Goal: Task Accomplishment & Management: Use online tool/utility

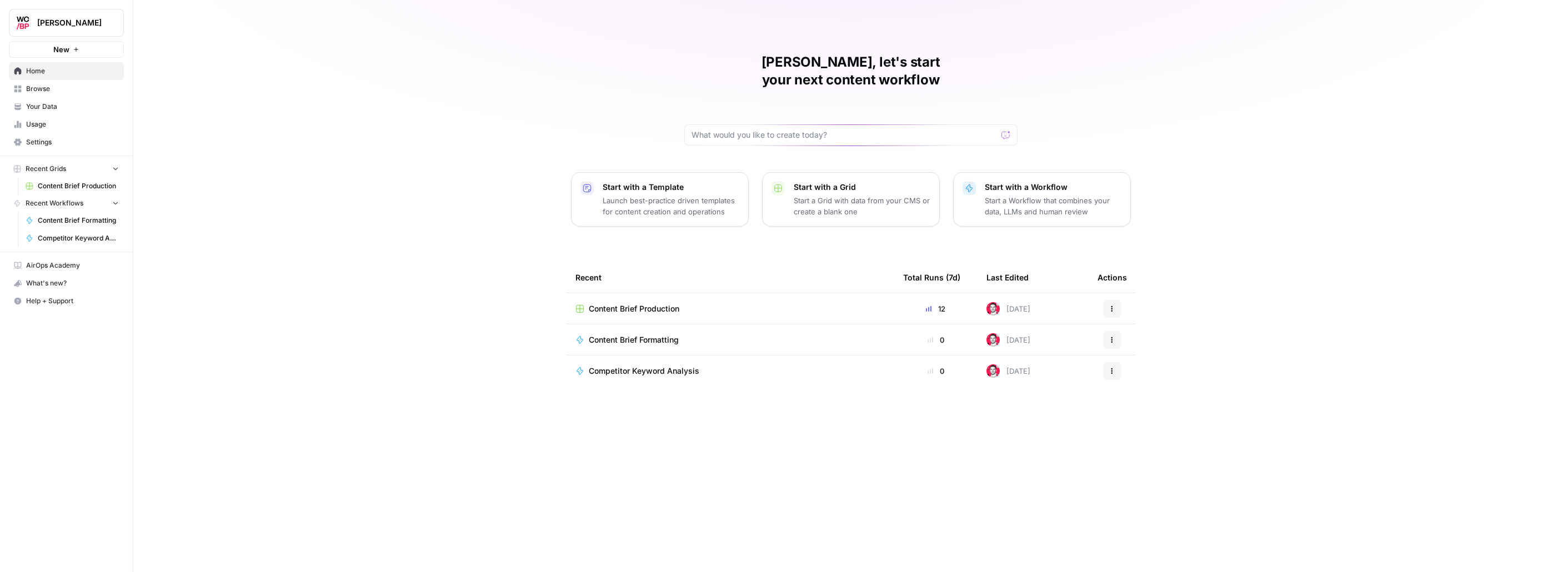
click at [673, 304] on span "Content Brief Production" at bounding box center [634, 309] width 91 height 11
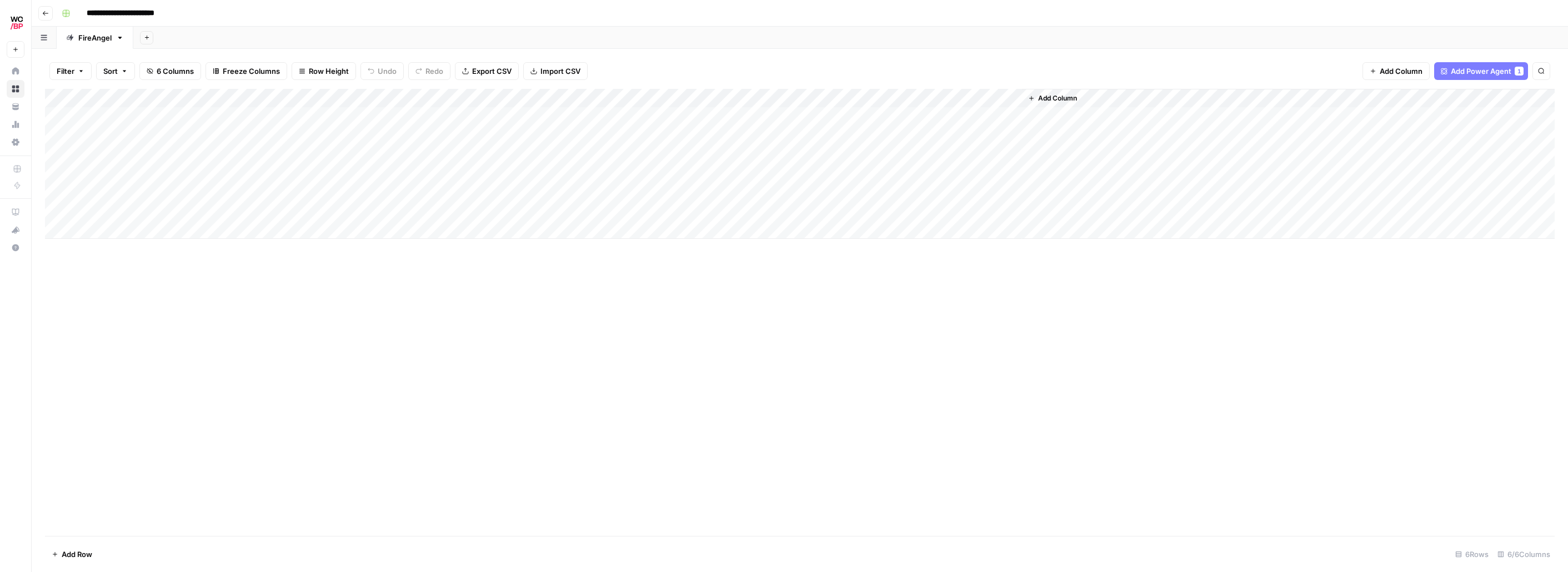
click at [121, 38] on icon "button" at bounding box center [120, 38] width 7 height 8
click at [166, 76] on span "Duplicate Sheet" at bounding box center [164, 74] width 53 height 11
click at [193, 40] on icon "button" at bounding box center [197, 38] width 7 height 8
click at [226, 61] on span "Rename Sheet" at bounding box center [241, 59] width 53 height 11
type input "*******"
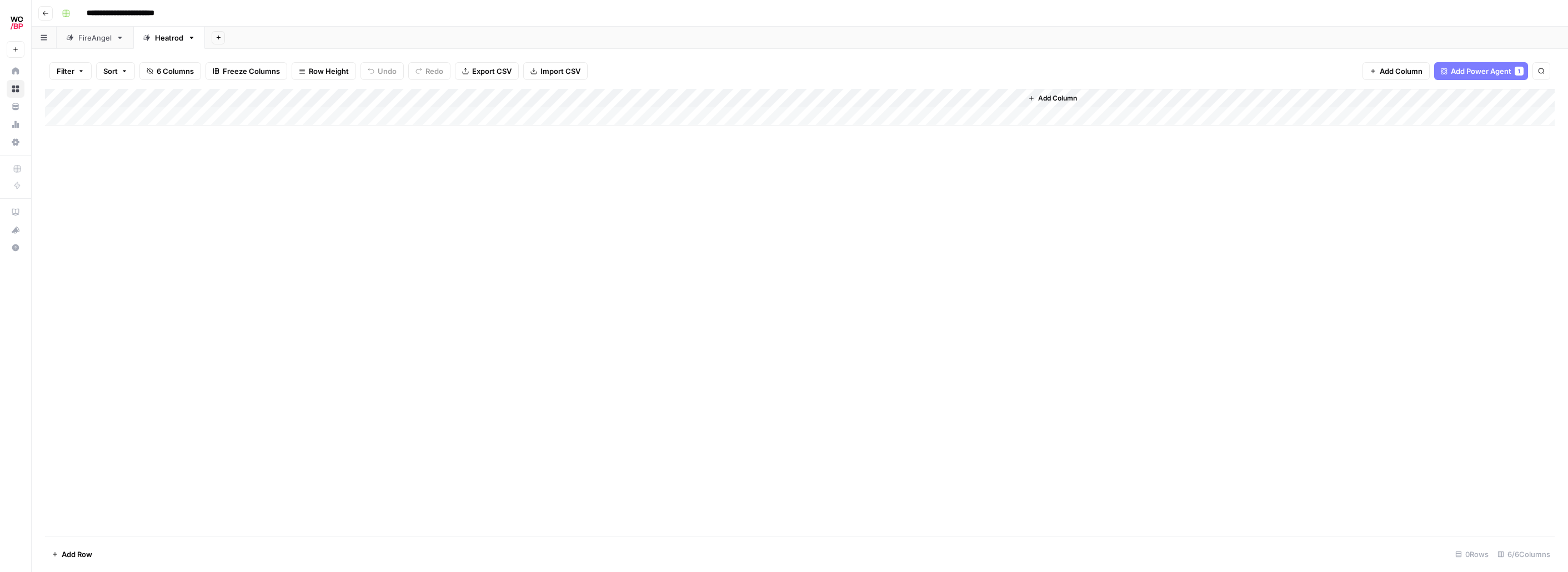
click at [214, 156] on div "Add Column" at bounding box center [799, 312] width 1509 height 447
click at [392, 98] on div "Add Column" at bounding box center [799, 107] width 1509 height 37
drag, startPoint x: 515, startPoint y: 125, endPoint x: 577, endPoint y: 95, distance: 68.9
click at [515, 125] on div "Add Column" at bounding box center [799, 107] width 1509 height 37
click at [545, 98] on div "Add Column" at bounding box center [799, 116] width 1509 height 55
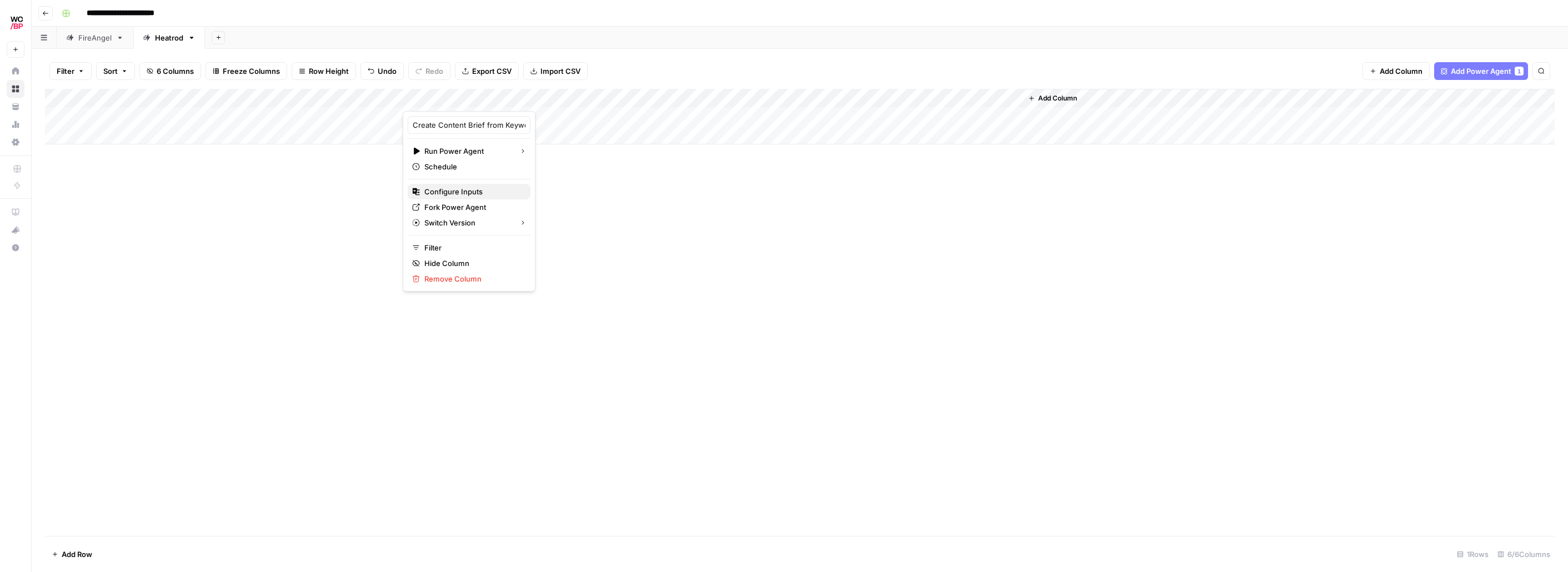
click at [447, 190] on span "Configure Inputs" at bounding box center [473, 191] width 97 height 11
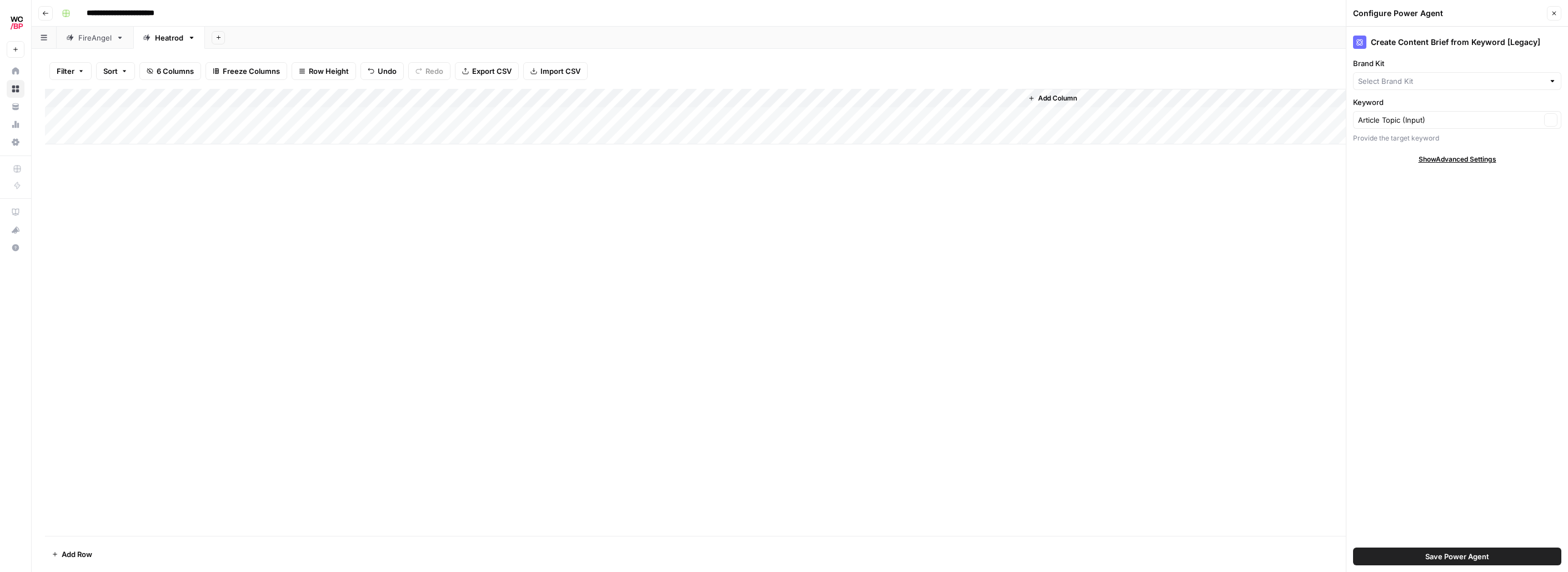
type input "FireAngel"
click at [1459, 82] on input "Brand Kit" at bounding box center [1449, 82] width 183 height 11
click at [1402, 136] on span "Heatrod Elements" at bounding box center [1454, 139] width 185 height 11
type input "Heatrod Elements"
click at [1482, 556] on span "Save Power Agent" at bounding box center [1456, 557] width 64 height 11
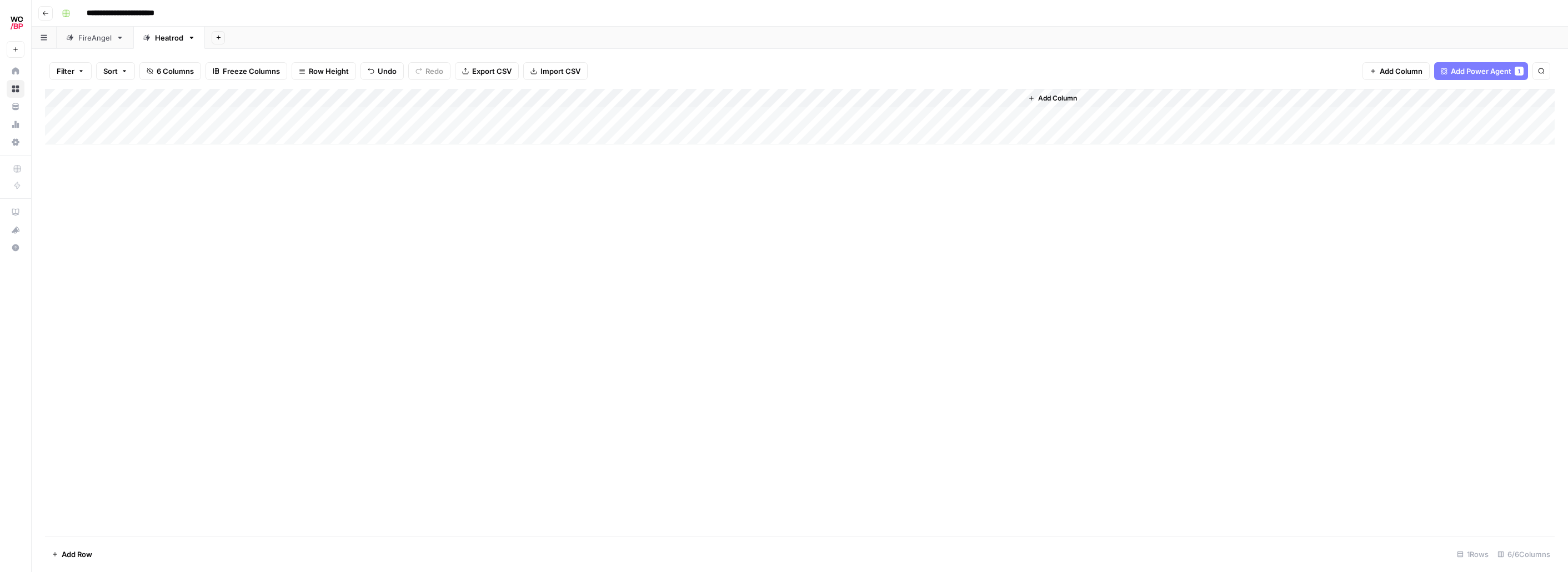
click at [799, 97] on div "Add Column" at bounding box center [799, 116] width 1509 height 55
click at [773, 195] on span "Configure Inputs" at bounding box center [792, 191] width 97 height 11
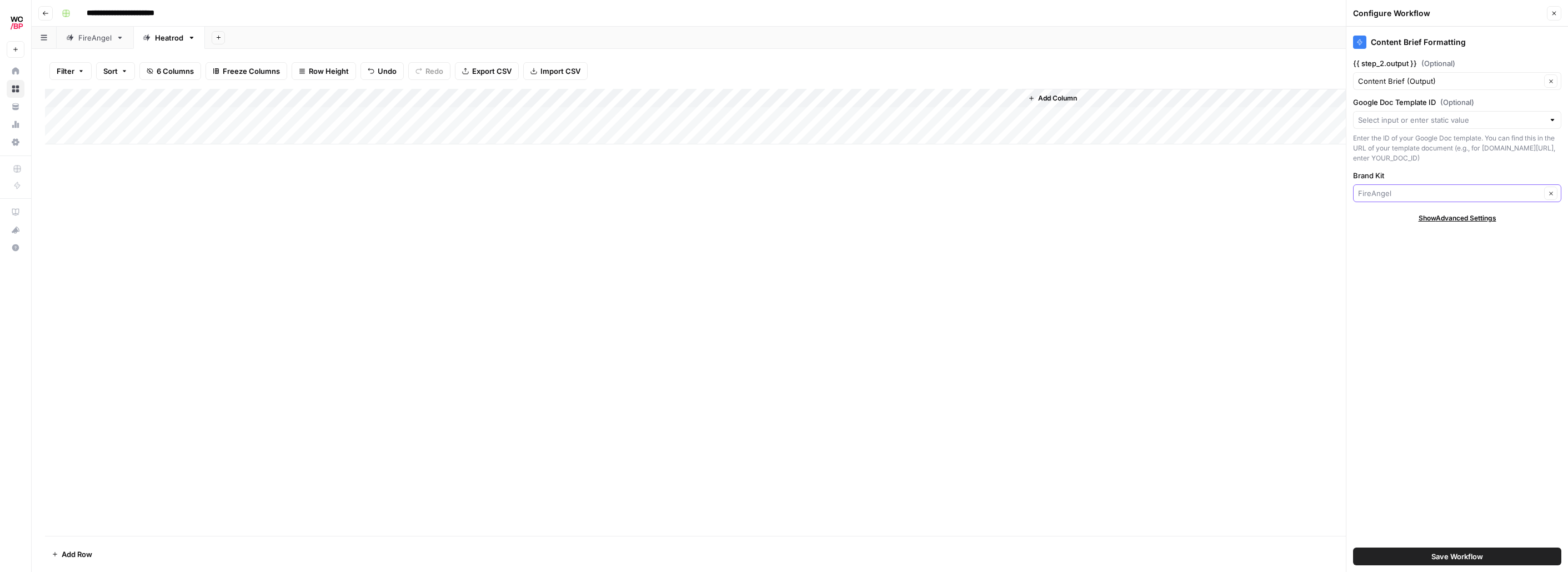
click at [1436, 199] on input "Brand Kit" at bounding box center [1449, 193] width 183 height 11
click at [1400, 259] on span "Heatrod Elements" at bounding box center [1454, 261] width 185 height 11
type input "Heatrod Elements"
click at [1456, 553] on span "Save Workflow" at bounding box center [1456, 557] width 52 height 11
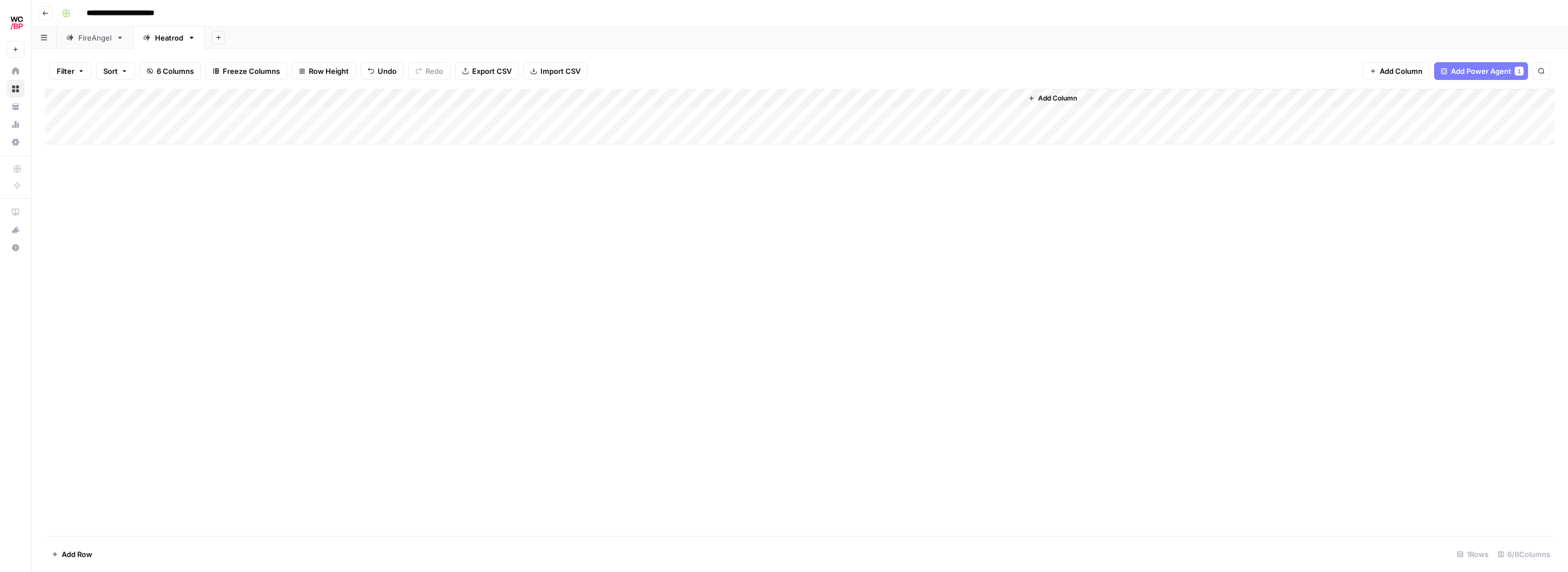
click at [535, 248] on div "Add Column" at bounding box center [799, 312] width 1509 height 447
drag, startPoint x: 399, startPoint y: 230, endPoint x: 121, endPoint y: 127, distance: 296.5
click at [395, 229] on div "Add Column" at bounding box center [799, 312] width 1509 height 447
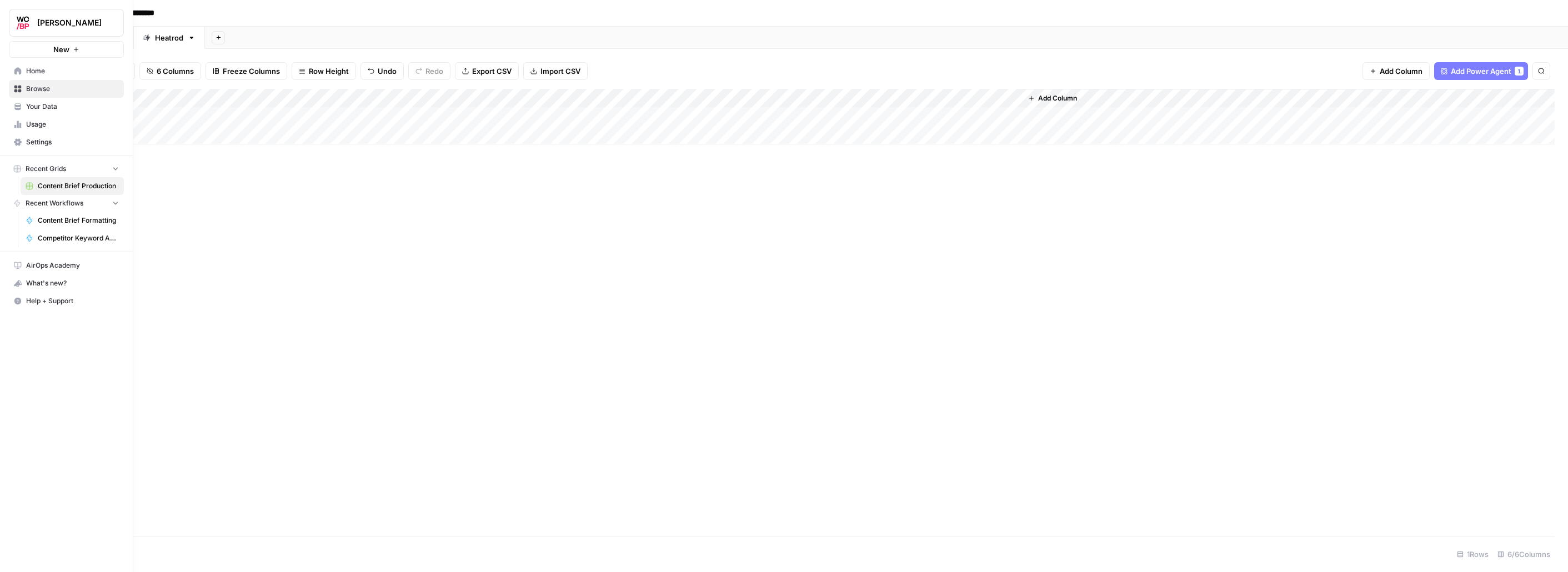
click at [32, 64] on link "Home" at bounding box center [66, 70] width 115 height 18
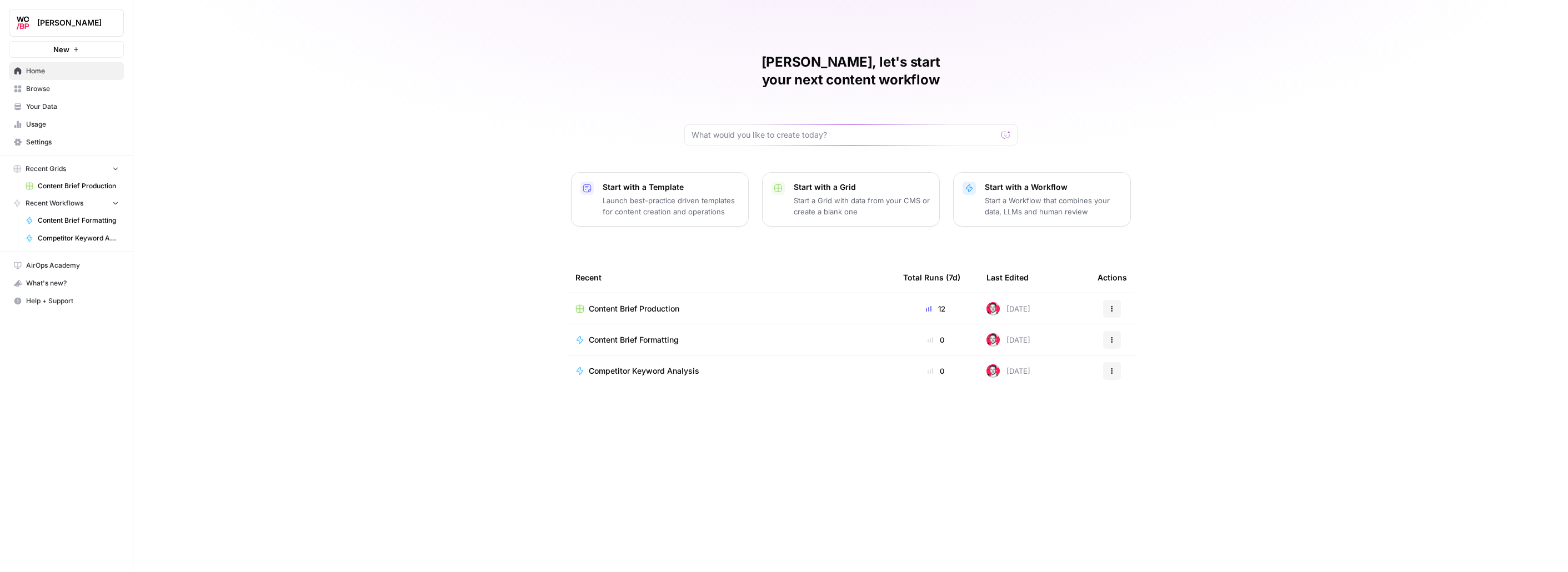
click at [34, 146] on span "Settings" at bounding box center [72, 142] width 93 height 10
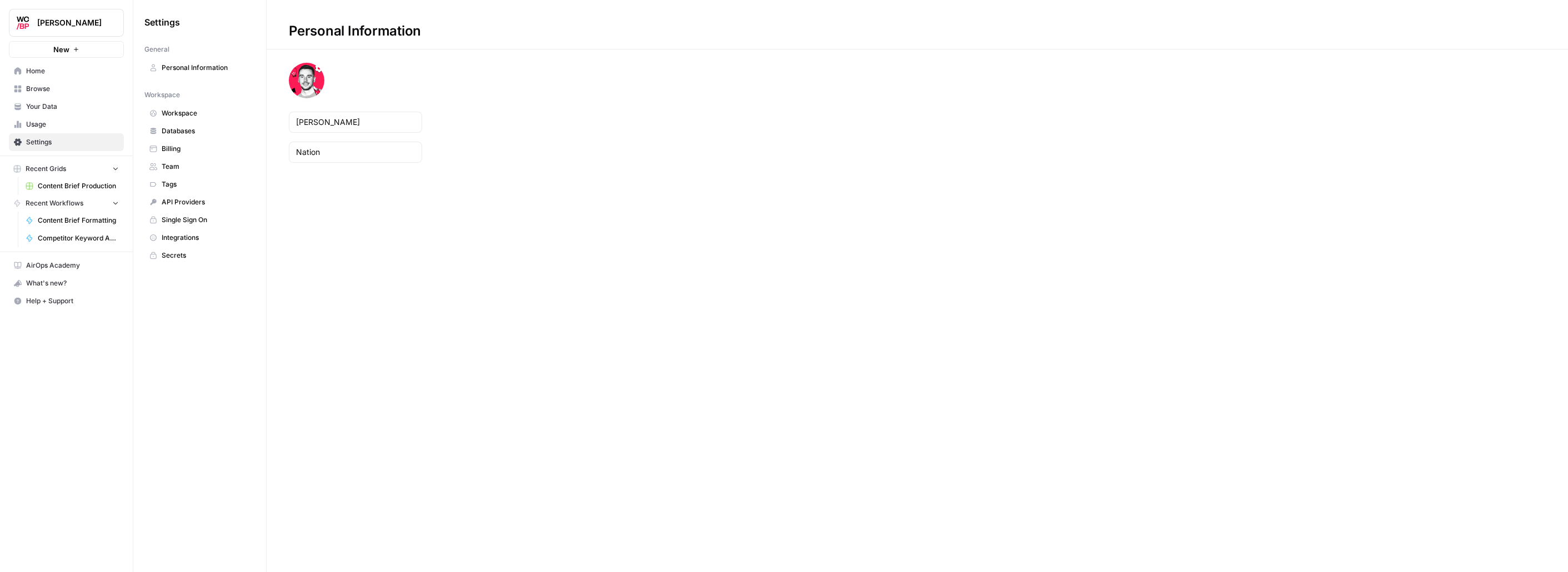
click at [82, 131] on link "Usage" at bounding box center [66, 124] width 115 height 18
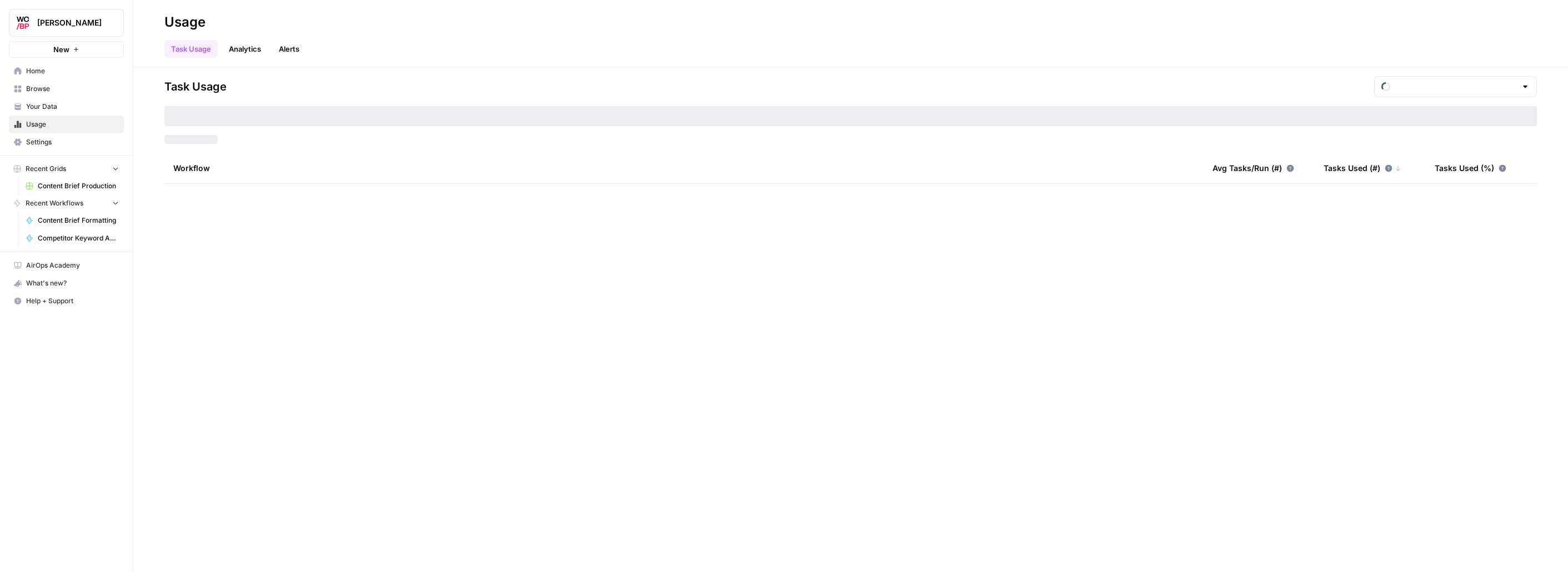
type input "August Included Tasks"
click at [248, 53] on link "Analytics" at bounding box center [245, 49] width 46 height 18
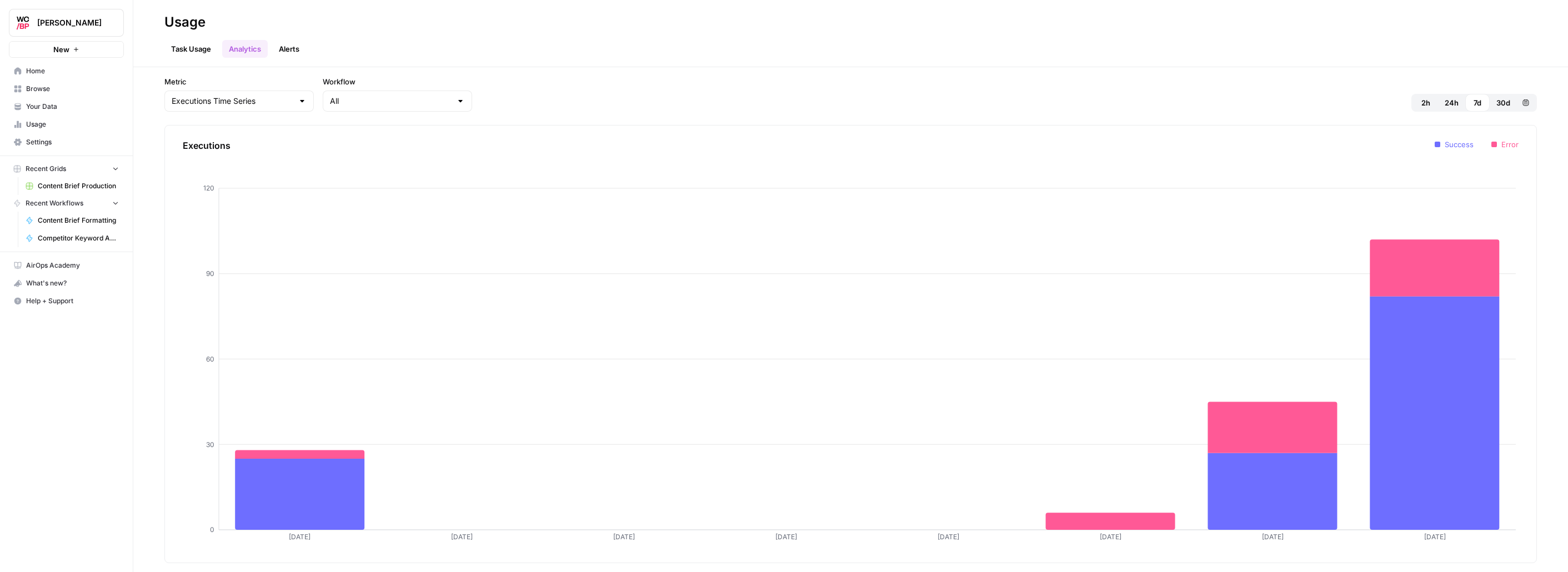
click at [278, 49] on link "Alerts" at bounding box center [289, 49] width 34 height 18
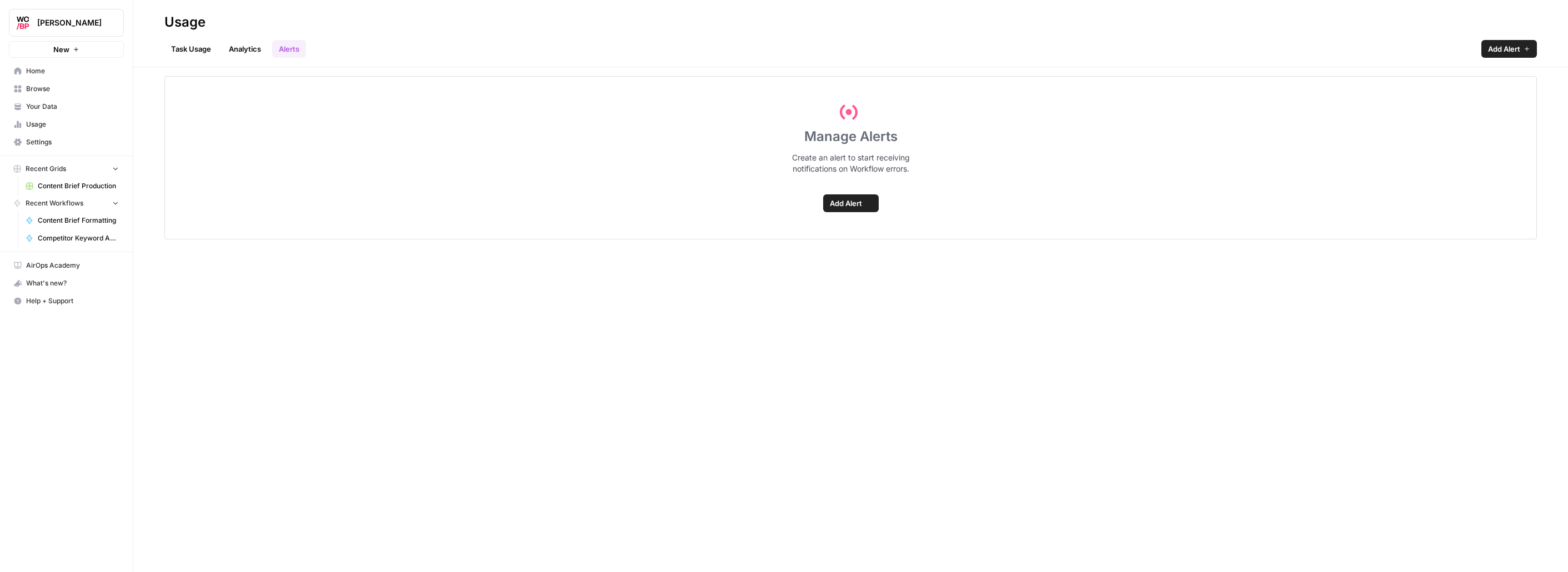
click at [231, 53] on link "Analytics" at bounding box center [245, 49] width 46 height 18
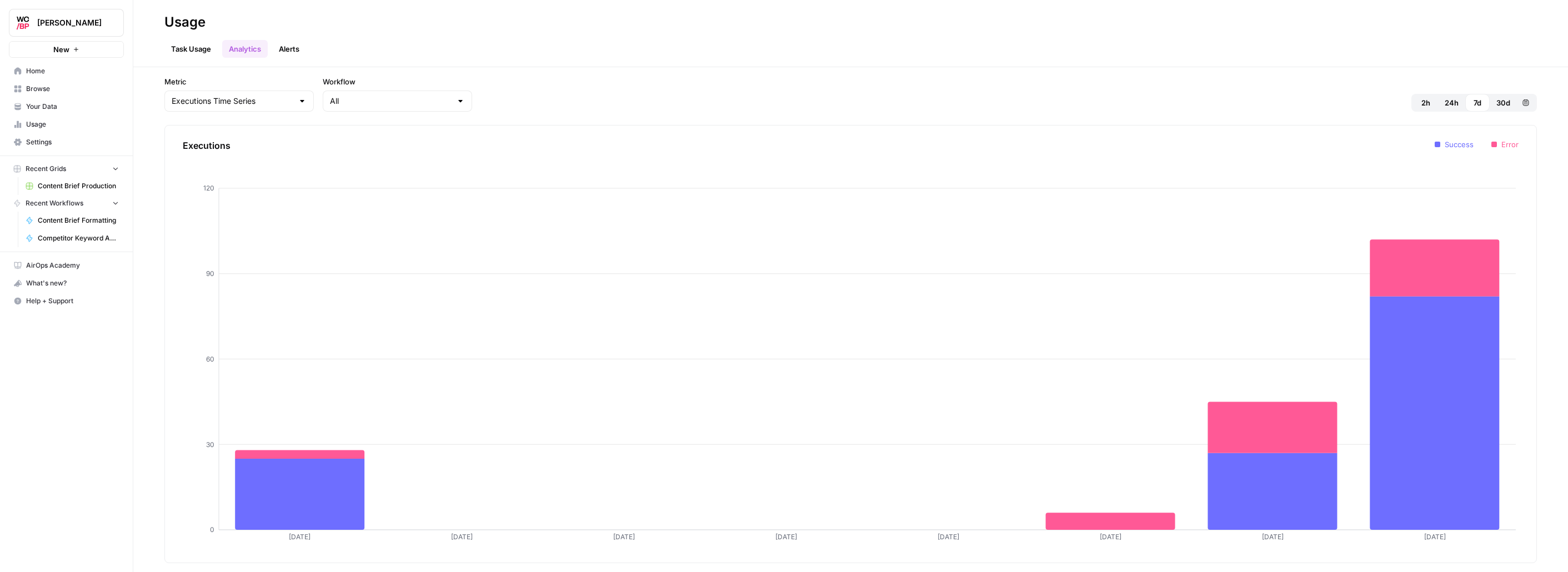
click at [188, 38] on div "Task Usage Analytics Alerts" at bounding box center [850, 44] width 1372 height 26
click at [188, 44] on link "Task Usage" at bounding box center [190, 49] width 53 height 18
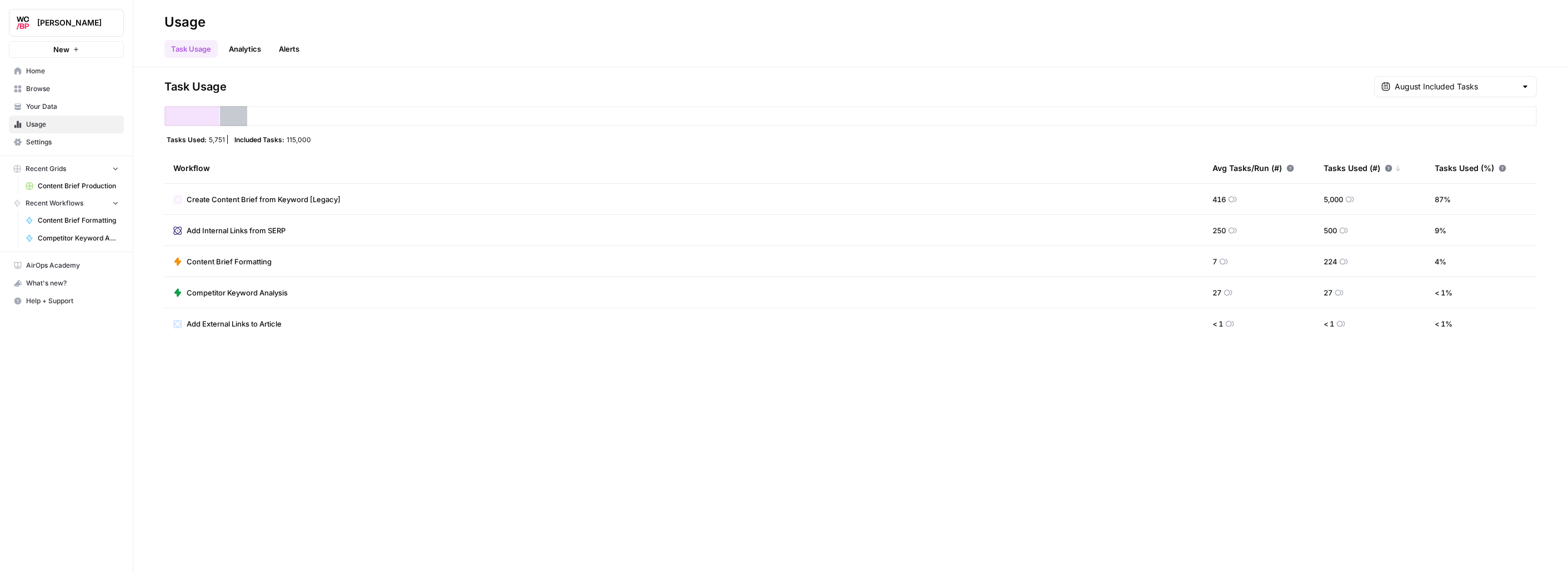
click at [299, 53] on link "Alerts" at bounding box center [289, 49] width 34 height 18
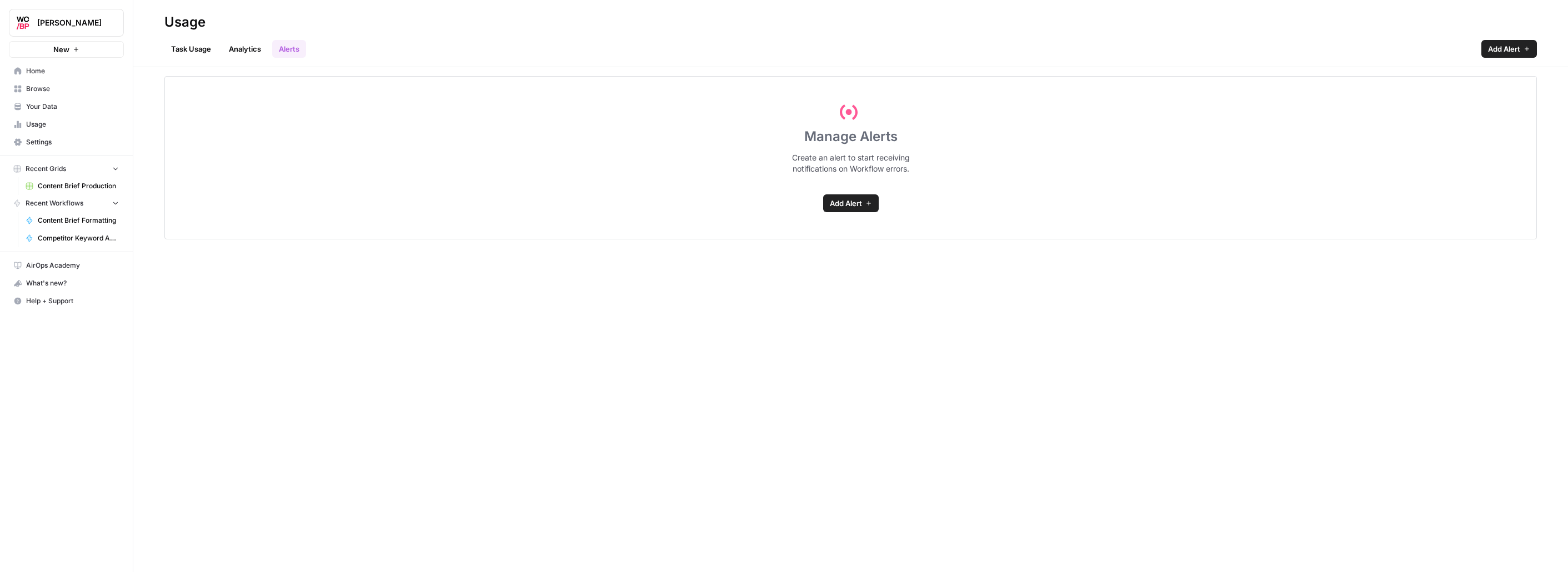
click at [236, 43] on link "Analytics" at bounding box center [245, 49] width 46 height 18
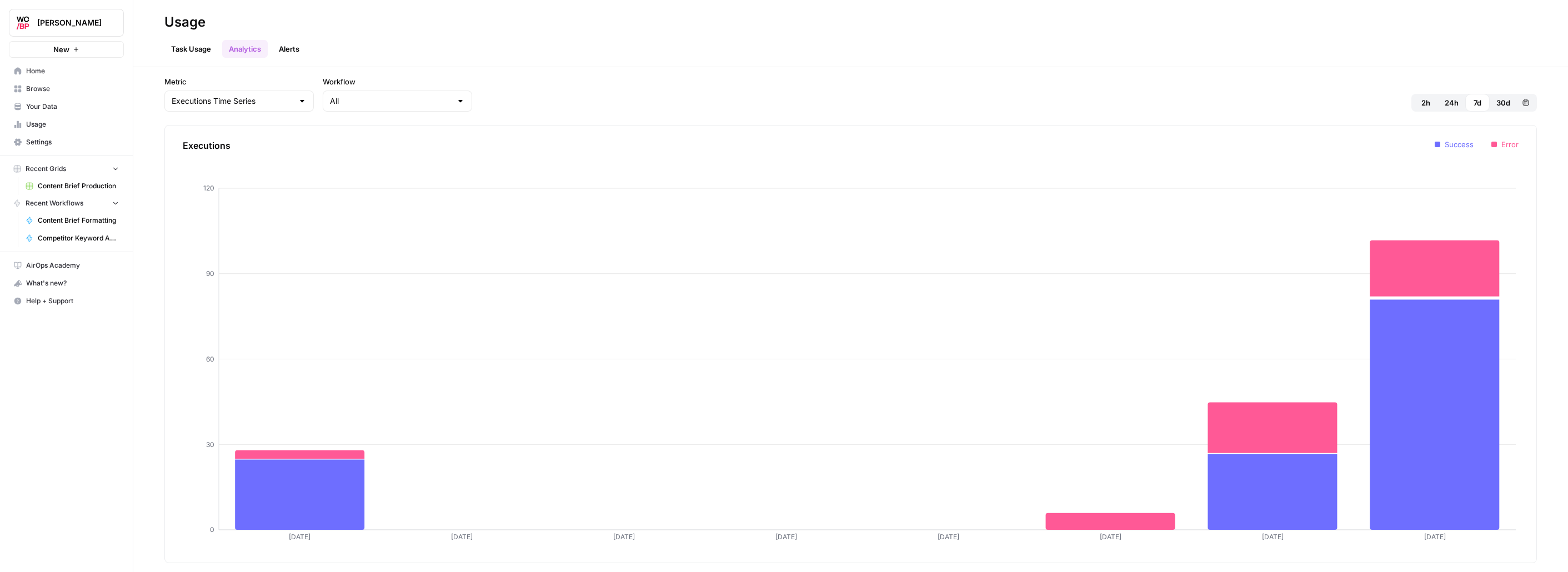
click at [171, 53] on link "Task Usage" at bounding box center [190, 49] width 53 height 18
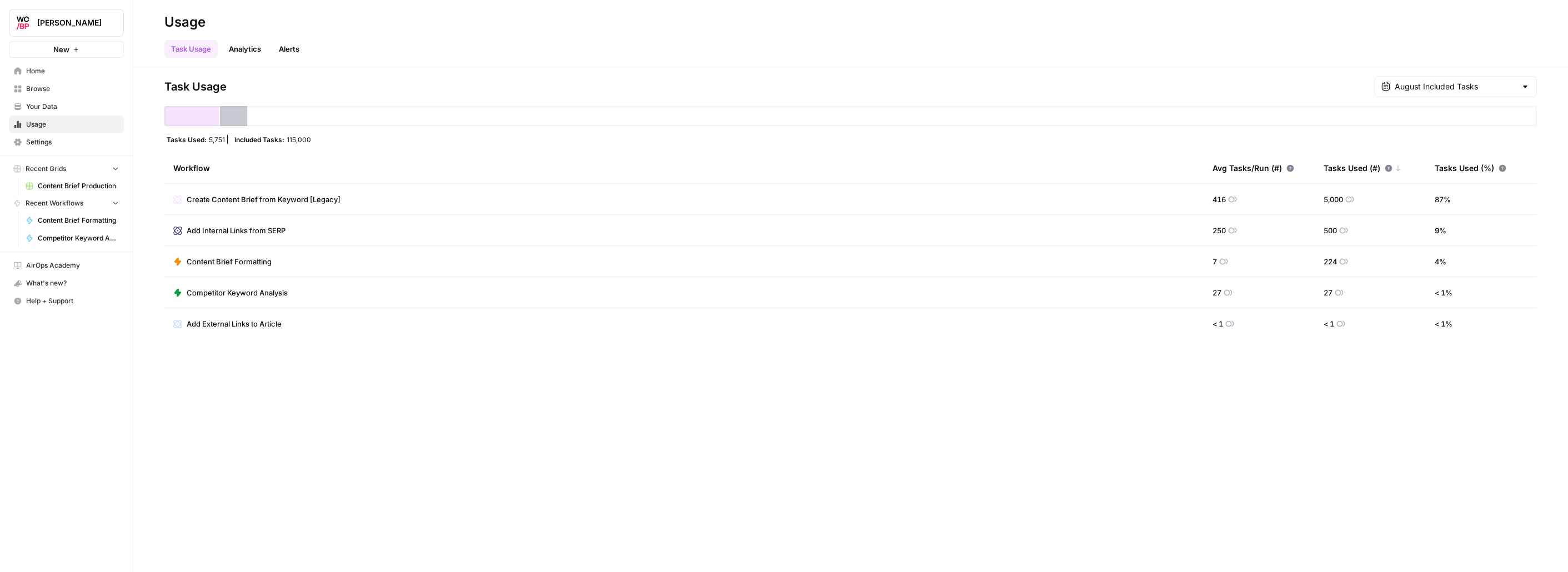
click at [37, 107] on span "Your Data" at bounding box center [72, 106] width 93 height 10
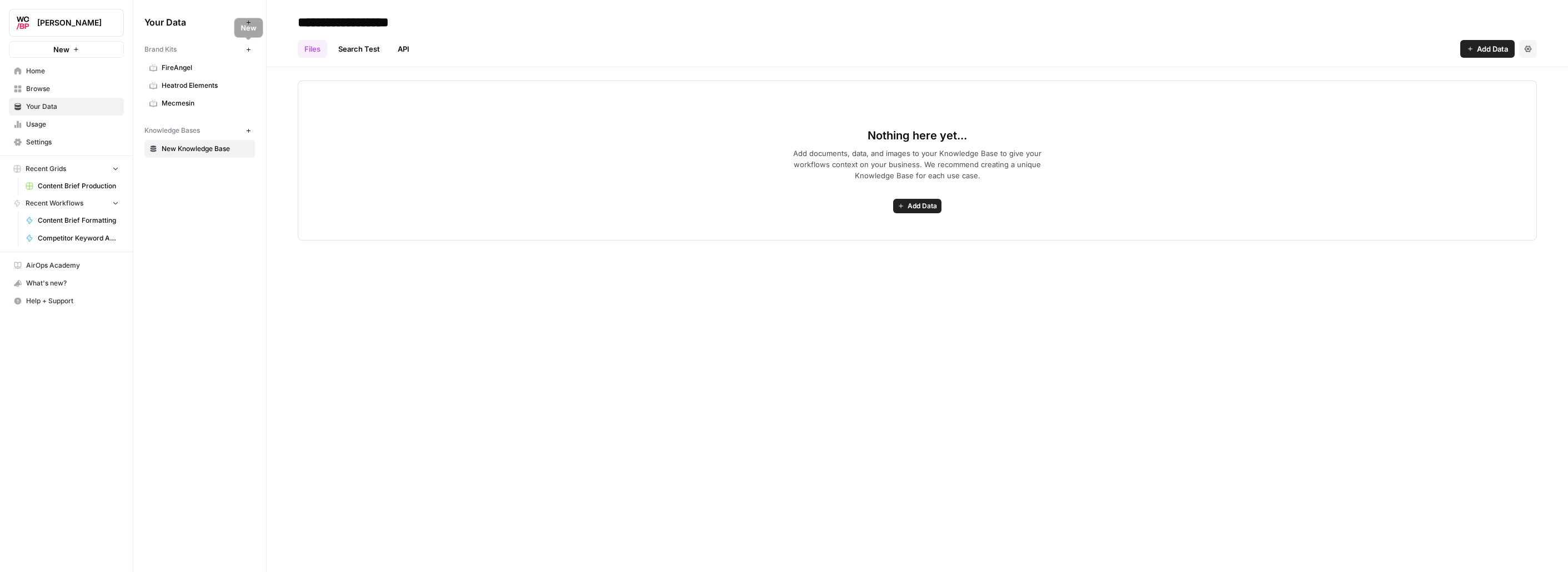
click at [250, 50] on icon "button" at bounding box center [248, 50] width 7 height 7
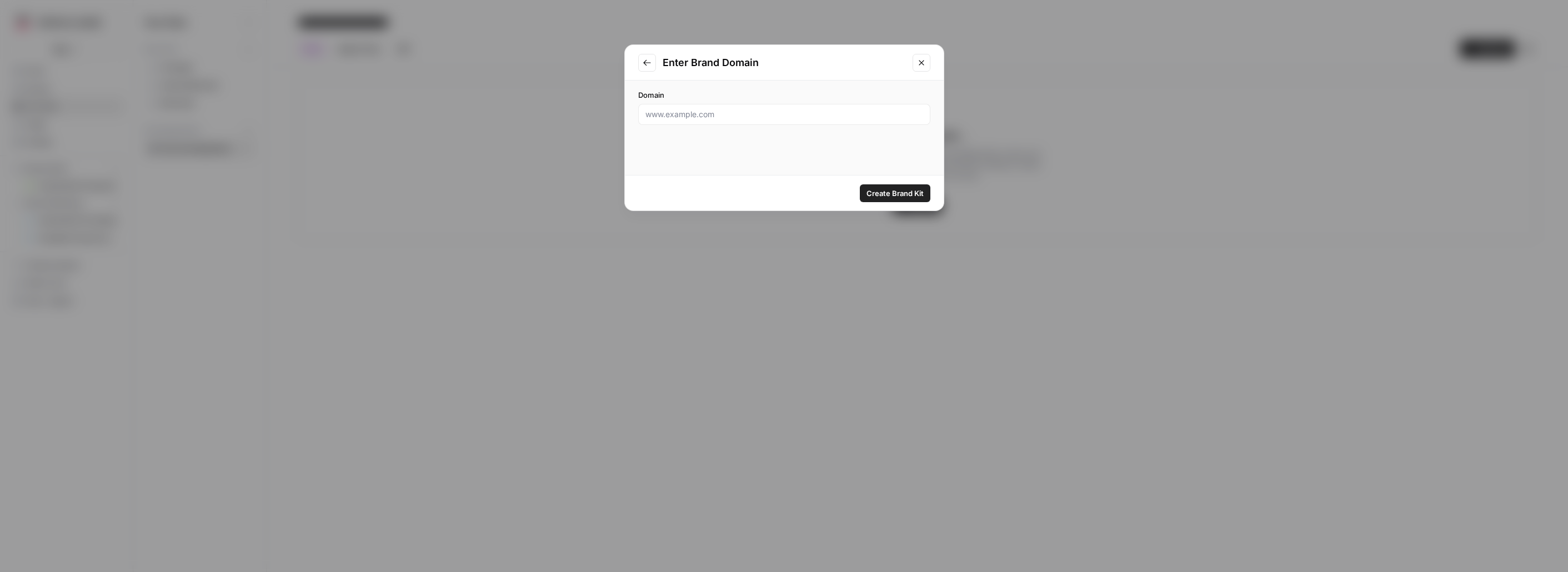
click at [728, 102] on div "Domain" at bounding box center [784, 107] width 292 height 36
click at [715, 117] on input "Domain" at bounding box center [784, 114] width 277 height 11
paste input "https://www.brandguardvents.com/"
type input "https://www.brandguardvents.com/"
click at [902, 196] on span "Create Brand Kit" at bounding box center [894, 193] width 57 height 11
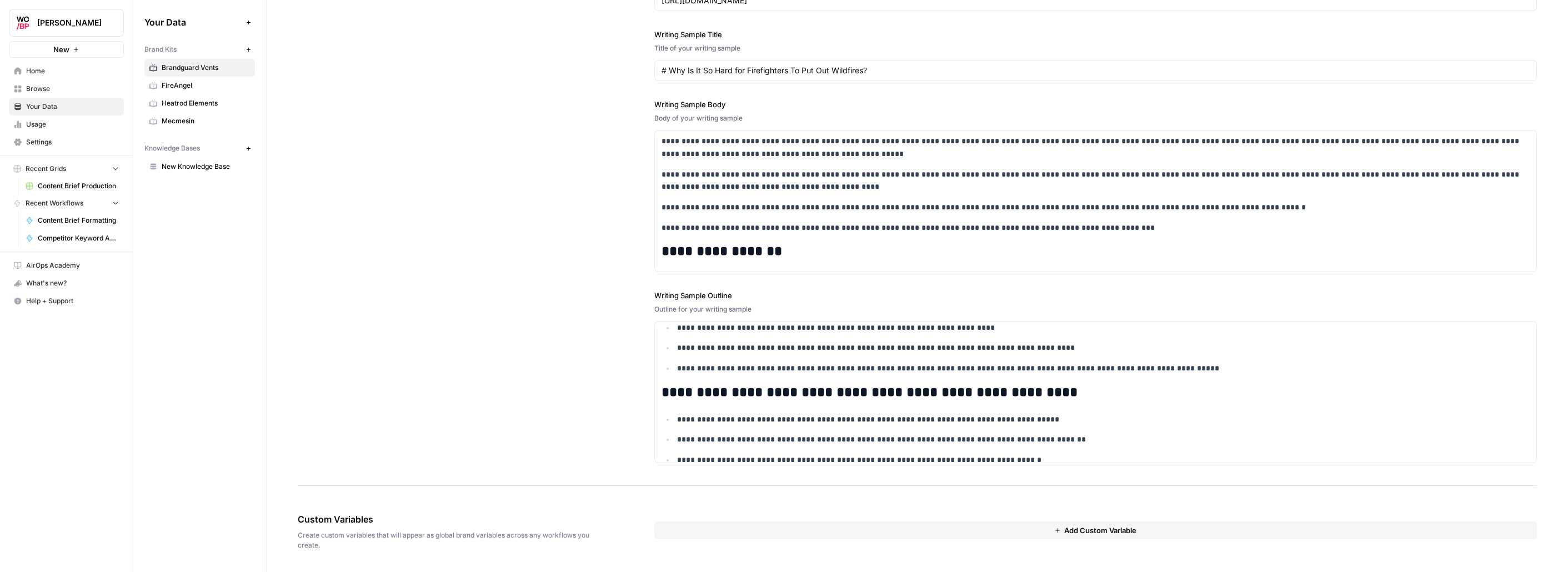
scroll to position [381, 0]
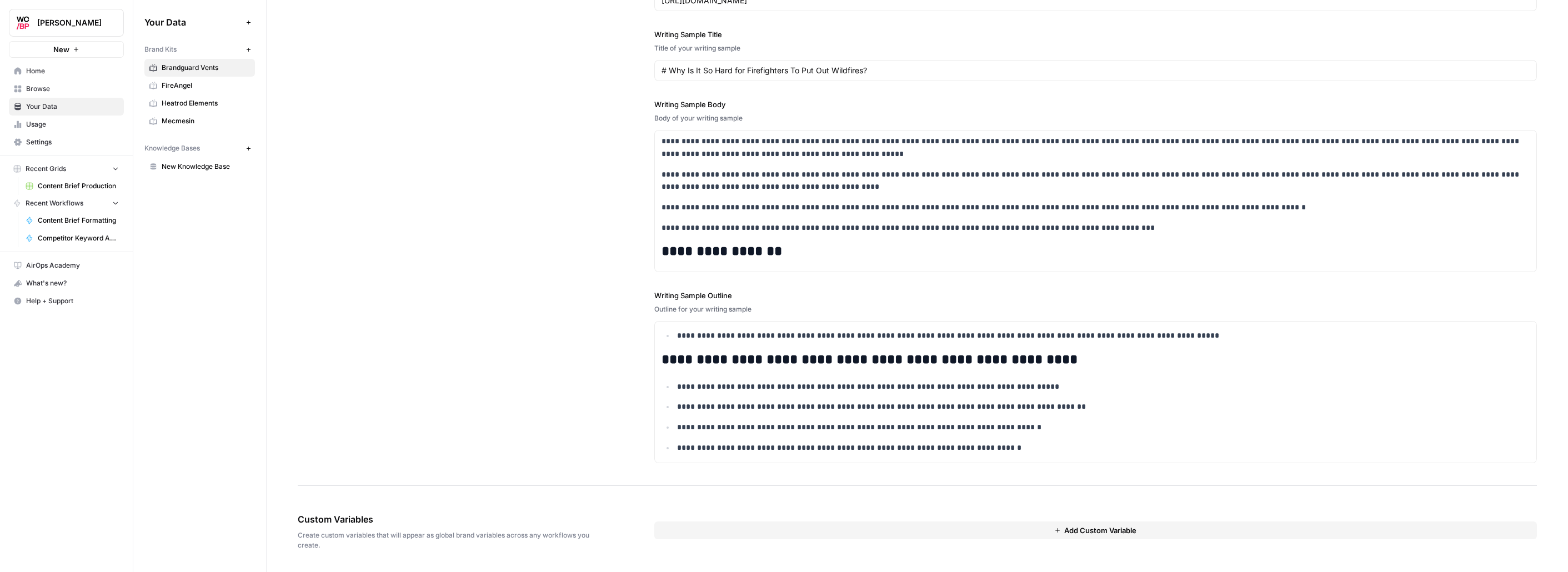
drag, startPoint x: 349, startPoint y: 233, endPoint x: 366, endPoint y: 233, distance: 17.0
click at [349, 233] on div "**********" at bounding box center [918, 211] width 1239 height 549
click at [404, 264] on div "**********" at bounding box center [918, 211] width 1239 height 549
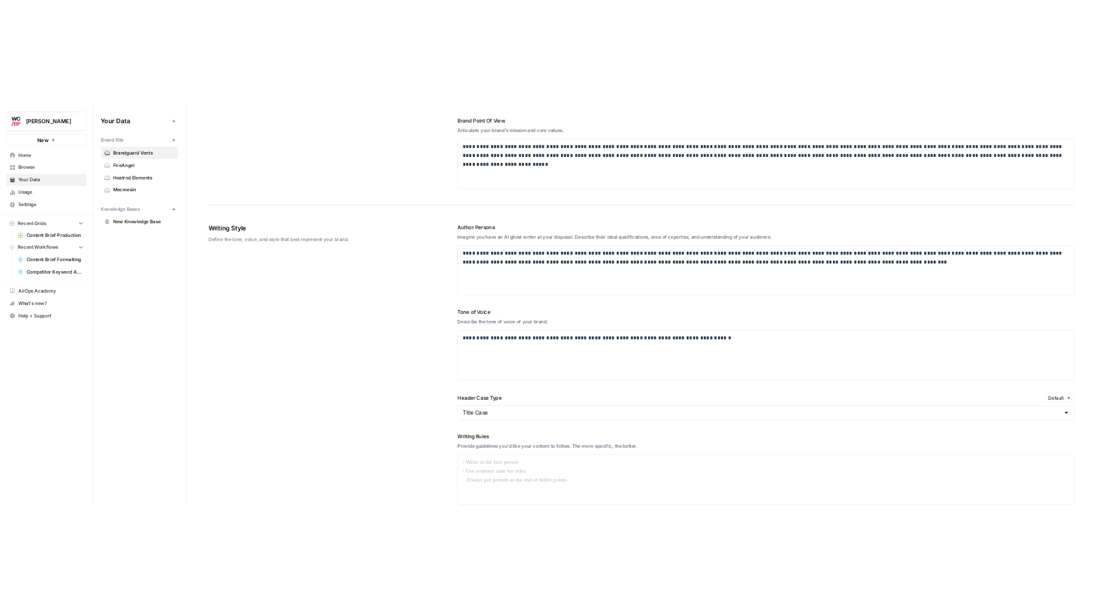
scroll to position [0, 0]
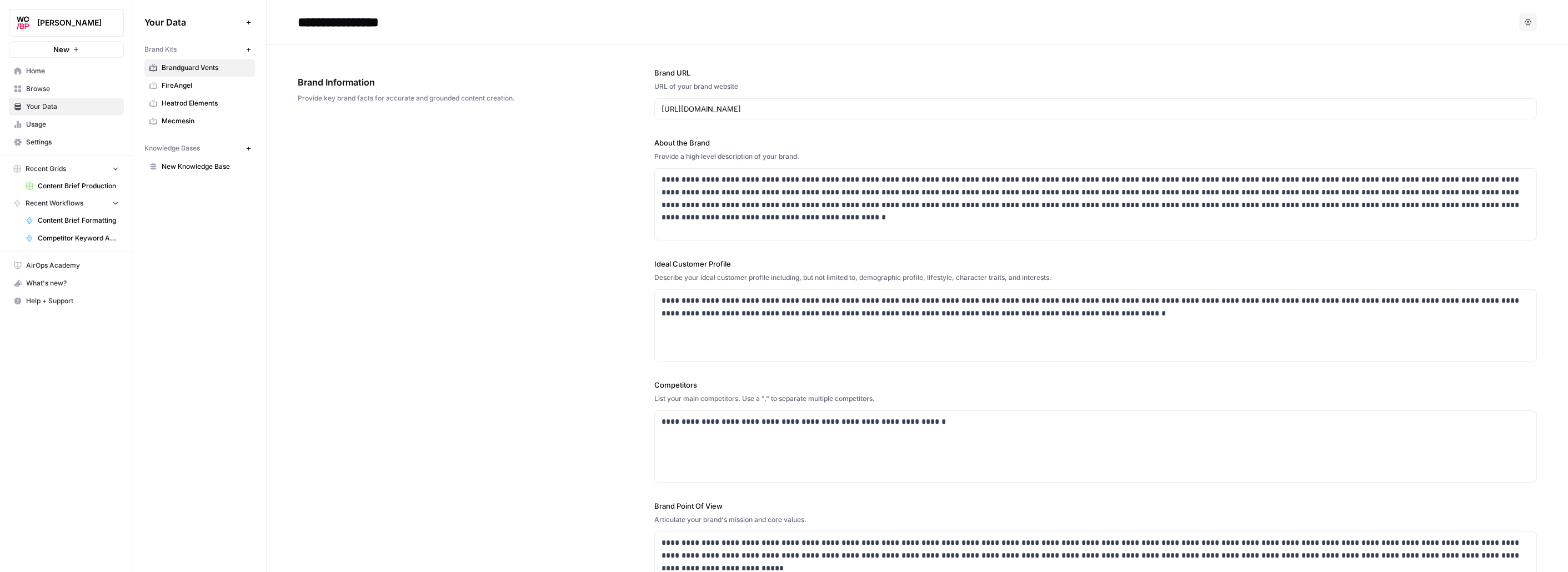
click at [35, 71] on span "Home" at bounding box center [72, 71] width 93 height 10
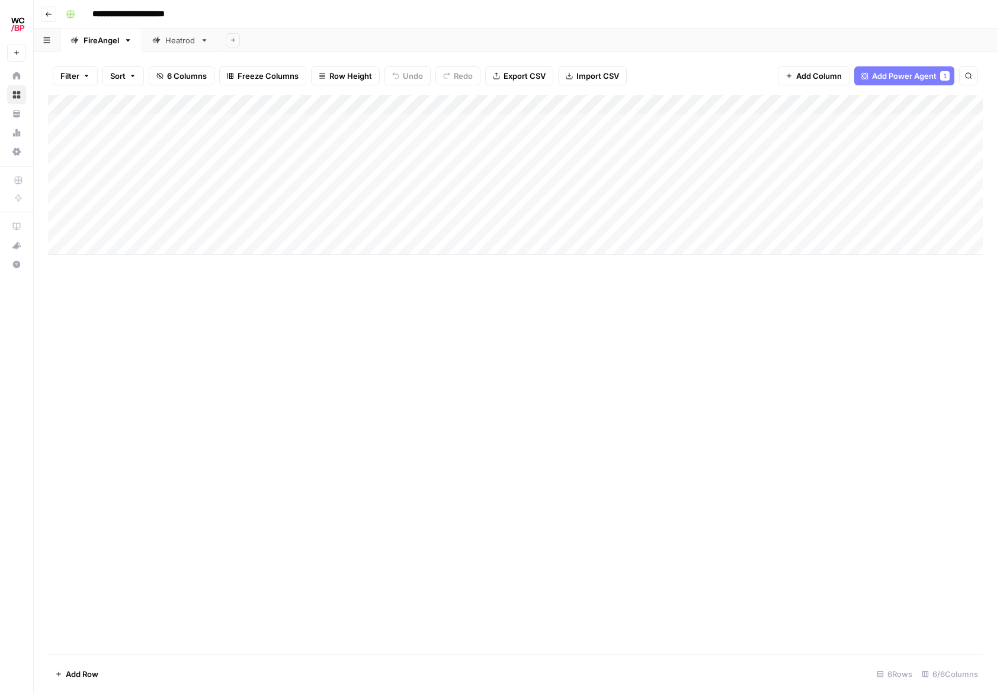
click at [177, 45] on div "Heatrod" at bounding box center [180, 40] width 30 height 12
click at [99, 40] on div "FireAngel" at bounding box center [102, 40] width 36 height 12
click at [175, 41] on div "Heatrod" at bounding box center [180, 40] width 30 height 12
drag, startPoint x: 331, startPoint y: 250, endPoint x: 321, endPoint y: 100, distance: 150.9
click at [331, 237] on div "Add Column" at bounding box center [515, 374] width 935 height 559
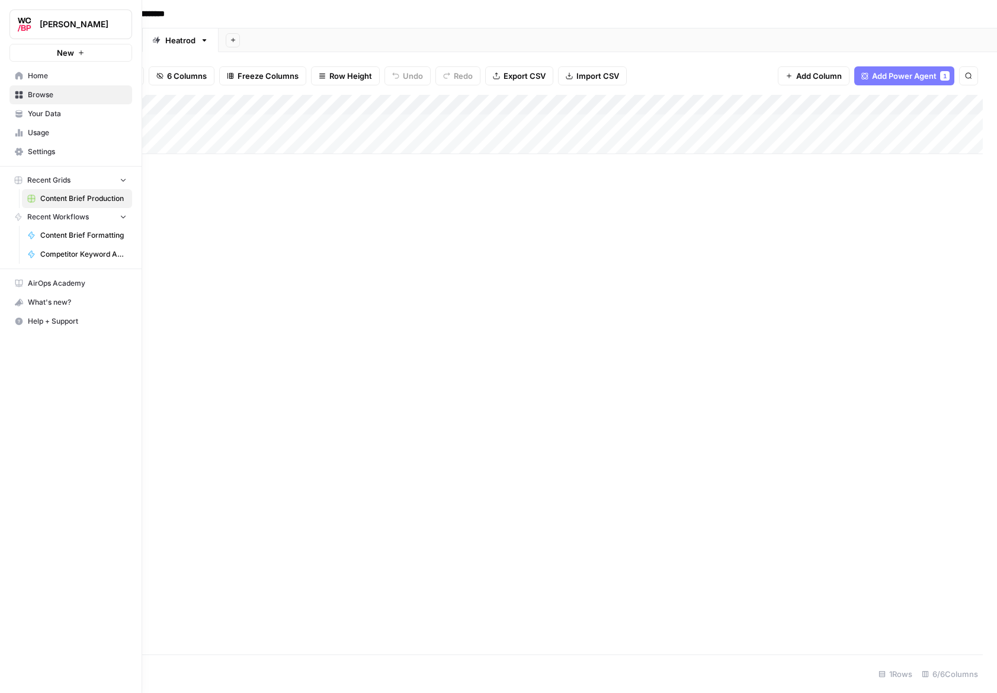
click at [31, 78] on span "Home" at bounding box center [77, 76] width 99 height 11
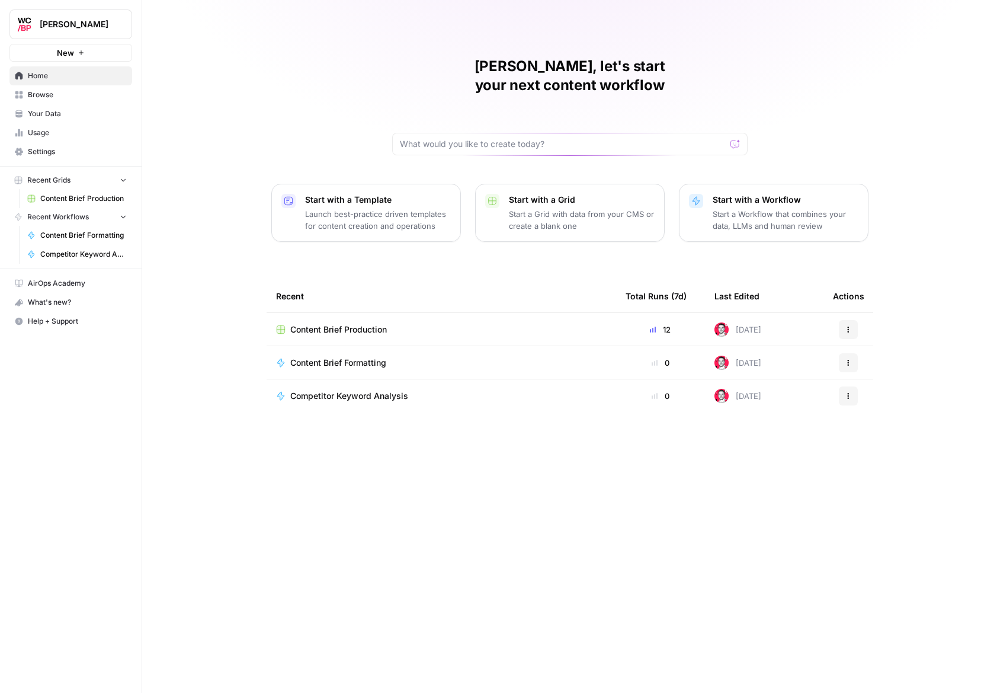
click at [366, 390] on span "Competitor Keyword Analysis" at bounding box center [349, 396] width 118 height 12
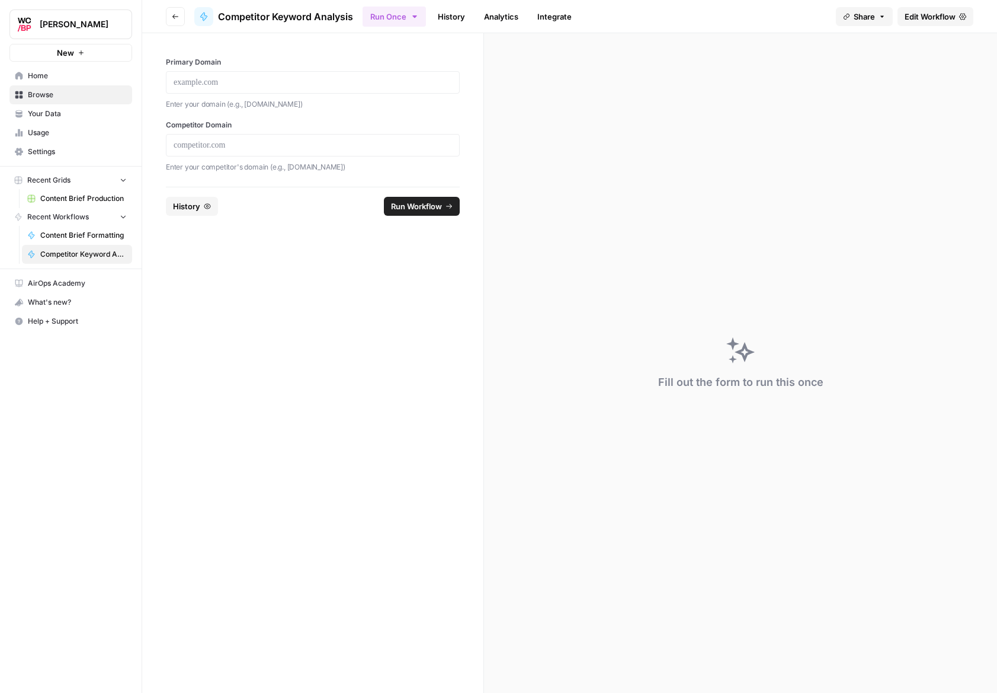
click at [178, 23] on button "Go back" at bounding box center [175, 16] width 19 height 19
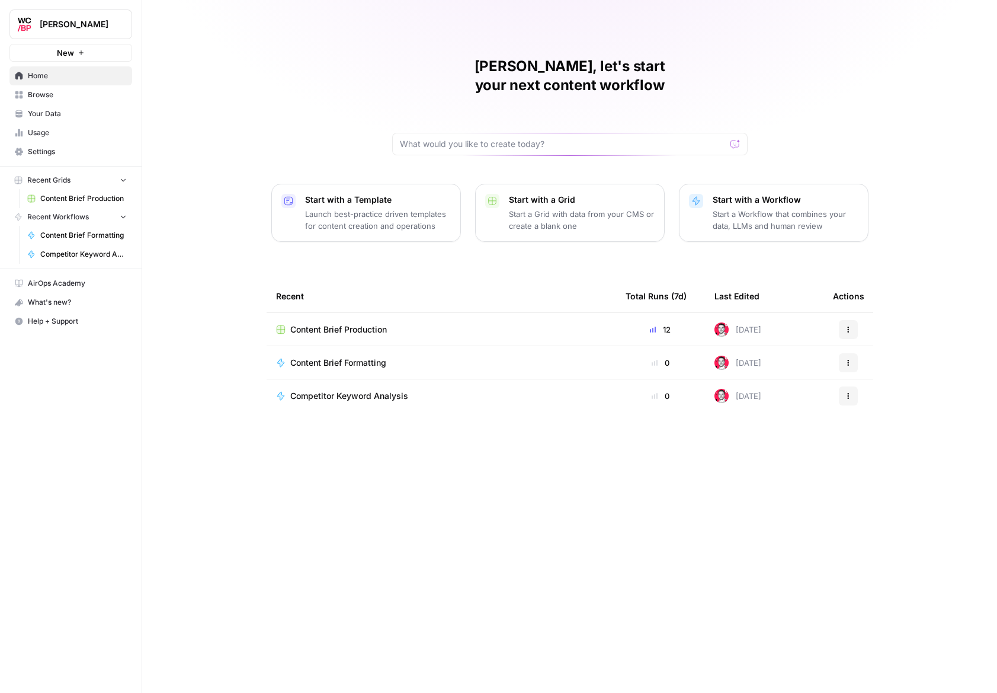
click at [722, 208] on p "Start a Workflow that combines your data, LLMs and human review" at bounding box center [786, 220] width 146 height 24
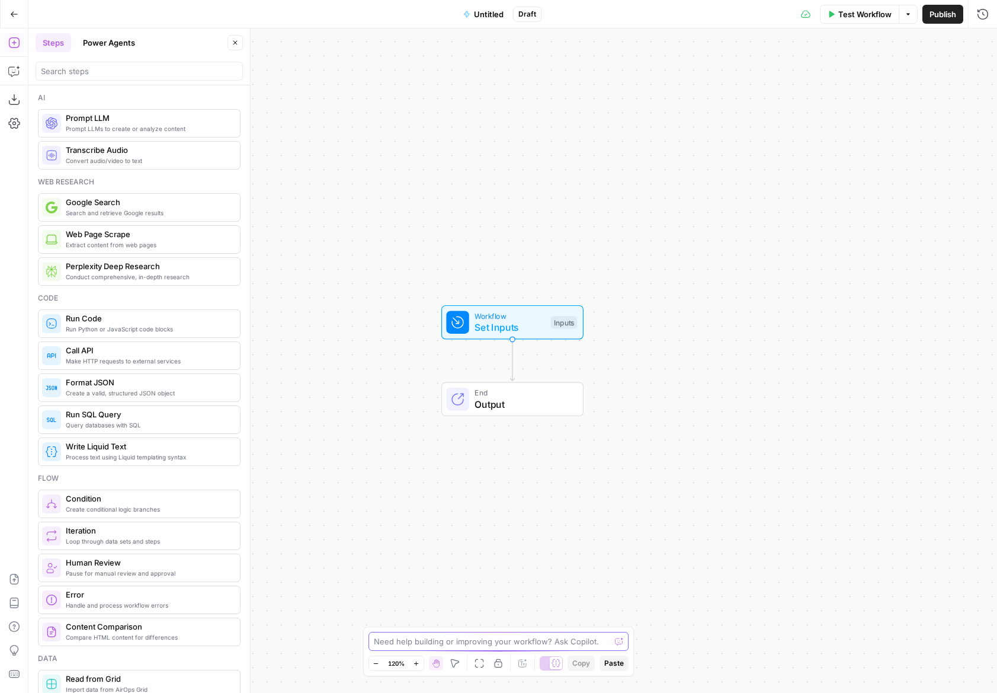
click at [421, 638] on textarea at bounding box center [492, 641] width 237 height 12
paste textarea "Here’s a streamlined but detailed optimal process for conducting keyword resear…"
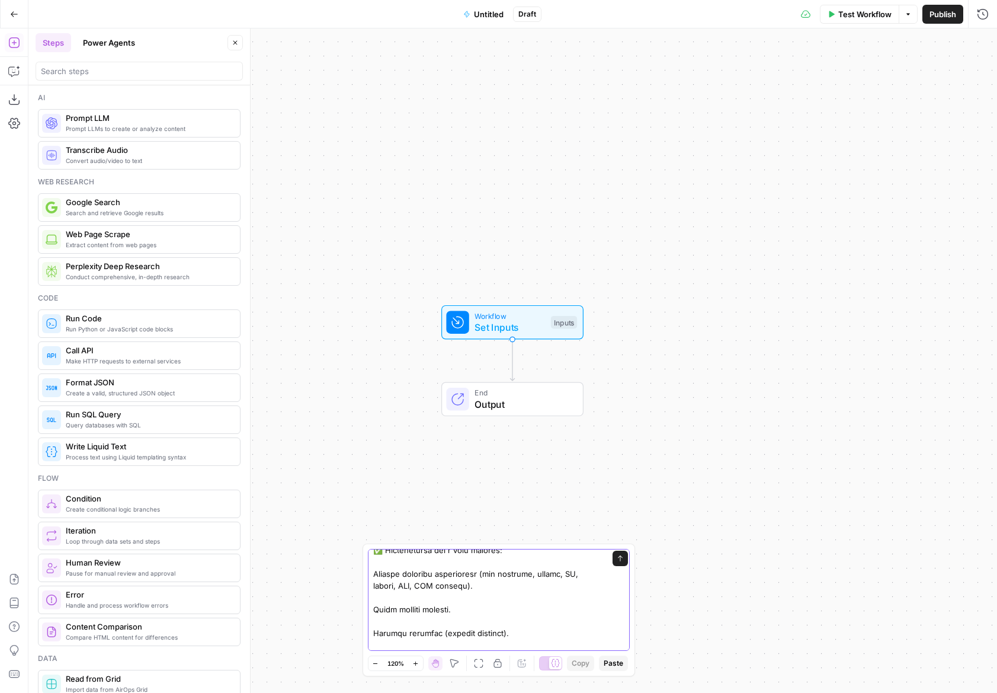
type textarea "Here’s a streamlined but detailed optimal process for conducting keyword resear…"
click at [618, 559] on icon "submit" at bounding box center [620, 558] width 7 height 7
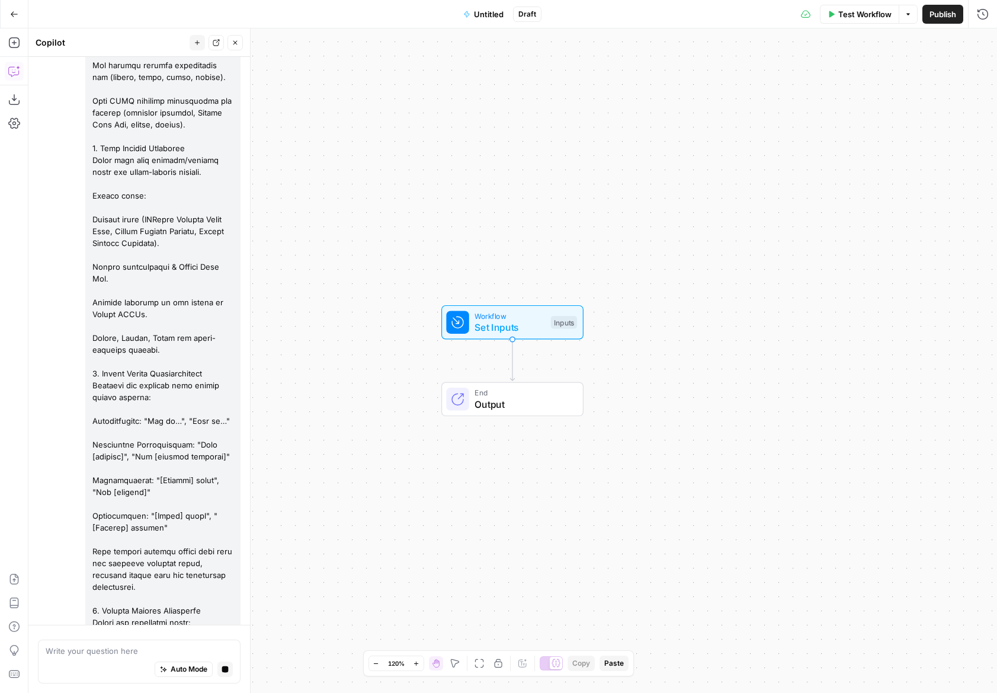
scroll to position [0, 0]
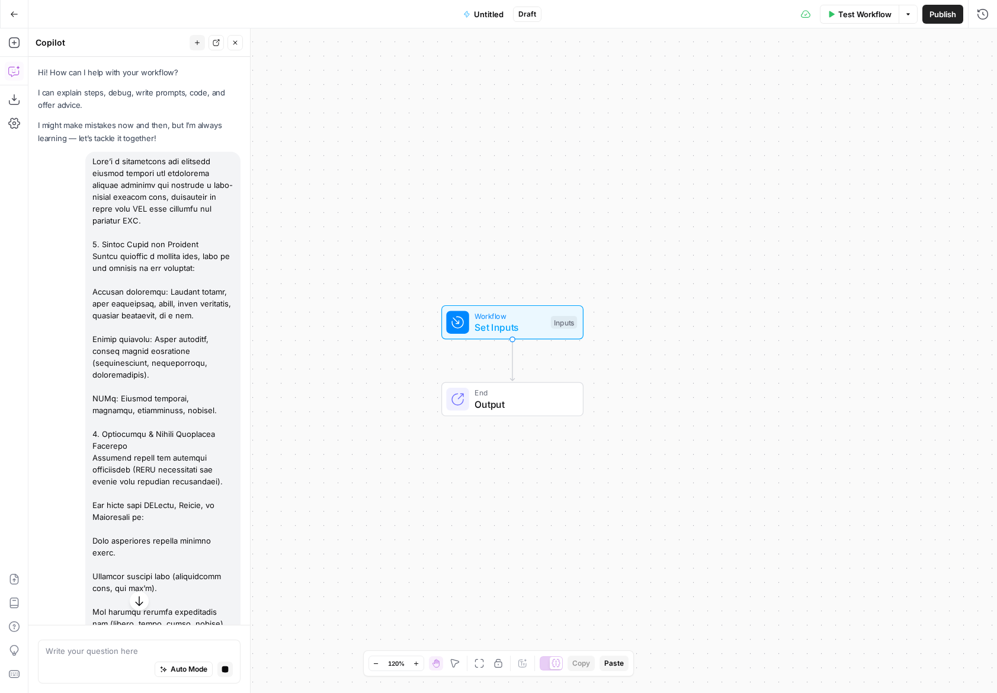
click at [499, 16] on span "Untitled" at bounding box center [489, 14] width 30 height 12
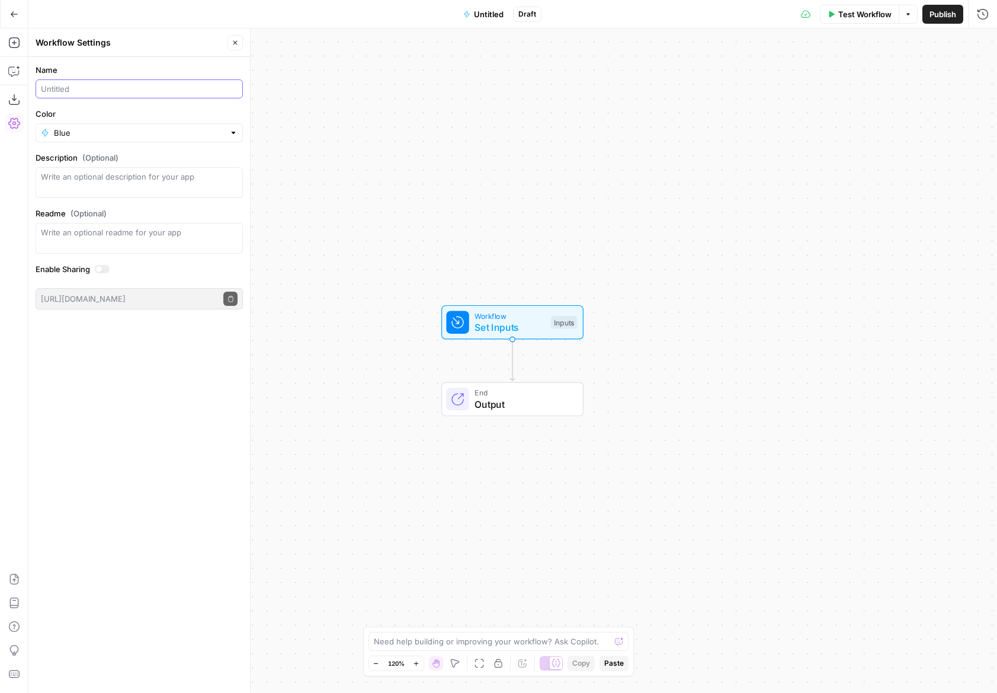
click at [153, 87] on input "Name" at bounding box center [137, 89] width 192 height 12
click at [136, 92] on input "Keyword Reserach and Conent Plan" at bounding box center [137, 89] width 192 height 12
click at [94, 92] on input "Keyword Reserach and Conent Plan" at bounding box center [137, 89] width 192 height 12
drag, startPoint x: 140, startPoint y: 89, endPoint x: 159, endPoint y: 95, distance: 20.0
click at [140, 89] on input "Keyword Research and Conent Plan" at bounding box center [137, 89] width 192 height 12
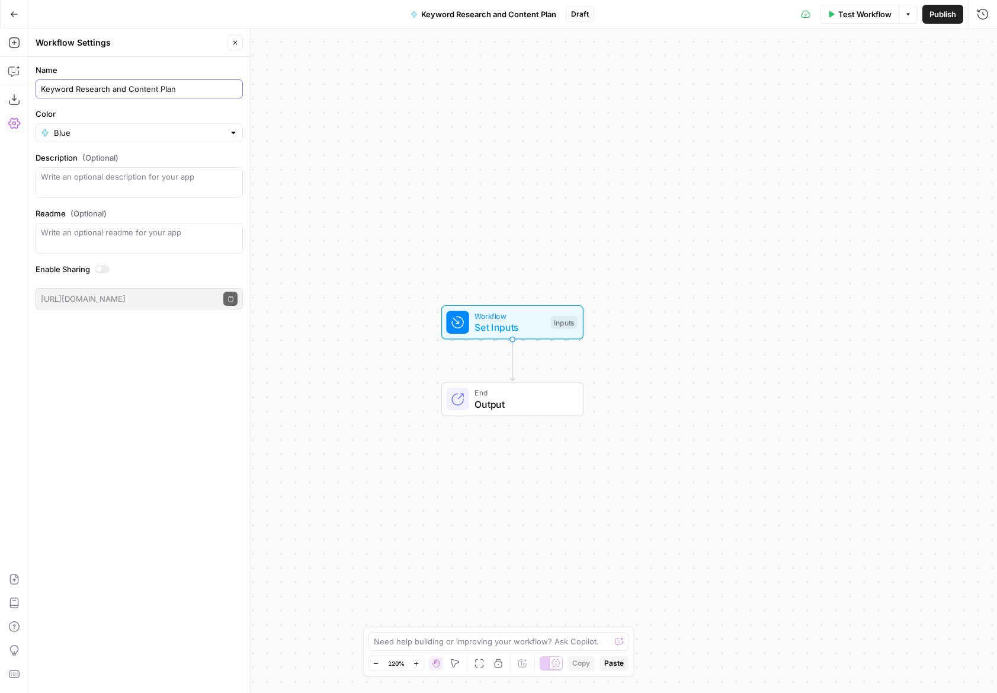
type input "Keyword Research and Content Plan"
drag, startPoint x: 153, startPoint y: 57, endPoint x: 124, endPoint y: 117, distance: 67.0
click at [153, 57] on form "Name Keyword Research and Content Plan Color Blue Description (Optional) Readme…" at bounding box center [139, 187] width 222 height 260
click at [100, 130] on input "Color" at bounding box center [139, 133] width 171 height 12
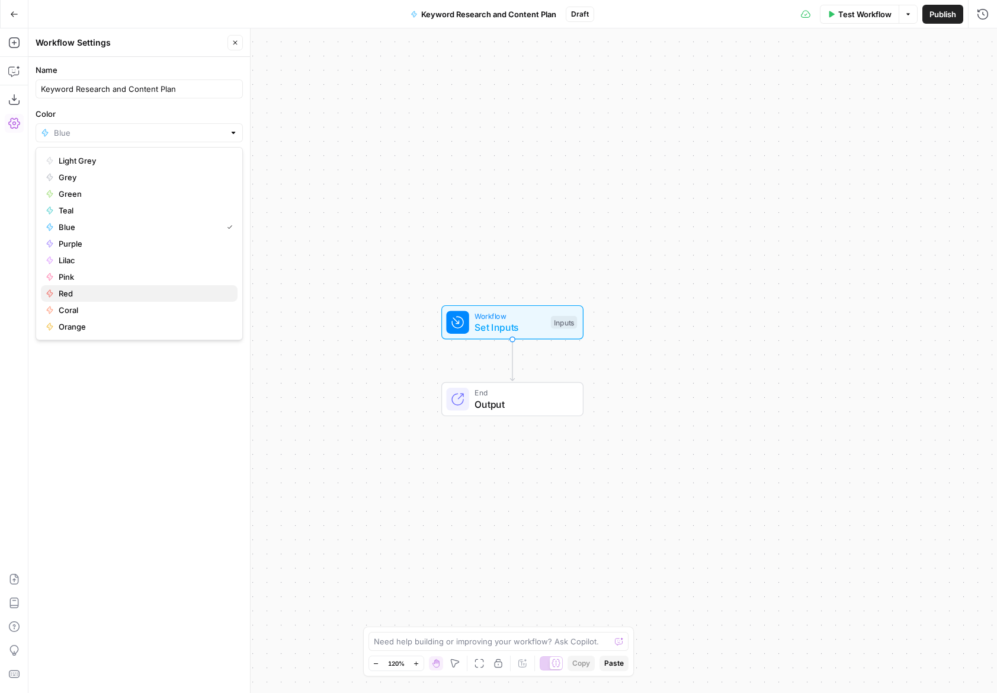
click at [59, 292] on span "Red" at bounding box center [143, 293] width 169 height 12
type input "Red"
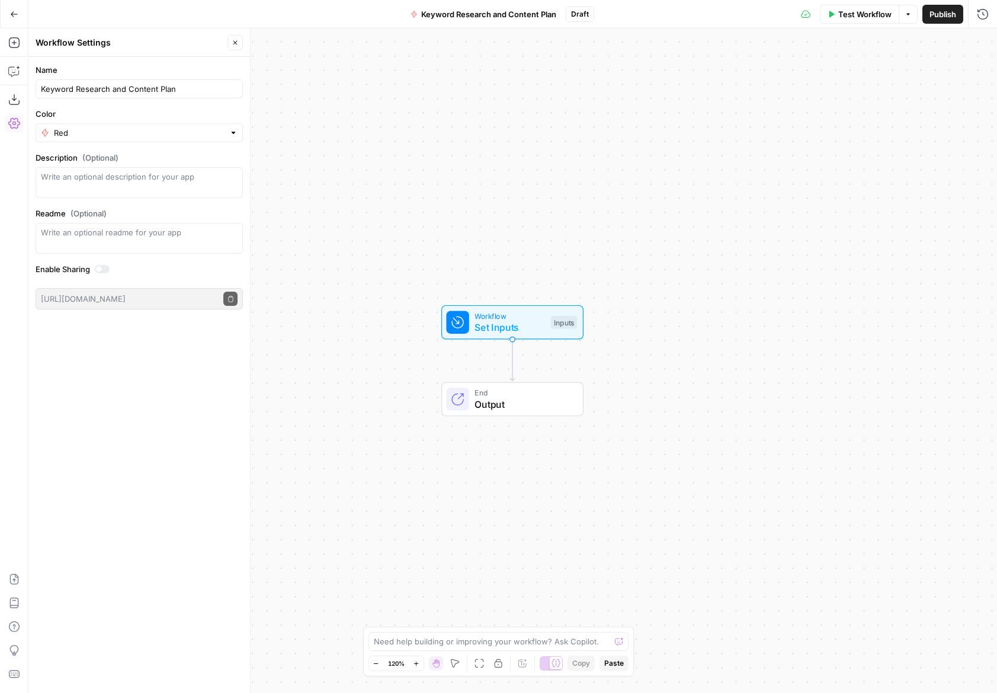
drag, startPoint x: 98, startPoint y: 367, endPoint x: 111, endPoint y: 363, distance: 13.7
click at [97, 367] on div "Name Keyword Research and Content Plan Color Red Description (Optional) Readme …" at bounding box center [139, 375] width 222 height 636
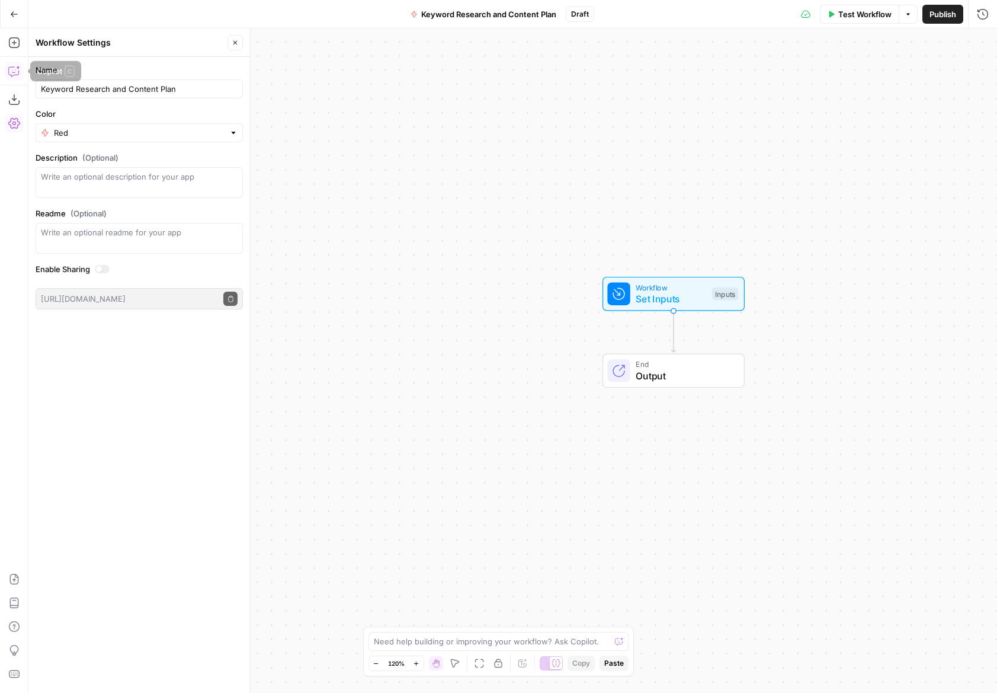
click at [17, 72] on icon "button" at bounding box center [14, 71] width 12 height 12
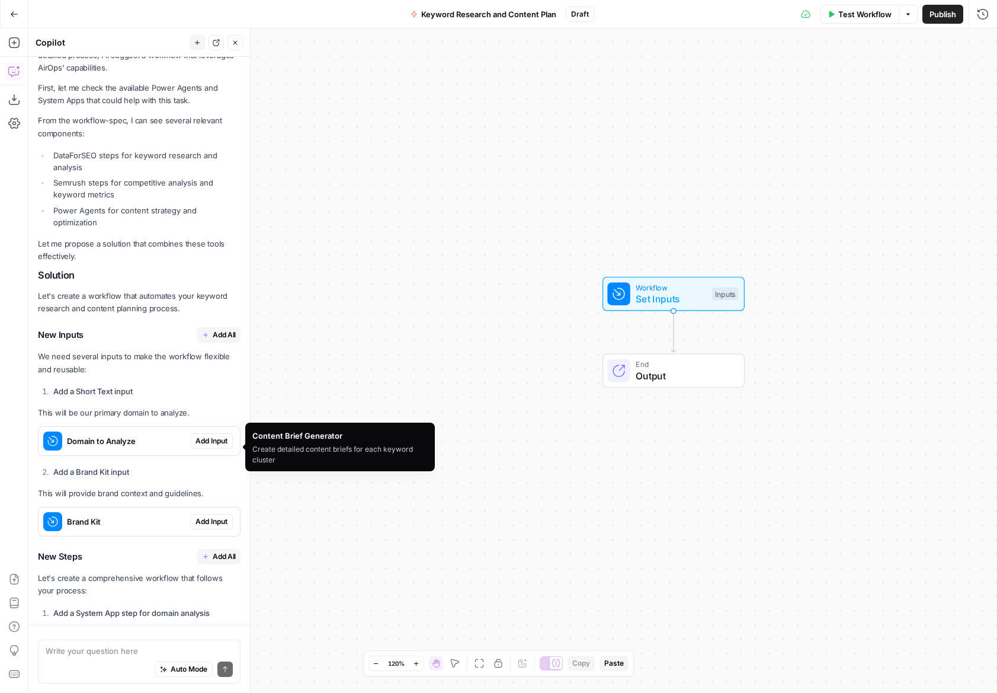
scroll to position [2654, 0]
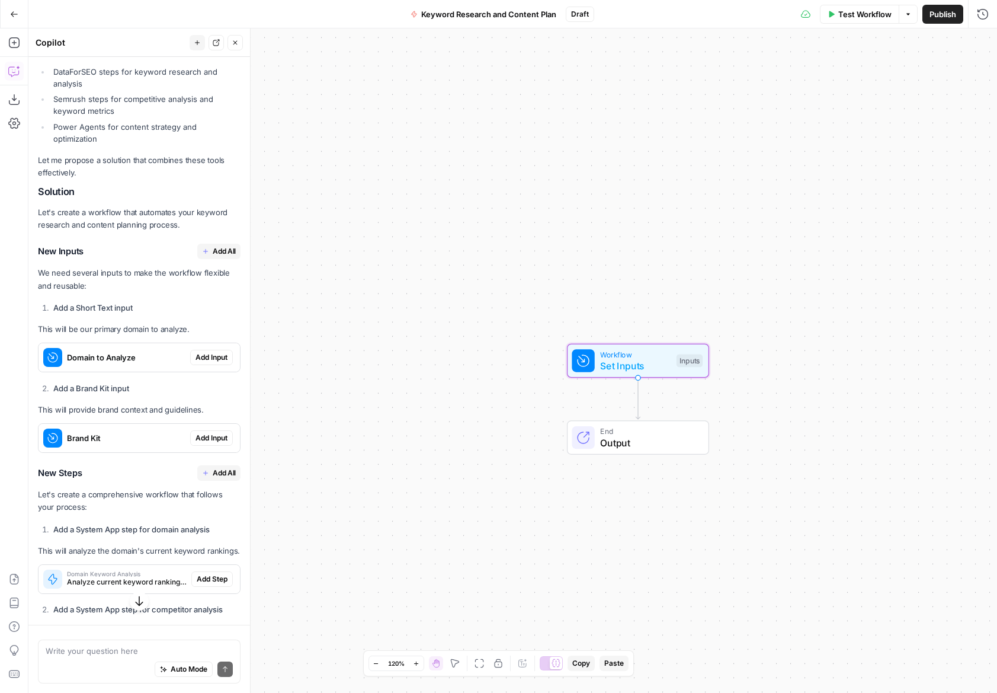
click at [206, 352] on span "Add Input" at bounding box center [212, 357] width 32 height 11
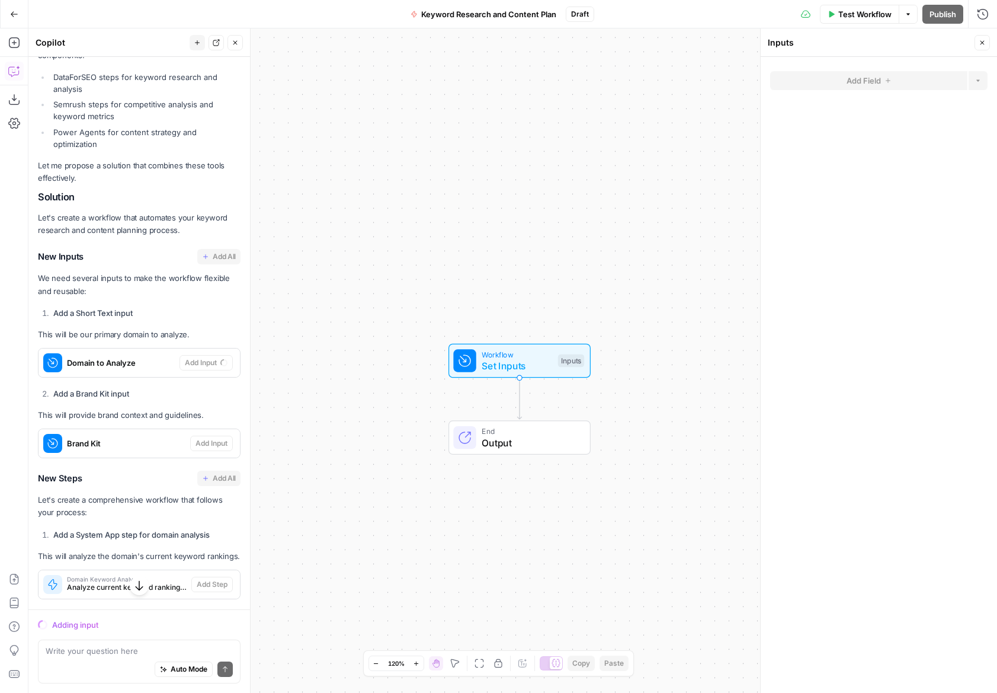
scroll to position [2834, 0]
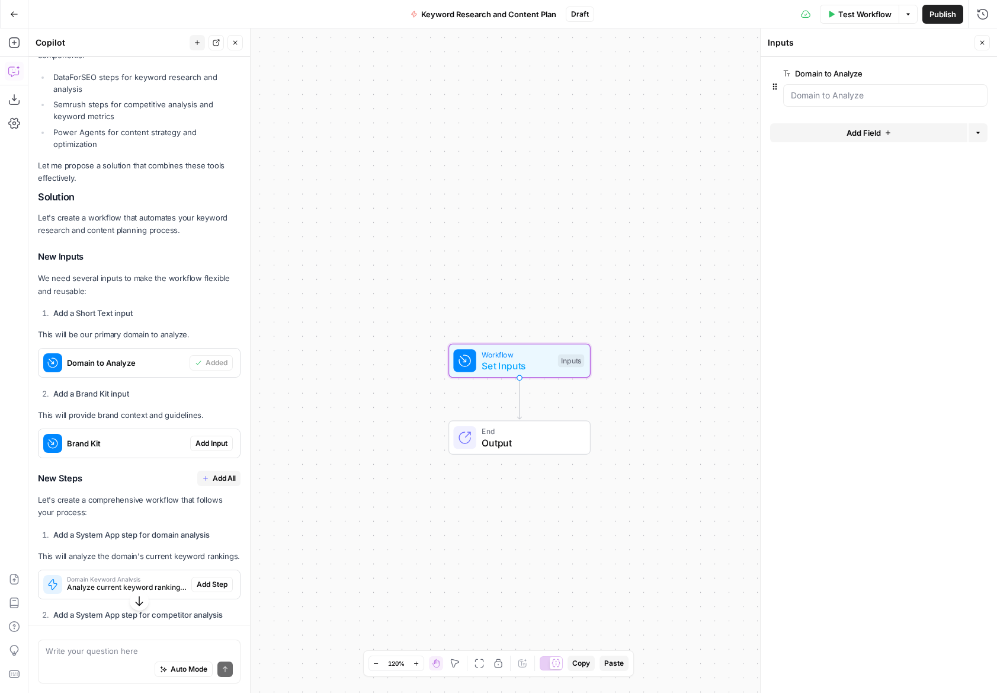
click at [196, 429] on div "Brand Kit Add Input" at bounding box center [139, 443] width 201 height 28
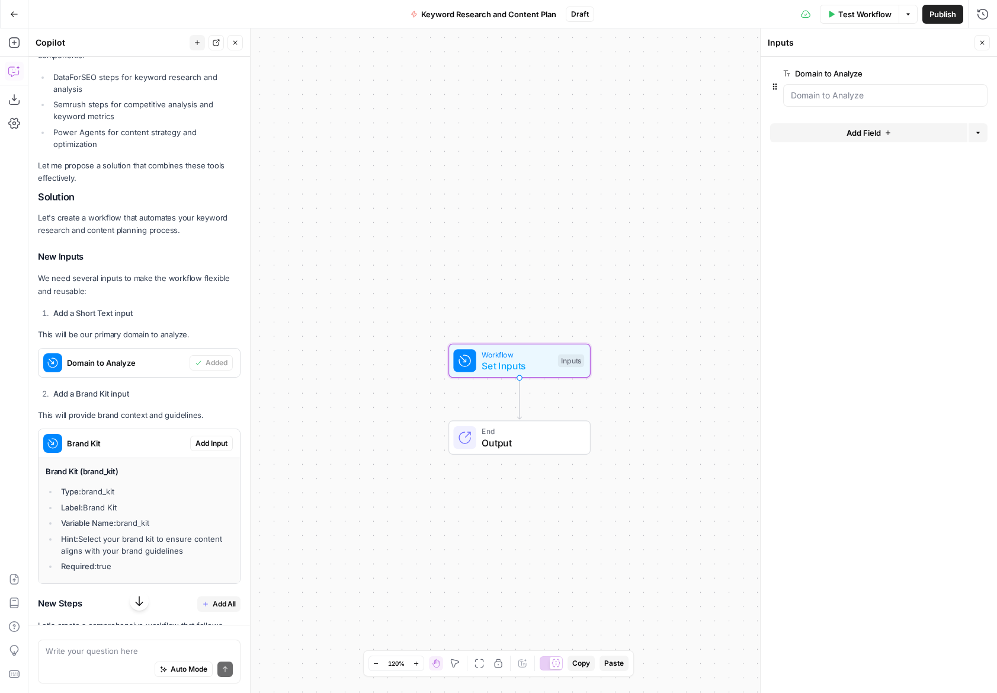
click at [145, 348] on div "Domain to Analyze" at bounding box center [114, 362] width 151 height 28
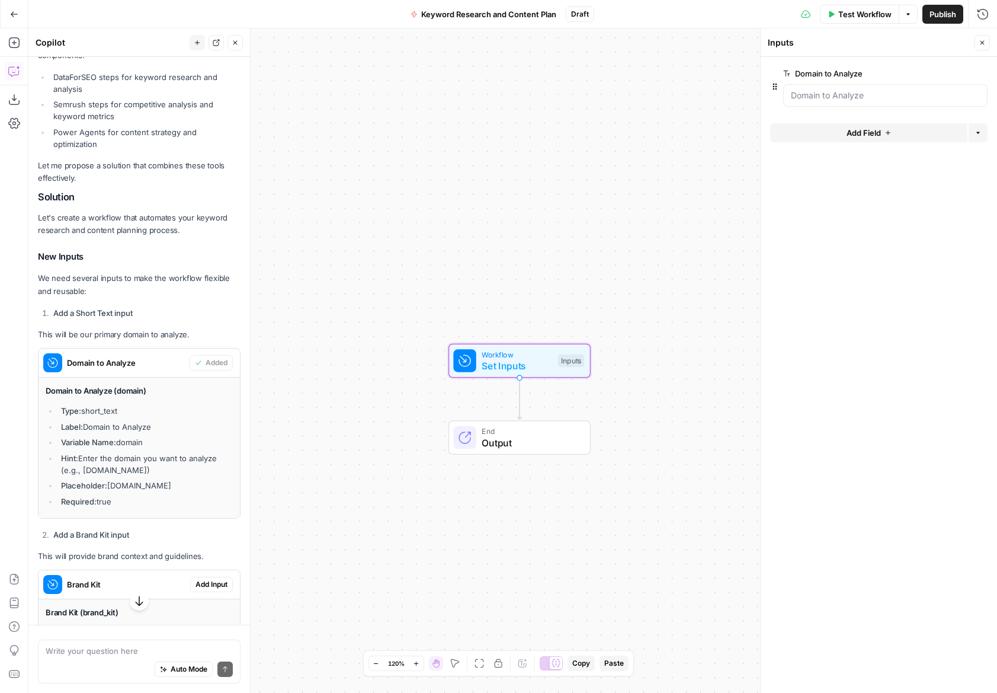
click at [212, 579] on span "Add Input" at bounding box center [212, 584] width 32 height 11
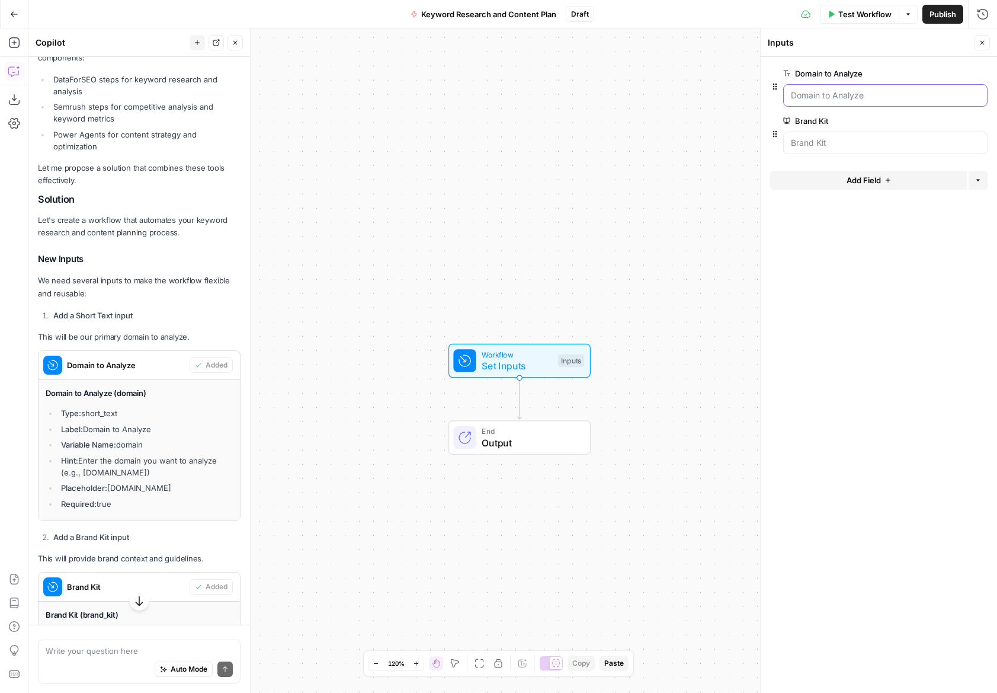
click at [859, 100] on Analyze "Domain to Analyze" at bounding box center [885, 95] width 189 height 12
click at [957, 76] on button "edit field" at bounding box center [949, 73] width 46 height 14
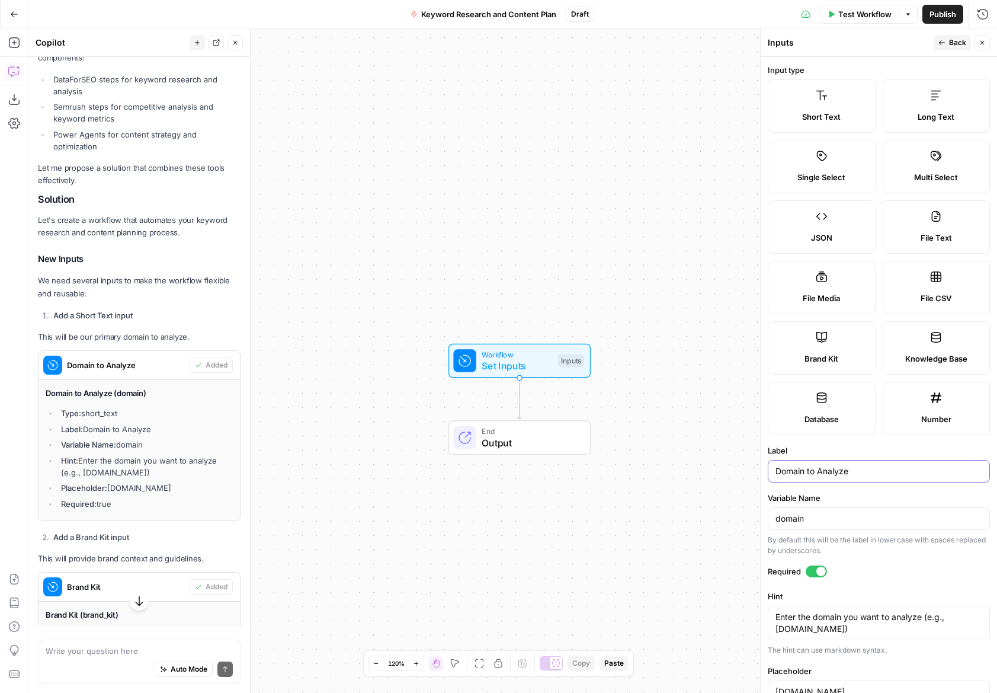
click at [842, 473] on input "Domain to Analyze" at bounding box center [879, 471] width 207 height 12
type input "Domain to Analyse"
click at [916, 618] on textarea "Enter the domain you want to analyze (e.g., example.com)" at bounding box center [879, 623] width 207 height 24
drag, startPoint x: 917, startPoint y: 618, endPoint x: 930, endPoint y: 619, distance: 13.1
click at [914, 618] on textarea "Enter the domain you want to analyze (e.g., example.com)" at bounding box center [879, 623] width 207 height 24
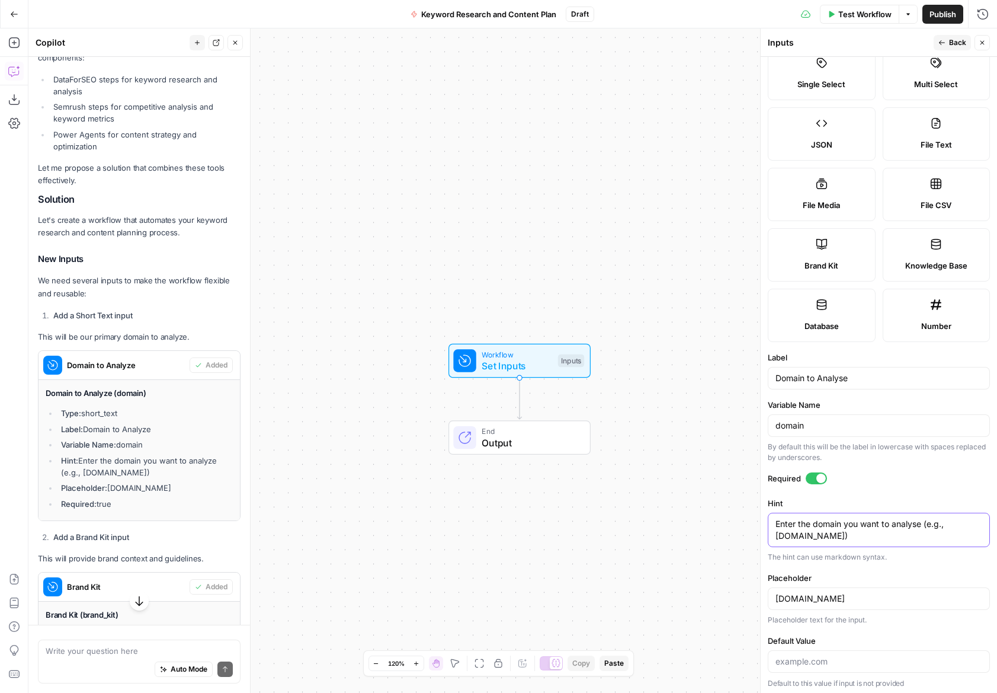
scroll to position [97, 0]
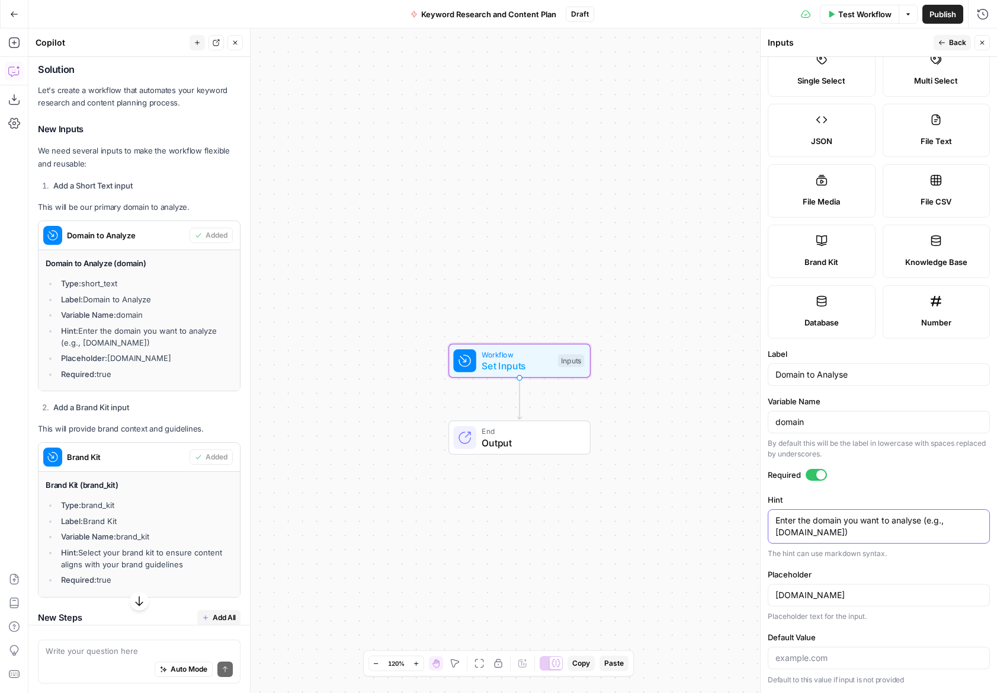
type textarea "Enter the domain you want to analyse (e.g., example.com)"
click at [124, 471] on div "Brand Kit (brand_kit) Type: brand_kit Label: Brand Kit Variable Name: brand_kit…" at bounding box center [139, 533] width 201 height 125
click at [527, 367] on span "Set Inputs" at bounding box center [517, 365] width 71 height 14
click at [981, 37] on button "Close" at bounding box center [982, 42] width 15 height 15
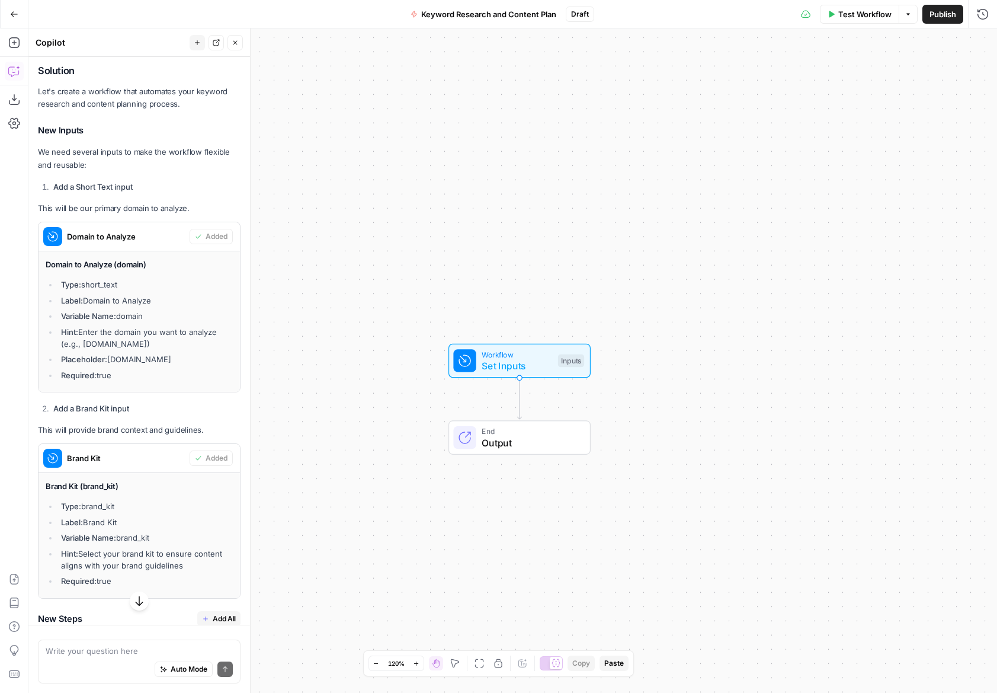
click at [502, 360] on span "Set Inputs" at bounding box center [517, 365] width 71 height 14
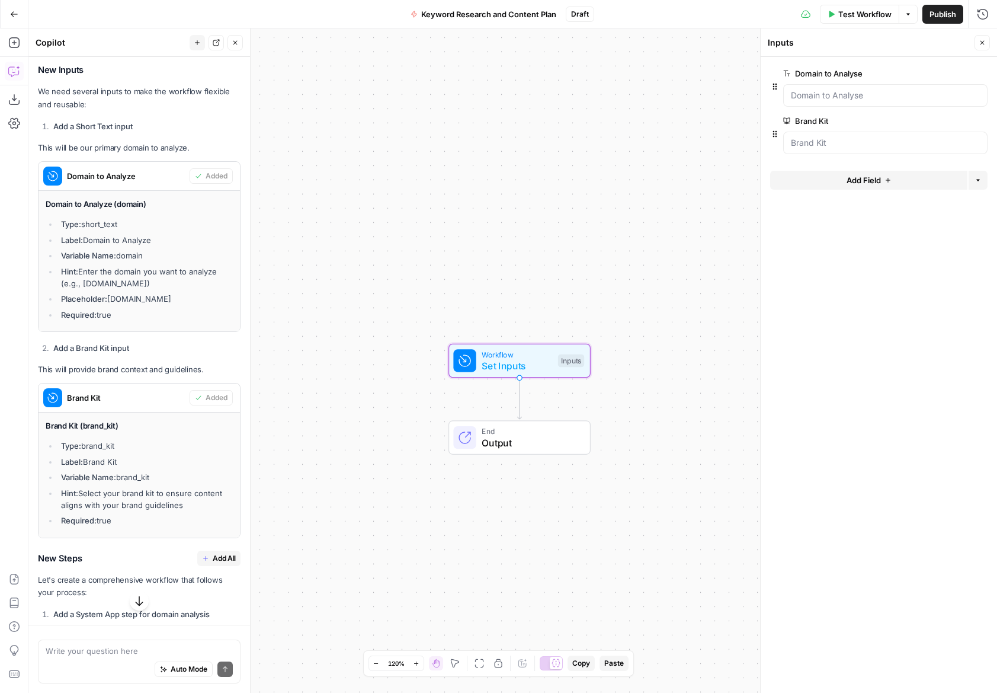
scroll to position [3024, 0]
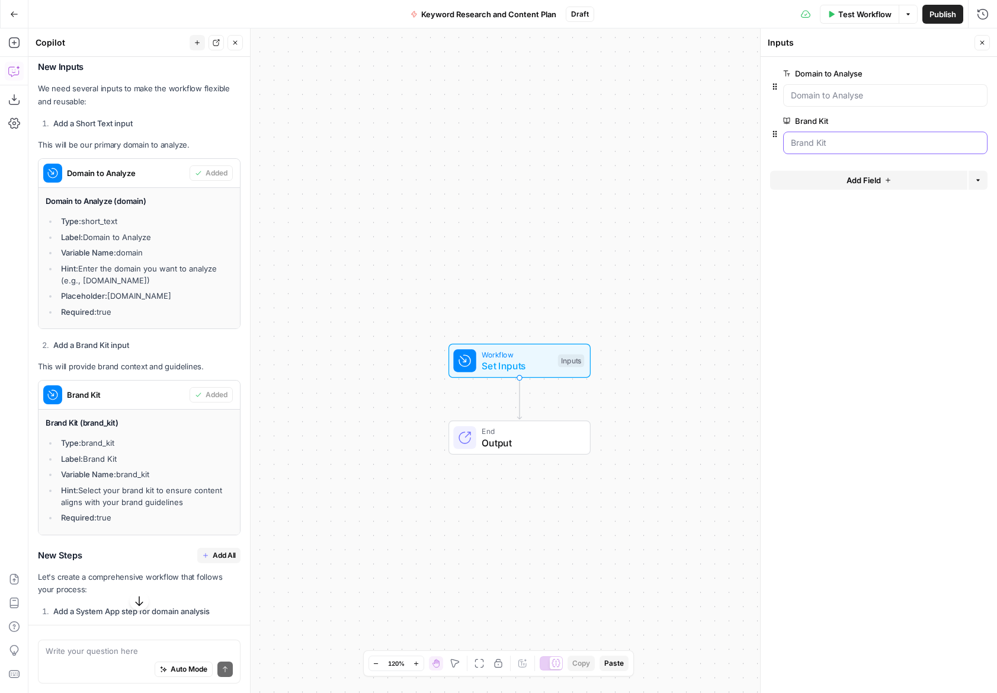
click at [879, 142] on Kit "Brand Kit" at bounding box center [885, 143] width 189 height 12
click at [965, 116] on button "edit field" at bounding box center [949, 121] width 46 height 14
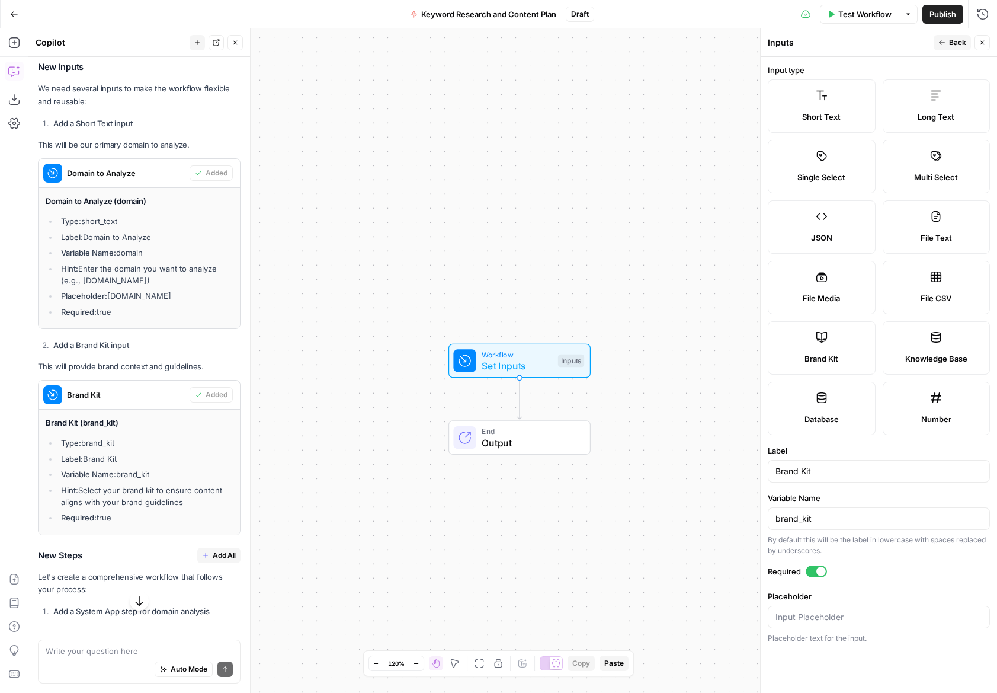
click at [821, 571] on div at bounding box center [820, 570] width 9 height 9
click at [968, 50] on header "Inputs Back Close" at bounding box center [879, 42] width 236 height 28
click at [956, 41] on span "Back" at bounding box center [957, 42] width 17 height 11
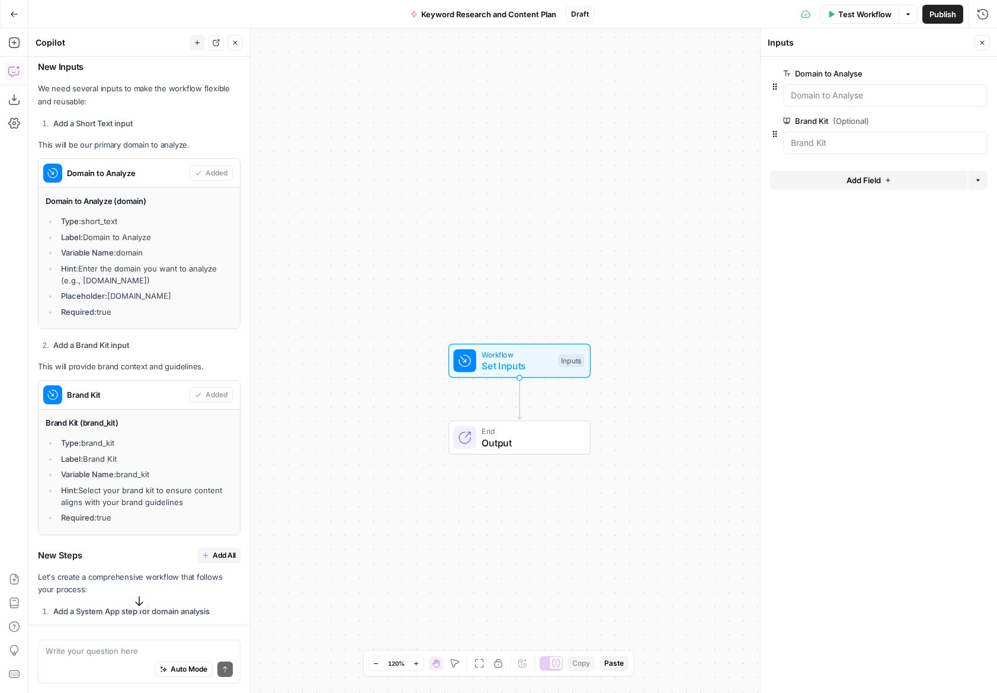
click at [935, 121] on span "edit field" at bounding box center [943, 120] width 26 height 9
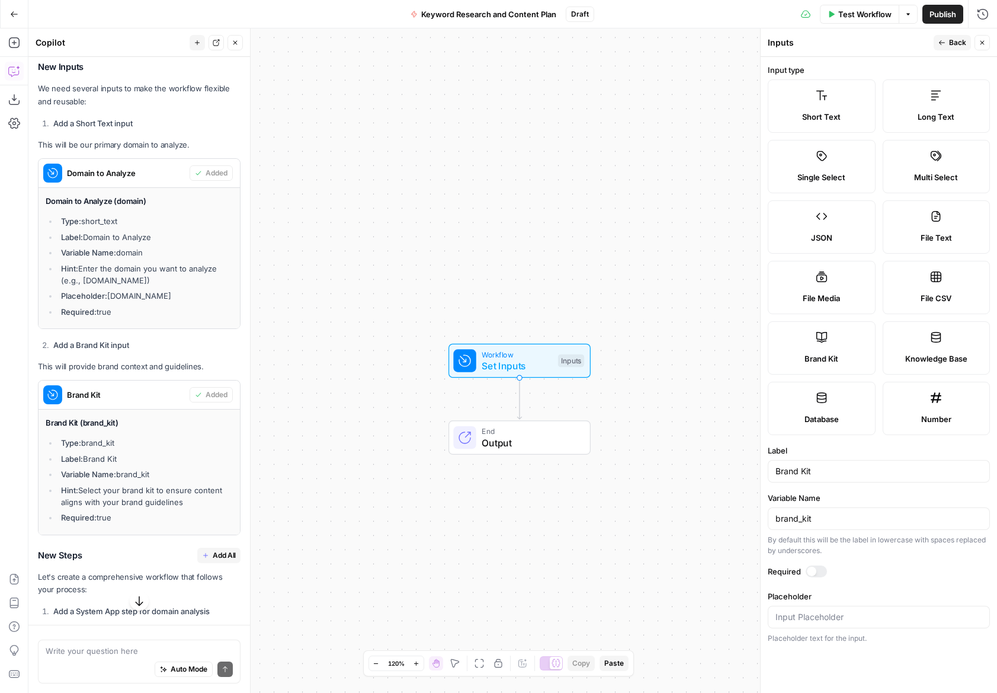
drag, startPoint x: 808, startPoint y: 568, endPoint x: 825, endPoint y: 553, distance: 22.2
click at [808, 568] on div at bounding box center [811, 570] width 9 height 9
click at [892, 57] on form "Input type Short Text Long Text Single Select Multi Select JSON File Text File …" at bounding box center [879, 375] width 236 height 636
click at [956, 44] on span "Back" at bounding box center [957, 42] width 17 height 11
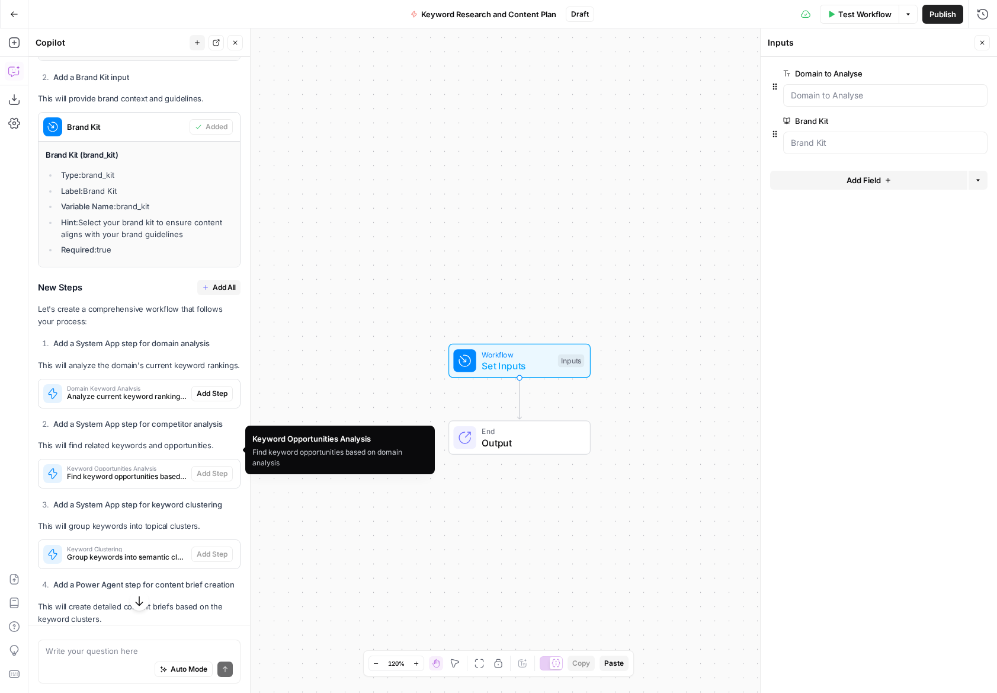
click at [132, 391] on span "Analyze current keyword rankings for the domain" at bounding box center [127, 396] width 120 height 11
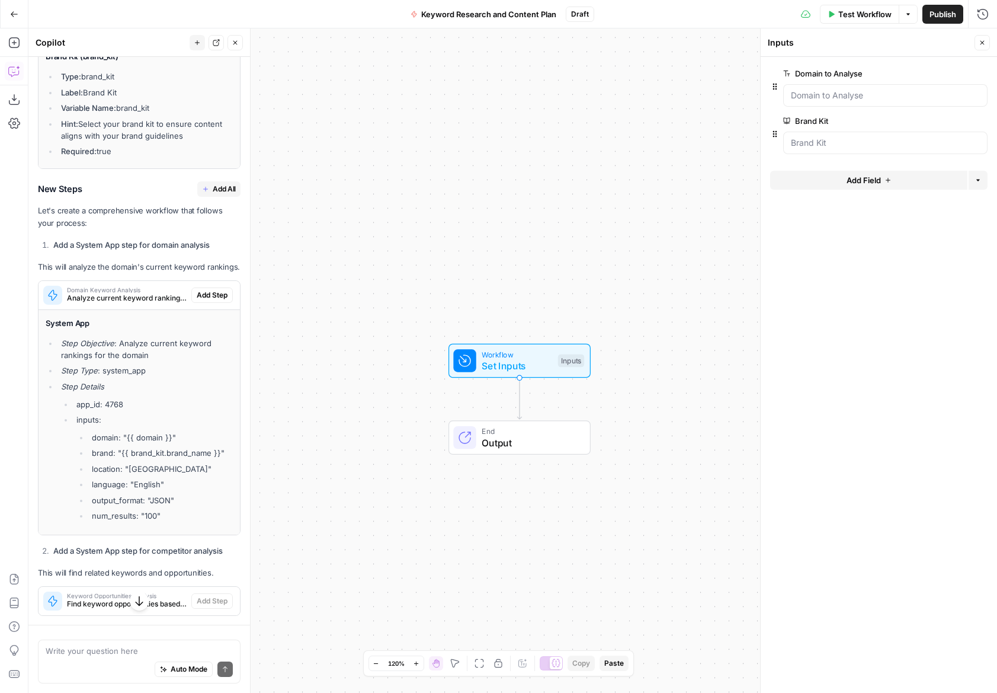
scroll to position [3392, 0]
drag, startPoint x: 68, startPoint y: 241, endPoint x: 191, endPoint y: 241, distance: 122.7
click at [191, 258] on p "This will analyze the domain's current keyword rankings." at bounding box center [139, 264] width 203 height 12
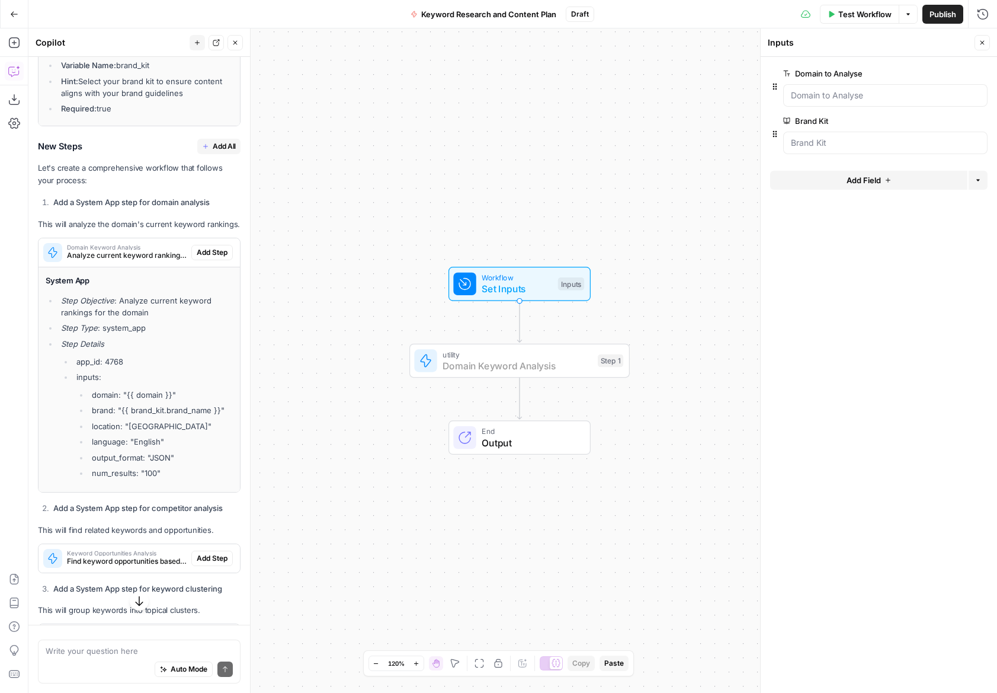
scroll to position [3440, 0]
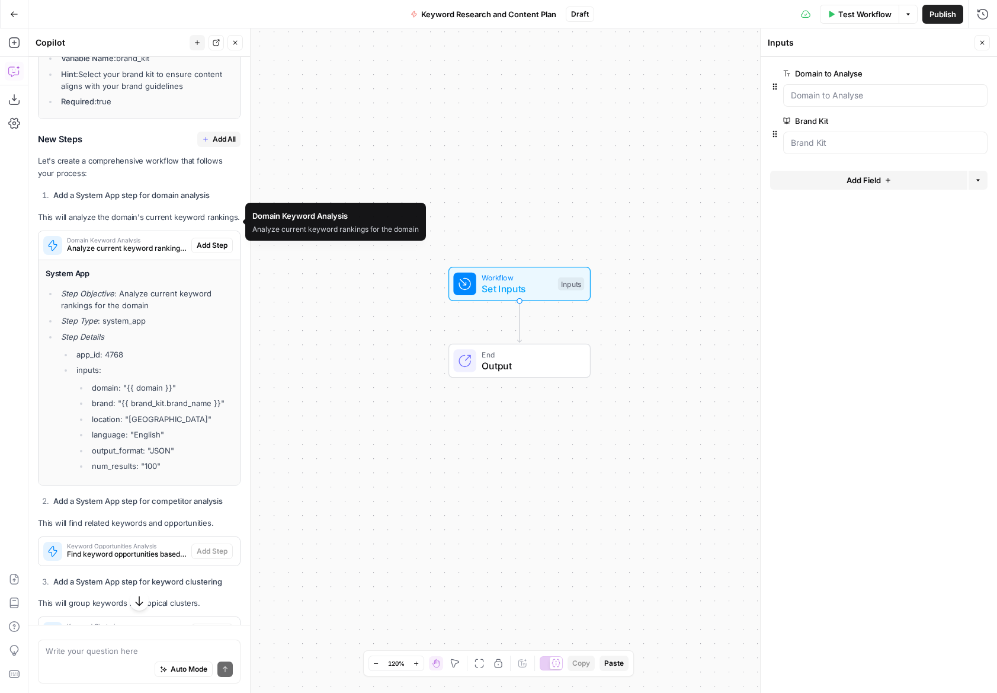
click at [171, 243] on span "Analyze current keyword rankings for the domain" at bounding box center [127, 248] width 120 height 11
click at [105, 348] on li "app_id: 4768" at bounding box center [152, 354] width 159 height 12
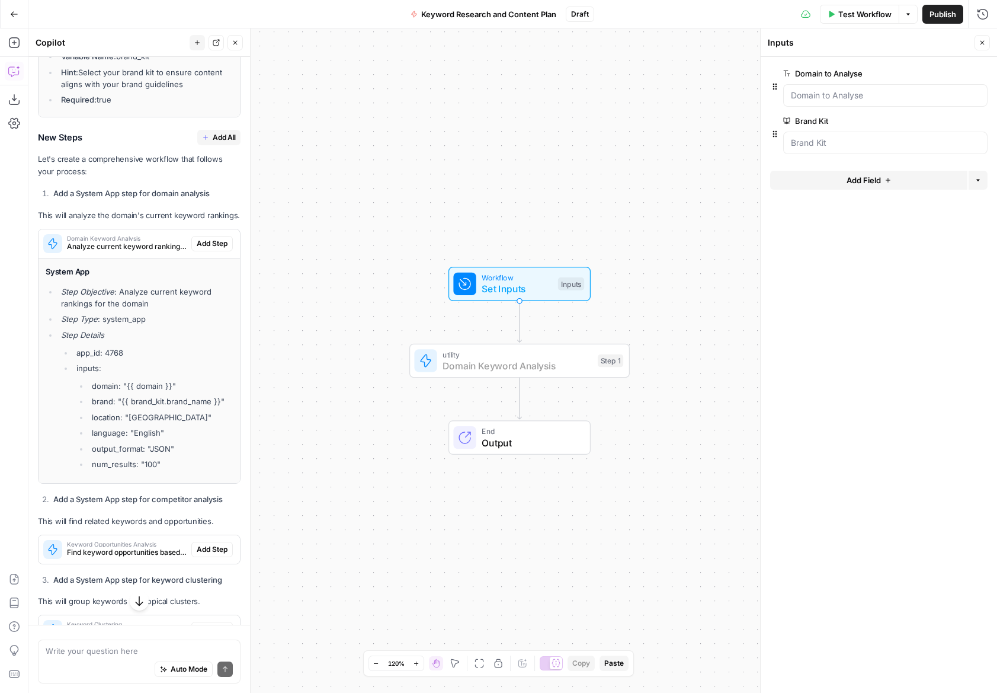
click at [214, 238] on span "Add Step" at bounding box center [212, 243] width 31 height 11
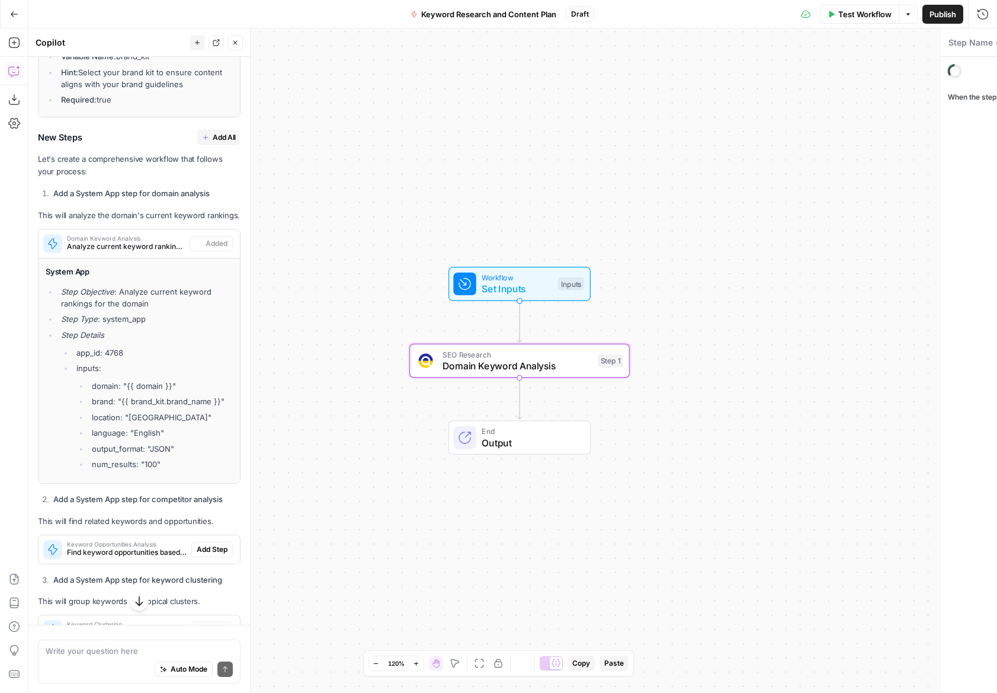
type textarea "Domain Keyword Analysis"
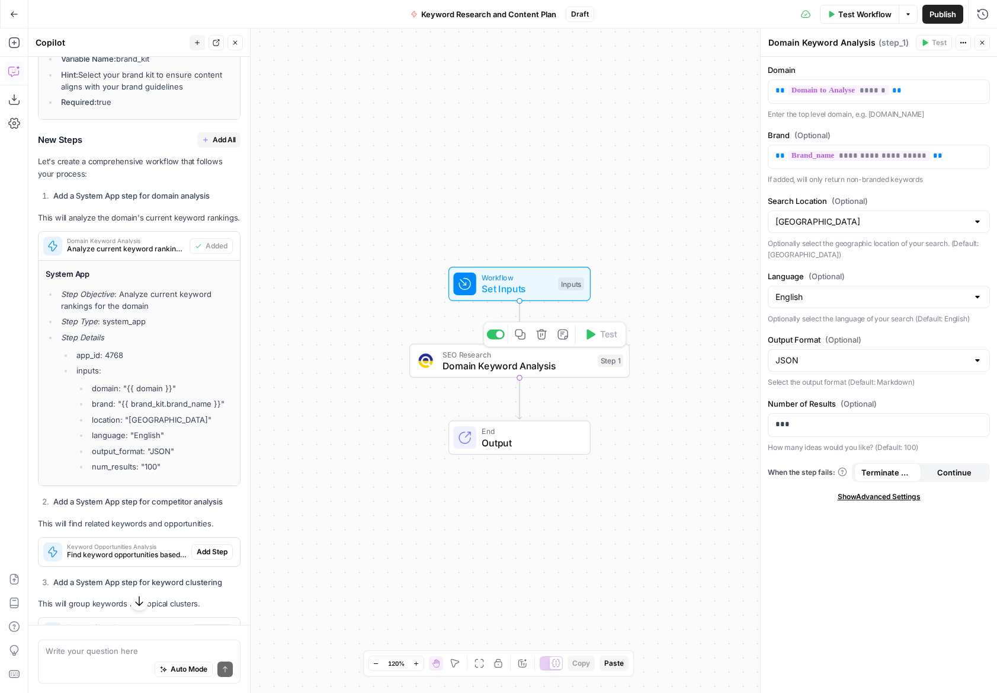
click at [427, 363] on img at bounding box center [426, 361] width 14 height 14
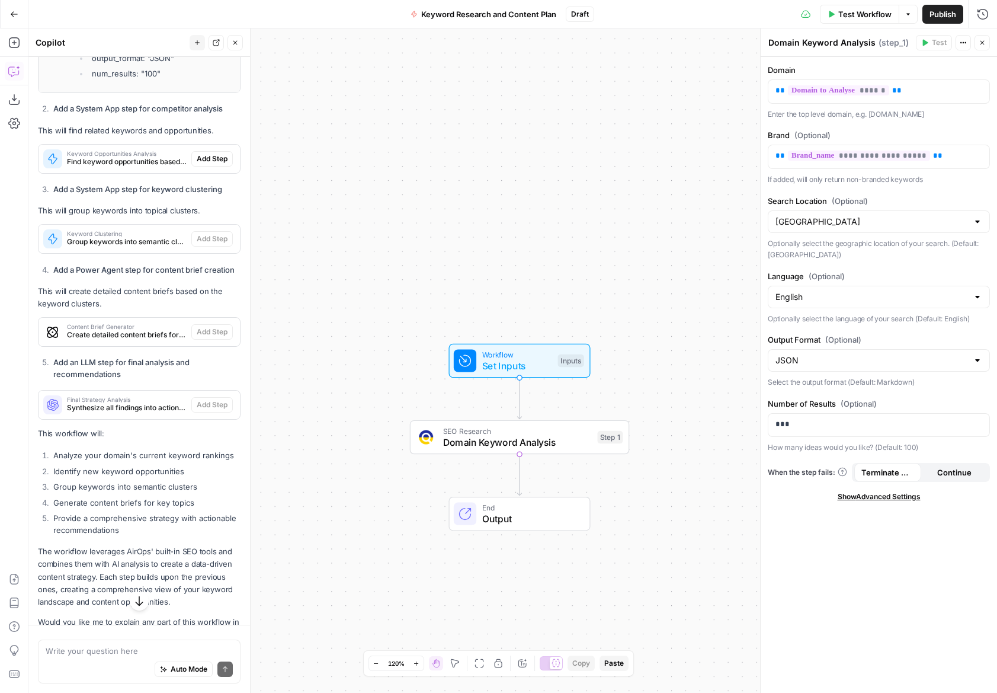
scroll to position [3853, 0]
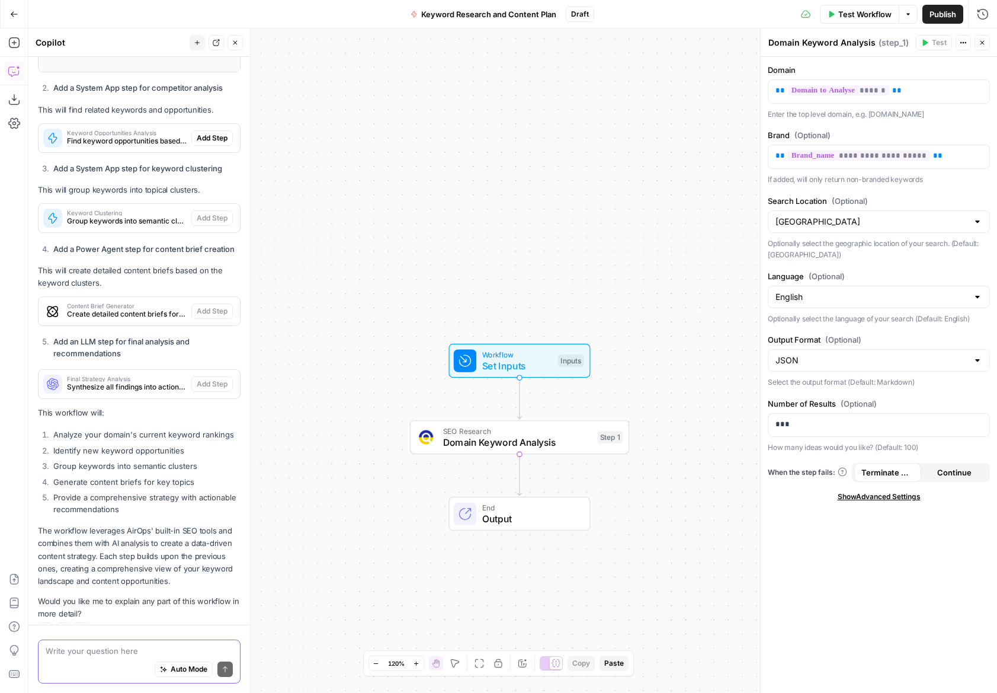
click at [155, 648] on textarea at bounding box center [139, 651] width 187 height 12
click at [885, 221] on input "Search Location (Optional)" at bounding box center [870, 222] width 188 height 12
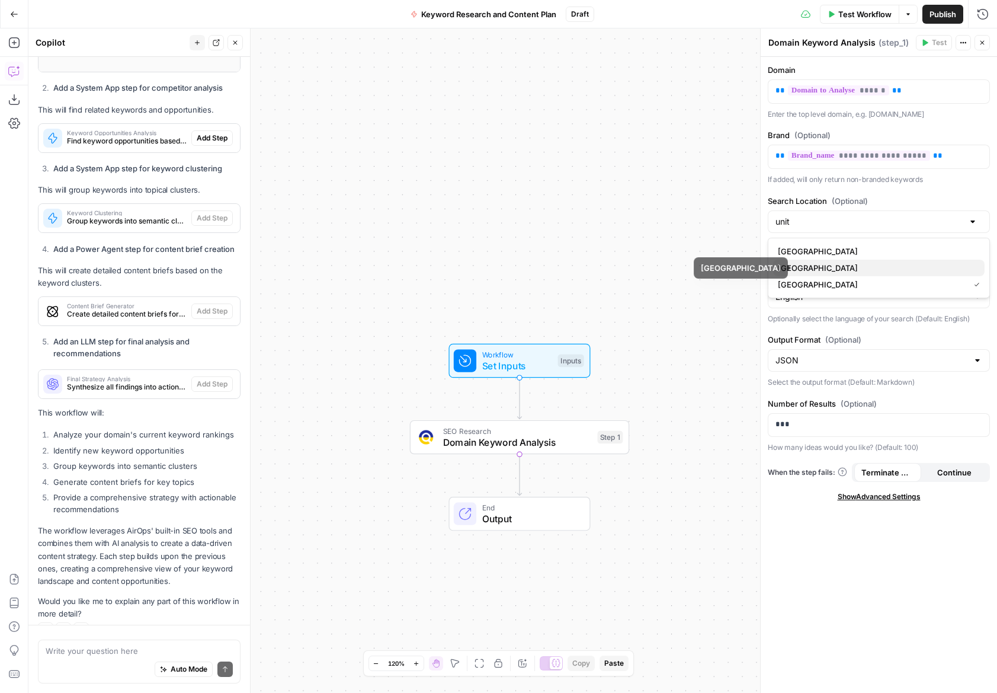
click at [813, 267] on span "United Kingdom" at bounding box center [876, 268] width 197 height 12
type input "United Kingdom"
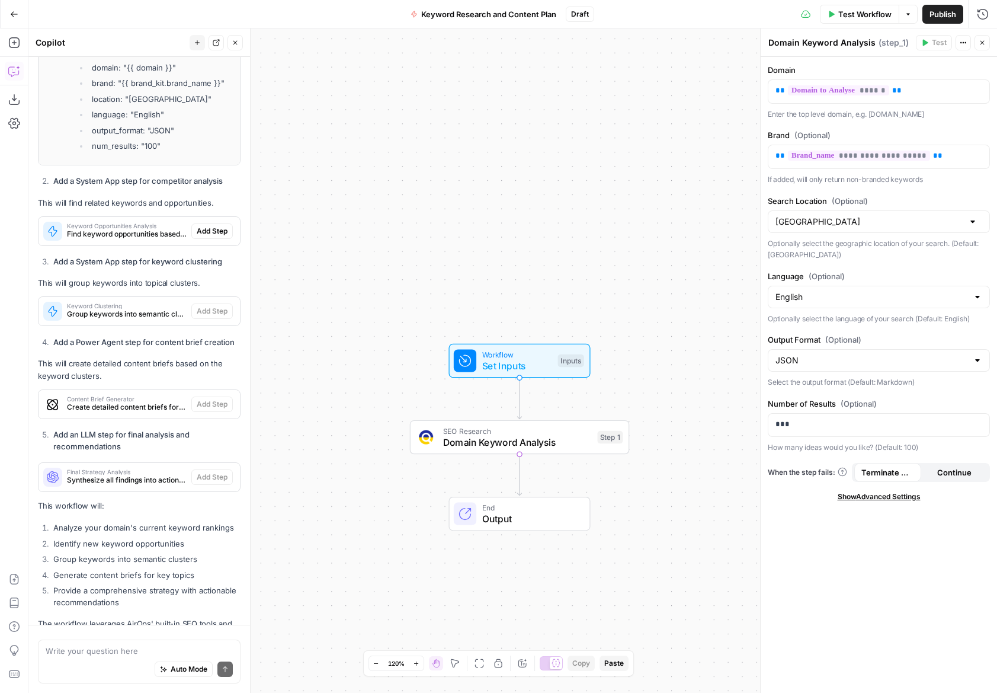
scroll to position [3755, 0]
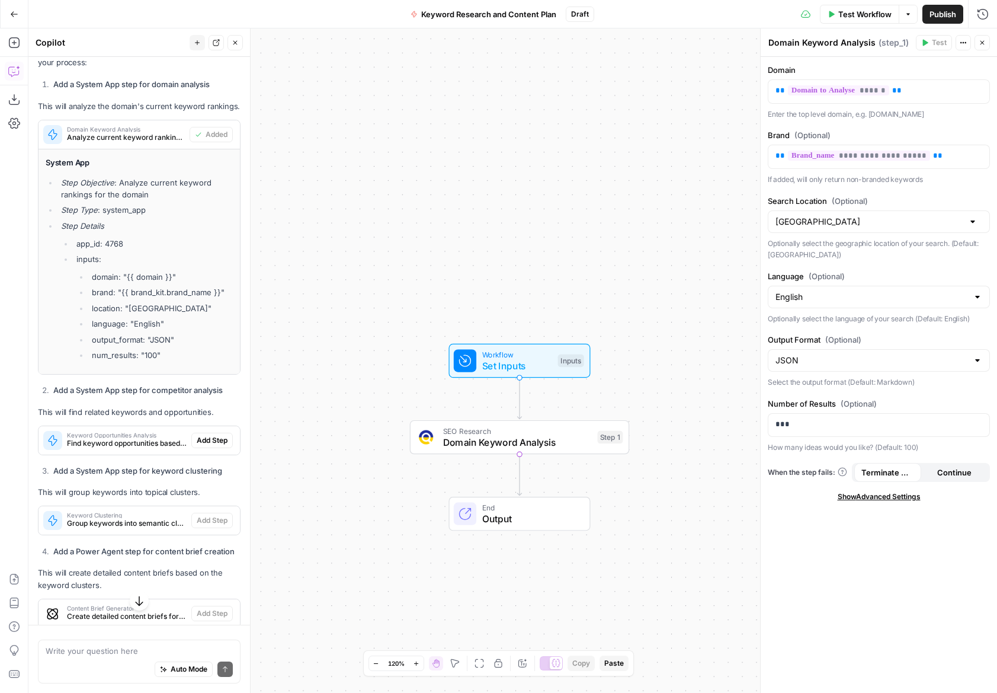
click at [129, 438] on span "Find keyword opportunities based on domain analysis" at bounding box center [127, 443] width 120 height 11
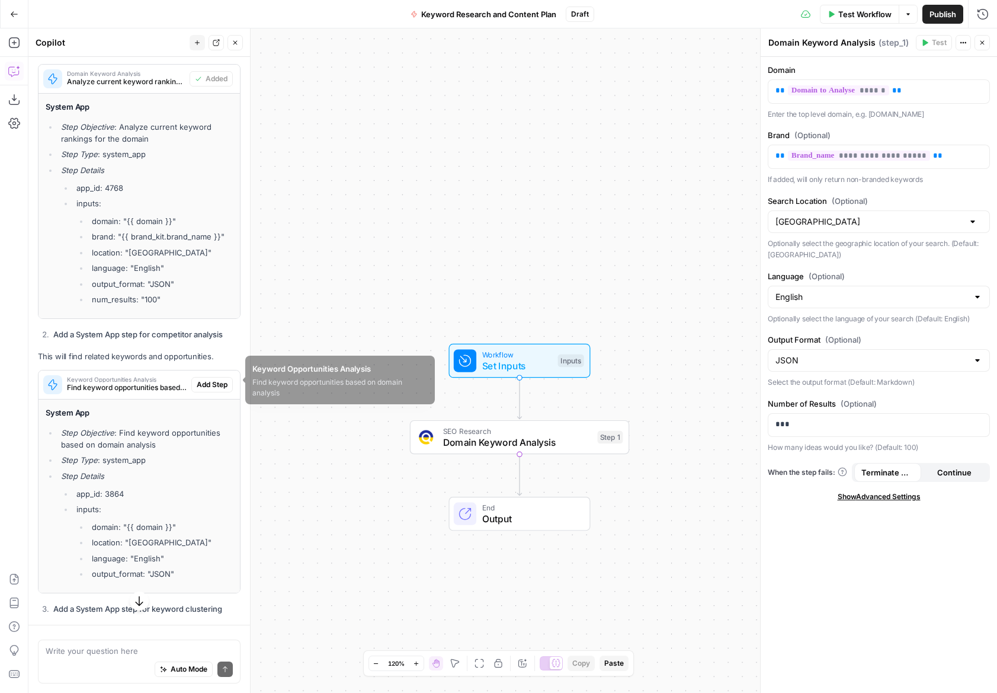
scroll to position [3618, 0]
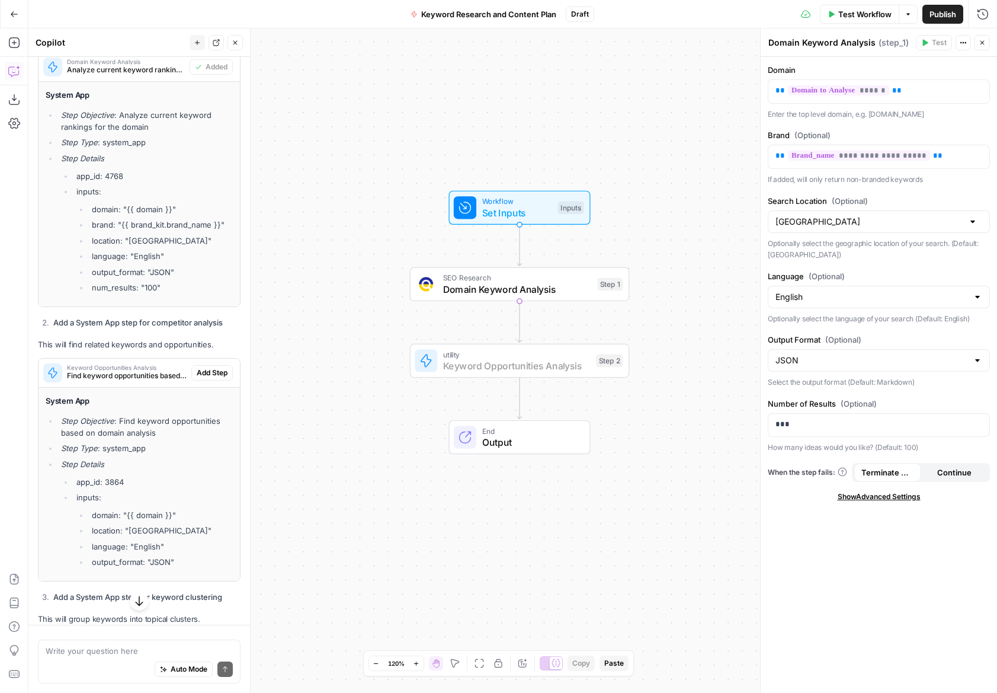
click at [212, 367] on span "Add Step" at bounding box center [212, 372] width 31 height 11
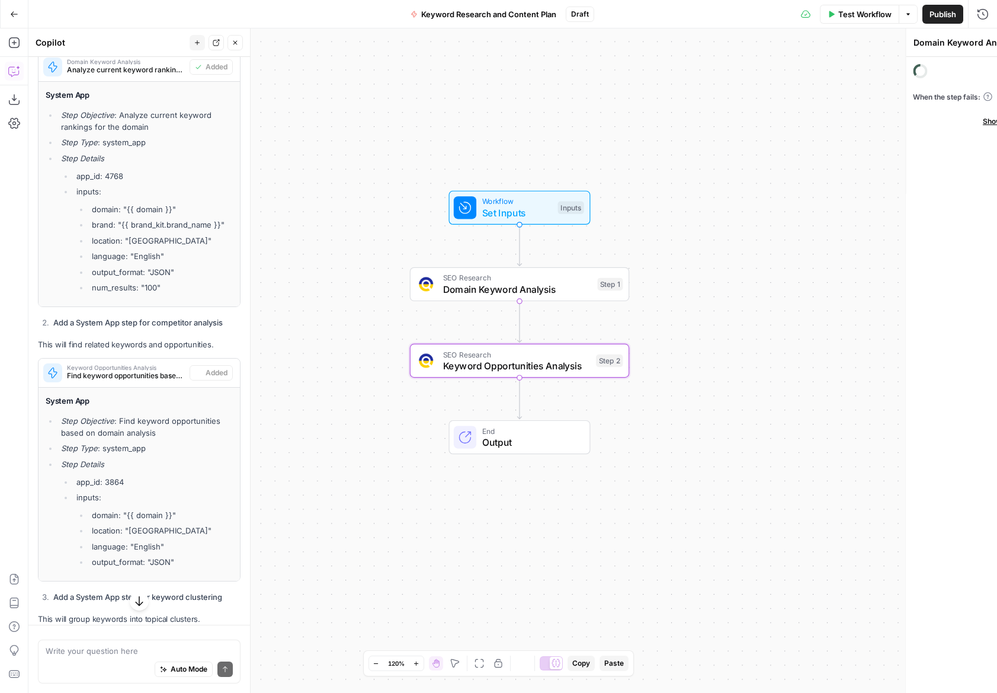
type textarea "Keyword Opportunities Analysis"
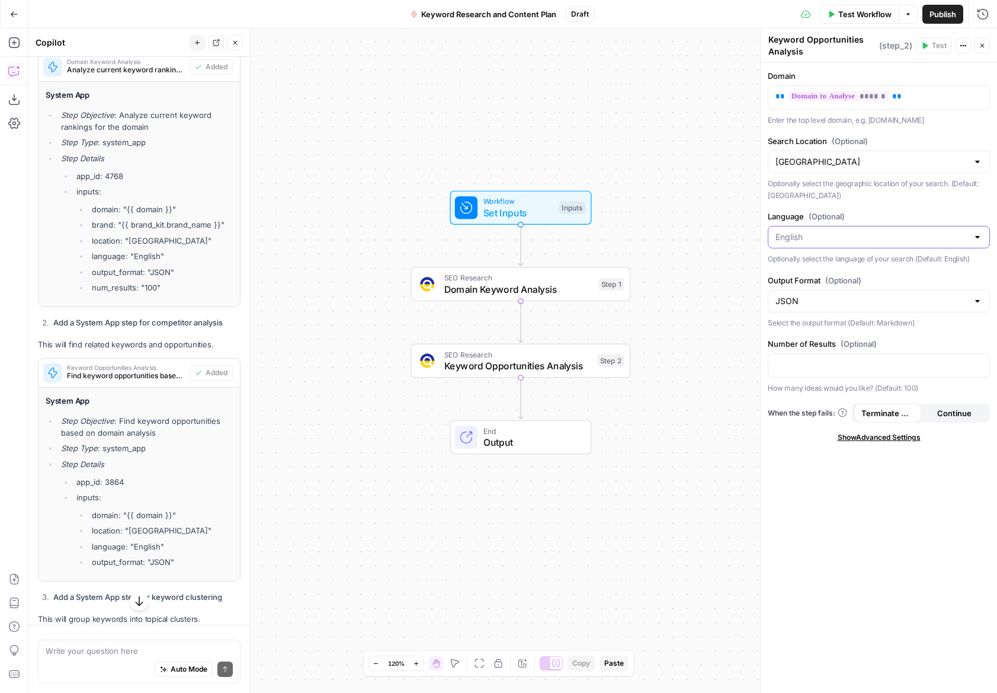
click at [878, 233] on input "Language (Optional)" at bounding box center [872, 237] width 193 height 12
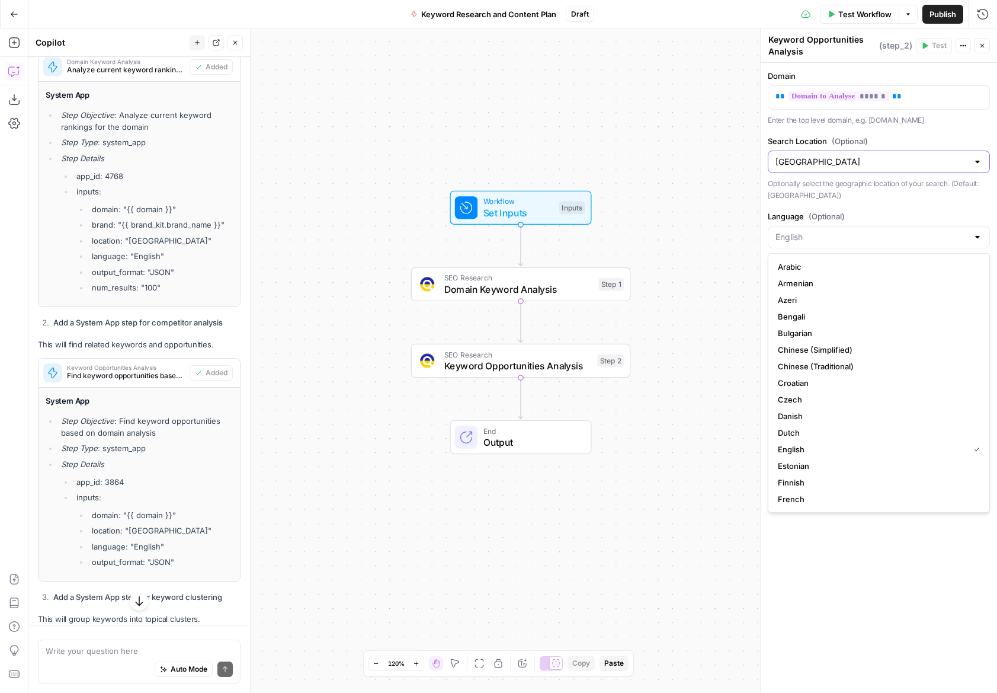
type input "English"
click at [851, 162] on input "Search Location (Optional)" at bounding box center [872, 162] width 193 height 12
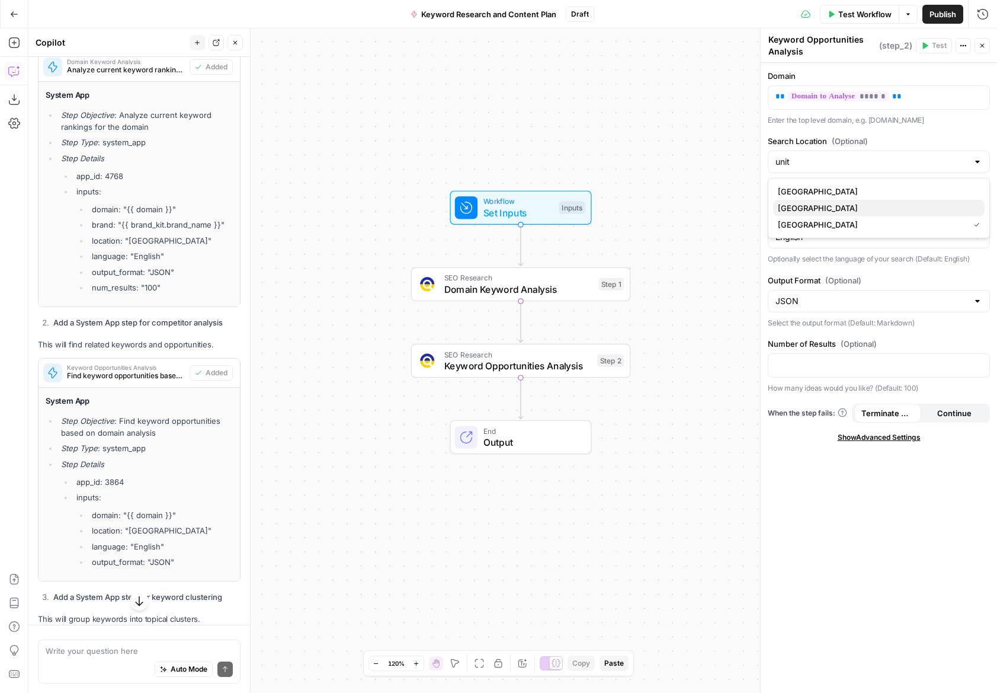
click at [845, 202] on span "United Kingdom" at bounding box center [876, 208] width 197 height 12
type input "United Kingdom"
drag, startPoint x: 726, startPoint y: 377, endPoint x: 175, endPoint y: 374, distance: 551.6
click at [725, 377] on div "Workflow Set Inputs Inputs SEO Research Domain Keyword Analysis Step 1 SEO Rese…" at bounding box center [512, 360] width 969 height 664
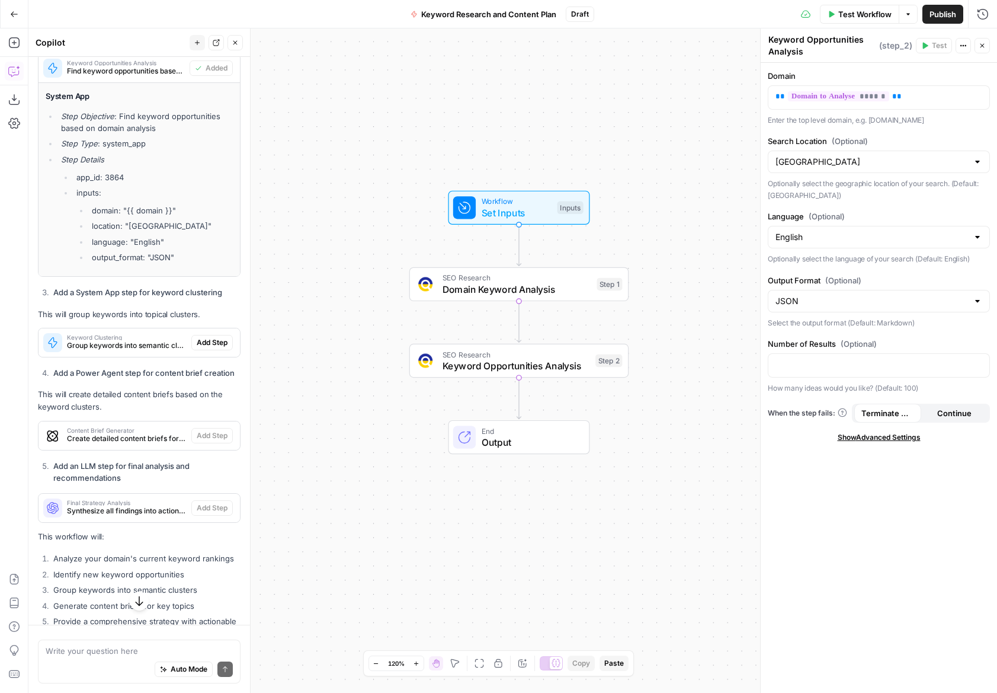
scroll to position [3938, 0]
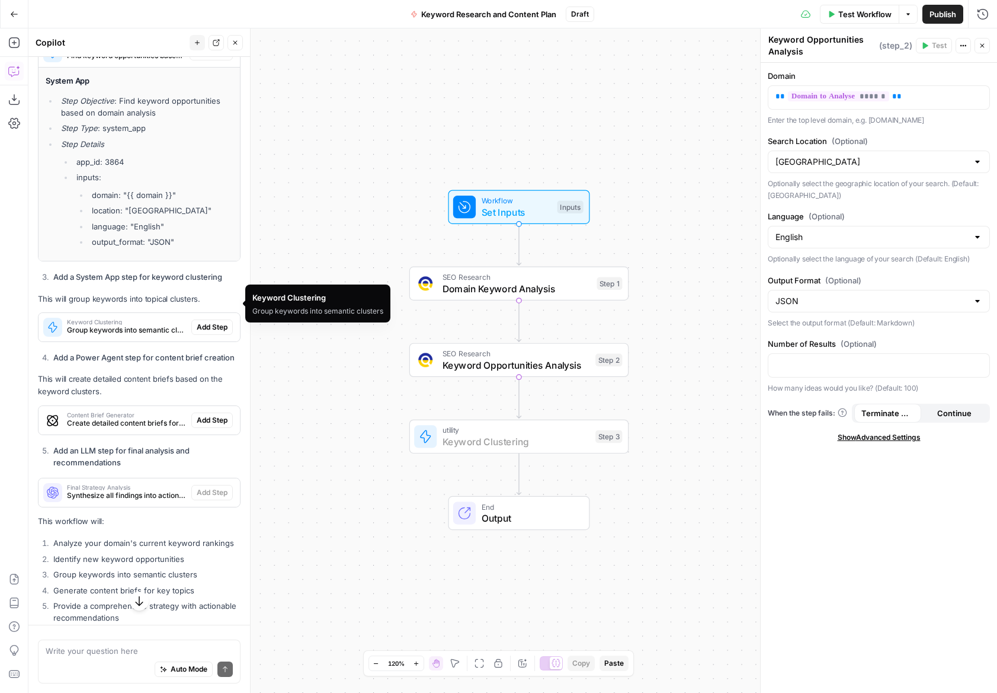
click at [200, 322] on span "Add Step" at bounding box center [212, 327] width 31 height 11
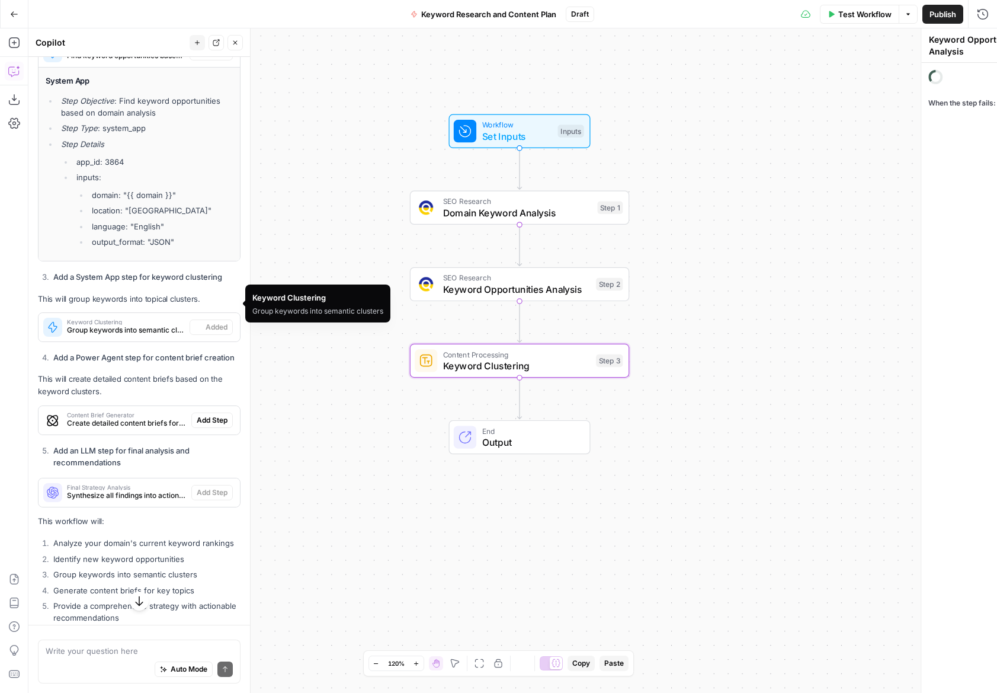
type textarea "Keyword Clustering"
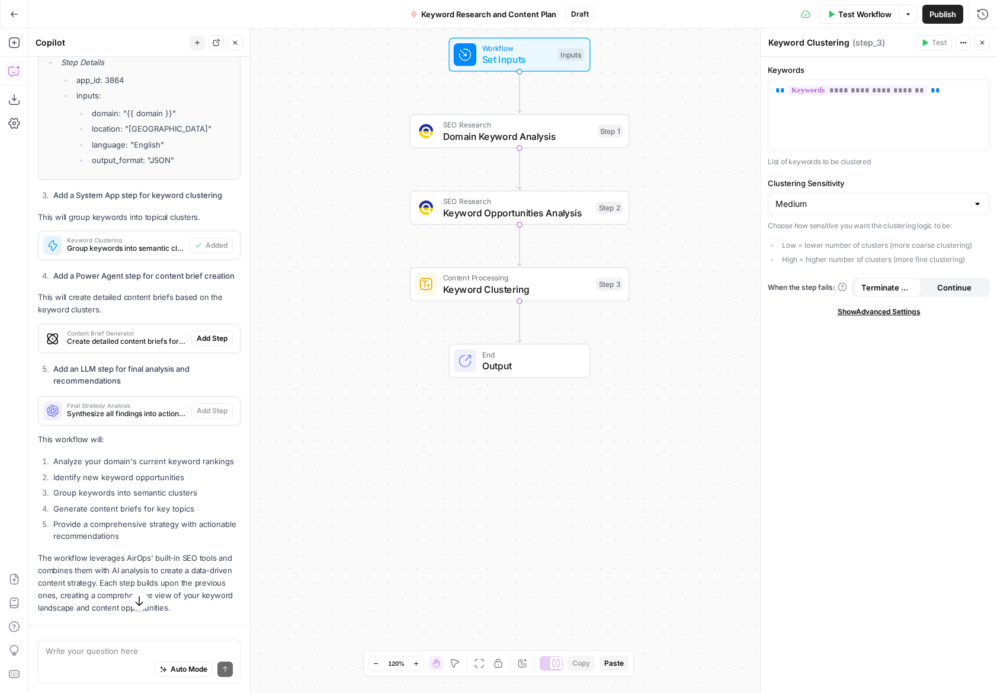
scroll to position [4036, 0]
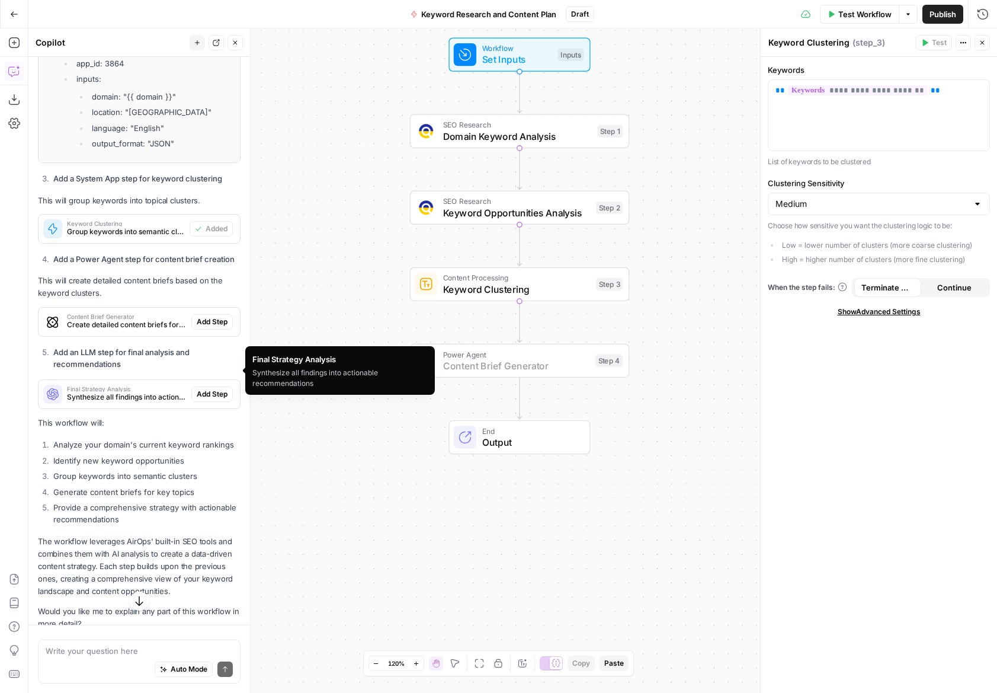
click at [199, 316] on span "Add Step" at bounding box center [212, 321] width 31 height 11
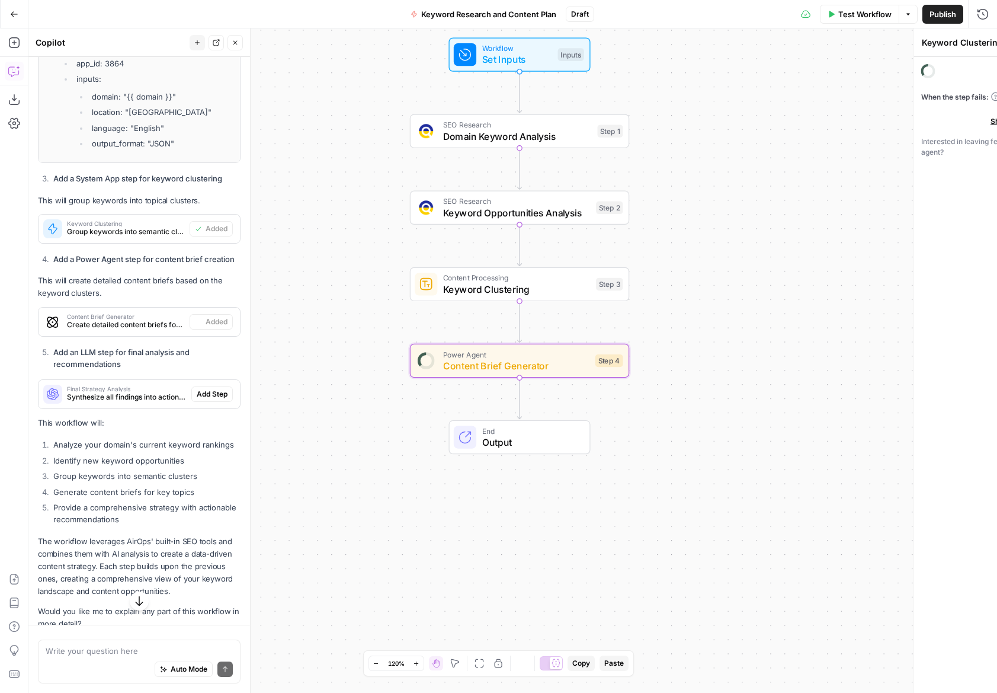
type textarea "Content Brief Generator"
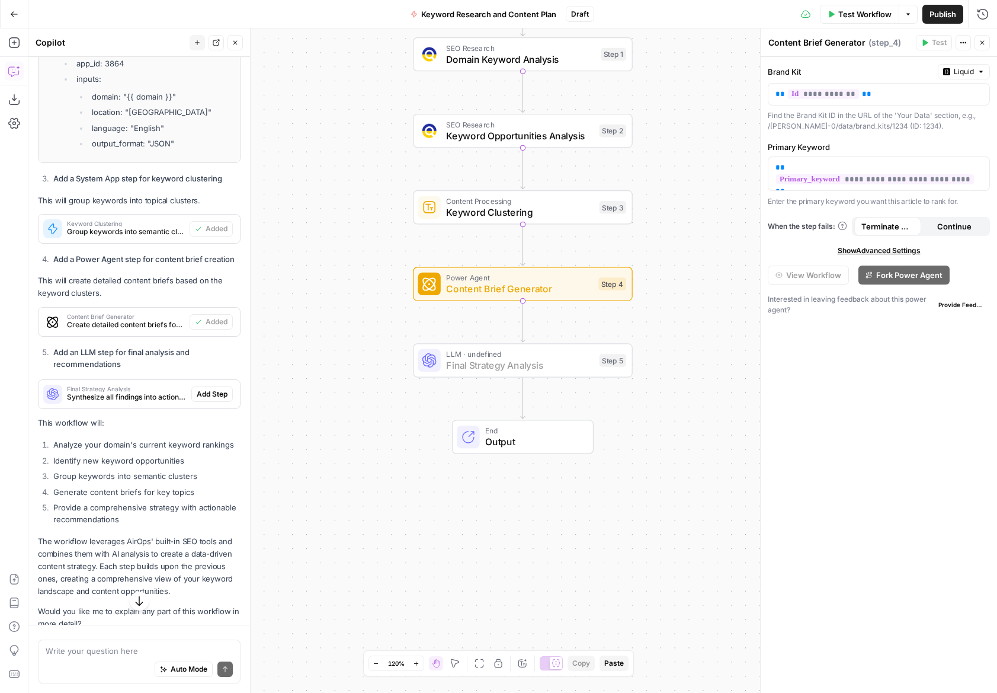
click at [210, 389] on span "Add Step" at bounding box center [212, 394] width 31 height 11
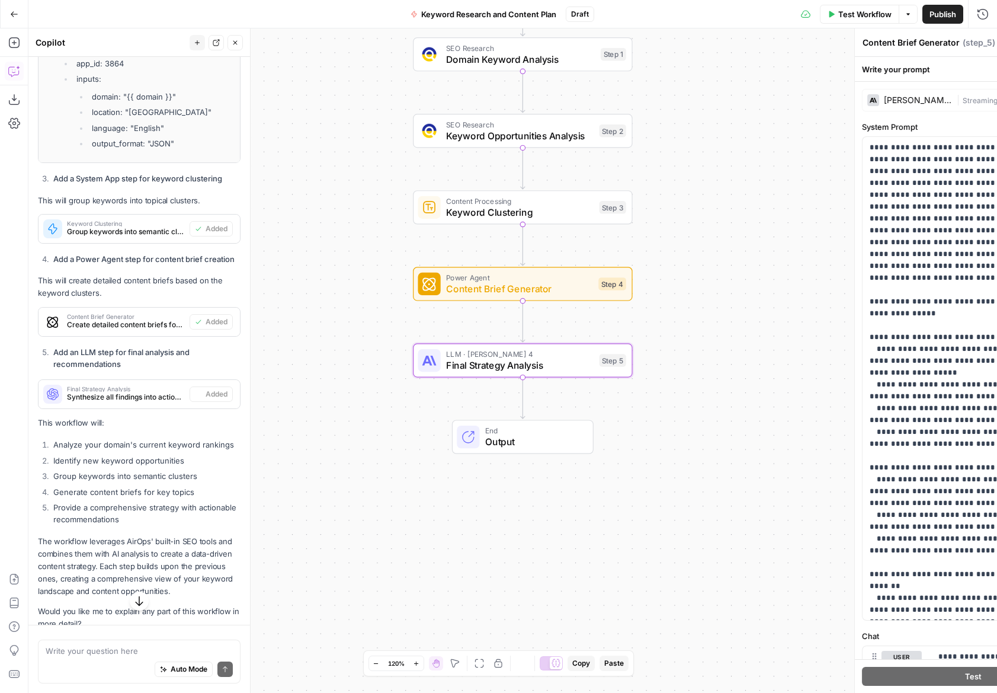
type textarea "Final Strategy Analysis"
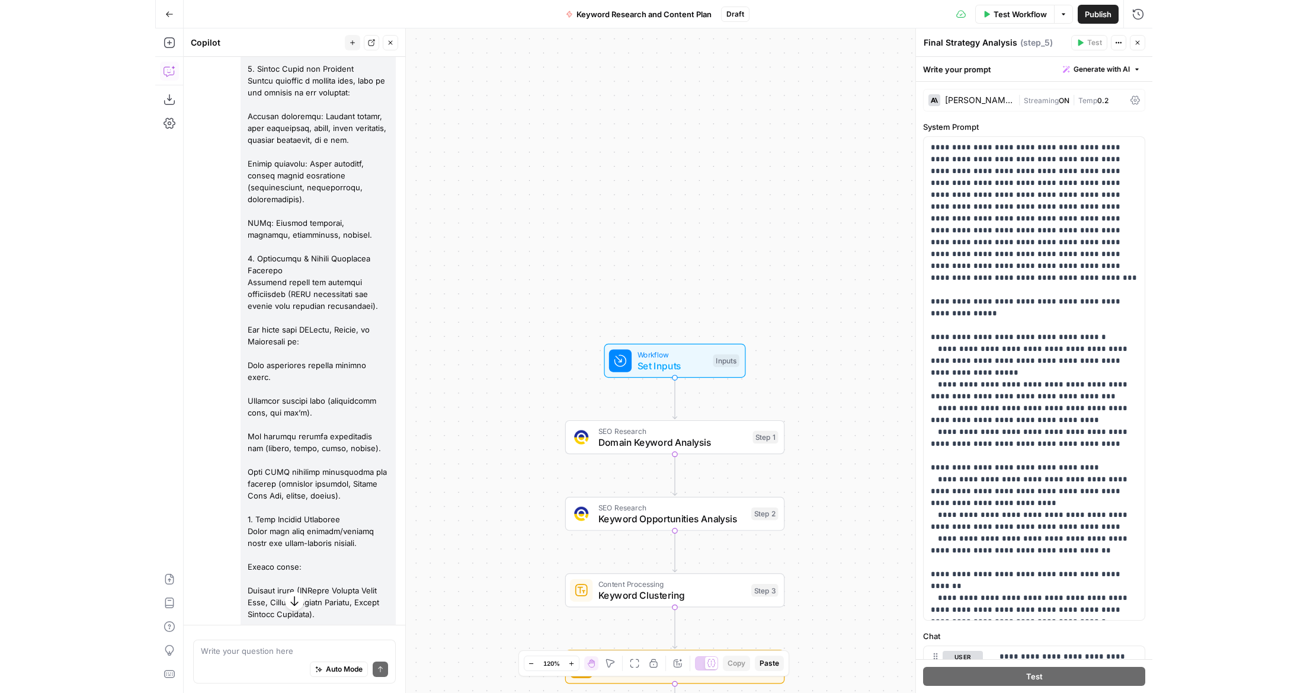
scroll to position [0, 0]
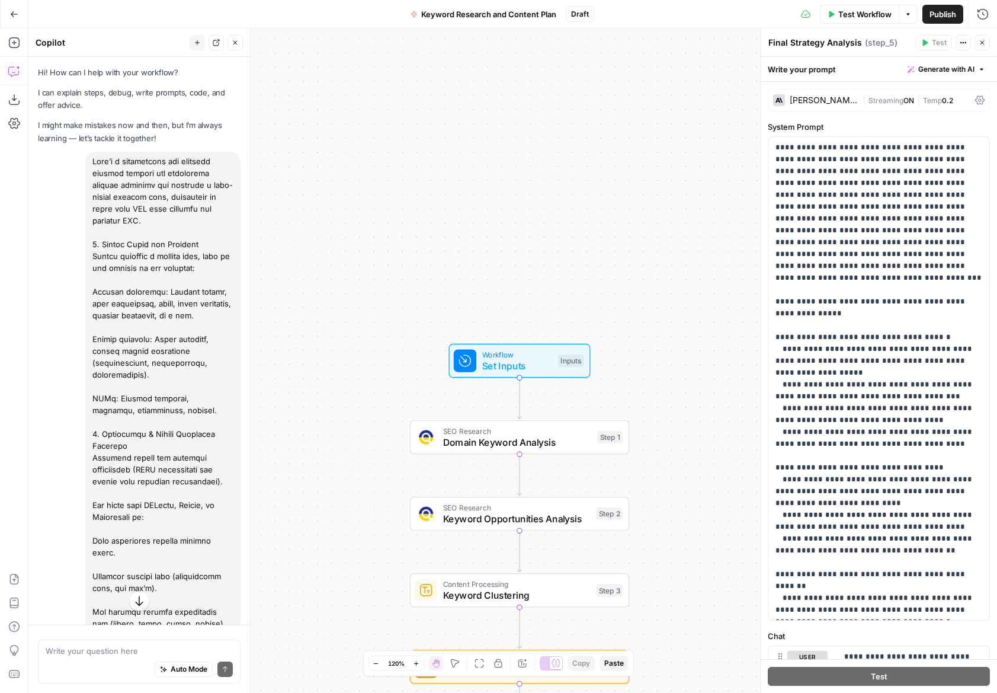
click at [835, 13] on button "Test Workflow" at bounding box center [859, 14] width 79 height 19
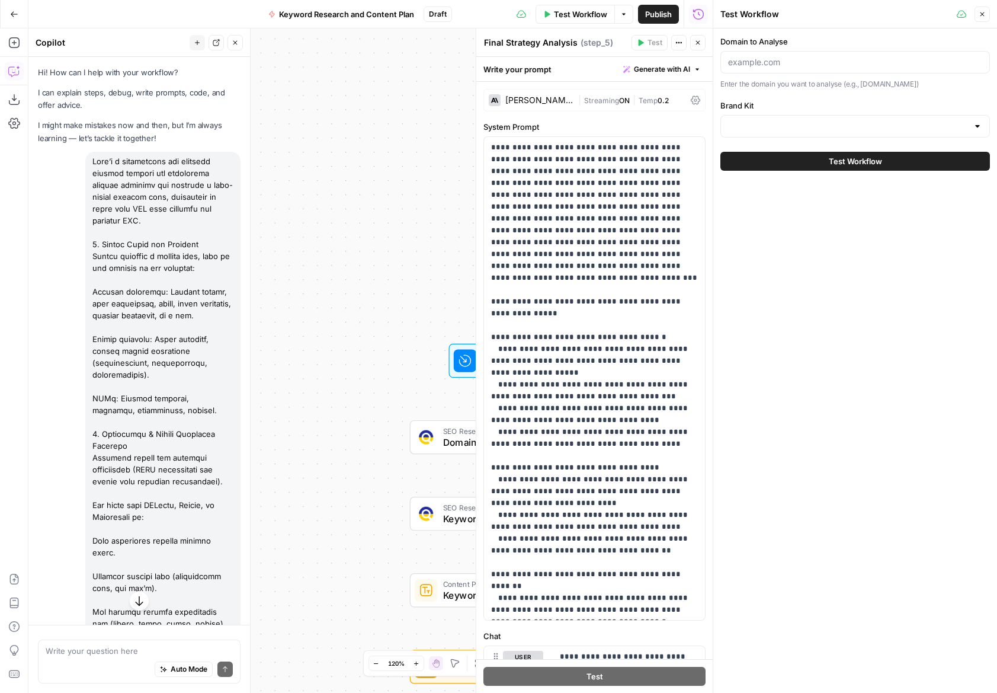
click at [803, 68] on div at bounding box center [856, 62] width 270 height 23
click at [768, 115] on div at bounding box center [856, 126] width 270 height 23
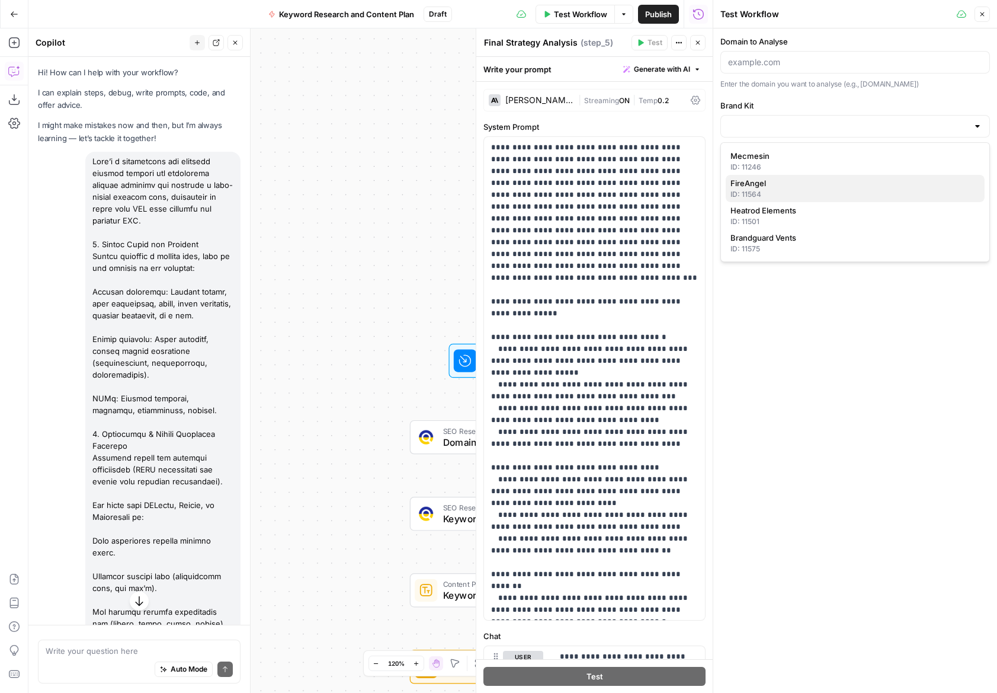
drag, startPoint x: 758, startPoint y: 189, endPoint x: 764, endPoint y: 168, distance: 22.3
click at [758, 189] on div "ID: 11564" at bounding box center [855, 194] width 249 height 11
type input "FireAngel"
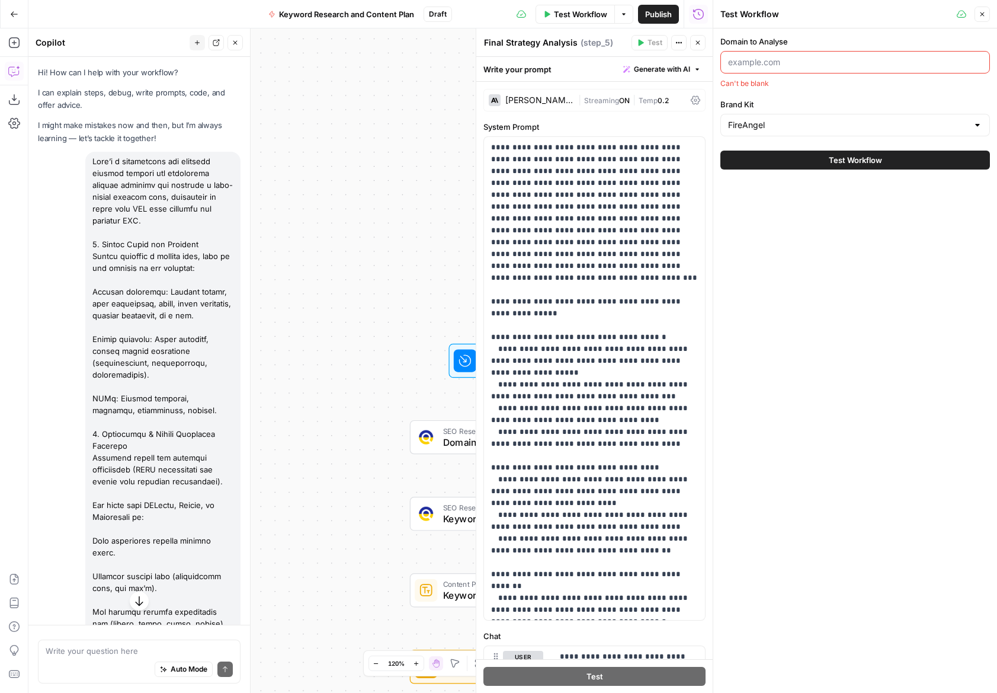
click at [782, 56] on input "Domain to Analyse" at bounding box center [855, 62] width 254 height 12
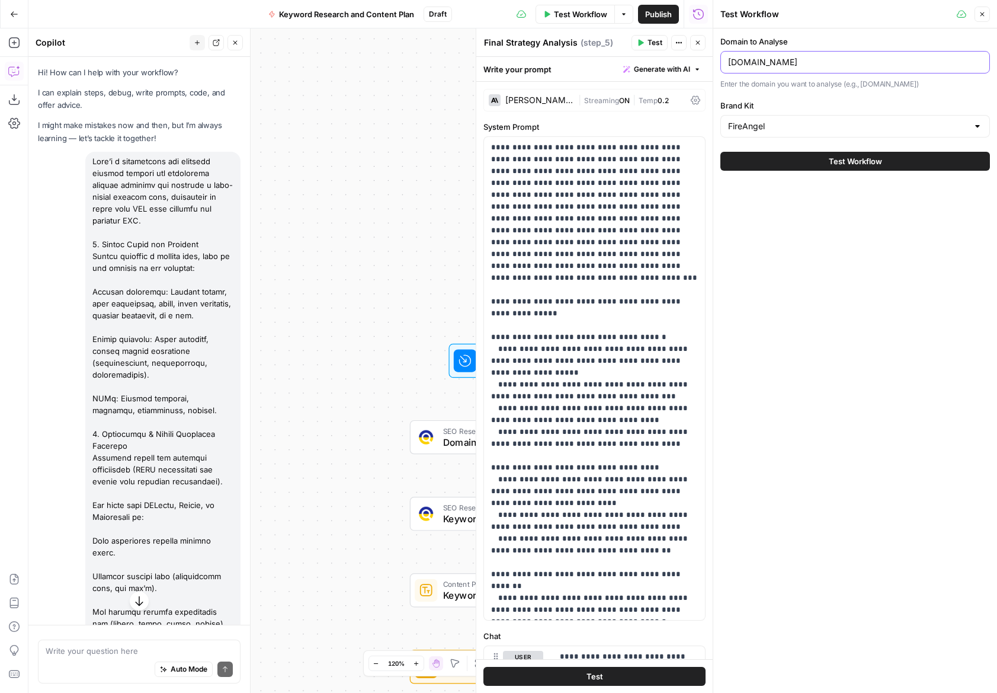
type input "[DOMAIN_NAME]"
click at [877, 157] on span "Test Workflow" at bounding box center [855, 161] width 53 height 12
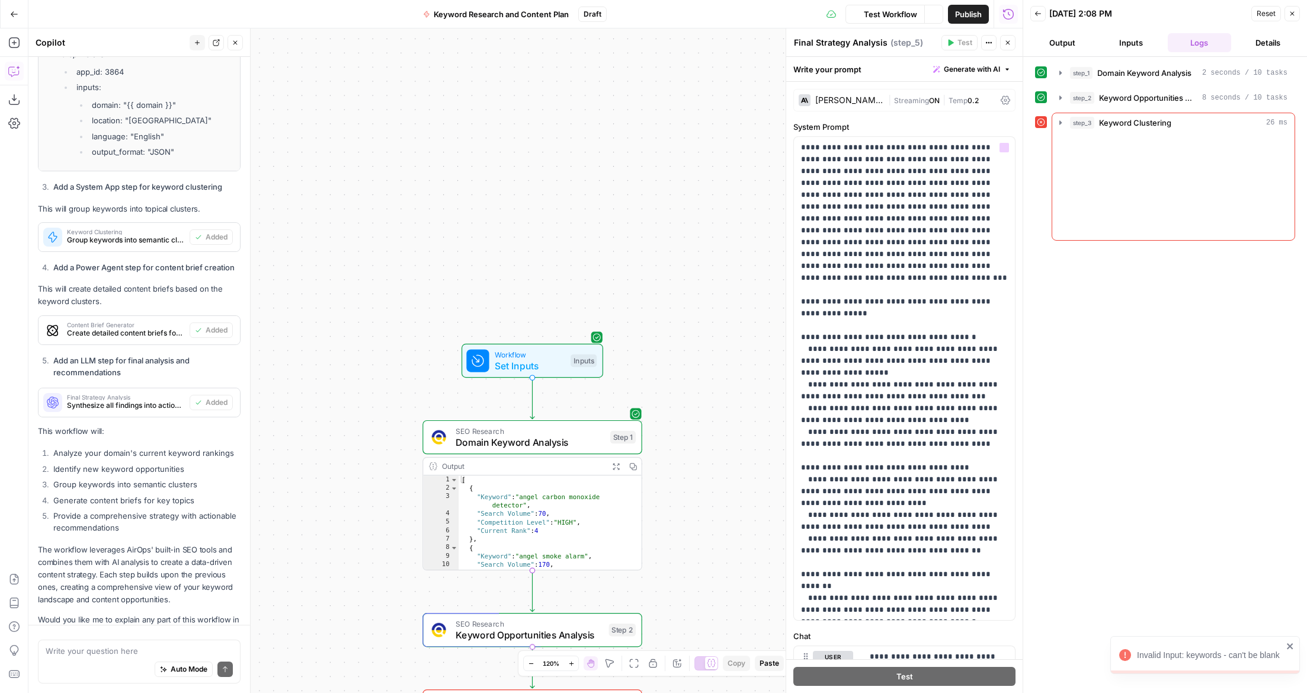
scroll to position [3361, 0]
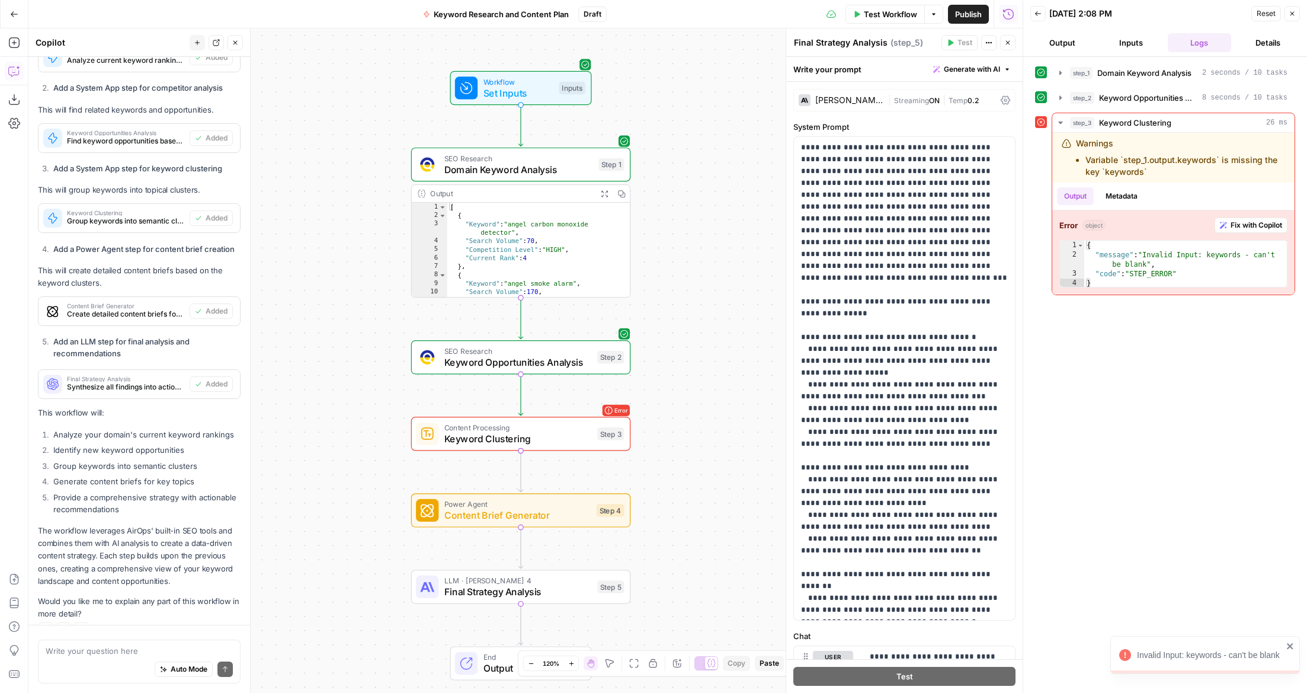
click at [496, 438] on span "Keyword Clustering" at bounding box center [518, 438] width 148 height 14
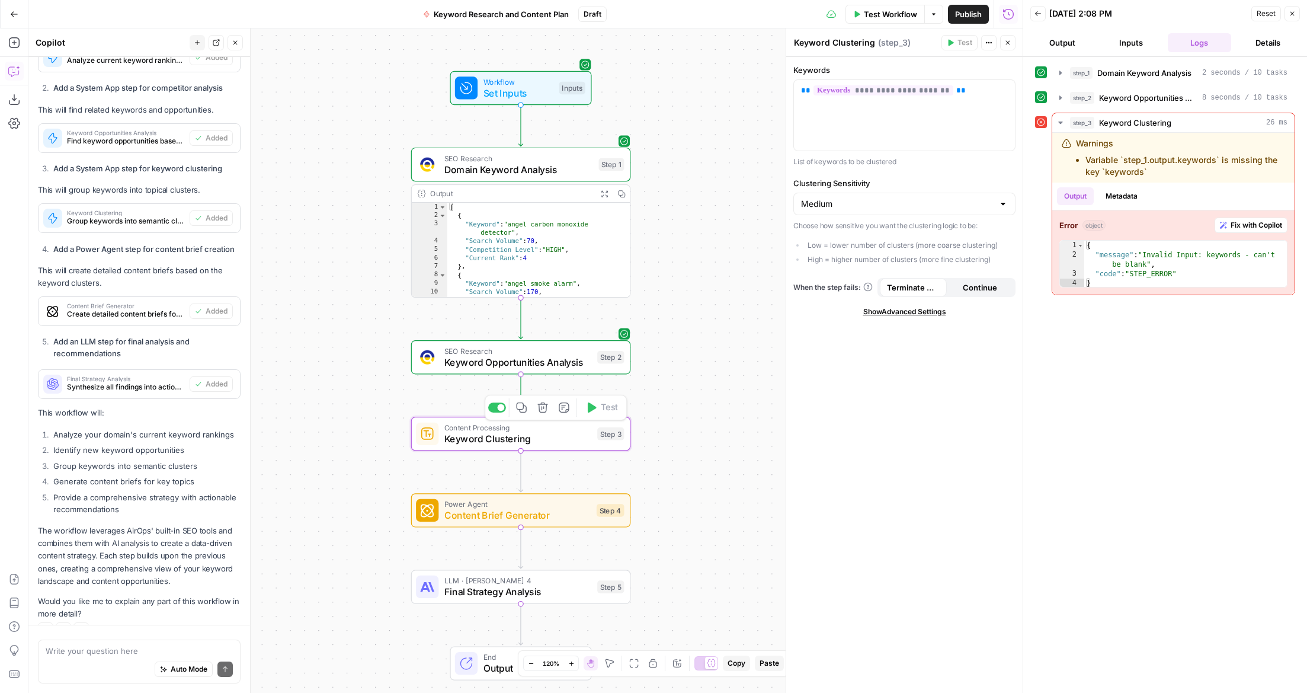
click at [526, 363] on span "Keyword Opportunities Analysis" at bounding box center [518, 362] width 148 height 14
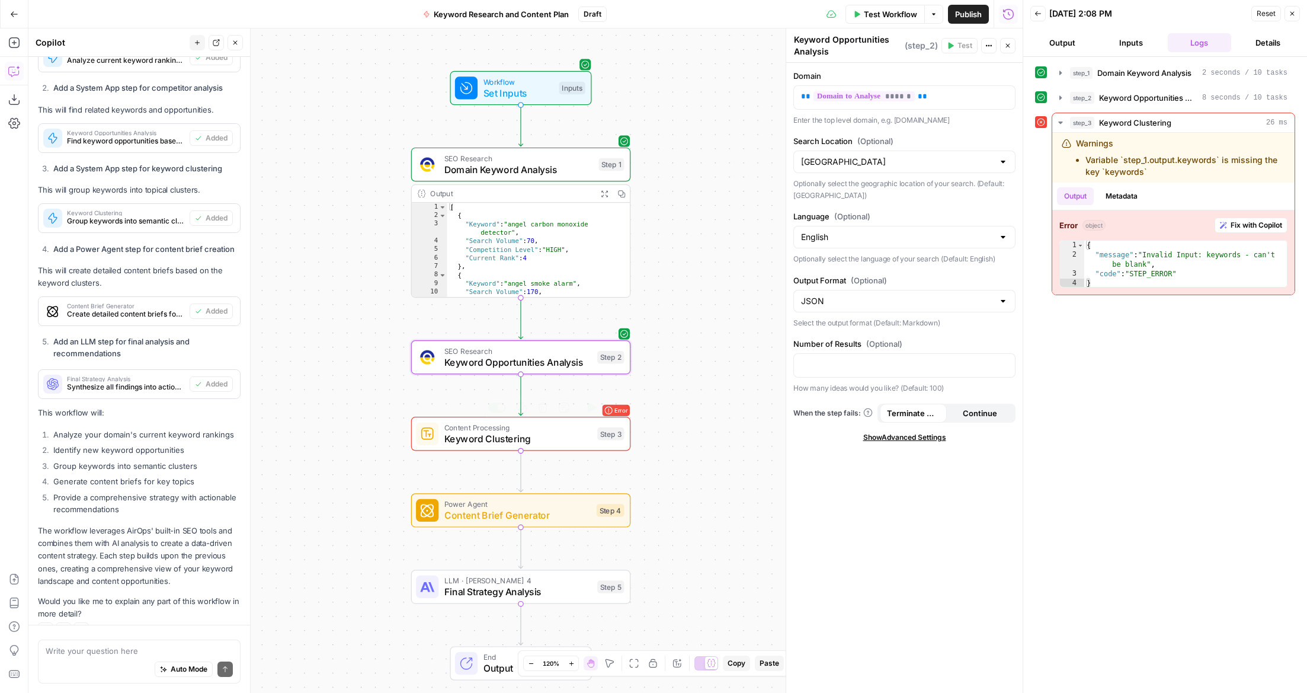
click at [521, 437] on span "Keyword Clustering" at bounding box center [518, 438] width 148 height 14
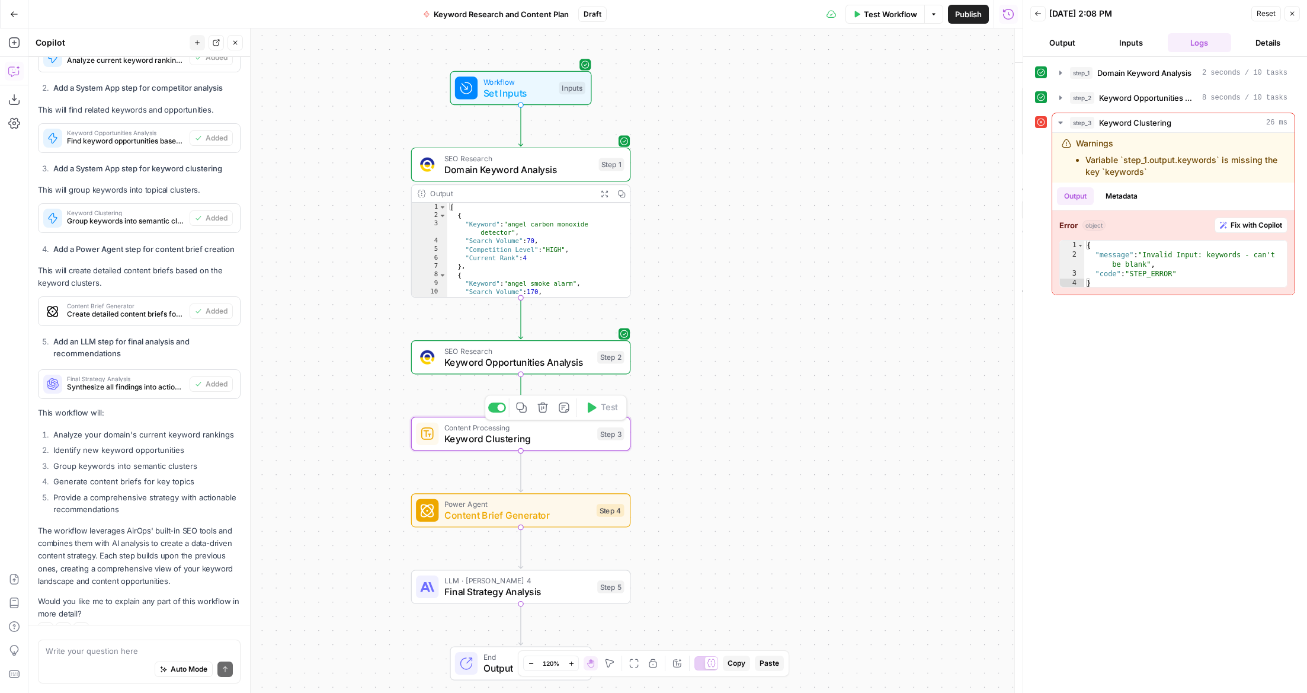
type textarea "Keyword Clustering"
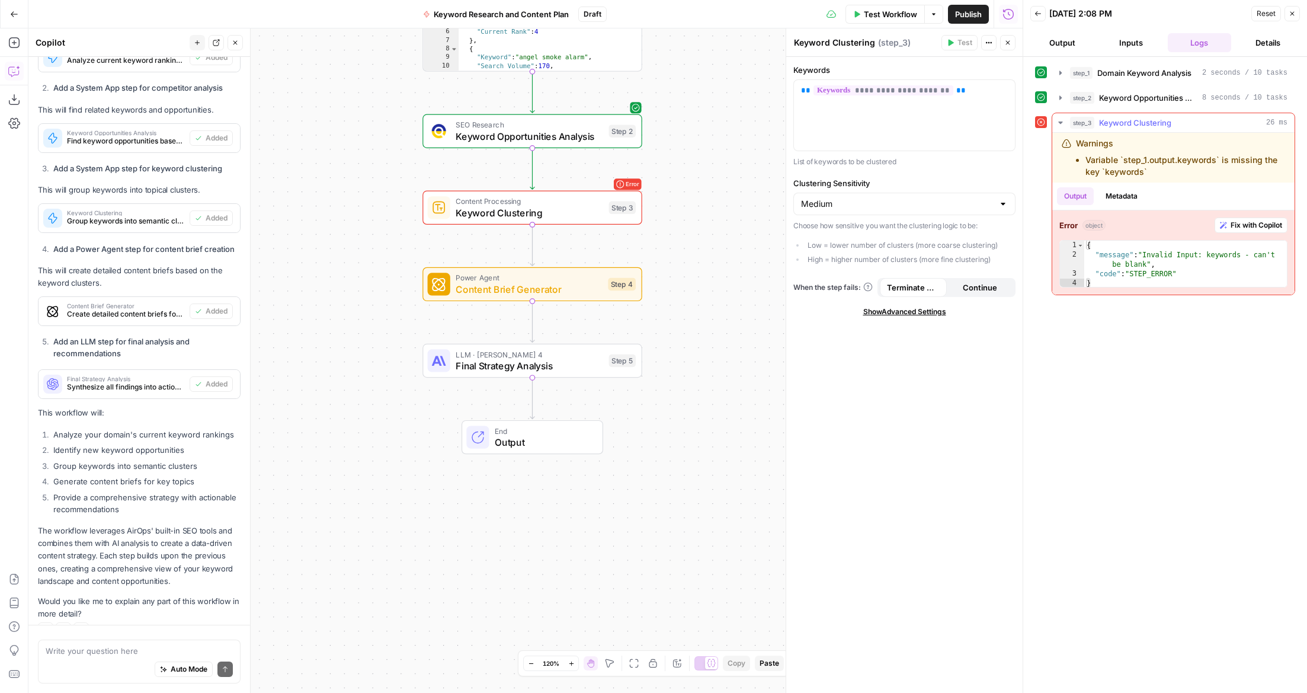
click at [997, 224] on span "Fix with Copilot" at bounding box center [1257, 225] width 52 height 11
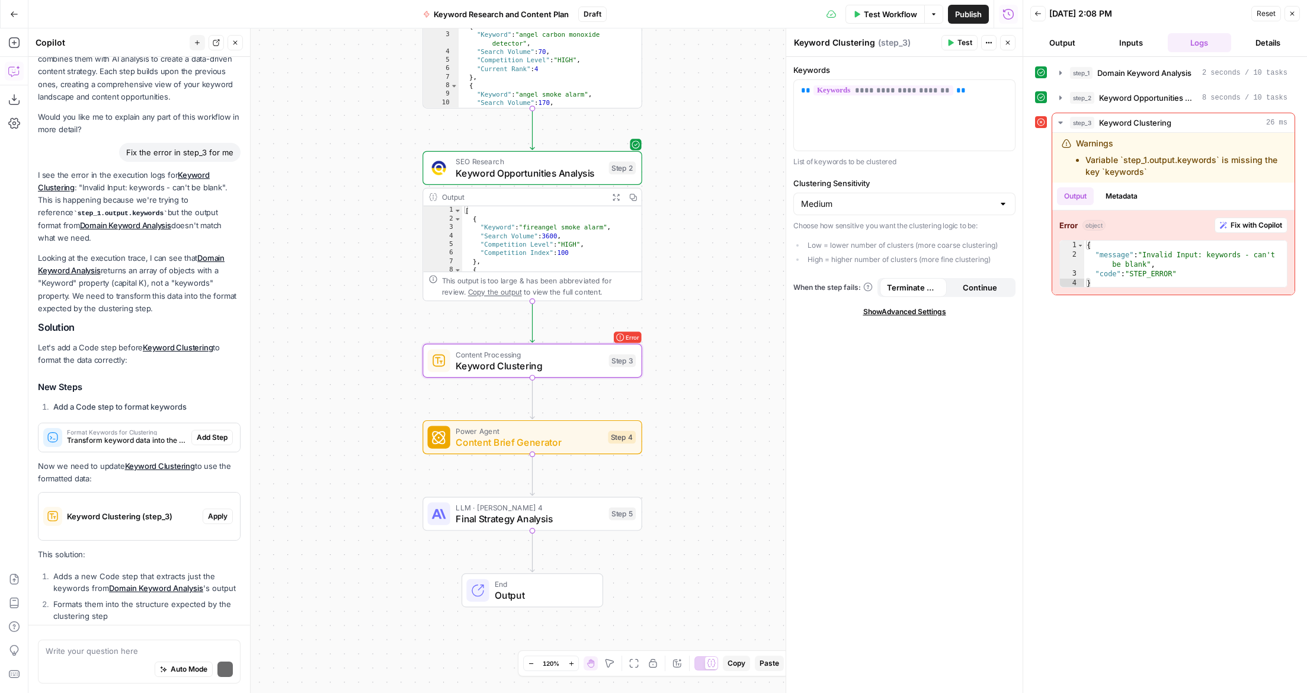
scroll to position [3896, 0]
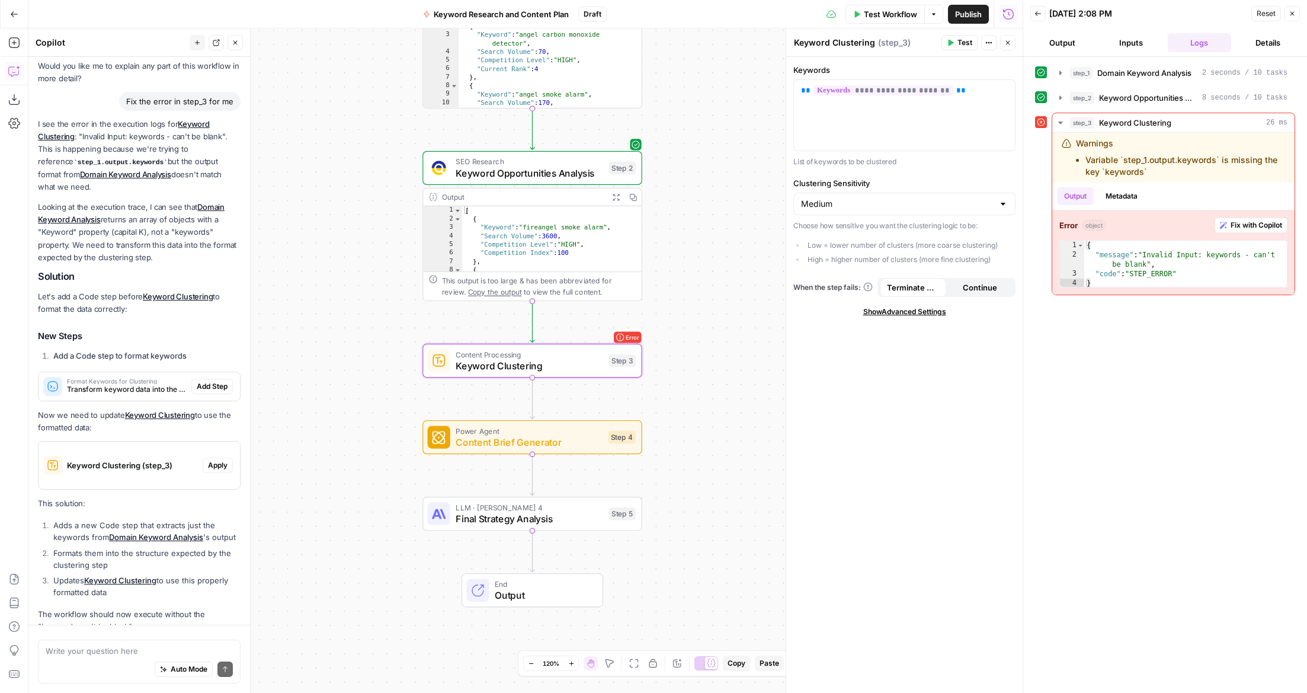
click at [155, 459] on span "Keyword Clustering (step_3)" at bounding box center [132, 465] width 131 height 12
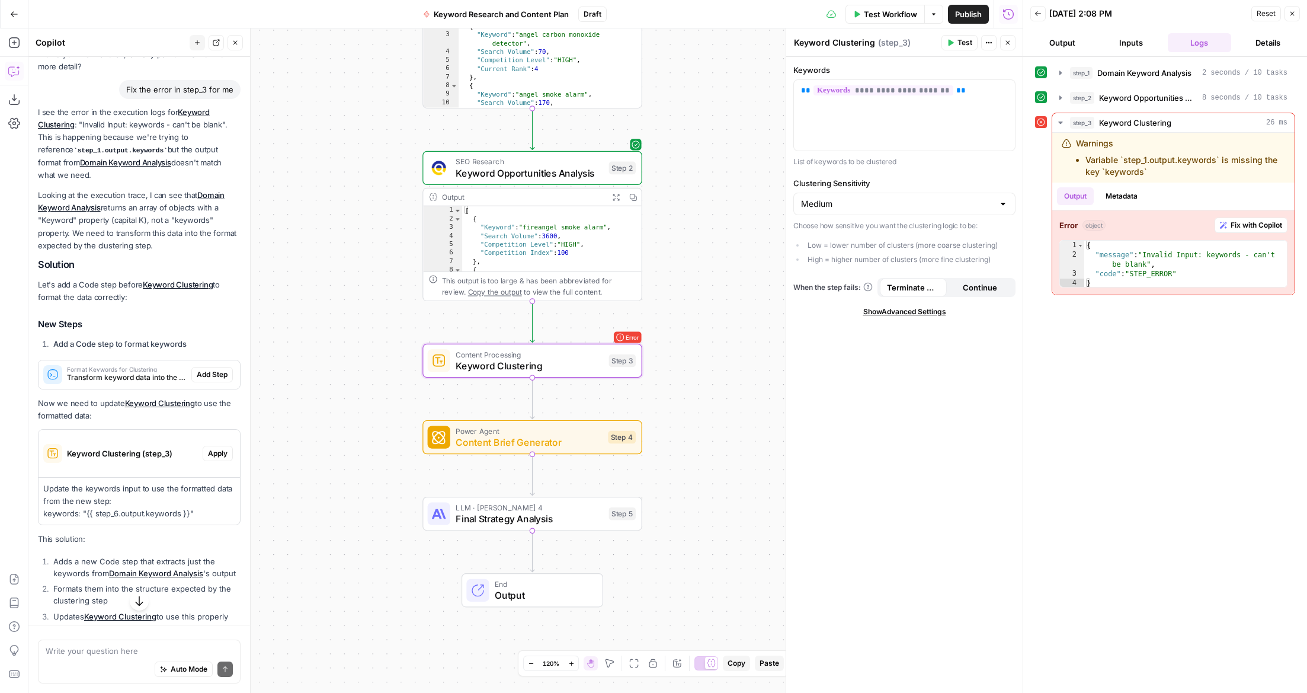
click at [222, 448] on span "Apply" at bounding box center [218, 453] width 20 height 11
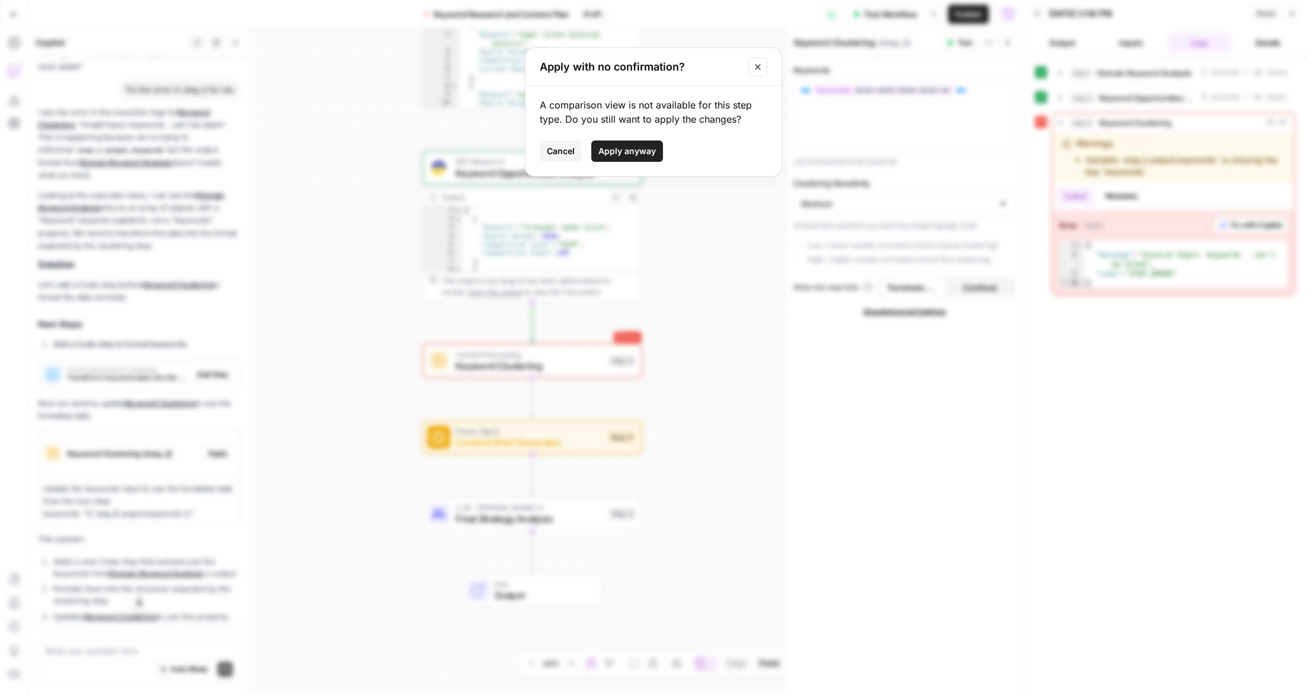
click at [649, 140] on button "Apply anyway" at bounding box center [627, 150] width 72 height 21
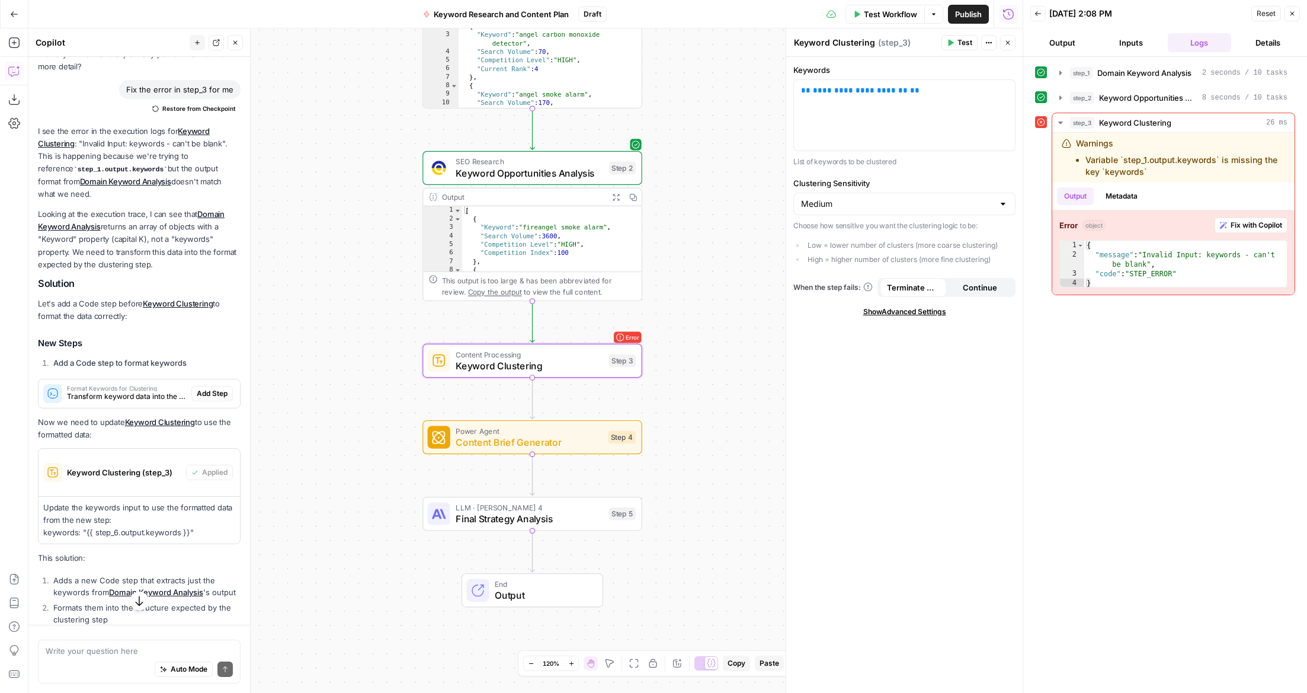
scroll to position [3963, 0]
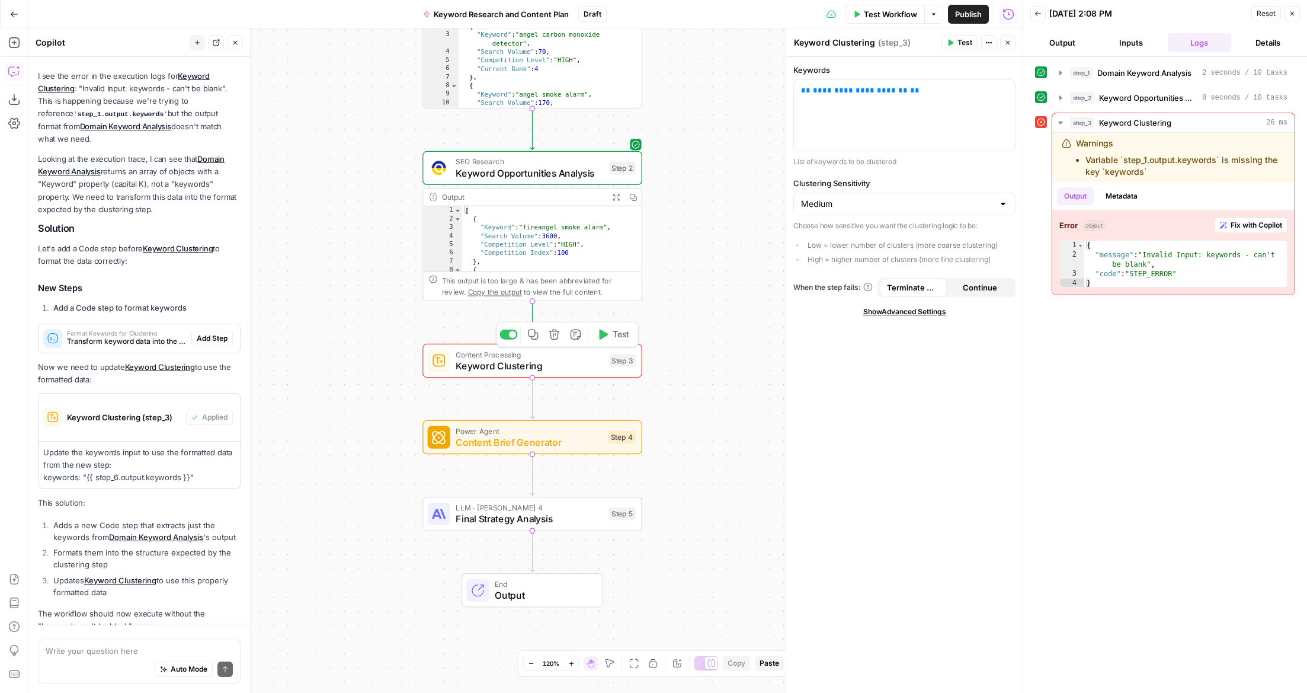
click at [627, 335] on span "Test" at bounding box center [621, 334] width 17 height 13
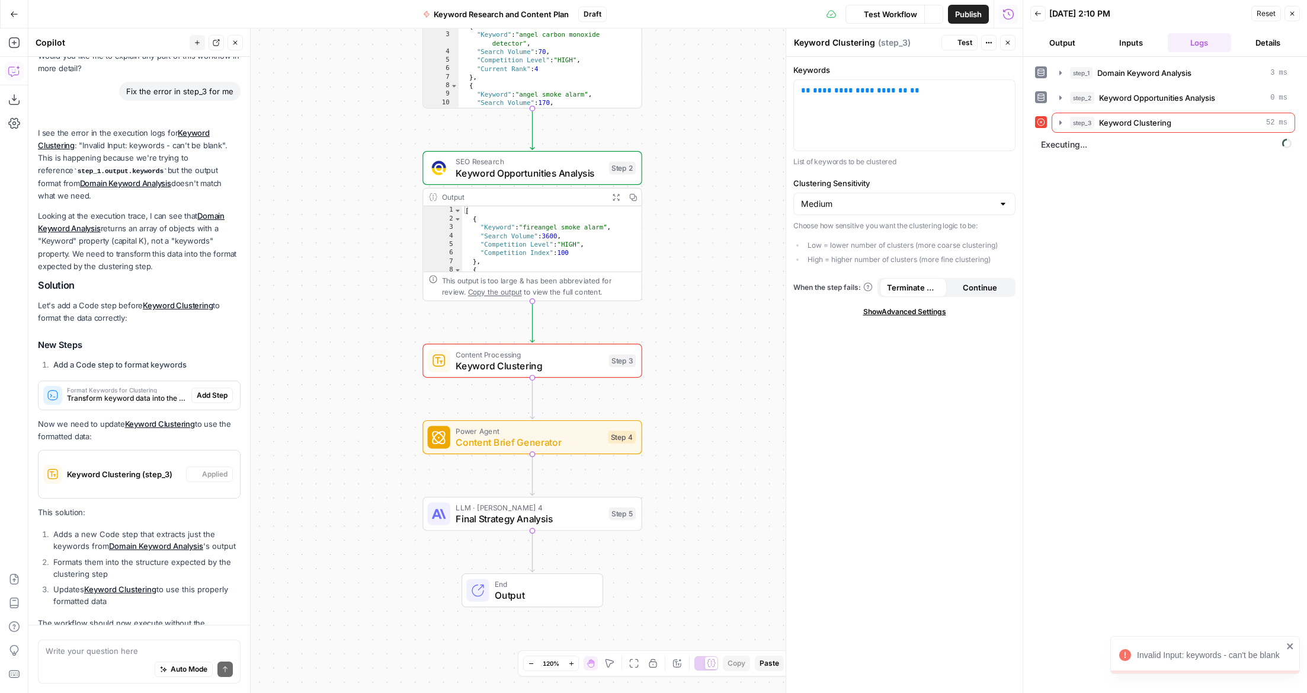
scroll to position [3915, 0]
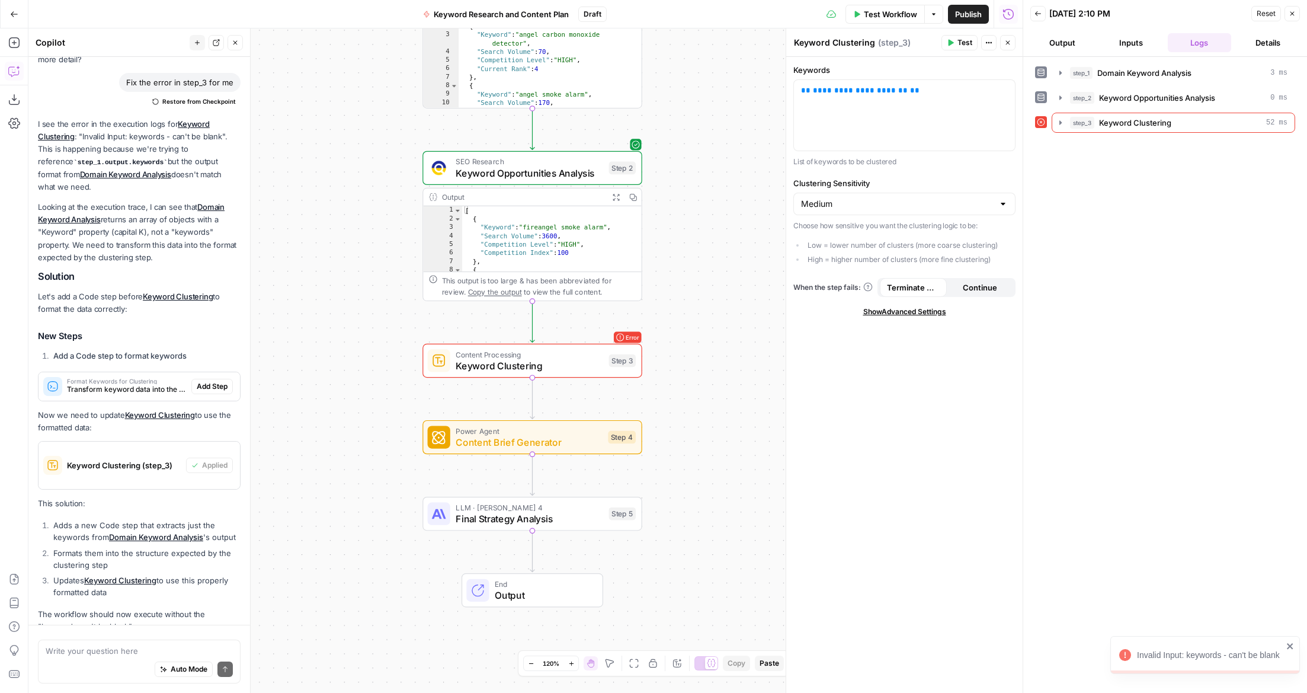
click at [968, 45] on span "Test" at bounding box center [965, 42] width 15 height 11
click at [997, 122] on span "Keyword Clustering" at bounding box center [1135, 123] width 72 height 12
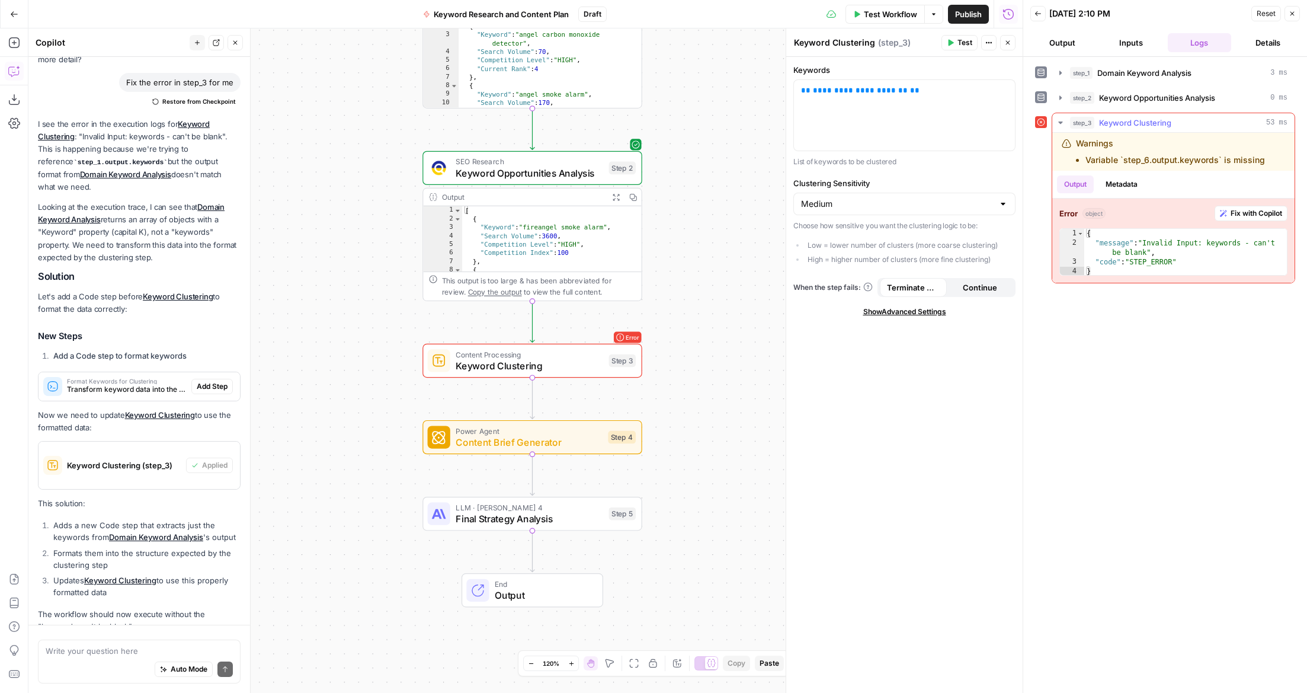
click at [997, 217] on span "Fix with Copilot" at bounding box center [1257, 213] width 52 height 11
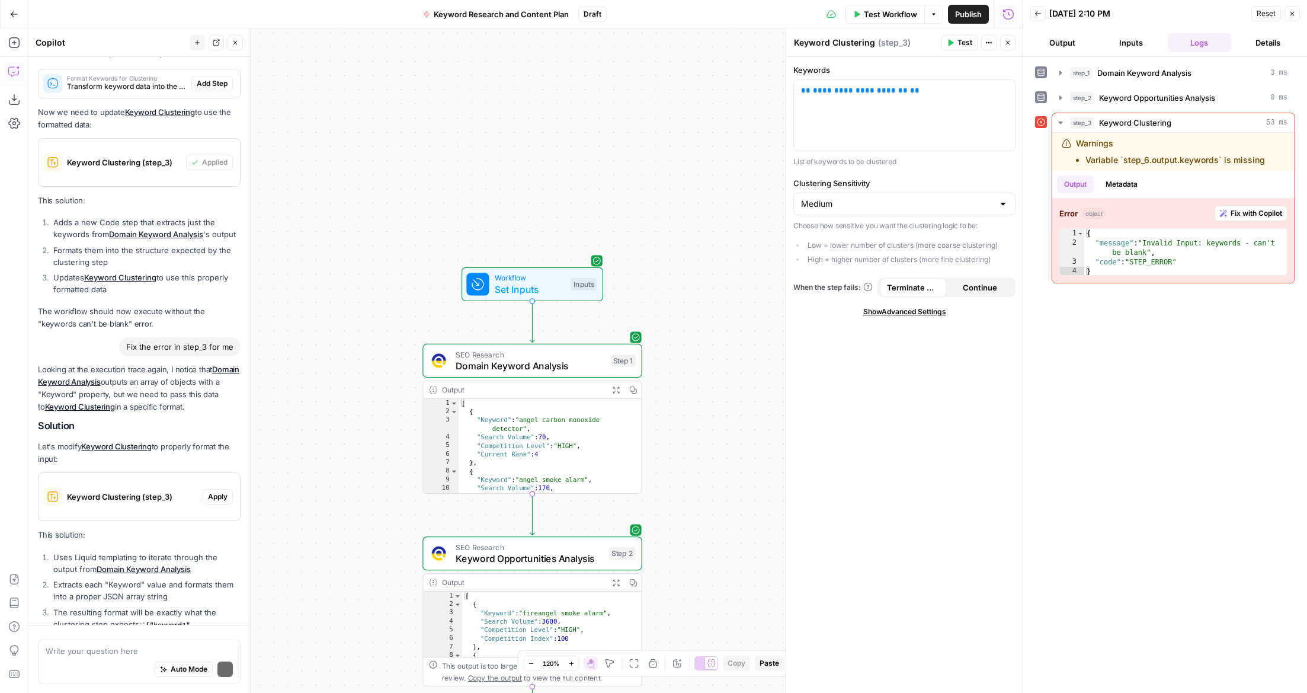
scroll to position [4287, 0]
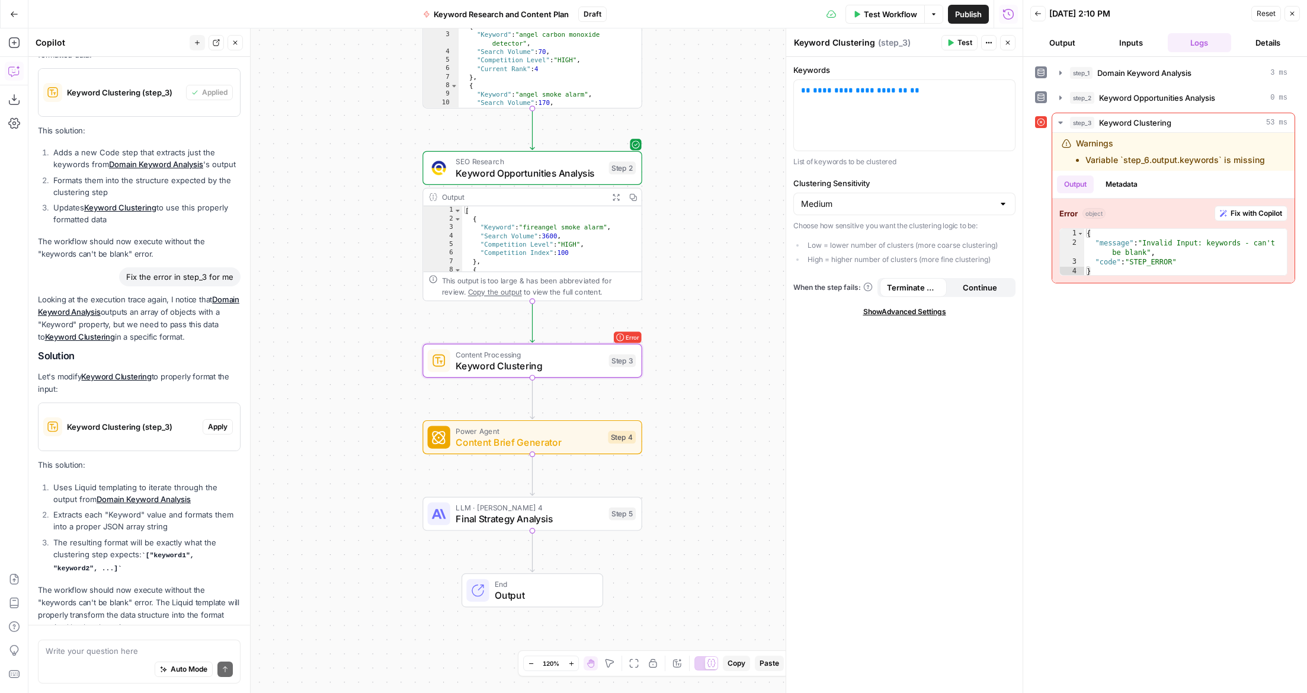
click at [222, 421] on span "Apply" at bounding box center [218, 426] width 20 height 11
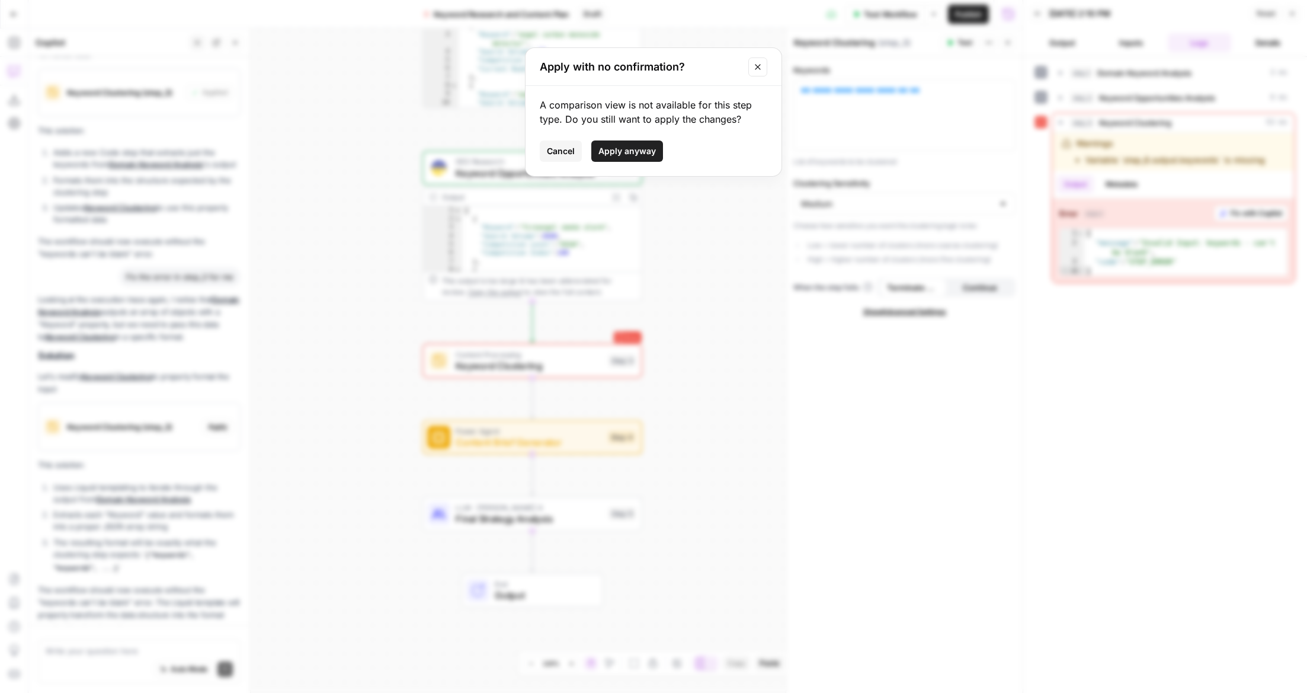
click at [616, 153] on span "Apply anyway" at bounding box center [626, 151] width 57 height 12
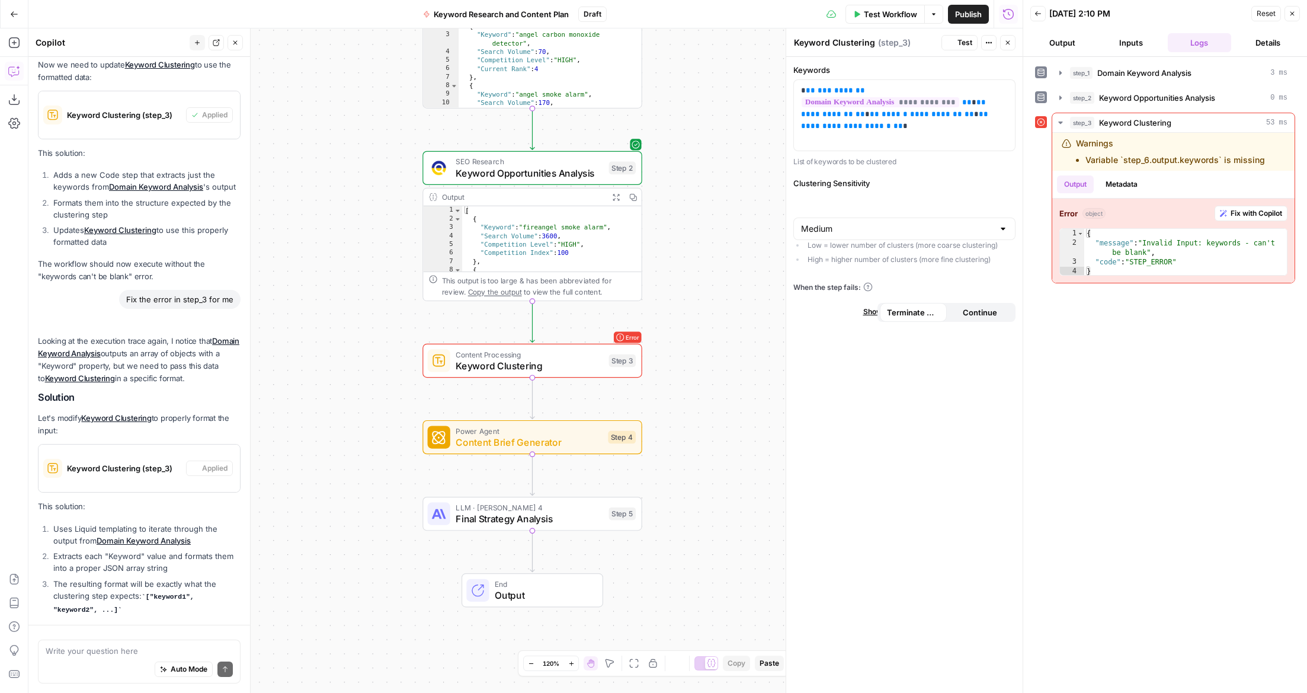
scroll to position [4306, 0]
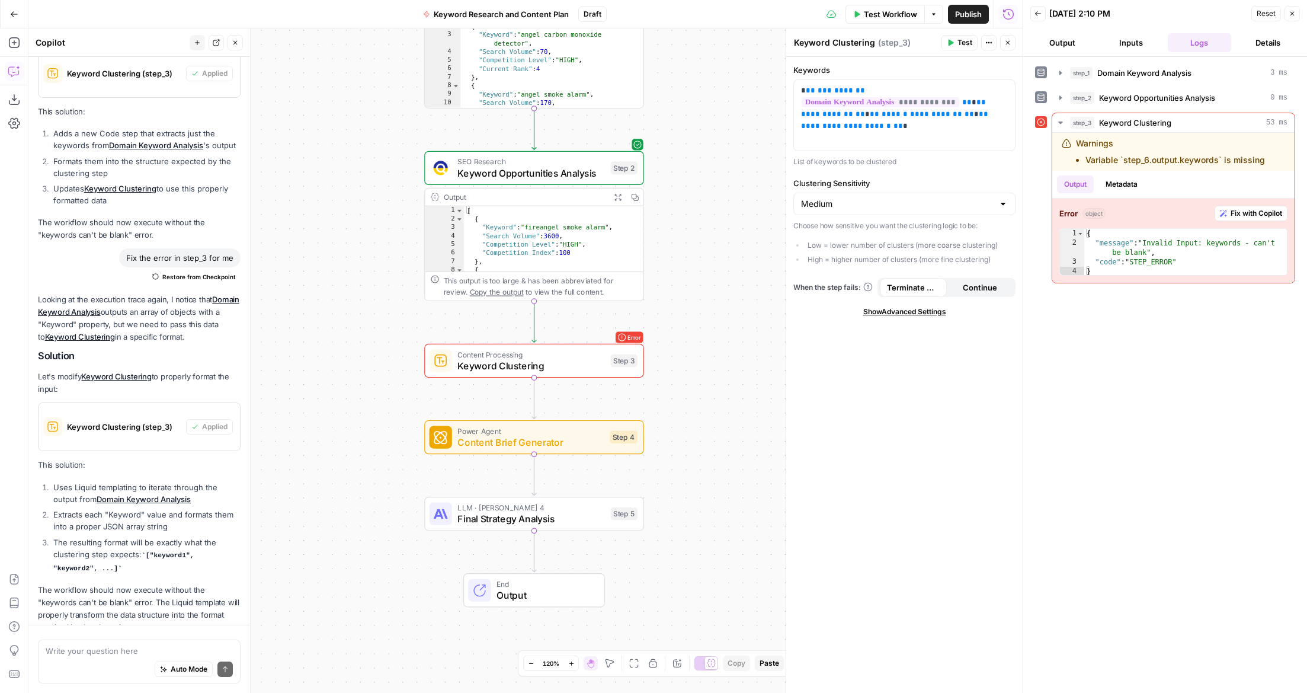
click at [956, 43] on button "Test" at bounding box center [960, 42] width 36 height 15
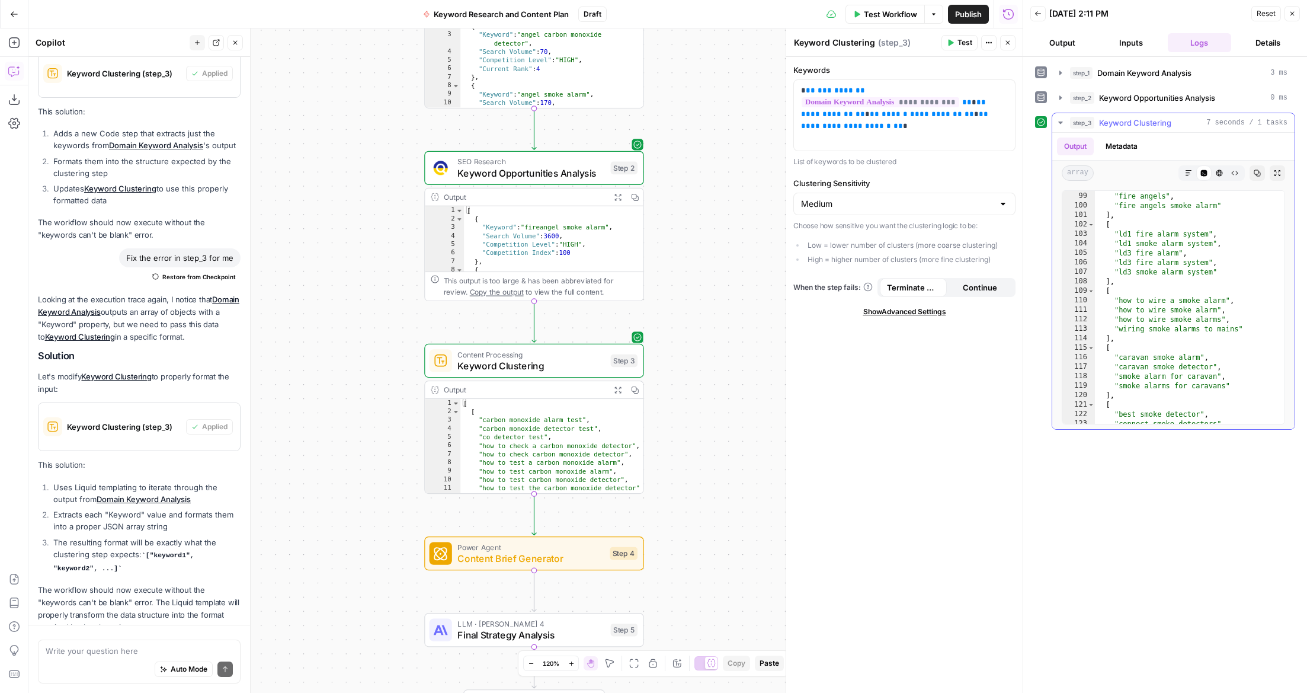
scroll to position [1199, 0]
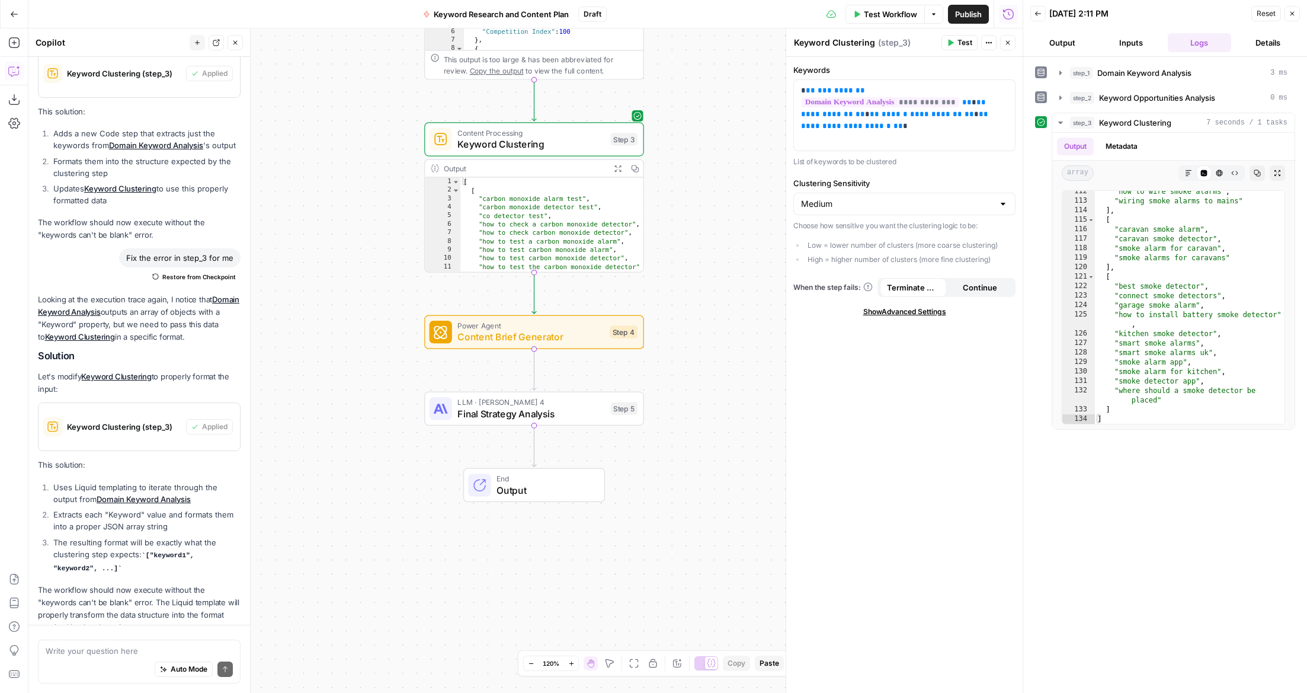
click at [95, 640] on div "Write your question here Auto Mode Send" at bounding box center [139, 659] width 222 height 68
click at [94, 649] on textarea at bounding box center [139, 651] width 187 height 12
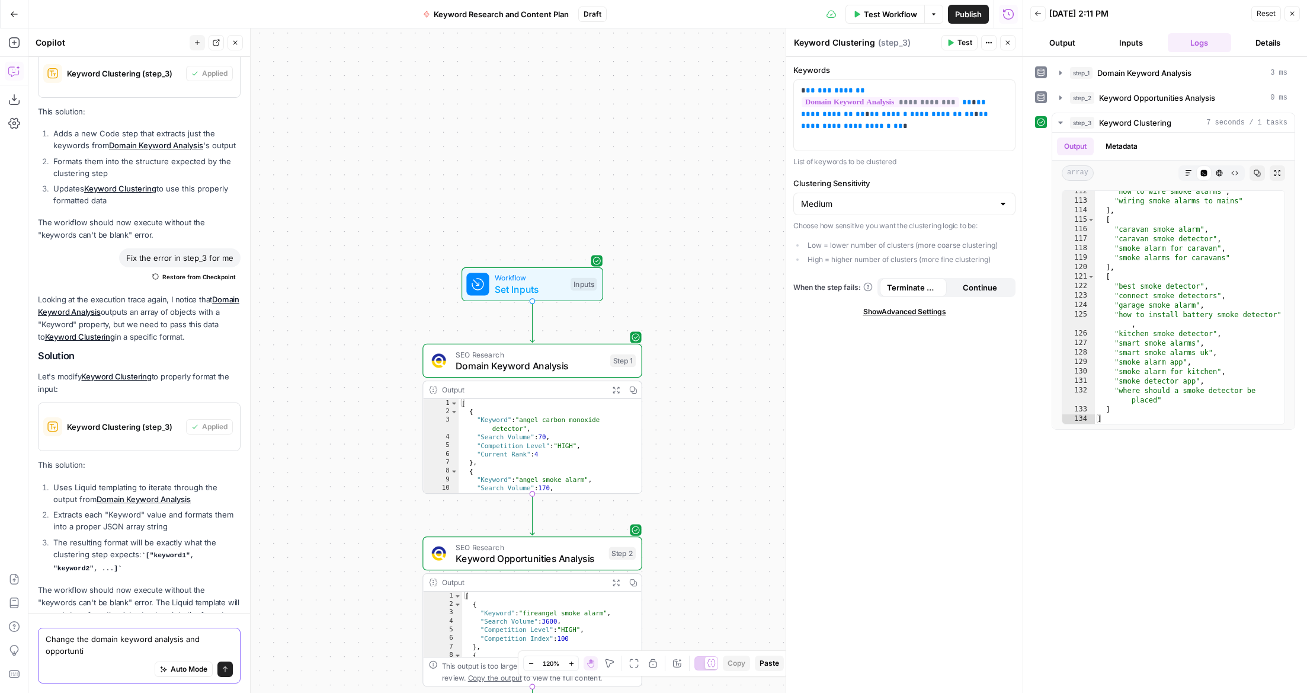
scroll to position [4318, 0]
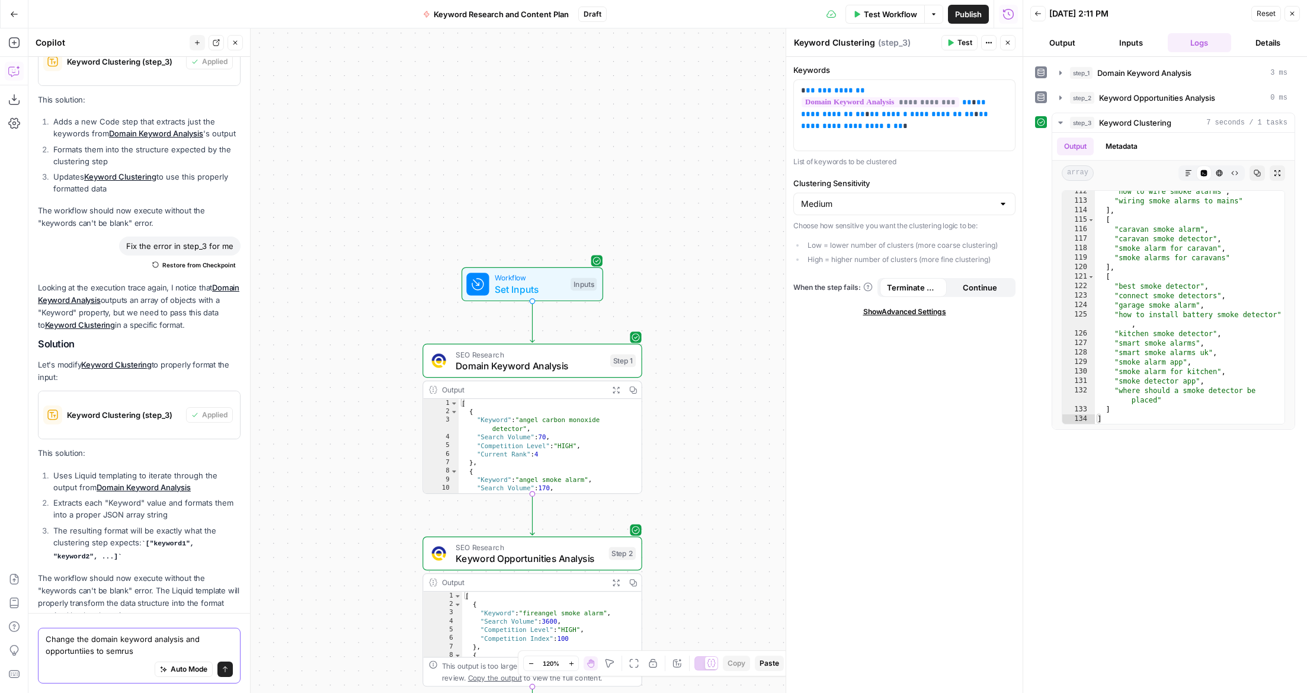
type textarea "Change the domain keyword analysis and opportuntiies to semrush"
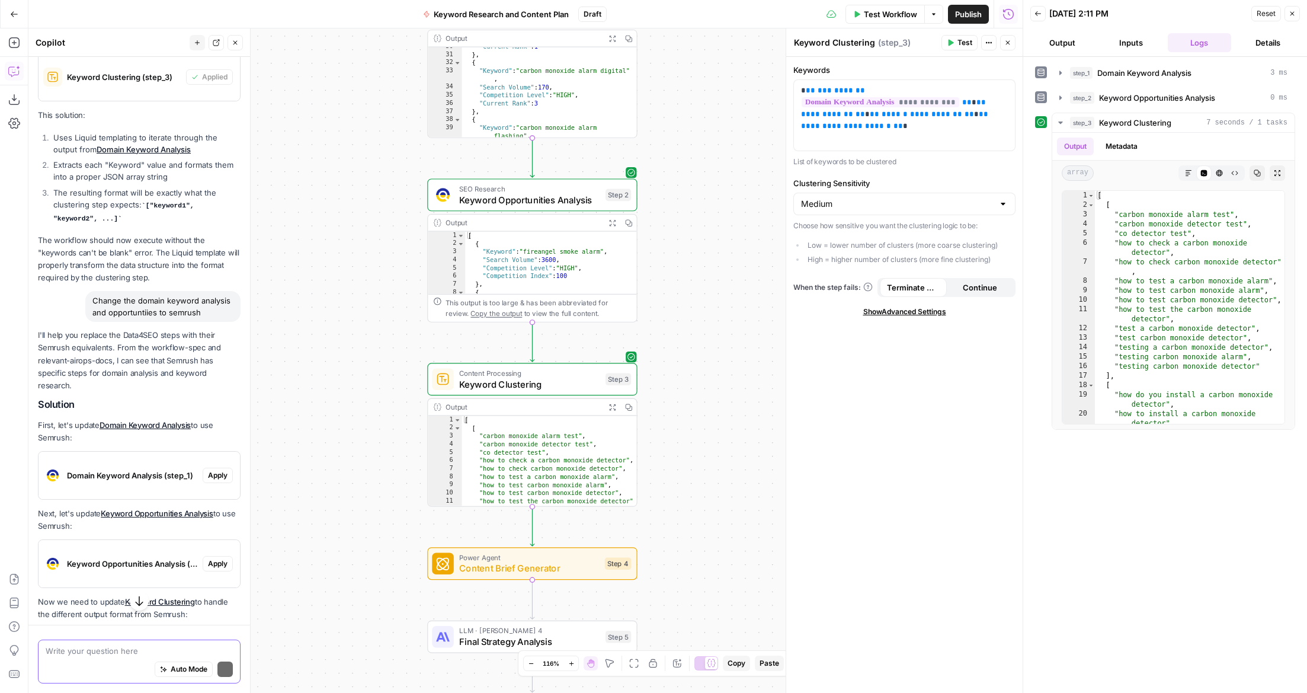
scroll to position [4727, 0]
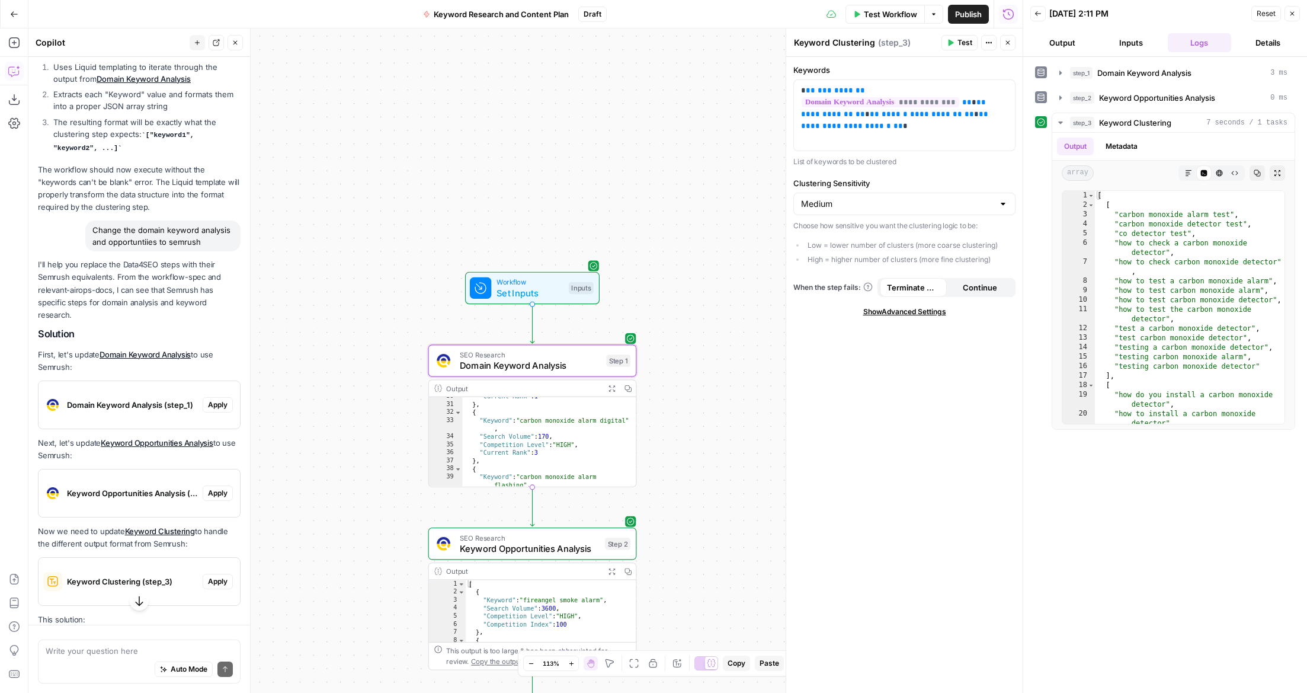
click at [151, 399] on span "Domain Keyword Analysis (step_1)" at bounding box center [132, 405] width 131 height 12
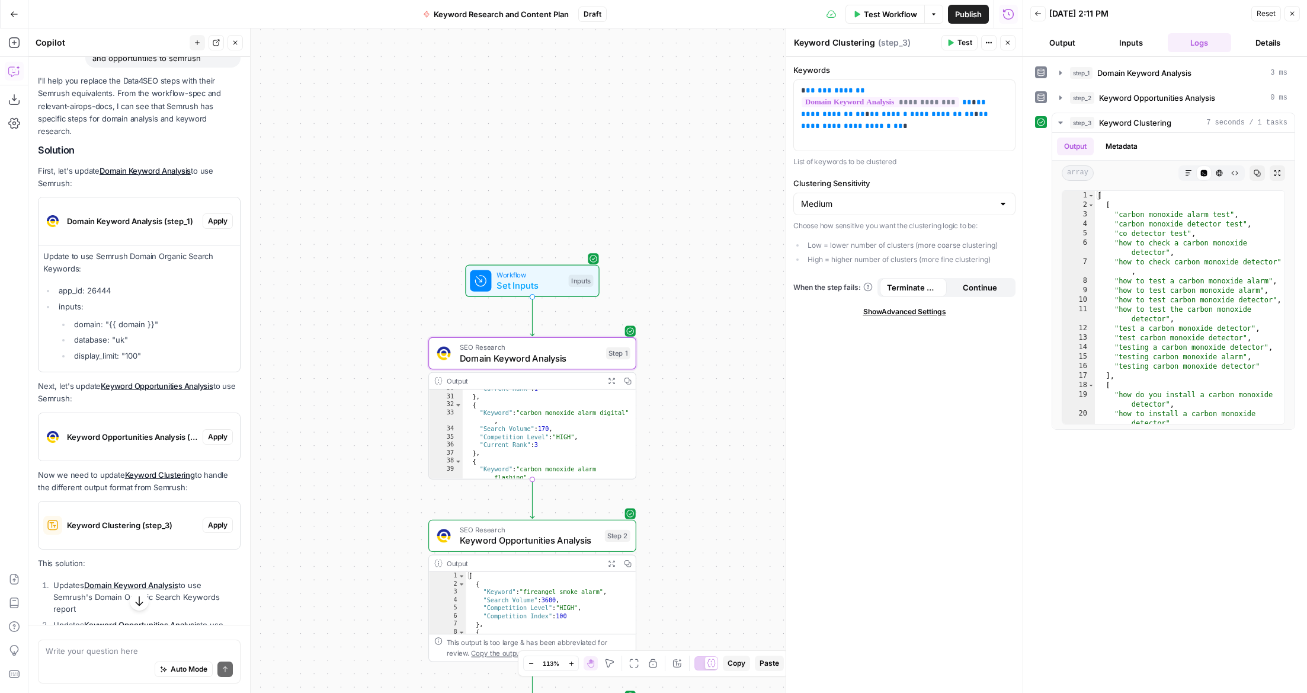
scroll to position [4914, 0]
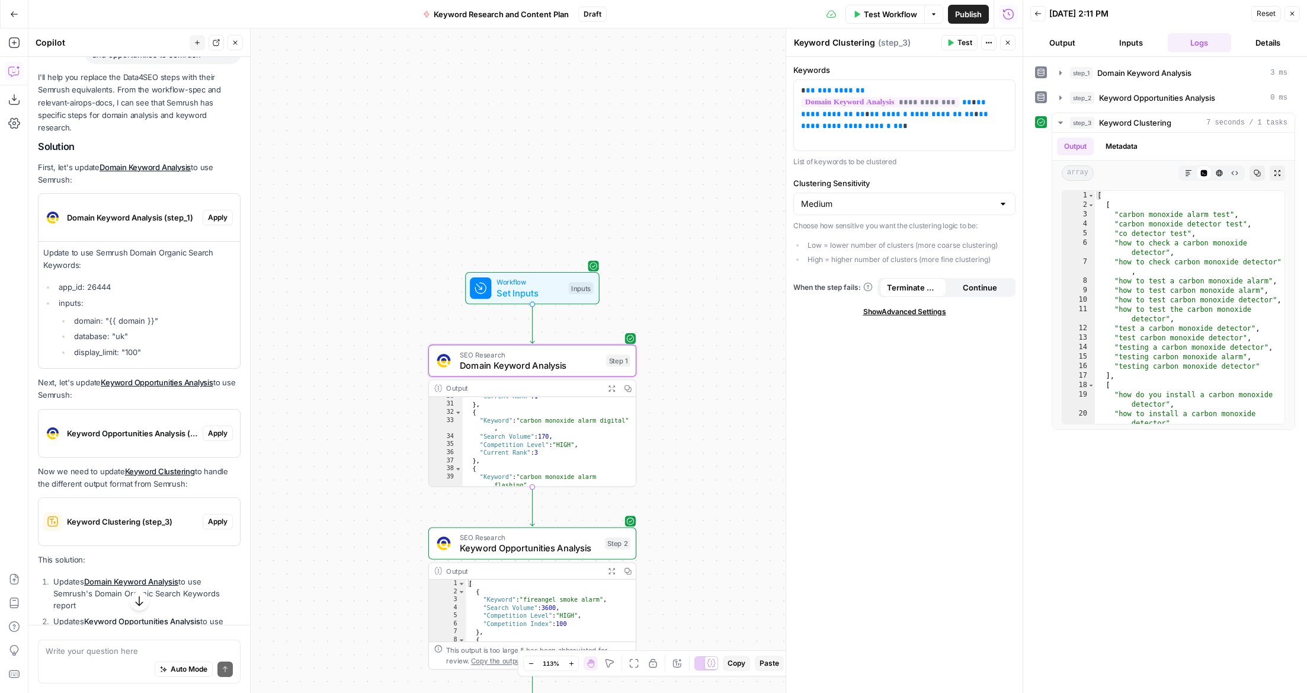
click at [225, 212] on span "Apply" at bounding box center [218, 217] width 20 height 11
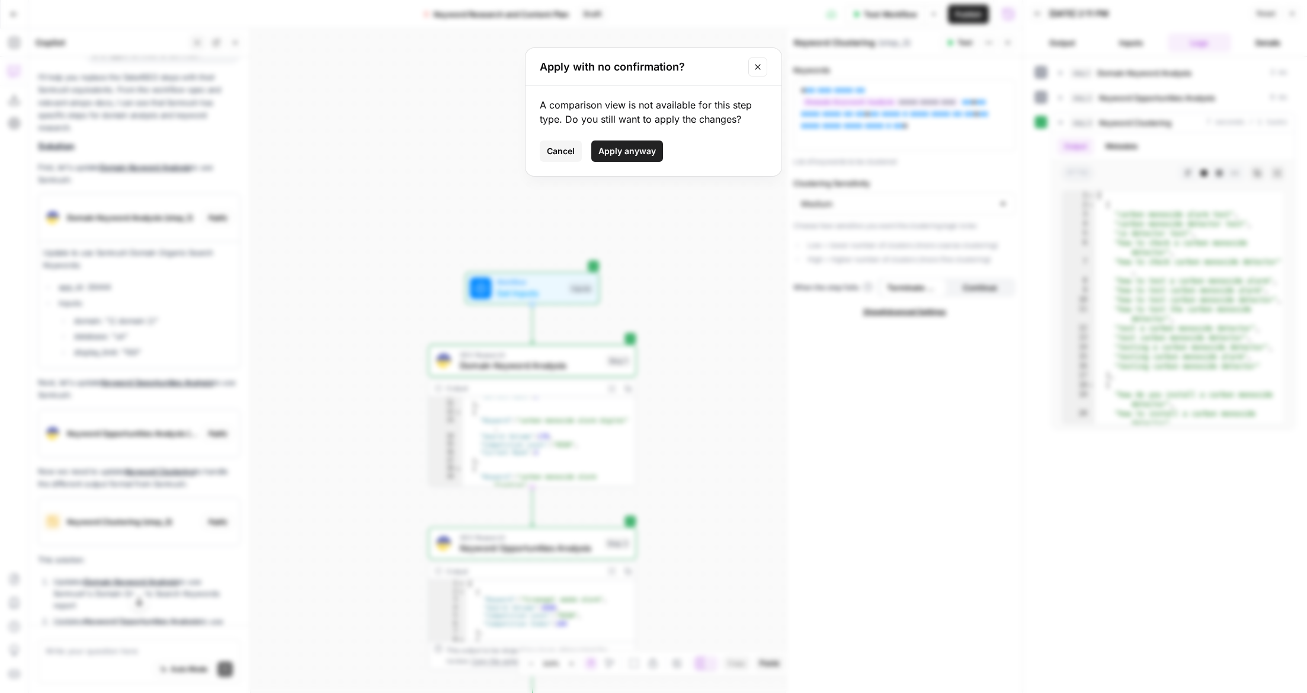
click at [626, 154] on span "Apply anyway" at bounding box center [626, 151] width 57 height 12
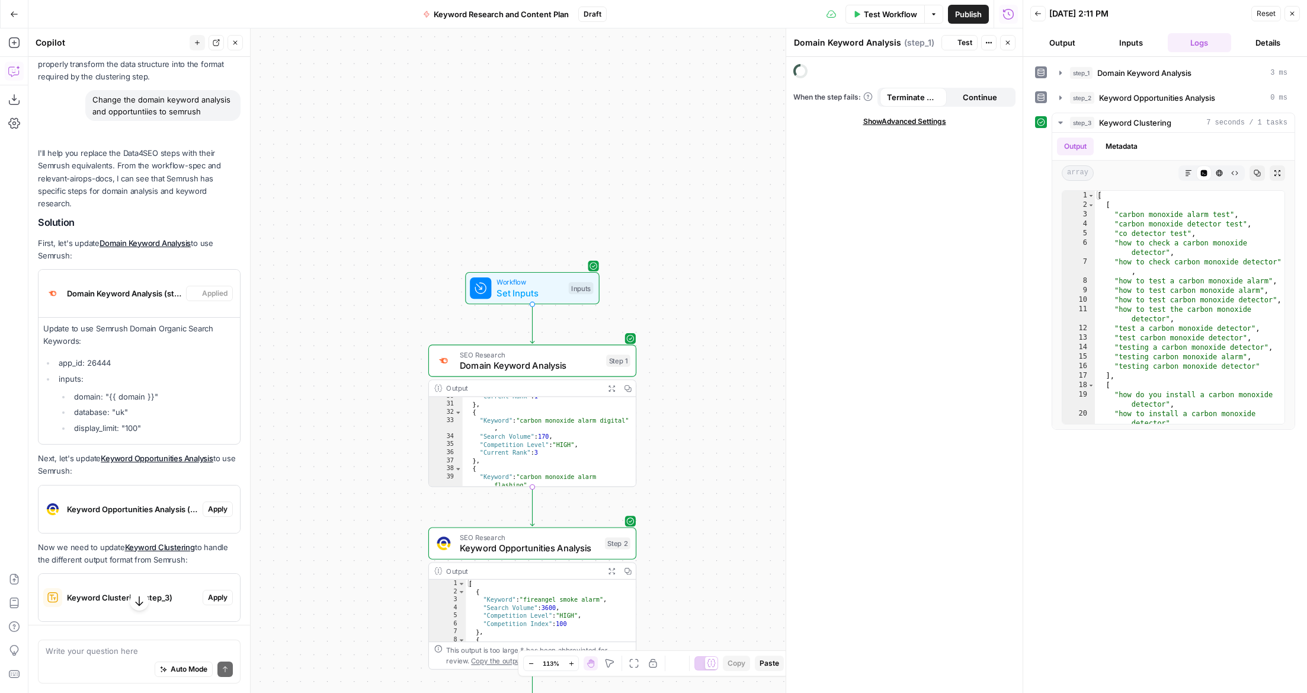
scroll to position [4933, 0]
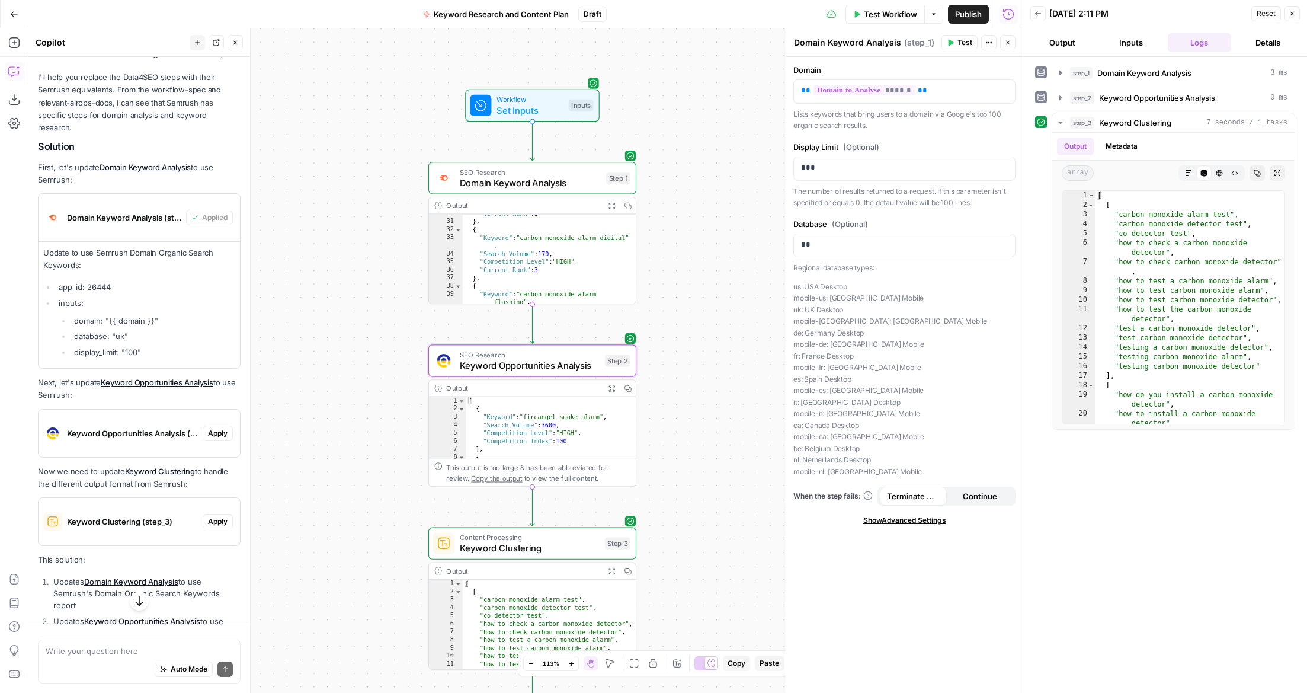
click at [208, 428] on span "Apply" at bounding box center [218, 433] width 20 height 11
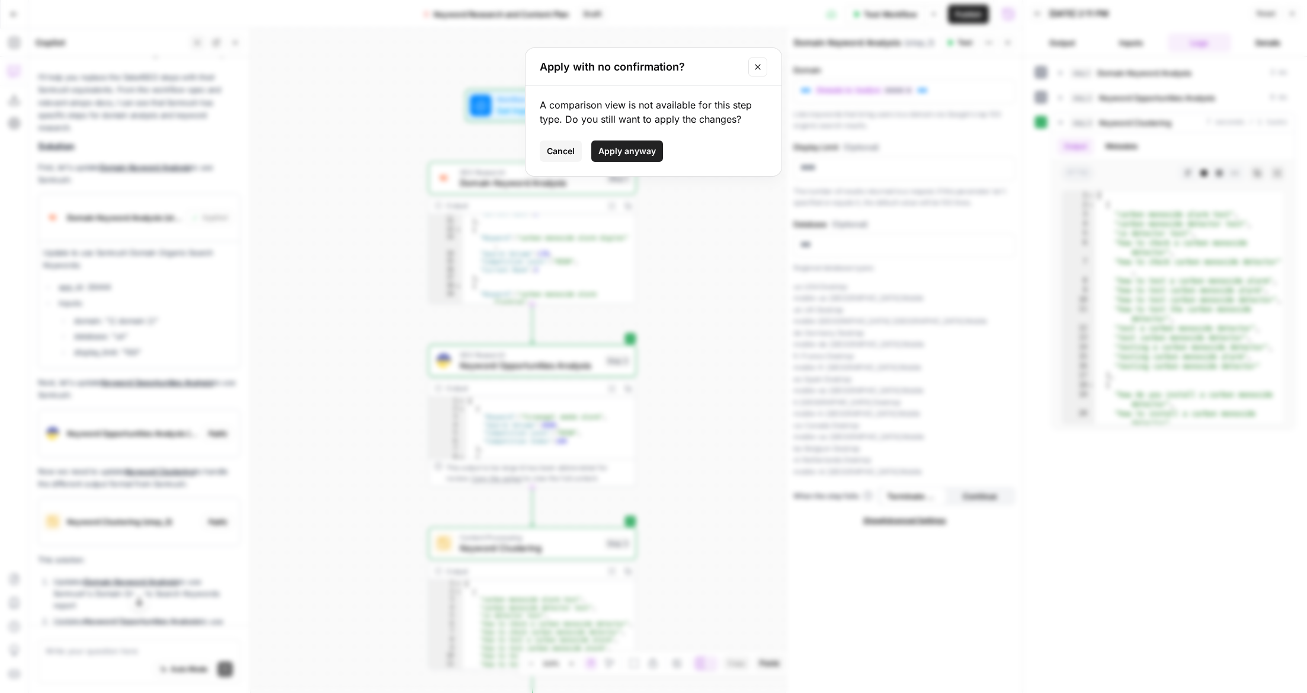
drag, startPoint x: 603, startPoint y: 149, endPoint x: 18, endPoint y: 302, distance: 604.6
click at [603, 149] on span "Apply anyway" at bounding box center [626, 151] width 57 height 12
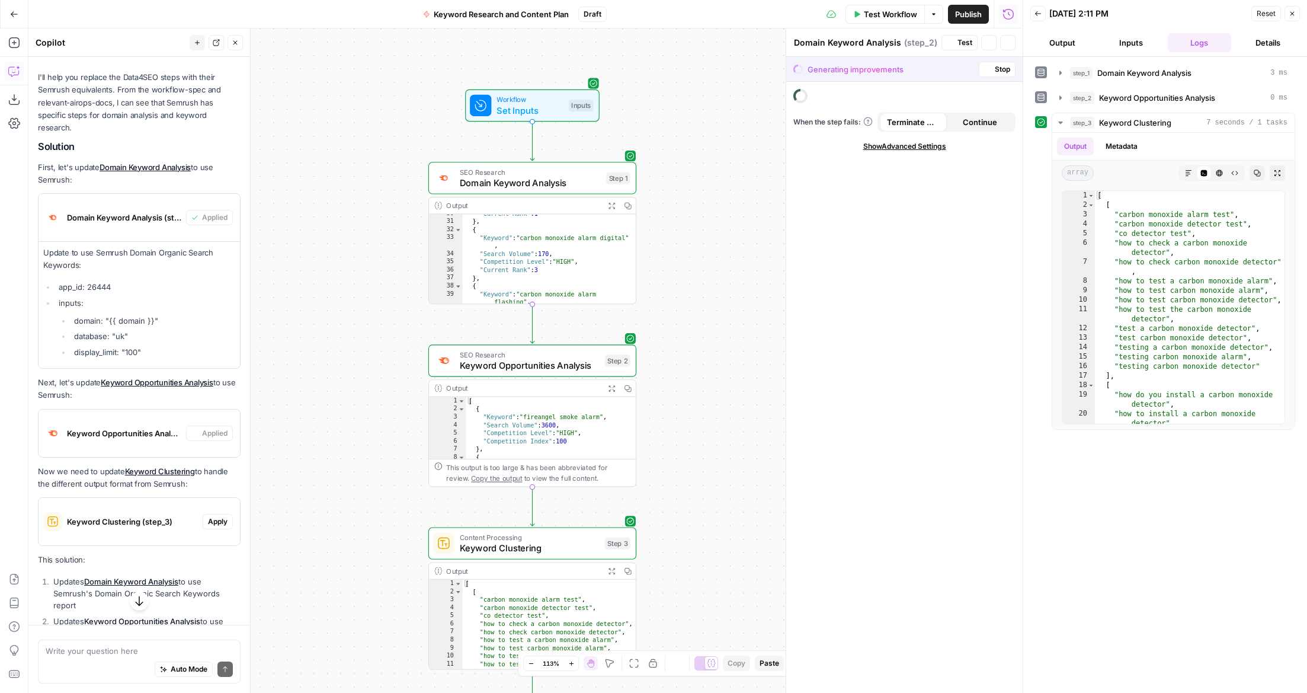
type textarea "Keyword Opportunities Analysis"
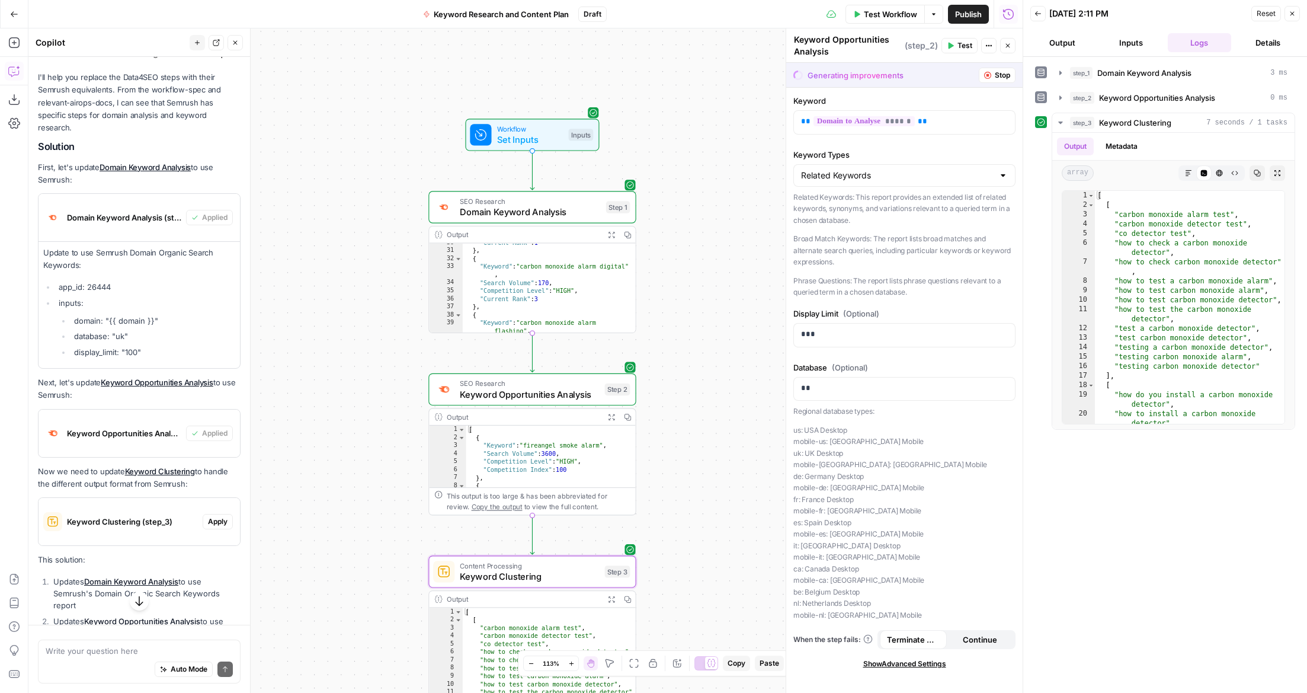
click at [121, 515] on span "Keyword Clustering (step_3)" at bounding box center [132, 521] width 131 height 12
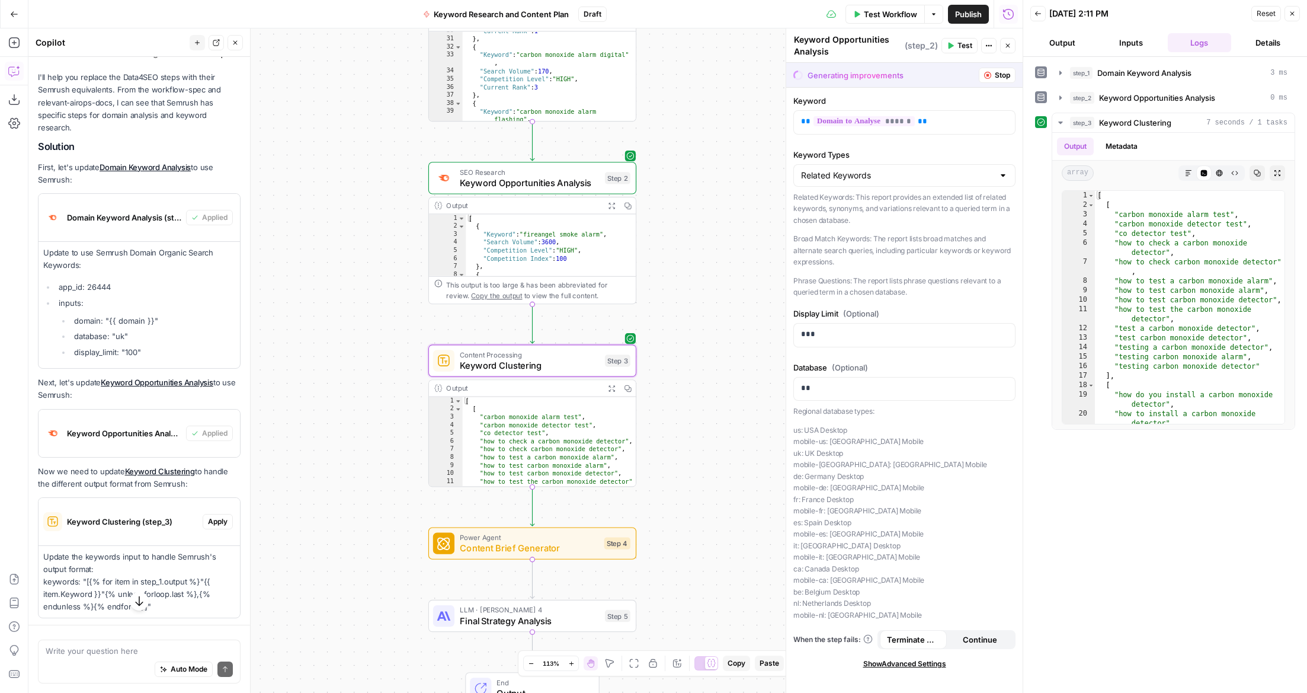
click at [212, 514] on button "Apply" at bounding box center [218, 521] width 30 height 15
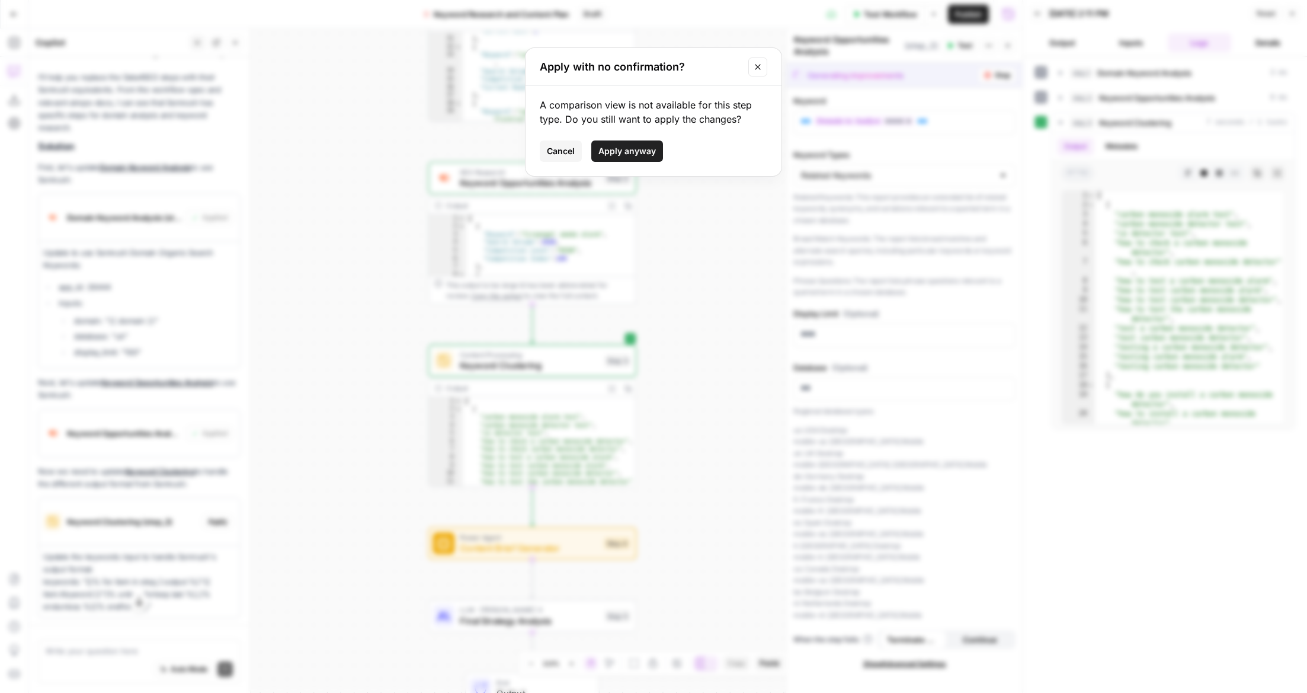
click at [647, 152] on span "Apply anyway" at bounding box center [626, 151] width 57 height 12
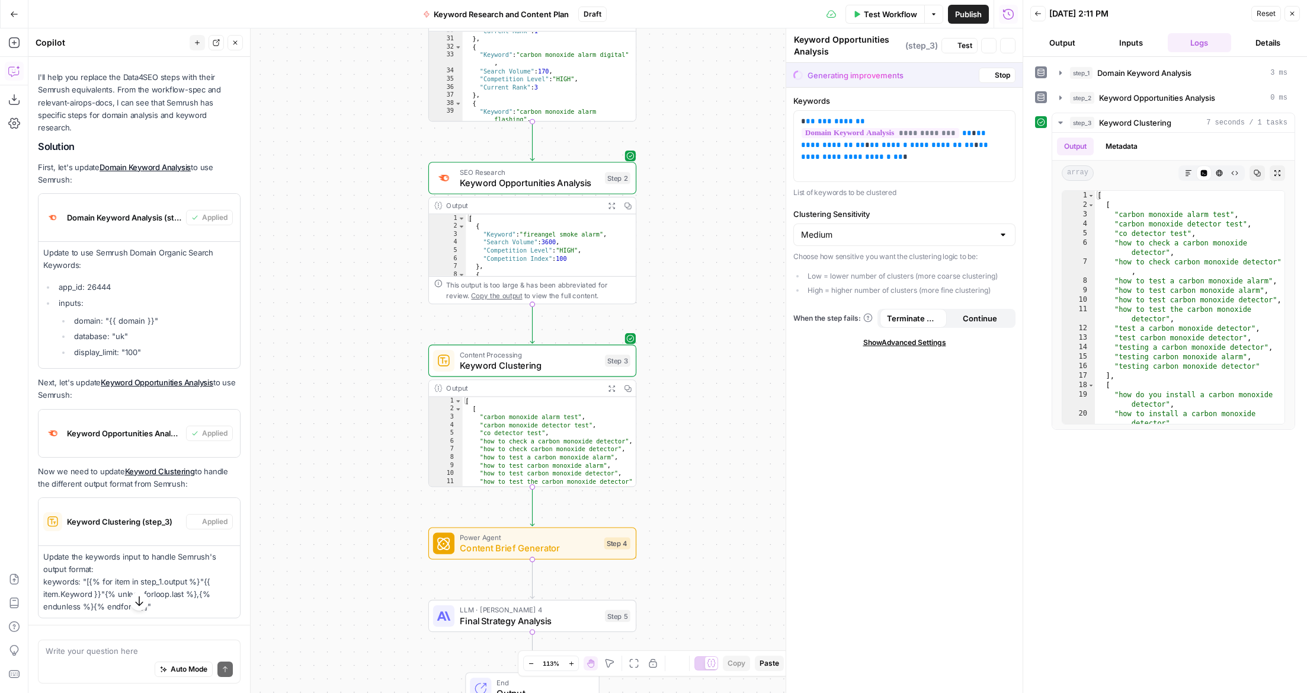
type textarea "Keyword Clustering"
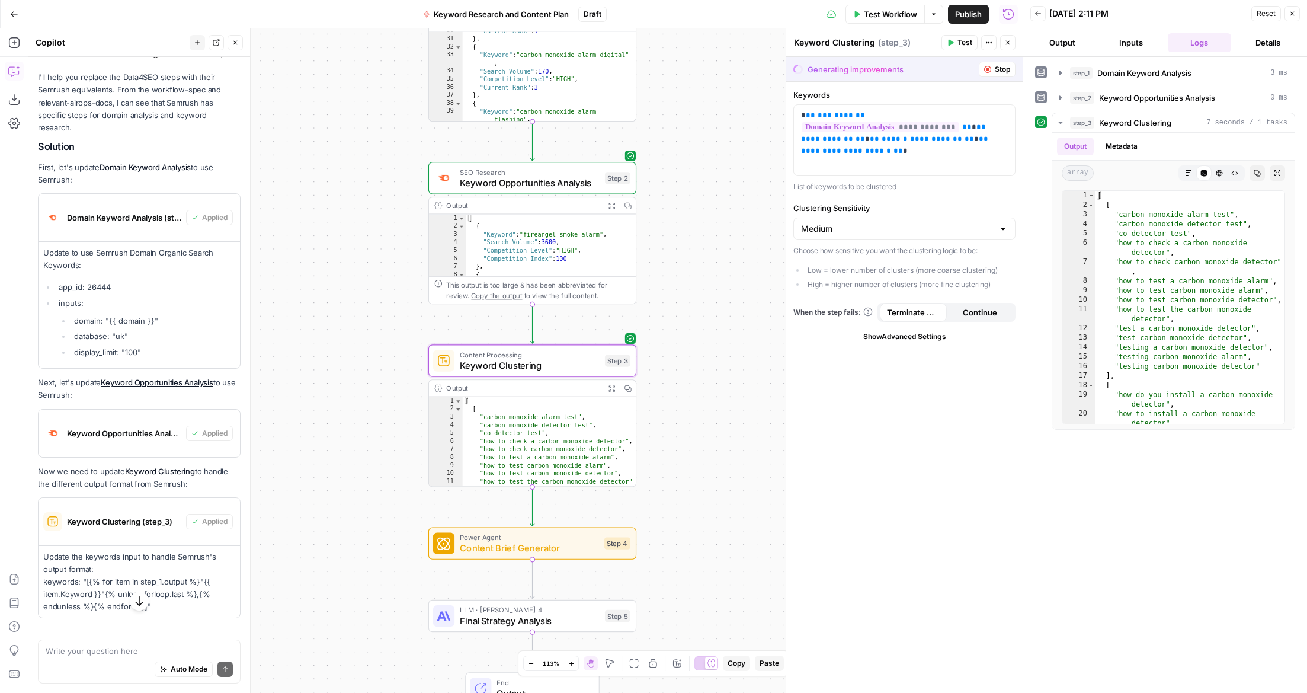
scroll to position [5097, 0]
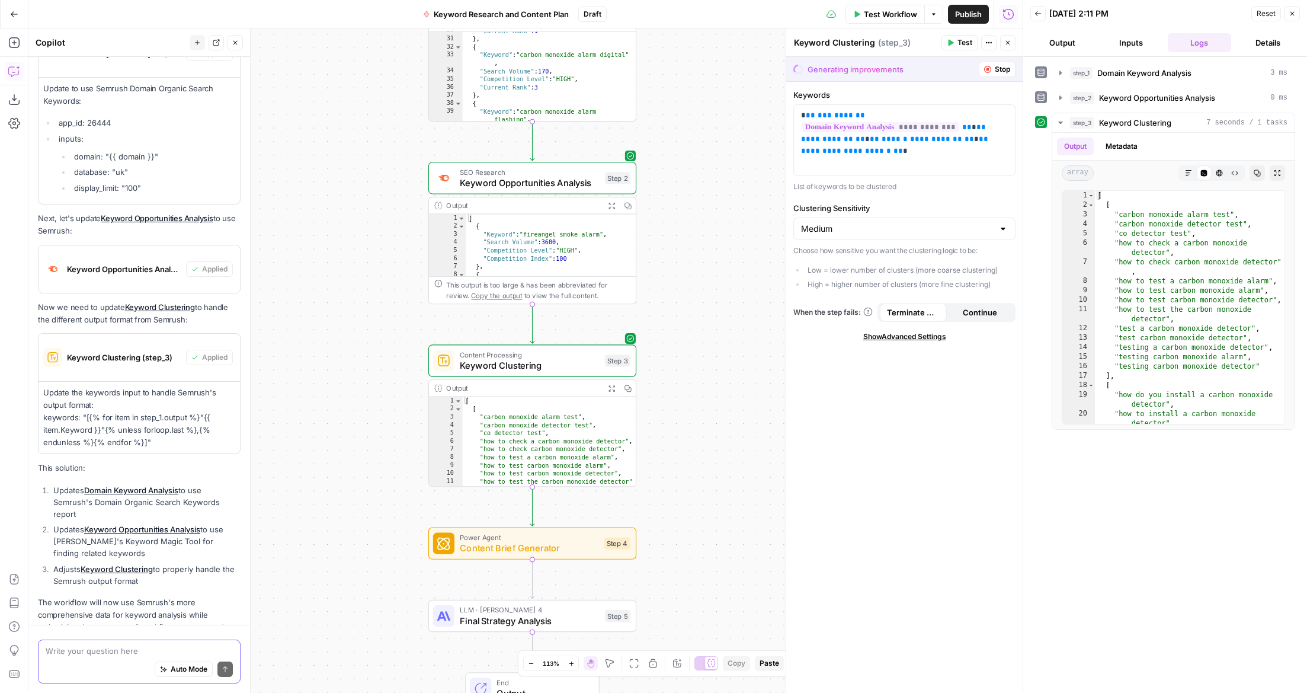
click at [130, 652] on textarea at bounding box center [139, 651] width 187 height 12
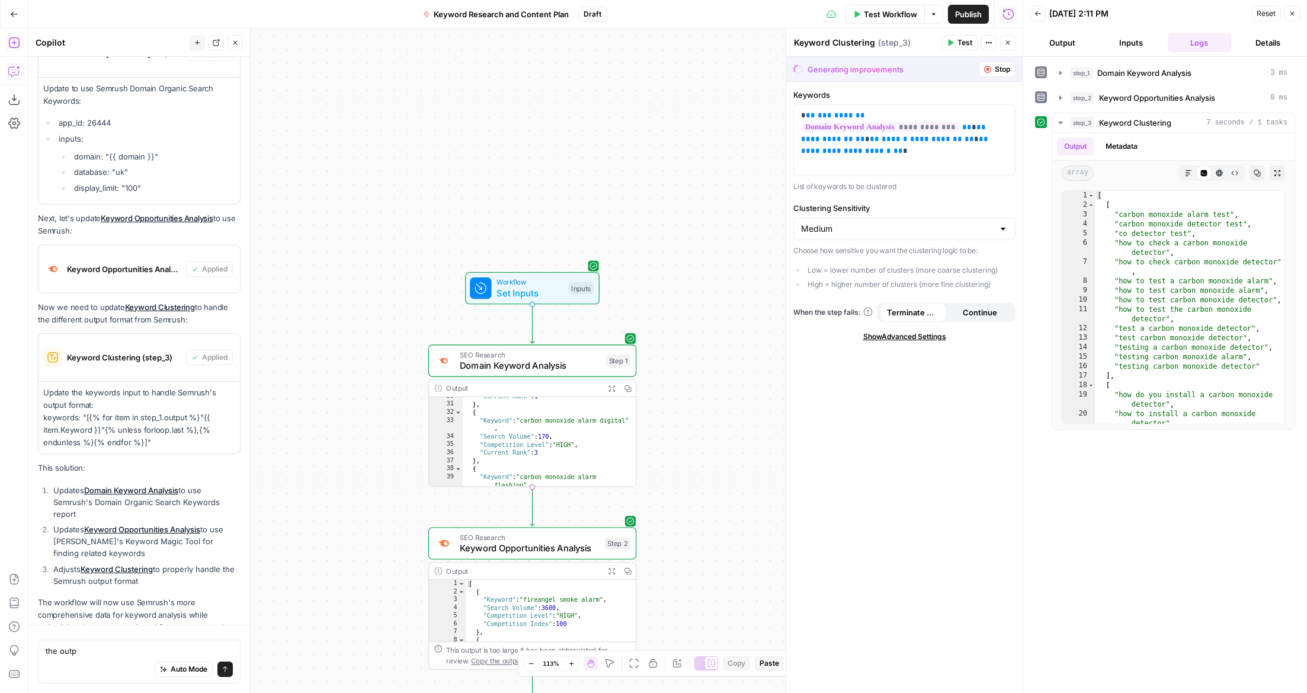
drag, startPoint x: 92, startPoint y: 658, endPoint x: 25, endPoint y: 654, distance: 67.7
click at [26, 654] on body "Wilson Cooke New Home Browse Your Data Usage Settings Recent Grids Content Brie…" at bounding box center [653, 346] width 1307 height 693
click at [119, 673] on div "Auto Mode Send" at bounding box center [139, 670] width 187 height 26
type textarea "delete everything"
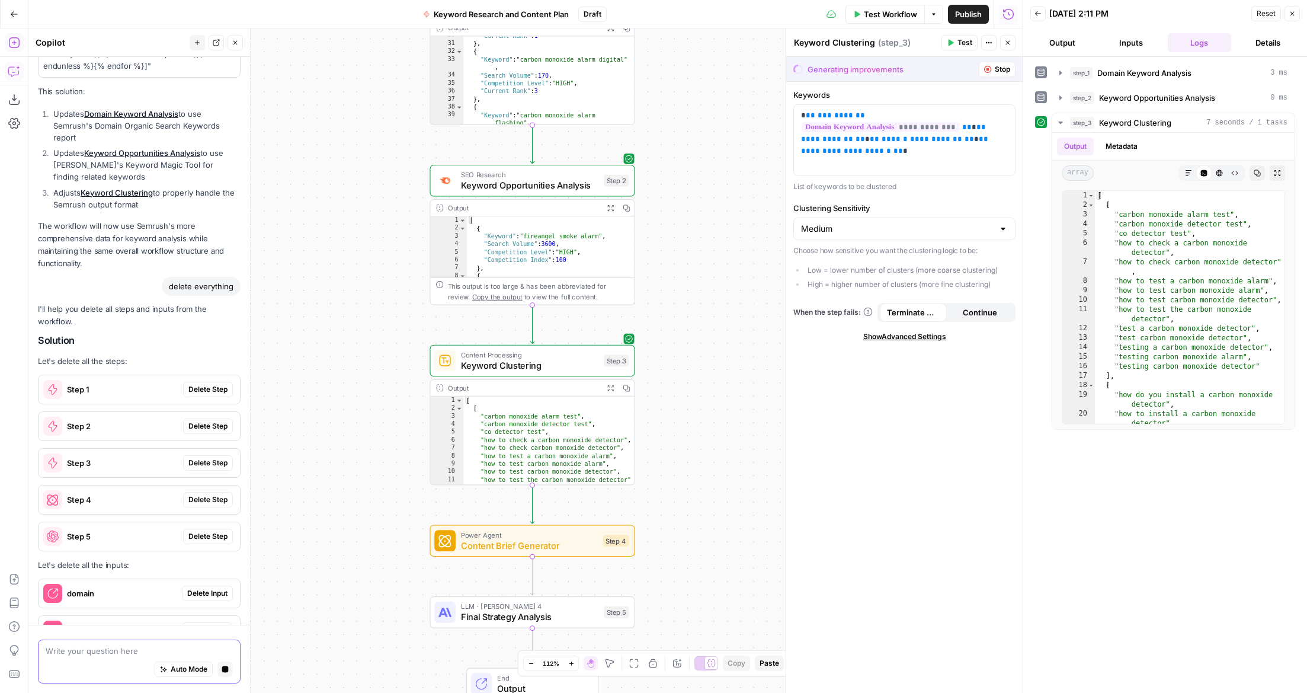
scroll to position [5492, 0]
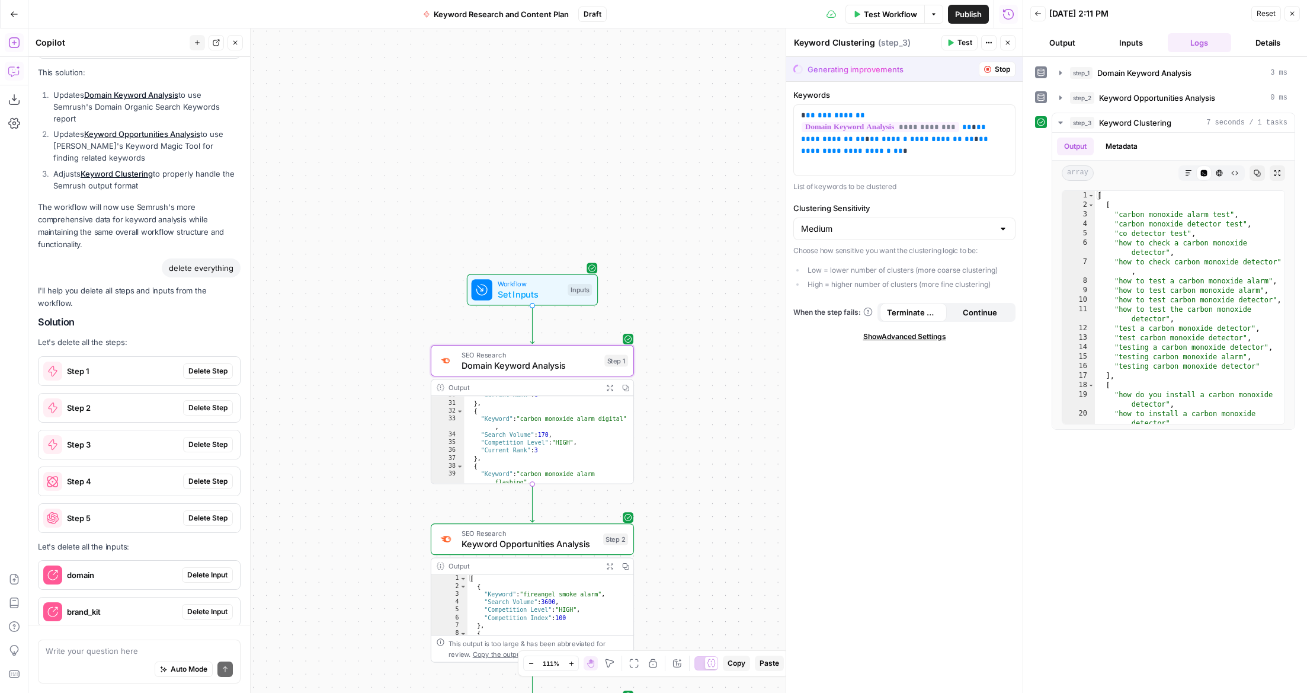
click at [219, 363] on button "Delete Step" at bounding box center [208, 370] width 50 height 15
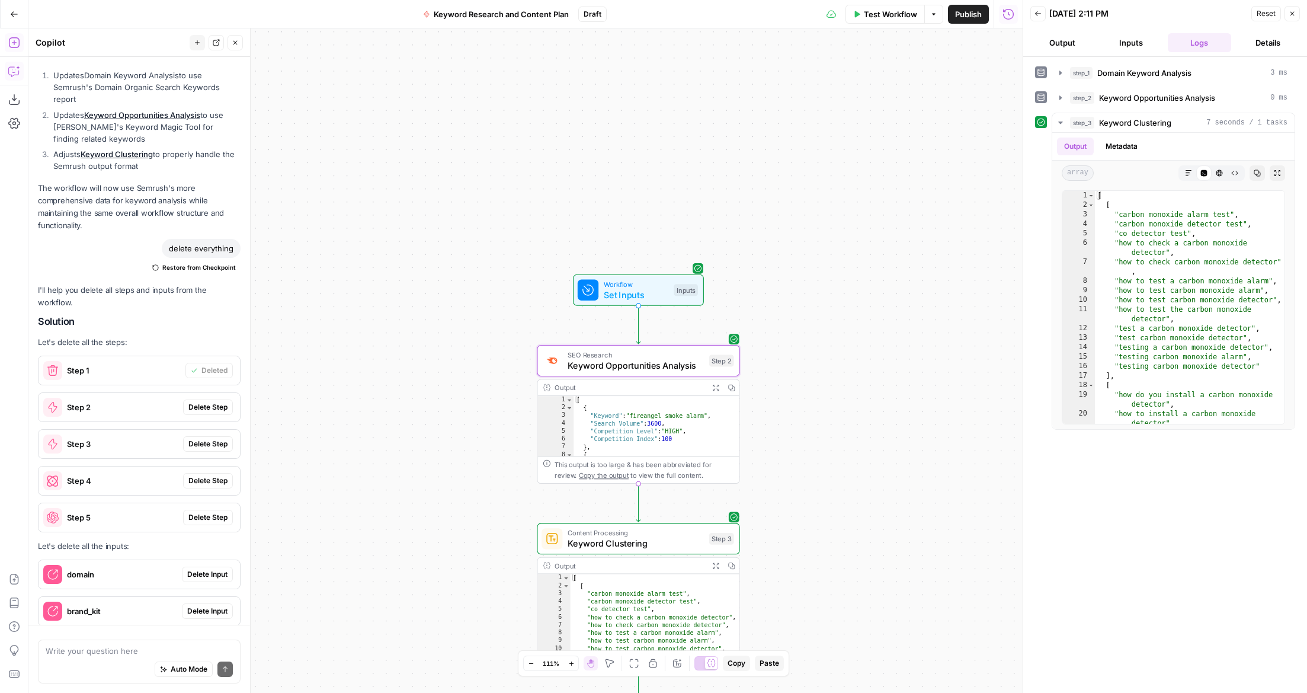
click at [217, 402] on span "Delete Step" at bounding box center [207, 407] width 39 height 11
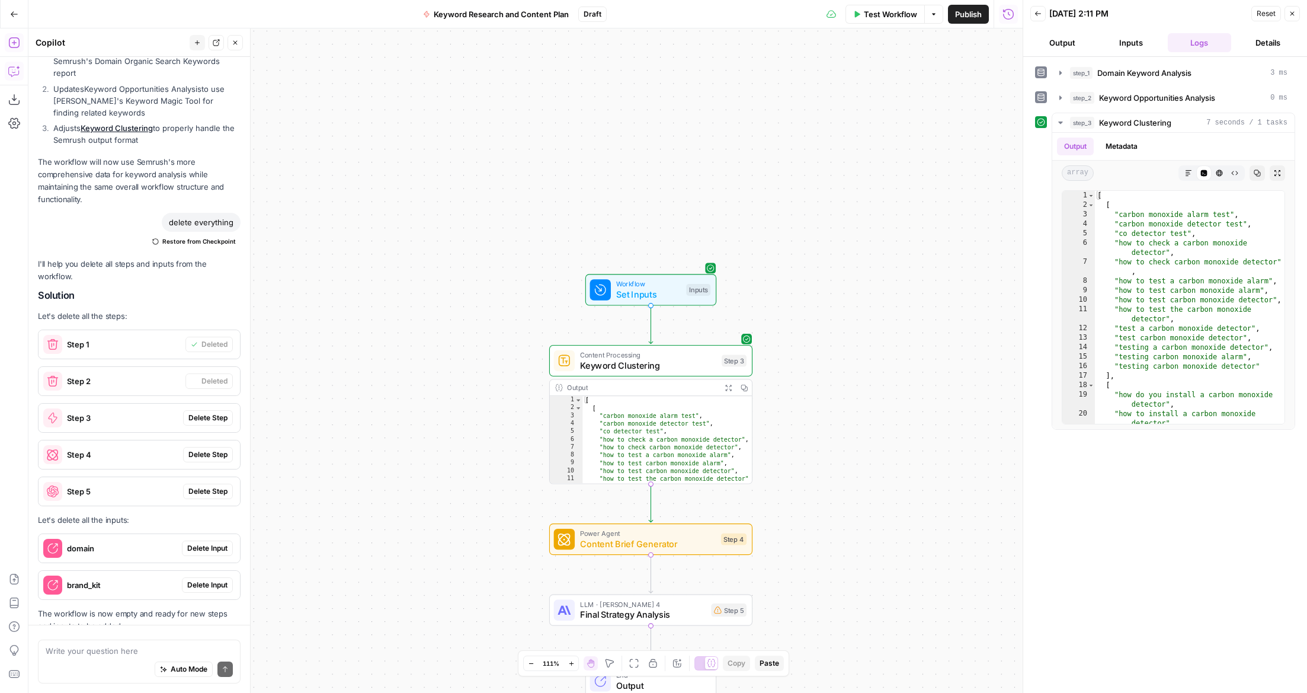
scroll to position [5333, 0]
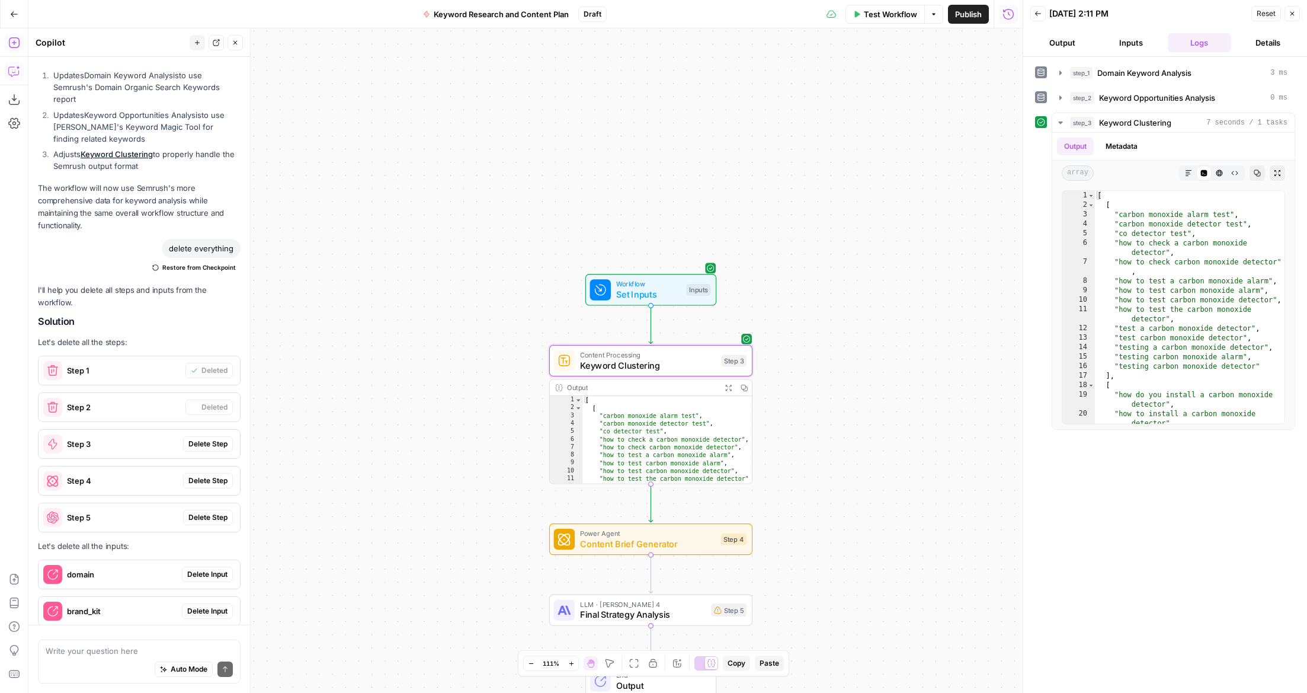
click at [220, 438] on span "Delete Step" at bounding box center [207, 443] width 39 height 11
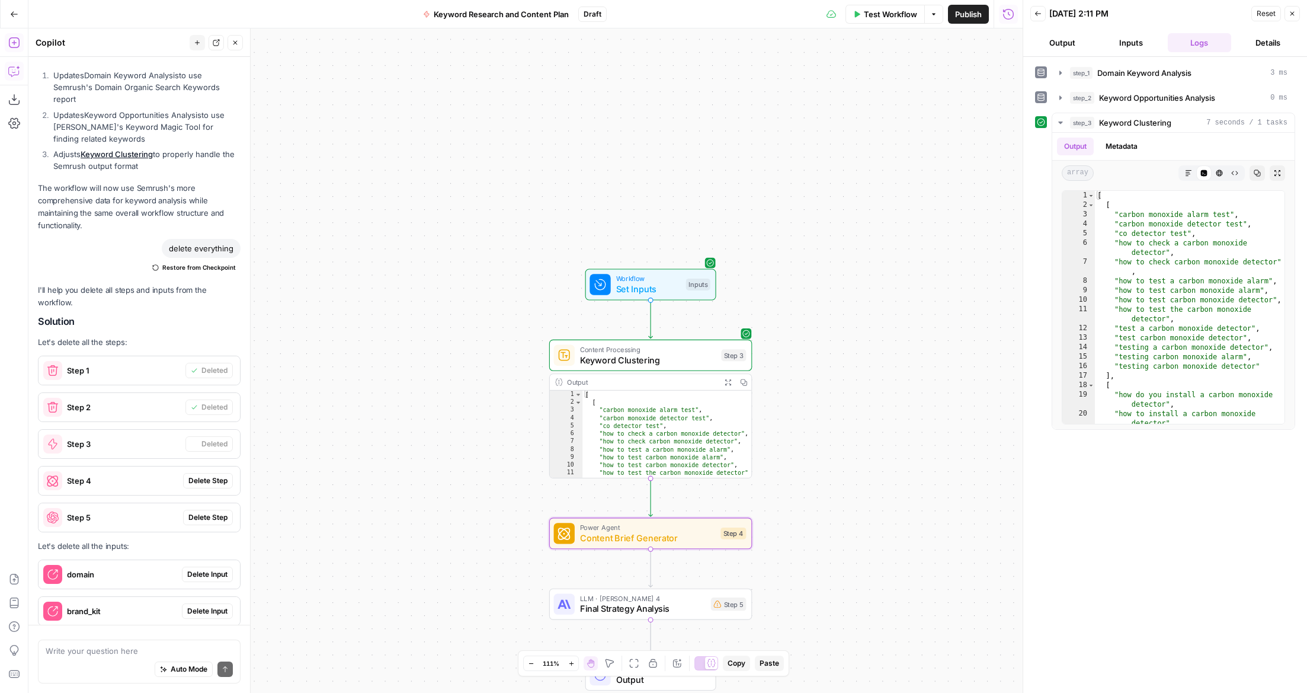
click at [218, 475] on span "Delete Step" at bounding box center [207, 480] width 39 height 11
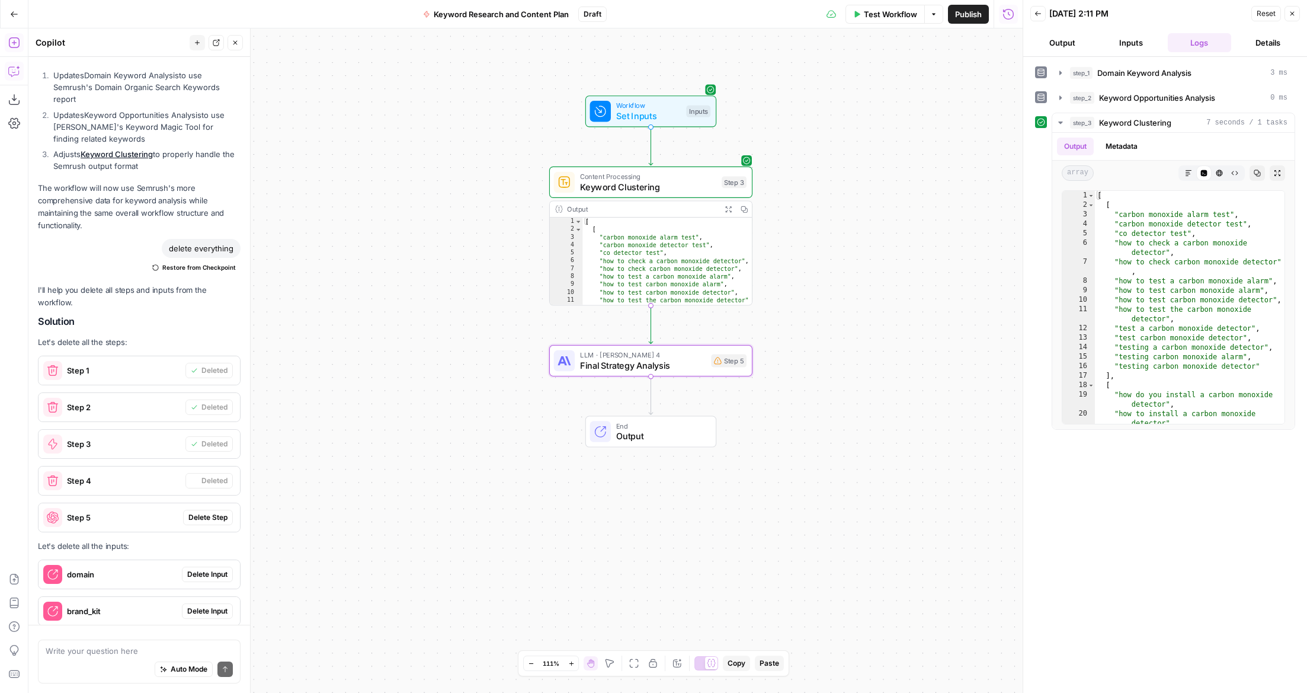
click at [217, 512] on span "Delete Step" at bounding box center [207, 517] width 39 height 11
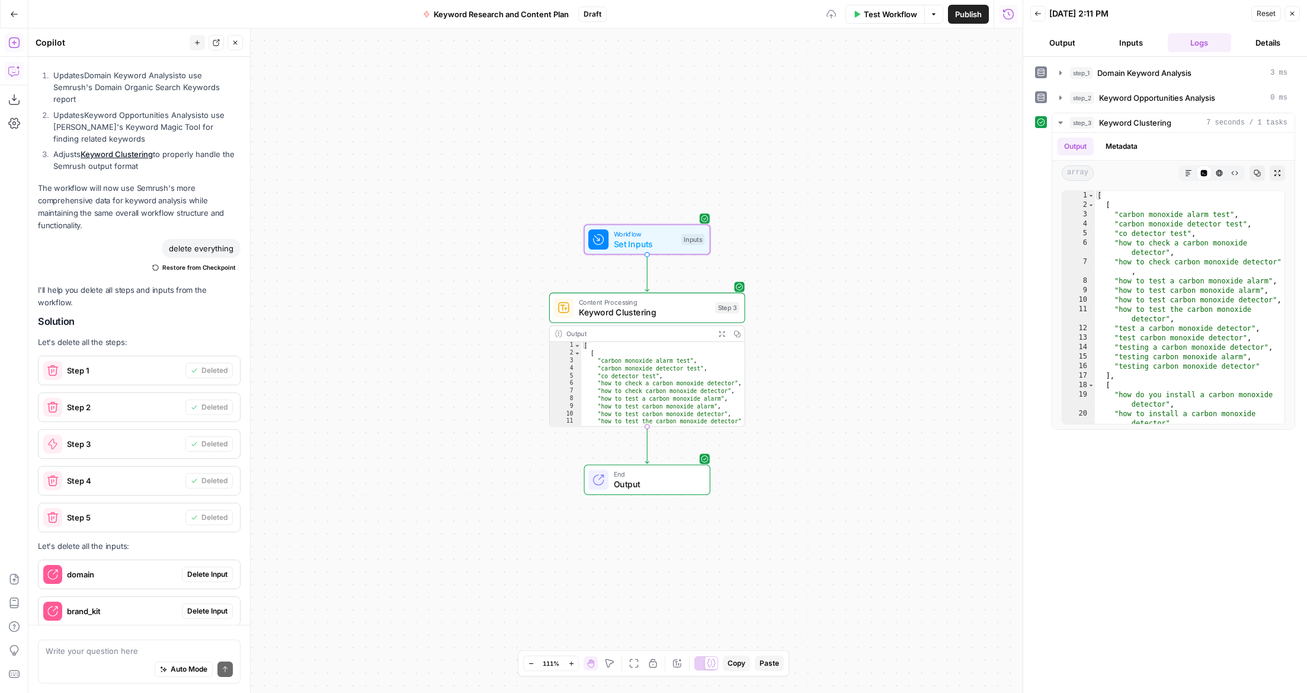
drag, startPoint x: 208, startPoint y: 511, endPoint x: 207, endPoint y: 550, distance: 38.5
click at [208, 569] on span "Delete Input" at bounding box center [207, 574] width 40 height 11
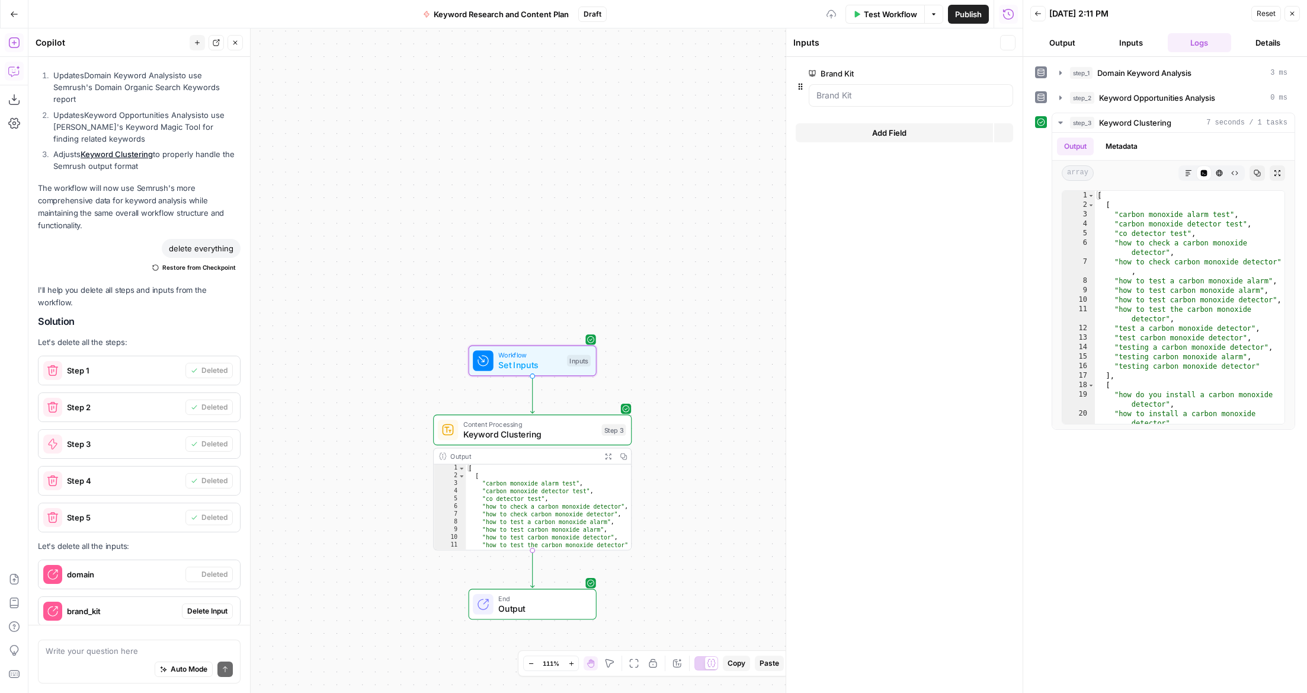
click at [207, 606] on span "Delete Input" at bounding box center [207, 611] width 40 height 11
click at [553, 414] on div "Copy step Delete step Add Note Test" at bounding box center [563, 406] width 129 height 23
click at [555, 410] on button "Delete step" at bounding box center [548, 406] width 17 height 17
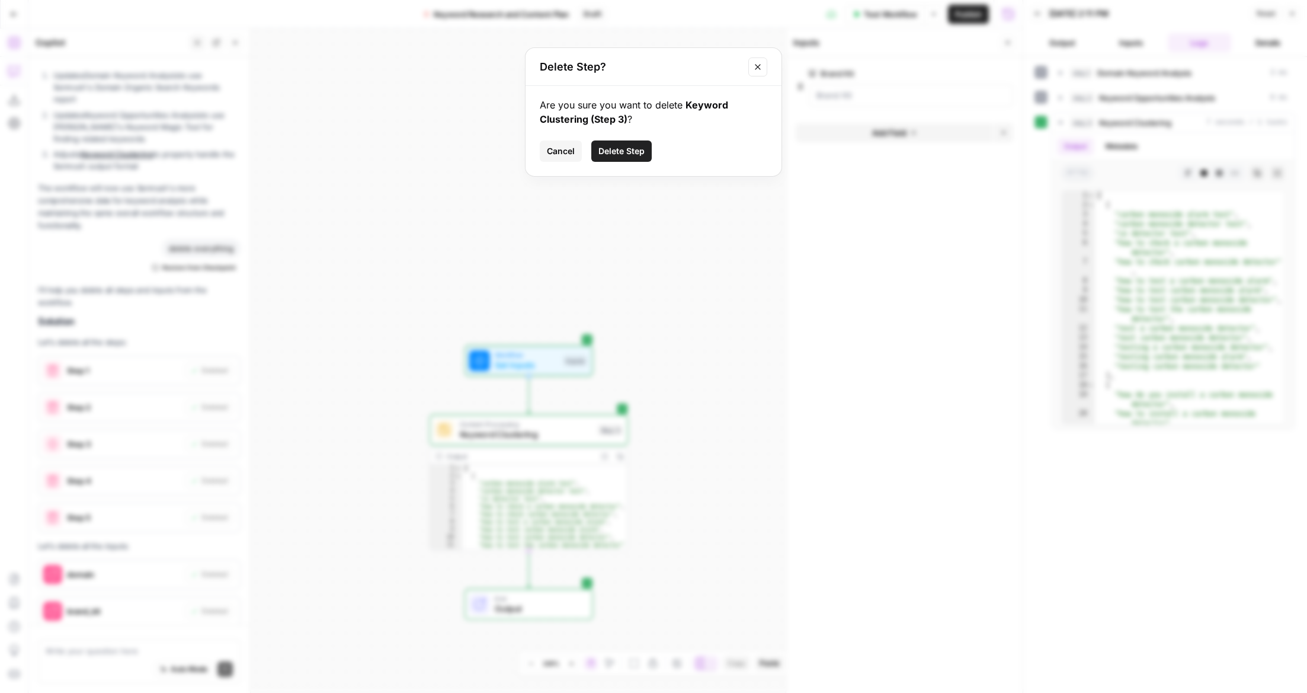
click at [640, 138] on div "Are you sure you want to delete Keyword Clustering (Step 3) ? Cancel Delete Step" at bounding box center [654, 131] width 256 height 90
click at [641, 148] on span "Delete Step" at bounding box center [621, 151] width 46 height 12
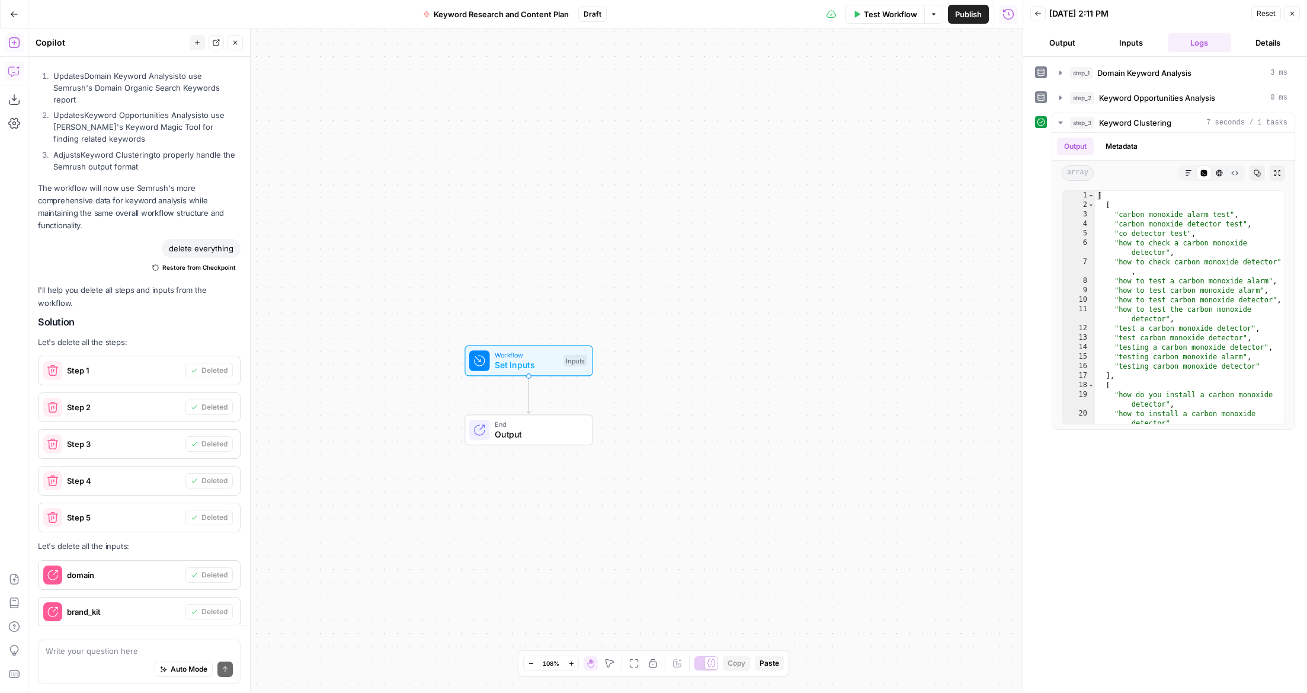
click at [487, 510] on div "Workflow Set Inputs Inputs End Output" at bounding box center [525, 360] width 994 height 664
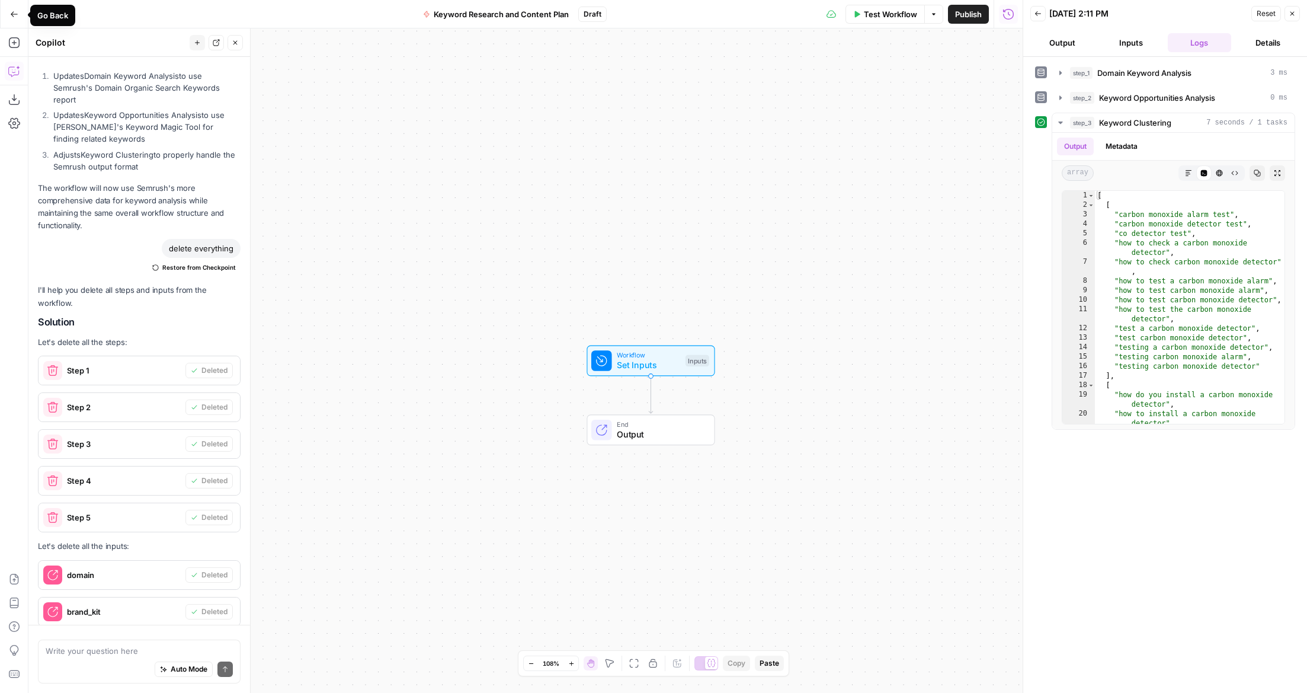
click at [18, 16] on button "Go Back" at bounding box center [14, 14] width 21 height 21
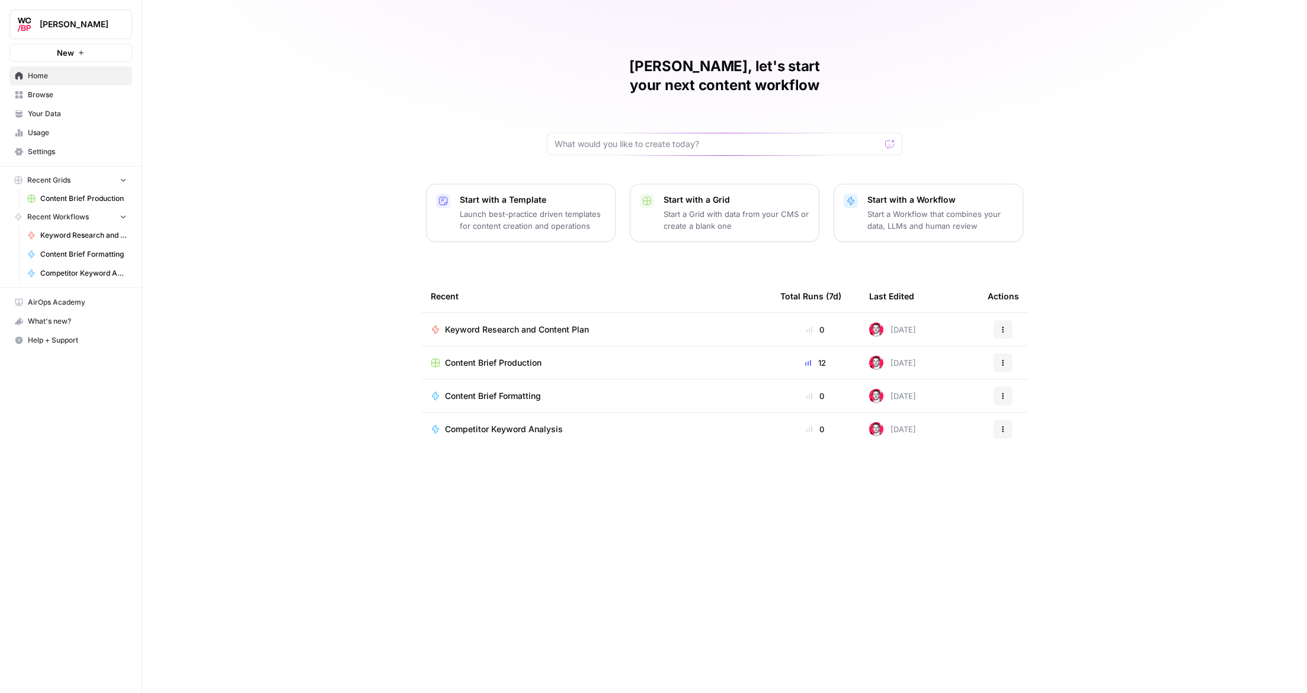
click at [568, 324] on span "Keyword Research and Content Plan" at bounding box center [517, 330] width 144 height 12
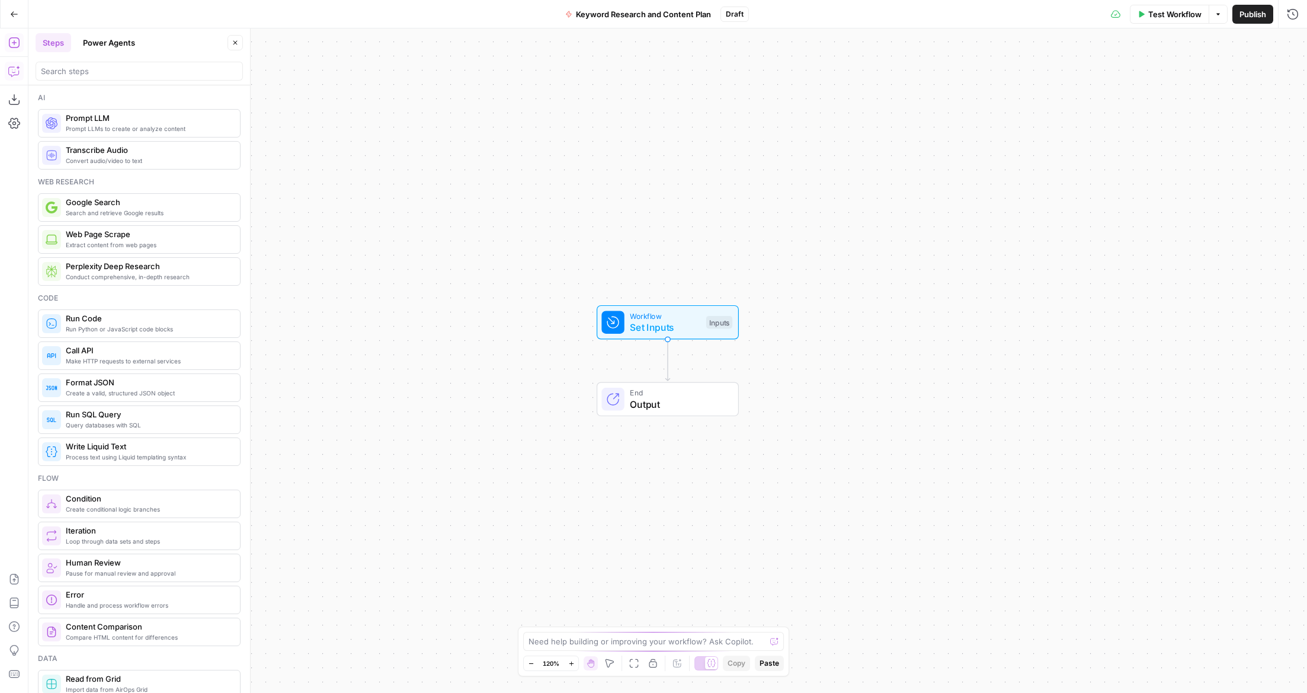
click at [9, 71] on icon "button" at bounding box center [13, 71] width 10 height 9
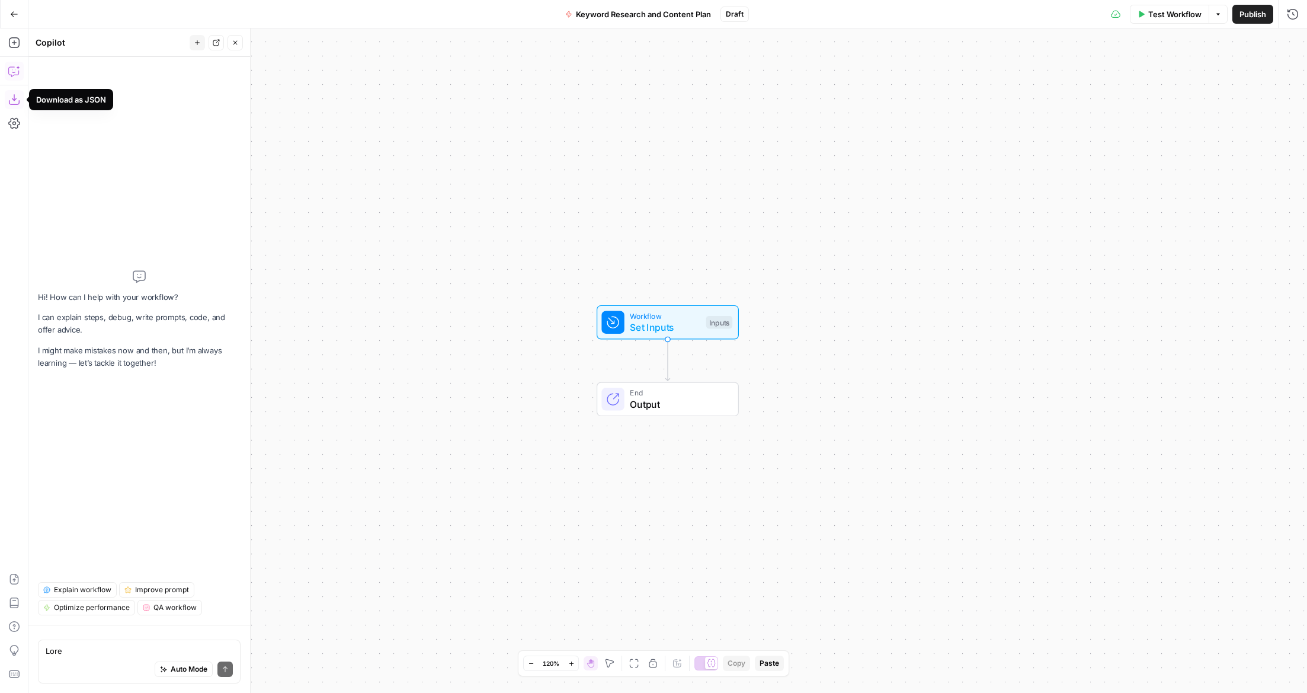
scroll to position [3669, 0]
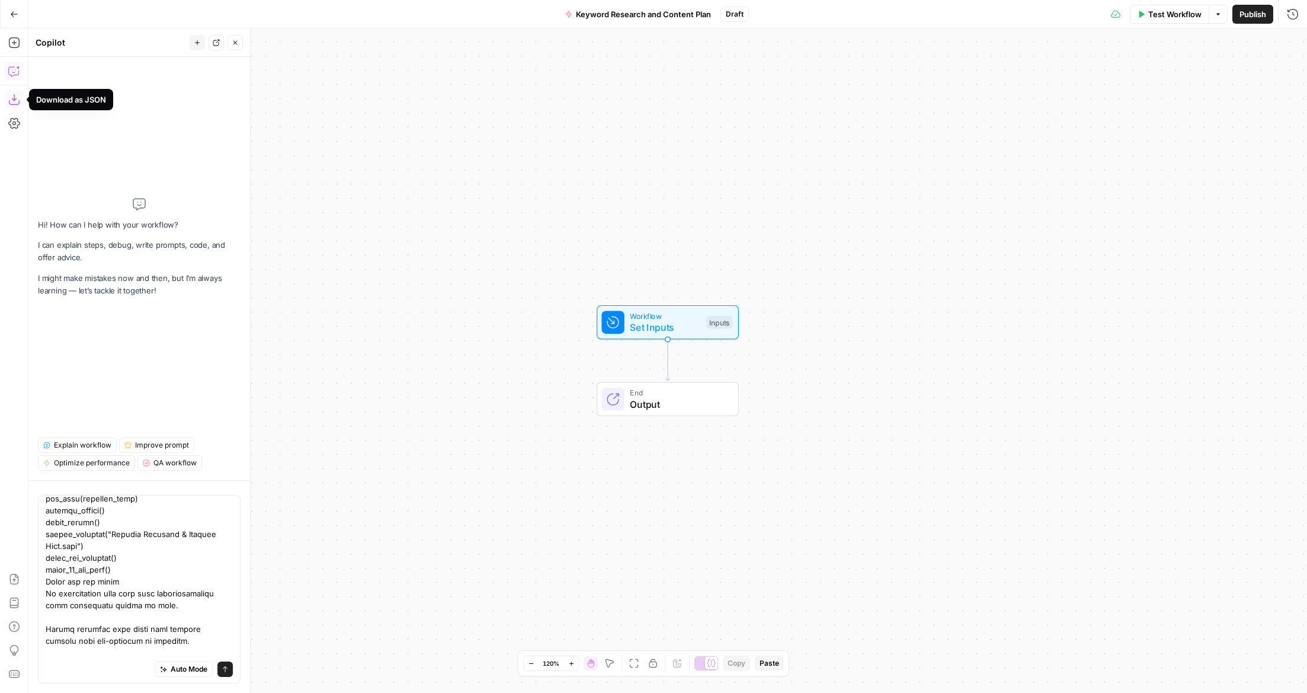
type textarea "Role You are an SEO analyst building a practical keyword research output and co…"
click at [223, 672] on icon "submit" at bounding box center [225, 668] width 7 height 7
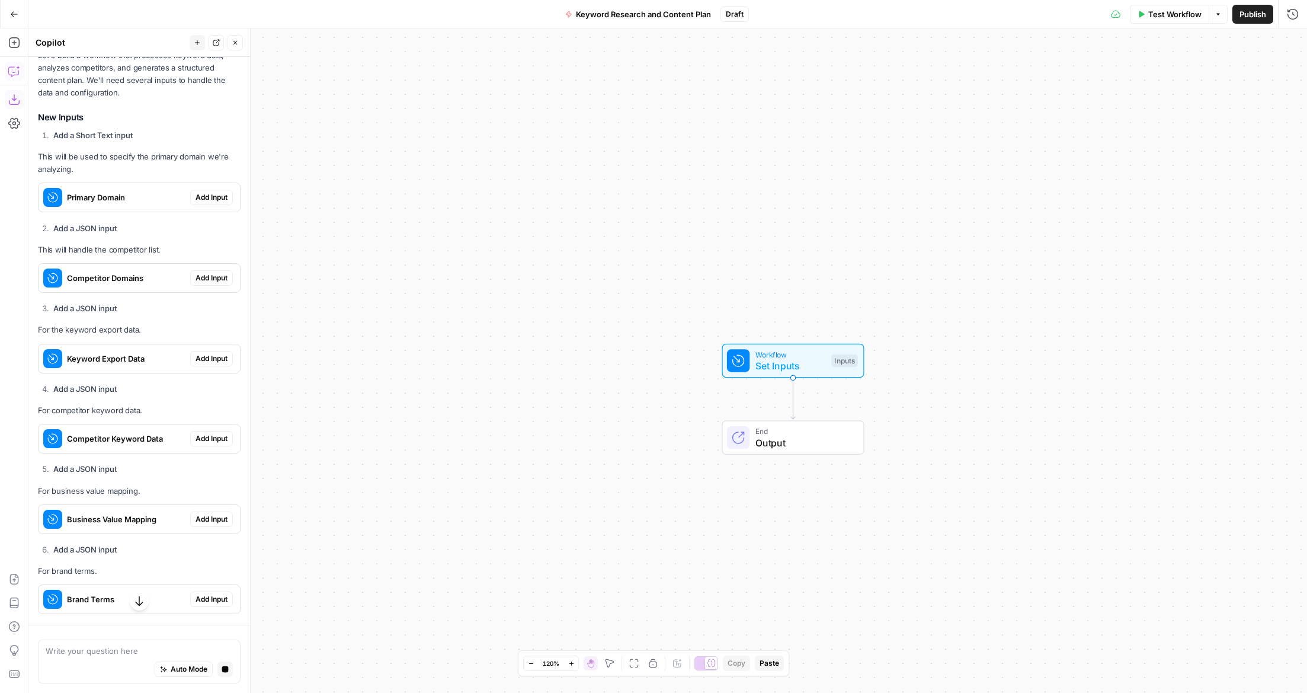
scroll to position [4663, 0]
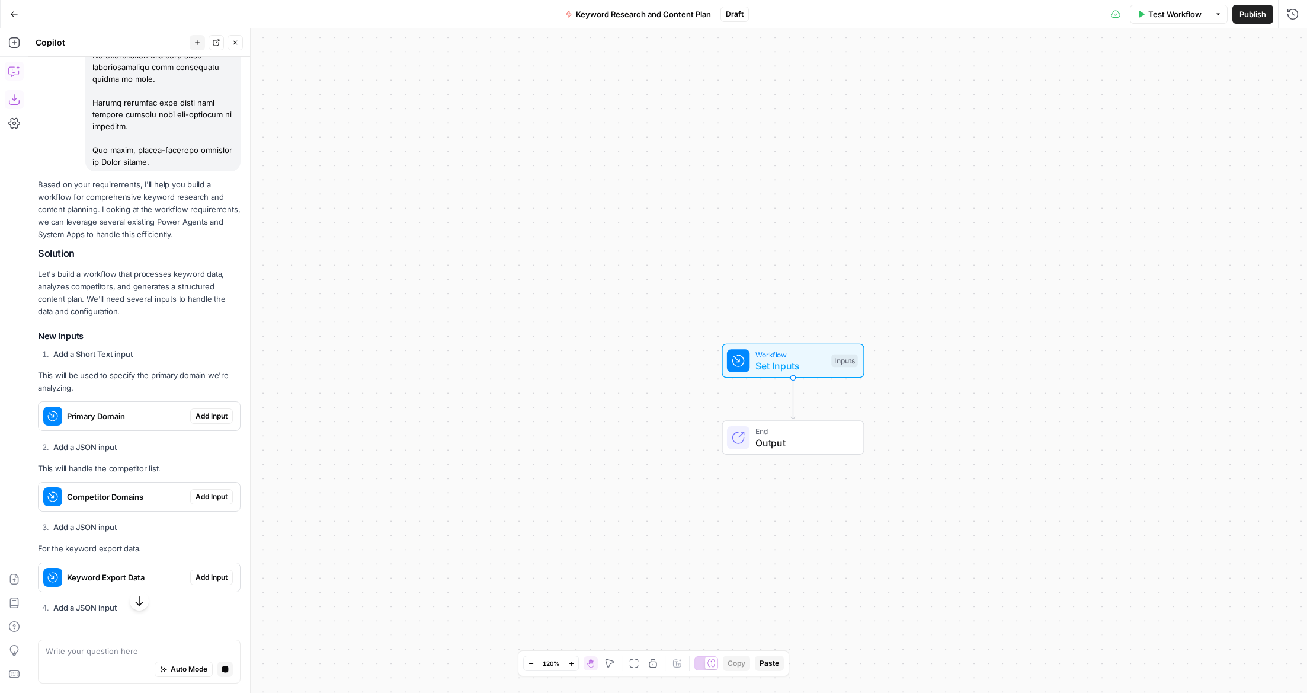
scroll to position [4528, 0]
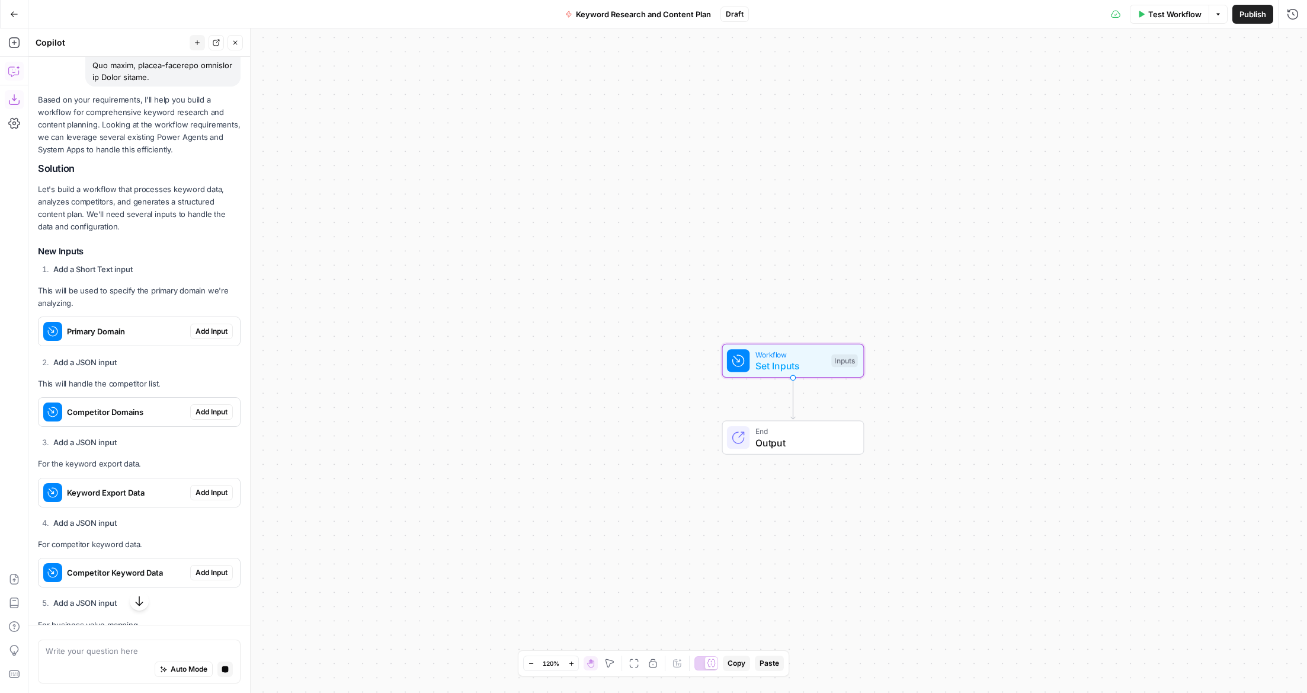
click at [205, 326] on span "Add Input" at bounding box center [212, 331] width 32 height 11
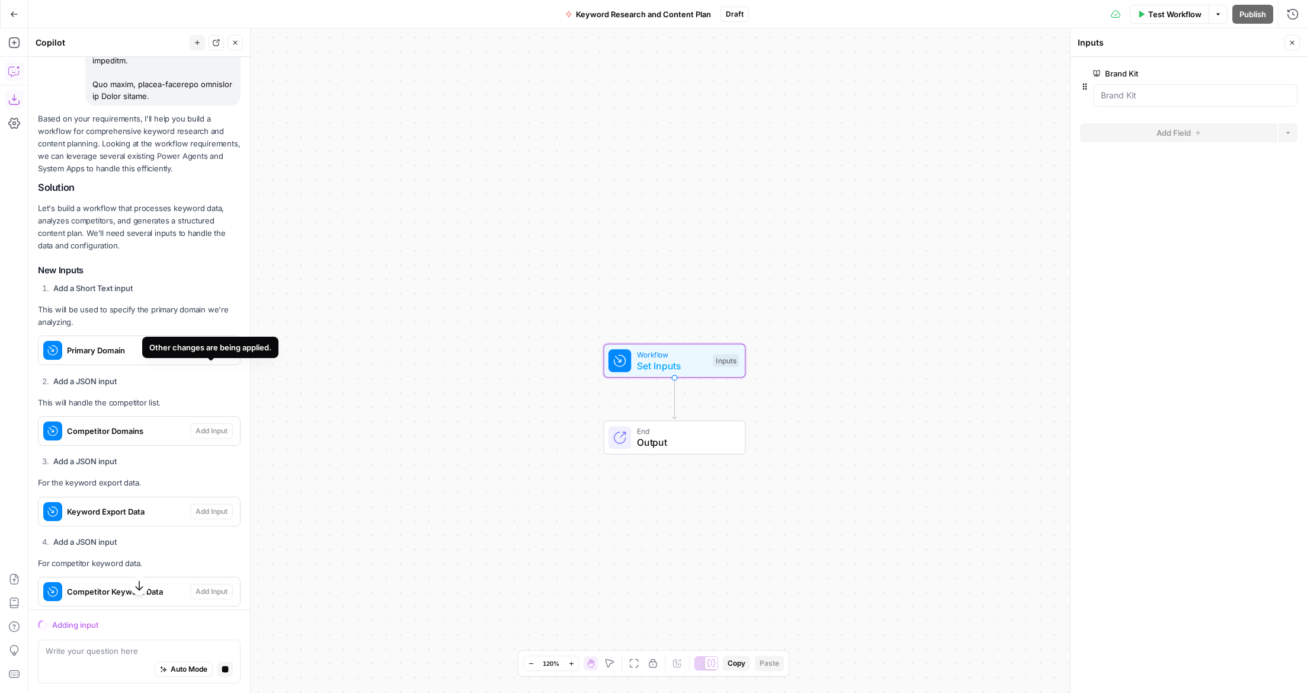
scroll to position [4504, 0]
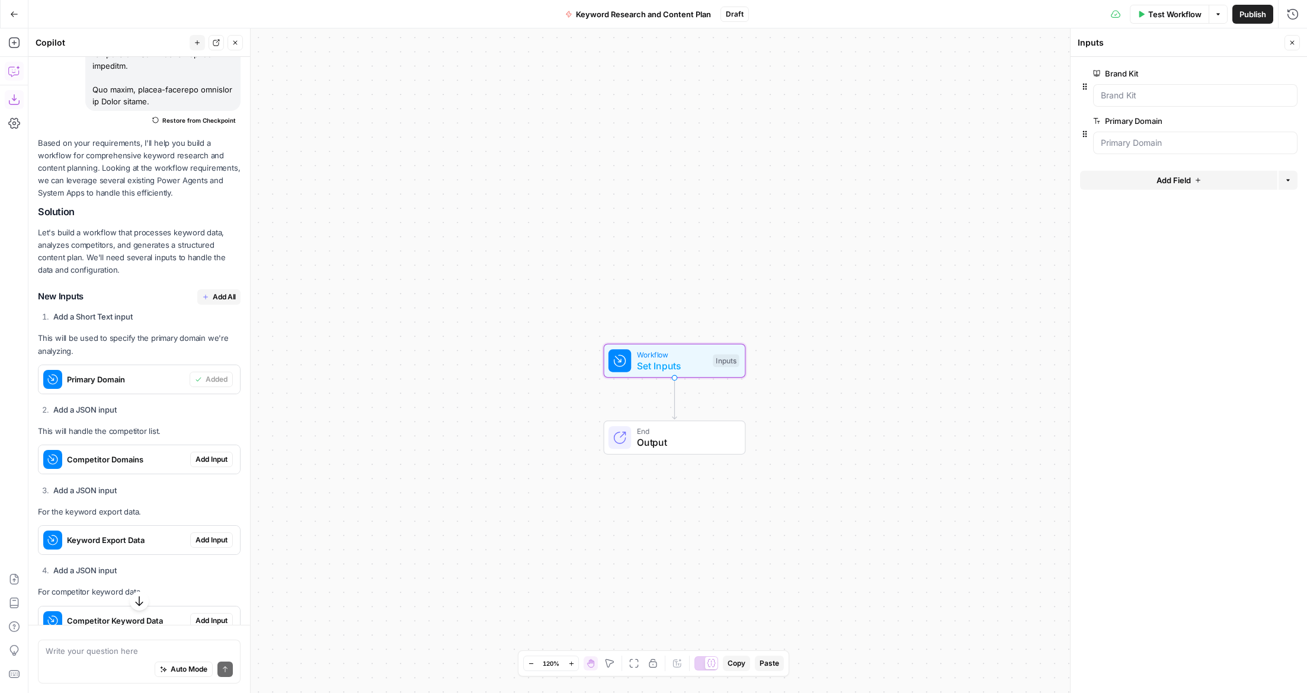
click at [219, 454] on span "Add Input" at bounding box center [212, 459] width 32 height 11
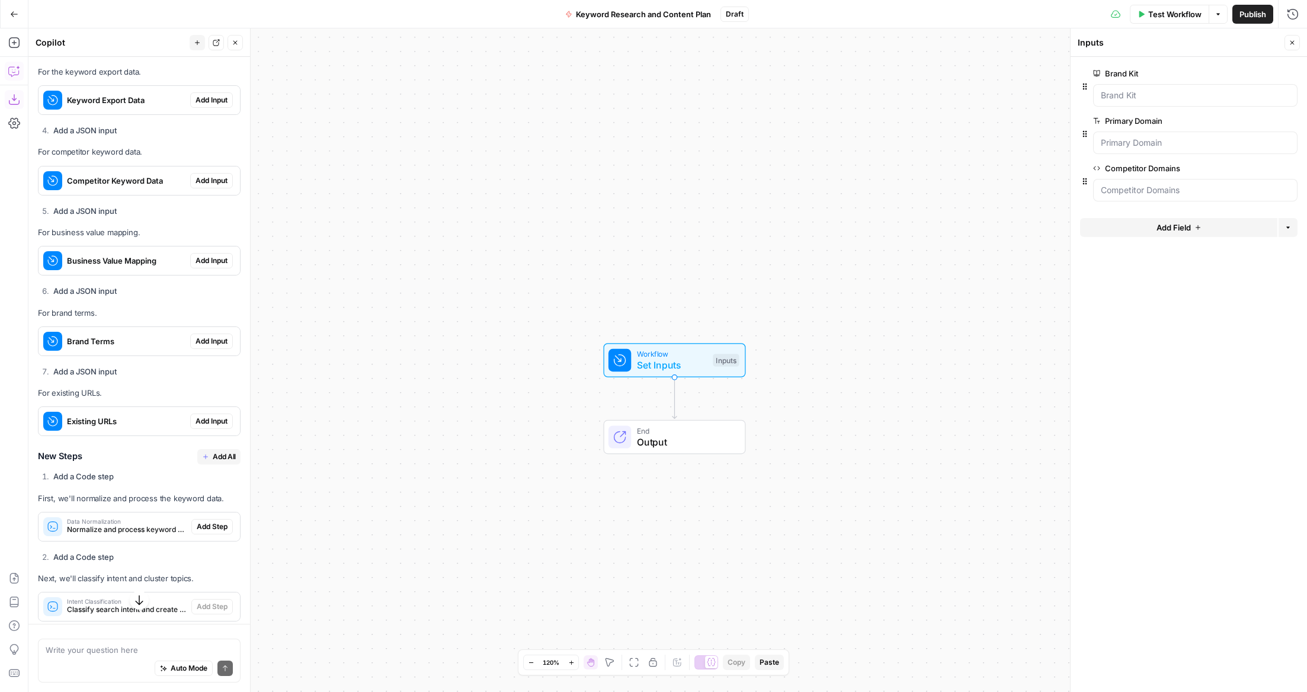
scroll to position [4946, 0]
click at [78, 651] on textarea at bounding box center [139, 650] width 187 height 12
drag, startPoint x: 214, startPoint y: 412, endPoint x: 349, endPoint y: 437, distance: 136.8
click at [214, 447] on button "Add All" at bounding box center [218, 454] width 43 height 15
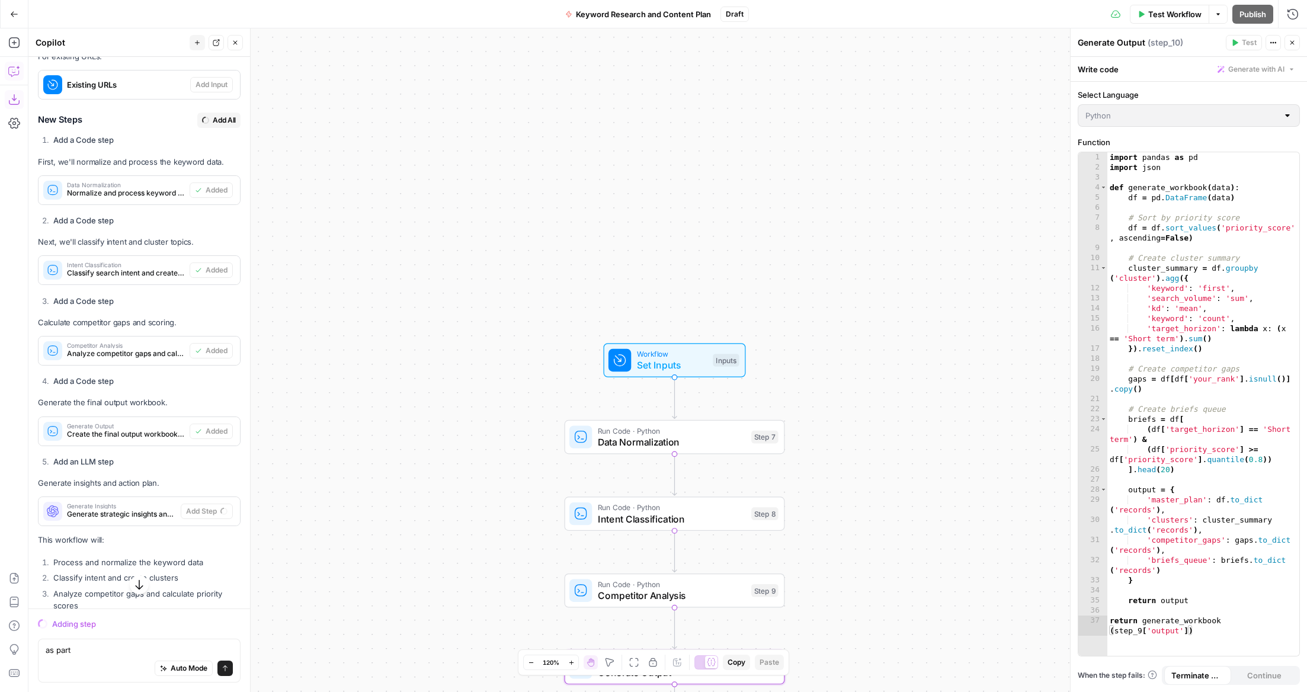
scroll to position [5393, 0]
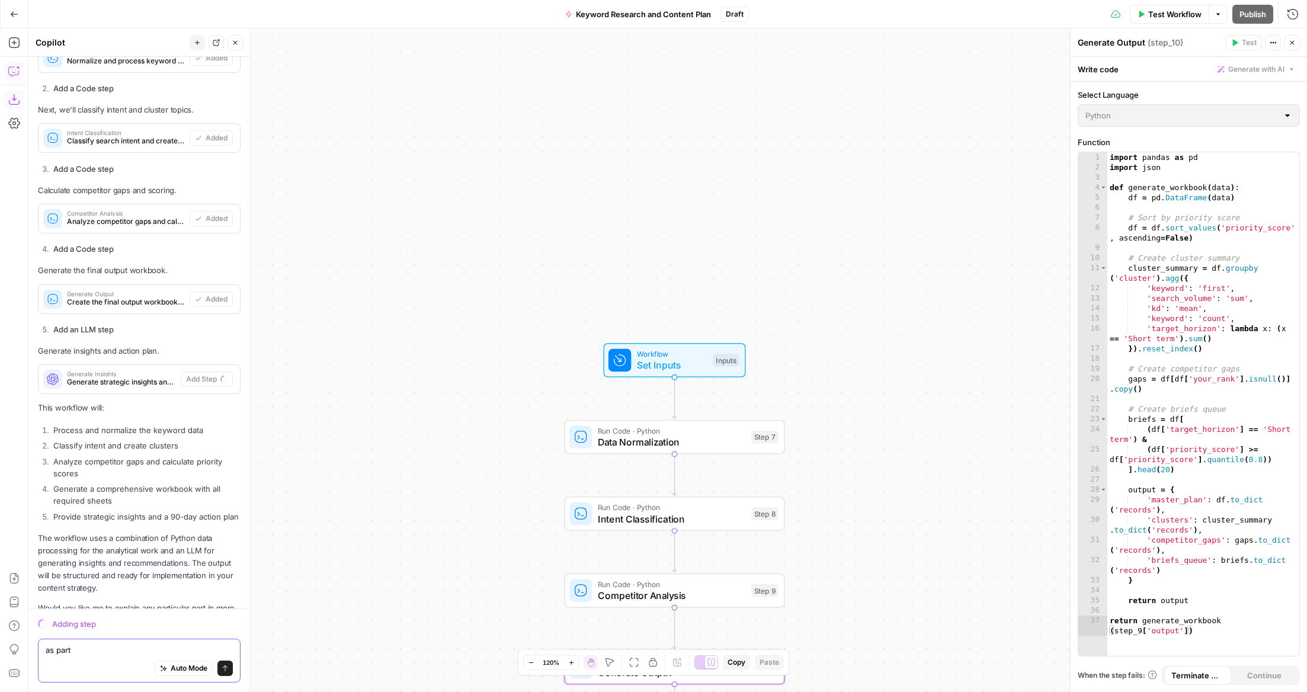
click at [90, 652] on textarea "as part" at bounding box center [139, 650] width 187 height 12
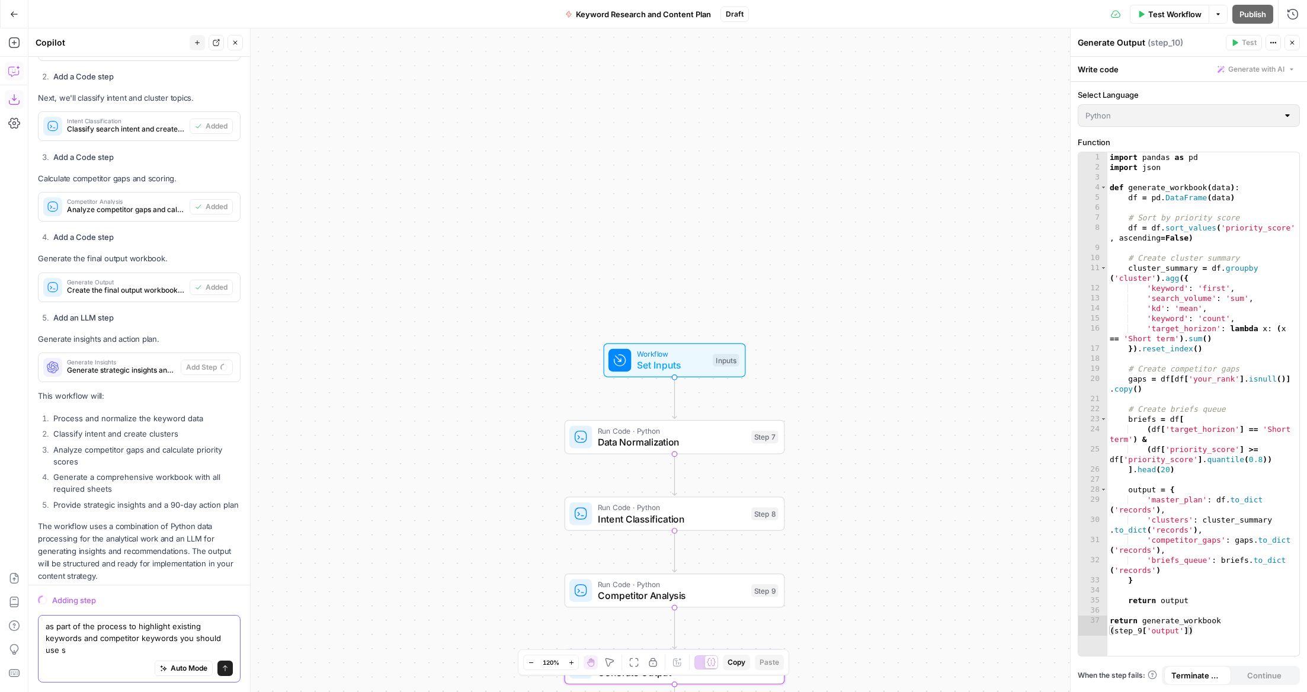
scroll to position [5417, 0]
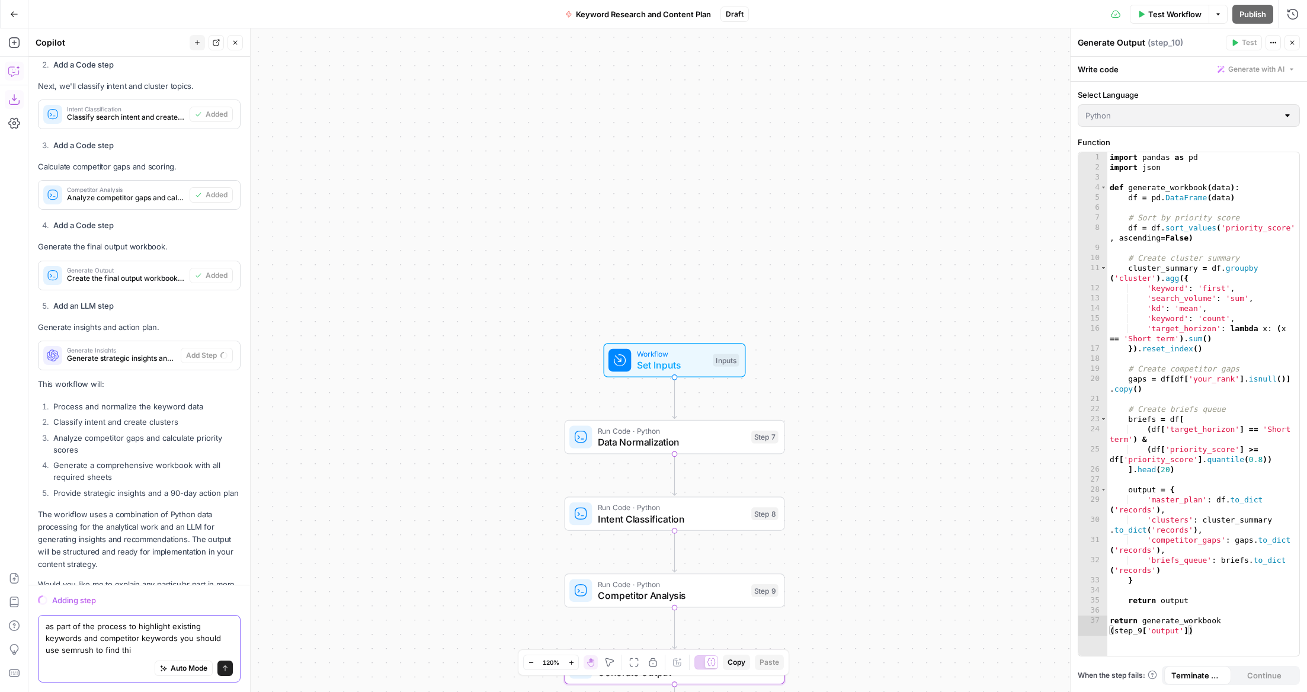
type textarea "as part of the process to highlight existing keywords and competitor keywords y…"
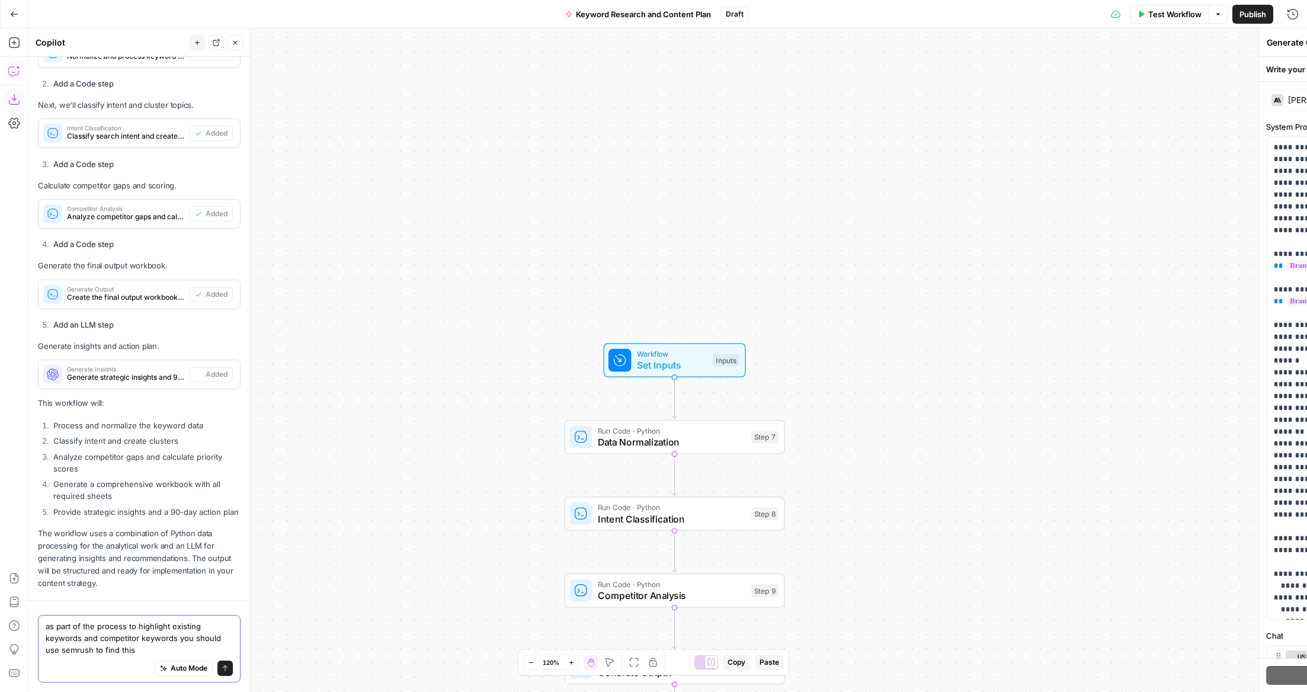
type textarea "Generate Insights"
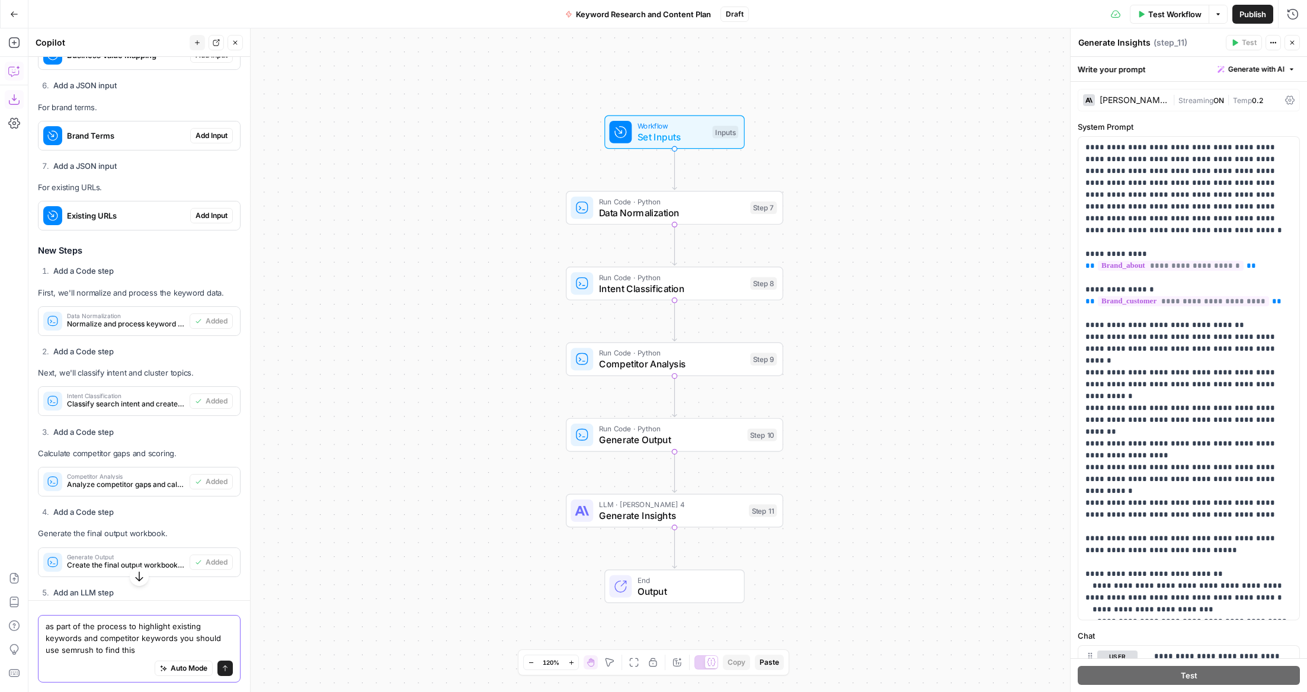
scroll to position [5144, 0]
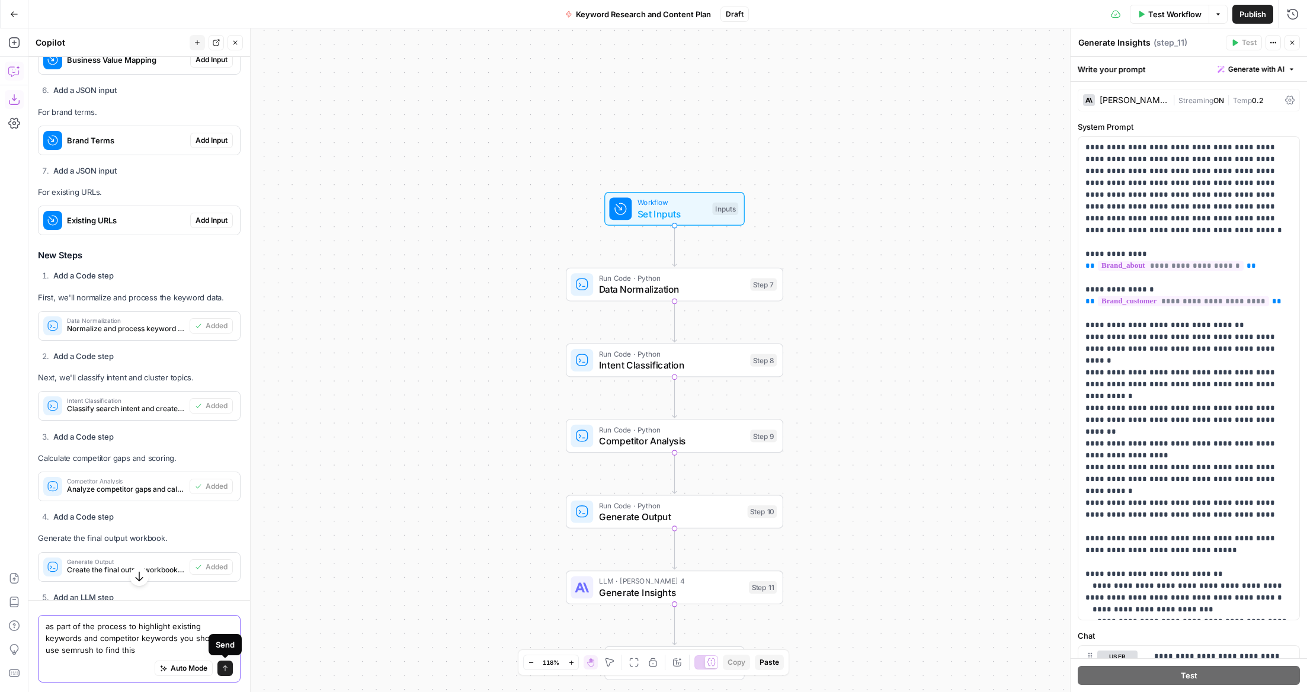
type textarea "as part of the process to highlight existing keywords and competitor keywords y…"
click at [229, 671] on button "Send" at bounding box center [224, 668] width 15 height 15
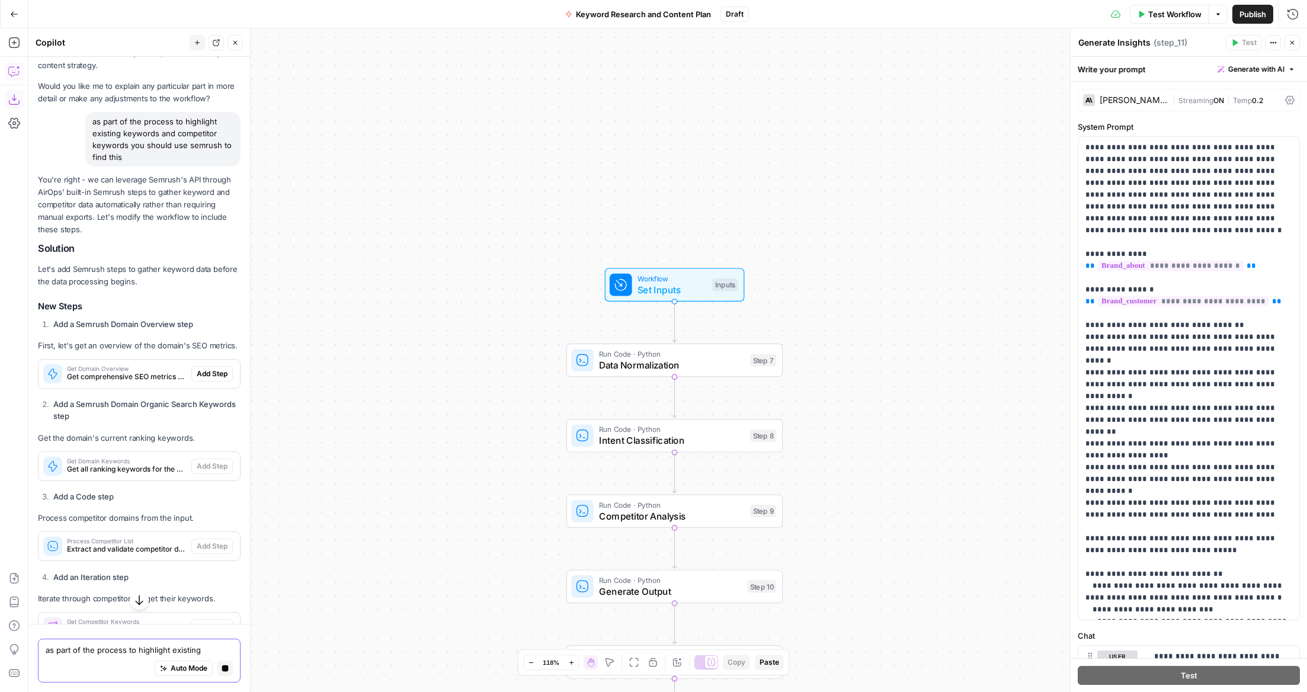
scroll to position [5900, 0]
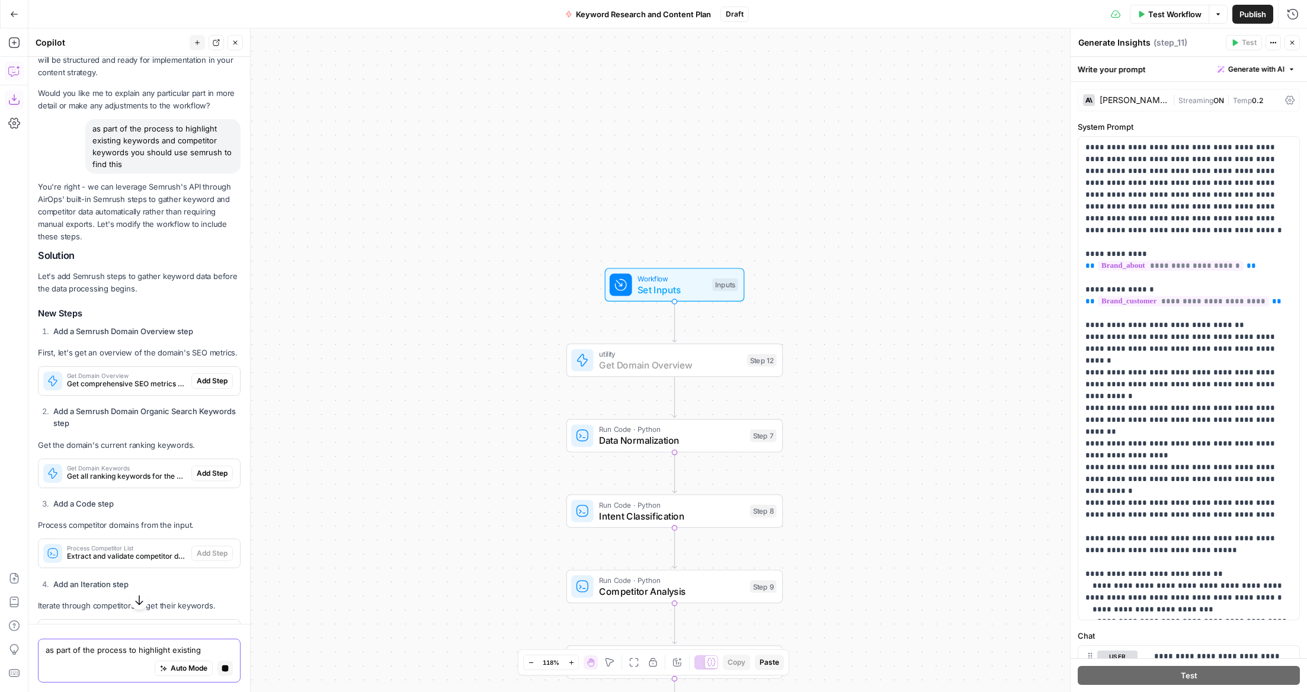
click at [219, 376] on span "Add Step" at bounding box center [212, 381] width 31 height 11
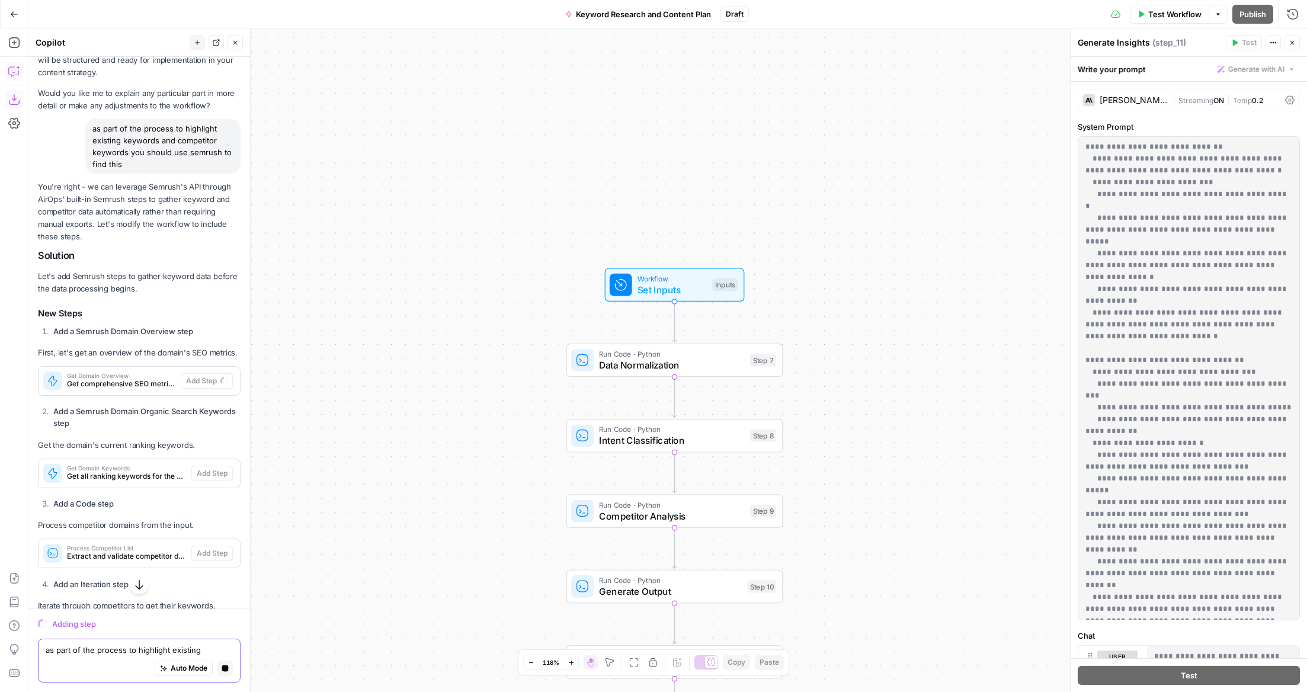
scroll to position [5908, 0]
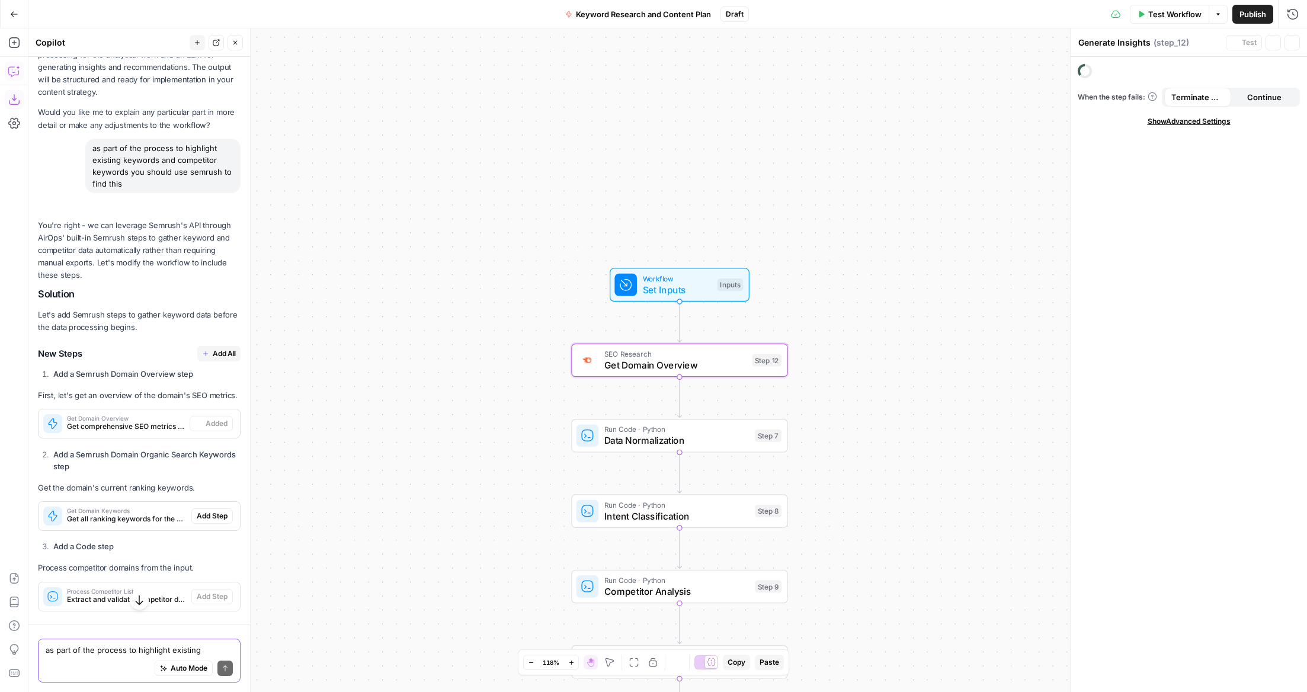
type textarea "Get Domain Overview"
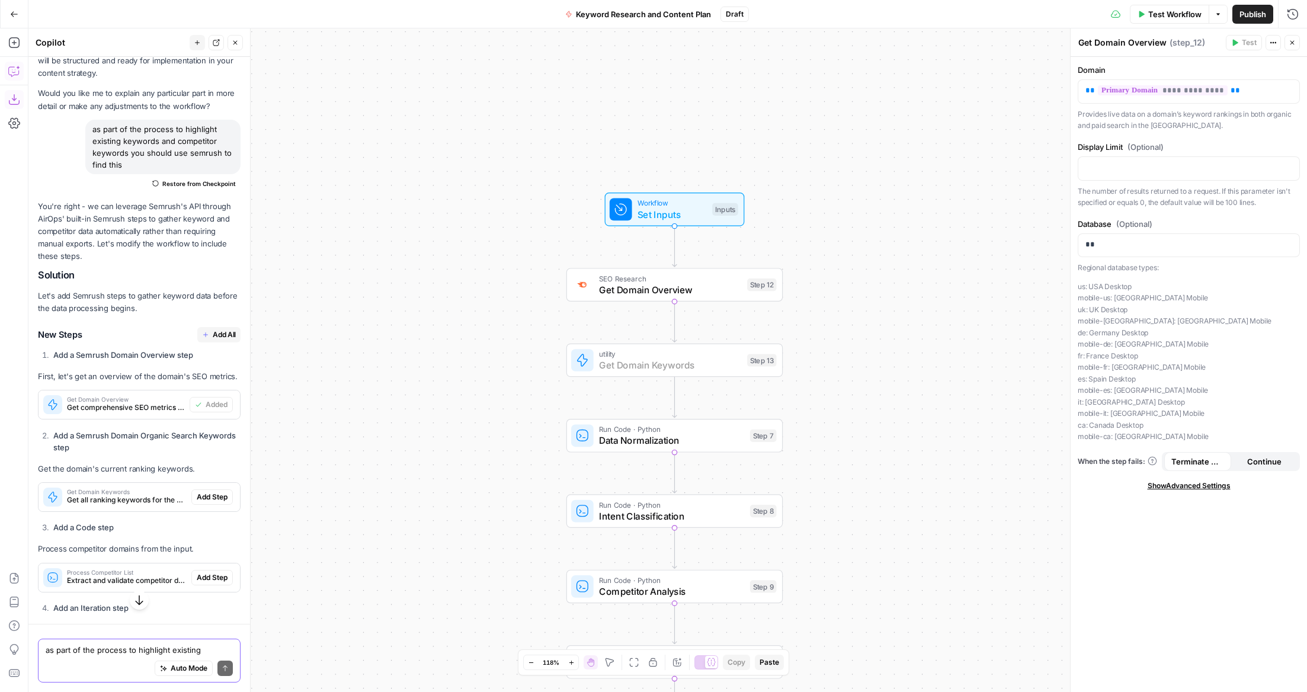
click at [213, 492] on span "Add Step" at bounding box center [212, 497] width 31 height 11
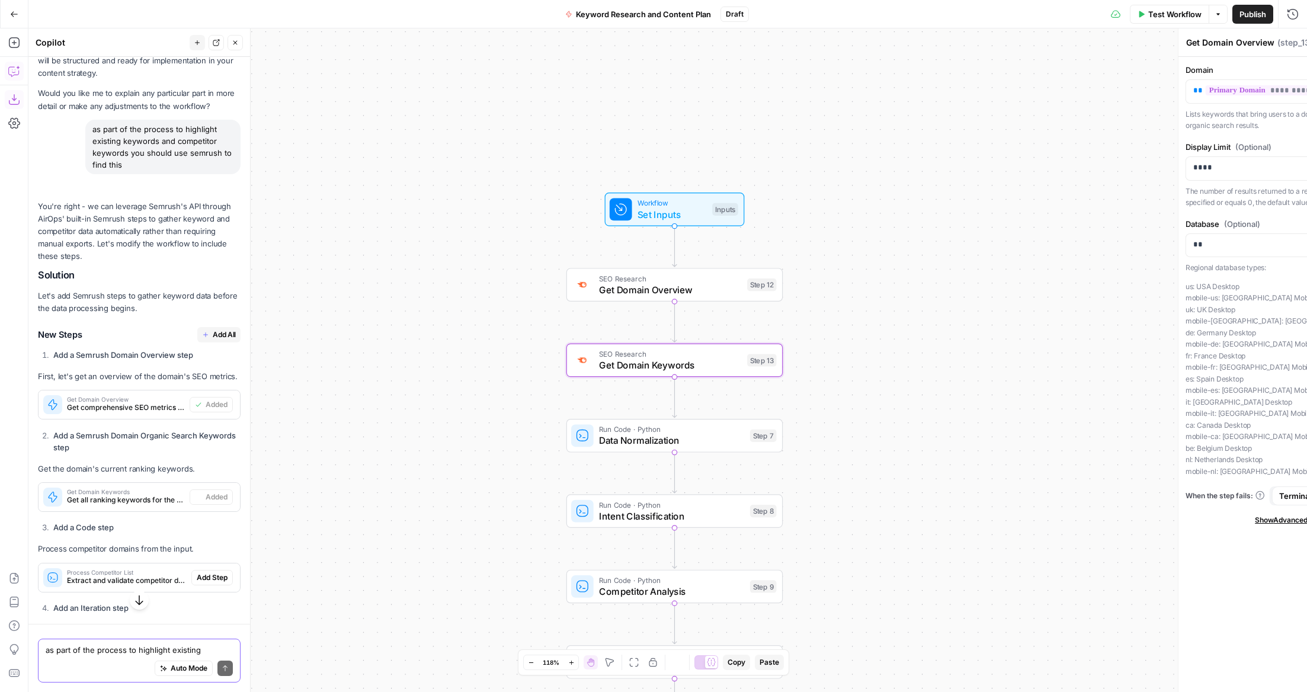
type textarea "Get Domain Keywords"
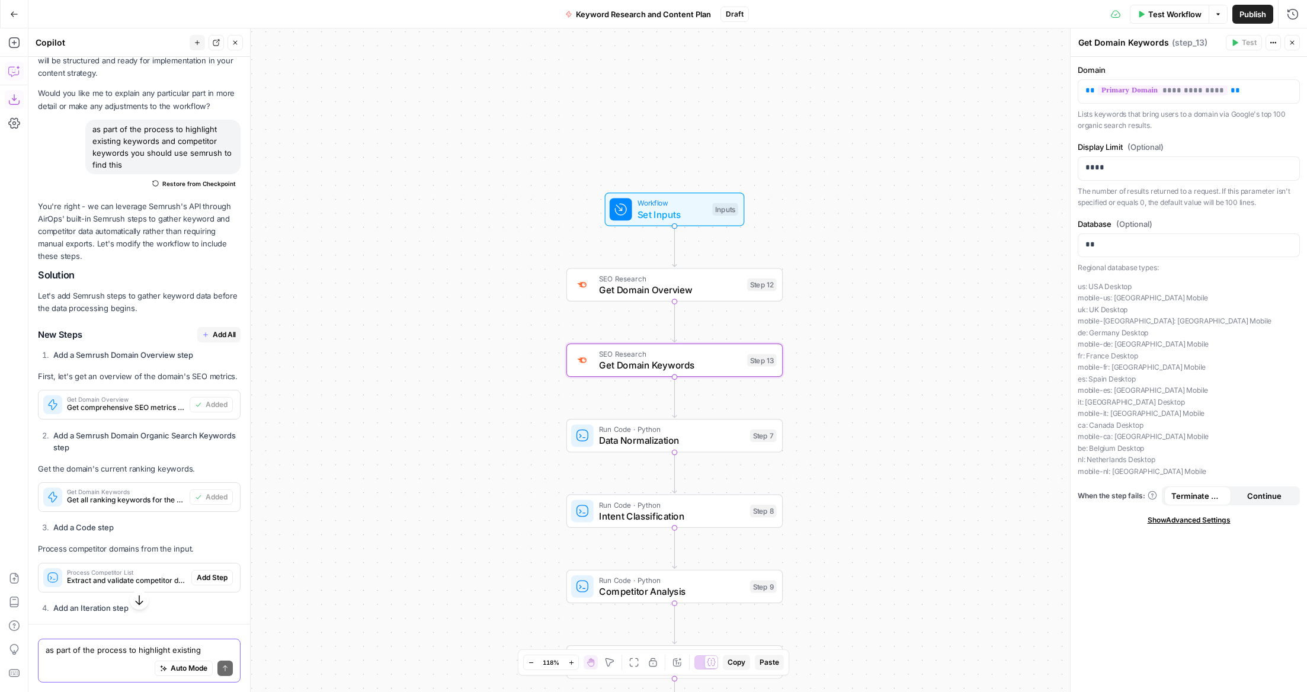
click at [136, 495] on span "Get all ranking keywords for the primary domain" at bounding box center [126, 500] width 118 height 11
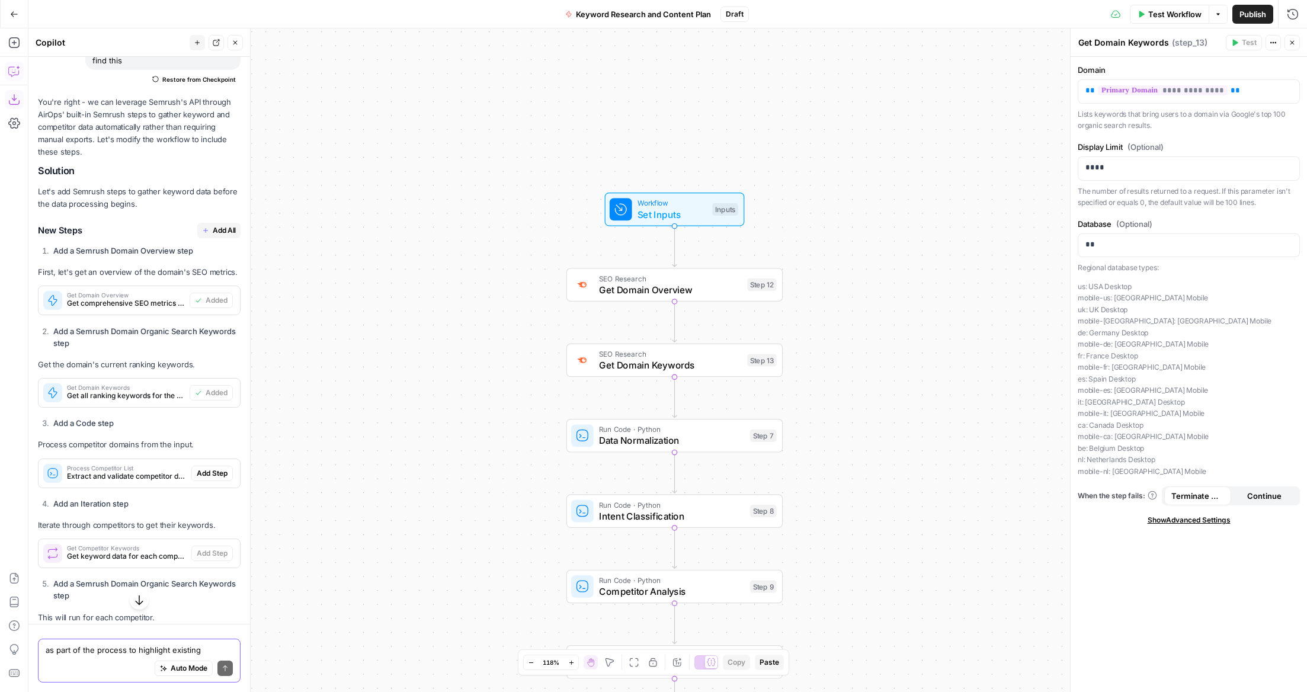
scroll to position [6037, 0]
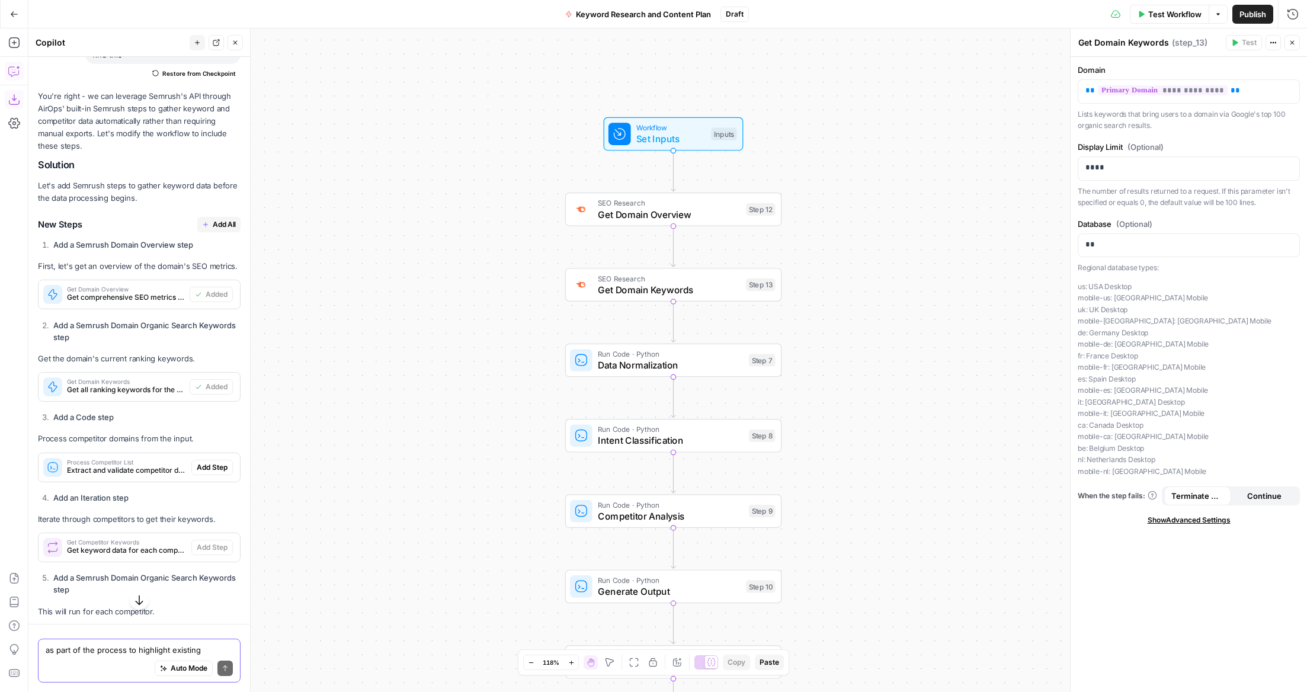
click at [206, 458] on div "Process Competitor List Extract and validate competitor domains Add Step" at bounding box center [139, 467] width 201 height 19
click at [216, 462] on span "Add Step" at bounding box center [212, 467] width 31 height 11
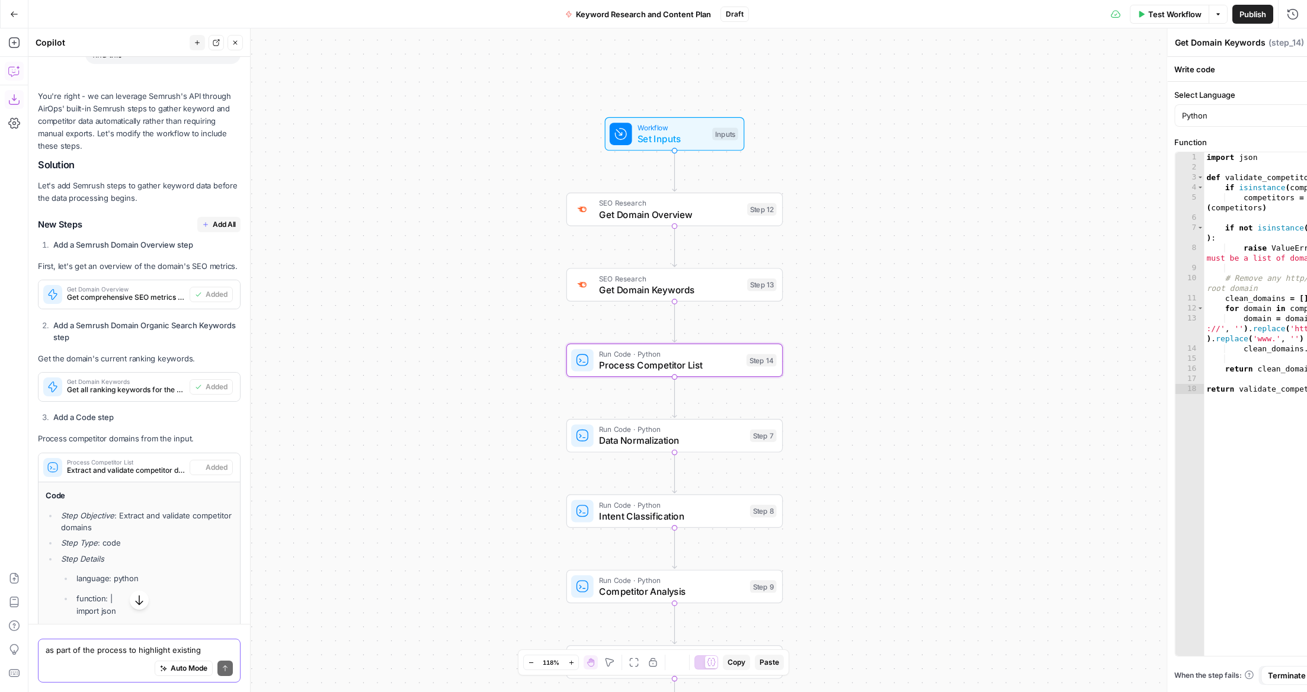
type textarea "Process Competitor List"
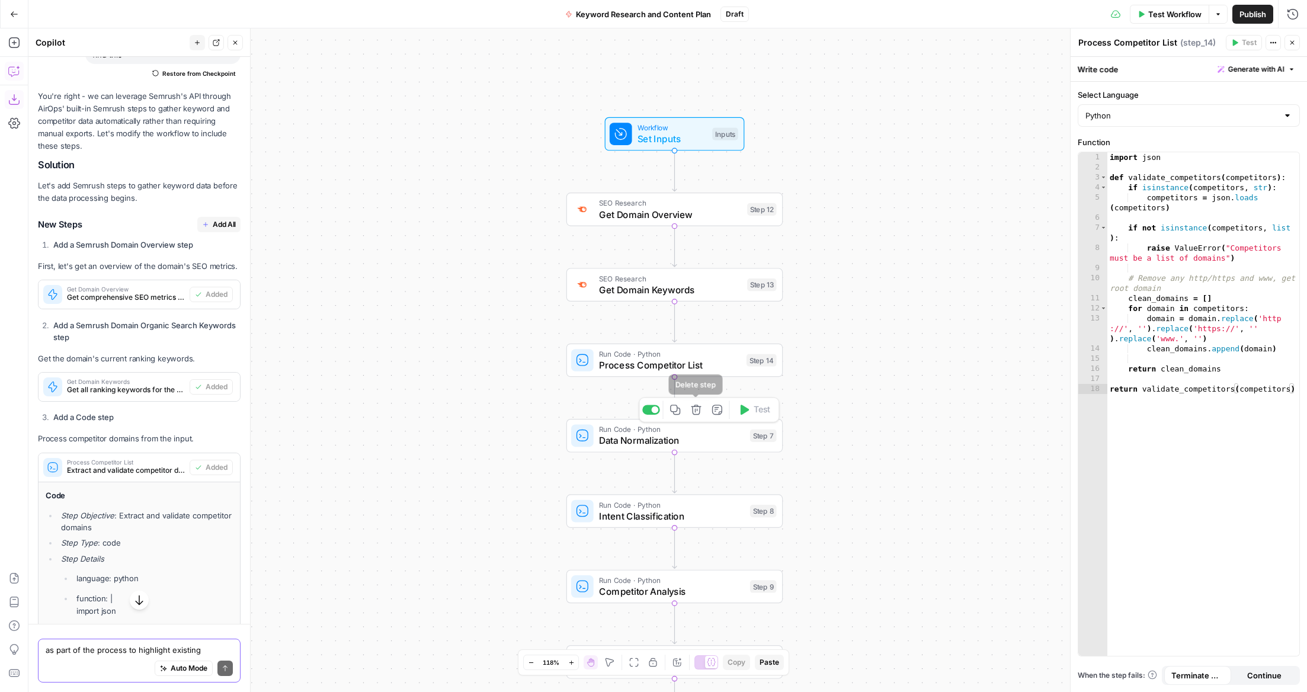
click at [699, 411] on icon "button" at bounding box center [696, 410] width 10 height 10
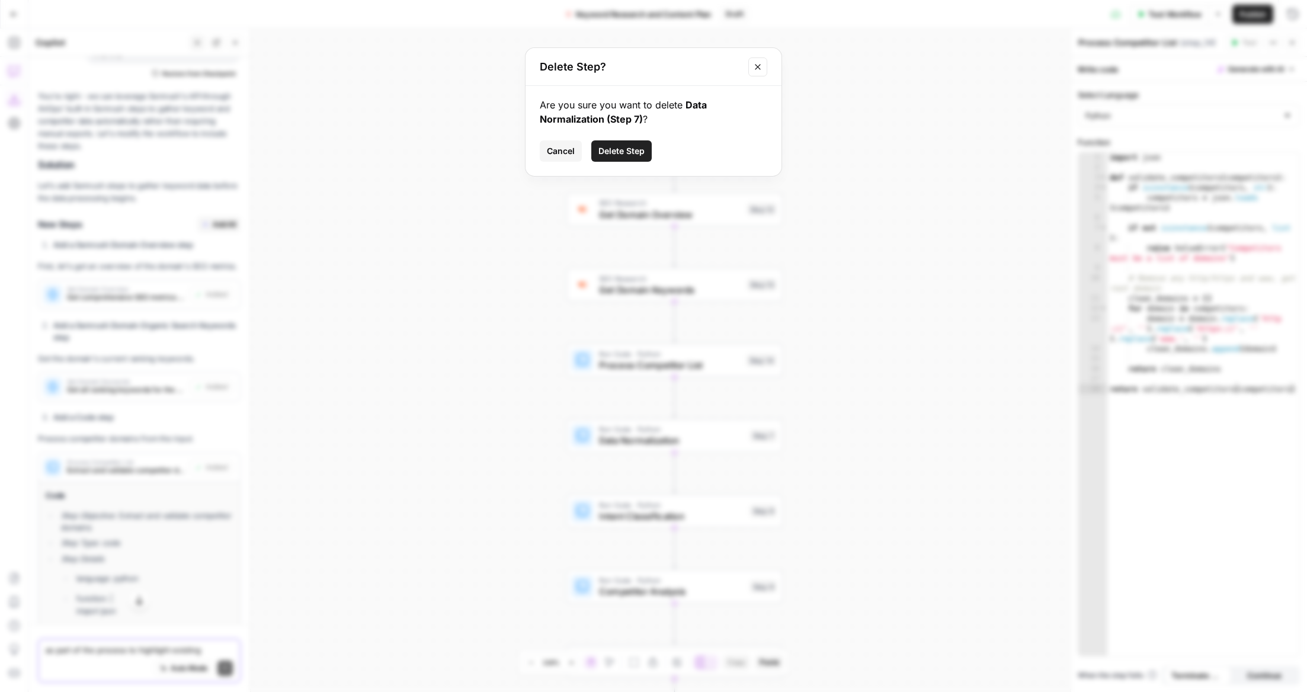
drag, startPoint x: 630, startPoint y: 167, endPoint x: 630, endPoint y: 157, distance: 10.1
click at [630, 167] on div "Are you sure you want to delete Data Normalization (Step 7) ? Cancel Delete Step" at bounding box center [654, 131] width 256 height 90
click at [630, 148] on span "Delete Step" at bounding box center [621, 151] width 46 height 12
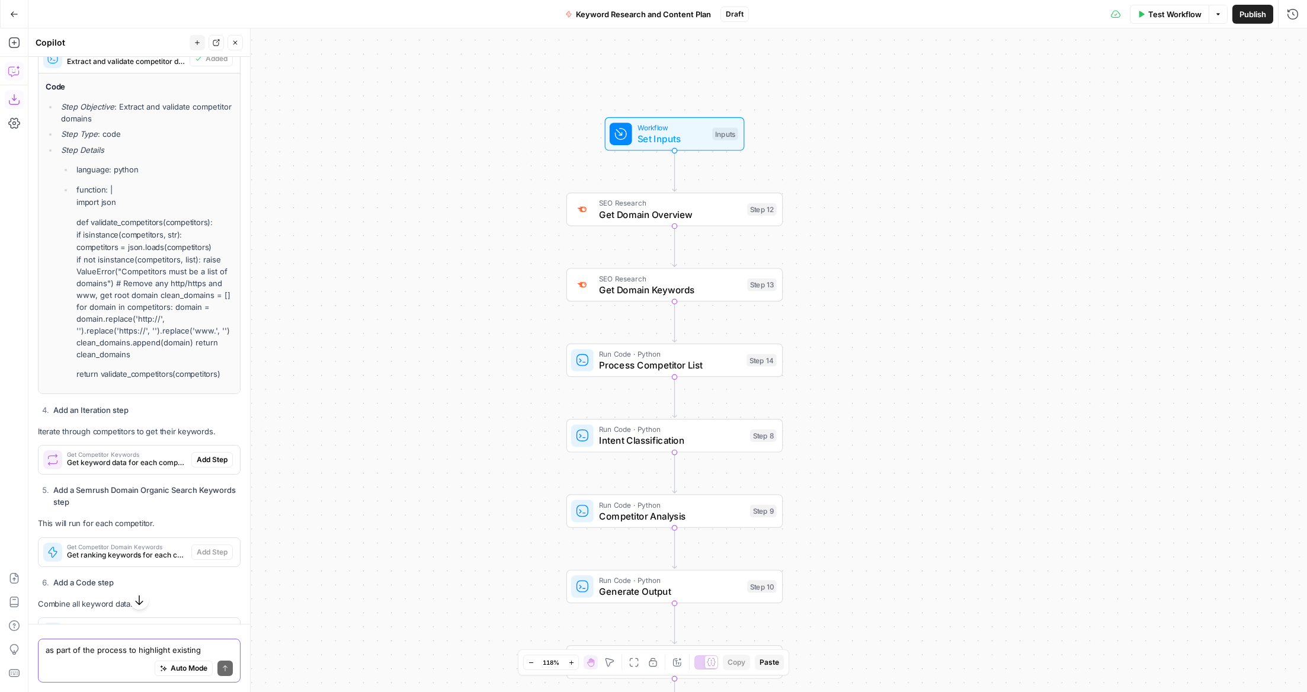
scroll to position [6450, 0]
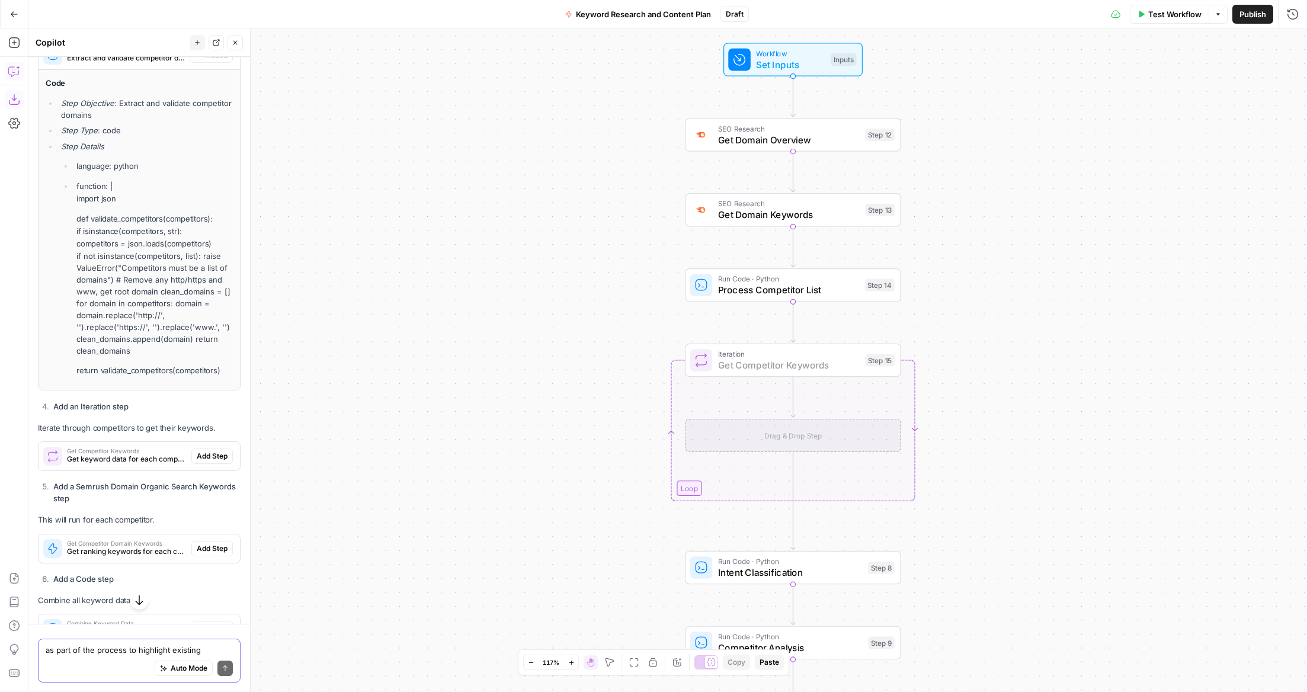
click at [220, 451] on span "Add Step" at bounding box center [212, 456] width 31 height 11
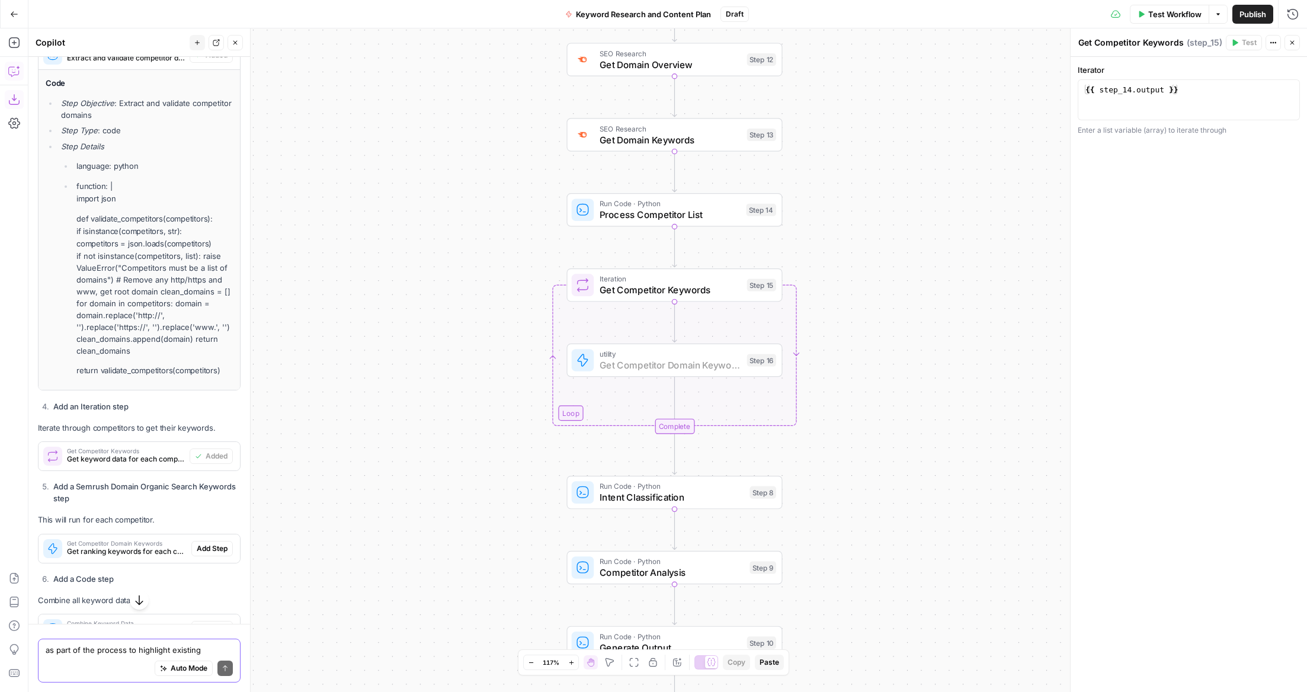
click at [213, 543] on span "Add Step" at bounding box center [212, 548] width 31 height 11
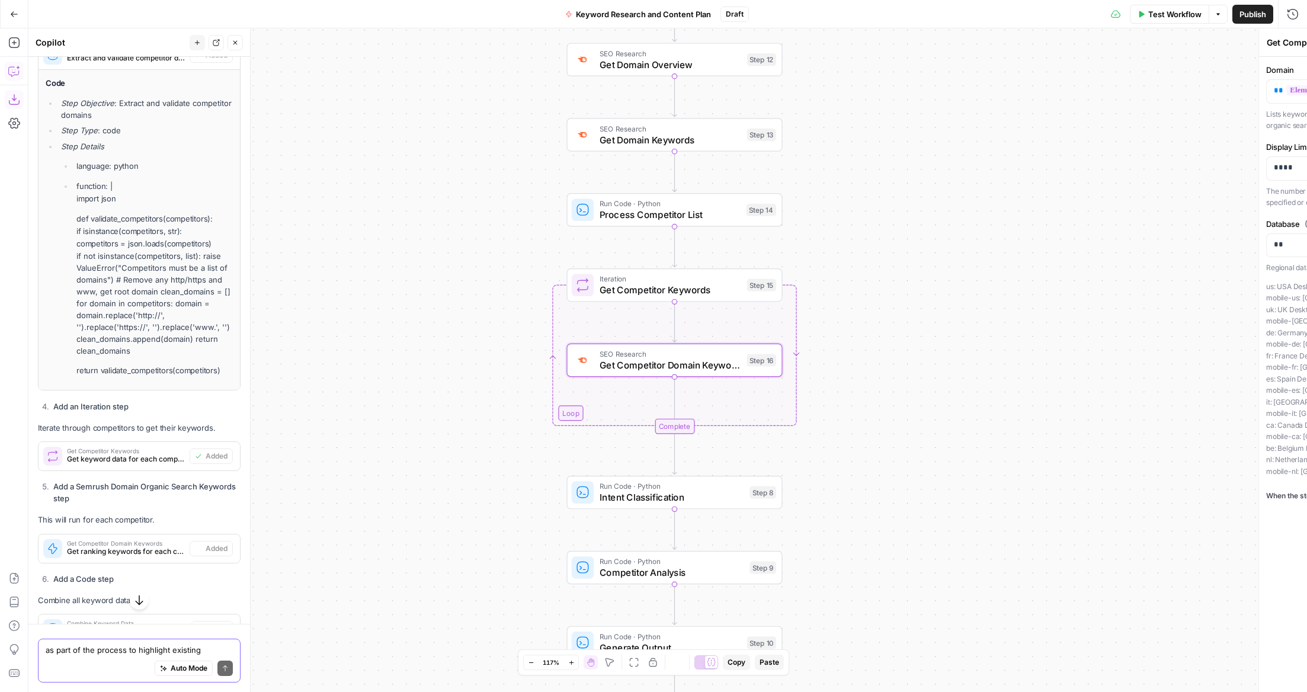
type textarea "Get Competitor Domain Keywords"
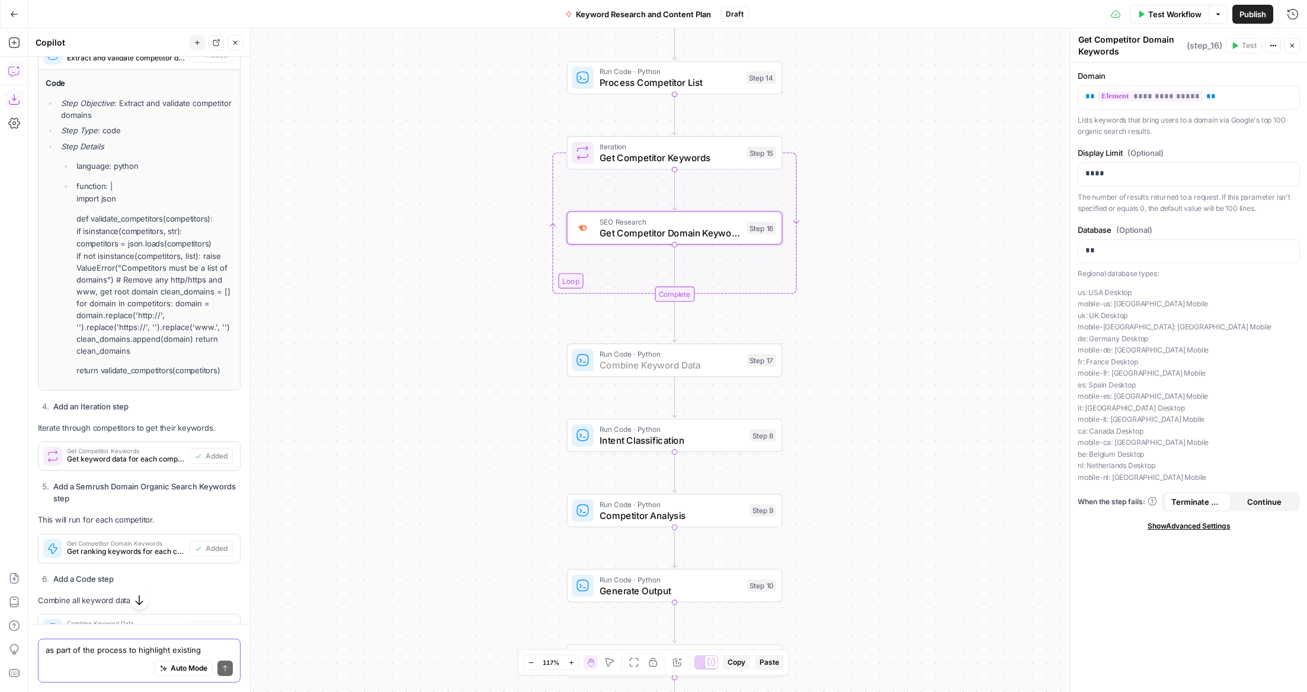
click at [211, 623] on span "Add Step" at bounding box center [212, 628] width 31 height 11
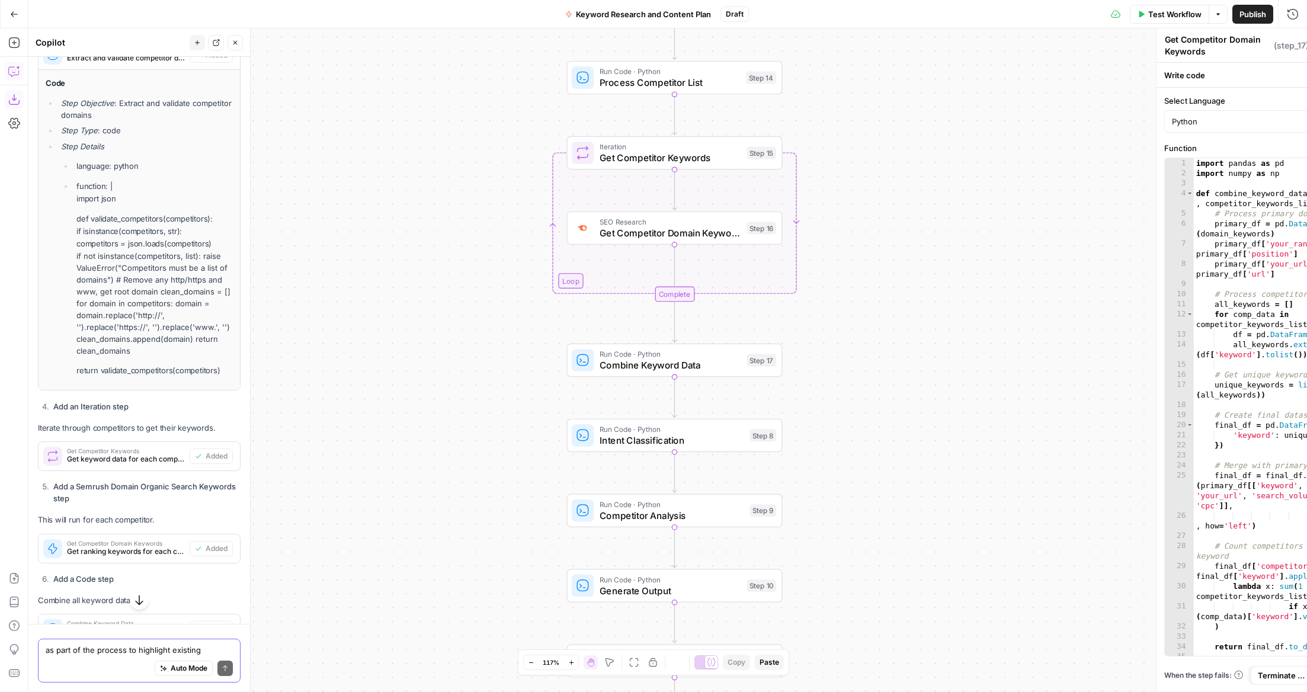
type textarea "Combine Keyword Data"
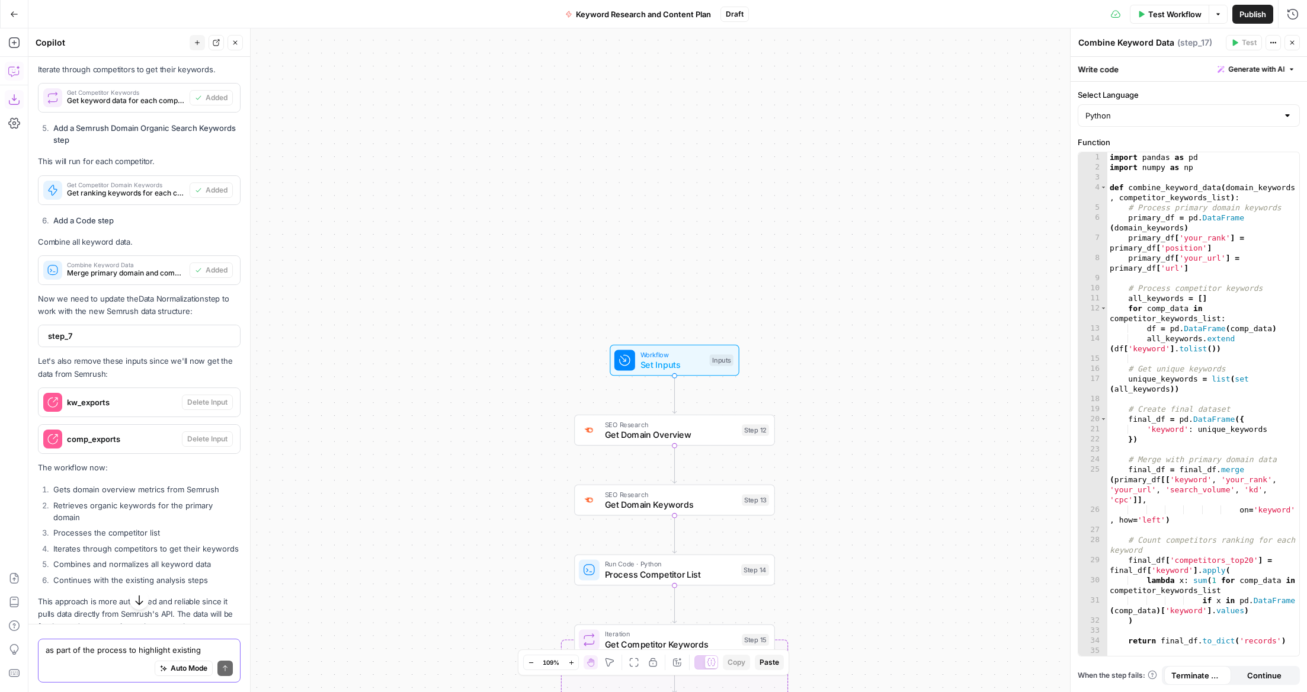
scroll to position [6819, 0]
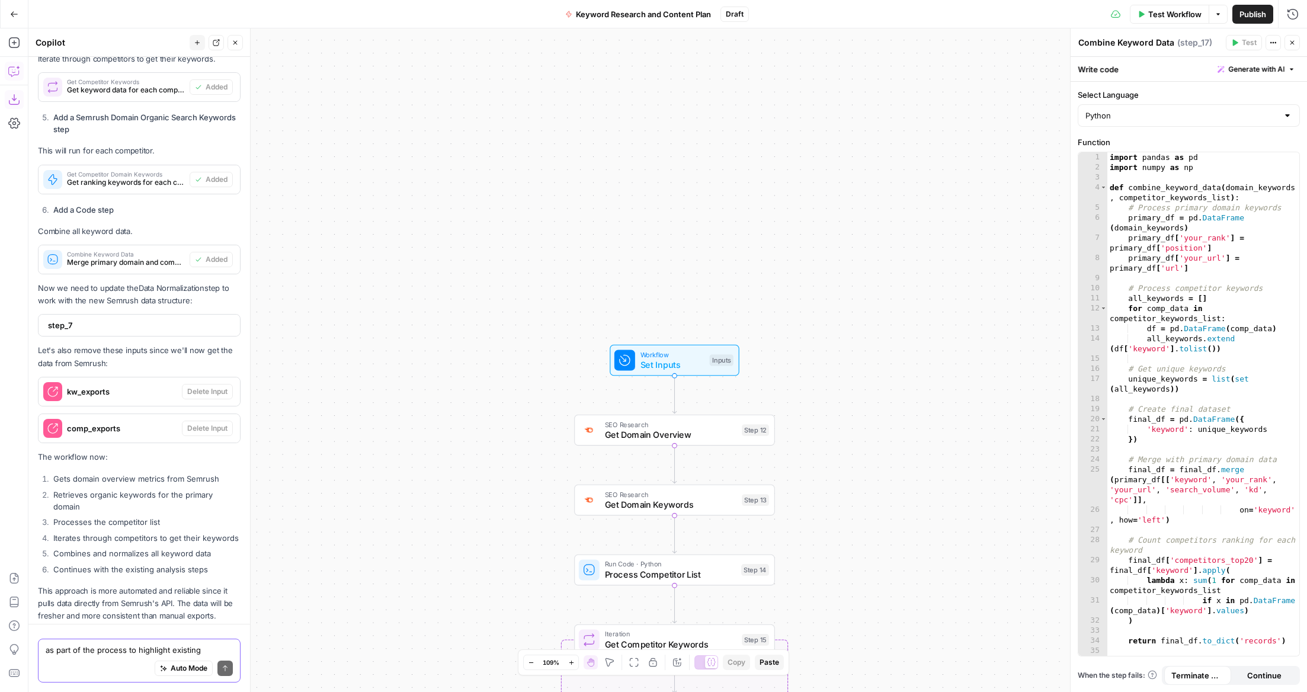
click at [1158, 13] on span "Test Workflow" at bounding box center [1174, 14] width 53 height 12
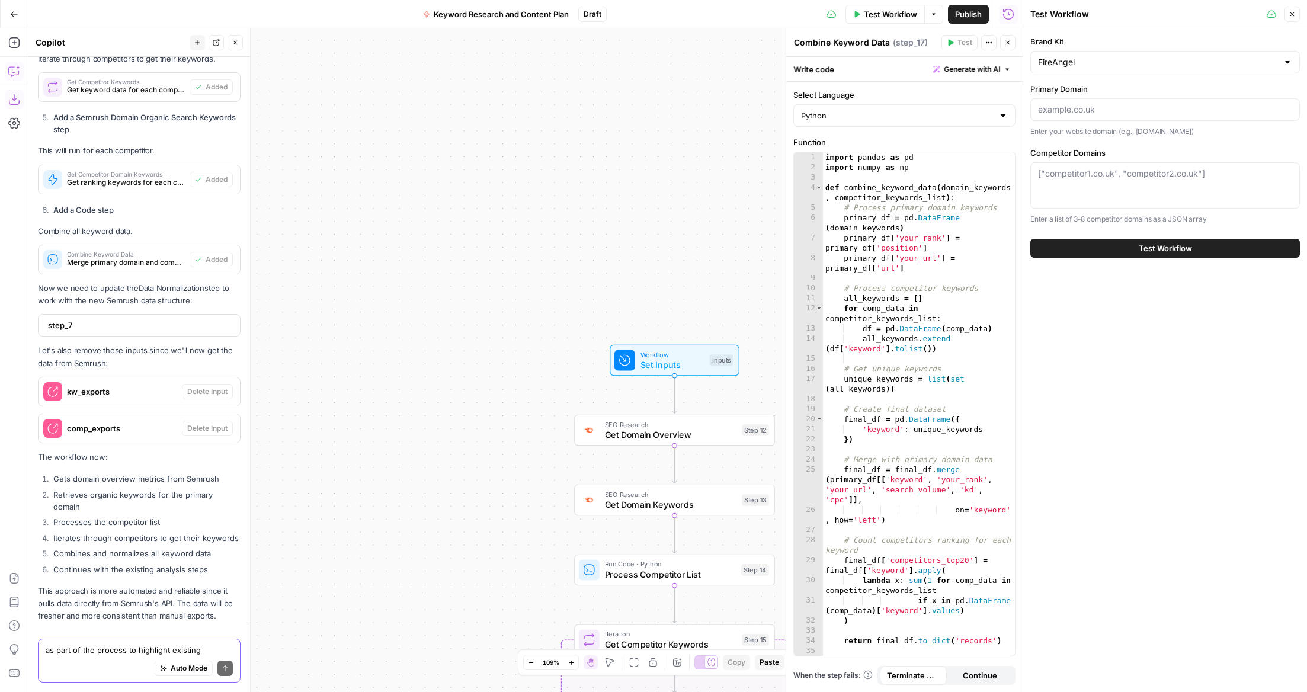
click at [1084, 102] on div at bounding box center [1165, 109] width 270 height 23
type input "[DOMAIN_NAME]"
click at [1058, 164] on div "["competitor1.co.uk", "competitor2.co.uk"]" at bounding box center [1165, 185] width 270 height 46
click at [1077, 189] on div "["competitor1.co.uk", "competitor2.co.uk"]" at bounding box center [1165, 185] width 270 height 46
type textarea "{"
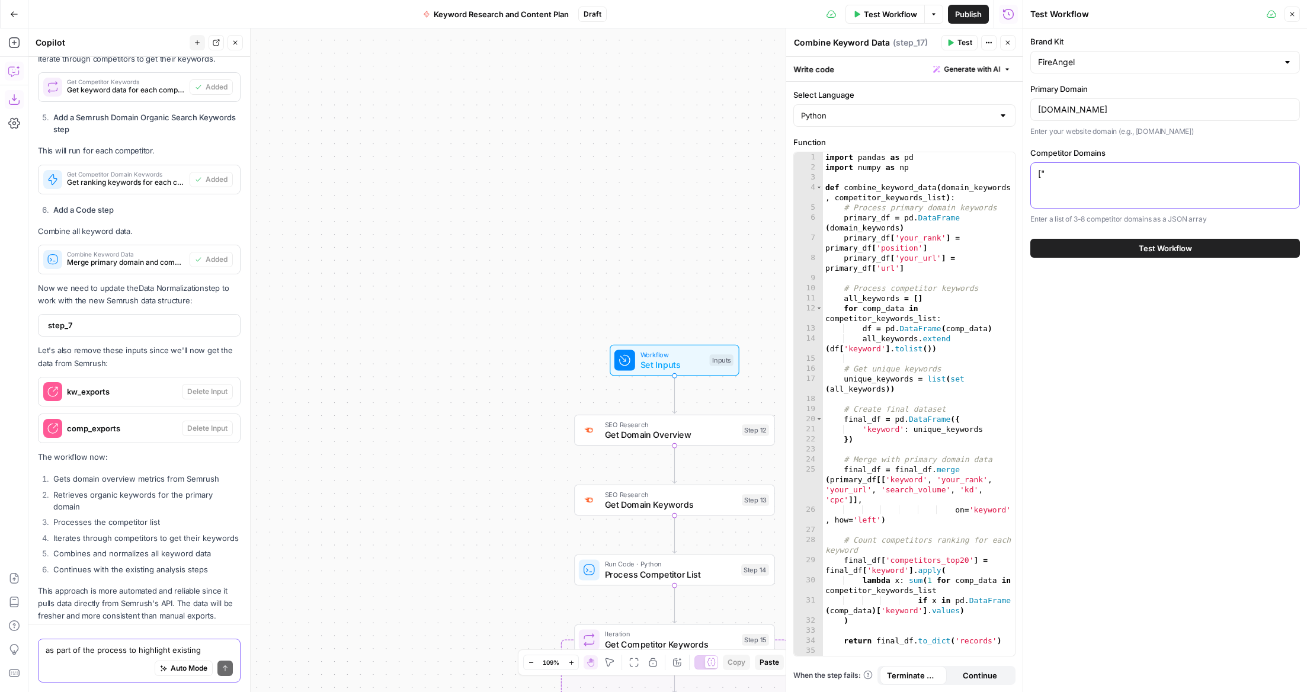
type textarea "["
click at [700, 367] on span "Set Inputs" at bounding box center [673, 364] width 64 height 13
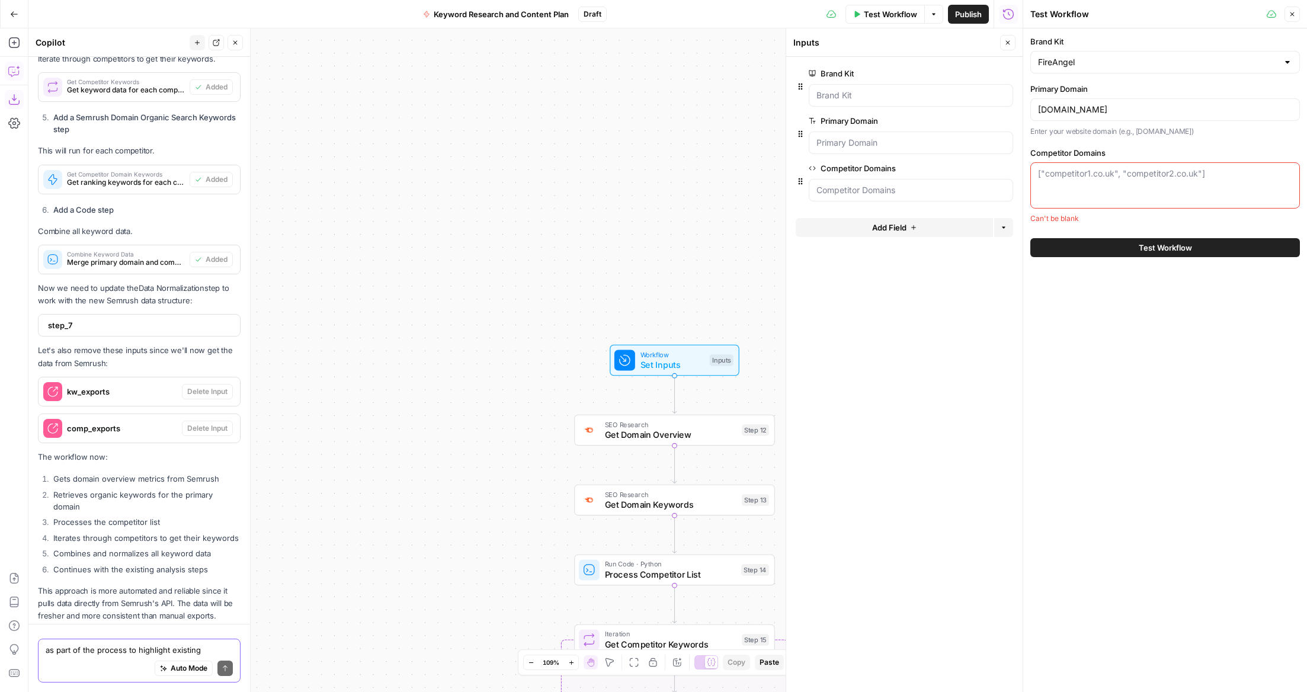
click at [986, 168] on icon "button" at bounding box center [988, 168] width 7 height 7
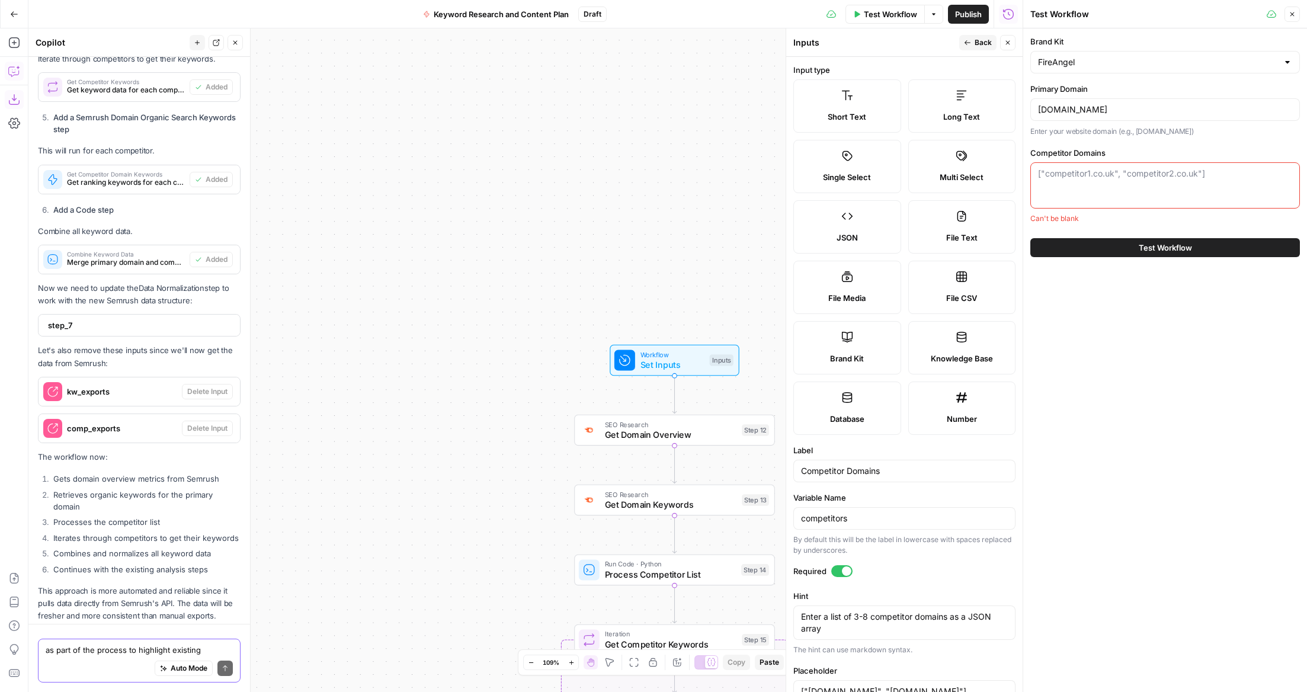
scroll to position [121, 0]
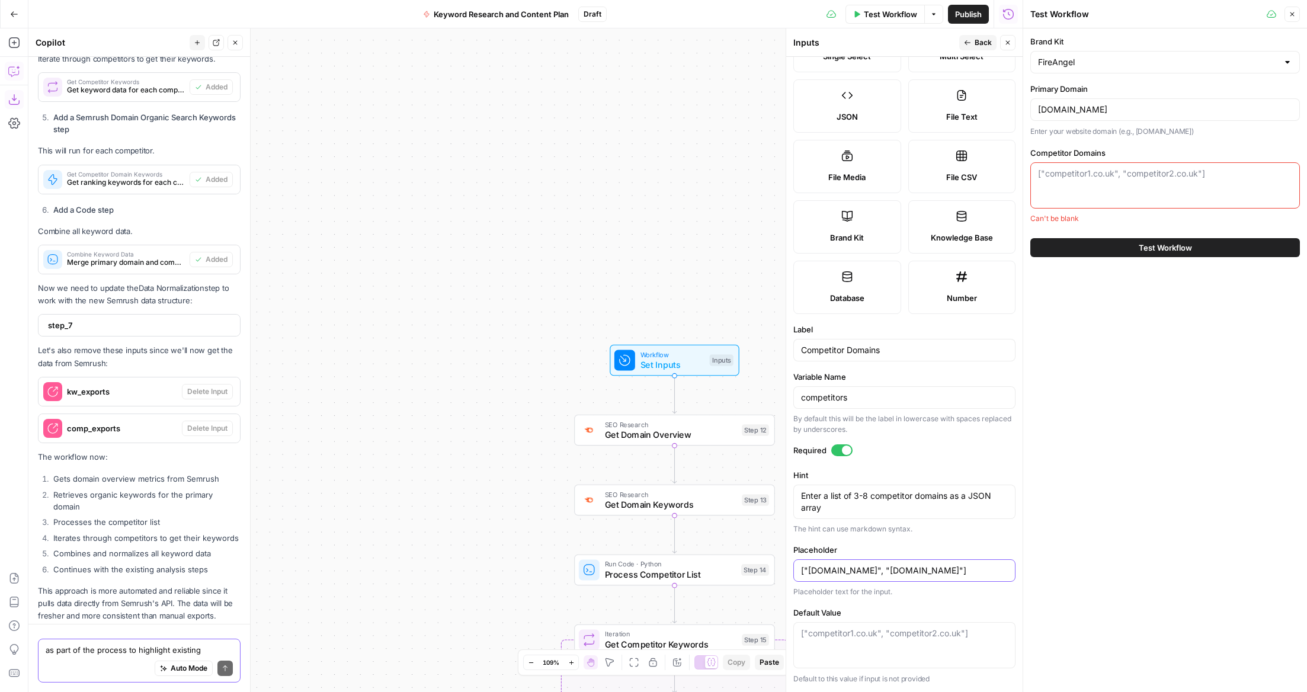
drag, startPoint x: 979, startPoint y: 574, endPoint x: 778, endPoint y: 569, distance: 201.5
click at [777, 568] on body "Wilson Cooke New Home Browse Your Data Usage Settings Recent Grids Content Brie…" at bounding box center [653, 346] width 1307 height 692
drag, startPoint x: 962, startPoint y: 569, endPoint x: 798, endPoint y: 565, distance: 164.2
click at [798, 565] on div "["competitor1.co.uk", "competitor2.co.uk"]" at bounding box center [904, 570] width 222 height 23
click at [866, 498] on textarea "Enter a list of 3-8 competitor domains as a JSON array" at bounding box center [904, 502] width 207 height 24
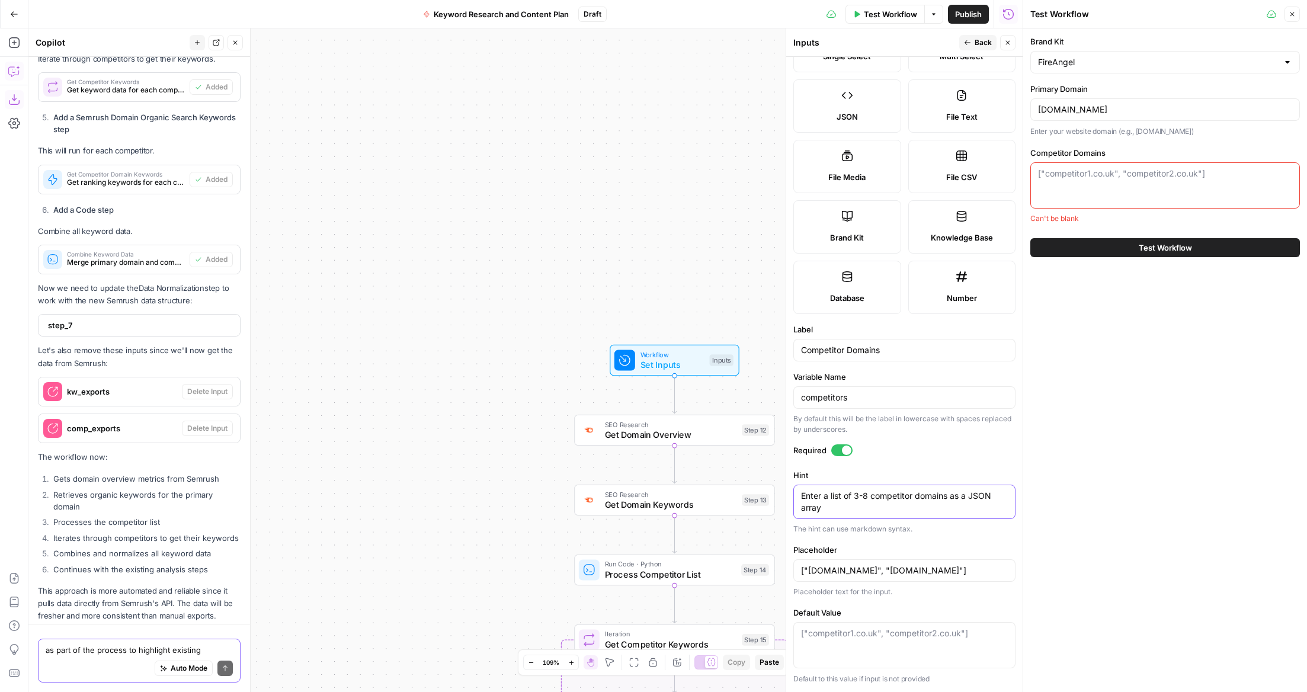
click at [856, 504] on textarea "Enter a list of 3-8 competitor domains as a JSON array" at bounding box center [904, 502] width 207 height 24
paste textarea "["[DOMAIN_NAME]", "[DOMAIN_NAME]"]"
type textarea "Enter a list of 3-8 competitor domains as a JSON array - ["competitor1.co.uk", …"
click at [859, 652] on div "["[DOMAIN_NAME]", "[DOMAIN_NAME]"]" at bounding box center [904, 645] width 222 height 46
paste textarea "["[DOMAIN_NAME]", "[DOMAIN_NAME]"]"
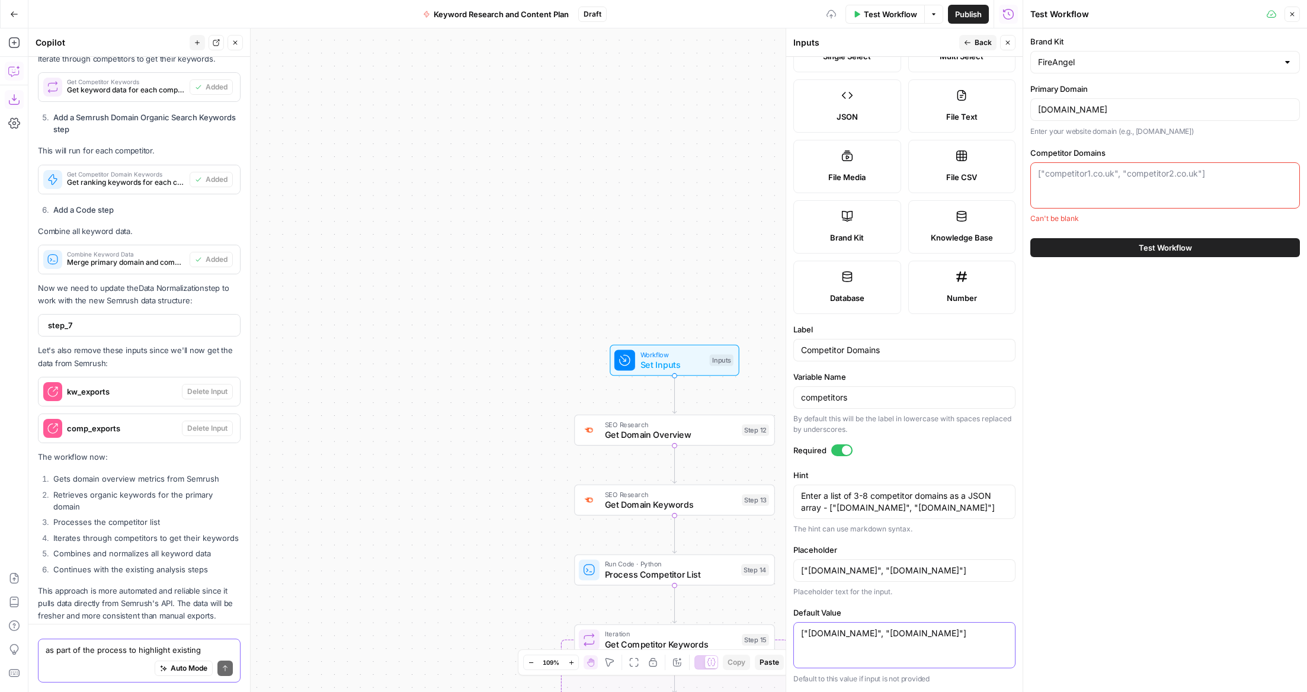
click at [962, 638] on textarea "["[DOMAIN_NAME]", "[DOMAIN_NAME]"]" at bounding box center [904, 633] width 207 height 12
type textarea "["[DOMAIN_NAME]", "[DOMAIN_NAME]"]"
click at [1087, 549] on div "Brand Kit FireAngel Primary Domain fireangel.co.uk Enter your website domain (e…" at bounding box center [1165, 360] width 284 height 664
click at [1298, 9] on button "Close" at bounding box center [1292, 14] width 15 height 15
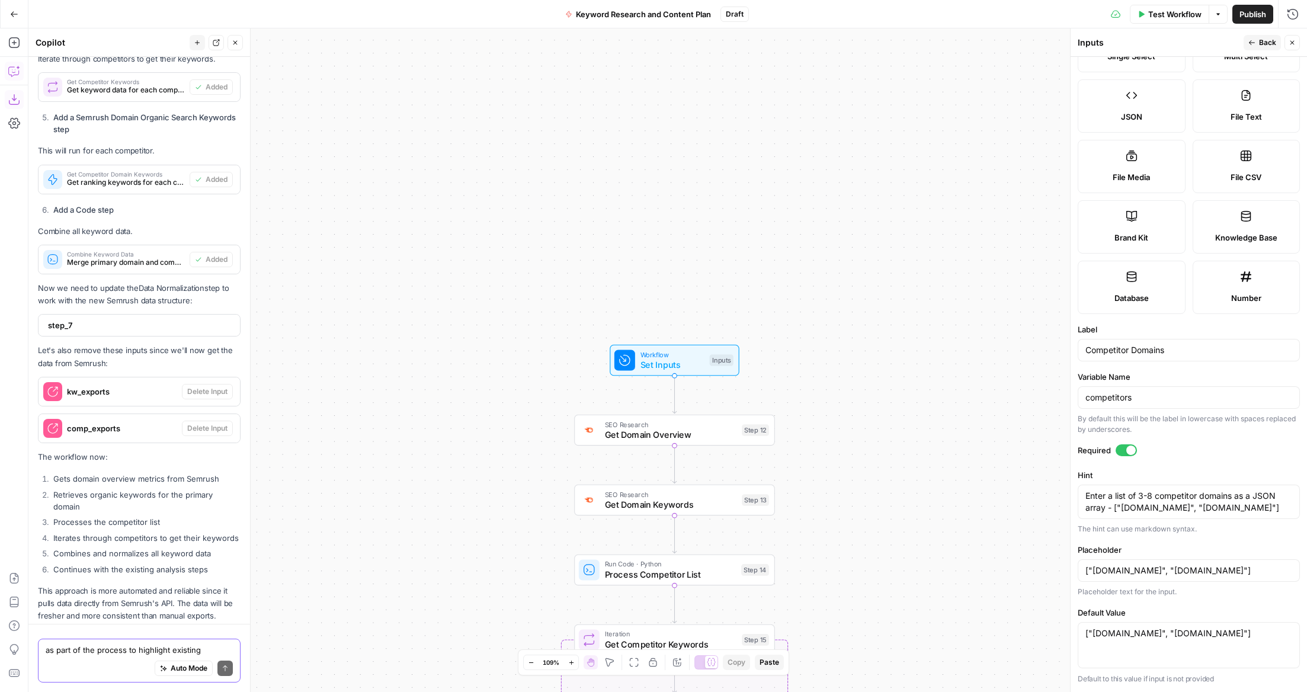
click at [1175, 12] on span "Test Workflow" at bounding box center [1174, 14] width 53 height 12
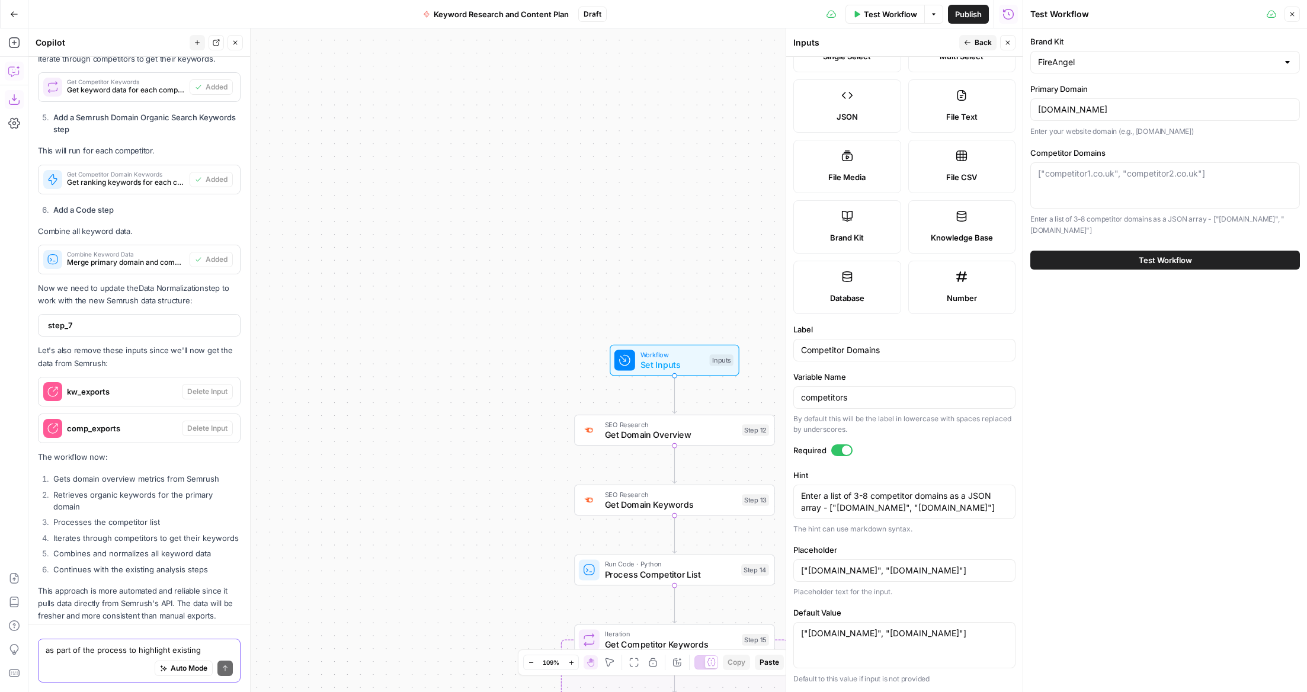
click at [1083, 186] on div "["[DOMAIN_NAME]", "[DOMAIN_NAME]"]" at bounding box center [1165, 185] width 270 height 46
drag, startPoint x: 1115, startPoint y: 175, endPoint x: 1085, endPoint y: 176, distance: 29.6
click at [1085, 176] on textarea "Competitor Domains" at bounding box center [1165, 174] width 254 height 12
click at [1103, 174] on textarea "Competitor Domains" at bounding box center [1165, 174] width 254 height 12
drag, startPoint x: 1154, startPoint y: 318, endPoint x: 1096, endPoint y: 153, distance: 175.0
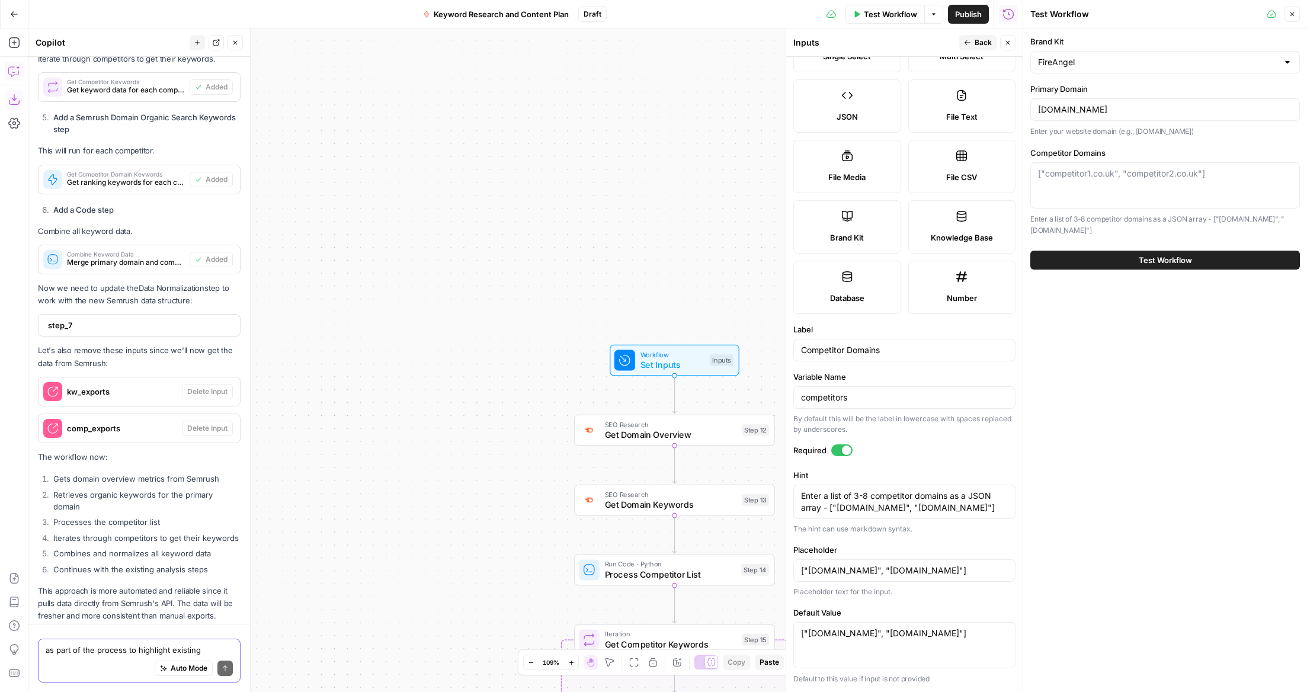
click at [1154, 318] on div "Brand Kit FireAngel Primary Domain fireangel.co.uk Enter your website domain (e…" at bounding box center [1165, 360] width 284 height 664
drag, startPoint x: 1096, startPoint y: 153, endPoint x: 1101, endPoint y: 174, distance: 22.0
click at [1096, 153] on label "Competitor Domains" at bounding box center [1165, 153] width 270 height 12
click at [1096, 168] on textarea "Competitor Domains" at bounding box center [1165, 174] width 254 height 12
click at [1101, 174] on textarea "Competitor Domains" at bounding box center [1165, 174] width 254 height 12
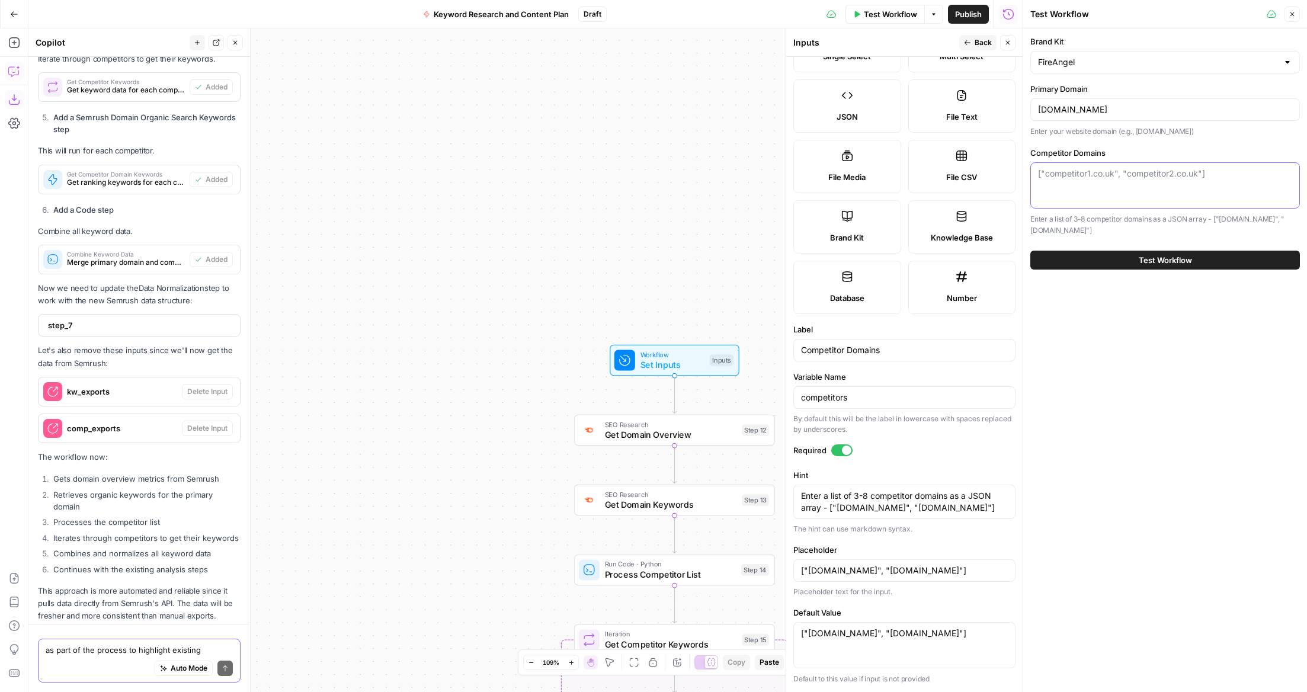
click at [1101, 174] on textarea "Competitor Domains" at bounding box center [1165, 174] width 254 height 12
drag, startPoint x: 1207, startPoint y: 230, endPoint x: 1213, endPoint y: 218, distance: 13.2
click at [1213, 219] on p "Enter a list of 3-8 competitor domains as a JSON array - ["competitor1.co.uk", …" at bounding box center [1165, 224] width 270 height 23
copy p "["[DOMAIN_NAME]", "[DOMAIN_NAME]"]"
click at [1078, 184] on div "["[DOMAIN_NAME]", "[DOMAIN_NAME]"]" at bounding box center [1165, 185] width 270 height 46
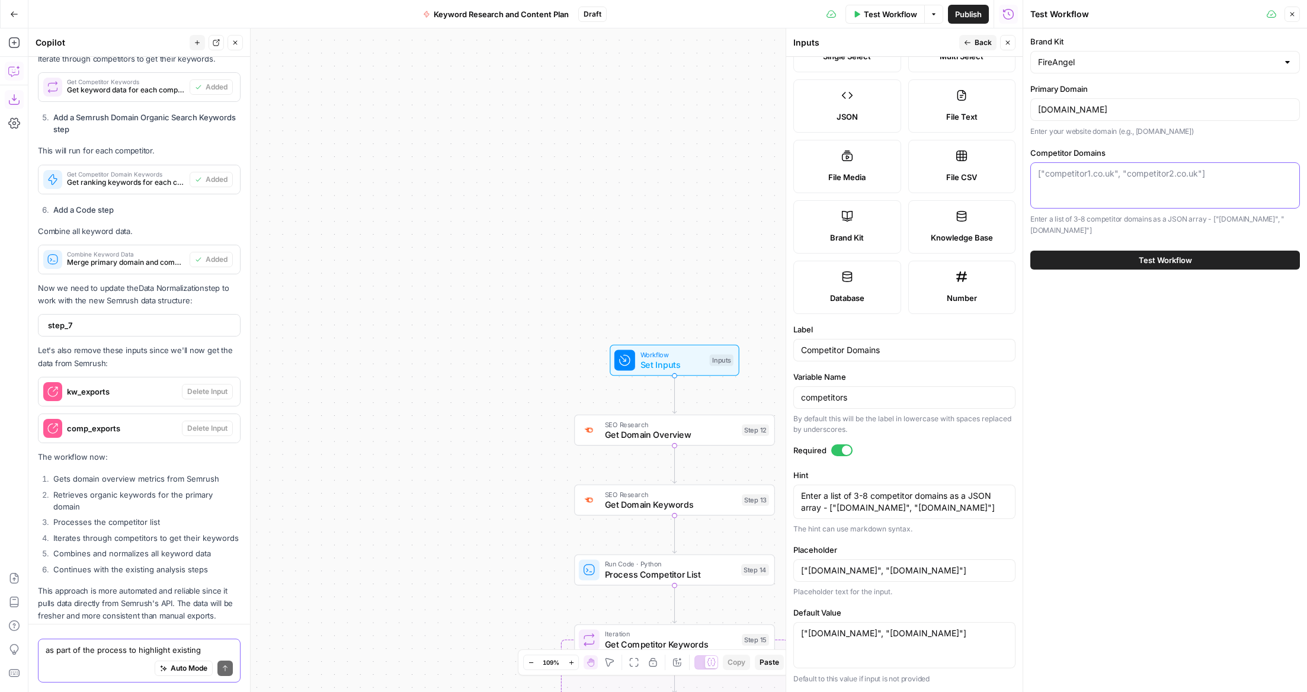
paste textarea "["[DOMAIN_NAME]", "[DOMAIN_NAME]"]"
drag, startPoint x: 1115, startPoint y: 175, endPoint x: 1206, endPoint y: 194, distance: 93.2
click at [1047, 174] on textarea "["[DOMAIN_NAME]", "[DOMAIN_NAME]"]" at bounding box center [1165, 174] width 254 height 12
paste textarea "https://www.safelincs.co.uk/"
drag, startPoint x: 1090, startPoint y: 175, endPoint x: 1048, endPoint y: 177, distance: 42.1
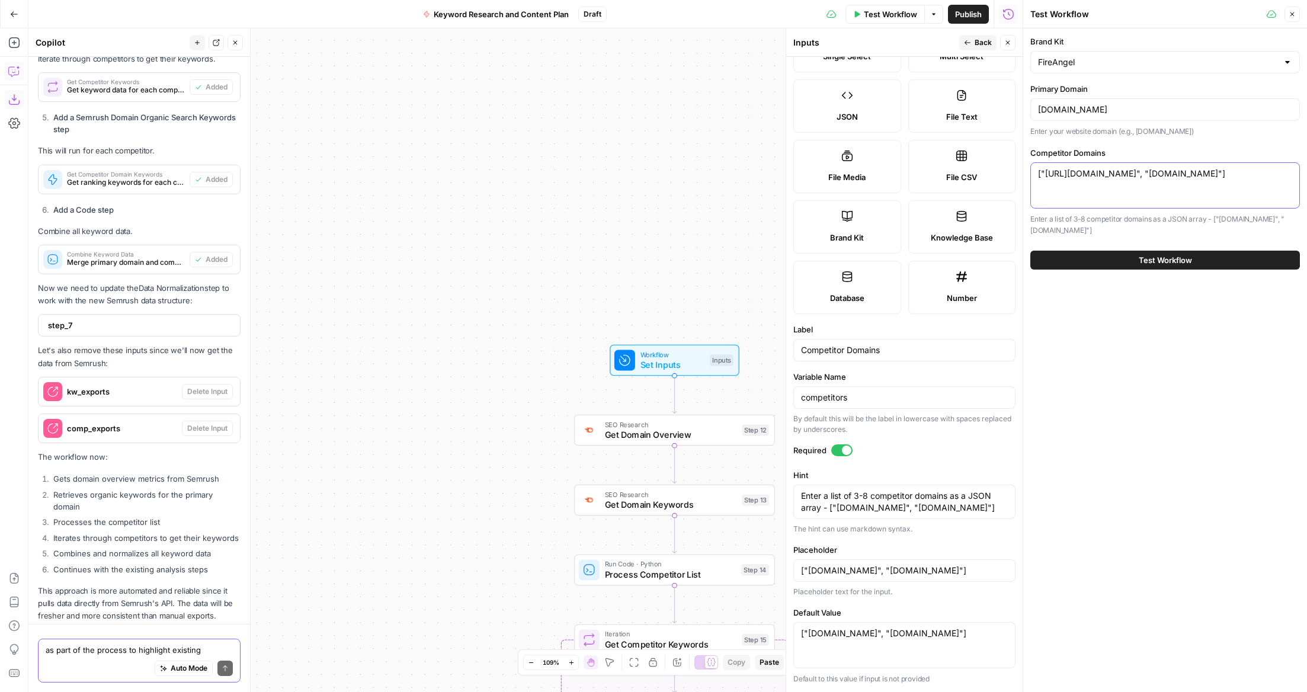
click at [1048, 177] on textarea "["https://www.safelincs.co.uk", "competitor2.co.uk"]" at bounding box center [1165, 174] width 254 height 12
drag, startPoint x: 1187, startPoint y: 175, endPoint x: 1116, endPoint y: 175, distance: 70.5
click at [1116, 175] on textarea "["safelincs.co.uk", "competitor2.co.uk"]" at bounding box center [1165, 174] width 254 height 12
paste textarea "https://www.aico.co.uk/"
drag, startPoint x: 1166, startPoint y: 175, endPoint x: 1116, endPoint y: 177, distance: 49.8
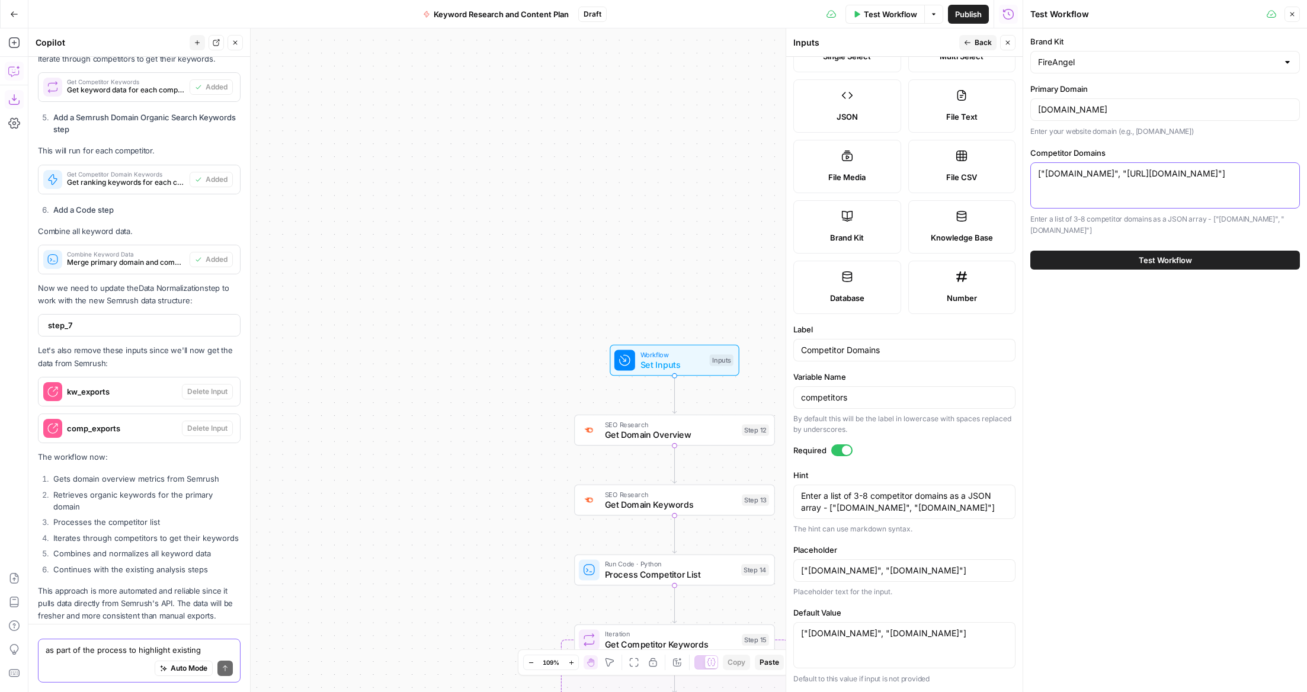
click at [1116, 176] on textarea "["safelincs.co.uk", "https://www.aico.co.uk"]" at bounding box center [1165, 174] width 254 height 12
type textarea "["[DOMAIN_NAME]", "[DOMAIN_NAME]"]"
click at [1192, 257] on span "Test Workflow" at bounding box center [1165, 260] width 53 height 12
click at [1157, 258] on span "Test Workflow" at bounding box center [1165, 260] width 53 height 12
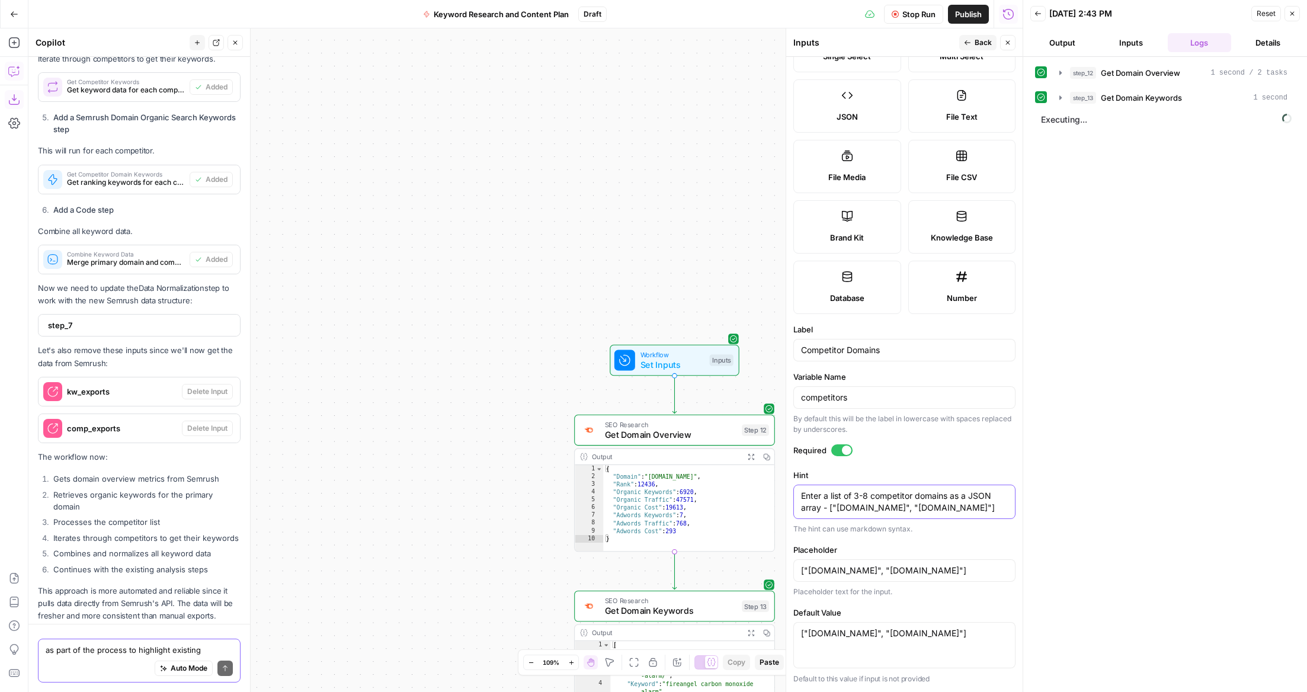
click at [856, 497] on textarea "Enter a list of 3-8 competitor domains as a JSON array - ["competitor1.co.uk", …" at bounding box center [904, 502] width 207 height 24
click at [864, 497] on textarea "Enter a list of 2-8 competitor domains as a JSON array - ["competitor1.co.uk", …" at bounding box center [904, 502] width 207 height 24
type textarea "Enter a list of 2-5 competitor domains as a JSON array - ["[DOMAIN_NAME]", "[DO…"
click at [1096, 457] on div "step_12 Get Domain Overview 1 second / 2 tasks step_13 Get Domain Keywords 1 se…" at bounding box center [1165, 374] width 260 height 623
click at [955, 453] on label "Required" at bounding box center [904, 450] width 222 height 12
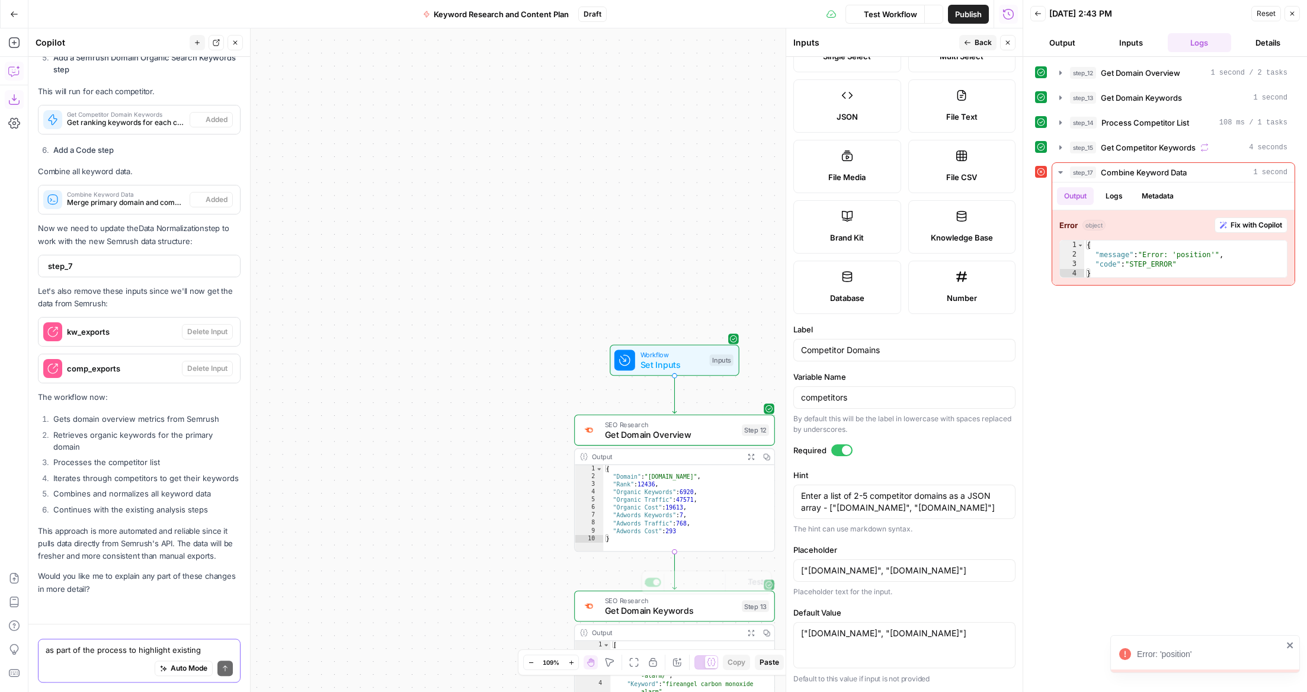
scroll to position [6498, 0]
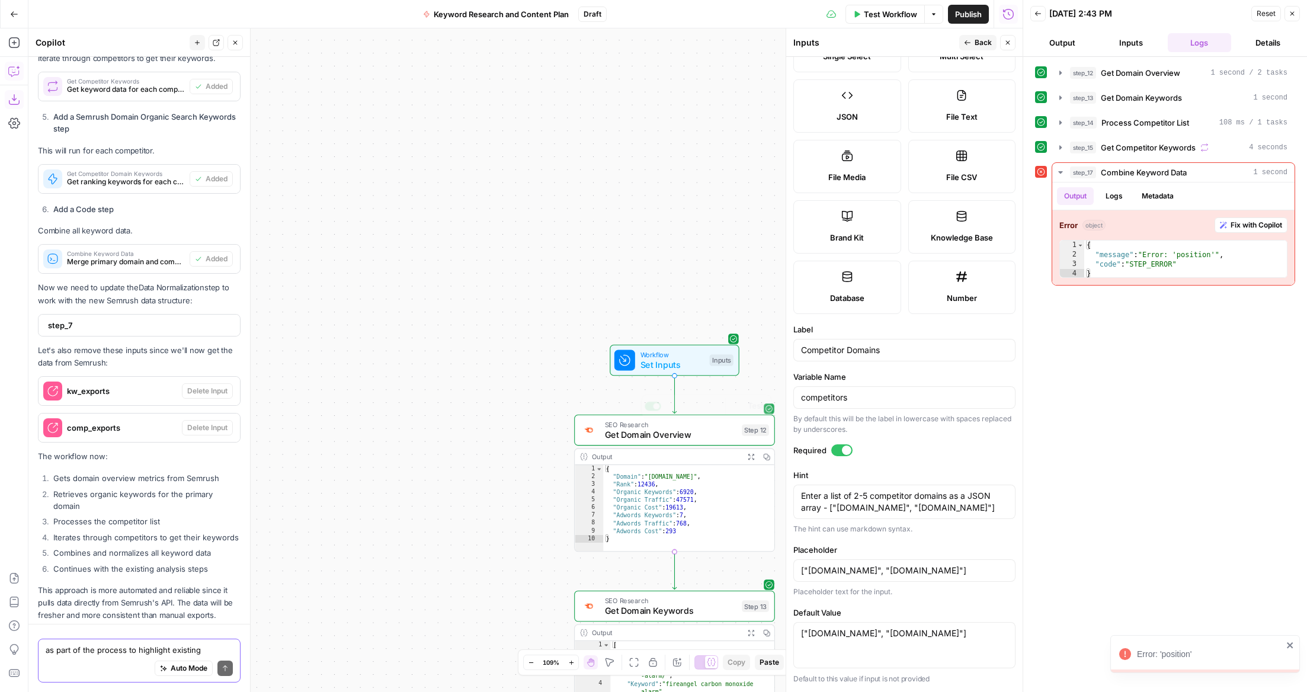
click at [535, 448] on div "Workflow Set Inputs Inputs SEO Research Get Domain Overview Step 12 Copy step D…" at bounding box center [525, 360] width 994 height 664
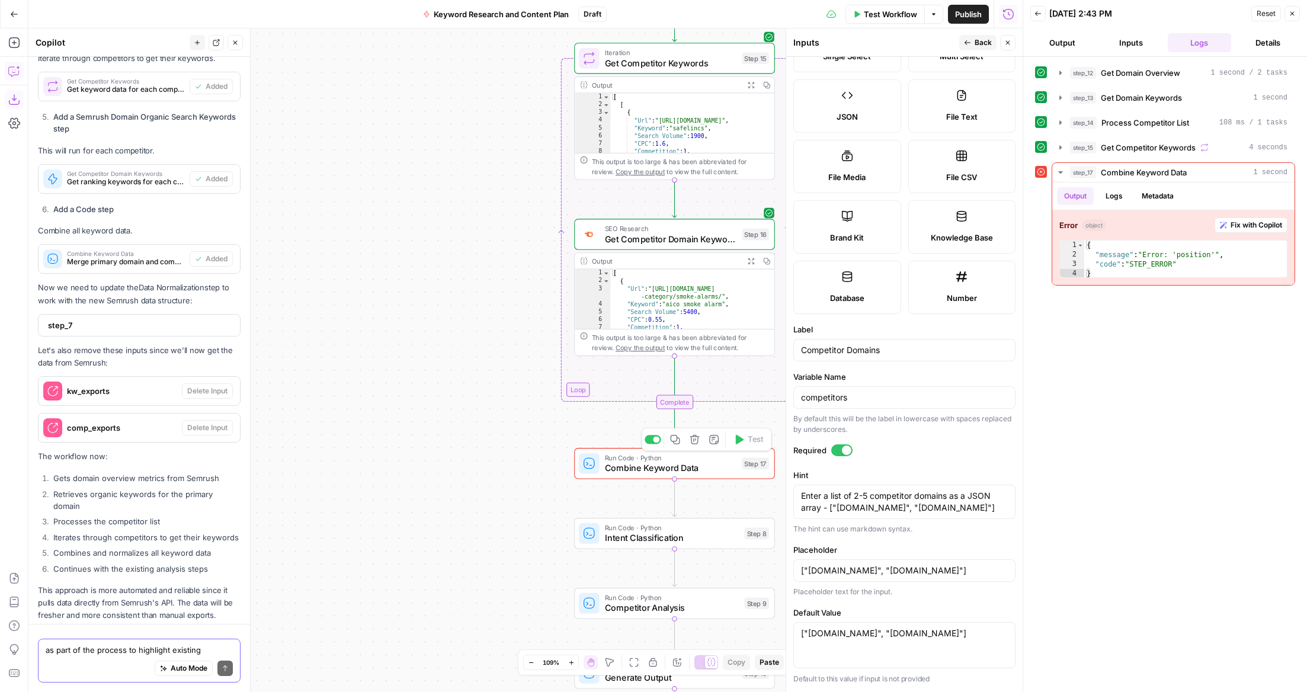
click at [649, 475] on div "Run Code · Python Combine Keyword Data Step 17 Copy step Delete step Add Note T…" at bounding box center [674, 463] width 201 height 31
click at [646, 475] on div "Run Code · Python Combine Keyword Data Step 17 Copy step Delete step Add Note T…" at bounding box center [674, 463] width 201 height 31
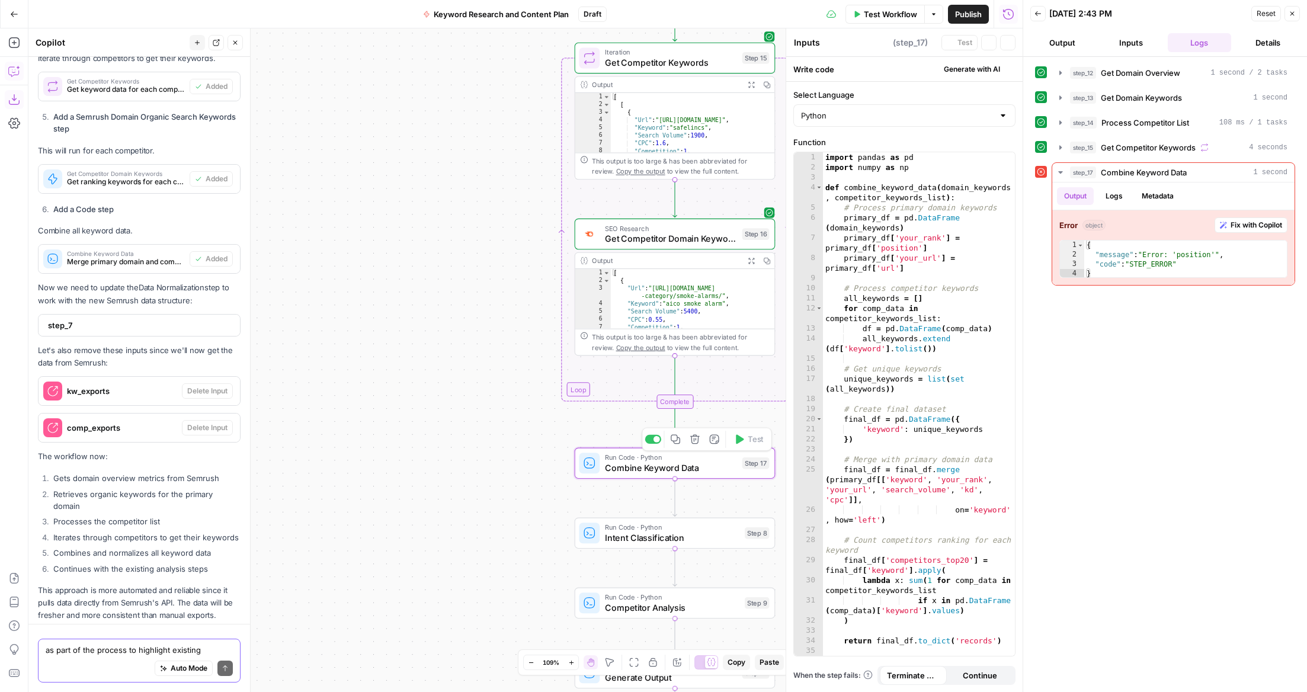
type textarea "Combine Keyword Data"
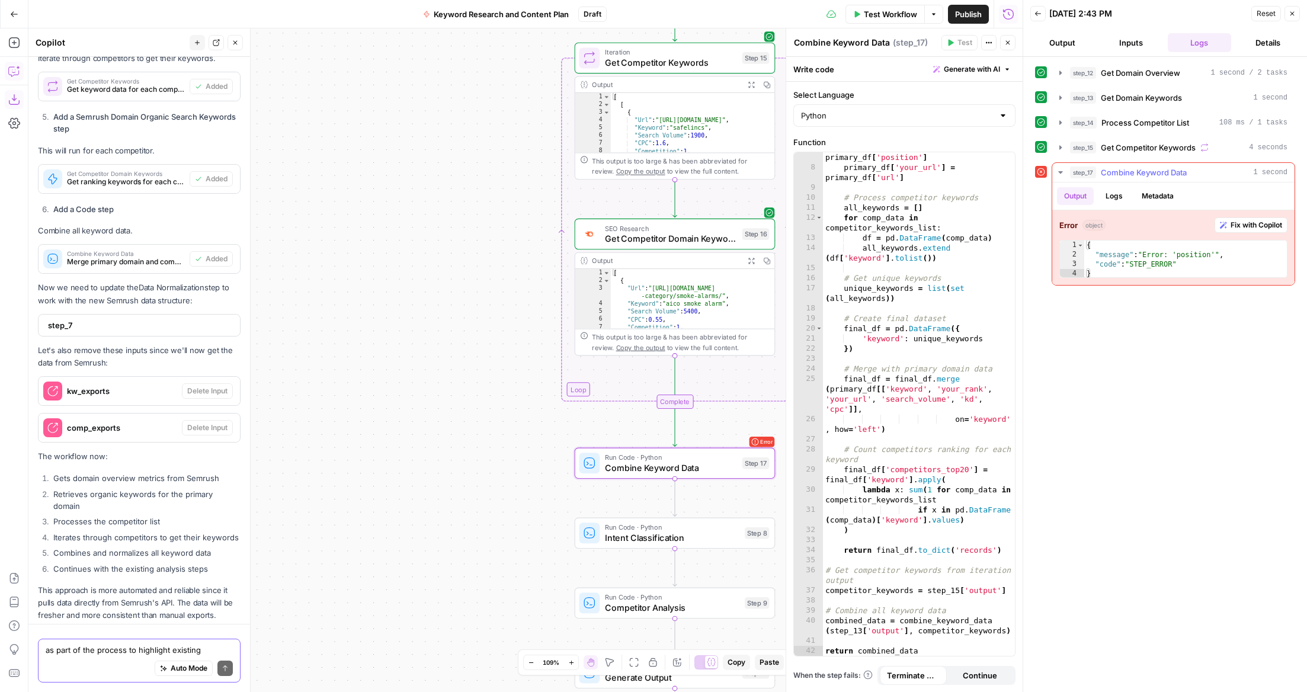
click at [1239, 224] on span "Fix with Copilot" at bounding box center [1257, 225] width 52 height 11
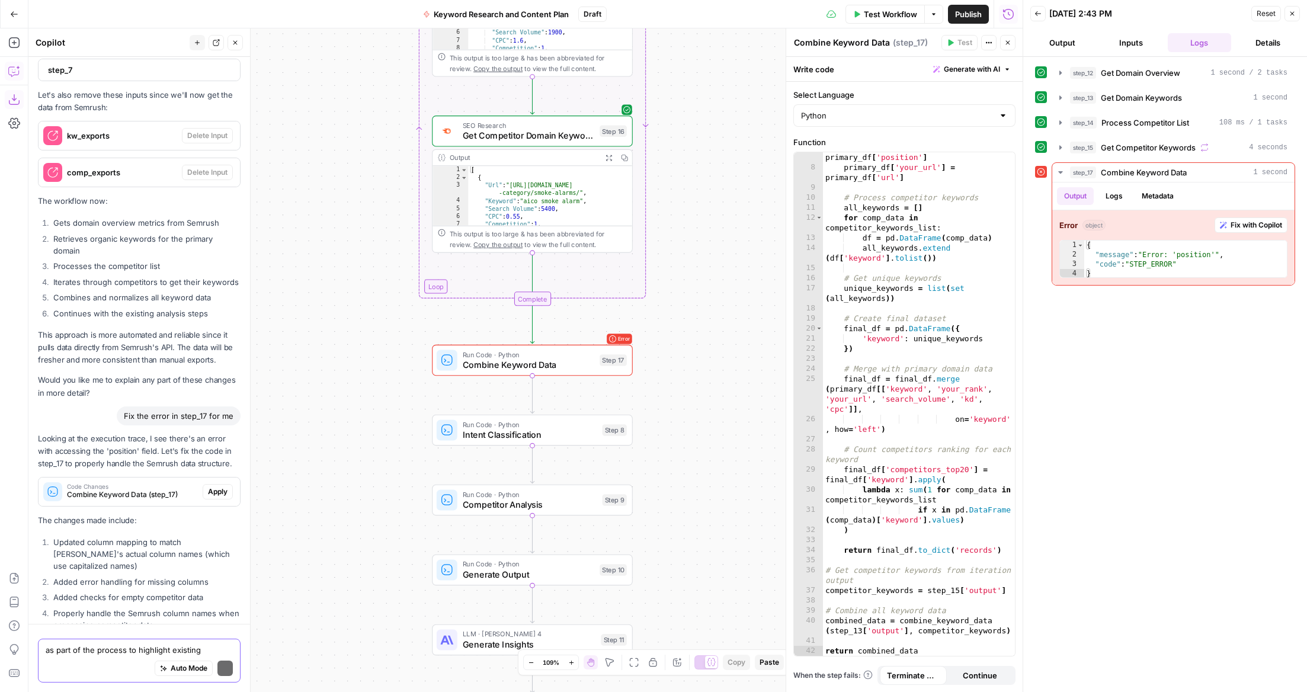
scroll to position [6823, 0]
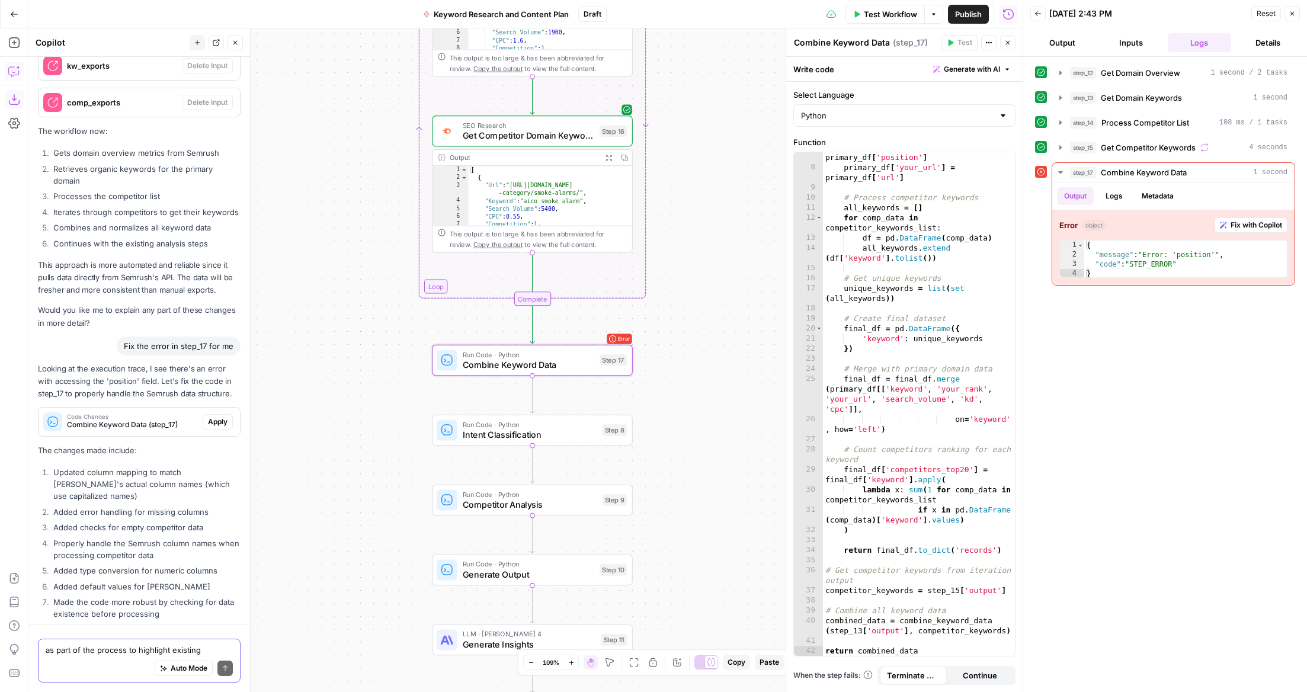
click at [223, 417] on span "Apply" at bounding box center [218, 422] width 20 height 11
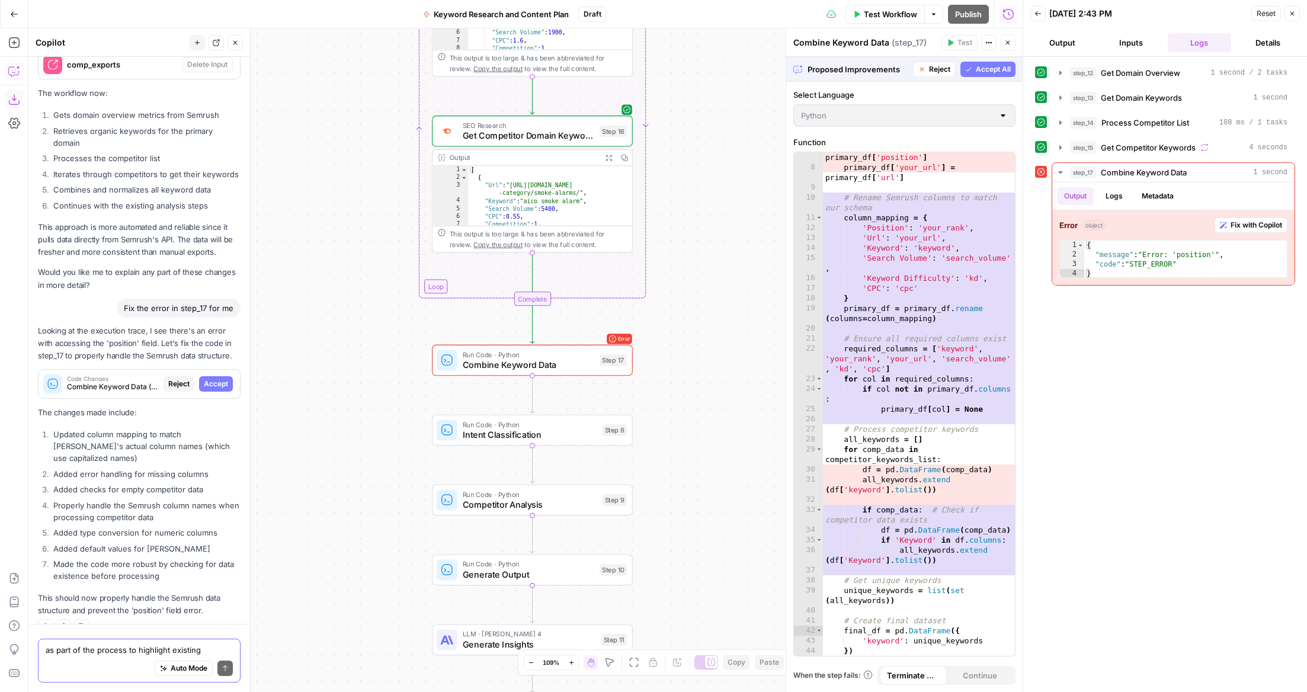
scroll to position [6786, 0]
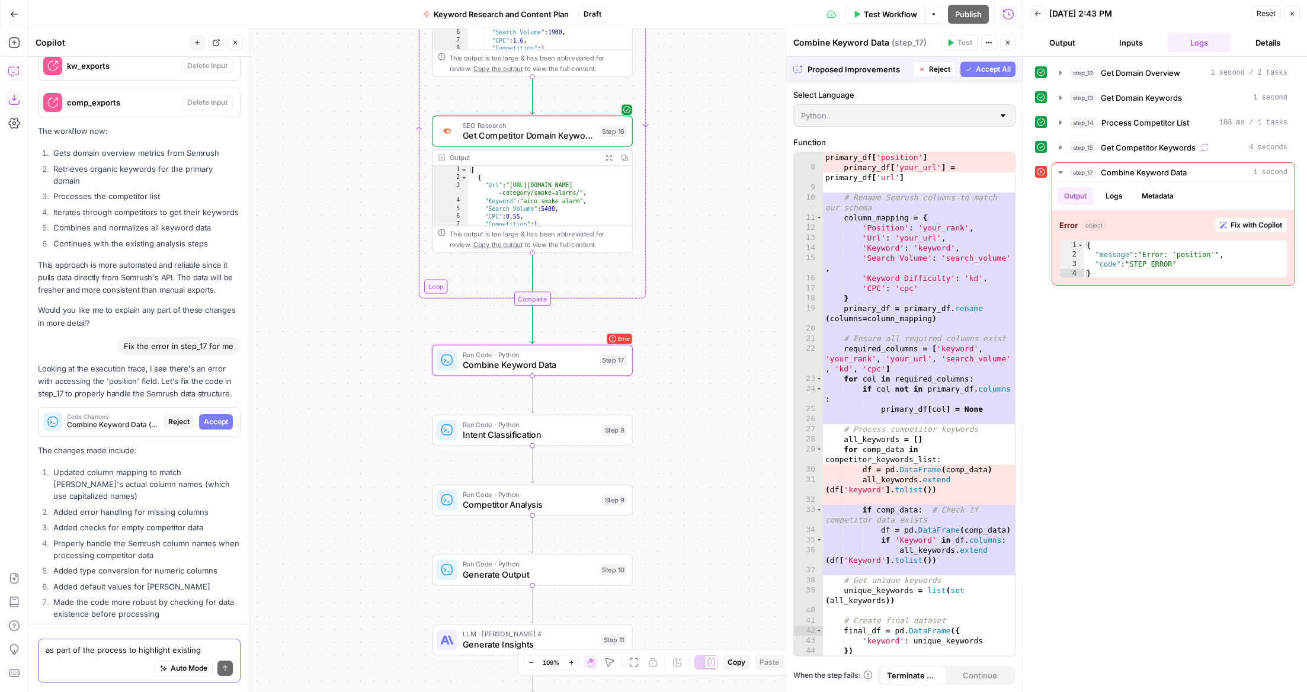
click at [219, 417] on span "Accept" at bounding box center [216, 422] width 24 height 11
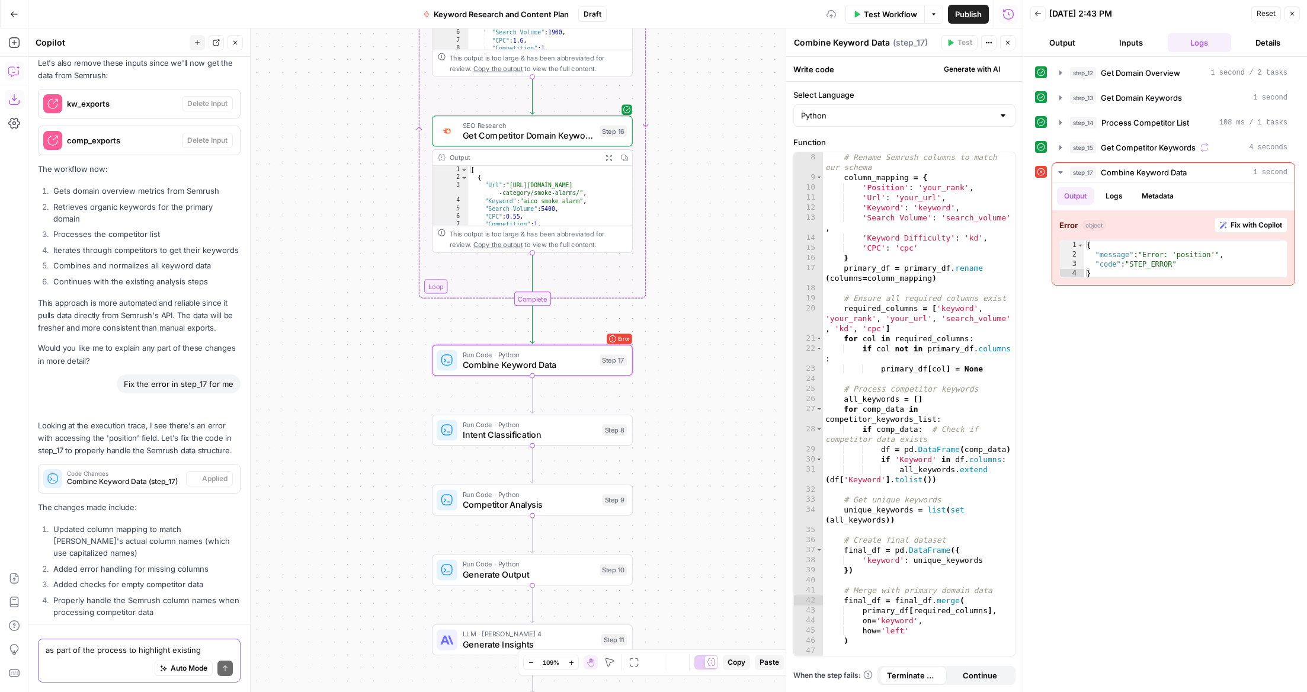
scroll to position [6842, 0]
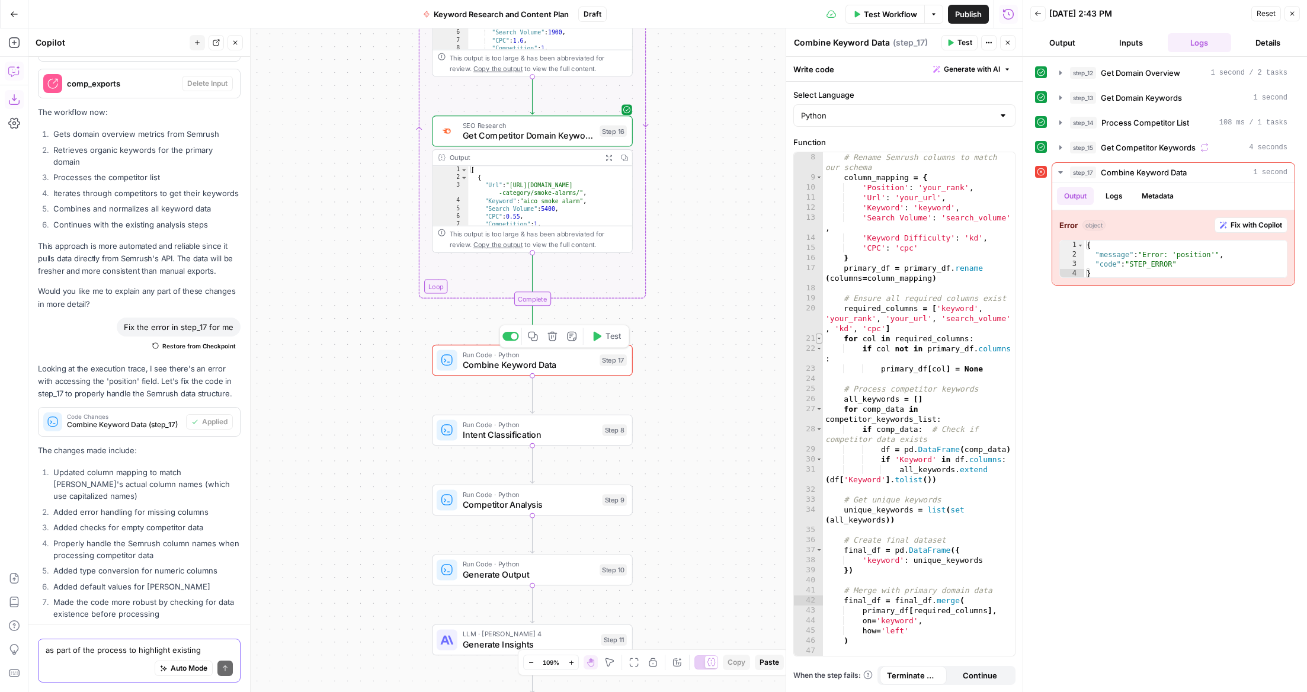
drag, startPoint x: 603, startPoint y: 338, endPoint x: 819, endPoint y: 335, distance: 215.7
click at [603, 338] on button "Test" at bounding box center [606, 336] width 40 height 17
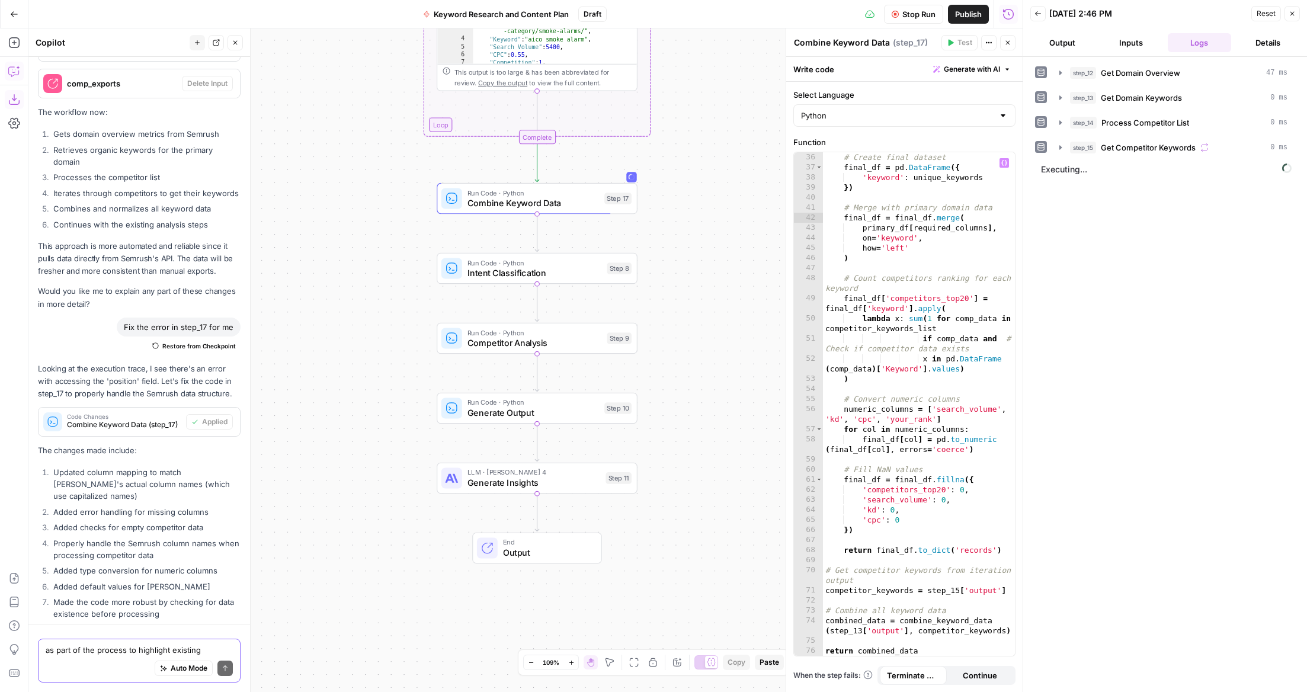
scroll to position [473, 0]
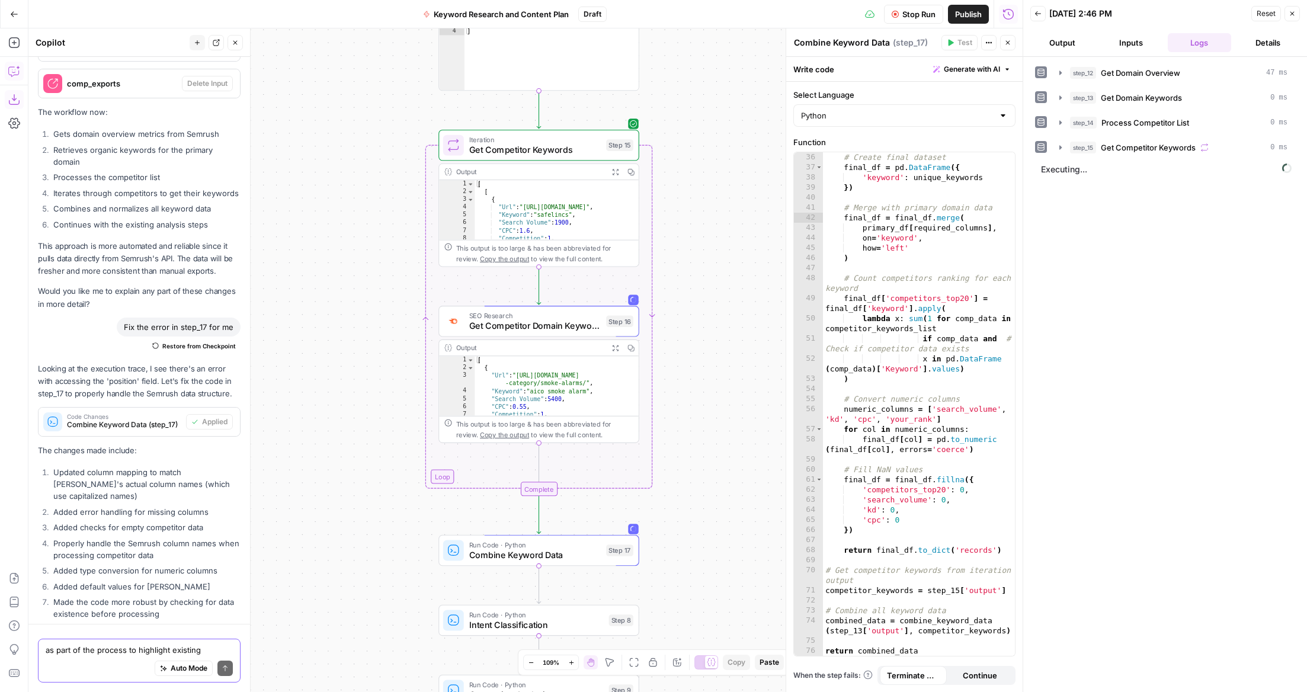
click at [919, 15] on span "Stop Run" at bounding box center [918, 14] width 33 height 12
click at [907, 12] on span "Stop Run" at bounding box center [918, 14] width 33 height 12
click at [883, 13] on span "Test Workflow" at bounding box center [890, 14] width 53 height 12
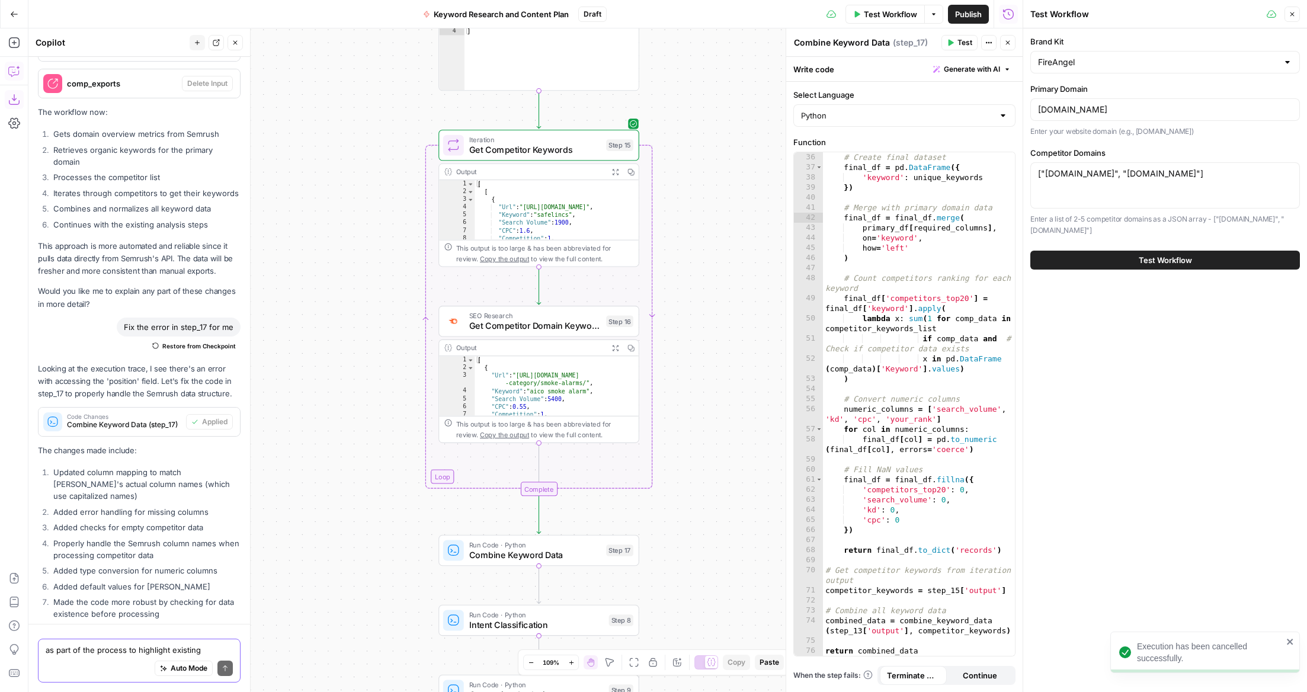
click at [1149, 260] on span "Test Workflow" at bounding box center [1165, 260] width 53 height 12
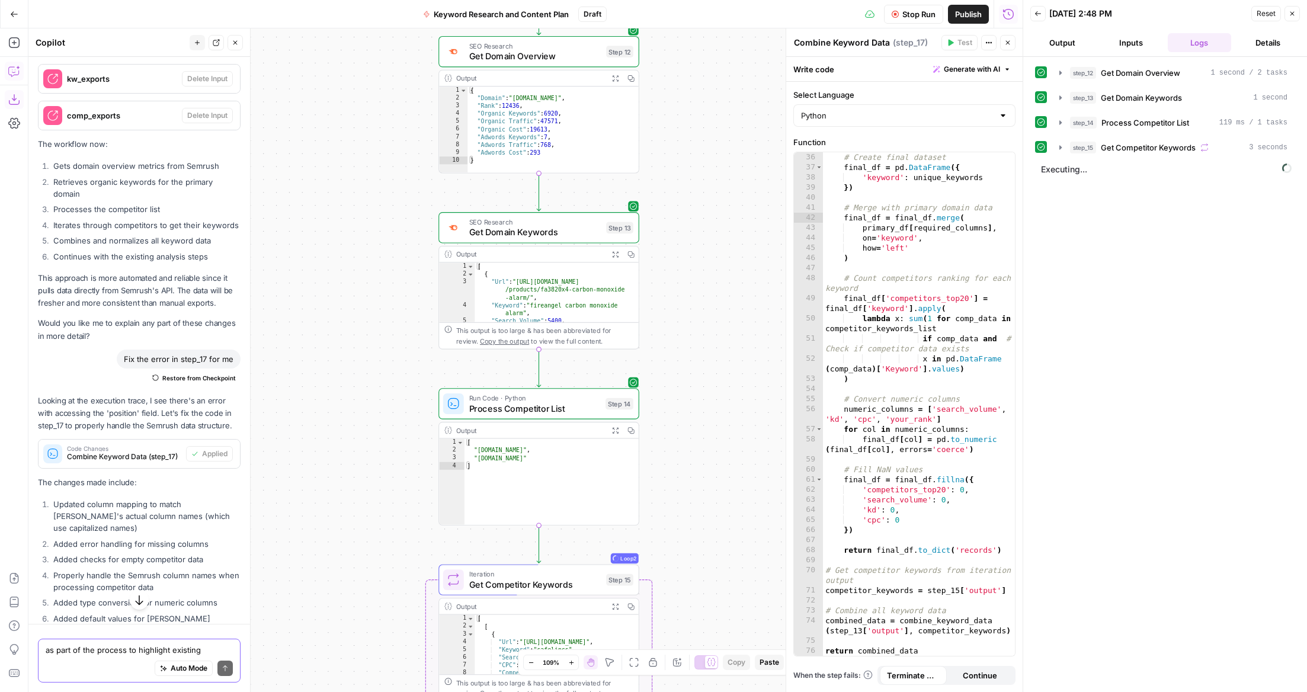
scroll to position [6842, 0]
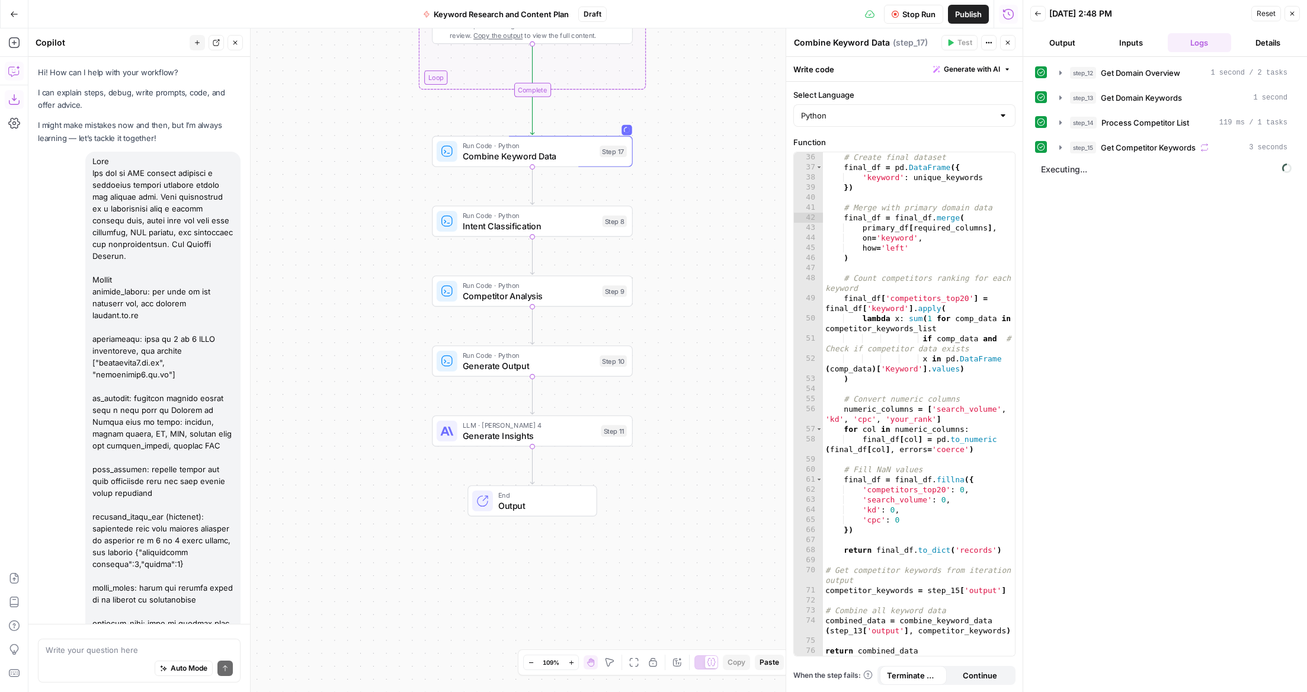
scroll to position [473, 0]
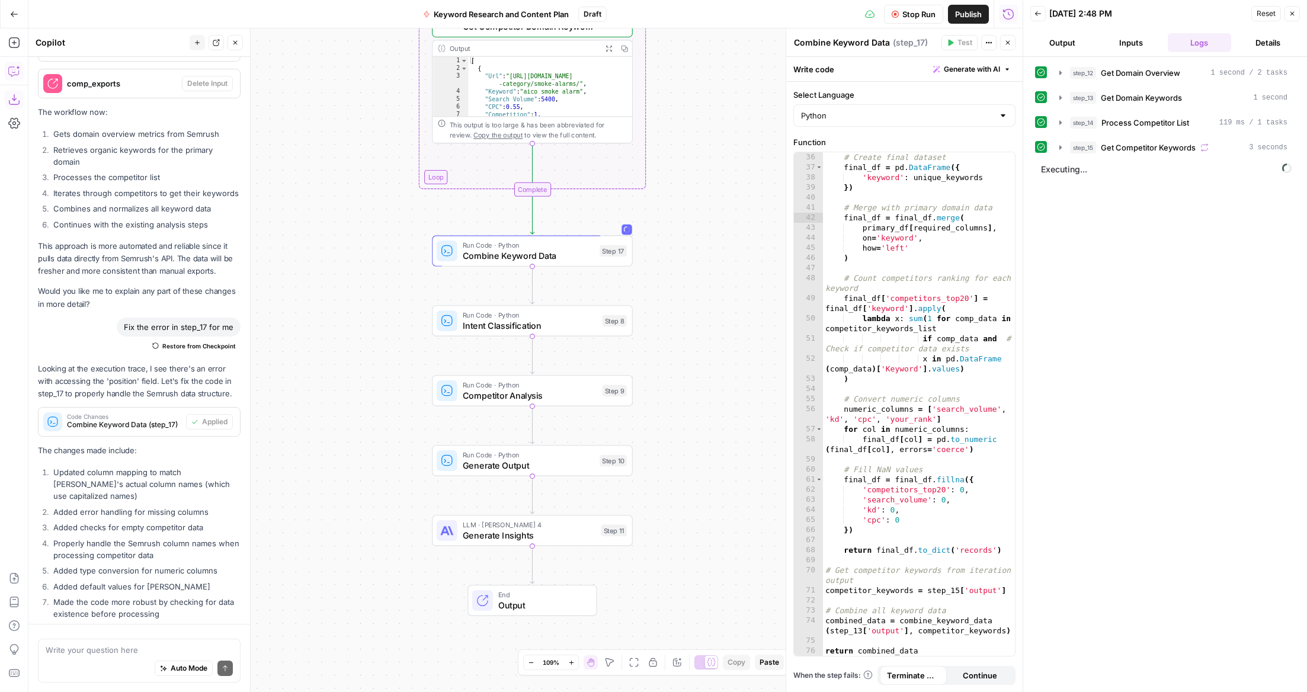
click at [1007, 43] on icon "button" at bounding box center [1007, 42] width 7 height 7
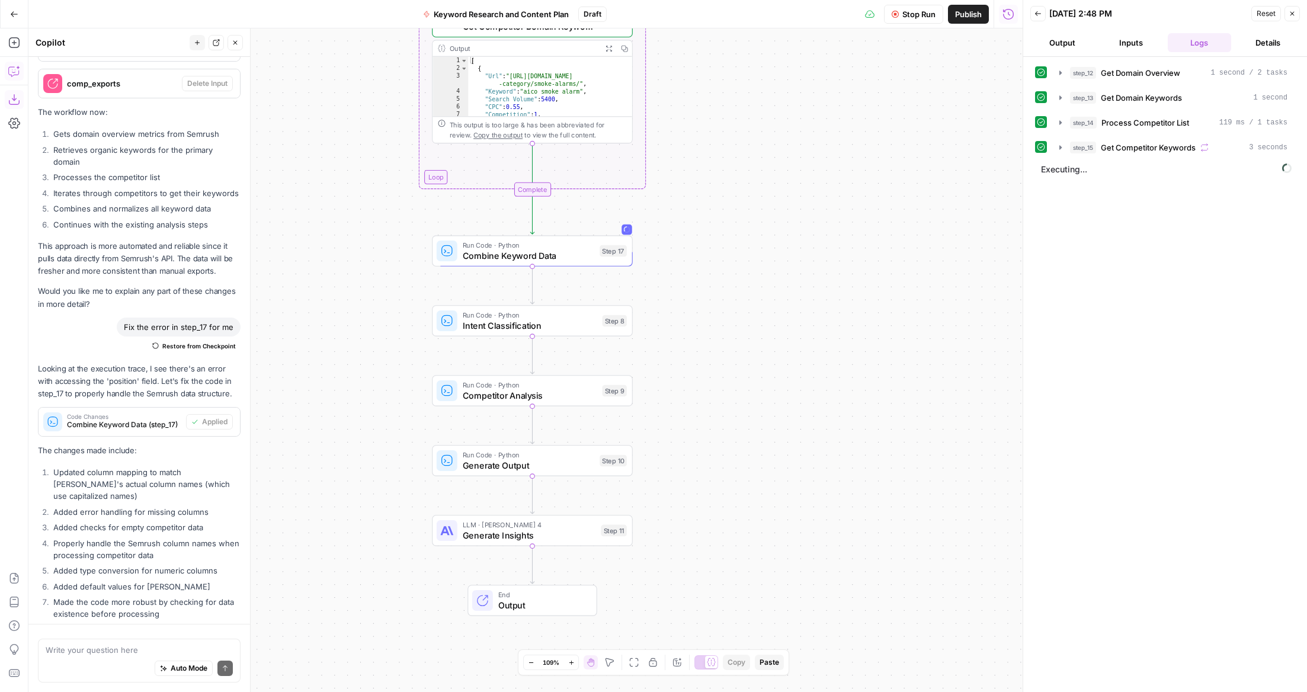
scroll to position [6842, 0]
click at [519, 254] on span "Combine Keyword Data" at bounding box center [529, 255] width 132 height 13
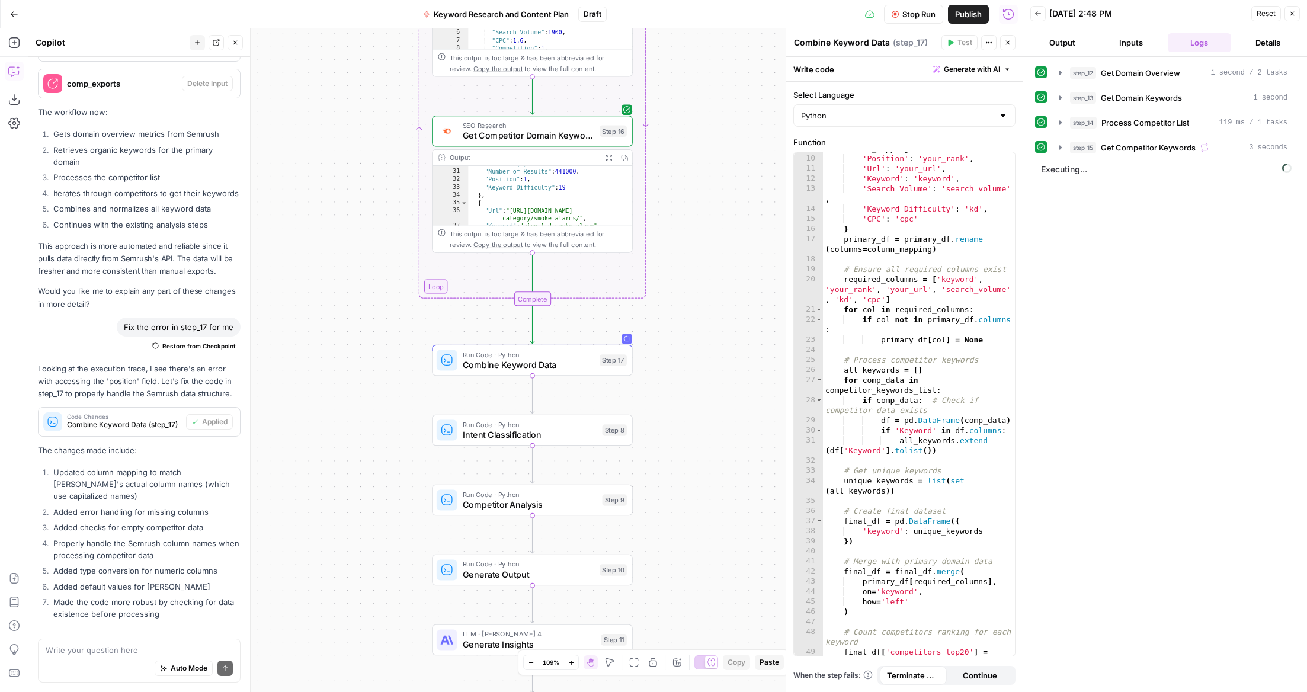
scroll to position [200, 0]
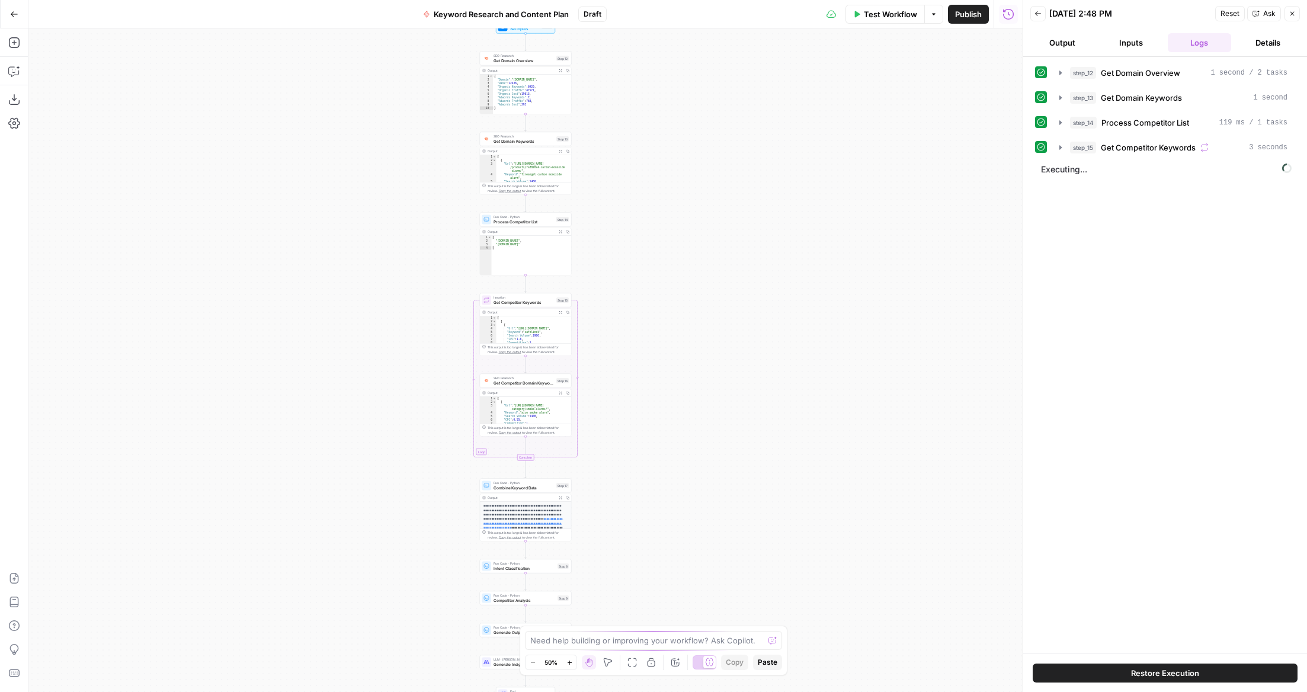
click at [526, 497] on div "Output" at bounding box center [522, 497] width 68 height 5
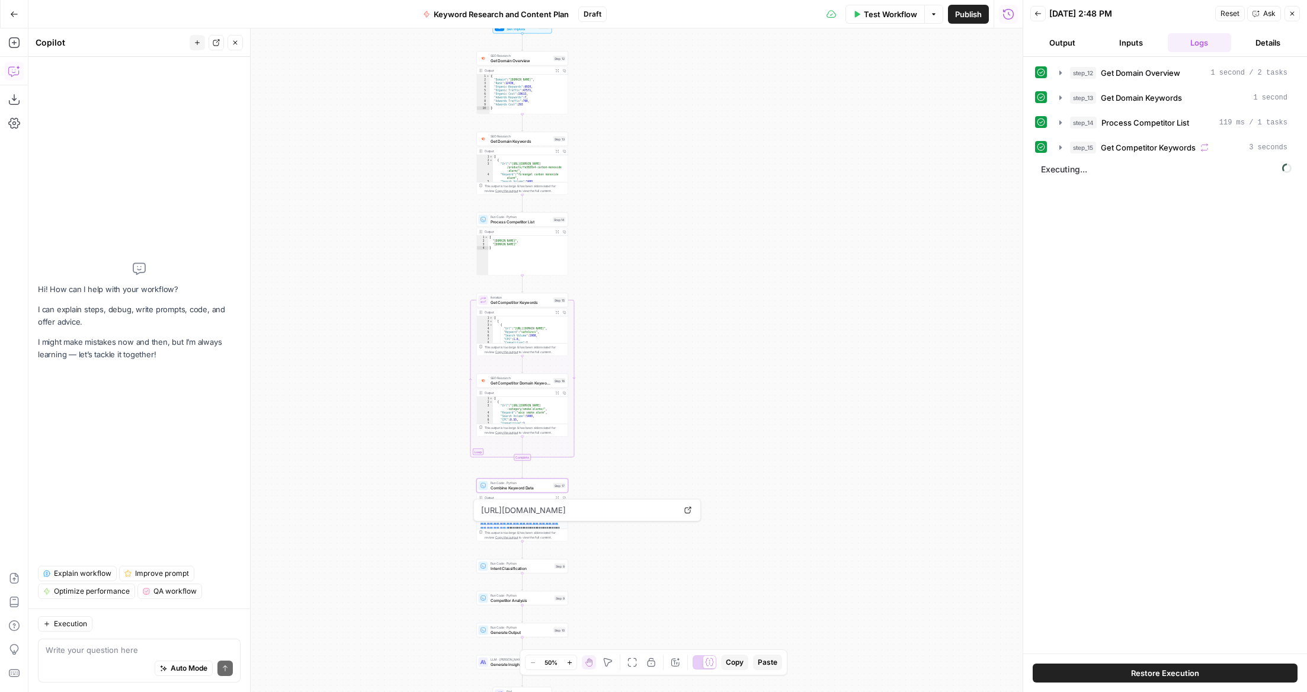
click at [90, 644] on textarea at bounding box center [139, 650] width 187 height 12
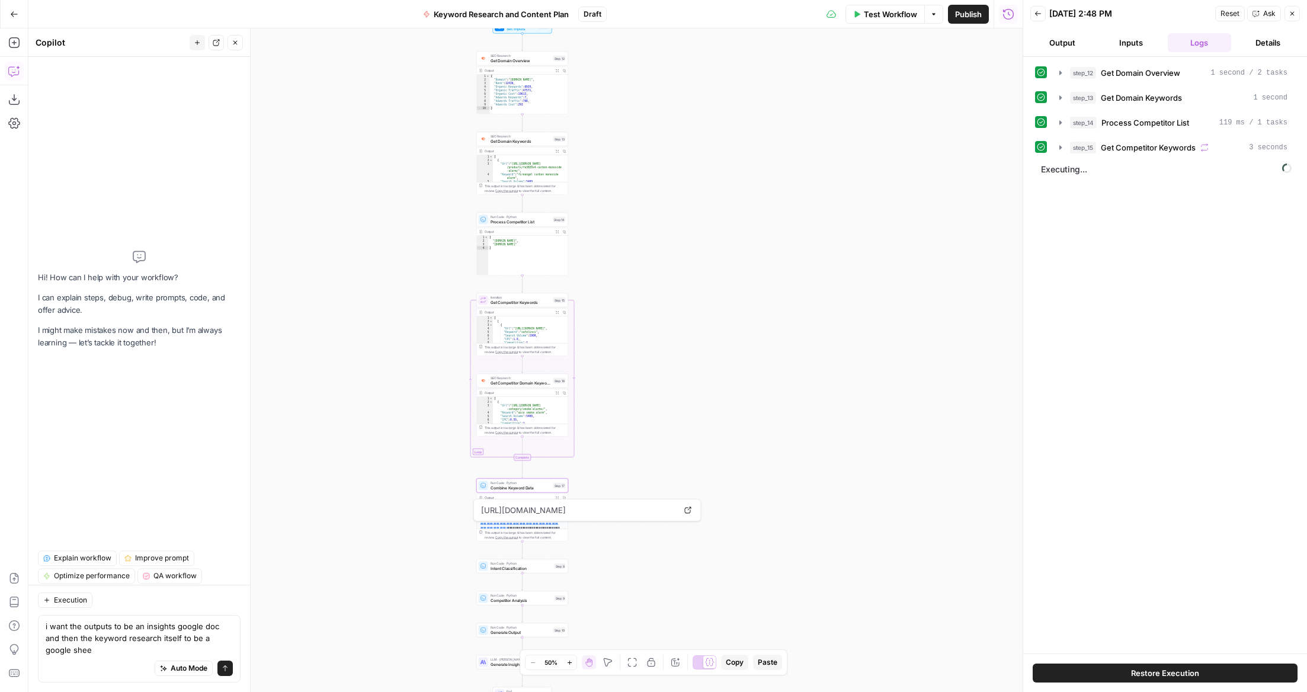
type textarea "i want the outputs to be an insights google doc and then the keyword research i…"
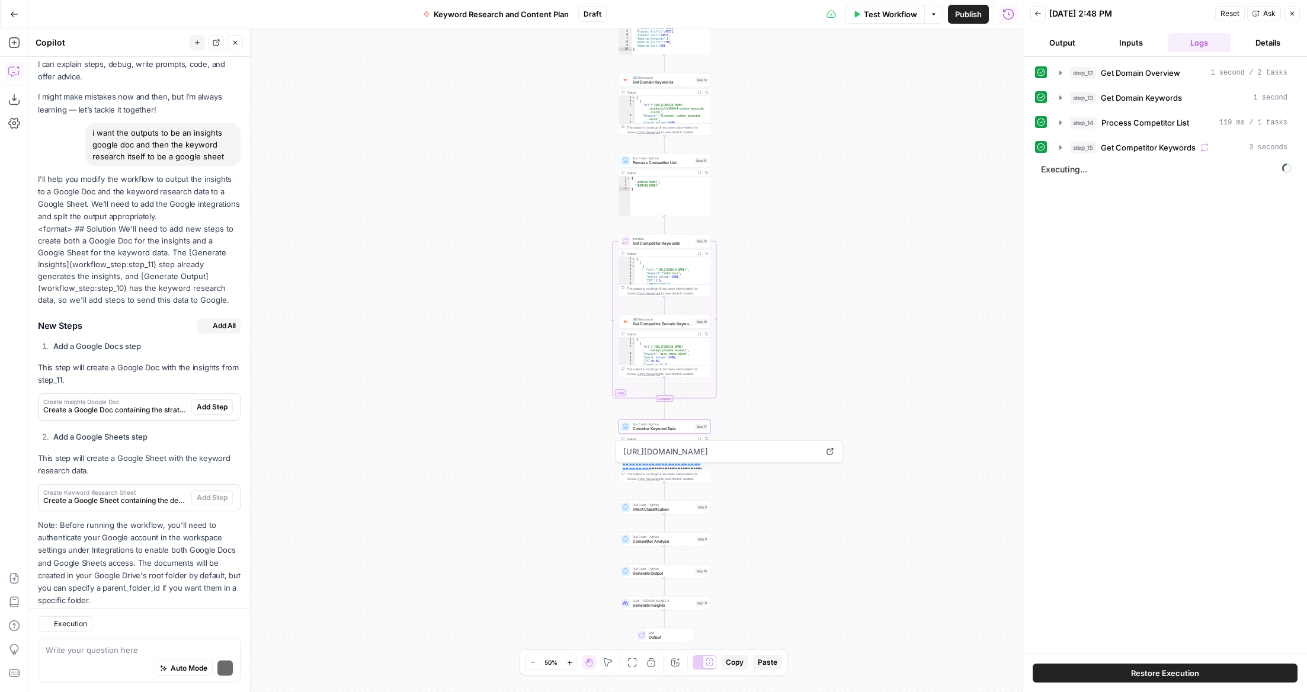
scroll to position [67, 0]
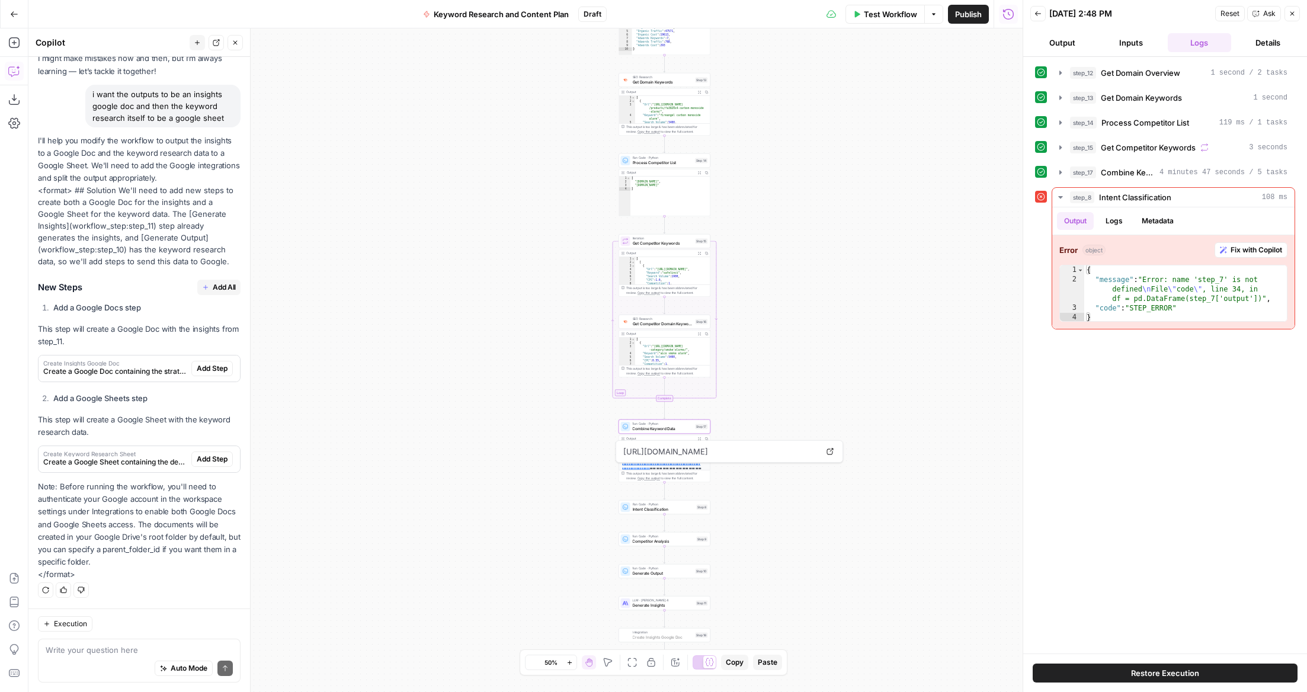
click at [206, 366] on span "Add Step" at bounding box center [212, 368] width 31 height 11
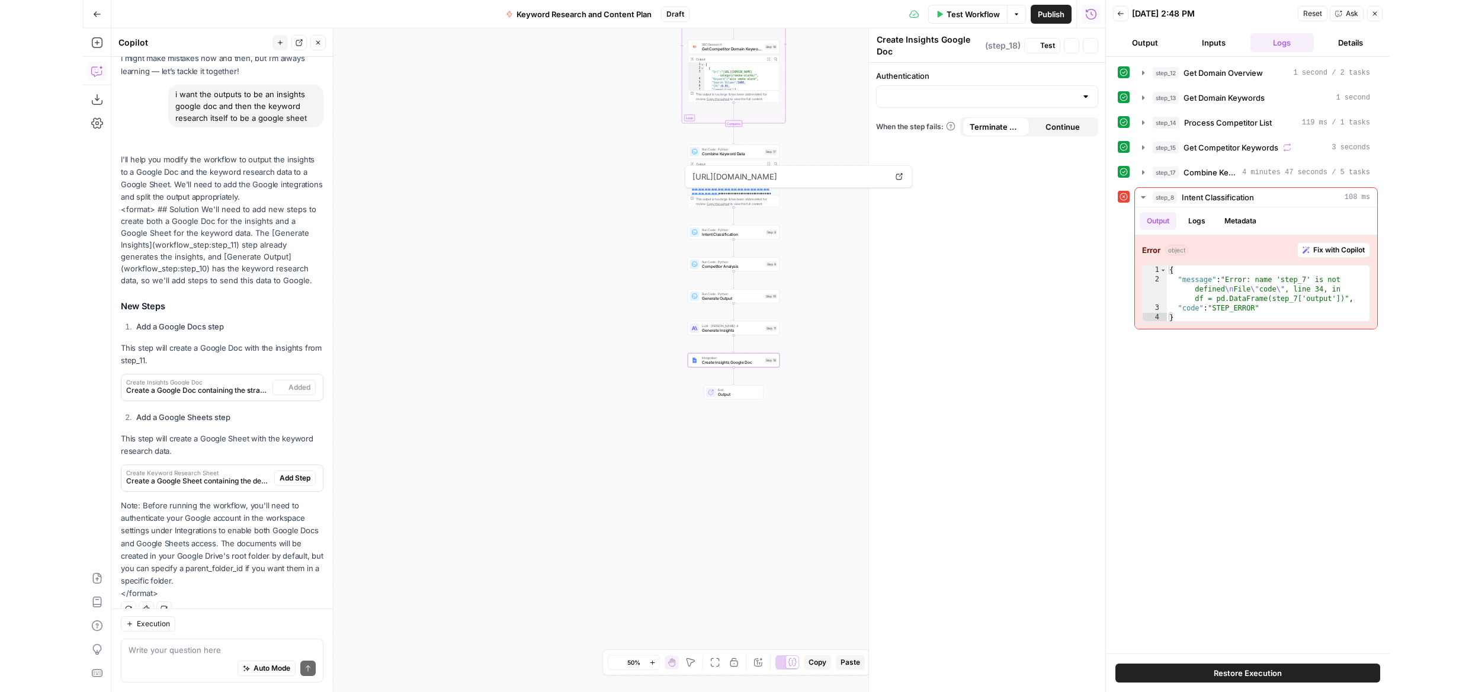
scroll to position [86, 0]
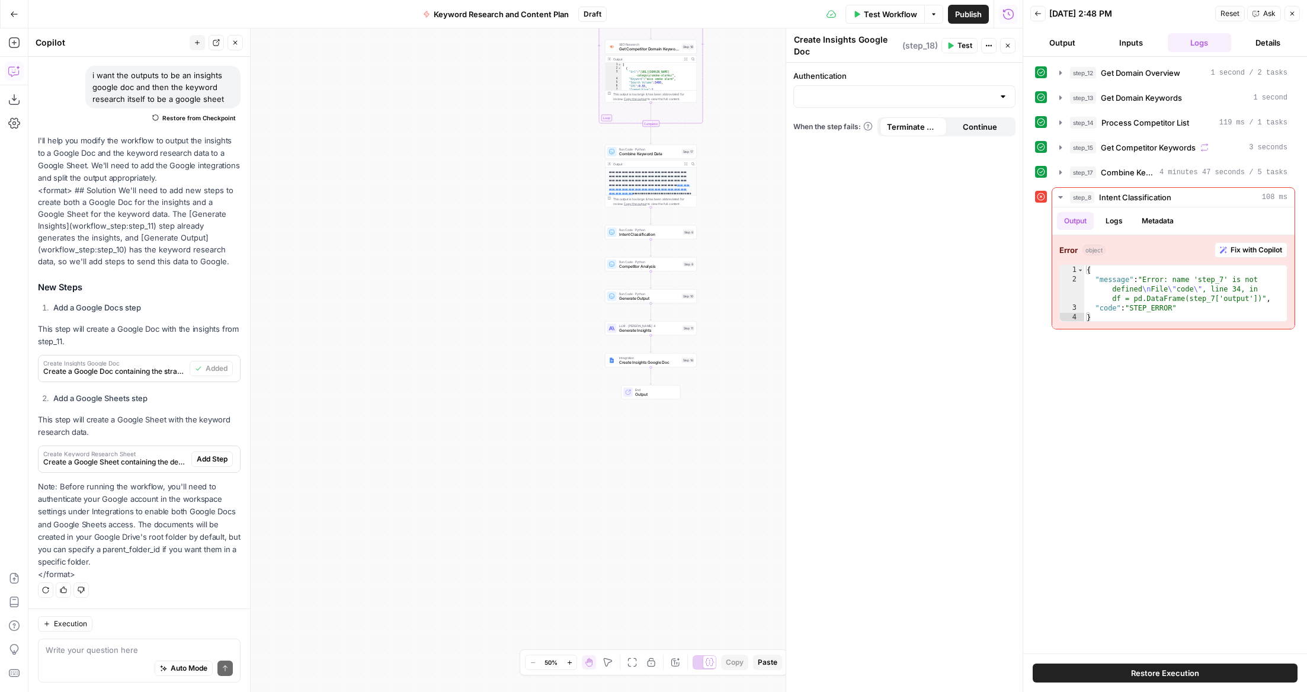
click at [995, 100] on div at bounding box center [904, 96] width 222 height 23
click at [838, 129] on span "Google Docs 1" at bounding box center [901, 126] width 197 height 12
type input "Google Docs 1"
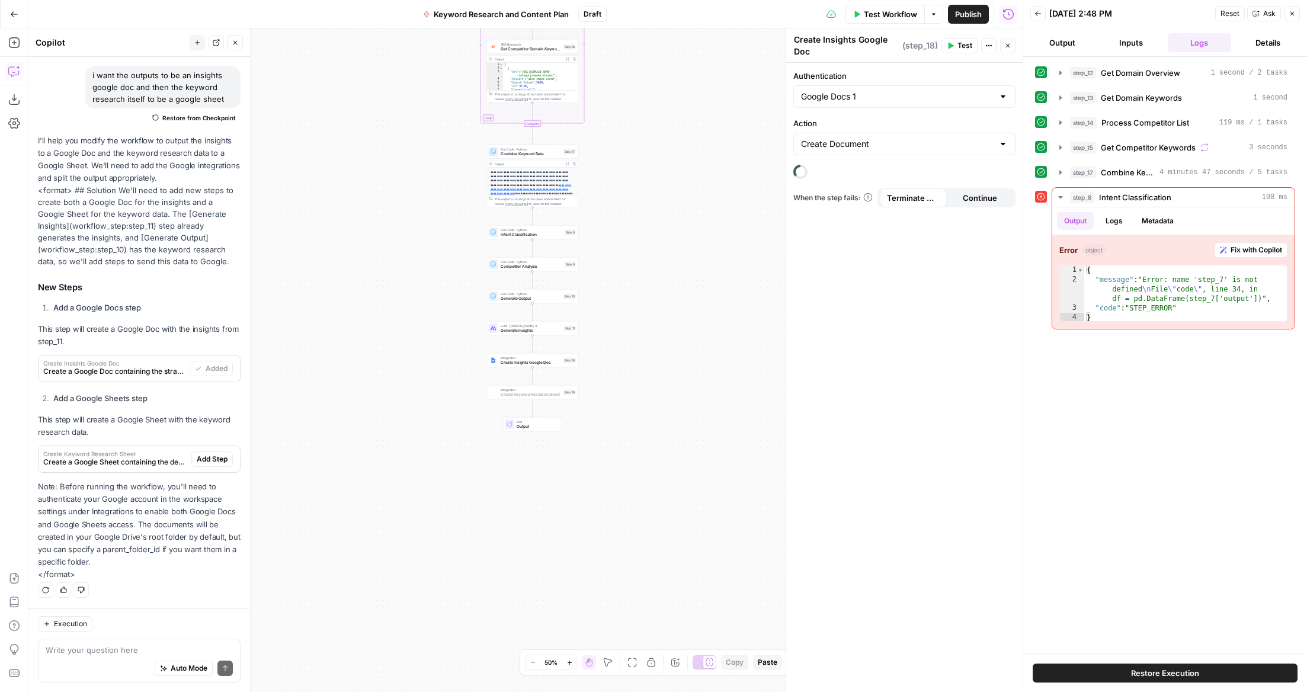
click at [217, 459] on span "Add Step" at bounding box center [212, 459] width 31 height 11
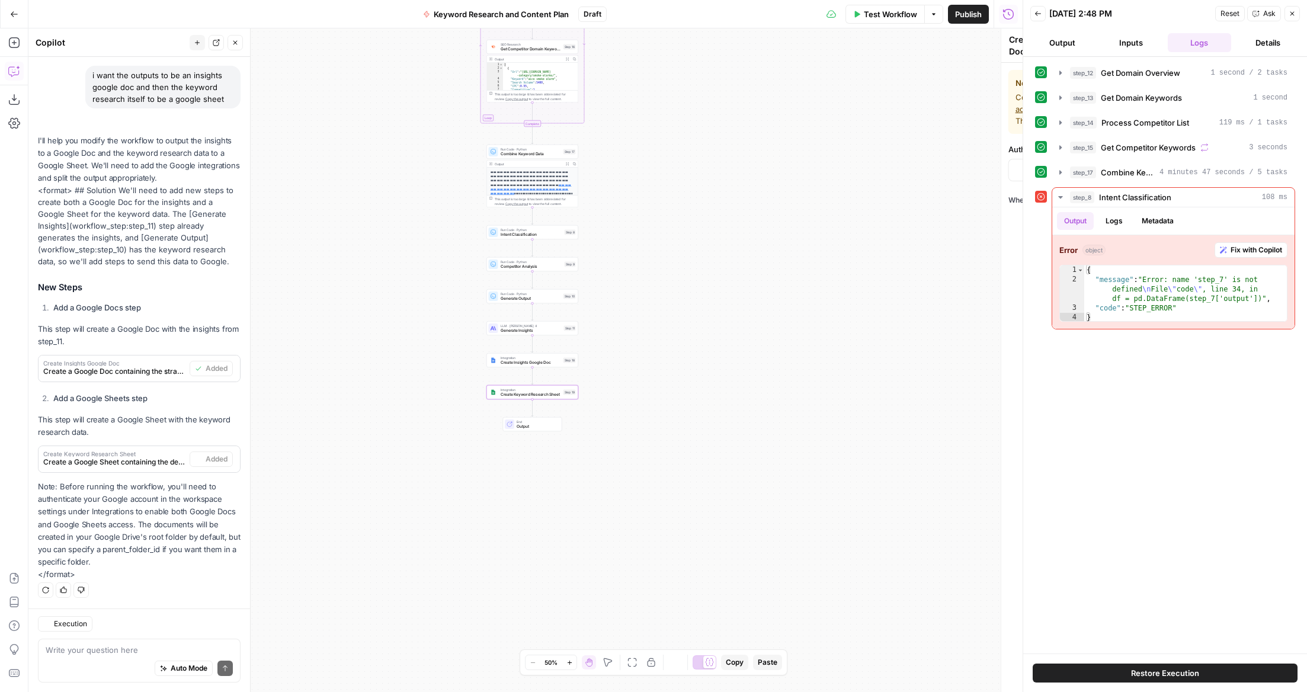
type textarea "Create Keyword Research Sheet"
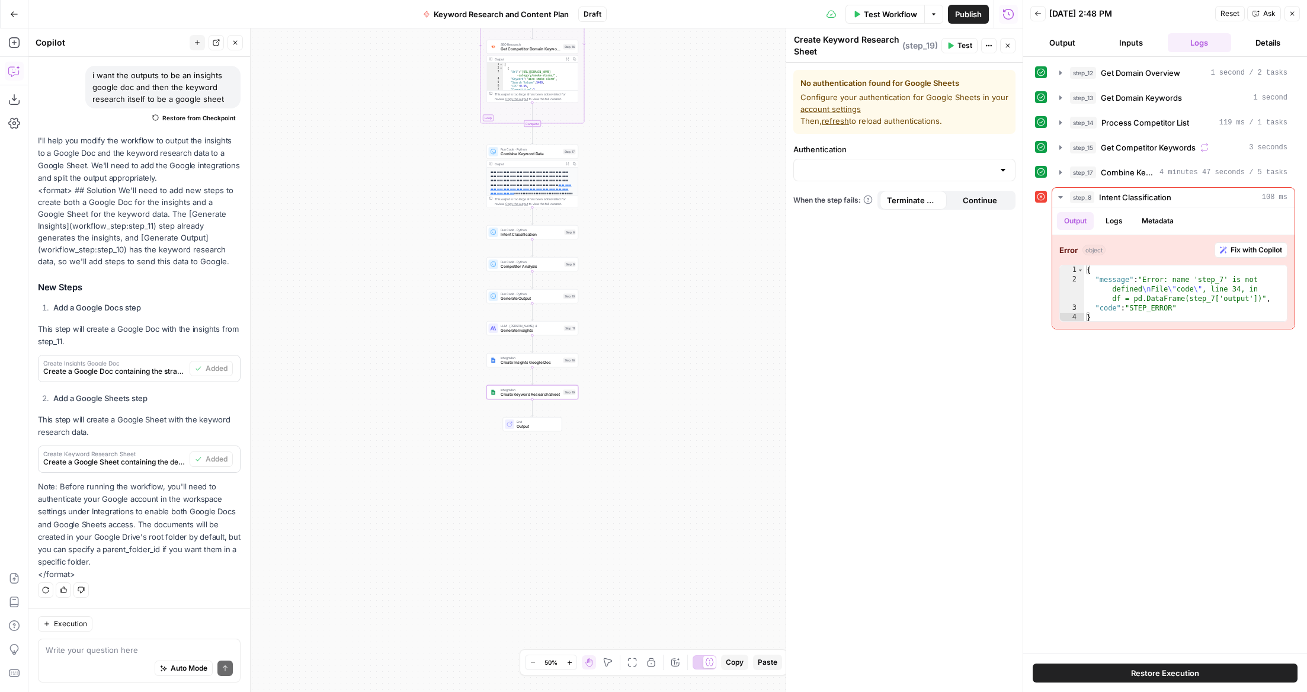
click at [834, 110] on link "account settings" at bounding box center [830, 108] width 60 height 9
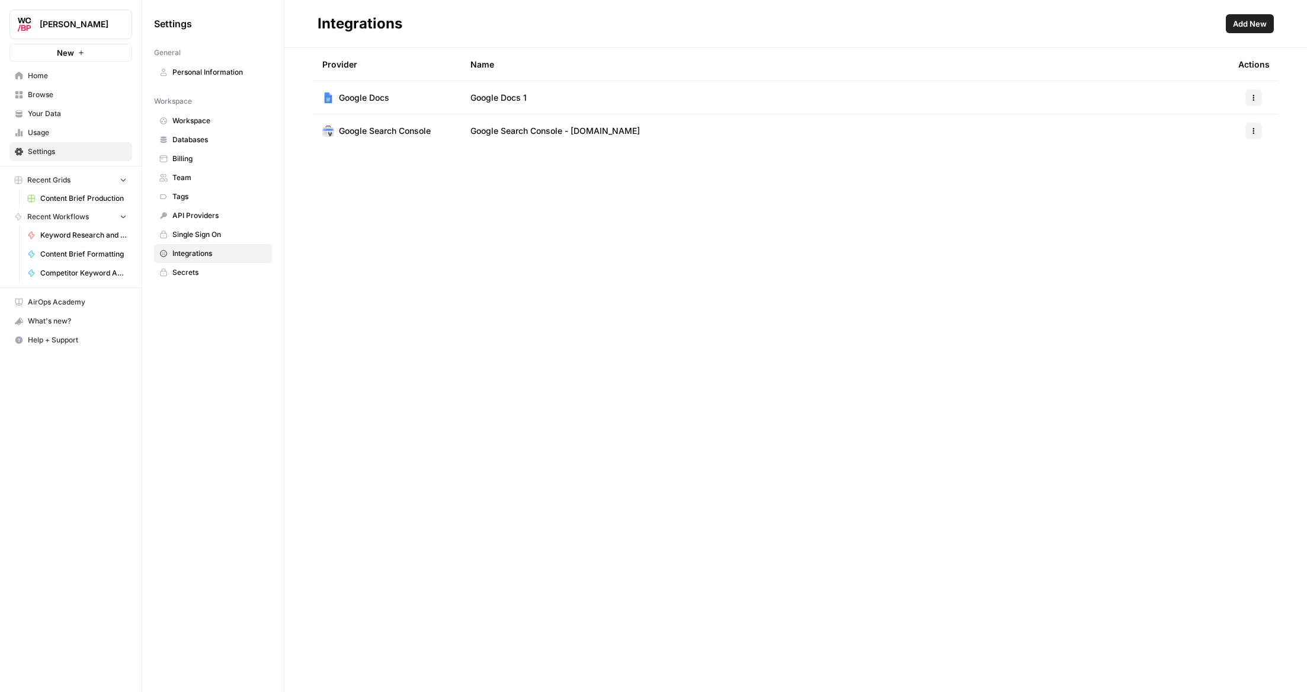
click at [1246, 28] on span "Add New" at bounding box center [1250, 24] width 34 height 12
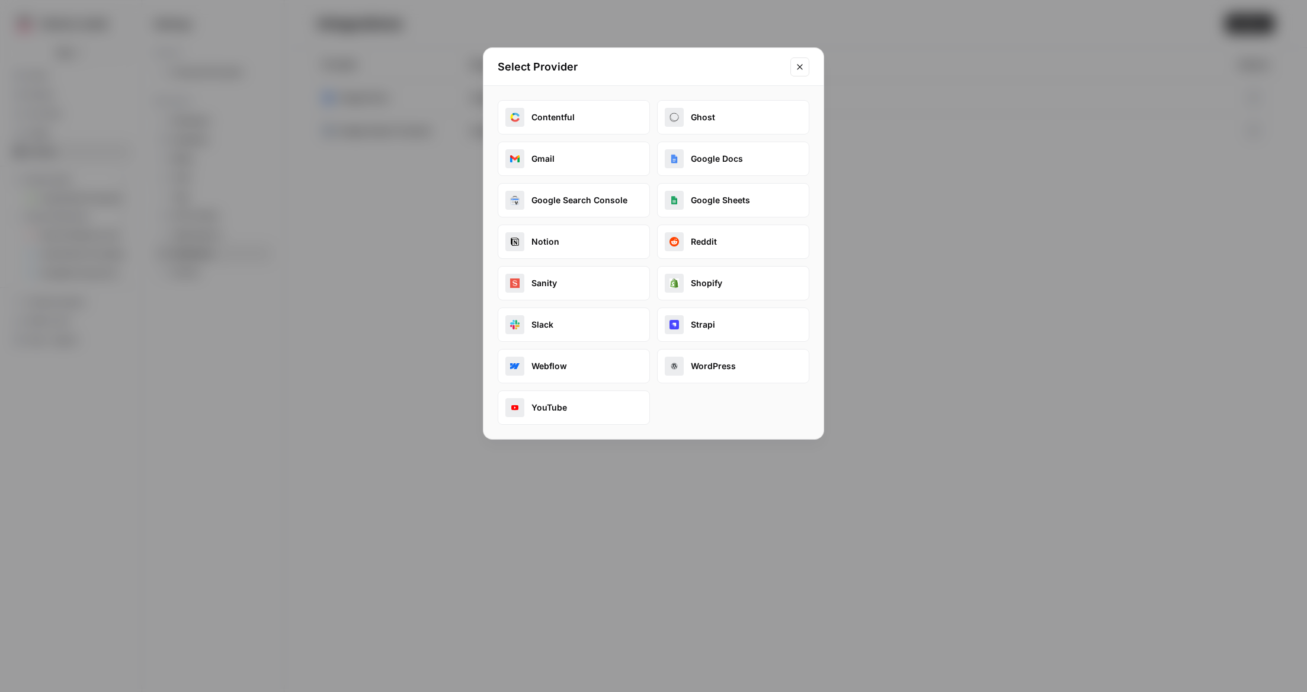
click at [709, 199] on button "Google Sheets" at bounding box center [733, 200] width 152 height 34
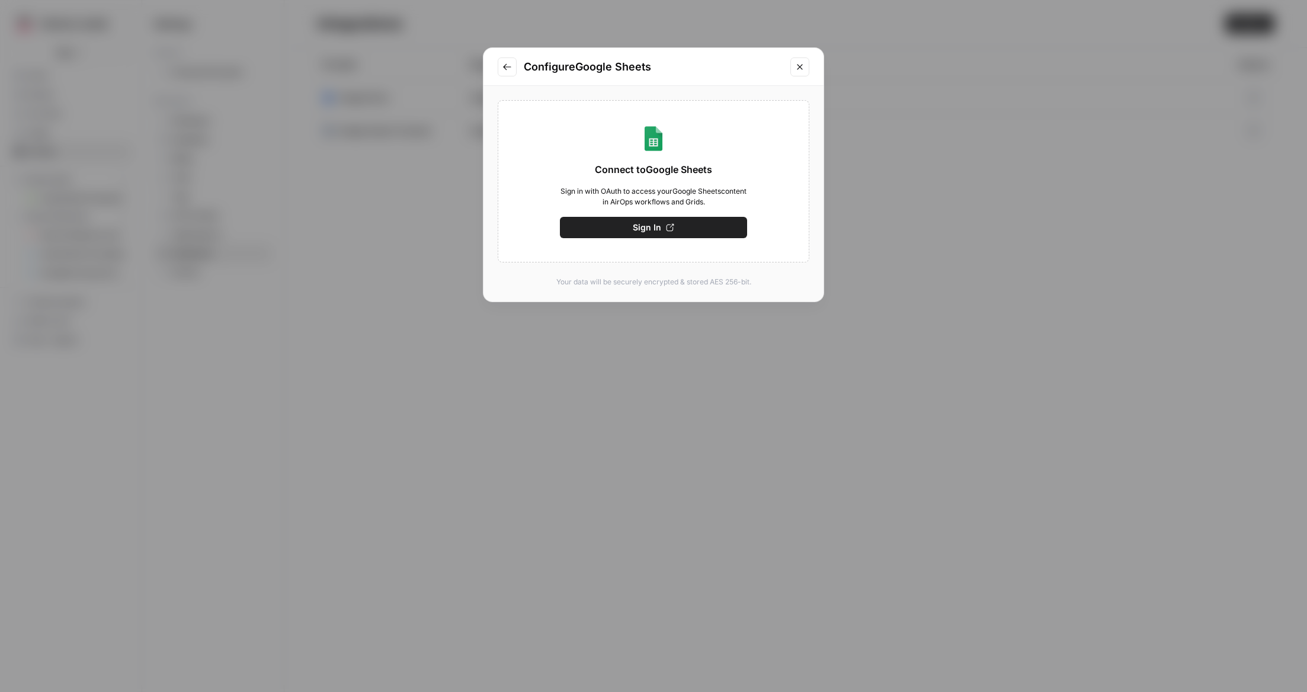
click at [667, 233] on button "Sign In" at bounding box center [653, 227] width 187 height 21
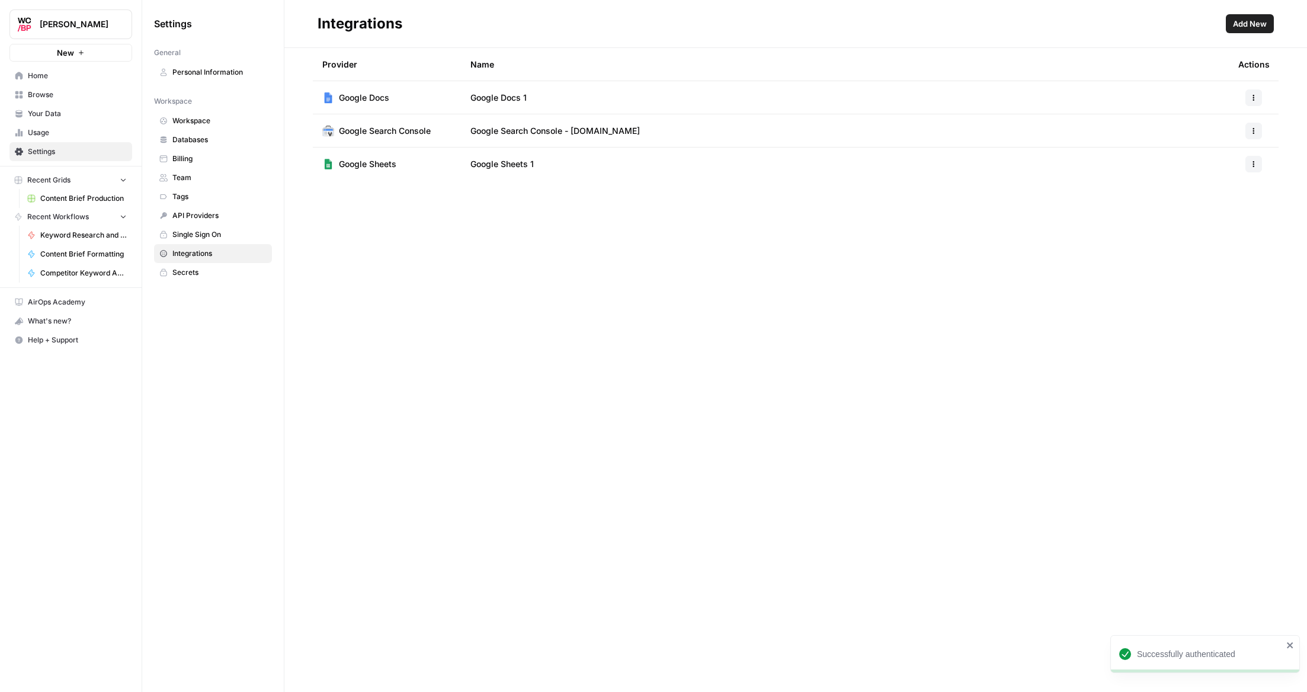
click at [47, 236] on span "Keyword Research and Content Plan" at bounding box center [83, 235] width 87 height 11
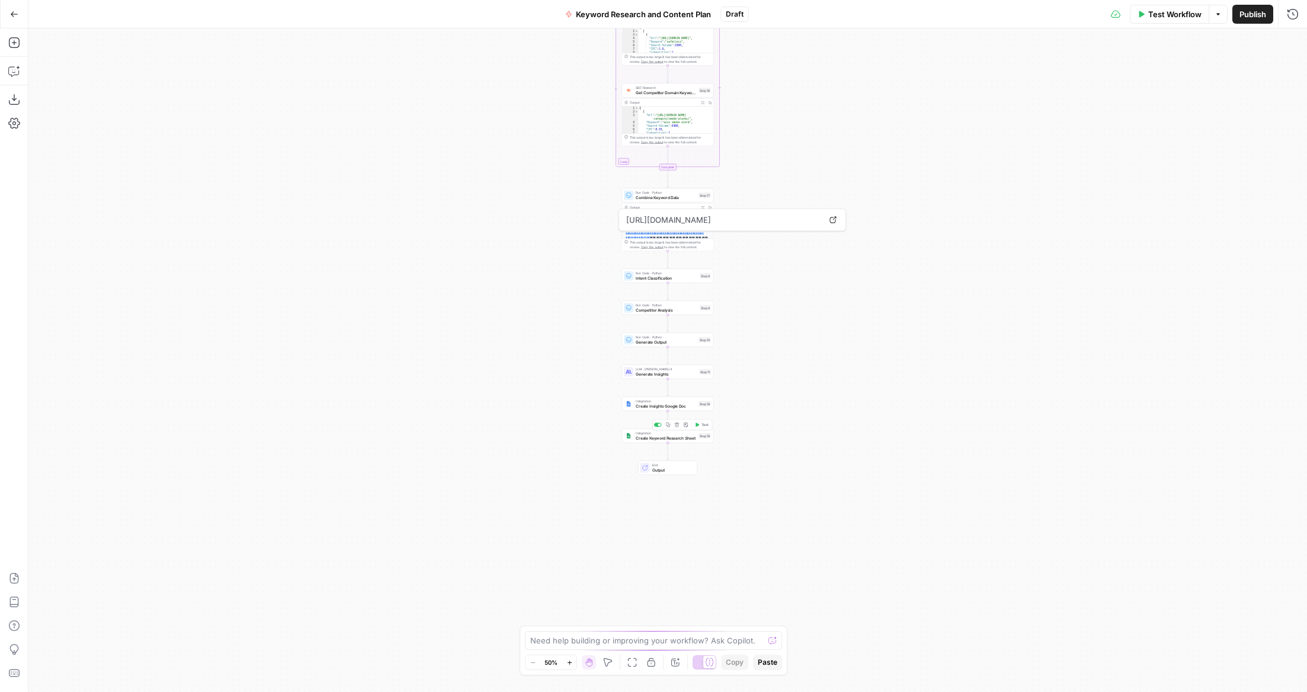
click at [657, 440] on span "Create Keyword Research Sheet" at bounding box center [666, 438] width 60 height 6
click at [1271, 105] on div at bounding box center [1189, 96] width 222 height 23
click at [1151, 123] on span "Google Sheets 1" at bounding box center [1186, 126] width 197 height 12
type input "Google Sheets 1"
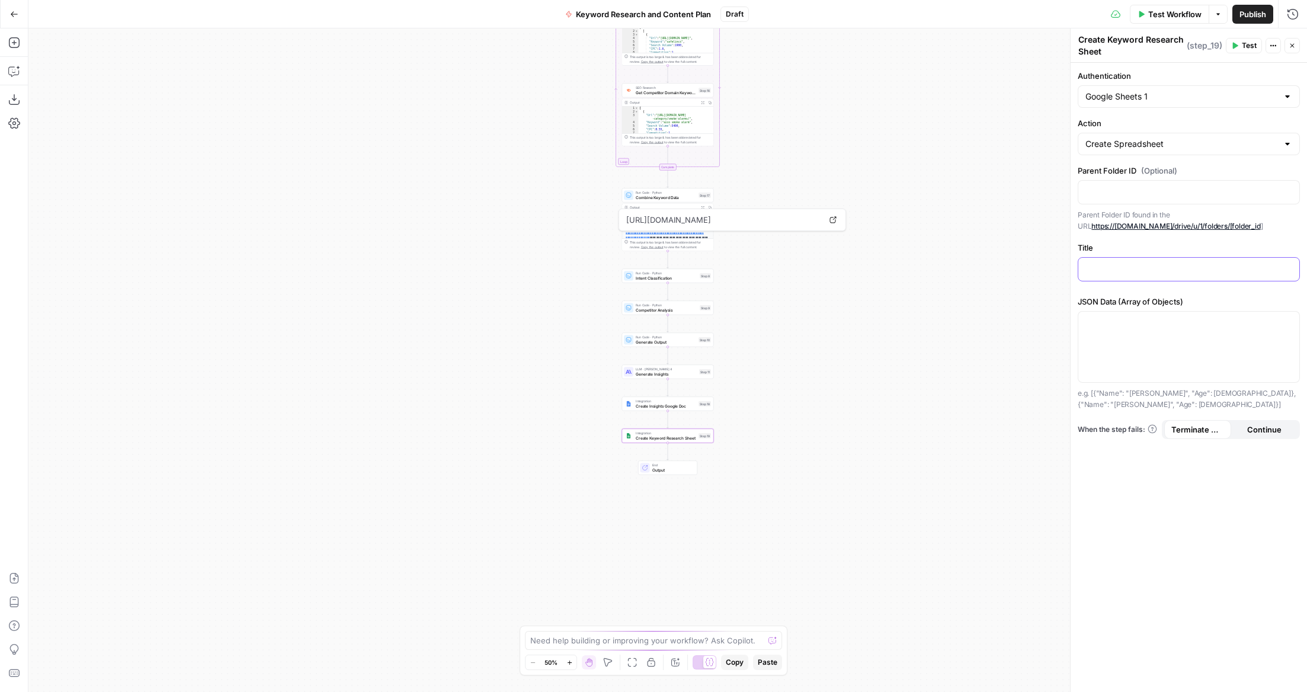
click at [1123, 276] on div at bounding box center [1188, 269] width 221 height 23
click at [1286, 266] on icon "button" at bounding box center [1289, 268] width 6 height 6
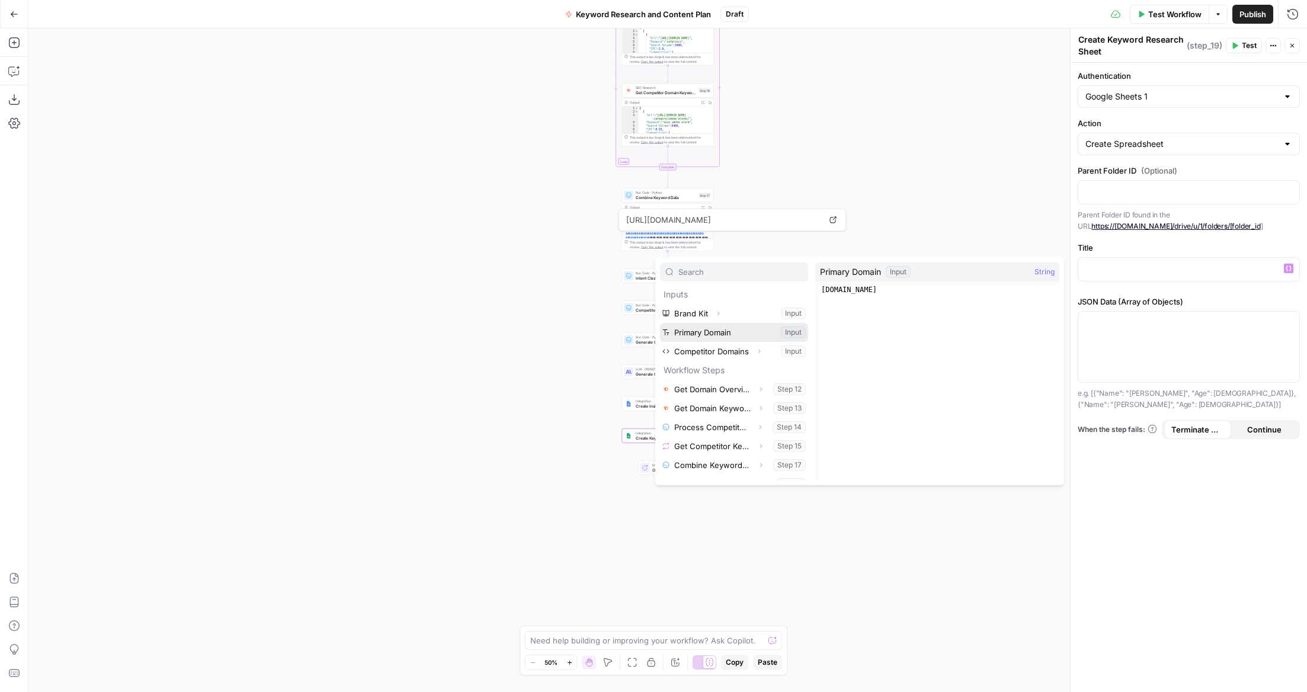
click at [696, 334] on button "Select variable Primary Domain" at bounding box center [734, 332] width 148 height 19
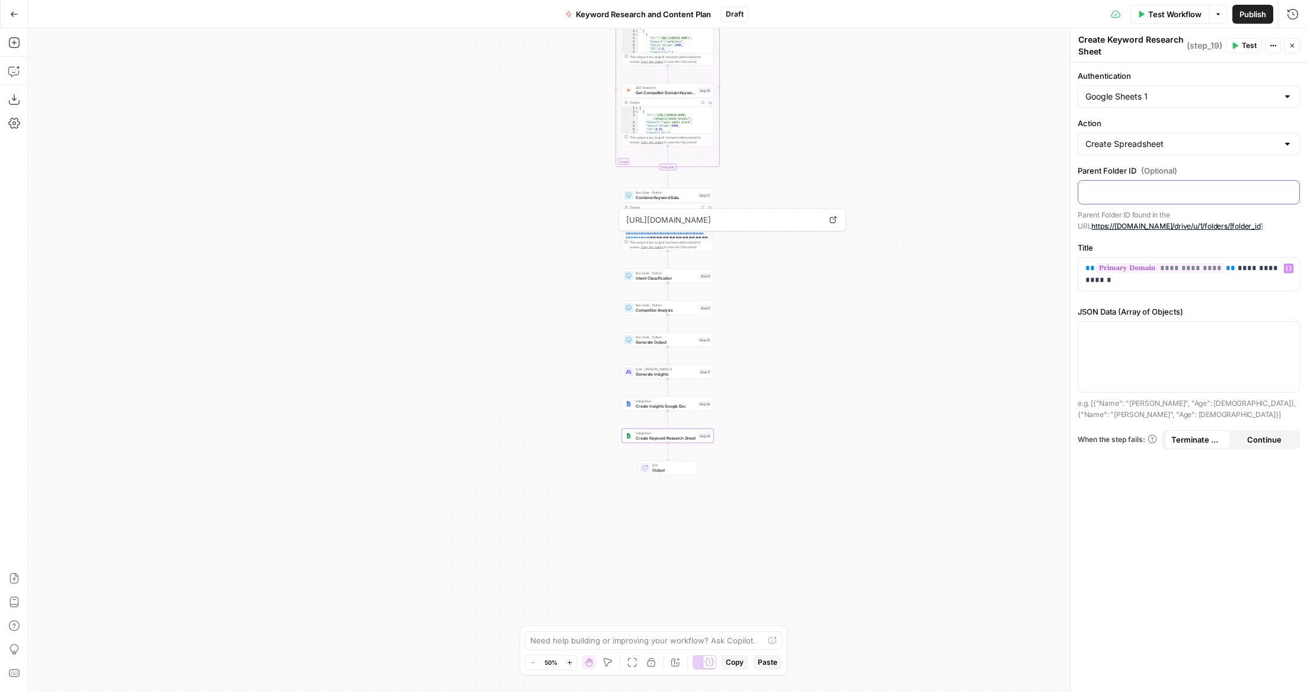
click at [1154, 198] on div at bounding box center [1188, 192] width 221 height 23
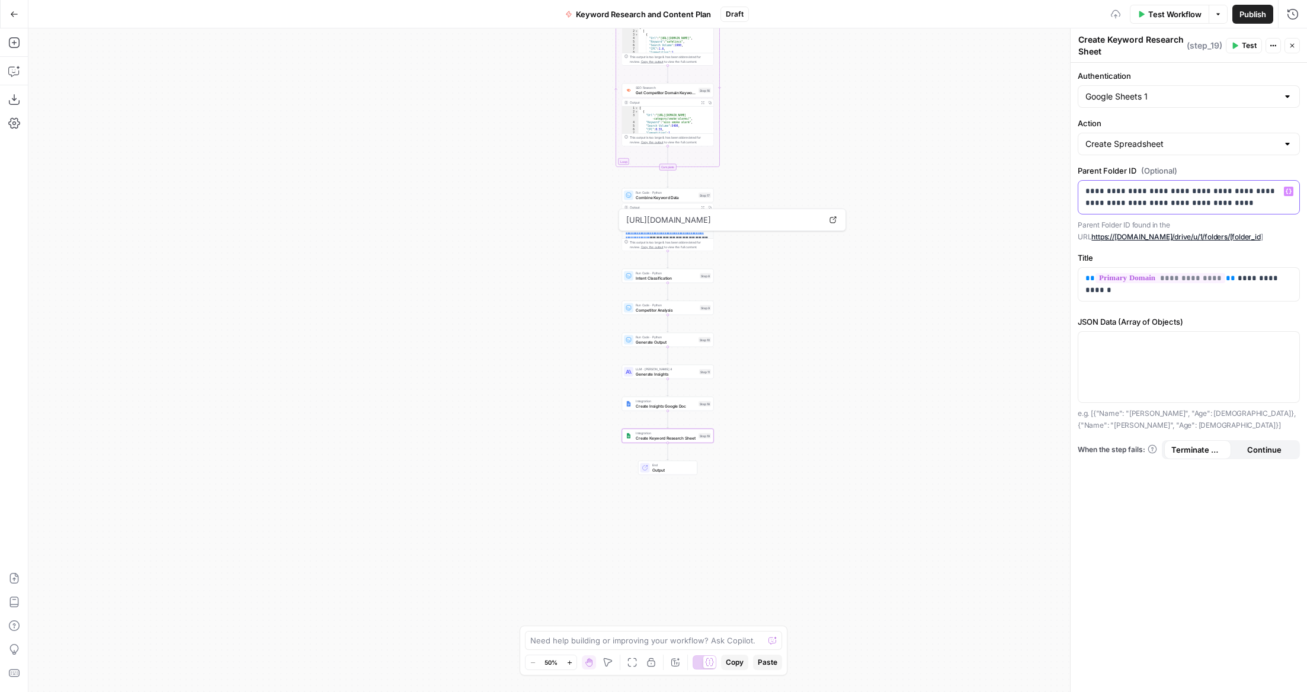
drag, startPoint x: 1214, startPoint y: 203, endPoint x: 1167, endPoint y: 204, distance: 47.4
click at [1167, 204] on p "**********" at bounding box center [1188, 197] width 207 height 24
drag, startPoint x: 1227, startPoint y: 193, endPoint x: 1065, endPoint y: 194, distance: 161.8
click at [1070, 194] on div "**********" at bounding box center [1188, 360] width 237 height 664
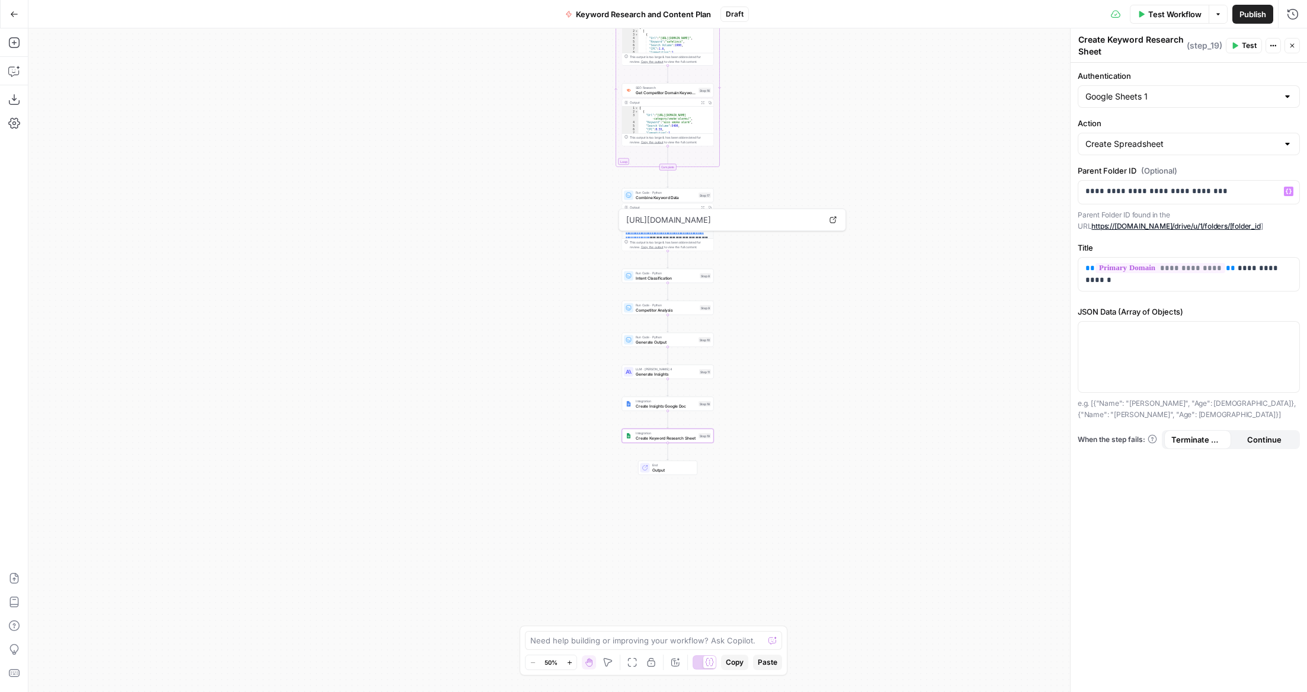
click at [1049, 291] on div "Workflow Set Inputs Inputs SEO Research Get Domain Overview Step 12 Output Expa…" at bounding box center [667, 360] width 1279 height 664
click at [653, 407] on span "Create Insights Google Doc" at bounding box center [666, 406] width 60 height 6
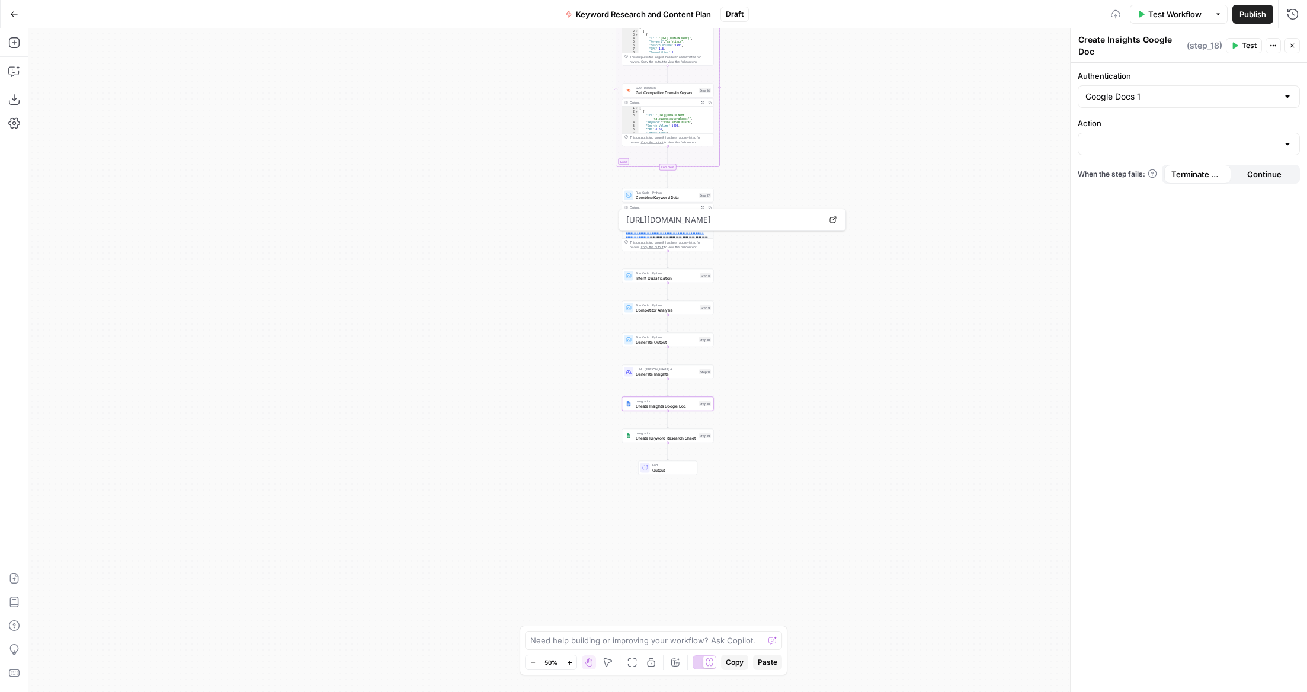
click at [1149, 133] on div at bounding box center [1189, 144] width 222 height 23
click at [1125, 176] on span "Create Document" at bounding box center [1186, 174] width 197 height 12
type input "Create Document"
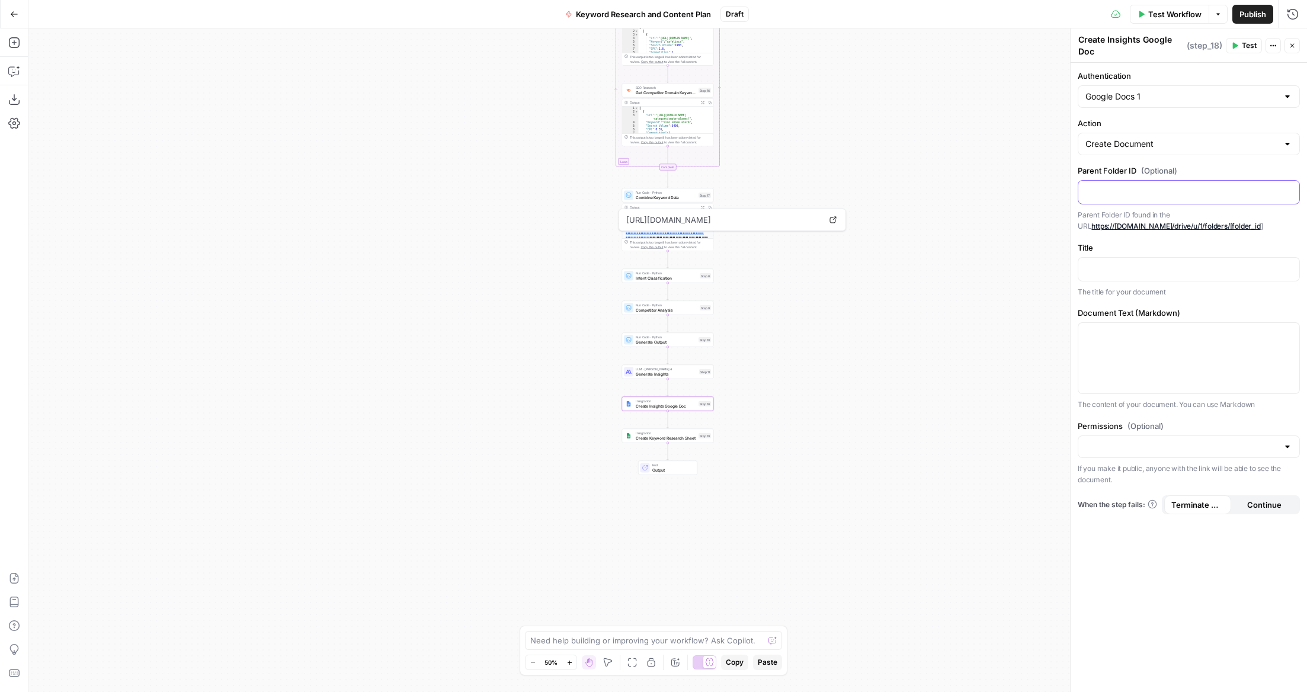
click at [1164, 187] on p at bounding box center [1188, 191] width 207 height 12
click at [1125, 271] on p at bounding box center [1188, 268] width 207 height 12
click at [1286, 268] on icon "button" at bounding box center [1289, 267] width 6 height 5
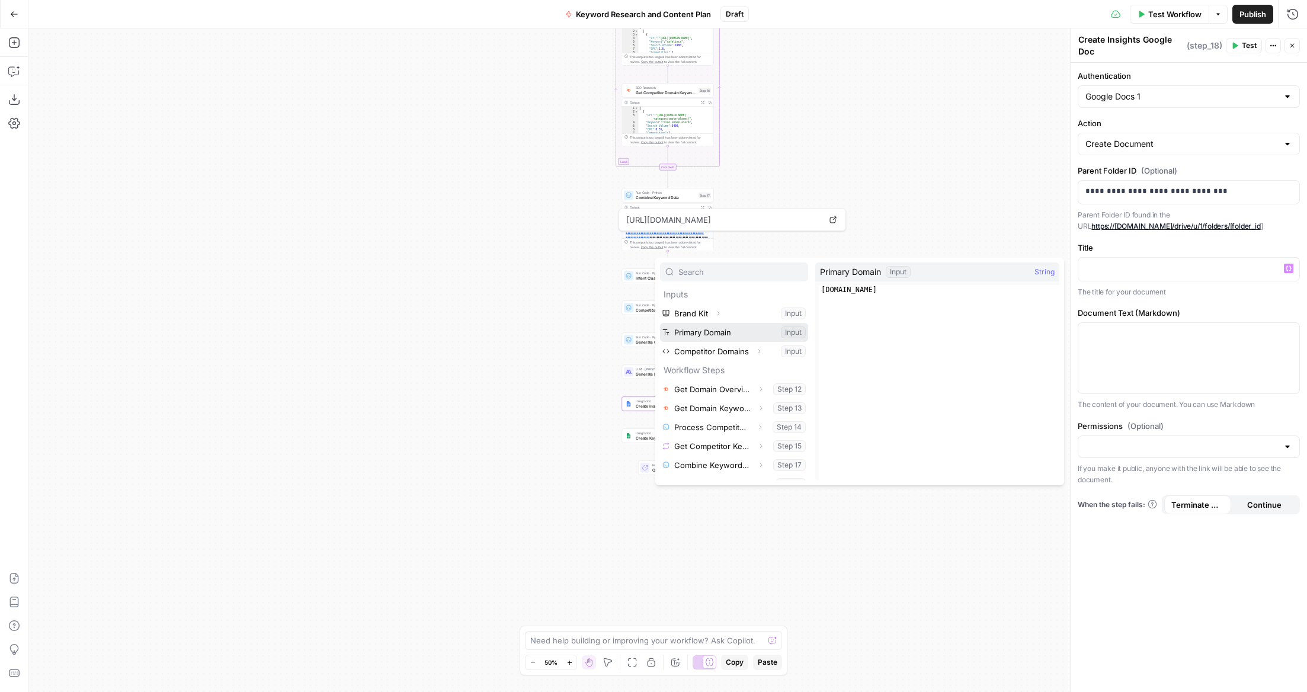
click at [753, 335] on button "Select variable Primary Domain" at bounding box center [734, 332] width 148 height 19
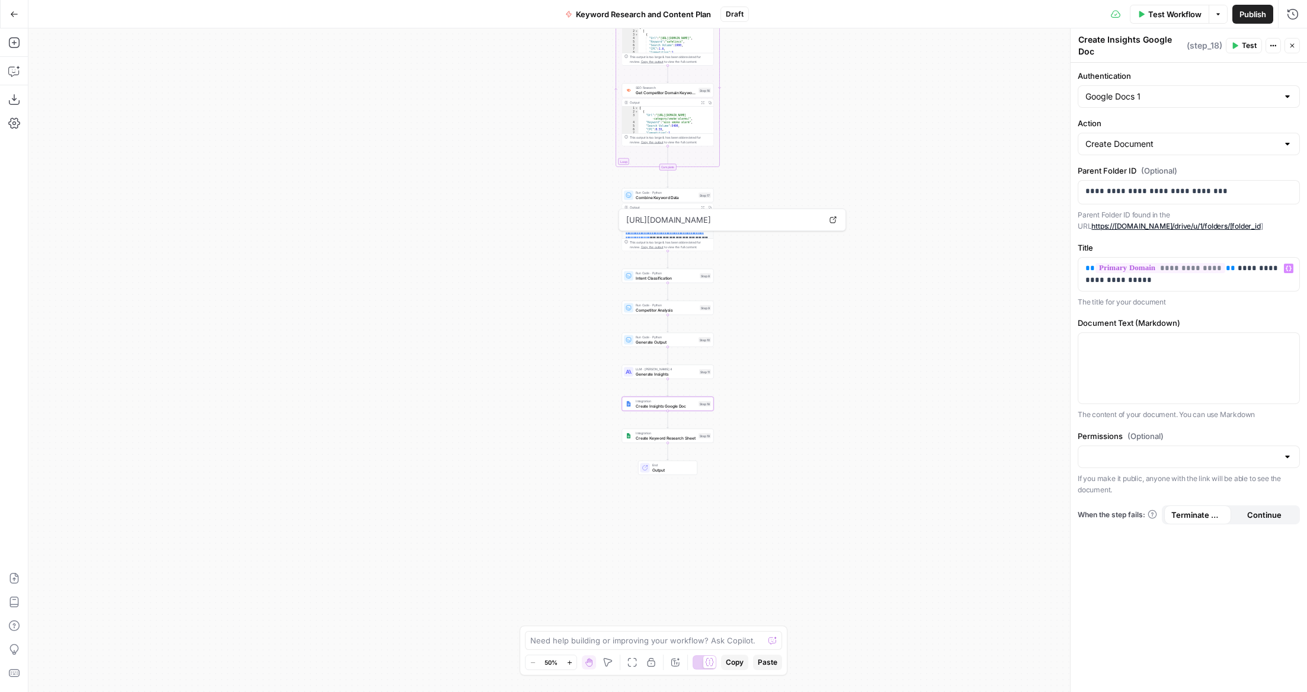
click at [992, 356] on div "Workflow Set Inputs Inputs SEO Research Get Domain Overview Step 12 Output Expa…" at bounding box center [667, 360] width 1279 height 664
click at [396, 363] on div "Workflow Set Inputs Inputs SEO Research Get Domain Overview Step 12 Output Expa…" at bounding box center [667, 360] width 1279 height 664
click at [553, 643] on textarea at bounding box center [646, 641] width 233 height 12
type textarea "analyse for any defunct steps"
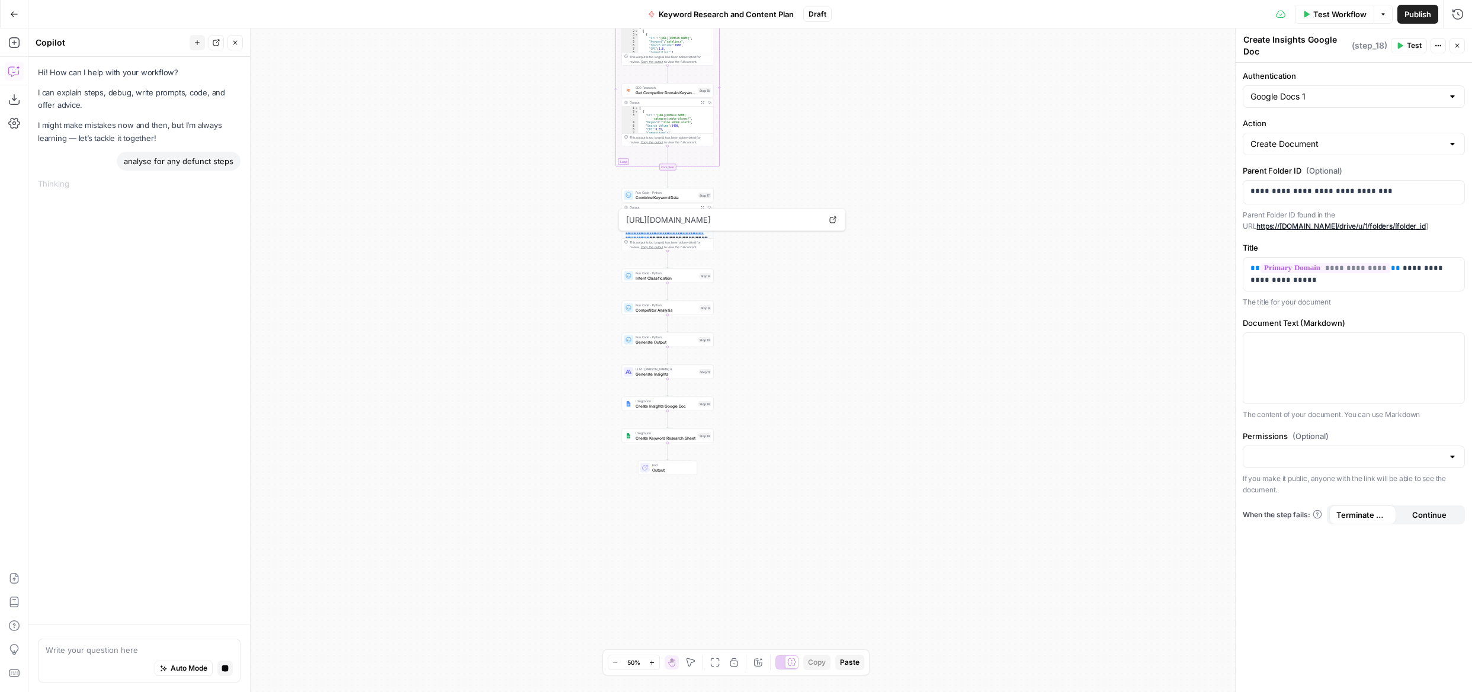
click at [1038, 351] on div "Workflow Set Inputs Inputs SEO Research Get Domain Overview Step 12 Output Expa…" at bounding box center [750, 360] width 1444 height 664
click at [645, 438] on span "Create Keyword Research Sheet" at bounding box center [666, 438] width 60 height 6
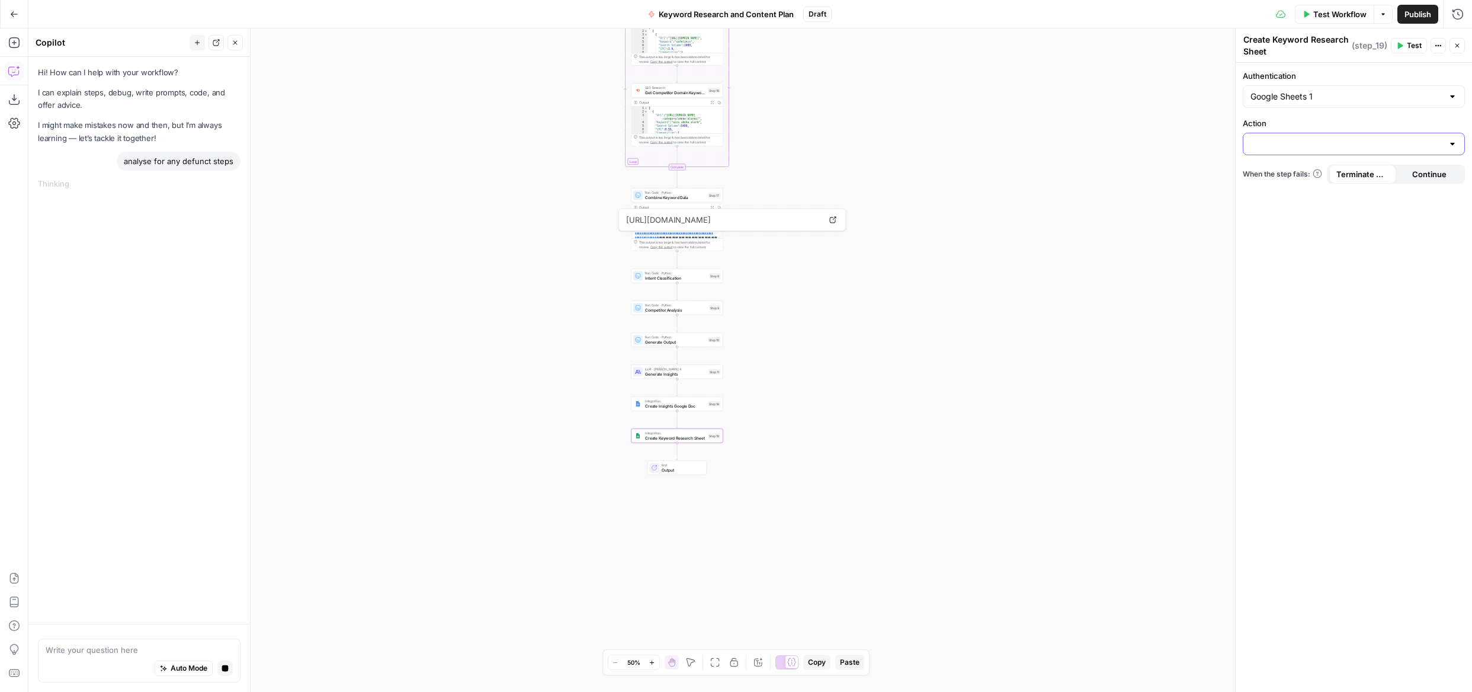
click at [1307, 138] on input "Action" at bounding box center [1347, 144] width 193 height 12
click at [1306, 176] on span "Create Spreadsheet" at bounding box center [1351, 174] width 197 height 12
type input "Create Spreadsheet"
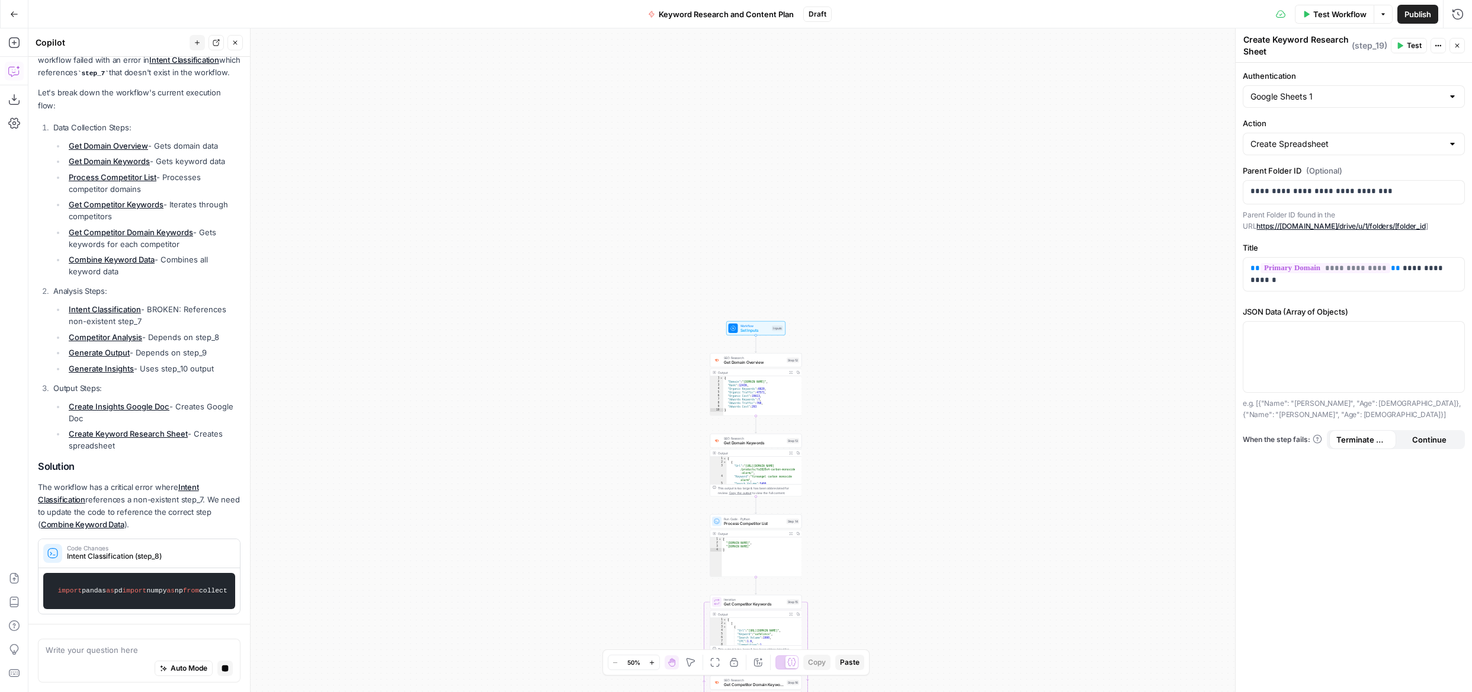
click at [1307, 44] on icon "button" at bounding box center [1438, 45] width 7 height 7
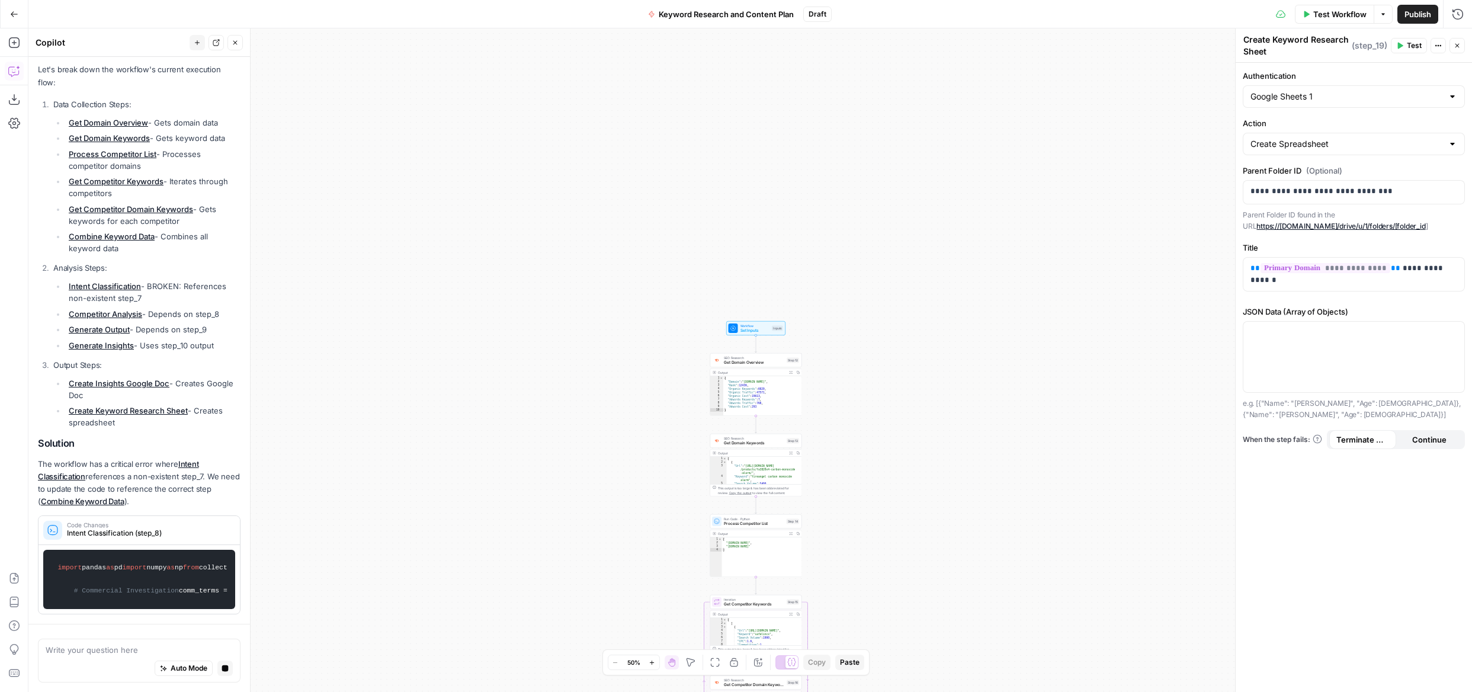
drag, startPoint x: 1114, startPoint y: 159, endPoint x: 1136, endPoint y: 207, distance: 52.5
click at [1114, 159] on div "Workflow Set Inputs Inputs SEO Research Get Domain Overview Step 12 Output Expa…" at bounding box center [750, 360] width 1444 height 664
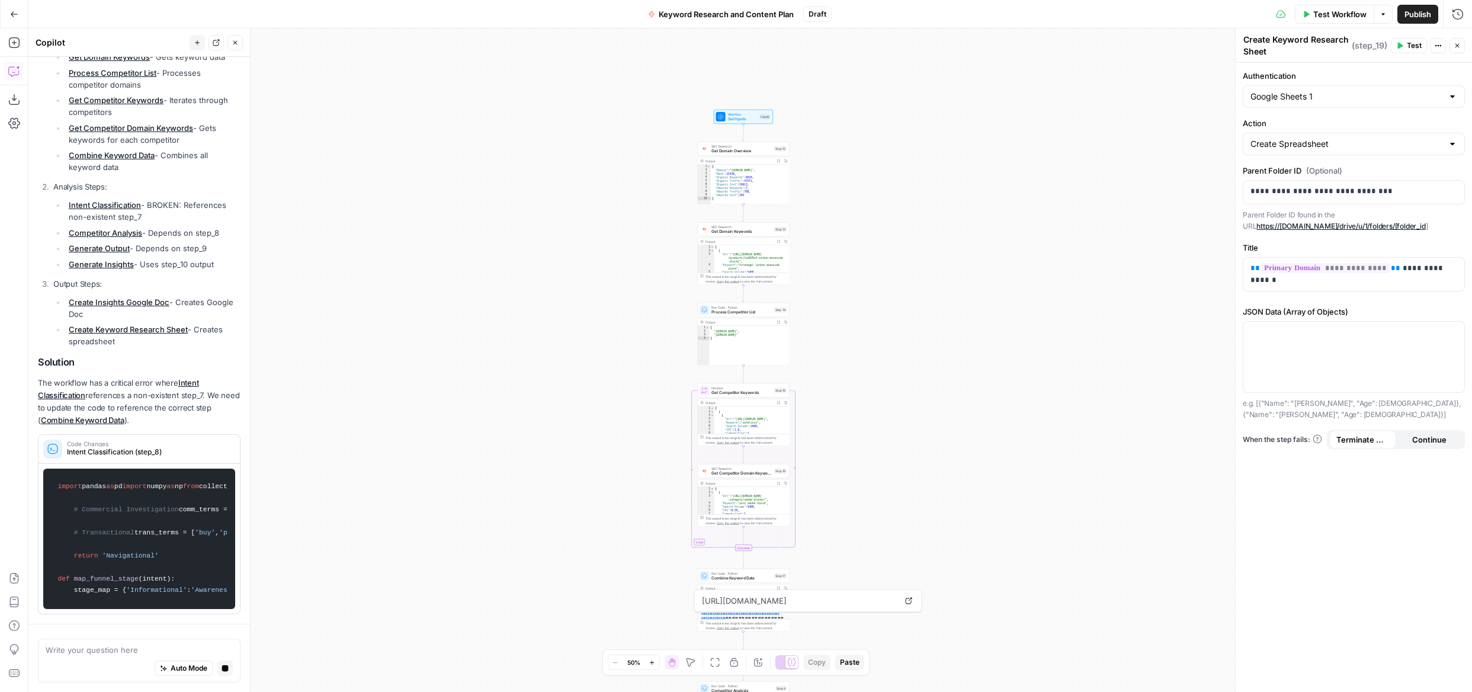
drag, startPoint x: 875, startPoint y: 539, endPoint x: 862, endPoint y: 328, distance: 211.9
click at [862, 328] on div "Workflow Set Inputs Inputs SEO Research Get Domain Overview Step 12 Output Expa…" at bounding box center [750, 360] width 1444 height 664
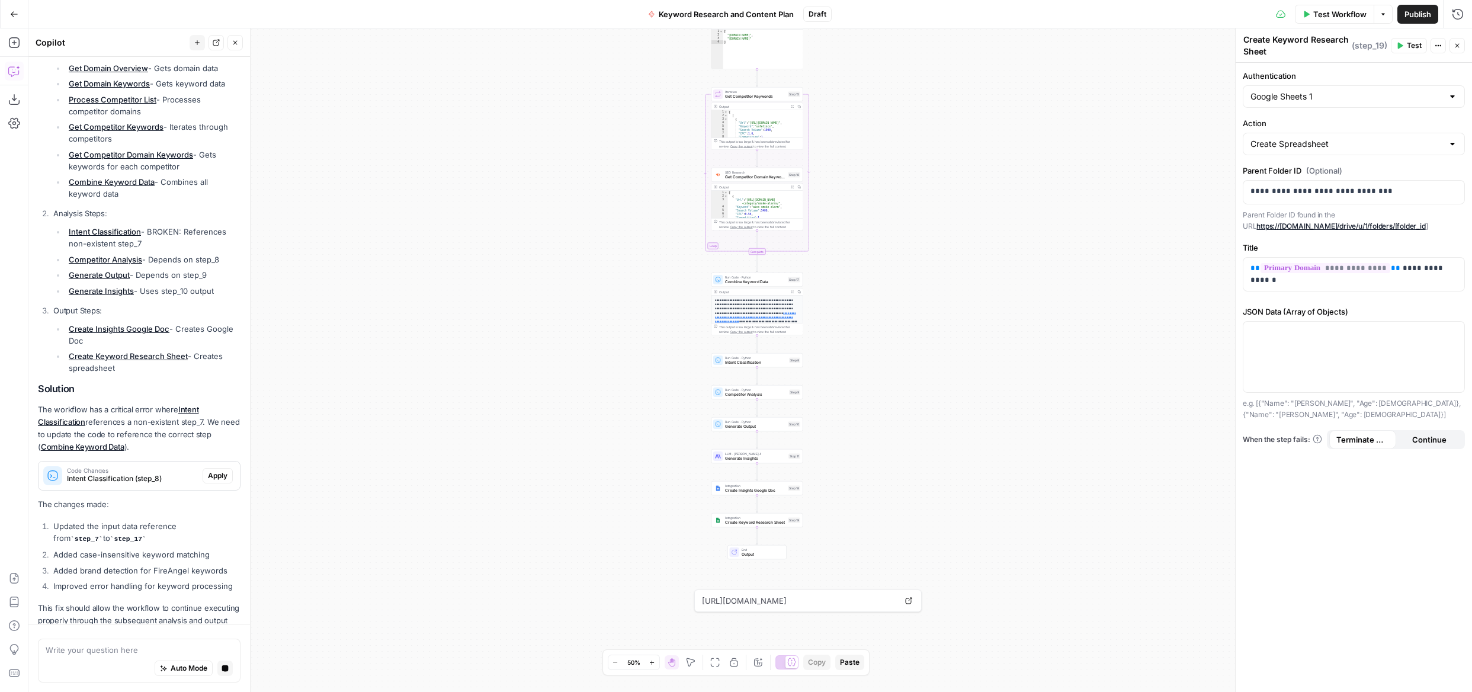
scroll to position [239, 0]
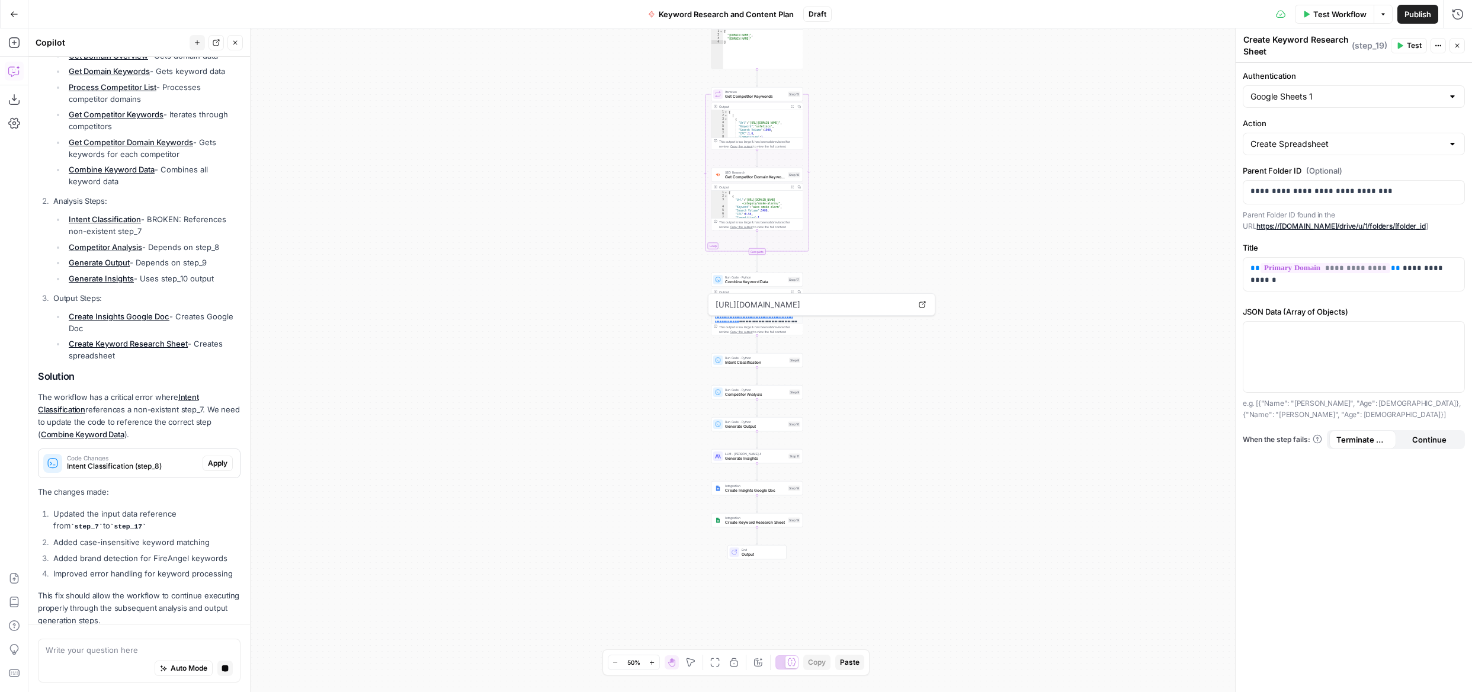
click at [222, 458] on span "Apply" at bounding box center [218, 463] width 20 height 11
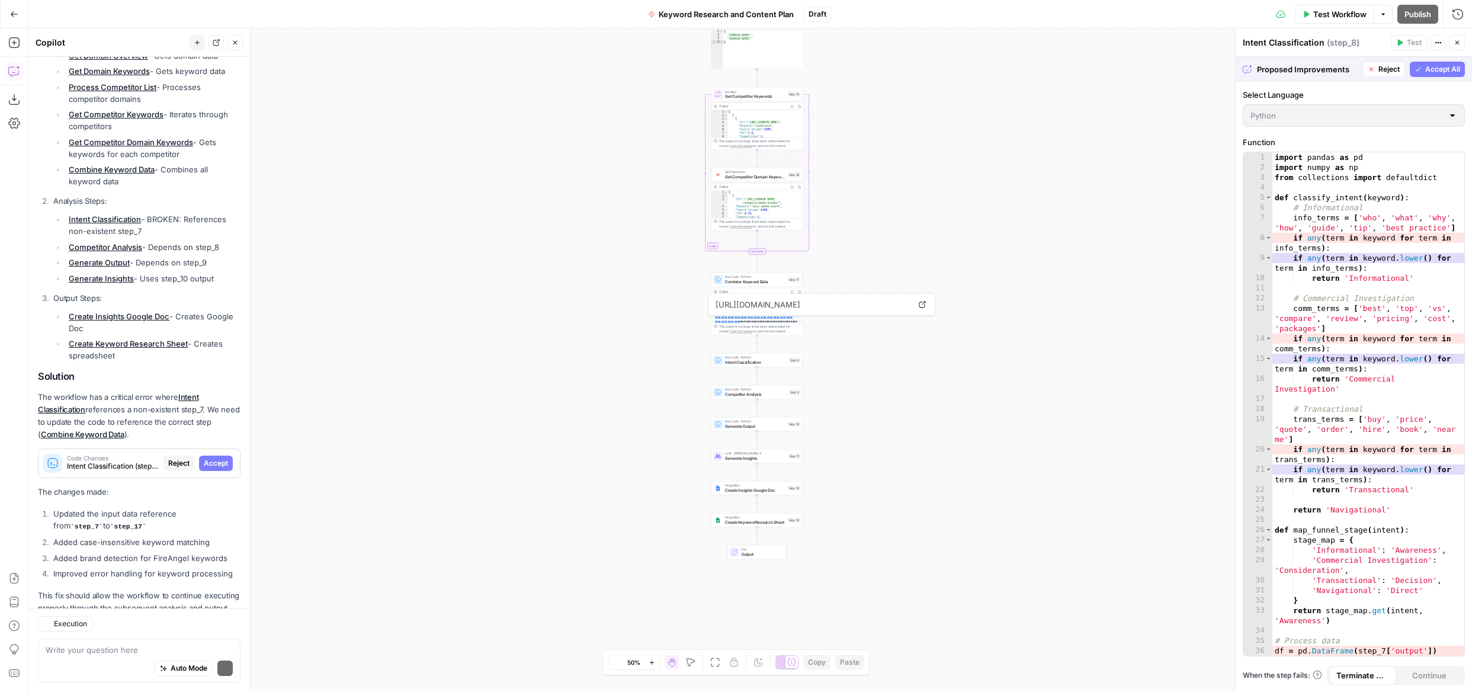
scroll to position [273, 0]
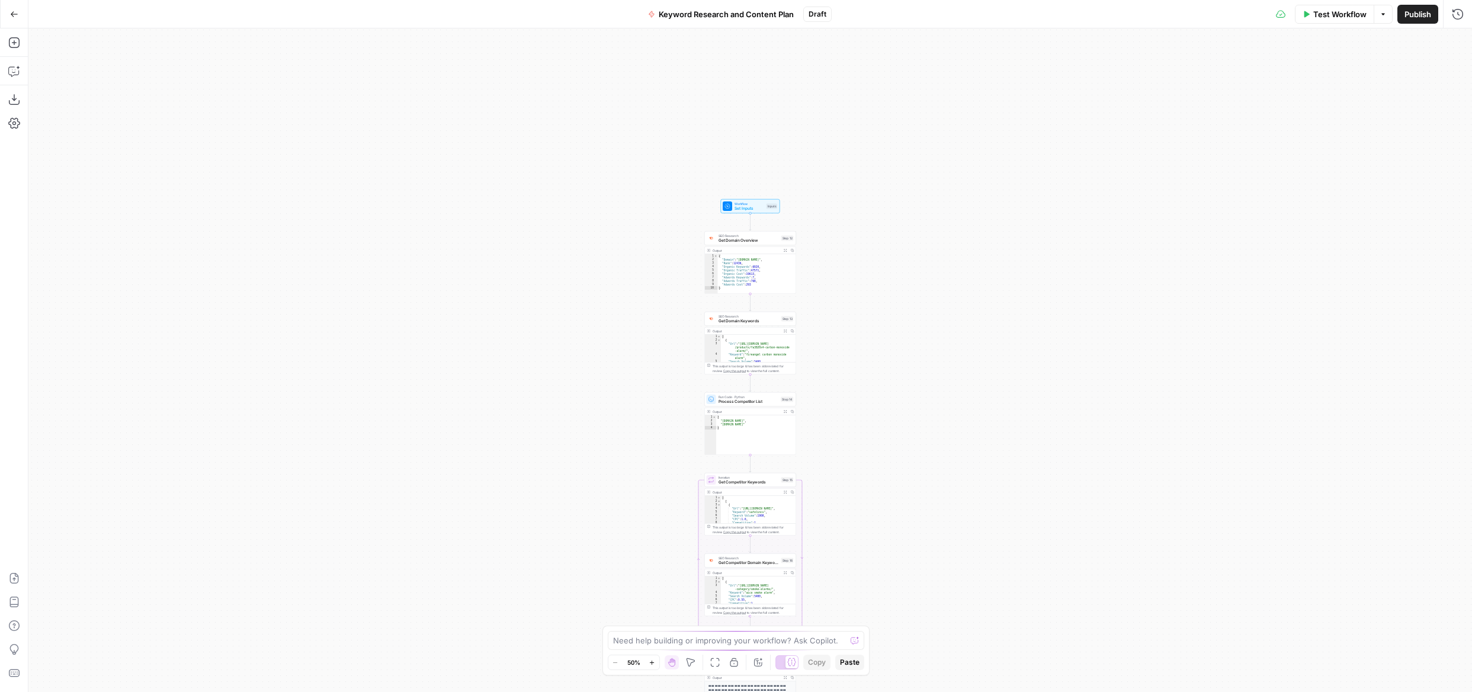
click at [1341, 16] on span "Test Workflow" at bounding box center [1340, 14] width 53 height 12
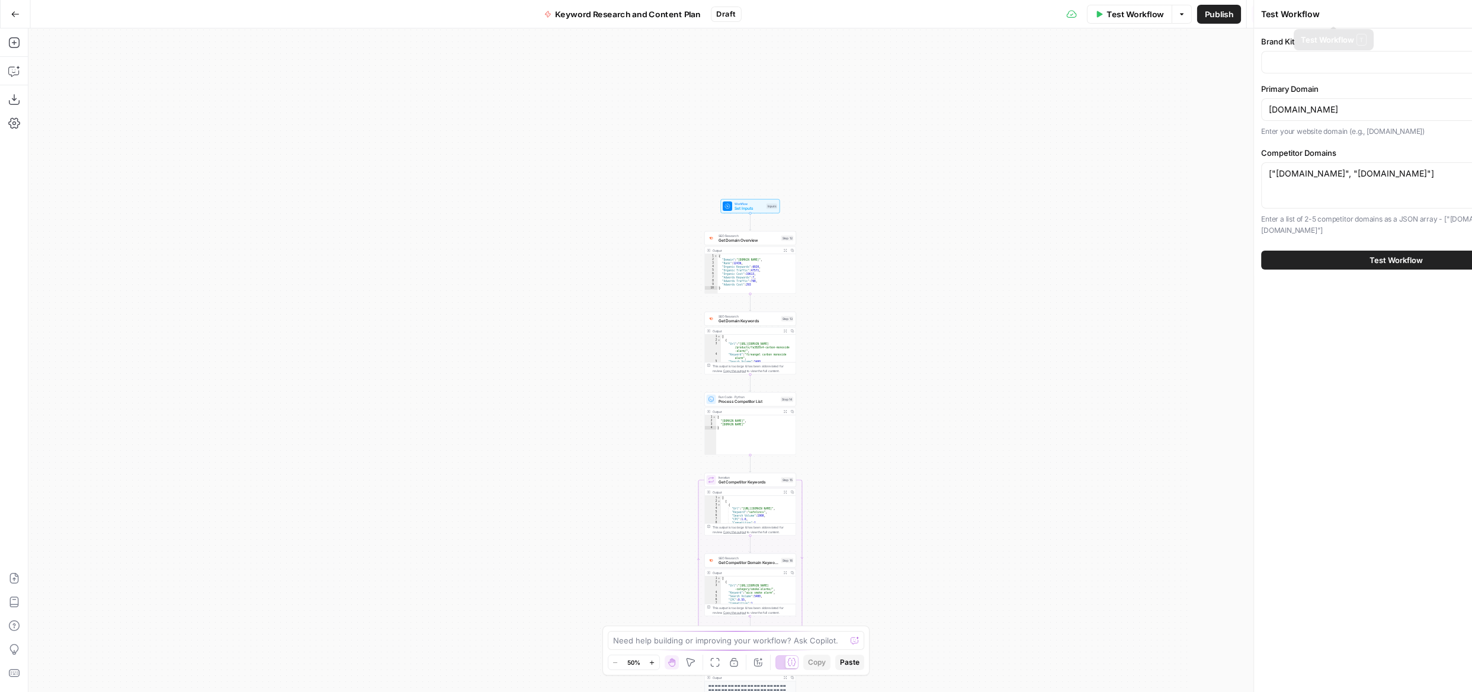
type input "FireAngel"
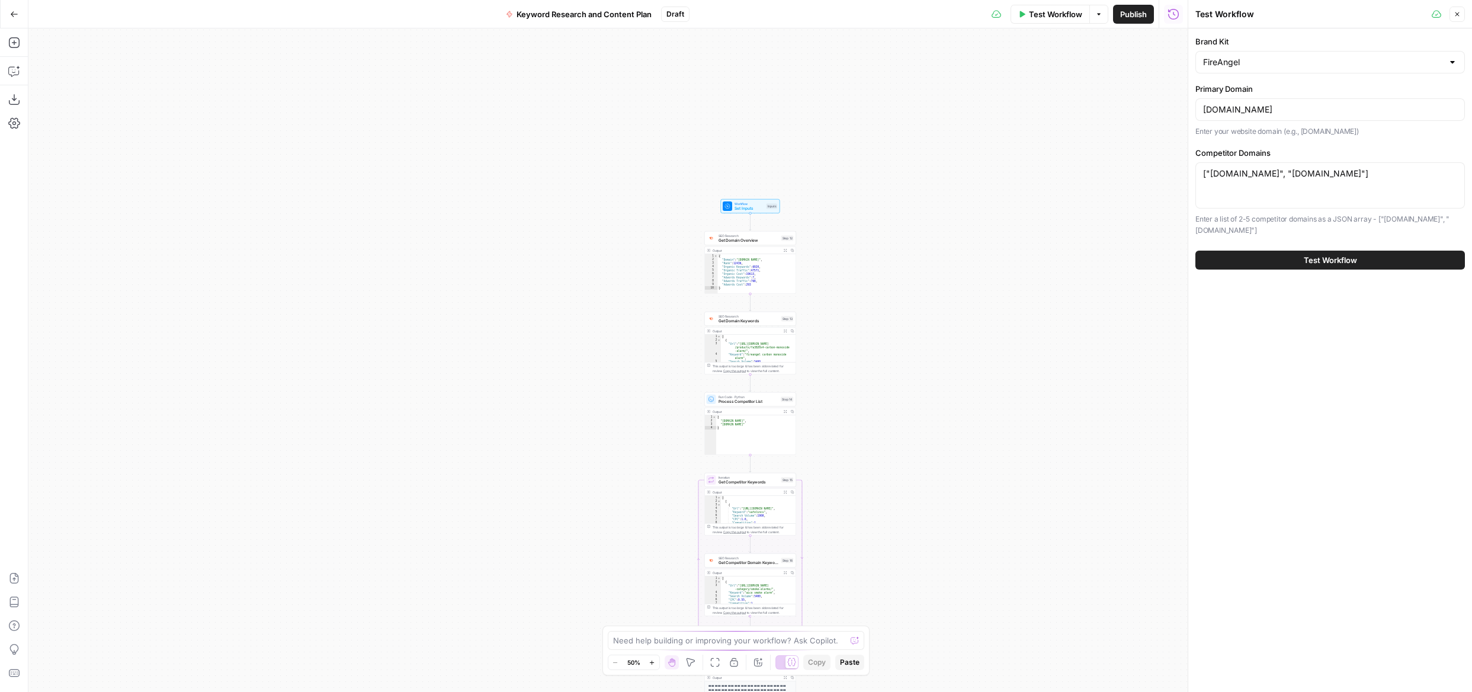
click at [1299, 261] on button "Test Workflow" at bounding box center [1331, 260] width 270 height 19
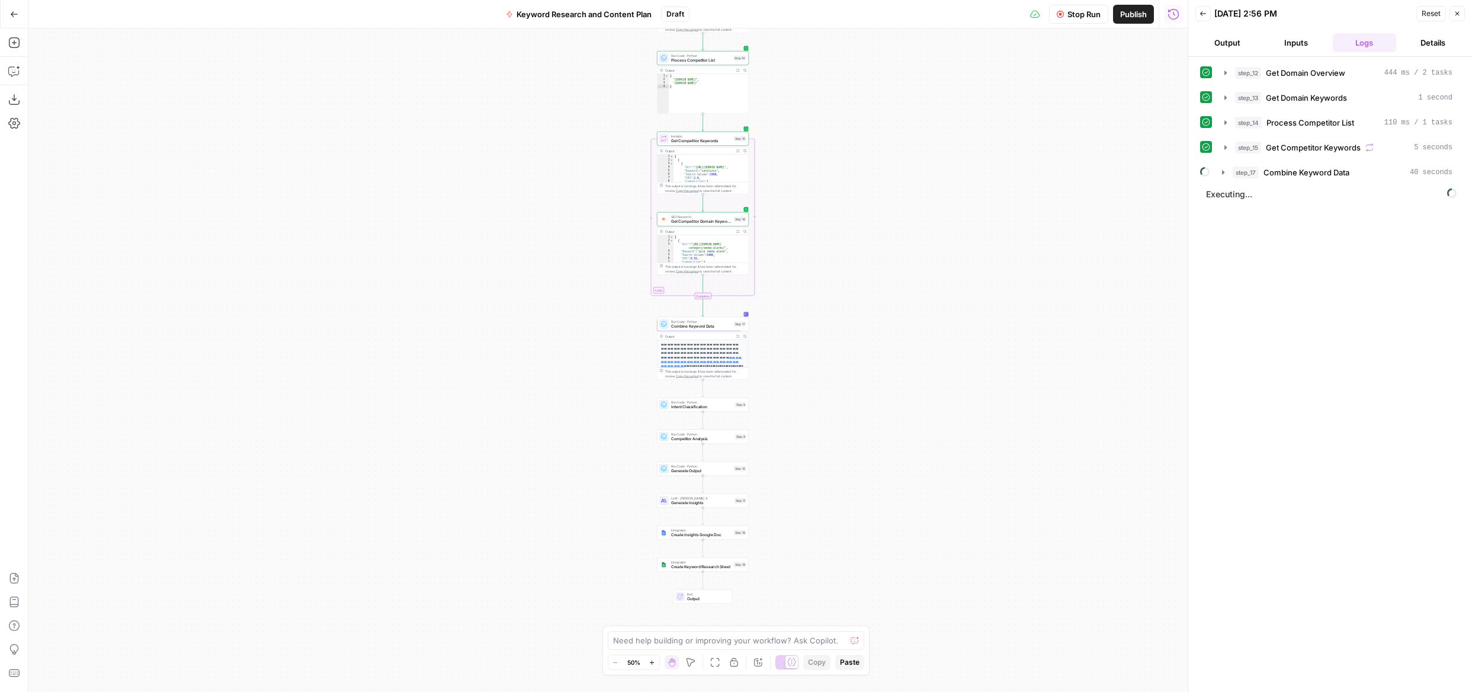
drag, startPoint x: 680, startPoint y: 664, endPoint x: 688, endPoint y: 660, distance: 8.7
click at [684, 662] on div "Zoom Out 50% Zoom In Hand Move Fit to View Lock/Unlock Annotate Workflow Copy P…" at bounding box center [736, 662] width 257 height 15
click at [689, 646] on div "Move M" at bounding box center [691, 639] width 46 height 20
click at [644, 642] on textarea at bounding box center [729, 641] width 233 height 12
type textarea "is there a way to bypass the time for the combine keyword data step"
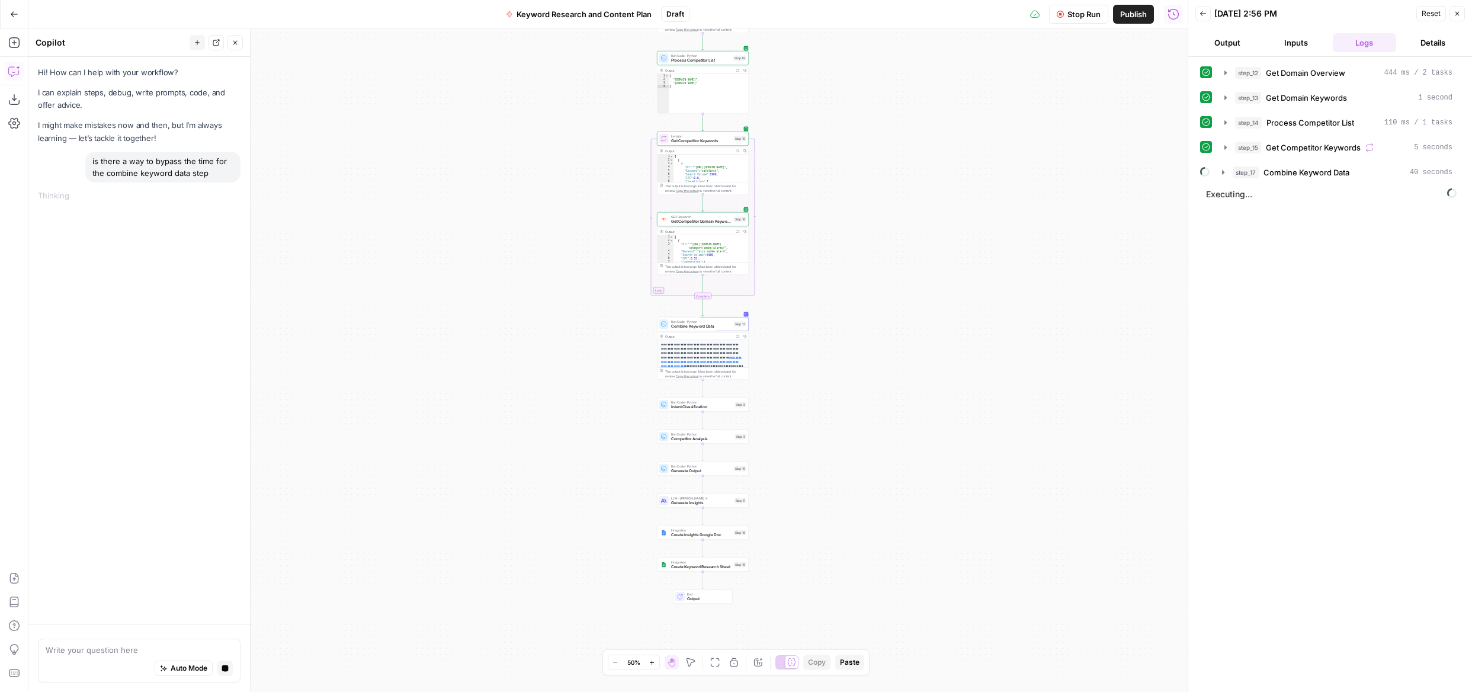
click at [1085, 9] on span "Stop Run" at bounding box center [1084, 14] width 33 height 12
click at [710, 374] on div "This output is too large & has been abbreviated for review. Copy the output to …" at bounding box center [705, 373] width 81 height 9
click at [737, 336] on icon "button" at bounding box center [739, 337] width 4 height 4
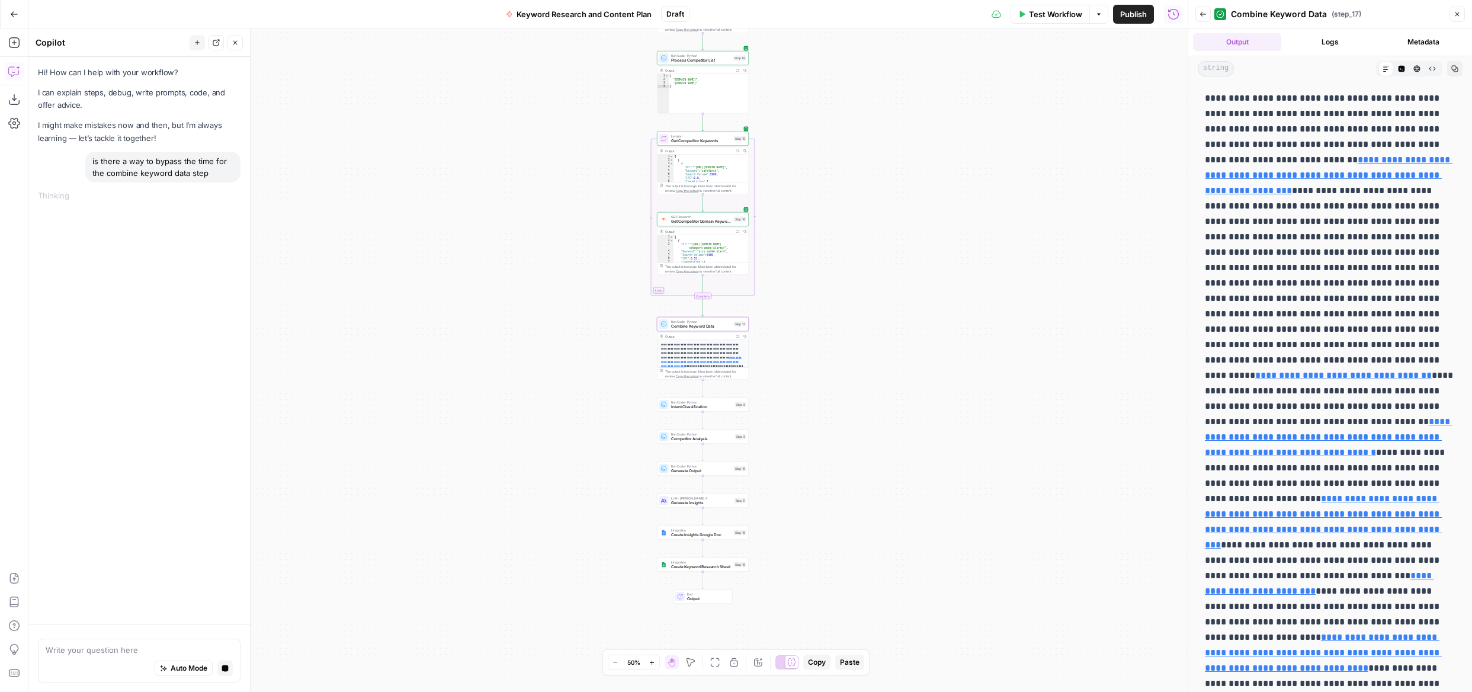
click at [1208, 17] on button "Back" at bounding box center [1203, 14] width 15 height 15
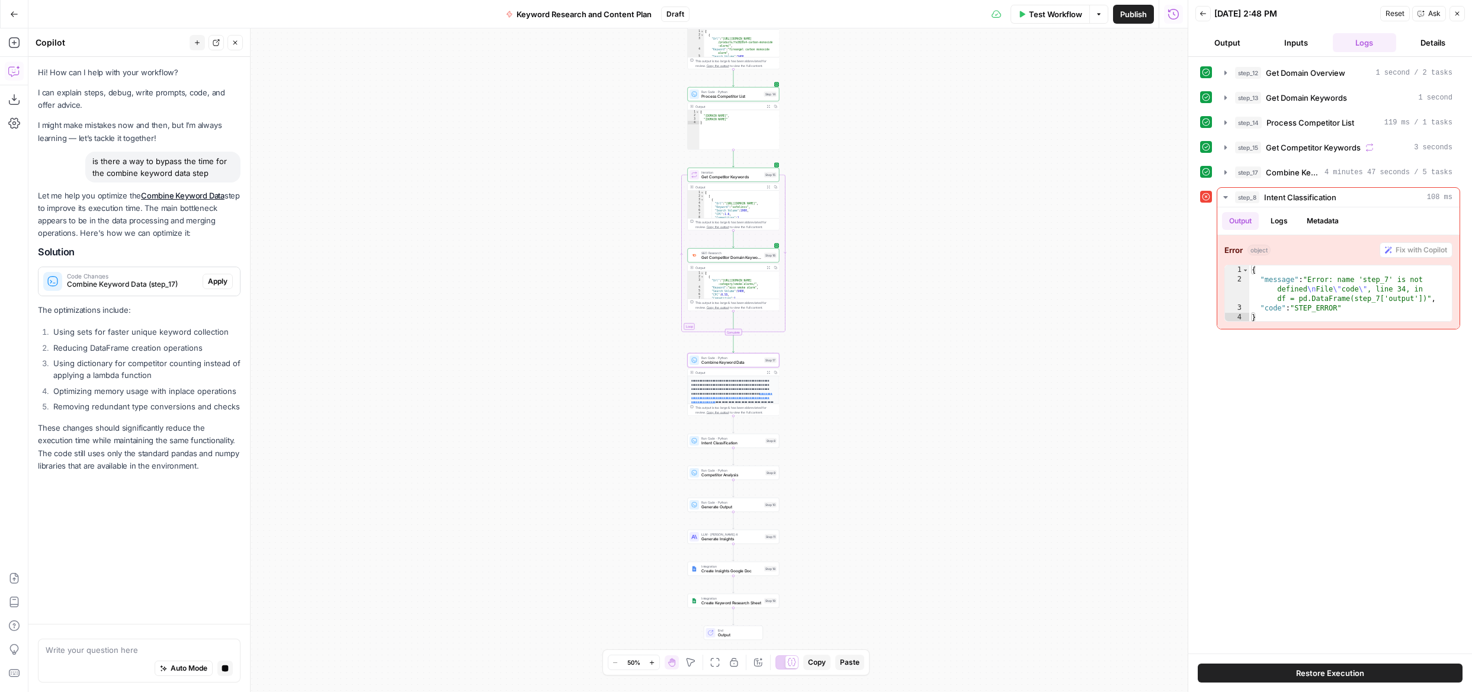
click at [213, 283] on span "Apply" at bounding box center [218, 281] width 20 height 11
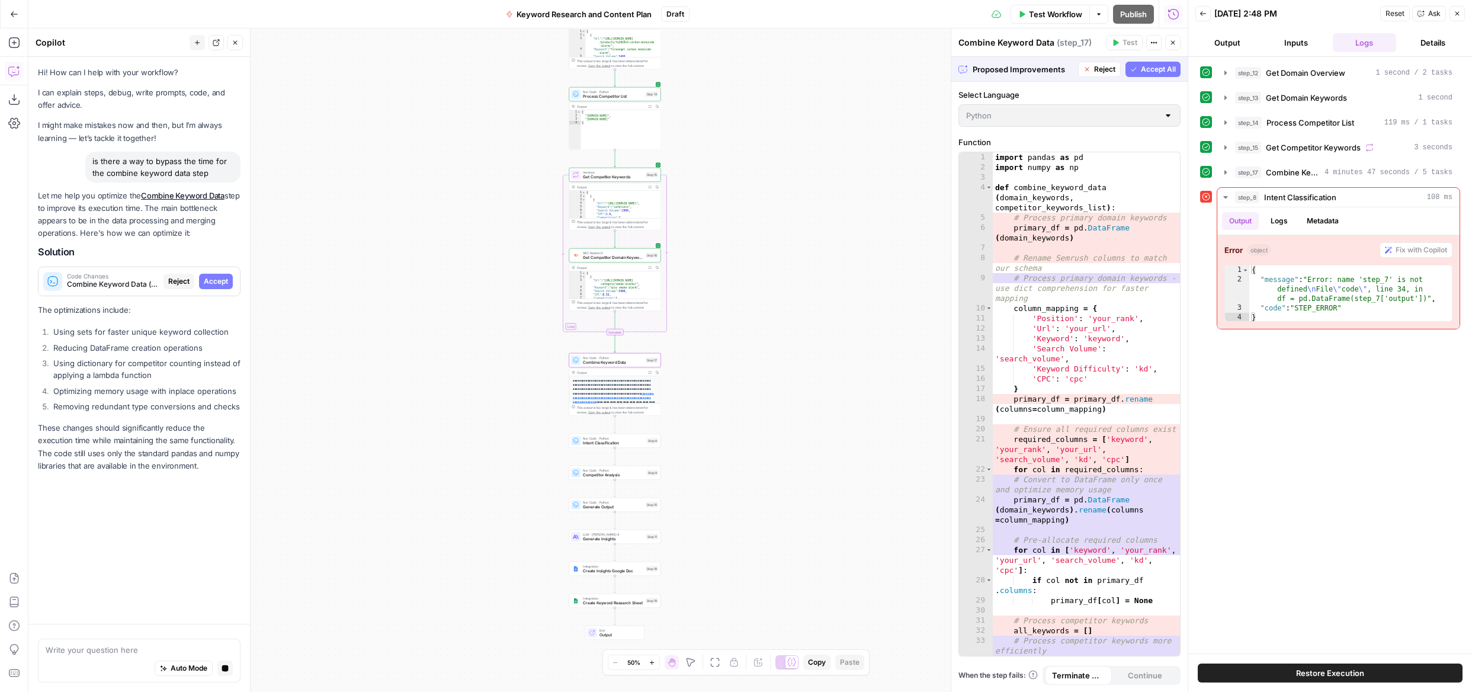
click at [219, 280] on span "Accept" at bounding box center [216, 281] width 24 height 11
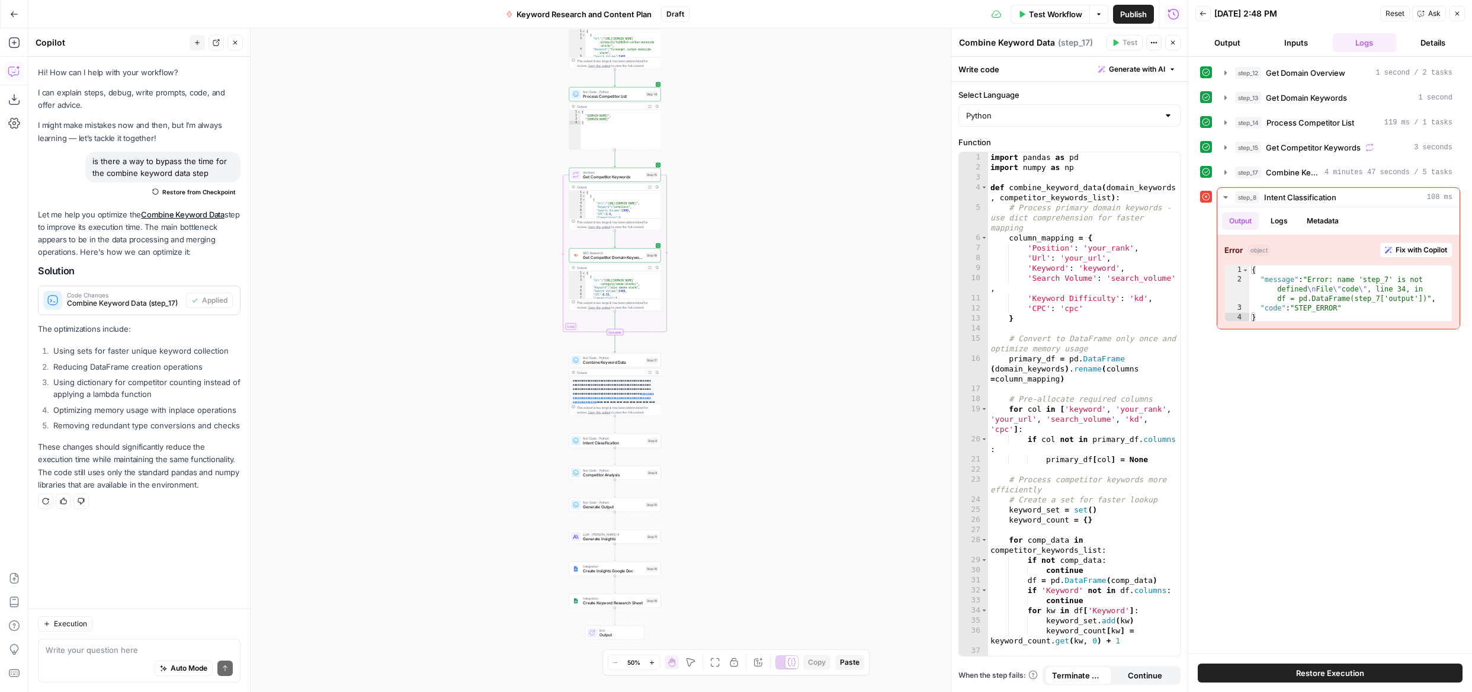
drag, startPoint x: 1456, startPoint y: 13, endPoint x: 1315, endPoint y: 130, distance: 183.9
click at [1456, 13] on icon "button" at bounding box center [1458, 14] width 4 height 4
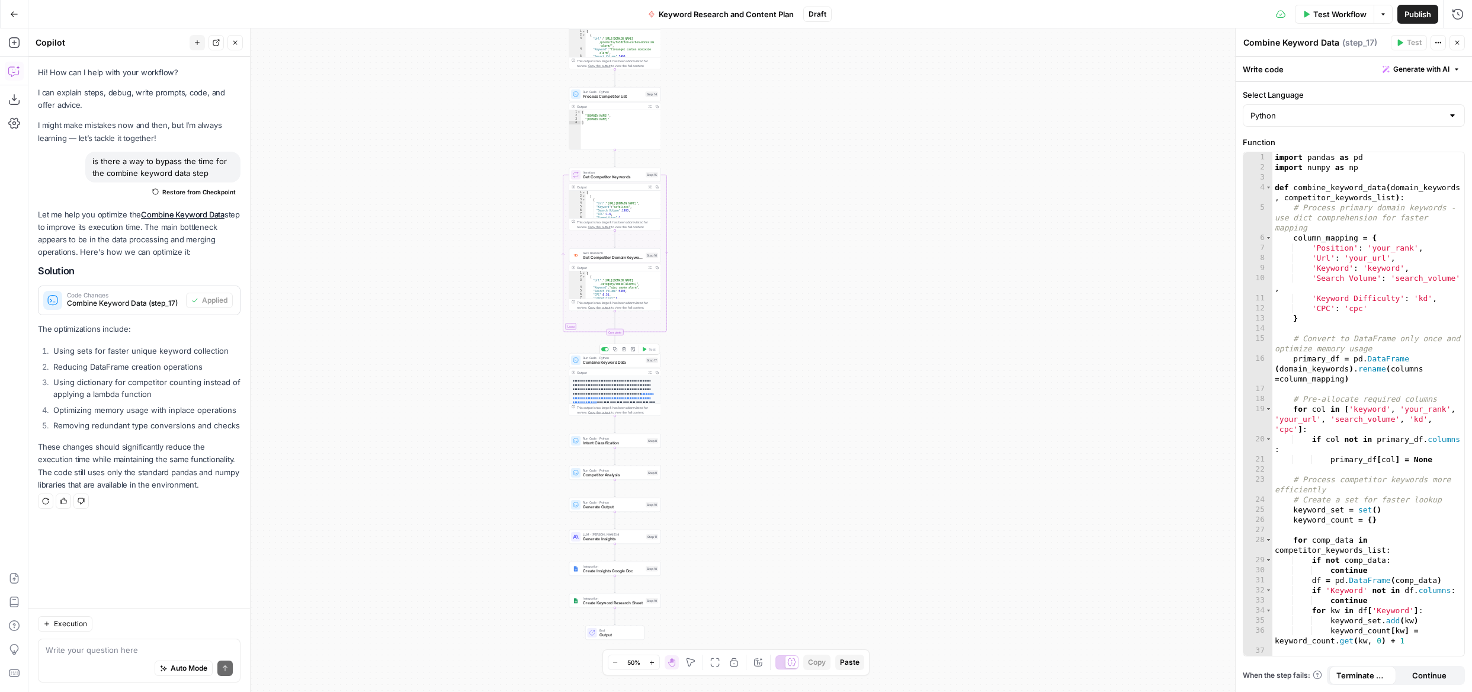
click at [622, 364] on span "Combine Keyword Data" at bounding box center [613, 363] width 60 height 6
click at [620, 386] on p "**********" at bounding box center [615, 415] width 84 height 73
click at [625, 361] on span "Combine Keyword Data" at bounding box center [613, 363] width 60 height 6
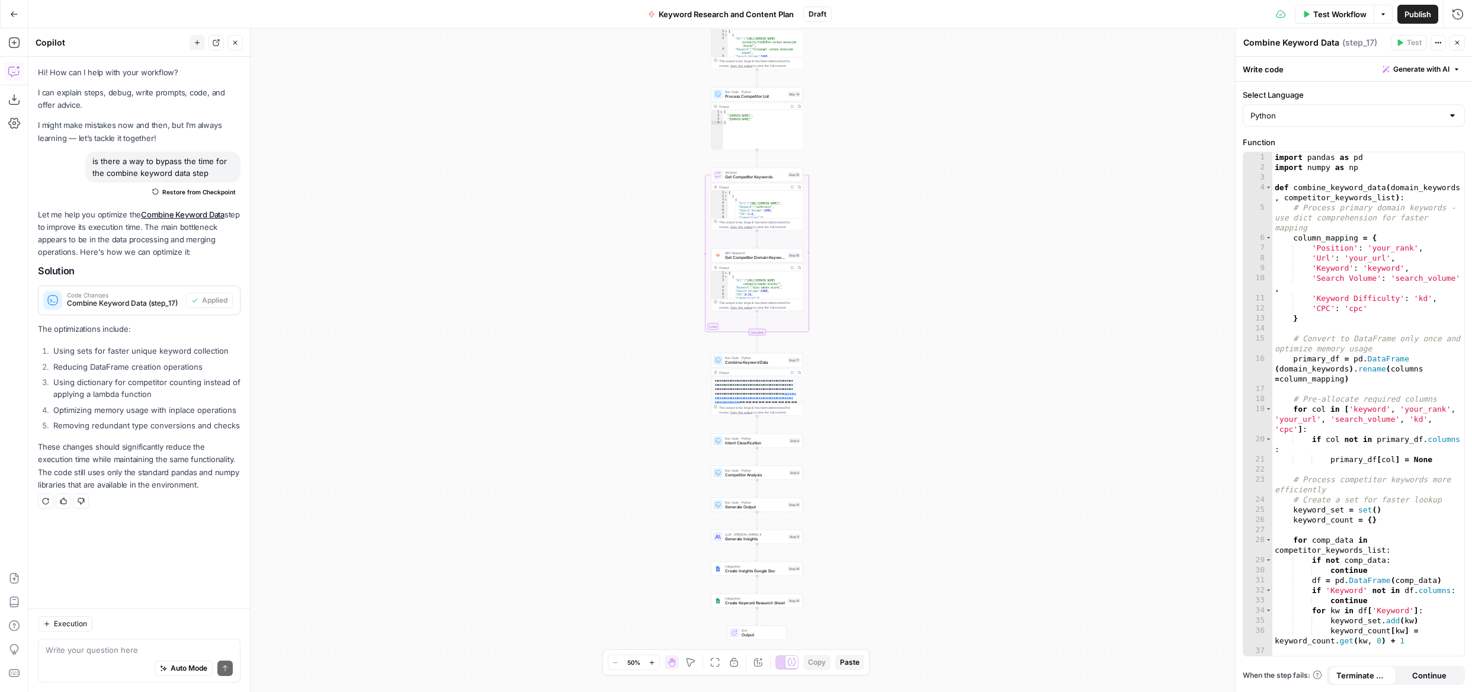
click at [901, 387] on div "Workflow Set Inputs Inputs SEO Research Get Domain Overview Step 12 Output Expa…" at bounding box center [750, 360] width 1444 height 664
click at [1462, 41] on button "Close" at bounding box center [1457, 42] width 15 height 15
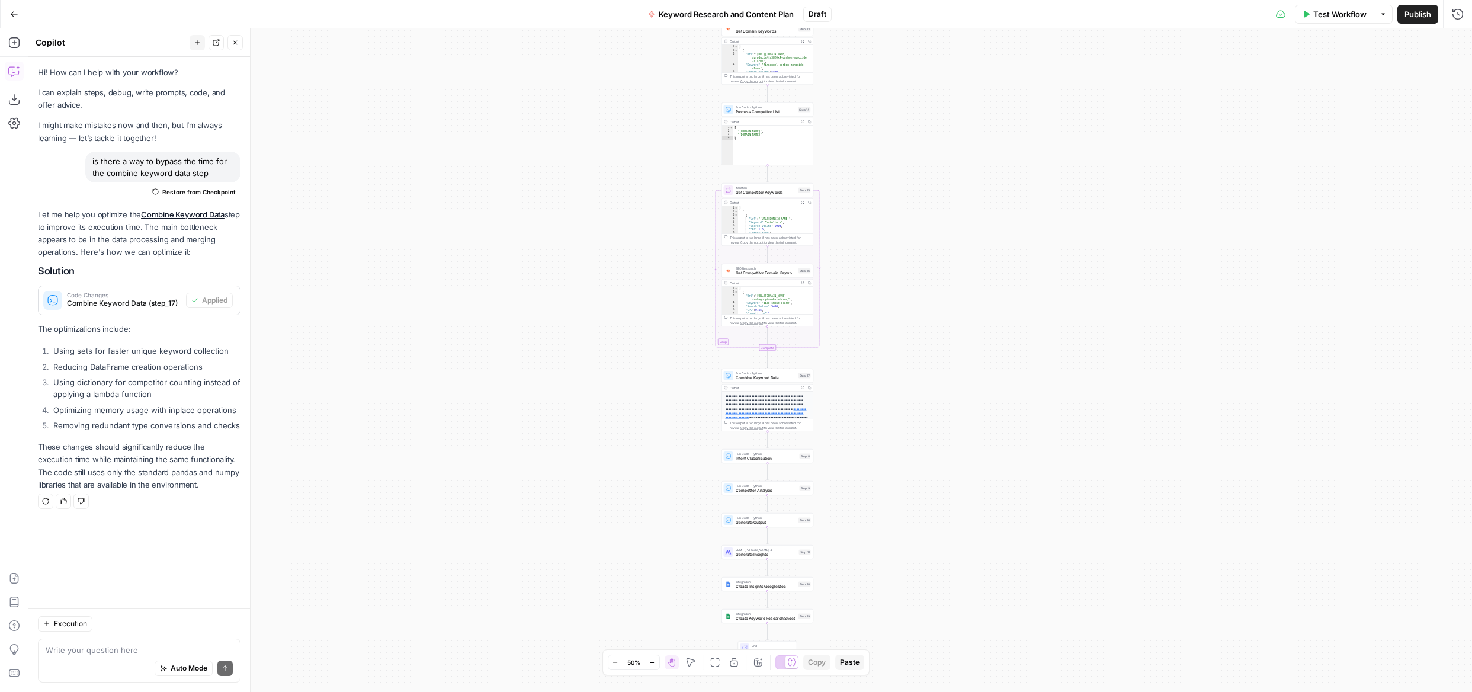
click at [1336, 17] on span "Test Workflow" at bounding box center [1340, 14] width 53 height 12
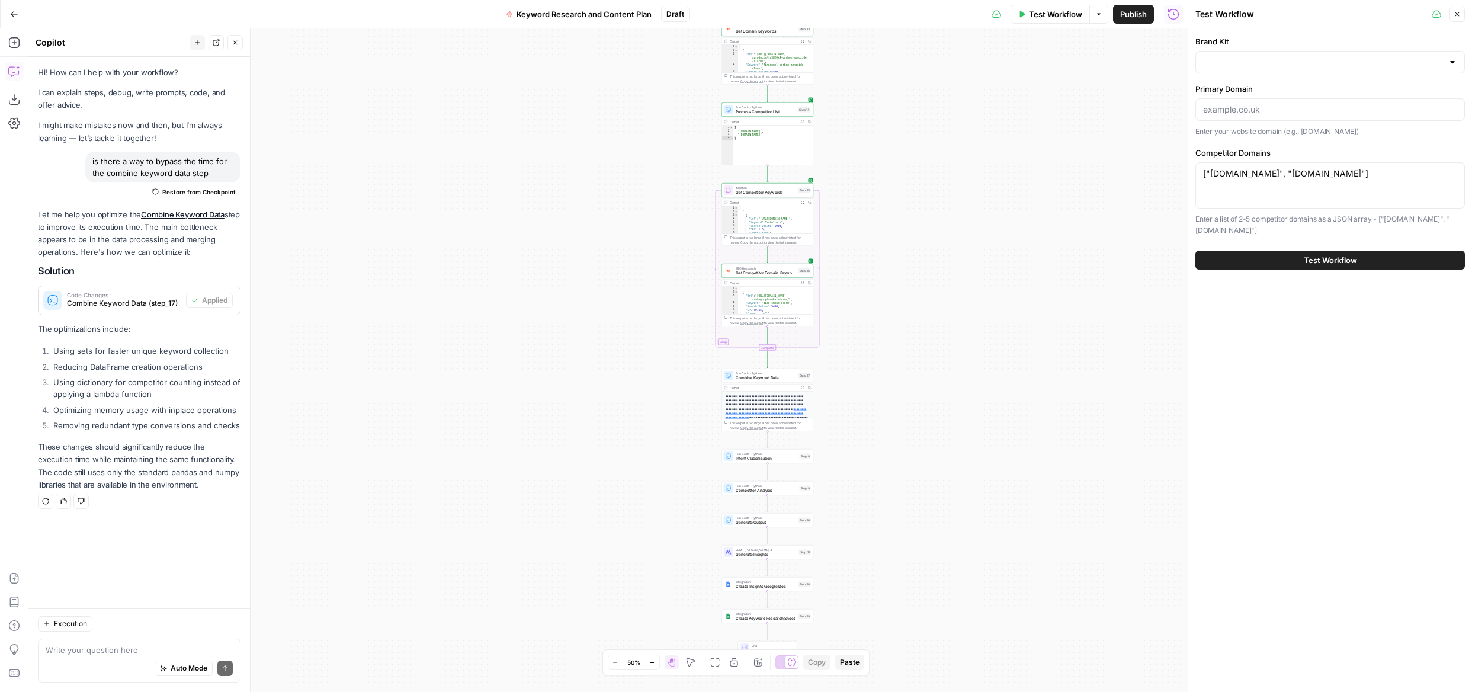
click at [1313, 268] on button "Test Workflow" at bounding box center [1331, 260] width 270 height 19
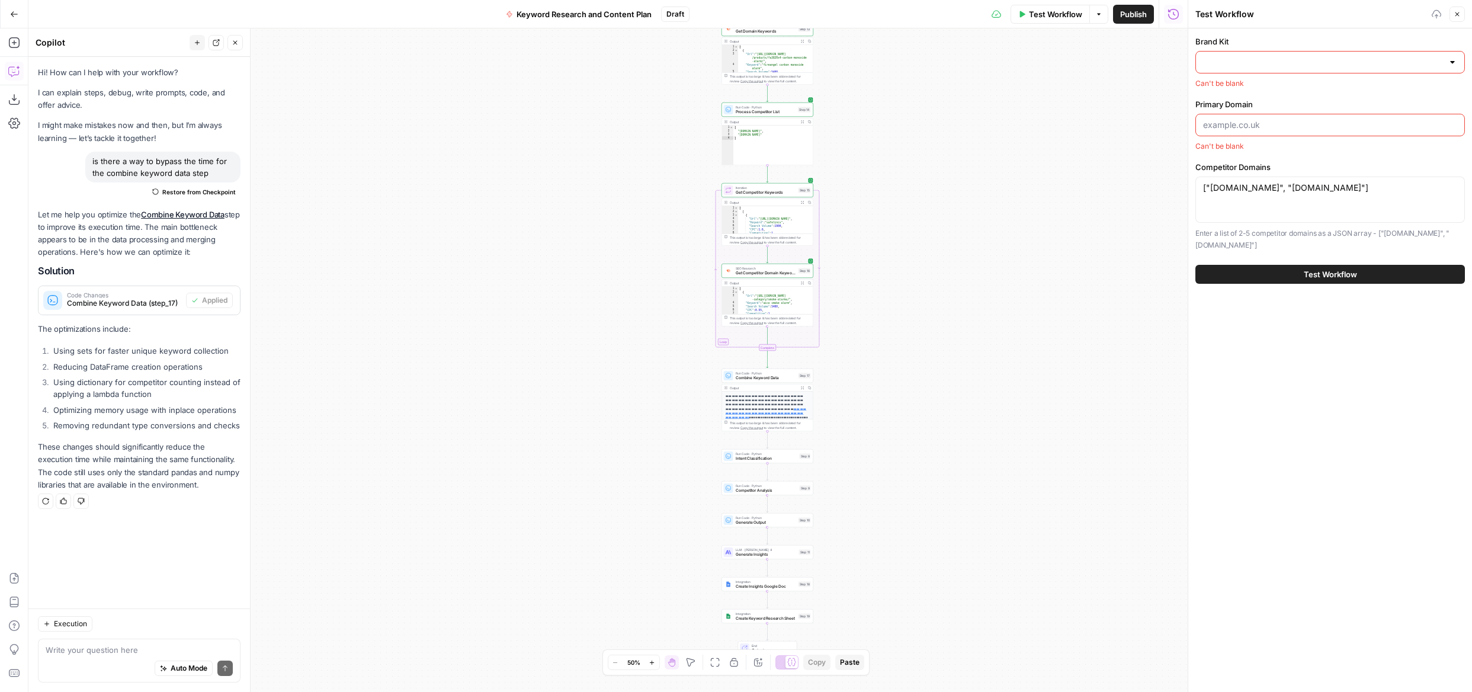
drag, startPoint x: 1250, startPoint y: 45, endPoint x: 1251, endPoint y: 59, distance: 13.7
click at [1250, 46] on label "Brand Kit" at bounding box center [1331, 42] width 270 height 12
click at [1250, 56] on input "Brand Kit" at bounding box center [1323, 62] width 240 height 12
click at [1251, 59] on input "Brand Kit" at bounding box center [1323, 62] width 240 height 12
click at [1240, 123] on span "FireAngel" at bounding box center [1328, 119] width 245 height 12
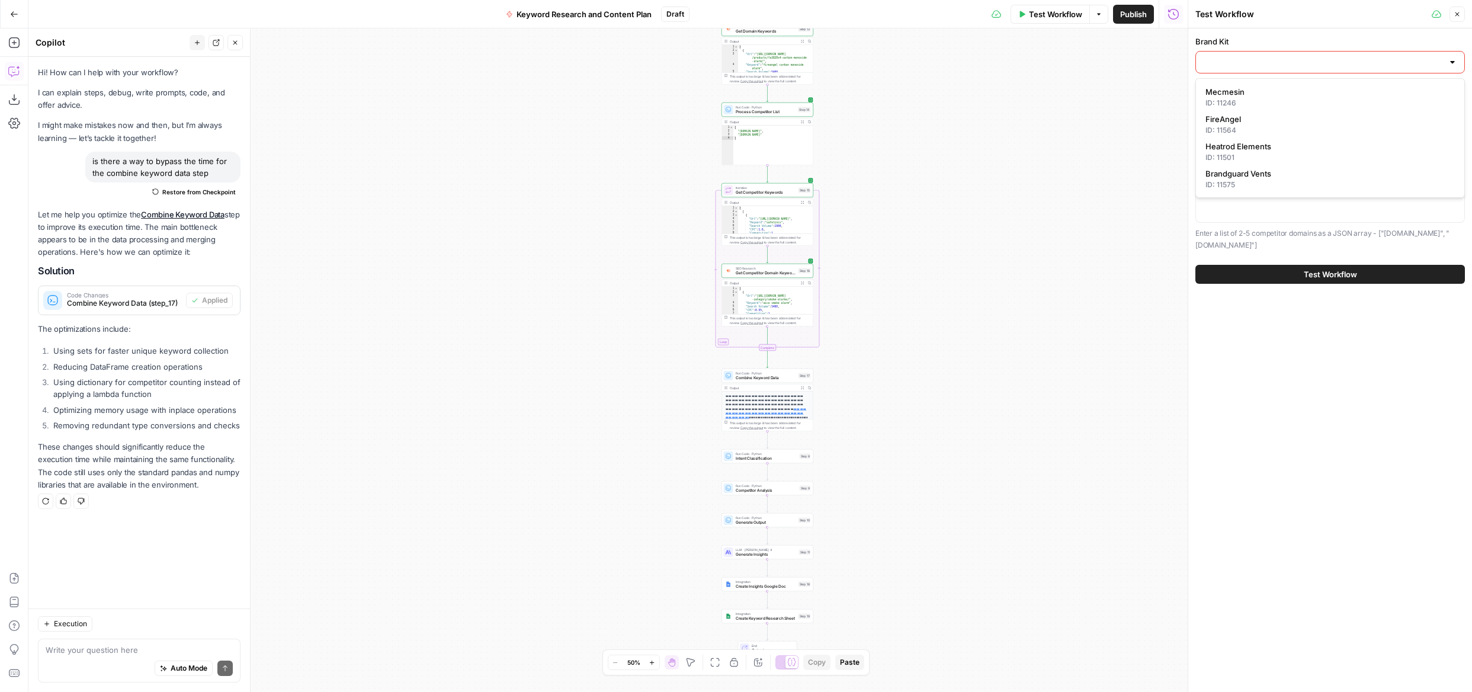
type input "FireAngel"
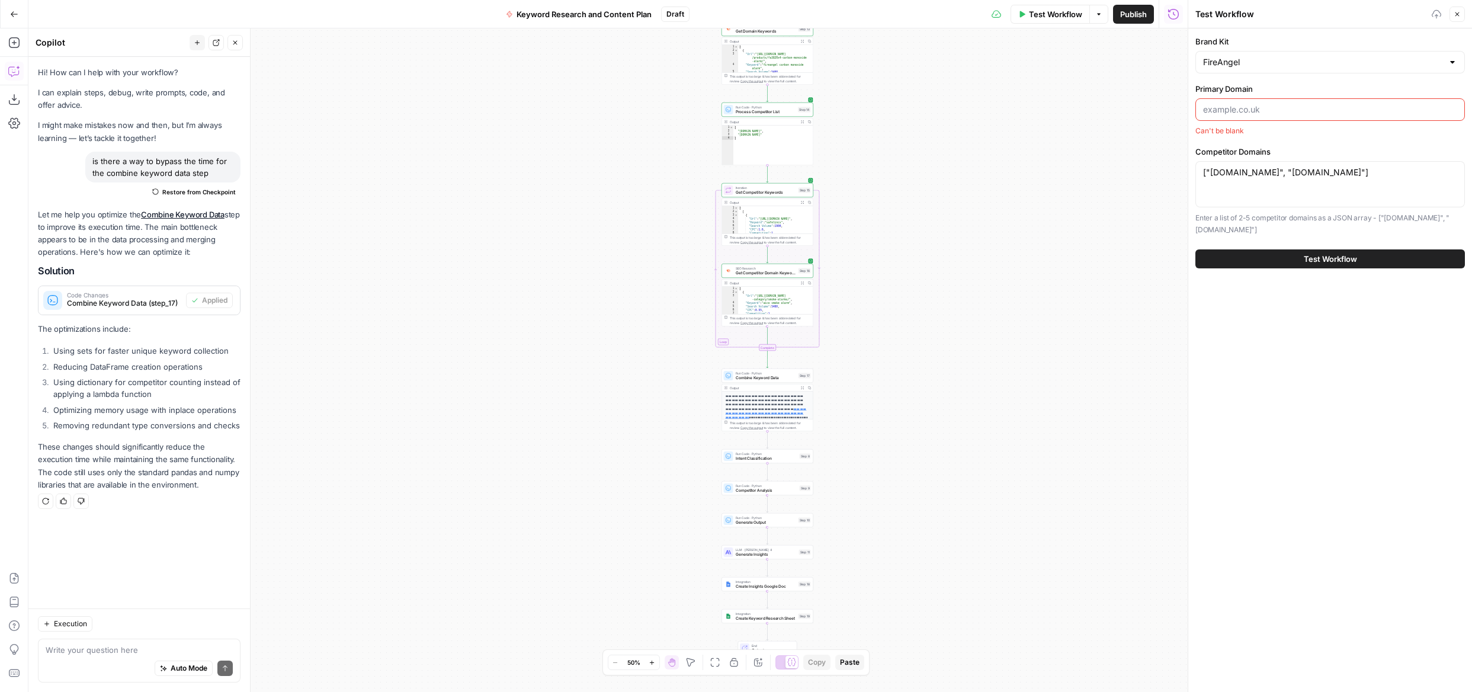
click at [1286, 104] on input "Primary Domain" at bounding box center [1330, 110] width 254 height 12
type input "[DOMAIN_NAME]"
drag, startPoint x: 760, startPoint y: 136, endPoint x: 737, endPoint y: 132, distance: 23.5
click at [737, 132] on div "[ "[DOMAIN_NAME]" , "[DOMAIN_NAME]" ]" at bounding box center [774, 148] width 80 height 47
click at [767, 137] on div "[ "[DOMAIN_NAME]" , "[DOMAIN_NAME]" ]" at bounding box center [774, 148] width 80 height 47
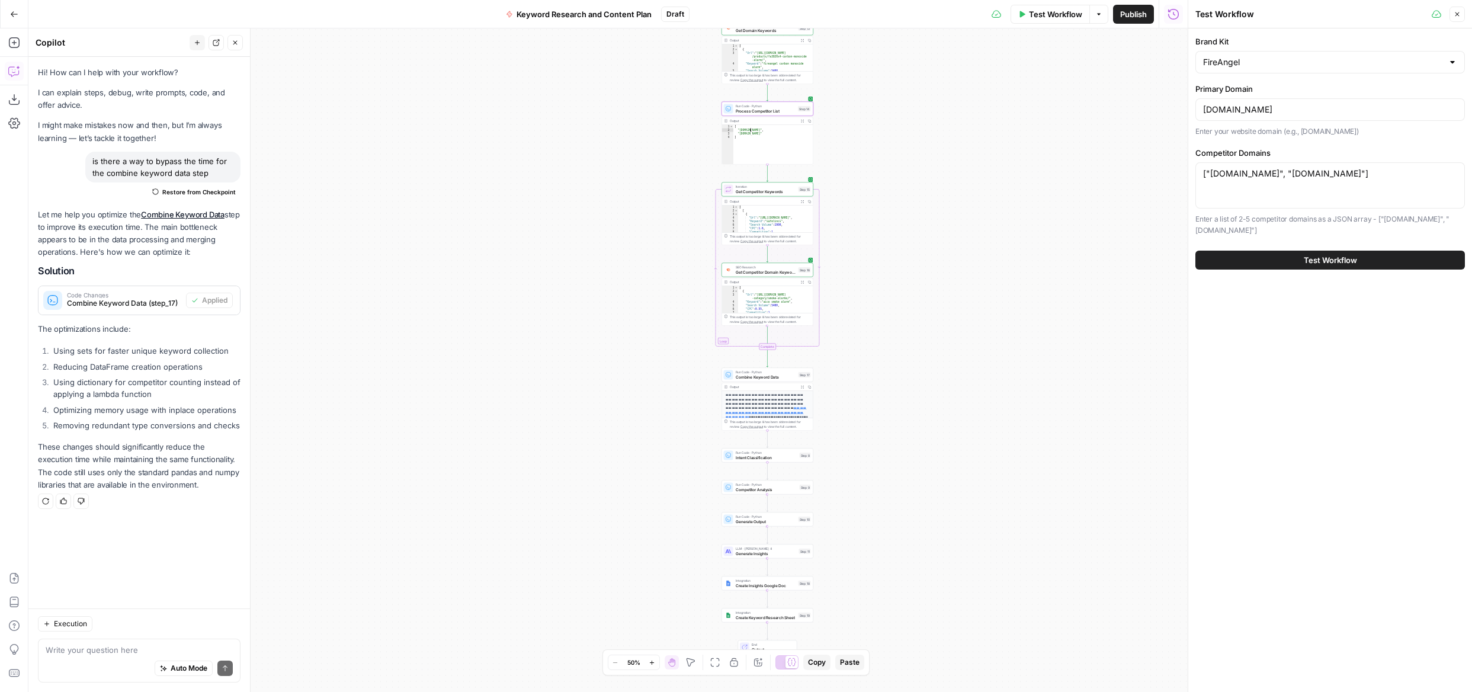
type textarea "**********"
click at [1306, 183] on div "["[DOMAIN_NAME]", "[DOMAIN_NAME]"] ["[DOMAIN_NAME]", "[DOMAIN_NAME]"]" at bounding box center [1331, 185] width 270 height 46
paste textarea ""[DOMAIN_NAME]", "[DOMAIN_NAME]""
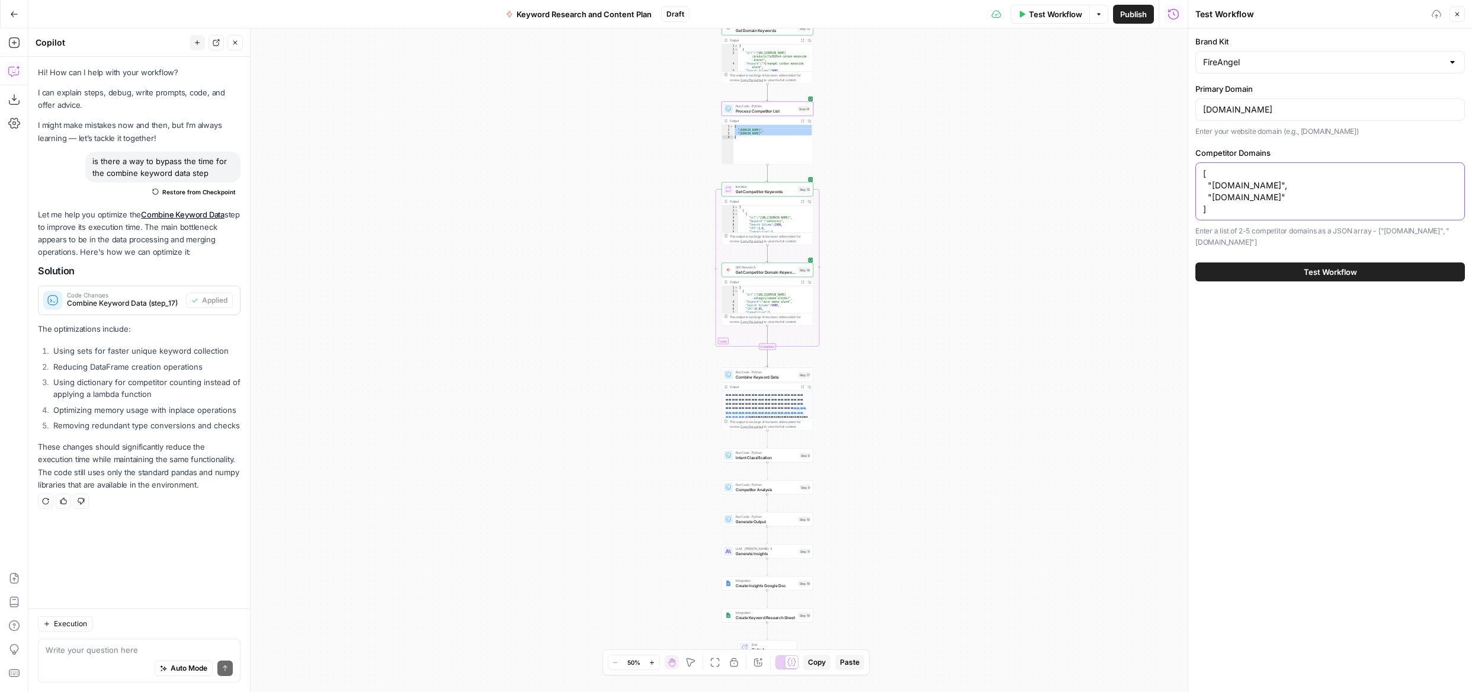
click at [1204, 185] on textarea "[ "[DOMAIN_NAME]", "[DOMAIN_NAME]" ]" at bounding box center [1330, 191] width 254 height 47
click at [1211, 186] on textarea "[ "[DOMAIN_NAME]", "[DOMAIN_NAME]" ]" at bounding box center [1330, 191] width 254 height 47
click at [1210, 188] on textarea "[ "[DOMAIN_NAME]", "[DOMAIN_NAME]" ]" at bounding box center [1330, 191] width 254 height 47
drag, startPoint x: 1209, startPoint y: 182, endPoint x: 1243, endPoint y: 207, distance: 41.6
click at [1209, 182] on textarea "[ "[DOMAIN_NAME]", "[DOMAIN_NAME]" ]" at bounding box center [1330, 191] width 254 height 47
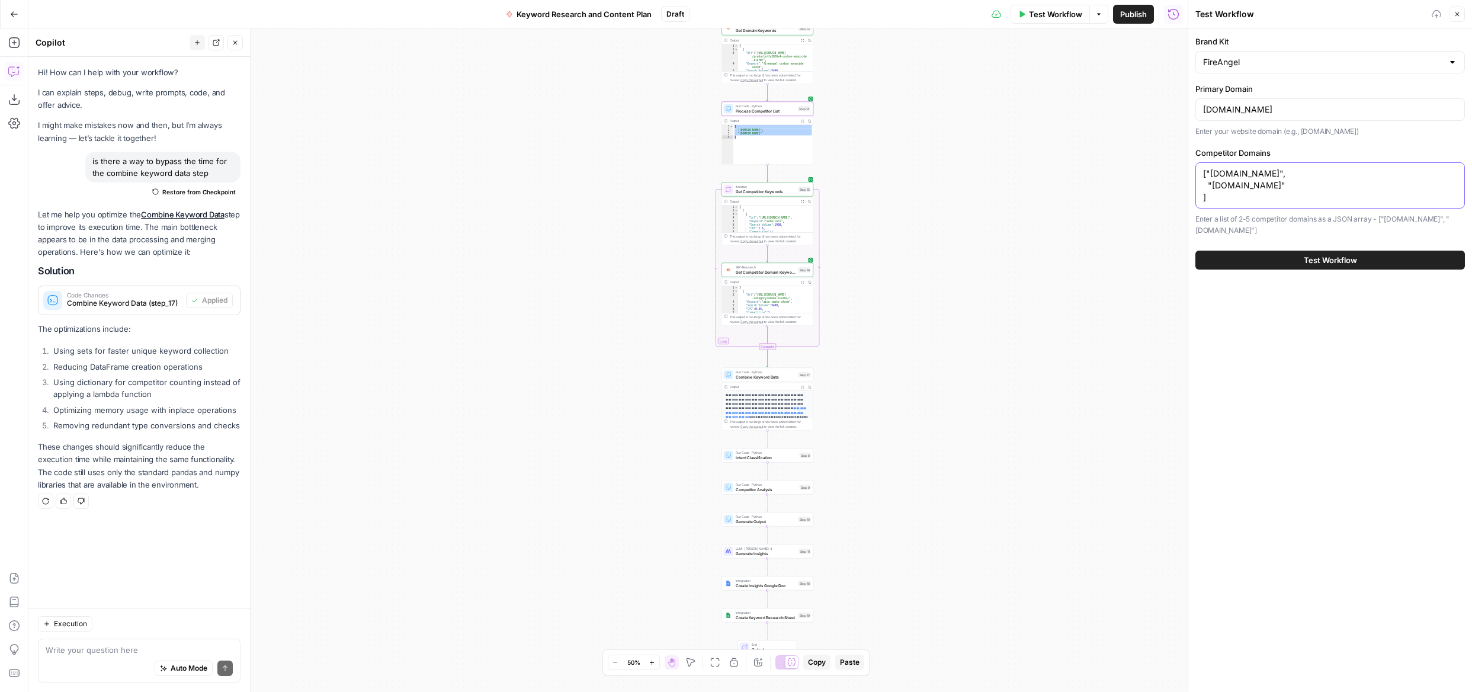
drag, startPoint x: 1206, startPoint y: 186, endPoint x: 1213, endPoint y: 188, distance: 7.5
click at [1206, 186] on textarea "["[DOMAIN_NAME]", "[DOMAIN_NAME]" ]" at bounding box center [1330, 186] width 254 height 36
drag, startPoint x: 1200, startPoint y: 187, endPoint x: 1206, endPoint y: 188, distance: 6.0
click at [1200, 187] on div "["[DOMAIN_NAME]", "[DOMAIN_NAME]" ] ["[DOMAIN_NAME]", "[DOMAIN_NAME]" ]" at bounding box center [1331, 185] width 270 height 46
click at [1205, 188] on textarea "["[DOMAIN_NAME]", "[DOMAIN_NAME]" ]" at bounding box center [1330, 180] width 254 height 24
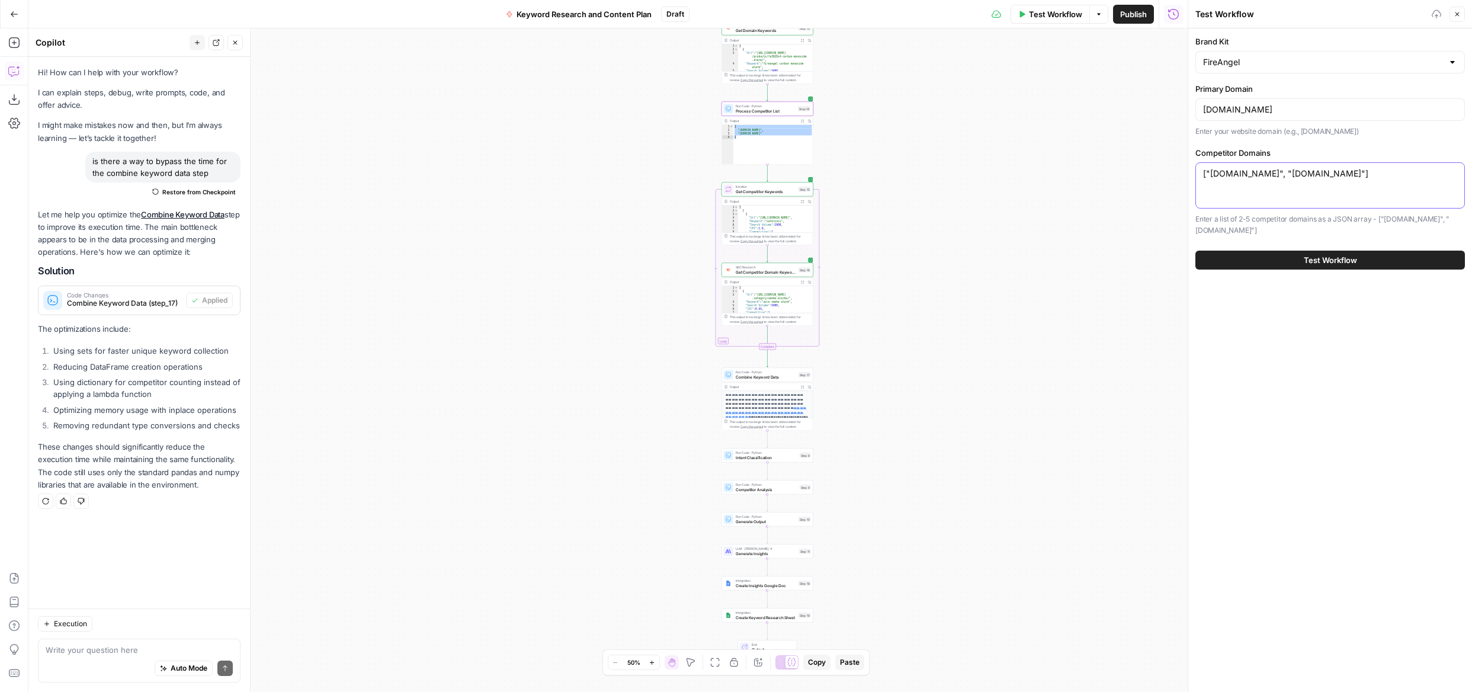
type textarea "["[DOMAIN_NAME]", "[DOMAIN_NAME]"]"
click at [1326, 257] on span "Test Workflow" at bounding box center [1330, 260] width 53 height 12
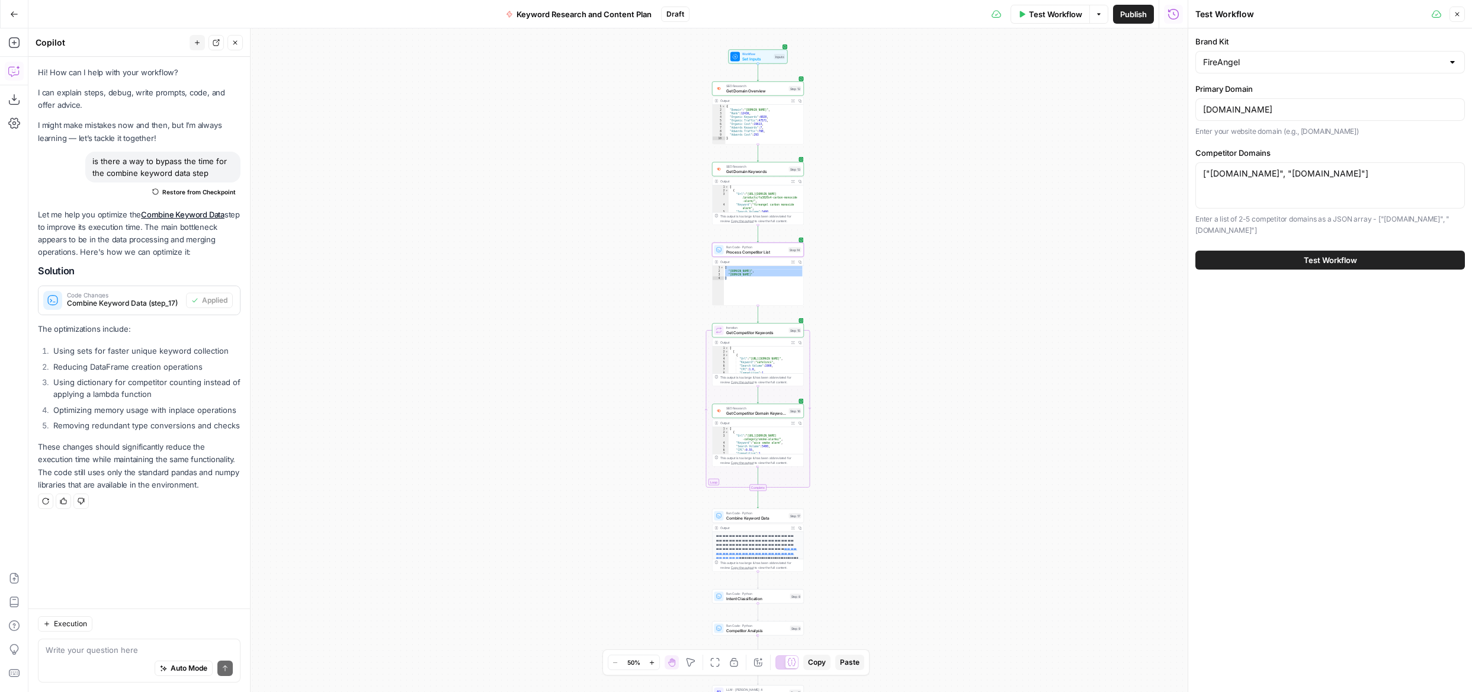
drag, startPoint x: 879, startPoint y: 130, endPoint x: 872, endPoint y: 235, distance: 105.2
click at [872, 235] on div "Workflow Set Inputs Inputs SEO Research Get Domain Overview Step 12 Output Expa…" at bounding box center [608, 360] width 1160 height 664
click at [1364, 265] on button "Test Workflow" at bounding box center [1331, 260] width 270 height 19
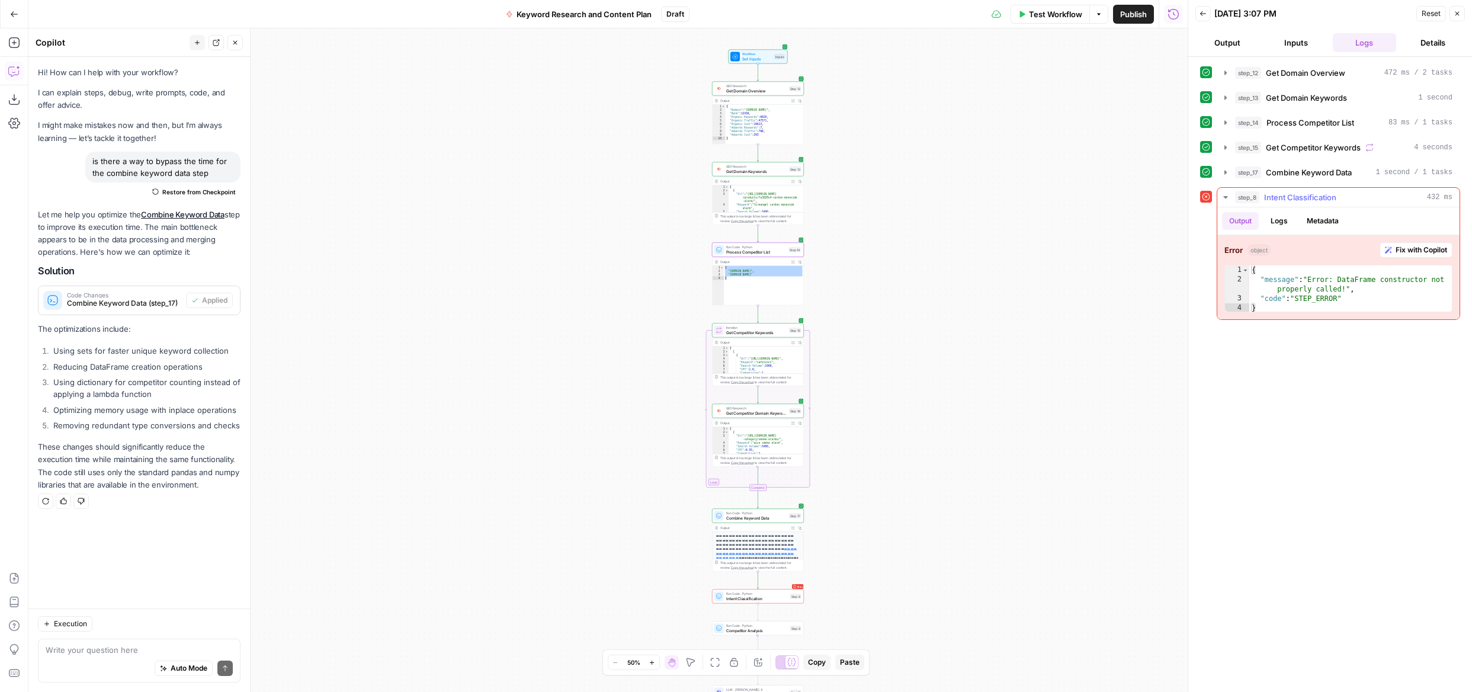
click at [1412, 253] on span "Fix with Copilot" at bounding box center [1422, 250] width 52 height 11
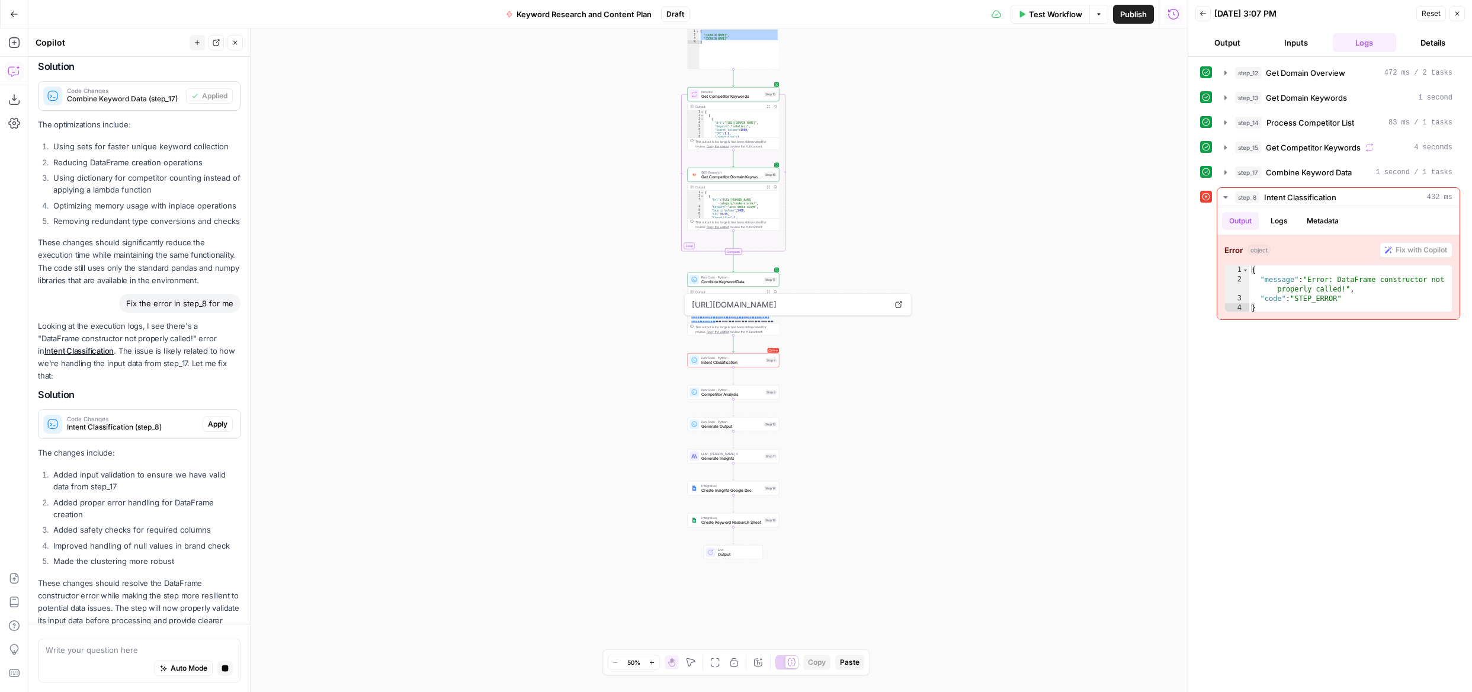
scroll to position [198, 0]
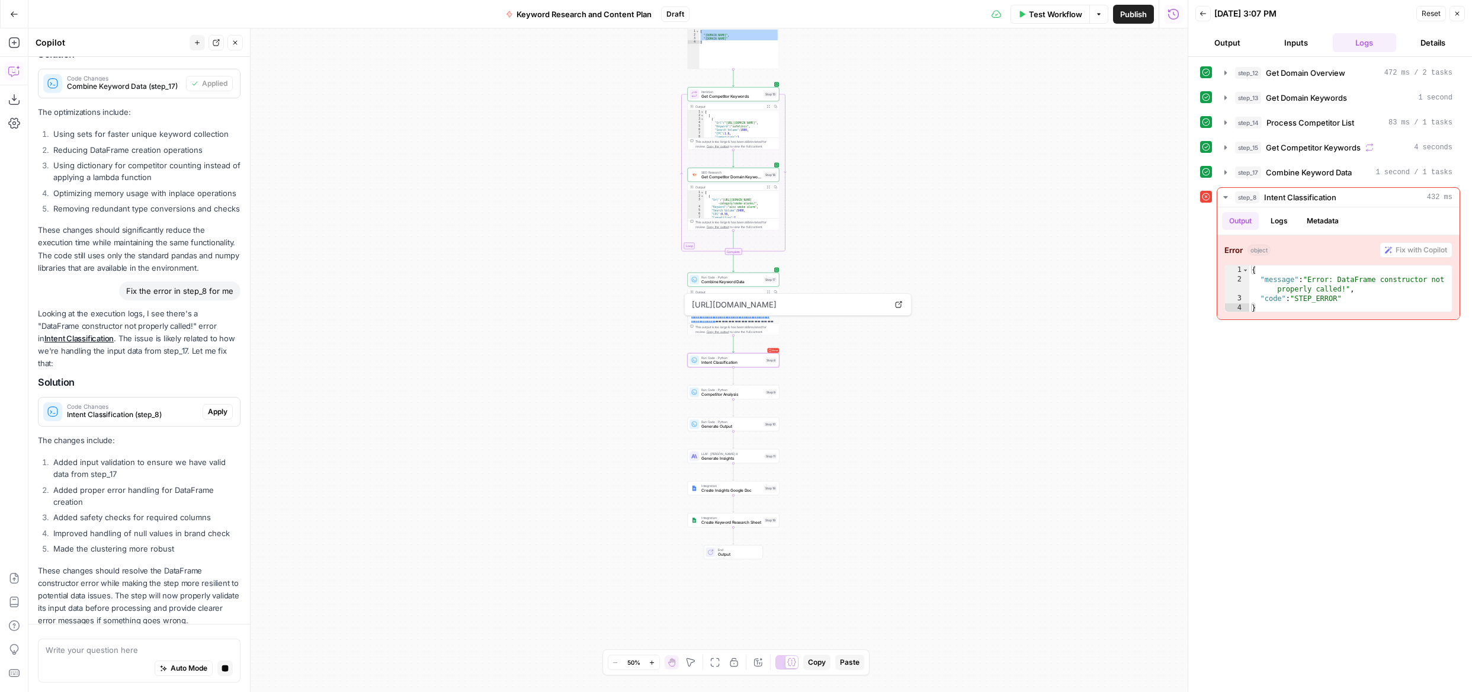
click at [214, 406] on span "Apply" at bounding box center [218, 411] width 20 height 11
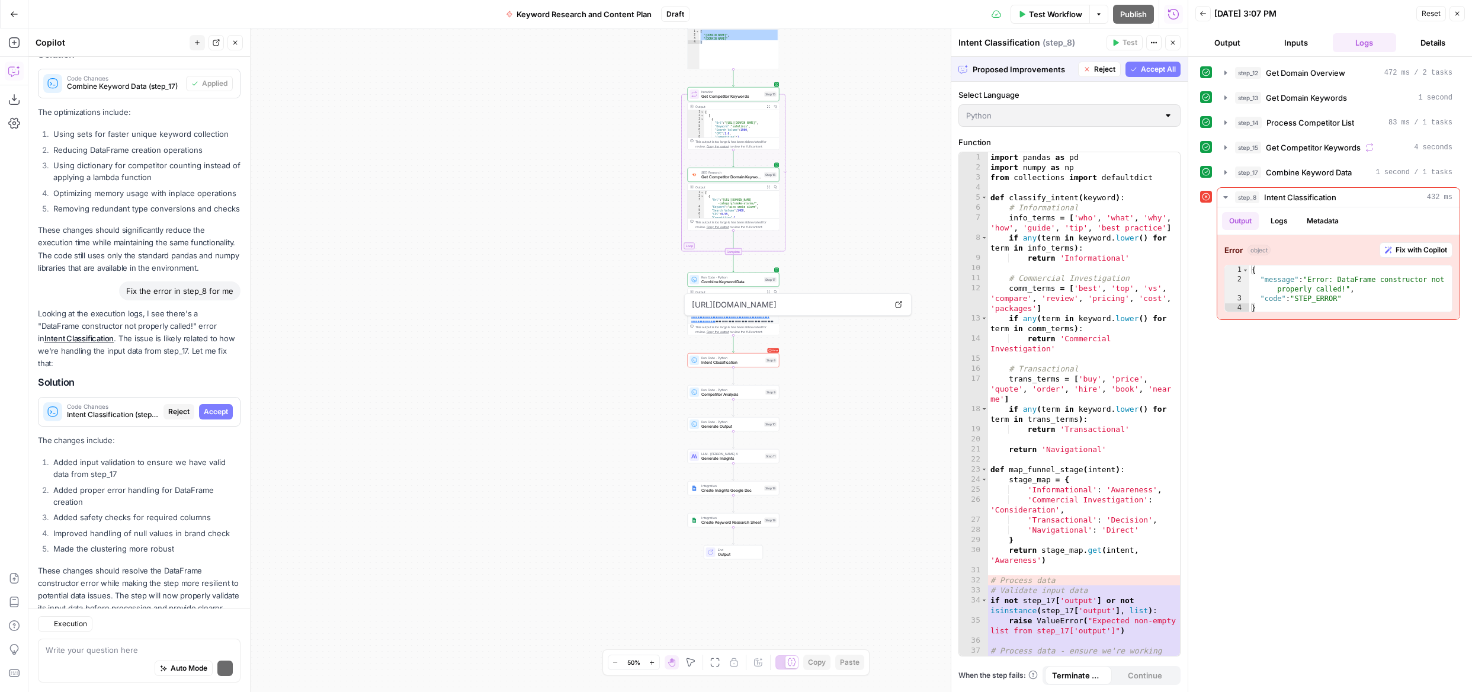
scroll to position [232, 0]
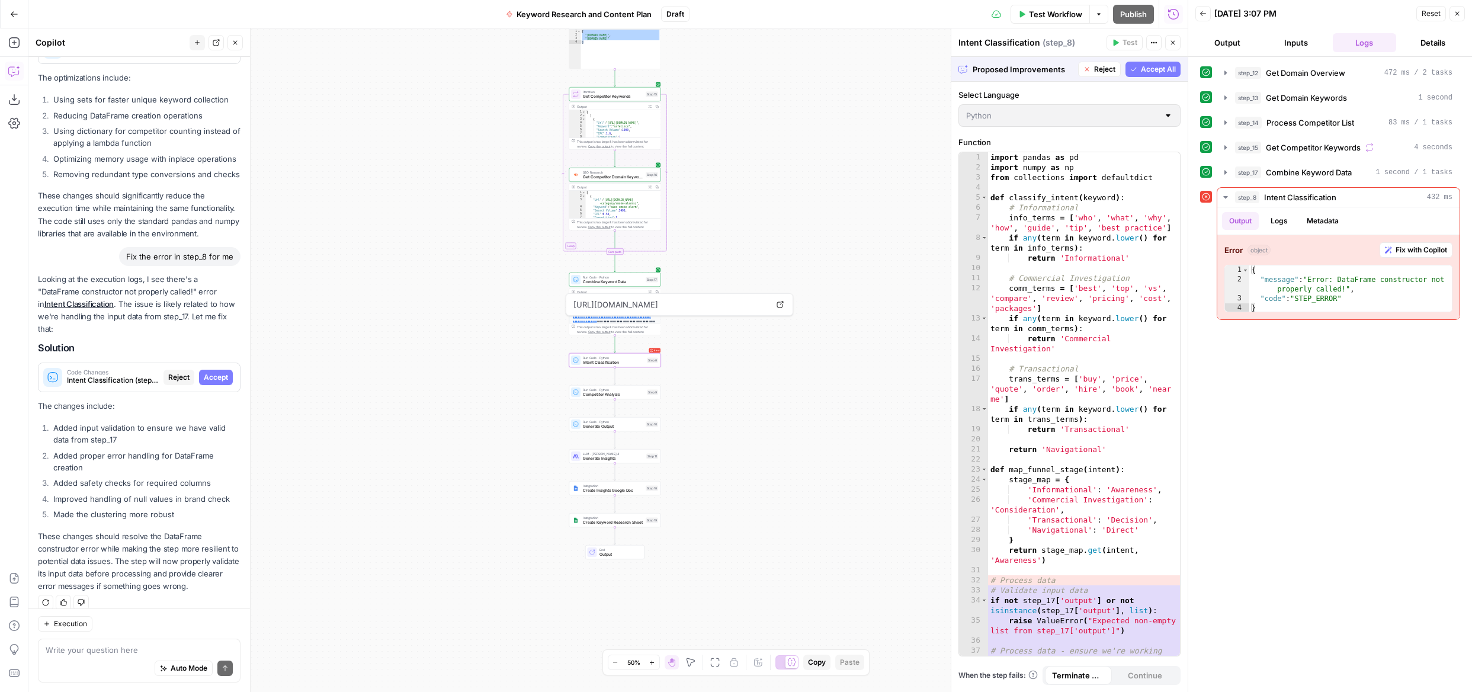
click at [220, 372] on span "Accept" at bounding box center [216, 377] width 24 height 11
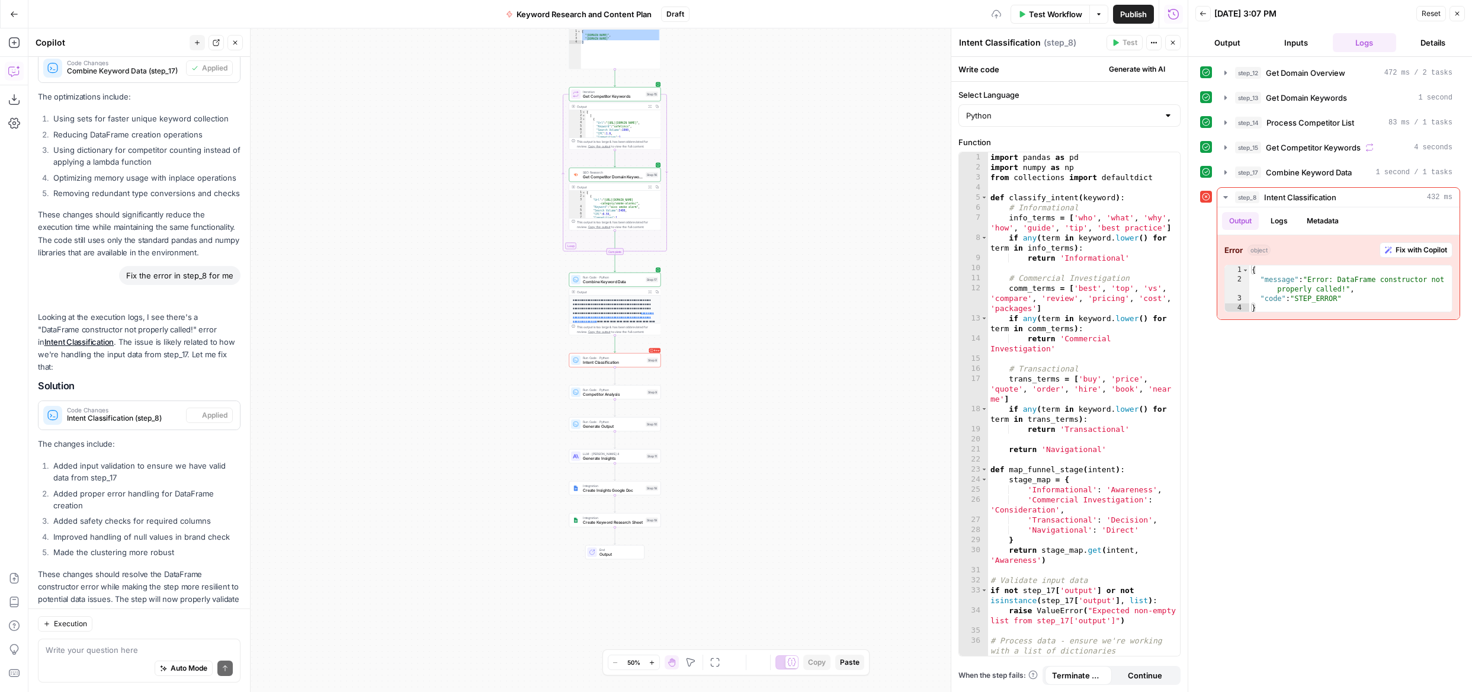
scroll to position [270, 0]
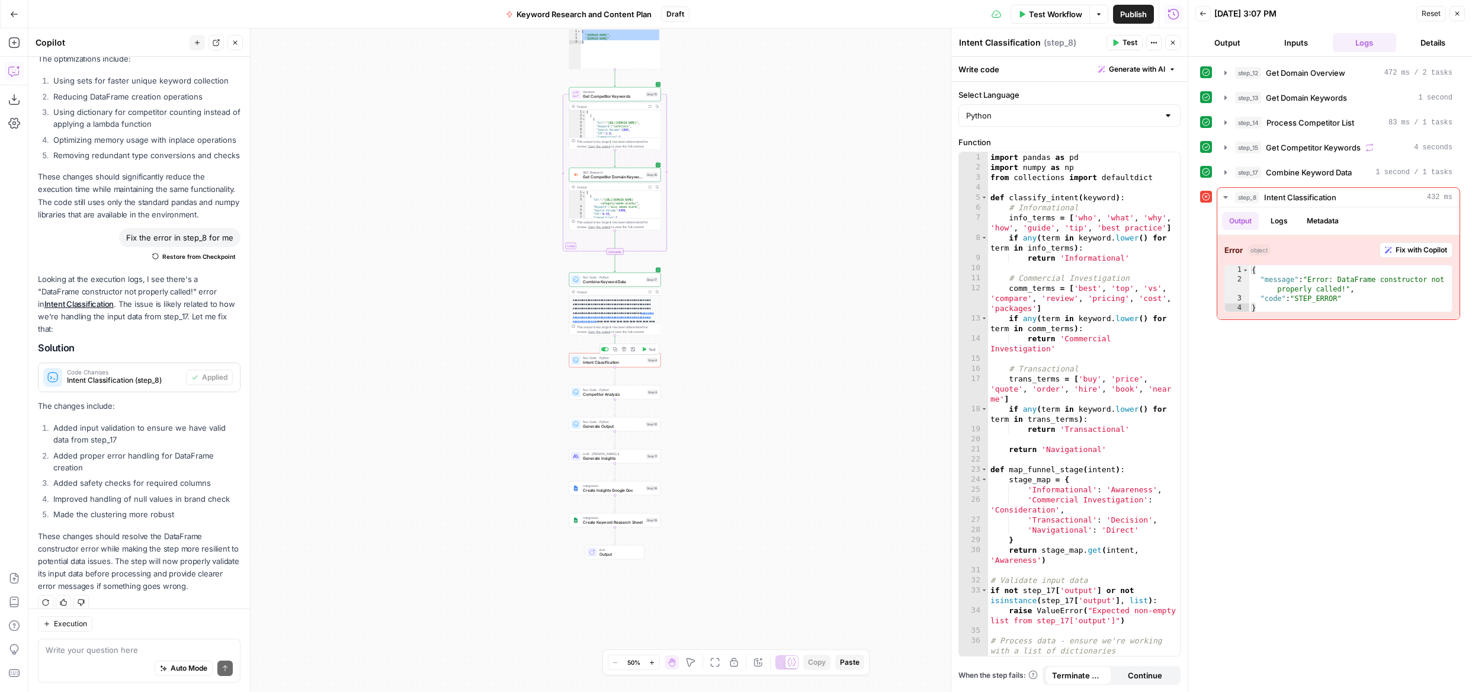
click at [646, 348] on button "Test" at bounding box center [649, 349] width 18 height 8
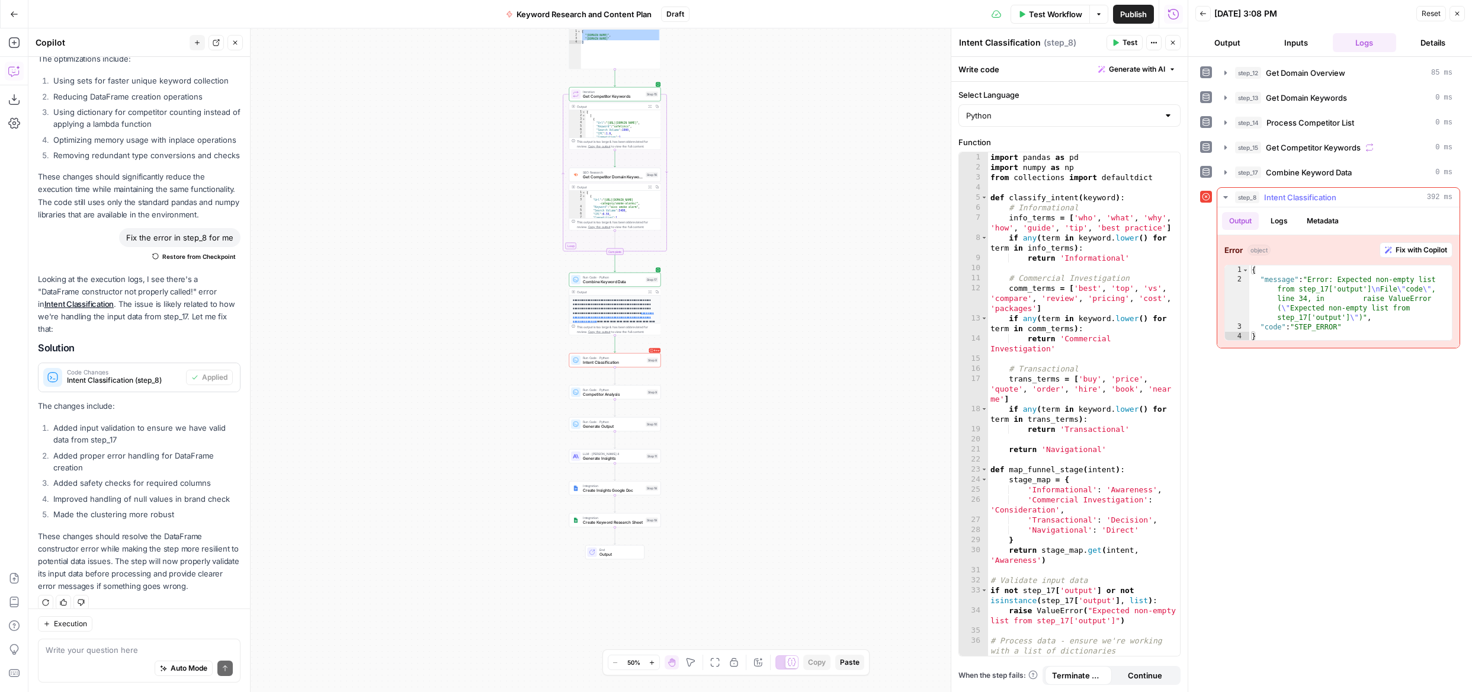
click at [1424, 254] on span "Fix with Copilot" at bounding box center [1422, 250] width 52 height 11
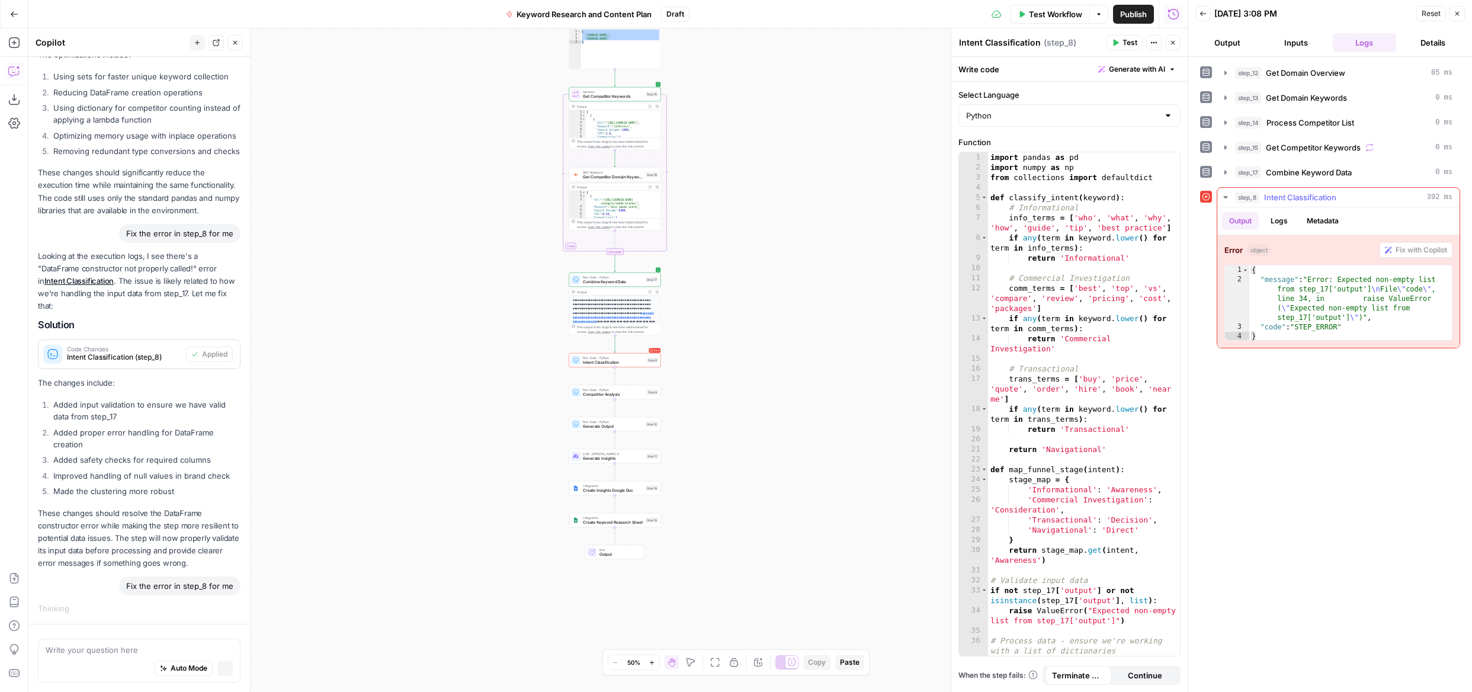
scroll to position [243, 0]
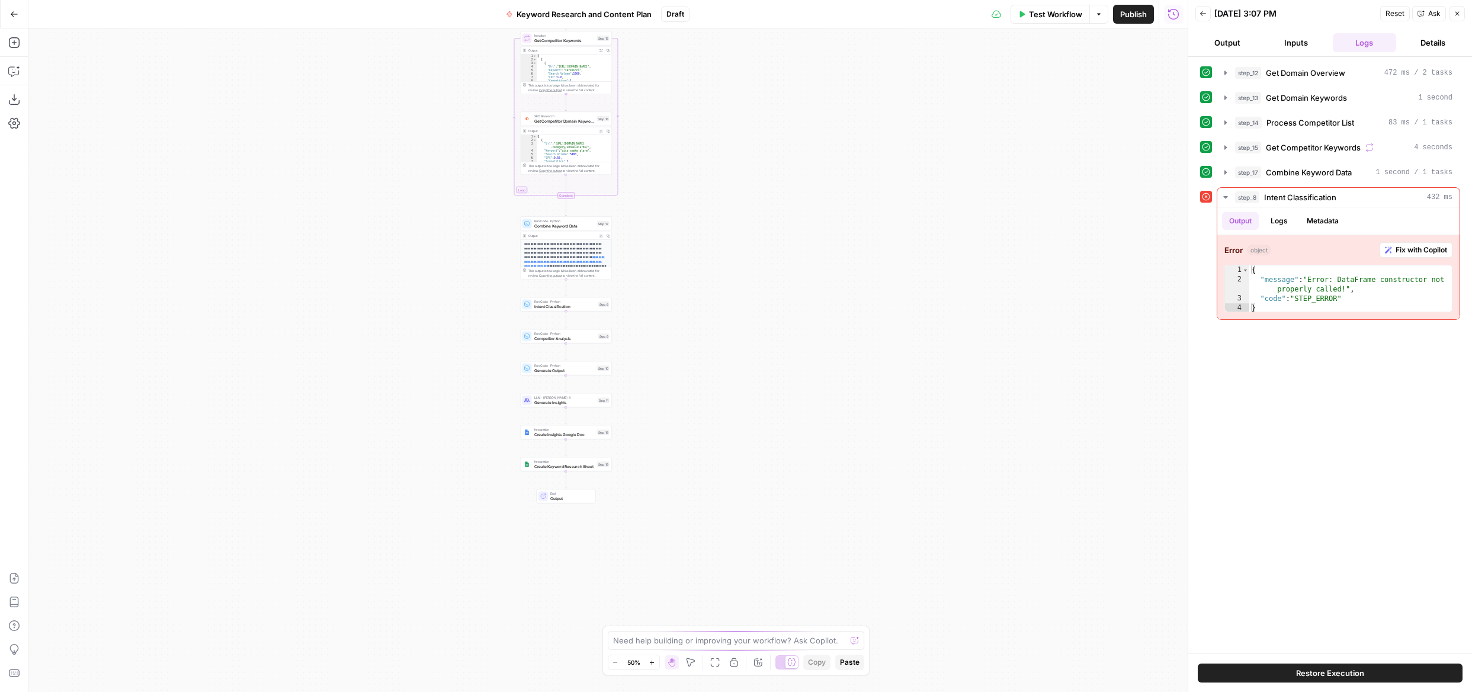
drag, startPoint x: 739, startPoint y: 454, endPoint x: 698, endPoint y: 261, distance: 197.0
click at [697, 258] on div "Workflow Set Inputs Inputs SEO Research Get Domain Overview Step 12 Output Expa…" at bounding box center [608, 360] width 1160 height 664
click at [578, 294] on button "Delete step" at bounding box center [576, 294] width 8 height 8
drag, startPoint x: 691, startPoint y: 158, endPoint x: 697, endPoint y: 156, distance: 6.8
click at [691, 158] on button "Delete Step" at bounding box center [704, 150] width 60 height 21
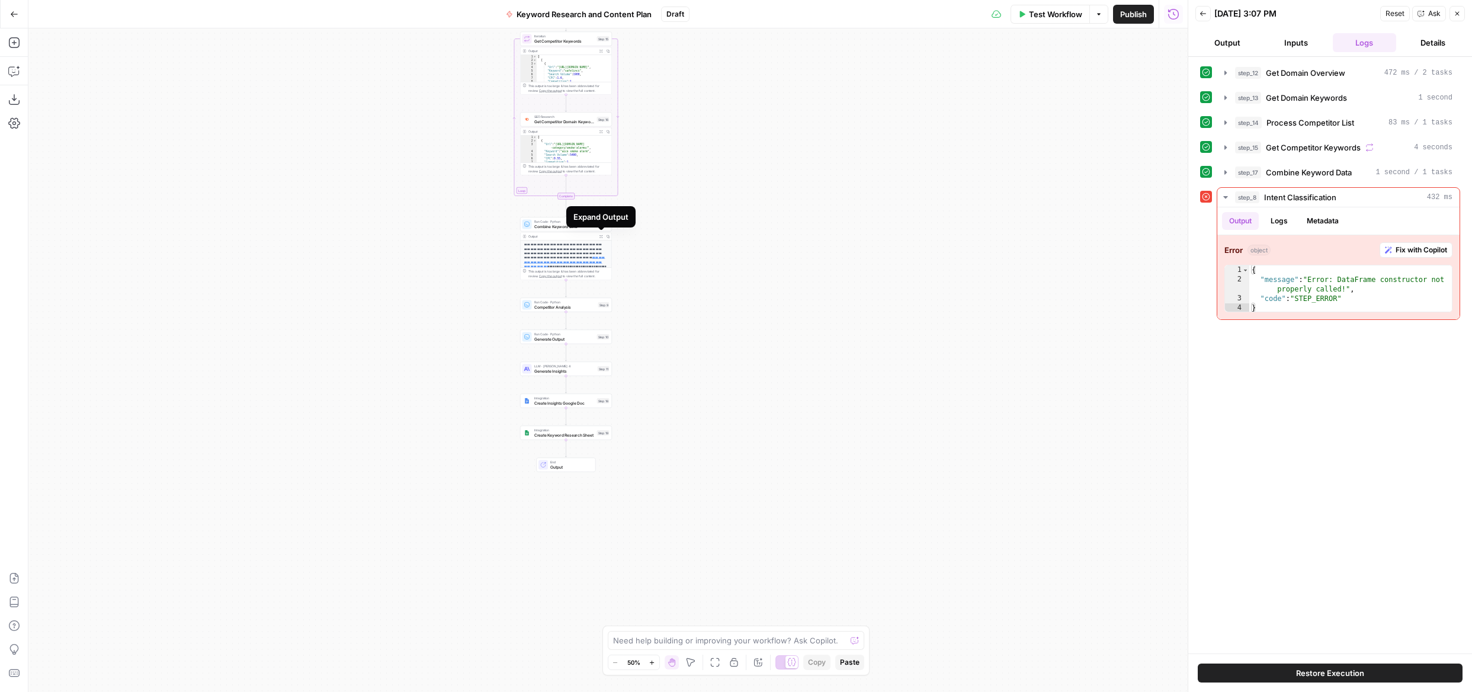
click at [602, 236] on icon "button" at bounding box center [602, 237] width 4 height 4
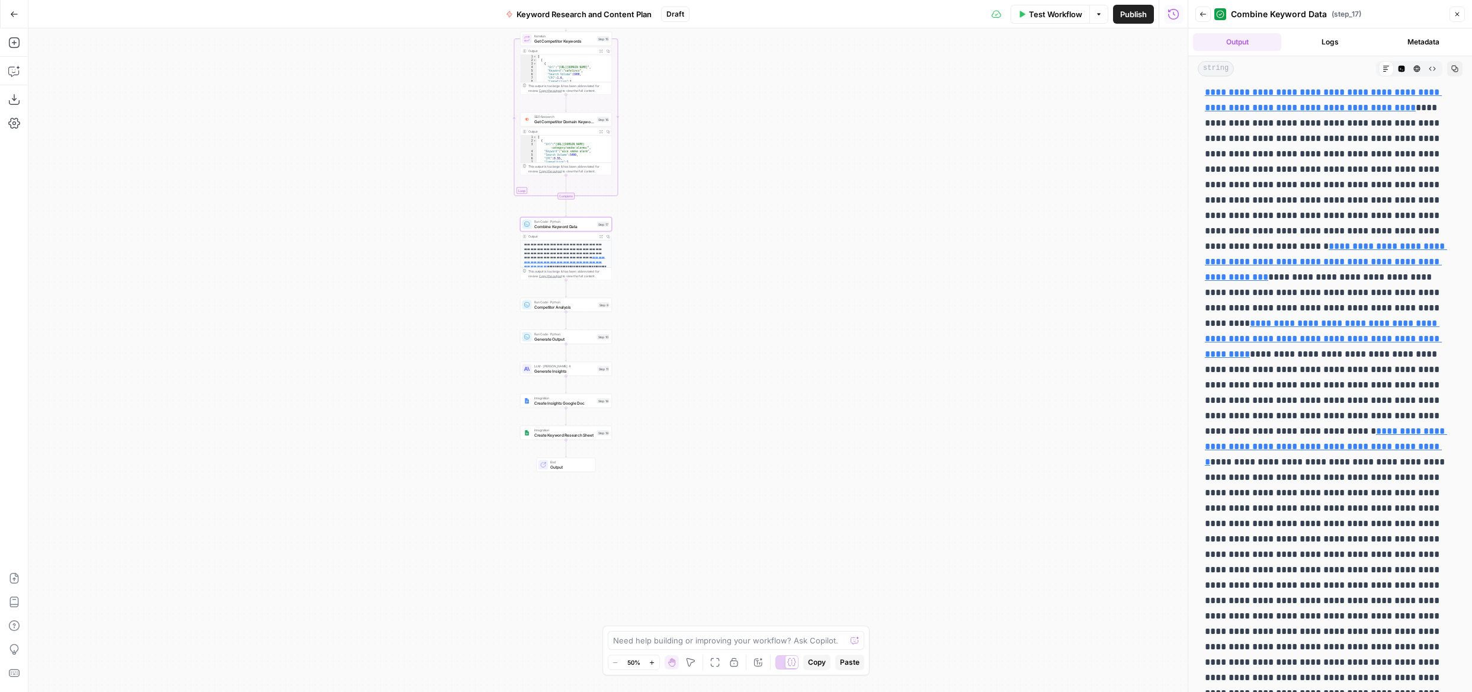
scroll to position [1496, 0]
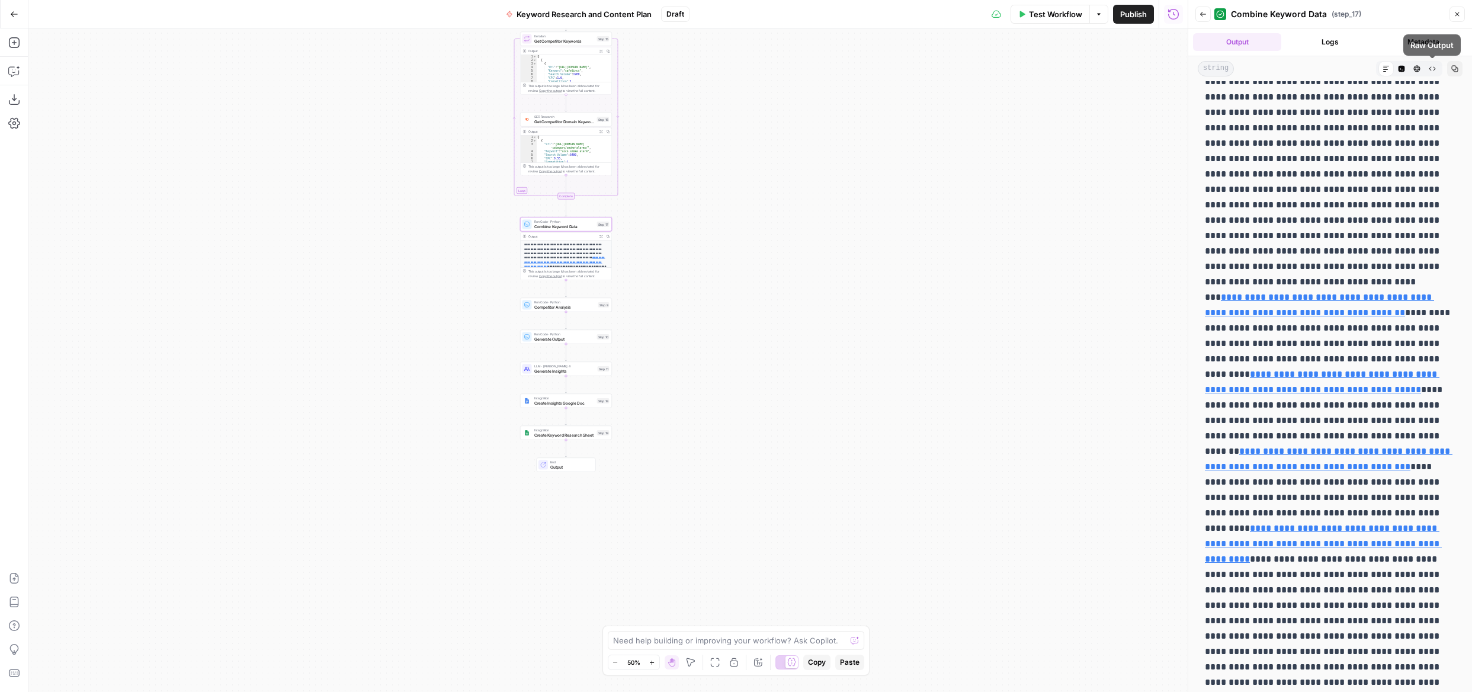
click at [1453, 18] on button "Close" at bounding box center [1457, 14] width 15 height 15
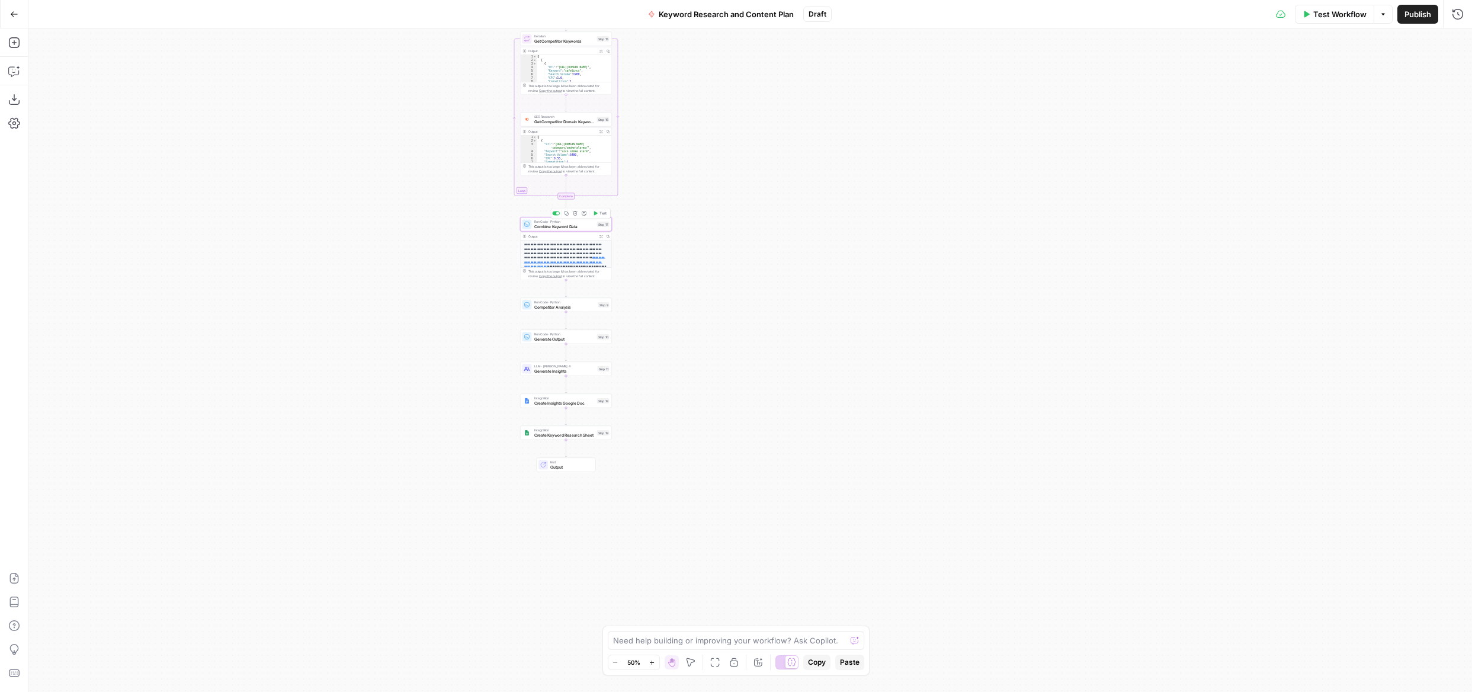
click at [574, 213] on icon "button" at bounding box center [575, 213] width 4 height 4
click at [718, 153] on span "Delete Step" at bounding box center [704, 151] width 46 height 12
click at [576, 213] on icon "button" at bounding box center [577, 214] width 4 height 4
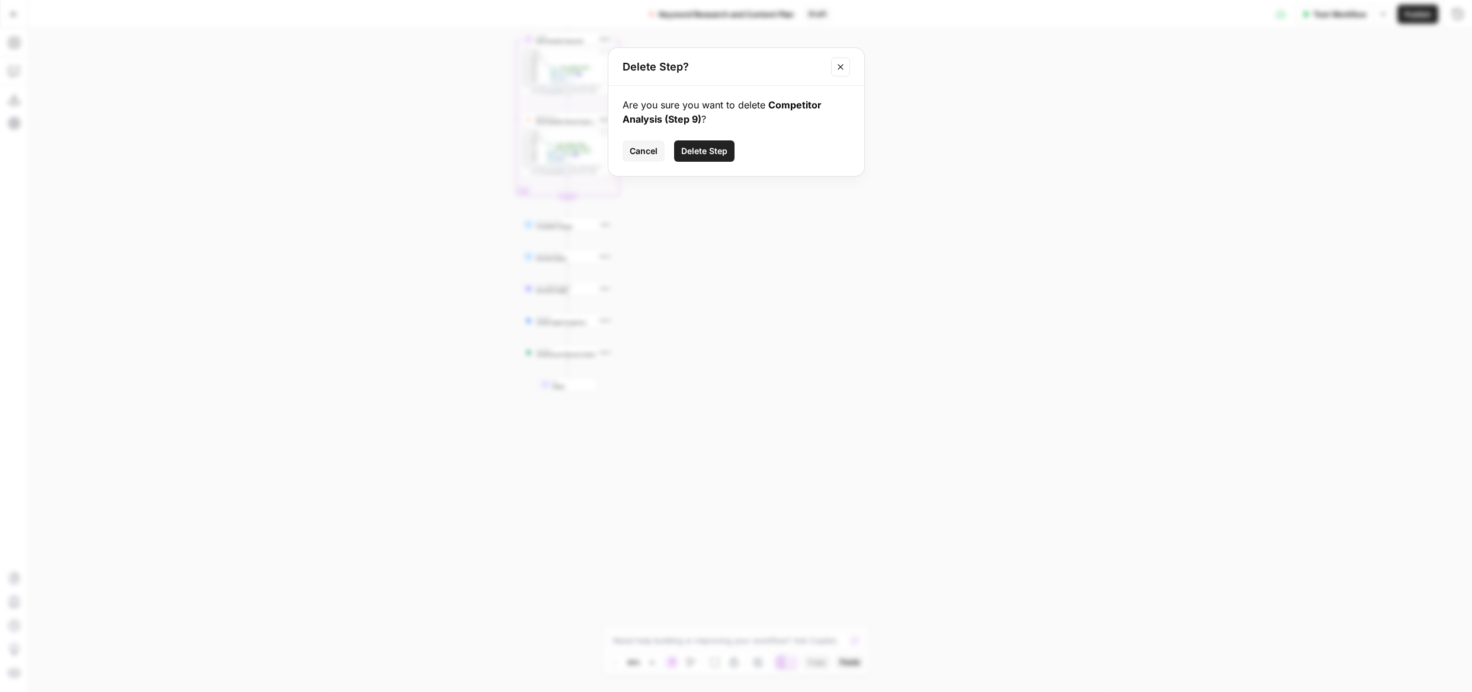
click at [707, 154] on span "Delete Step" at bounding box center [704, 151] width 46 height 12
click at [578, 215] on icon "button" at bounding box center [577, 214] width 5 height 5
click at [721, 153] on span "Delete Step" at bounding box center [704, 151] width 46 height 12
click at [578, 214] on icon "button" at bounding box center [577, 214] width 5 height 5
click at [693, 151] on span "Delete Step" at bounding box center [704, 151] width 46 height 12
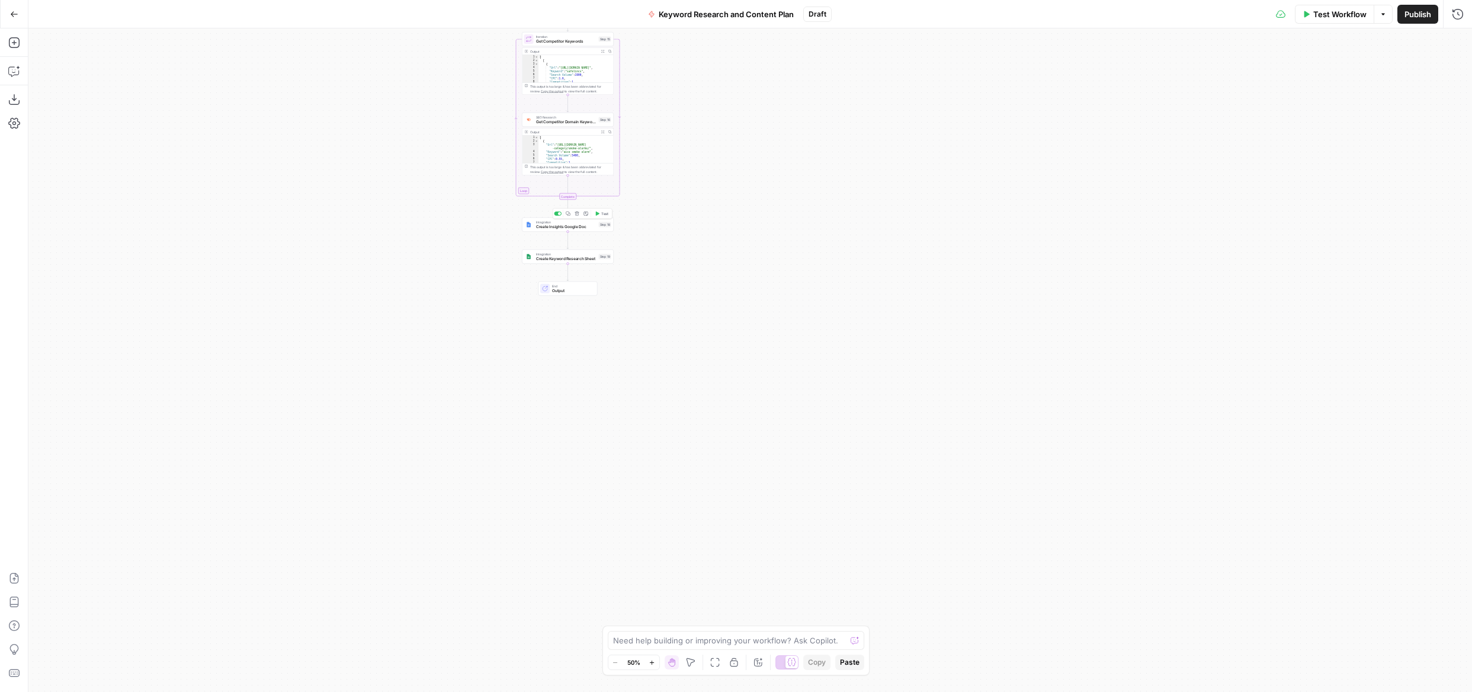
click at [577, 214] on icon "button" at bounding box center [577, 214] width 5 height 5
click at [705, 143] on button "Delete Step" at bounding box center [704, 150] width 60 height 21
click at [579, 214] on button "Delete step" at bounding box center [578, 214] width 8 height 8
drag, startPoint x: 716, startPoint y: 148, endPoint x: 716, endPoint y: 179, distance: 31.4
click at [716, 148] on span "Delete Step" at bounding box center [704, 151] width 46 height 12
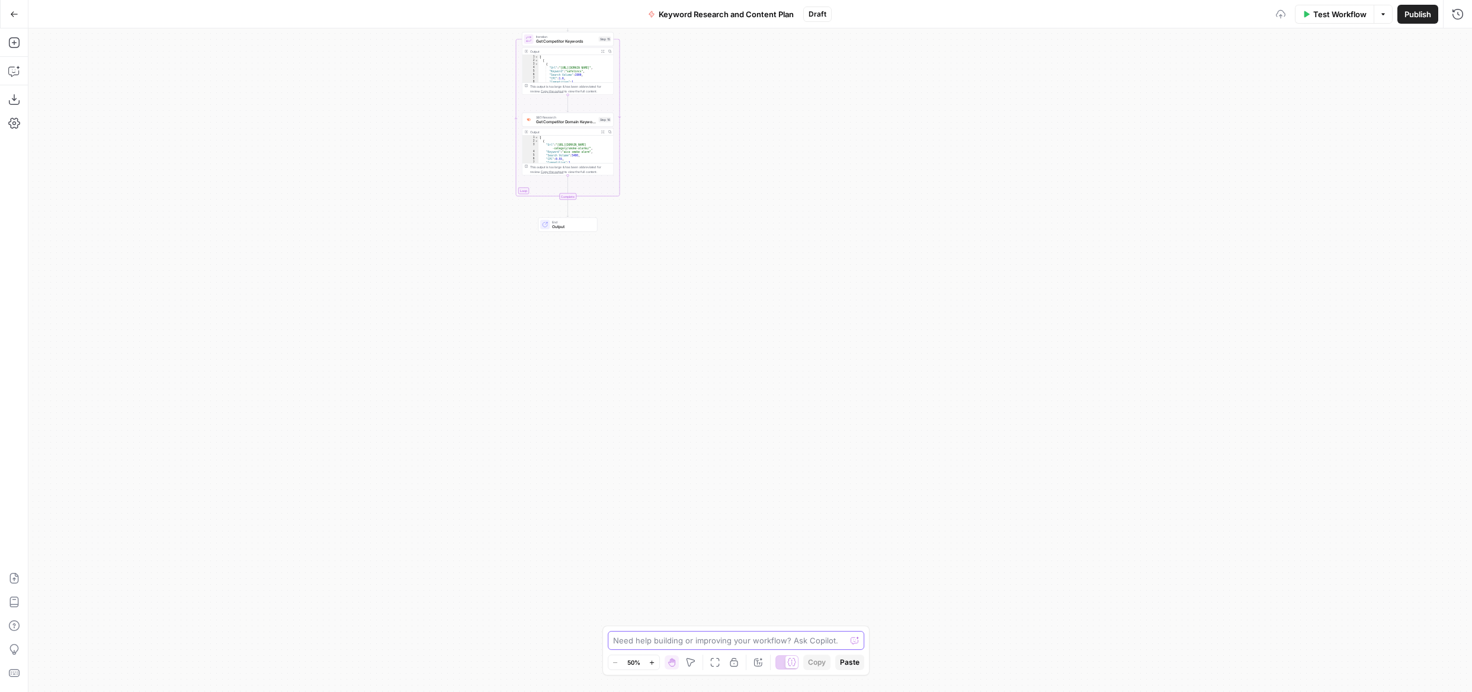
click at [657, 645] on textarea at bounding box center [729, 641] width 233 height 12
type textarea "after the domain keyword analysis and competitor analysis you need to complete …"
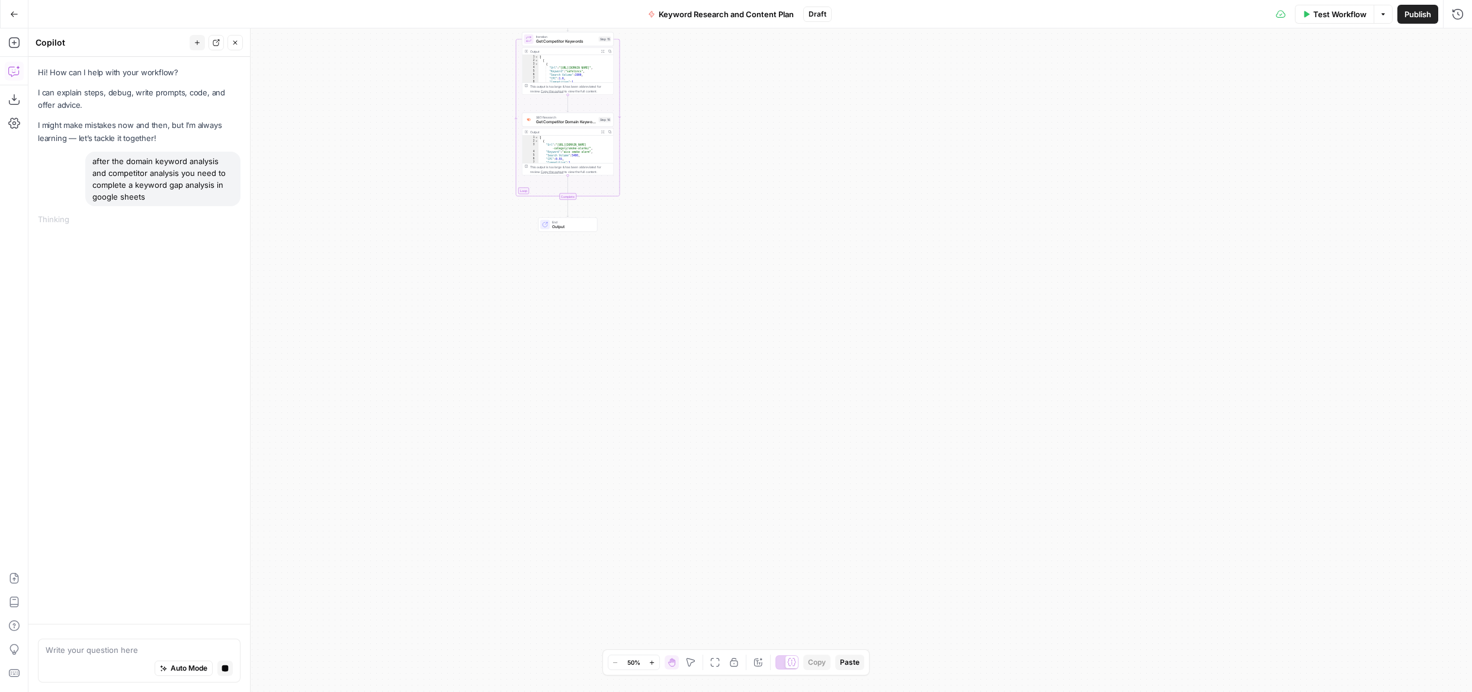
drag, startPoint x: 150, startPoint y: 178, endPoint x: 154, endPoint y: 193, distance: 15.4
click at [148, 179] on div "after the domain keyword analysis and competitor analysis you need to complete …" at bounding box center [162, 179] width 155 height 55
click at [191, 196] on div "after the domain keyword analysis and competitor analysis you need to complete …" at bounding box center [162, 179] width 155 height 55
click at [238, 43] on span "Close" at bounding box center [238, 43] width 1 height 1
click at [15, 64] on button "Copilot" at bounding box center [14, 71] width 19 height 19
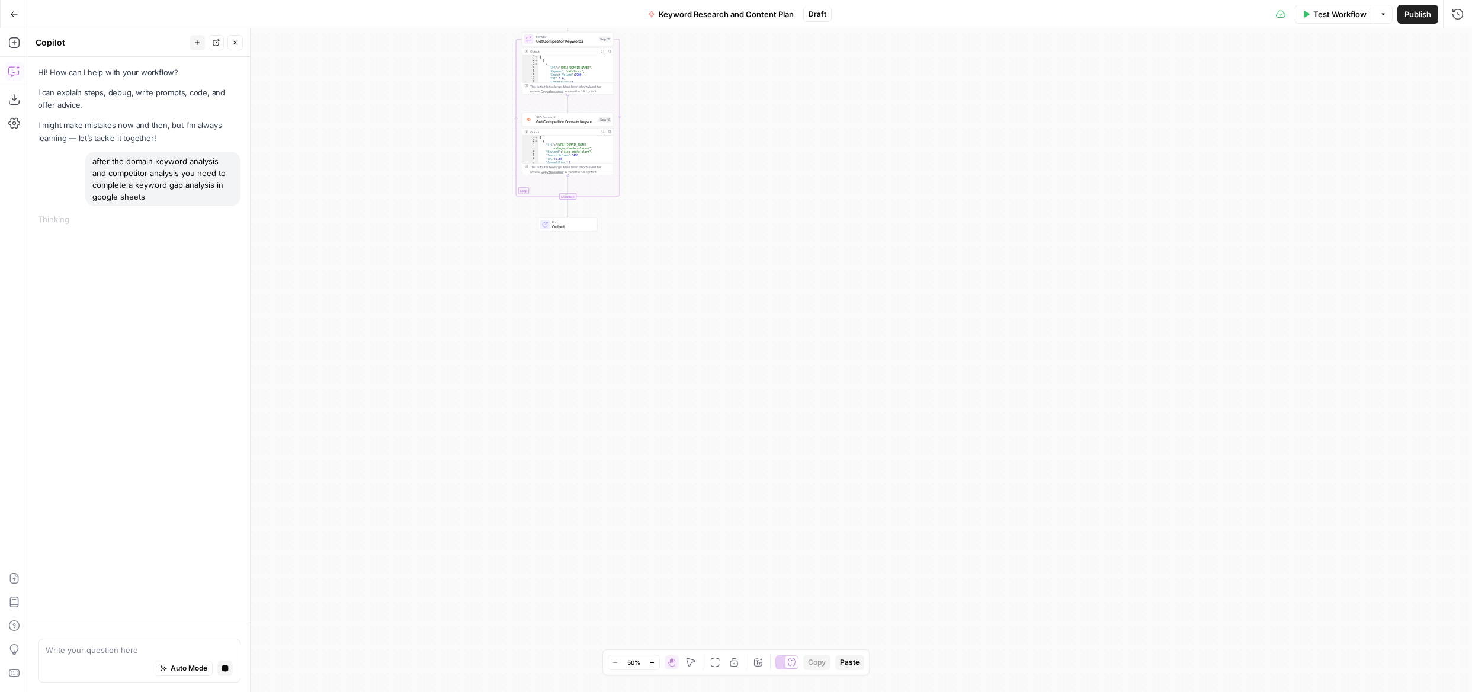
drag, startPoint x: 127, startPoint y: 182, endPoint x: 154, endPoint y: 201, distance: 33.1
click at [133, 187] on div "after the domain keyword analysis and competitor analysis you need to complete …" at bounding box center [162, 179] width 155 height 55
click at [152, 198] on div "after the domain keyword analysis and competitor analysis you need to complete …" at bounding box center [162, 179] width 155 height 55
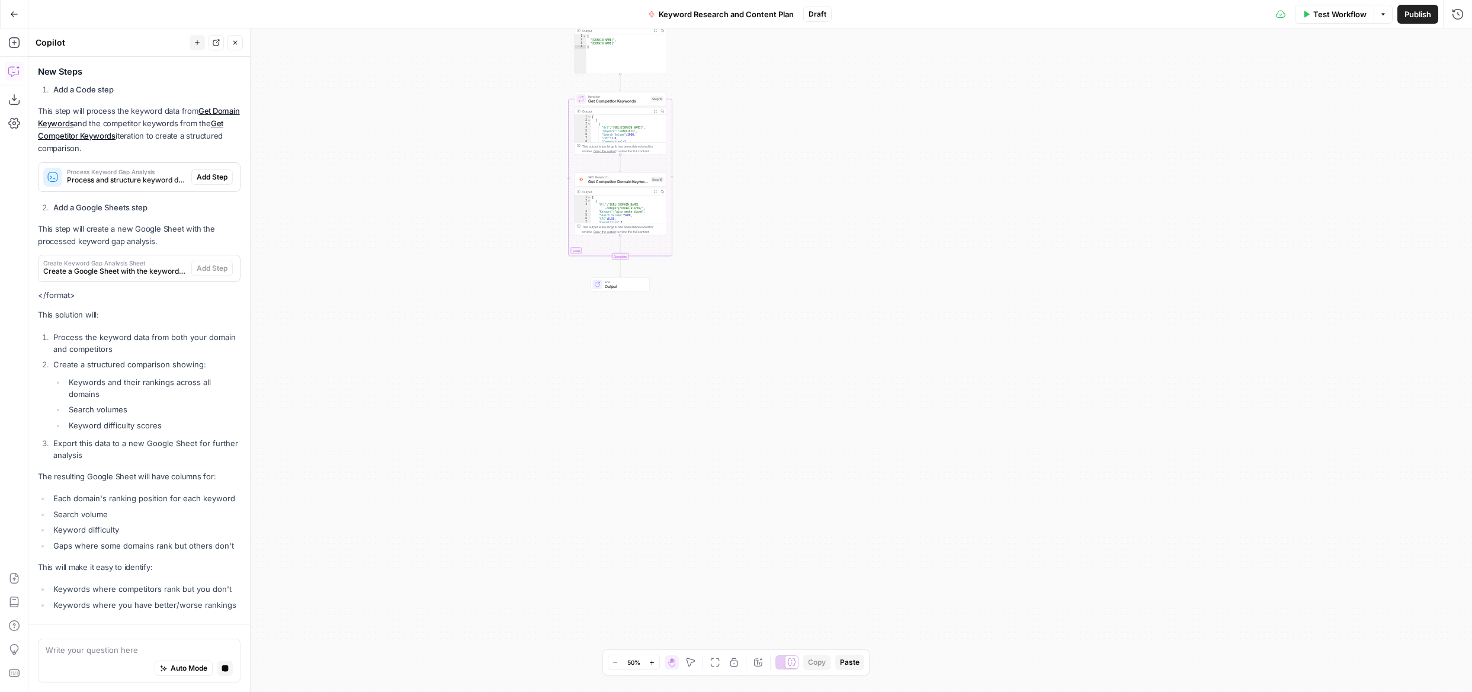
scroll to position [310, 0]
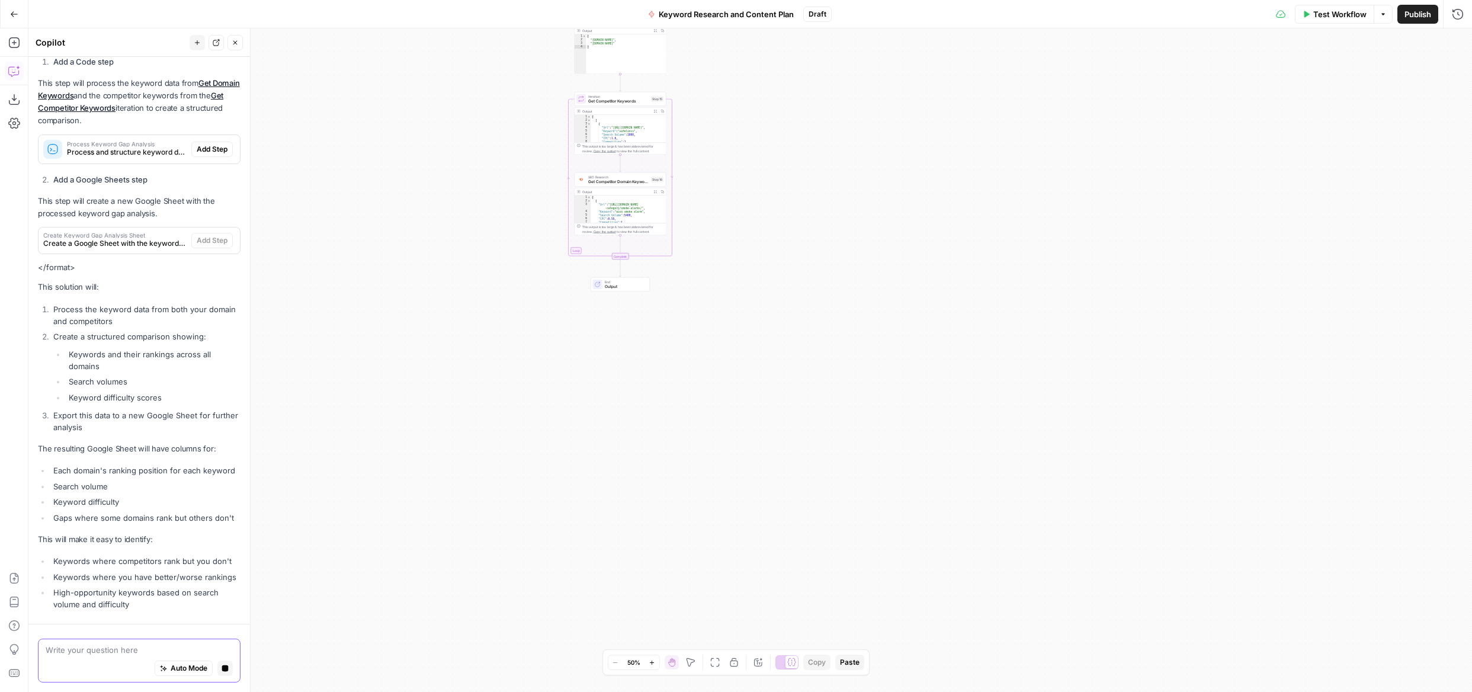
click at [192, 668] on span "Auto Mode" at bounding box center [189, 668] width 37 height 11
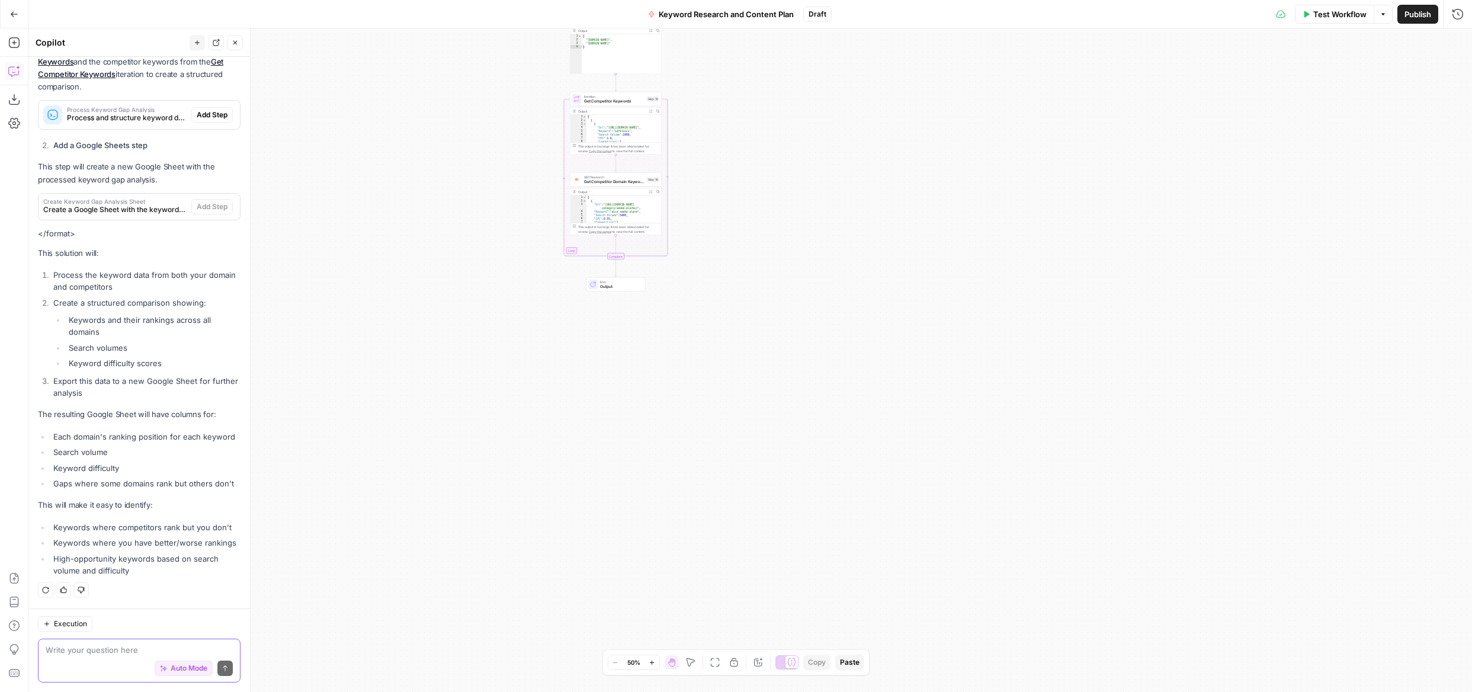
click at [55, 625] on span "Execution" at bounding box center [70, 624] width 33 height 11
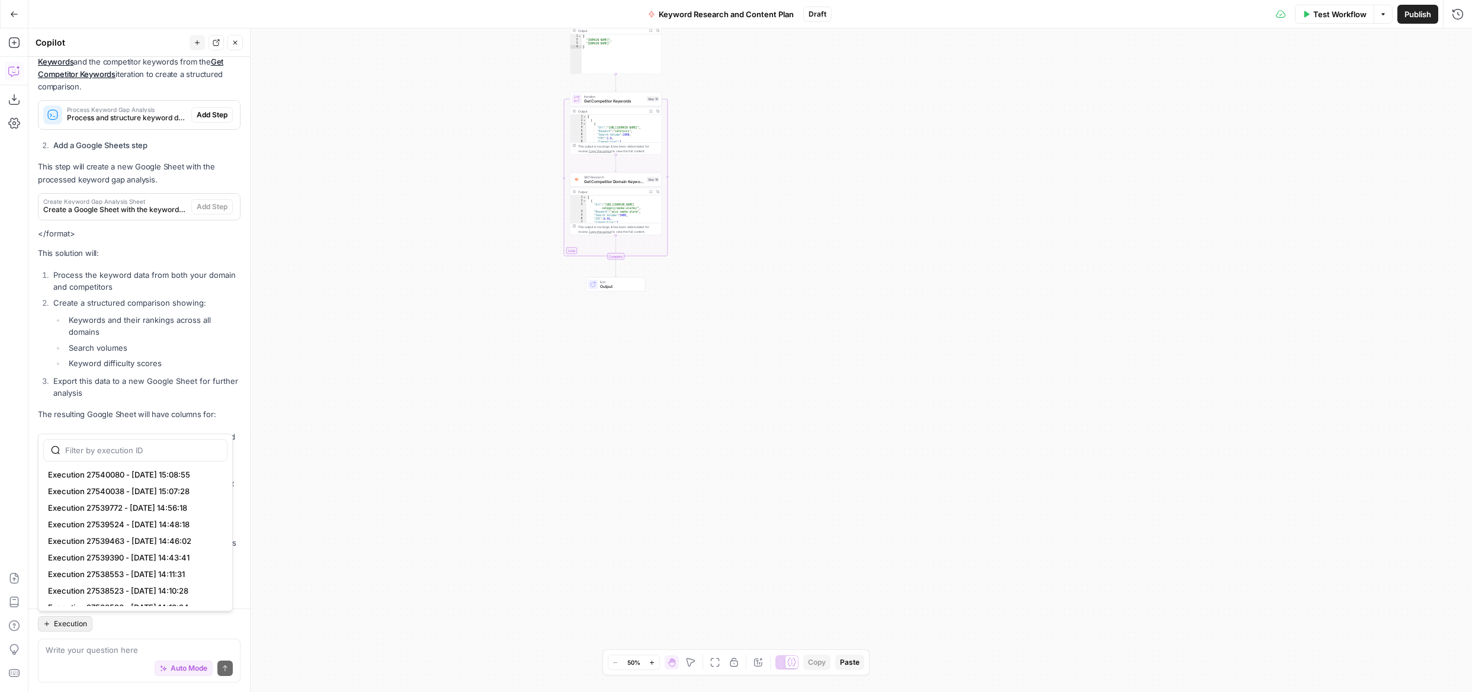
click at [117, 620] on div "Execution" at bounding box center [139, 623] width 203 height 15
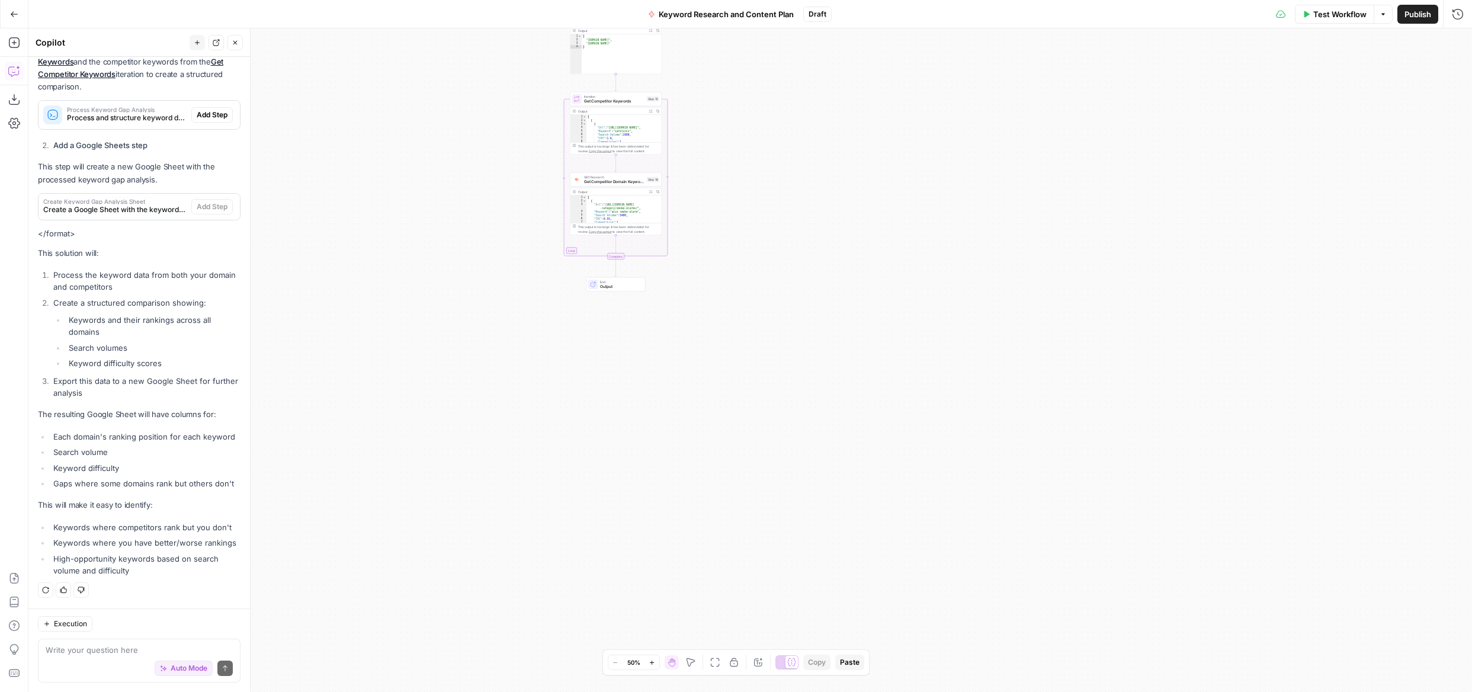
click at [180, 529] on li "Keywords where competitors rank but you don't" at bounding box center [145, 527] width 190 height 12
click at [103, 639] on div "Write your question here Auto Mode Send" at bounding box center [139, 661] width 203 height 44
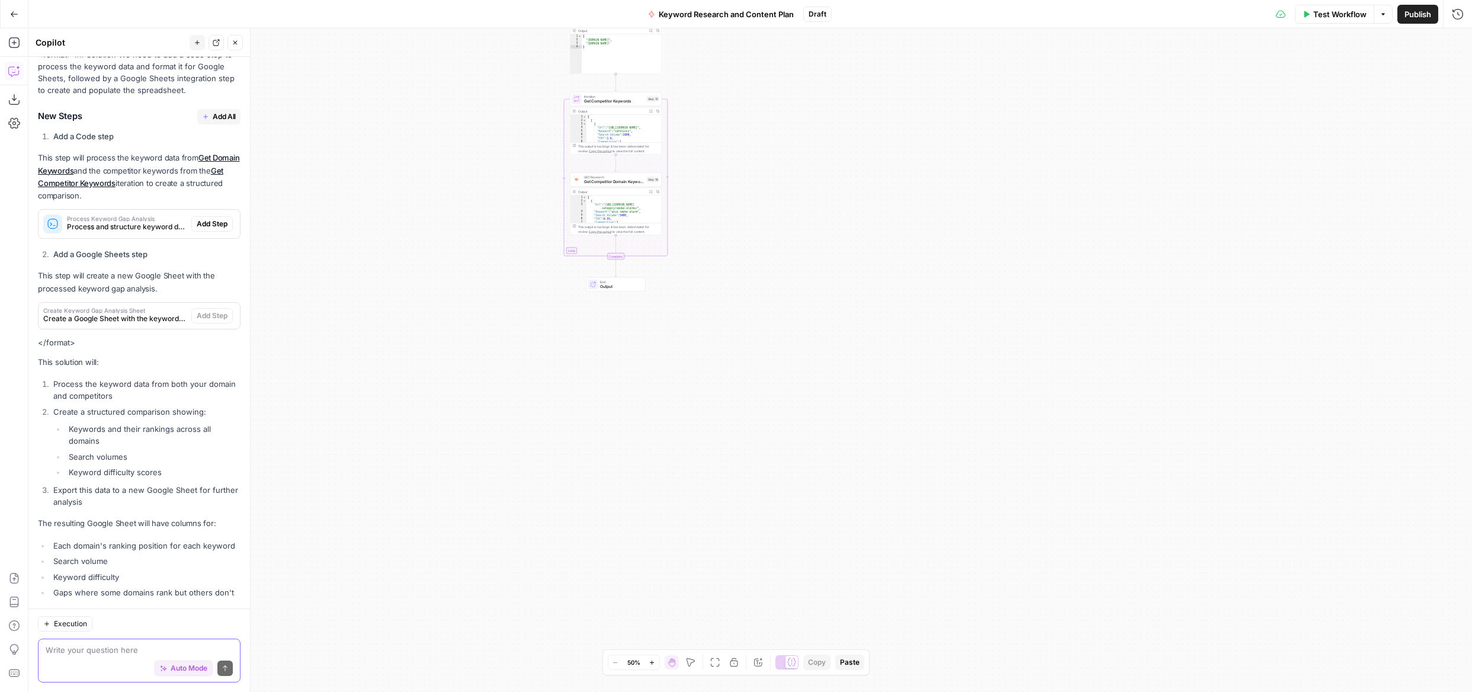
scroll to position [194, 0]
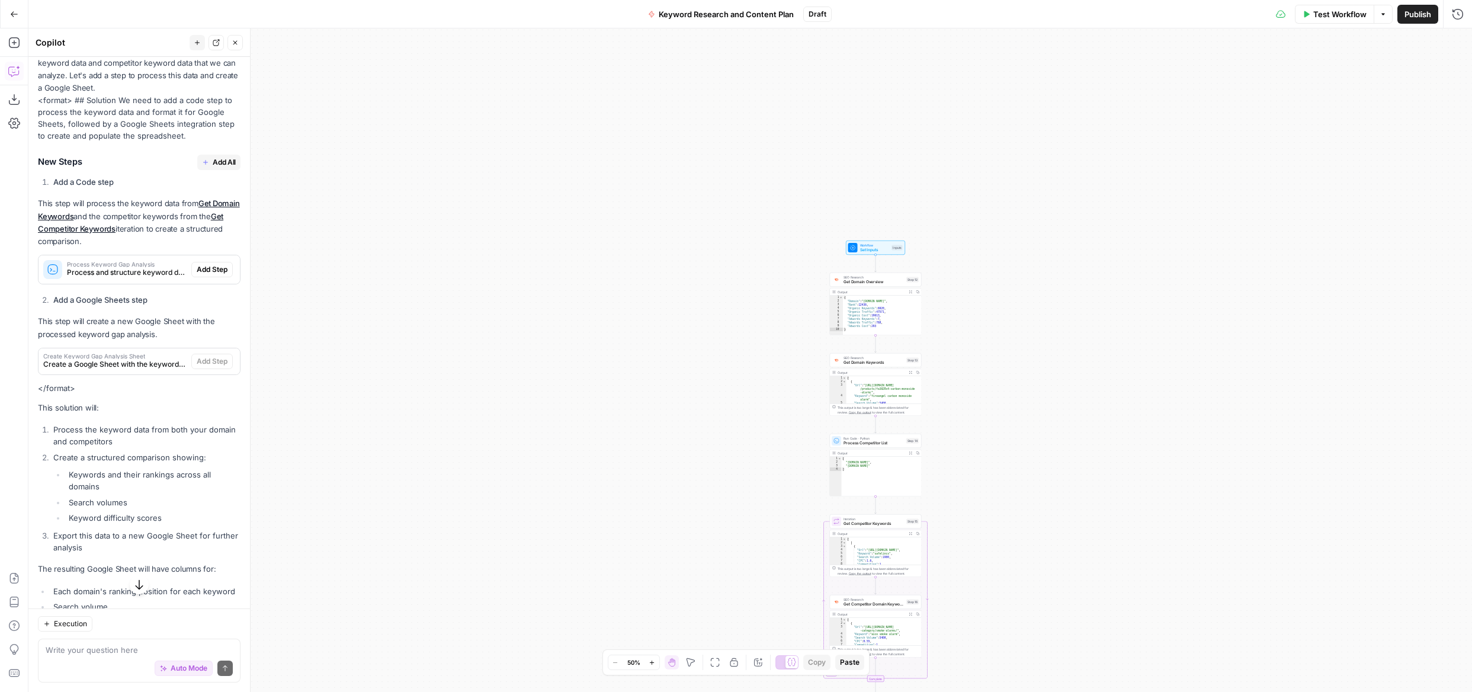
click at [214, 158] on span "Add All" at bounding box center [224, 162] width 23 height 11
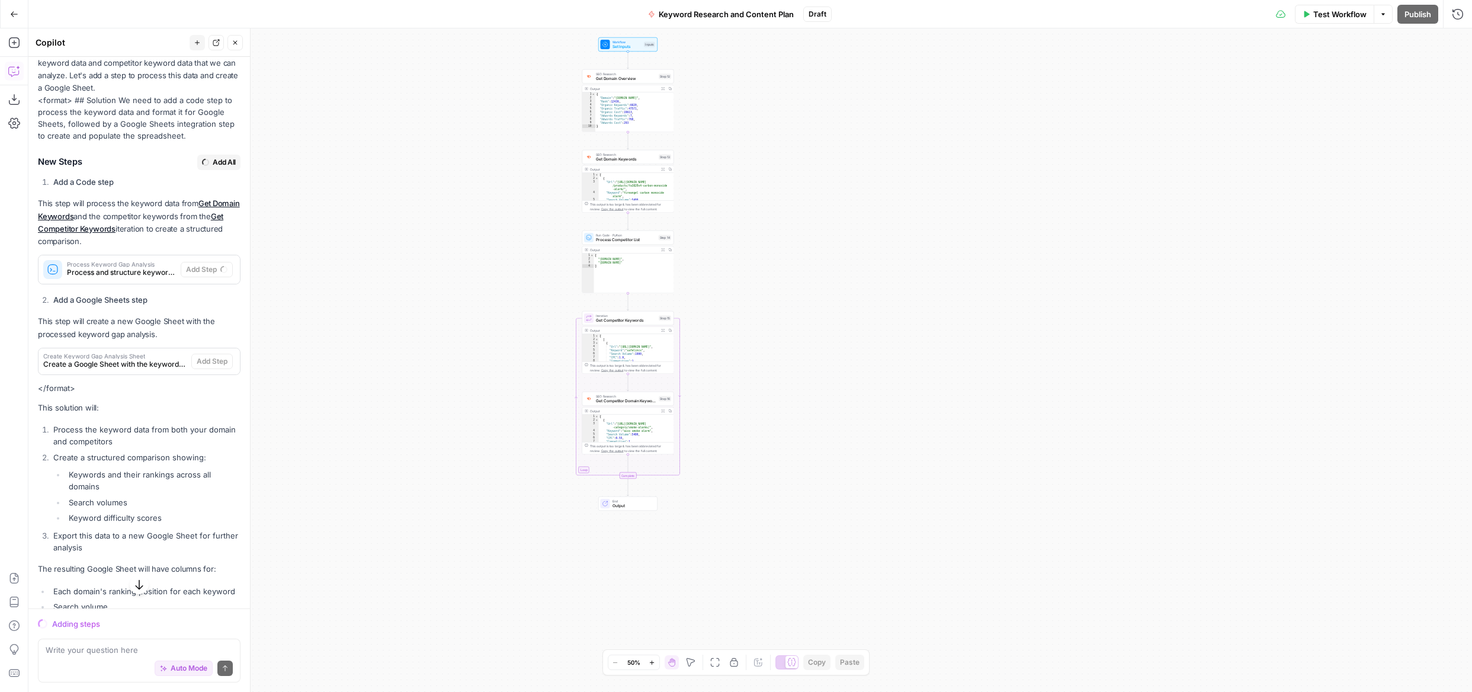
drag, startPoint x: 576, startPoint y: 443, endPoint x: 332, endPoint y: 241, distance: 316.8
click at [332, 241] on div "Workflow Set Inputs Inputs SEO Research Get Domain Overview Step 12 Output Expa…" at bounding box center [750, 360] width 1444 height 664
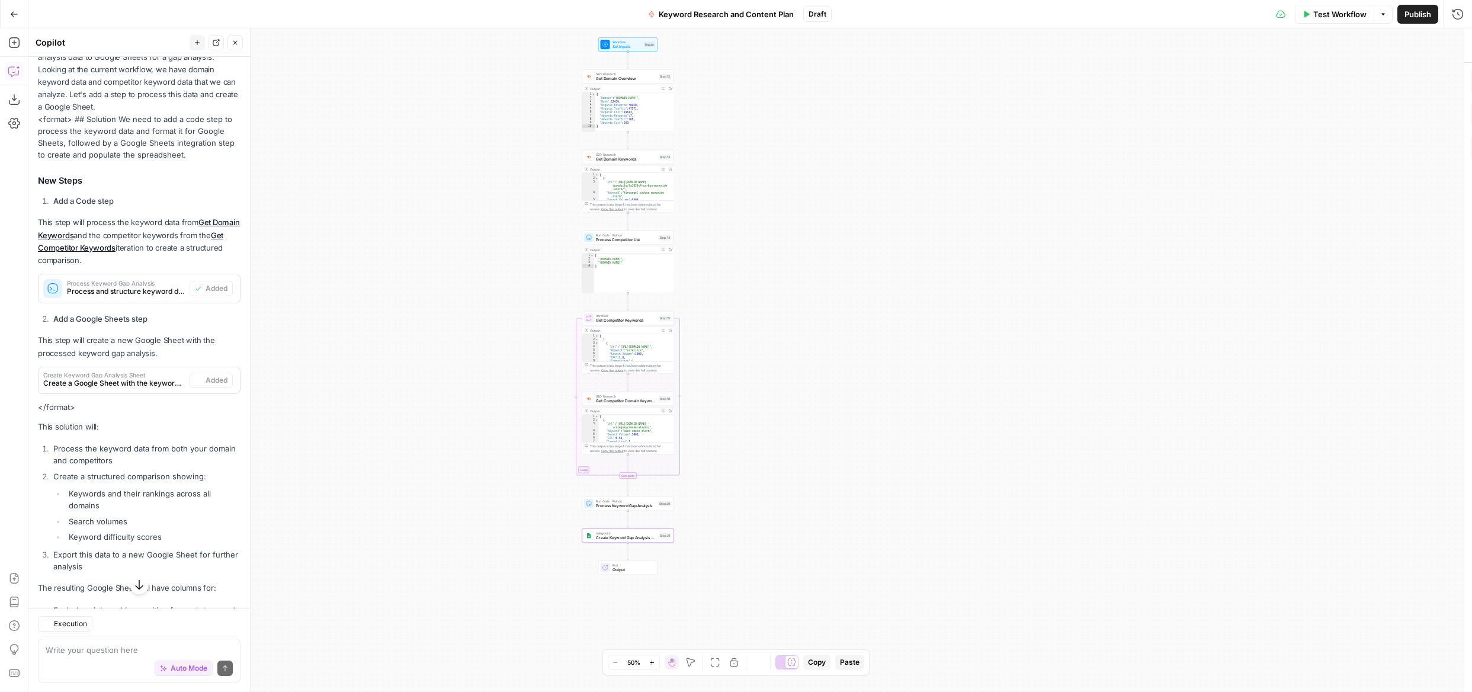
type textarea "Create Keyword Gap Analysis Sheet"
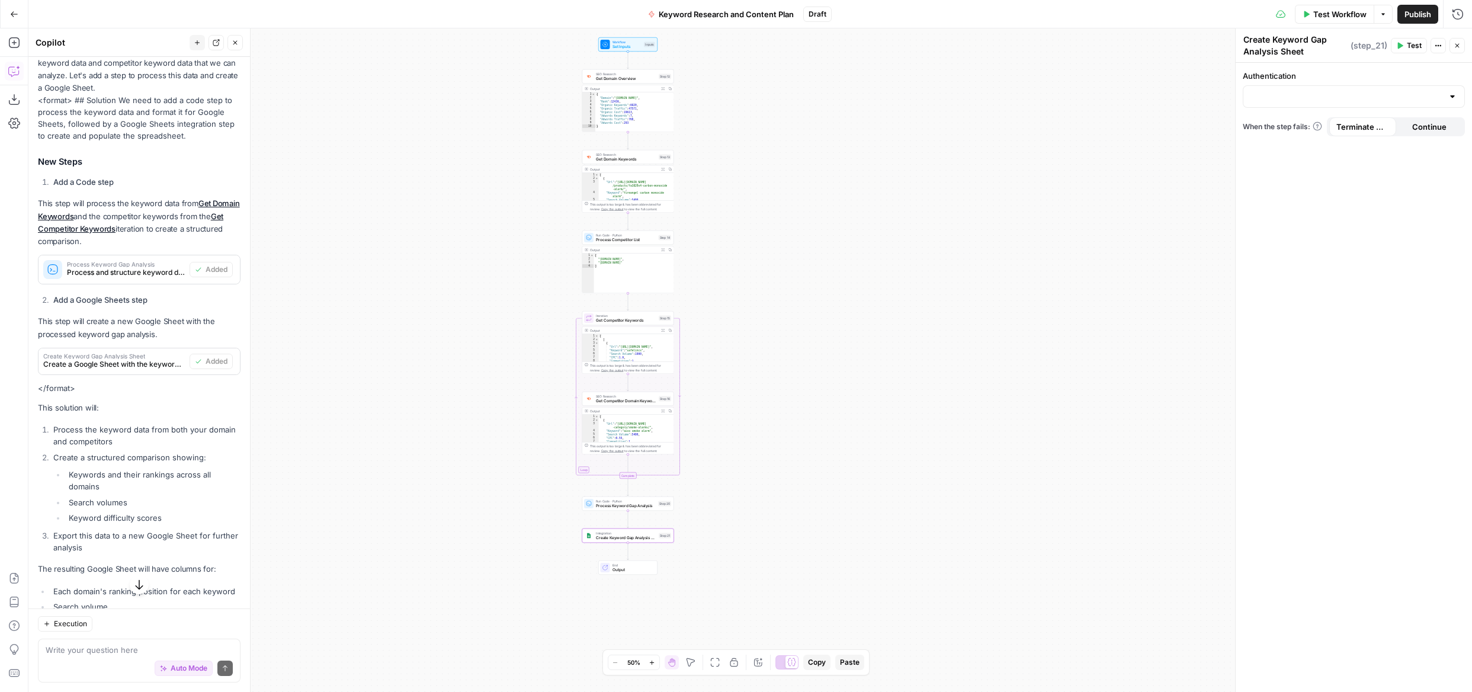
click at [139, 584] on icon "button" at bounding box center [139, 585] width 12 height 12
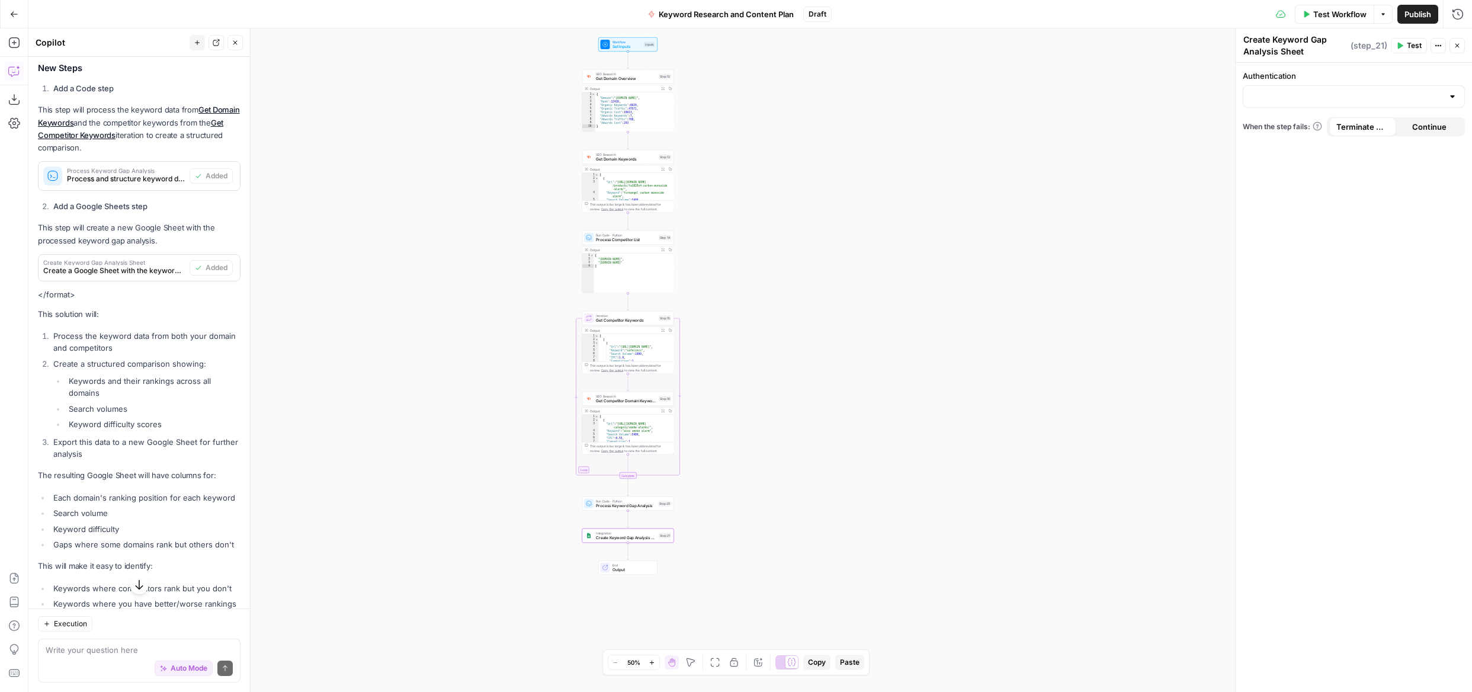
scroll to position [367, 0]
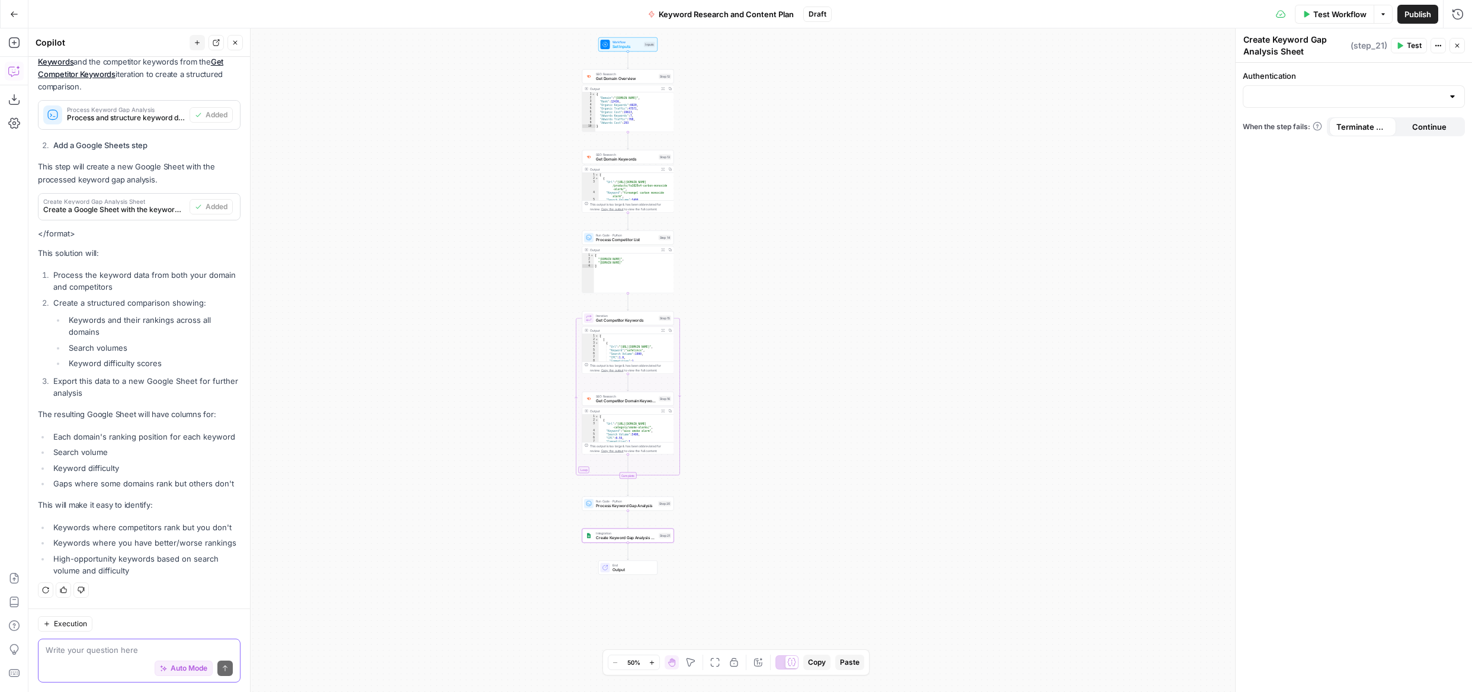
click at [80, 654] on textarea at bounding box center [139, 650] width 187 height 12
type textarea "l"
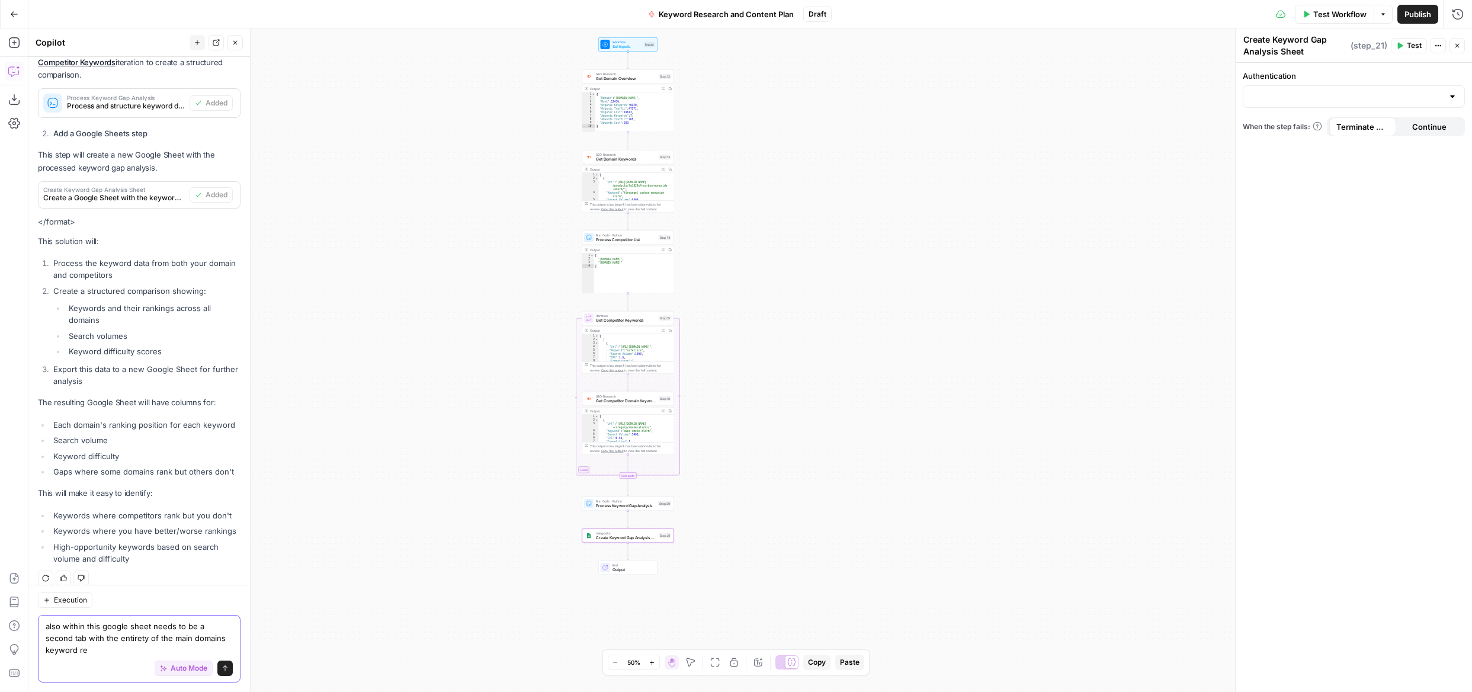
scroll to position [391, 0]
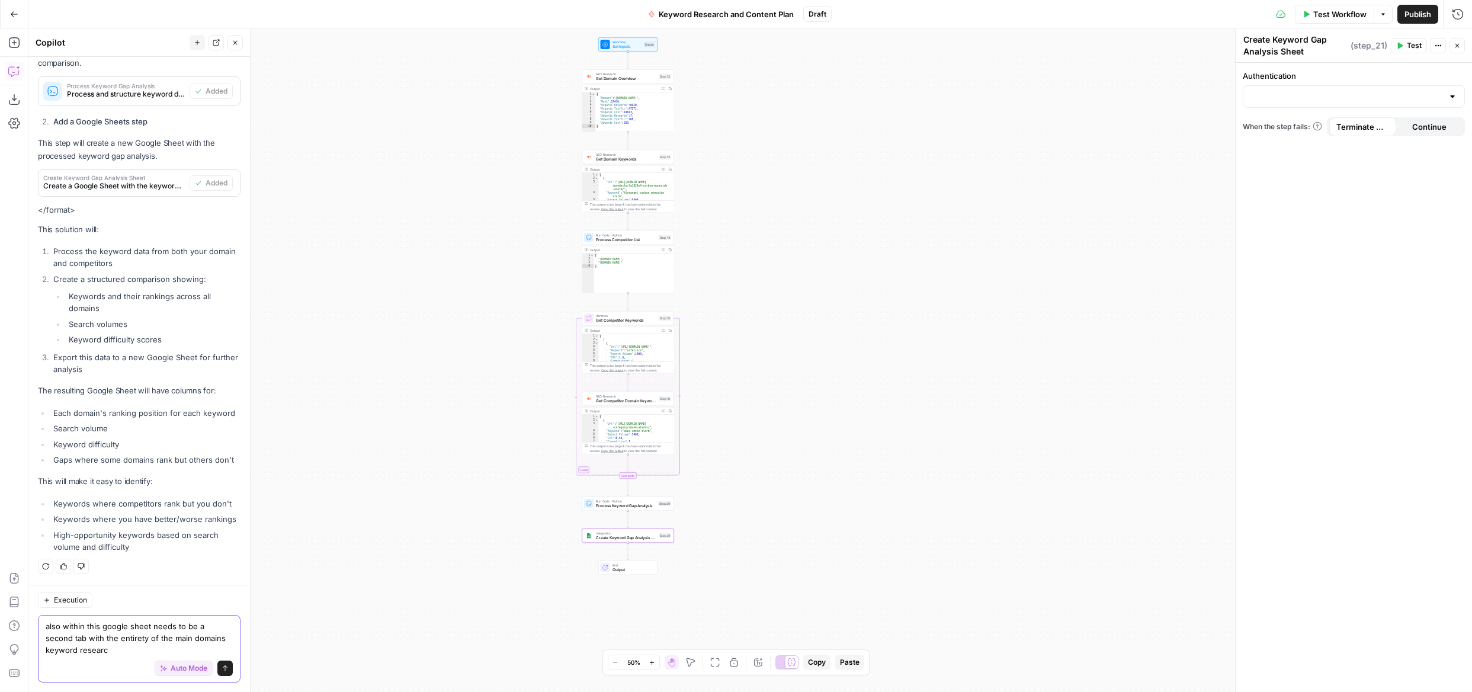
type textarea "also within this google sheet needs to be a second tab with the entirety of the…"
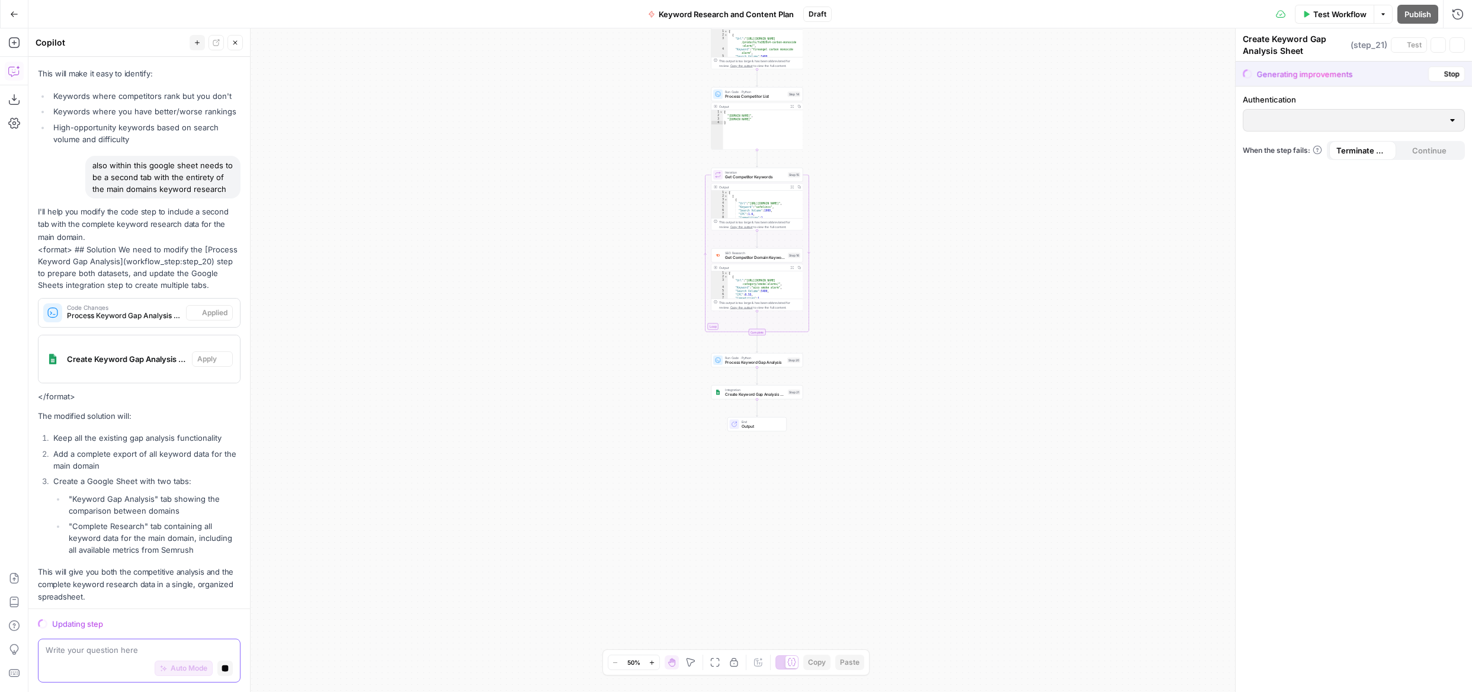
scroll to position [784, 0]
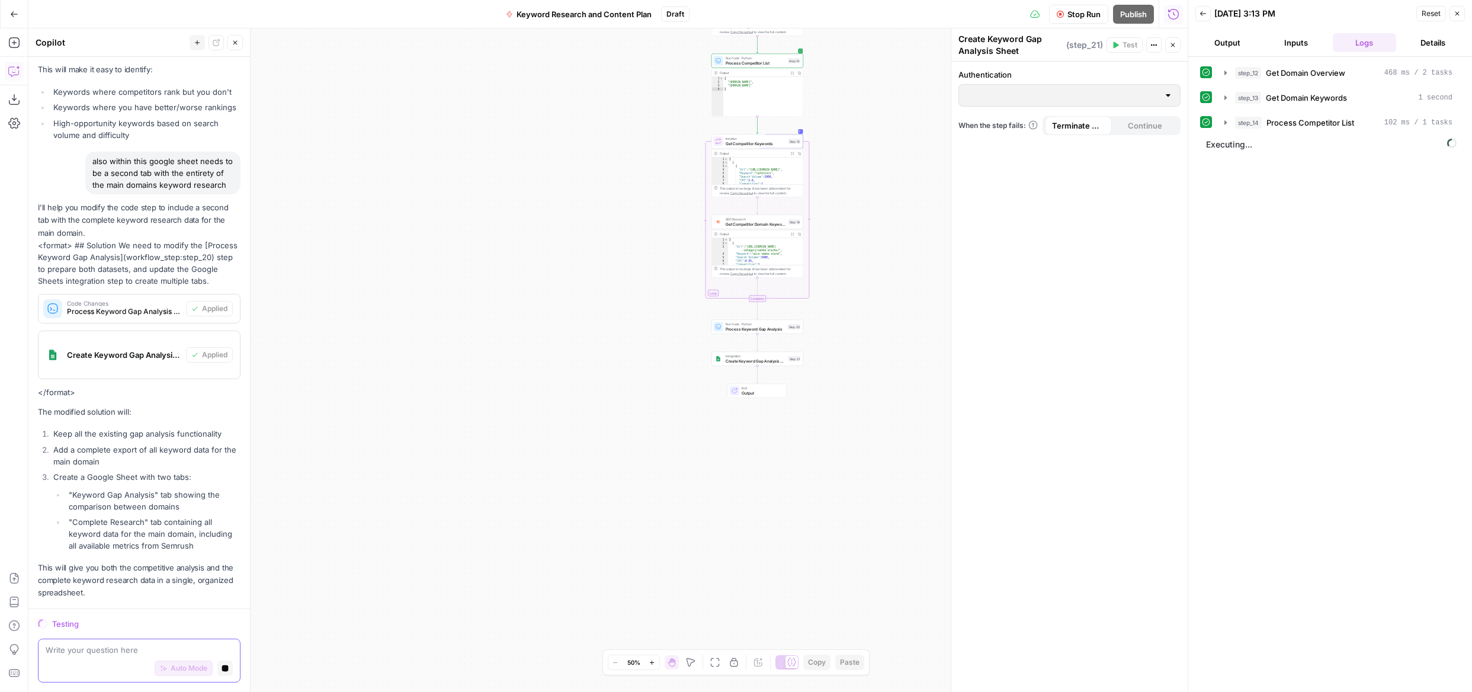
click at [222, 664] on button "Stop generating" at bounding box center [224, 668] width 15 height 15
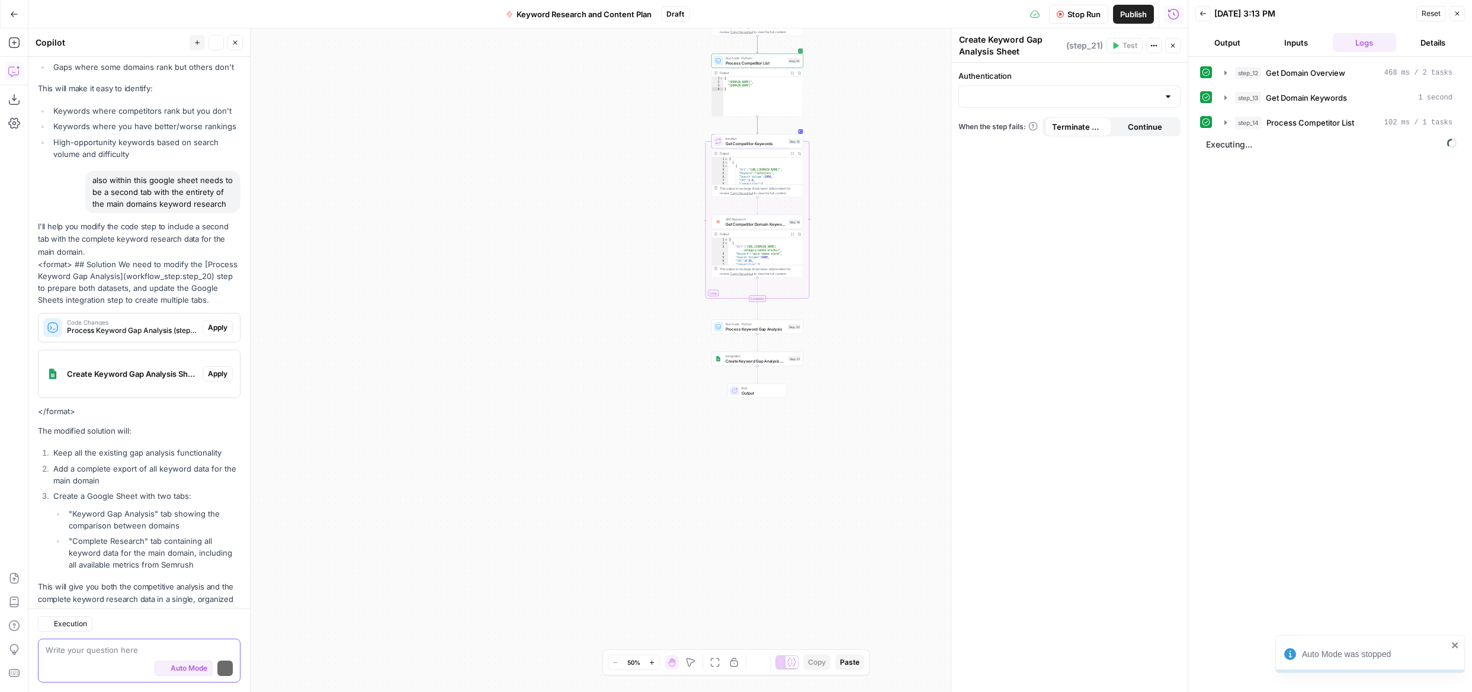
scroll to position [822, 0]
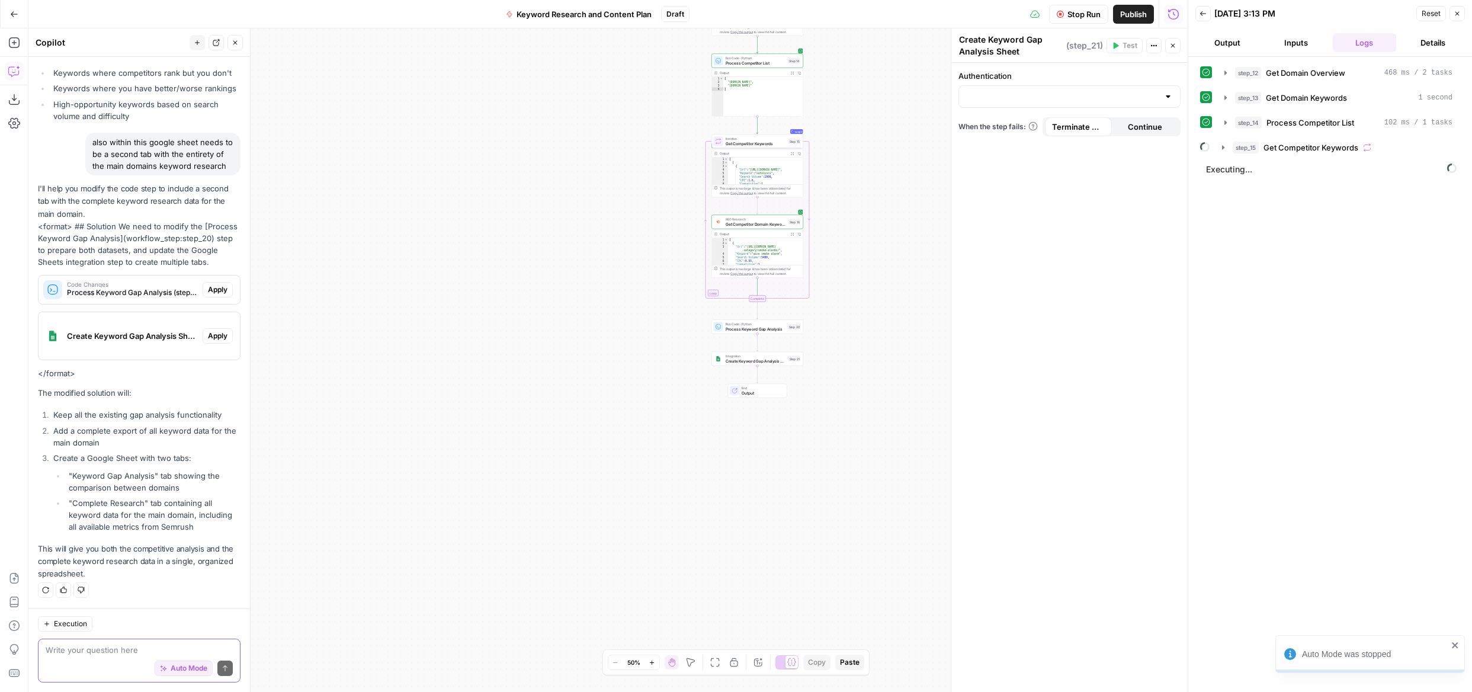
click at [1064, 11] on button "Stop Run" at bounding box center [1078, 14] width 59 height 19
click at [81, 660] on div "Auto Mode Send" at bounding box center [139, 669] width 187 height 26
paste textarea "Role You are an SEO analyst building a practical keyword research output and co…"
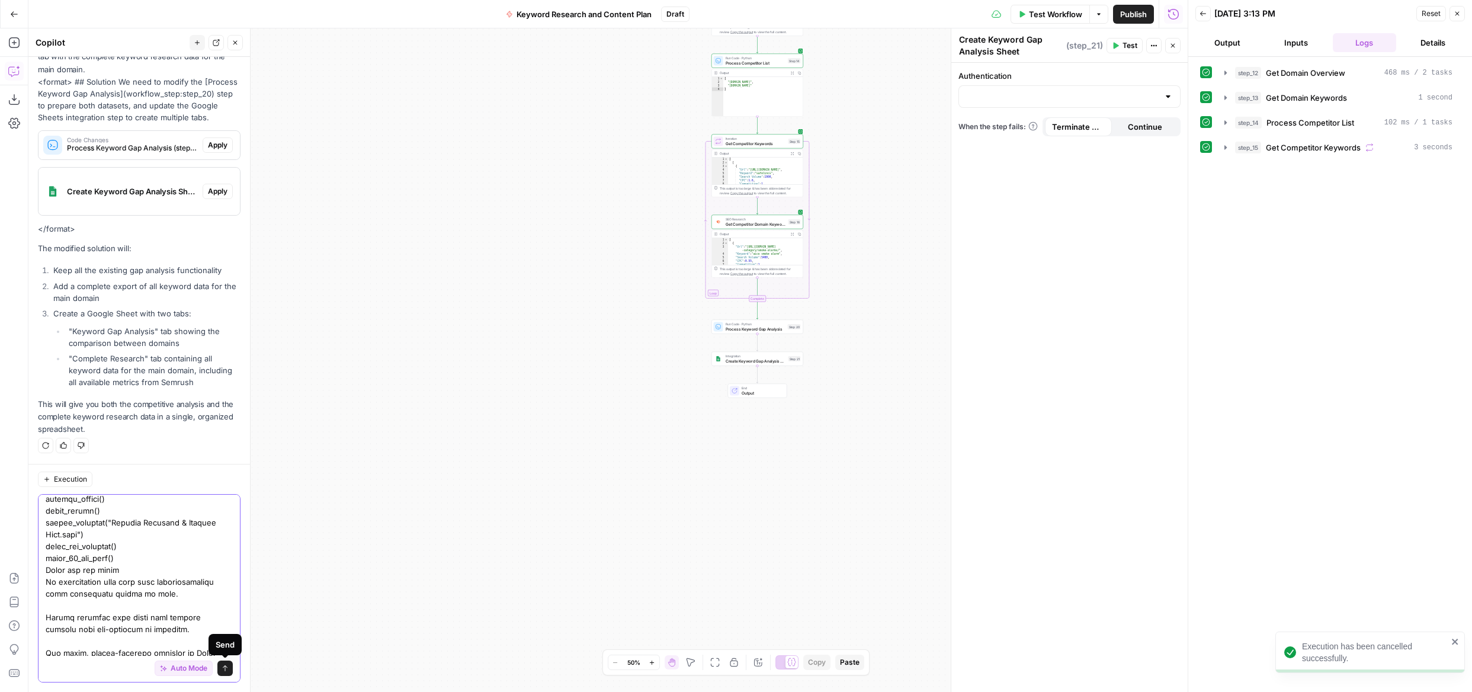
type textarea "Role You are an SEO analyst building a practical keyword research output and co…"
click at [227, 670] on icon "submit" at bounding box center [225, 668] width 7 height 7
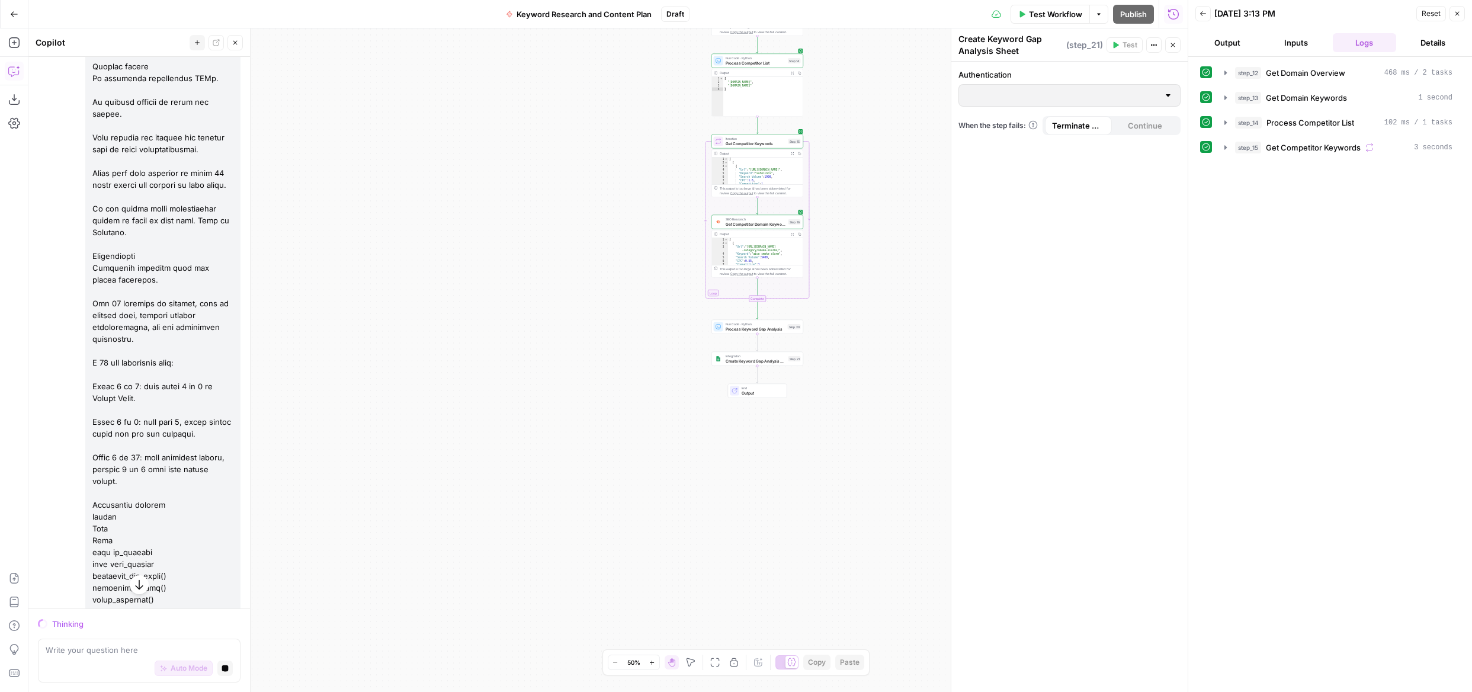
scroll to position [5233, 0]
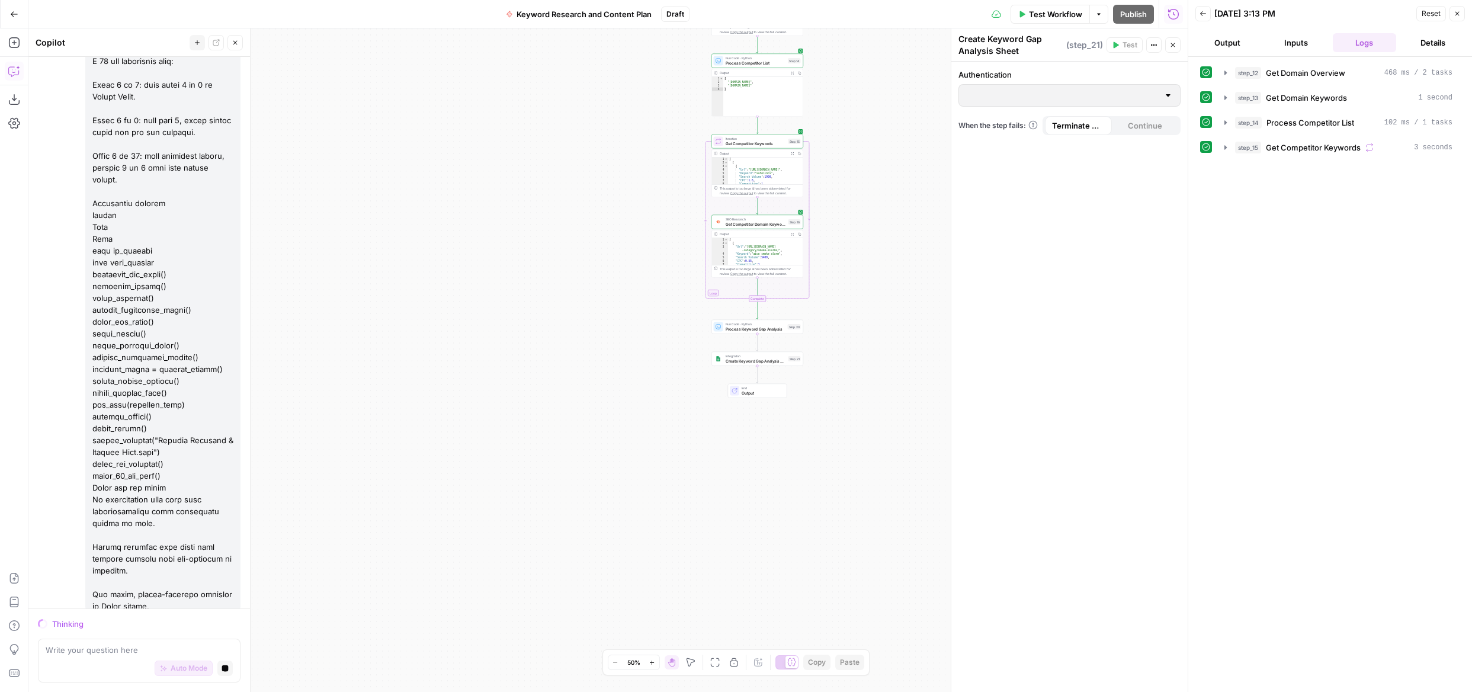
click at [227, 669] on icon "button" at bounding box center [225, 668] width 7 height 7
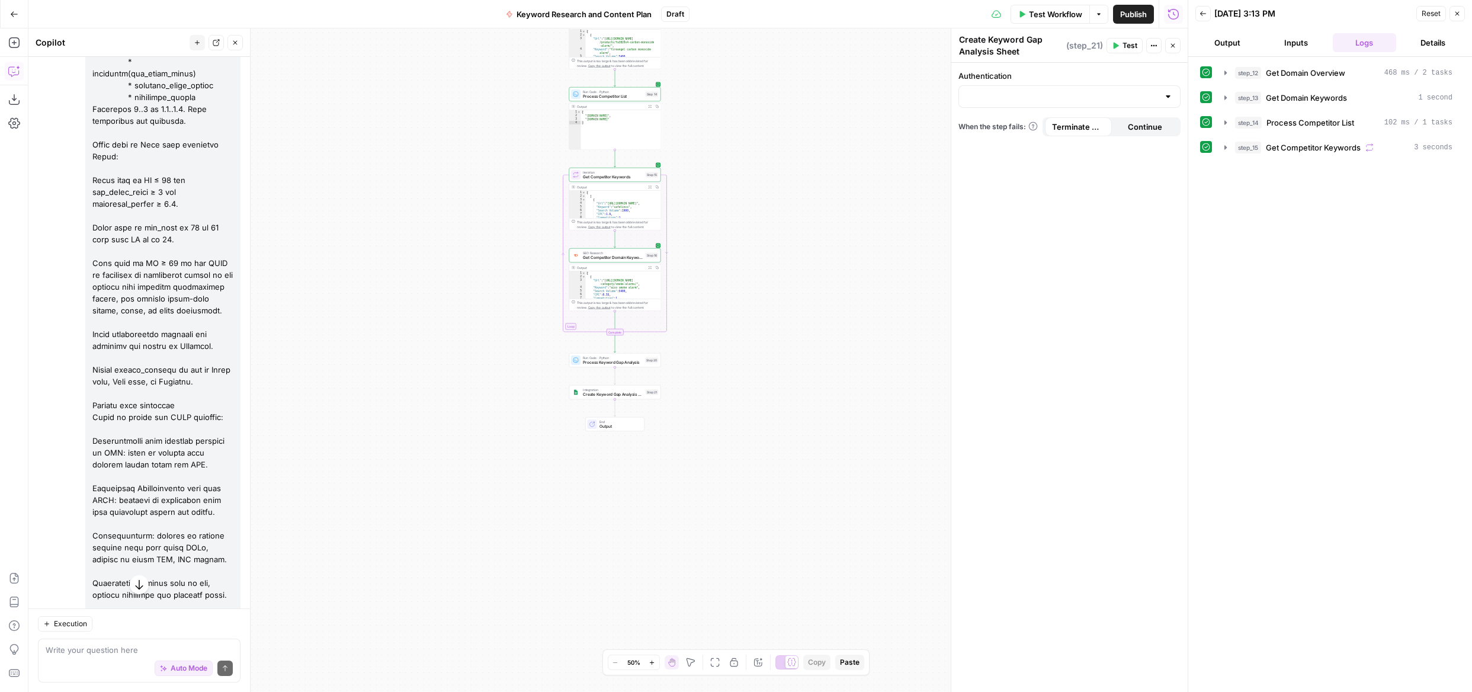
scroll to position [3430, 0]
click at [71, 641] on div "Write your question here Auto Mode Send" at bounding box center [139, 661] width 203 height 44
paste textarea "Normalise data Trim and lowercase keywords. Deduplicate by keyword. When duplic…"
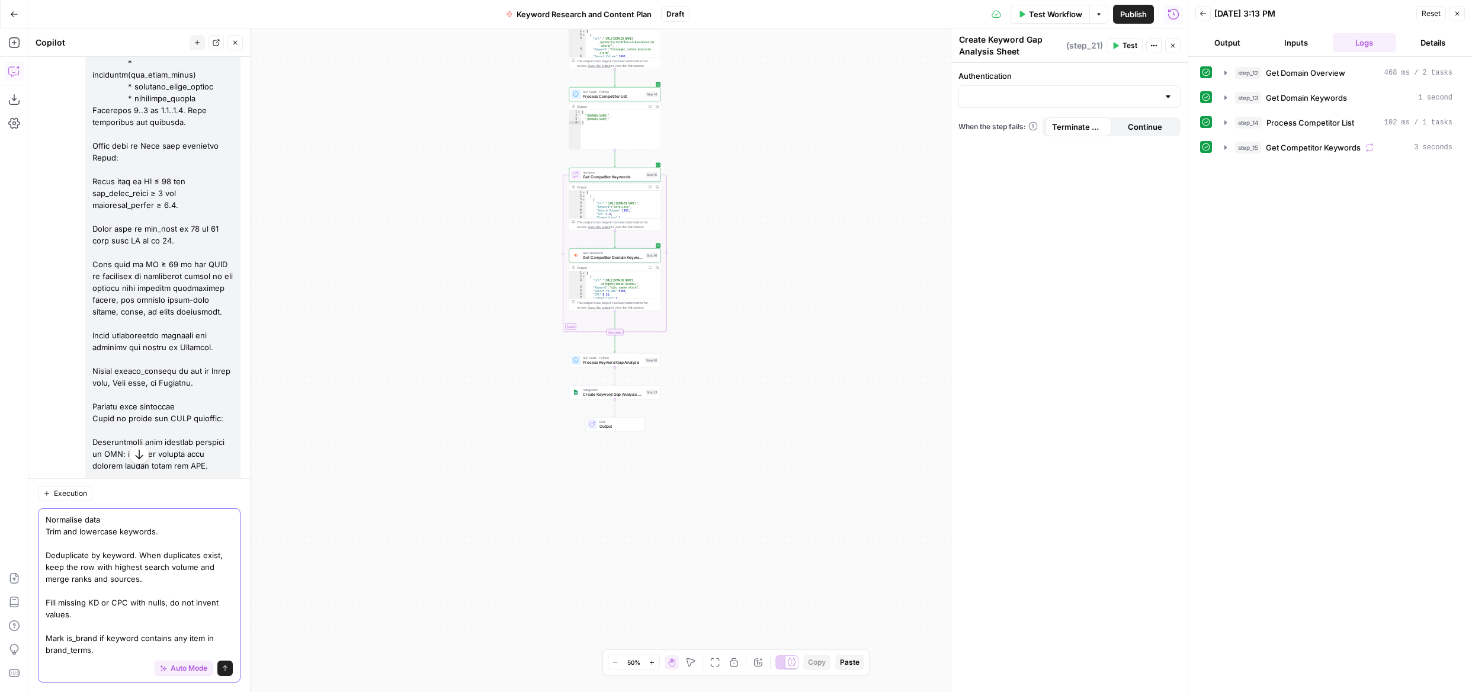
scroll to position [3393, 0]
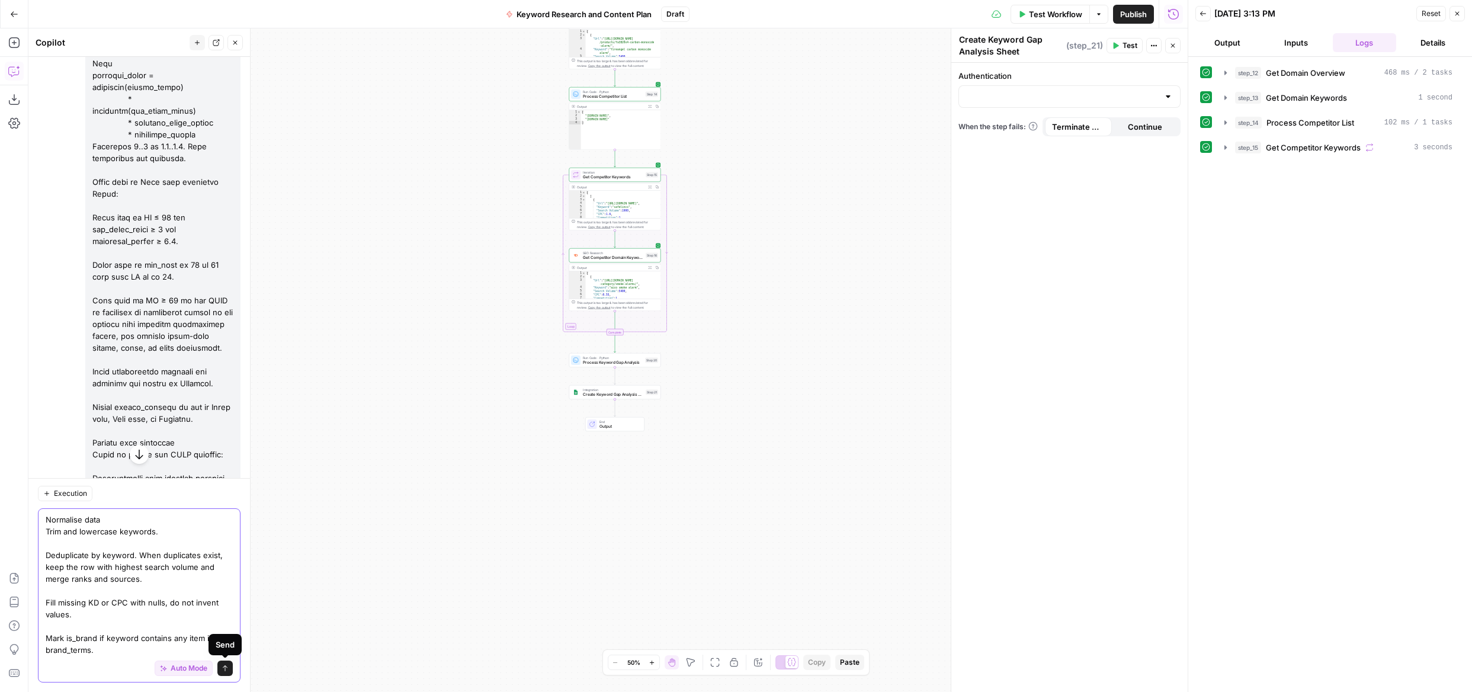
type textarea "Normalise data Trim and lowercase keywords. Deduplicate by keyword. When duplic…"
click at [223, 670] on icon "submit" at bounding box center [225, 668] width 7 height 7
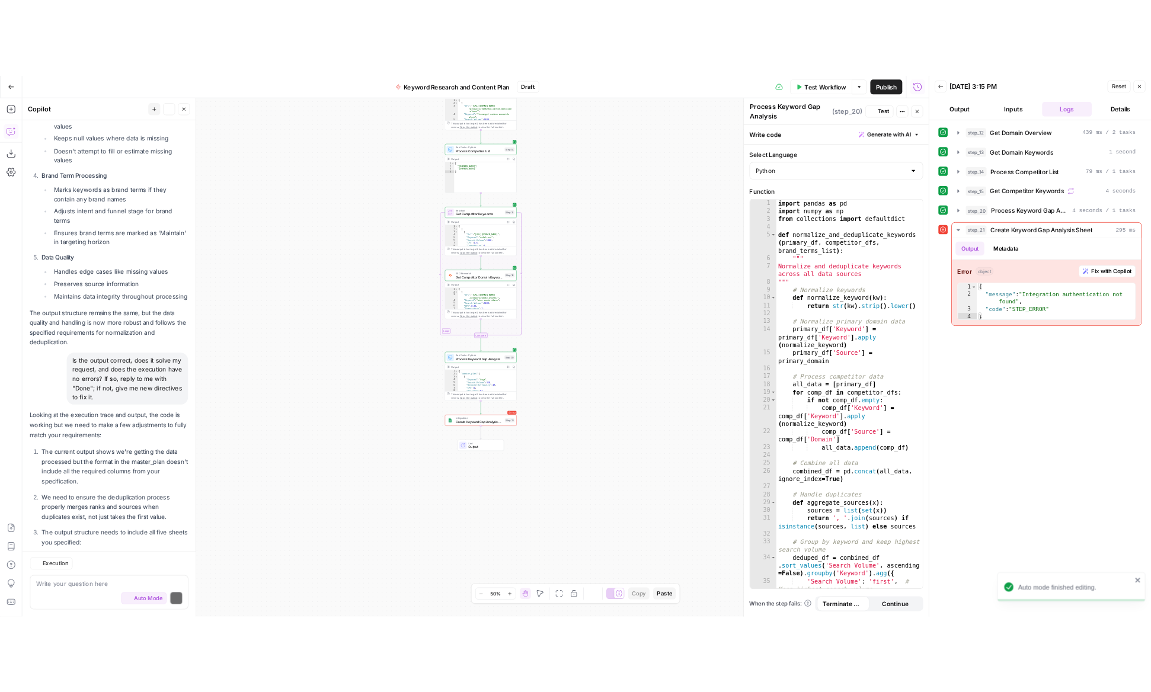
scroll to position [7354, 0]
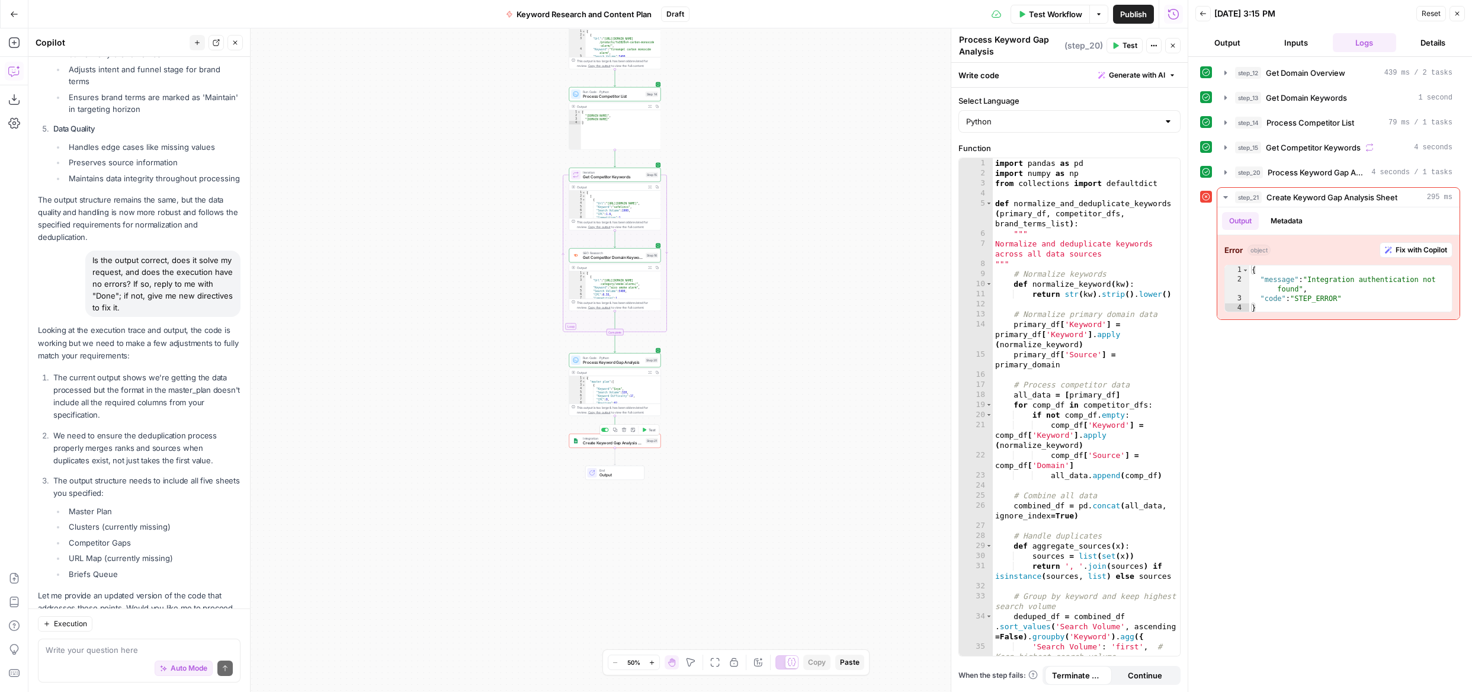
click at [639, 441] on span "Create Keyword Gap Analysis Sheet" at bounding box center [613, 443] width 60 height 6
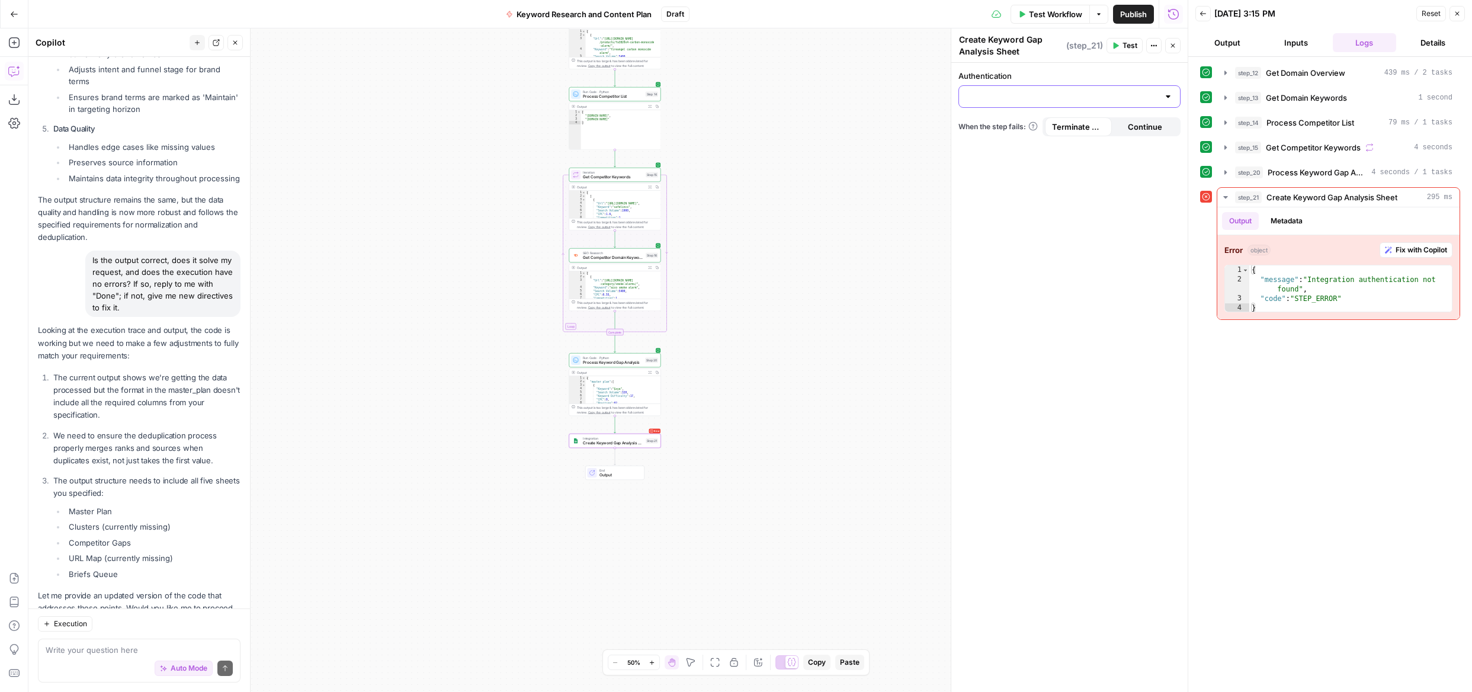
click at [1123, 92] on input "Authentication" at bounding box center [1062, 97] width 193 height 12
click at [1009, 131] on span "Google Sheets 1" at bounding box center [1067, 126] width 197 height 12
type input "Google Sheets 1"
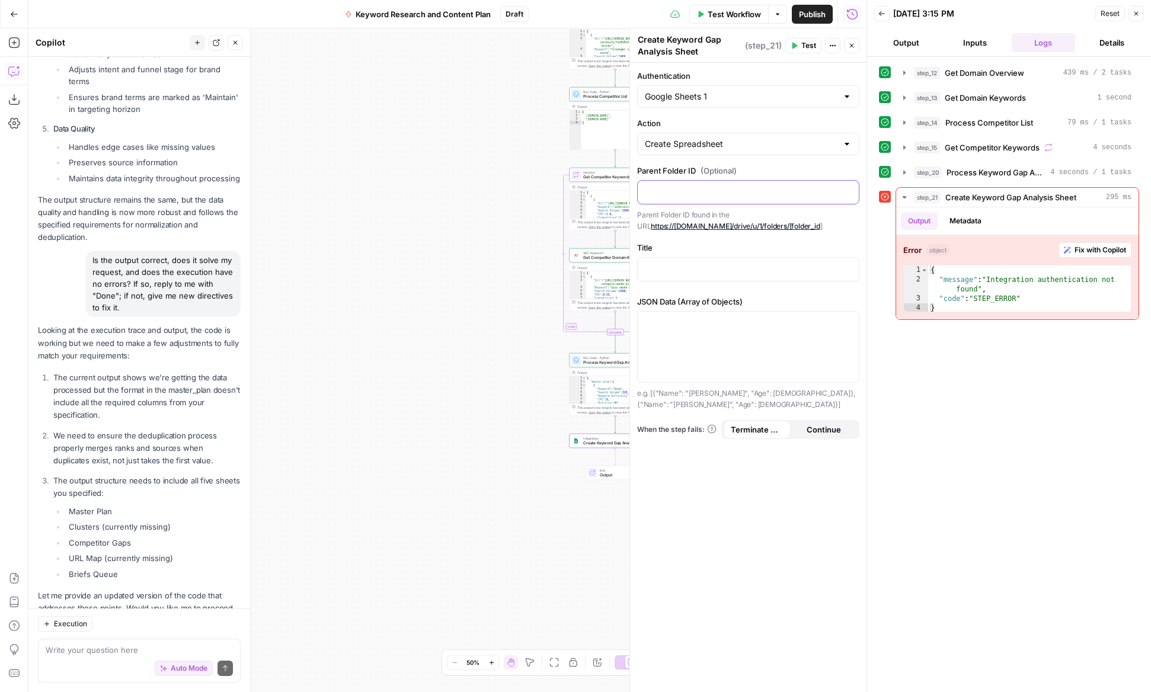
click at [703, 189] on p at bounding box center [748, 191] width 207 height 12
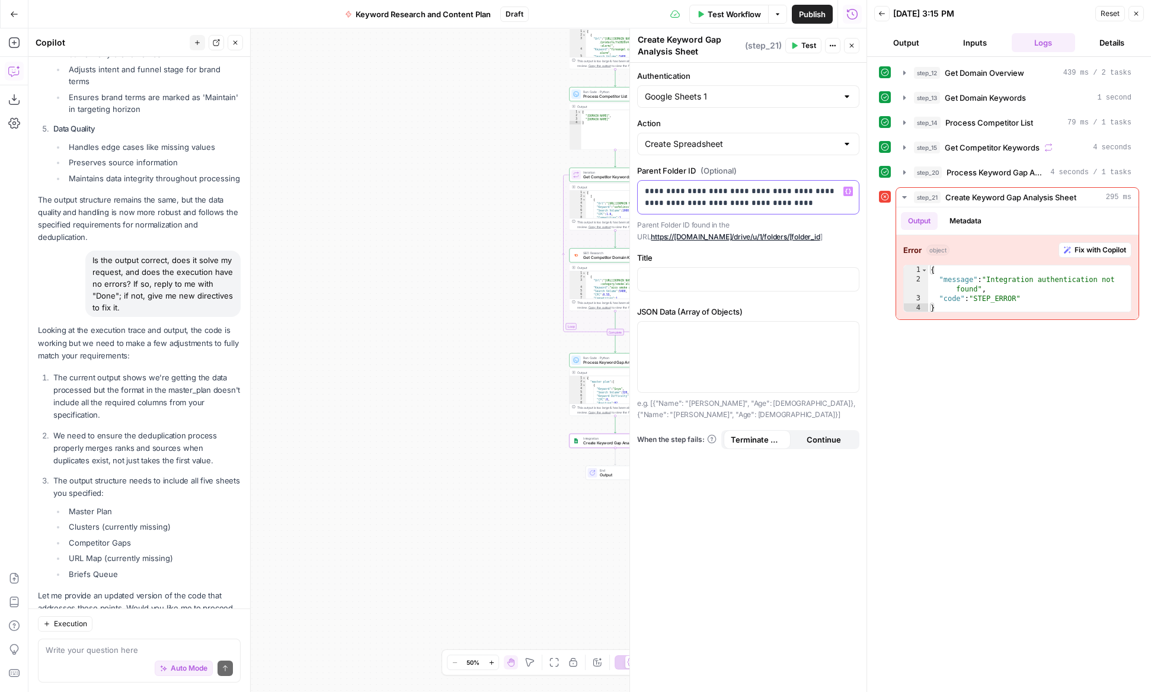
drag, startPoint x: 787, startPoint y: 192, endPoint x: 582, endPoint y: 190, distance: 205.0
click at [582, 190] on body "Wilson Cooke New Home Browse Your Data Usage Settings Recent Grids Content Brie…" at bounding box center [575, 346] width 1151 height 692
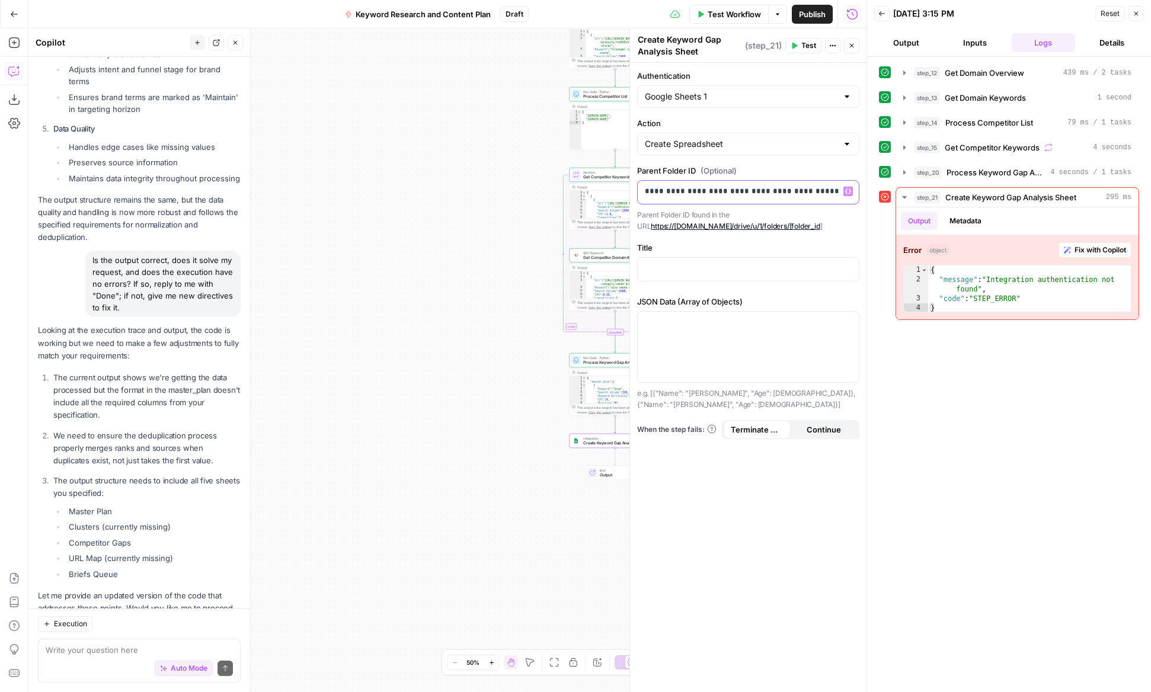
drag, startPoint x: 829, startPoint y: 191, endPoint x: 838, endPoint y: 193, distance: 9.6
click at [838, 193] on p "**********" at bounding box center [748, 191] width 207 height 12
click at [716, 255] on div "Title" at bounding box center [748, 264] width 222 height 44
click at [711, 264] on p at bounding box center [748, 268] width 207 height 12
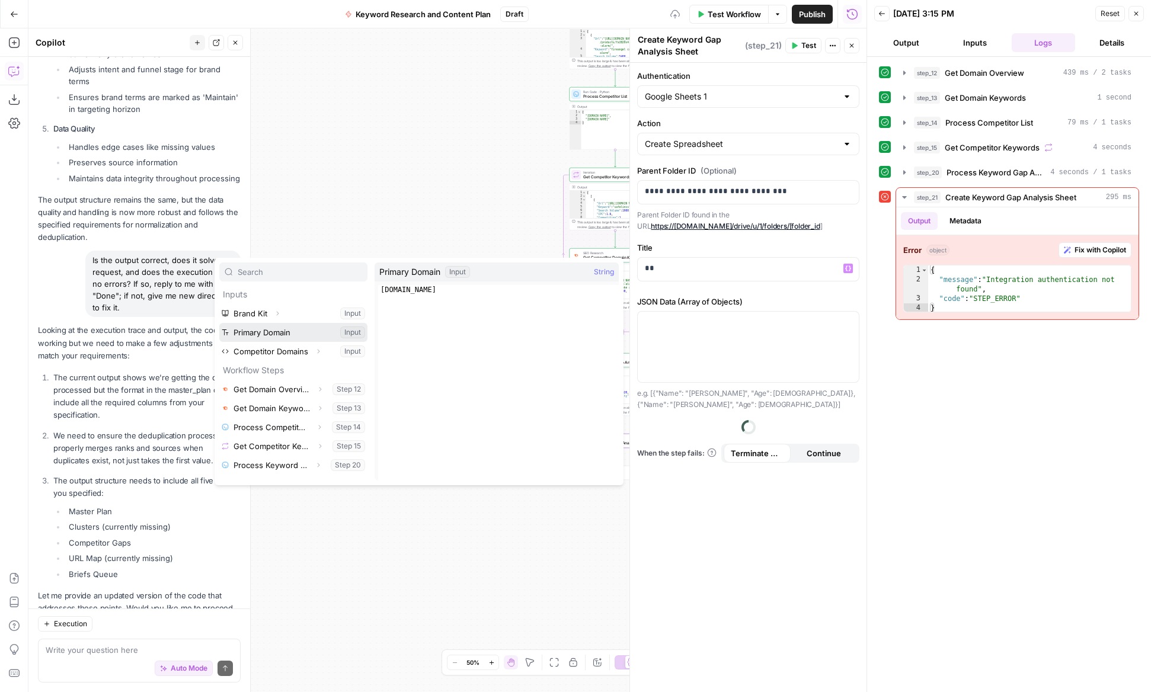
drag, startPoint x: 275, startPoint y: 334, endPoint x: 283, endPoint y: 333, distance: 8.3
click at [275, 334] on button "Select variable Primary Domain" at bounding box center [293, 332] width 148 height 19
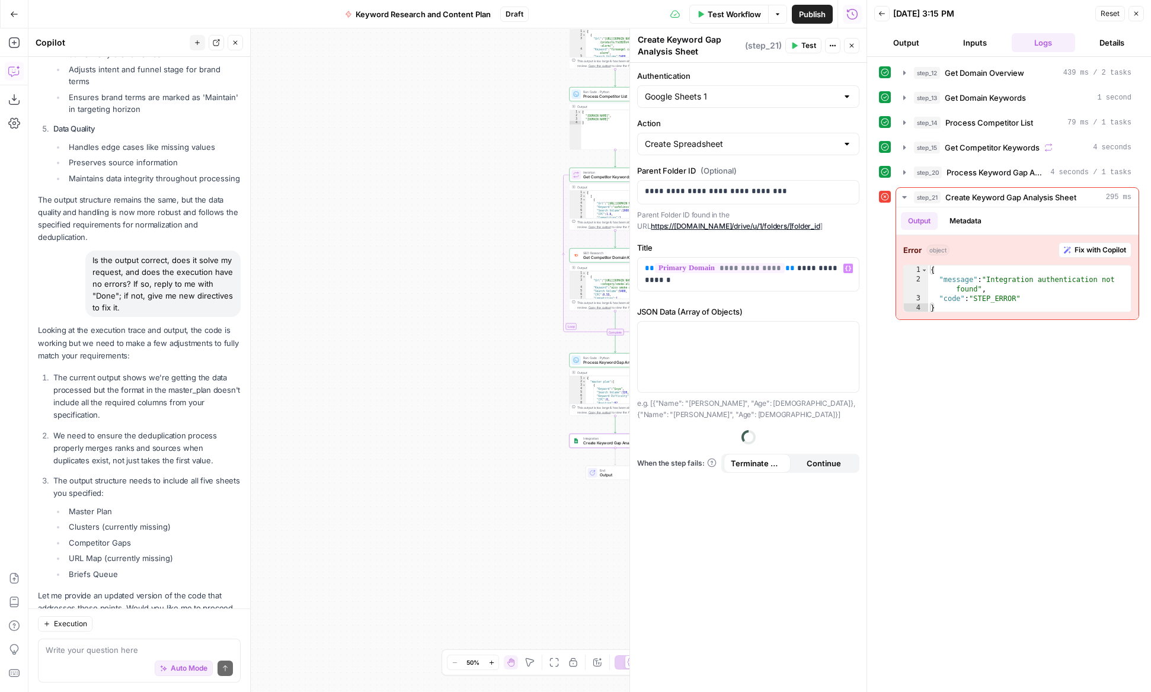
click at [761, 481] on div "**********" at bounding box center [748, 377] width 236 height 629
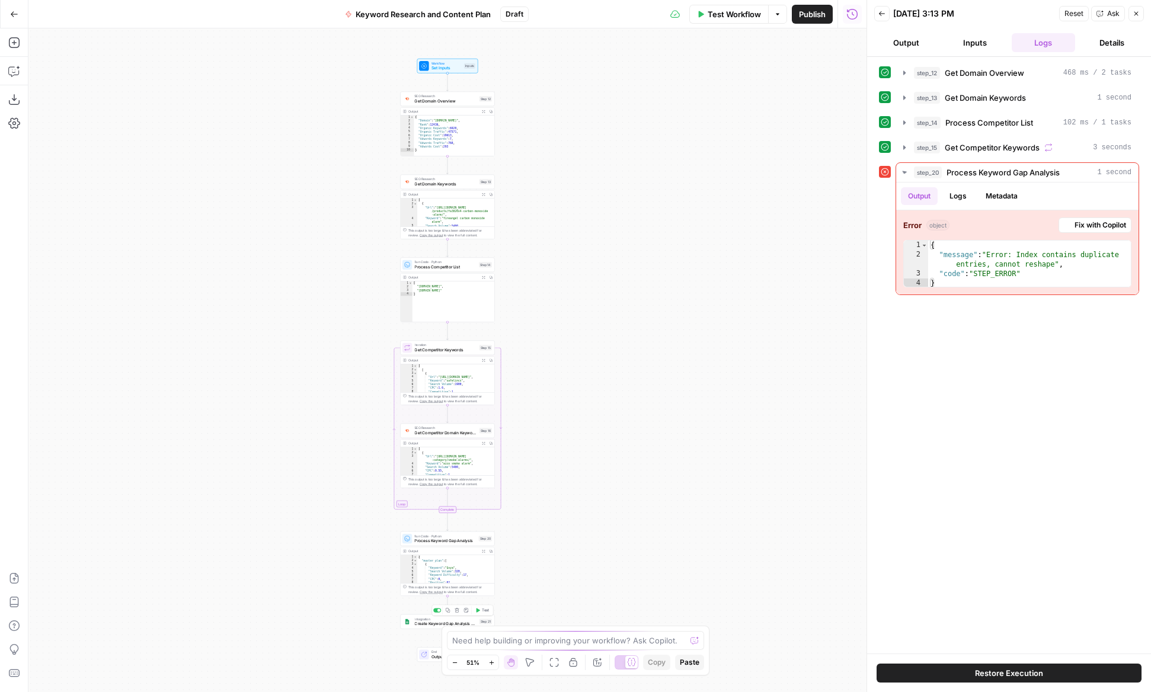
click at [430, 622] on span "Create Keyword Gap Analysis Sheet" at bounding box center [445, 624] width 62 height 6
click at [776, 138] on input "Action" at bounding box center [741, 144] width 193 height 12
click at [710, 180] on button "Create Spreadsheet" at bounding box center [748, 173] width 212 height 17
type input "Create Spreadsheet"
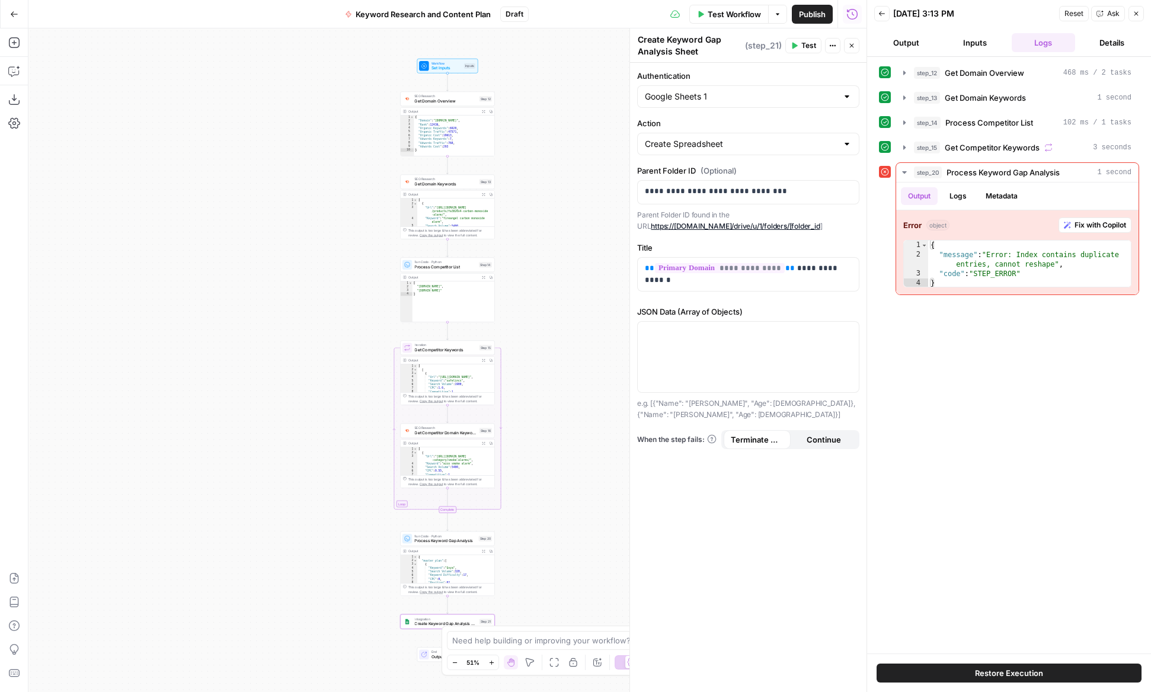
click at [808, 43] on span "Test" at bounding box center [808, 45] width 15 height 11
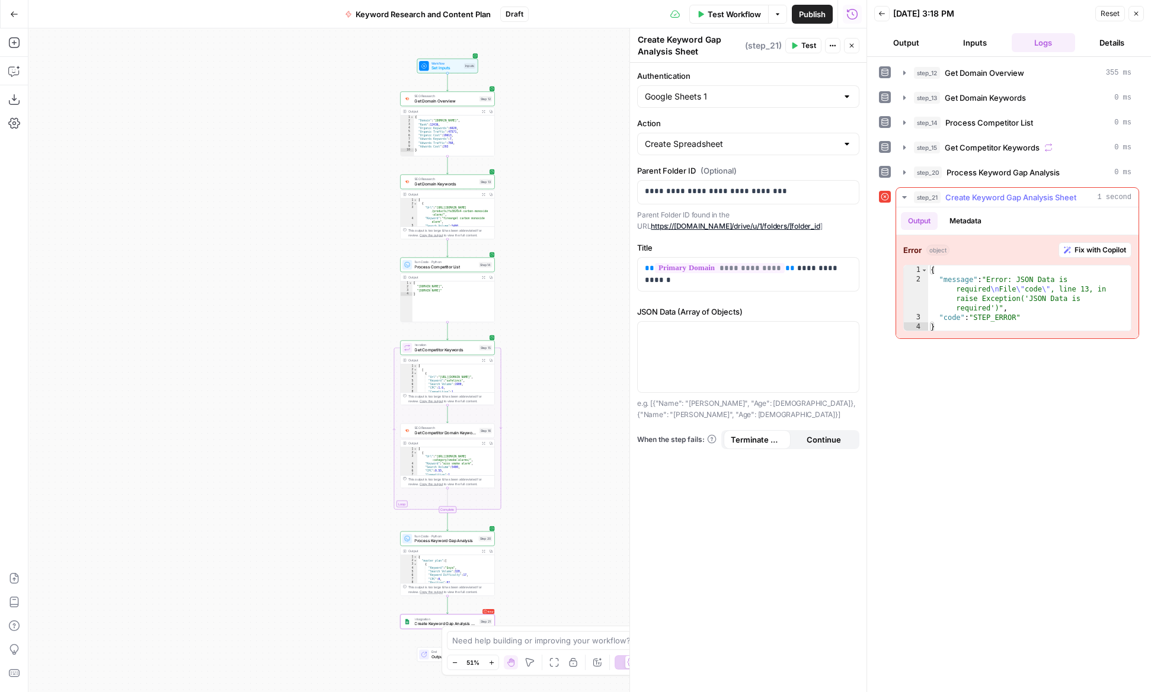
drag, startPoint x: 1080, startPoint y: 251, endPoint x: 1149, endPoint y: 249, distance: 68.8
click at [1080, 251] on span "Fix with Copilot" at bounding box center [1100, 250] width 52 height 11
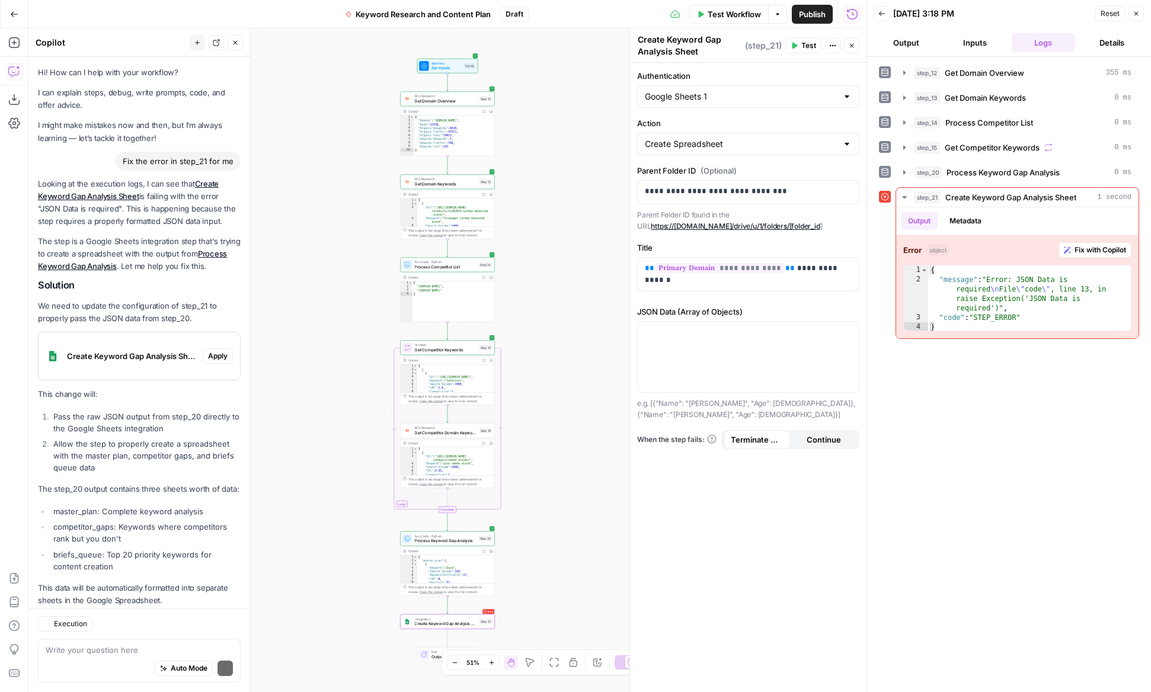
scroll to position [27, 0]
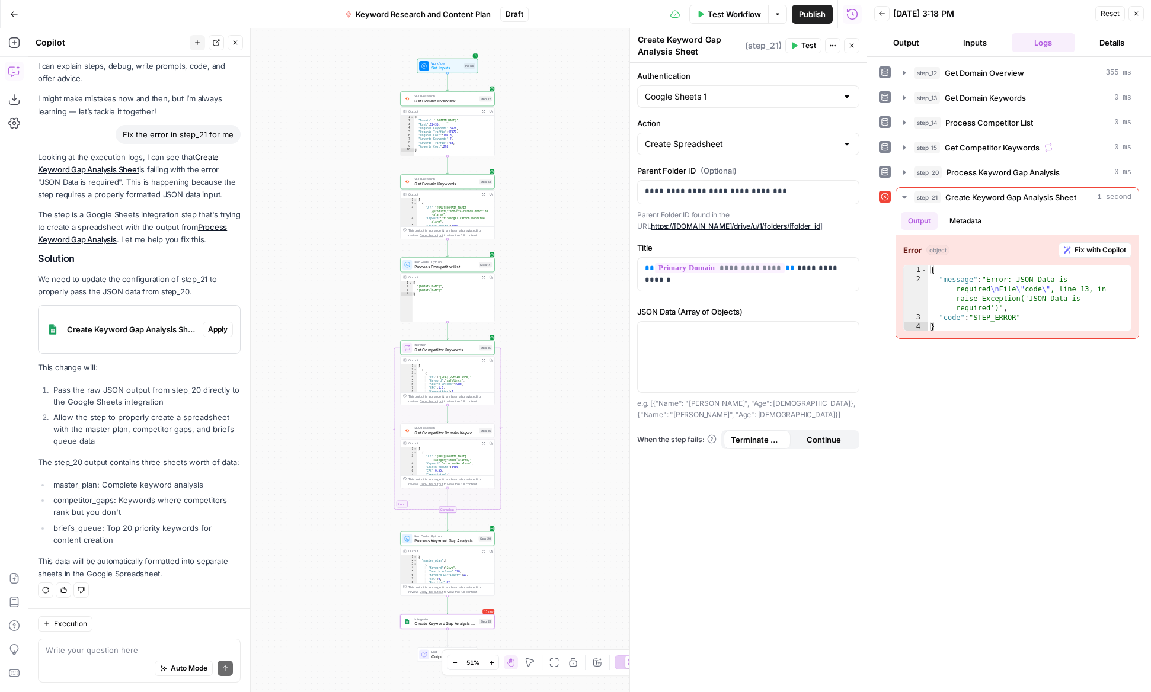
click at [223, 328] on span "Apply" at bounding box center [218, 329] width 20 height 11
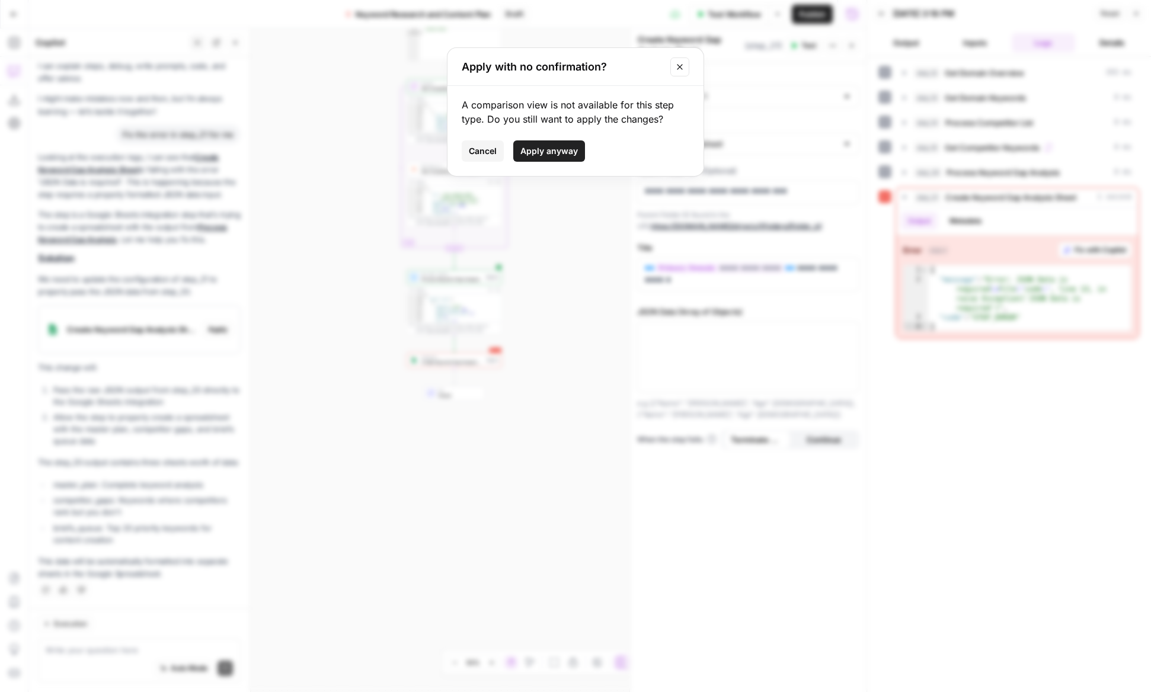
click at [565, 161] on button "Apply anyway" at bounding box center [549, 150] width 72 height 21
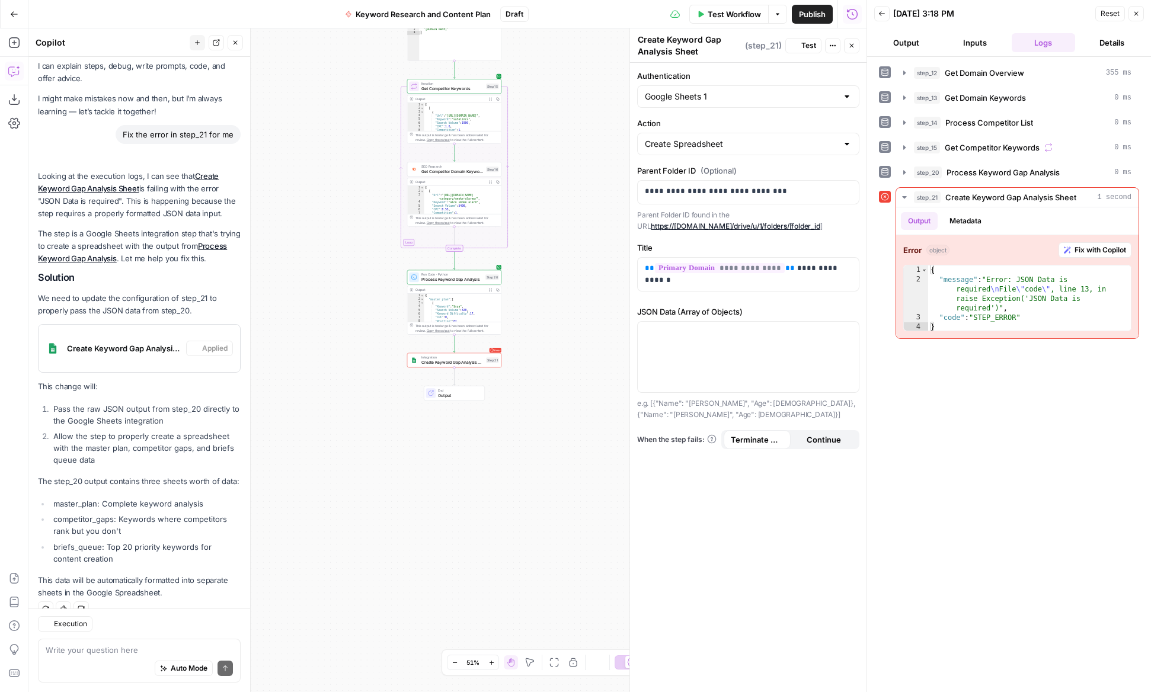
scroll to position [46, 0]
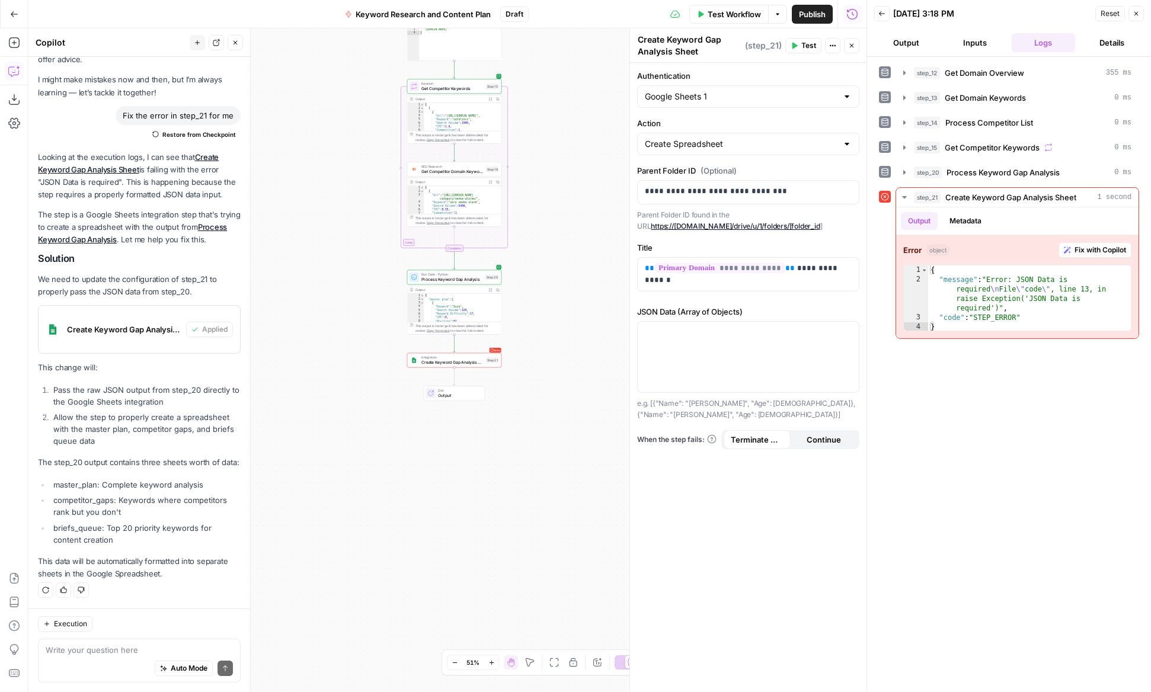
click at [853, 47] on icon "button" at bounding box center [852, 46] width 4 height 4
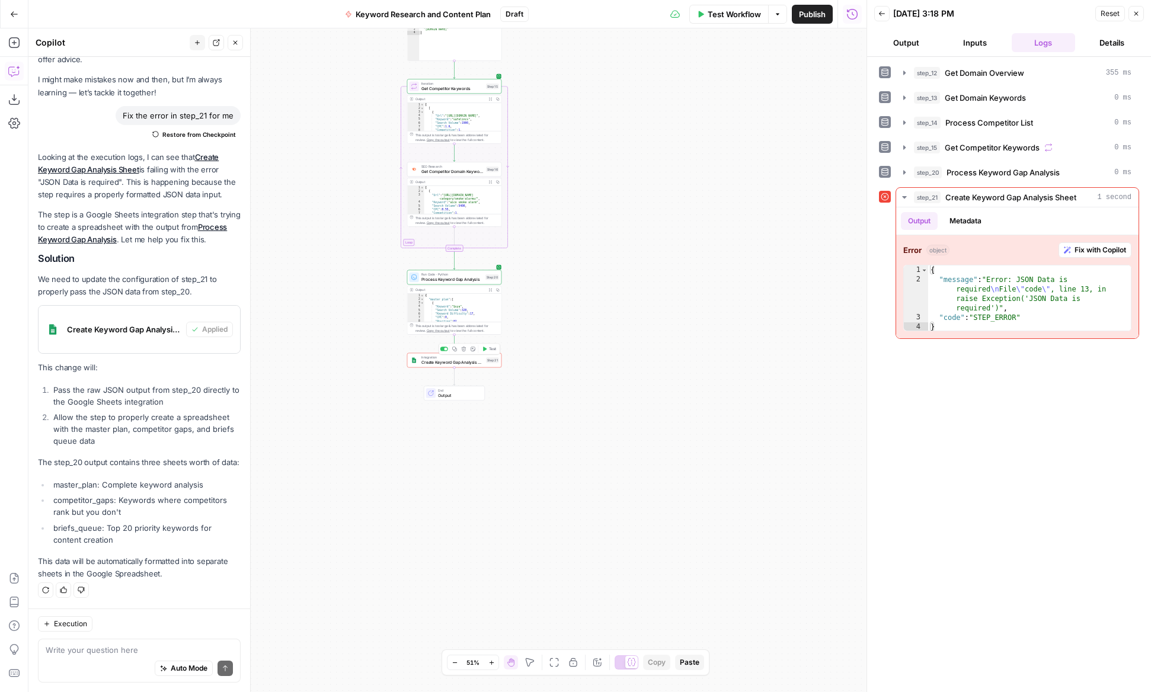
click at [490, 348] on span "Test" at bounding box center [492, 348] width 7 height 5
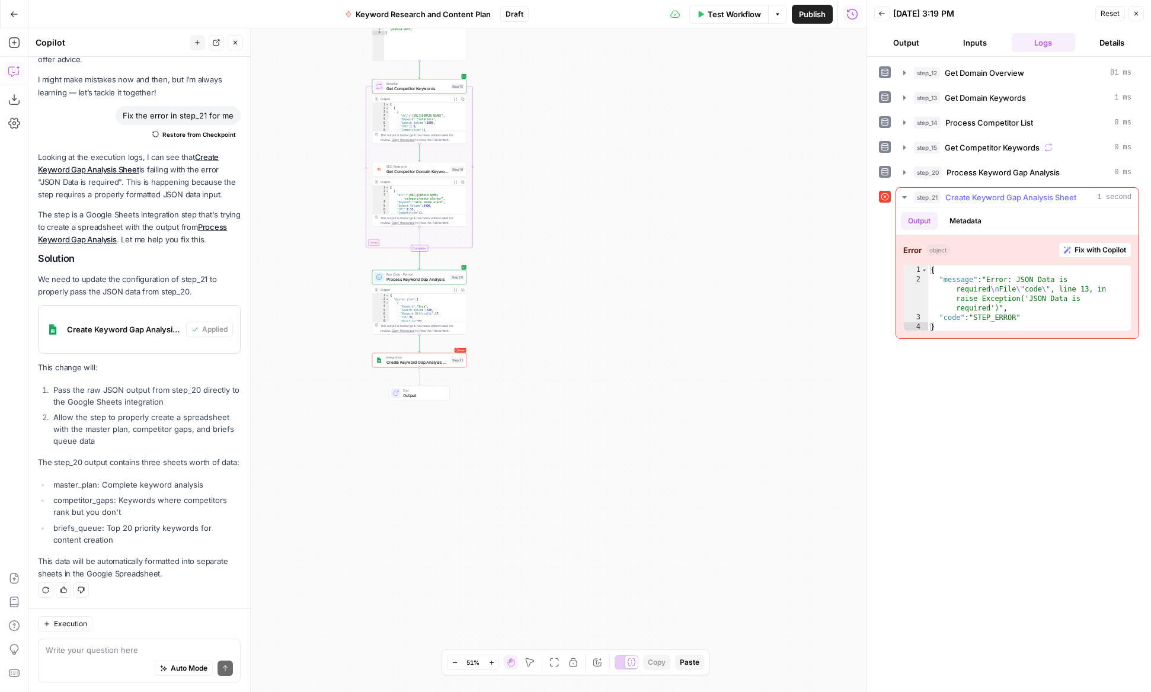
click at [1101, 250] on span "Fix with Copilot" at bounding box center [1100, 250] width 52 height 11
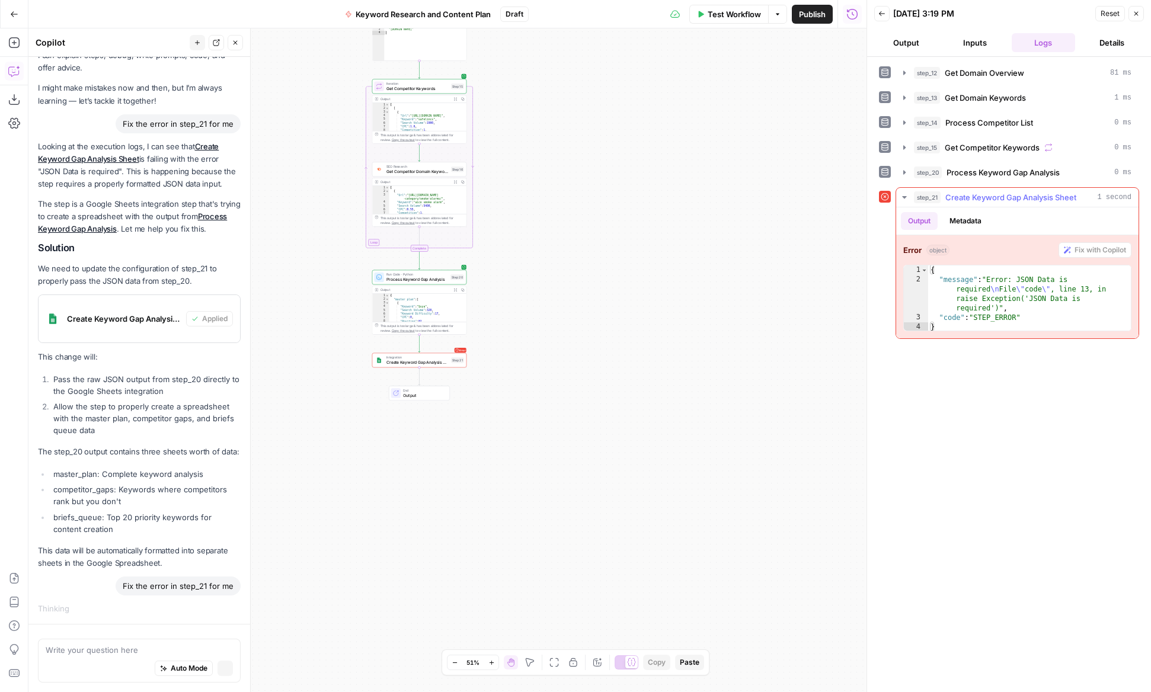
scroll to position [37, 0]
click at [203, 661] on button "Auto Mode" at bounding box center [184, 668] width 58 height 15
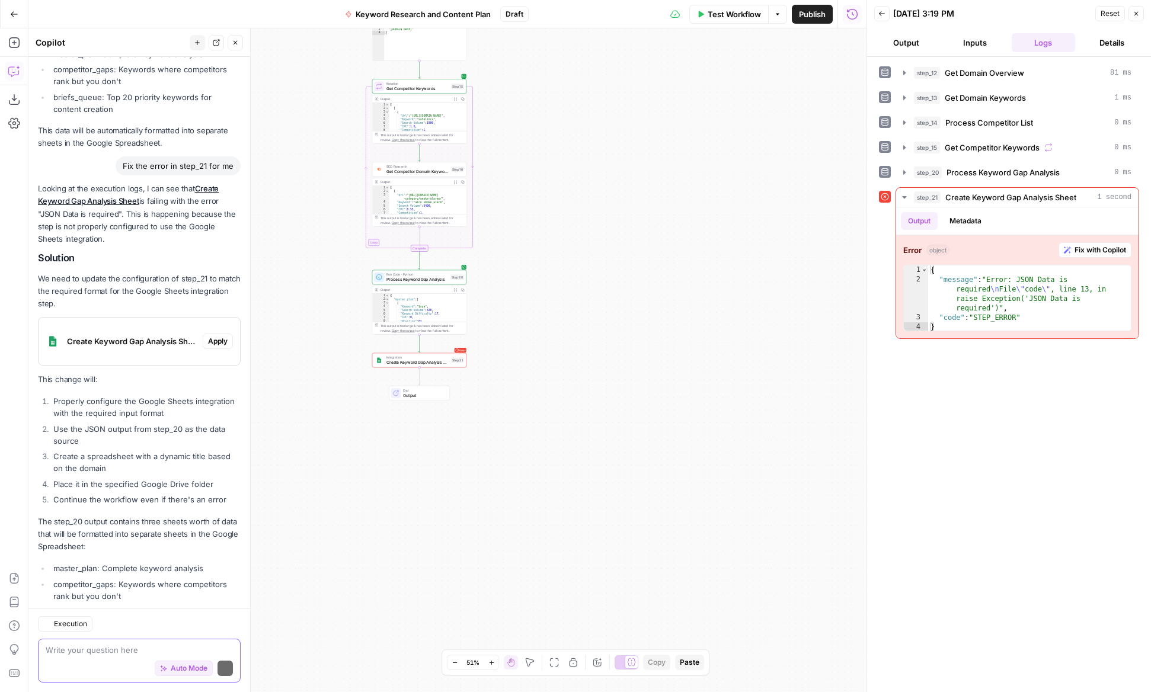
scroll to position [530, 0]
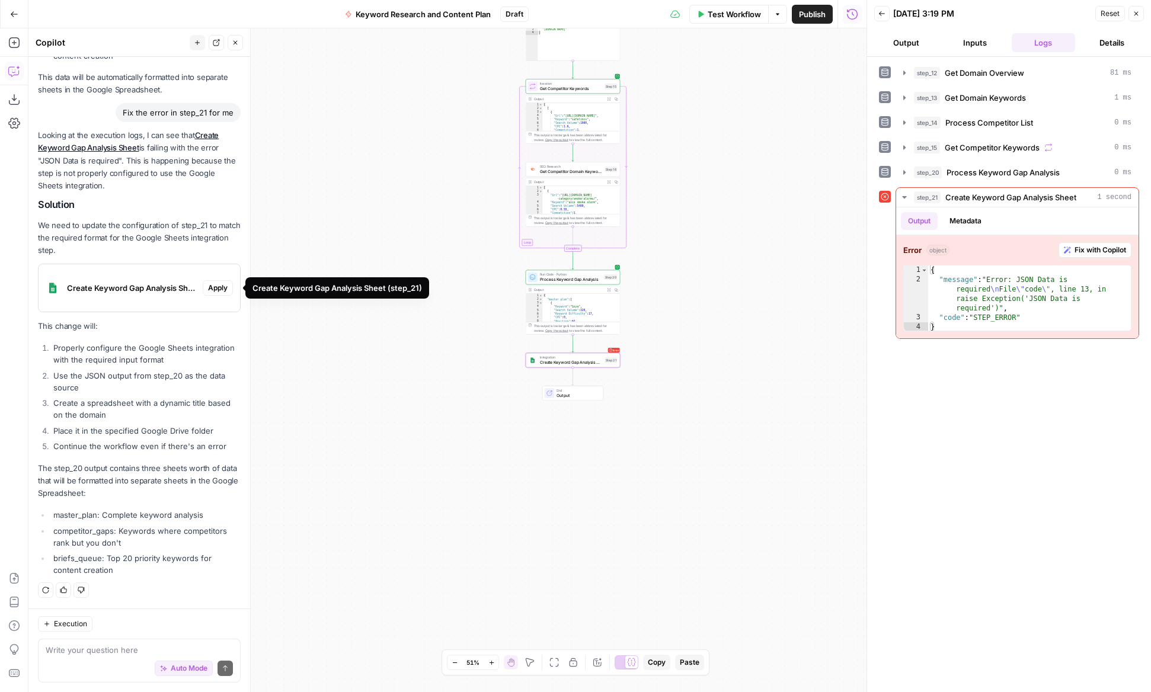
click at [217, 288] on span "Apply" at bounding box center [218, 288] width 20 height 11
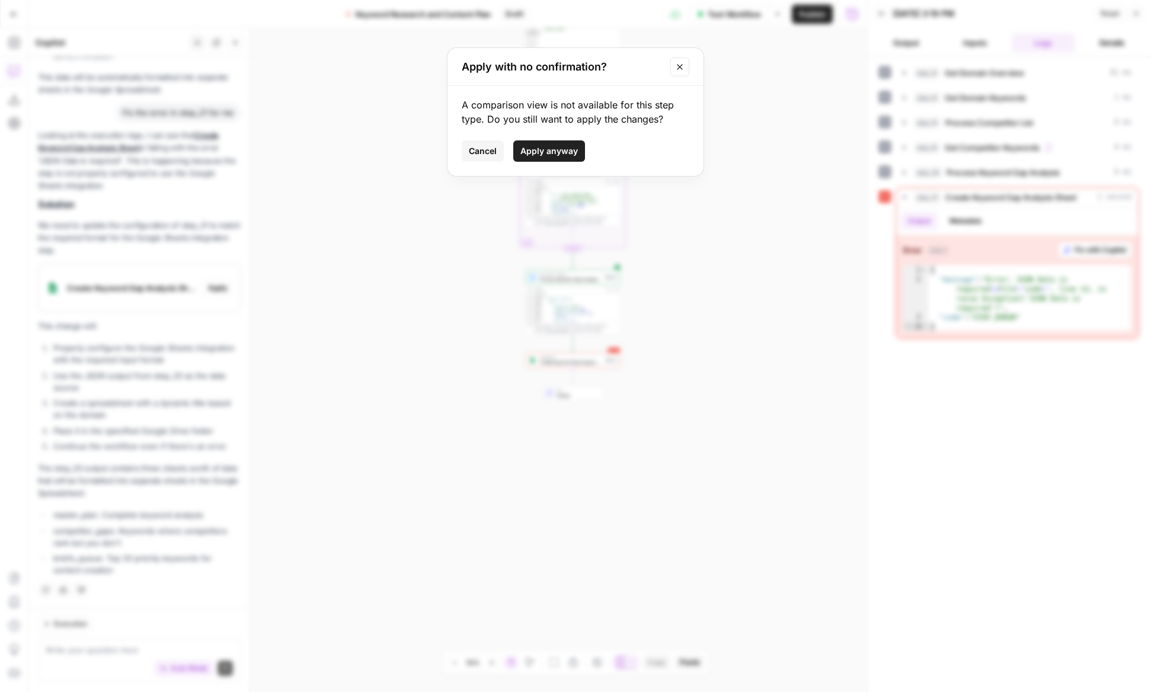
click at [554, 156] on span "Apply anyway" at bounding box center [548, 151] width 57 height 12
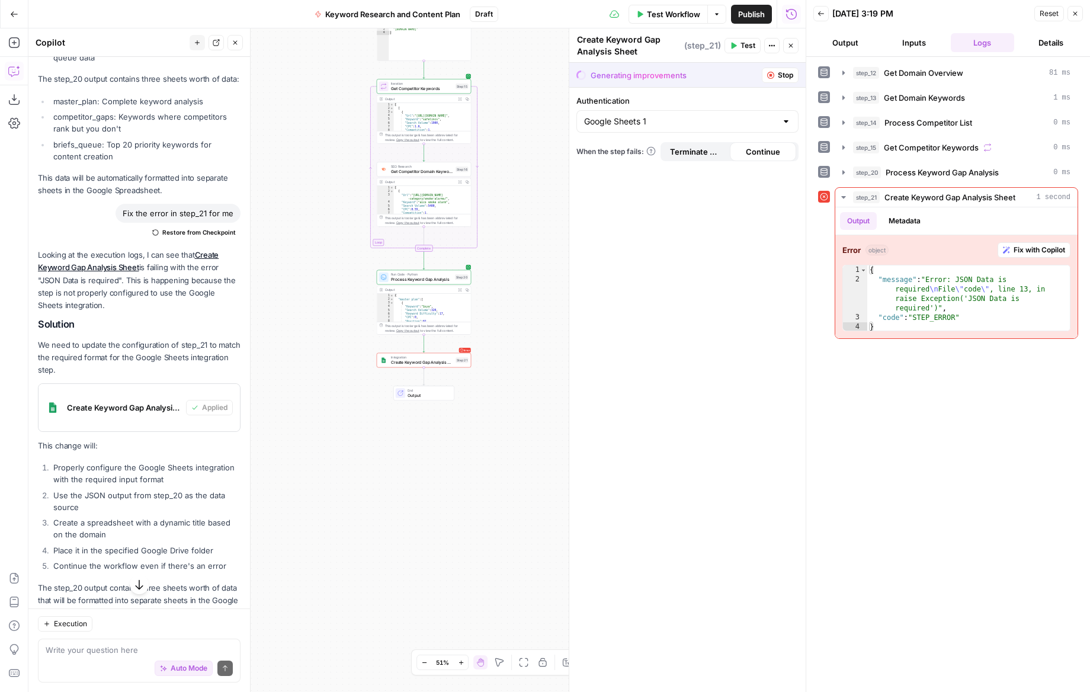
scroll to position [549, 0]
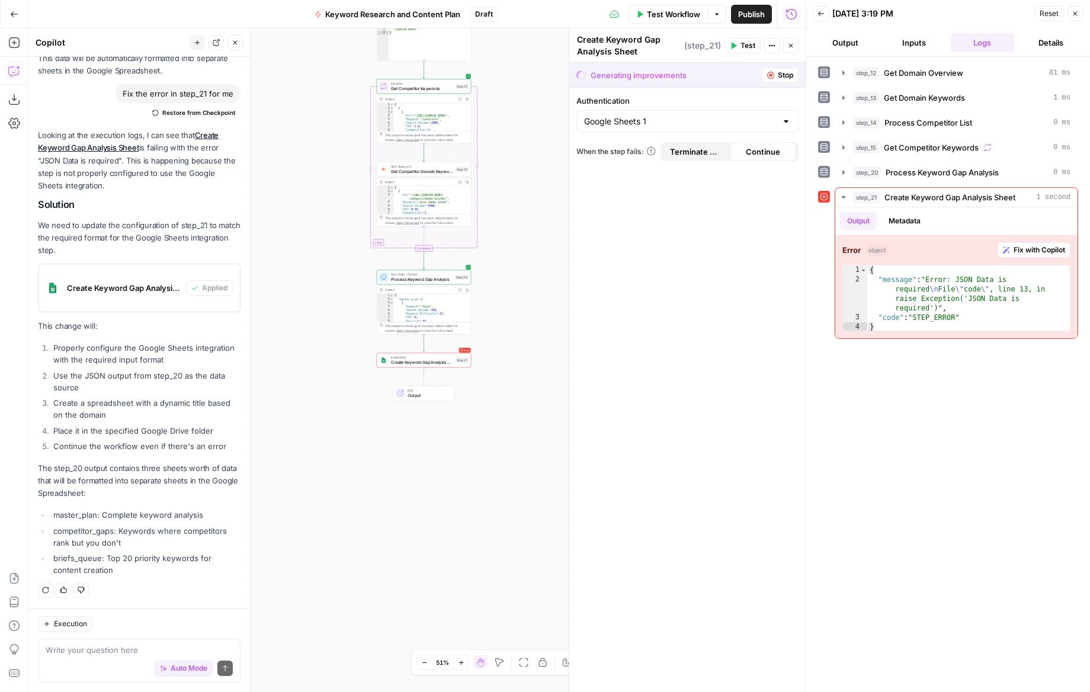
click at [787, 79] on span "Stop" at bounding box center [785, 75] width 15 height 11
click at [771, 73] on icon "button" at bounding box center [770, 75] width 7 height 7
click at [773, 45] on icon "button" at bounding box center [771, 45] width 7 height 7
click at [697, 122] on input "Authentication" at bounding box center [680, 122] width 193 height 12
click at [634, 151] on span "Google Sheets 1" at bounding box center [680, 151] width 187 height 12
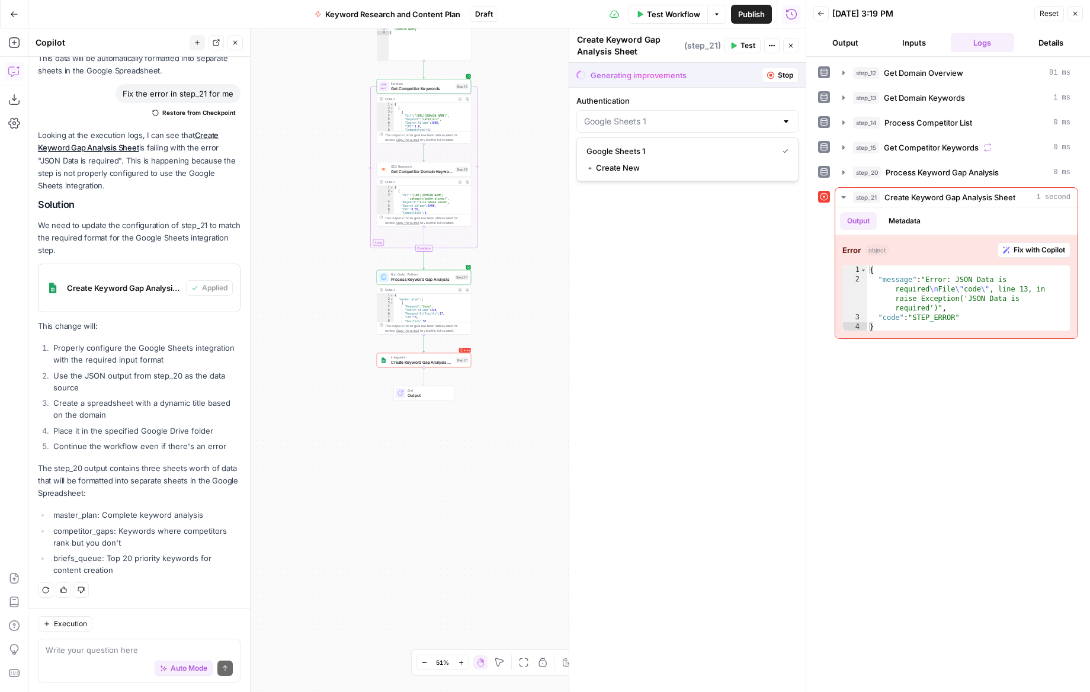
type input "Google Sheets 1"
click at [640, 176] on div "Create Spreadsheet" at bounding box center [688, 169] width 222 height 23
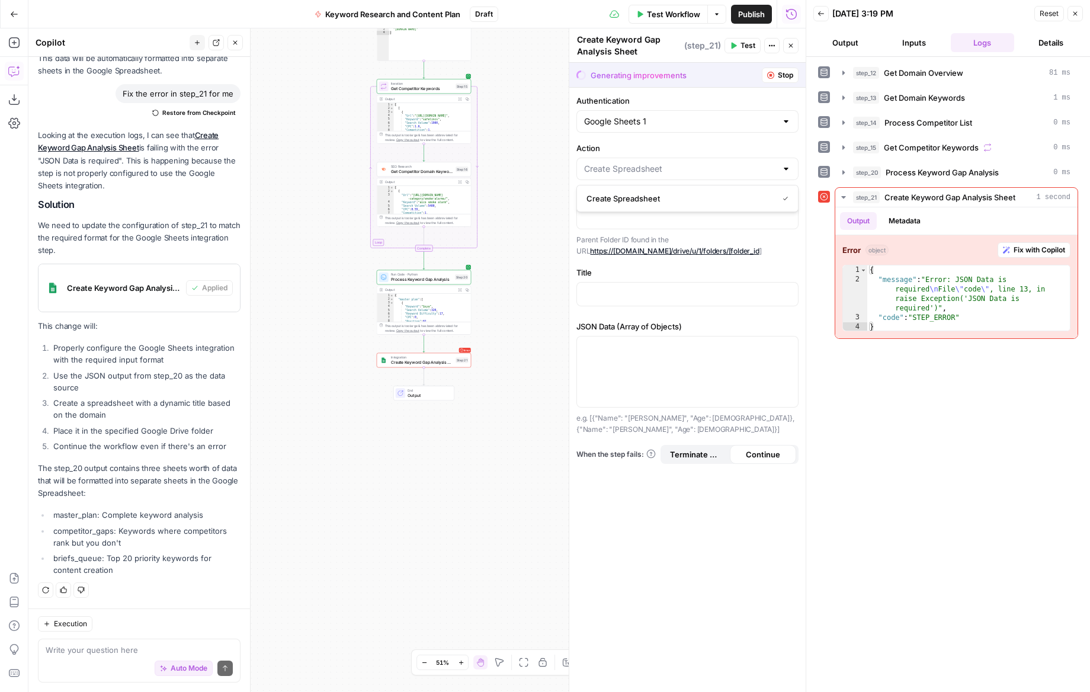
type input "Create Spreadsheet"
click at [748, 282] on div at bounding box center [688, 294] width 222 height 24
click at [677, 298] on p at bounding box center [687, 293] width 207 height 12
click at [641, 217] on p at bounding box center [687, 216] width 207 height 12
click at [634, 165] on input "Action" at bounding box center [680, 169] width 193 height 12
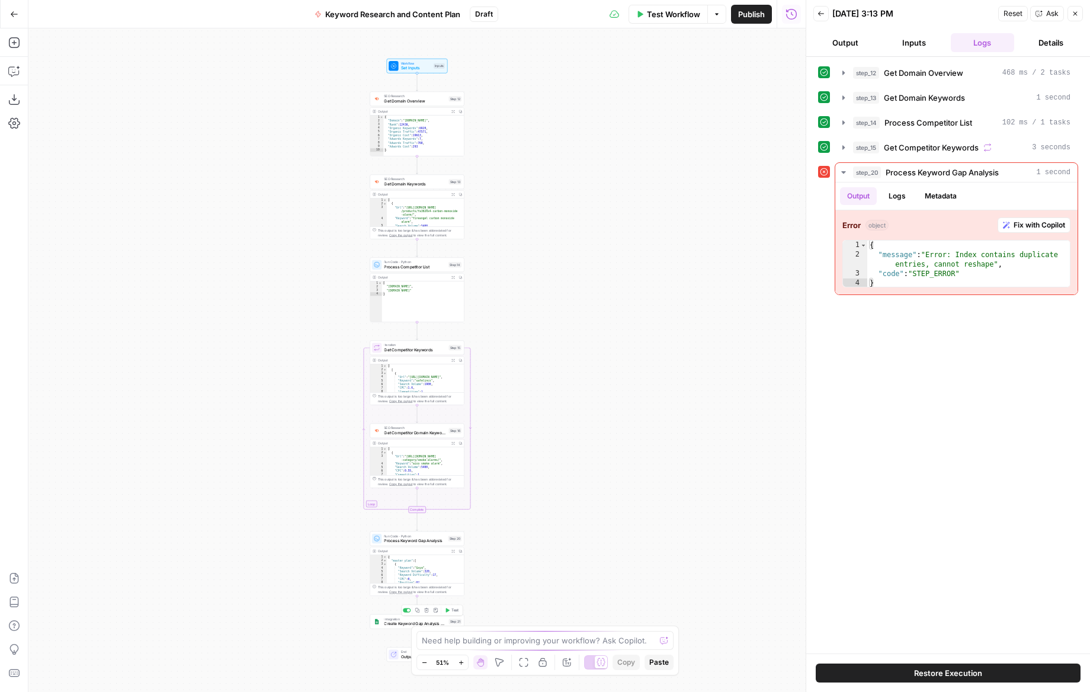
click at [427, 610] on icon "button" at bounding box center [426, 610] width 5 height 5
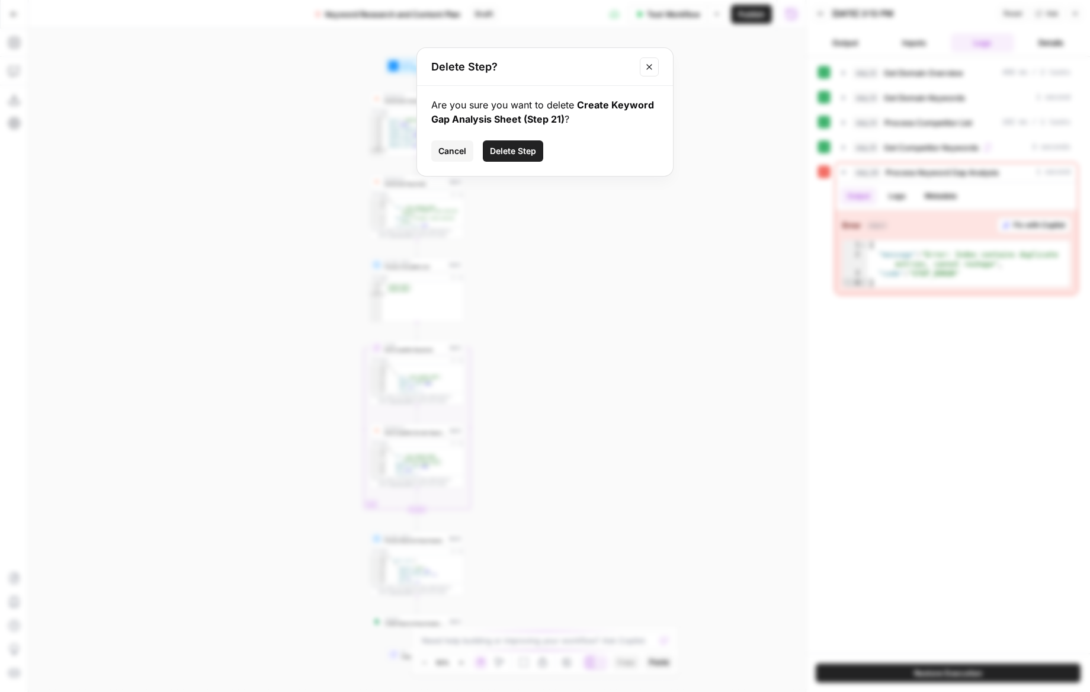
click at [517, 149] on span "Delete Step" at bounding box center [513, 151] width 46 height 12
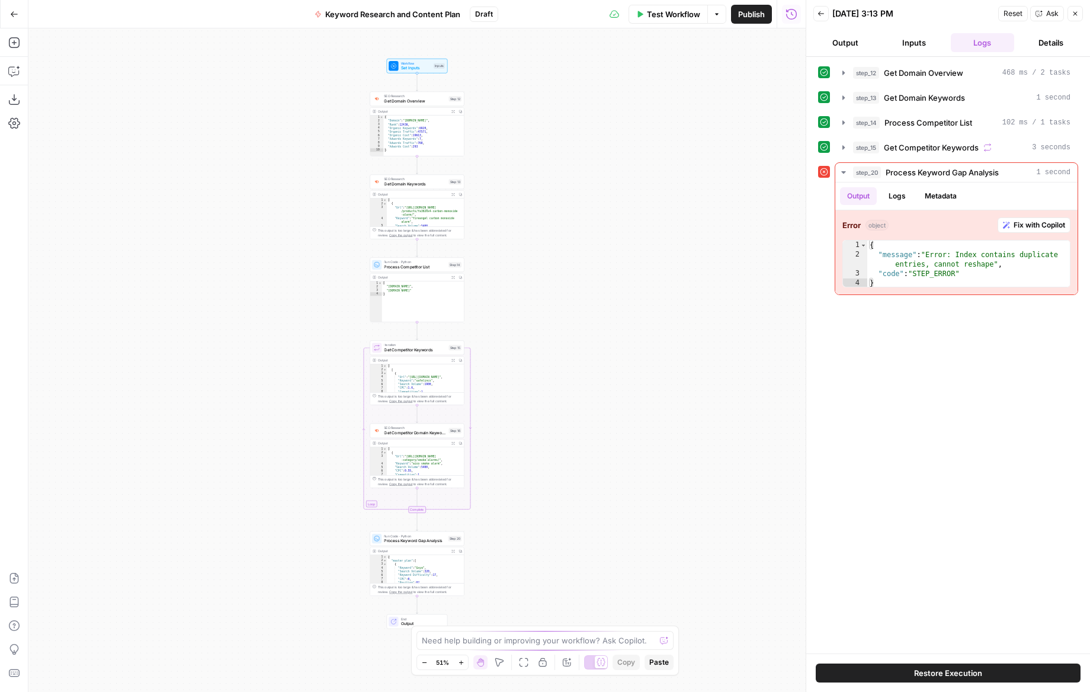
click at [1072, 12] on icon "button" at bounding box center [1075, 13] width 7 height 7
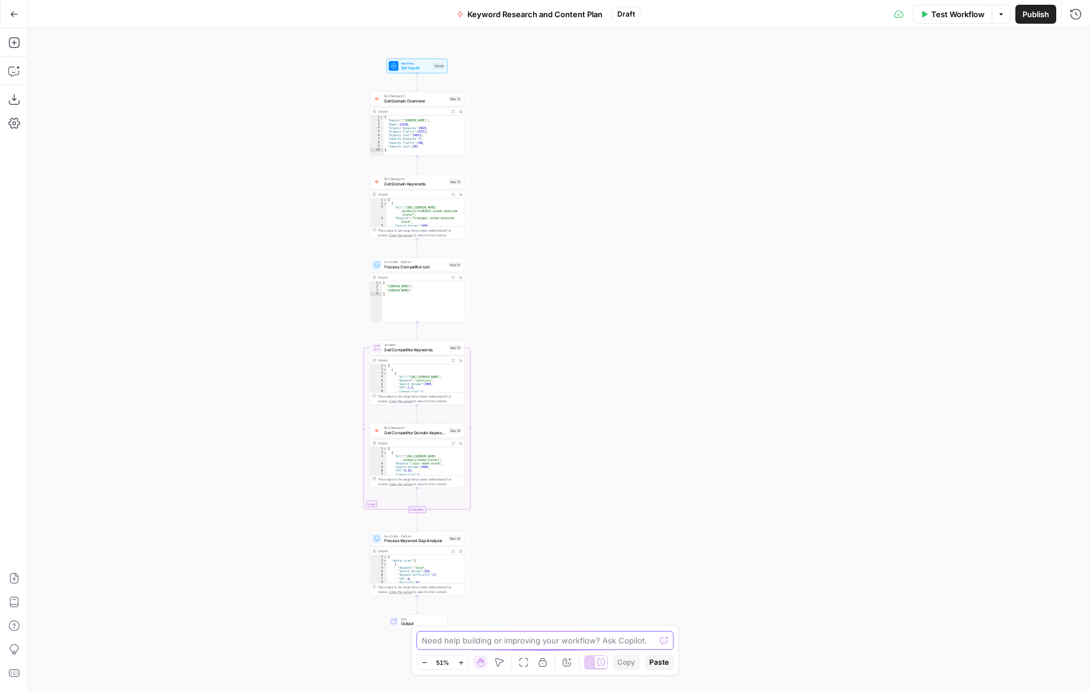
click at [466, 638] on textarea at bounding box center [538, 641] width 233 height 12
paste textarea "[URL][DOMAIN_NAME]"
type textarea "[URL][DOMAIN_NAME]"
paste textarea "Classify intent For each keyword, assign intent using rules: If query starts wi…"
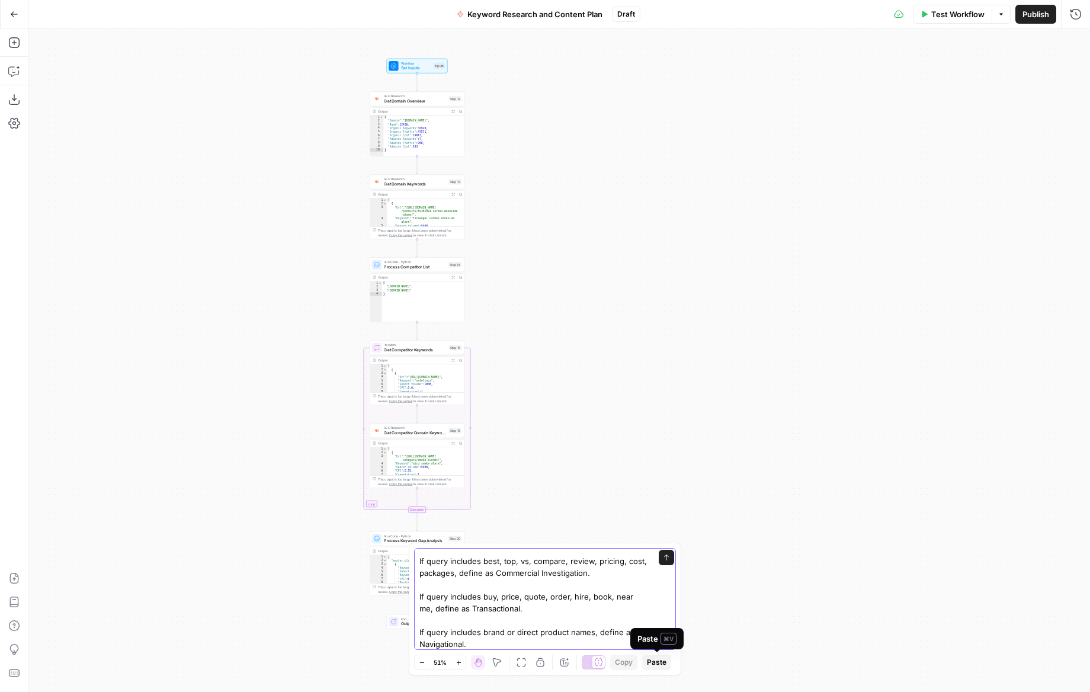
type textarea "Classify intent For each keyword, assign intent using rules: If query starts wi…"
click at [652, 662] on span "Paste" at bounding box center [657, 662] width 20 height 11
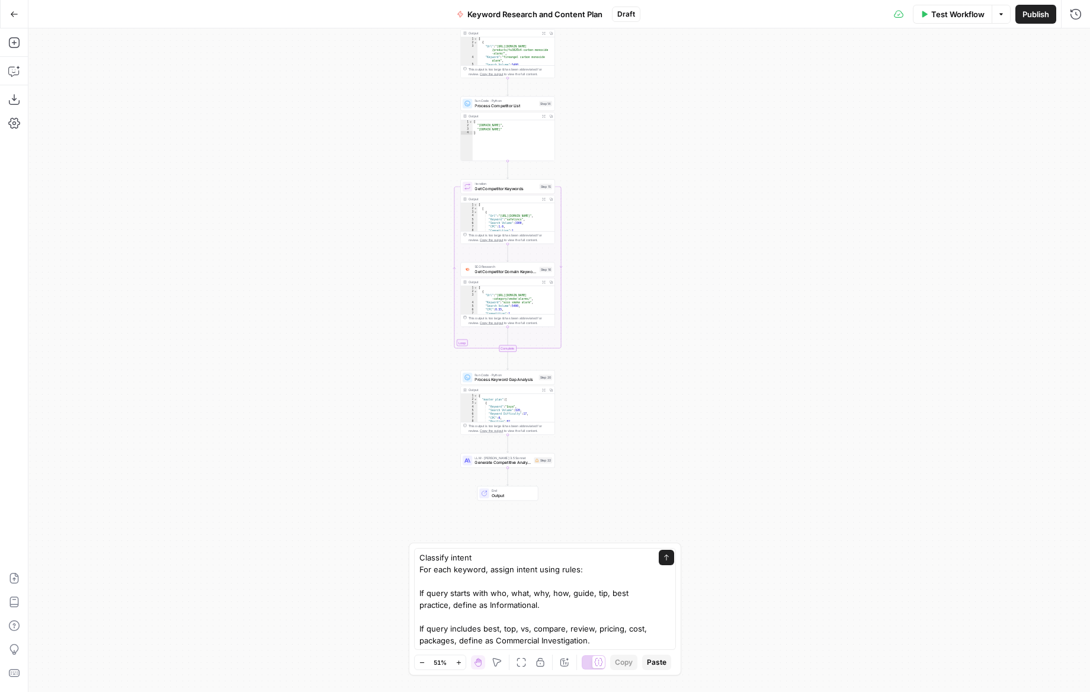
drag, startPoint x: 623, startPoint y: 373, endPoint x: 669, endPoint y: 268, distance: 113.8
click at [669, 268] on div "Workflow Set Inputs Inputs SEO Research Get Domain Overview Step 12 Output Expa…" at bounding box center [559, 360] width 1062 height 664
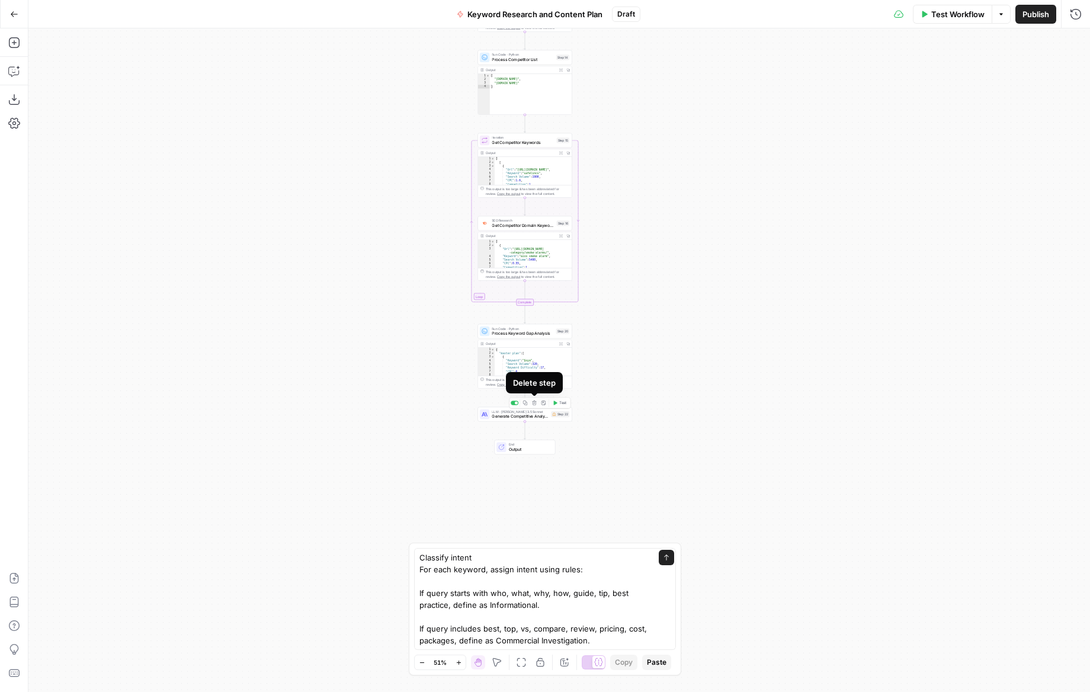
click at [535, 405] on icon "button" at bounding box center [534, 403] width 4 height 4
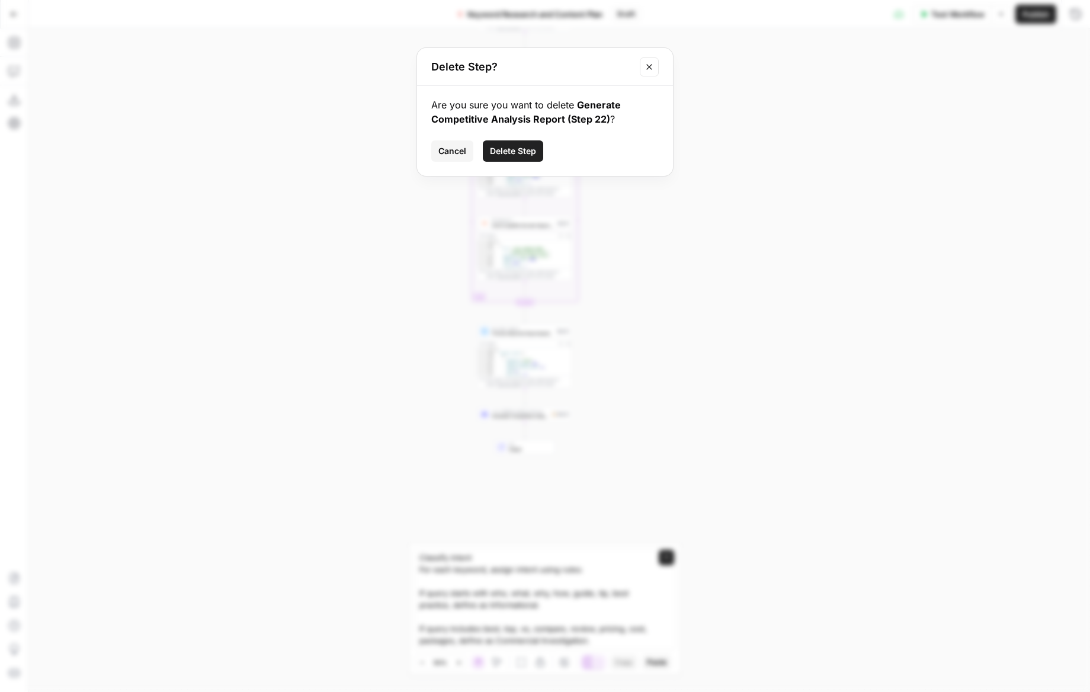
click at [530, 159] on button "Delete Step" at bounding box center [513, 150] width 60 height 21
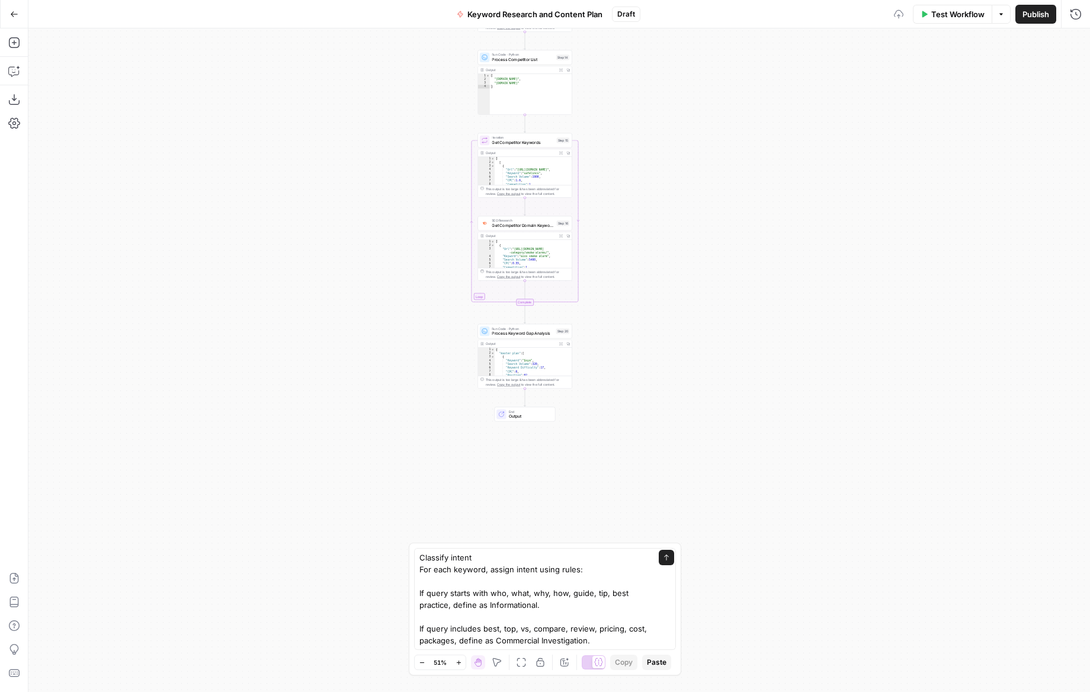
click at [649, 662] on span "Paste" at bounding box center [657, 662] width 20 height 11
click at [537, 404] on button "Delete step" at bounding box center [534, 403] width 8 height 8
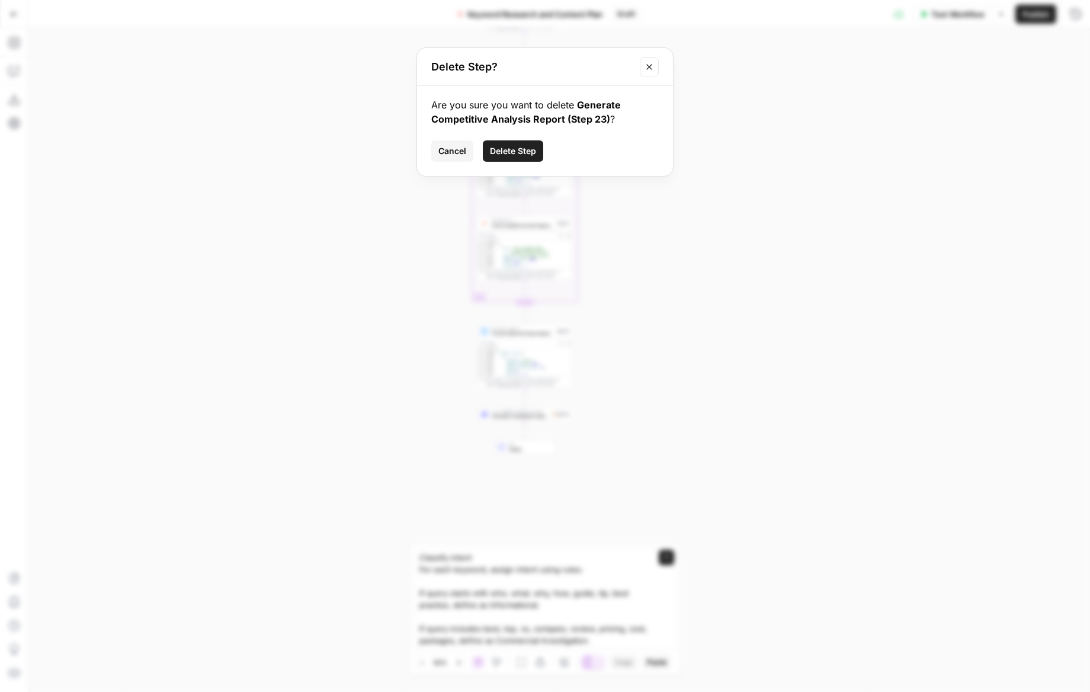
drag, startPoint x: 521, startPoint y: 149, endPoint x: 536, endPoint y: 191, distance: 44.0
click at [521, 149] on span "Delete Step" at bounding box center [513, 151] width 46 height 12
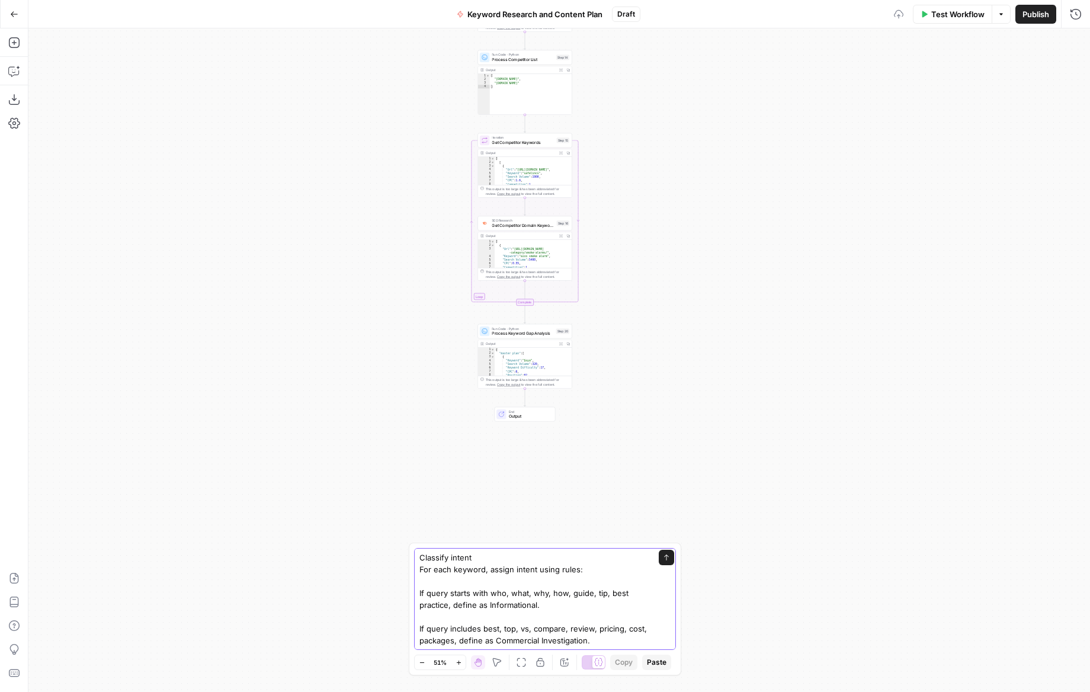
click at [666, 561] on icon "submit" at bounding box center [666, 557] width 7 height 7
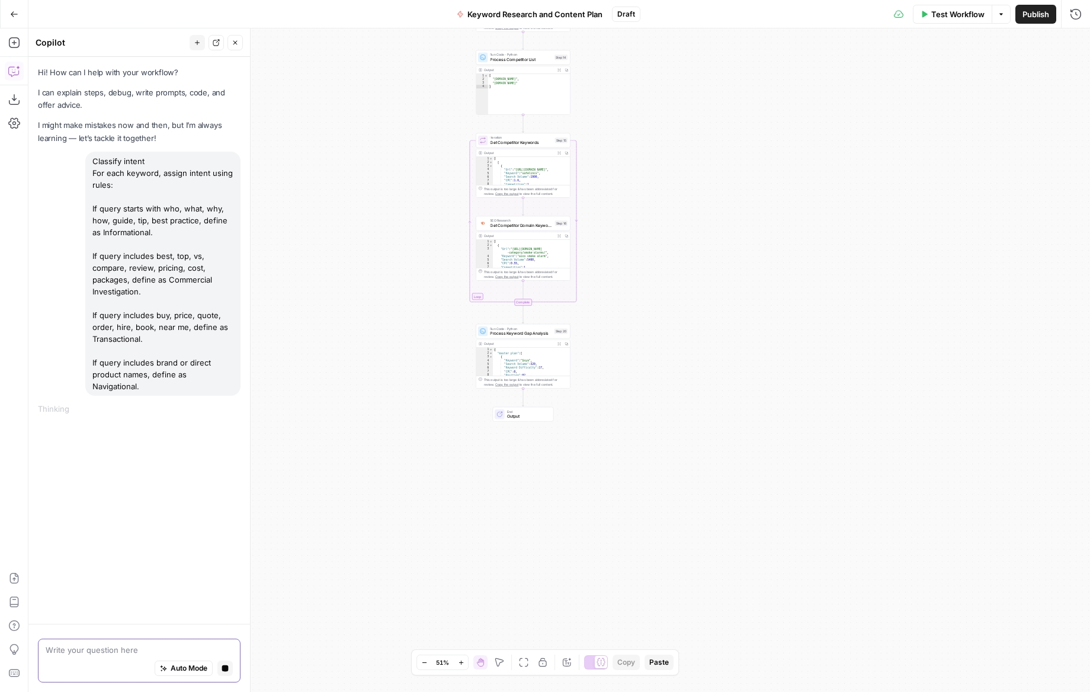
click at [172, 668] on span "Auto Mode" at bounding box center [189, 668] width 37 height 11
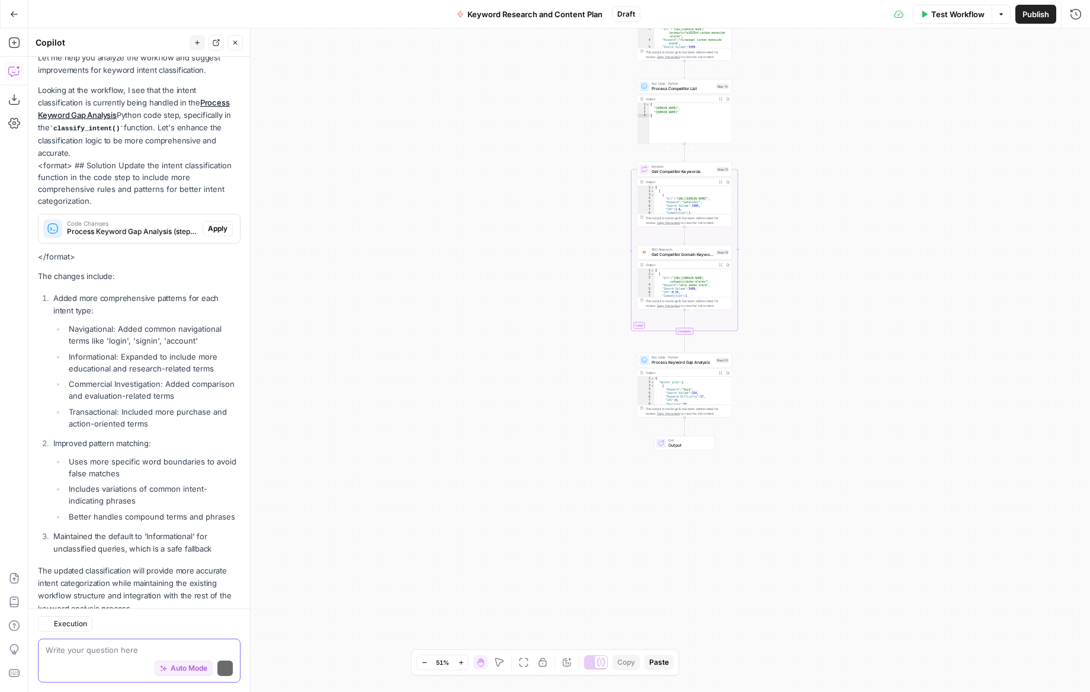
scroll to position [386, 0]
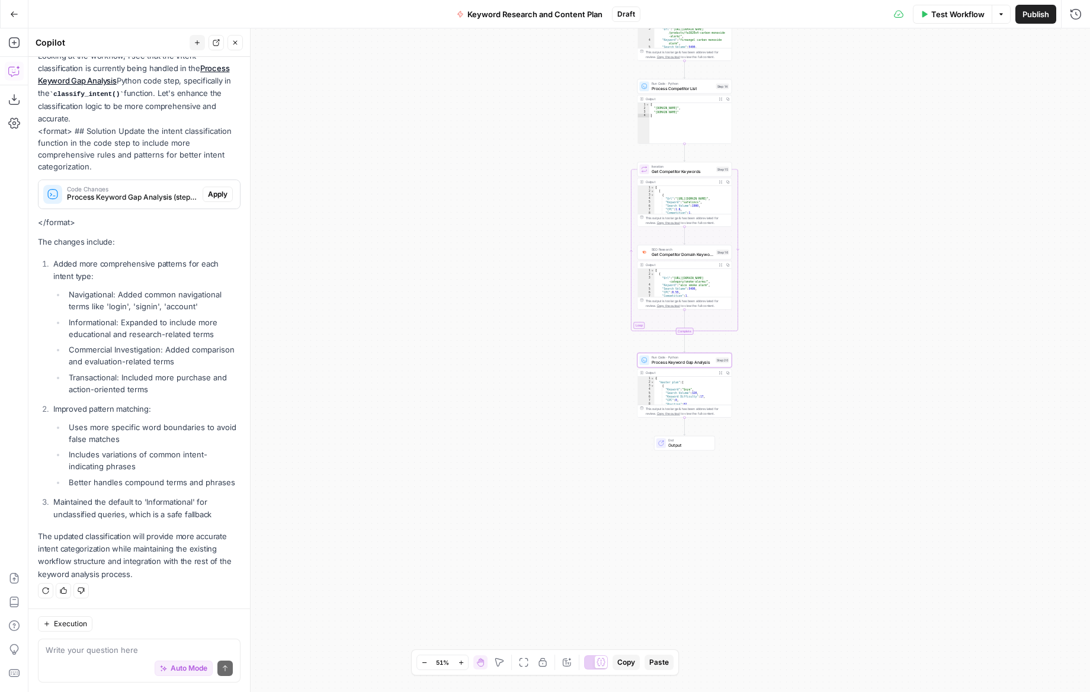
click at [217, 197] on span "Apply" at bounding box center [218, 194] width 20 height 11
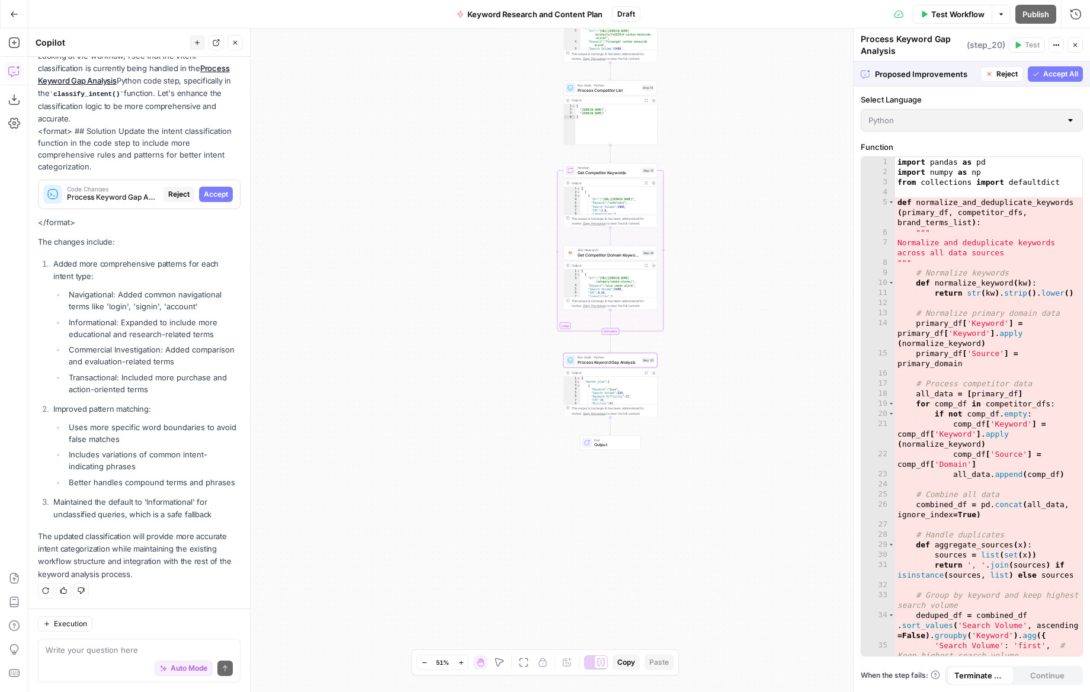
click at [211, 193] on span "Accept" at bounding box center [216, 194] width 24 height 11
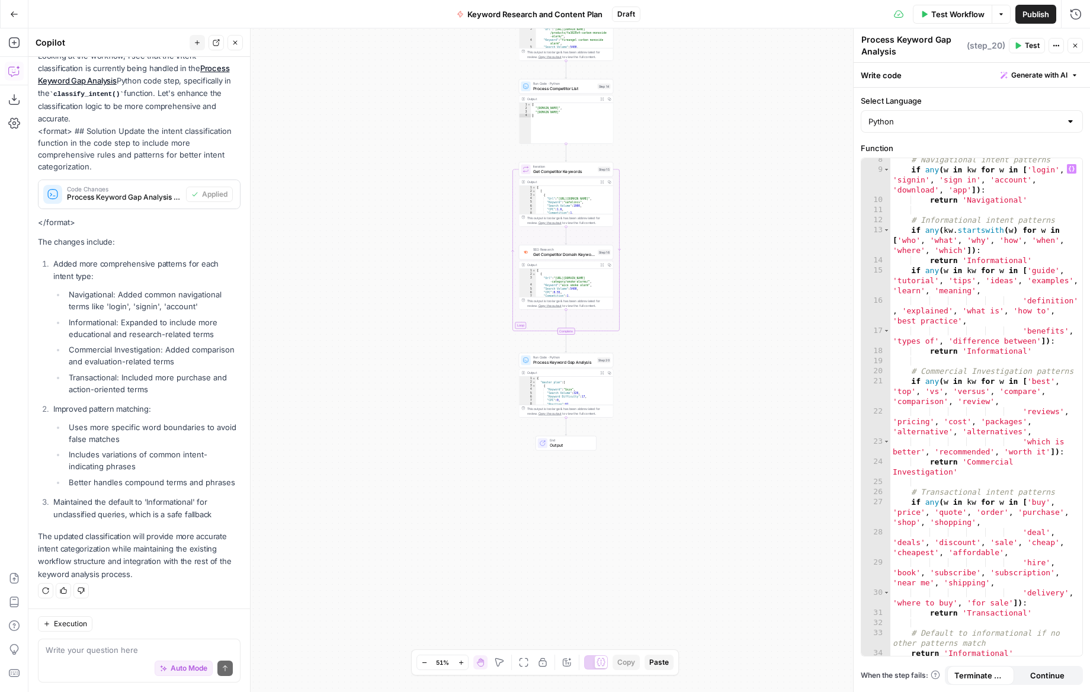
scroll to position [409, 0]
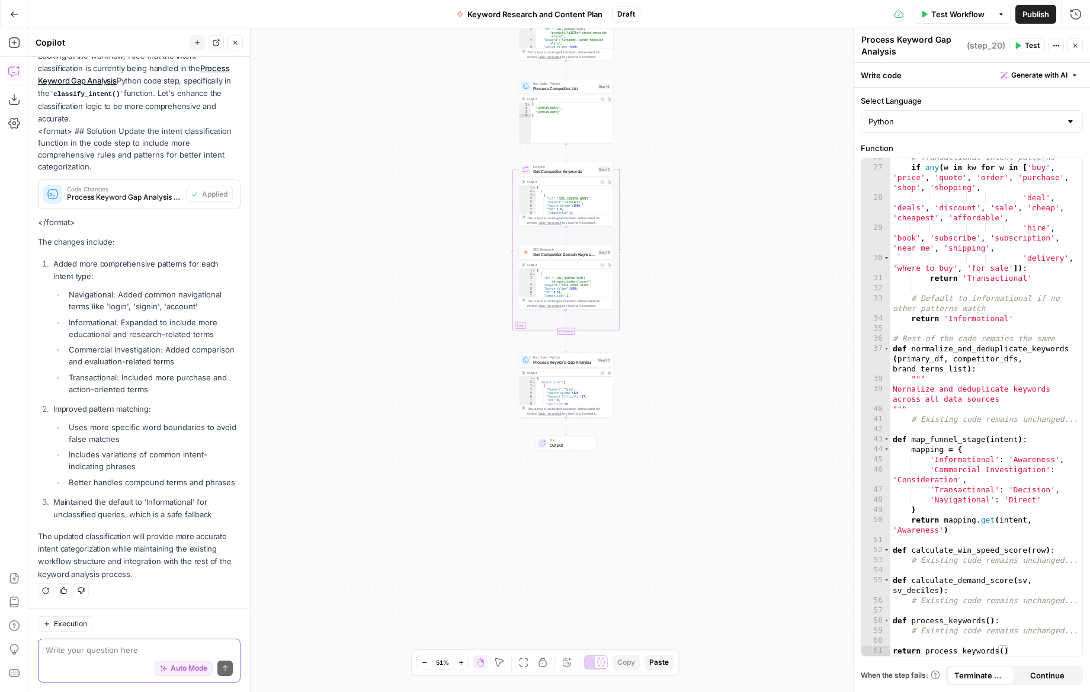
drag, startPoint x: 72, startPoint y: 648, endPoint x: 78, endPoint y: 648, distance: 6.0
click at [72, 648] on textarea at bounding box center [139, 650] width 187 height 12
paste textarea "Cluster topics Create a cluster per keyword using semantic similarity and n-gra…"
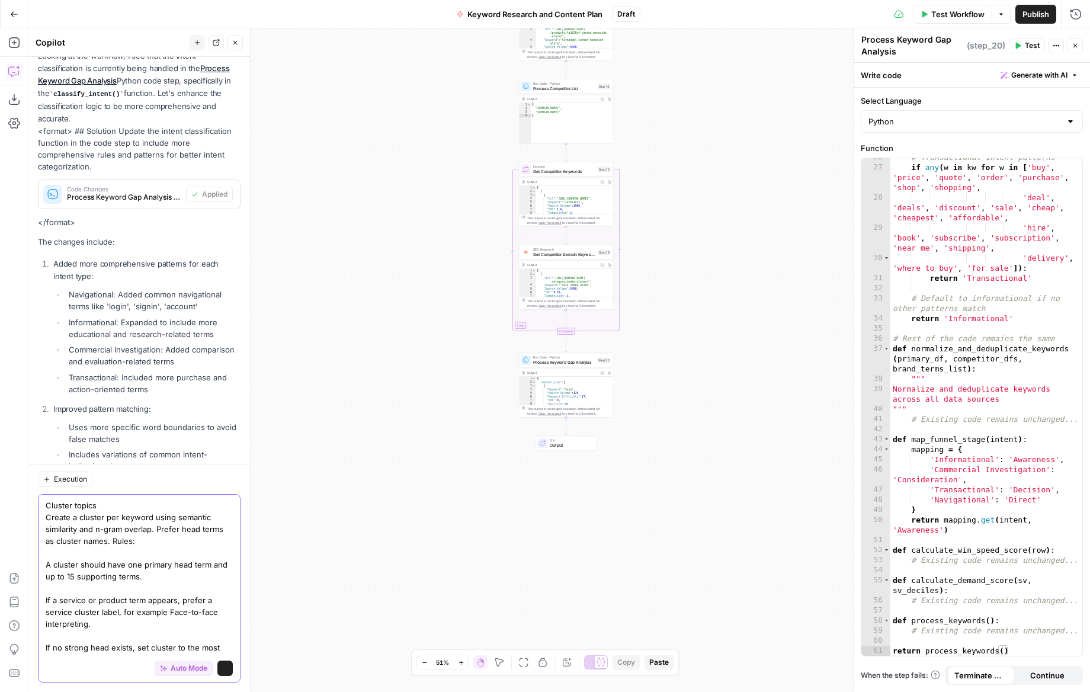
scroll to position [549, 0]
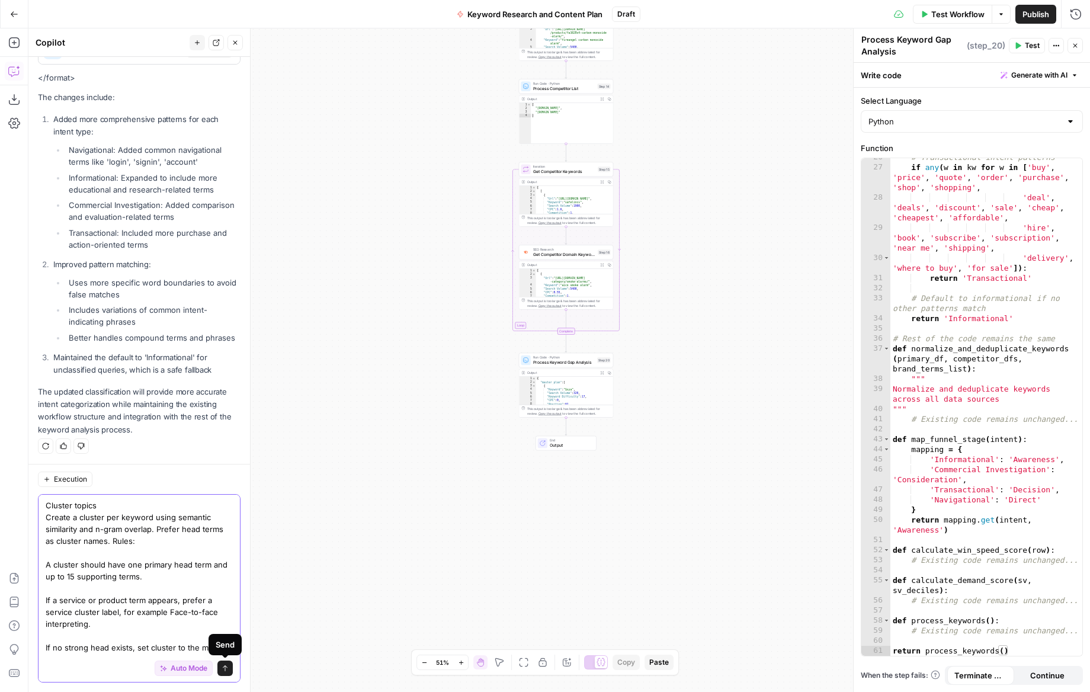
type textarea "Cluster topics Create a cluster per keyword using semantic similarity and n-gra…"
click at [224, 666] on icon "submit" at bounding box center [225, 668] width 5 height 6
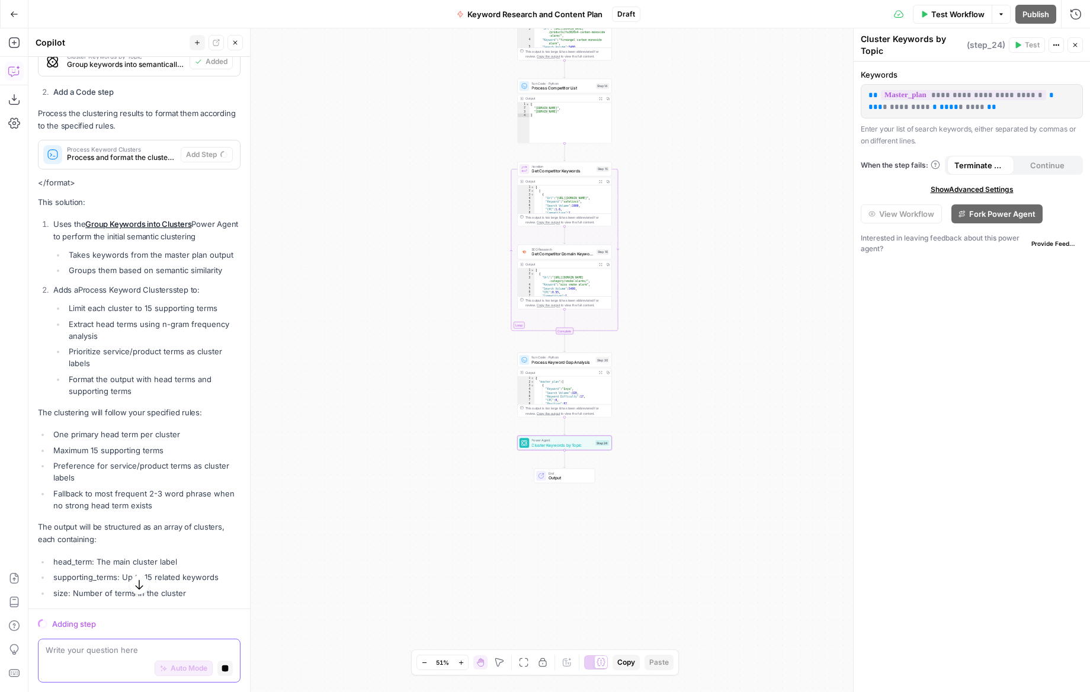
scroll to position [1344, 0]
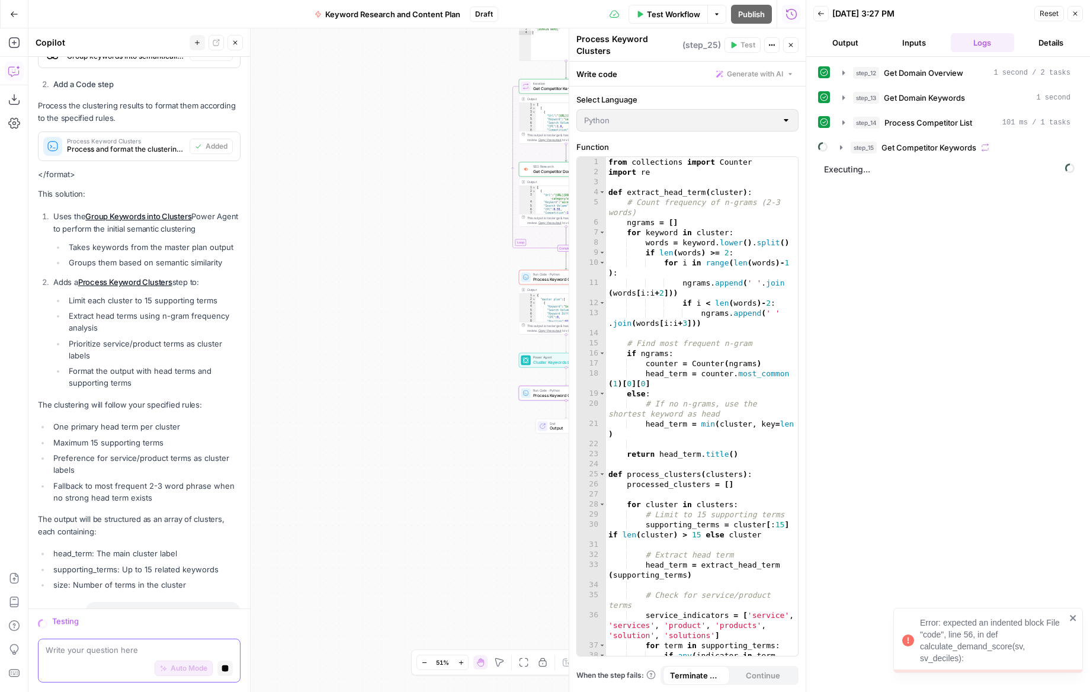
scroll to position [1432, 0]
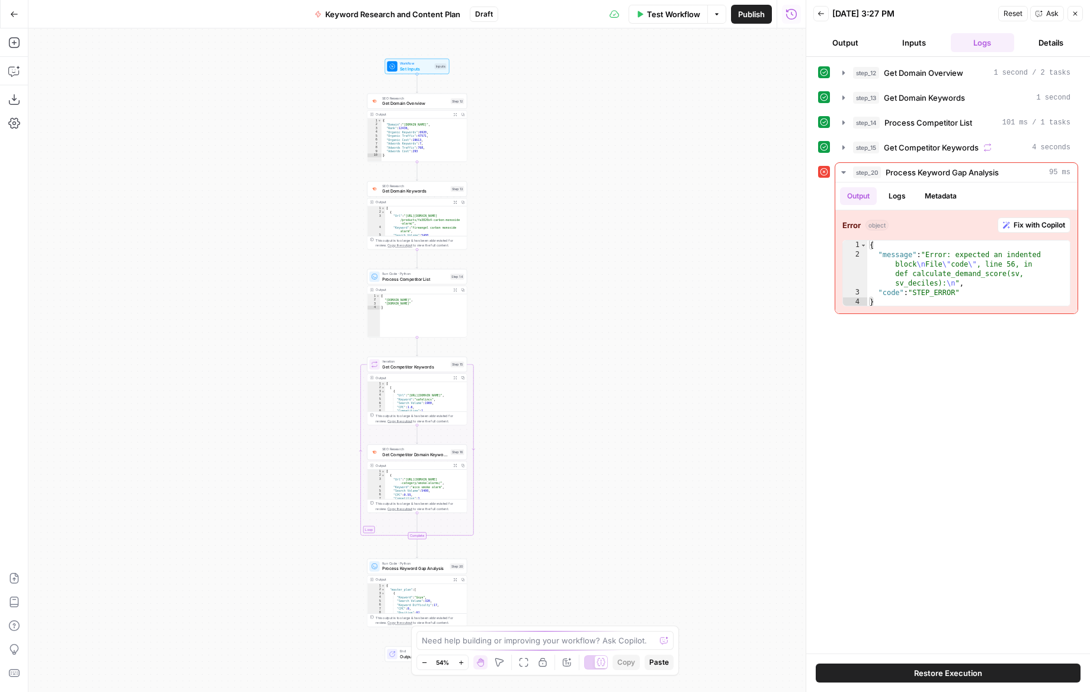
click at [452, 518] on div "Workflow Set Inputs Inputs SEO Research Get Domain Overview Step 12 Output Expa…" at bounding box center [416, 360] width 777 height 664
click at [1033, 225] on span "Fix with Copilot" at bounding box center [1040, 225] width 52 height 11
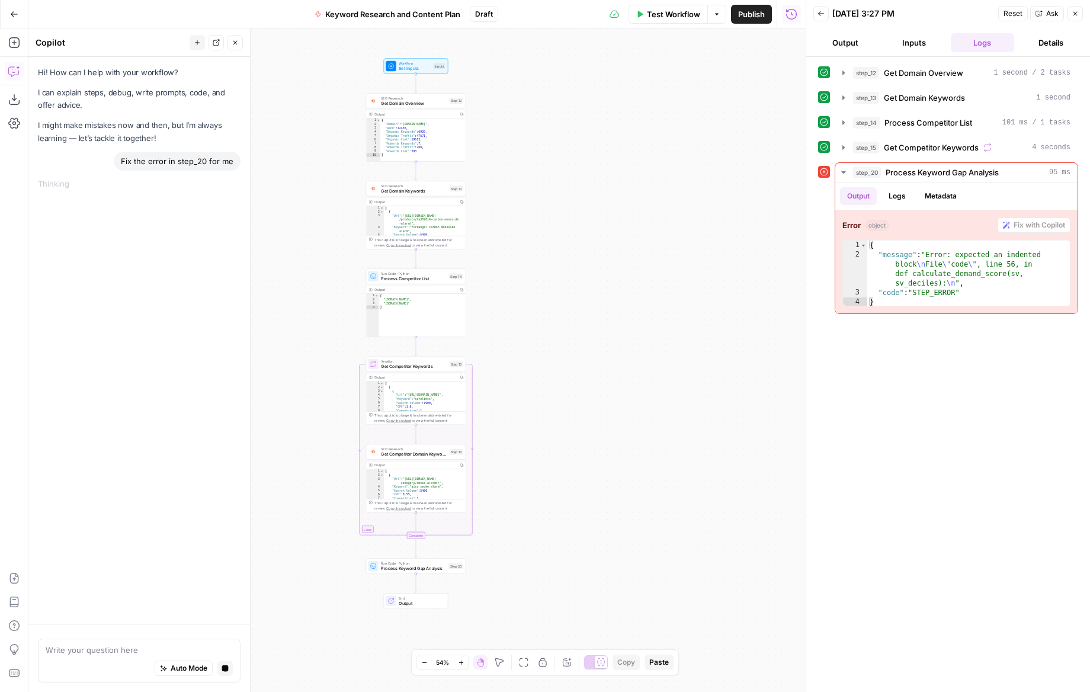
drag, startPoint x: 235, startPoint y: 43, endPoint x: 212, endPoint y: 46, distance: 23.2
click at [235, 43] on icon "button" at bounding box center [235, 42] width 7 height 7
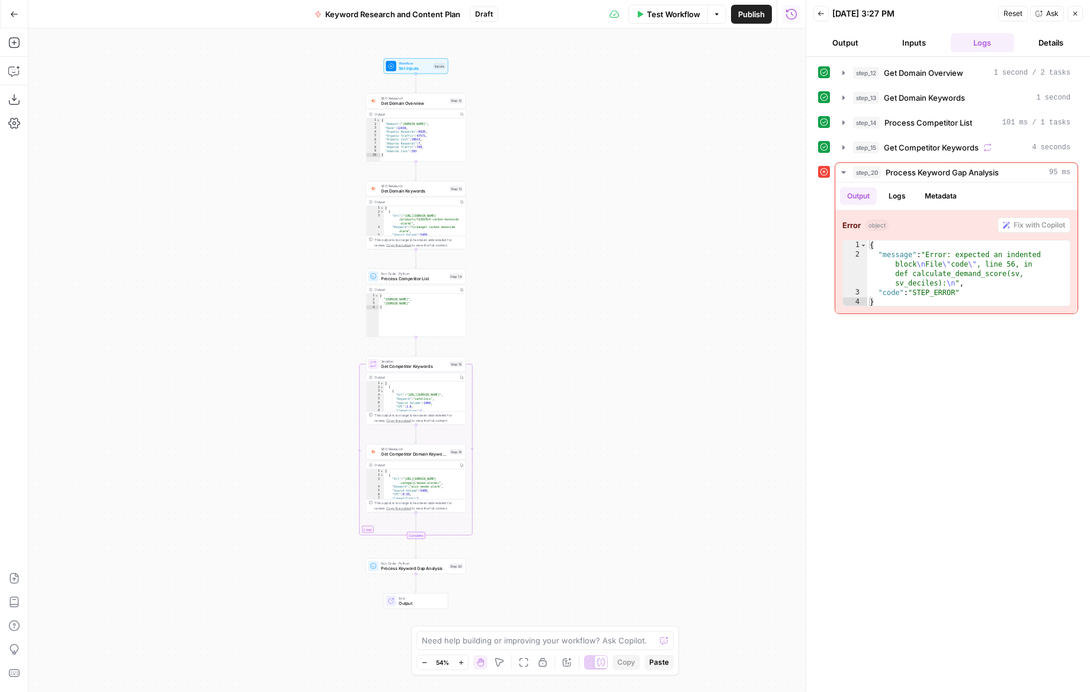
click at [18, 14] on span "Go Back" at bounding box center [18, 14] width 1 height 1
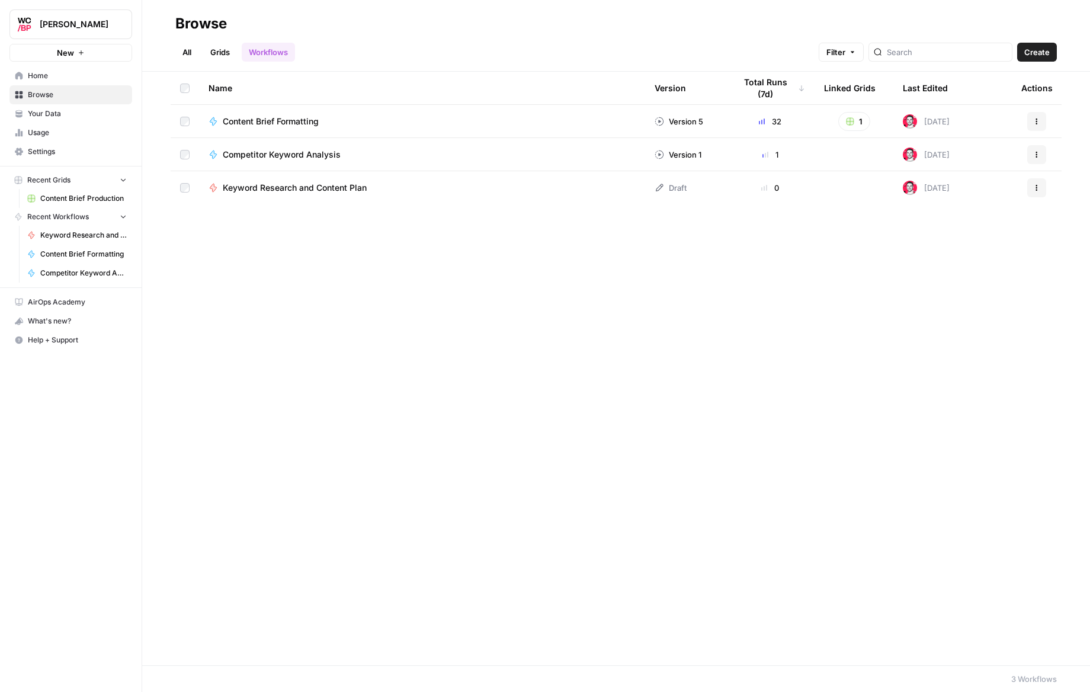
click at [1034, 188] on icon "button" at bounding box center [1036, 187] width 7 height 7
click at [954, 287] on span "Delete" at bounding box center [984, 286] width 95 height 12
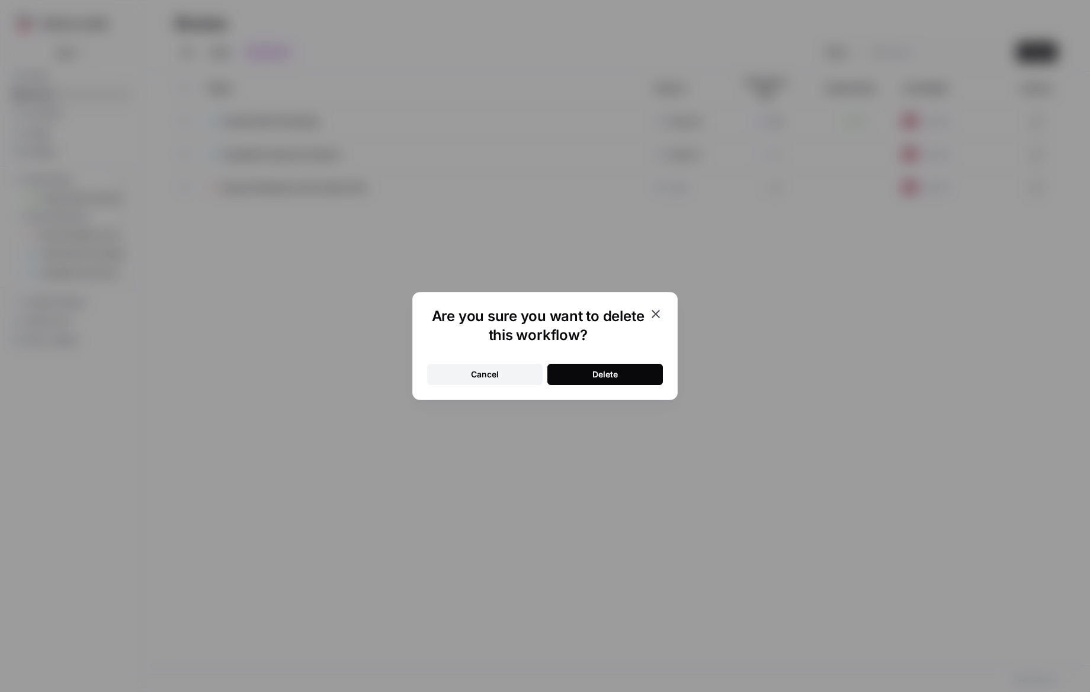
click at [612, 371] on div "Delete" at bounding box center [605, 375] width 25 height 12
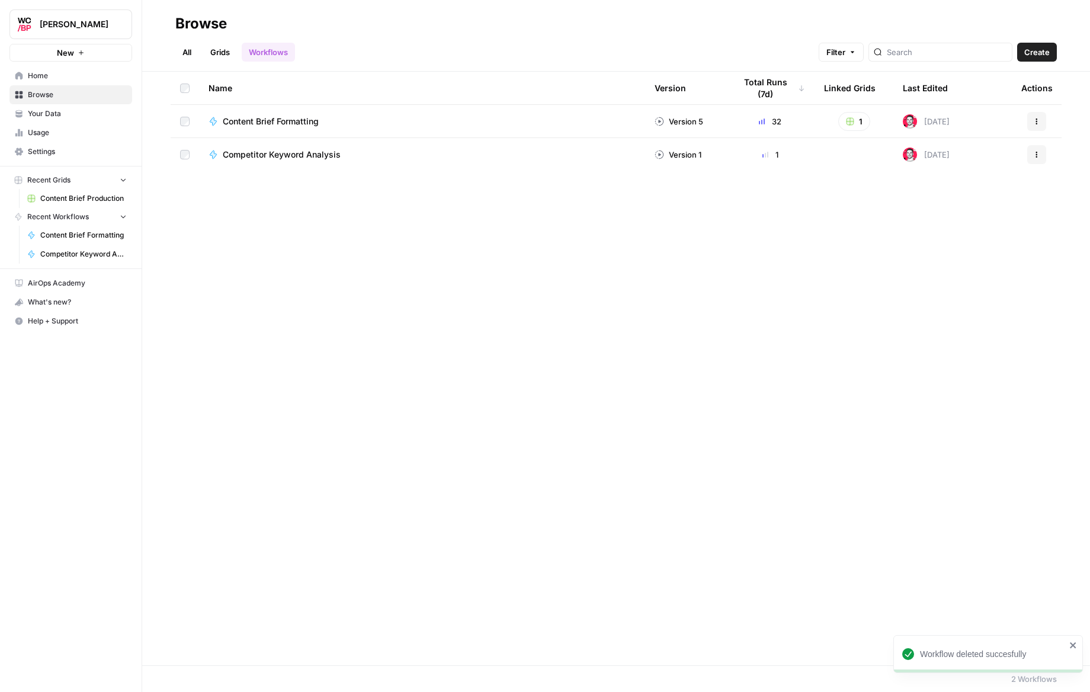
click at [40, 75] on span "Home" at bounding box center [77, 76] width 99 height 11
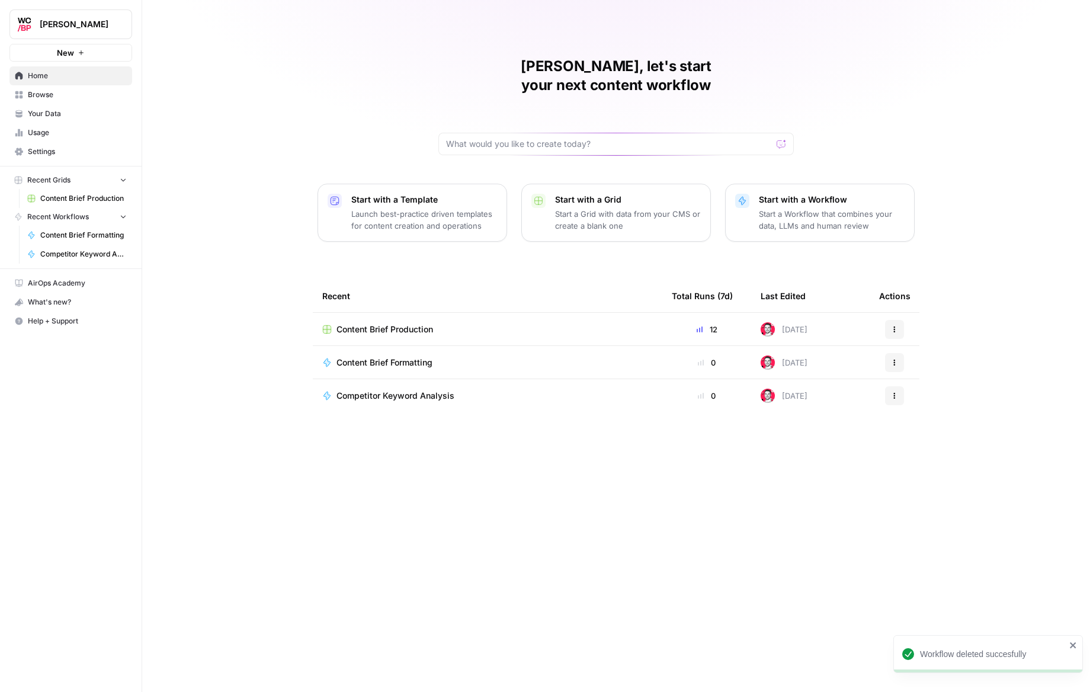
click at [784, 212] on p "Start a Workflow that combines your data, LLMs and human review" at bounding box center [832, 220] width 146 height 24
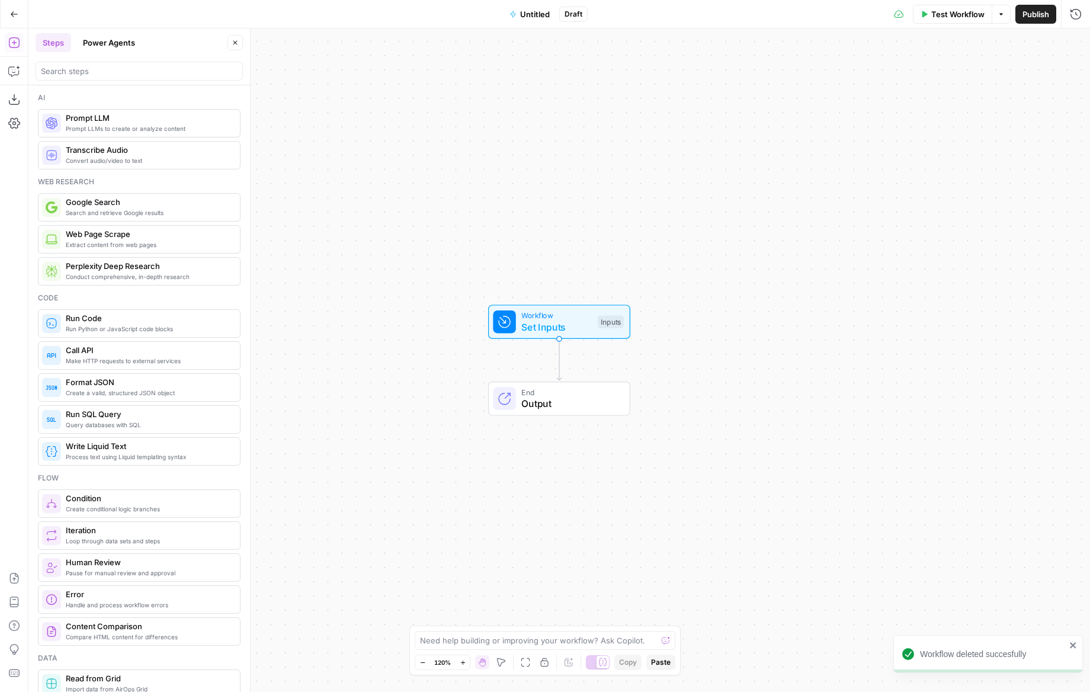
click at [459, 632] on div "Need help building or improving your workflow? Ask Copilot." at bounding box center [545, 640] width 261 height 19
paste textarea "Inputs primary_domain: the site we are planning for, for example example.co.uk …"
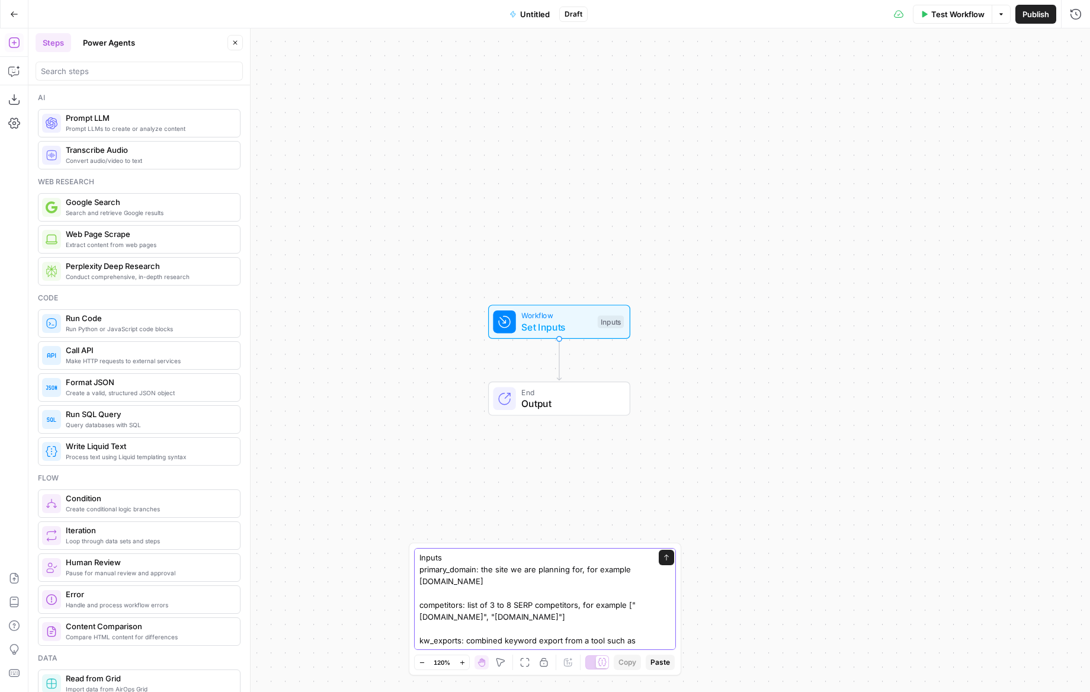
click at [491, 559] on textarea "Inputs primary_domain: the site we are planning for, for example example.co.uk …" at bounding box center [534, 688] width 228 height 273
click at [498, 613] on textarea "Inputs primary_domain: the site we are planning for, for example example.co.uk …" at bounding box center [534, 686] width 228 height 273
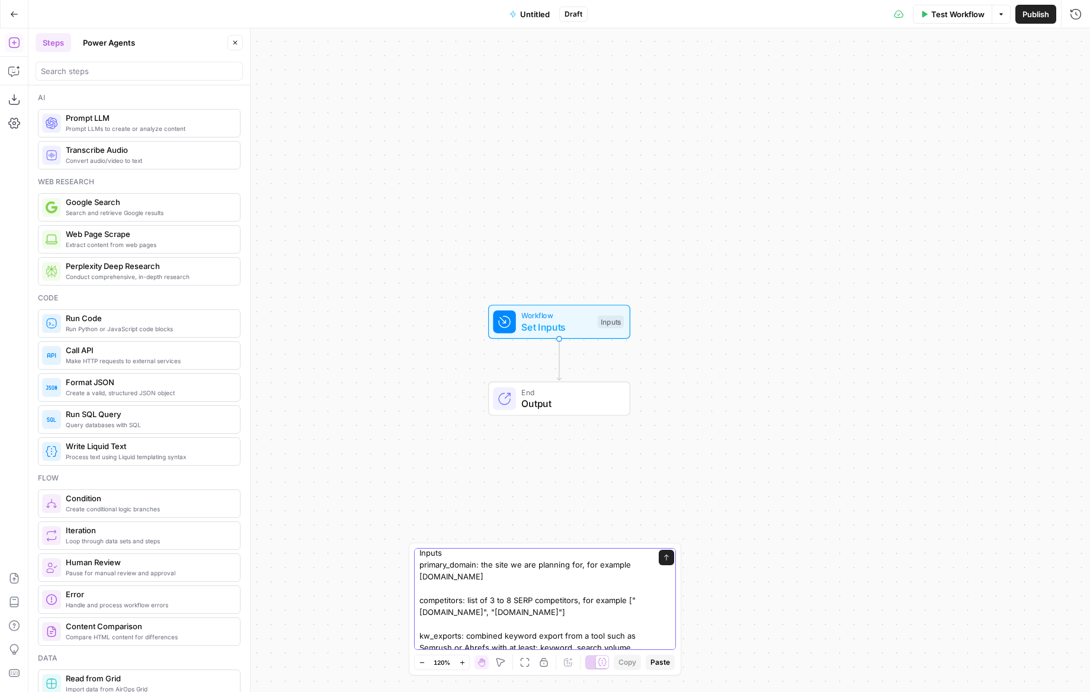
scroll to position [2, 0]
drag, startPoint x: 493, startPoint y: 606, endPoint x: 488, endPoint y: 601, distance: 6.7
click at [488, 601] on textarea "Inputs primary_domain: the site we are planning for, for example example.co.uk …" at bounding box center [534, 686] width 228 height 273
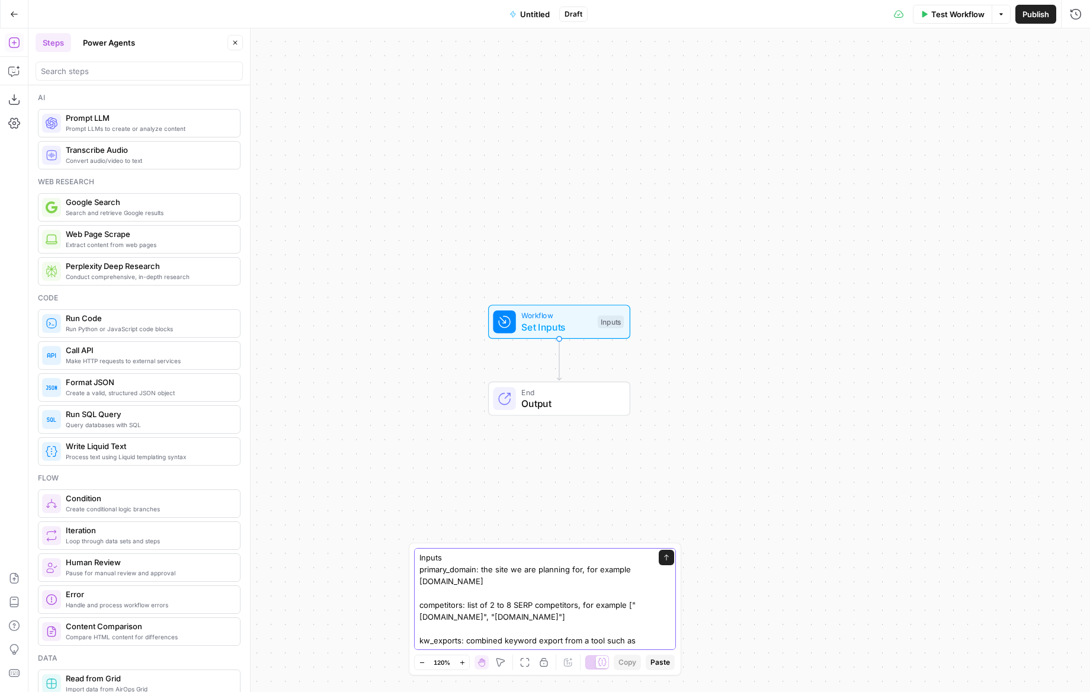
drag, startPoint x: 507, startPoint y: 606, endPoint x: 525, endPoint y: 609, distance: 18.1
click at [507, 606] on textarea "Inputs primary_domain: the site we are planning for, for example example.co.uk …" at bounding box center [534, 688] width 228 height 273
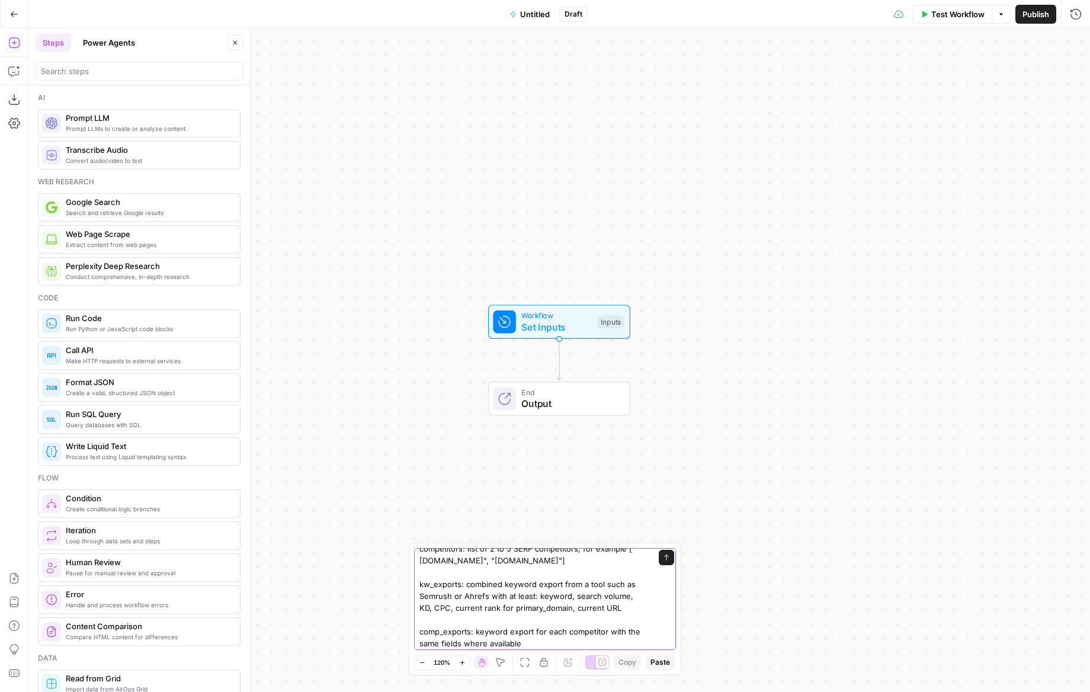
scroll to position [178, 0]
click at [635, 655] on div "Inputs primary_domain: the site we are planning for, for example example.co.uk …" at bounding box center [545, 609] width 273 height 133
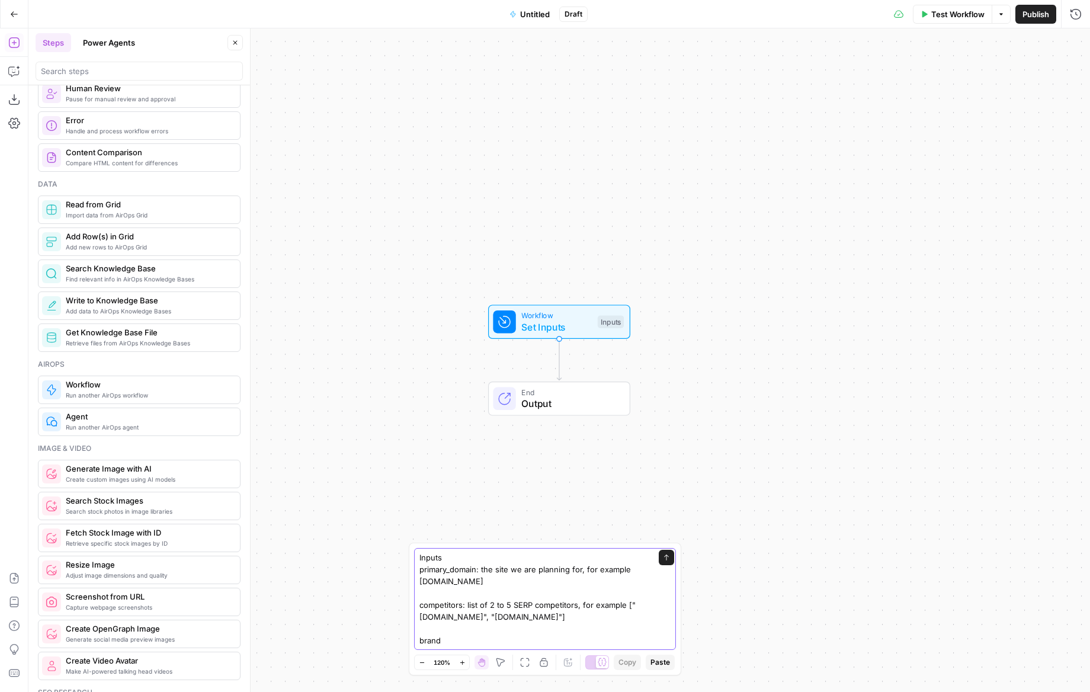
scroll to position [0, 0]
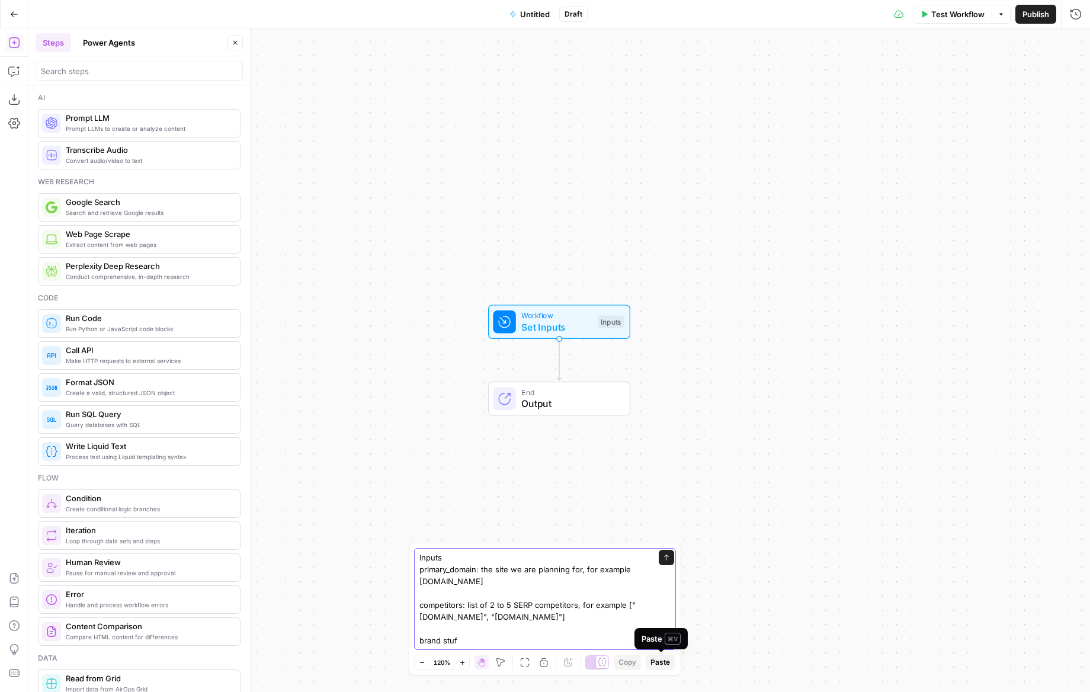
type textarea "Inputs primary_domain: the site we are planning for, for example example.co.uk …"
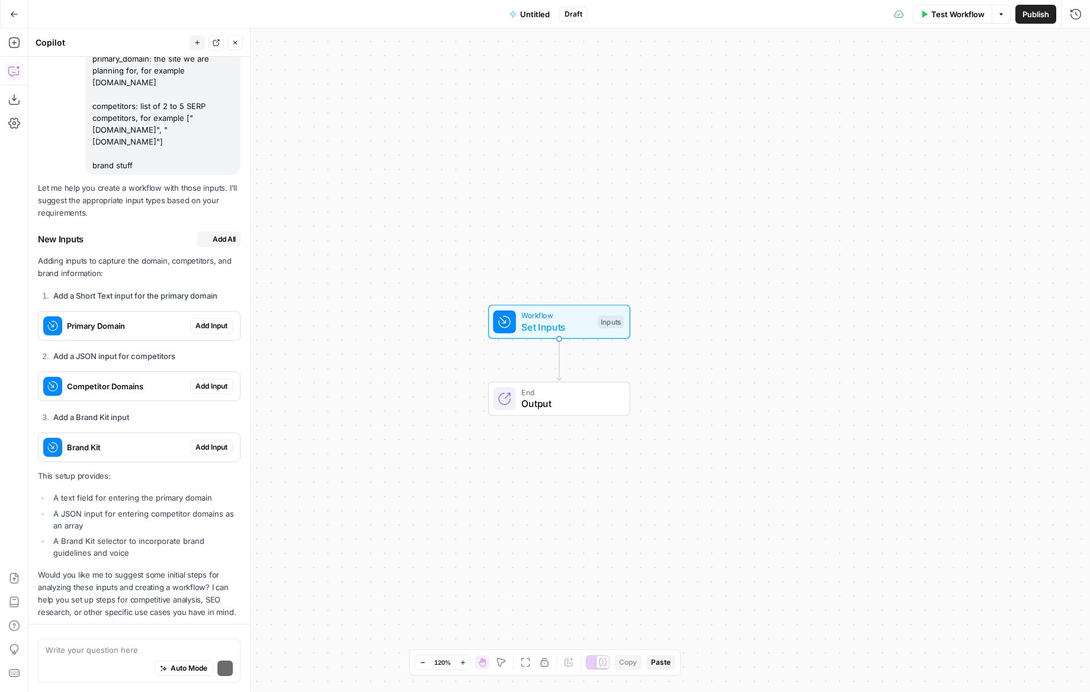
scroll to position [137, 0]
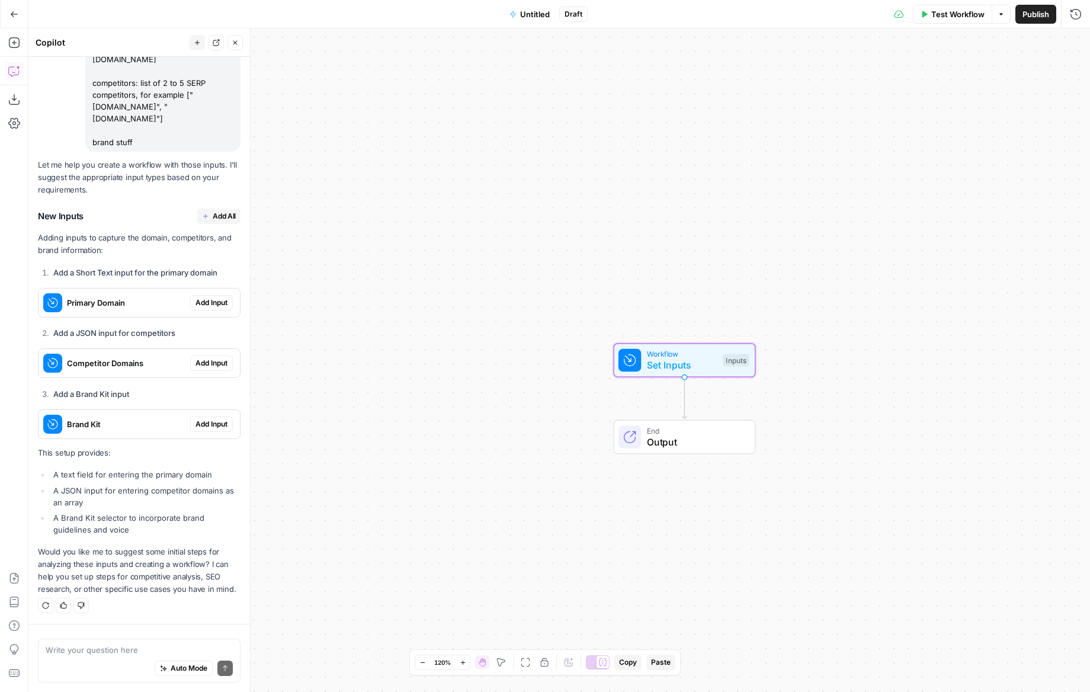
click at [213, 303] on span "Add Input" at bounding box center [212, 302] width 32 height 11
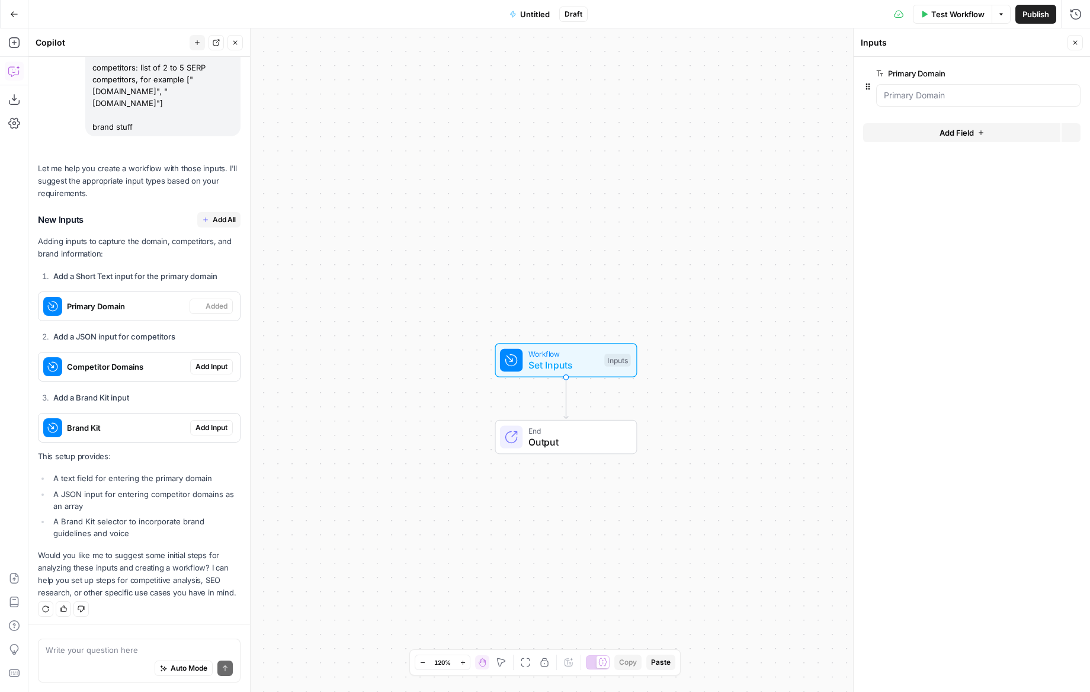
scroll to position [156, 0]
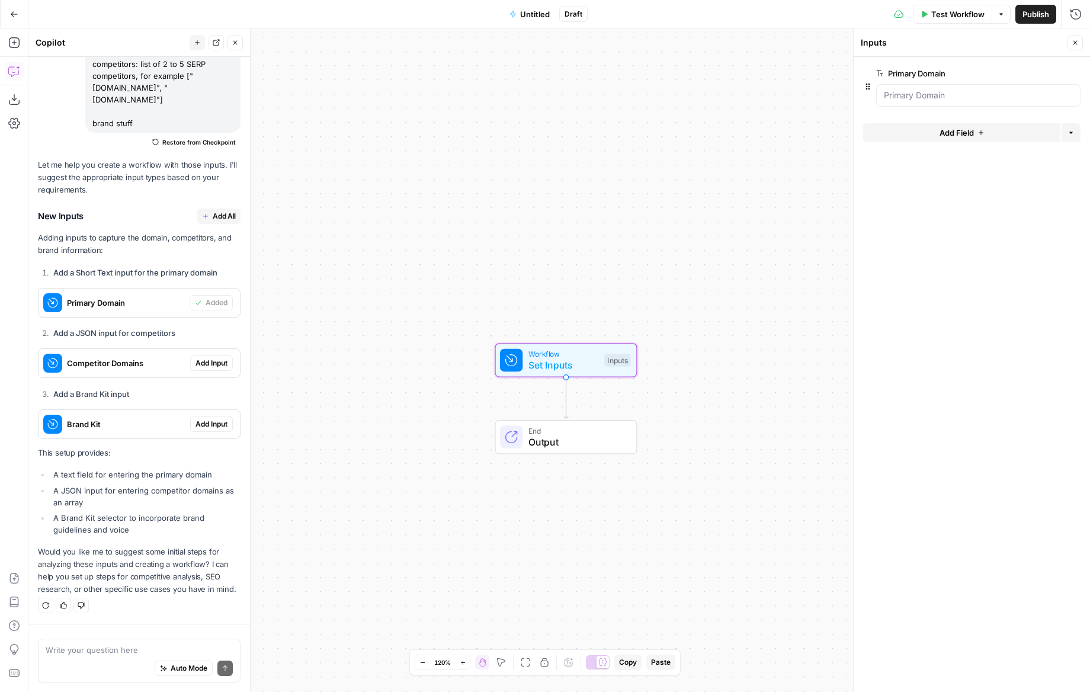
click at [205, 365] on span "Add Input" at bounding box center [212, 363] width 32 height 11
click at [205, 425] on span "Add Input" at bounding box center [212, 424] width 32 height 11
click at [106, 659] on div "Auto Mode Send" at bounding box center [139, 669] width 187 height 26
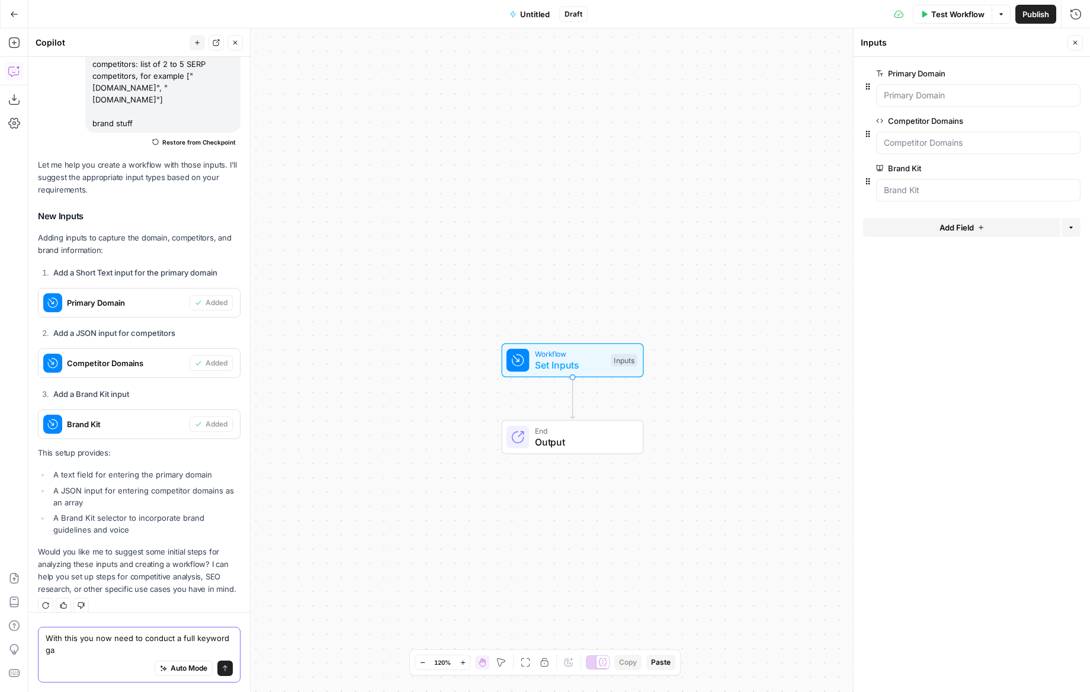
scroll to position [168, 0]
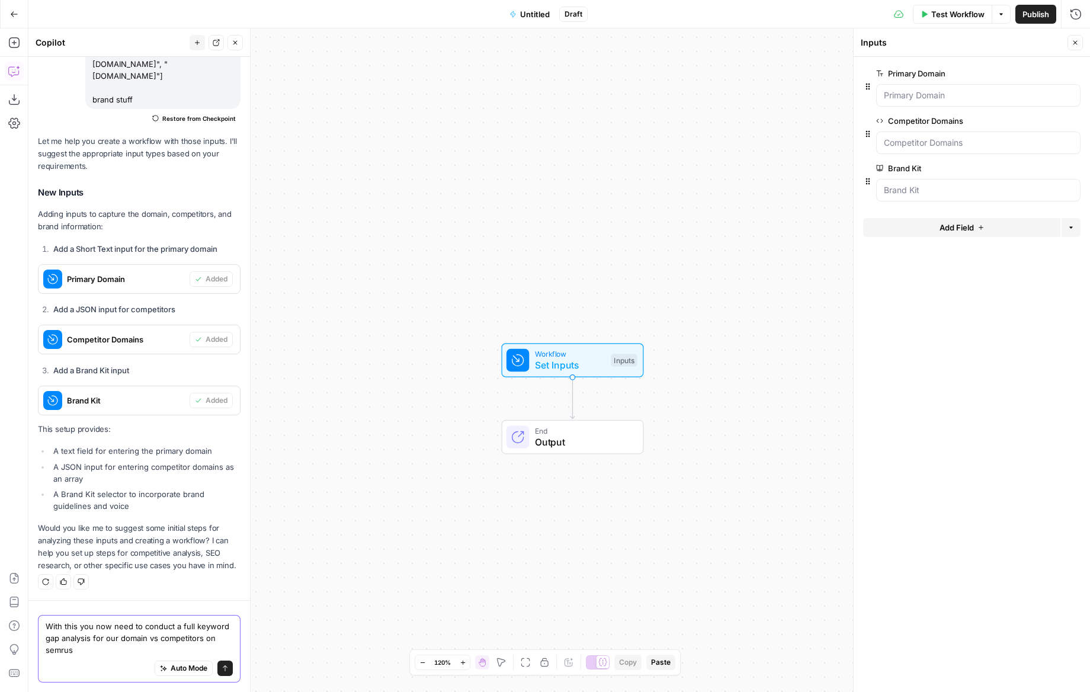
type textarea "With this you now need to conduct a full keyword gap analysis for our domain vs…"
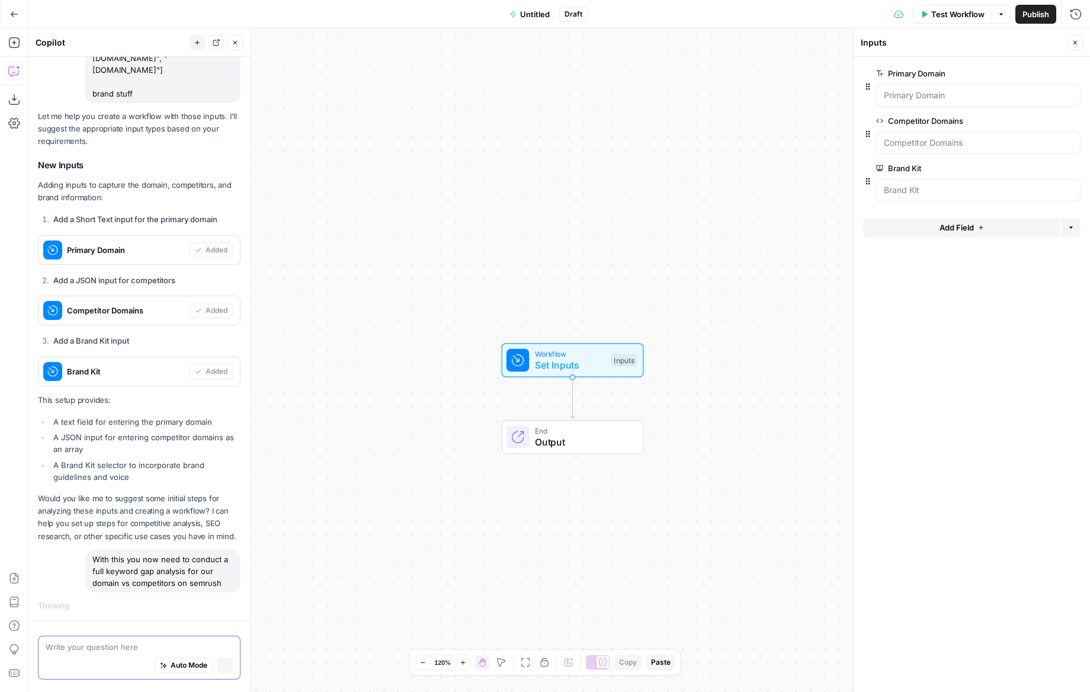
scroll to position [183, 0]
click at [532, 15] on span "Untitled" at bounding box center [535, 14] width 30 height 12
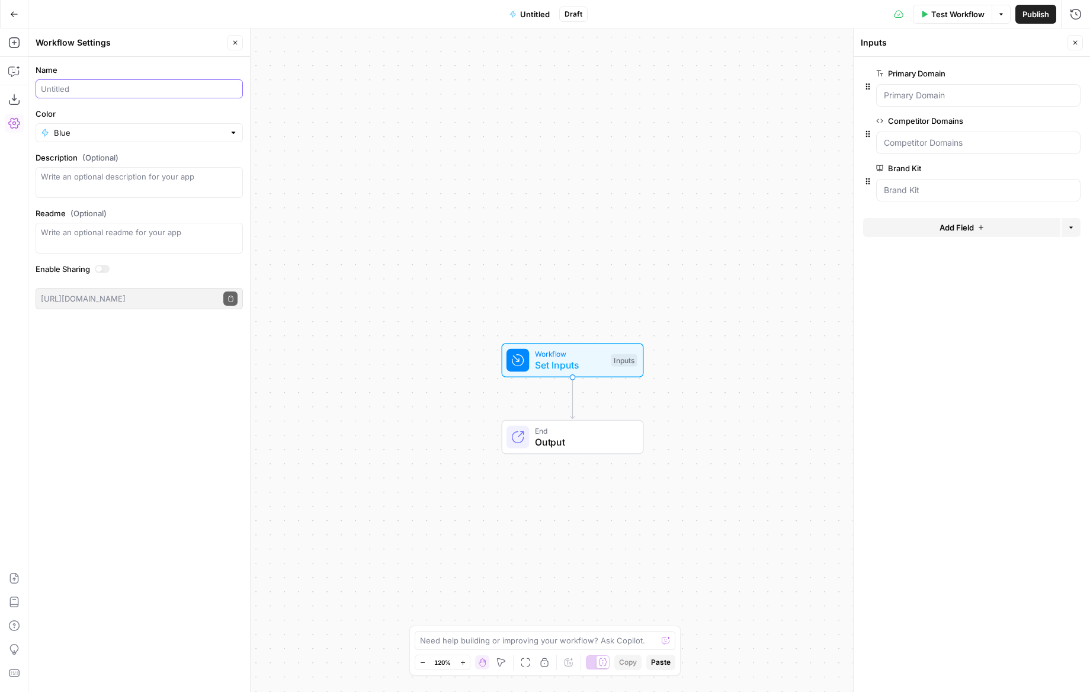
click at [116, 94] on input "Name" at bounding box center [137, 89] width 192 height 12
type input "Competitor Keyword Gap Analysis"
click at [155, 360] on div "Name Competitor Keyword Gap Analysis Color Blue Description (Optional) Readme (…" at bounding box center [139, 374] width 222 height 635
click at [101, 141] on div "Blue" at bounding box center [139, 132] width 207 height 19
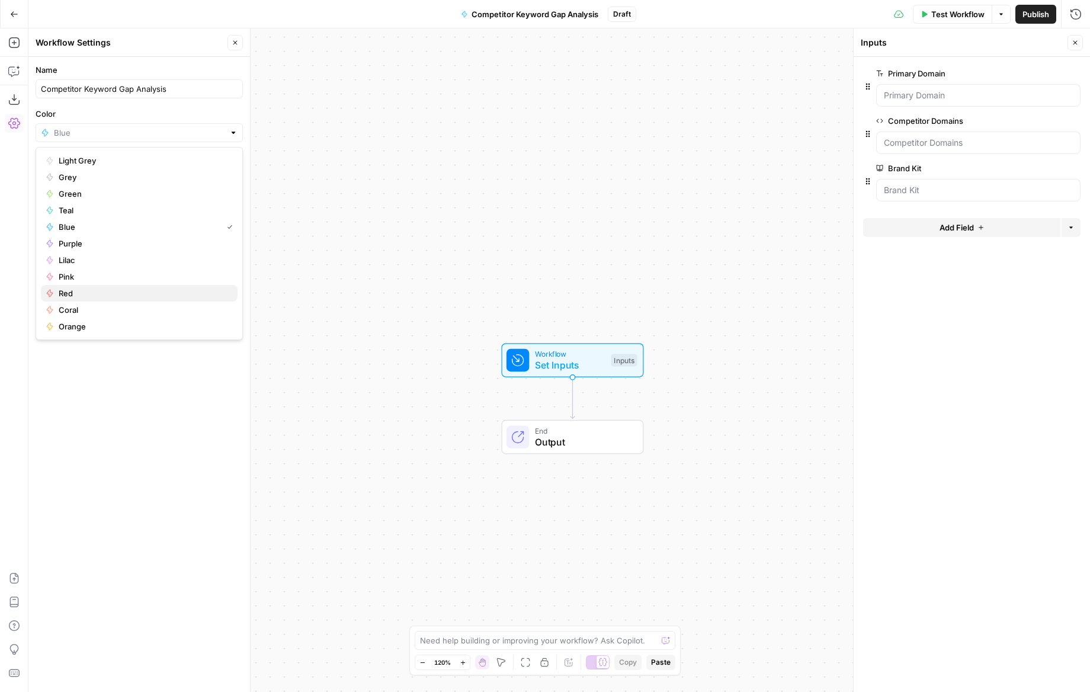
click at [65, 295] on span "Red" at bounding box center [143, 293] width 169 height 12
type input "Red"
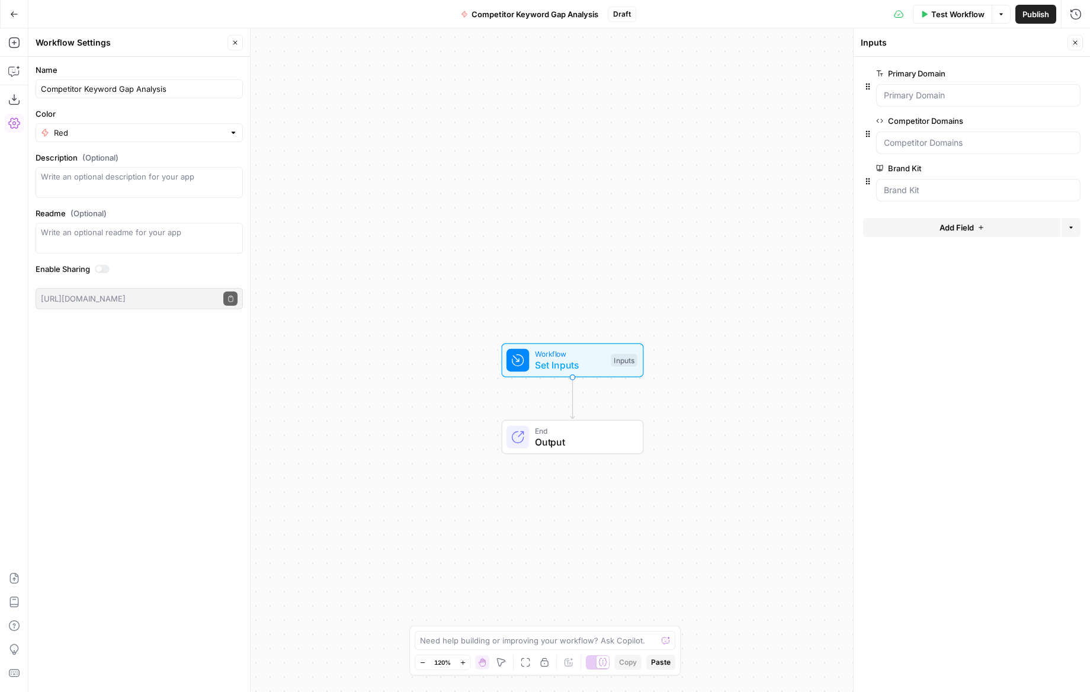
click at [20, 17] on button "Go Back" at bounding box center [14, 14] width 21 height 21
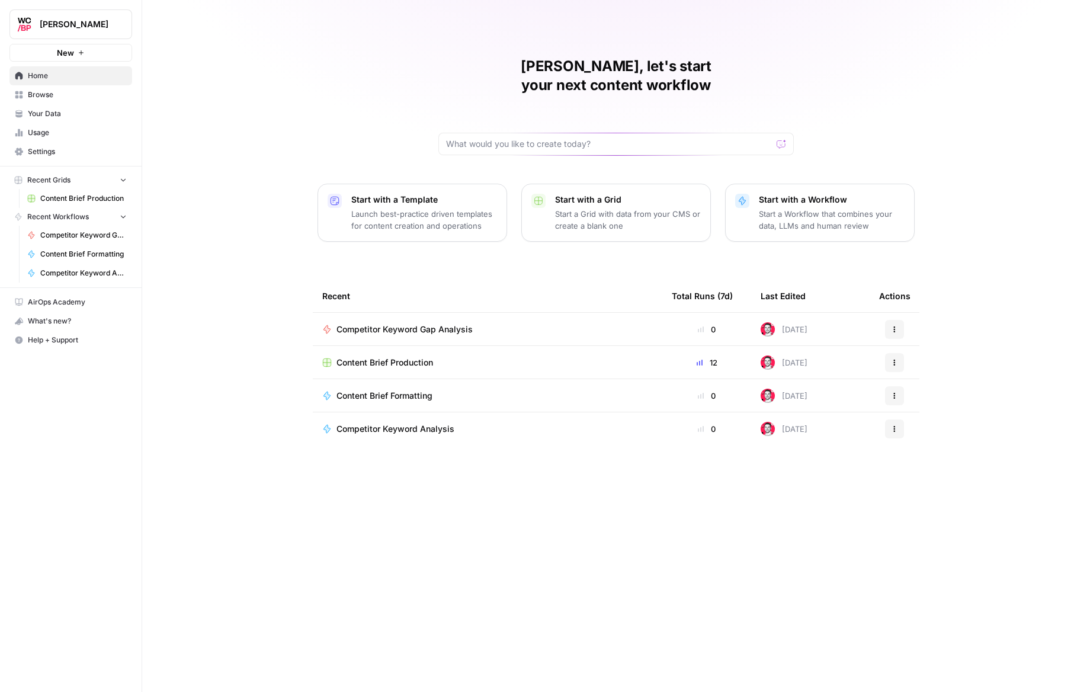
click at [466, 324] on span "Competitor Keyword Gap Analysis" at bounding box center [405, 330] width 136 height 12
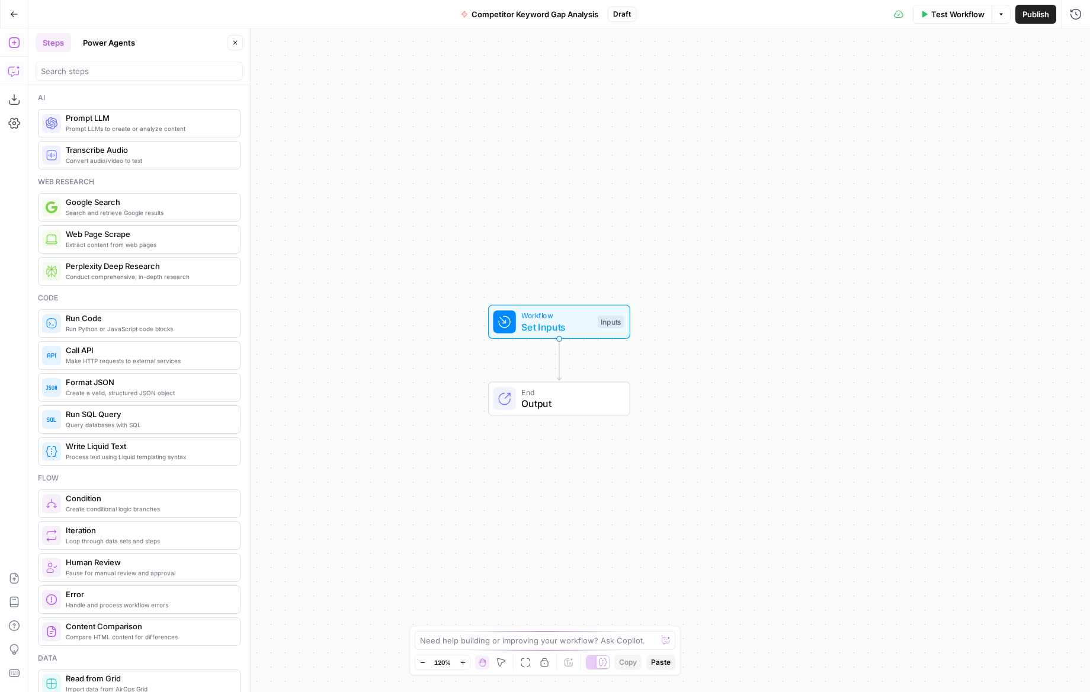
click at [17, 73] on icon "button" at bounding box center [14, 71] width 12 height 12
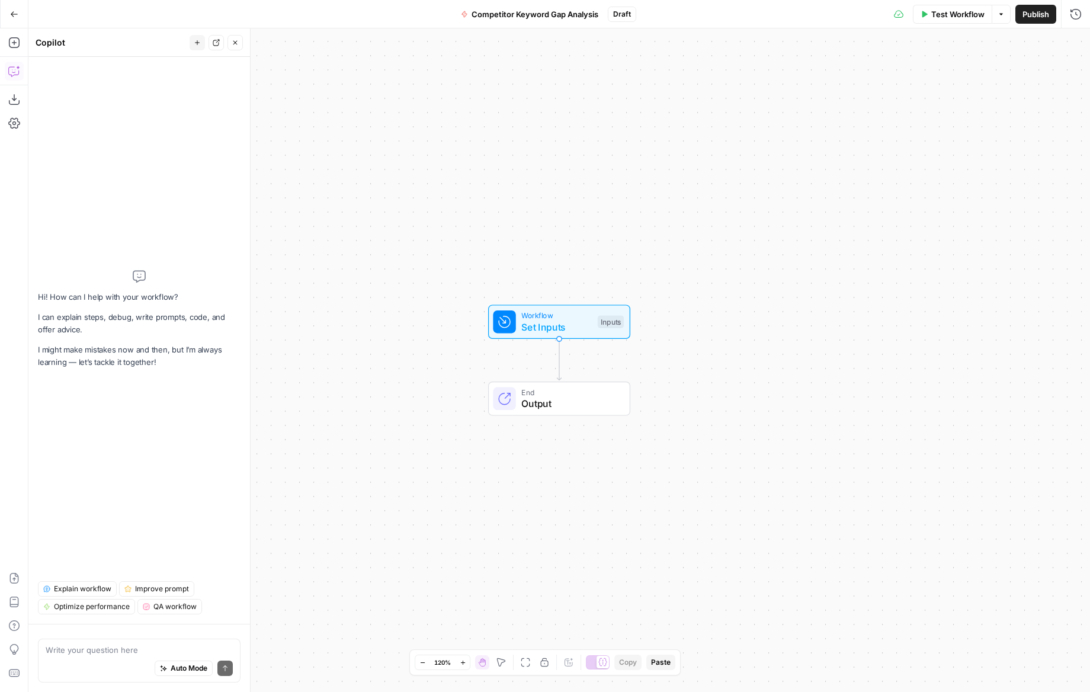
click at [120, 656] on div "Auto Mode Send" at bounding box center [139, 669] width 187 height 26
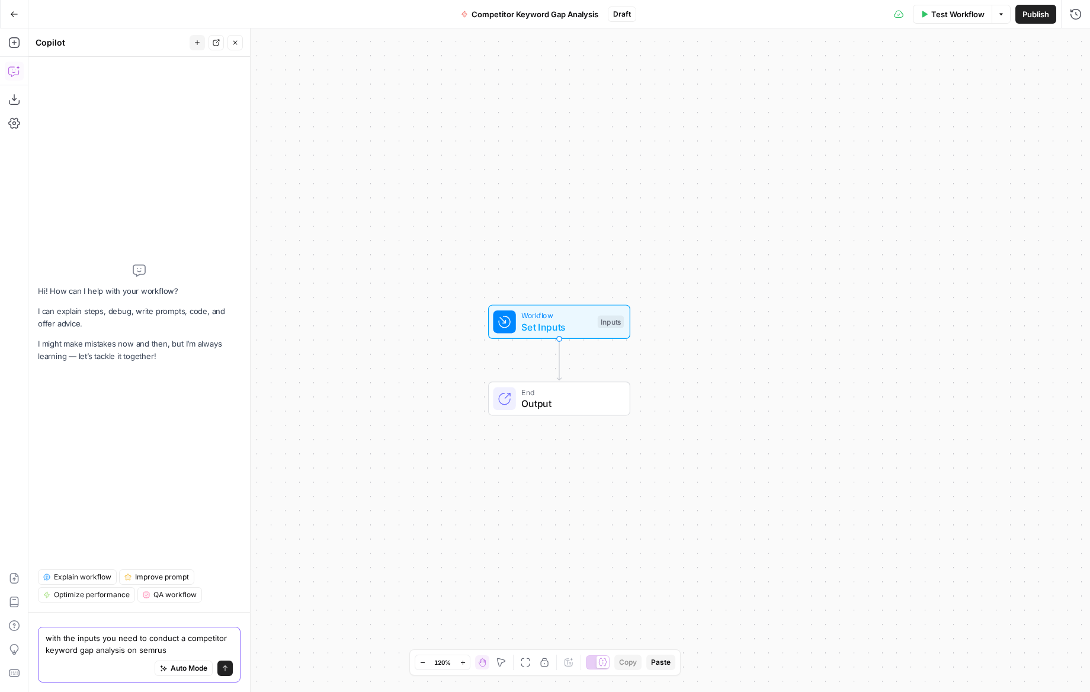
type textarea "with the inputs you need to conduct a competitor keyword gap analysis on semrush"
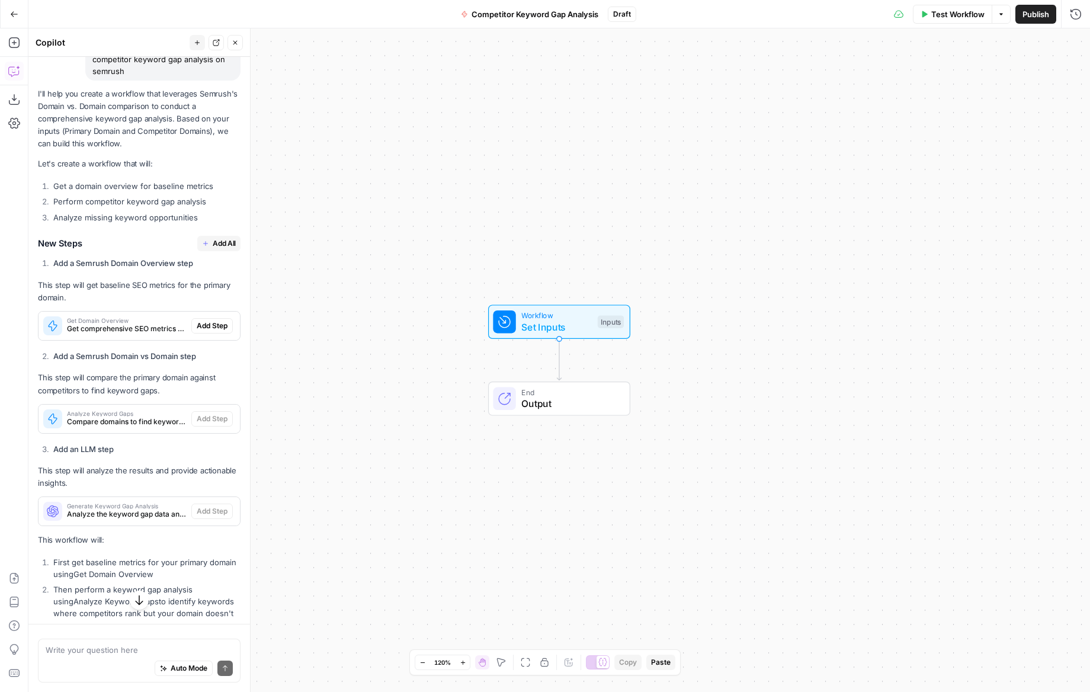
scroll to position [111, 0]
click at [206, 247] on icon "button" at bounding box center [205, 246] width 7 height 7
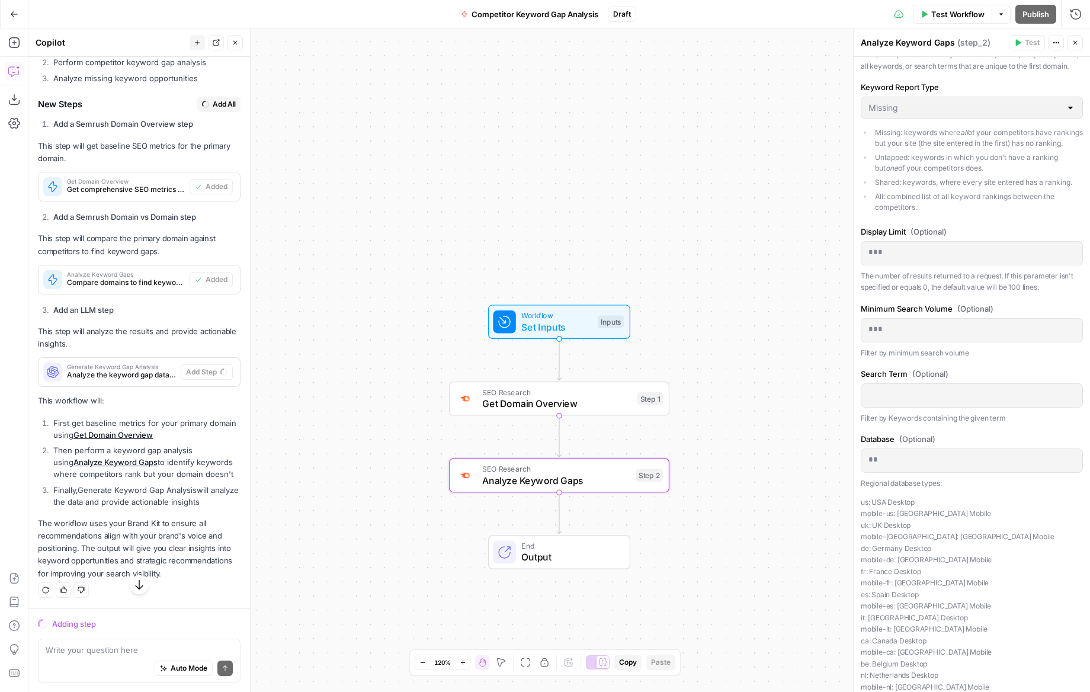
scroll to position [253, 0]
click at [580, 408] on span "Get Domain Overview" at bounding box center [556, 403] width 149 height 14
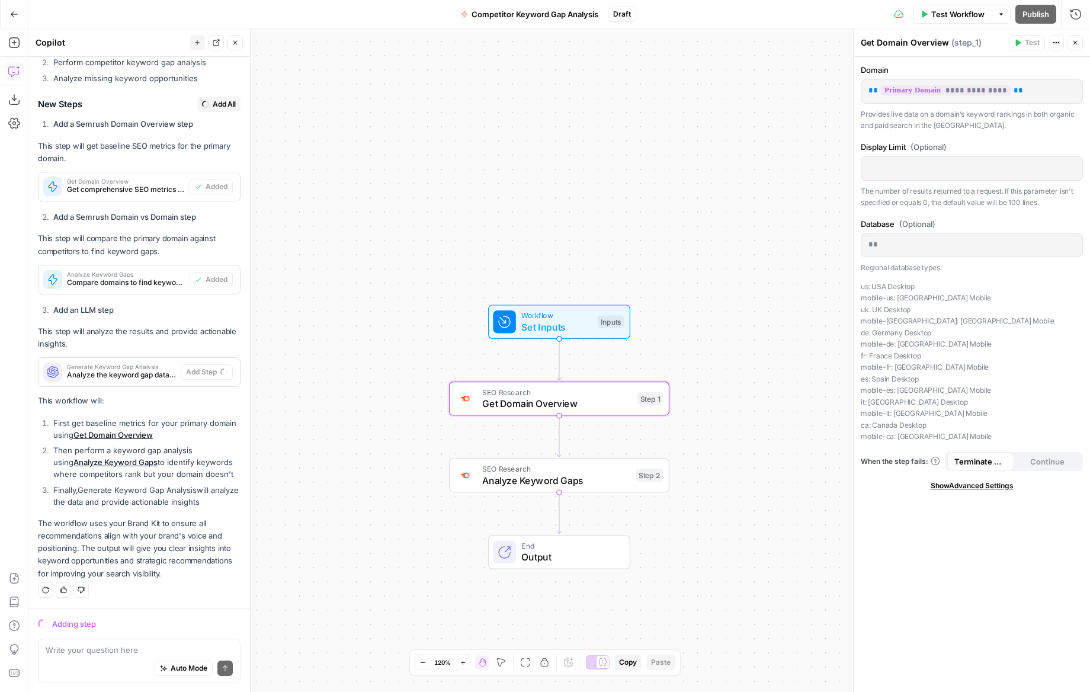
click at [559, 325] on span "Set Inputs" at bounding box center [556, 327] width 71 height 14
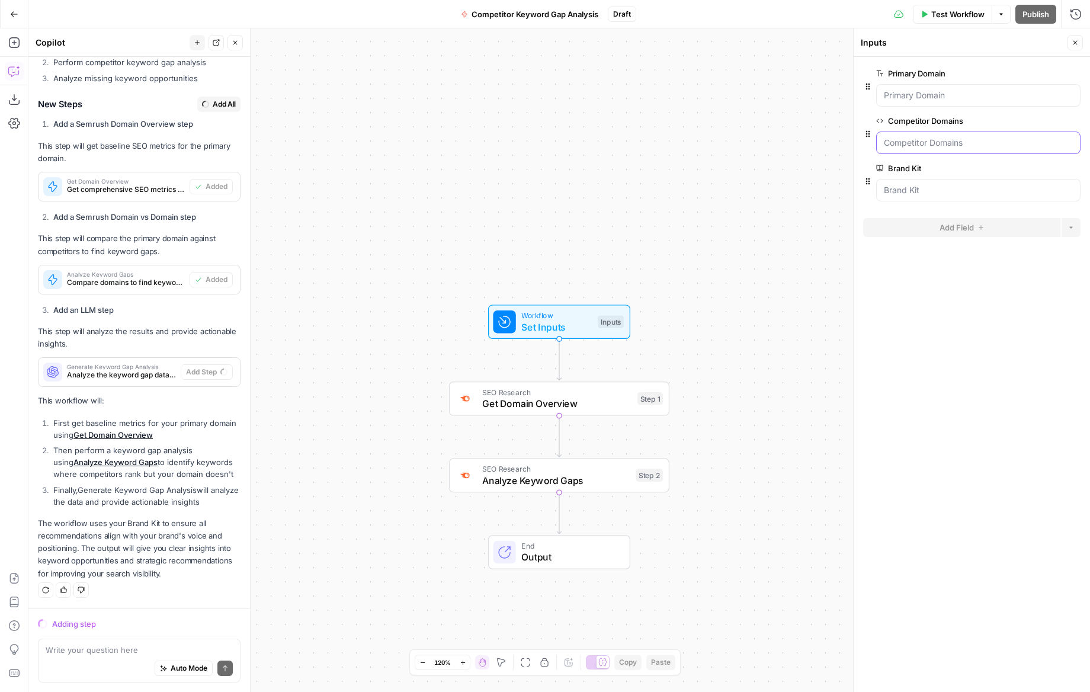
click at [930, 141] on Domains "Competitor Domains" at bounding box center [978, 143] width 189 height 12
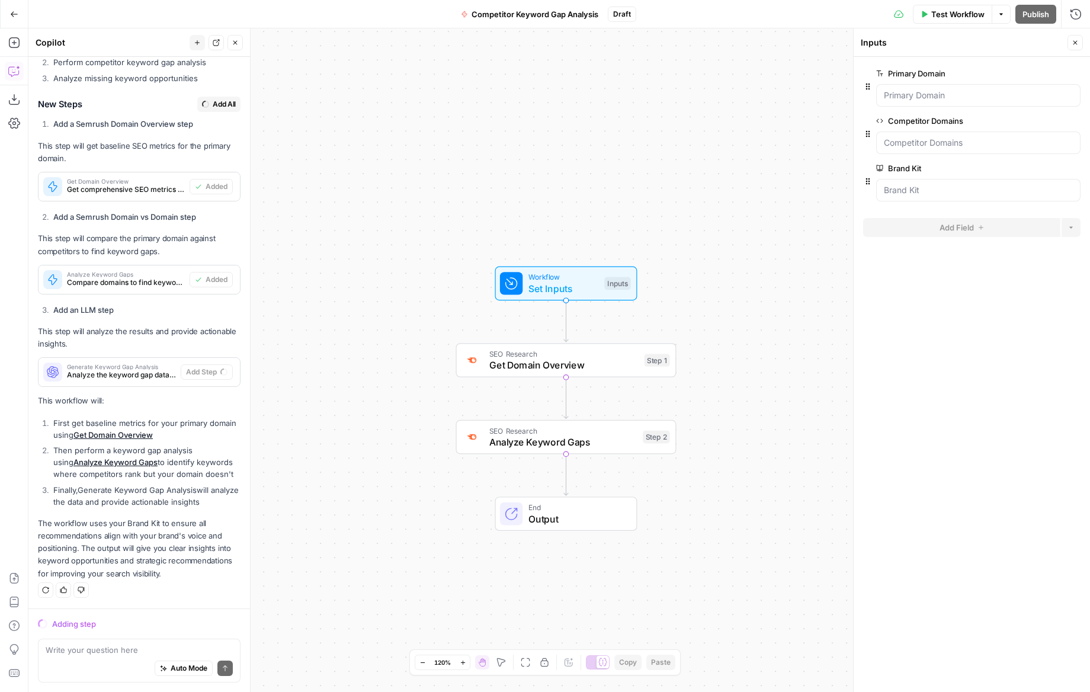
click at [915, 121] on label "Competitor Domains" at bounding box center [944, 121] width 137 height 12
click at [915, 137] on Domains "Competitor Domains" at bounding box center [978, 143] width 189 height 12
click at [534, 289] on span "Set Inputs" at bounding box center [564, 288] width 71 height 14
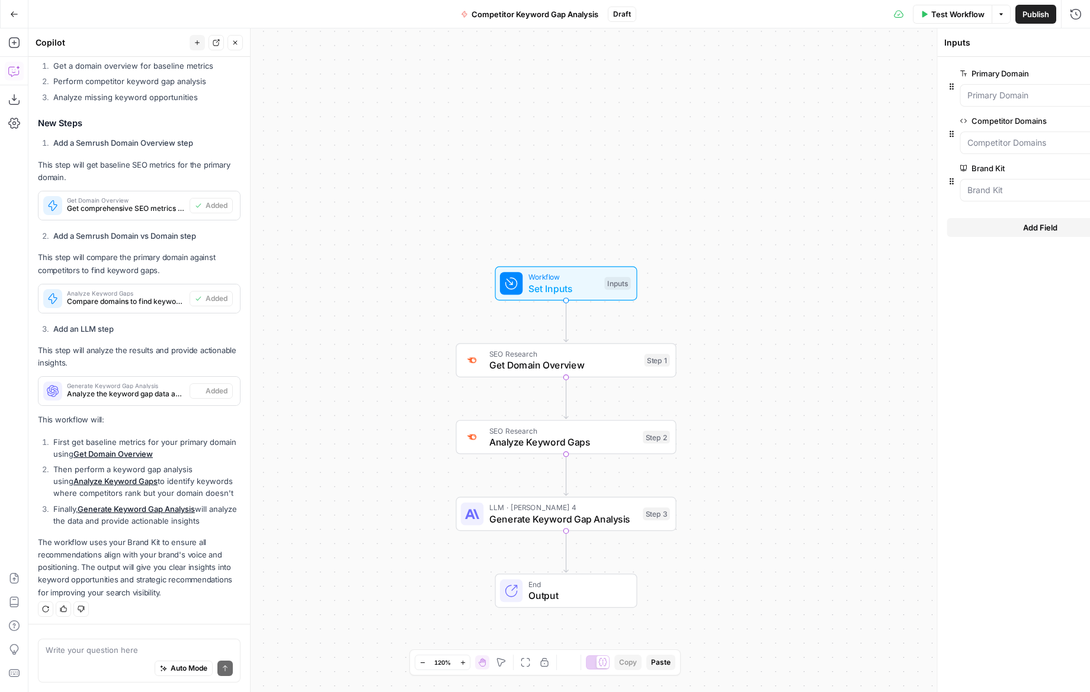
scroll to position [257, 0]
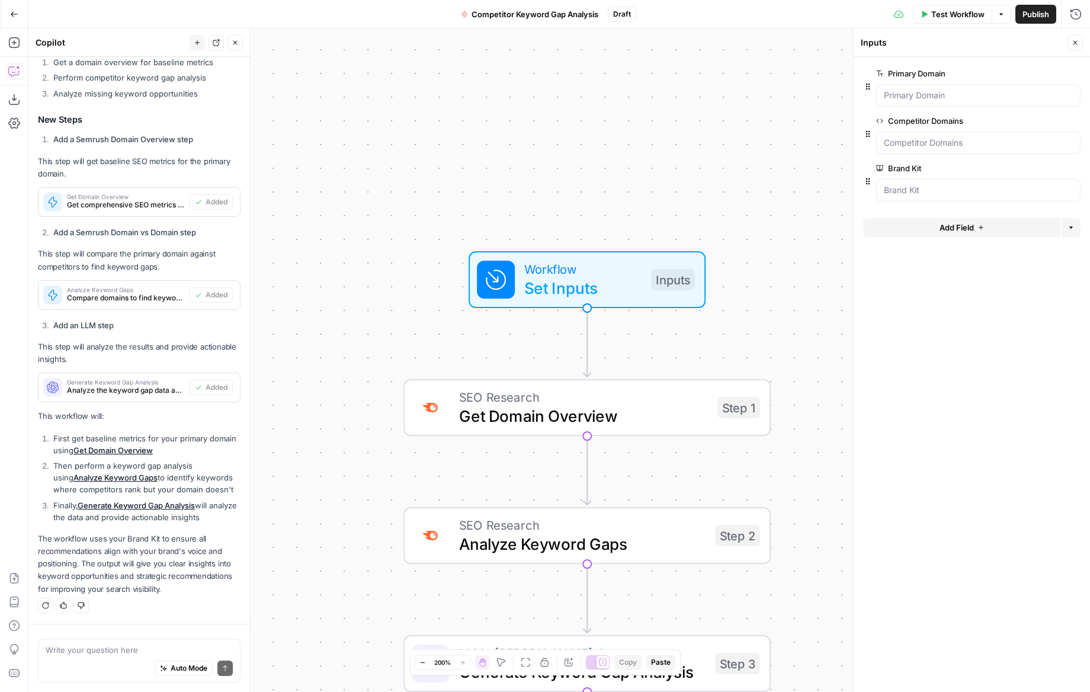
click at [1057, 120] on icon "button" at bounding box center [1056, 121] width 7 height 7
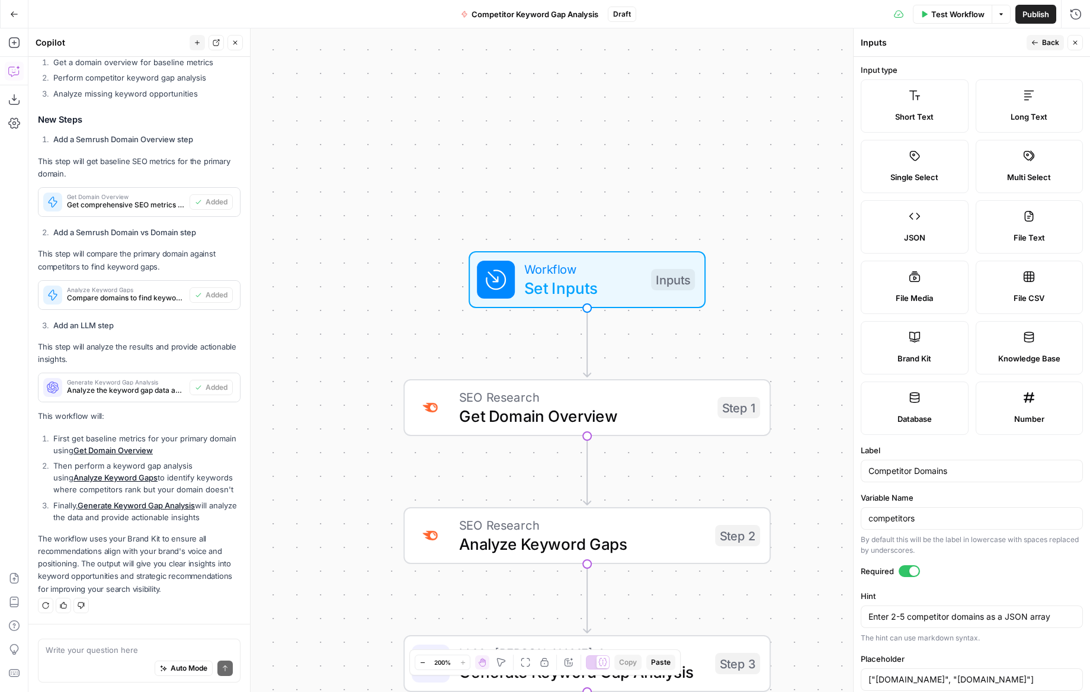
scroll to position [109, 0]
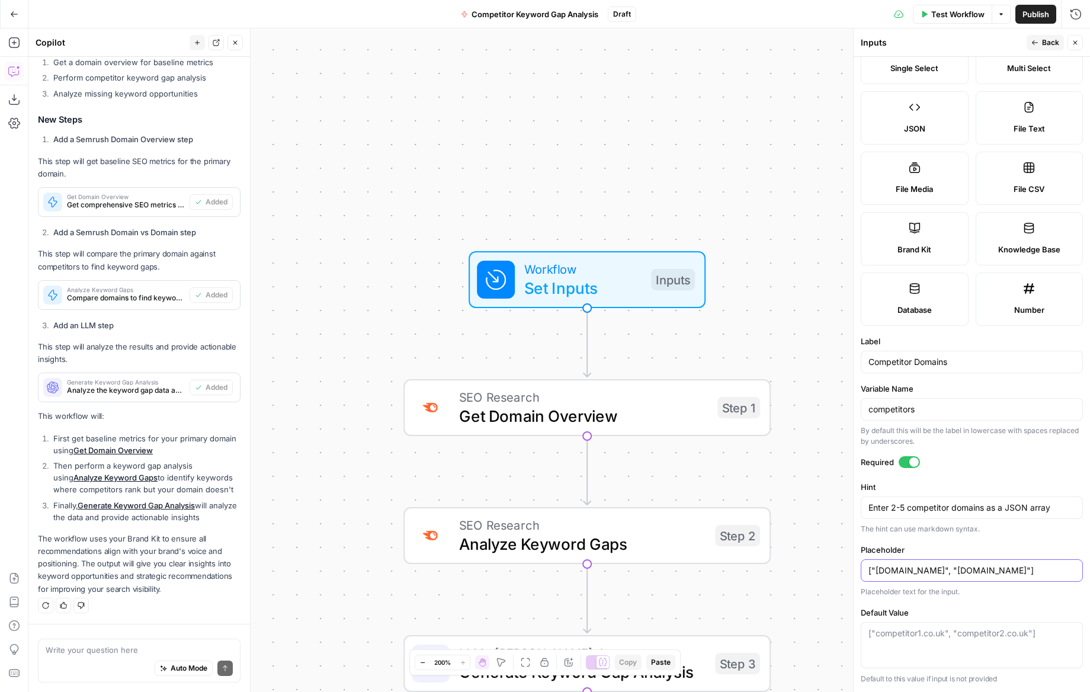
drag, startPoint x: 1043, startPoint y: 571, endPoint x: 862, endPoint y: 570, distance: 181.3
click at [862, 570] on div "["competitor1.co.uk", "competitor2.co.uk"]" at bounding box center [972, 570] width 222 height 23
click at [949, 638] on textarea "Default Value" at bounding box center [972, 633] width 207 height 12
paste textarea "["competitor1.co.uk", "competitor2.co.uk"]"
type textarea "["competitor1.co.uk", "competitor2.co.uk"]"
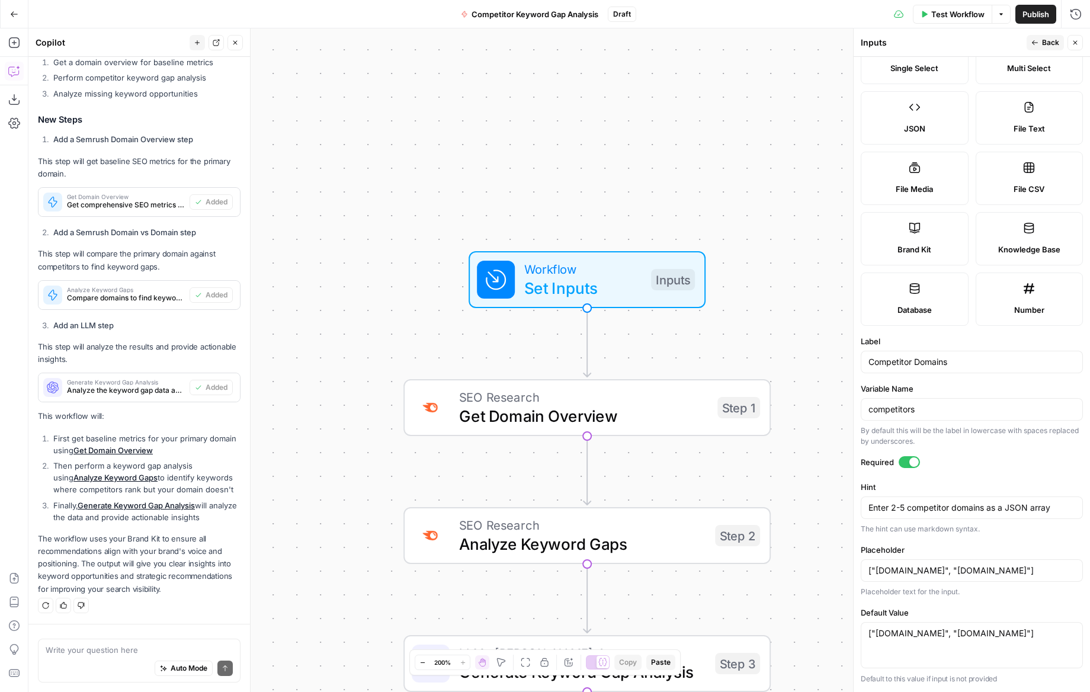
click at [978, 599] on form "Input type Short Text Long Text Single Select Multi Select JSON File Text File …" at bounding box center [972, 374] width 236 height 635
click at [625, 545] on span "Analyze Keyword Gaps" at bounding box center [582, 544] width 246 height 24
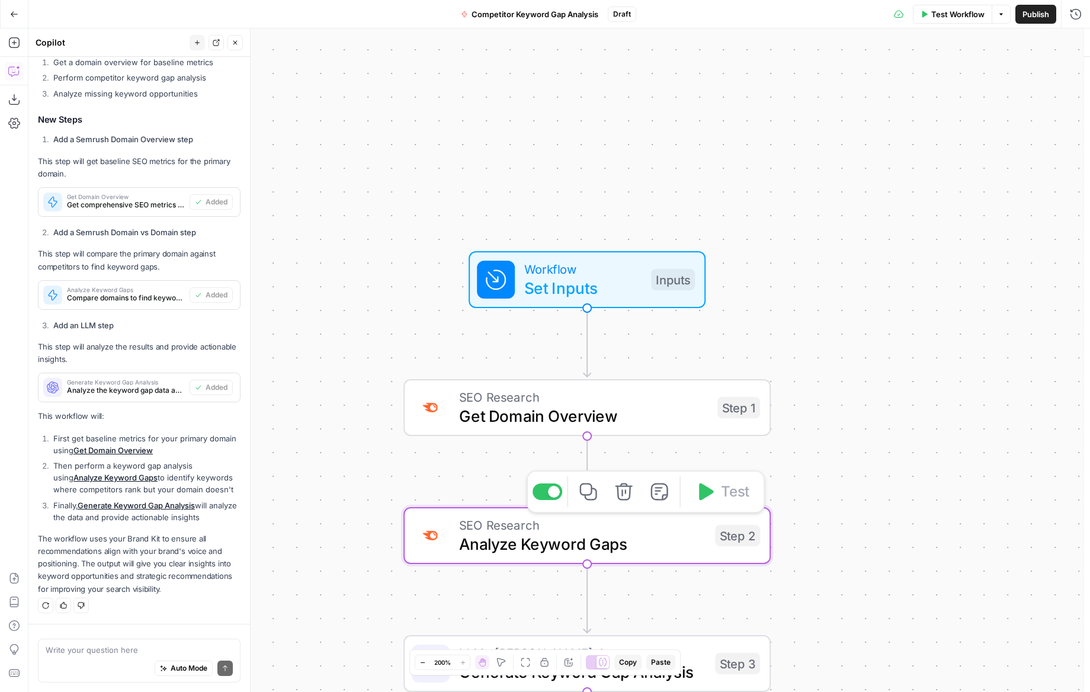
type textarea "Analyze Keyword Gaps"
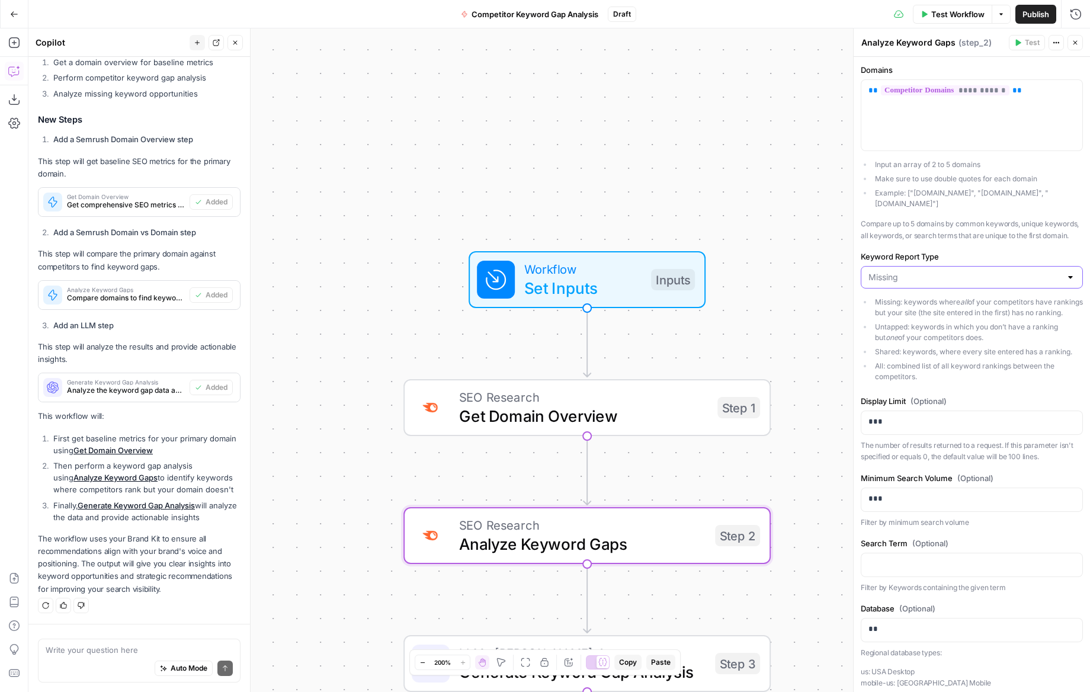
click at [929, 271] on input "Keyword Report Type" at bounding box center [965, 277] width 193 height 12
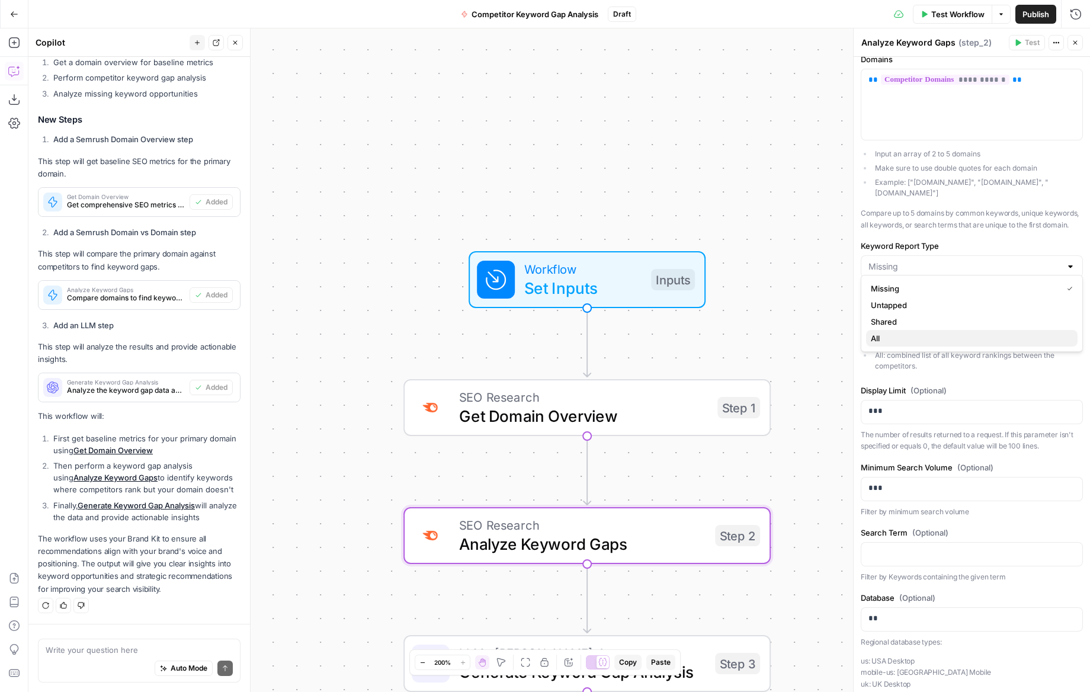
click at [891, 342] on button "All" at bounding box center [972, 338] width 212 height 17
type input "All"
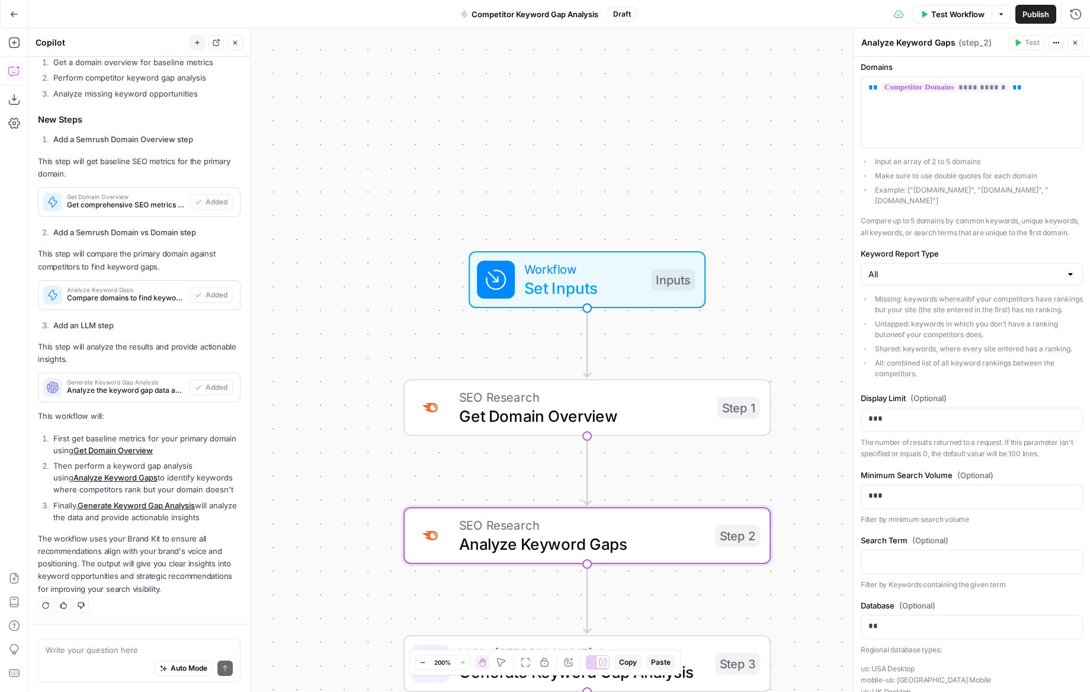
click at [938, 341] on ul "Missing: keywords where all of your competitors have rankings but your site (th…" at bounding box center [972, 336] width 222 height 85
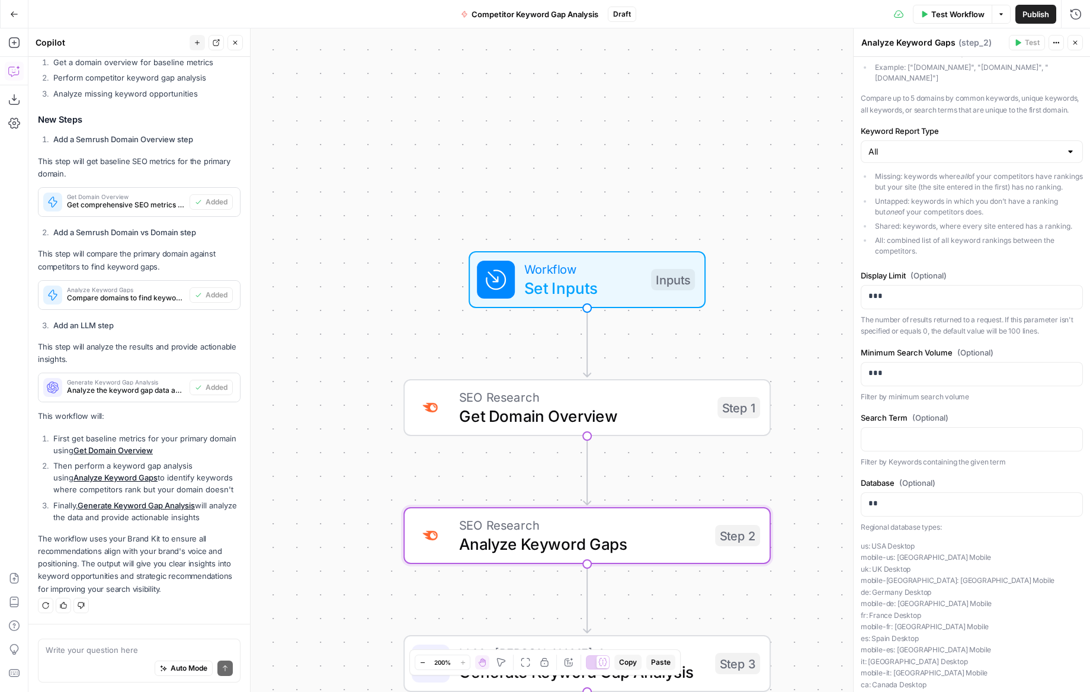
scroll to position [135, 0]
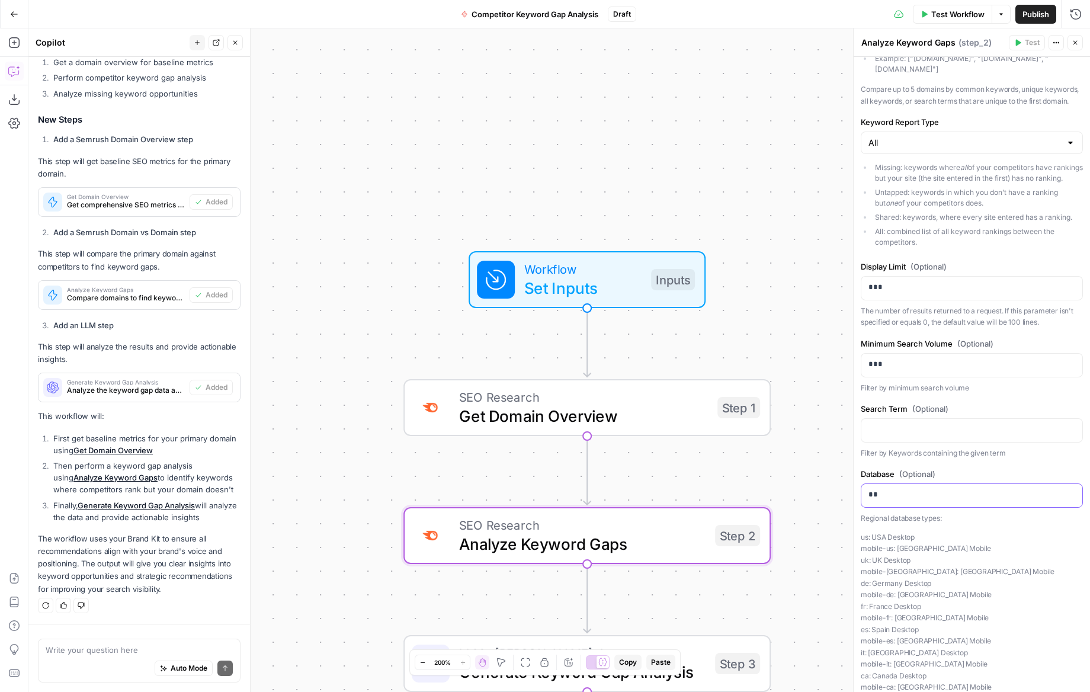
drag, startPoint x: 914, startPoint y: 488, endPoint x: 907, endPoint y: 495, distance: 9.6
click at [914, 489] on p "**" at bounding box center [972, 495] width 207 height 12
click at [913, 501] on div "****" at bounding box center [972, 495] width 221 height 23
click at [636, 412] on span "Get Domain Overview" at bounding box center [583, 416] width 249 height 24
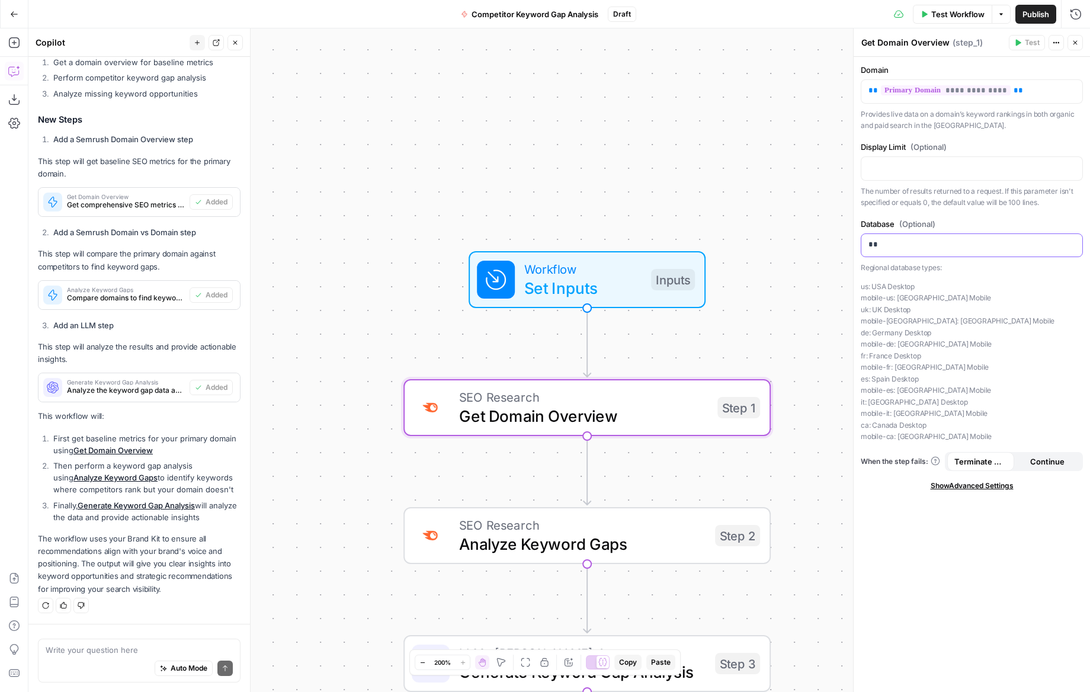
click at [939, 243] on p "**" at bounding box center [972, 245] width 207 height 12
click at [918, 410] on p "us: USA Desktop mobile-us: USA Mobile uk: UK Desktop mobile-uk: UK Mobile de: G…" at bounding box center [972, 362] width 222 height 162
drag, startPoint x: 773, startPoint y: 268, endPoint x: 891, endPoint y: 228, distance: 124.4
click at [773, 268] on div "Workflow Set Inputs Inputs SEO Research Get Domain Overview Step 1 SEO Research…" at bounding box center [559, 360] width 1062 height 664
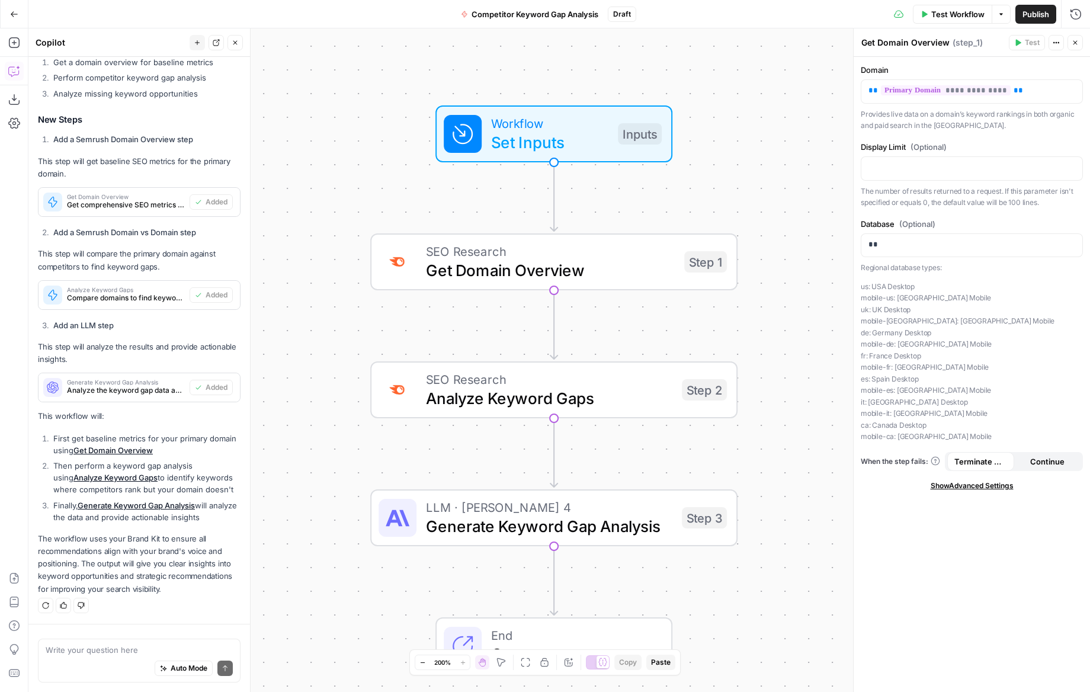
drag, startPoint x: 808, startPoint y: 335, endPoint x: 670, endPoint y: 488, distance: 206.4
click at [774, 171] on div "Workflow Set Inputs Inputs SEO Research Get Domain Overview Step 1 SEO Research…" at bounding box center [559, 360] width 1062 height 664
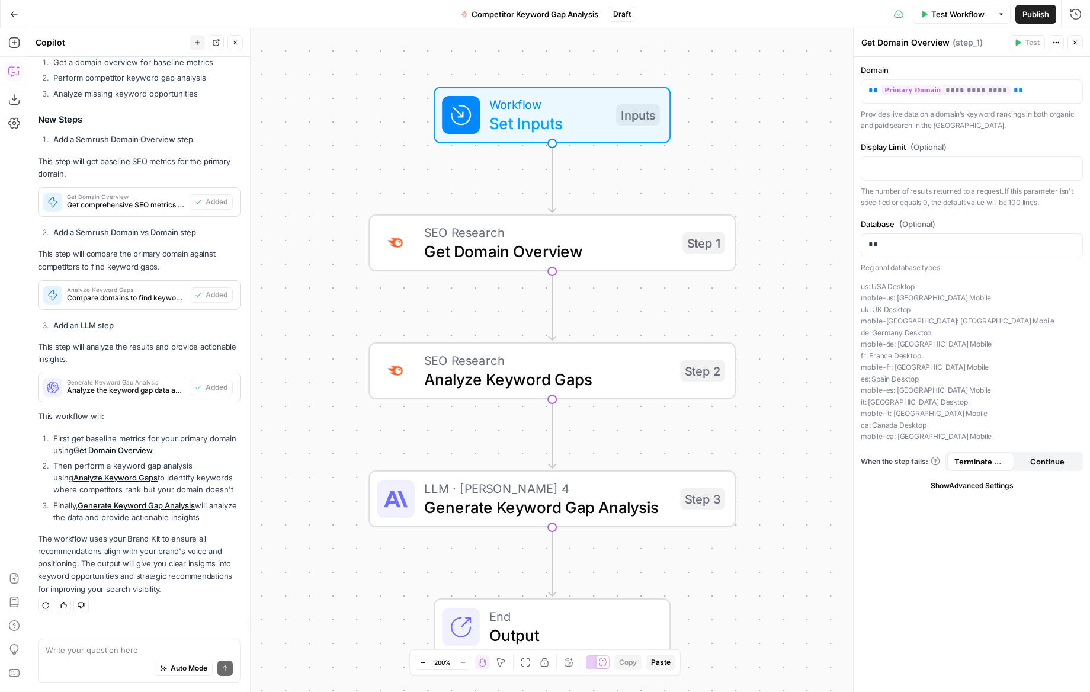
click at [524, 374] on span "Analyze Keyword Gaps" at bounding box center [547, 379] width 246 height 24
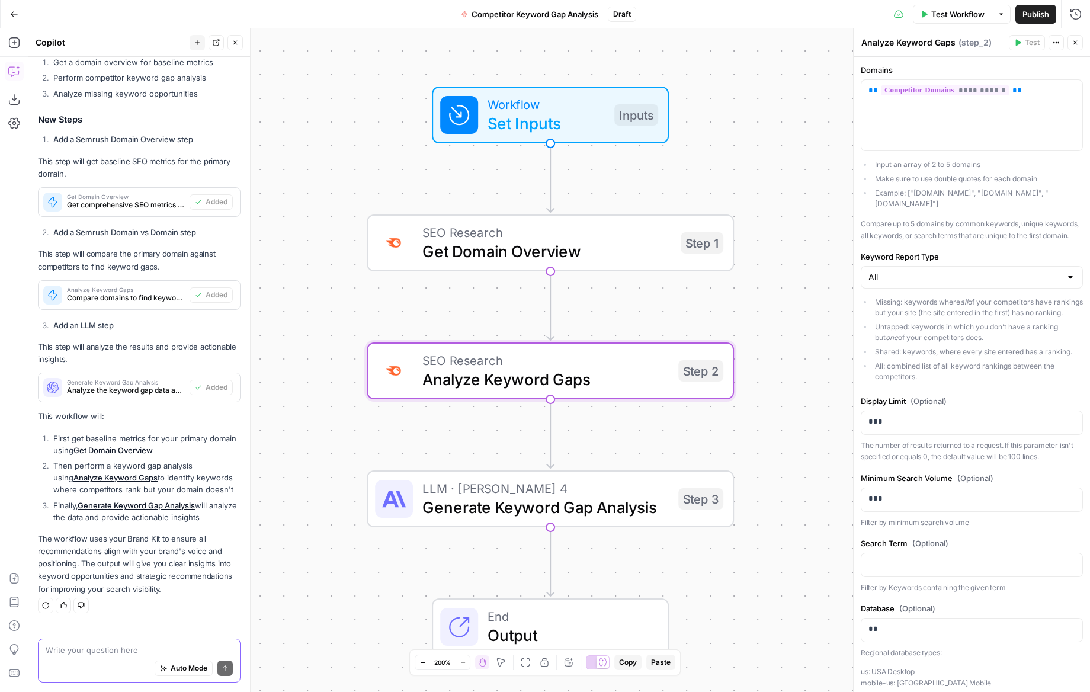
click at [102, 652] on textarea at bounding box center [139, 650] width 187 height 12
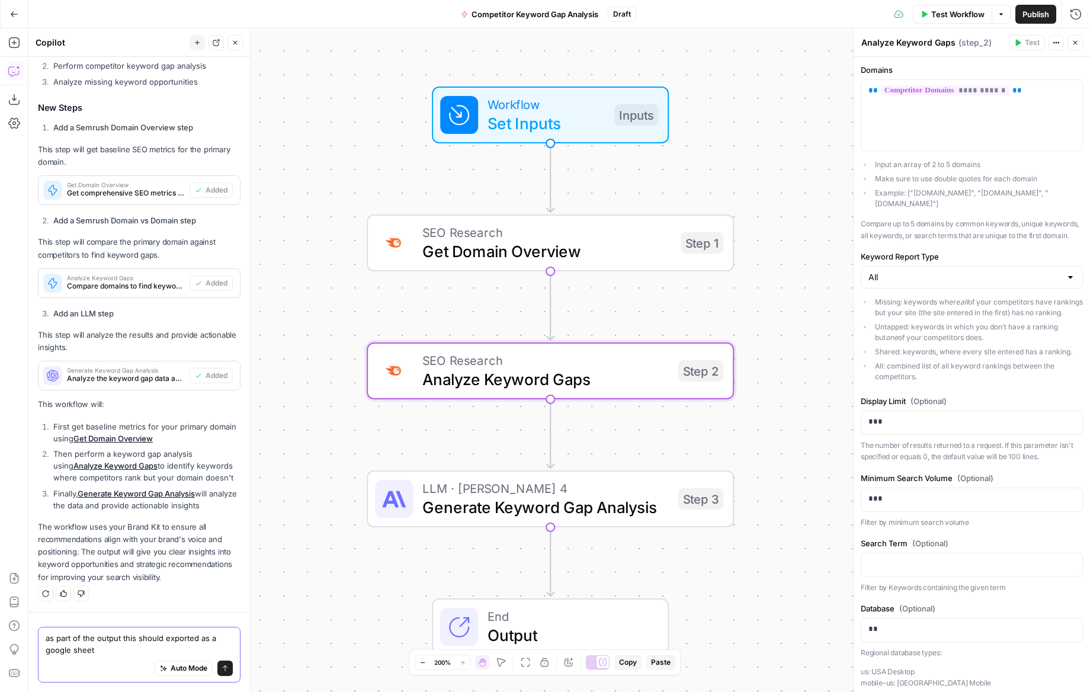
type textarea "as part of the output this should exported as a google sheet."
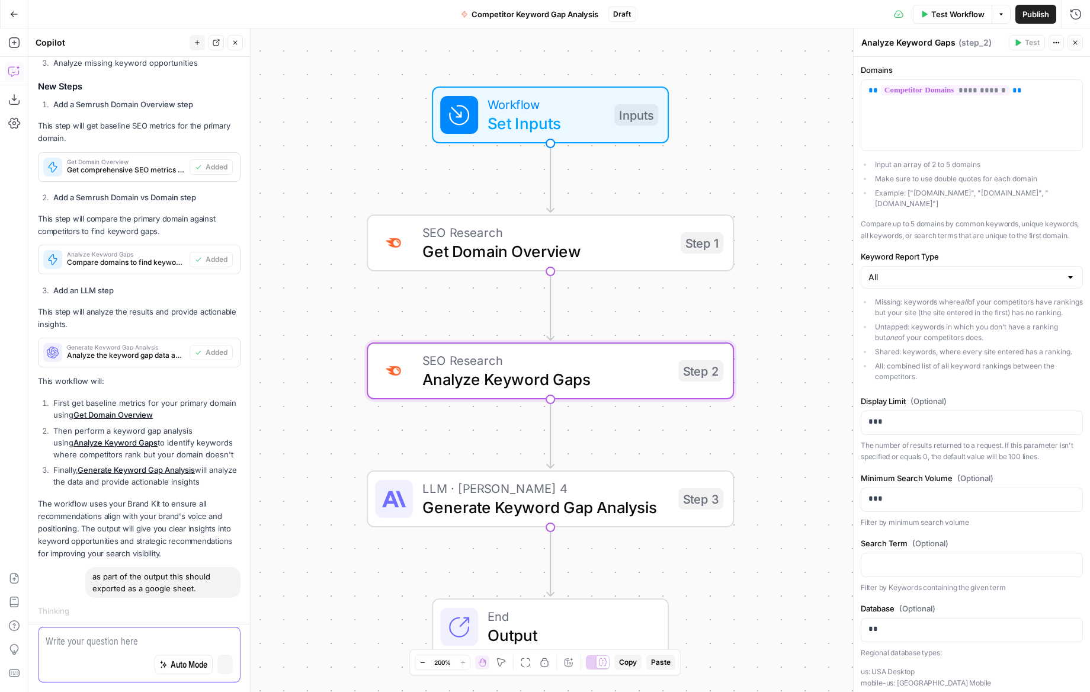
scroll to position [271, 0]
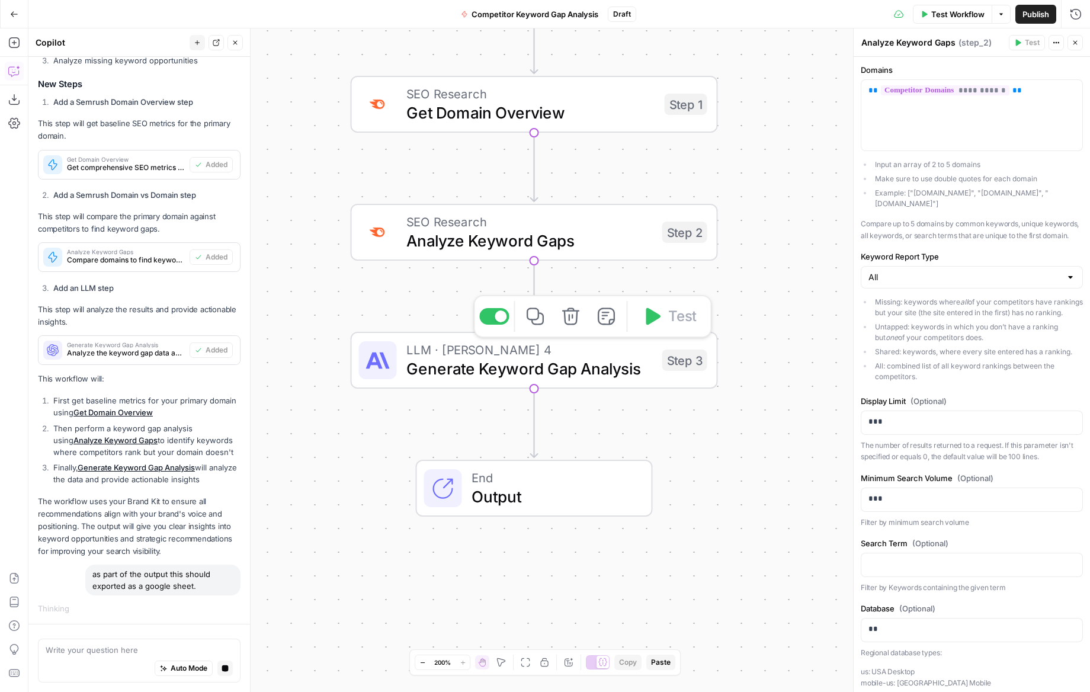
click at [514, 370] on span "Generate Keyword Gap Analysis" at bounding box center [529, 369] width 246 height 24
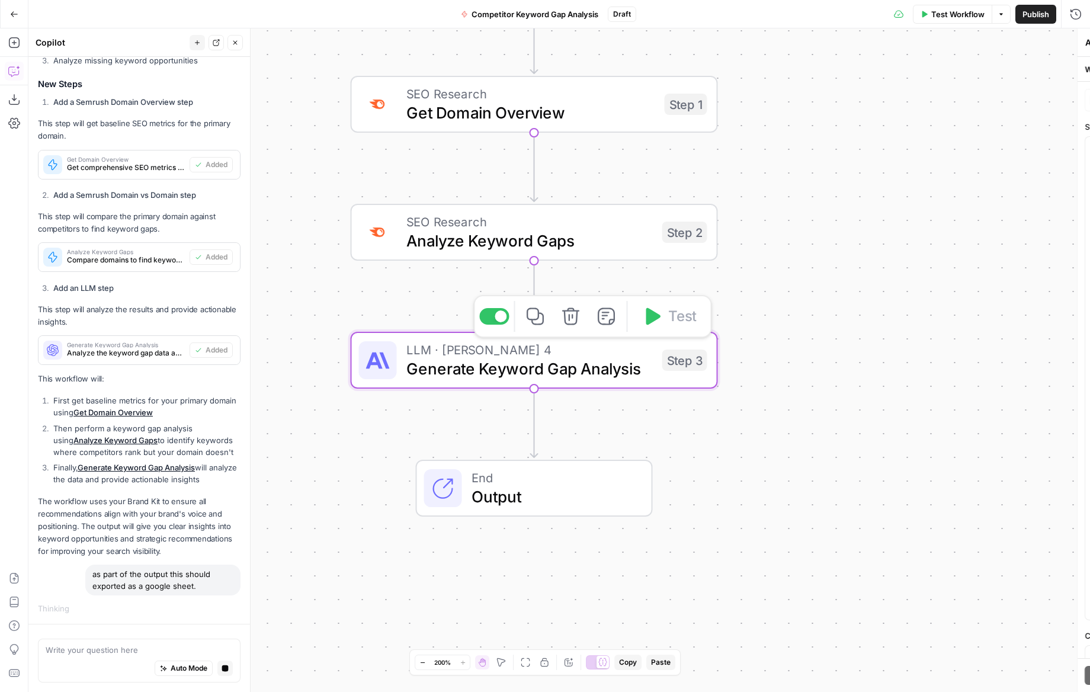
type textarea "Generate Keyword Gap Analysis"
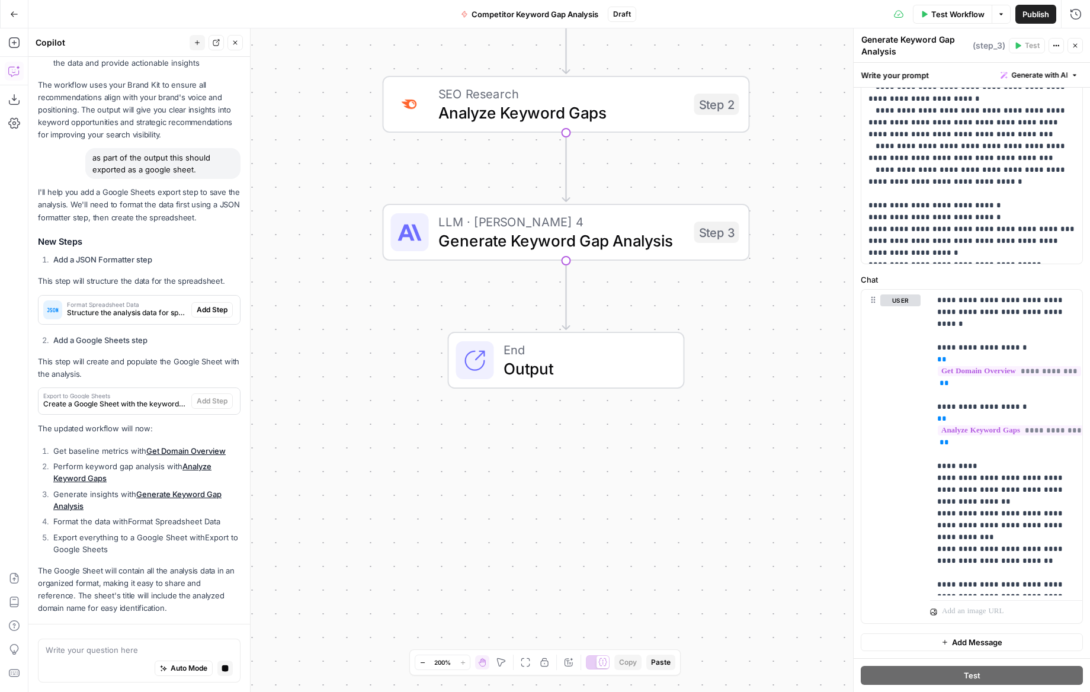
scroll to position [734, 0]
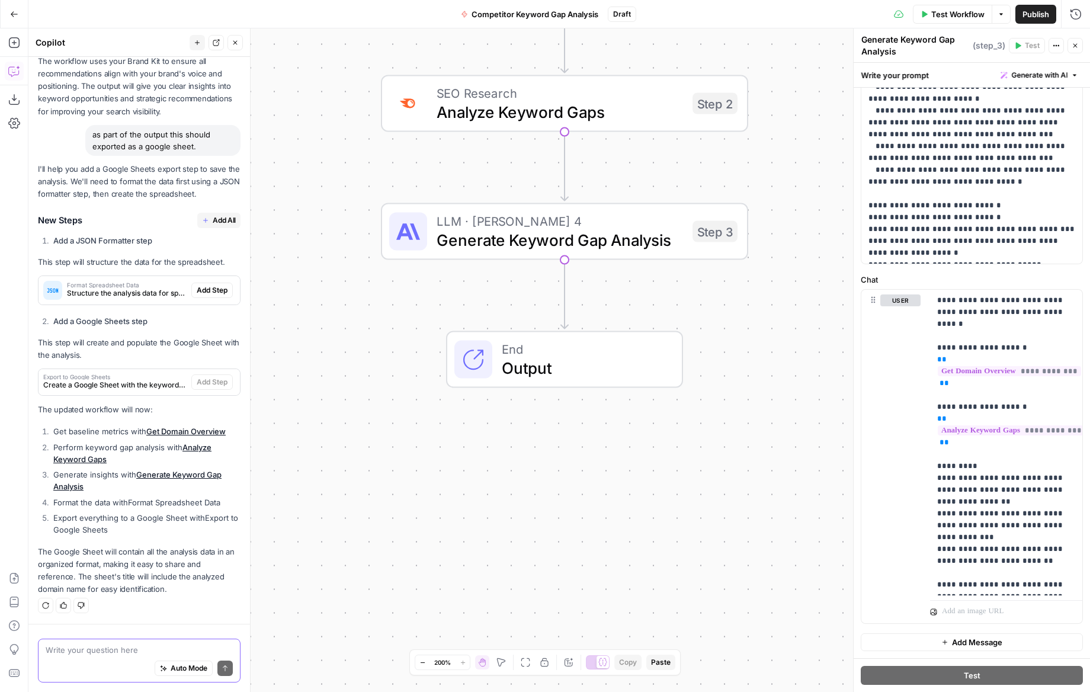
click at [200, 661] on button "Auto Mode" at bounding box center [184, 668] width 58 height 15
click at [232, 217] on span "Add All" at bounding box center [224, 220] width 23 height 11
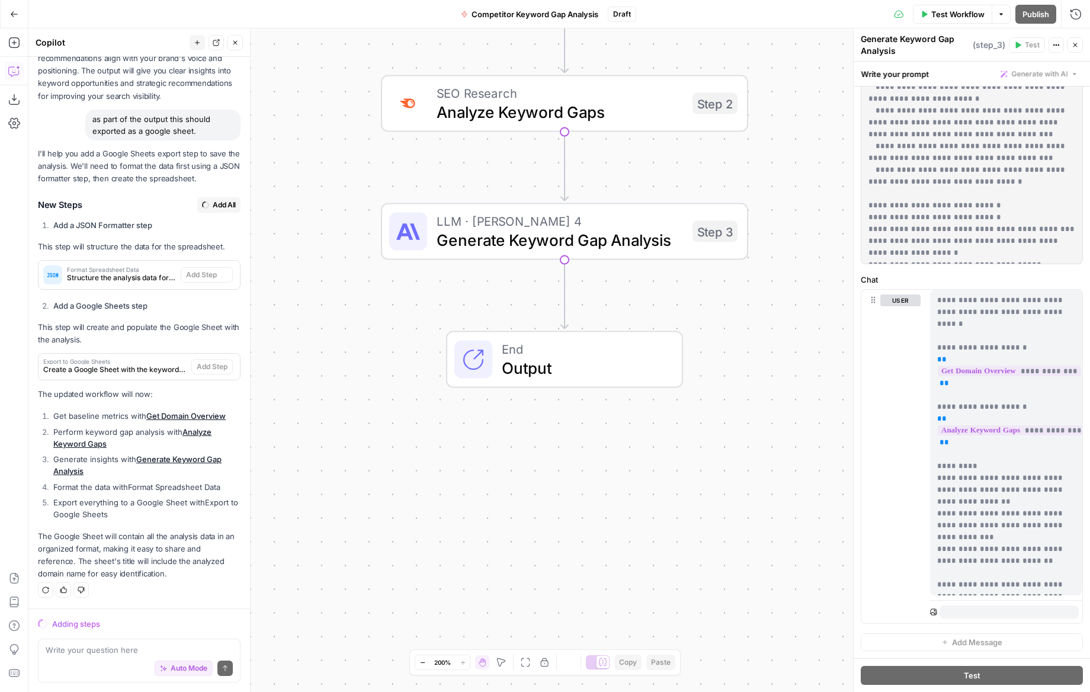
scroll to position [361, 0]
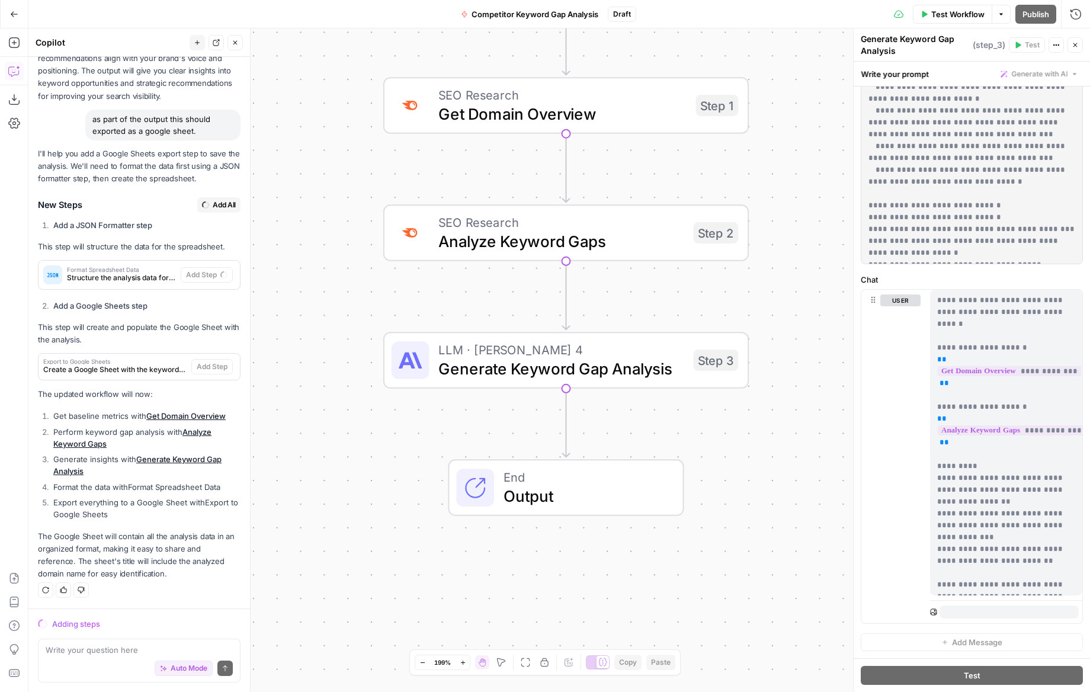
click at [60, 620] on div "Adding steps" at bounding box center [146, 624] width 188 height 12
click at [69, 652] on textarea at bounding box center [139, 650] width 187 height 12
click at [238, 44] on icon "button" at bounding box center [235, 42] width 7 height 7
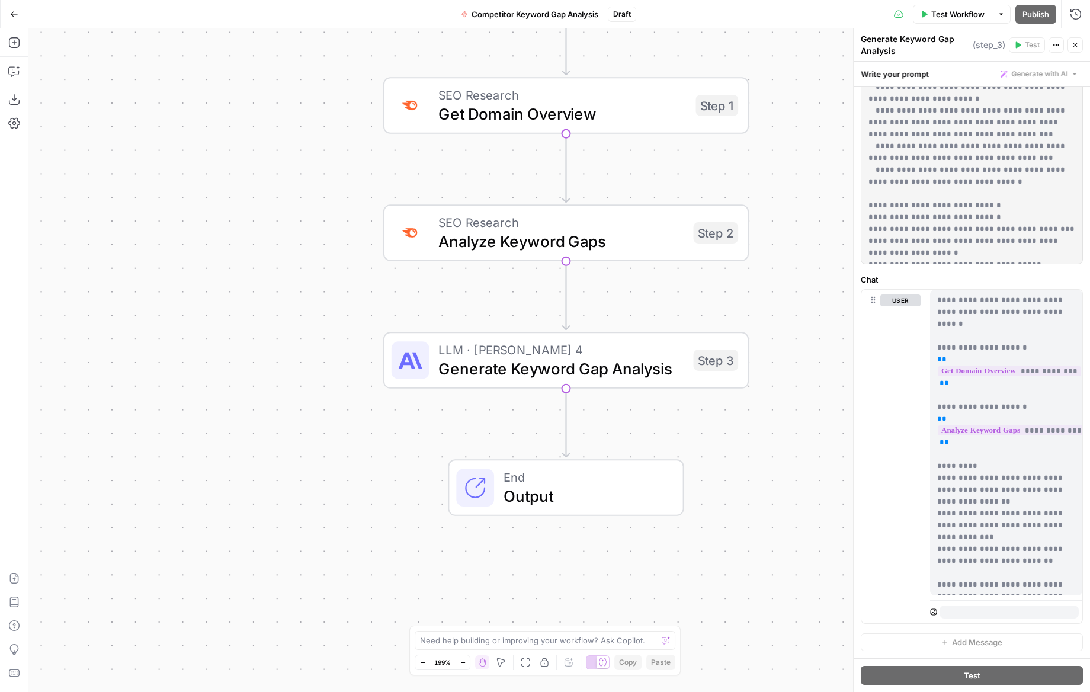
click at [17, 18] on button "Go Back" at bounding box center [14, 14] width 21 height 21
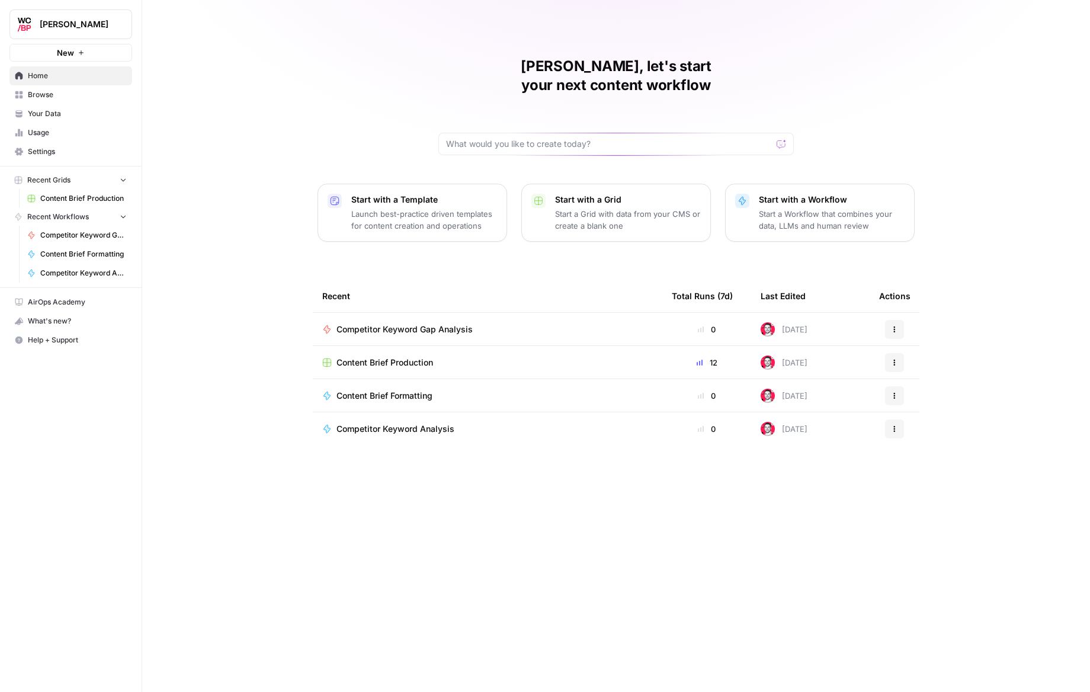
click at [885, 320] on button "Actions" at bounding box center [894, 329] width 19 height 19
click at [917, 369] on span "Delete" at bounding box center [955, 365] width 95 height 12
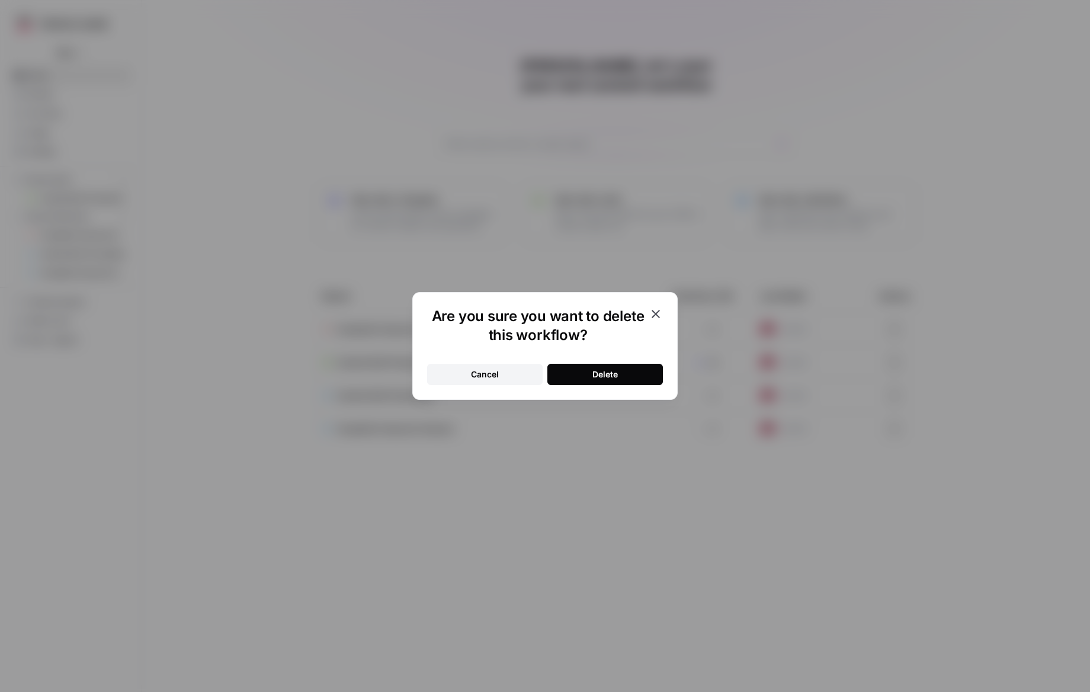
click at [625, 370] on button "Delete" at bounding box center [605, 374] width 116 height 21
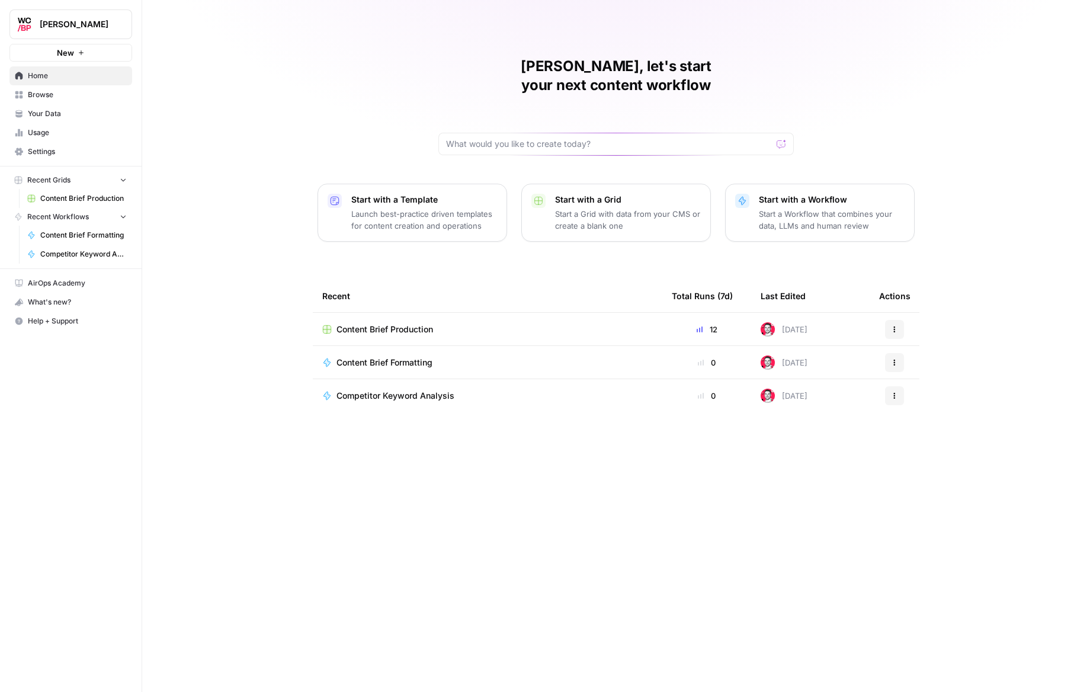
click at [827, 208] on p "Start a Workflow that combines your data, LLMs and human review" at bounding box center [832, 220] width 146 height 24
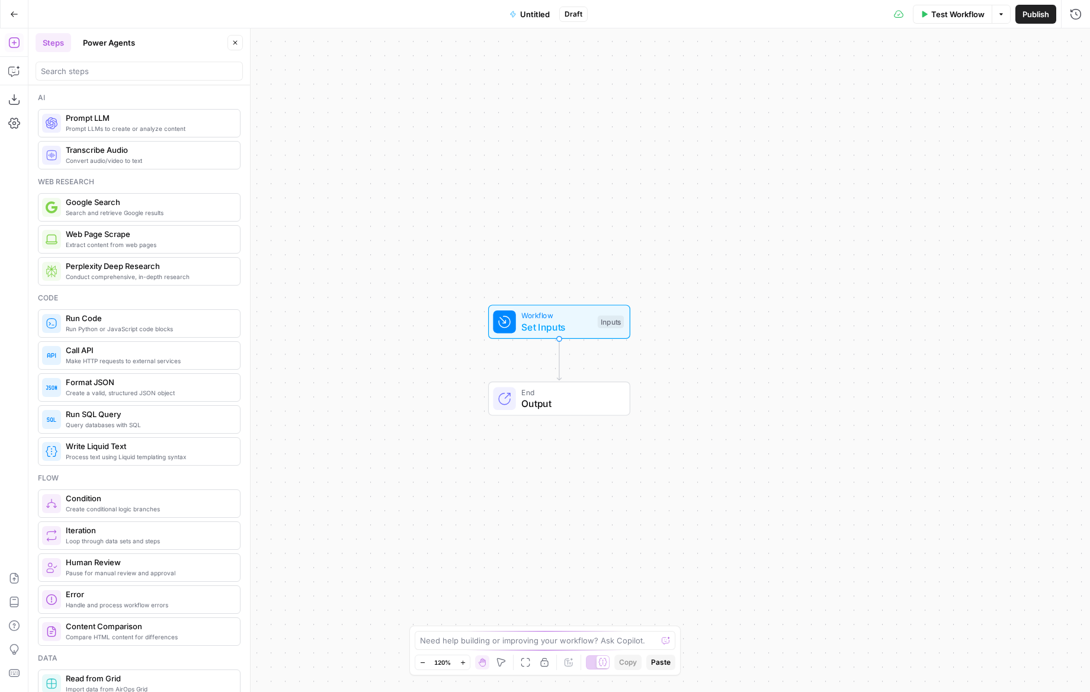
drag, startPoint x: 556, startPoint y: 6, endPoint x: 546, endPoint y: 11, distance: 11.7
click at [554, 7] on button "Untitled" at bounding box center [529, 14] width 55 height 19
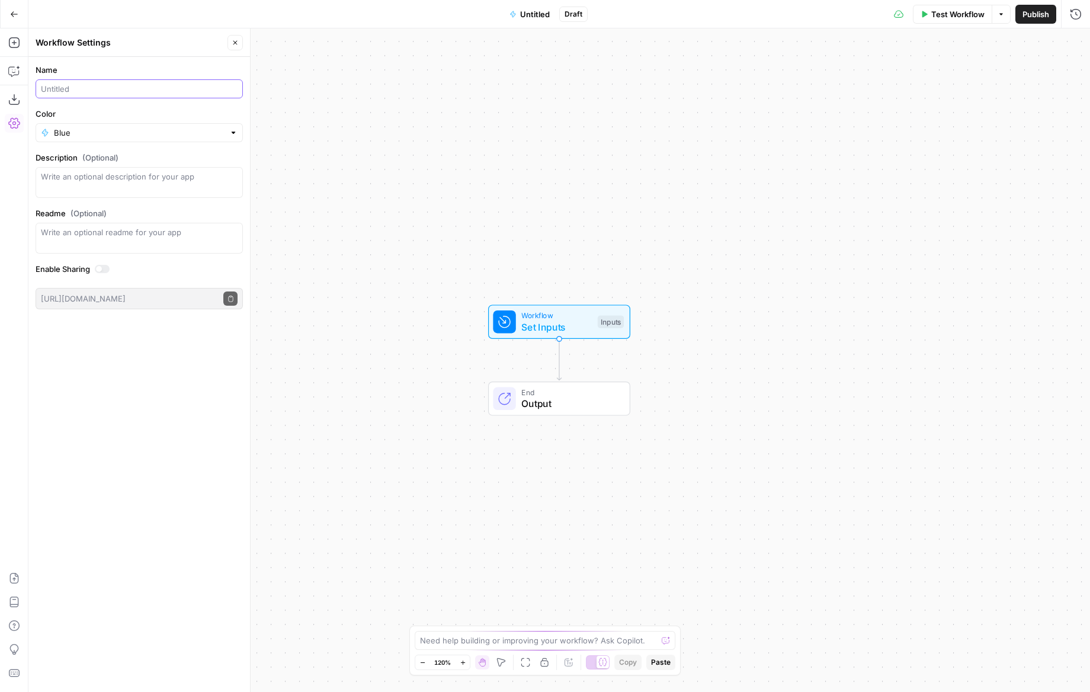
click at [79, 91] on input "Name" at bounding box center [137, 89] width 192 height 12
click at [69, 89] on input "Domain Keyword Research" at bounding box center [137, 89] width 192 height 12
click at [68, 89] on input "Domain Keyword Research" at bounding box center [137, 89] width 192 height 12
click at [19, 87] on body "Wilson Cooke New Home Browse Your Data Usage Settings Recent Grids Content Brie…" at bounding box center [545, 346] width 1090 height 692
click at [62, 88] on input "Domain Keyword Research" at bounding box center [137, 89] width 192 height 12
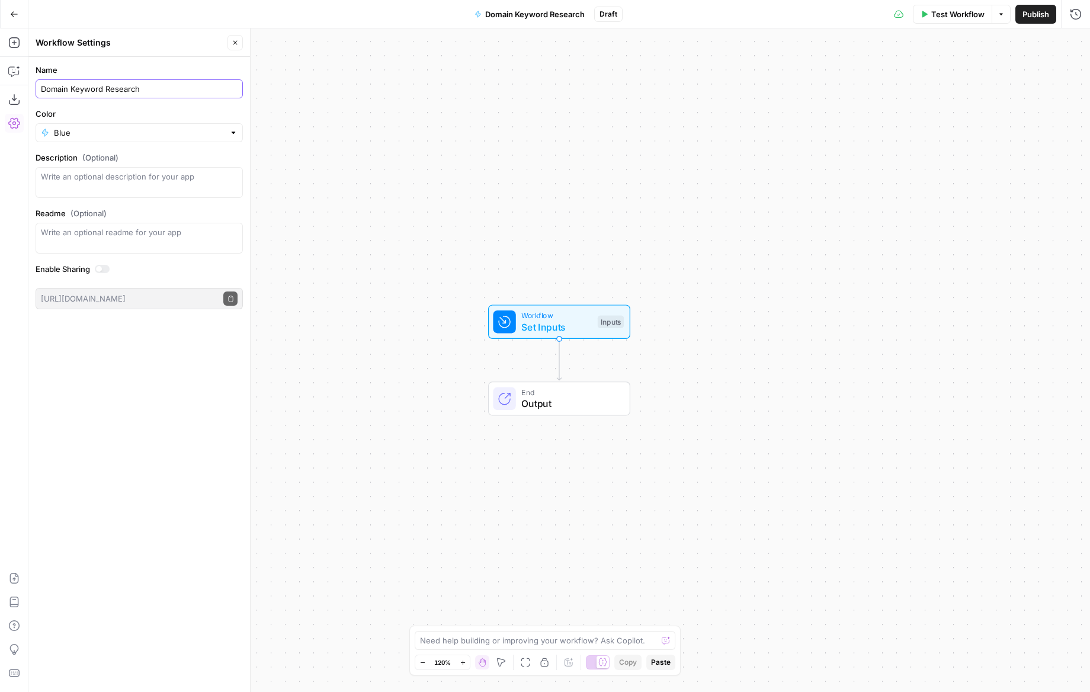
drag, startPoint x: 68, startPoint y: 88, endPoint x: 40, endPoint y: 89, distance: 27.9
click at [41, 89] on input "Domain Keyword Research" at bounding box center [137, 89] width 192 height 12
click at [153, 93] on input "Seed Keyword Research" at bounding box center [137, 89] width 192 height 12
type input "Seed Keyword Research"
click at [256, 205] on div "Workflow Set Inputs Inputs End Output" at bounding box center [559, 360] width 1062 height 664
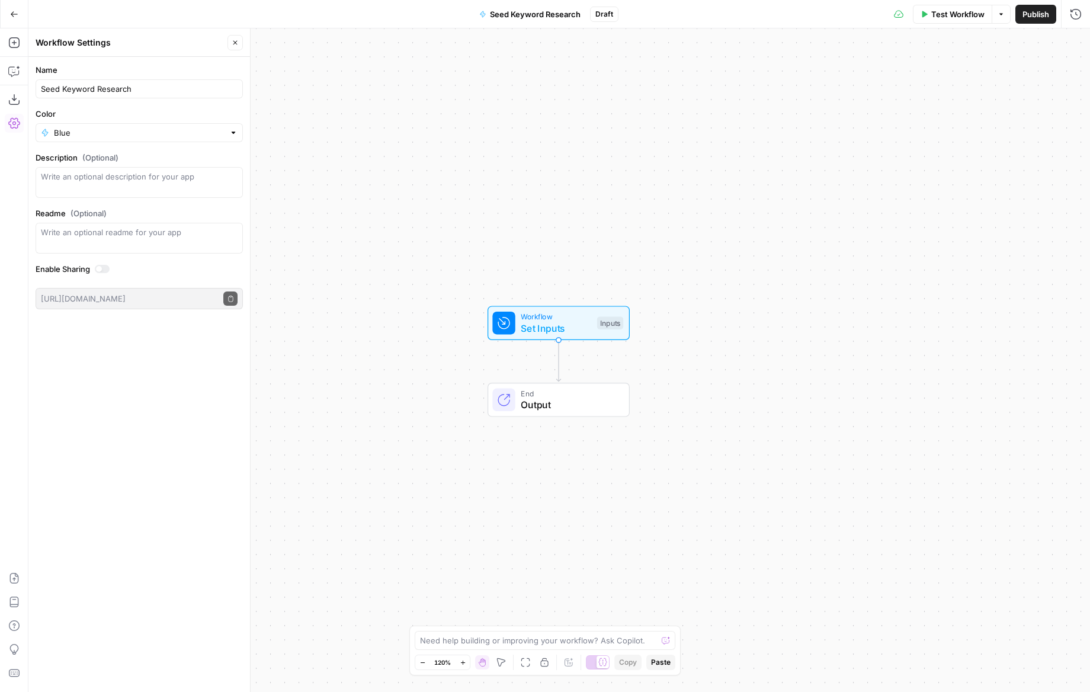
click at [217, 124] on div "Blue" at bounding box center [139, 132] width 207 height 19
click at [73, 290] on span "Red" at bounding box center [143, 293] width 169 height 12
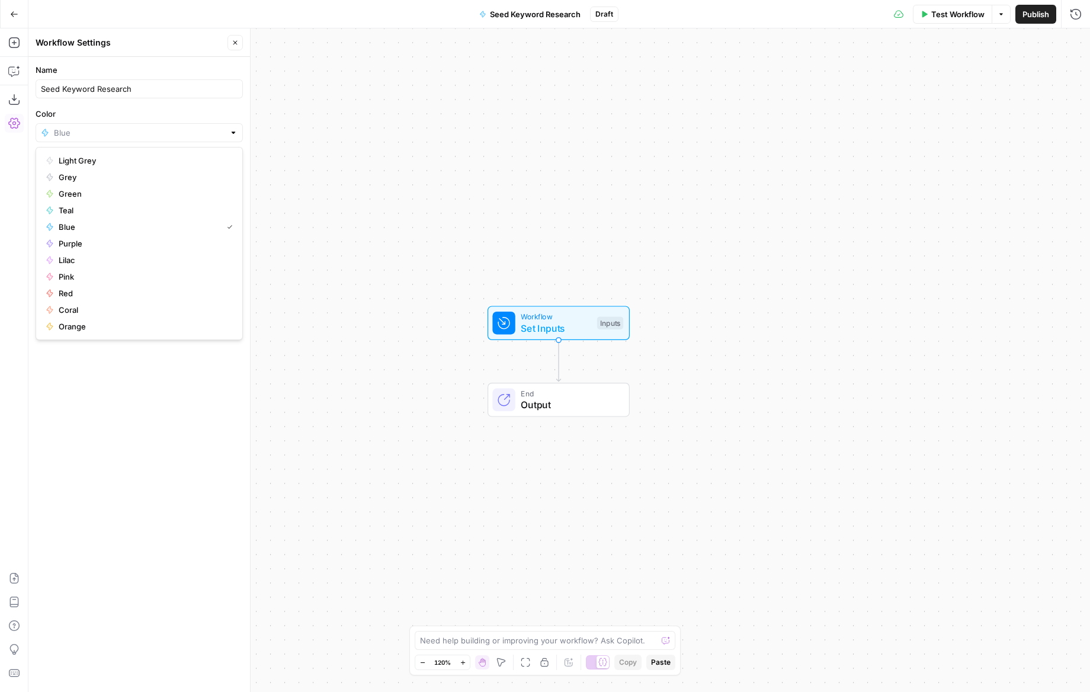
type input "Red"
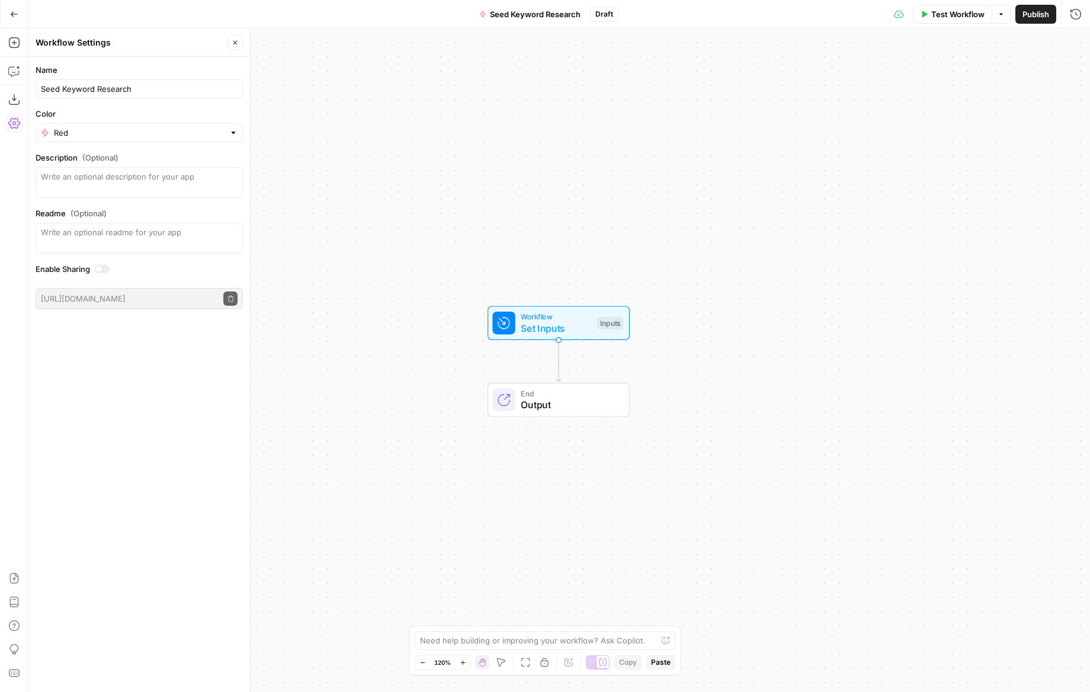
click at [220, 345] on div "Name Seed Keyword Research Color Red Description (Optional) Readme (Optional) W…" at bounding box center [139, 374] width 222 height 635
click at [232, 45] on icon "button" at bounding box center [235, 42] width 7 height 7
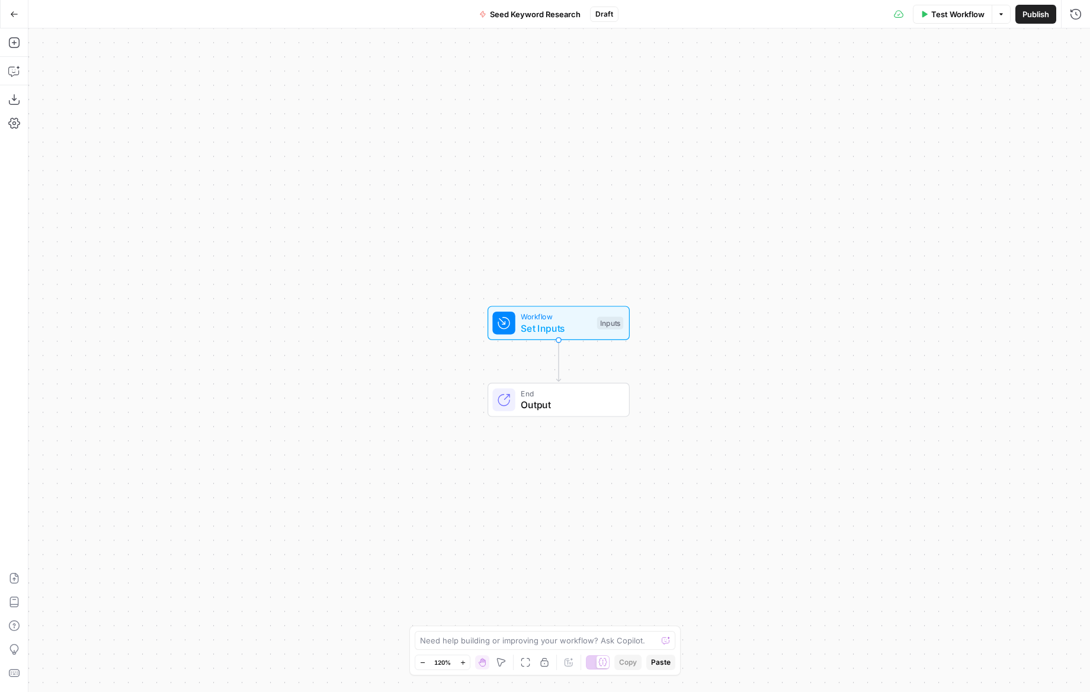
drag, startPoint x: 465, startPoint y: 651, endPoint x: 467, endPoint y: 645, distance: 6.2
click at [465, 649] on div "Need help building or improving your workflow? Ask Copilot. Zoom Out 120% Zoom …" at bounding box center [544, 651] width 271 height 50
click at [467, 643] on textarea at bounding box center [538, 641] width 237 height 12
paste textarea "produce a prioritised keyword universe, topic clusters, and a page-level map th…"
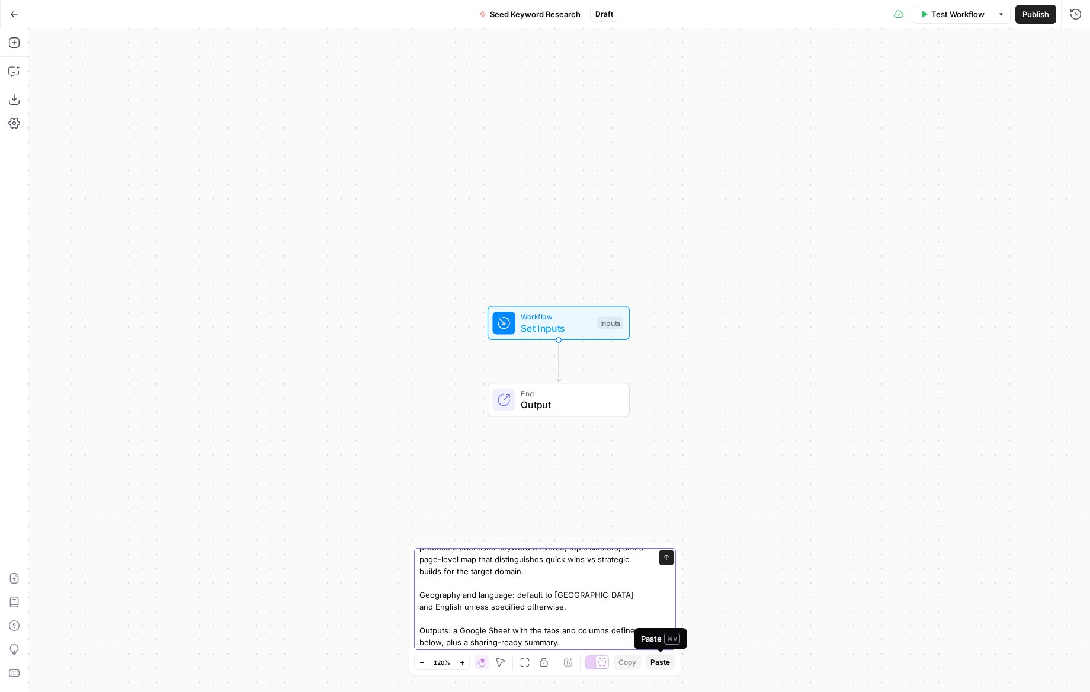
type textarea "produce a prioritised keyword universe, topic clusters, and a page-level map th…"
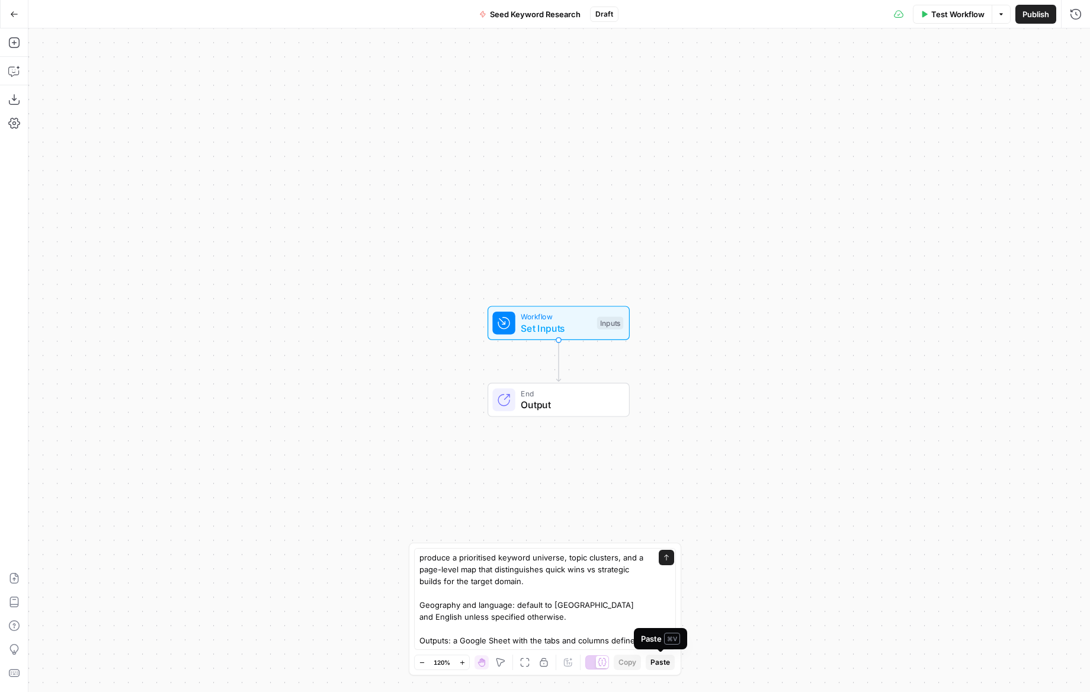
click at [662, 661] on span "Paste" at bounding box center [661, 662] width 20 height 11
click at [586, 377] on button "Delete step" at bounding box center [581, 373] width 18 height 18
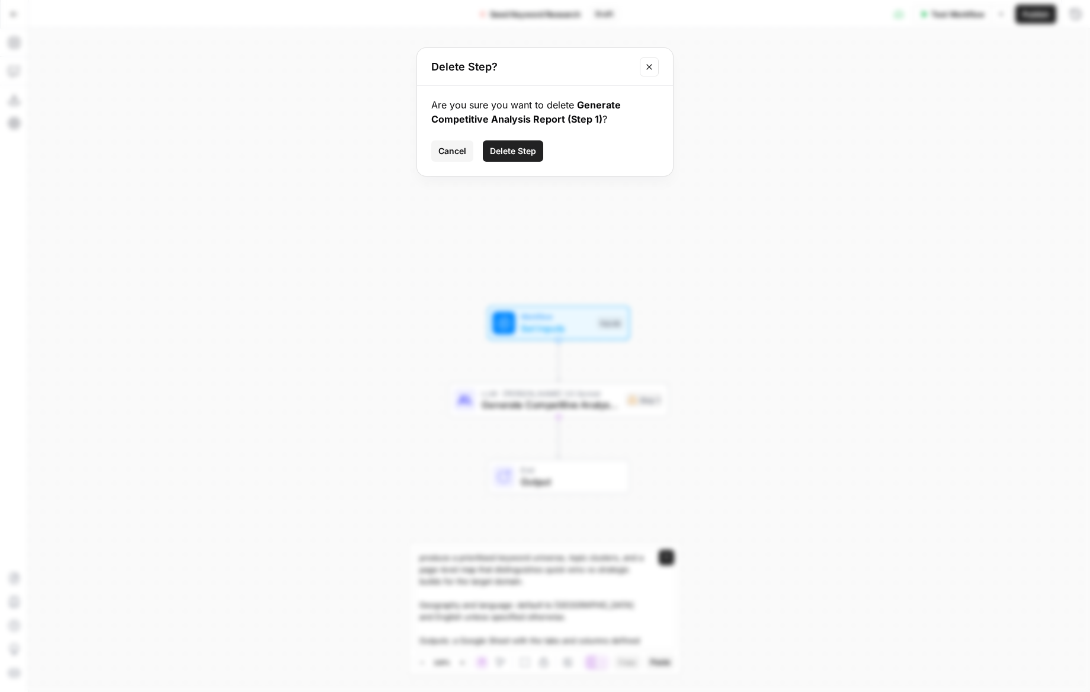
click at [499, 145] on span "Delete Step" at bounding box center [513, 151] width 46 height 12
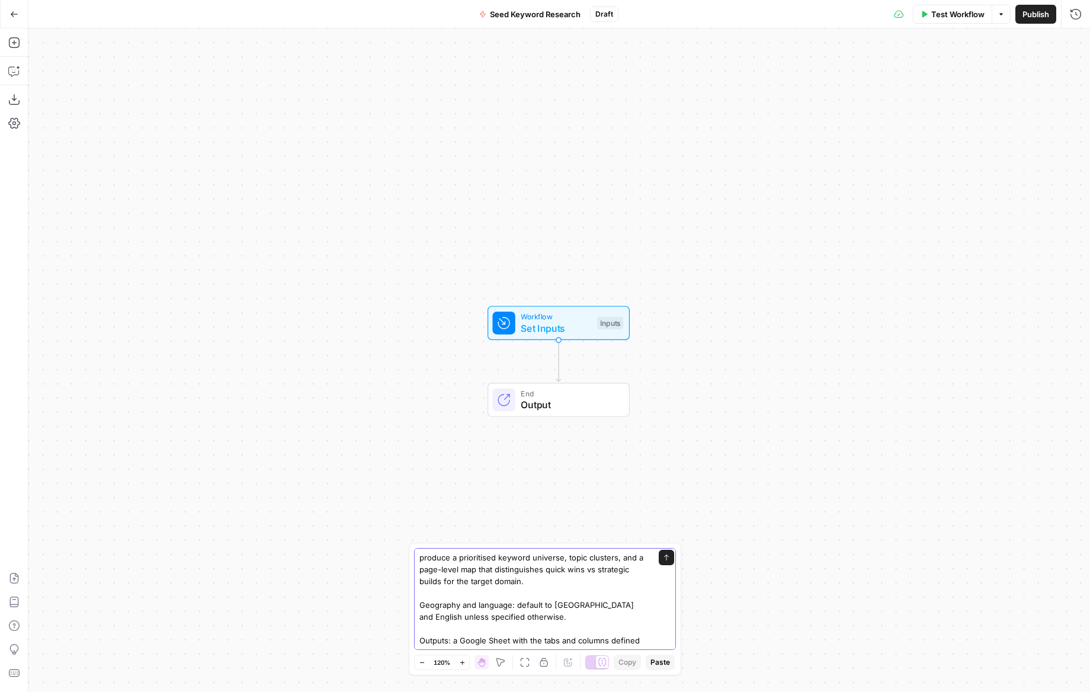
click at [664, 554] on icon "submit" at bounding box center [666, 557] width 7 height 7
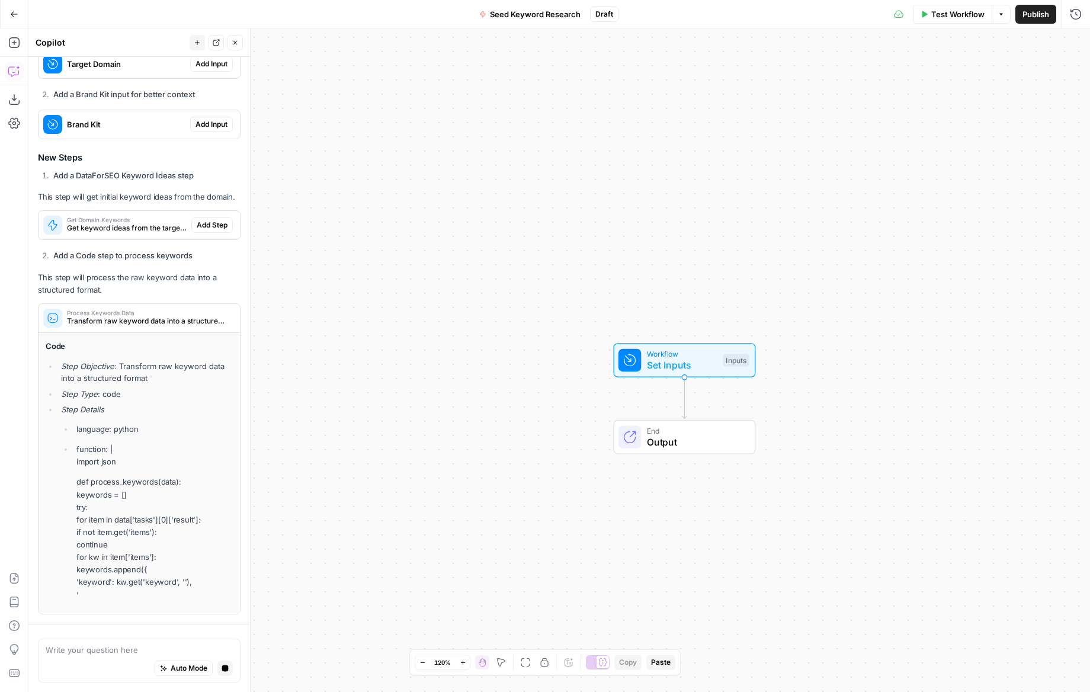
scroll to position [477, 0]
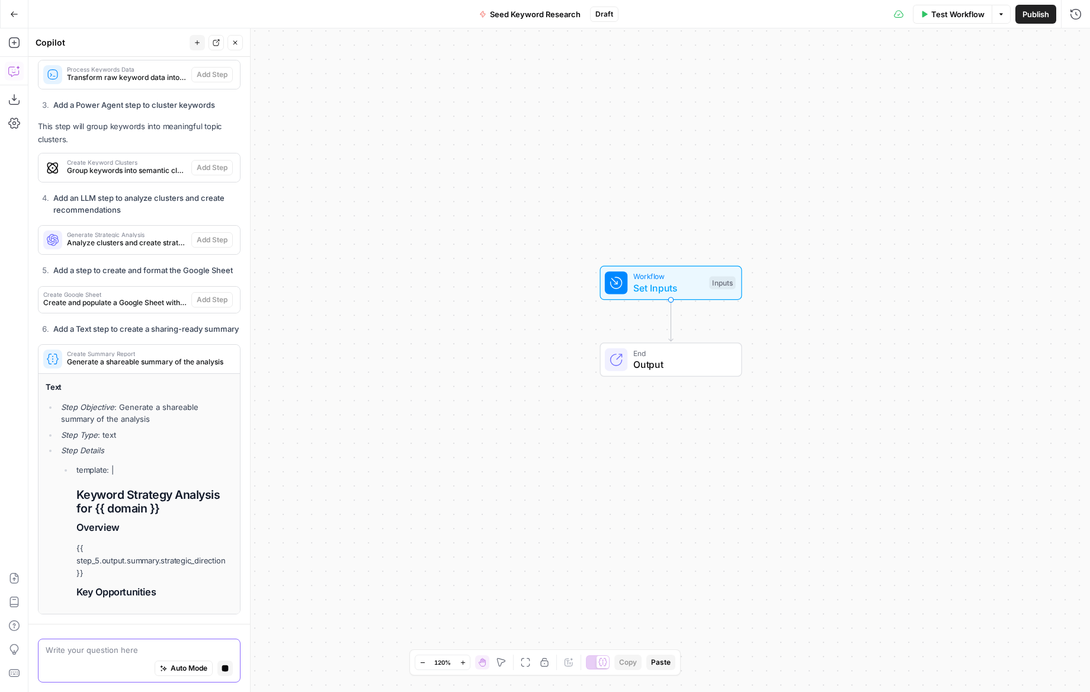
click at [181, 671] on span "Auto Mode" at bounding box center [189, 668] width 37 height 11
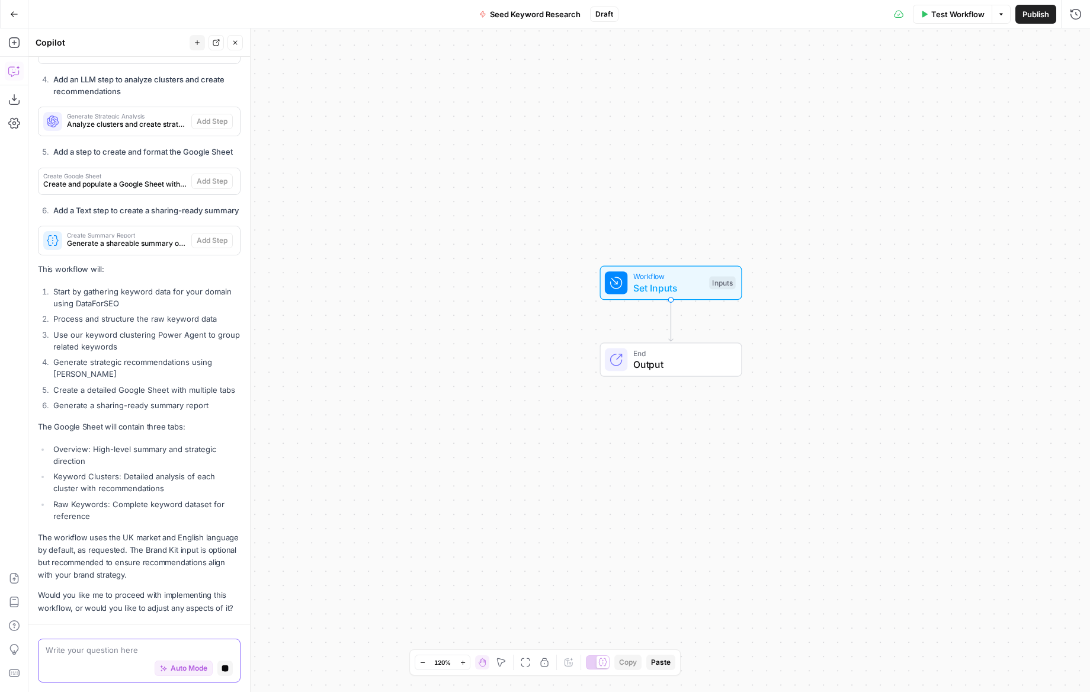
scroll to position [886, 0]
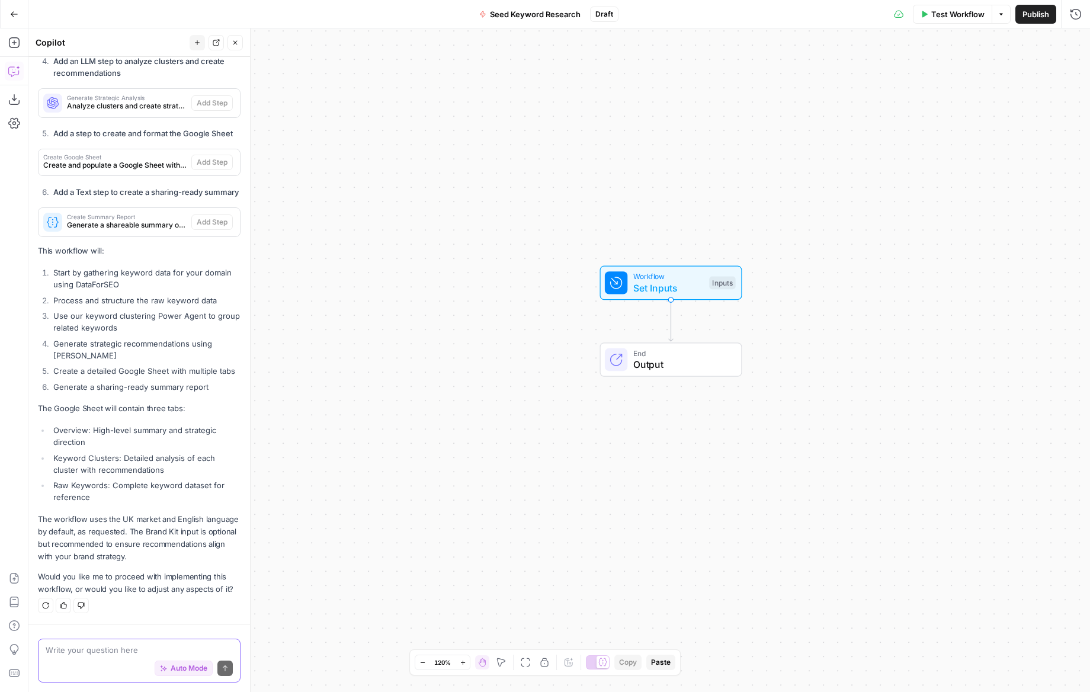
click at [140, 652] on textarea at bounding box center [139, 650] width 187 height 12
type textarea "execute"
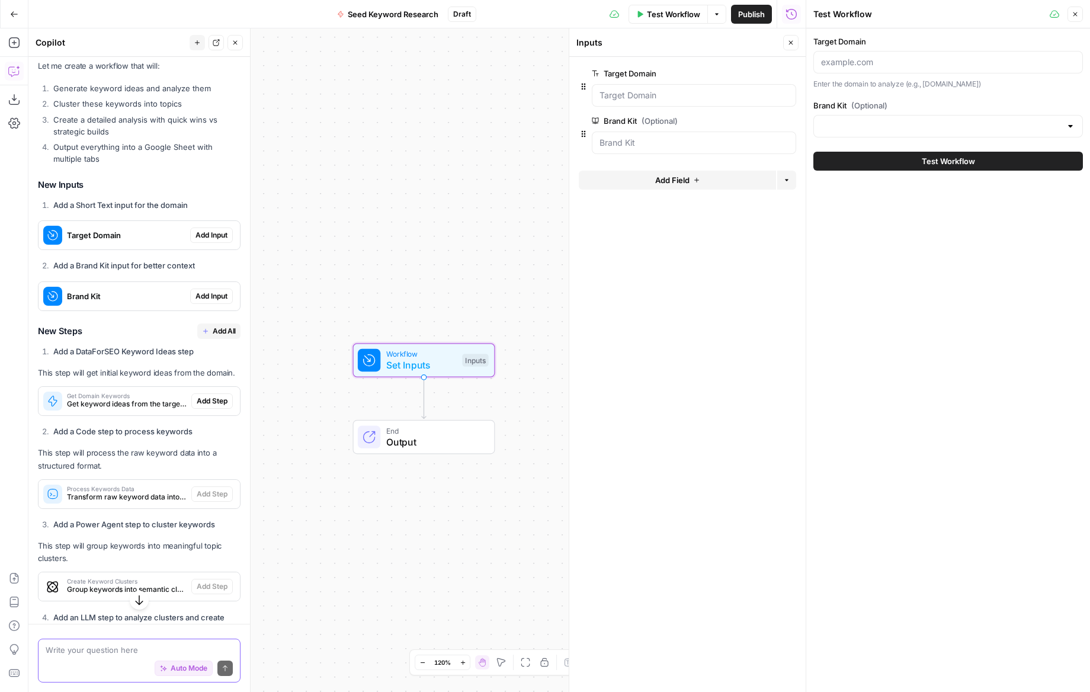
scroll to position [411, 0]
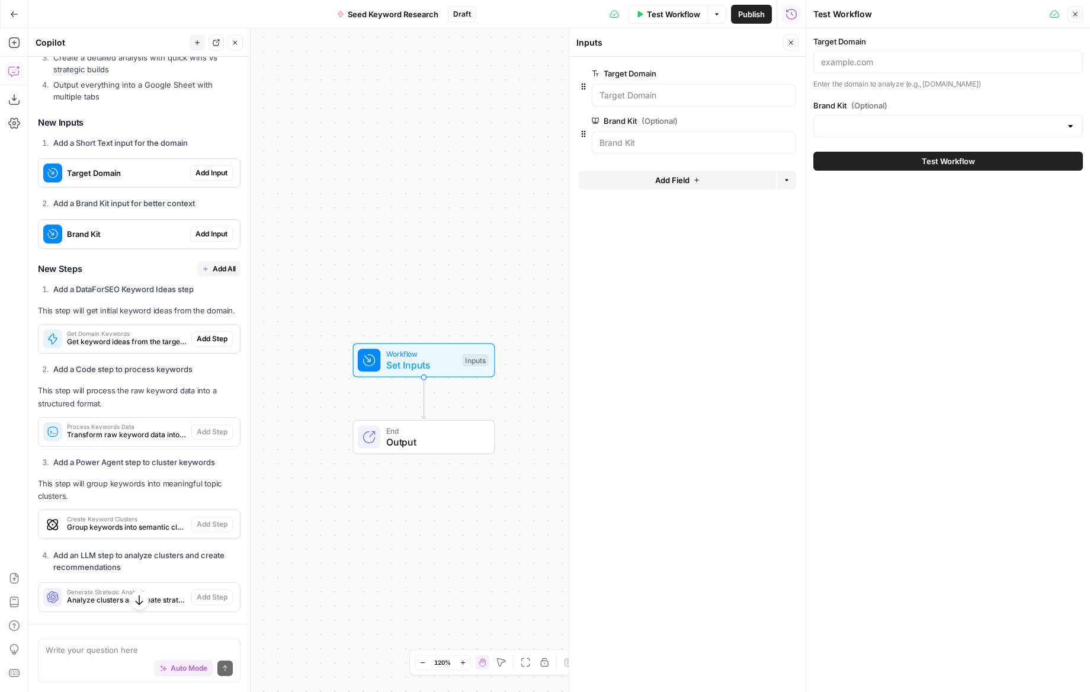
drag, startPoint x: 228, startPoint y: 270, endPoint x: 236, endPoint y: 274, distance: 9.3
click at [228, 270] on span "Add All" at bounding box center [224, 269] width 23 height 11
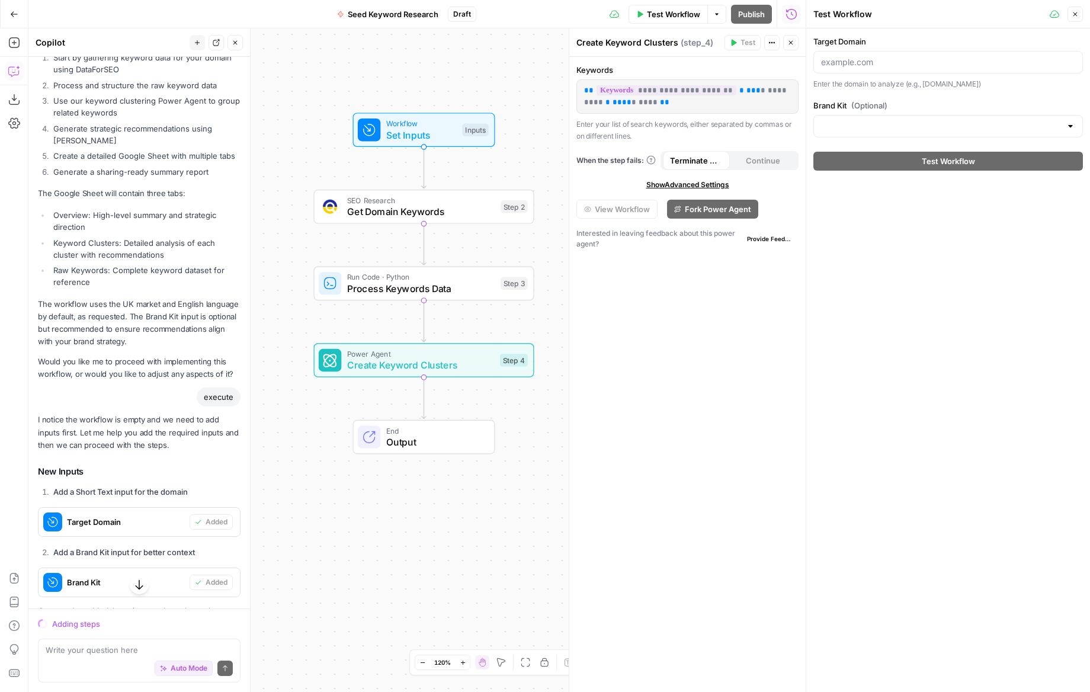
scroll to position [1164, 0]
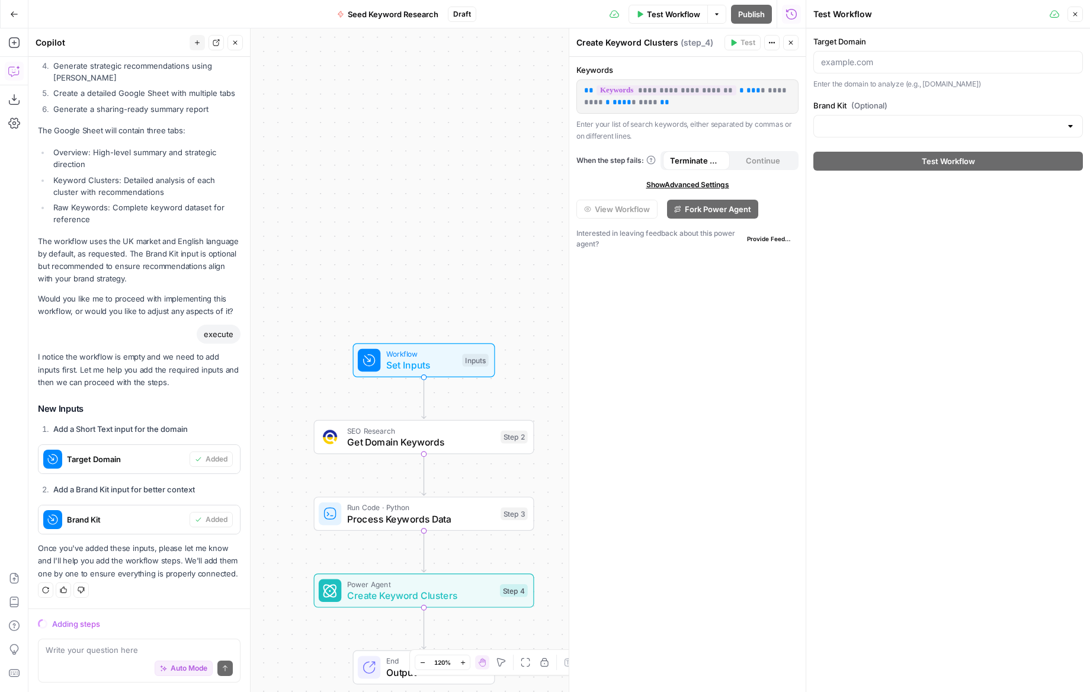
click at [134, 571] on p "Once you've added these inputs, please let me know and I'll help you add the wo…" at bounding box center [139, 560] width 203 height 37
click at [117, 649] on div "Auto Mode is enabled but cannot run. Fill in all required workflow inputs." at bounding box center [183, 639] width 175 height 24
drag, startPoint x: 57, startPoint y: 648, endPoint x: 65, endPoint y: 648, distance: 8.3
click at [57, 648] on textarea at bounding box center [139, 650] width 187 height 12
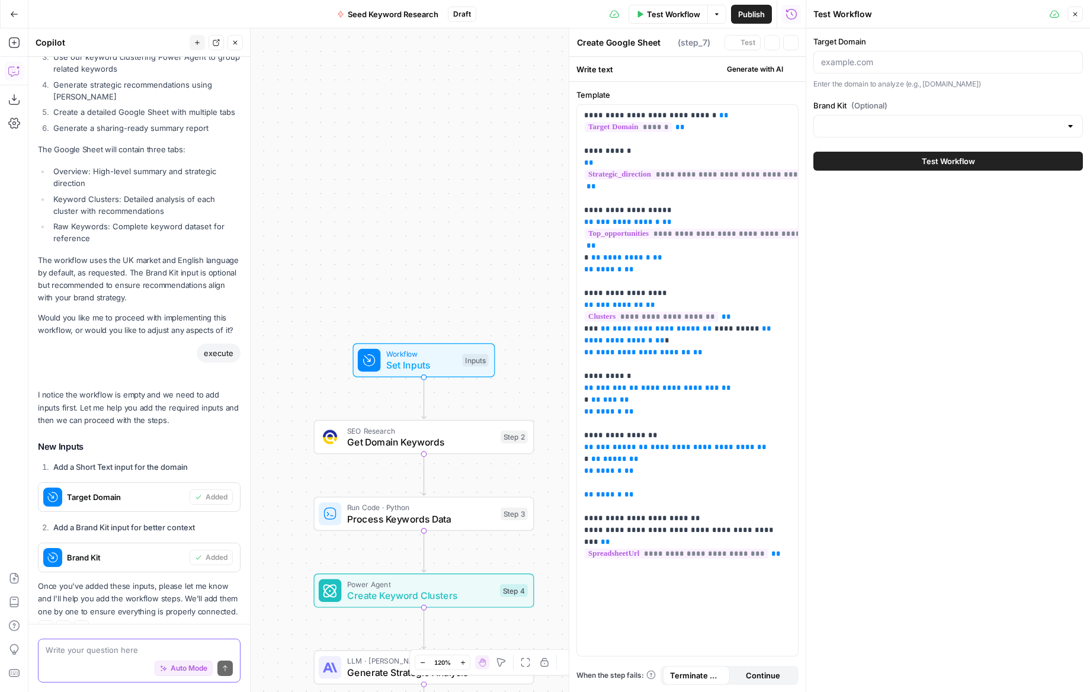
type textarea "Create Summary Report"
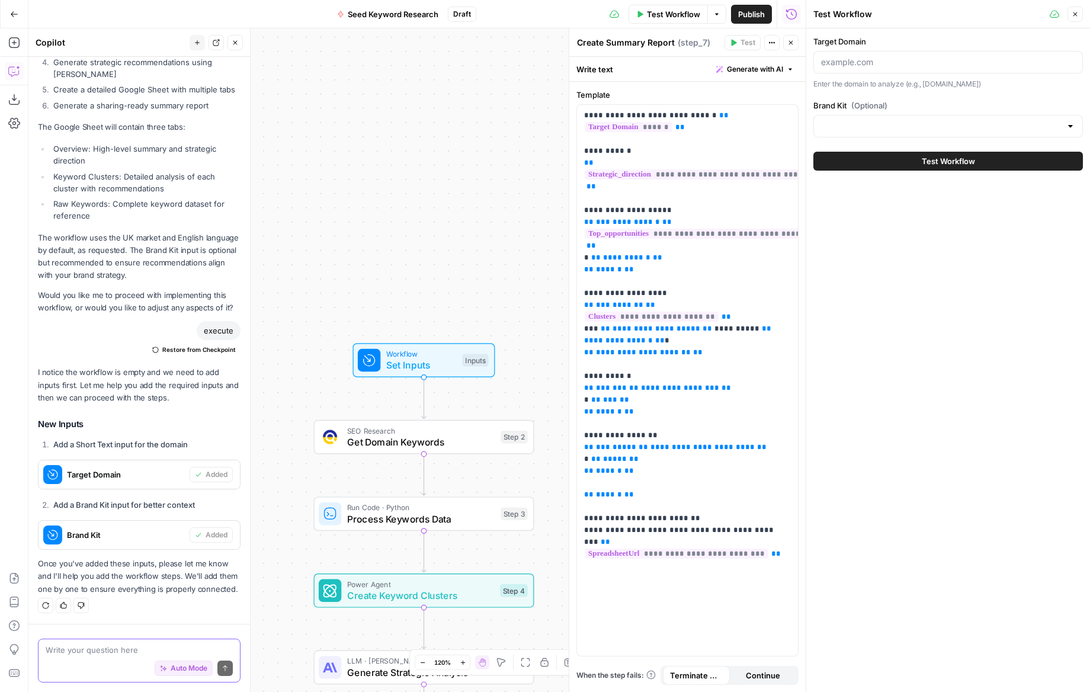
paste textarea "Build seed lists Populate Seeds_Raw from: On-site: nav labels, H1s, page titles…"
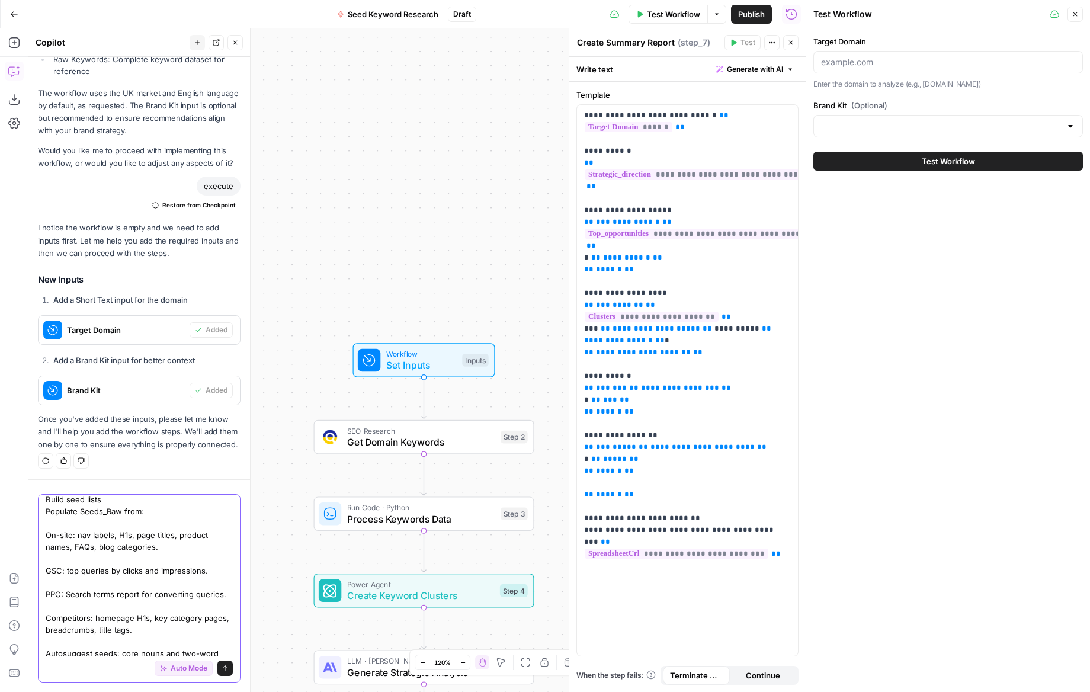
scroll to position [0, 0]
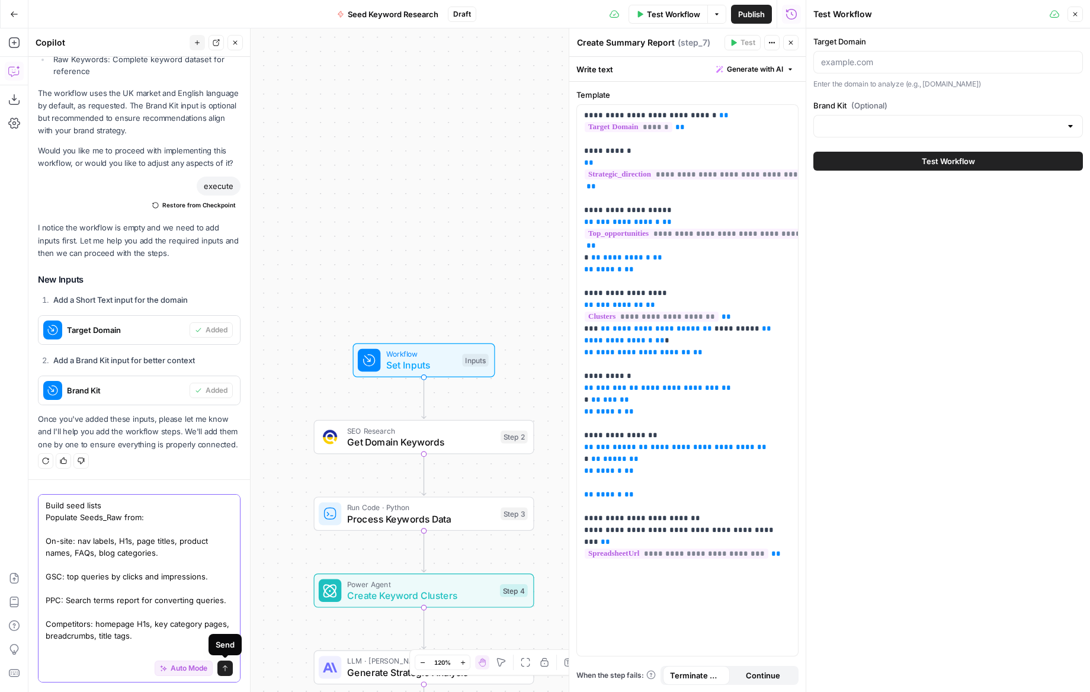
type textarea "Build seed lists Populate Seeds_Raw from: On-site: nav labels, H1s, page titles…"
click at [227, 669] on icon "submit" at bounding box center [225, 668] width 7 height 7
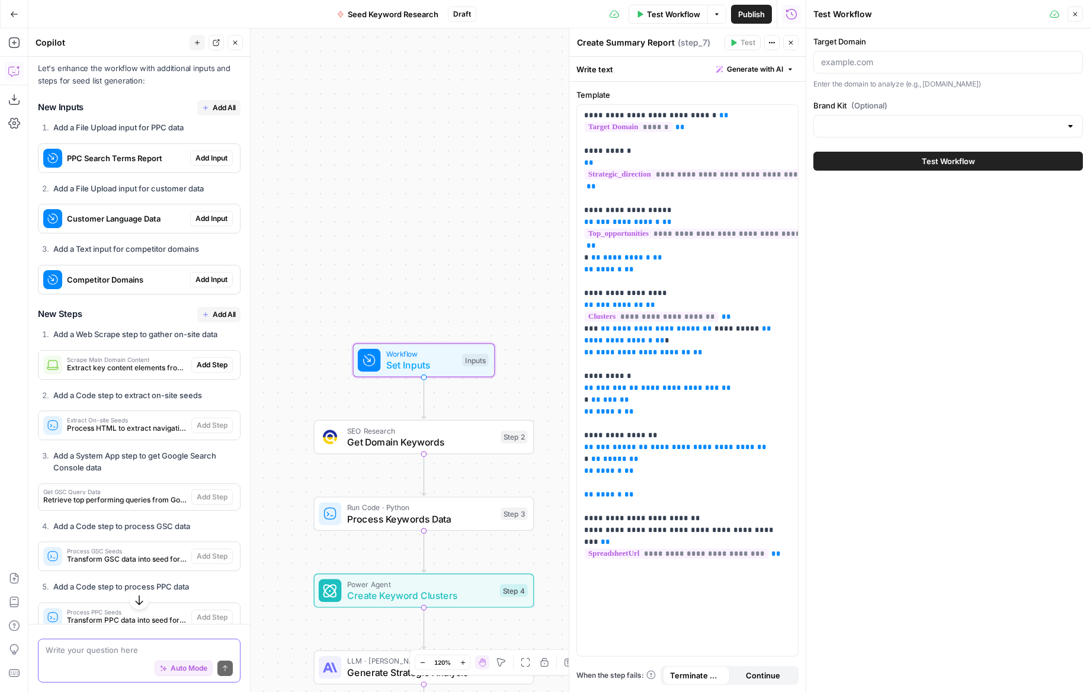
scroll to position [2113, 0]
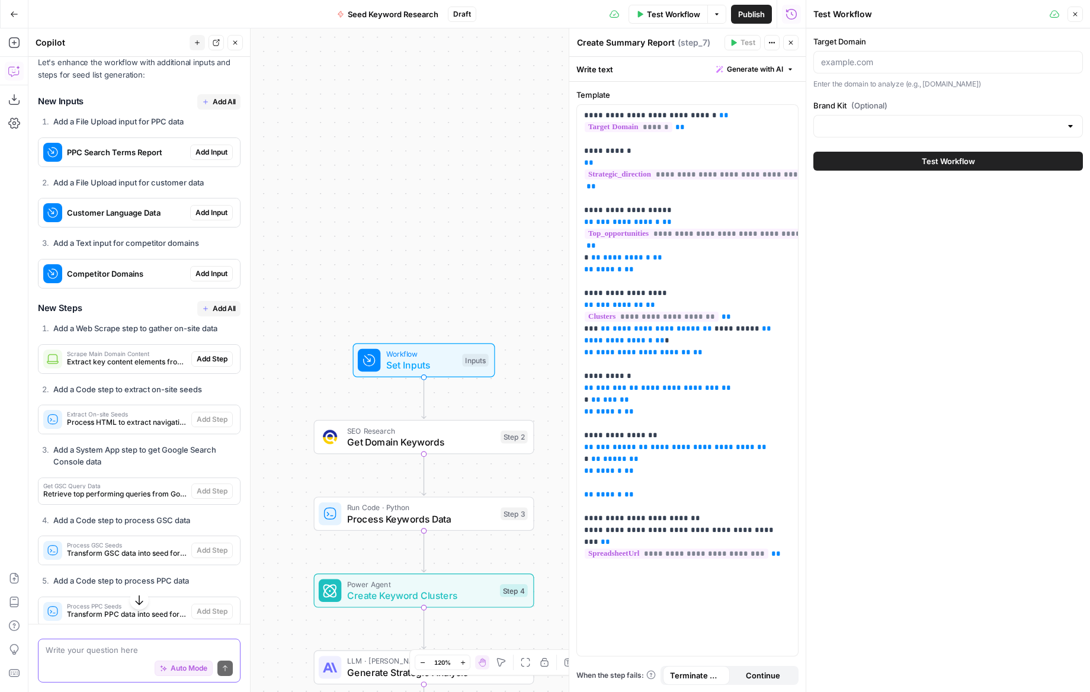
click at [209, 94] on button "Add All" at bounding box center [218, 101] width 43 height 15
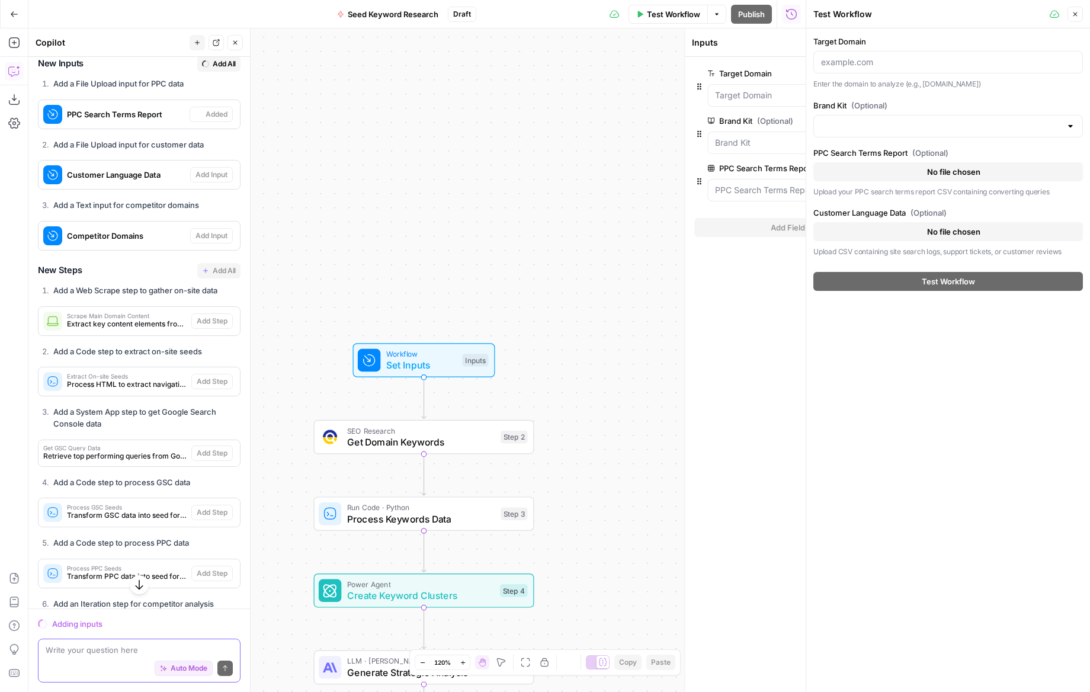
scroll to position [2132, 0]
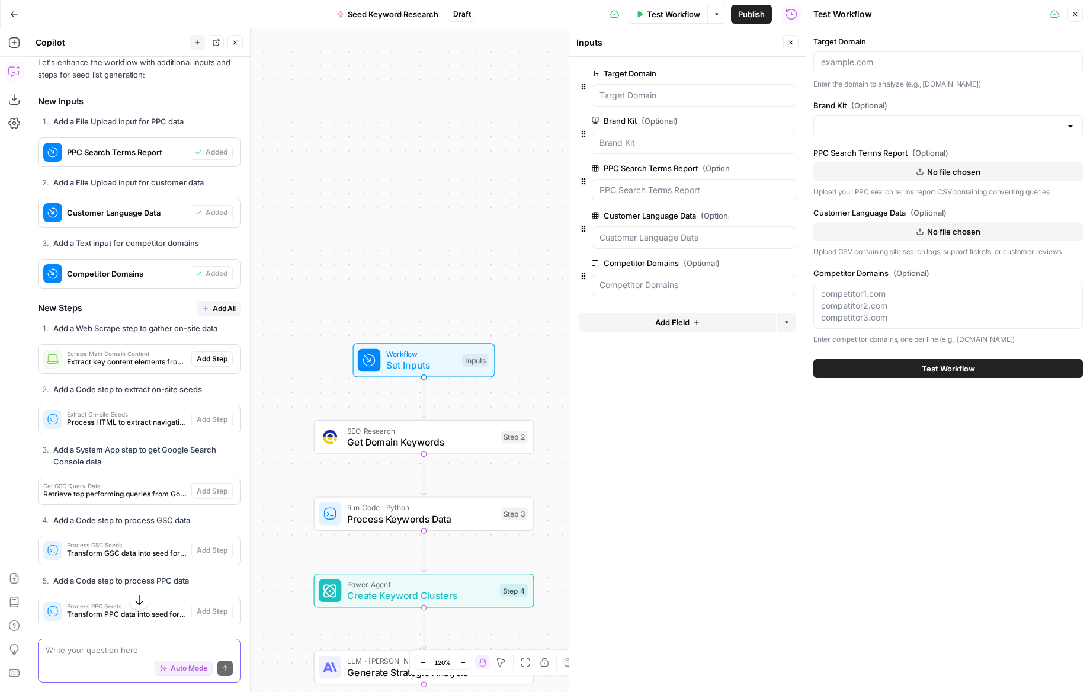
click at [220, 303] on span "Add All" at bounding box center [224, 308] width 23 height 11
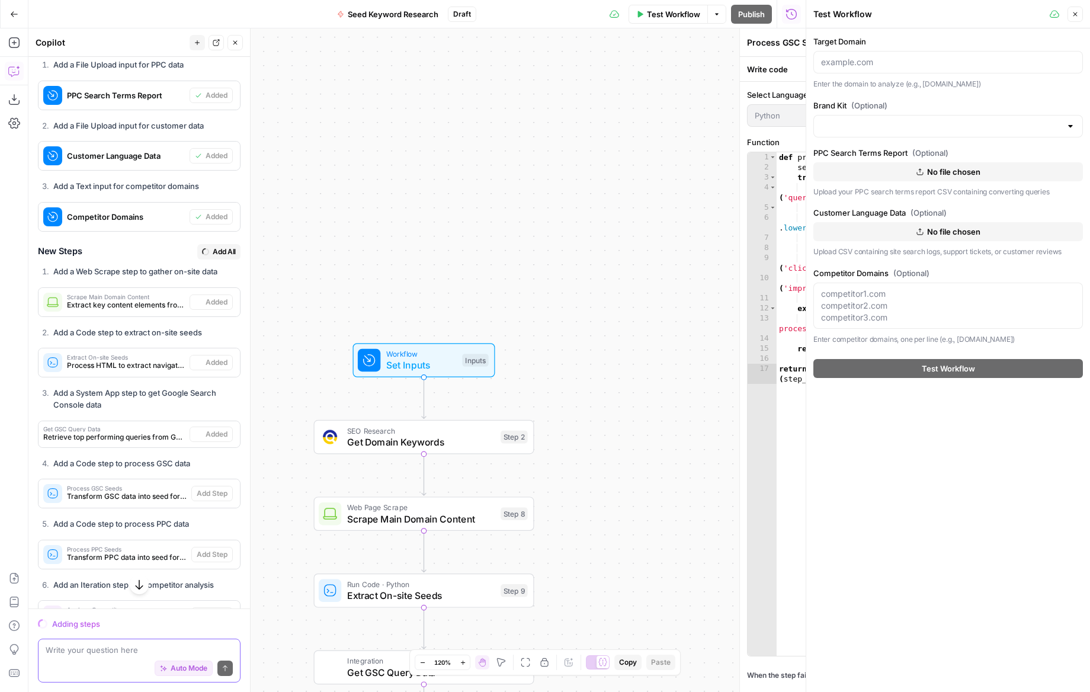
scroll to position [2075, 0]
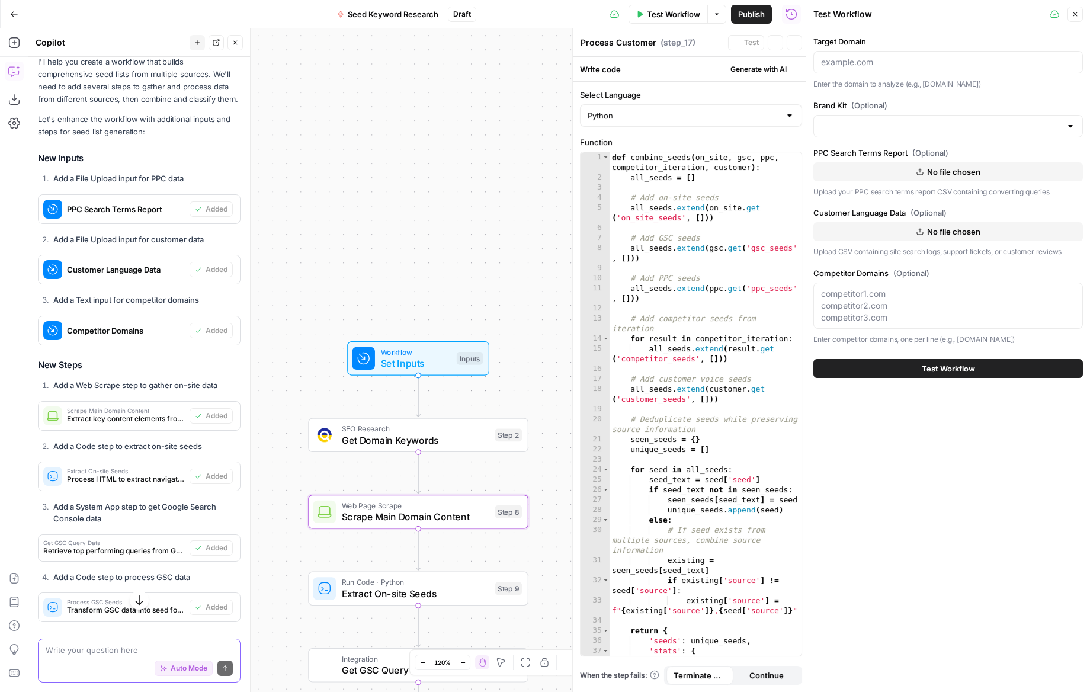
type textarea "Combine All Seeds"
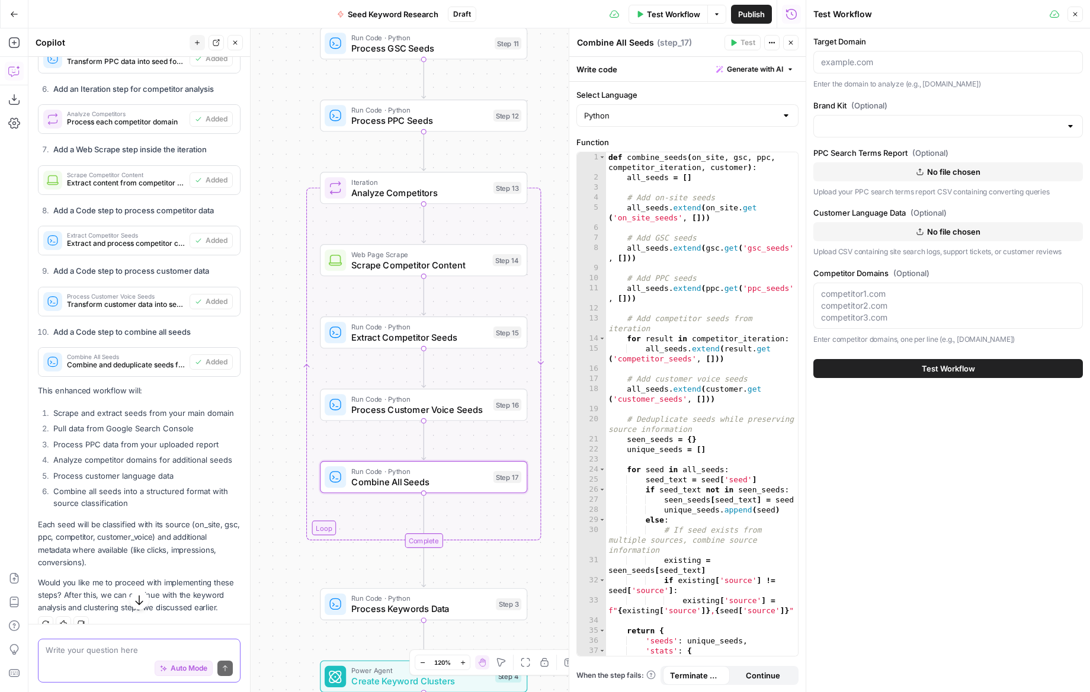
scroll to position [2691, 0]
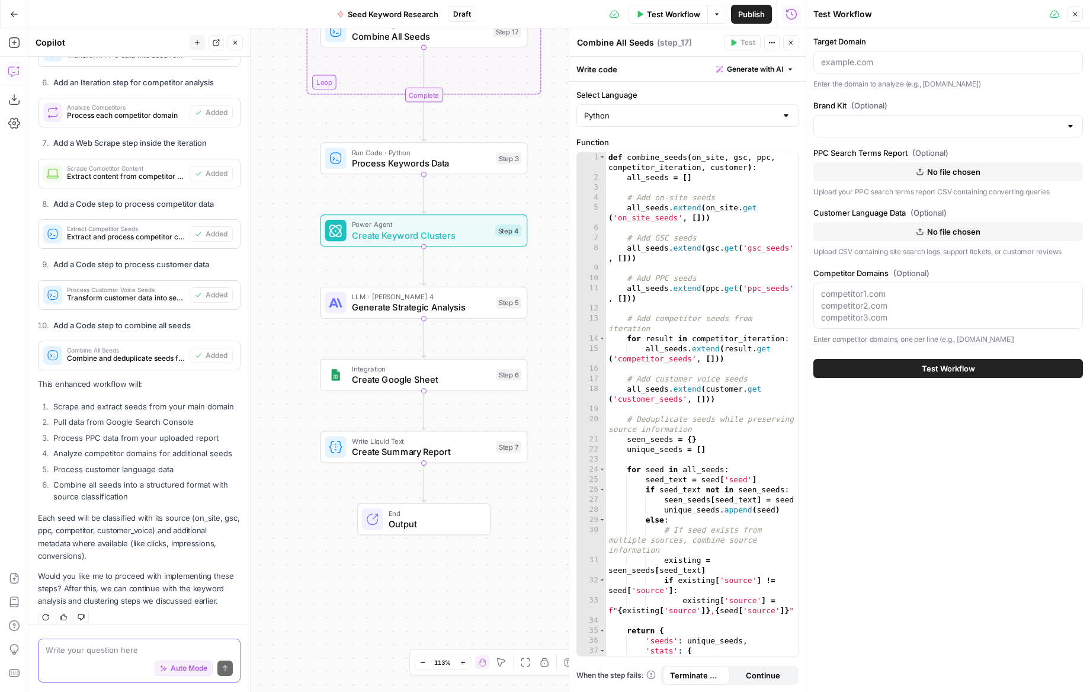
click at [103, 654] on textarea at bounding box center [139, 650] width 187 height 12
paste textarea "Expand programmatically For each seed, generate expansions into Keywords_Raw us…"
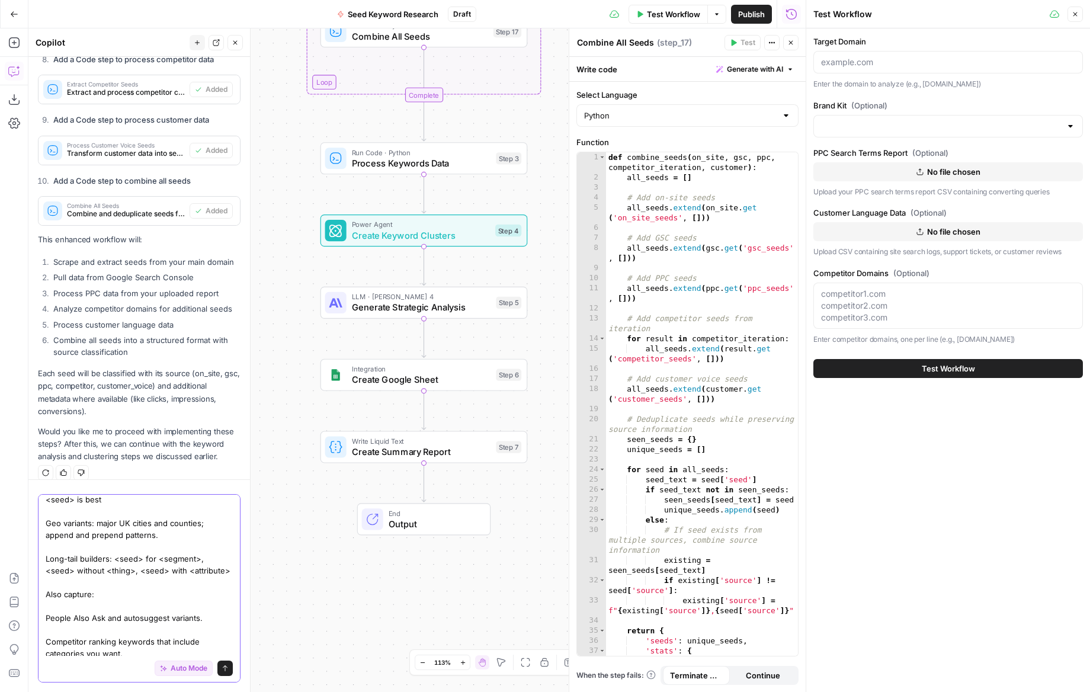
type textarea "Expand programmatically For each seed, generate expansions into Keywords_Raw us…"
drag, startPoint x: 226, startPoint y: 670, endPoint x: 220, endPoint y: 591, distance: 79.0
click at [226, 670] on icon "submit" at bounding box center [225, 668] width 7 height 7
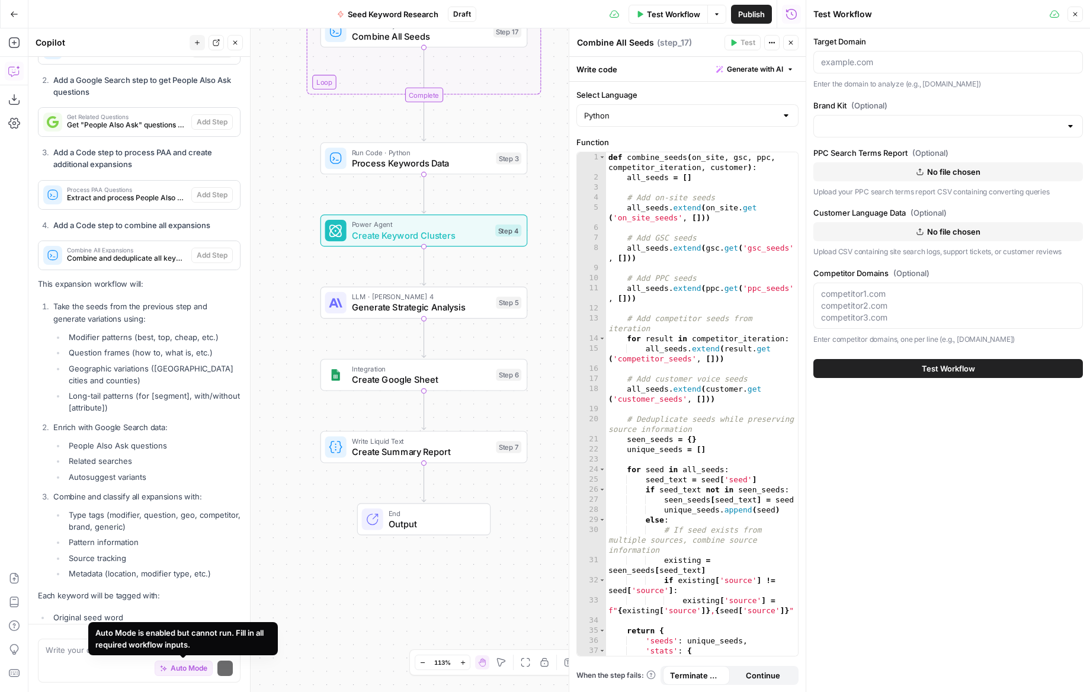
scroll to position [3932, 0]
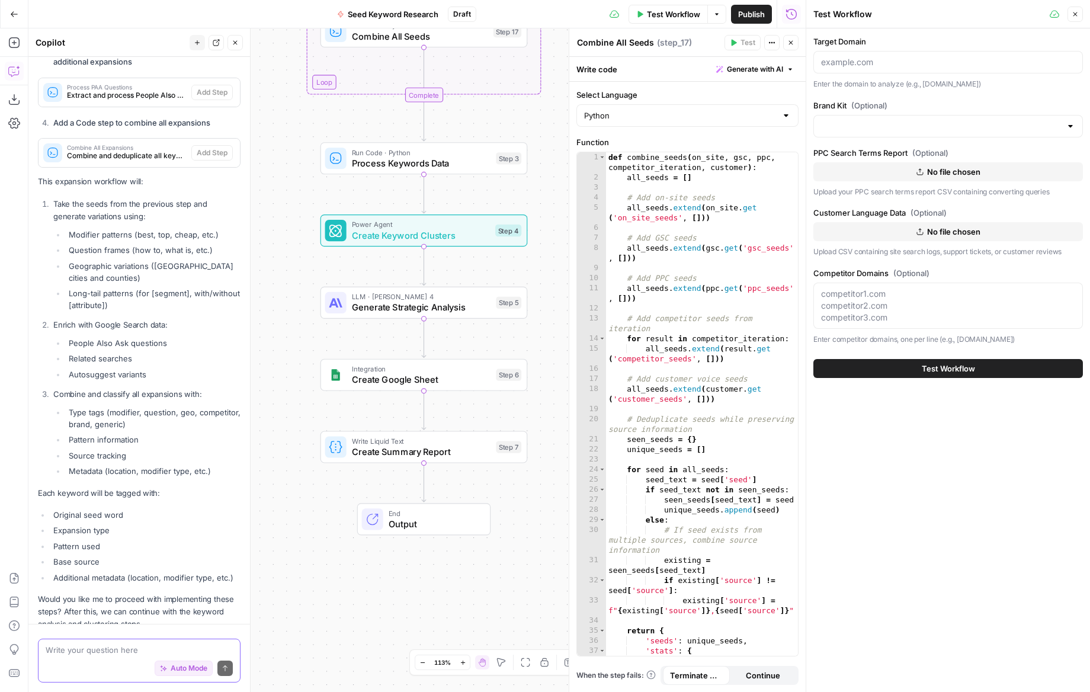
click at [181, 664] on span "Auto Mode" at bounding box center [189, 668] width 37 height 11
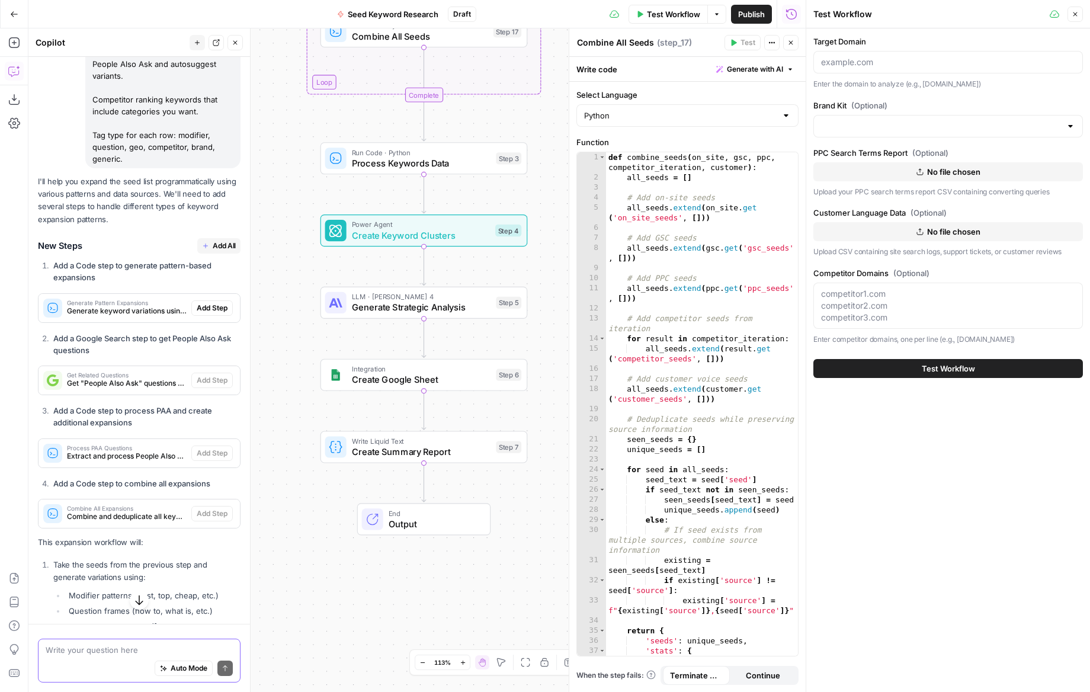
scroll to position [3618, 0]
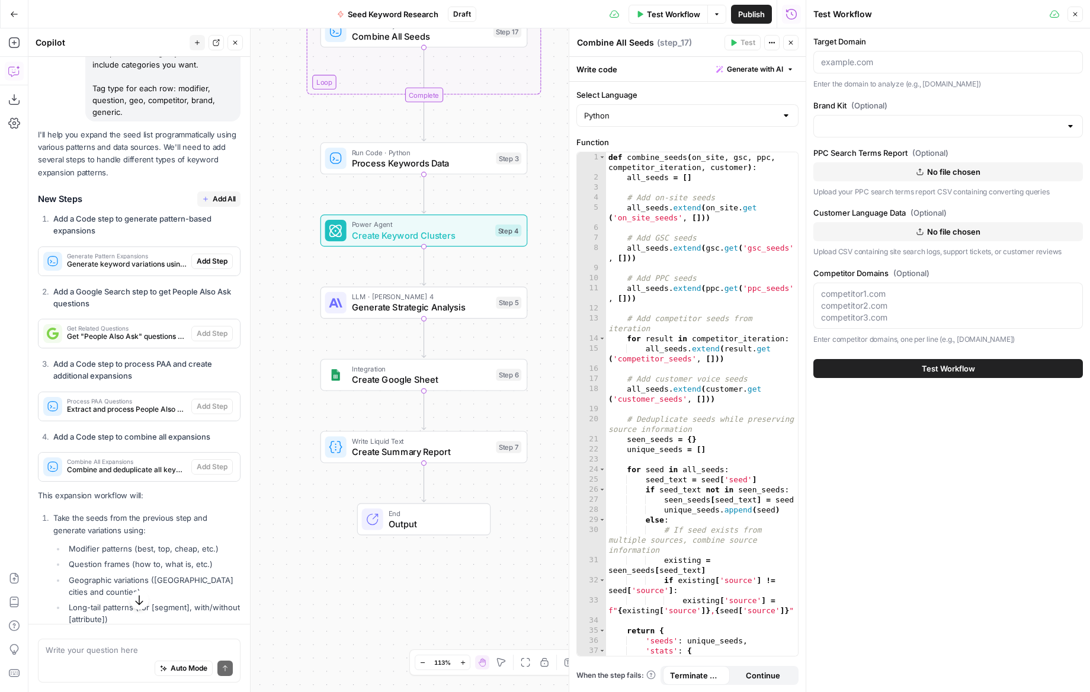
drag, startPoint x: 219, startPoint y: 176, endPoint x: 236, endPoint y: 217, distance: 44.7
click at [219, 194] on span "Add All" at bounding box center [224, 199] width 23 height 11
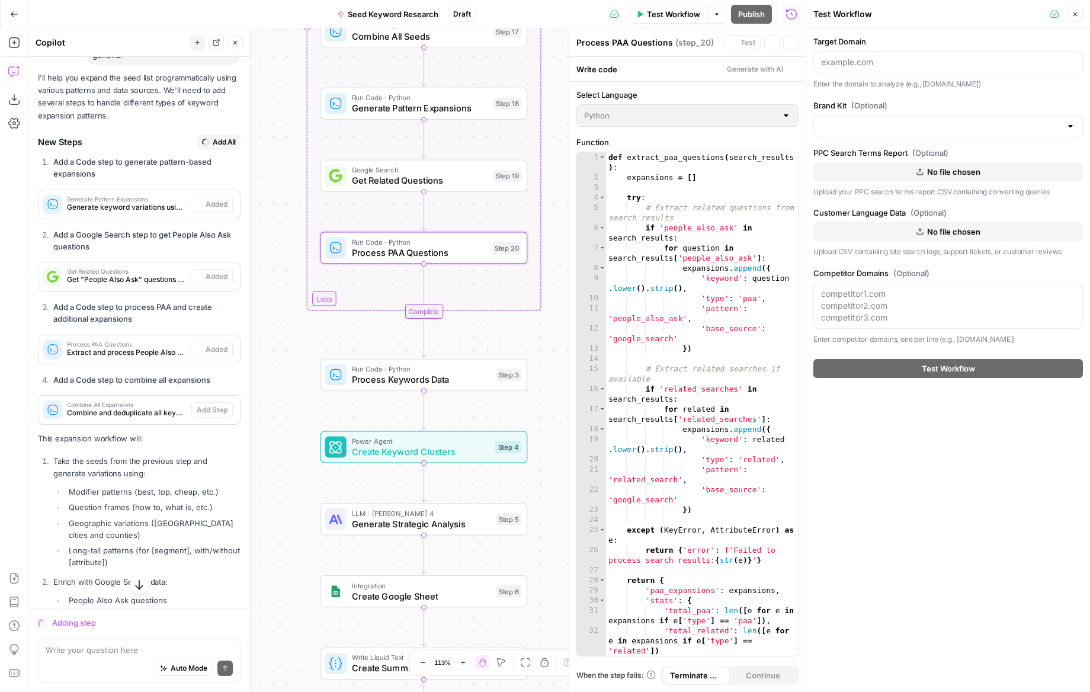
scroll to position [3561, 0]
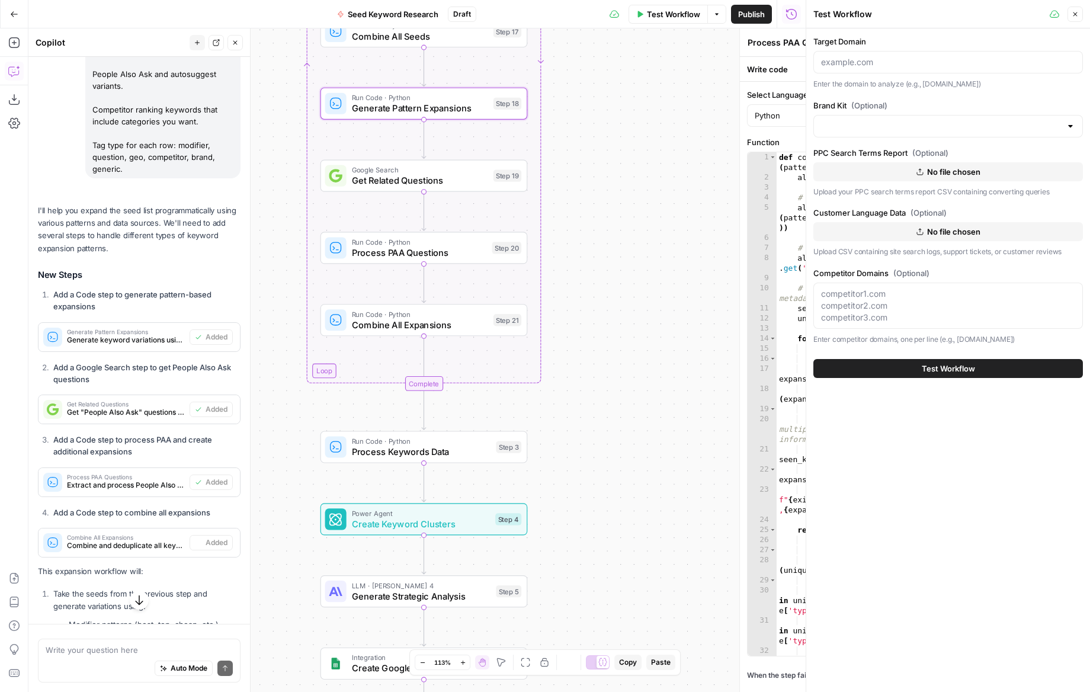
type textarea "Combine All Expansions"
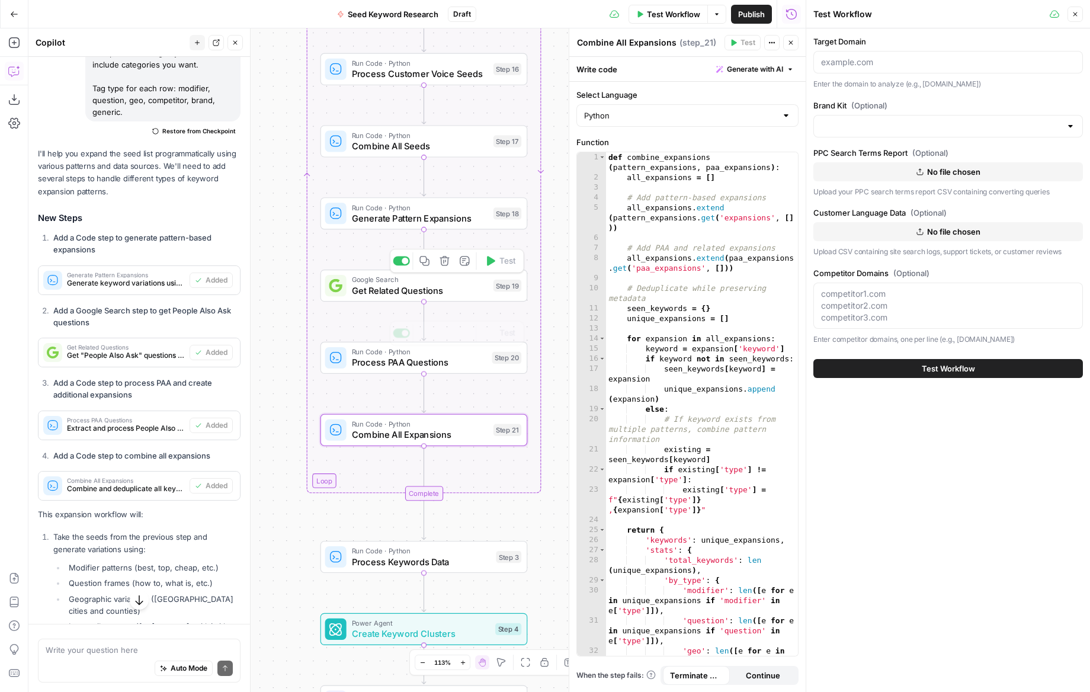
scroll to position [3951, 0]
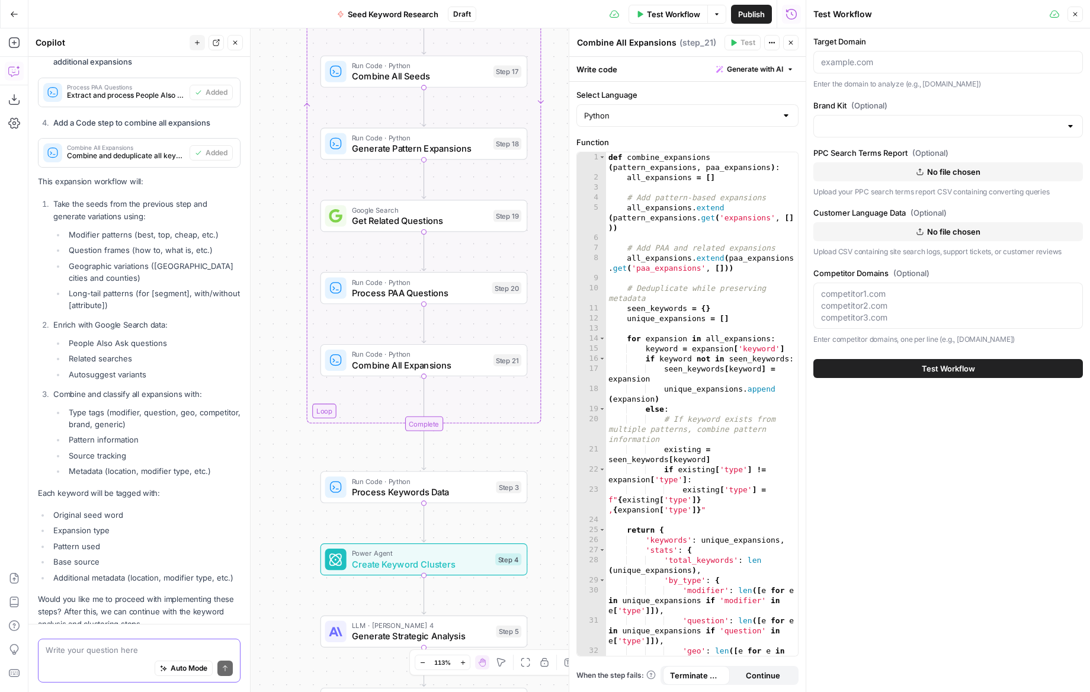
click at [88, 652] on textarea at bounding box center [139, 650] width 187 height 12
paste textarea "Step 4. Fetch metrics For each keyword in Keywords_Raw, populate Metrics: SV, K…"
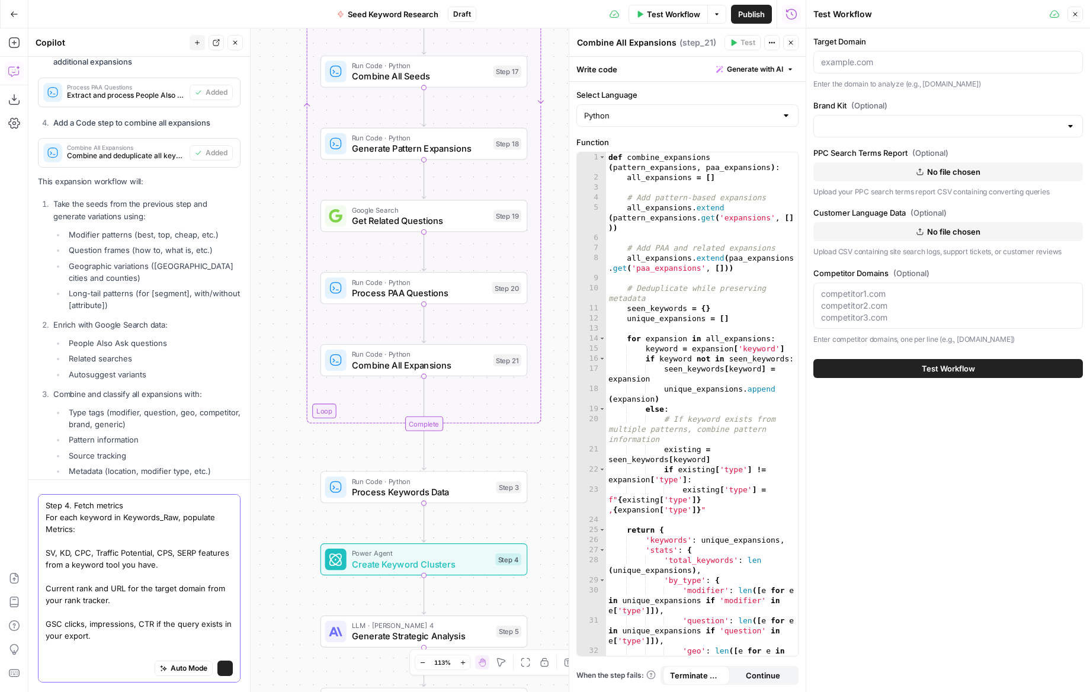
scroll to position [4095, 0]
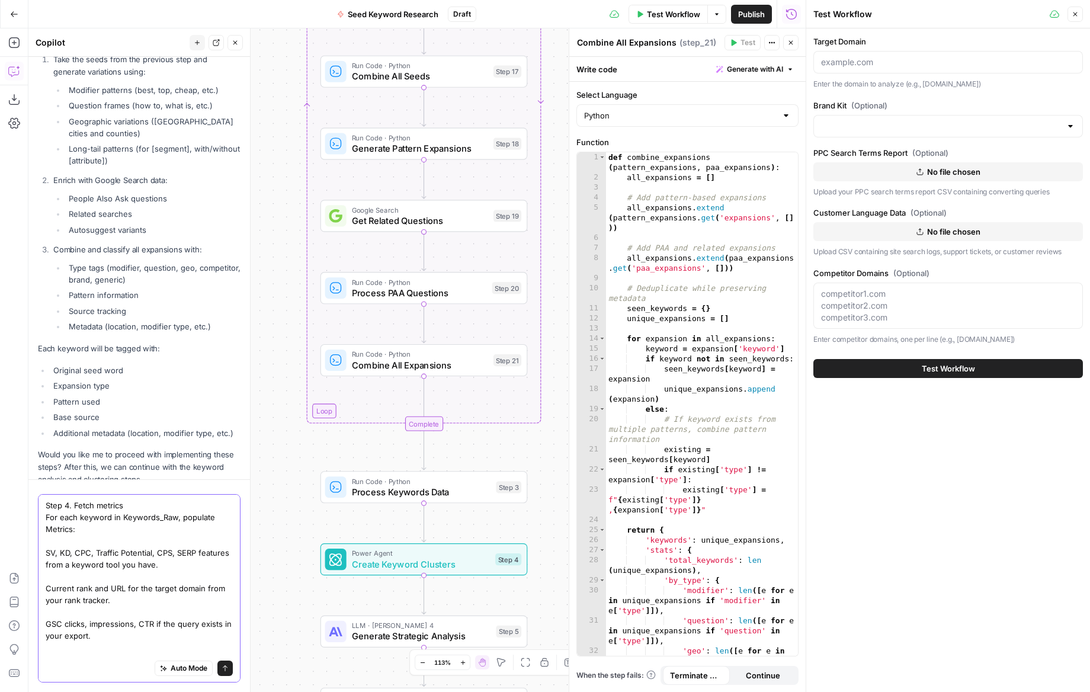
type textarea "Step 4. Fetch metrics For each keyword in Keywords_Raw, populate Metrics: SV, K…"
drag, startPoint x: 227, startPoint y: 670, endPoint x: 264, endPoint y: 644, distance: 45.2
click at [227, 670] on icon "submit" at bounding box center [225, 668] width 7 height 7
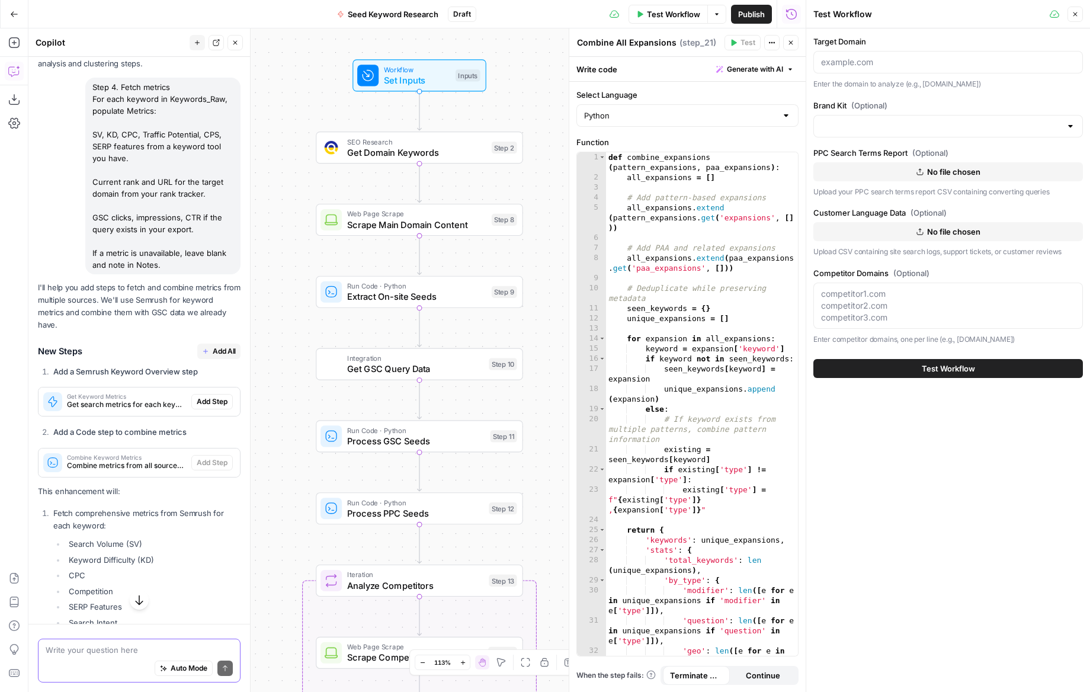
scroll to position [4510, 0]
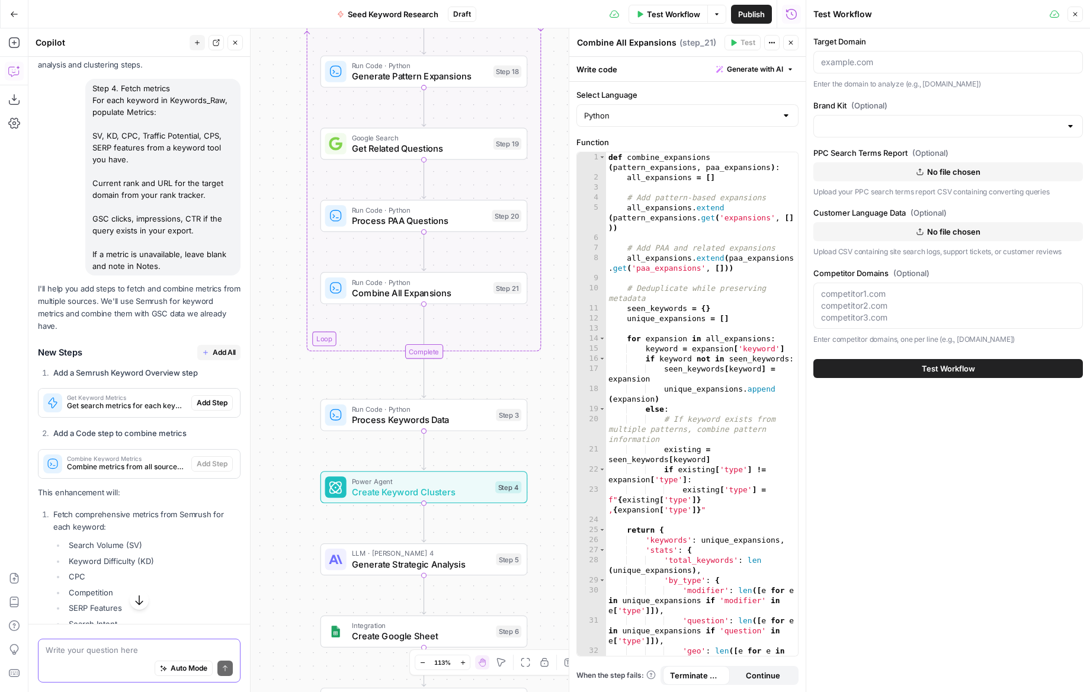
drag, startPoint x: 217, startPoint y: 305, endPoint x: 239, endPoint y: 316, distance: 24.1
click at [217, 347] on span "Add All" at bounding box center [224, 352] width 23 height 11
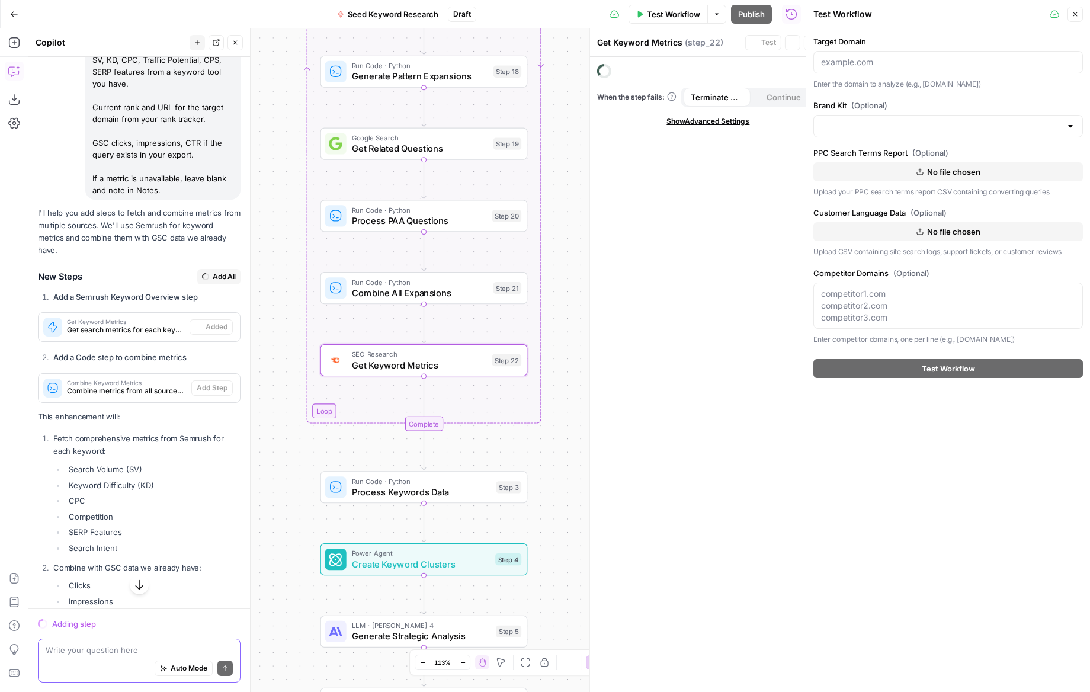
scroll to position [4434, 0]
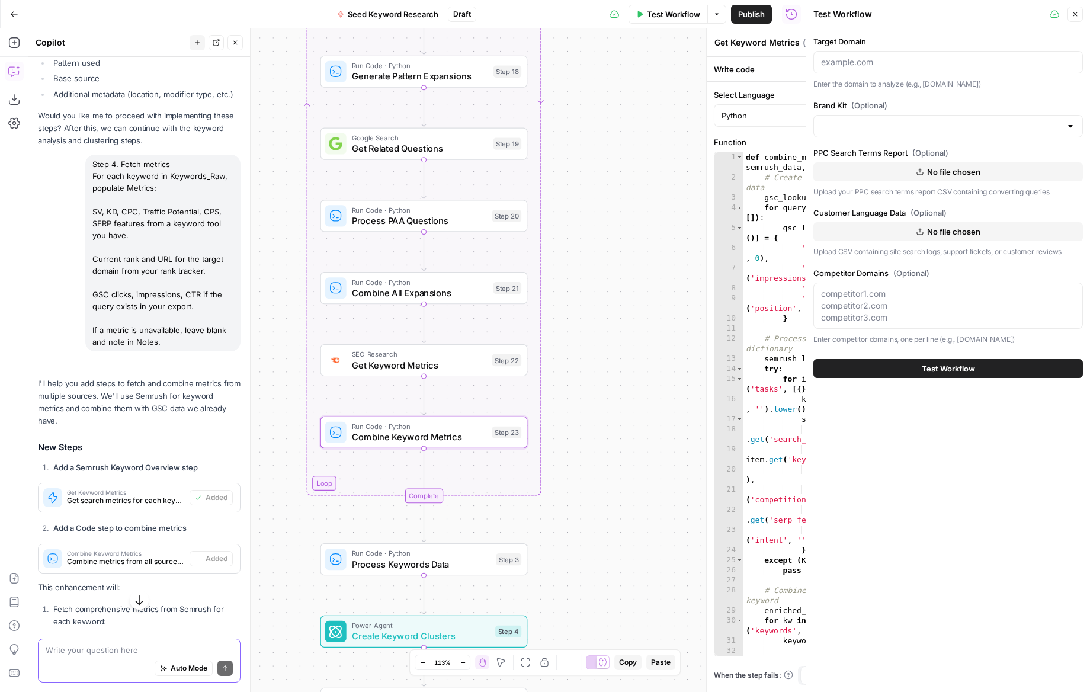
type textarea "Combine Keyword Metrics"
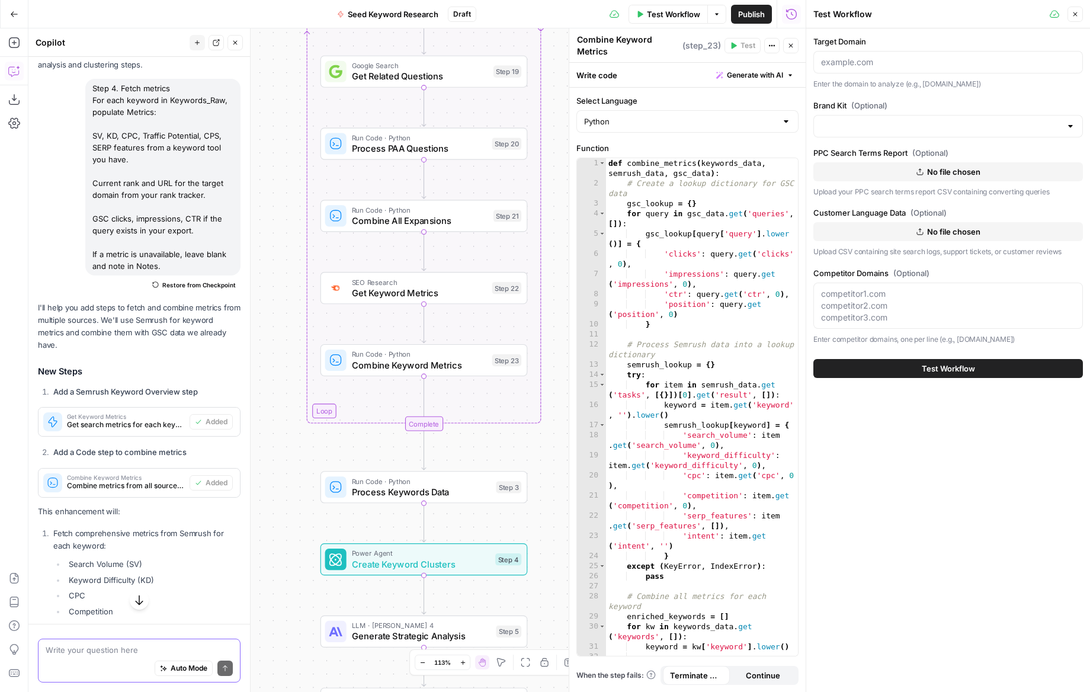
click at [116, 648] on textarea at bounding box center [139, 650] width 187 height 12
paste textarea "Step 5. Clean and normalise Lowercase, trim, standardise connectors like & to a…"
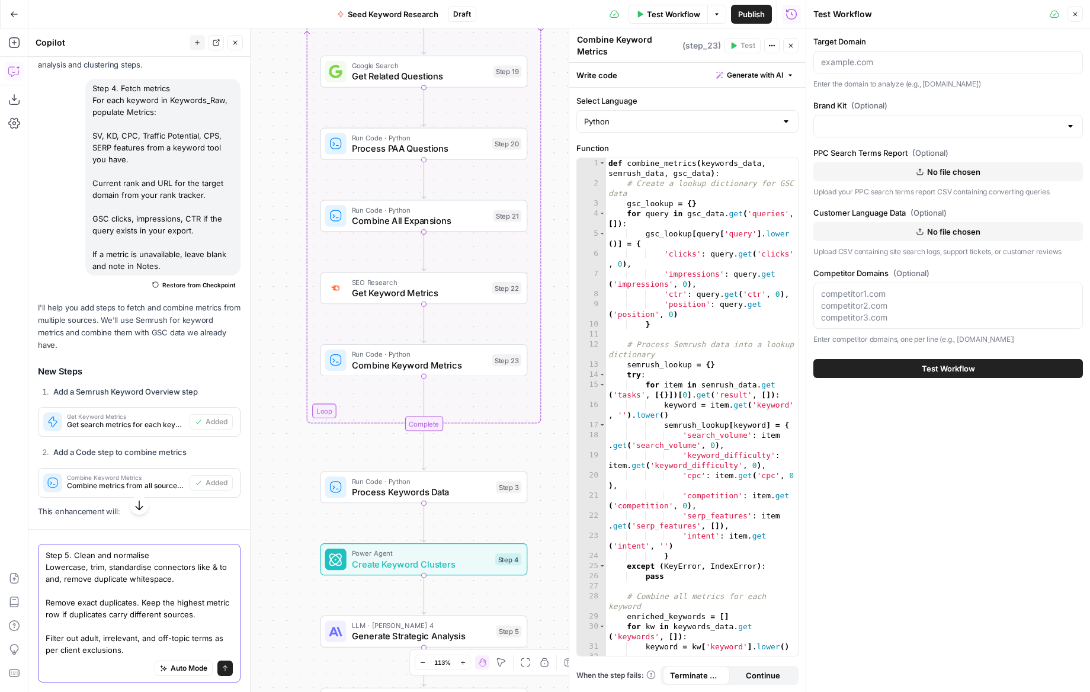
type textarea "Step 5. Clean and normalise Lowercase, trim, standardise connectors like & to a…"
click at [222, 665] on icon "submit" at bounding box center [225, 668] width 7 height 7
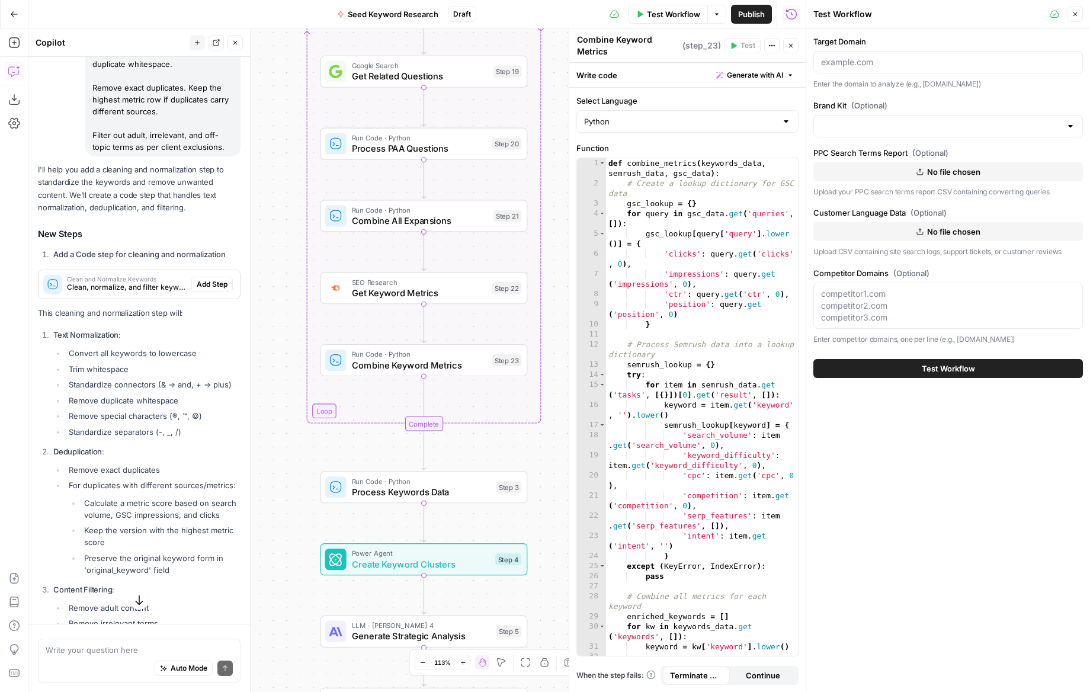
scroll to position [5780, 0]
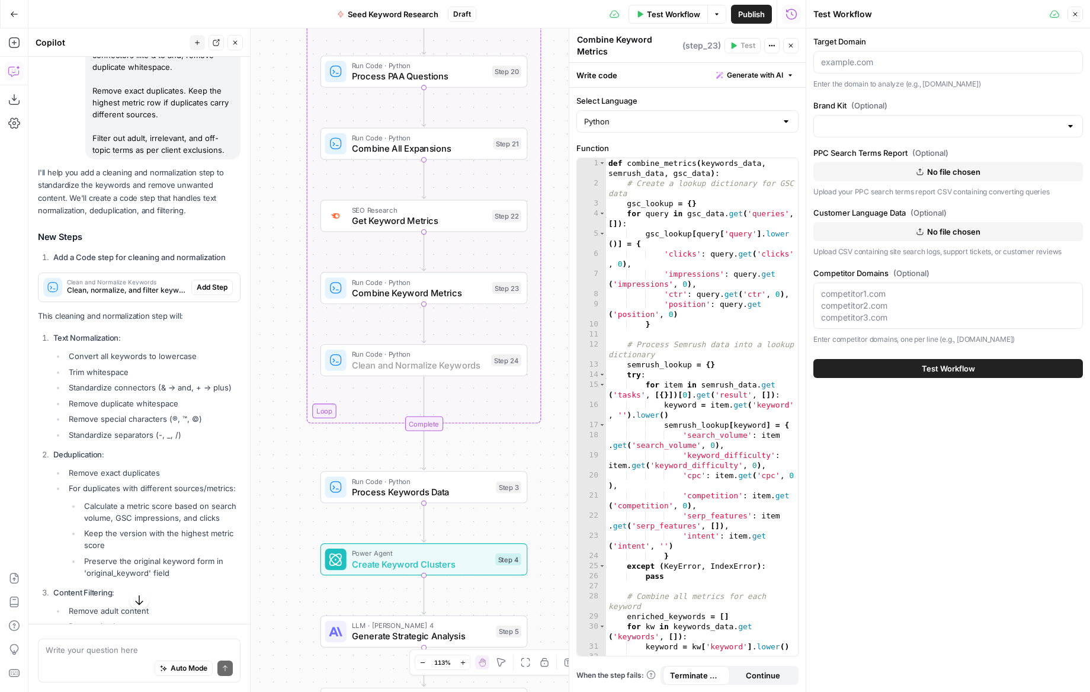
click at [206, 282] on span "Add Step" at bounding box center [212, 287] width 31 height 11
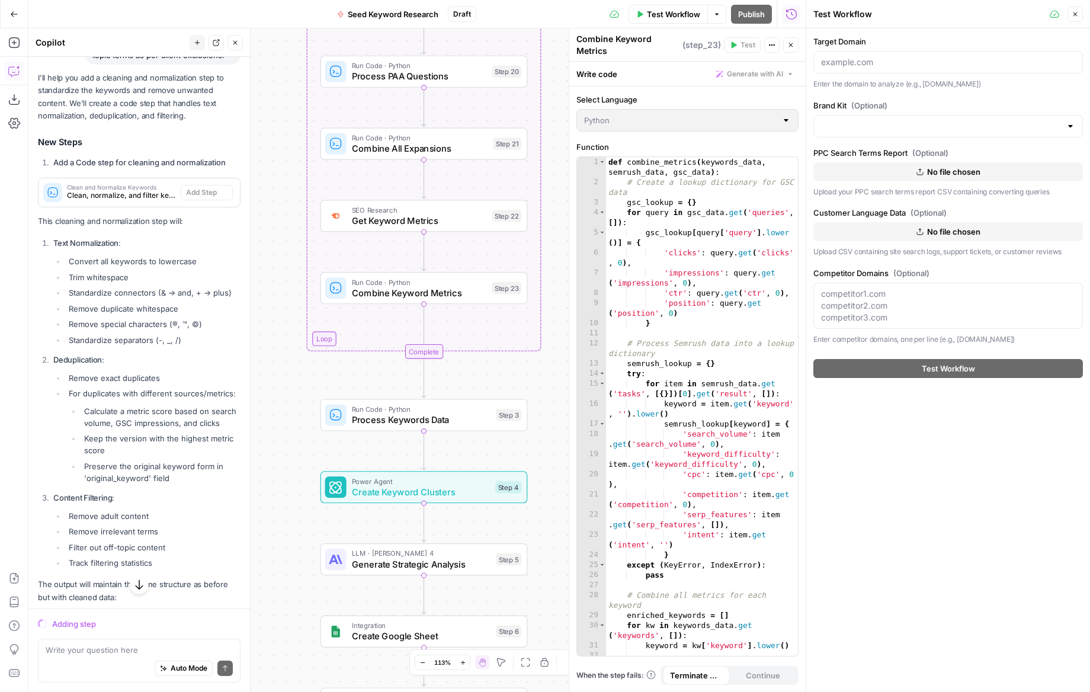
scroll to position [5685, 0]
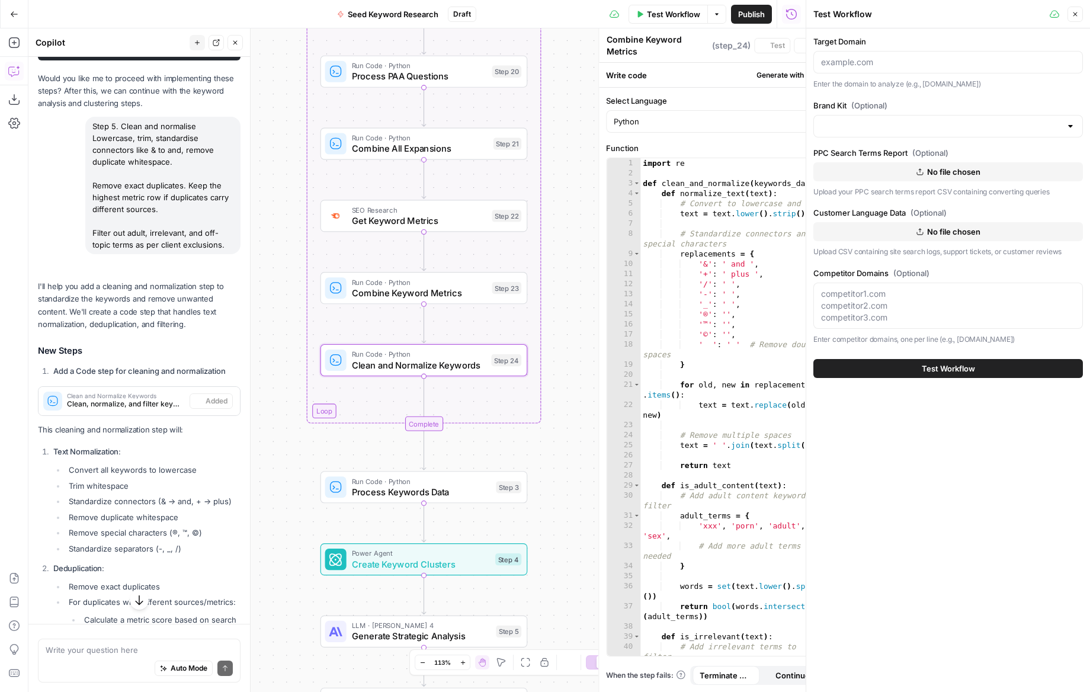
type textarea "Clean and Normalize Keywords"
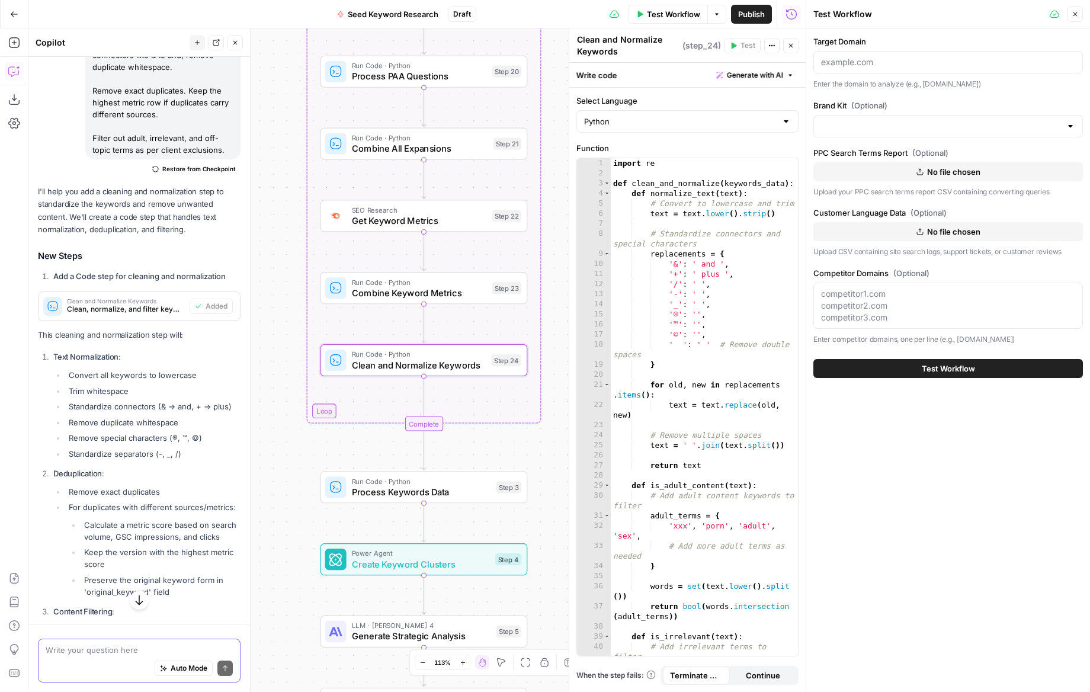
click at [81, 653] on textarea at bounding box center [139, 650] width 187 height 12
paste textarea "Step 6. Classify Brand vs generic. Intent buckets: Informational, Commercial, T…"
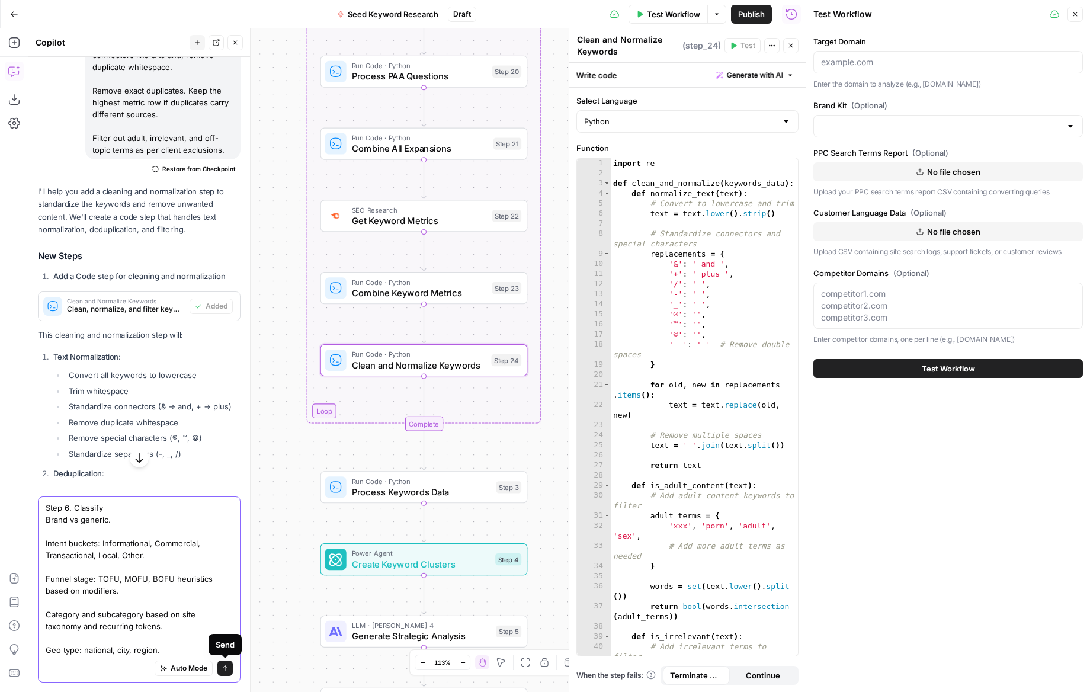
type textarea "Step 6. Classify Brand vs generic. Intent buckets: Informational, Commercial, T…"
click at [224, 668] on icon "submit" at bounding box center [225, 668] width 7 height 7
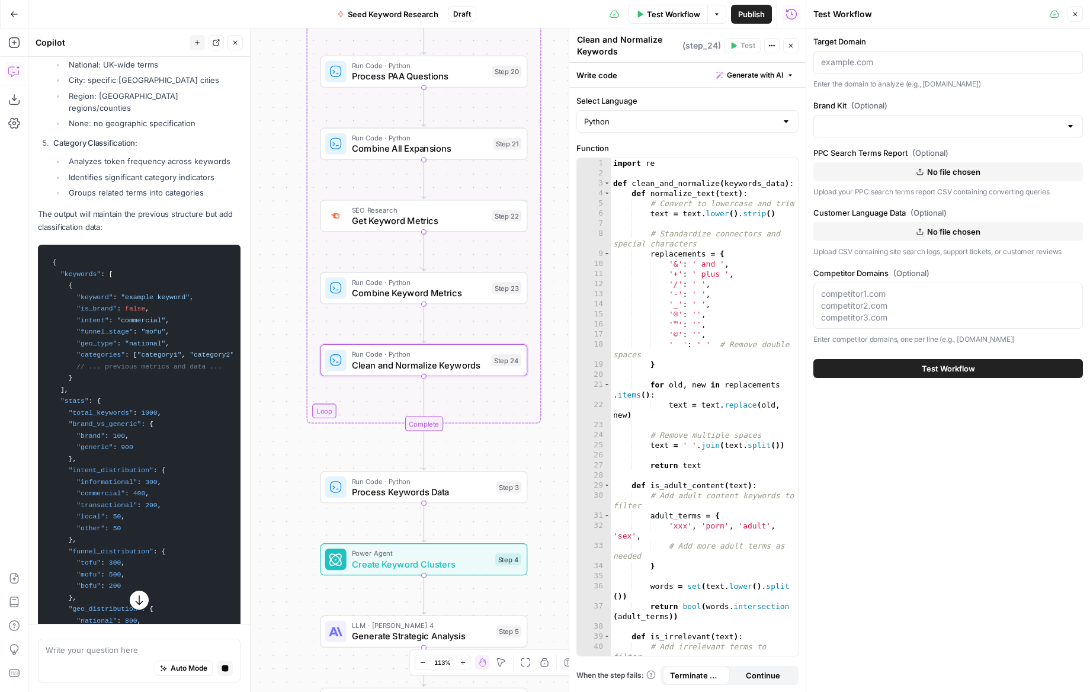
scroll to position [6800, 0]
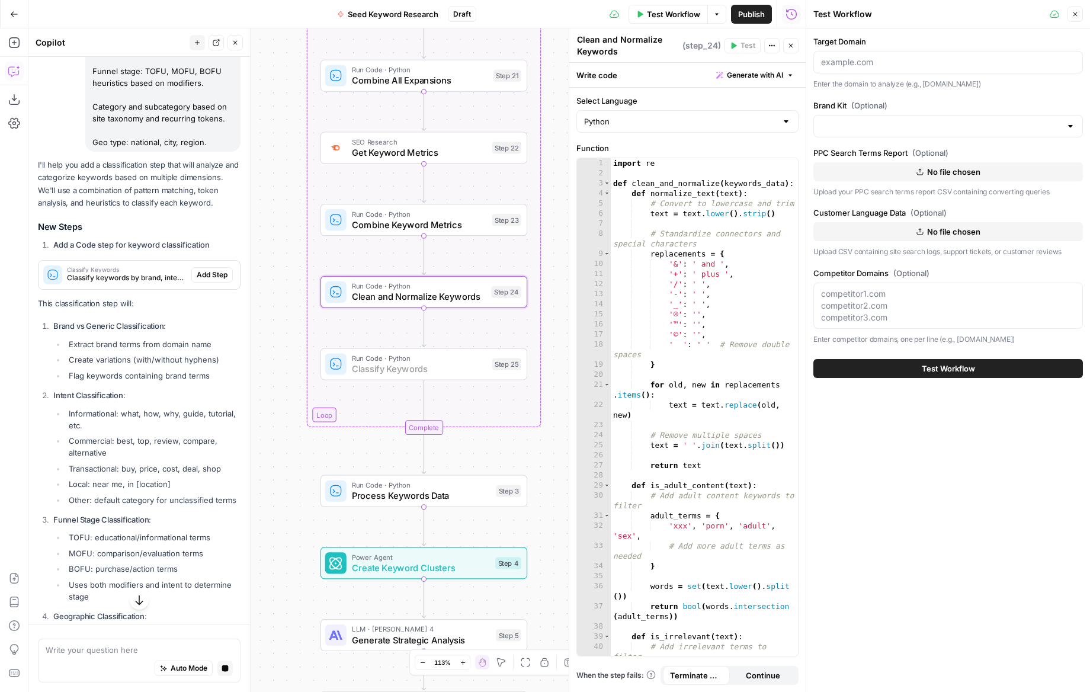
click at [224, 270] on span "Add Step" at bounding box center [212, 275] width 31 height 11
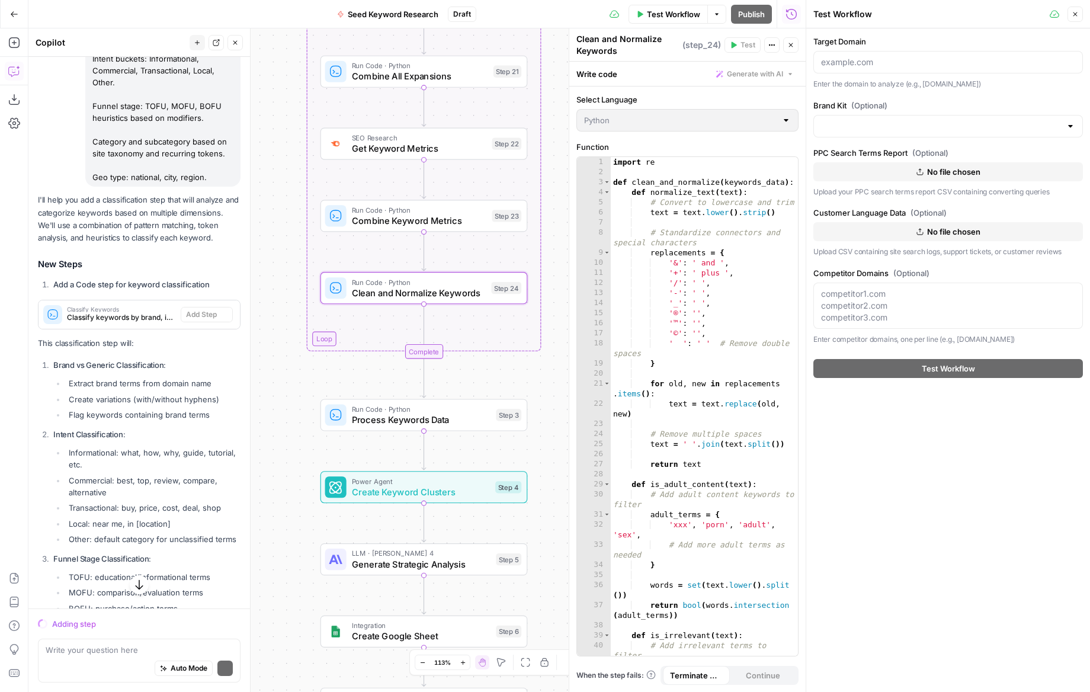
scroll to position [6835, 0]
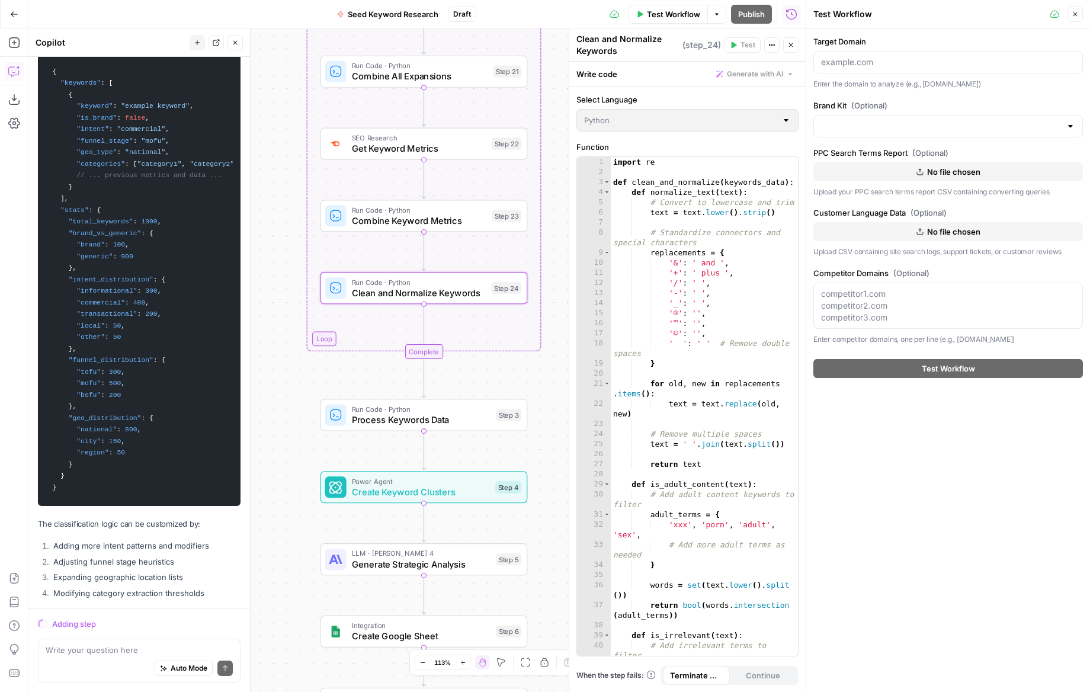
scroll to position [7639, 0]
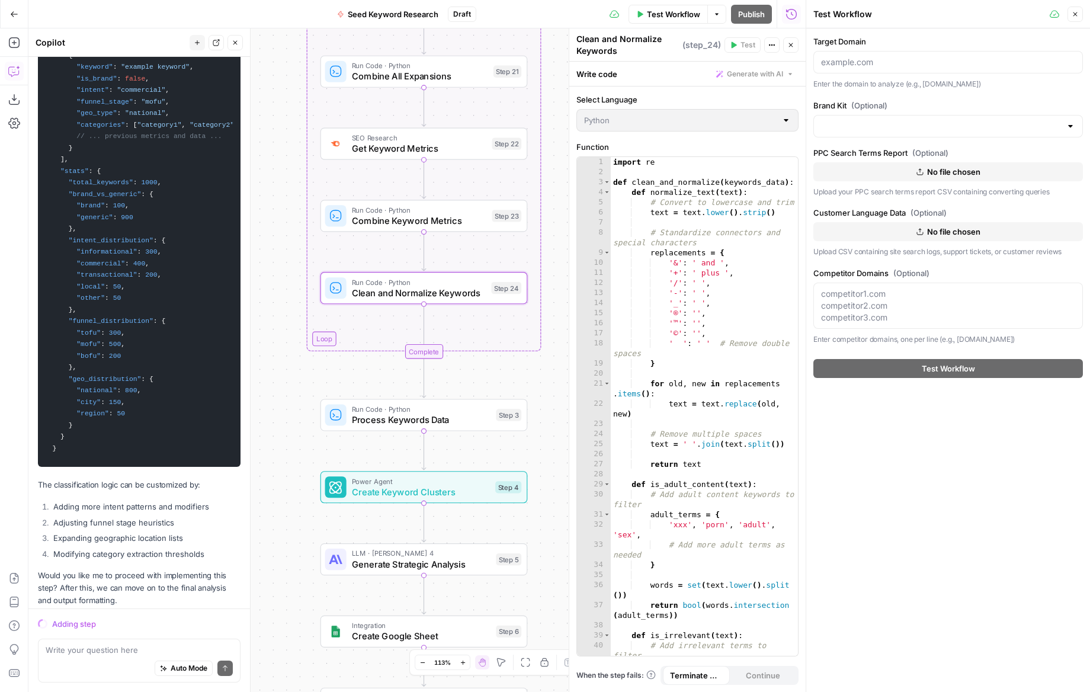
click at [260, 331] on div "Workflow Set Inputs Inputs SEO Research Get Domain Keywords Step 2 Web Page Scr…" at bounding box center [416, 360] width 777 height 664
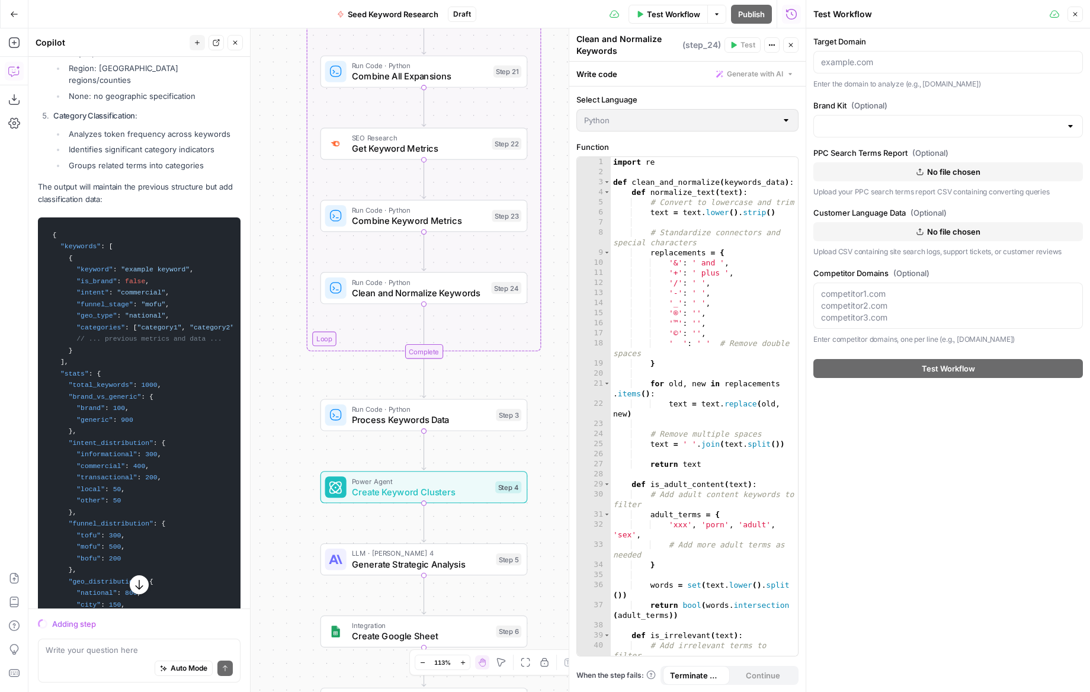
scroll to position [7426, 0]
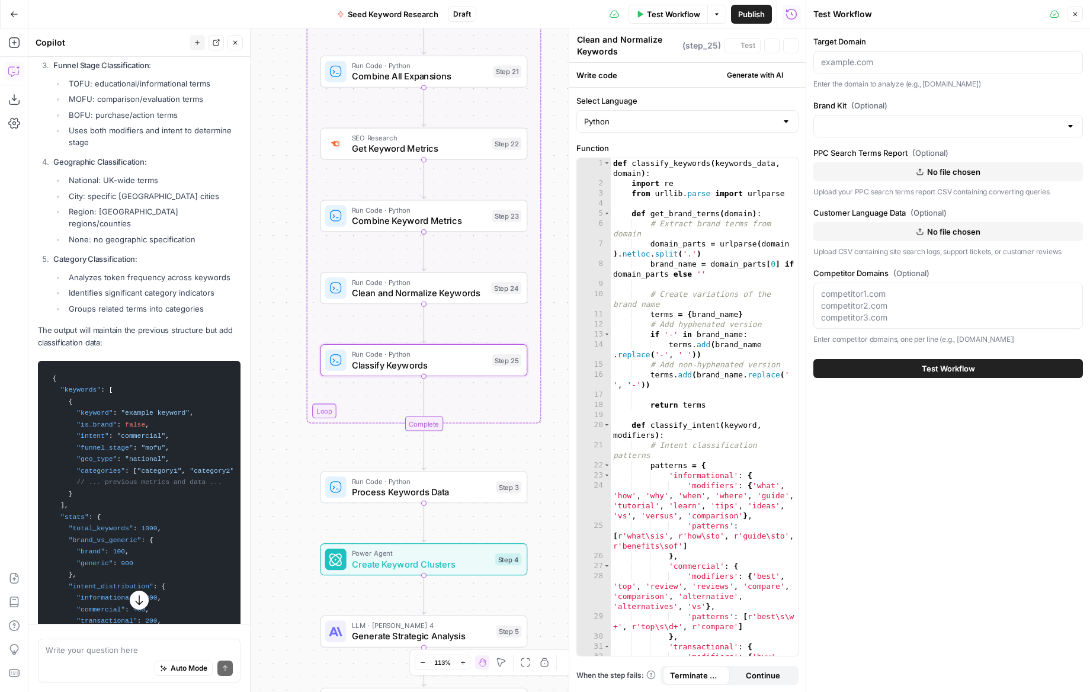
type textarea "Classify Keywords"
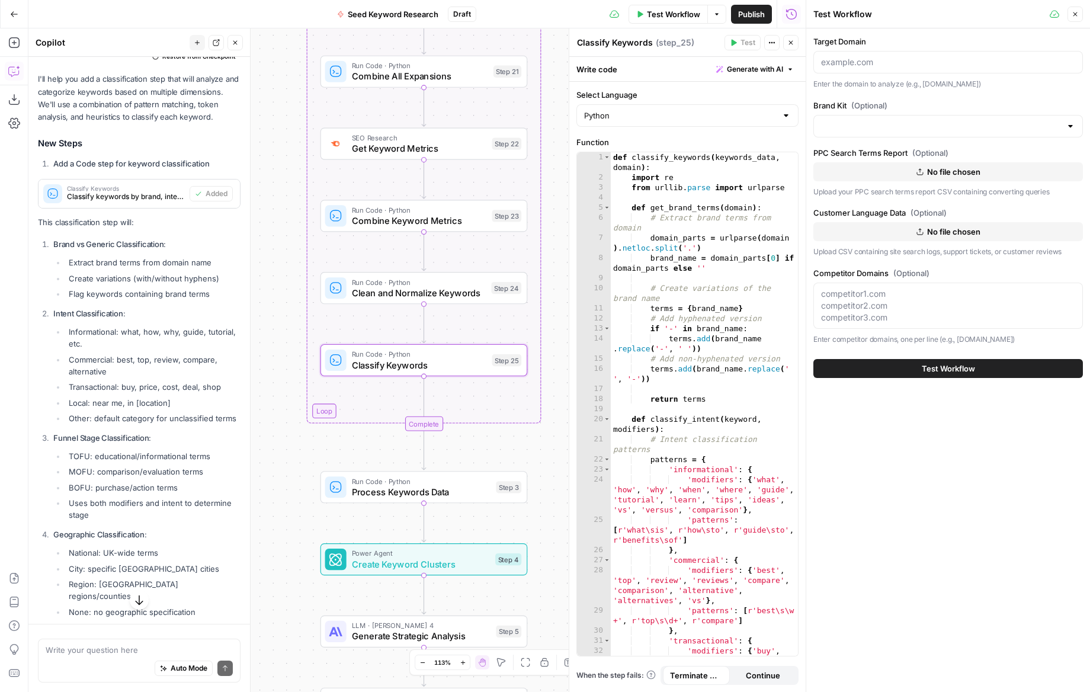
scroll to position [7055, 0]
click at [137, 645] on textarea at bounding box center [139, 650] width 187 height 12
paste textarea "Step 8. Prioritise For each keyword or cluster: Difficulty: use KD and practica…"
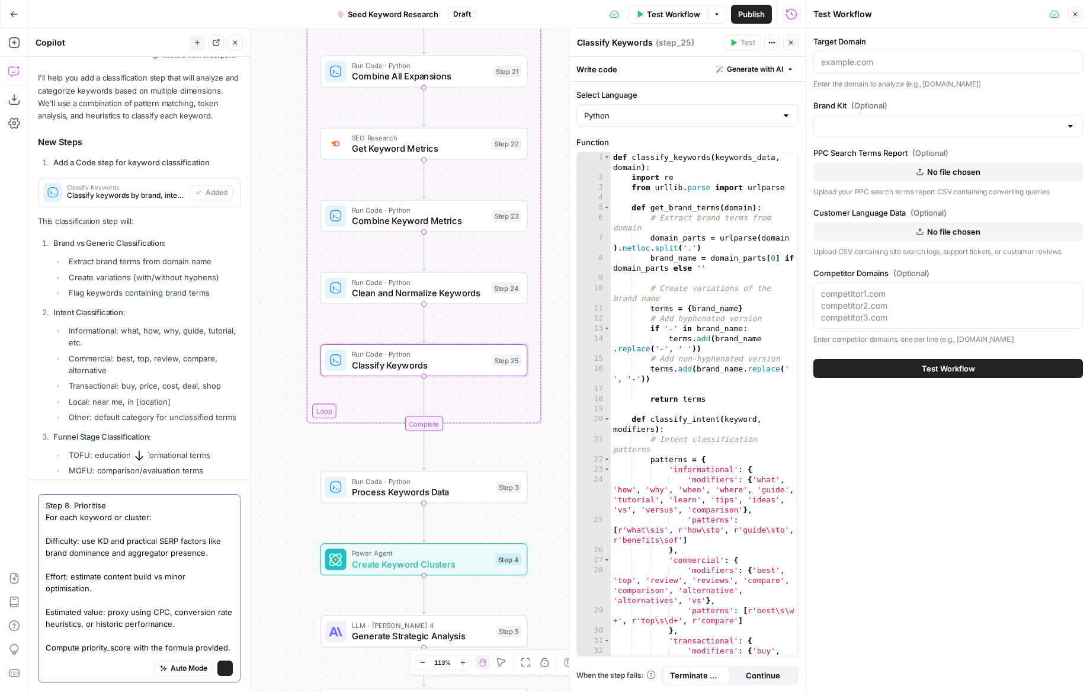
scroll to position [8, 0]
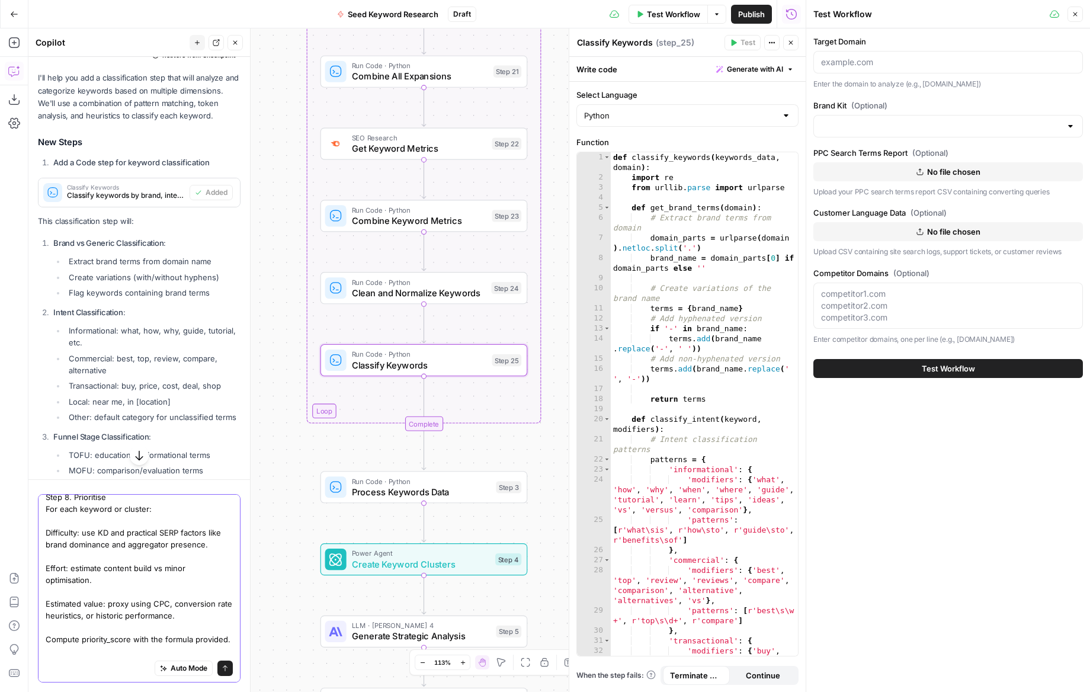
type textarea "Step 8. Prioritise For each keyword or cluster: Difficulty: use KD and practica…"
click at [226, 668] on icon "submit" at bounding box center [225, 668] width 7 height 7
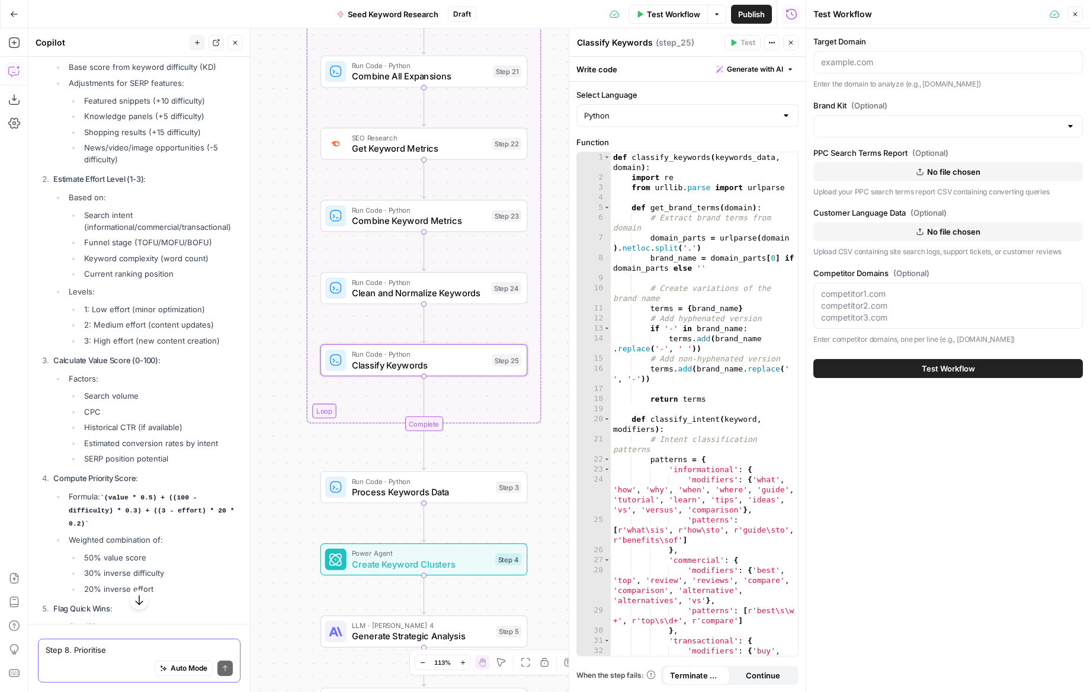
scroll to position [8618, 0]
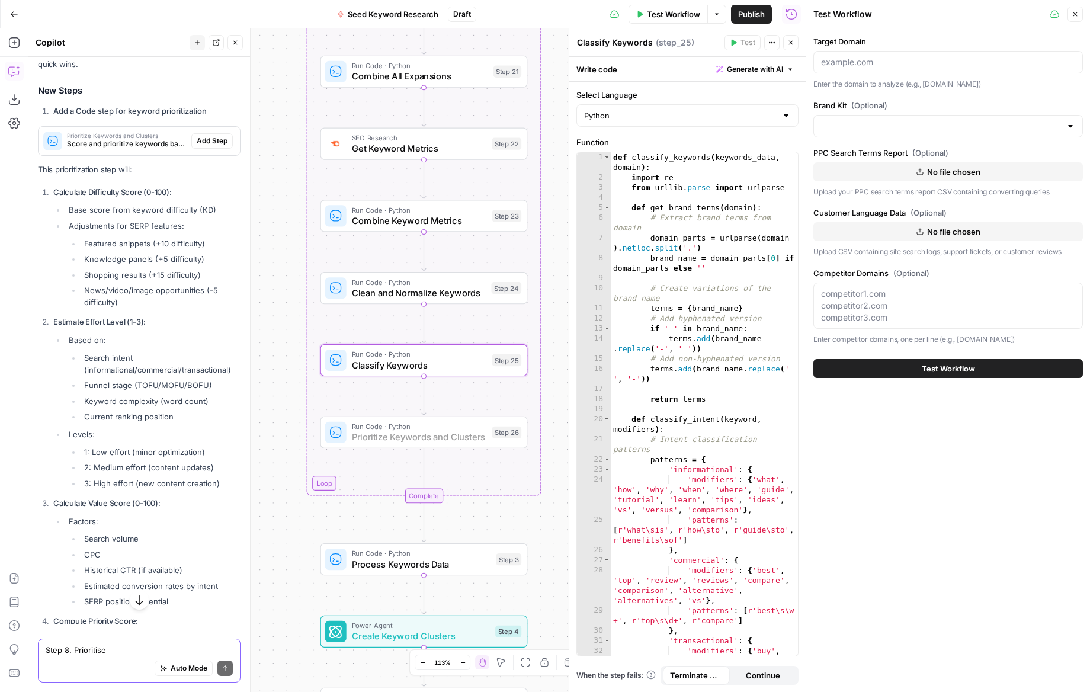
click at [197, 136] on span "Add Step" at bounding box center [212, 141] width 31 height 11
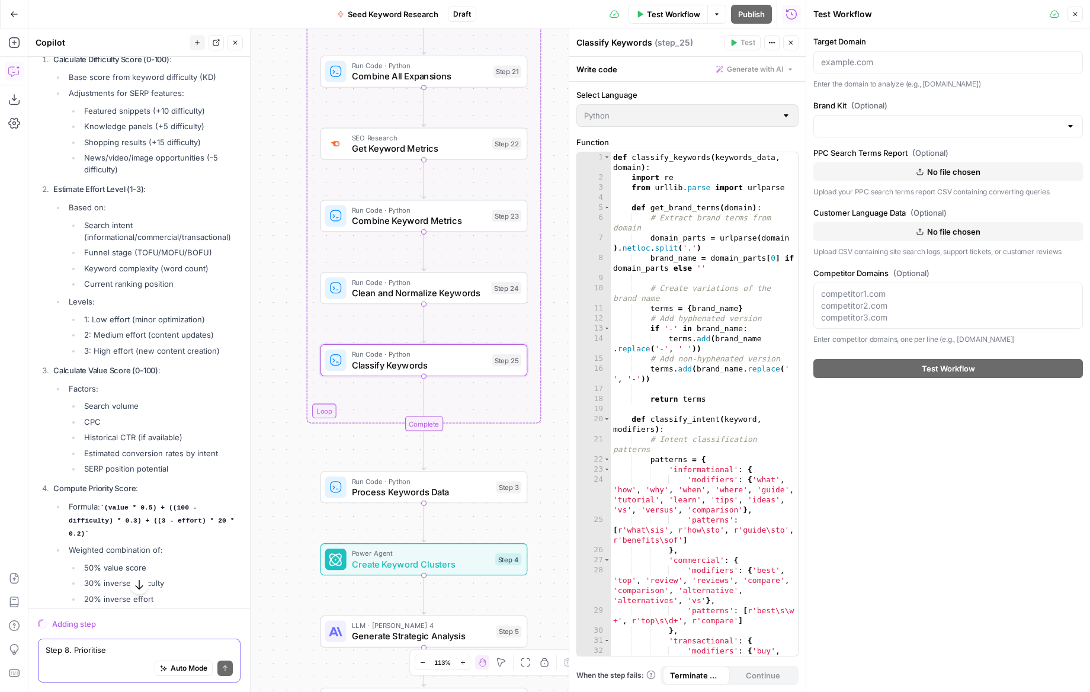
scroll to position [8485, 0]
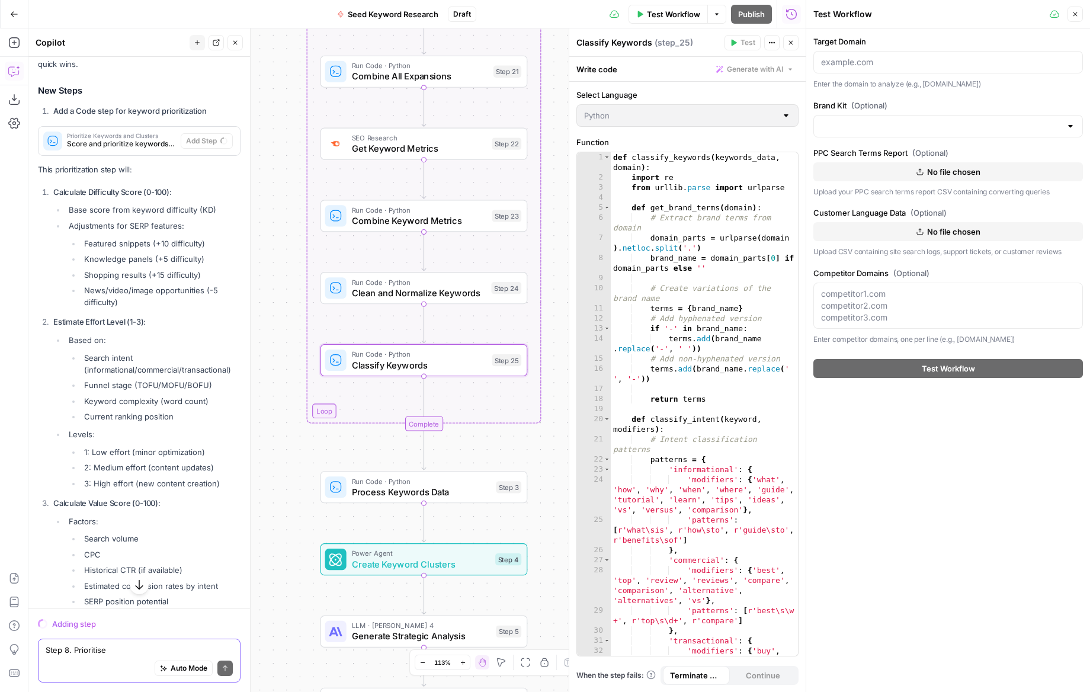
click at [95, 644] on textarea "Step 8. Prioritise For each keyword or cluster: Difficulty: use KD and practica…" at bounding box center [139, 650] width 187 height 12
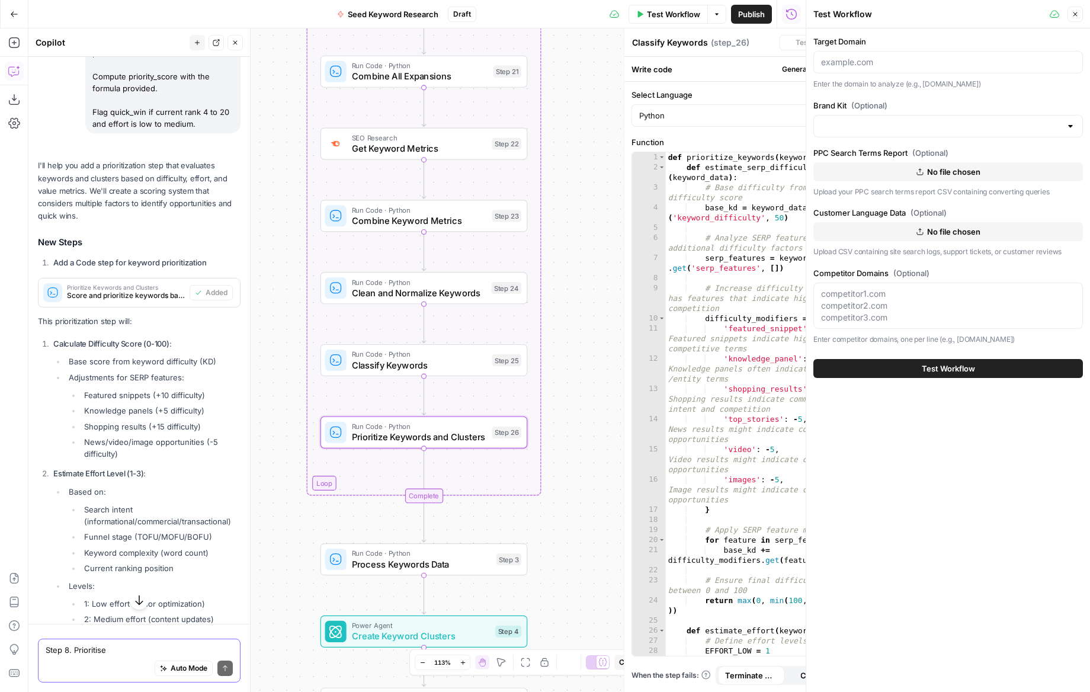
type textarea "Prioritize Keywords and Clusters"
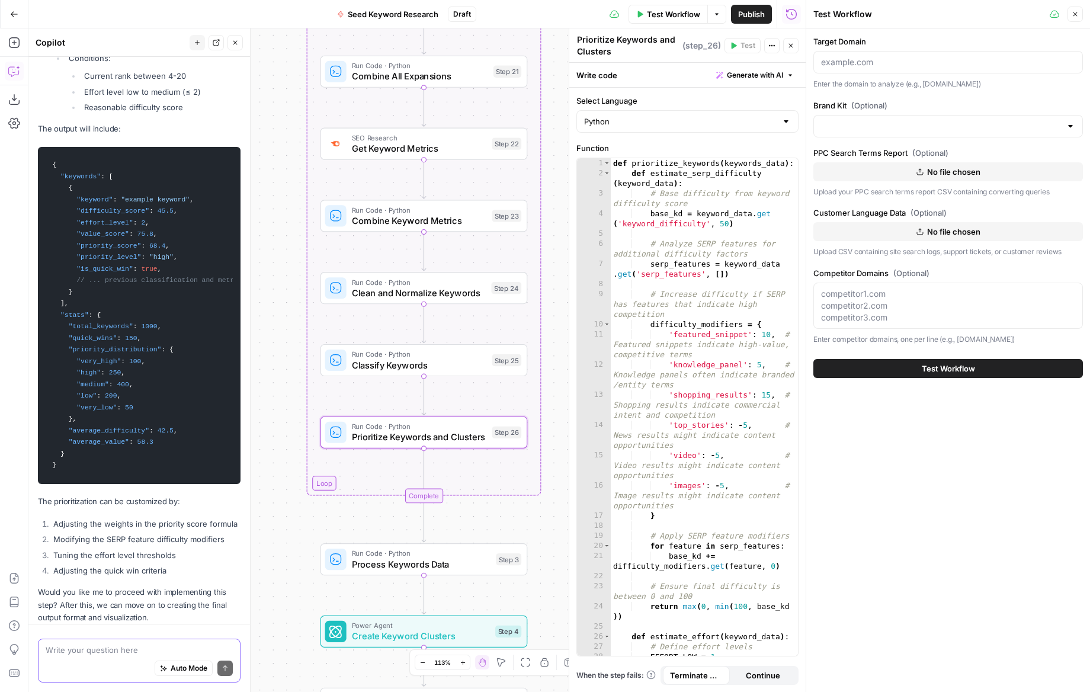
paste textarea "Step 9. Map to pages In Mapping: Assign cluster_id to either an existing URL or…"
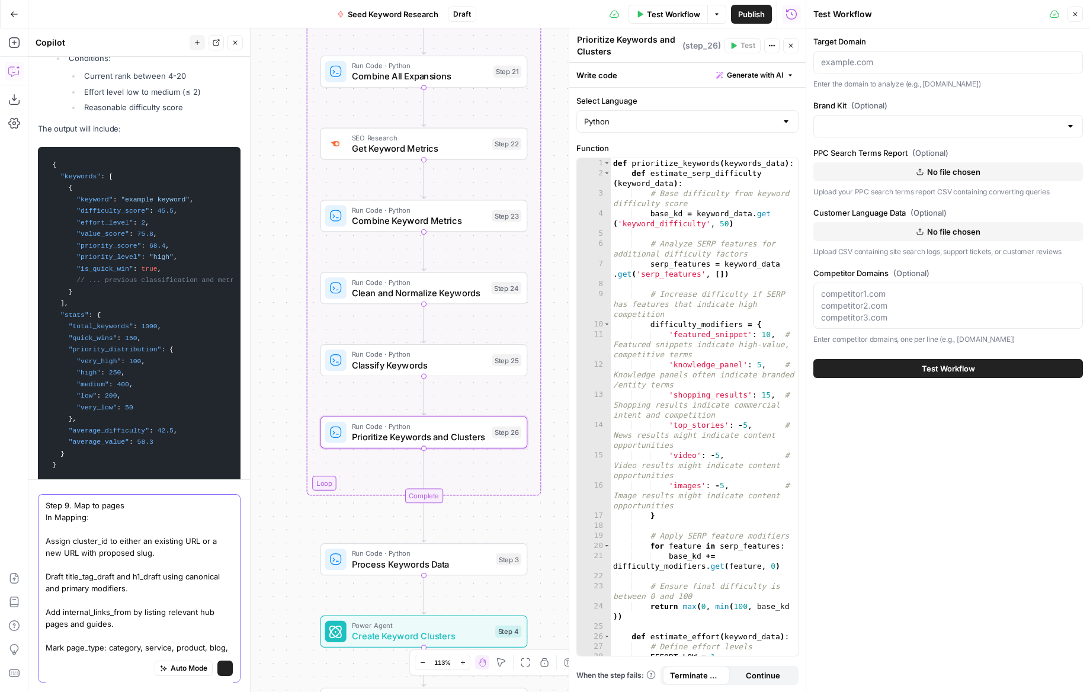
scroll to position [7, 0]
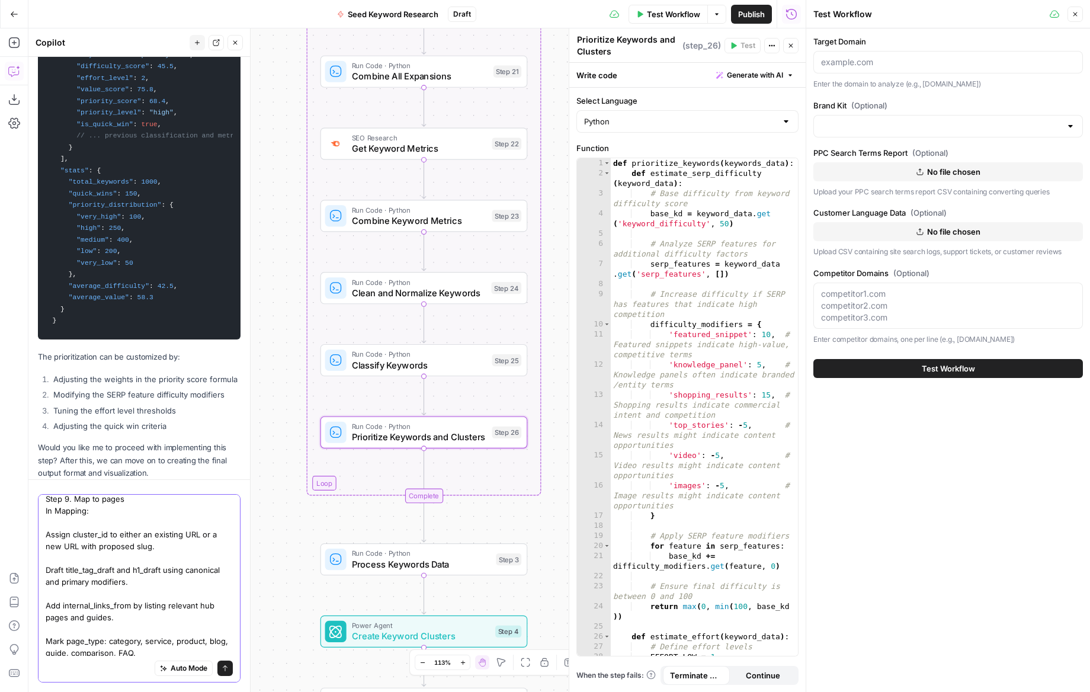
type textarea "Step 9. Map to pages In Mapping: Assign cluster_id to either an existing URL or…"
click at [225, 665] on icon "submit" at bounding box center [225, 668] width 7 height 7
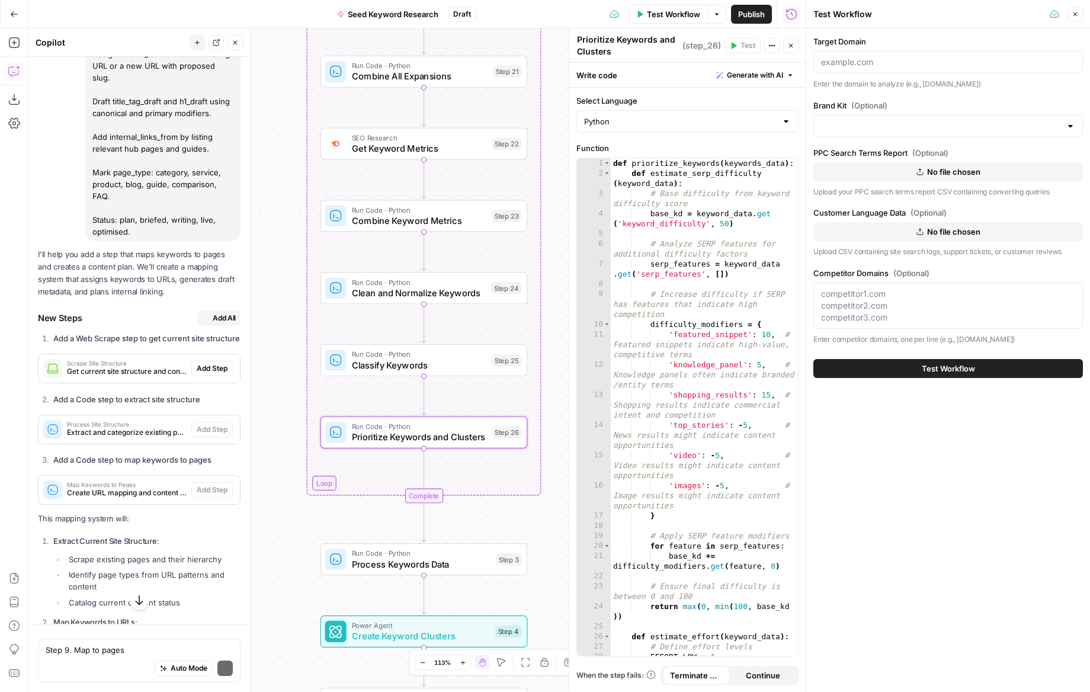
scroll to position [10169, 0]
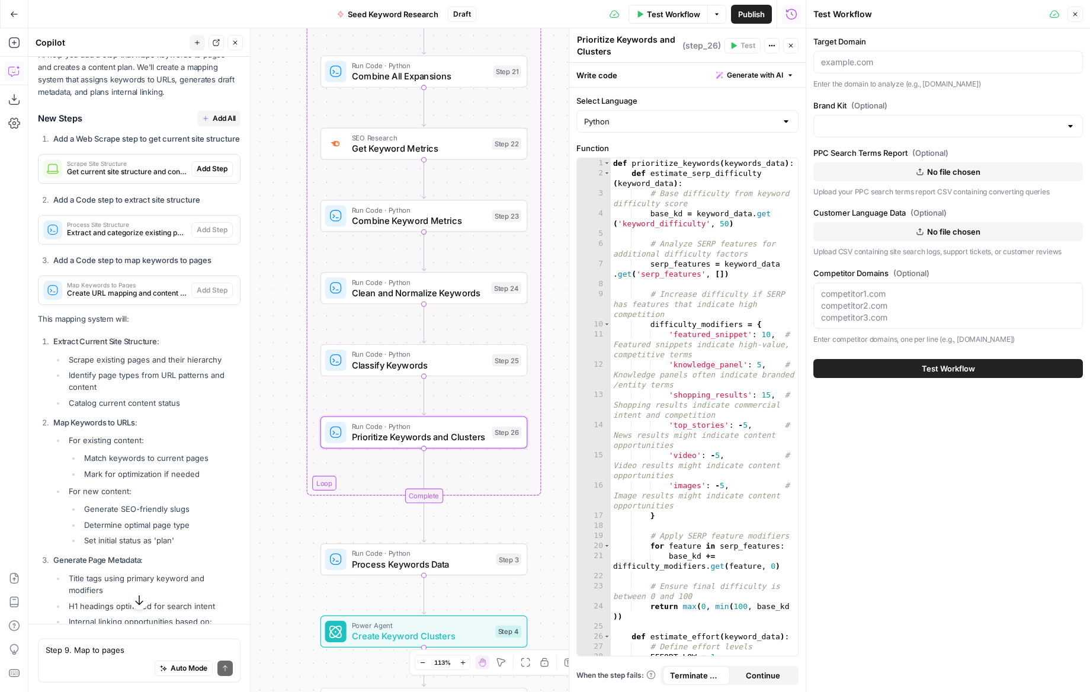
click at [215, 113] on span "Add All" at bounding box center [224, 118] width 23 height 11
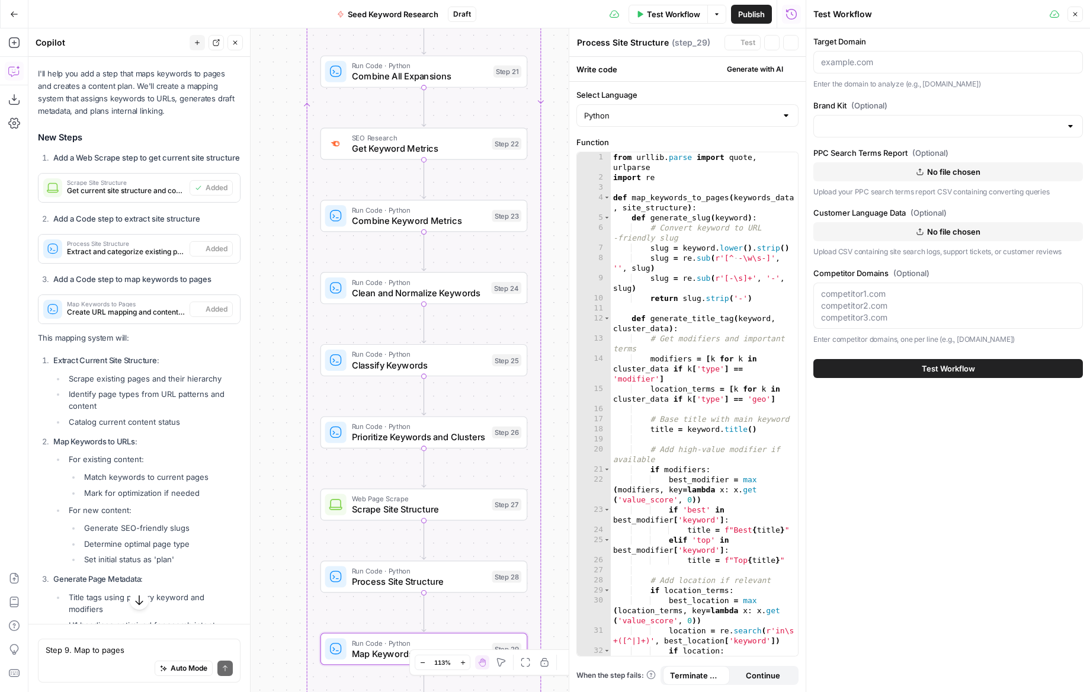
scroll to position [10188, 0]
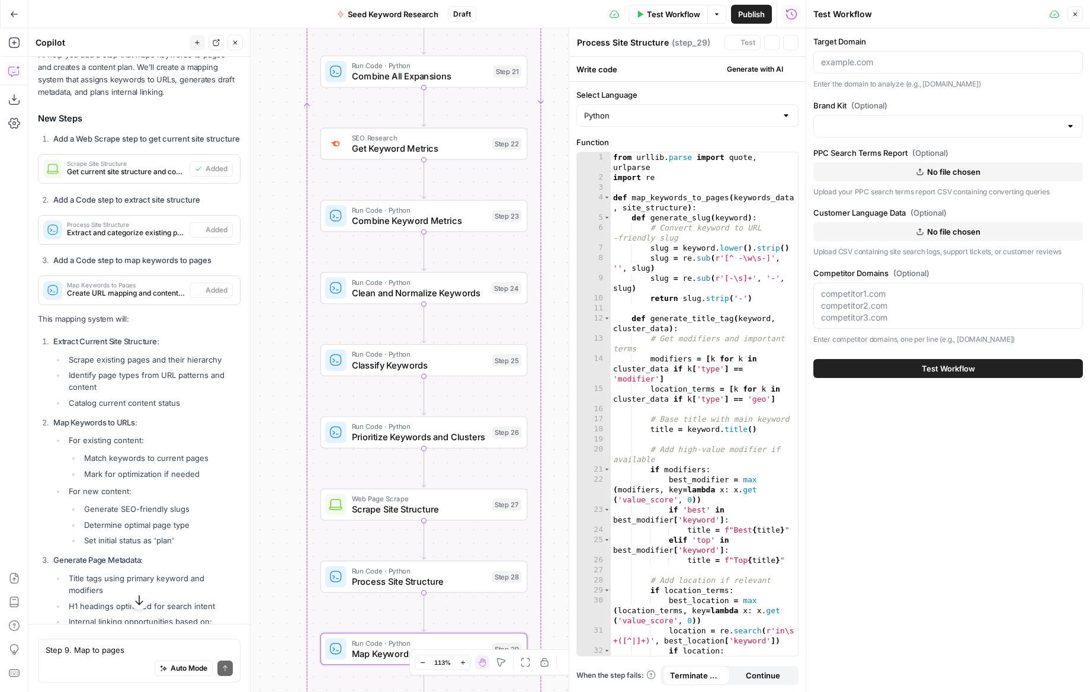
type textarea "Map Keywords to Pages"
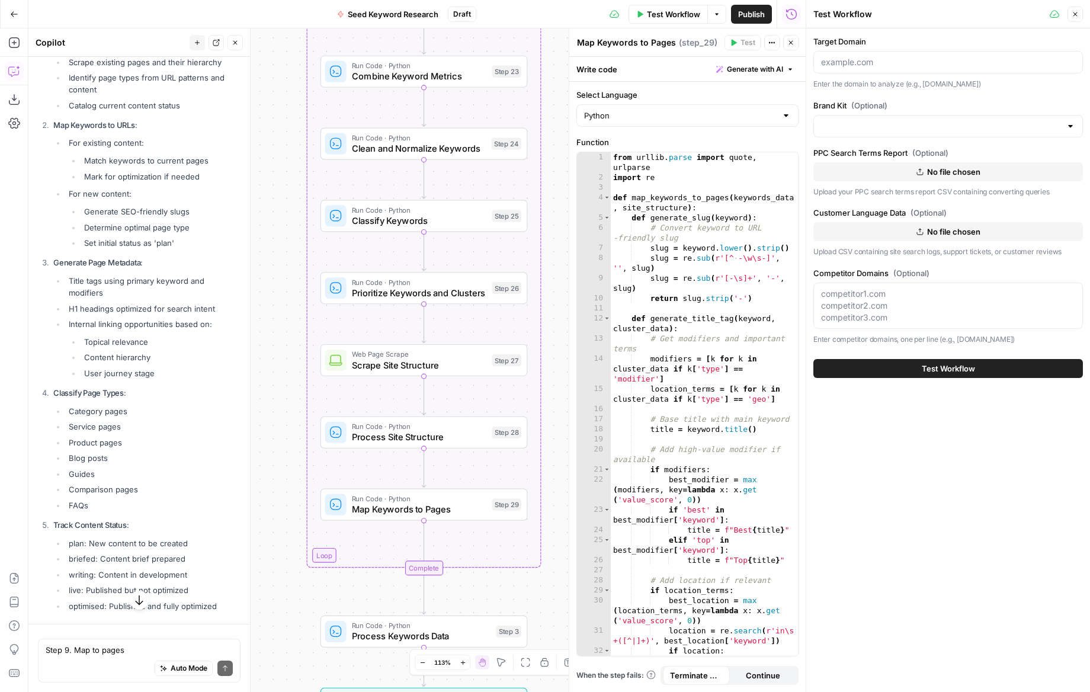
scroll to position [10487, 0]
click at [99, 660] on div "Auto Mode Send" at bounding box center [139, 669] width 187 height 26
paste textarea "Step 11. Competitor gap For each competitor: Pull their top ranking keywords in…"
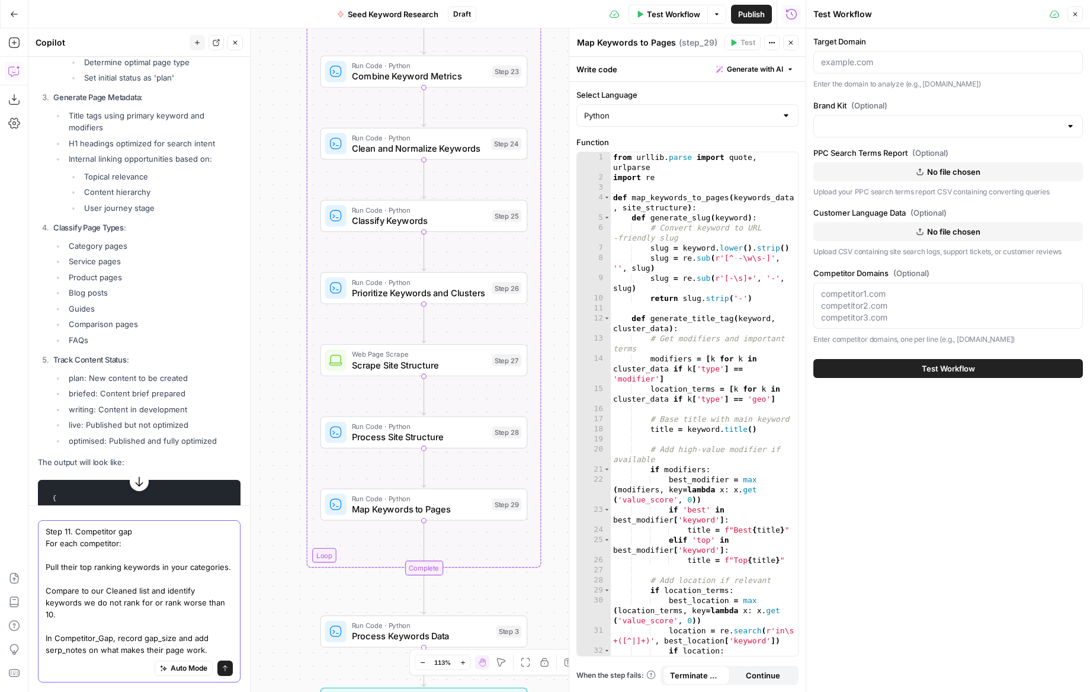
scroll to position [10652, 0]
type textarea "Step 11. Competitor gap For each competitor: Pull their top ranking keywords in…"
drag, startPoint x: 217, startPoint y: 667, endPoint x: 293, endPoint y: 690, distance: 80.0
click at [217, 667] on button "Send" at bounding box center [224, 668] width 15 height 15
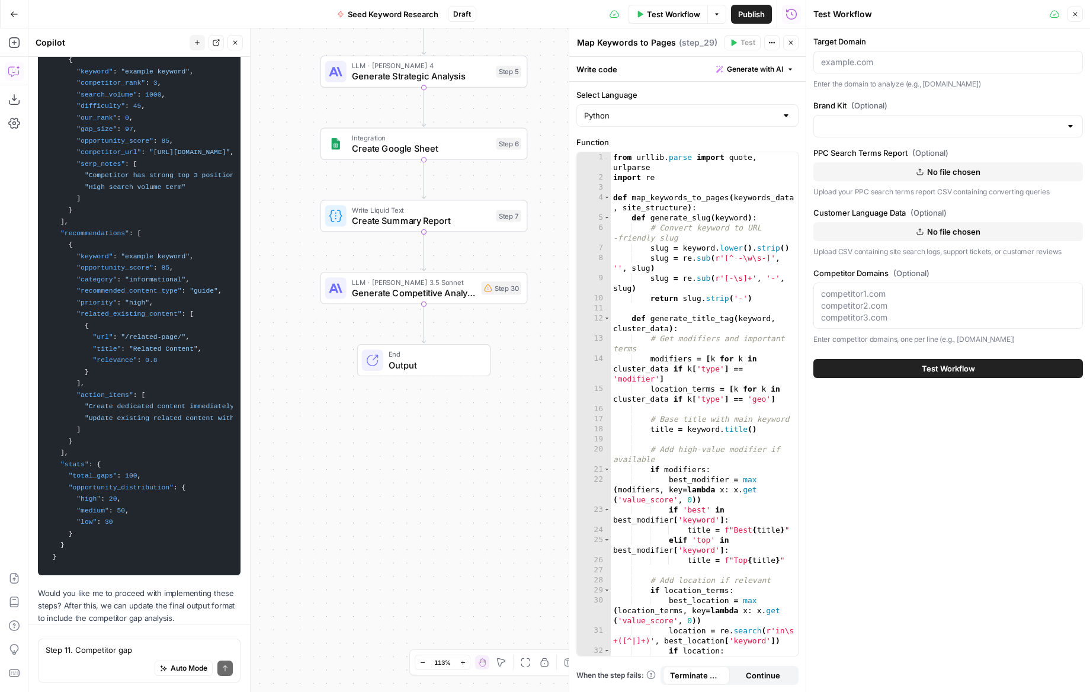
scroll to position [11392, 0]
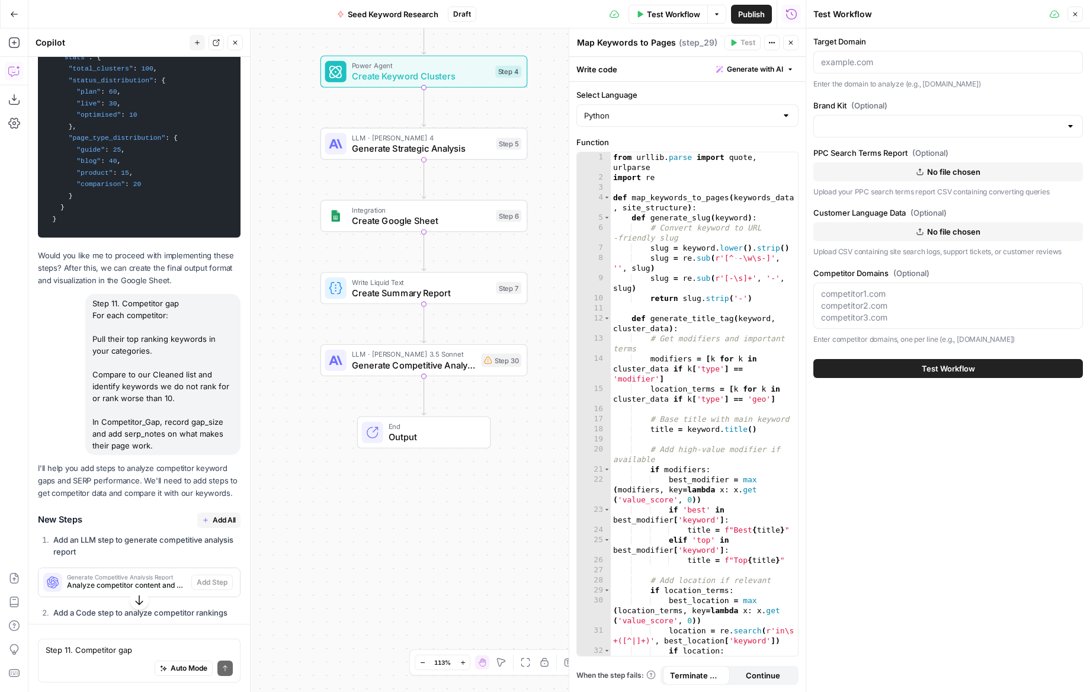
click at [204, 517] on icon "button" at bounding box center [205, 520] width 7 height 7
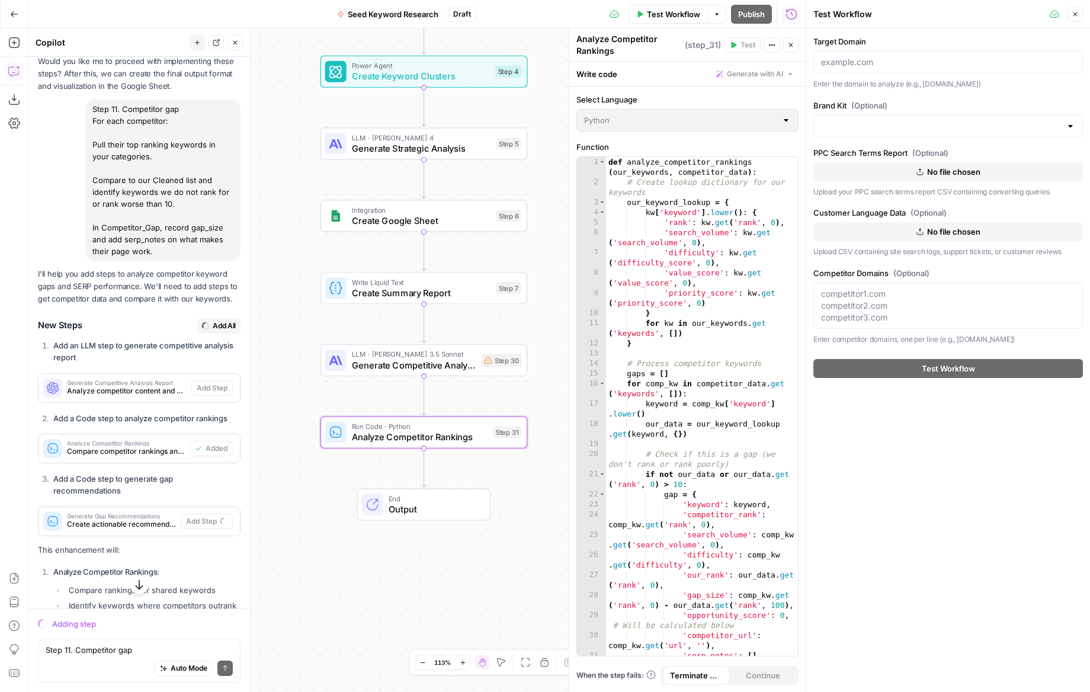
scroll to position [11418, 0]
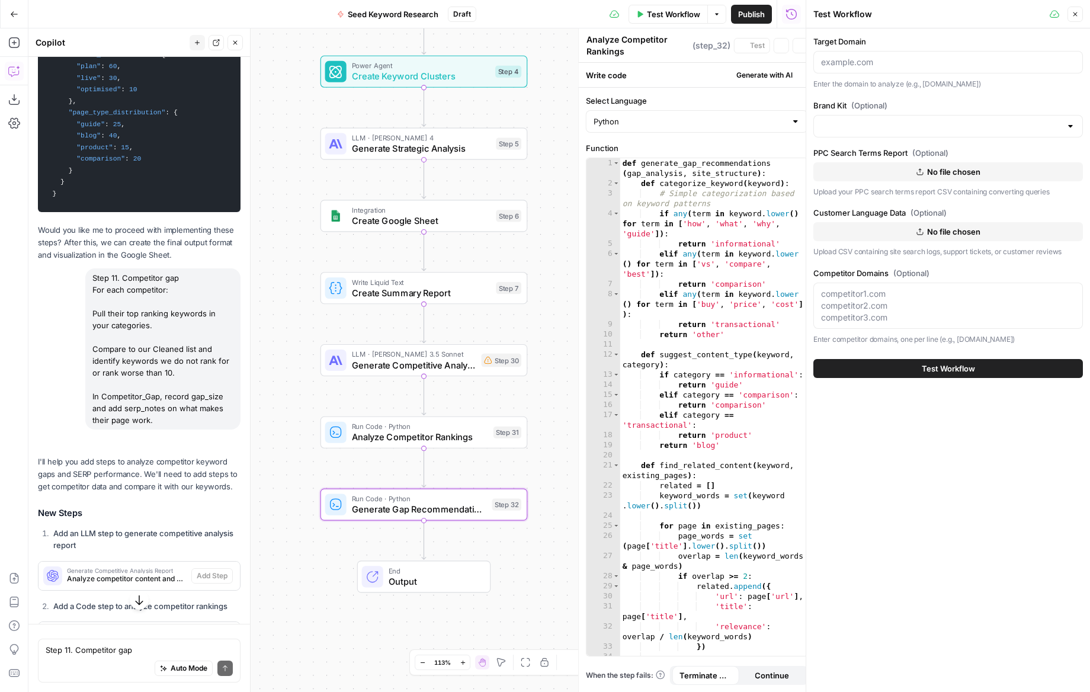
type textarea "Generate Gap Recommendations"
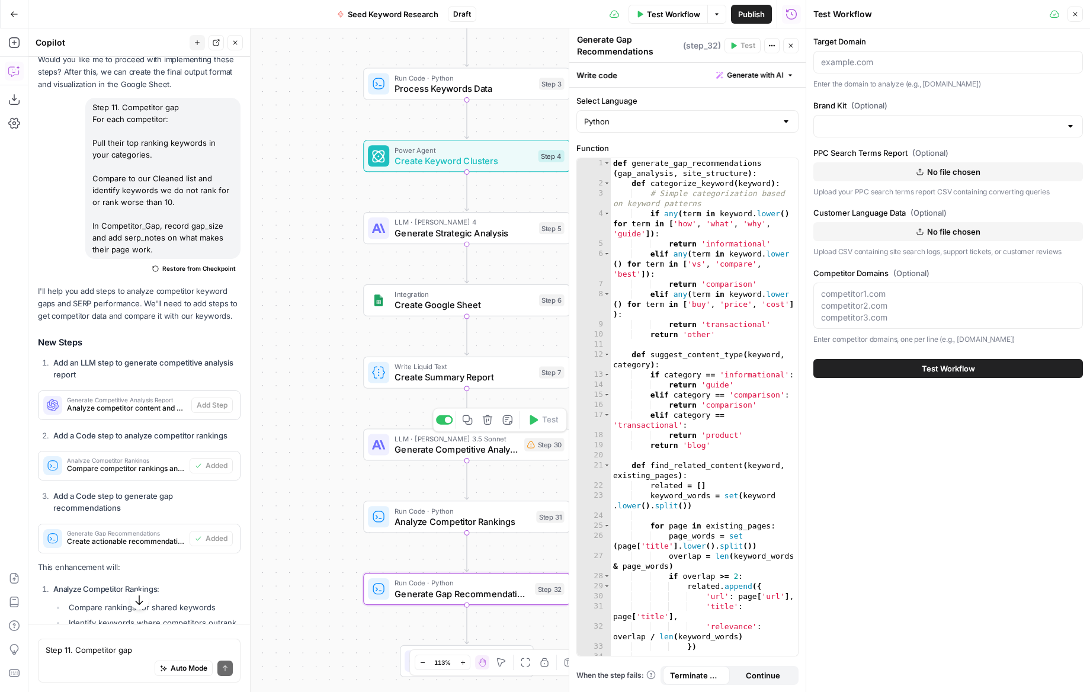
click at [512, 444] on span "Generate Competitive Analysis Report" at bounding box center [457, 450] width 124 height 14
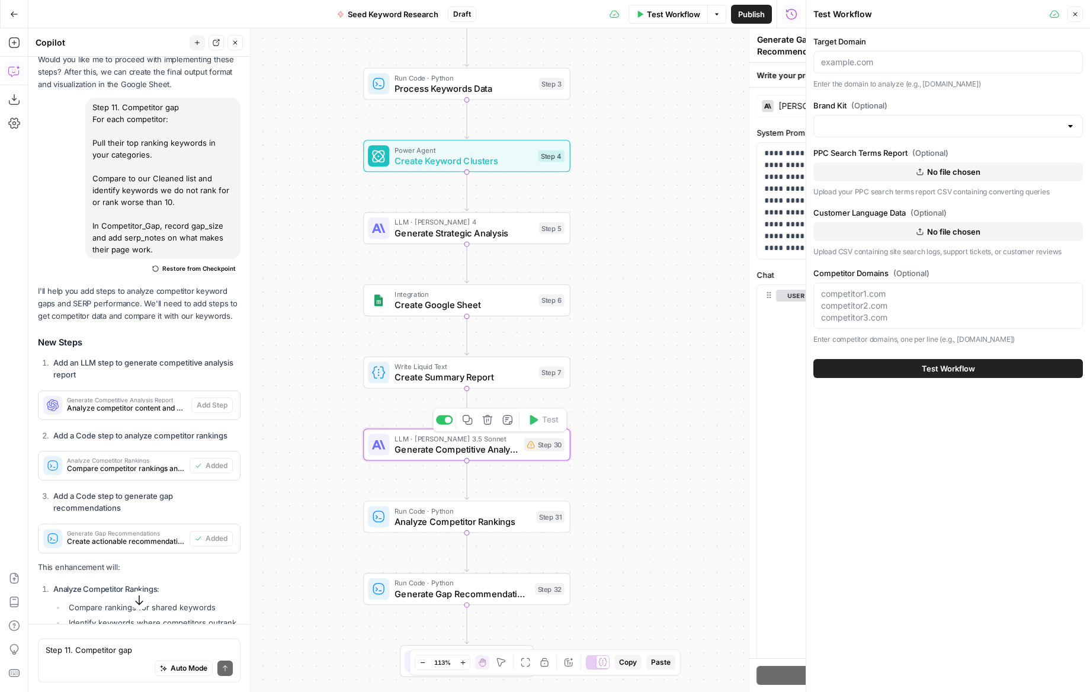
type textarea "Generate Competitive Analysis Report"
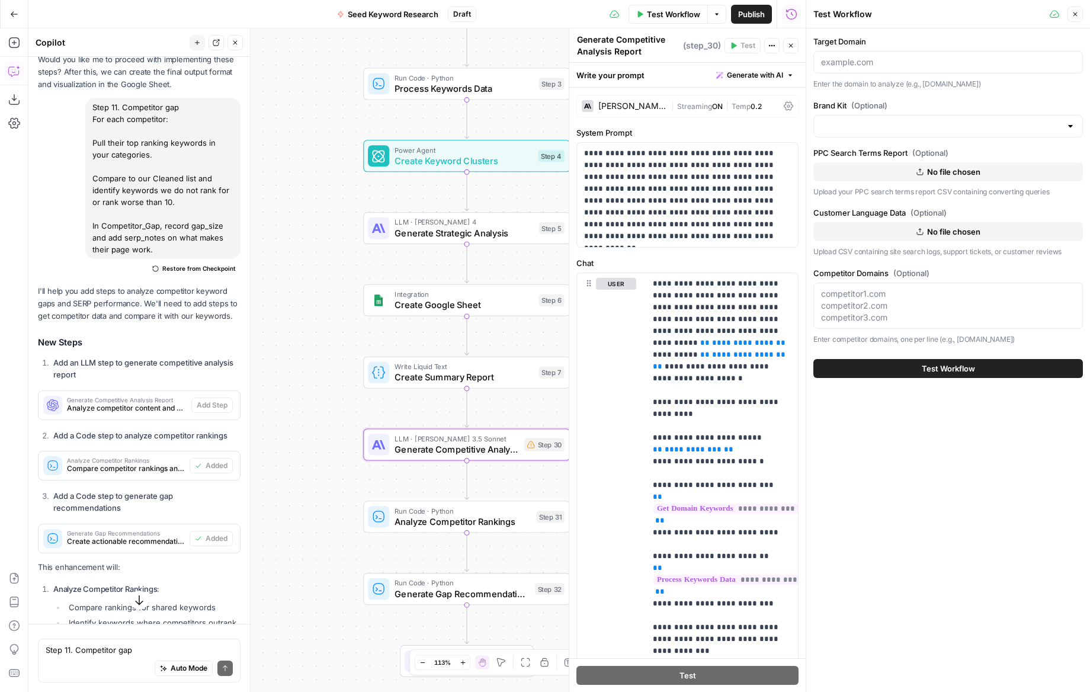
drag, startPoint x: 1080, startPoint y: 15, endPoint x: 896, endPoint y: 128, distance: 215.7
click at [1080, 15] on button "Close" at bounding box center [1075, 14] width 15 height 15
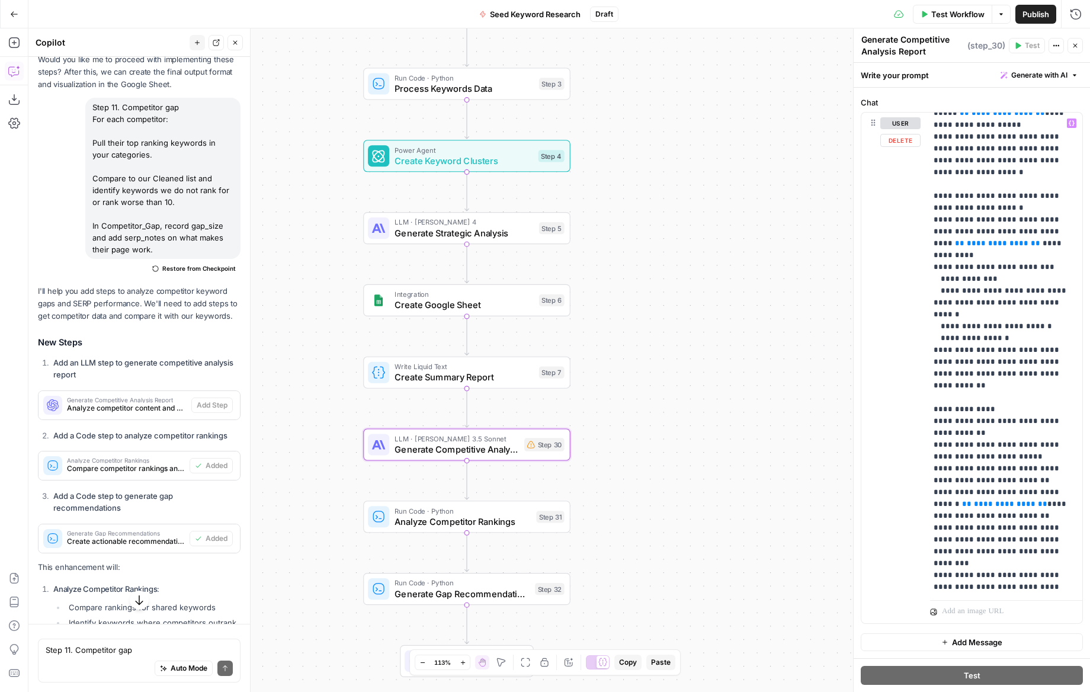
scroll to position [1091, 6]
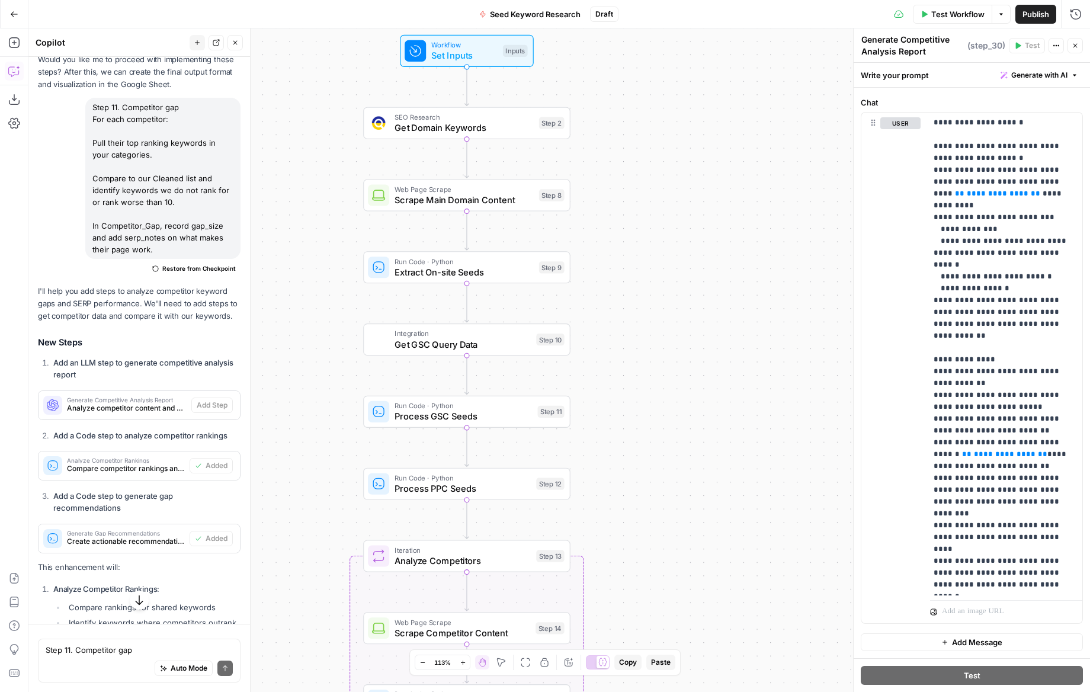
click at [945, 21] on button "Test Workflow" at bounding box center [952, 14] width 79 height 19
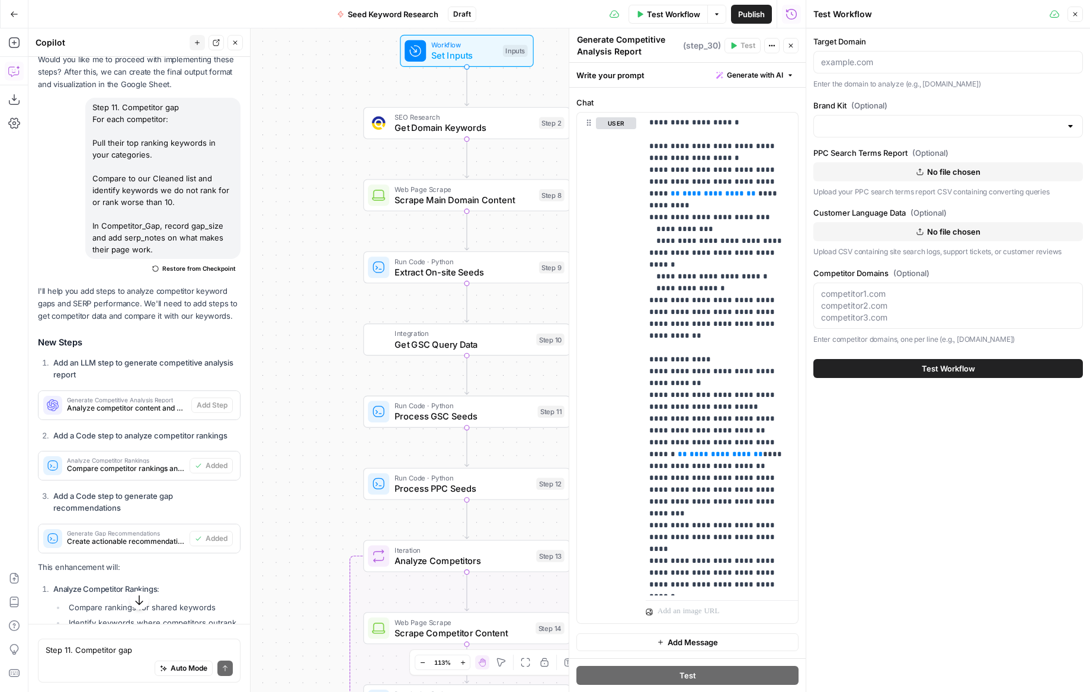
click at [889, 53] on div at bounding box center [949, 62] width 270 height 23
type input "[DOMAIN_NAME]"
click at [888, 126] on input "Brand Kit (Optional)" at bounding box center [941, 126] width 240 height 12
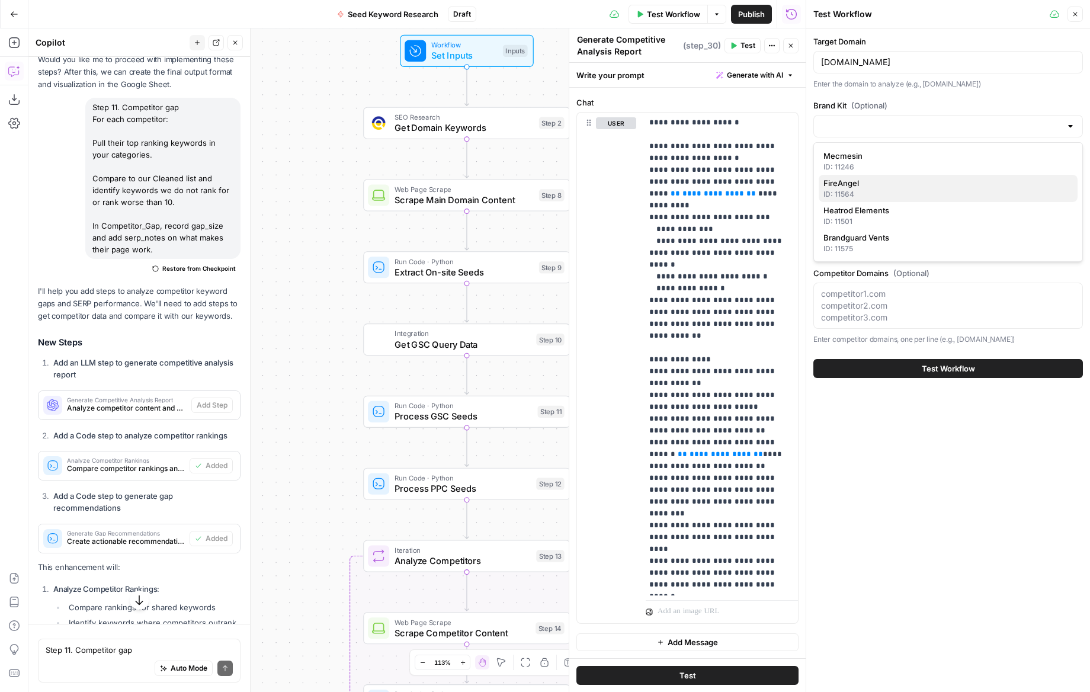
click at [855, 191] on div "ID: 11564" at bounding box center [948, 194] width 249 height 11
type input "FireAngel"
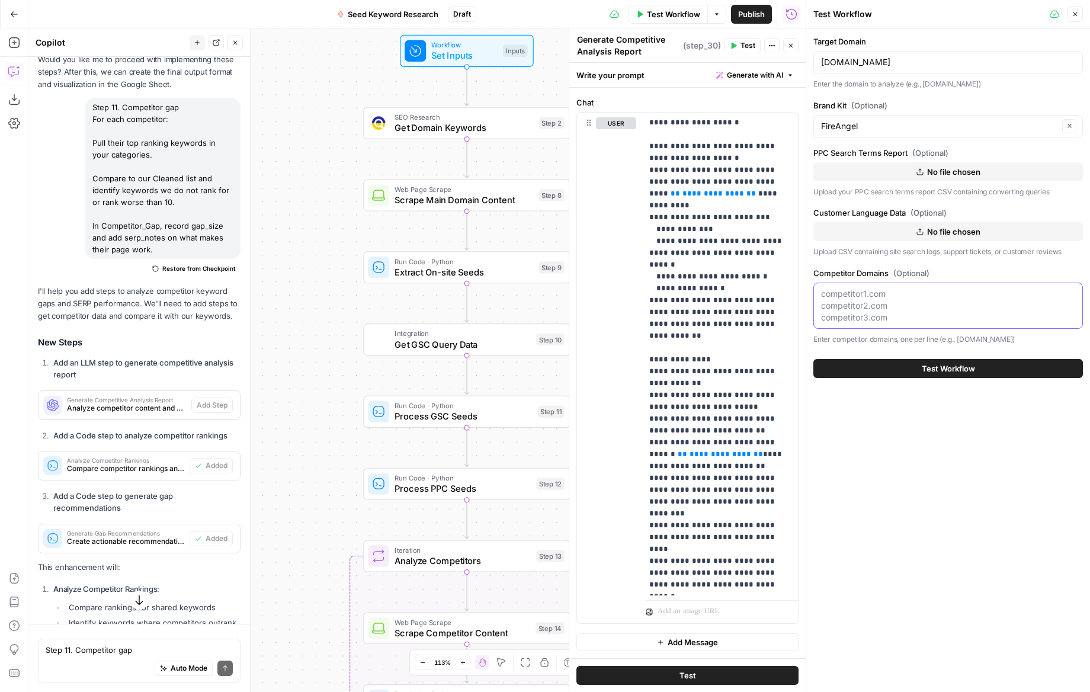
click at [872, 300] on textarea "Competitor Domains (Optional)" at bounding box center [948, 306] width 254 height 36
click at [864, 294] on textarea "aico.com" at bounding box center [948, 294] width 254 height 12
type textarea "[DOMAIN_NAME] [DOMAIN_NAME]"
click at [988, 366] on button "Test Workflow" at bounding box center [949, 368] width 270 height 19
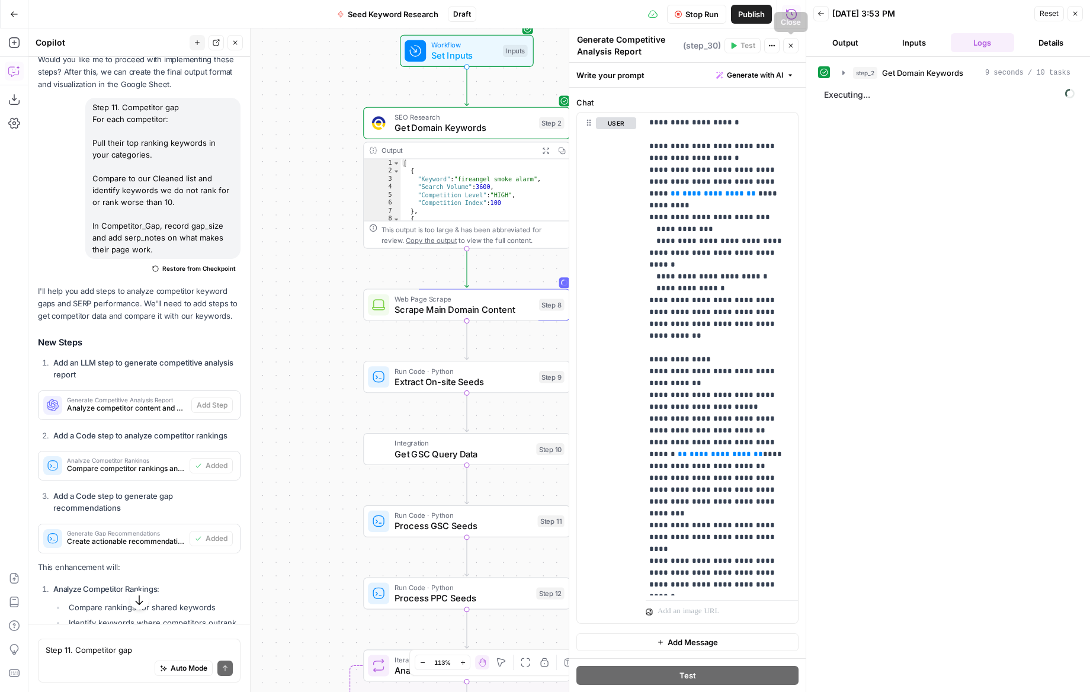
click at [792, 48] on icon "button" at bounding box center [790, 45] width 7 height 7
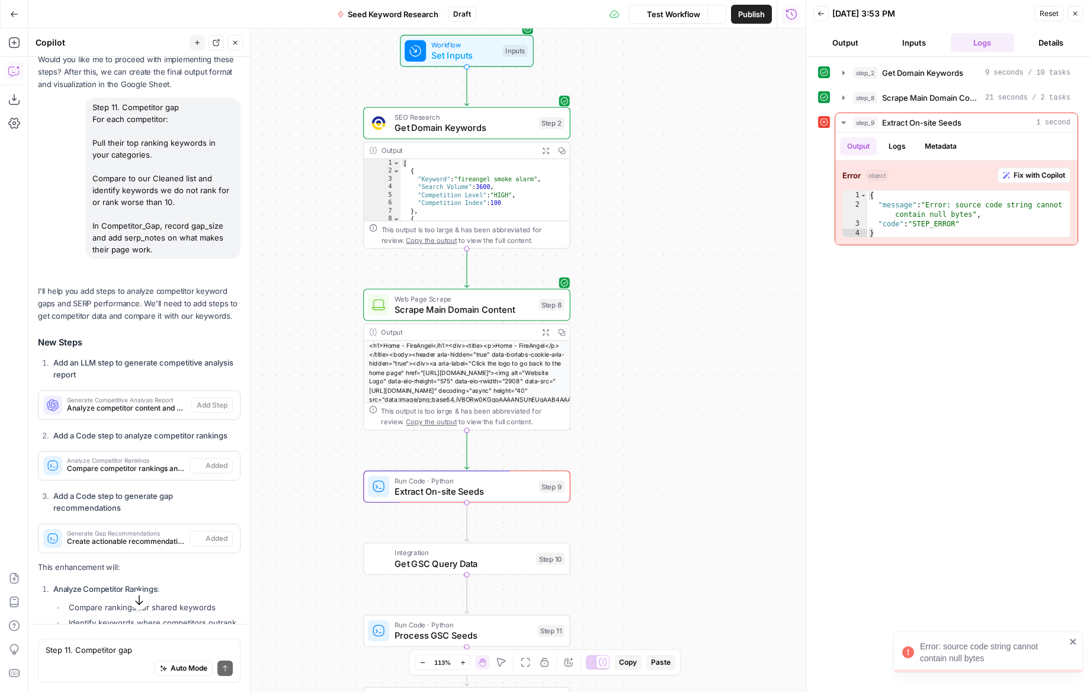
scroll to position [11589, 0]
click at [1045, 178] on span "Fix with Copilot" at bounding box center [1040, 175] width 52 height 11
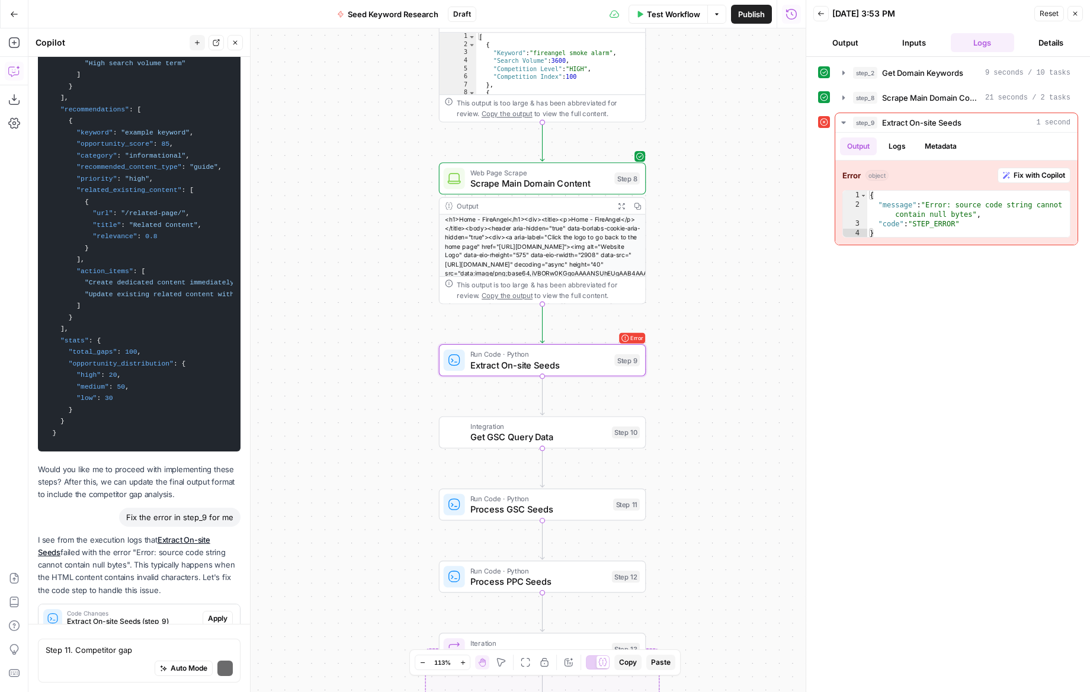
scroll to position [12830, 0]
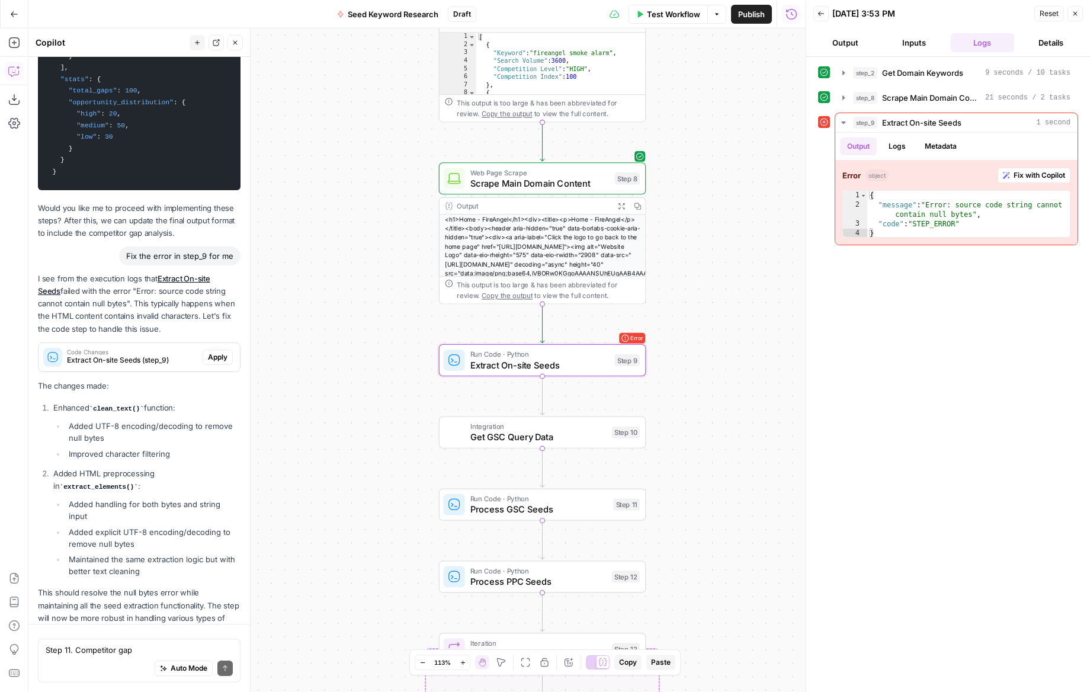
click at [223, 352] on span "Apply" at bounding box center [218, 357] width 20 height 11
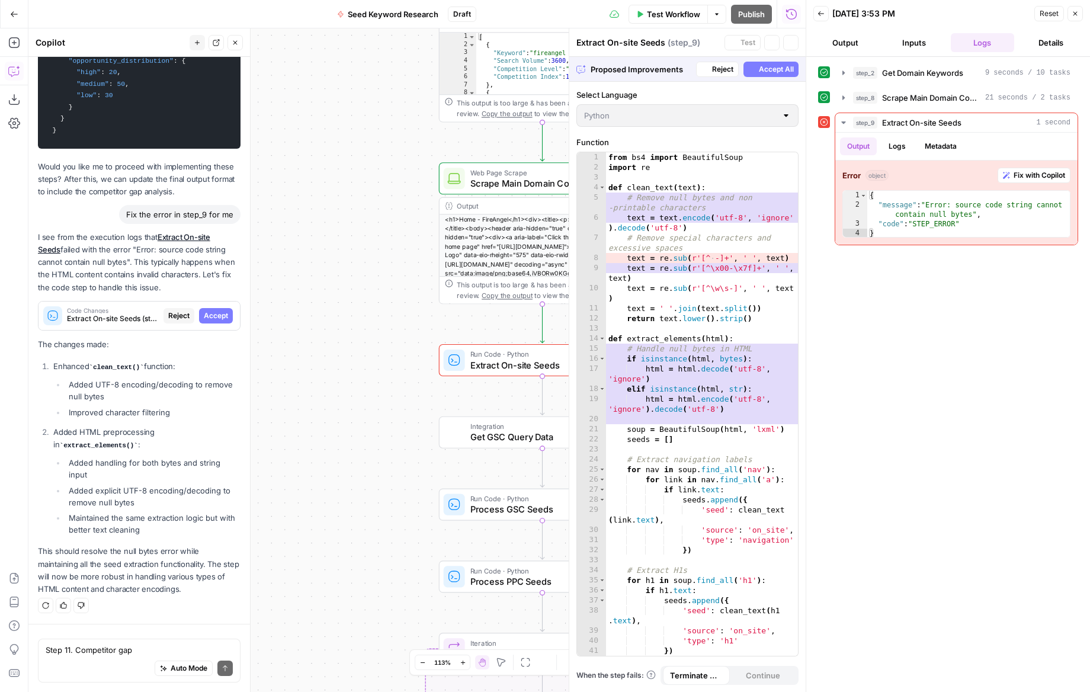
scroll to position [12641, 0]
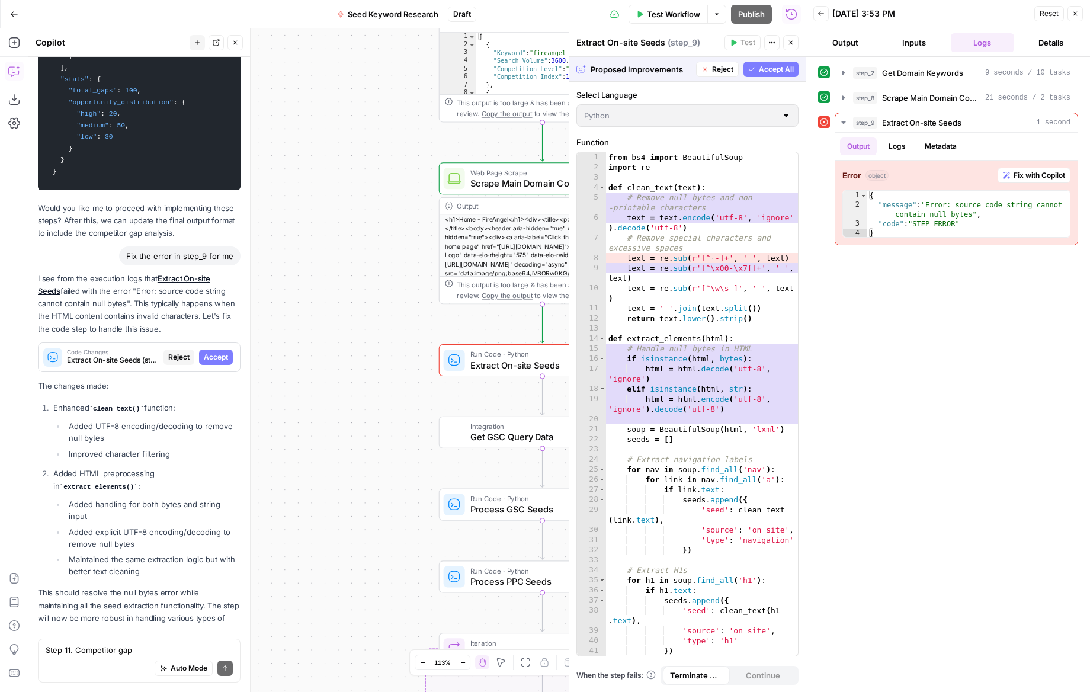
click at [769, 68] on span "Accept All" at bounding box center [776, 69] width 35 height 11
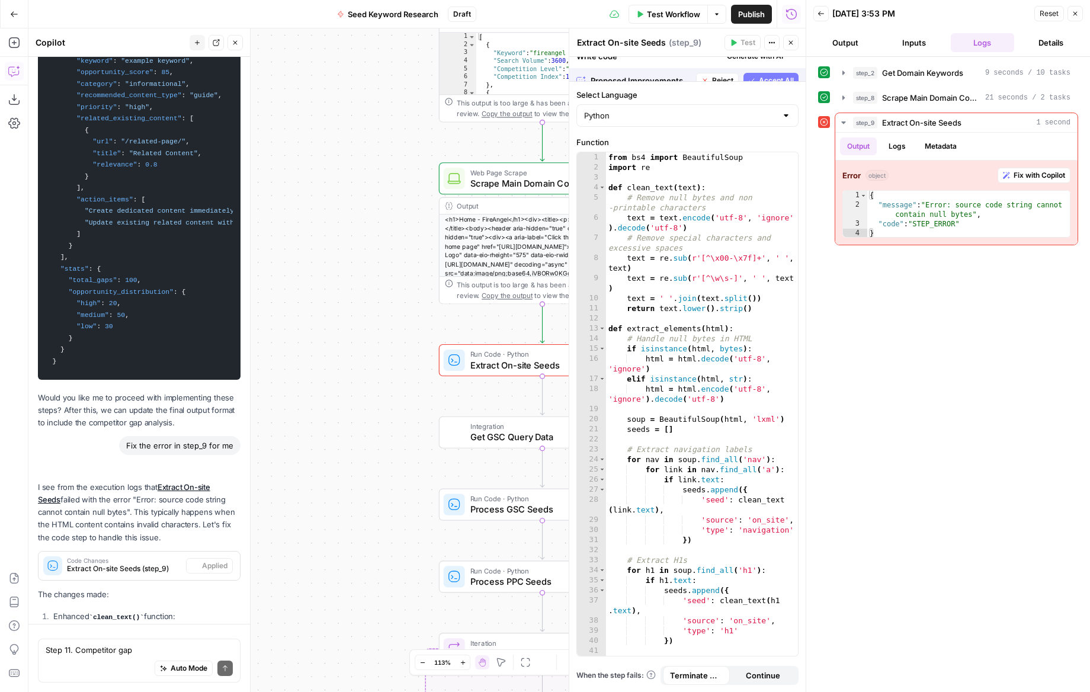
scroll to position [12849, 0]
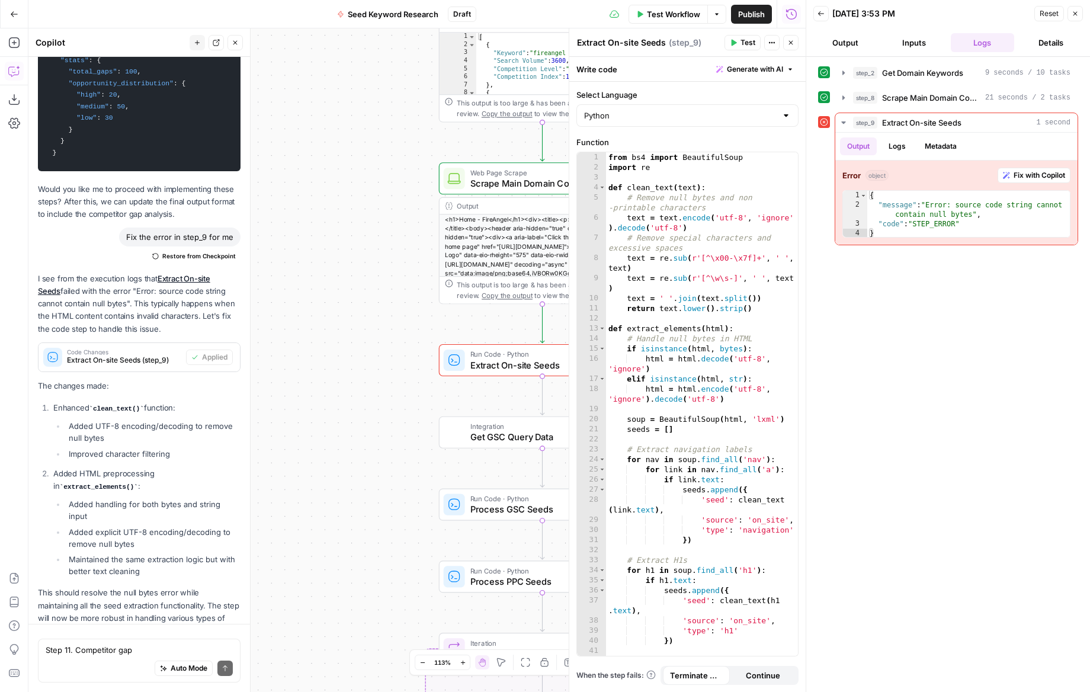
click at [747, 47] on span "Test" at bounding box center [748, 42] width 15 height 11
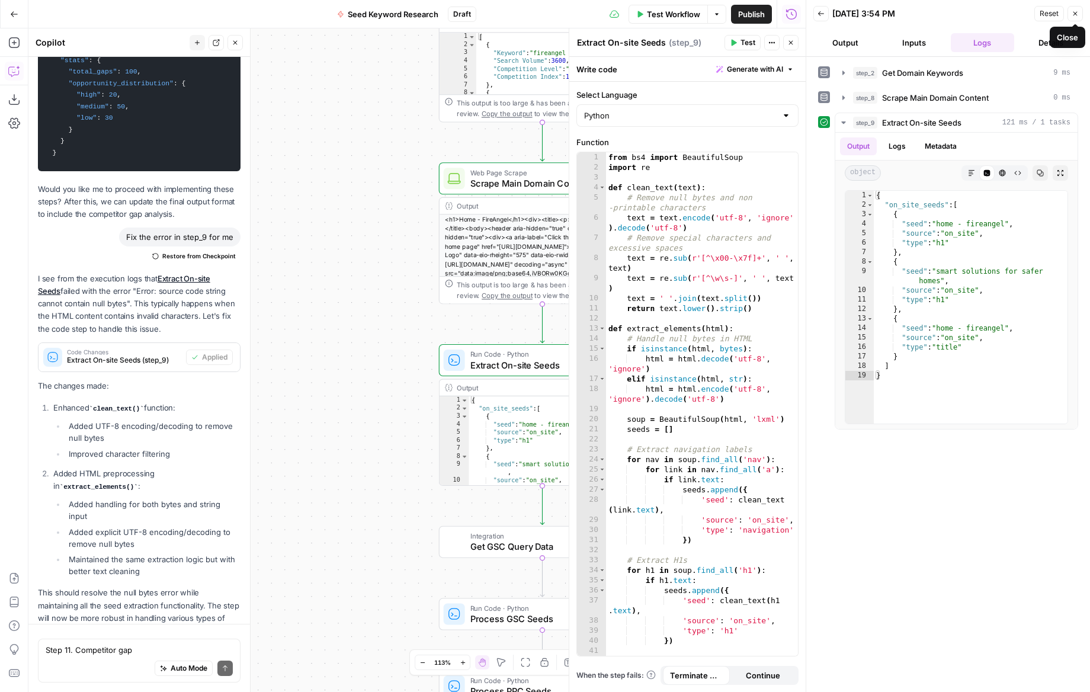
click at [1075, 15] on icon "button" at bounding box center [1075, 13] width 7 height 7
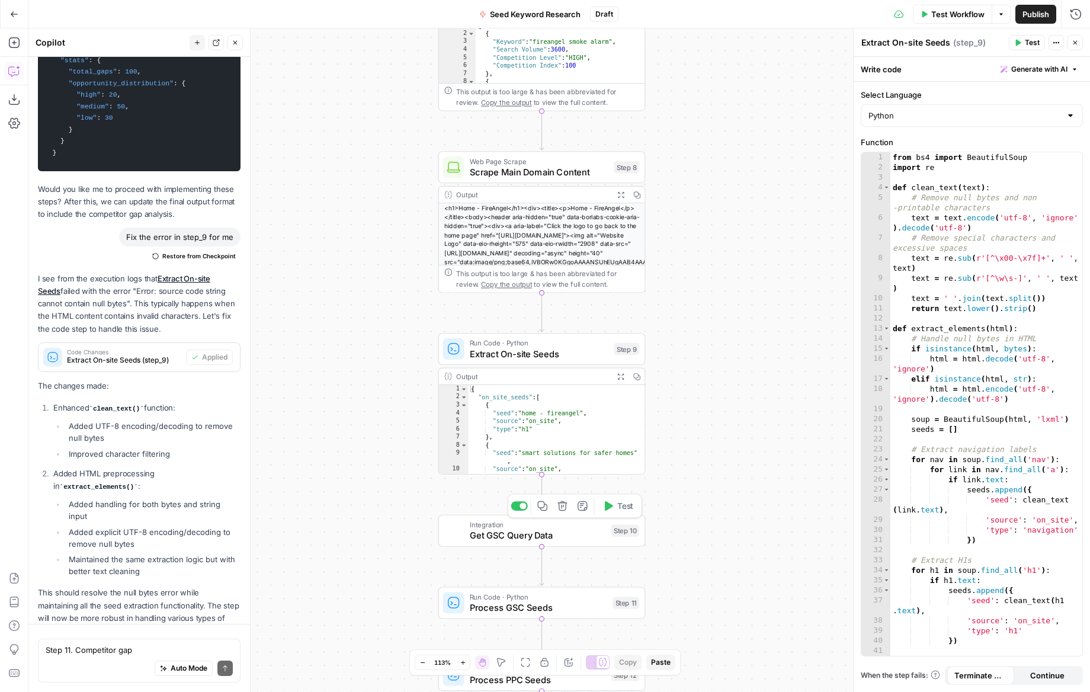
click at [615, 510] on button "Test" at bounding box center [617, 505] width 41 height 17
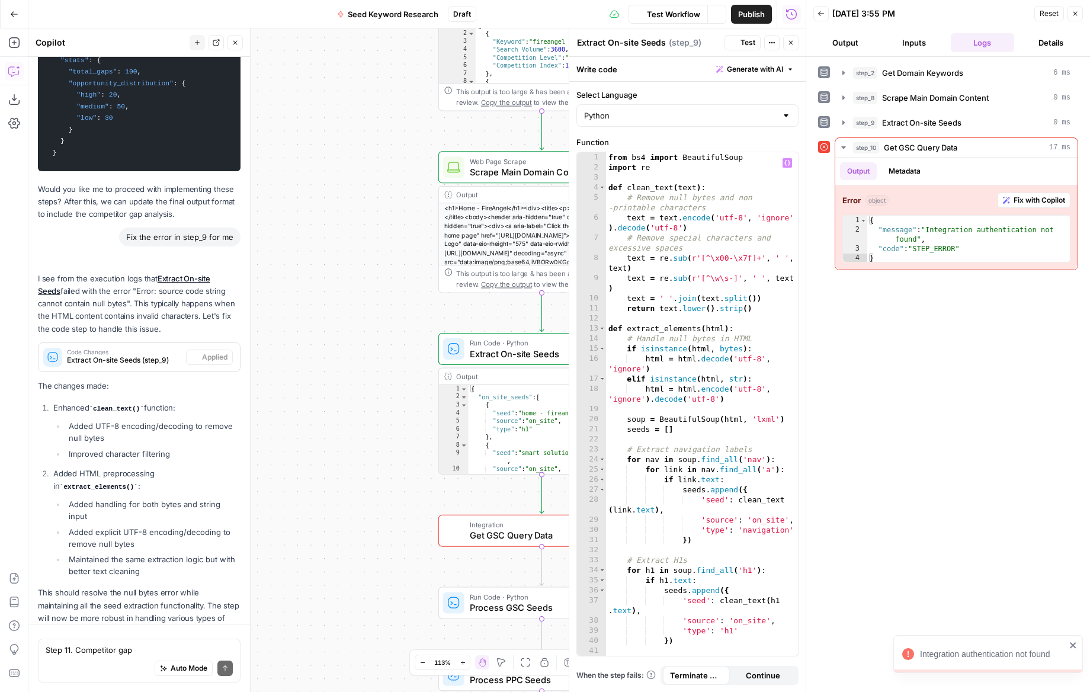
scroll to position [12849, 0]
click at [385, 460] on div "Workflow Set Inputs Inputs SEO Research Get Domain Keywords Step 2 Output Expan…" at bounding box center [416, 360] width 777 height 664
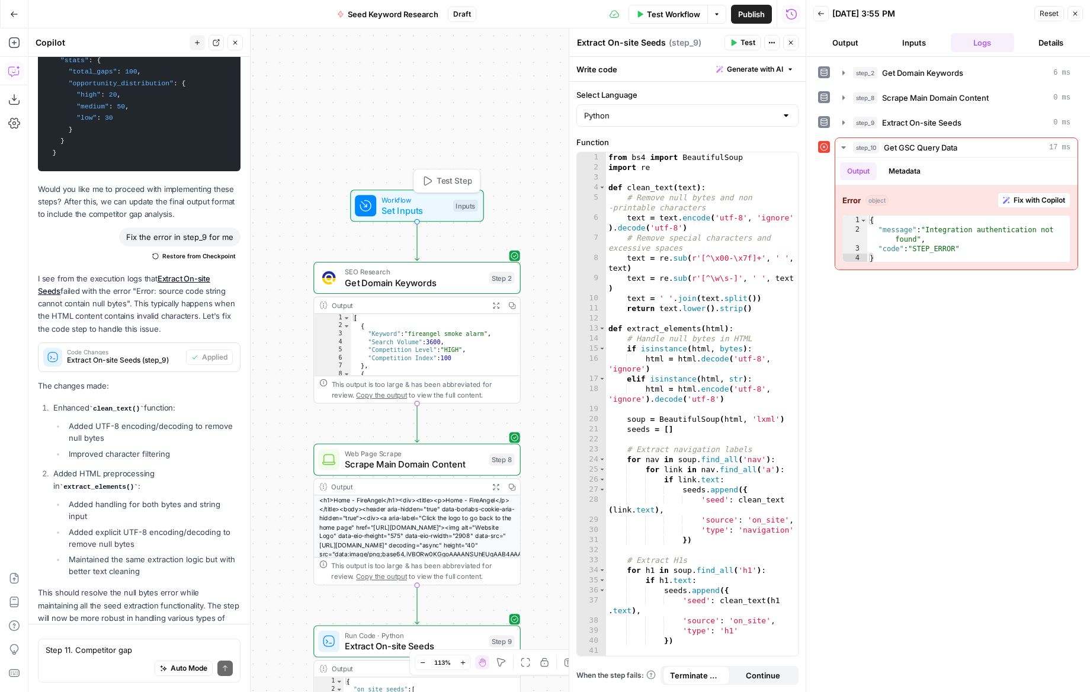
click at [420, 208] on span "Set Inputs" at bounding box center [415, 211] width 66 height 14
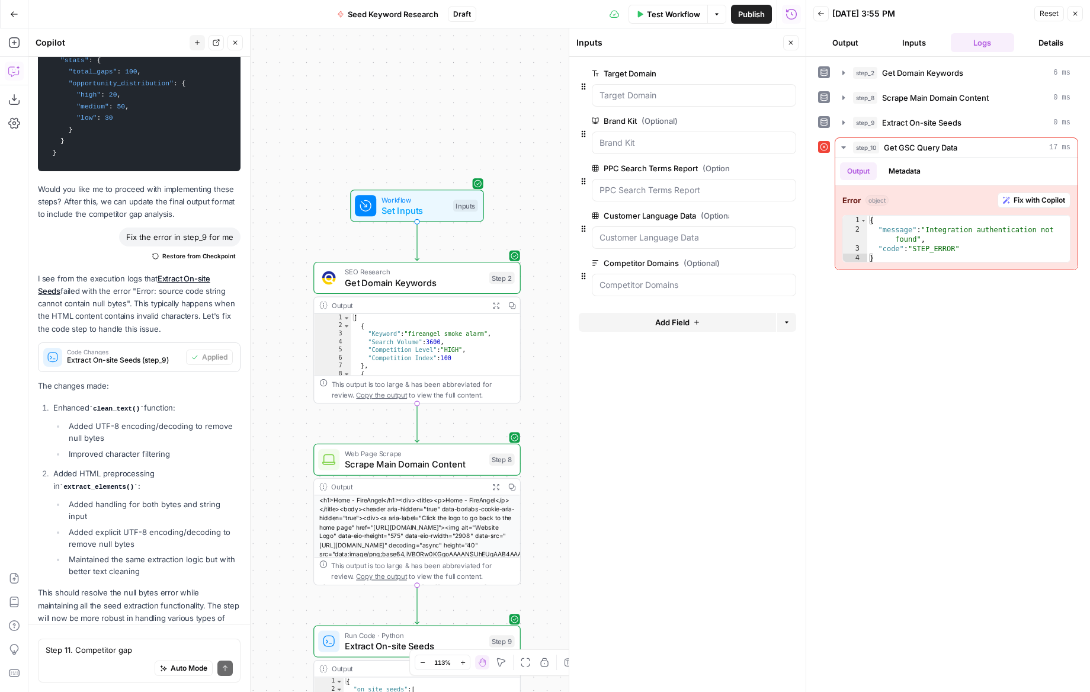
click at [677, 322] on span "Add Field" at bounding box center [672, 322] width 34 height 12
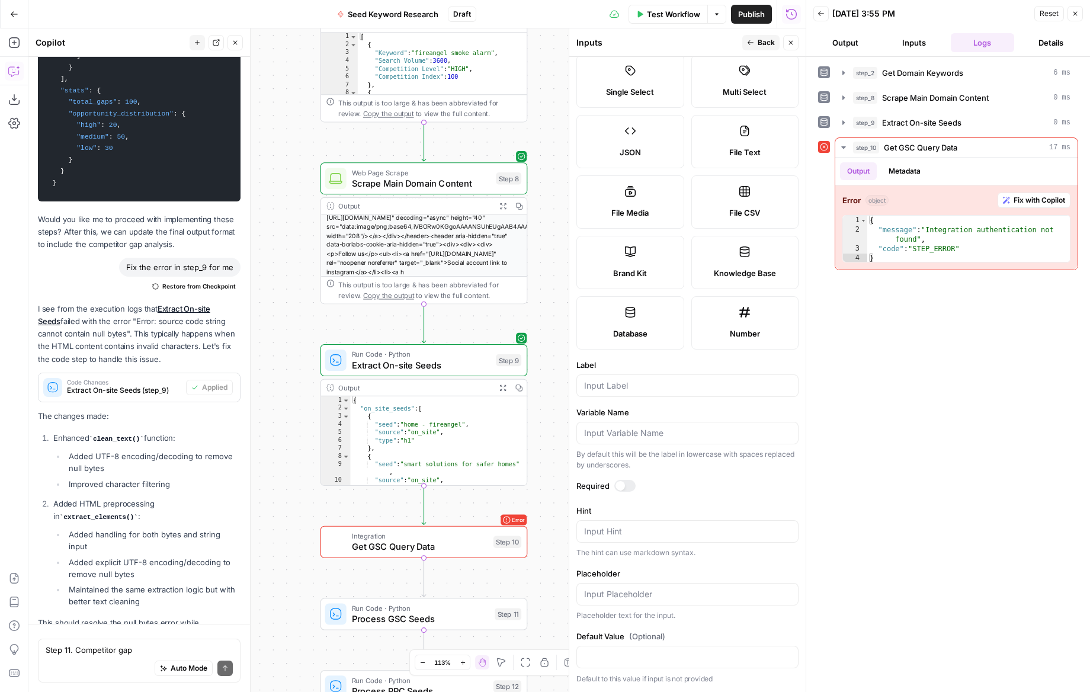
scroll to position [12818, 0]
click at [21, 125] on button "Settings" at bounding box center [14, 123] width 19 height 19
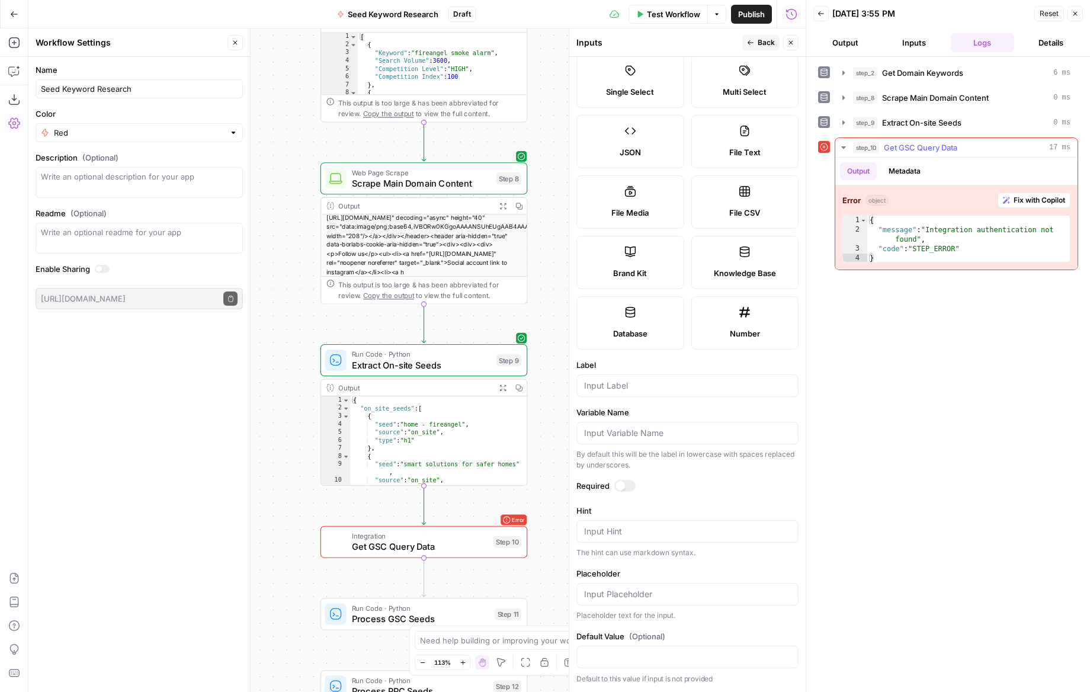
click at [1016, 201] on span "Fix with Copilot" at bounding box center [1040, 200] width 52 height 11
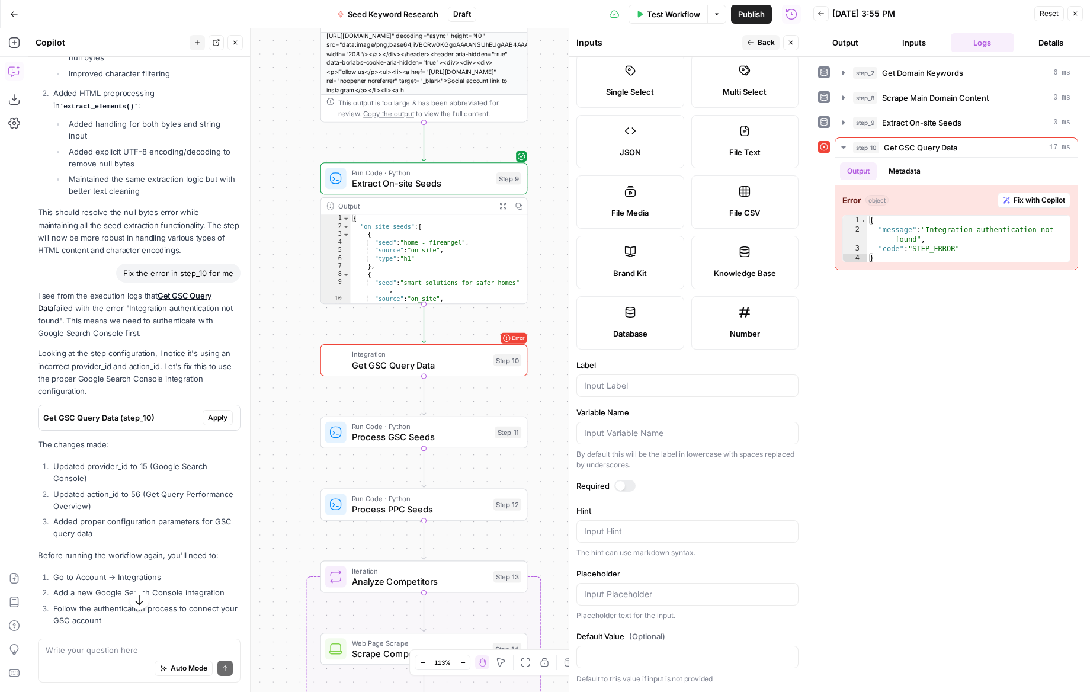
scroll to position [13269, 0]
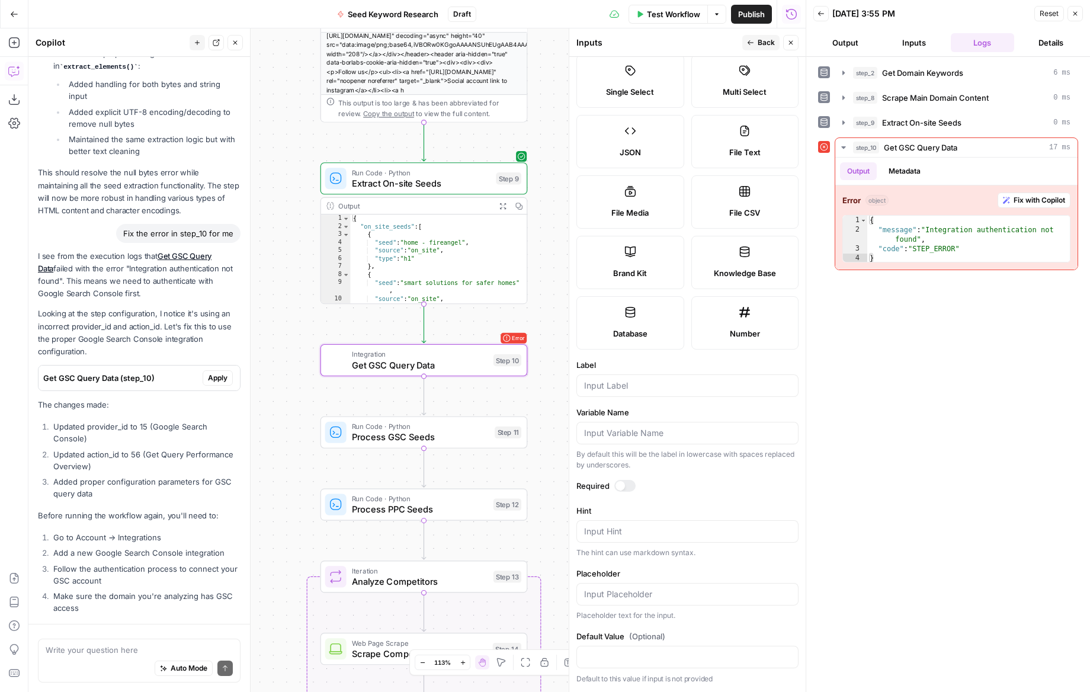
click at [208, 373] on span "Apply" at bounding box center [218, 378] width 20 height 11
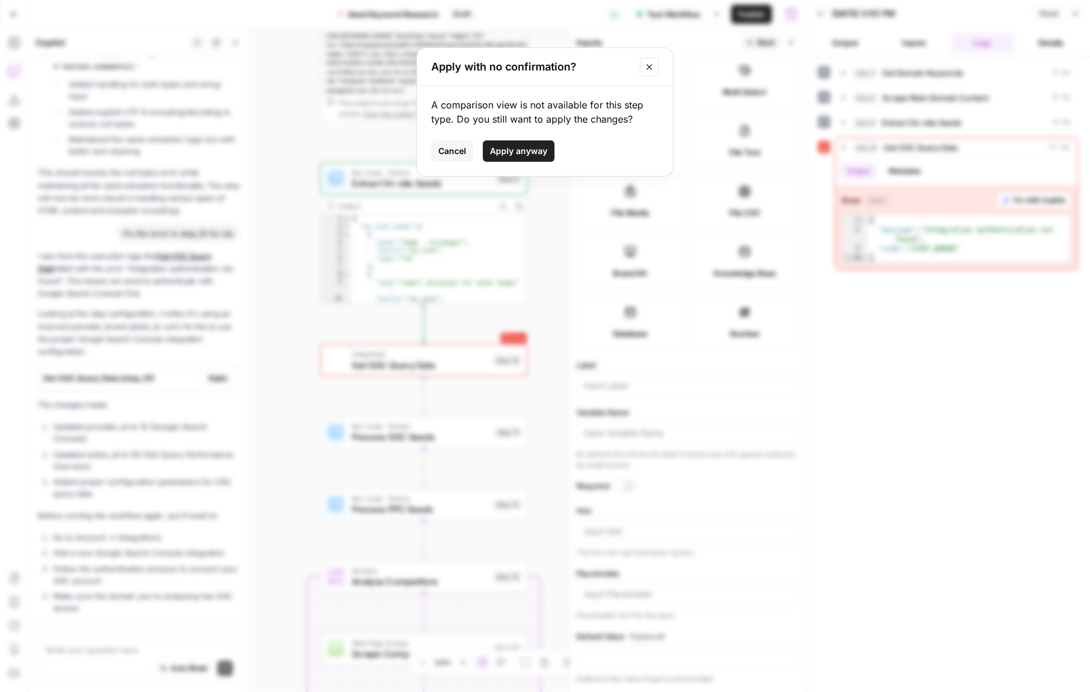
drag, startPoint x: 555, startPoint y: 158, endPoint x: 549, endPoint y: 157, distance: 6.0
click at [554, 158] on div "Cancel Apply anyway" at bounding box center [545, 150] width 228 height 21
click at [549, 156] on button "Apply anyway" at bounding box center [519, 150] width 72 height 21
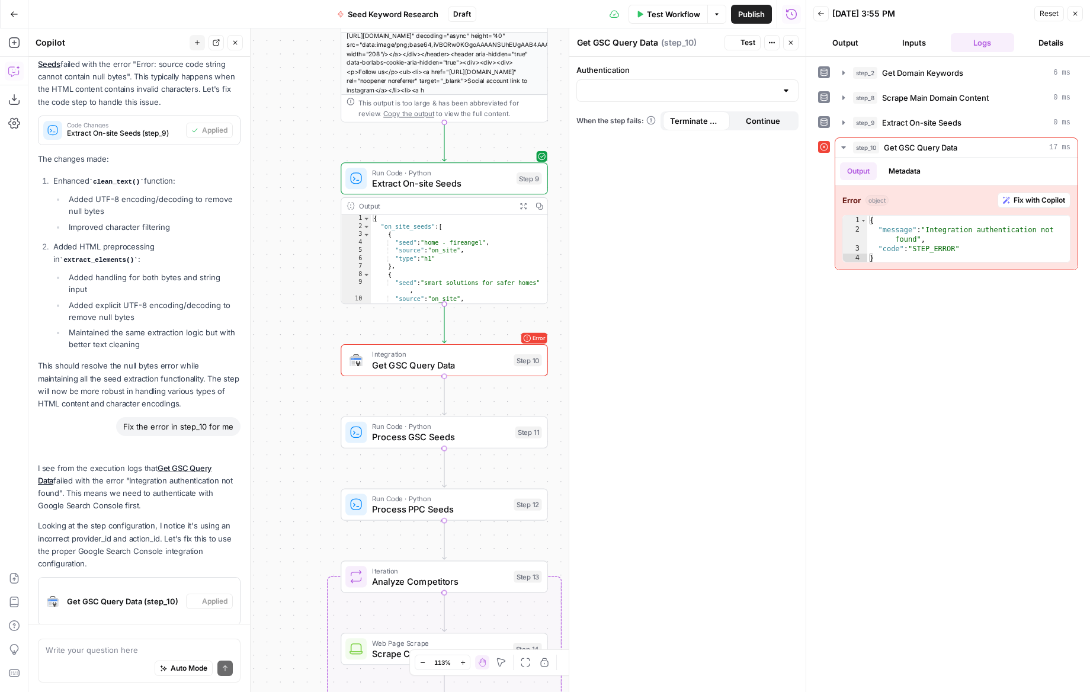
scroll to position [13311, 0]
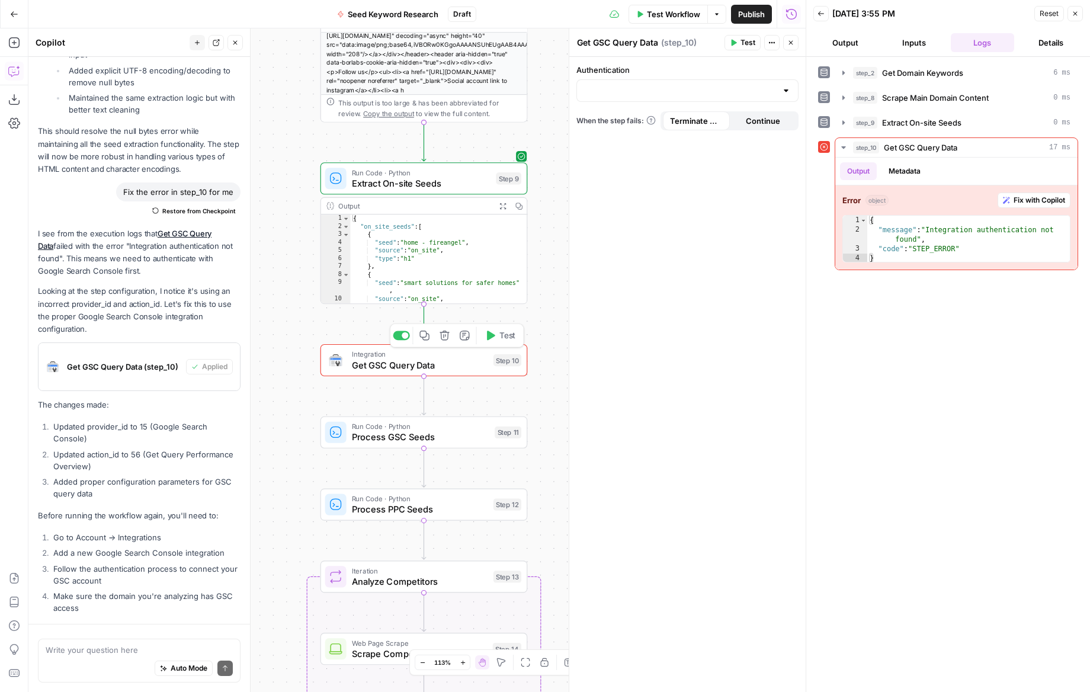
click at [497, 342] on button "Test" at bounding box center [499, 335] width 41 height 17
click at [104, 647] on textarea at bounding box center [139, 650] width 187 height 12
type textarea "fix the issue, if required i can pr"
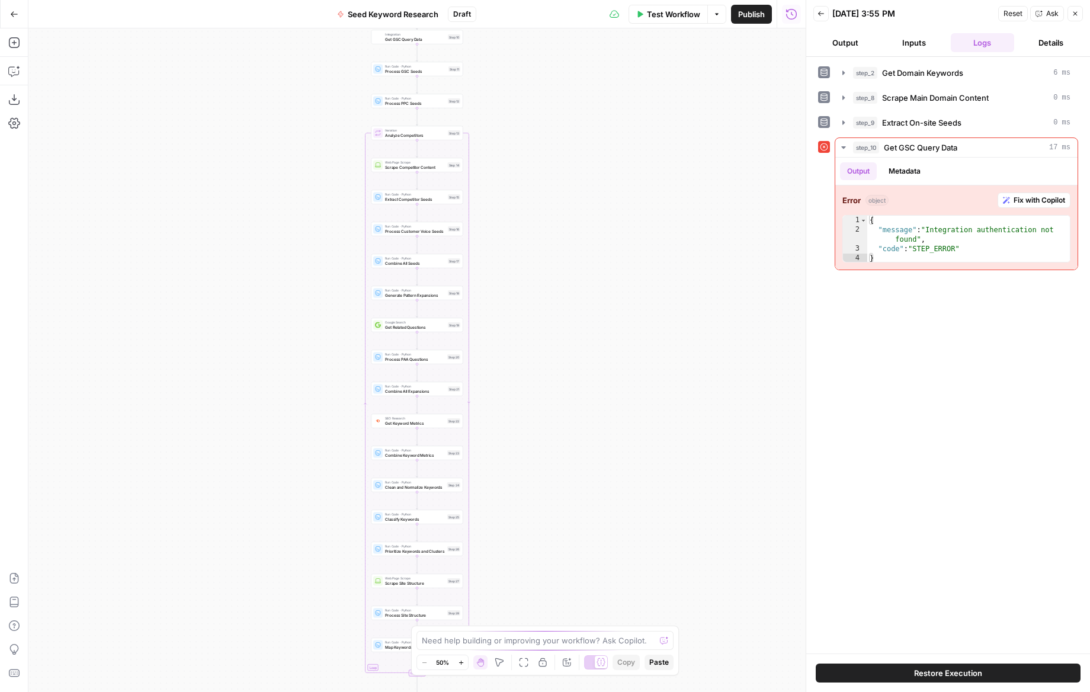
click at [15, 20] on button "Go Back" at bounding box center [14, 14] width 21 height 21
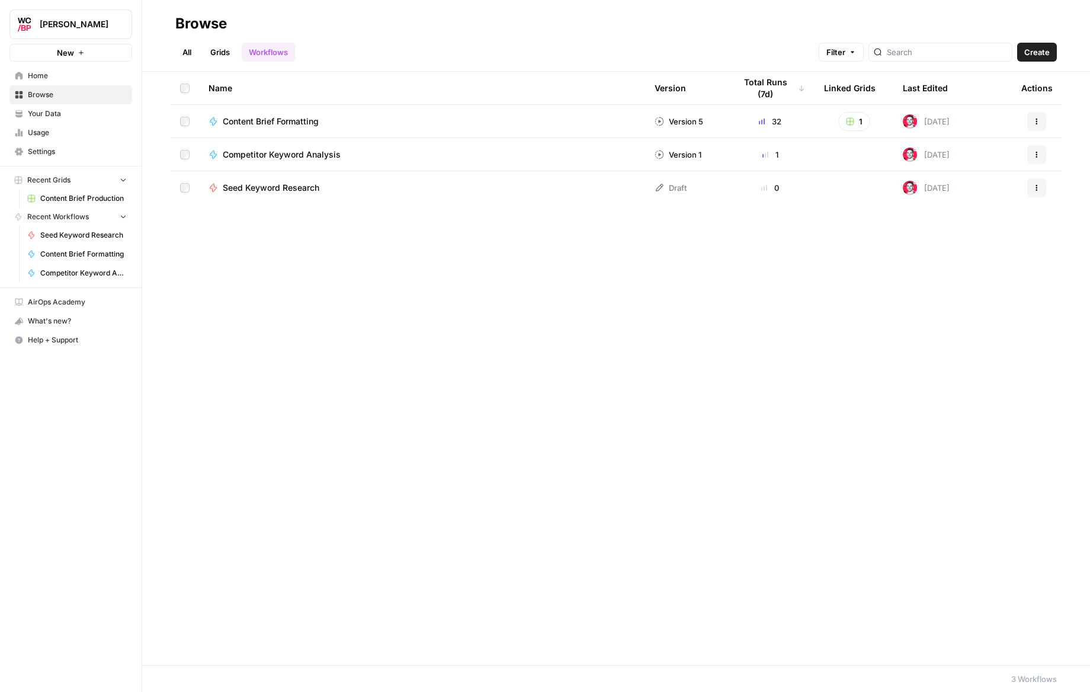
click at [43, 149] on span "Settings" at bounding box center [77, 151] width 99 height 11
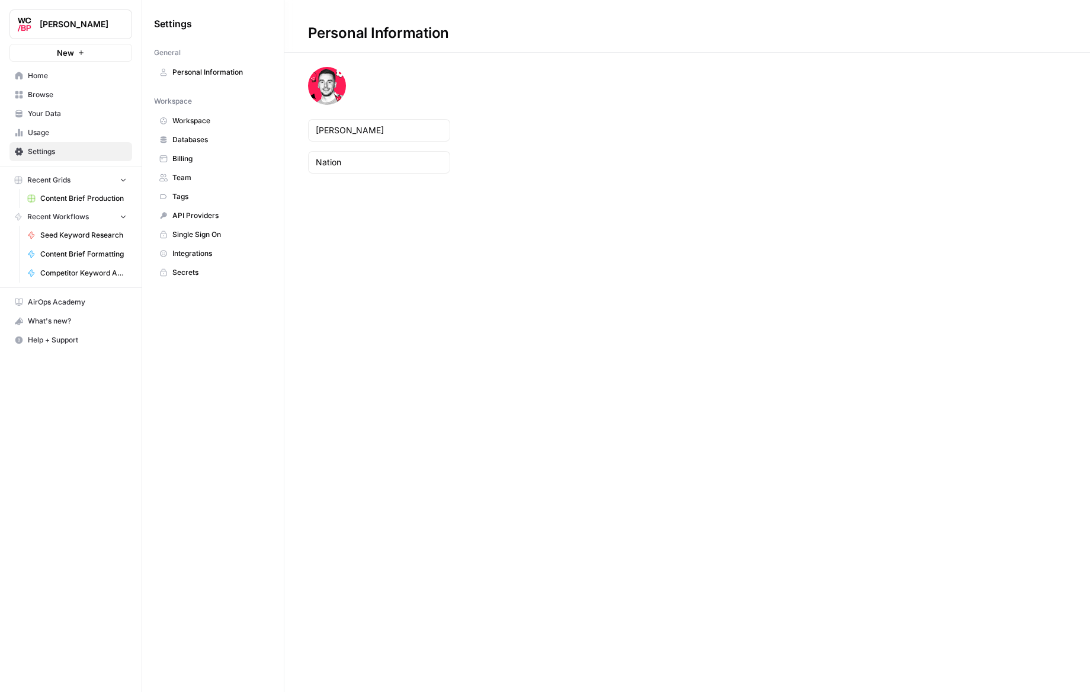
click at [216, 124] on span "Workspace" at bounding box center [219, 121] width 94 height 11
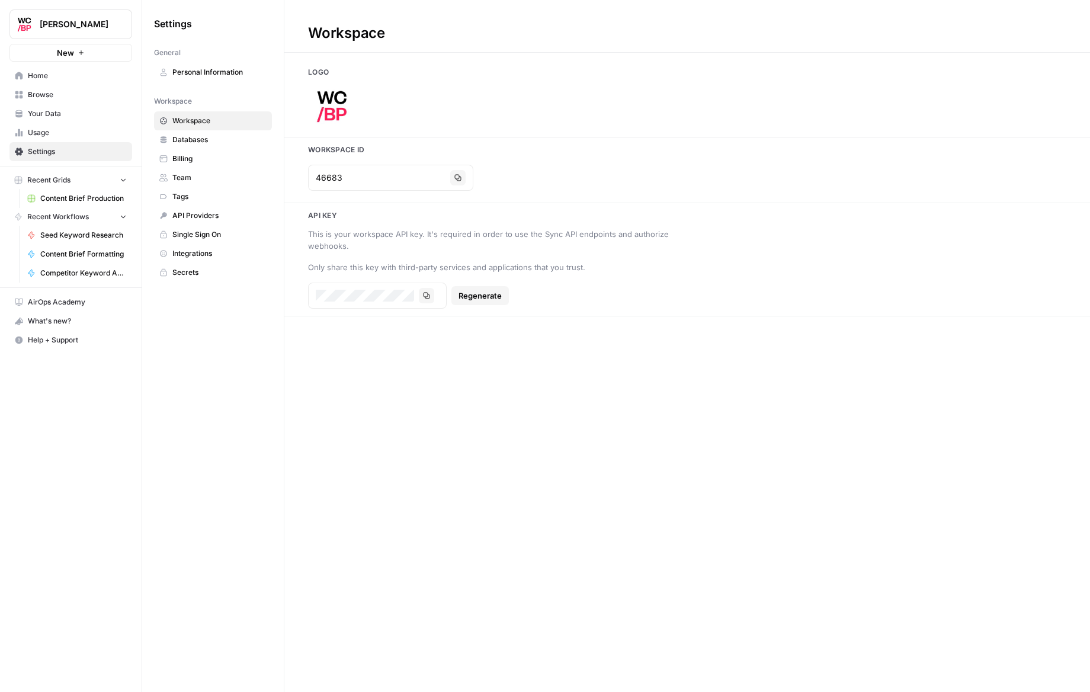
click at [213, 141] on span "Databases" at bounding box center [219, 140] width 94 height 11
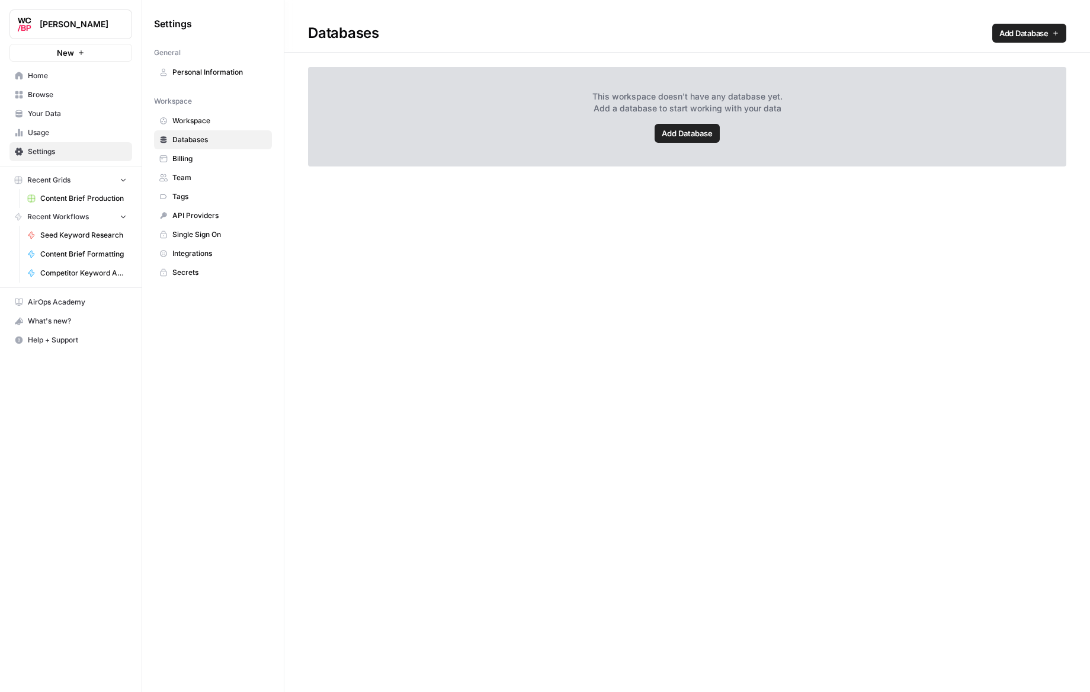
click at [203, 162] on span "Billing" at bounding box center [219, 158] width 94 height 11
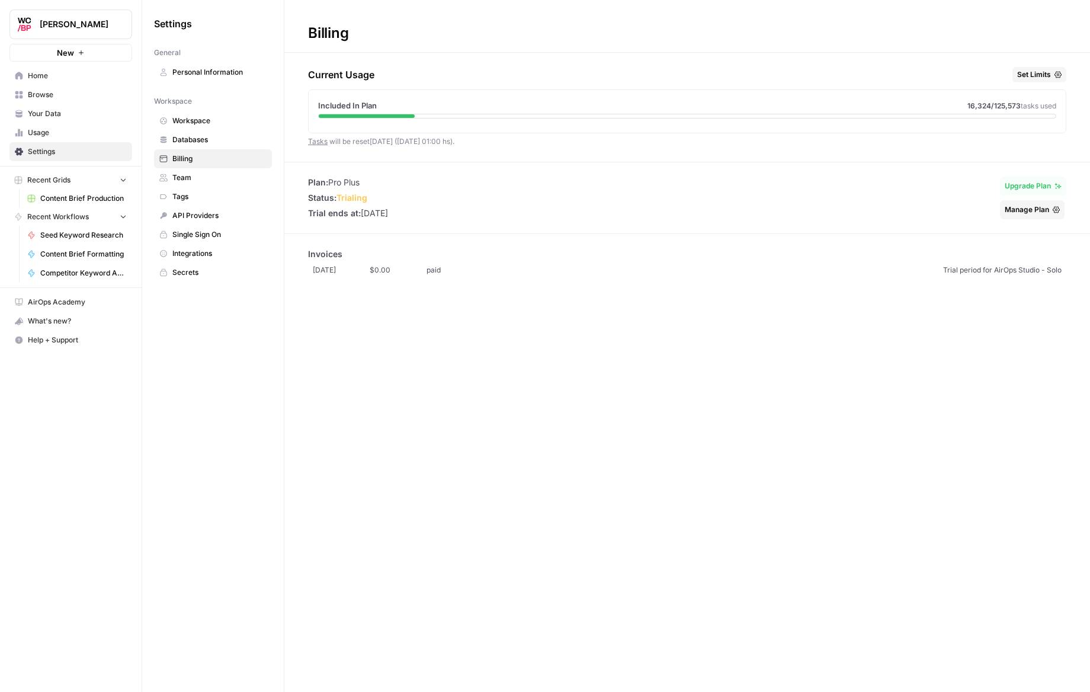
click at [220, 177] on span "Team" at bounding box center [219, 177] width 94 height 11
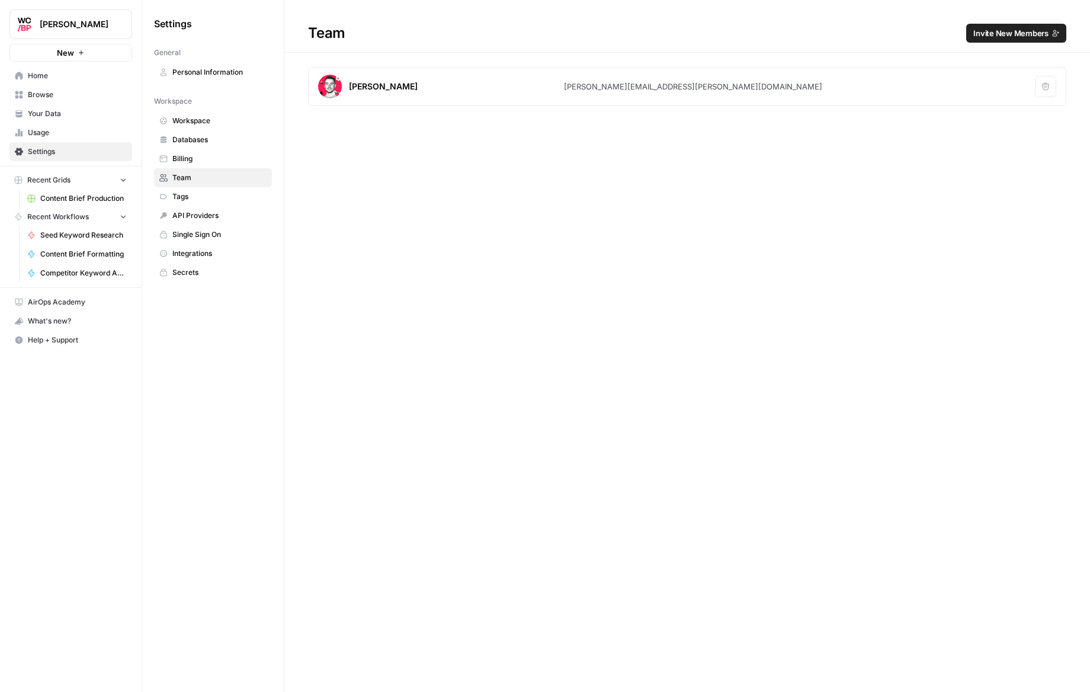
click at [185, 255] on span "Integrations" at bounding box center [219, 253] width 94 height 11
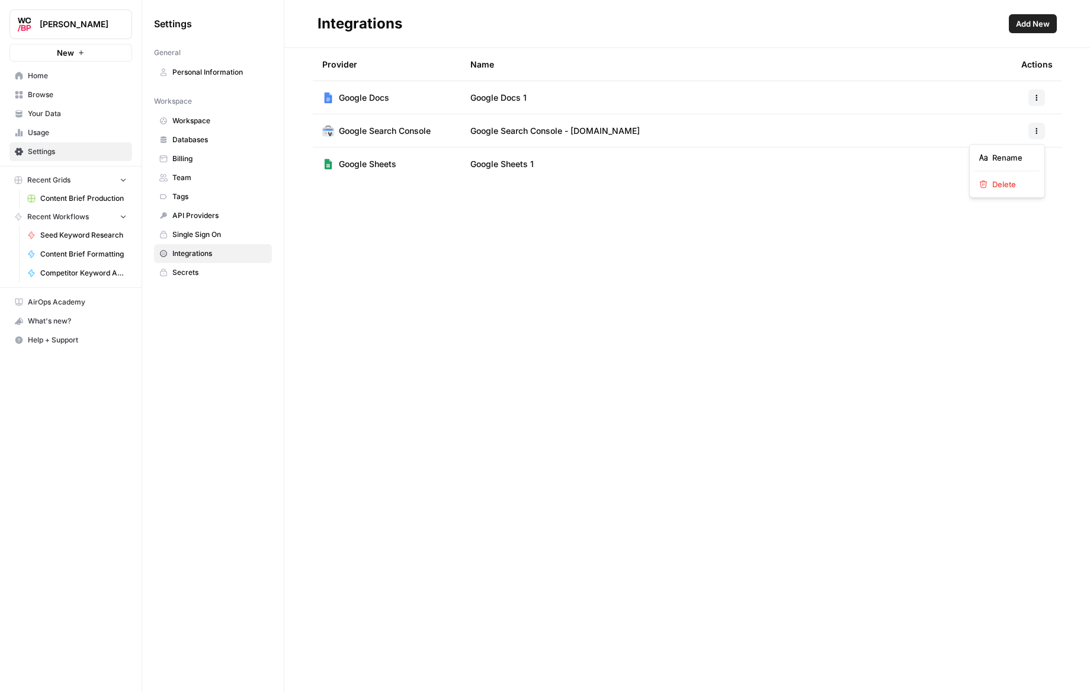
click at [1042, 130] on button "button" at bounding box center [1037, 131] width 17 height 17
click at [627, 290] on div "Provider Name Actions Google Docs Google Docs 1 Google Search Console Google Se…" at bounding box center [687, 370] width 806 height 644
click at [562, 137] on td "Google Search Console - [DOMAIN_NAME]" at bounding box center [736, 130] width 551 height 33
click at [1038, 15] on button "Add New" at bounding box center [1033, 23] width 48 height 19
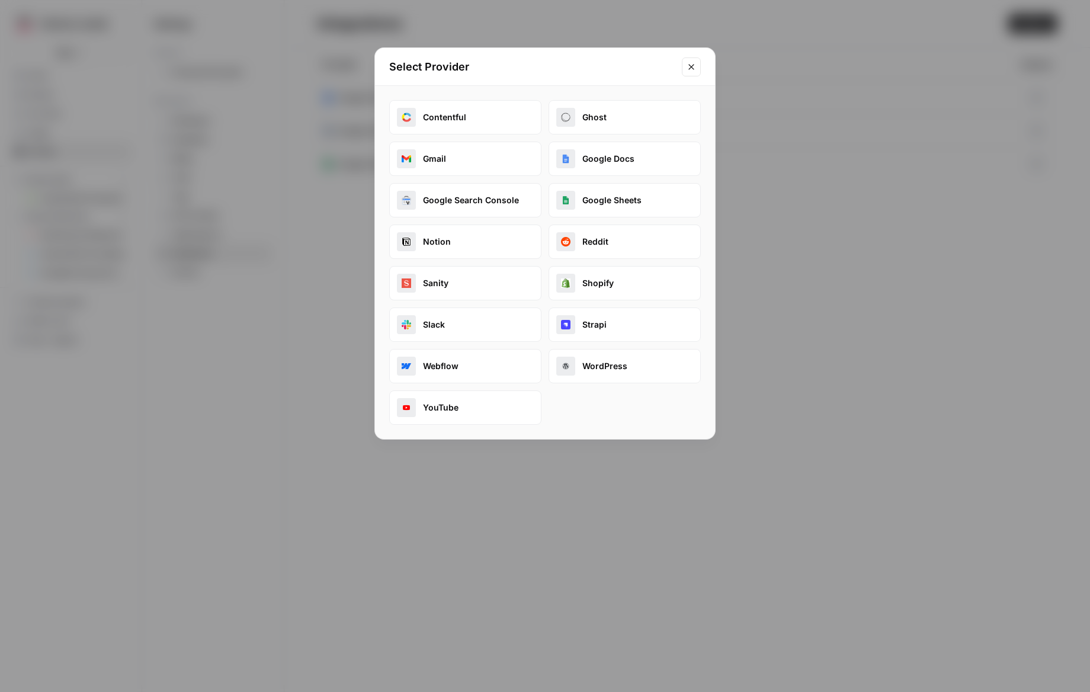
click at [461, 209] on button "Google Search Console" at bounding box center [465, 200] width 152 height 34
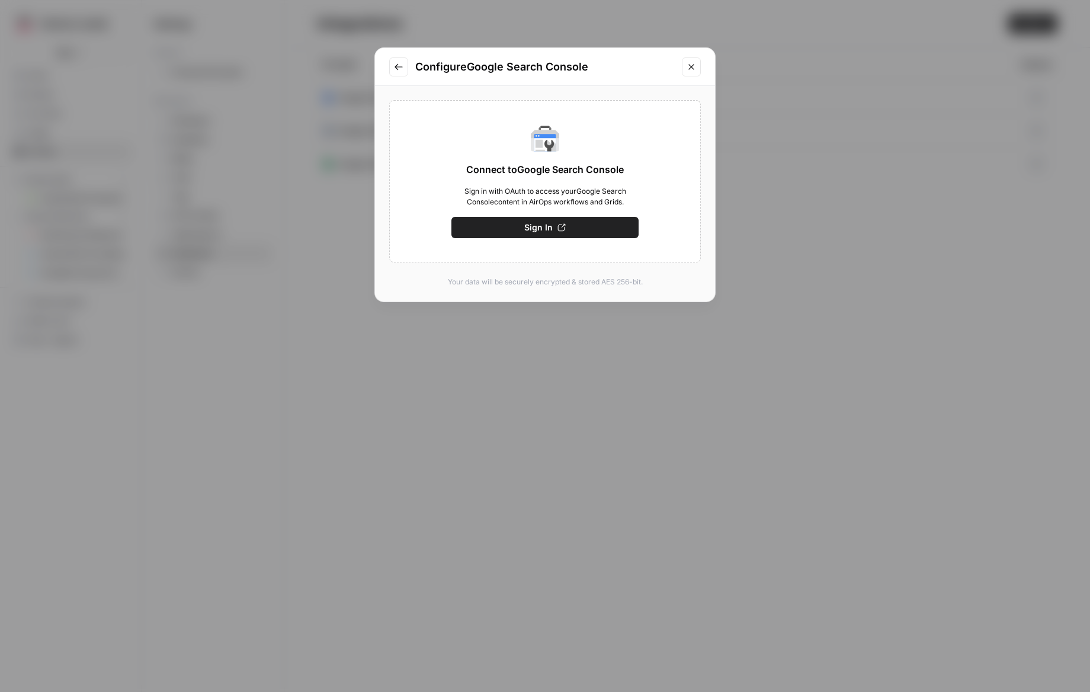
click at [525, 229] on span "Sign In" at bounding box center [538, 228] width 28 height 12
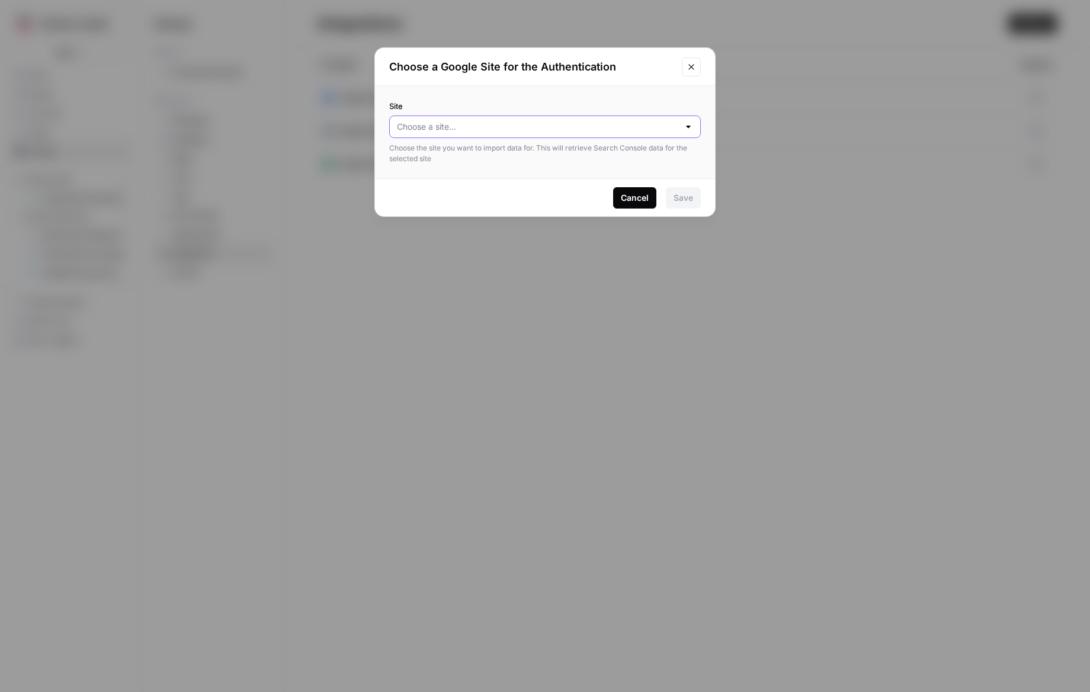
click at [438, 121] on input "Site" at bounding box center [538, 127] width 282 height 12
click at [469, 161] on span "[URL][DOMAIN_NAME]" at bounding box center [542, 157] width 287 height 12
type input "[URL][DOMAIN_NAME]"
click at [675, 201] on div "Save" at bounding box center [684, 198] width 20 height 12
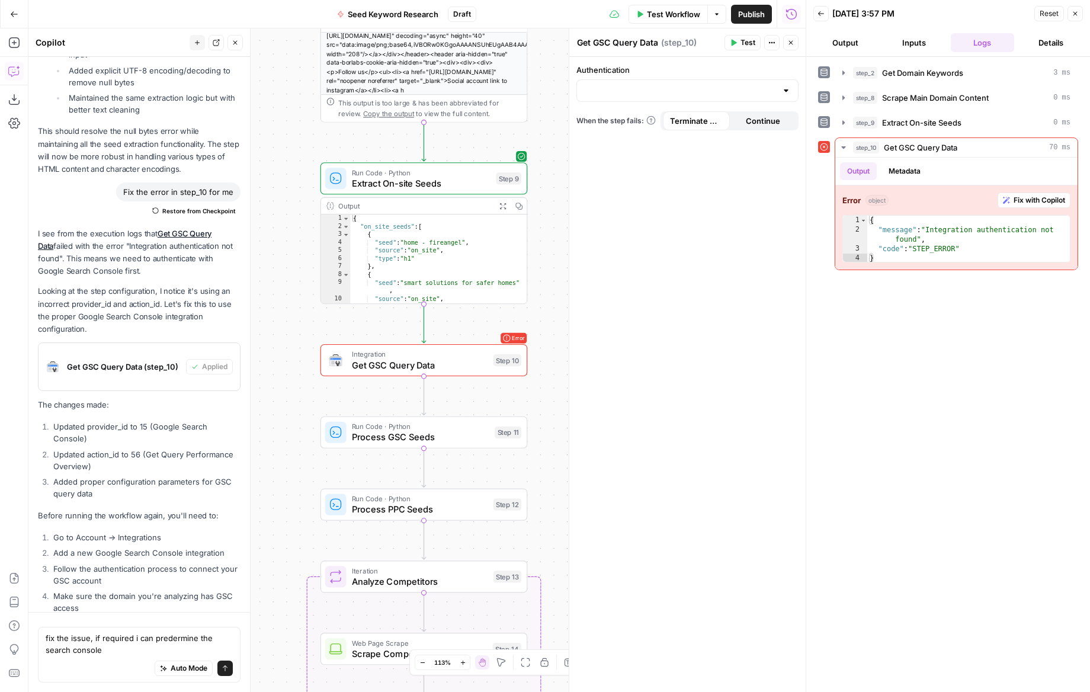
scroll to position [13323, 0]
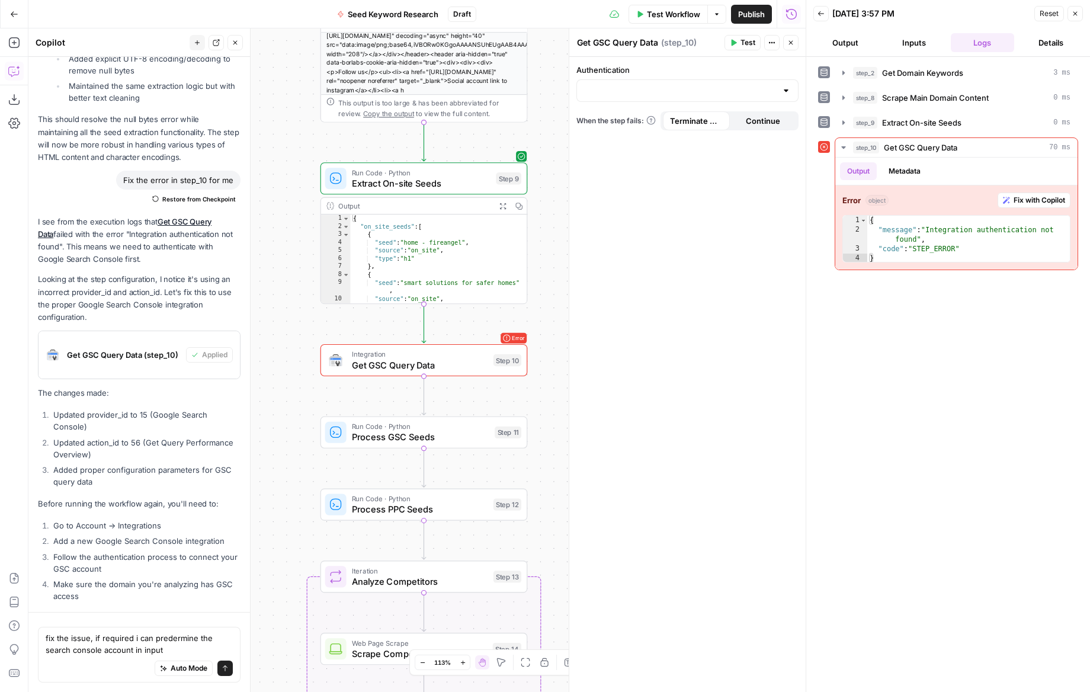
type textarea "fix the issue, if required i can predermine the search console account in inputs"
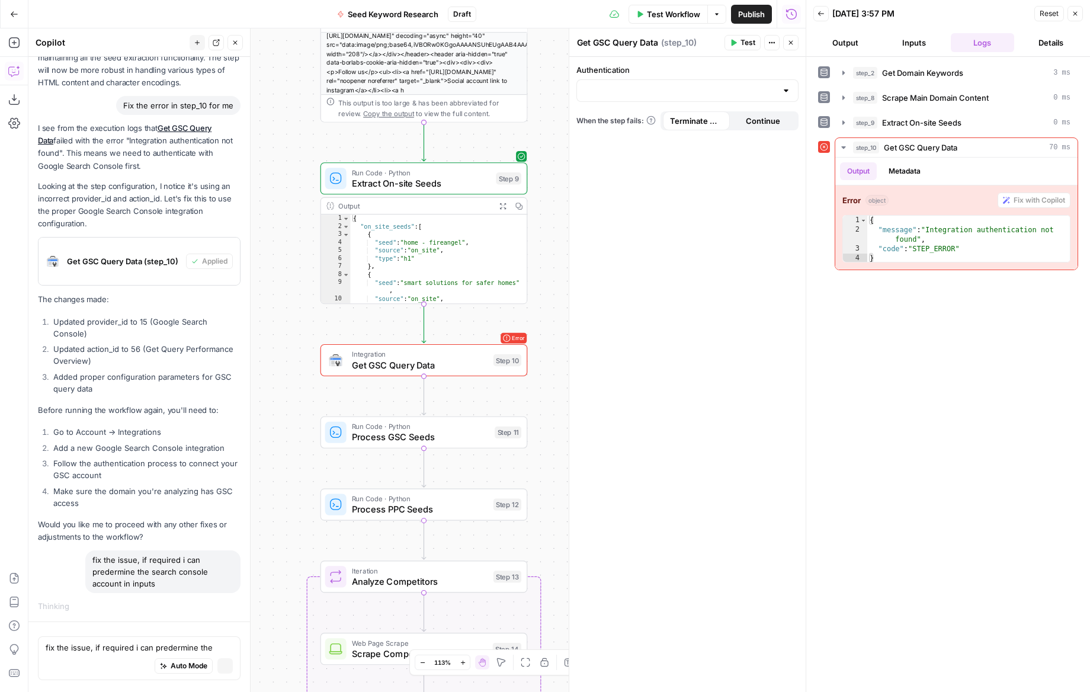
scroll to position [13080, 0]
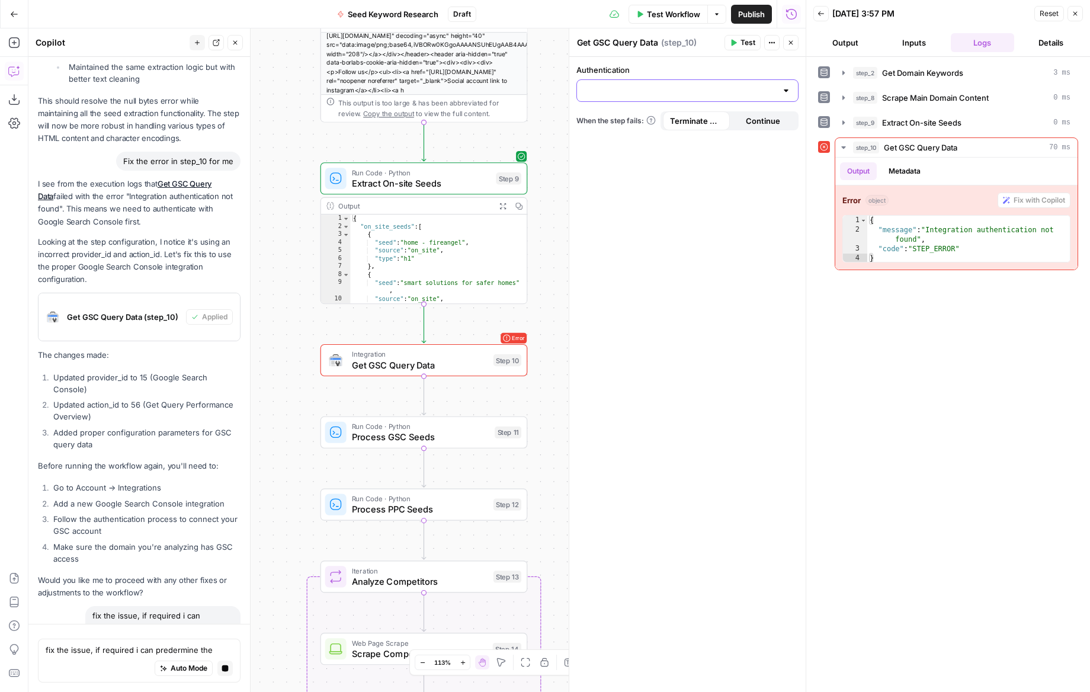
click at [641, 92] on input "Authentication" at bounding box center [680, 91] width 193 height 12
click at [662, 214] on div "Authentication When the step fails: Terminate Workflow Continue" at bounding box center [687, 374] width 236 height 635
click at [1081, 17] on button "Close" at bounding box center [1075, 13] width 15 height 15
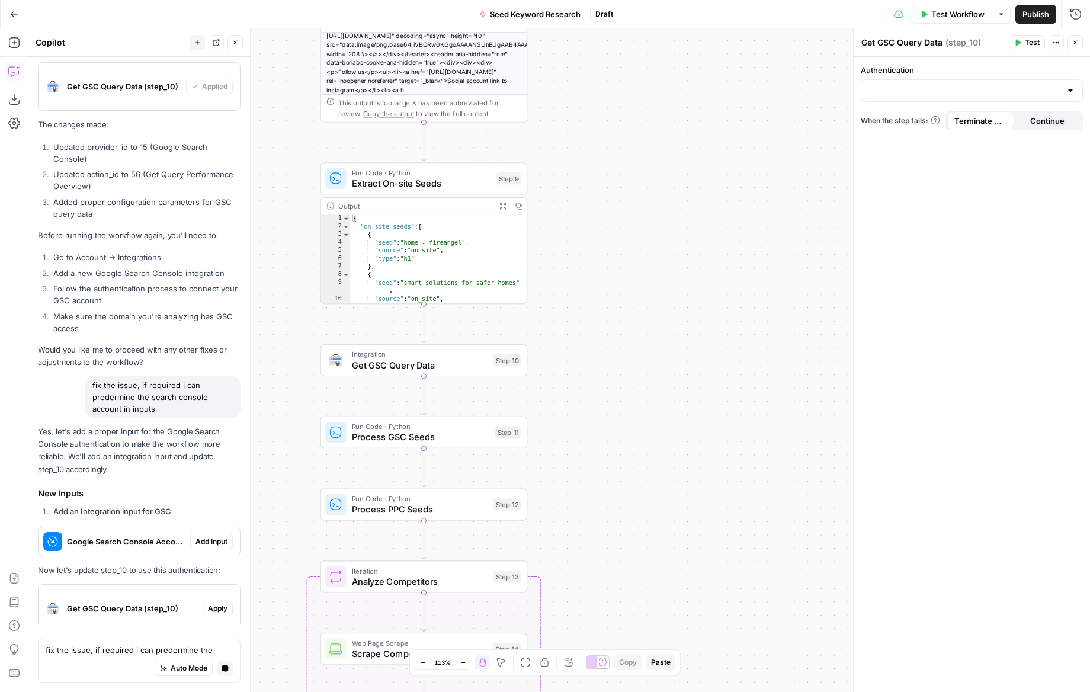
scroll to position [13322, 0]
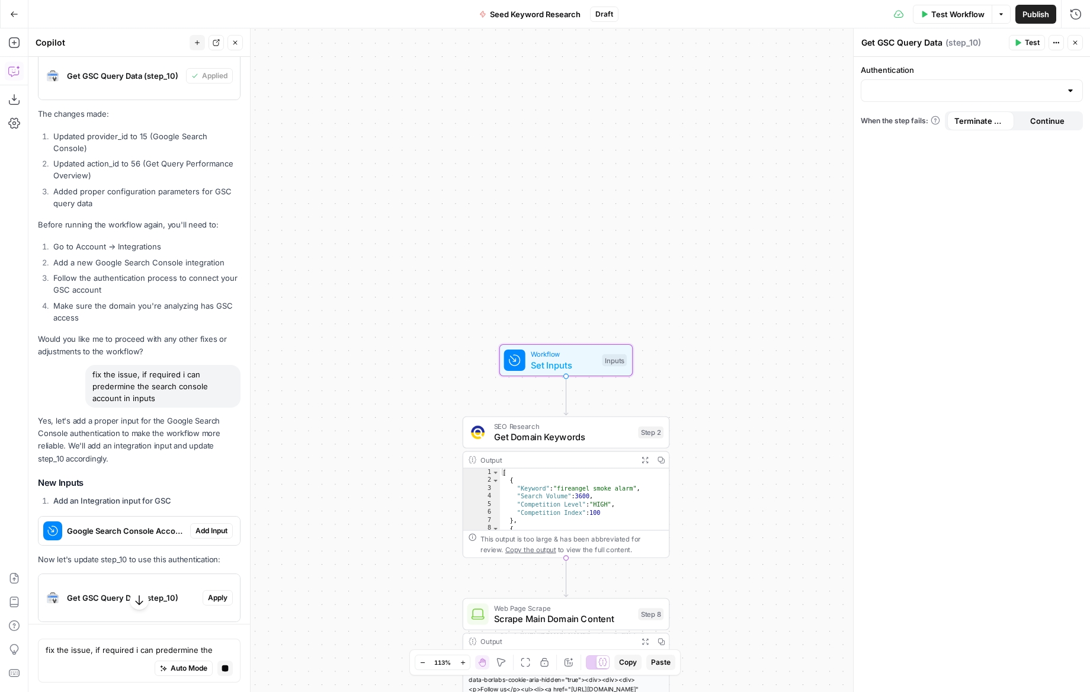
click at [207, 526] on span "Add Input" at bounding box center [212, 531] width 32 height 11
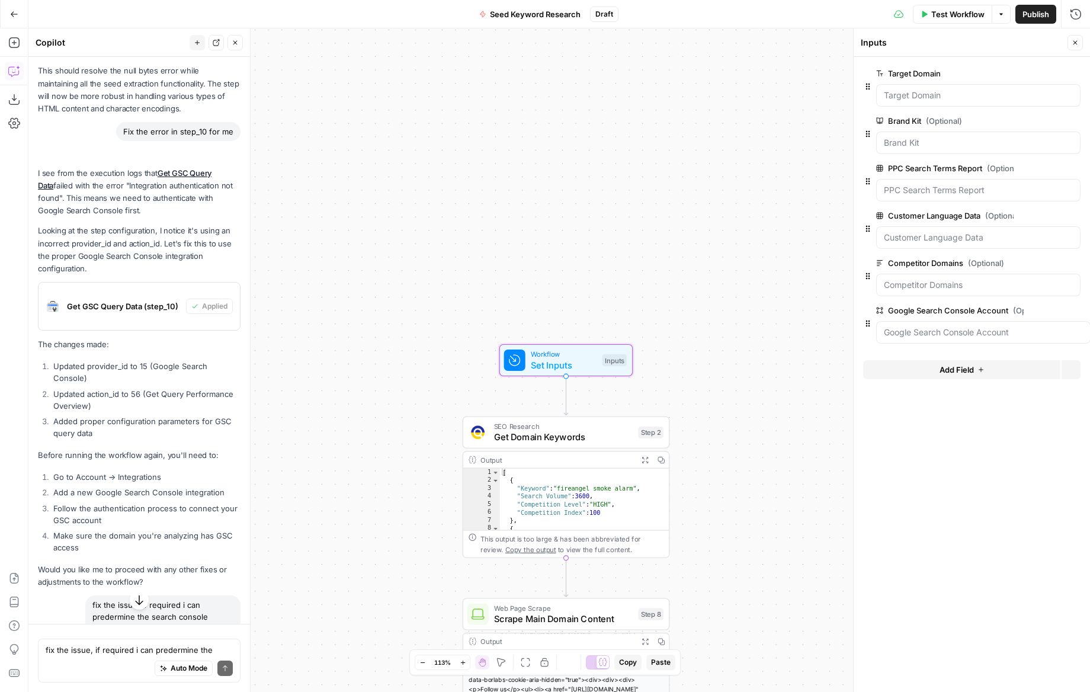
scroll to position [13599, 0]
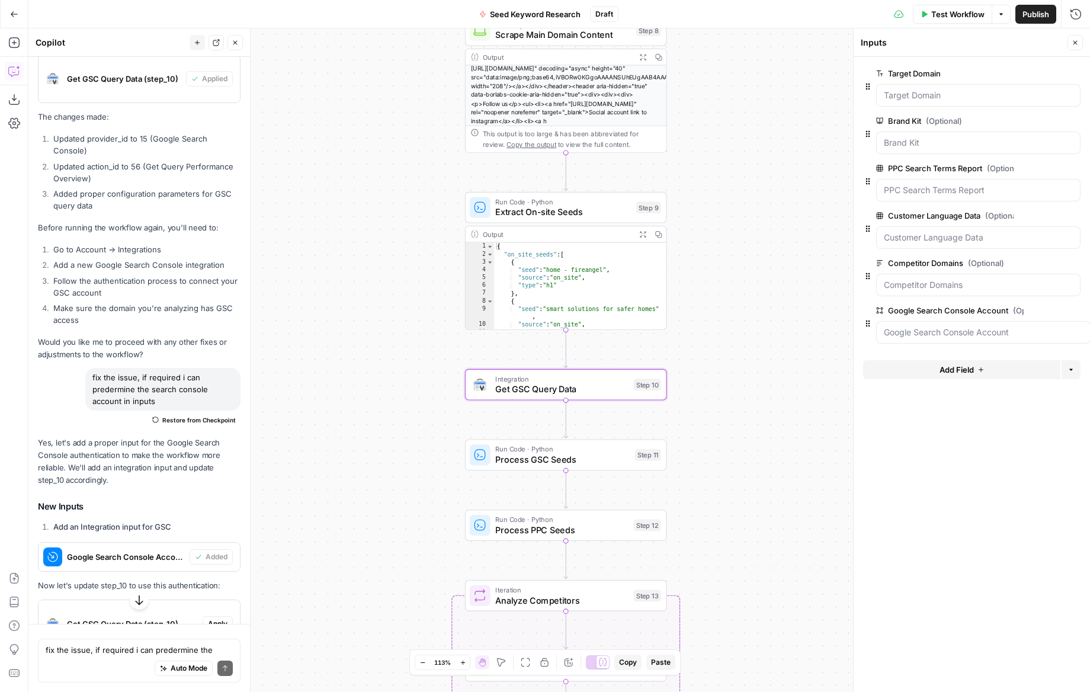
click at [215, 619] on span "Apply" at bounding box center [218, 624] width 20 height 11
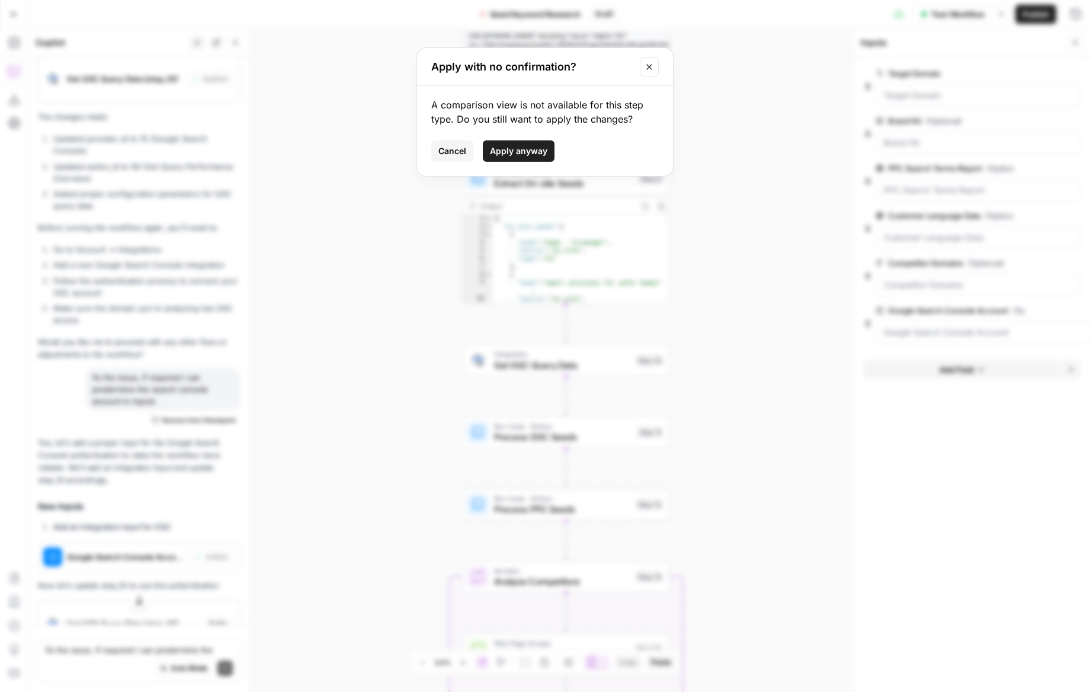
click at [529, 156] on span "Apply anyway" at bounding box center [518, 151] width 57 height 12
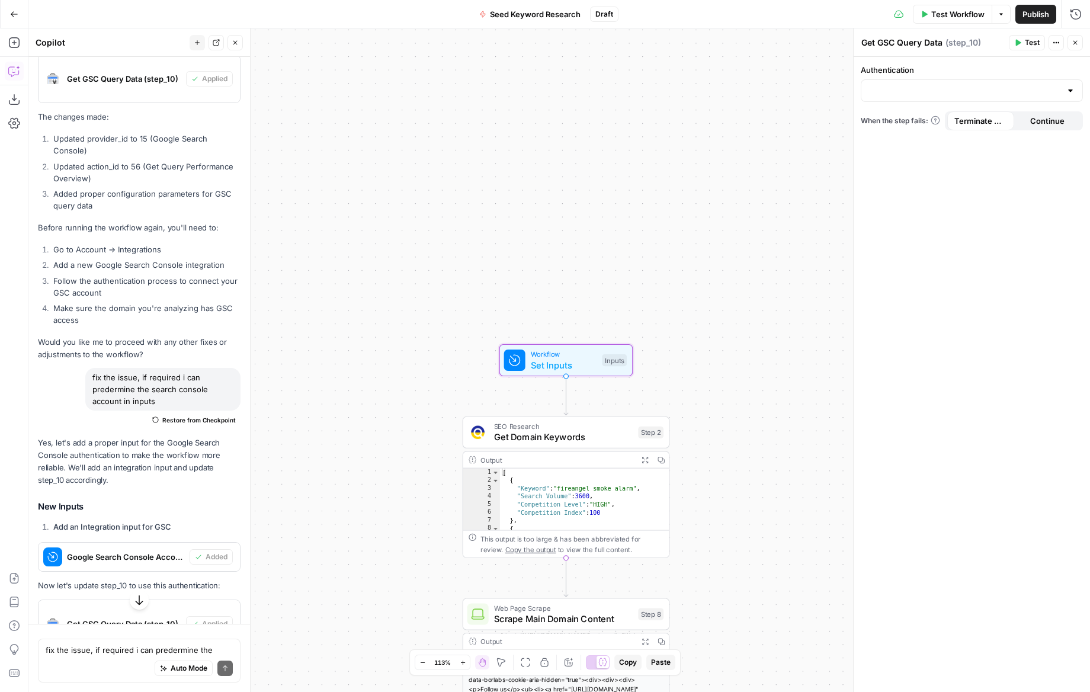
click at [137, 551] on span "Google Search Console Account" at bounding box center [126, 557] width 118 height 12
click at [577, 356] on span "Workflow" at bounding box center [564, 354] width 66 height 11
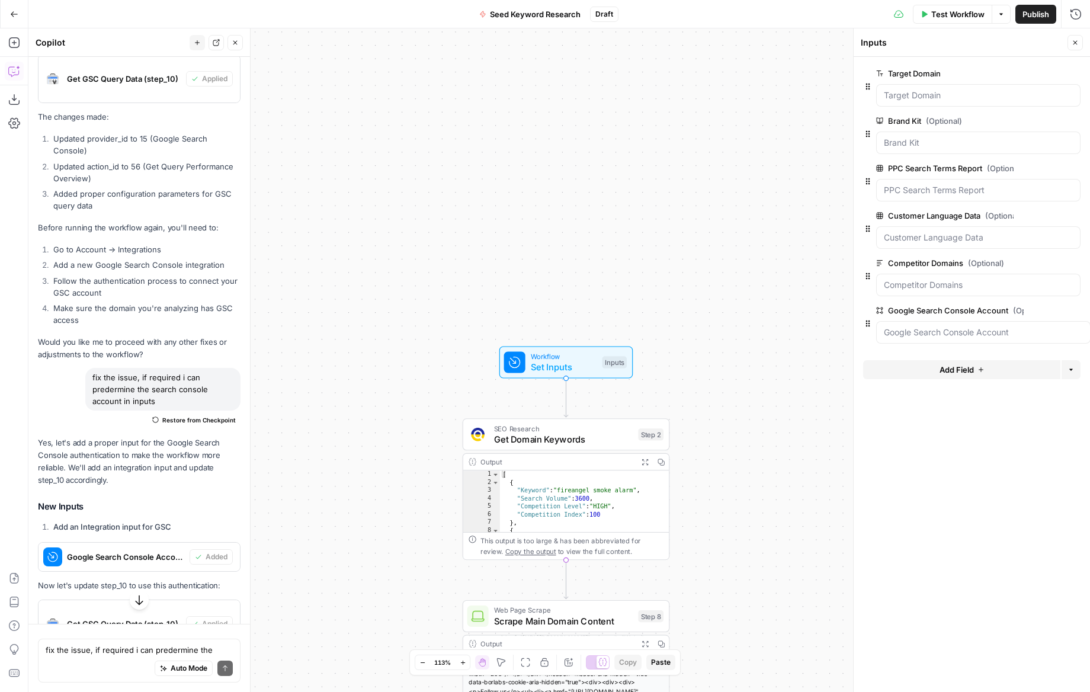
click at [1052, 310] on span "edit field" at bounding box center [1046, 310] width 26 height 9
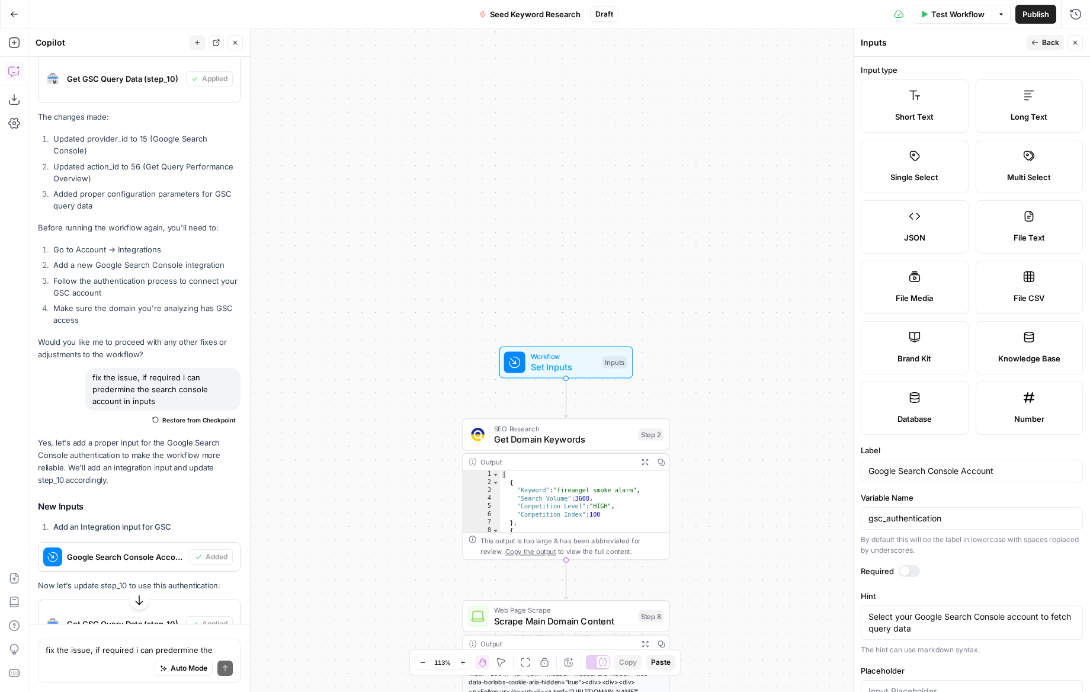
scroll to position [33, 0]
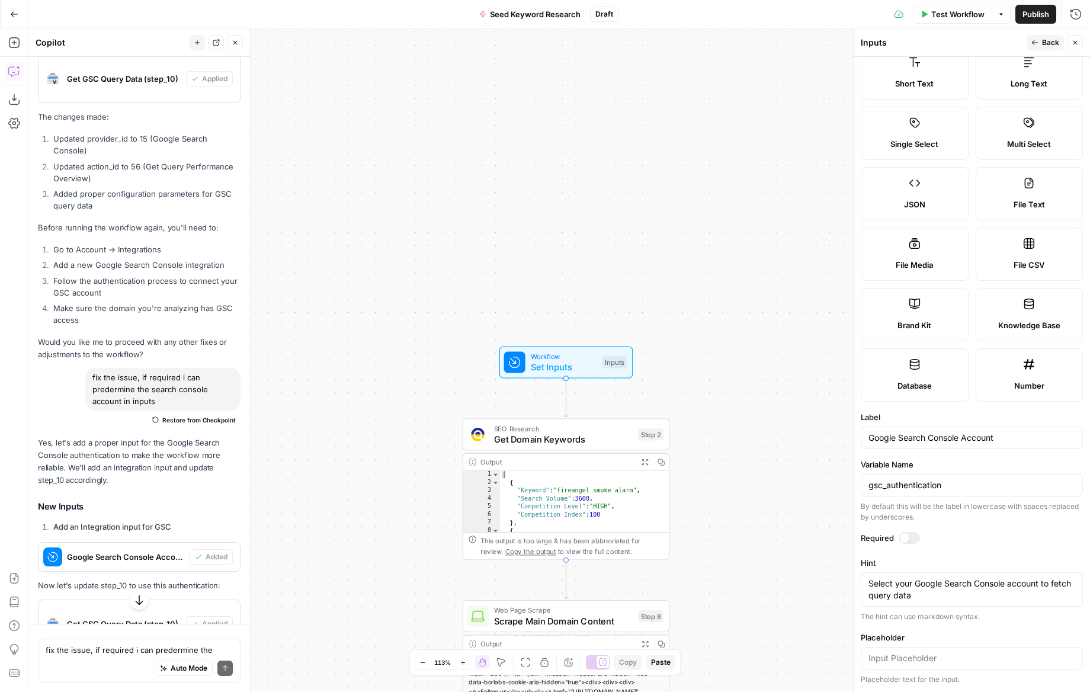
click at [919, 546] on div "Required" at bounding box center [972, 539] width 222 height 15
click at [914, 537] on div at bounding box center [909, 538] width 21 height 12
click at [1053, 39] on span "Back" at bounding box center [1050, 42] width 17 height 11
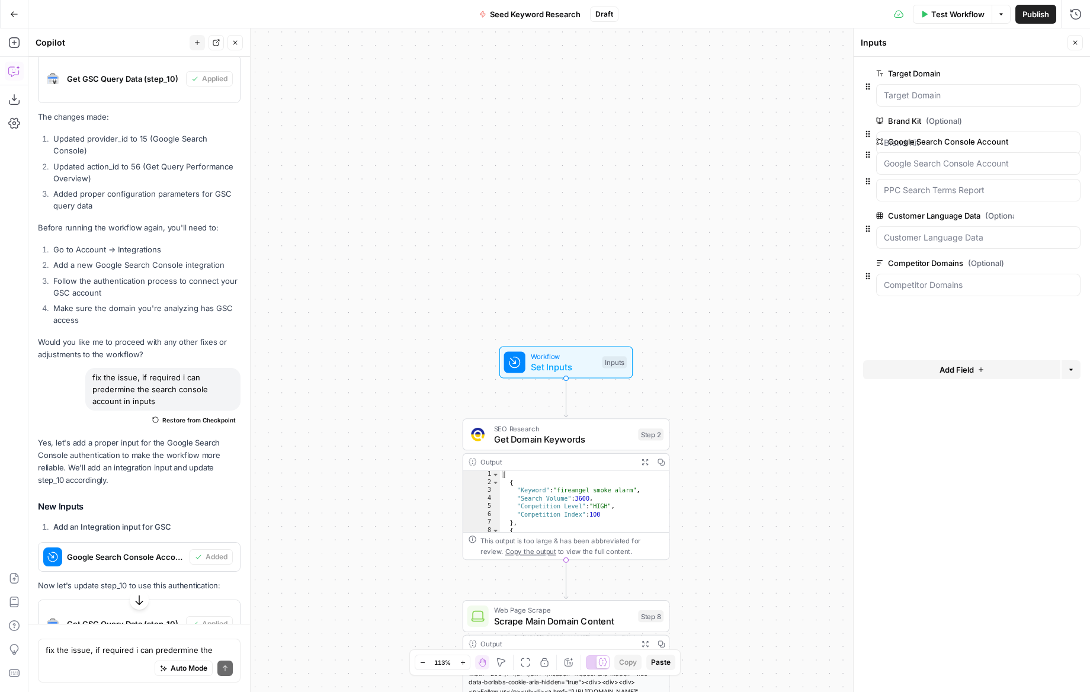
drag, startPoint x: 866, startPoint y: 322, endPoint x: 866, endPoint y: 150, distance: 172.4
drag, startPoint x: 880, startPoint y: 280, endPoint x: 890, endPoint y: 113, distance: 166.8
click at [867, 316] on div "Google Search Console Account edit field Delete group" at bounding box center [971, 323] width 217 height 40
drag, startPoint x: 867, startPoint y: 324, endPoint x: 871, endPoint y: 246, distance: 77.1
click at [913, 310] on label "Google Search Console Account" at bounding box center [944, 311] width 137 height 12
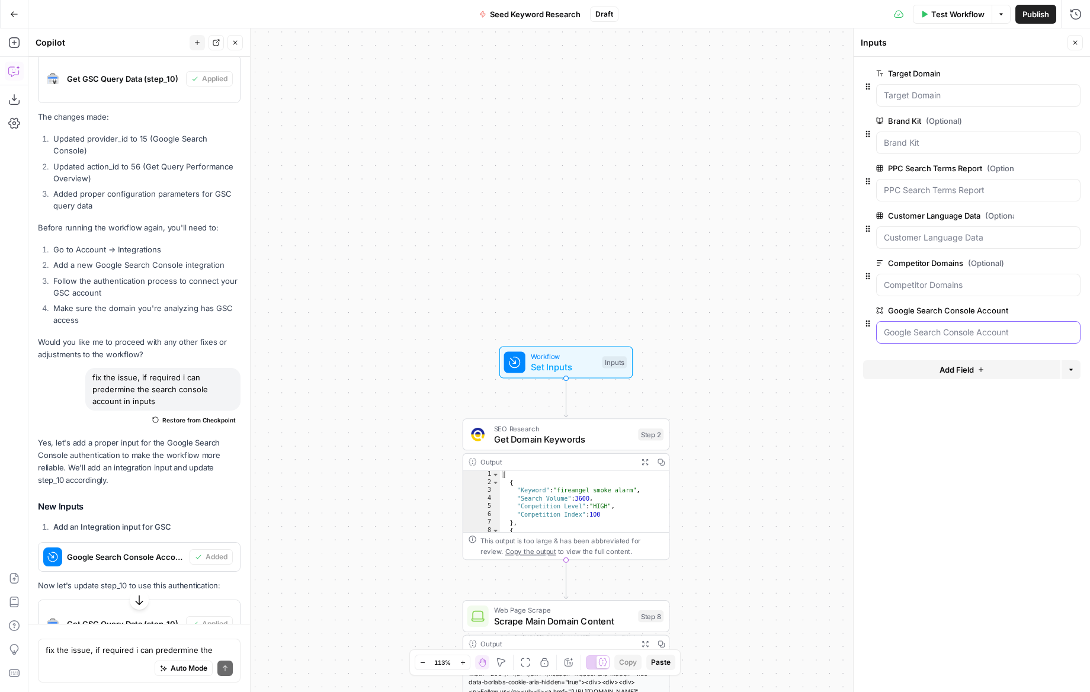
click at [913, 326] on Account "Google Search Console Account" at bounding box center [978, 332] width 189 height 12
click at [960, 331] on Account "Google Search Console Account" at bounding box center [978, 332] width 189 height 12
click at [1053, 309] on icon "button" at bounding box center [1056, 311] width 7 height 7
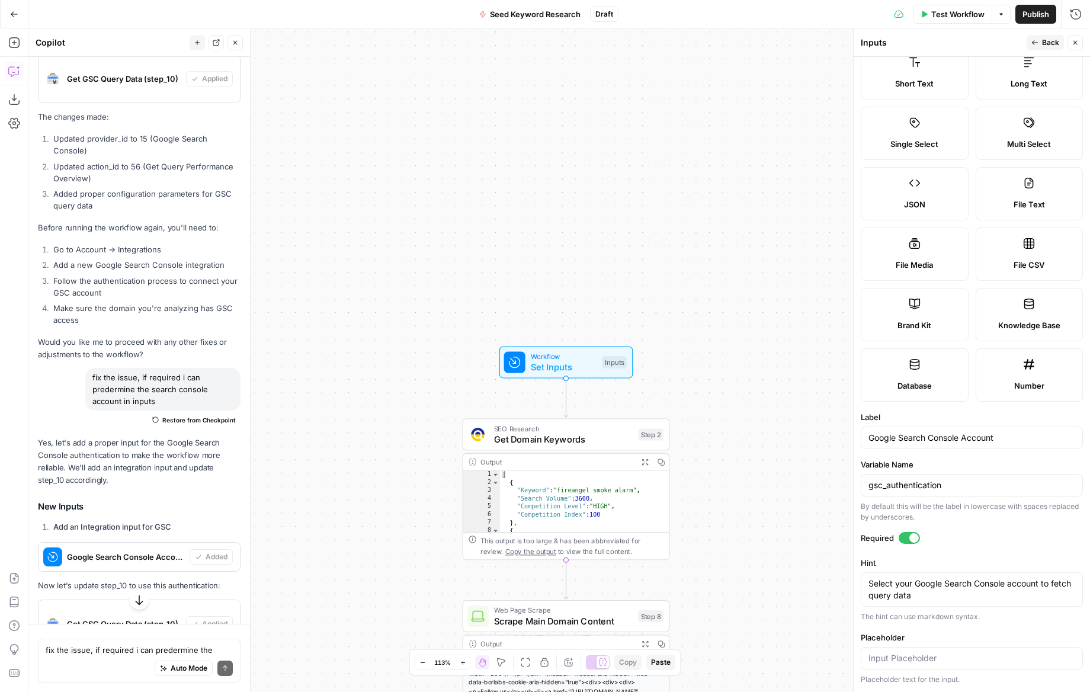
click at [1049, 40] on span "Back" at bounding box center [1050, 42] width 17 height 11
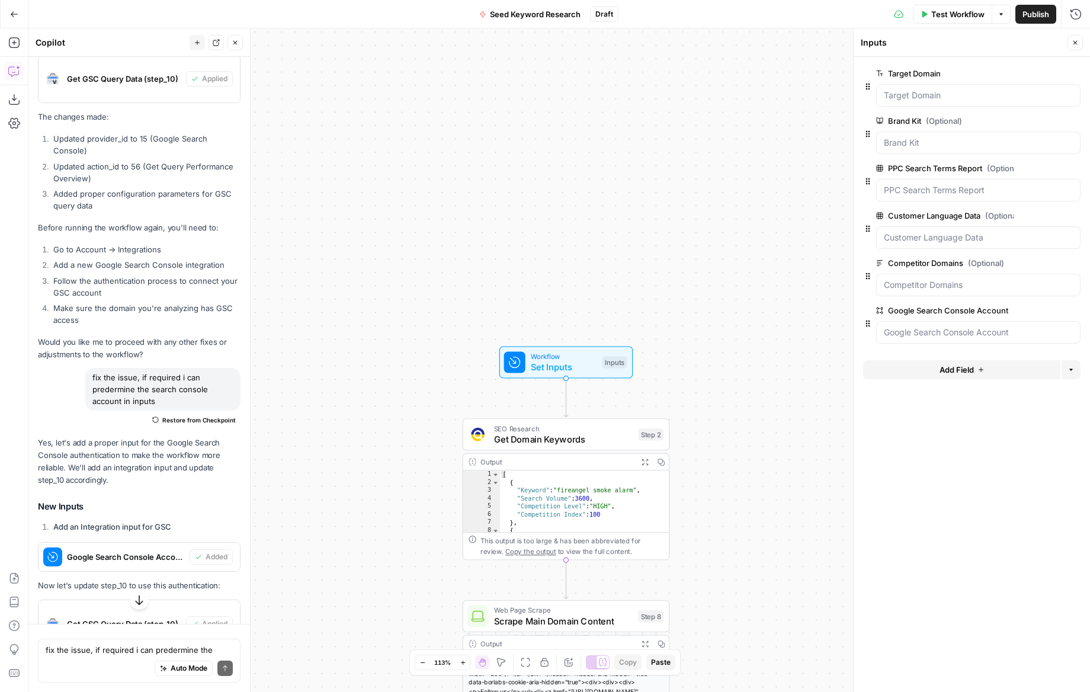
click at [952, 14] on span "Test Workflow" at bounding box center [957, 14] width 53 height 12
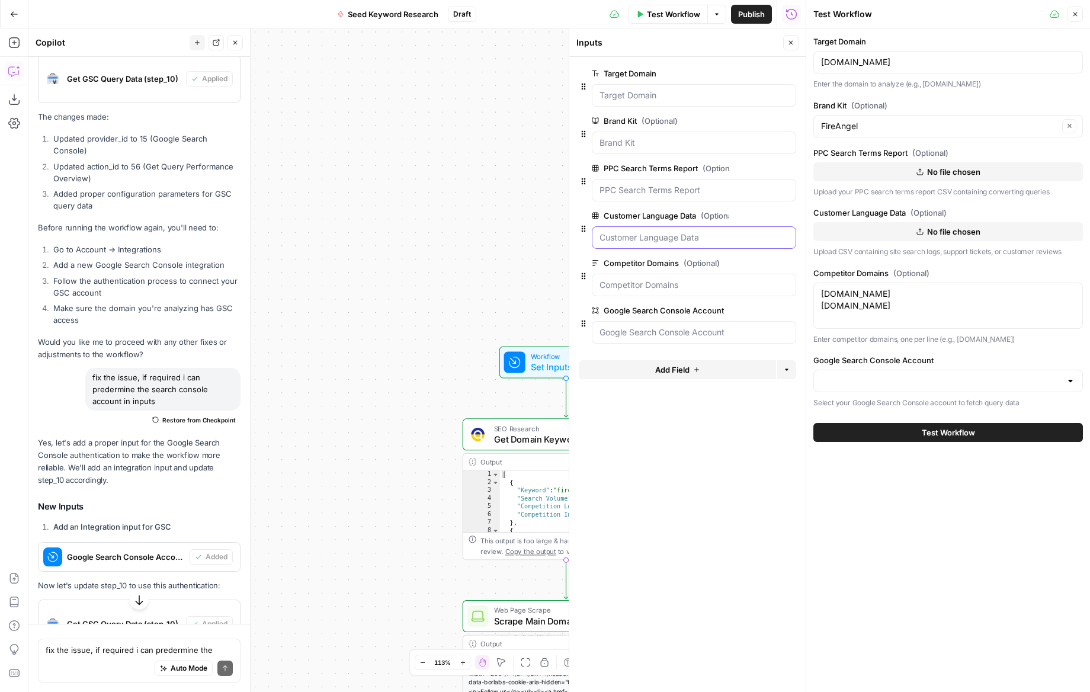
click at [657, 239] on Data "Customer Language Data (Optional)" at bounding box center [694, 238] width 189 height 12
click at [664, 270] on div "Competitor Domains (Optional) edit field Delete group" at bounding box center [694, 263] width 204 height 14
click at [641, 328] on Account "Google Search Console Account" at bounding box center [694, 332] width 189 height 12
click at [668, 323] on div at bounding box center [694, 332] width 204 height 23
click at [1062, 383] on div at bounding box center [949, 381] width 270 height 23
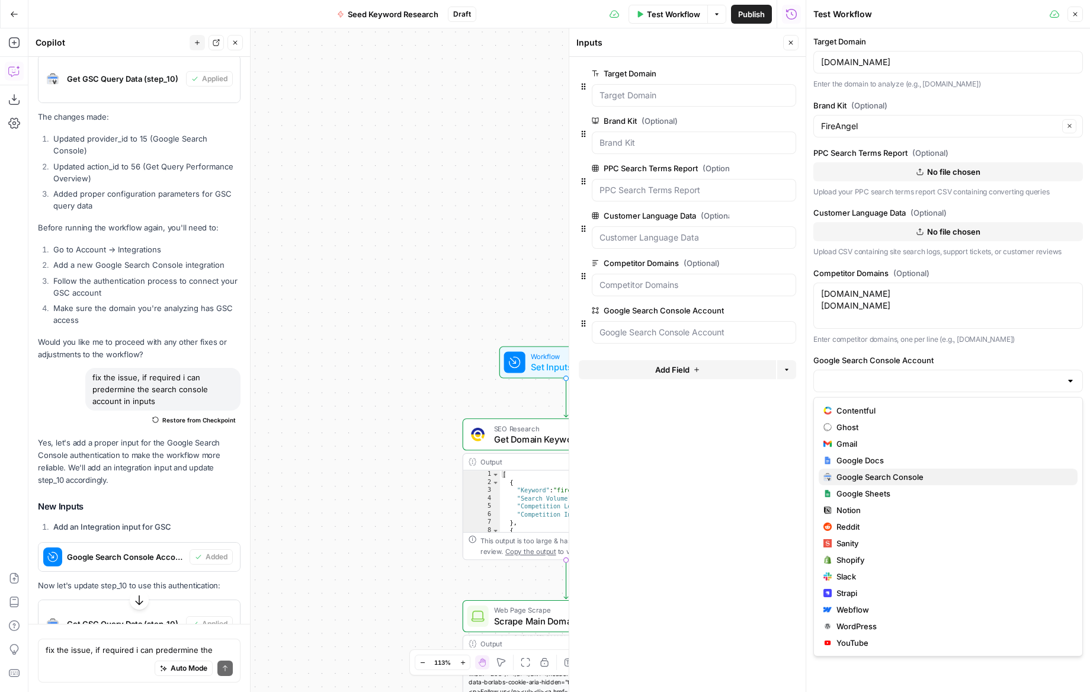
click at [870, 482] on span "Google Search Console" at bounding box center [953, 477] width 232 height 12
type input "Google Search Console"
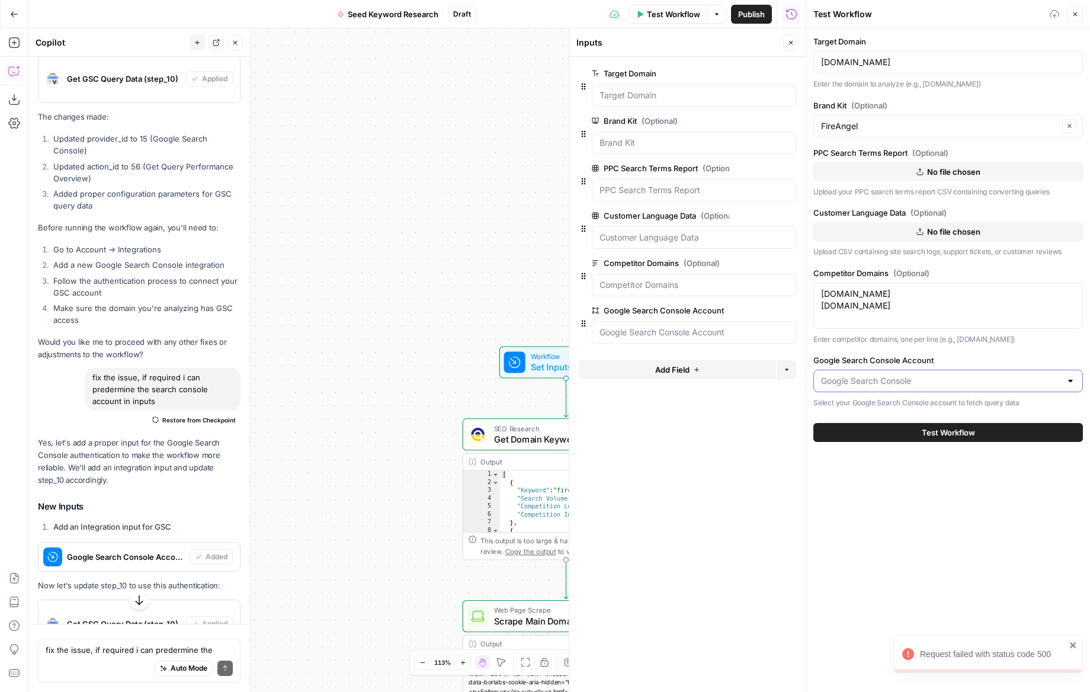
click at [928, 383] on input "Google Search Console Account" at bounding box center [941, 381] width 240 height 12
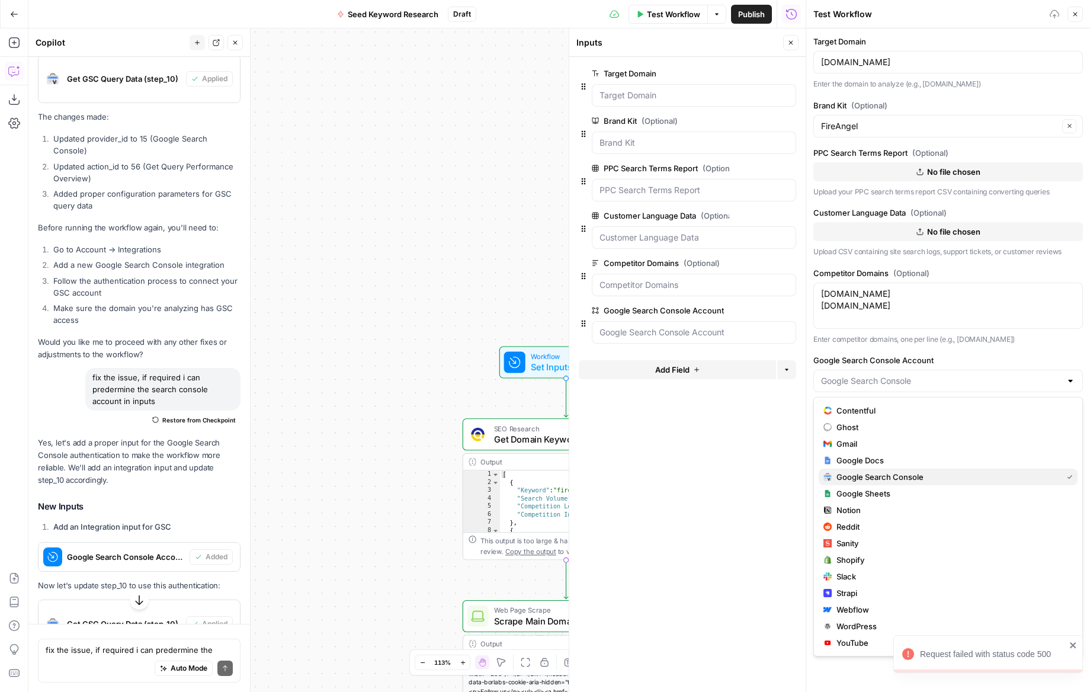
click at [866, 472] on span "Google Search Console" at bounding box center [947, 477] width 221 height 12
type input "Google Search Console"
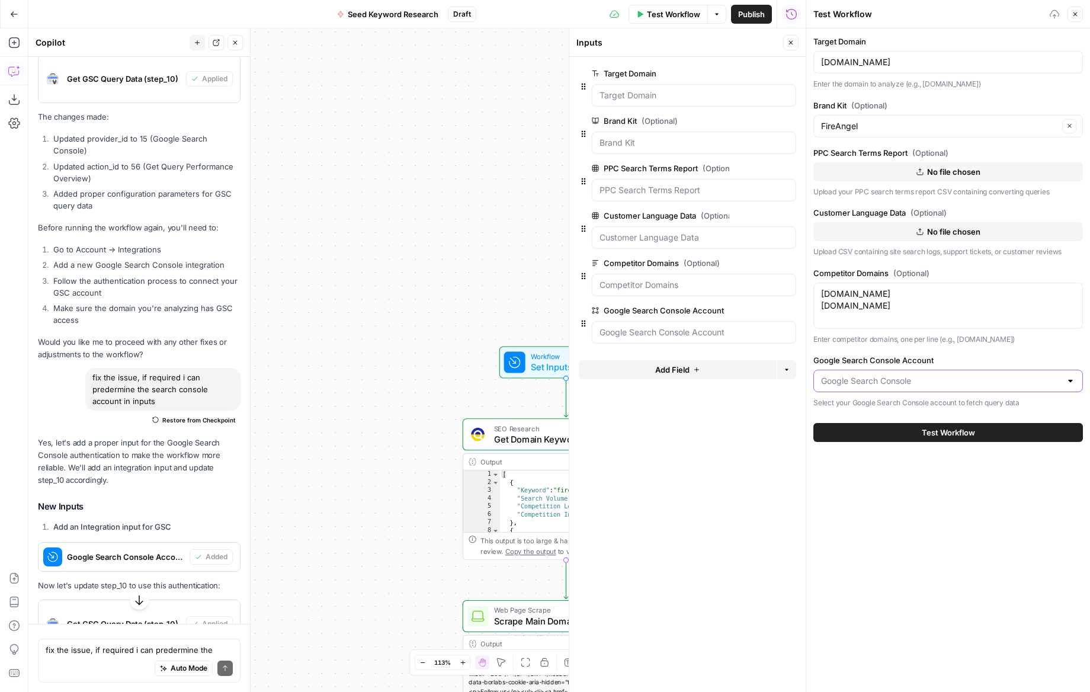
click at [929, 385] on input "Google Search Console Account" at bounding box center [941, 381] width 240 height 12
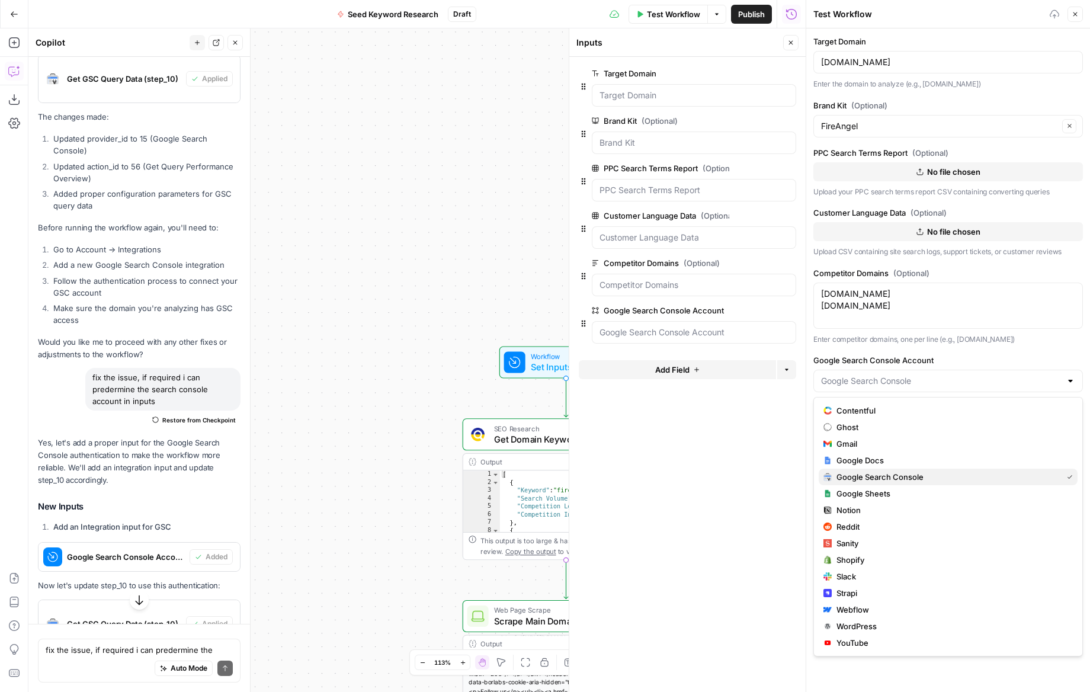
click at [863, 478] on span "Google Search Console" at bounding box center [947, 477] width 221 height 12
type input "Google Search Console"
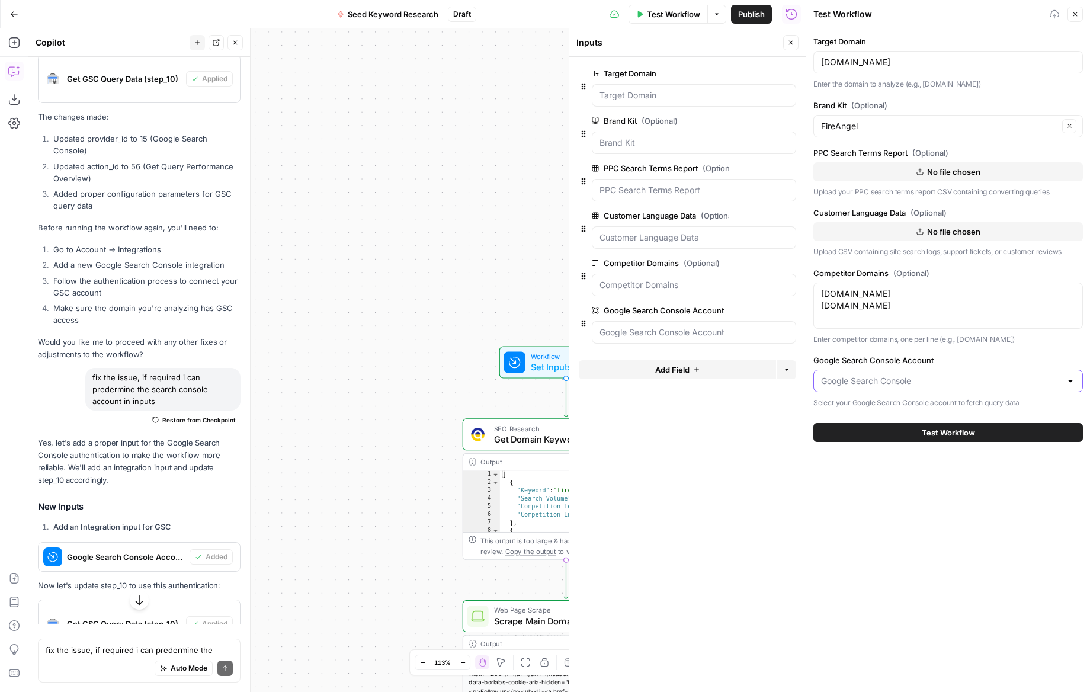
click at [920, 384] on input "Google Search Console Account" at bounding box center [941, 381] width 240 height 12
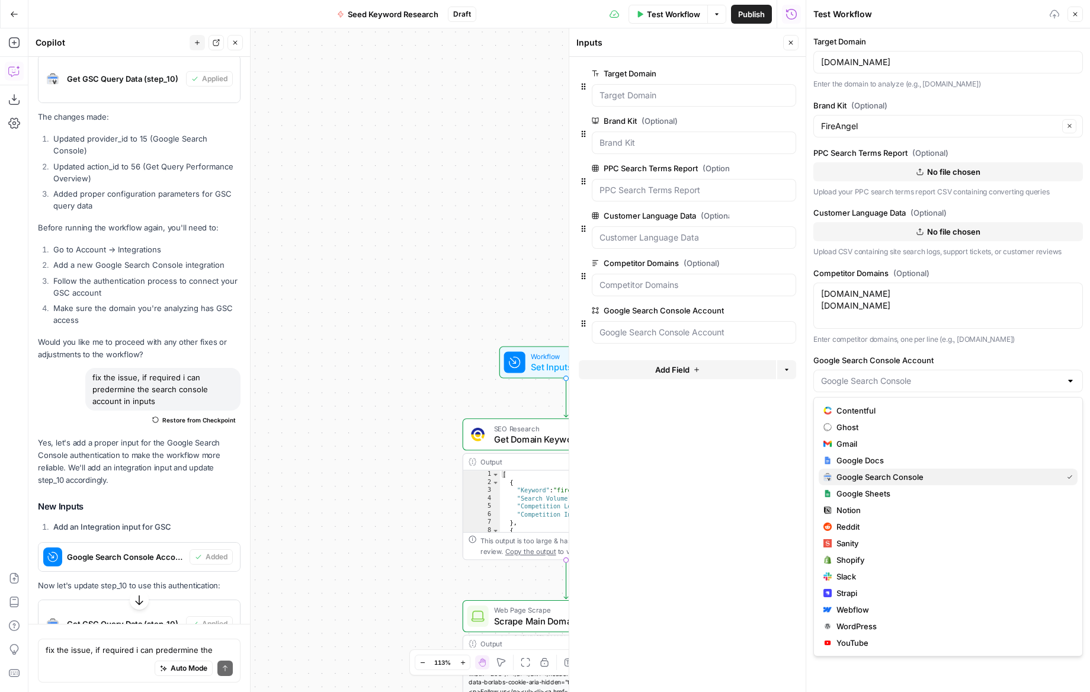
click at [875, 476] on span "Google Search Console" at bounding box center [947, 477] width 221 height 12
type input "Google Search Console"
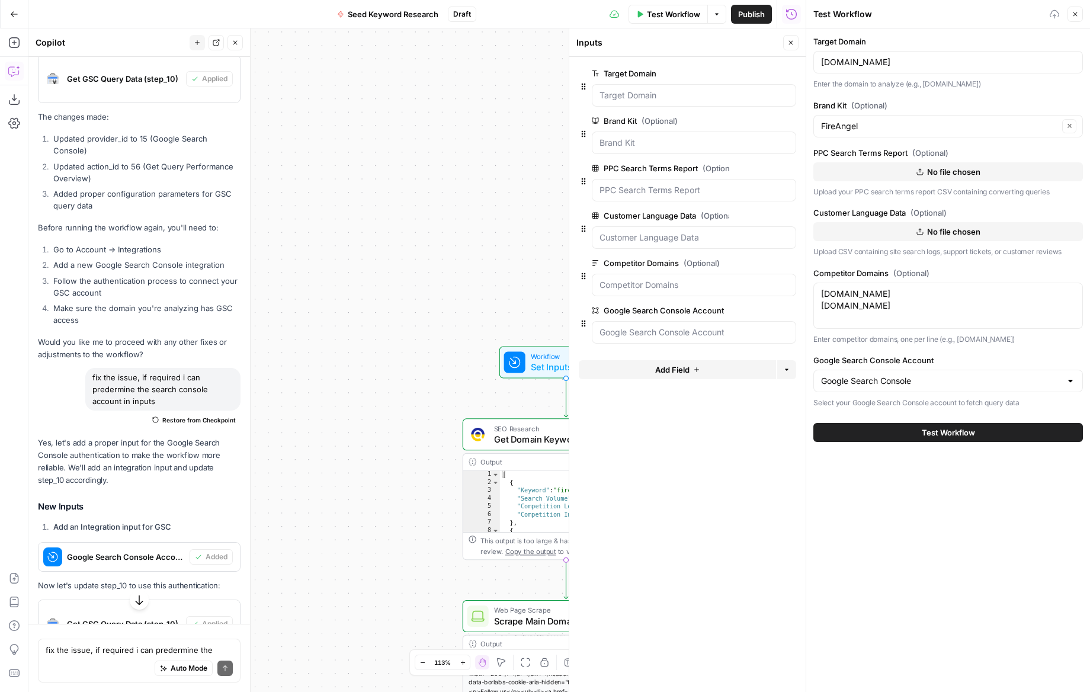
click at [902, 435] on button "Test Workflow" at bounding box center [949, 432] width 270 height 19
click at [976, 431] on button "Test Workflow" at bounding box center [949, 432] width 270 height 19
click at [794, 43] on span "Close" at bounding box center [794, 43] width 1 height 1
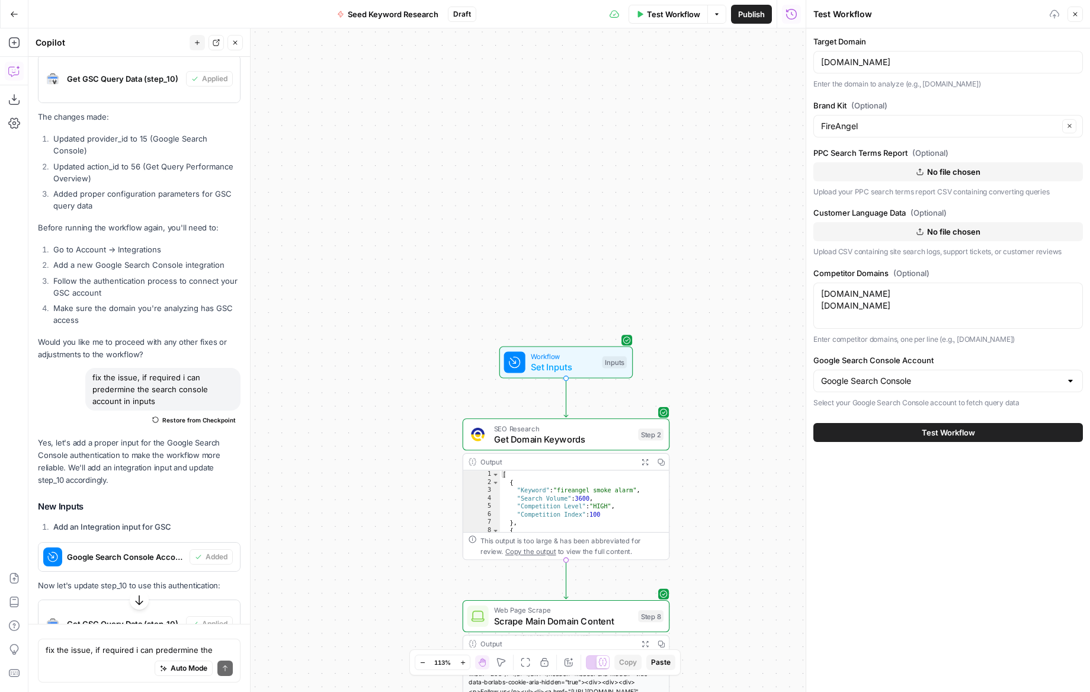
click at [914, 190] on p "Upload your PPC search terms report CSV containing converting queries" at bounding box center [949, 192] width 270 height 12
click at [974, 432] on span "Test Workflow" at bounding box center [948, 433] width 53 height 12
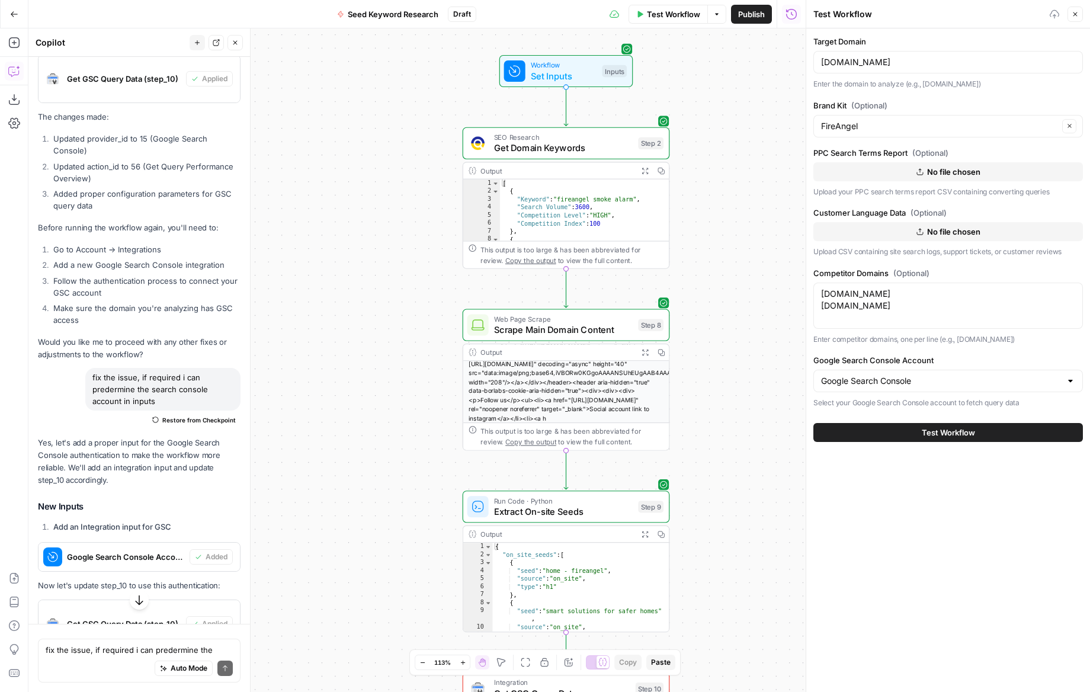
click at [905, 436] on button "Test Workflow" at bounding box center [949, 432] width 270 height 19
drag, startPoint x: 742, startPoint y: 66, endPoint x: 377, endPoint y: 22, distance: 367.0
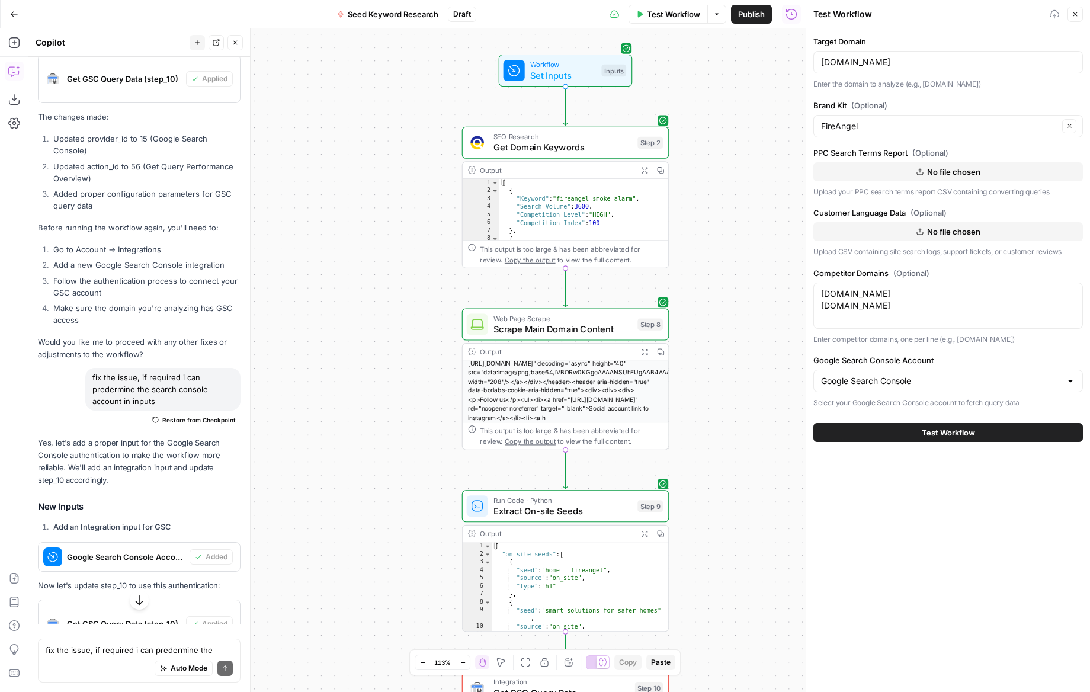
click at [738, 65] on div "Workflow Set Inputs Inputs SEO Research Get Domain Keywords Step 2 Output Expan…" at bounding box center [416, 360] width 777 height 664
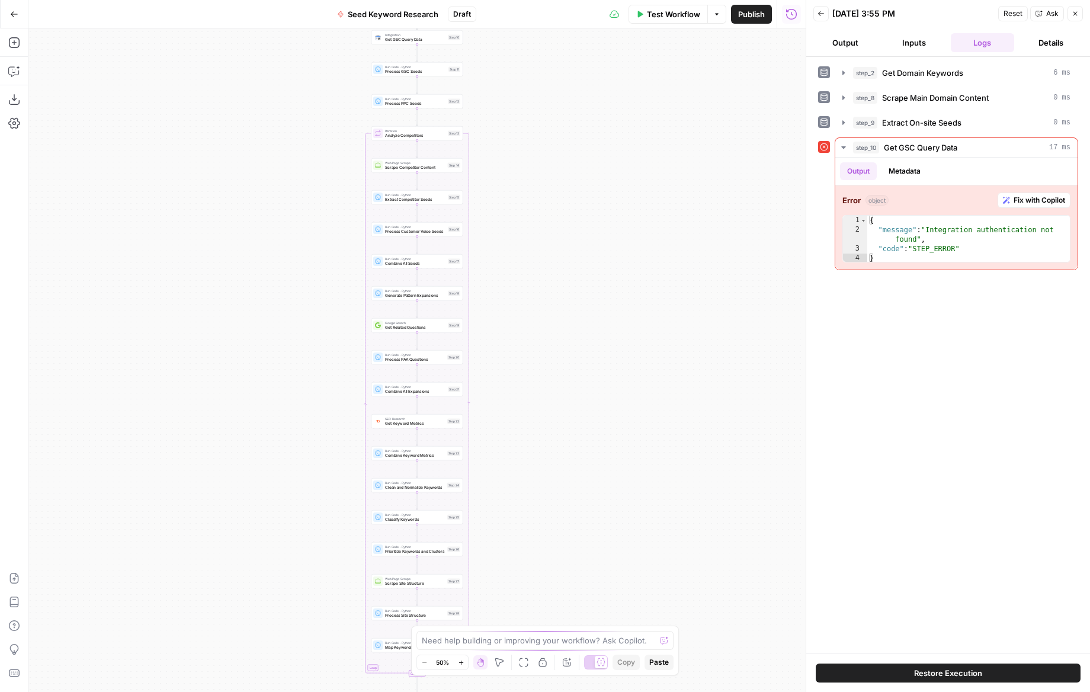
click at [690, 15] on span "Test Workflow" at bounding box center [673, 14] width 53 height 12
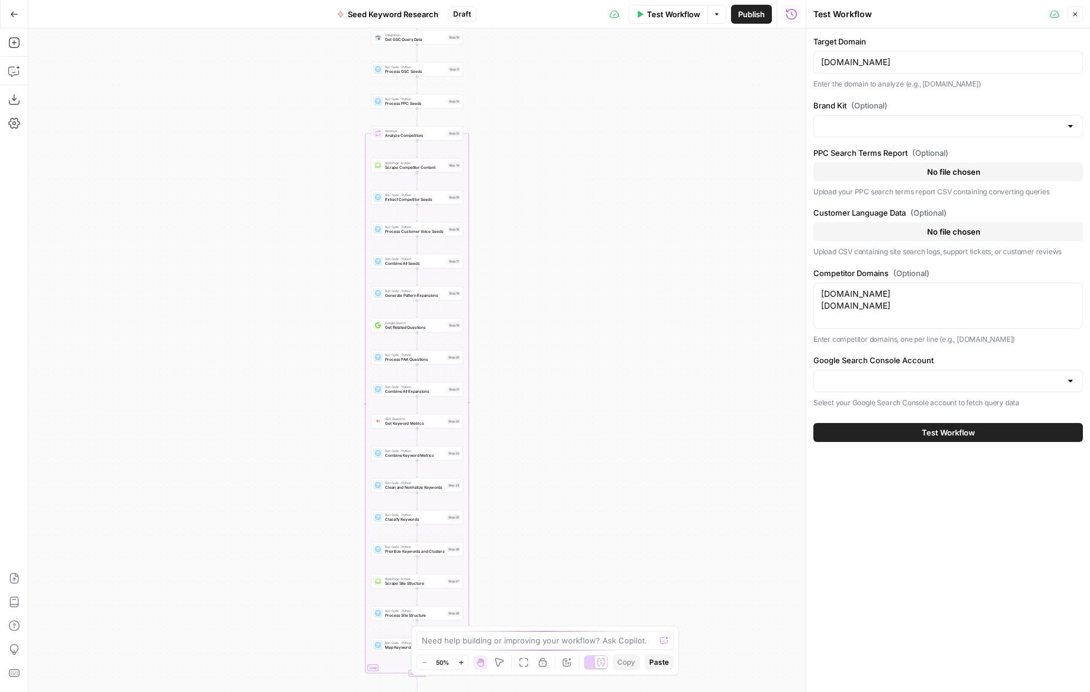
type input "FireAngel"
click at [940, 381] on input "Google Search Console Account" at bounding box center [941, 381] width 240 height 12
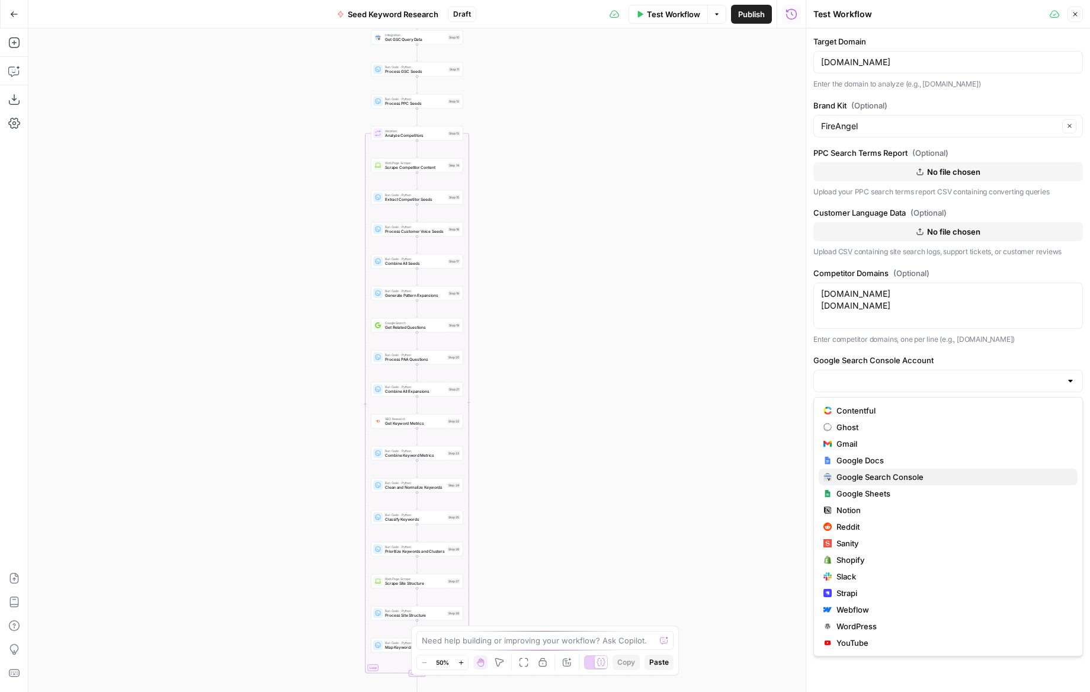
click at [856, 481] on span "Google Search Console" at bounding box center [953, 477] width 232 height 12
type input "Google Search Console"
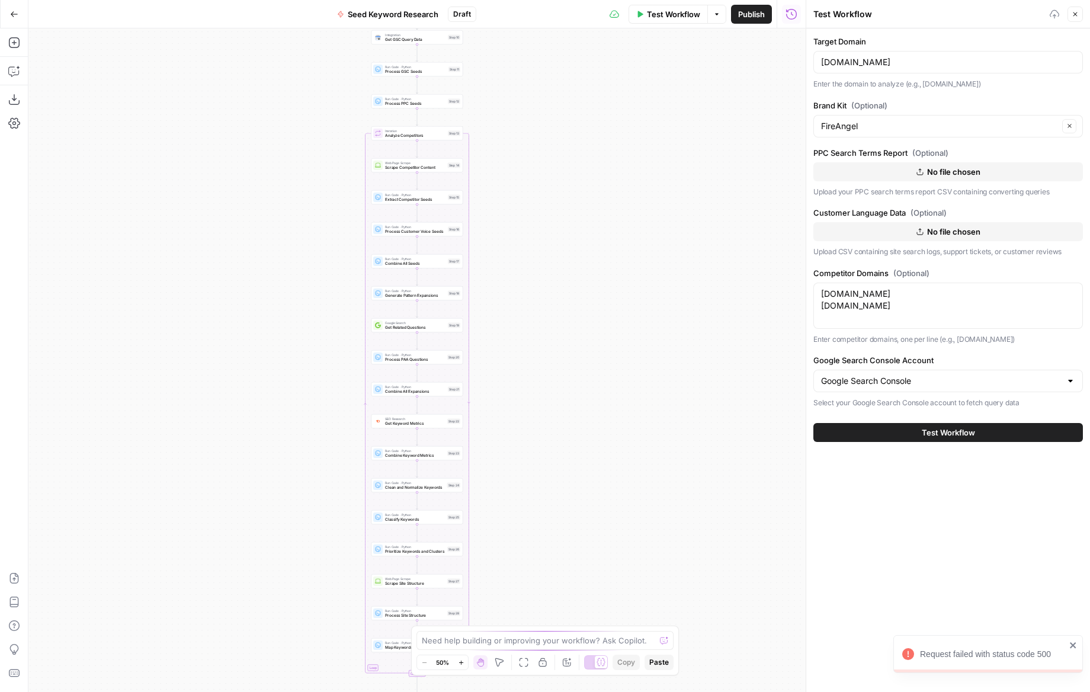
click at [974, 655] on div "Request failed with status code 500" at bounding box center [993, 654] width 146 height 12
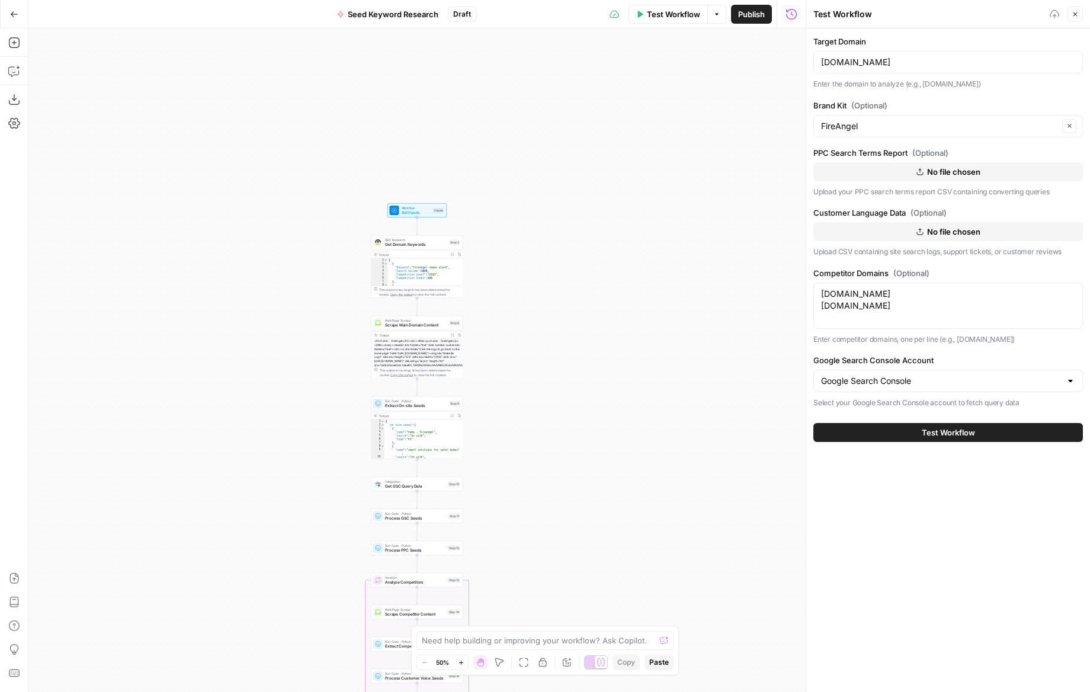
click at [457, 644] on div "Zoom In ⌘ +" at bounding box center [461, 638] width 47 height 11
click at [512, 636] on textarea at bounding box center [538, 641] width 233 height 12
type textarea "remove any gsc mention, steps or requirement"
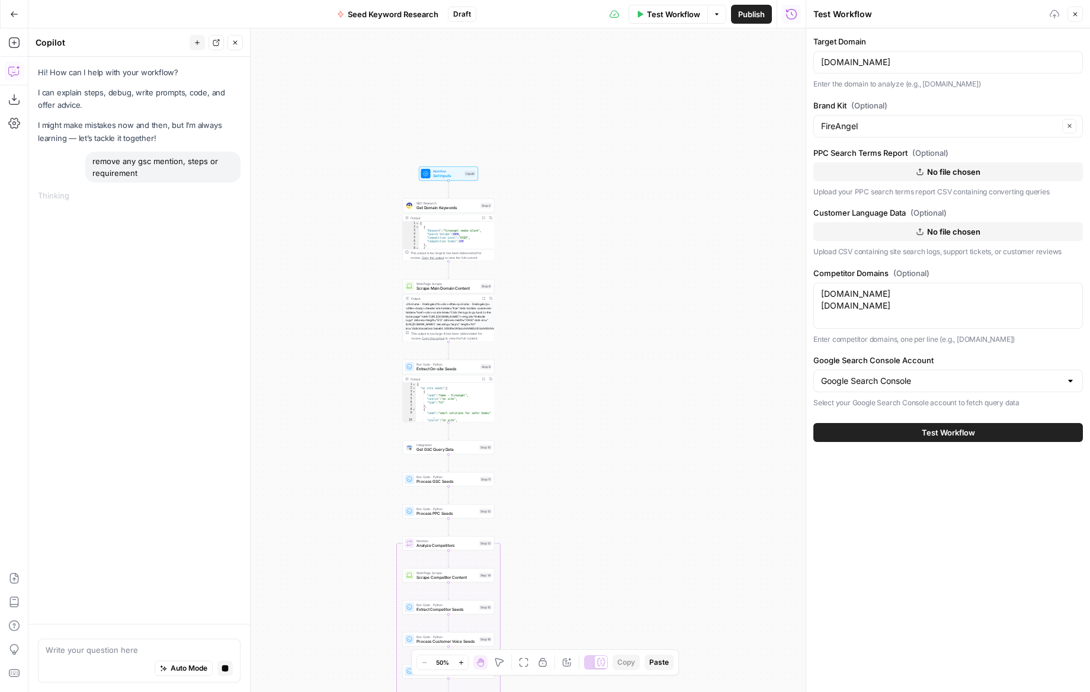
drag, startPoint x: 610, startPoint y: 402, endPoint x: 658, endPoint y: 286, distance: 125.9
click at [658, 286] on div "Workflow Set Inputs Inputs SEO Research Get Domain Keywords Step 2 Output Expan…" at bounding box center [416, 360] width 777 height 664
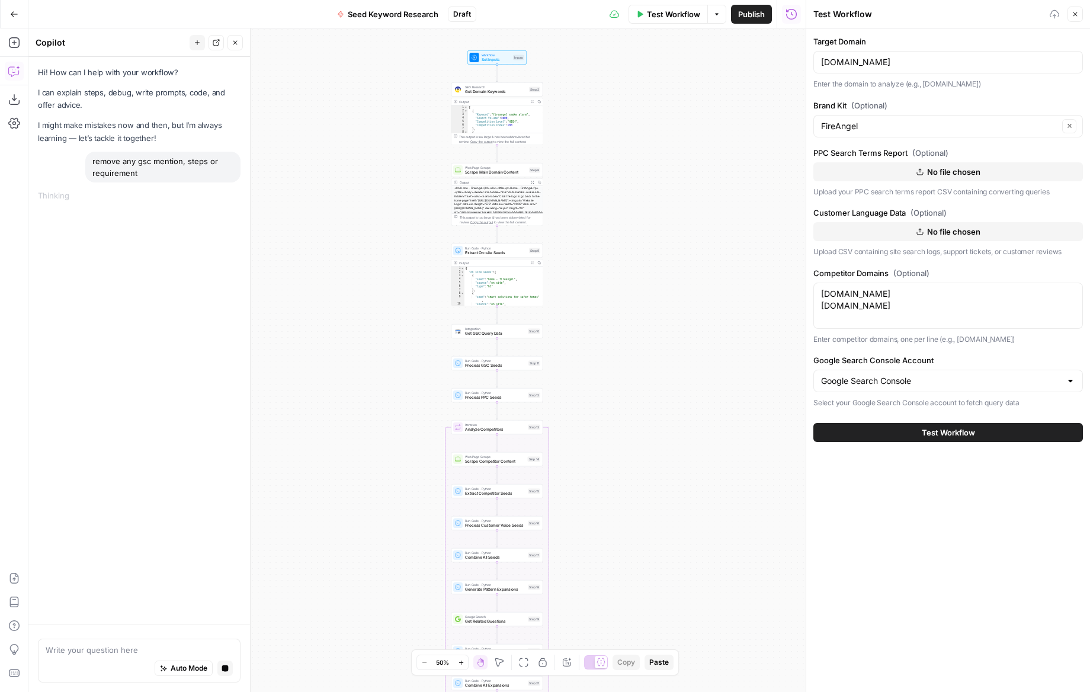
click at [635, 386] on div "Workflow Set Inputs Inputs SEO Research Get Domain Keywords Step 2 Output Expan…" at bounding box center [416, 360] width 777 height 664
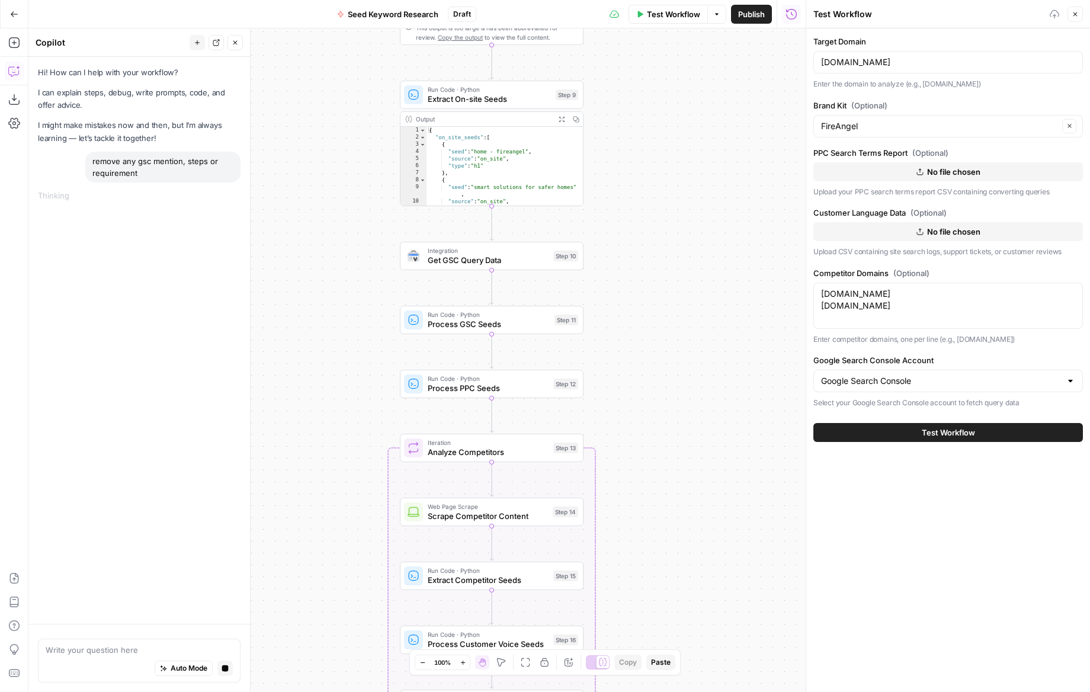
drag, startPoint x: 518, startPoint y: 385, endPoint x: 651, endPoint y: 364, distance: 133.7
click at [651, 364] on div "Workflow Set Inputs Inputs SEO Research Get Domain Keywords Step 2 Output Expan…" at bounding box center [416, 360] width 777 height 664
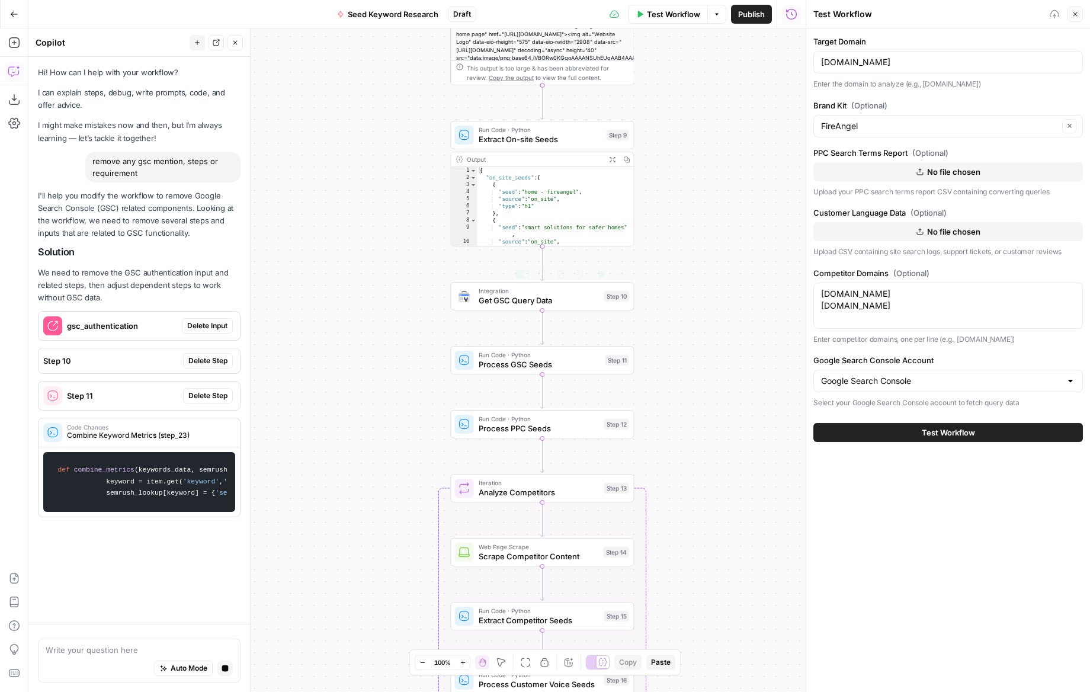
click at [494, 305] on span "Get GSC Query Data" at bounding box center [539, 300] width 121 height 12
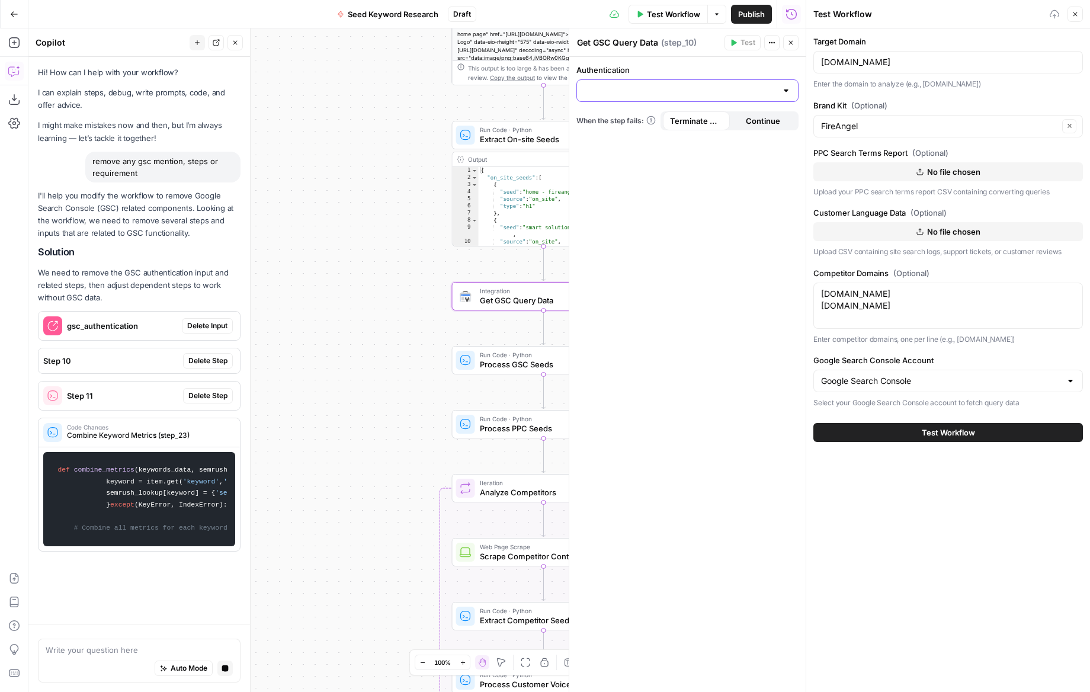
click at [726, 91] on input "Authentication" at bounding box center [680, 91] width 193 height 12
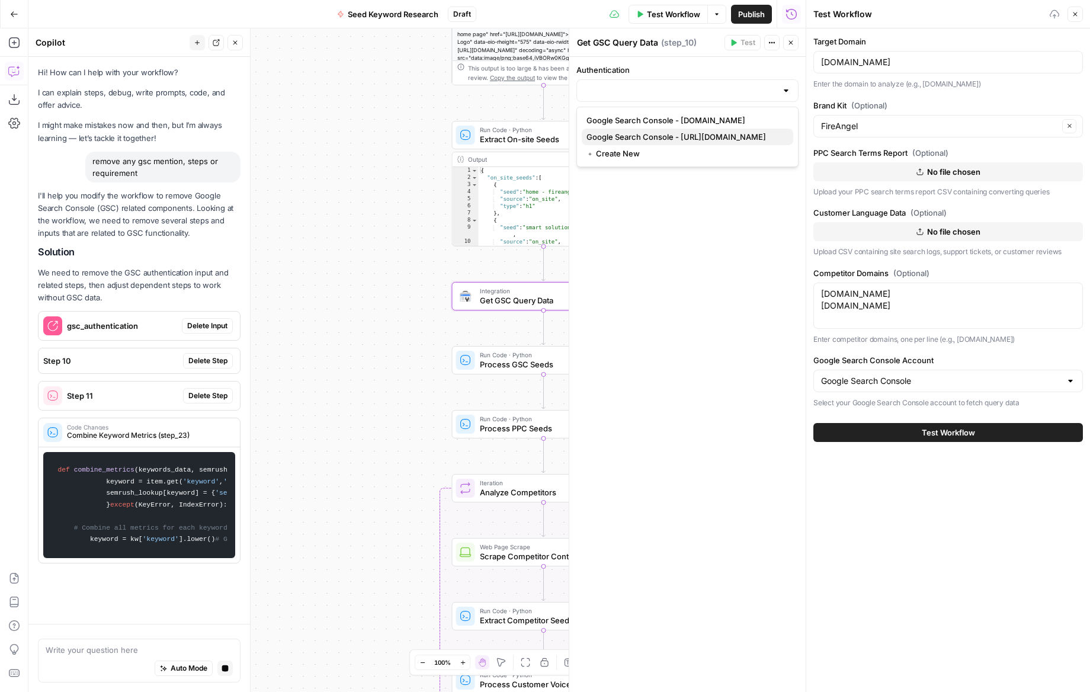
click at [667, 138] on span "Google Search Console - [URL][DOMAIN_NAME]" at bounding box center [685, 137] width 197 height 12
type input "Google Search Console - [URL][DOMAIN_NAME]"
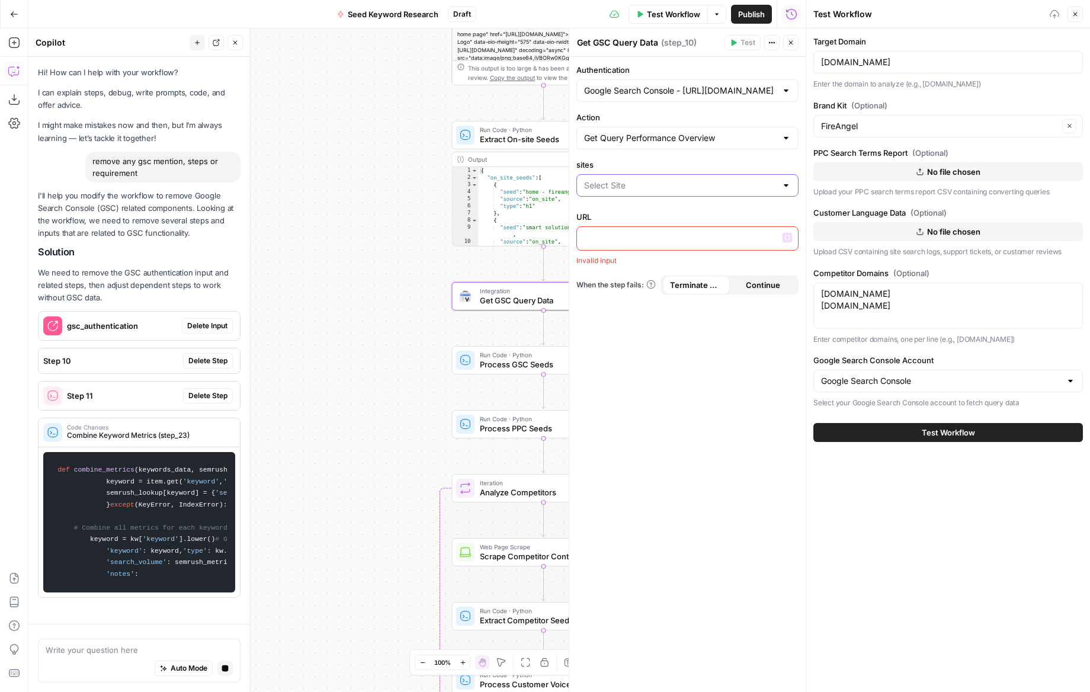
click at [641, 182] on input "sites" at bounding box center [680, 186] width 193 height 12
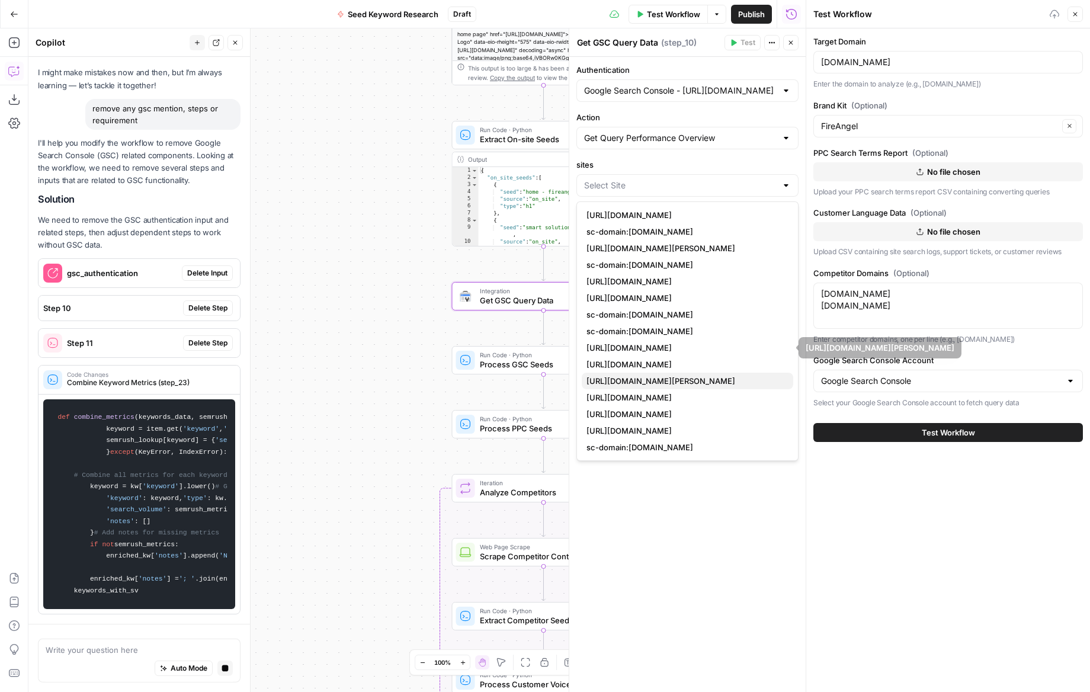
scroll to position [100, 0]
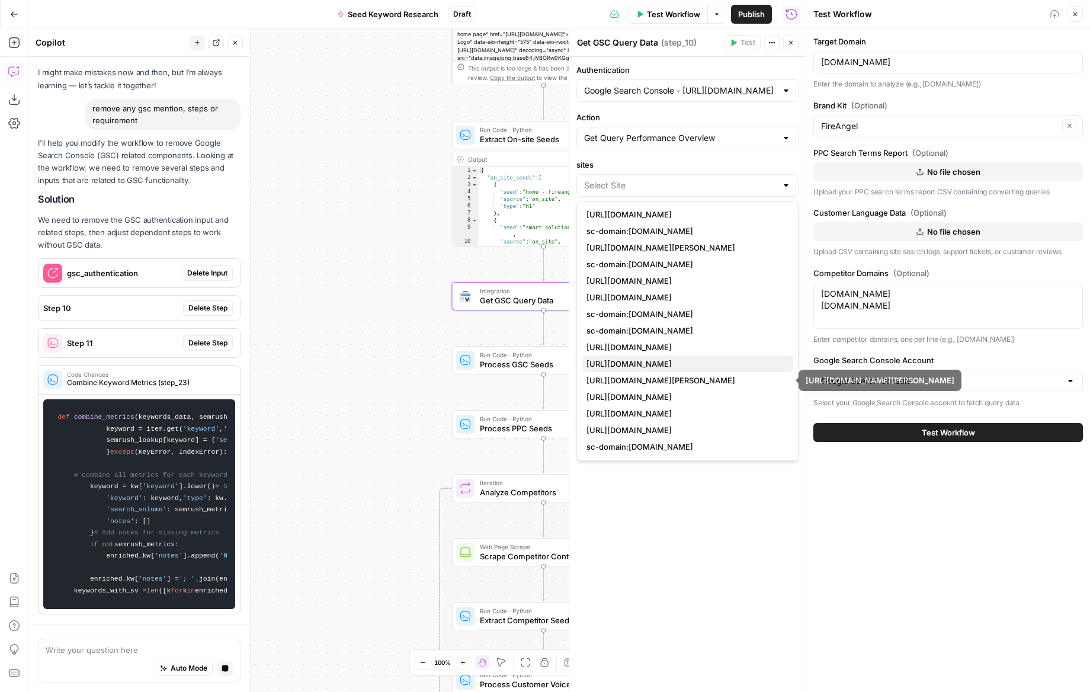
click at [659, 363] on span "[URL][DOMAIN_NAME]" at bounding box center [685, 364] width 197 height 12
type input "[URL][DOMAIN_NAME]"
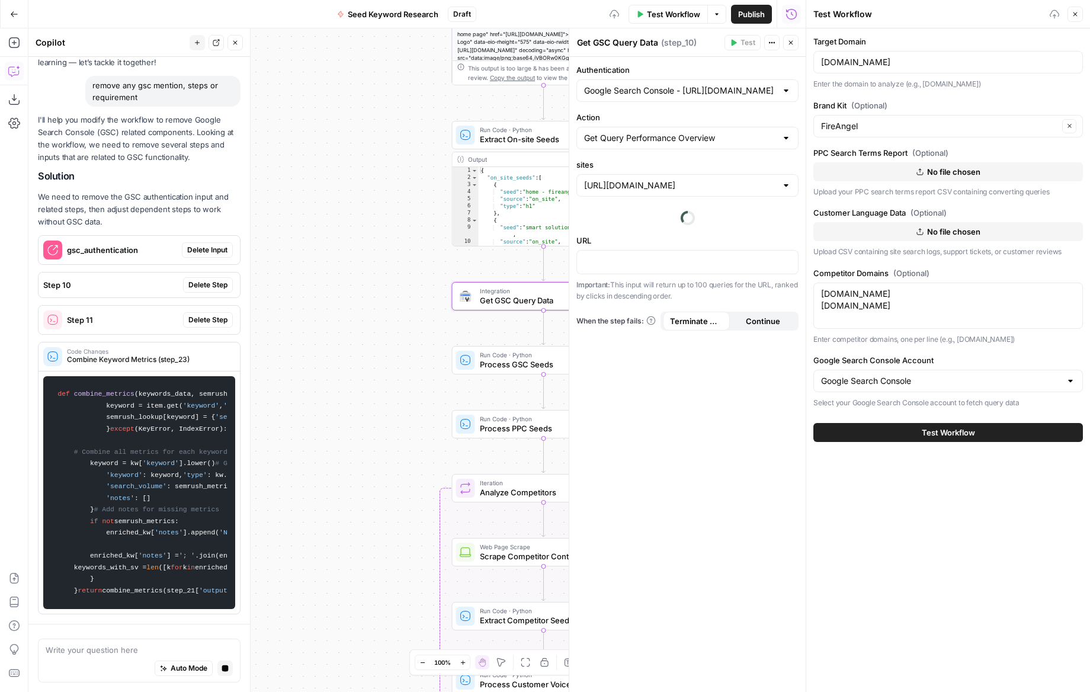
scroll to position [0, 0]
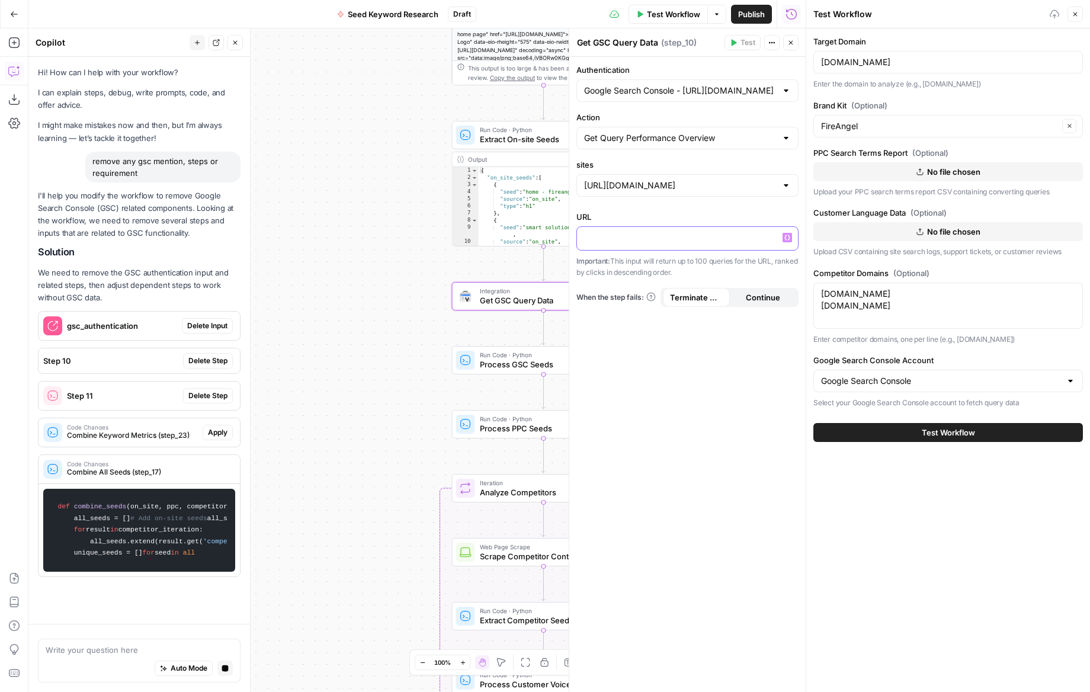
click at [659, 230] on div at bounding box center [687, 238] width 221 height 23
click at [684, 212] on label "URL" at bounding box center [688, 217] width 222 height 12
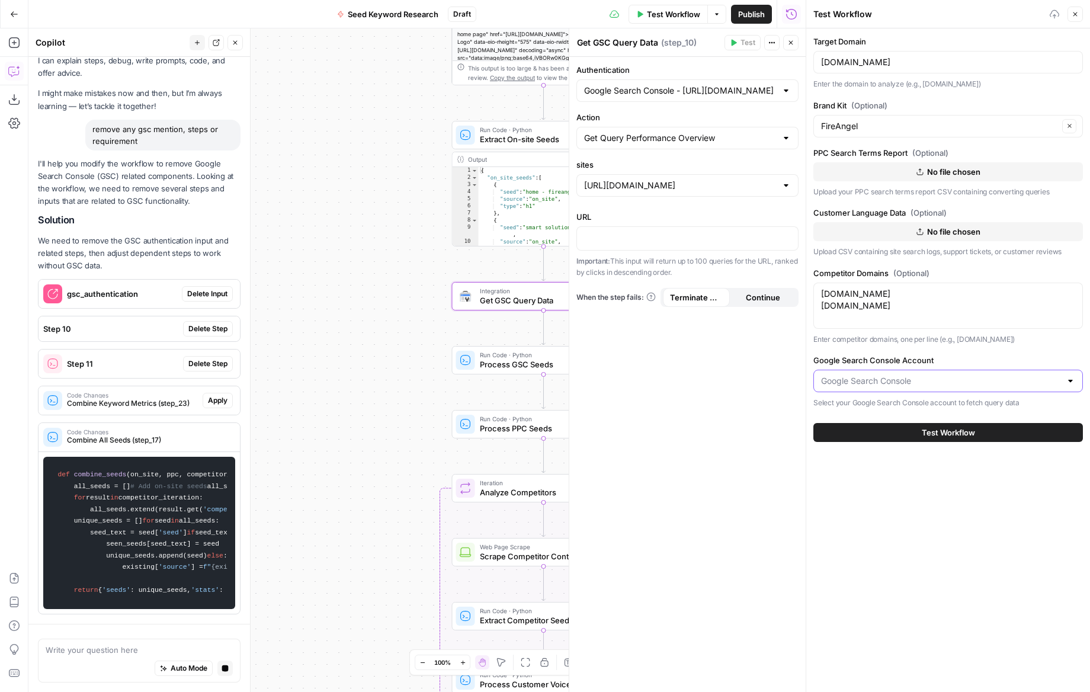
click at [930, 380] on input "Google Search Console Account" at bounding box center [941, 381] width 240 height 12
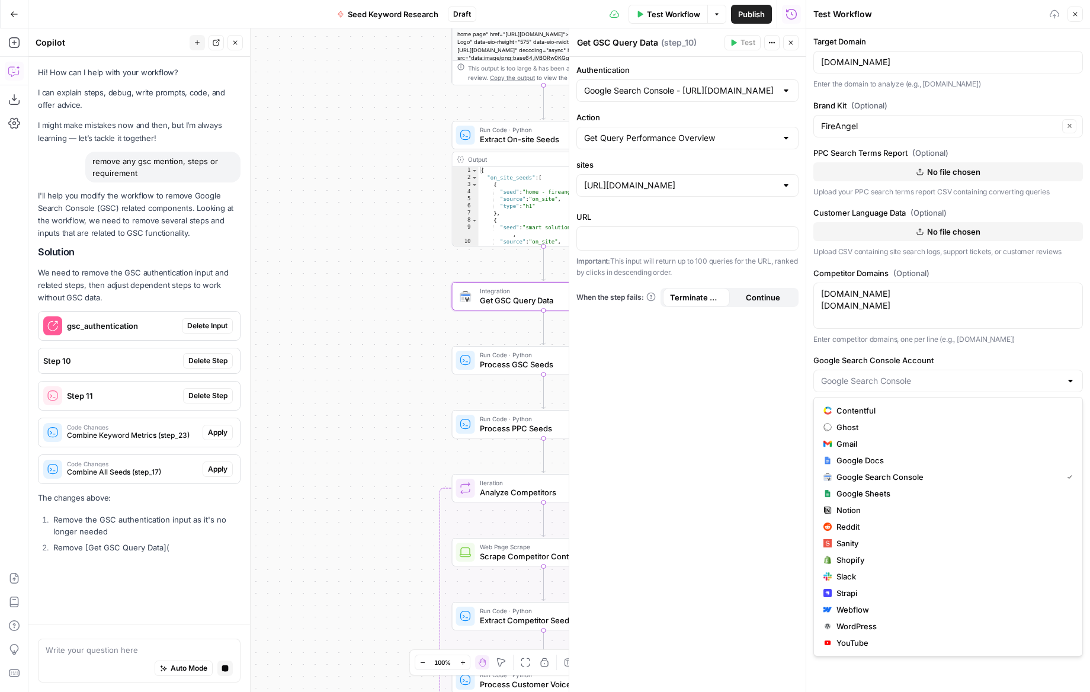
type input "Google Search Console"
click at [438, 262] on div "Workflow Set Inputs Inputs SEO Research Get Domain Keywords Step 2 Output Expan…" at bounding box center [416, 360] width 777 height 664
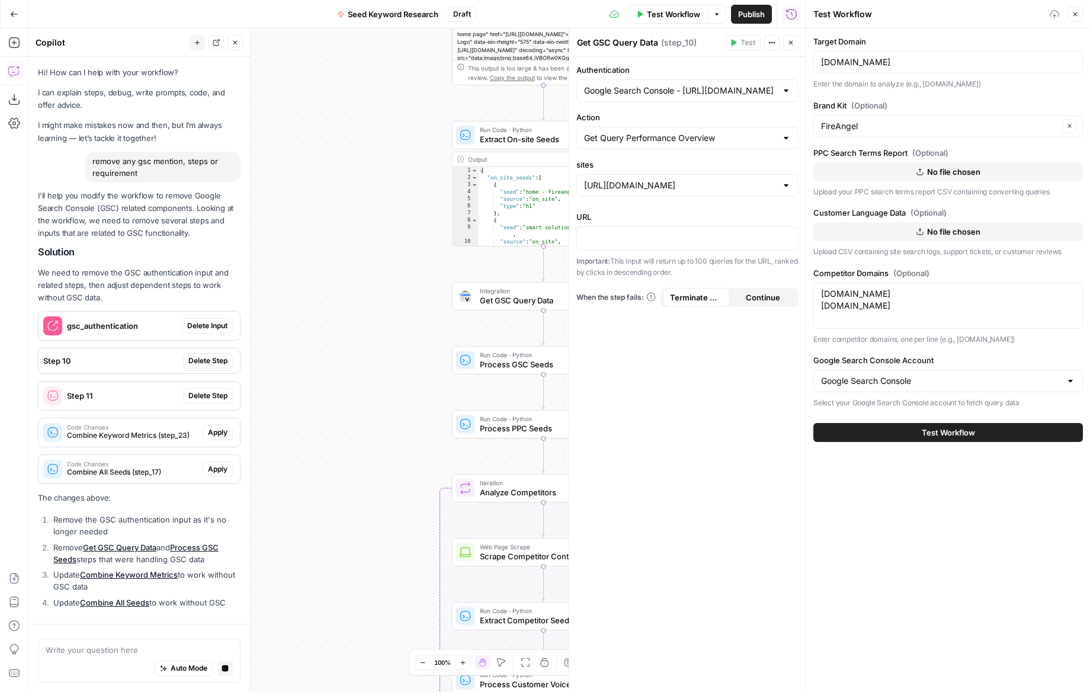
click at [928, 437] on span "Test Workflow" at bounding box center [948, 433] width 53 height 12
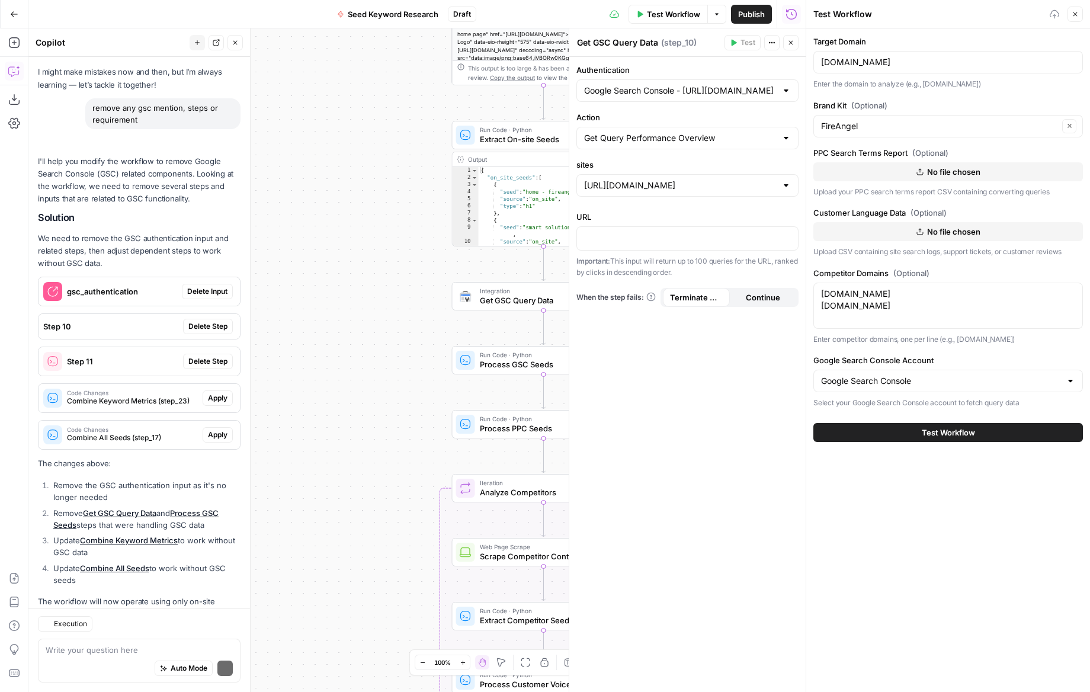
scroll to position [107, 0]
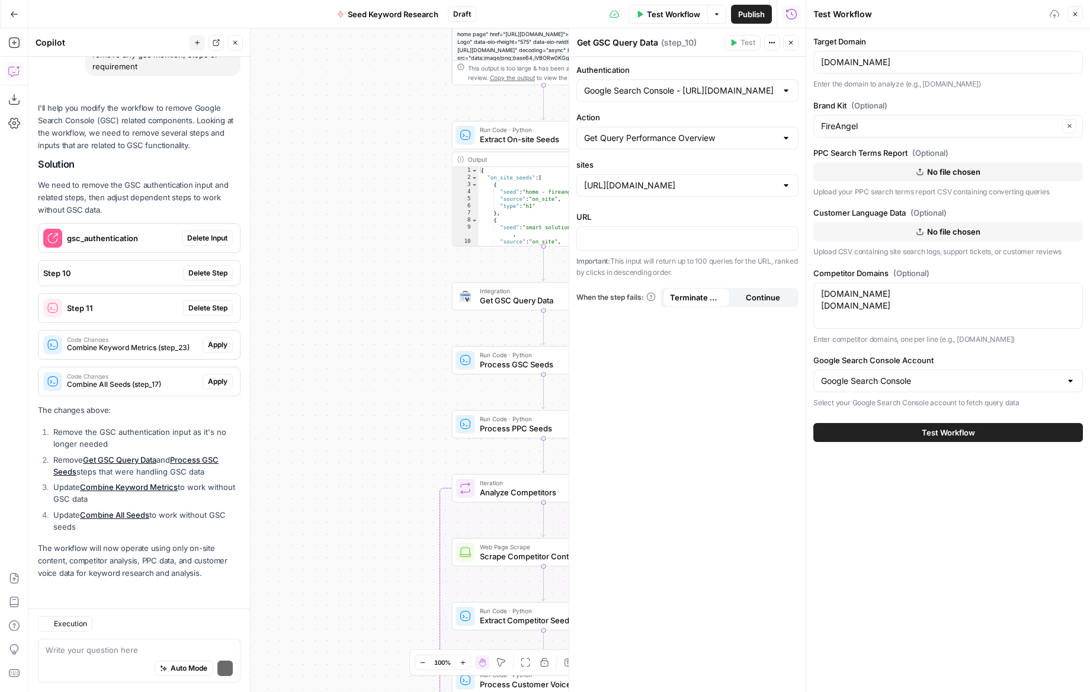
click at [664, 7] on button "Test Workflow" at bounding box center [668, 14] width 79 height 19
click at [788, 43] on icon "button" at bounding box center [790, 42] width 7 height 7
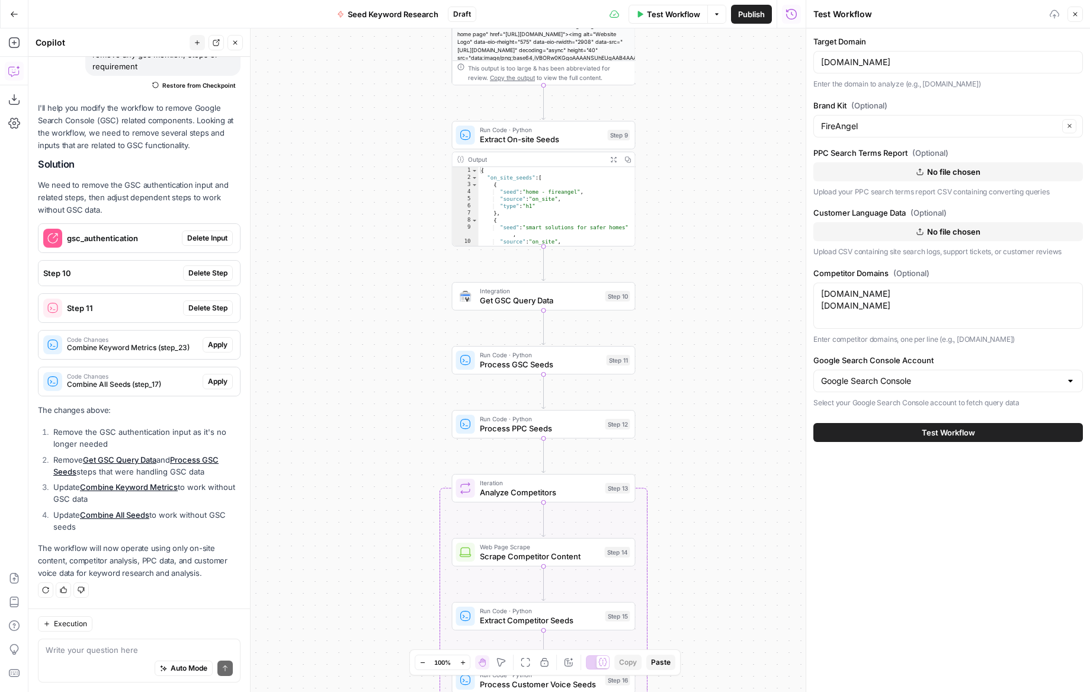
click at [953, 434] on span "Test Workflow" at bounding box center [948, 433] width 53 height 12
drag, startPoint x: 321, startPoint y: 326, endPoint x: 283, endPoint y: 142, distance: 187.6
click at [321, 326] on div "Workflow Set Inputs Inputs SEO Research Get Domain Keywords Step 2 Output Expan…" at bounding box center [416, 360] width 777 height 664
click at [238, 47] on button "Close" at bounding box center [235, 42] width 15 height 15
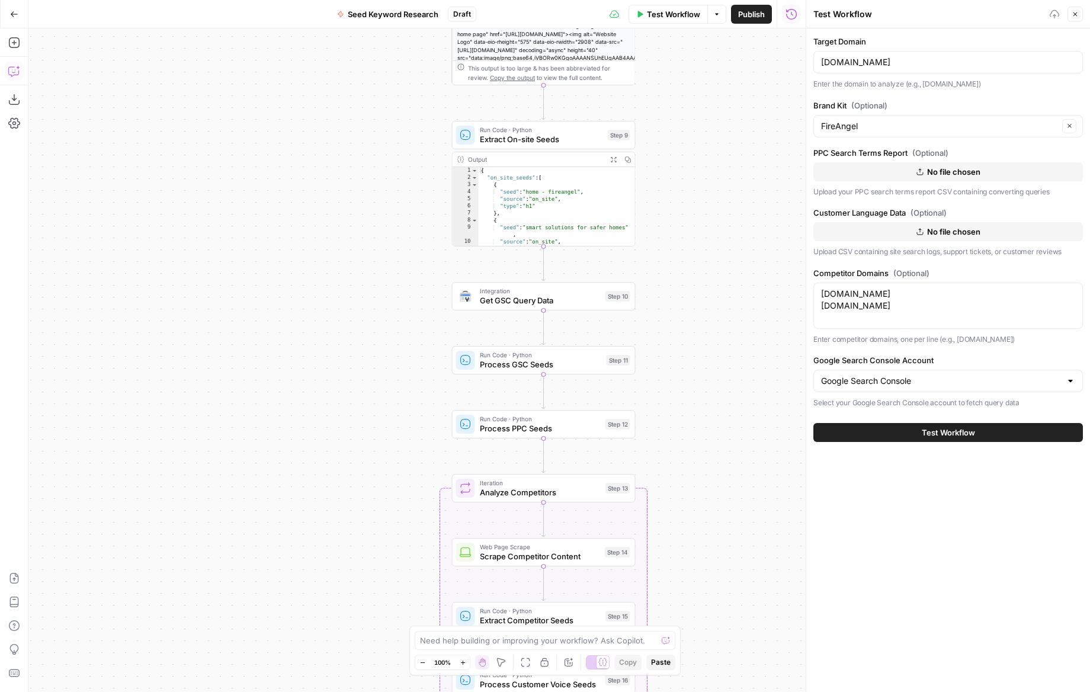
click at [18, 68] on icon "button" at bounding box center [18, 68] width 4 height 4
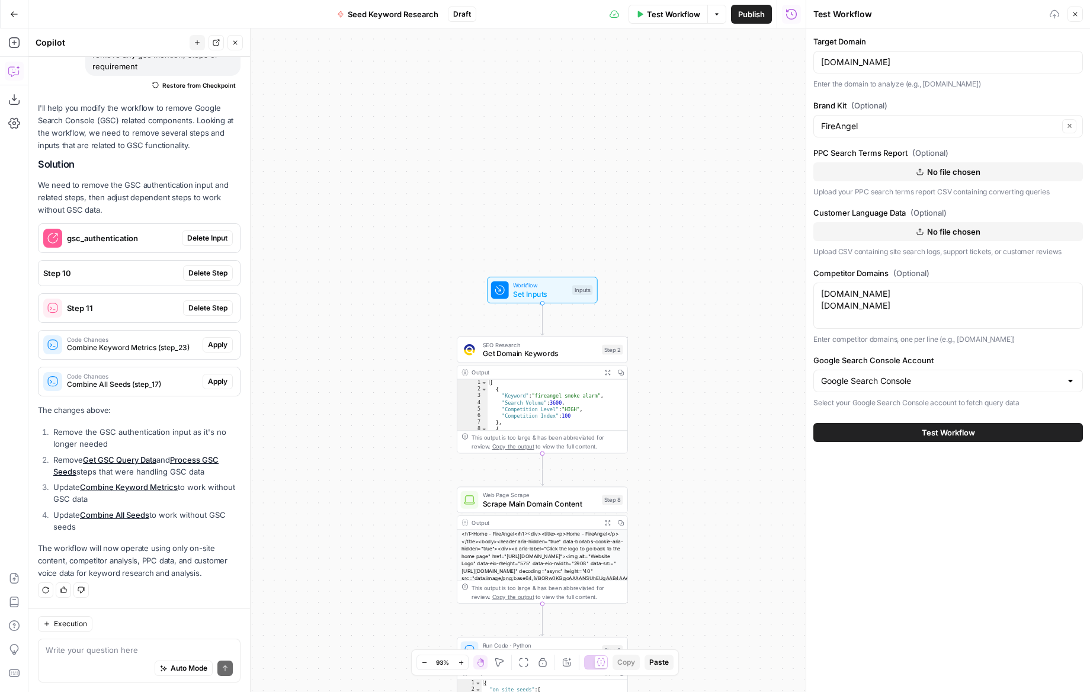
click at [536, 298] on span "Set Inputs" at bounding box center [540, 294] width 55 height 11
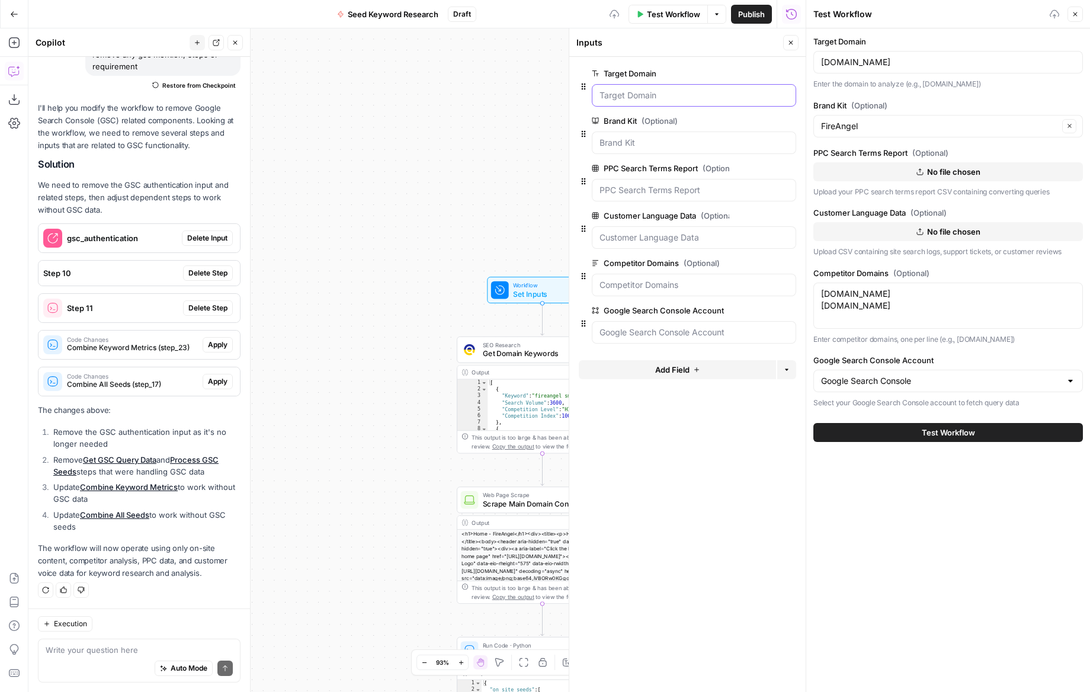
click at [683, 91] on Domain "Target Domain" at bounding box center [694, 95] width 189 height 12
click at [915, 435] on button "Test Workflow" at bounding box center [949, 432] width 270 height 19
click at [789, 39] on icon "button" at bounding box center [790, 42] width 7 height 7
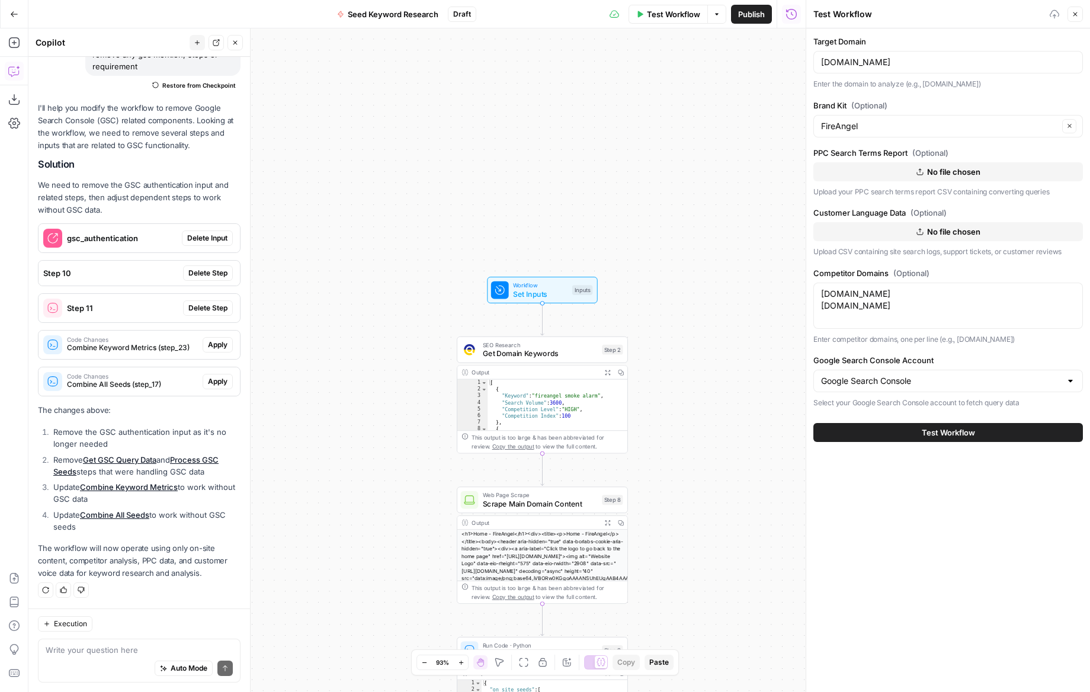
click at [952, 429] on span "Test Workflow" at bounding box center [948, 433] width 53 height 12
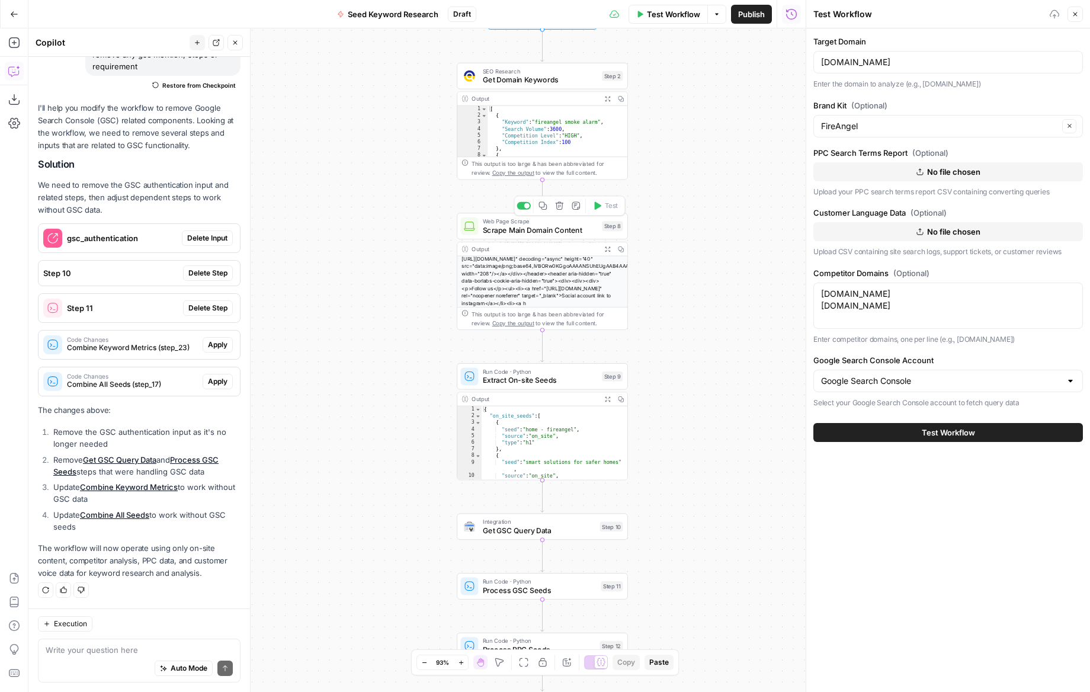
click at [561, 233] on span "Scrape Main Domain Content" at bounding box center [540, 230] width 115 height 11
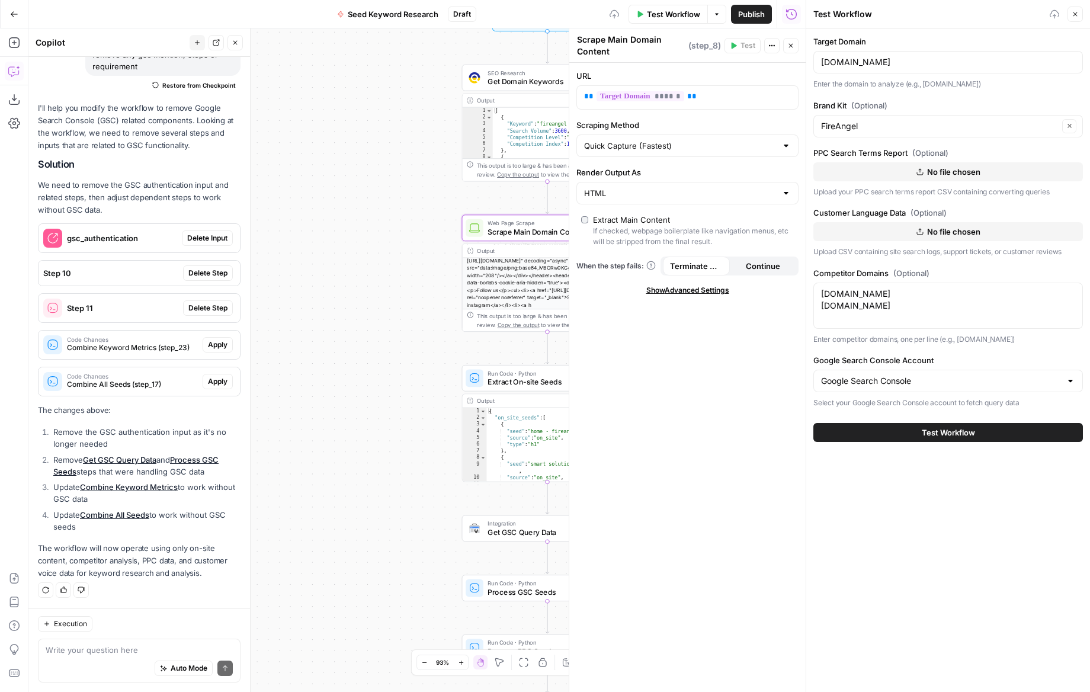
click at [716, 139] on div "Quick Capture (Fastest)" at bounding box center [688, 146] width 222 height 23
click at [658, 192] on span "Detailed Scrape (Slowest)" at bounding box center [685, 192] width 197 height 12
type input "Detailed Scrape (Slowest)"
click at [675, 194] on input "Render Output As" at bounding box center [680, 193] width 193 height 12
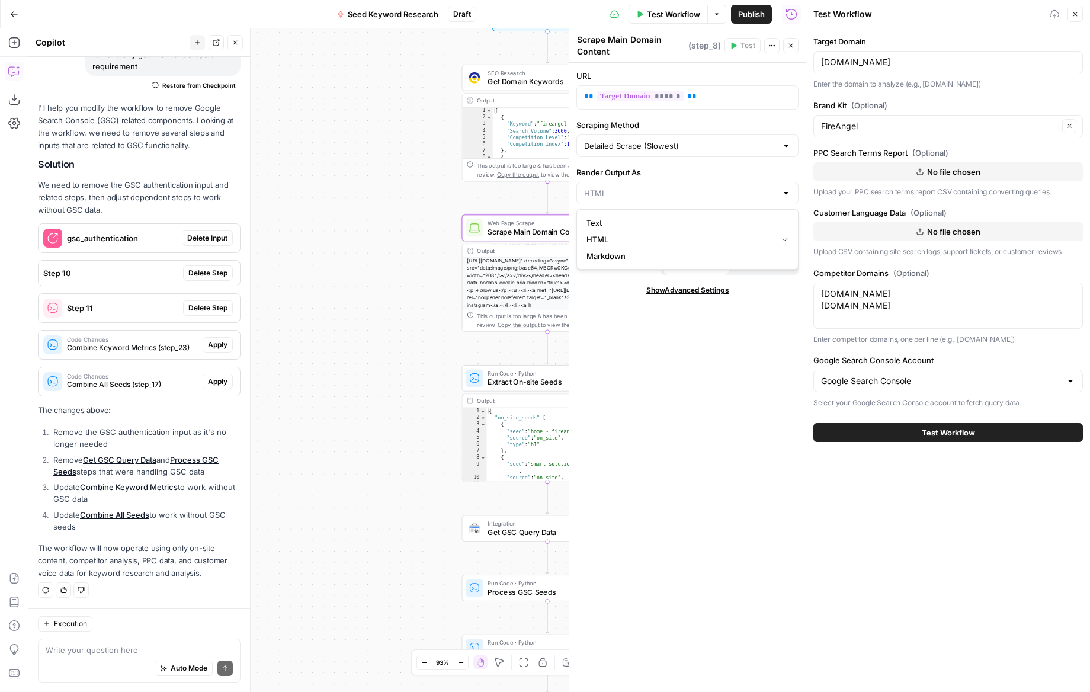
type input "HTML"
click at [750, 112] on div "URL ** ****** ** Scraping Method Detailed Scrape (Slowest) Render Output As HTM…" at bounding box center [687, 377] width 236 height 629
click at [791, 48] on icon "button" at bounding box center [790, 45] width 7 height 7
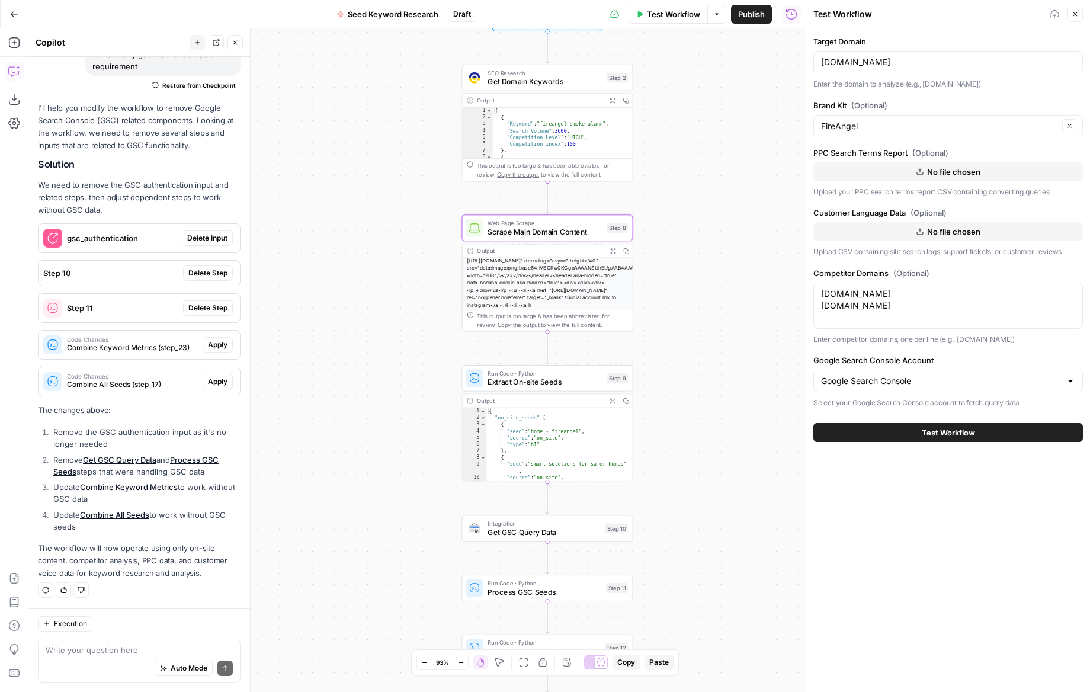
click at [920, 433] on button "Test Workflow" at bounding box center [949, 432] width 270 height 19
click at [1072, 16] on icon "button" at bounding box center [1075, 14] width 7 height 7
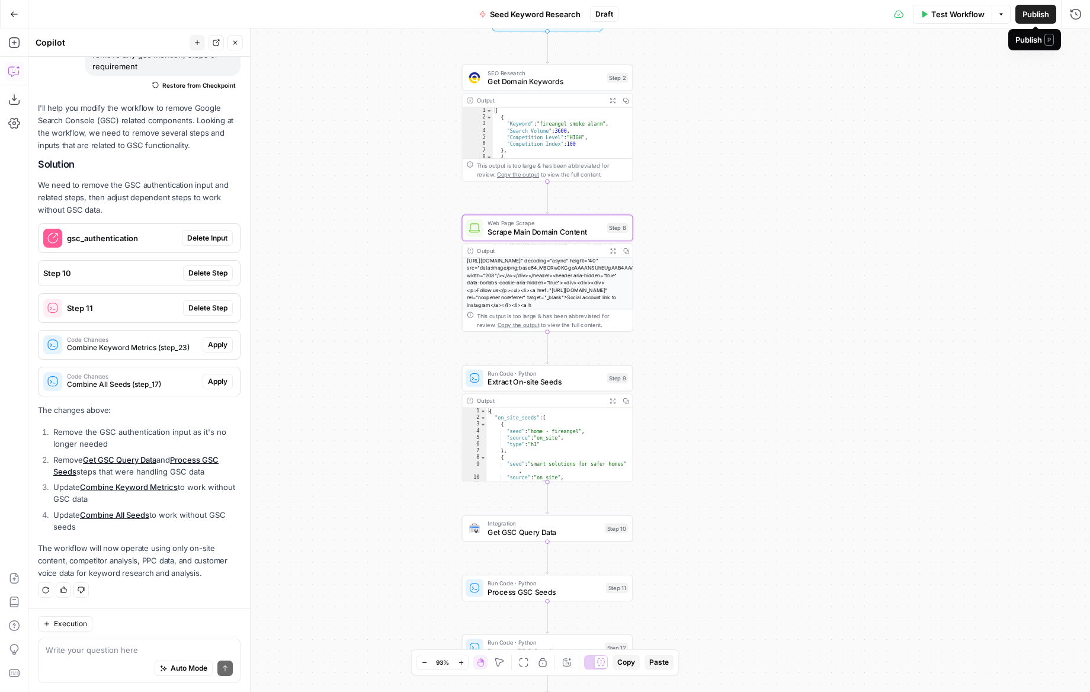
click at [1046, 11] on span "Publish" at bounding box center [1036, 14] width 27 height 12
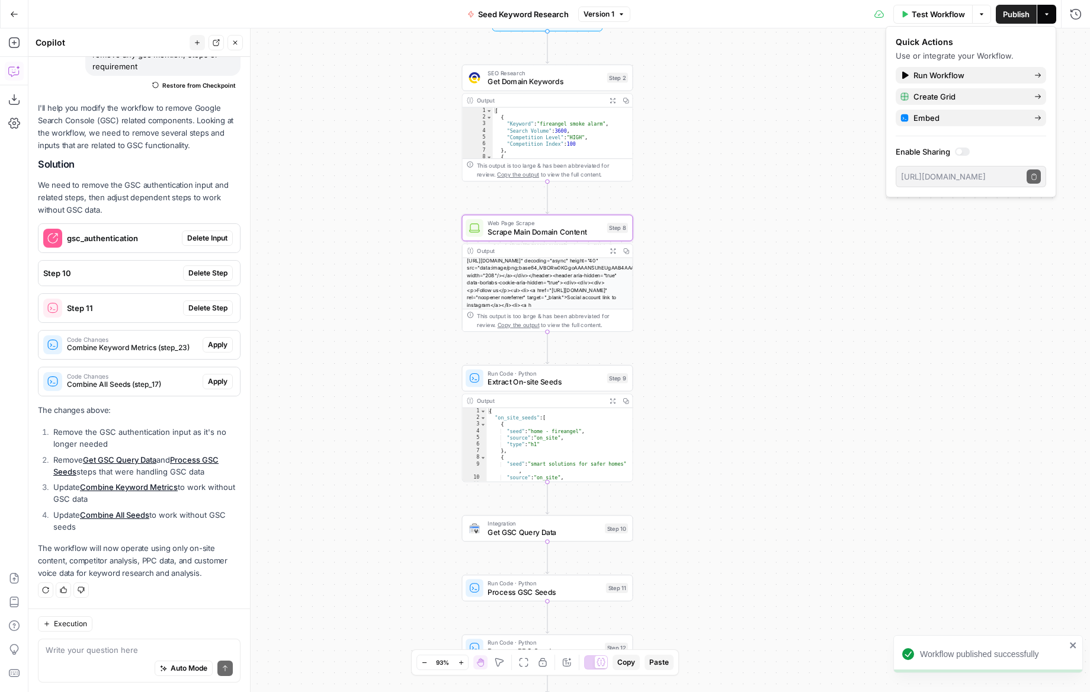
click at [795, 65] on div "Workflow Set Inputs Inputs SEO Research Get Domain Keywords Step 2 Output Expan…" at bounding box center [559, 360] width 1062 height 664
click at [931, 19] on span "Test Workflow" at bounding box center [938, 14] width 53 height 12
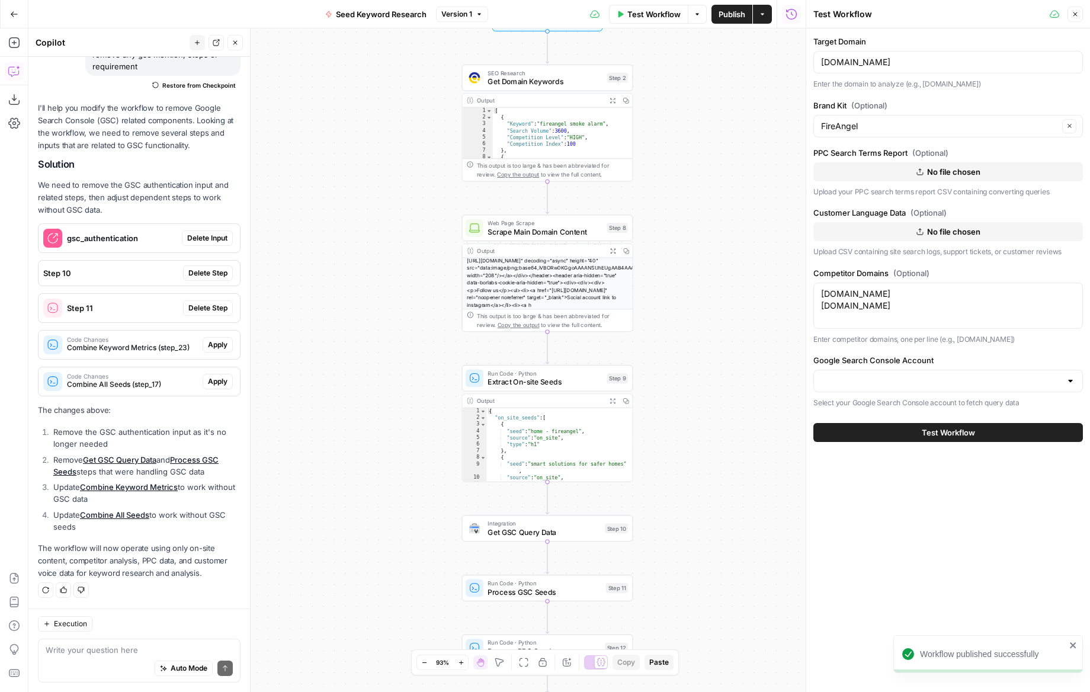
click at [904, 373] on div at bounding box center [949, 381] width 270 height 23
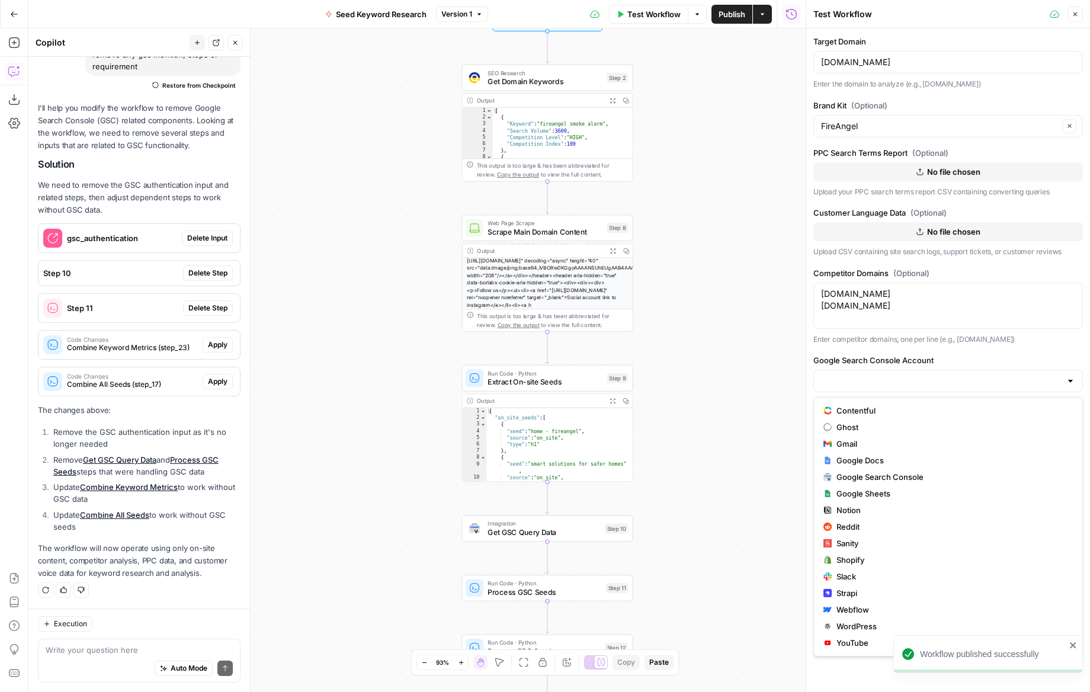
click at [905, 373] on div at bounding box center [949, 381] width 270 height 23
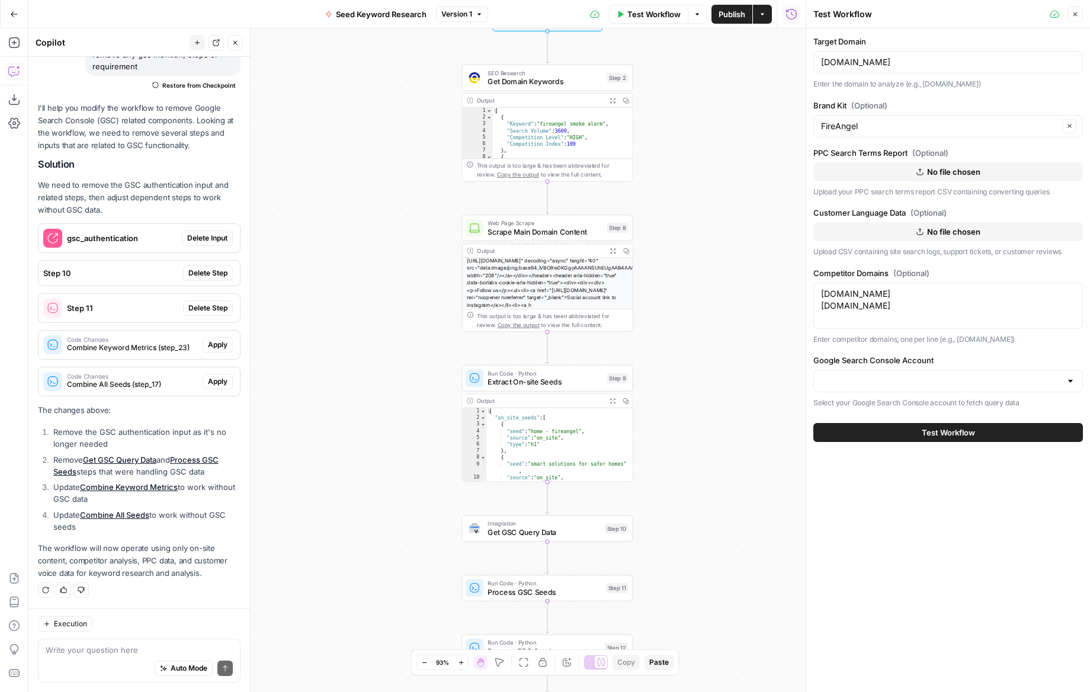
click at [915, 341] on p "Enter competitor domains, one per line (e.g., [DOMAIN_NAME])" at bounding box center [949, 340] width 270 height 12
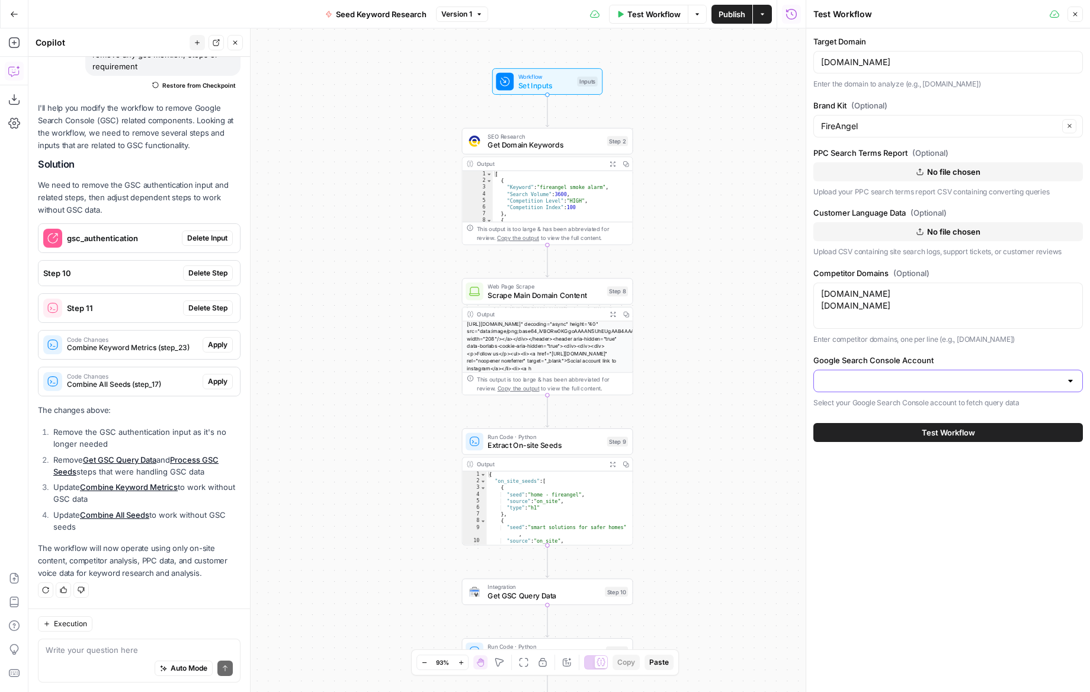
click at [934, 386] on input "Google Search Console Account" at bounding box center [941, 381] width 240 height 12
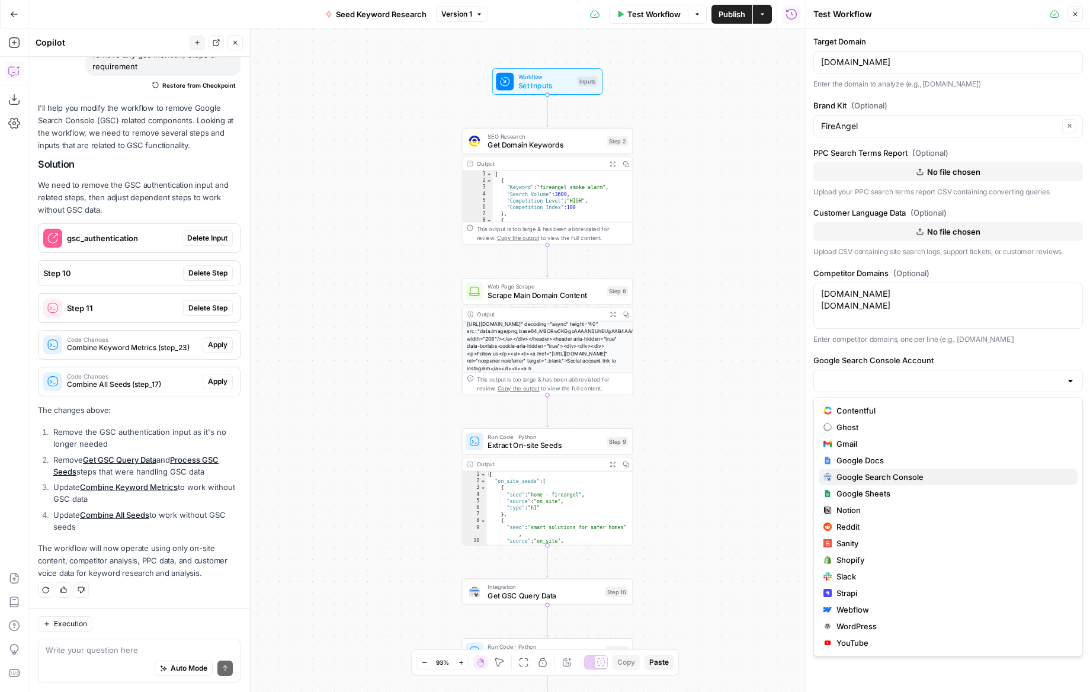
click at [862, 472] on span "Google Search Console" at bounding box center [953, 477] width 232 height 12
type input "Google Search Console"
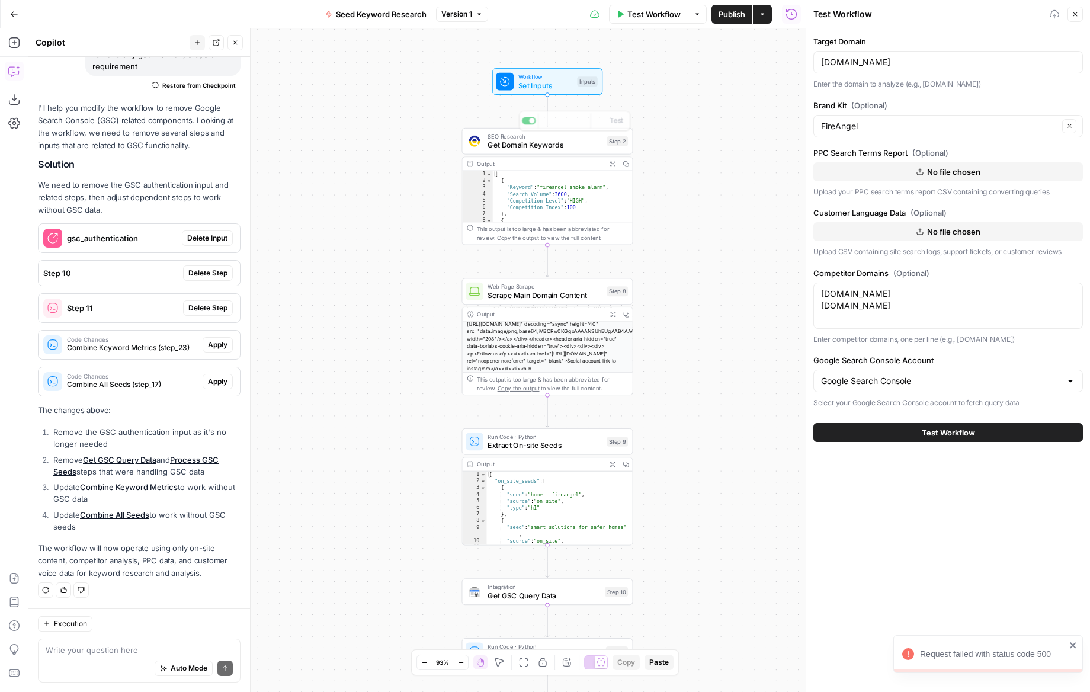
click at [549, 85] on span "Set Inputs" at bounding box center [545, 85] width 55 height 11
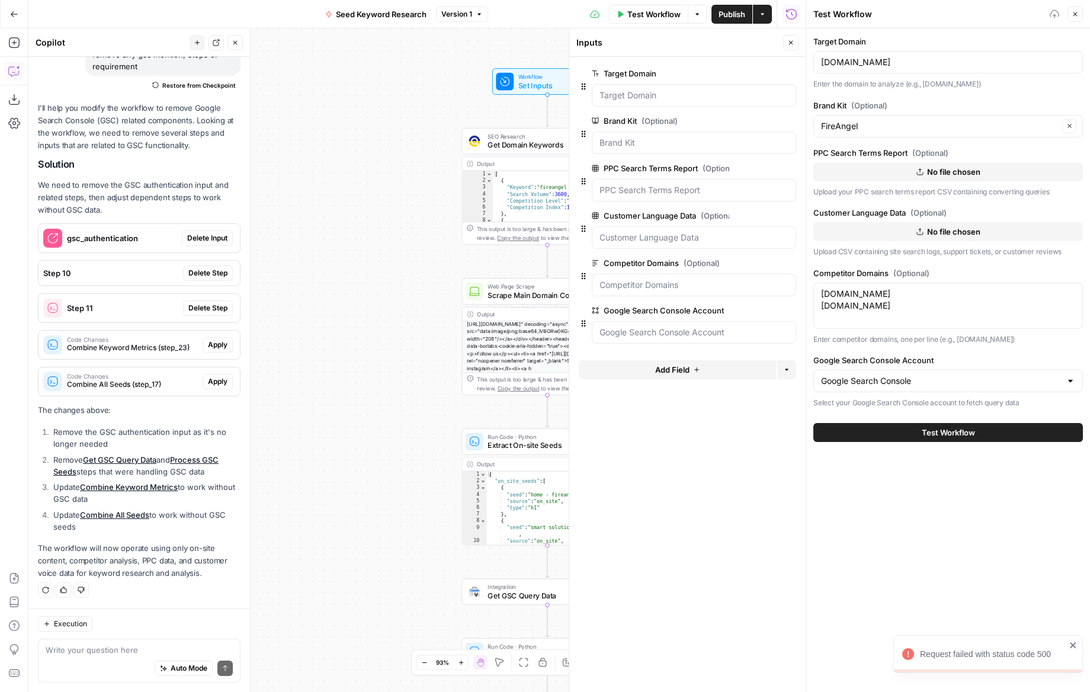
click at [789, 310] on icon "button" at bounding box center [789, 311] width 7 height 7
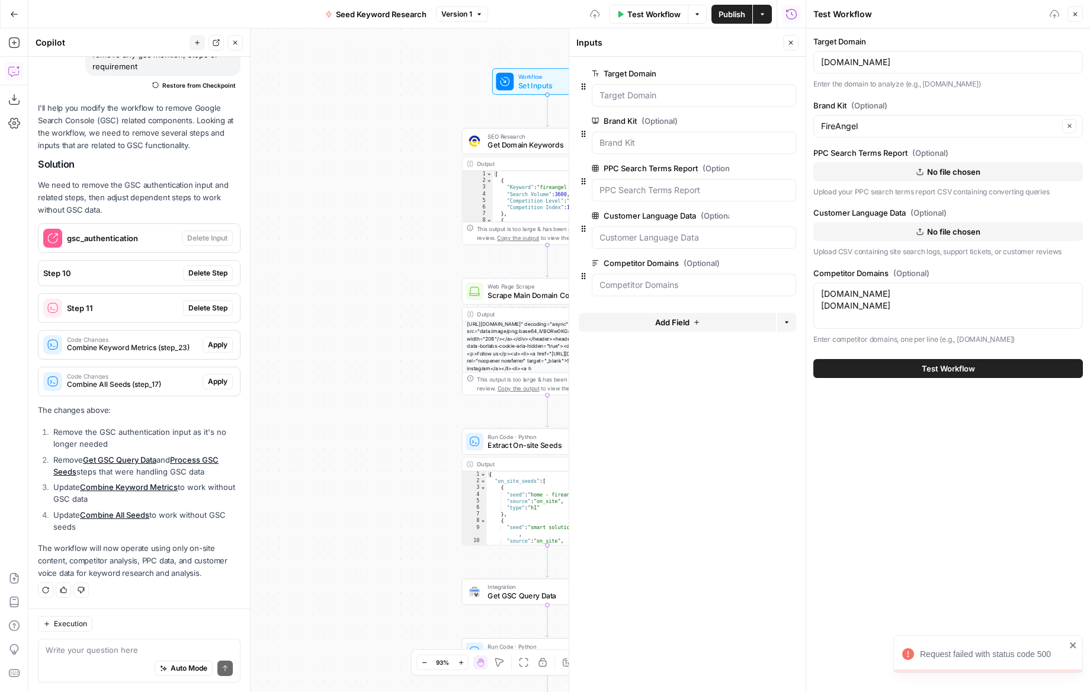
click at [947, 371] on span "Test Workflow" at bounding box center [948, 369] width 53 height 12
click at [656, 15] on span "Test Workflow" at bounding box center [653, 14] width 53 height 12
click at [396, 152] on div "Workflow Set Inputs Inputs SEO Research Get Domain Keywords Step 2 Copy step De…" at bounding box center [416, 360] width 777 height 664
click at [796, 44] on button "Close" at bounding box center [790, 42] width 15 height 15
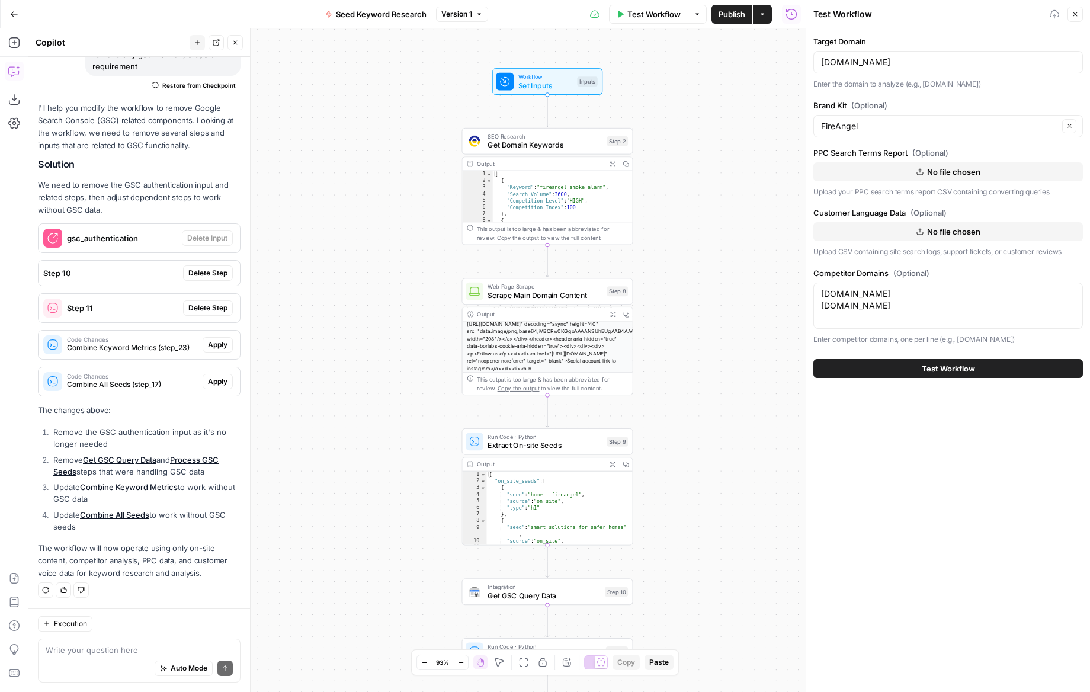
click at [962, 364] on span "Test Workflow" at bounding box center [948, 369] width 53 height 12
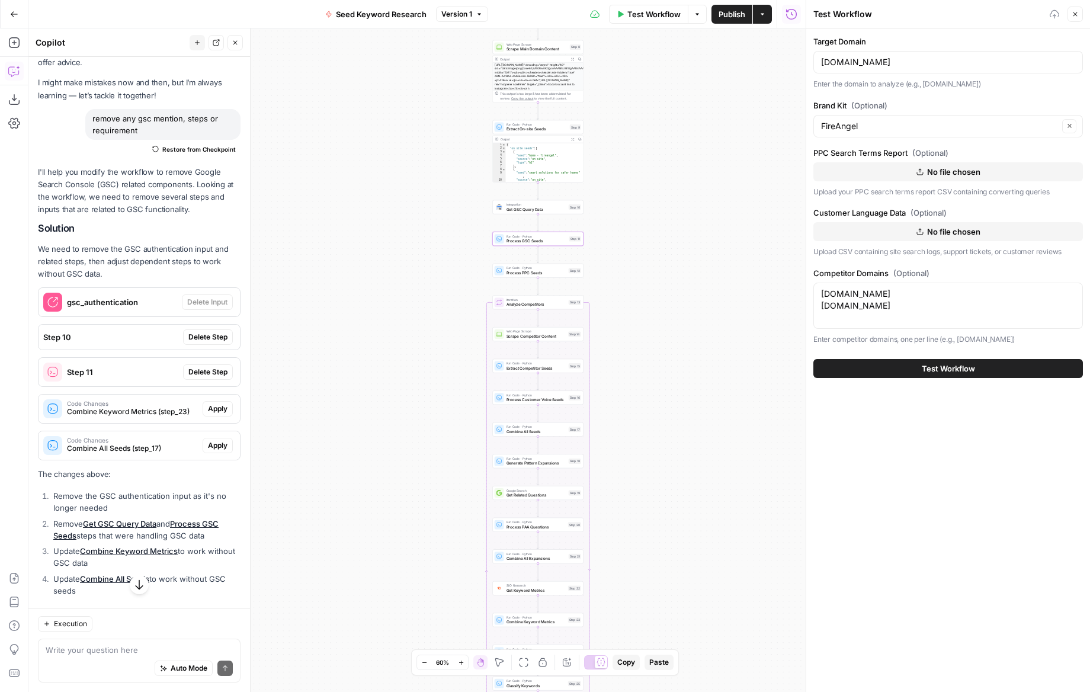
scroll to position [41, 0]
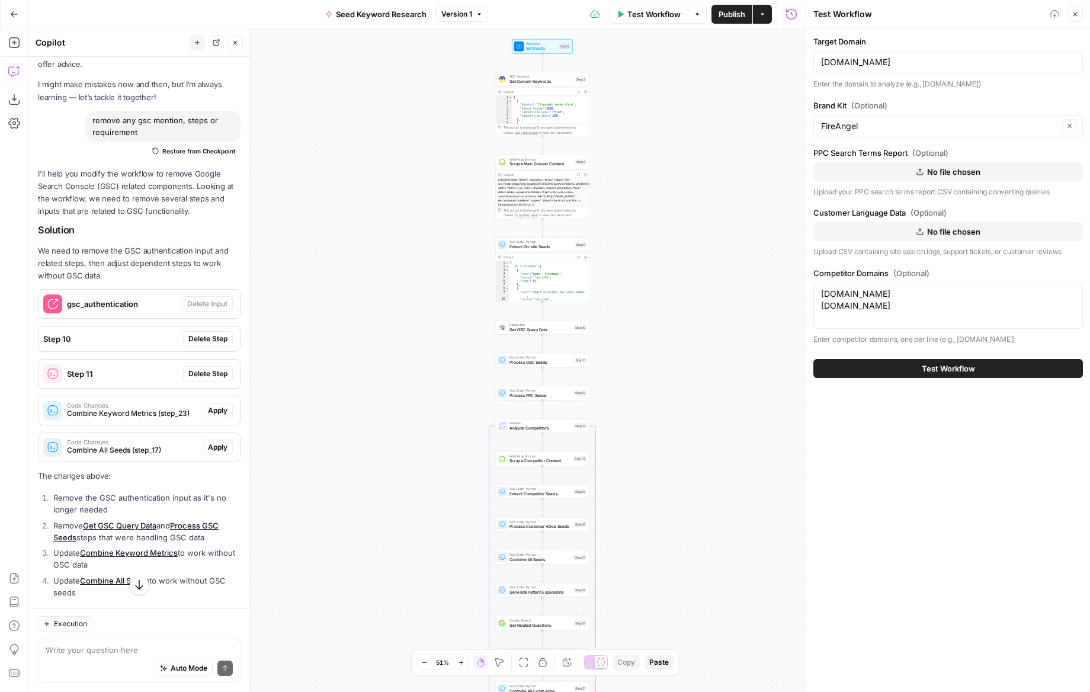
click at [239, 44] on button "Close" at bounding box center [235, 42] width 15 height 15
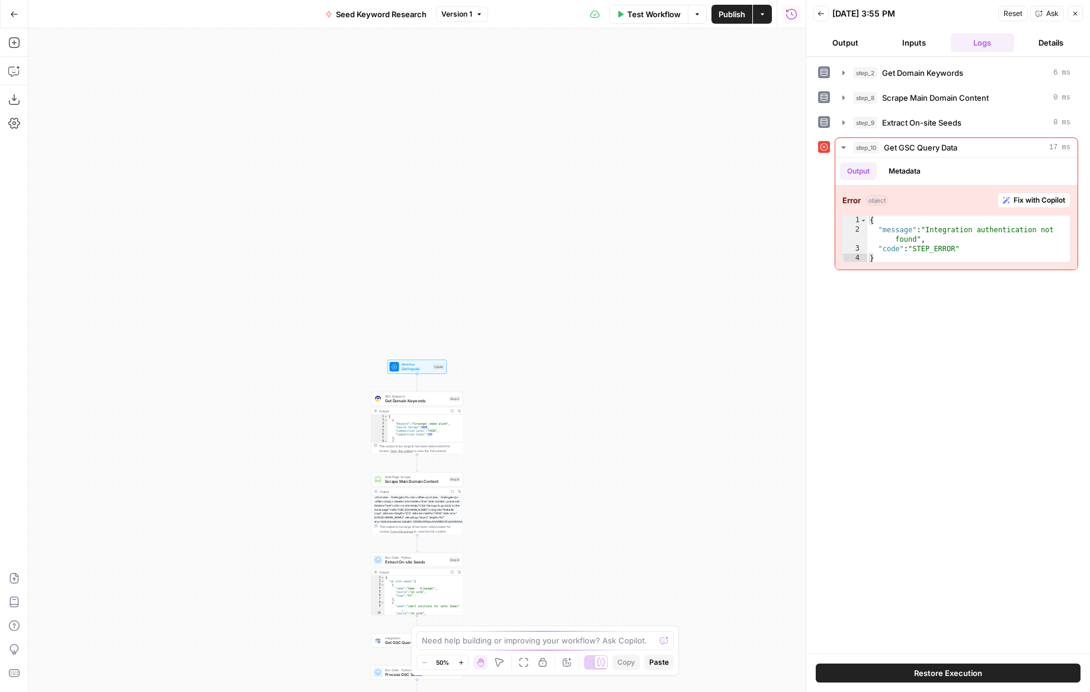
click at [420, 369] on span "Set Inputs" at bounding box center [417, 369] width 30 height 6
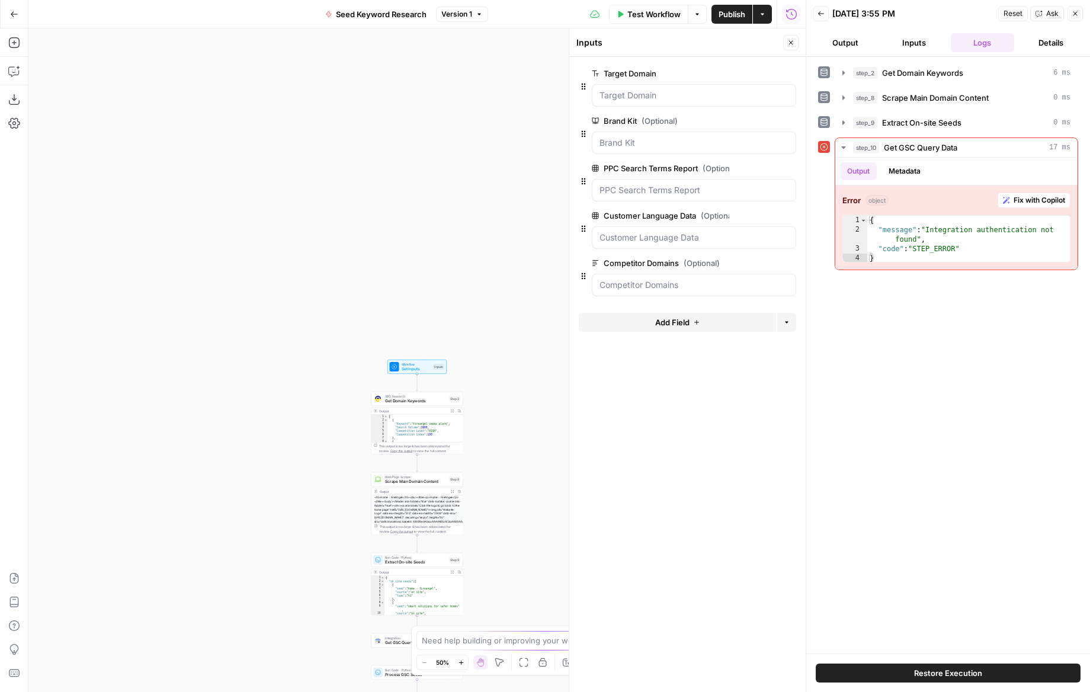
click at [656, 14] on span "Test Workflow" at bounding box center [653, 14] width 53 height 12
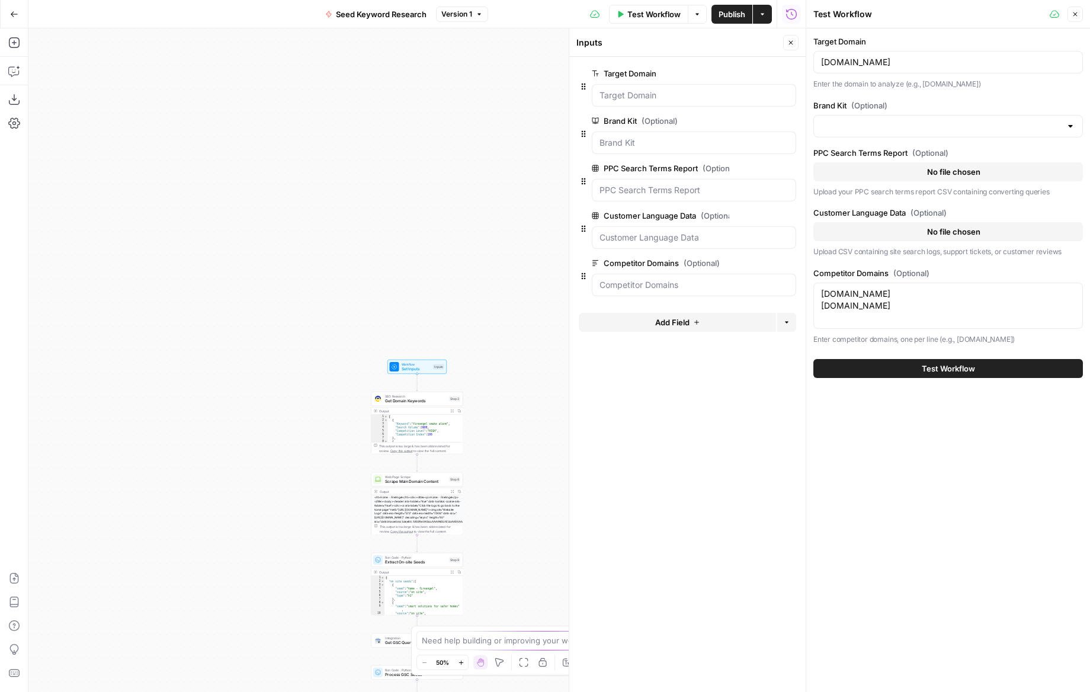
type input "FireAngel"
click at [946, 369] on span "Test Workflow" at bounding box center [948, 369] width 53 height 12
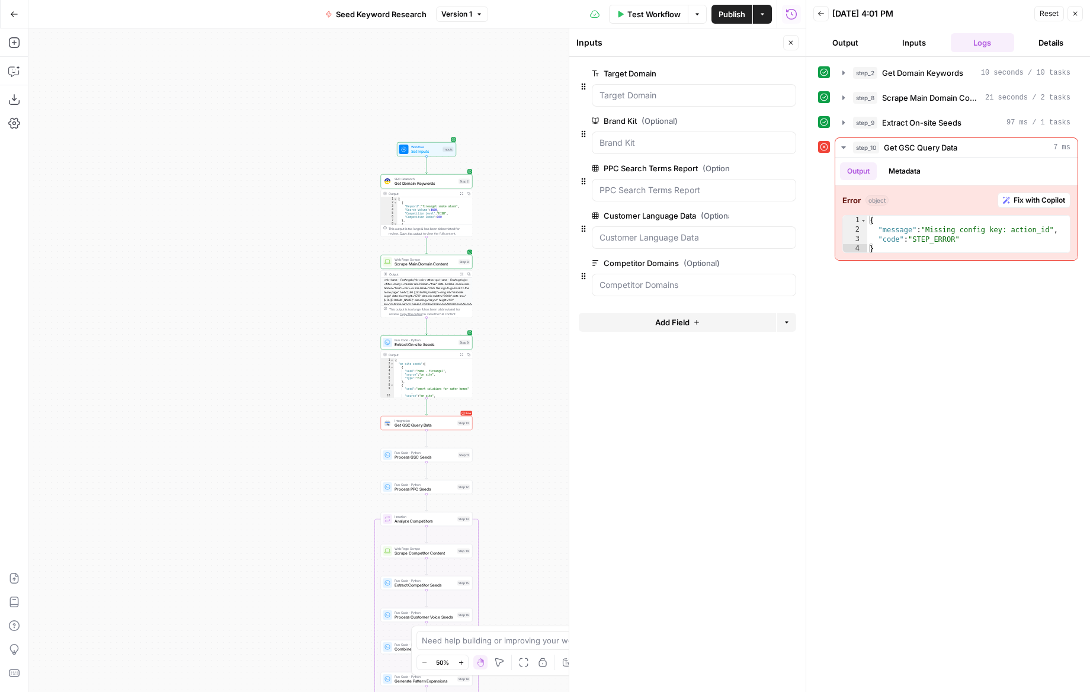
drag, startPoint x: 530, startPoint y: 483, endPoint x: 523, endPoint y: 255, distance: 228.2
click at [523, 255] on div "Workflow Set Inputs Inputs SEO Research Get Domain Keywords Step 2 Output Expan…" at bounding box center [416, 360] width 777 height 664
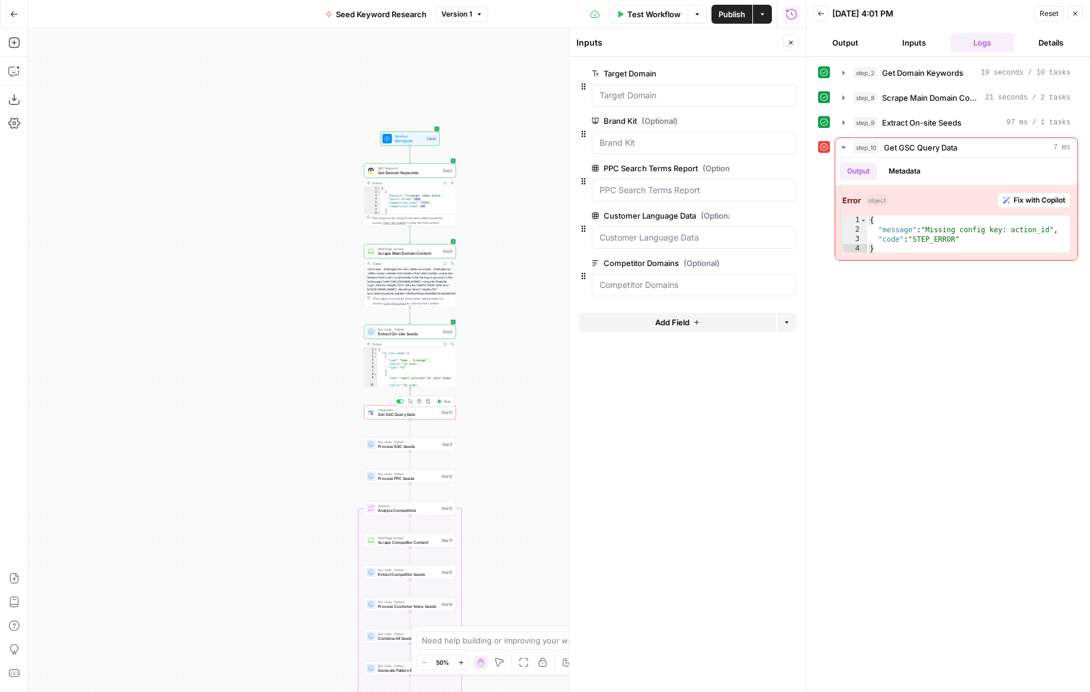
click at [406, 414] on span "Get GSC Query Data" at bounding box center [408, 415] width 60 height 6
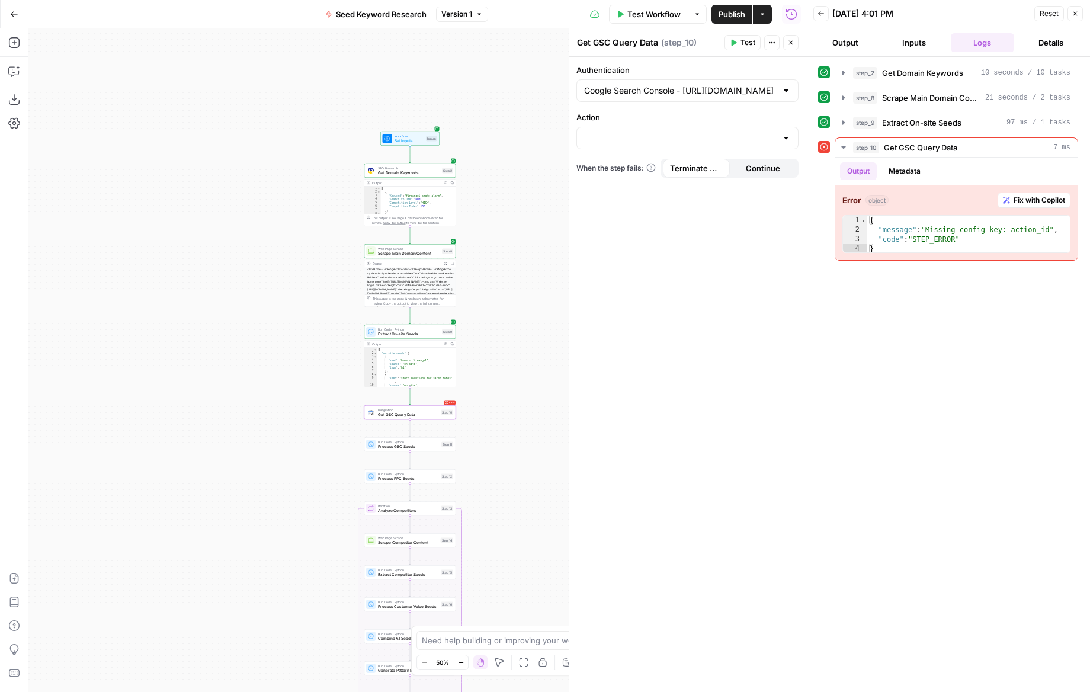
click at [616, 129] on div at bounding box center [688, 138] width 222 height 23
click at [709, 167] on span "Get Query Performance Overview" at bounding box center [685, 168] width 197 height 12
type input "Get Query Performance Overview"
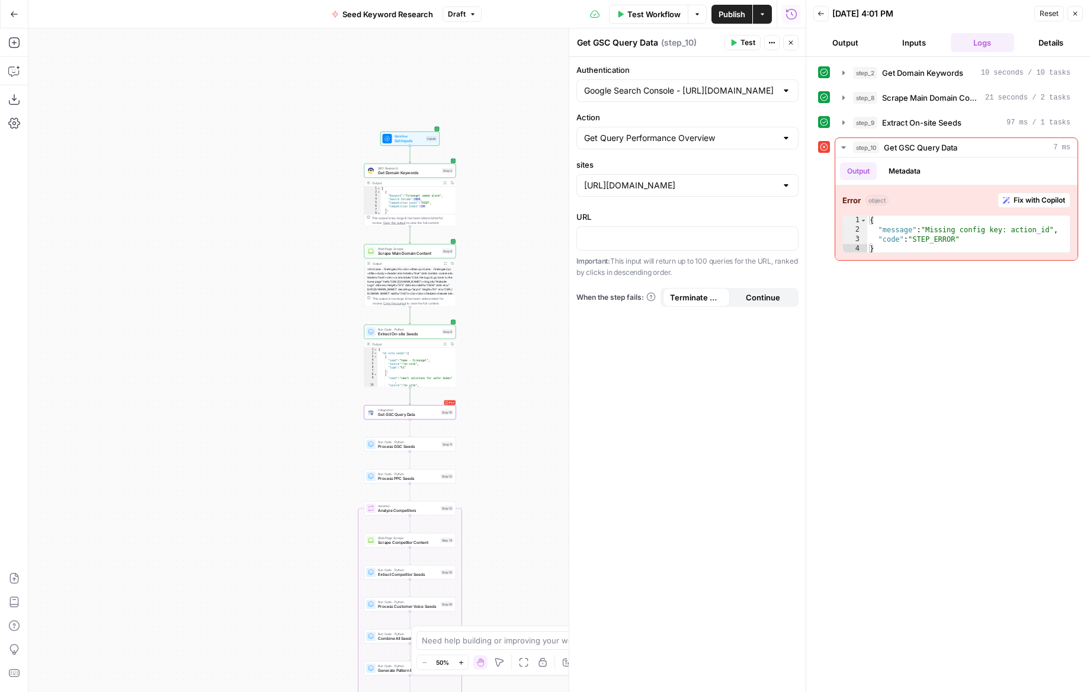
click at [739, 46] on button "Test" at bounding box center [743, 42] width 36 height 15
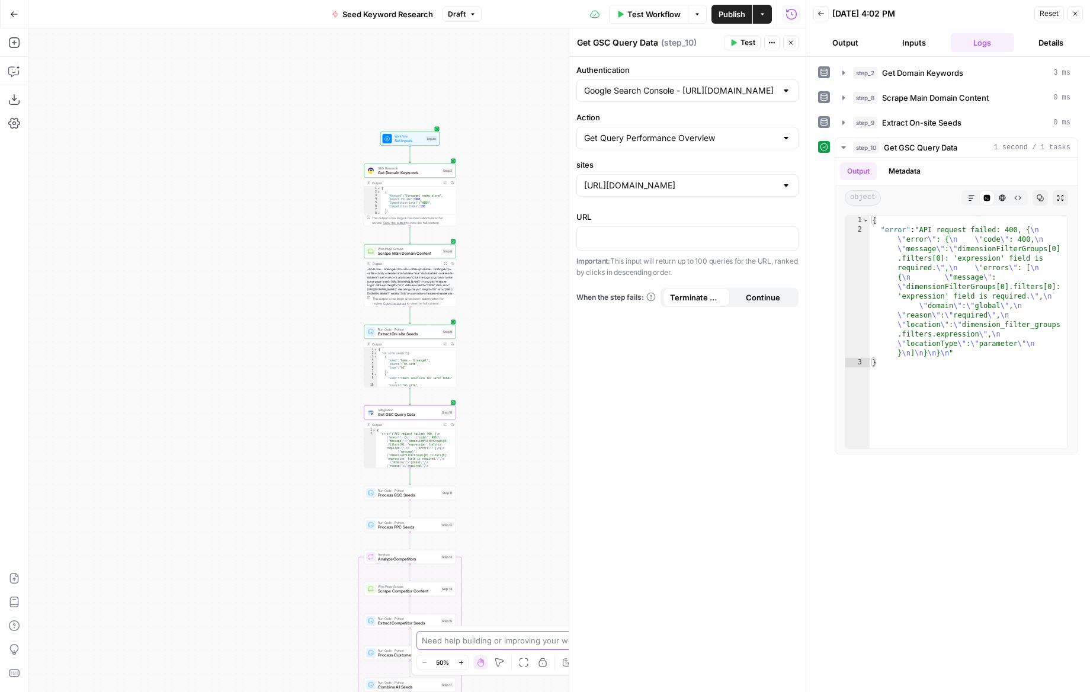
click at [463, 636] on textarea at bounding box center [538, 641] width 233 height 12
type textarea "remove any steps for gsc"
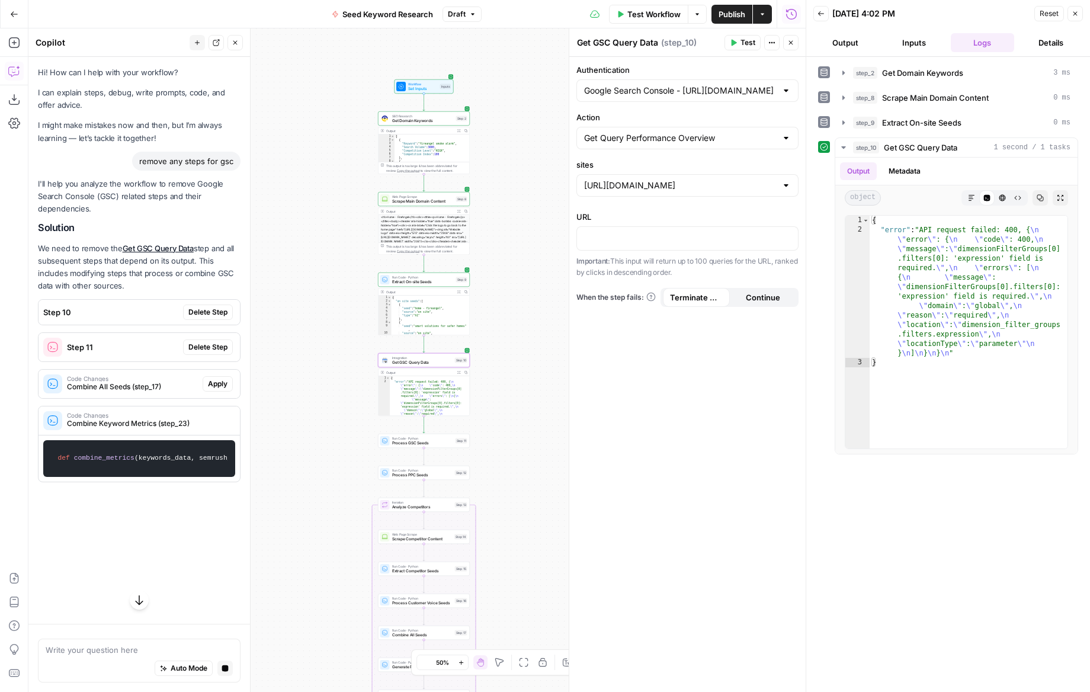
click at [201, 310] on span "Delete Step" at bounding box center [207, 312] width 39 height 11
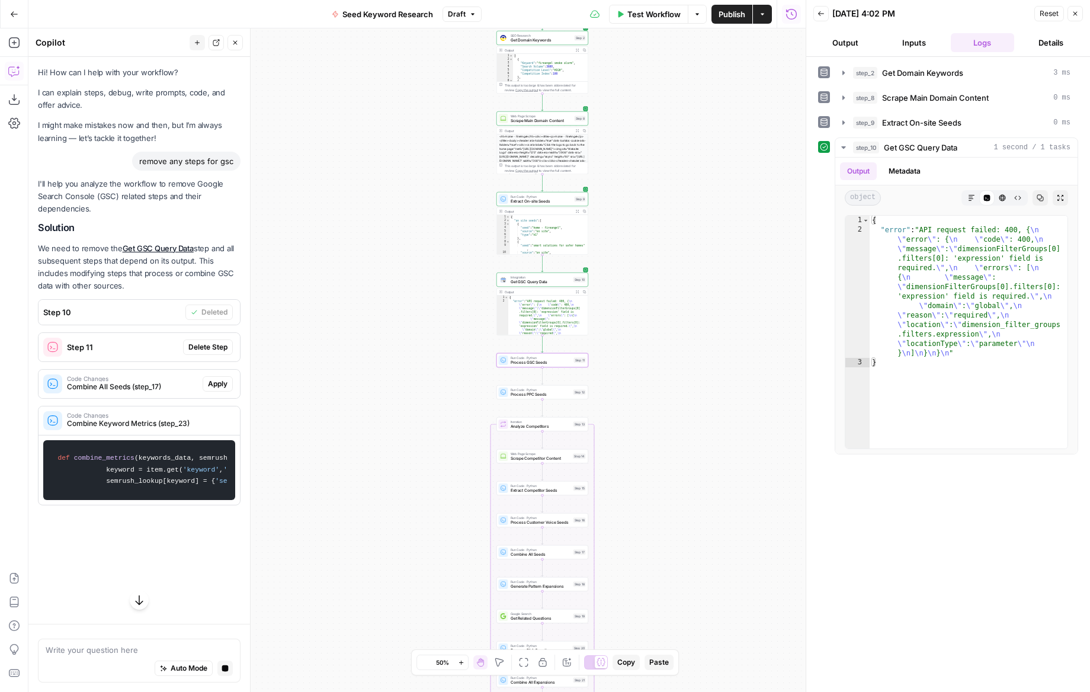
click at [214, 345] on span "Delete Step" at bounding box center [207, 347] width 39 height 11
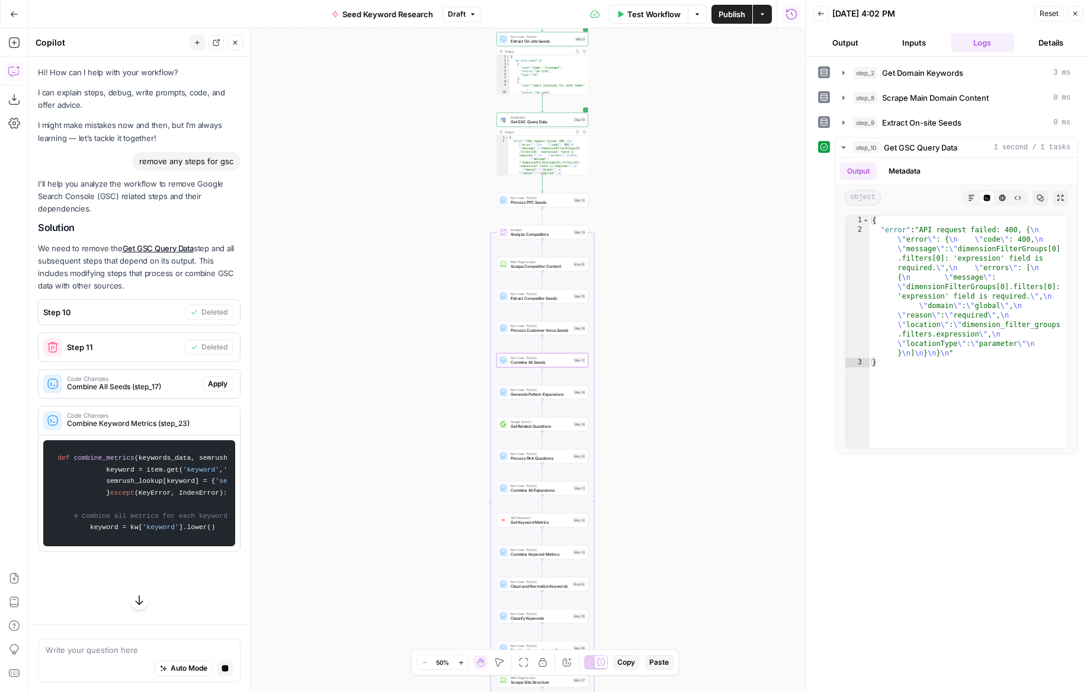
click at [223, 383] on span "Apply" at bounding box center [218, 384] width 20 height 11
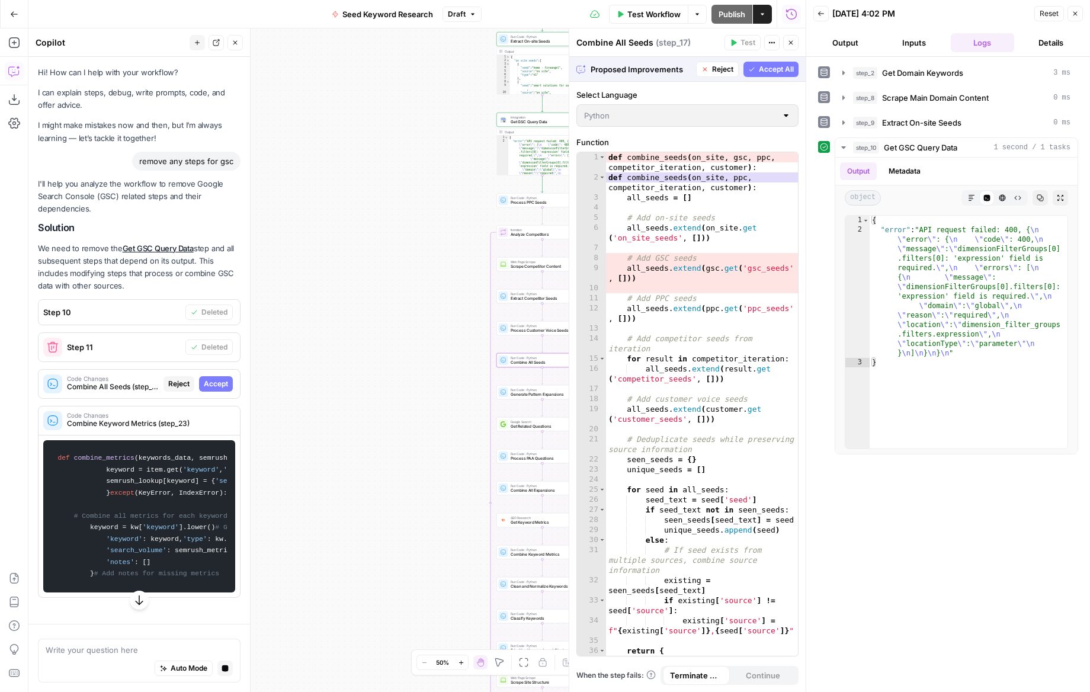
click at [228, 381] on button "Accept" at bounding box center [216, 383] width 34 height 15
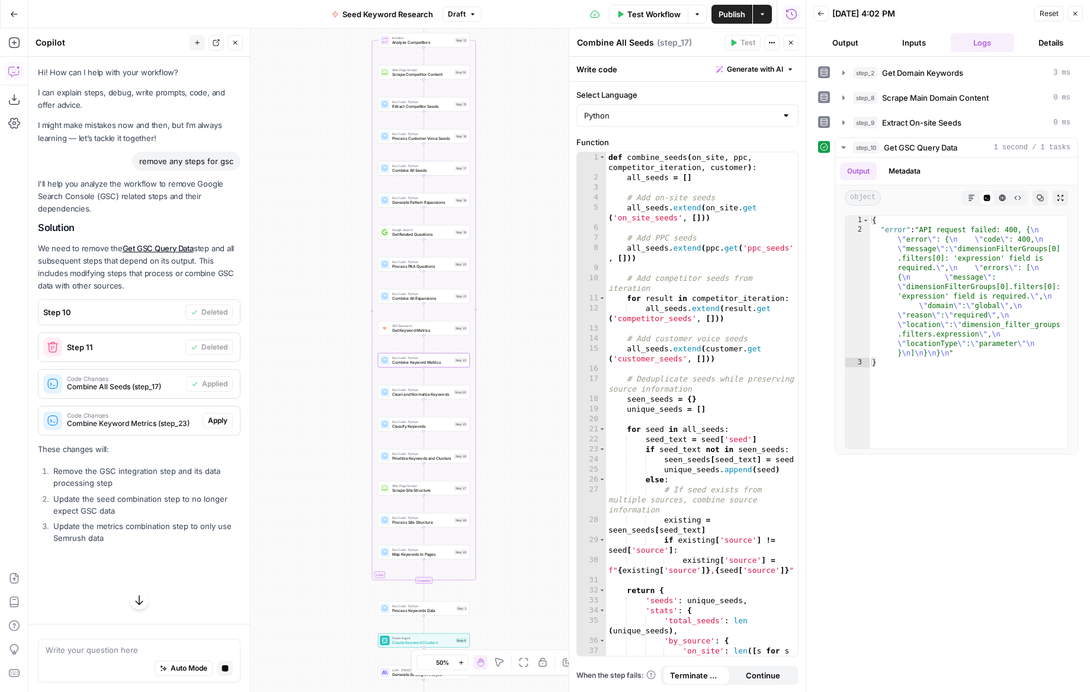
click at [213, 421] on span "Apply" at bounding box center [218, 420] width 20 height 11
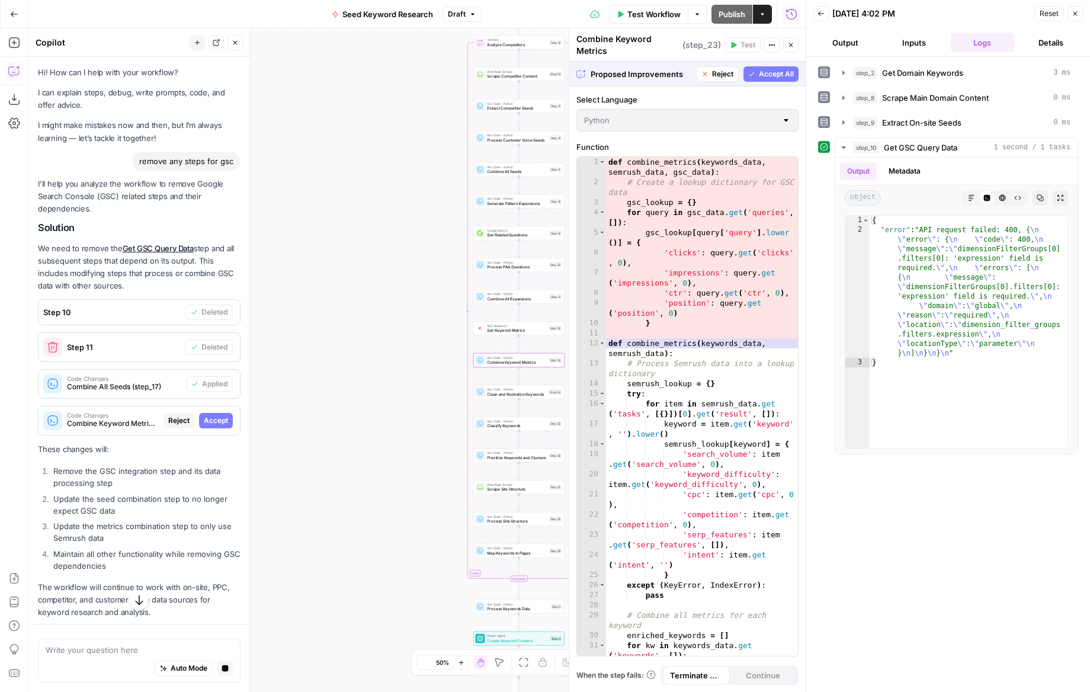
click at [225, 427] on button "Accept" at bounding box center [216, 420] width 34 height 15
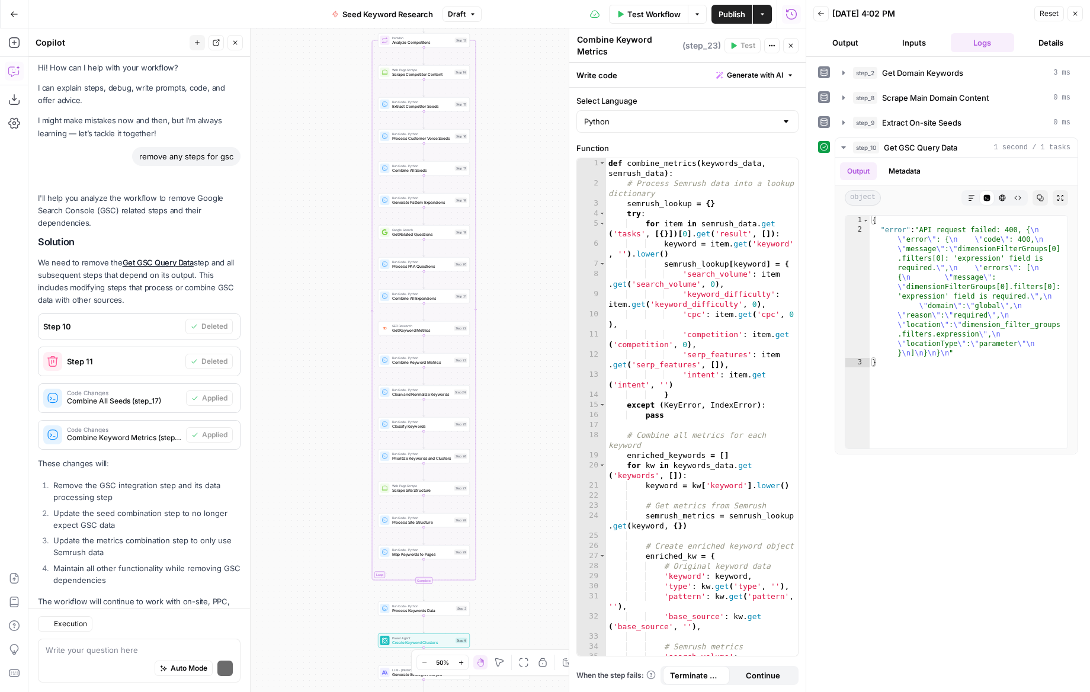
scroll to position [58, 0]
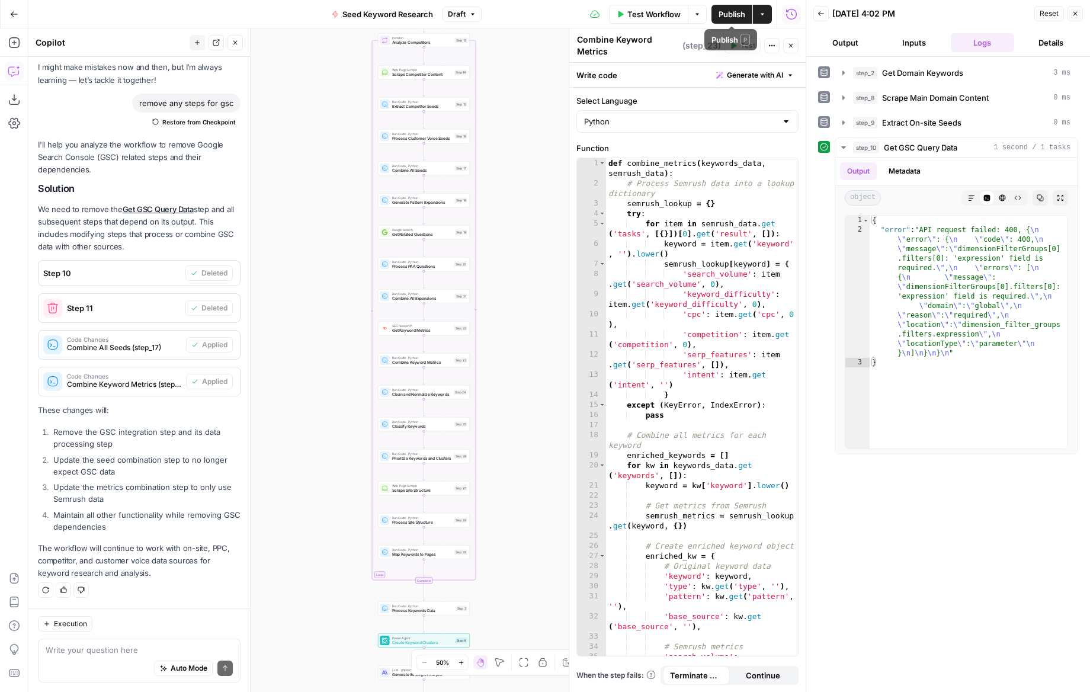
click at [652, 12] on span "Test Workflow" at bounding box center [653, 14] width 53 height 12
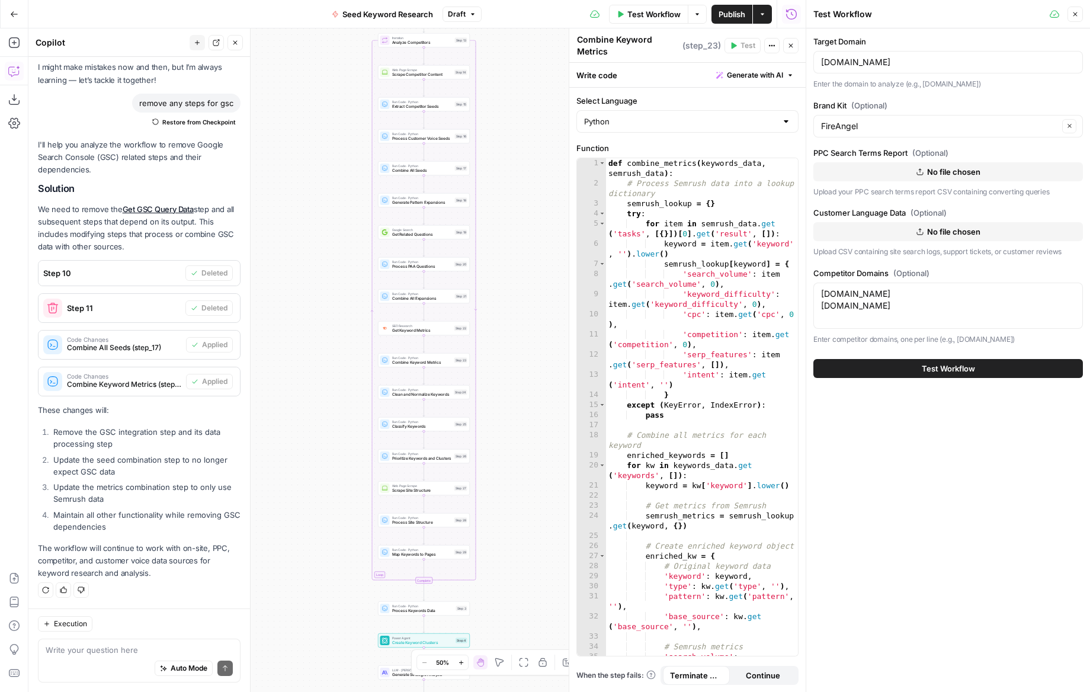
click at [952, 369] on span "Test Workflow" at bounding box center [948, 369] width 53 height 12
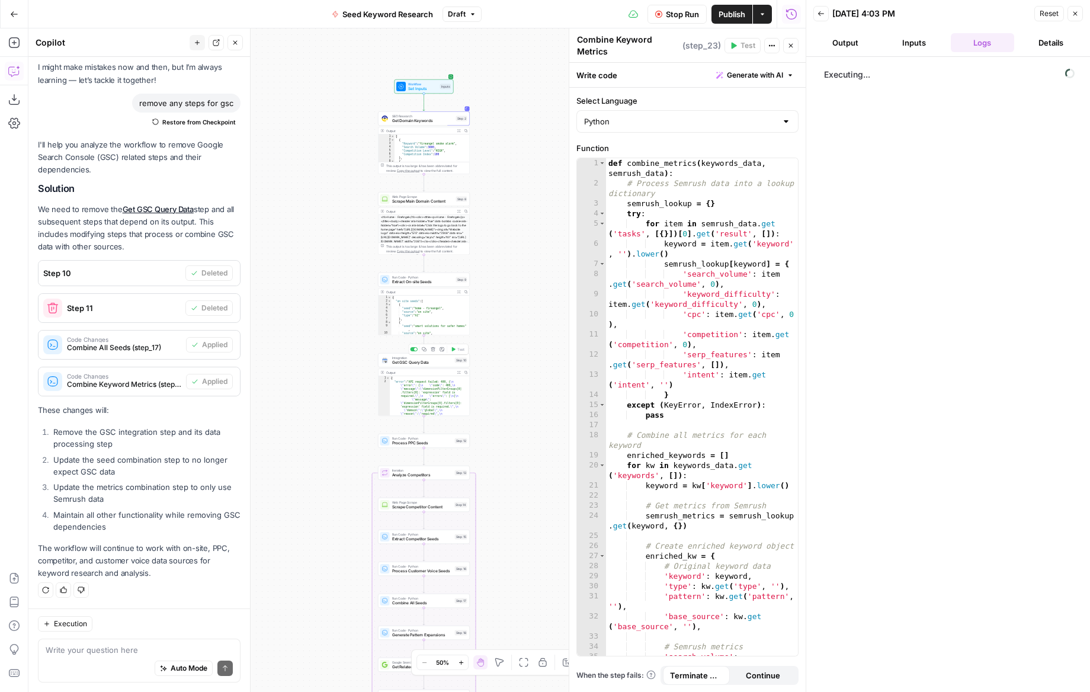
click at [436, 363] on span "Get GSC Query Data" at bounding box center [422, 363] width 60 height 6
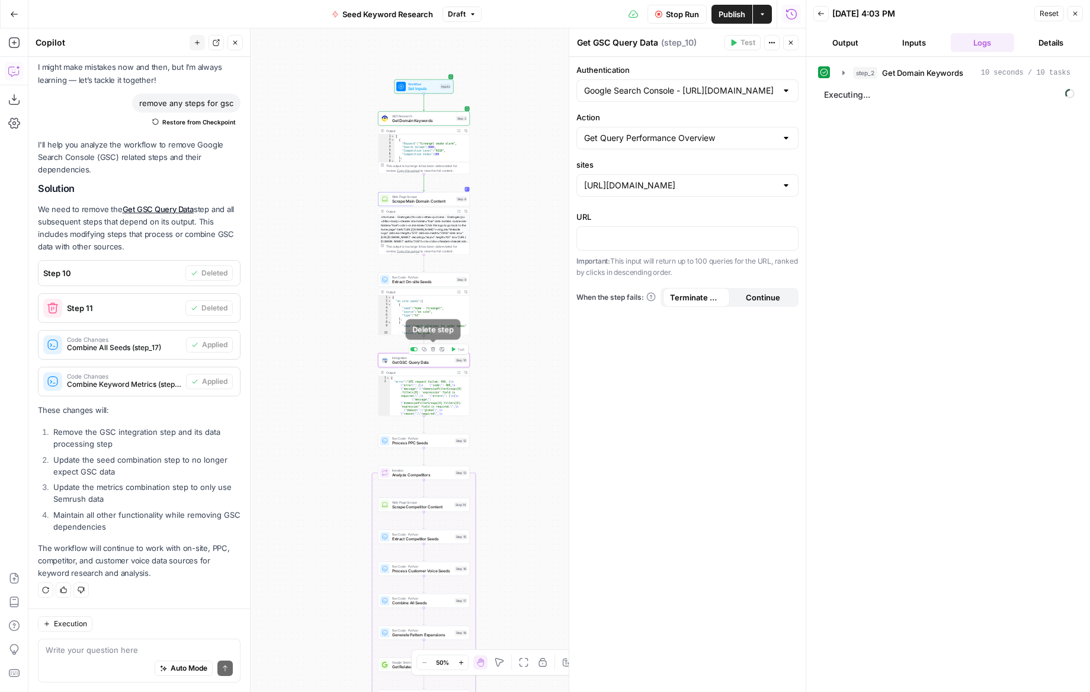
click at [436, 350] on button "Delete step" at bounding box center [434, 349] width 8 height 8
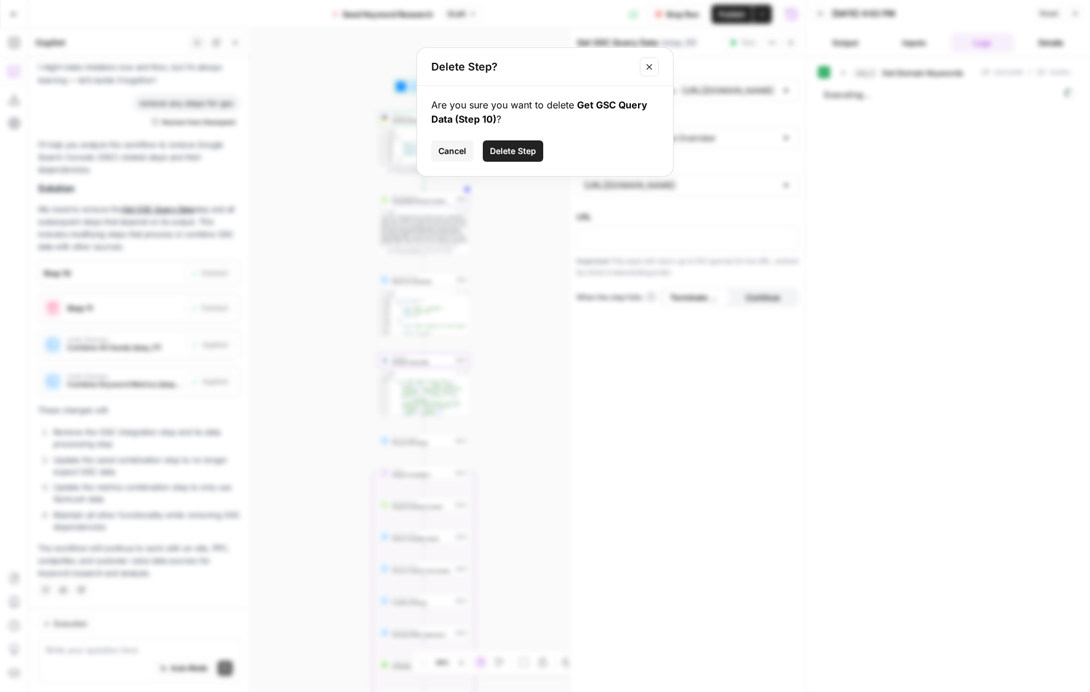
click at [530, 153] on span "Delete Step" at bounding box center [513, 151] width 46 height 12
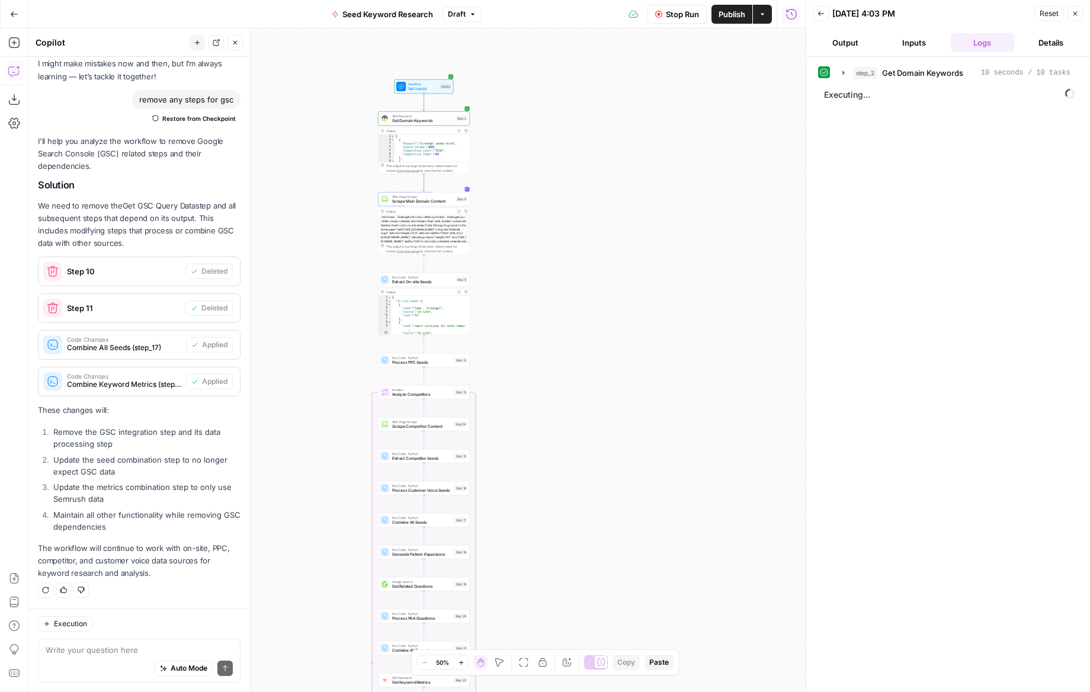
click at [602, 411] on div "Workflow Set Inputs Inputs SEO Research Get Domain Keywords Step 2 Output Expan…" at bounding box center [416, 360] width 777 height 664
click at [454, 366] on div "Run Code · Python Process PPC Seeds Step 12 Copy step Delete step Add Note Test" at bounding box center [424, 360] width 92 height 14
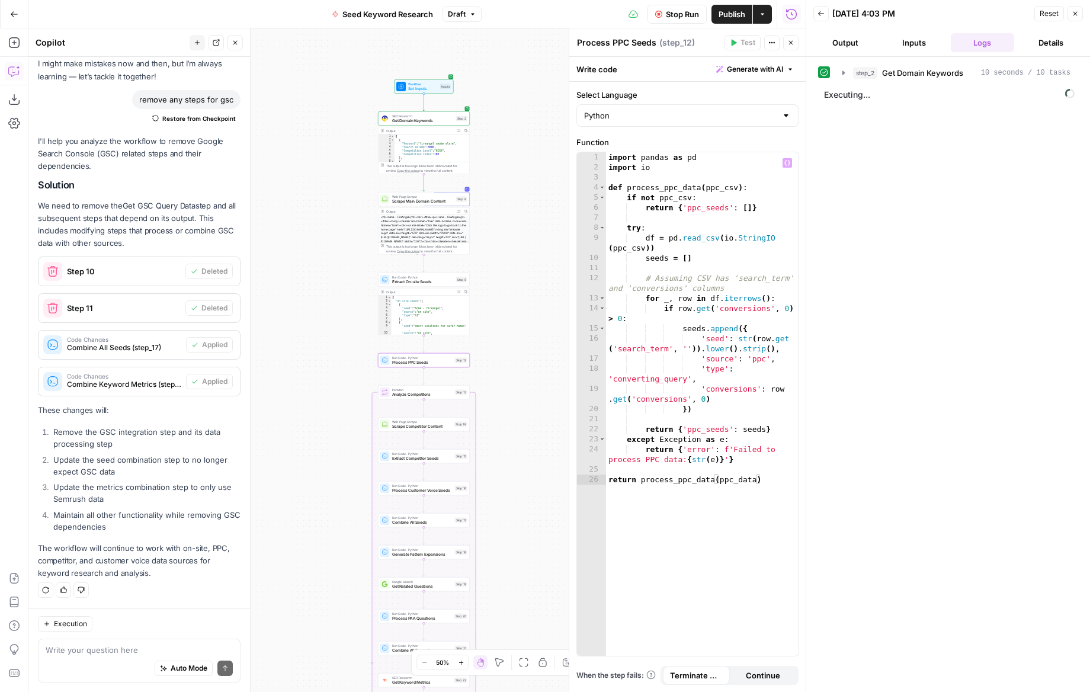
click at [565, 331] on div at bounding box center [569, 360] width 12 height 664
click at [792, 47] on button "Close" at bounding box center [790, 42] width 15 height 15
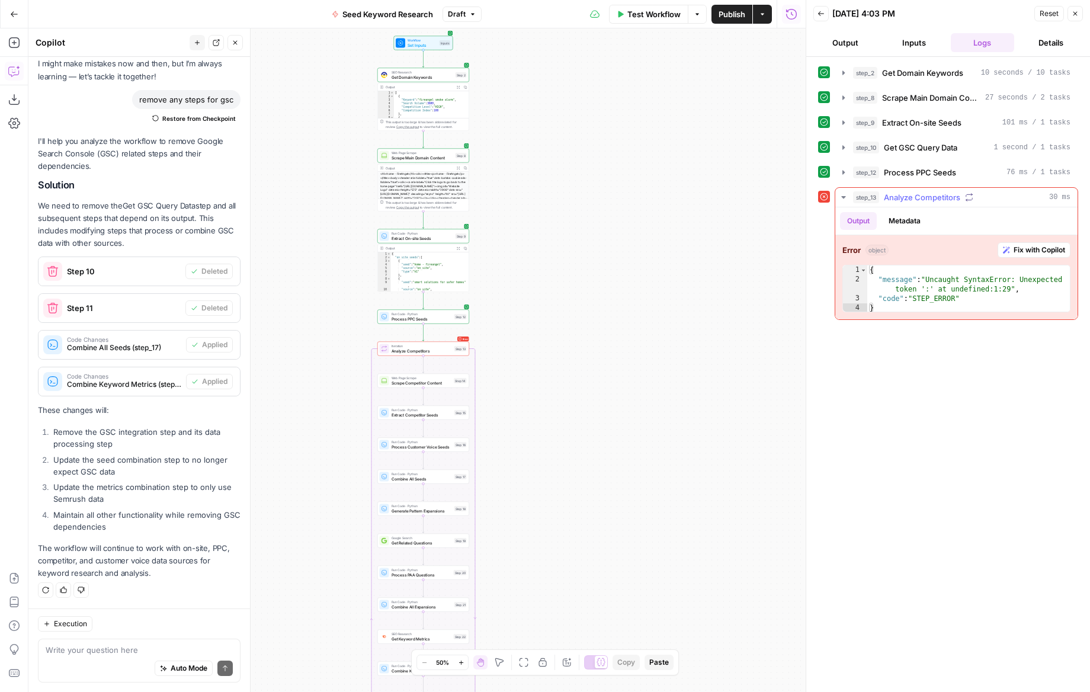
click at [1030, 249] on span "Fix with Copilot" at bounding box center [1040, 250] width 52 height 11
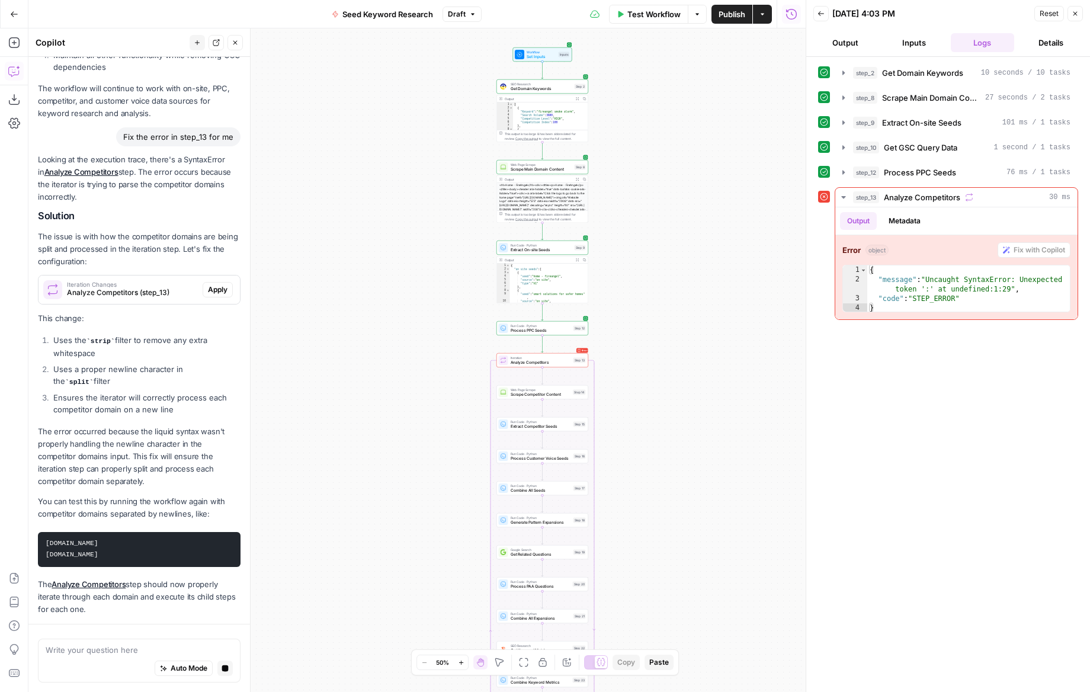
scroll to position [556, 0]
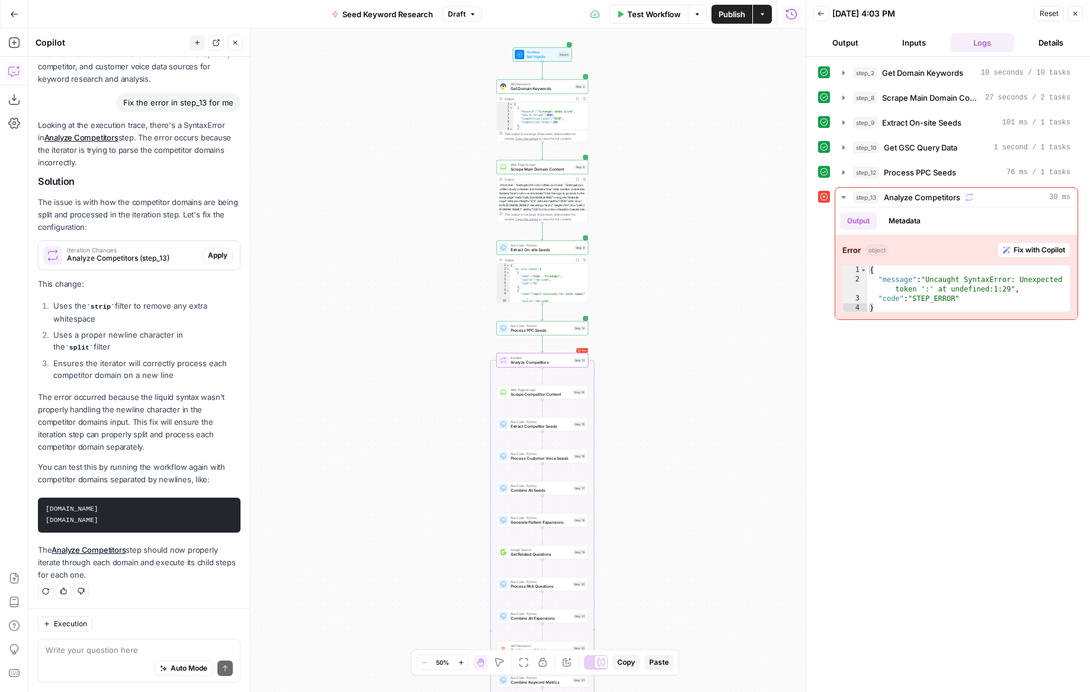
click at [220, 251] on span "Apply" at bounding box center [218, 255] width 20 height 11
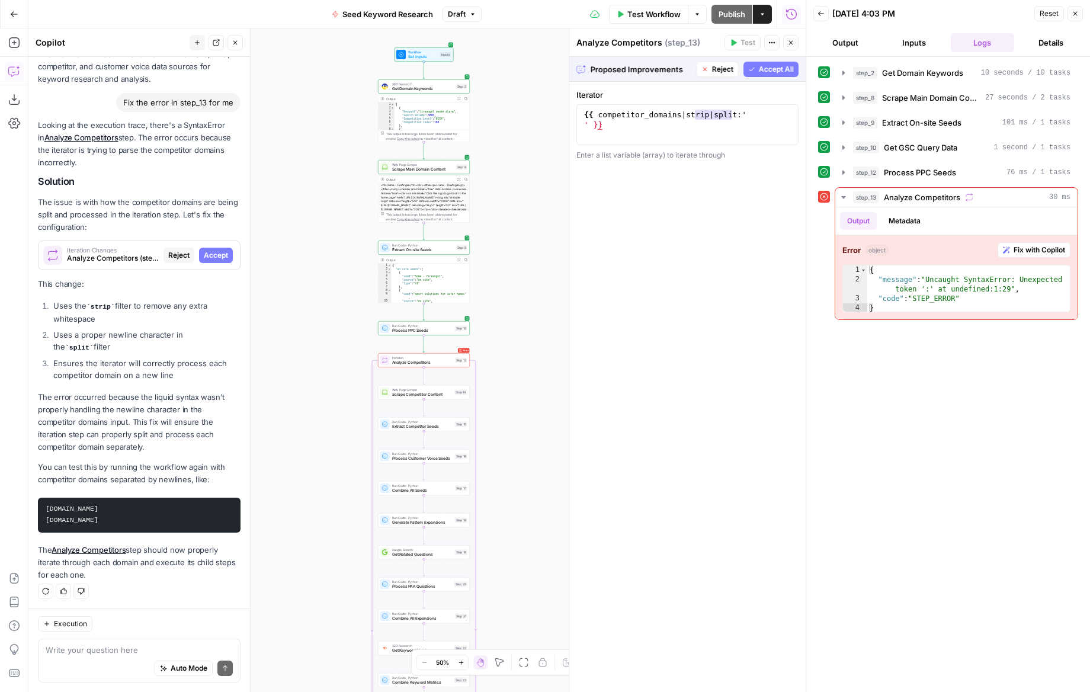
click at [764, 64] on span "Accept All" at bounding box center [776, 69] width 35 height 11
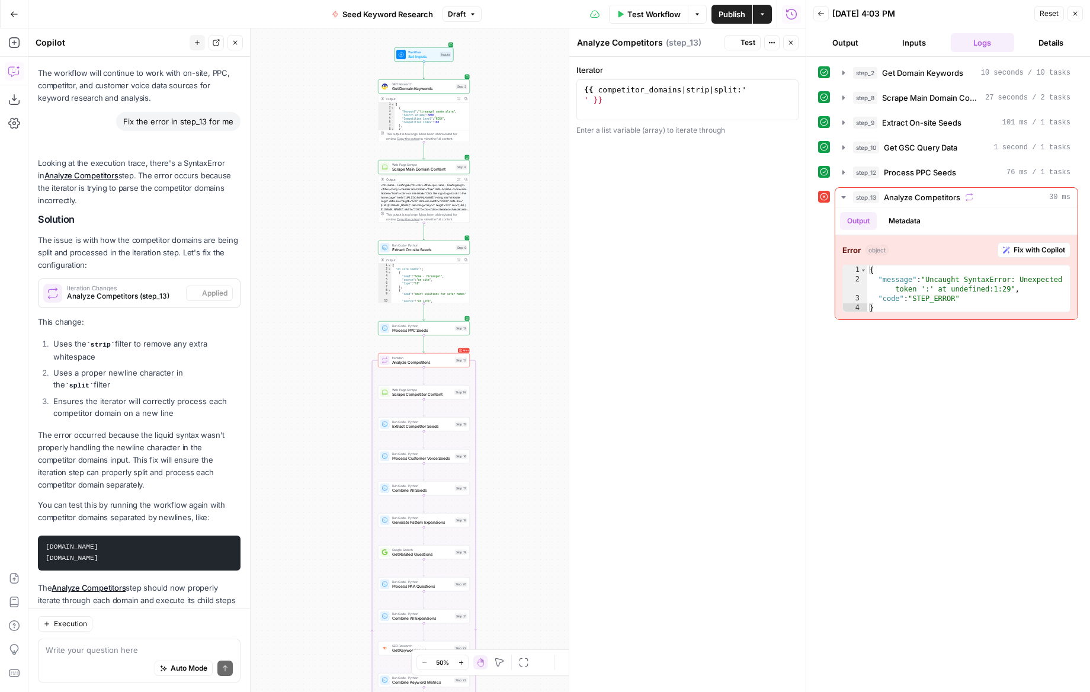
scroll to position [575, 0]
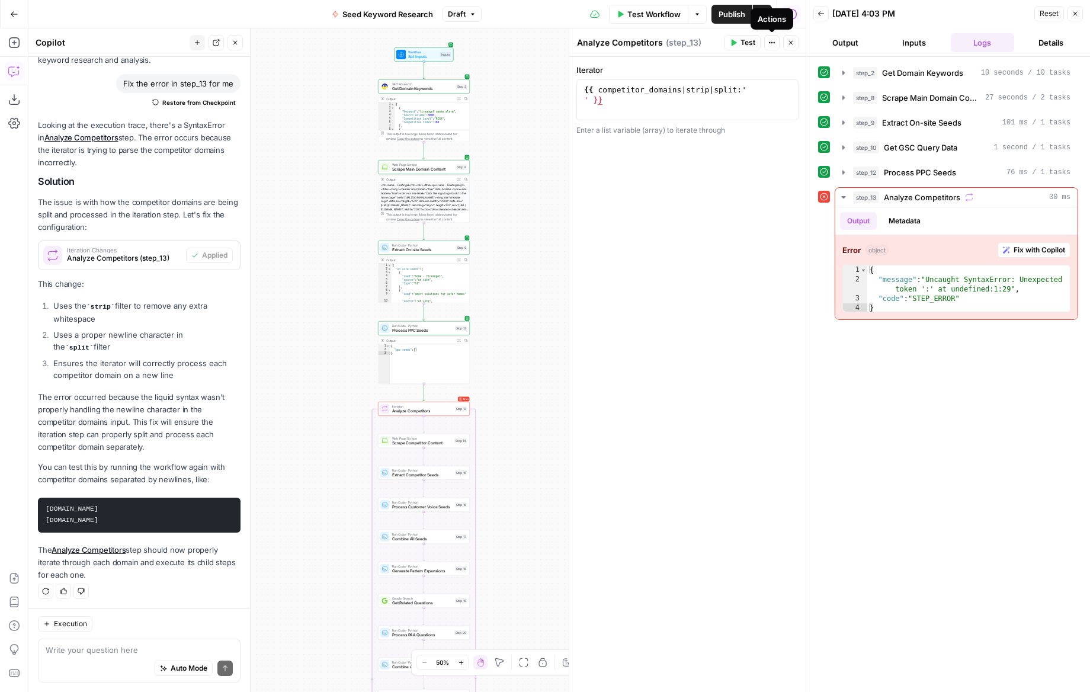
click at [754, 46] on span "Test" at bounding box center [748, 42] width 15 height 11
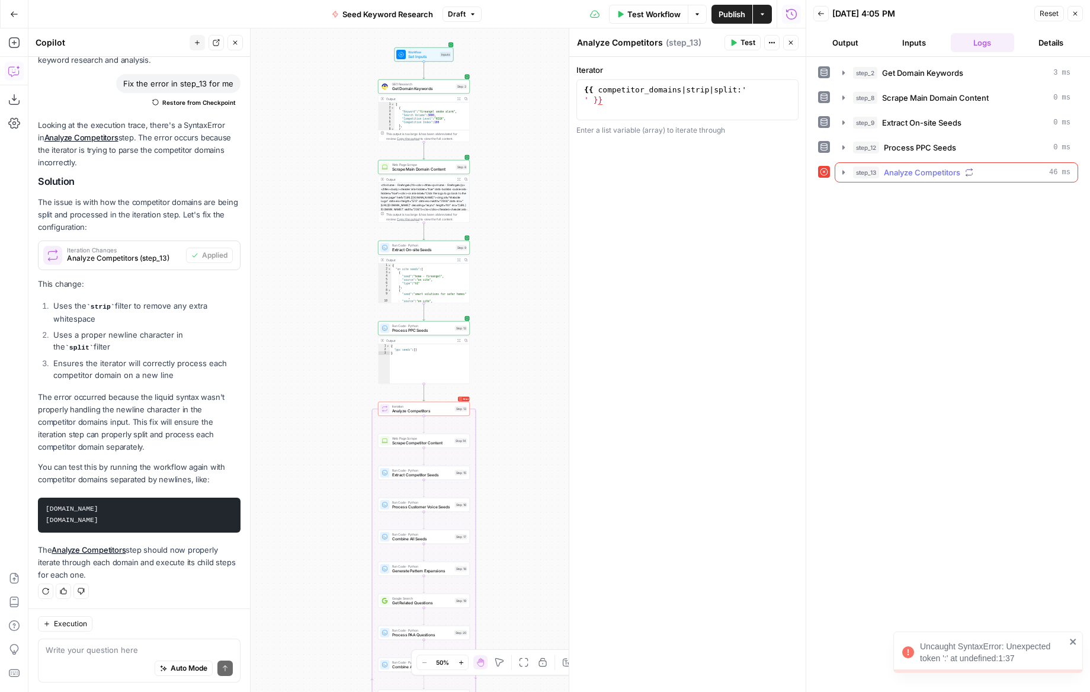
click at [935, 179] on button "step_13 Analyze Competitors 46 ms" at bounding box center [956, 172] width 242 height 19
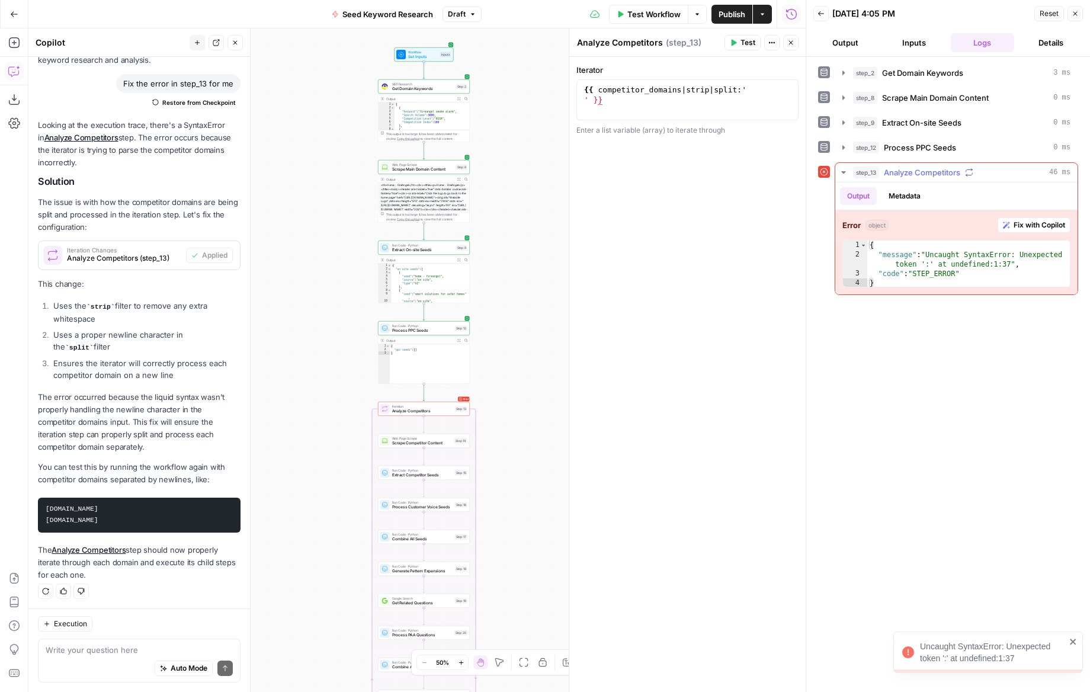
click at [1043, 226] on span "Fix with Copilot" at bounding box center [1040, 225] width 52 height 11
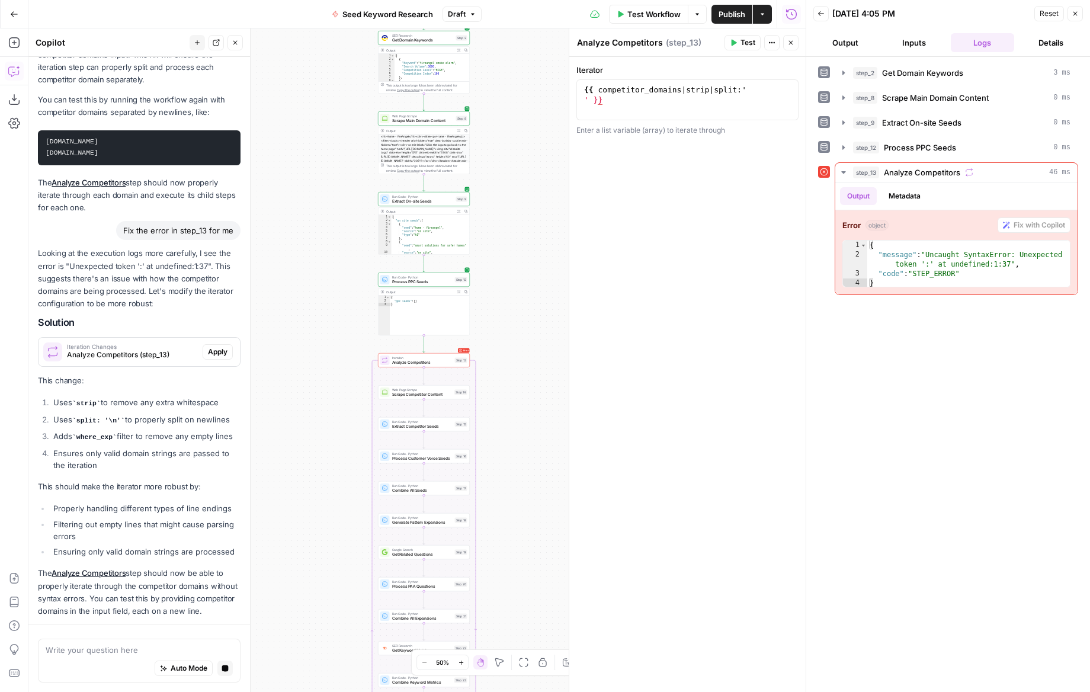
scroll to position [976, 0]
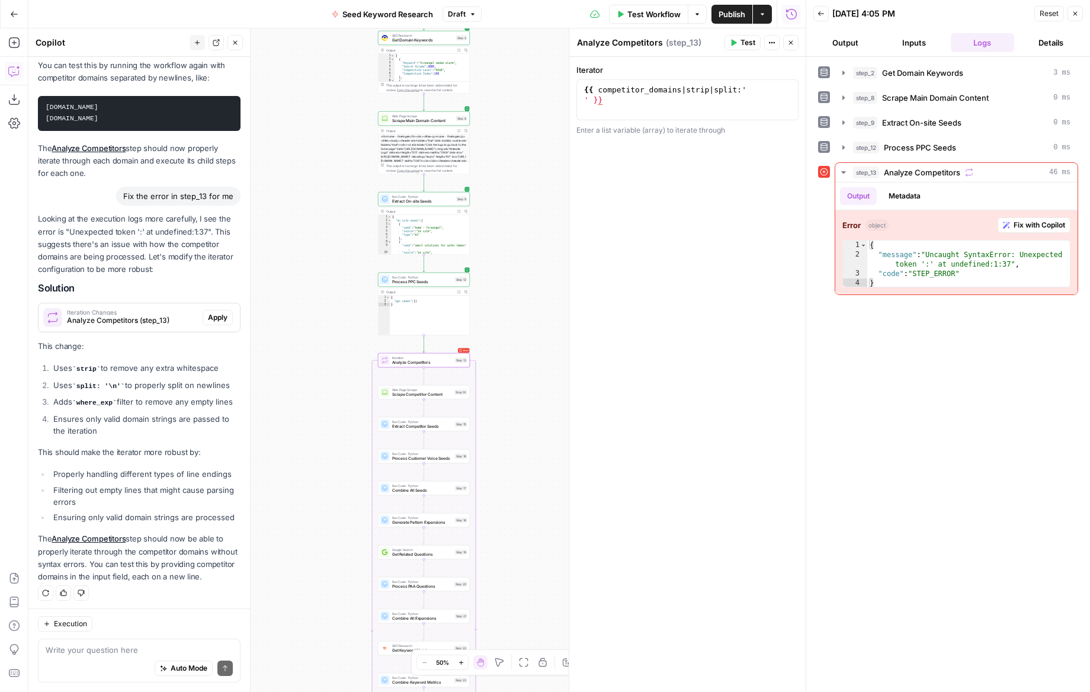
click at [214, 312] on span "Apply" at bounding box center [218, 317] width 20 height 11
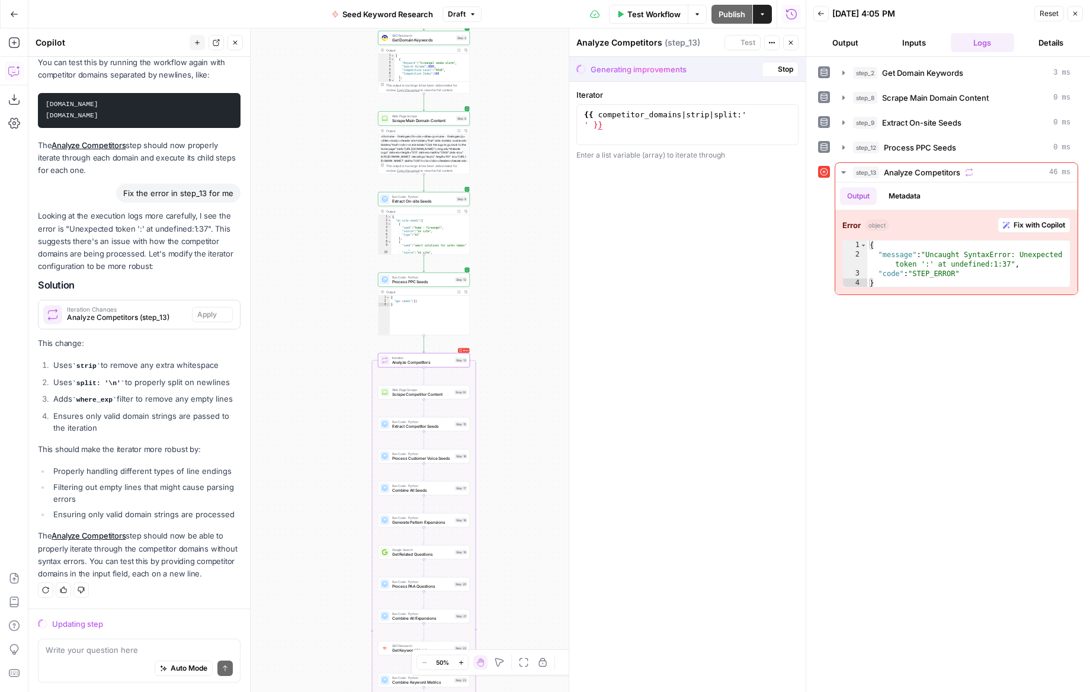
scroll to position [939, 0]
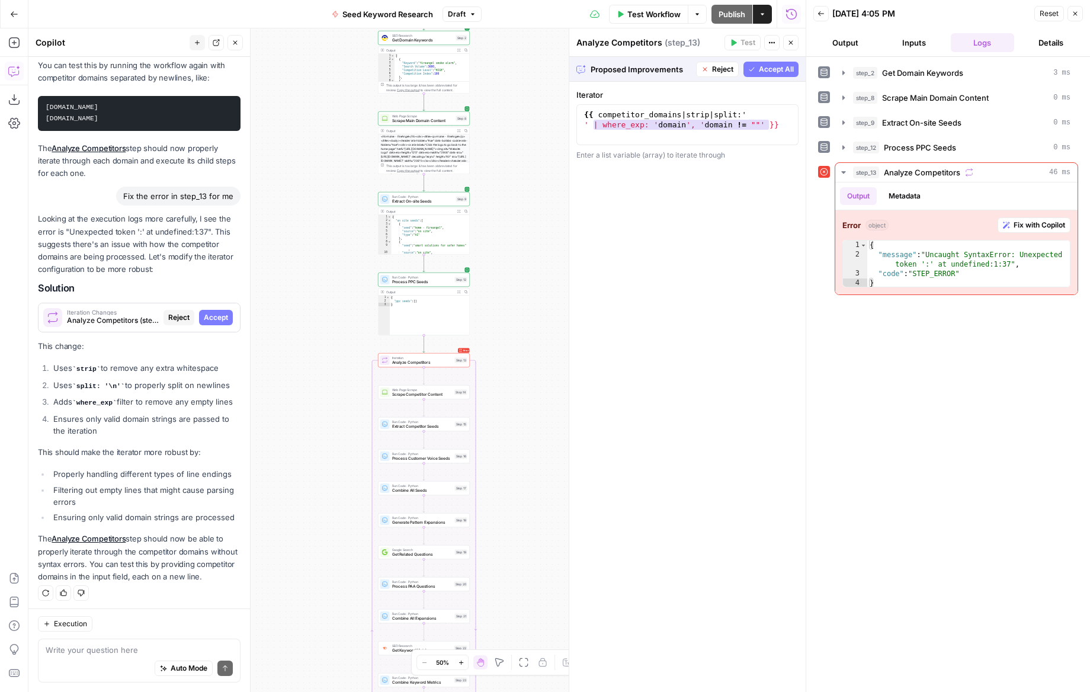
click at [780, 66] on span "Accept All" at bounding box center [776, 69] width 35 height 11
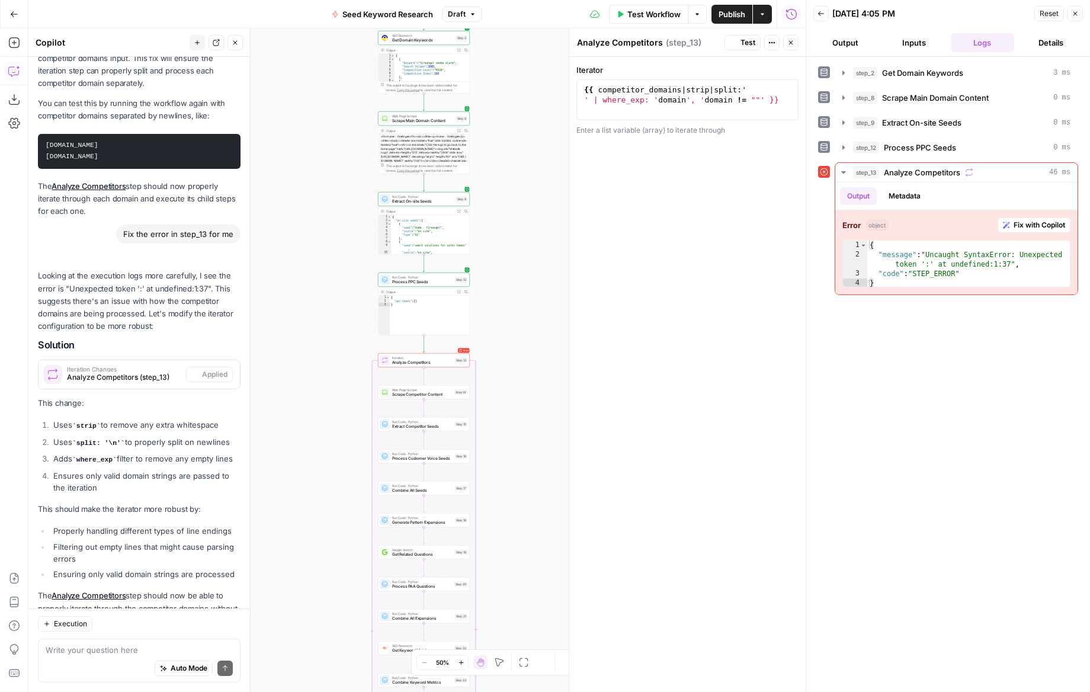
scroll to position [995, 0]
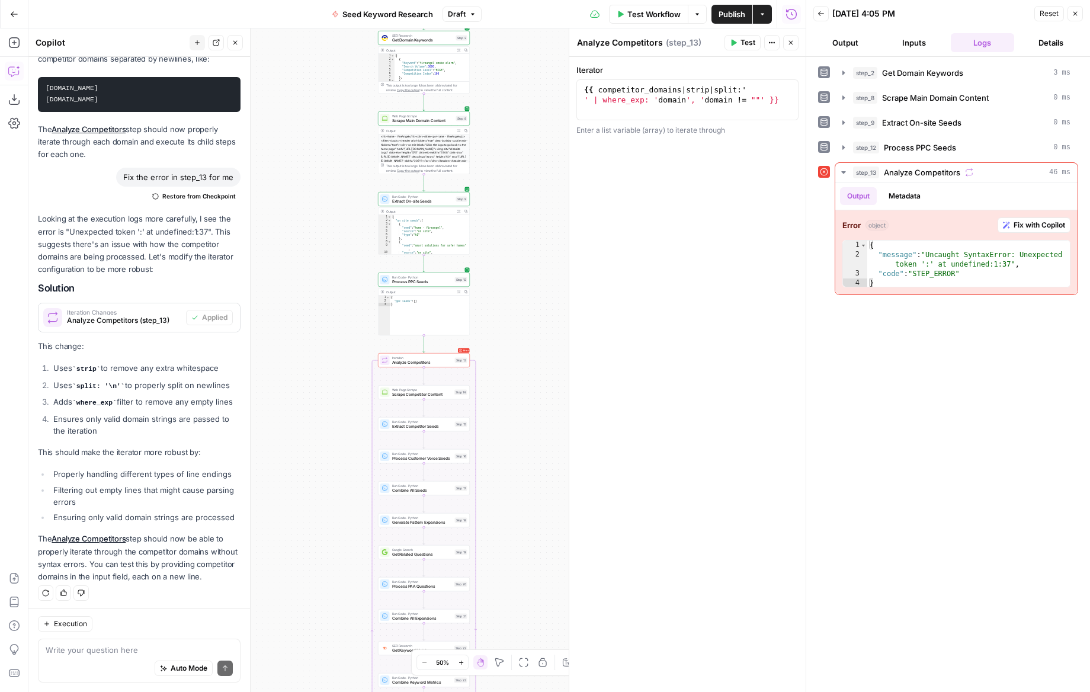
click at [738, 41] on button "Test" at bounding box center [743, 42] width 36 height 15
click at [985, 373] on div "step_2 Get Domain Keywords 2 ms step_8 Scrape Main Domain Content 0 ms step_9 E…" at bounding box center [948, 374] width 260 height 623
click at [748, 45] on span "Test" at bounding box center [748, 42] width 15 height 11
click at [1018, 226] on span "Fix with Copilot" at bounding box center [1040, 225] width 52 height 11
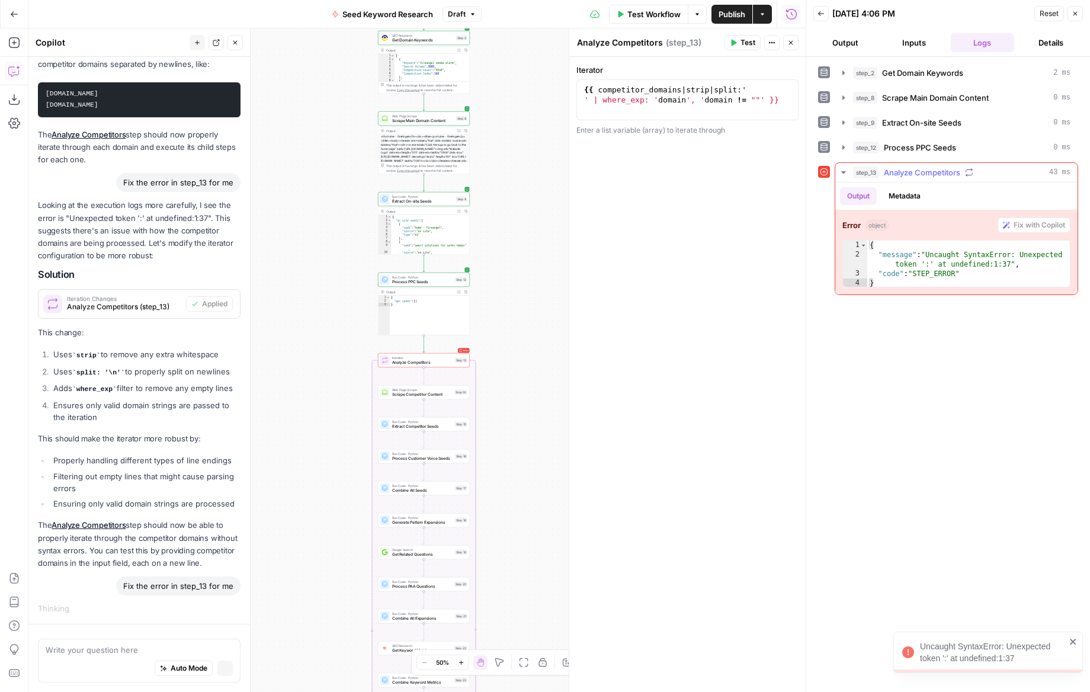
scroll to position [949, 0]
click at [979, 273] on div "{ "message" : "Uncaught SyntaxError: Unexpected token ':' at undefined:1:37" , …" at bounding box center [968, 274] width 203 height 66
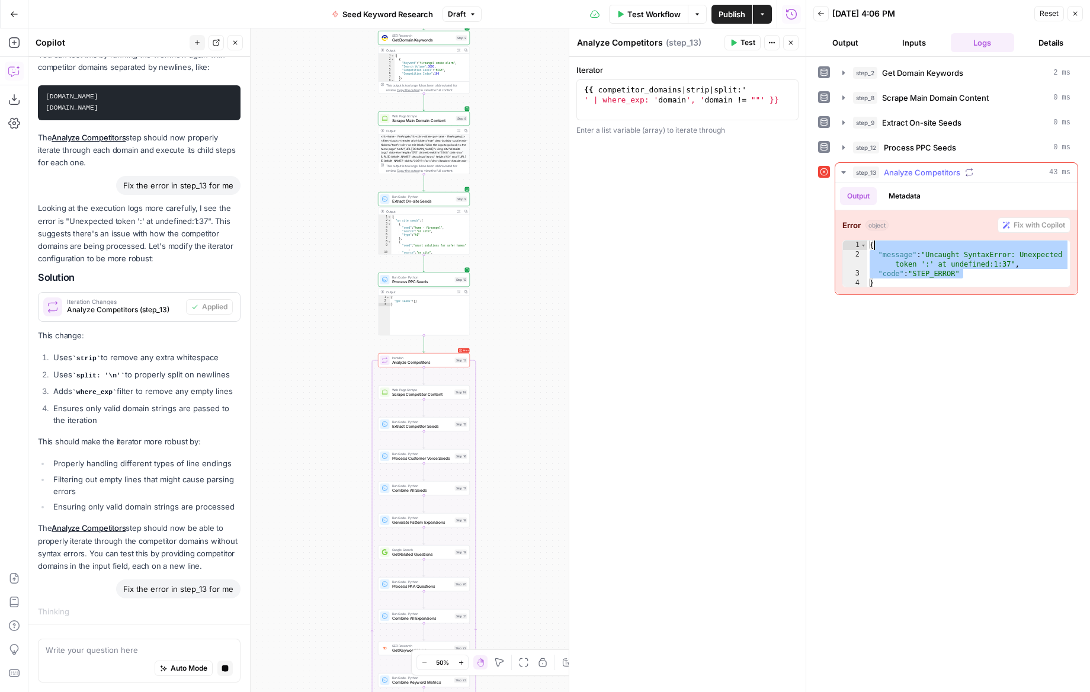
drag, startPoint x: 1003, startPoint y: 273, endPoint x: 952, endPoint y: 260, distance: 52.6
click at [924, 249] on div "{ "message" : "Uncaught SyntaxError: Unexpected token ':' at undefined:1:37" , …" at bounding box center [968, 274] width 203 height 66
click at [951, 260] on div "{ "message" : "Uncaught SyntaxError: Unexpected token ':' at undefined:1:37" , …" at bounding box center [968, 274] width 203 height 66
type textarea "**********"
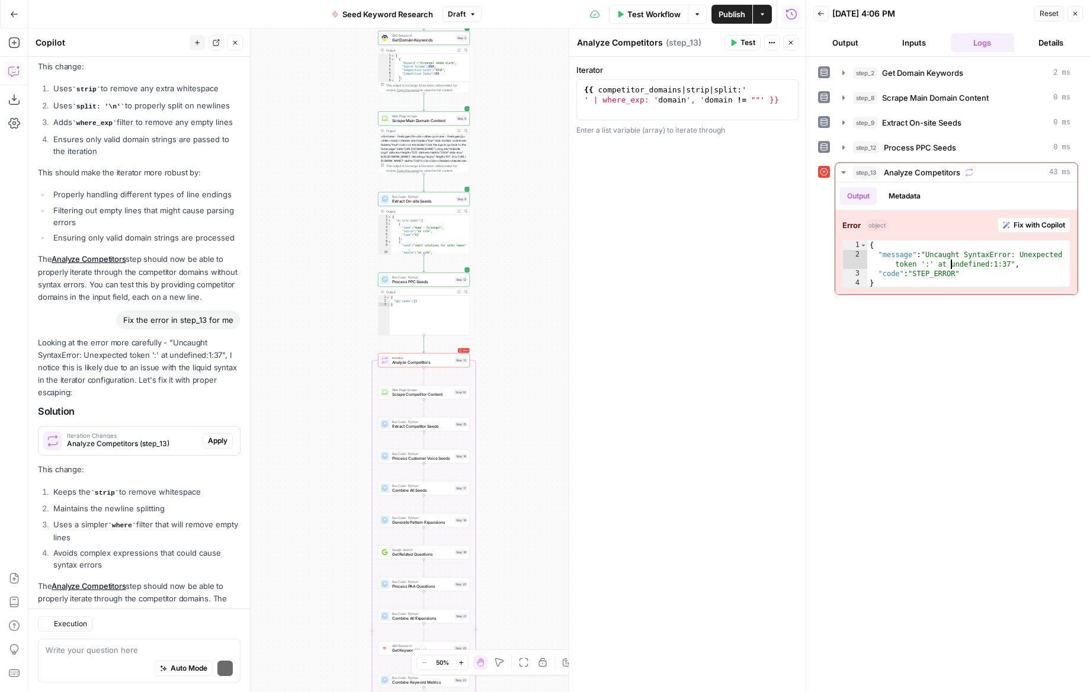
scroll to position [1366, 0]
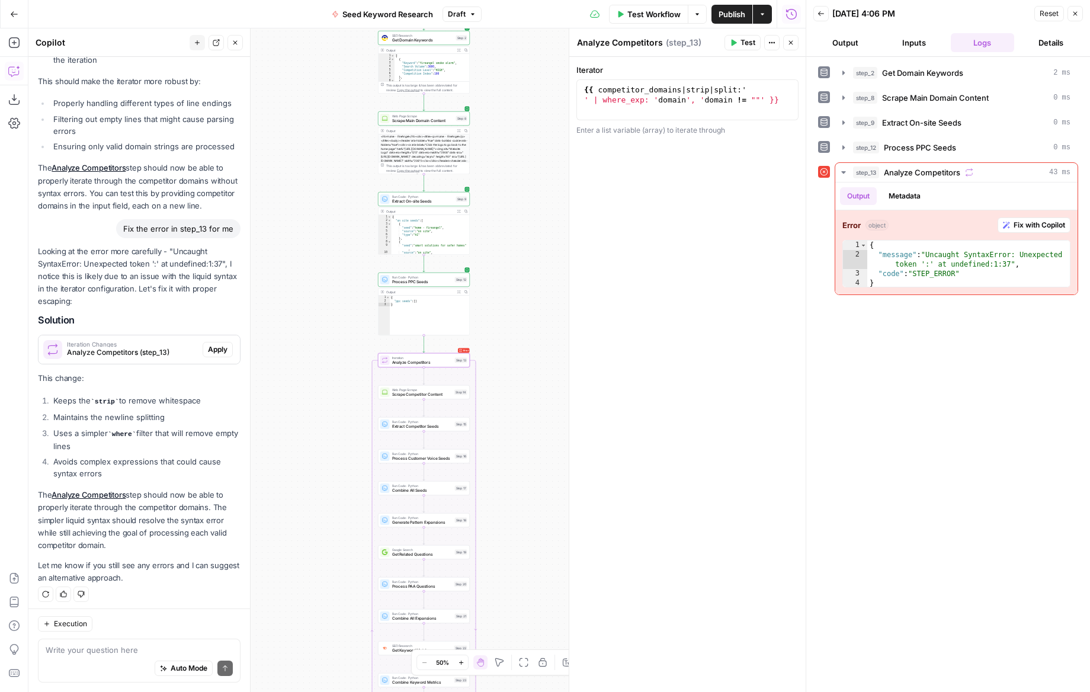
click at [217, 345] on span "Apply" at bounding box center [218, 349] width 20 height 11
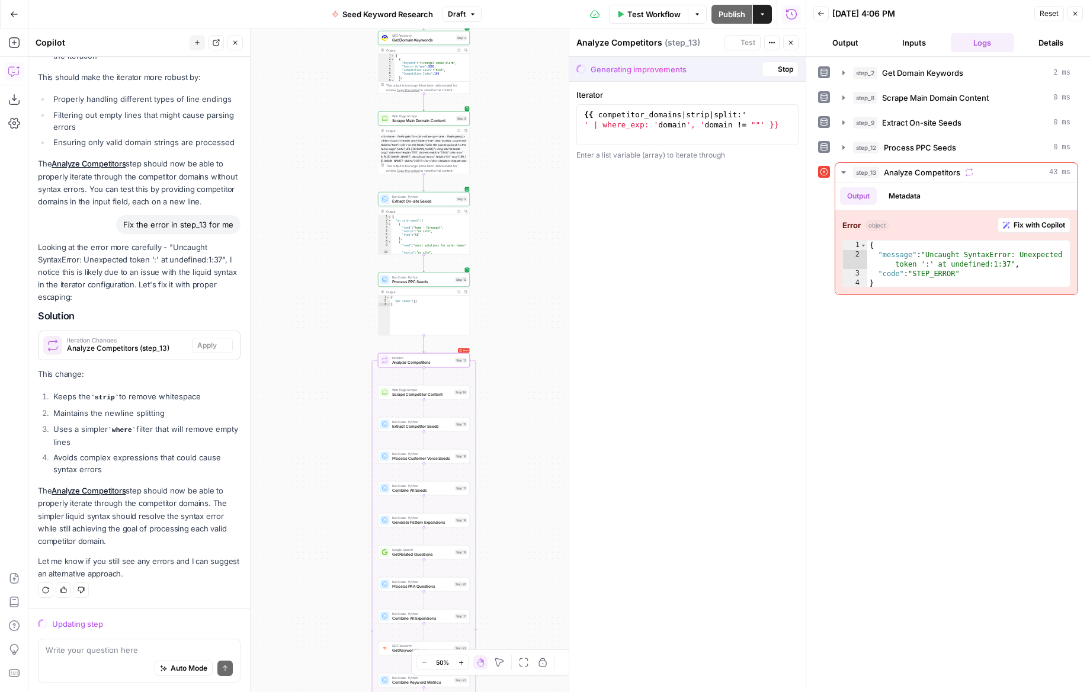
scroll to position [1309, 0]
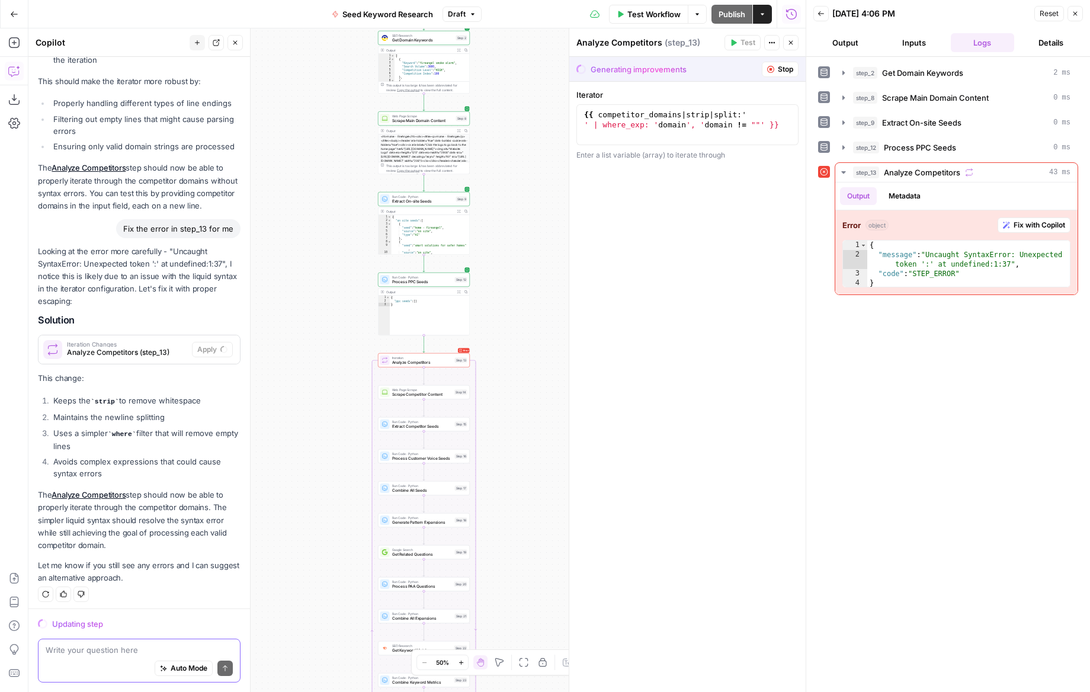
click at [122, 649] on textarea at bounding box center [139, 650] width 187 height 12
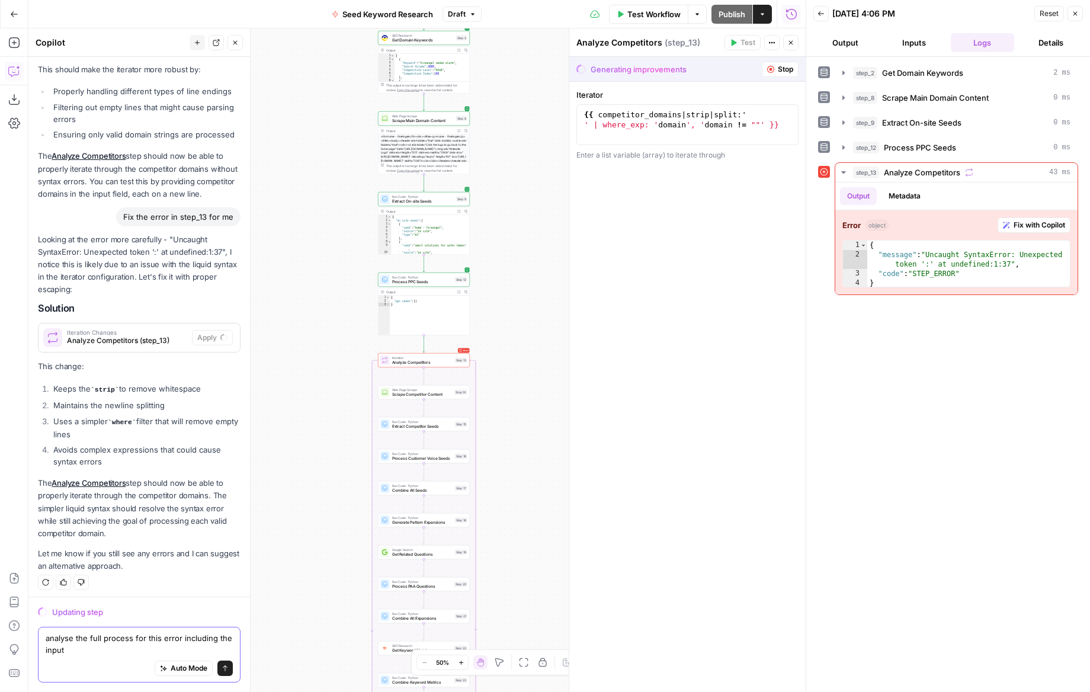
type textarea "analyse the full process for this error including the inputs"
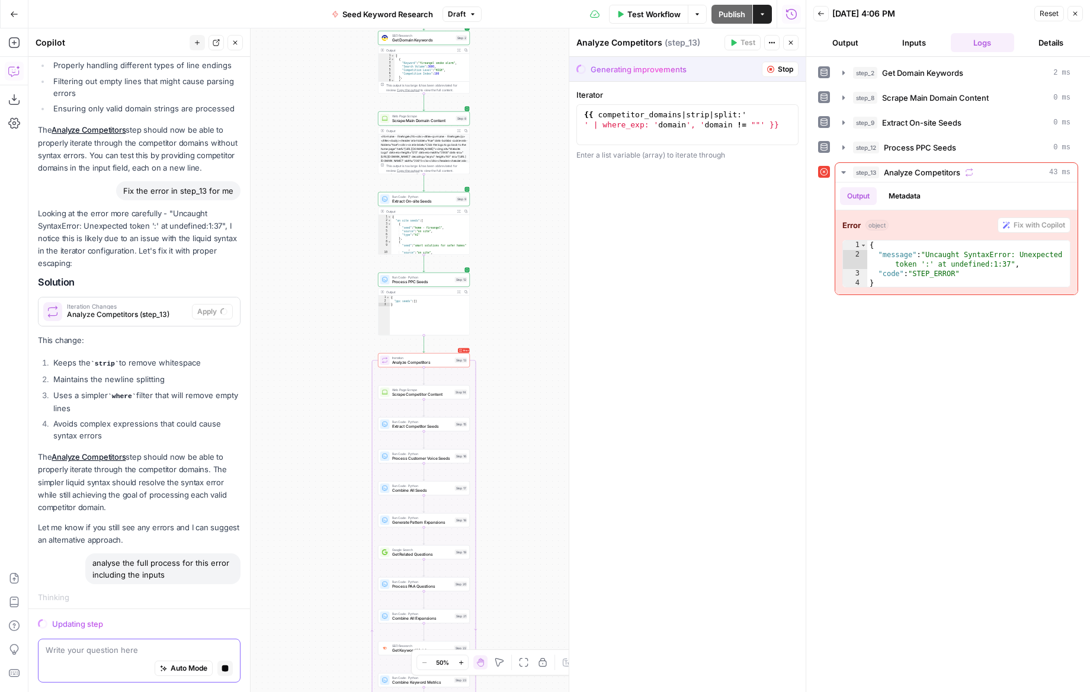
scroll to position [1332, 0]
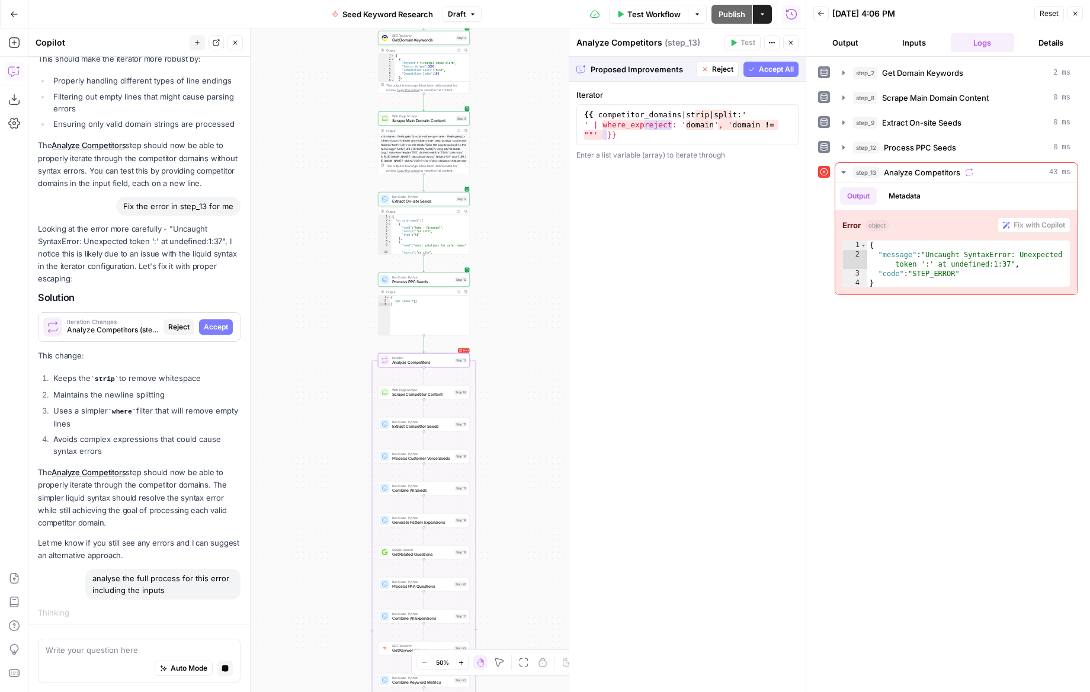
click at [225, 323] on span "Accept" at bounding box center [216, 327] width 24 height 11
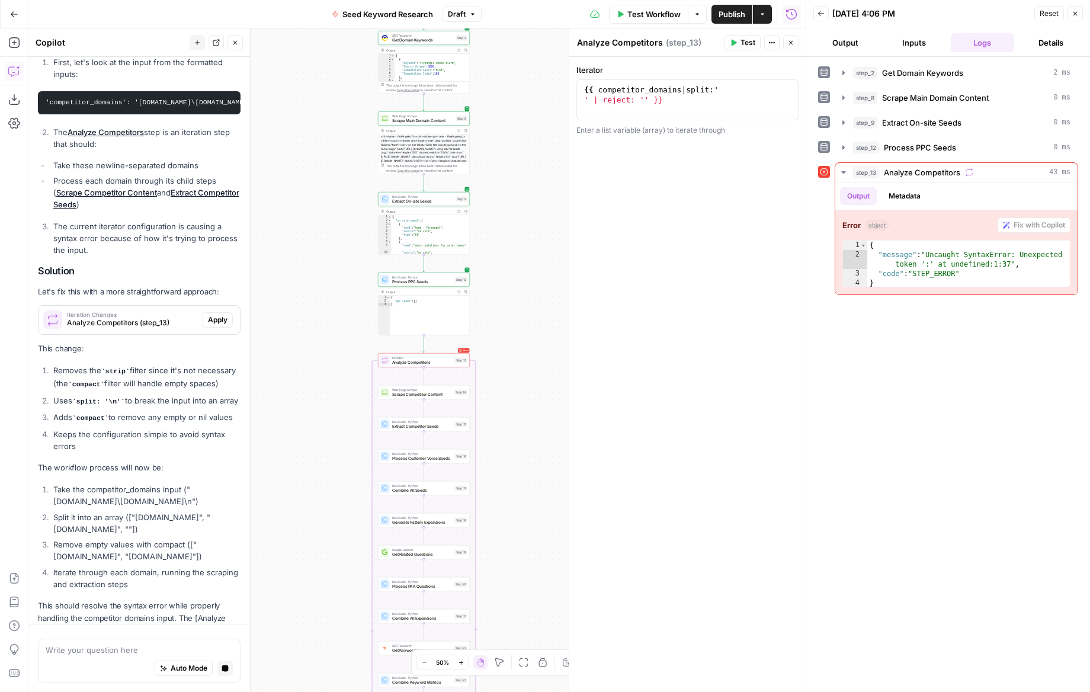
scroll to position [1914, 0]
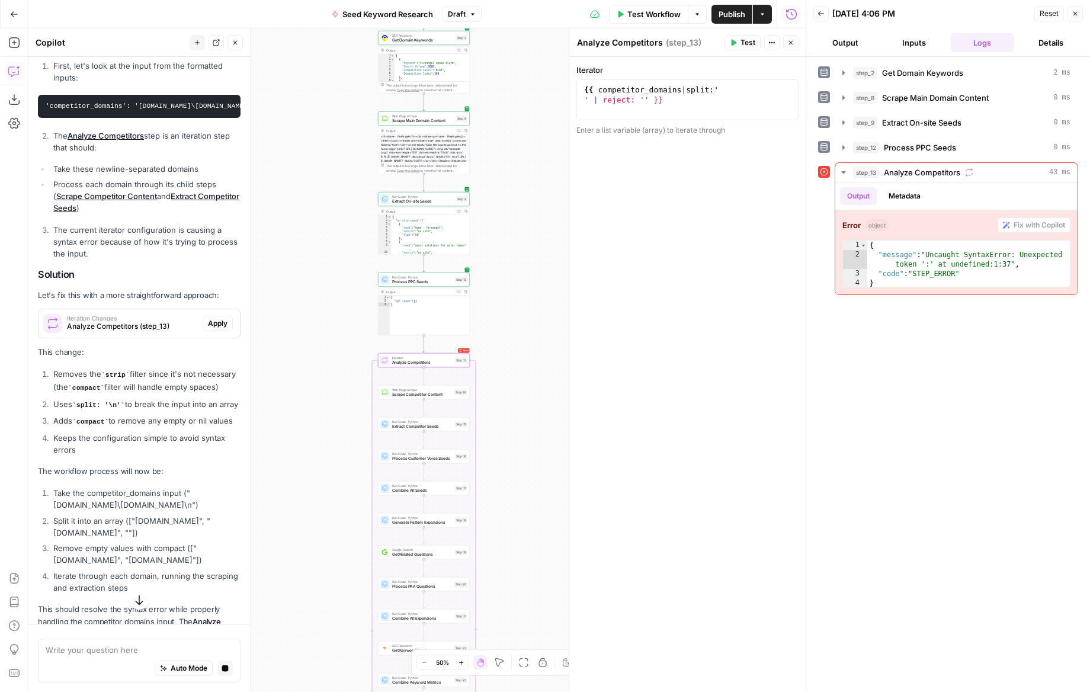
click at [220, 318] on span "Apply" at bounding box center [218, 323] width 20 height 11
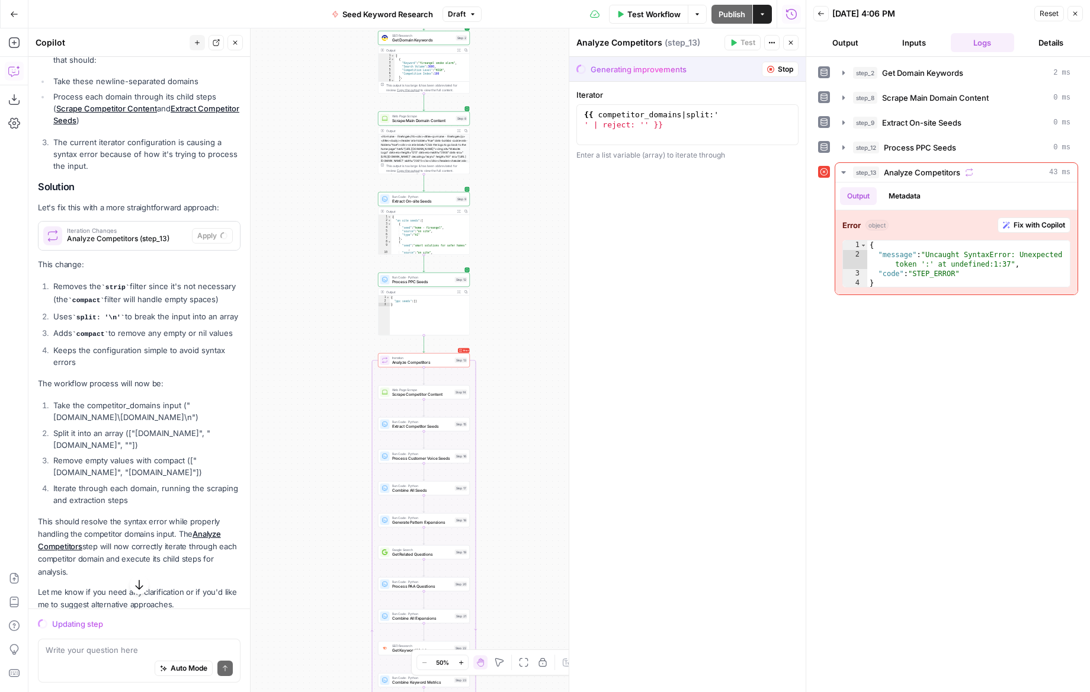
scroll to position [2026, 0]
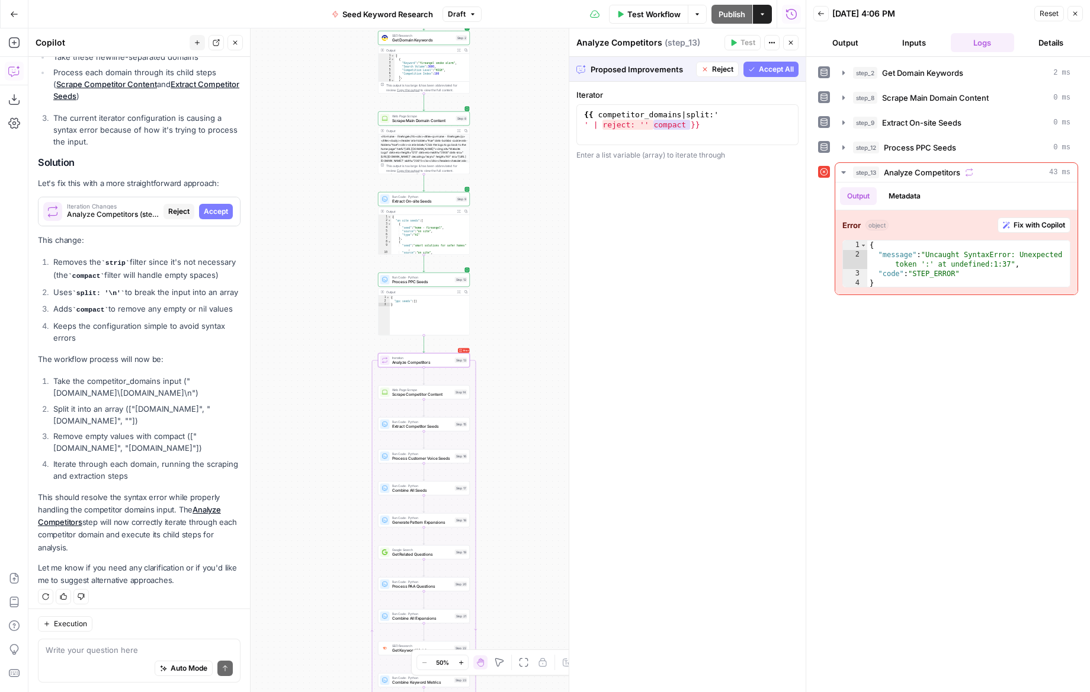
click at [219, 214] on button "Accept" at bounding box center [216, 211] width 34 height 15
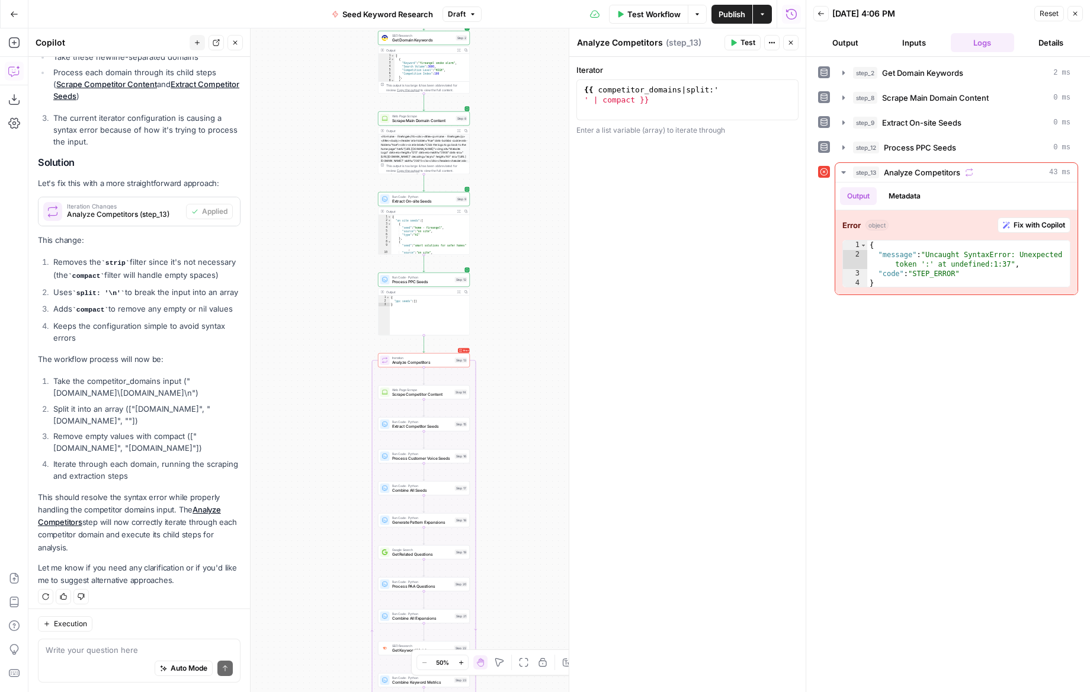
click at [747, 48] on button "Test" at bounding box center [743, 42] width 36 height 15
click at [135, 648] on textarea at bounding box center [139, 650] width 187 height 12
type textarea "fix the issue"
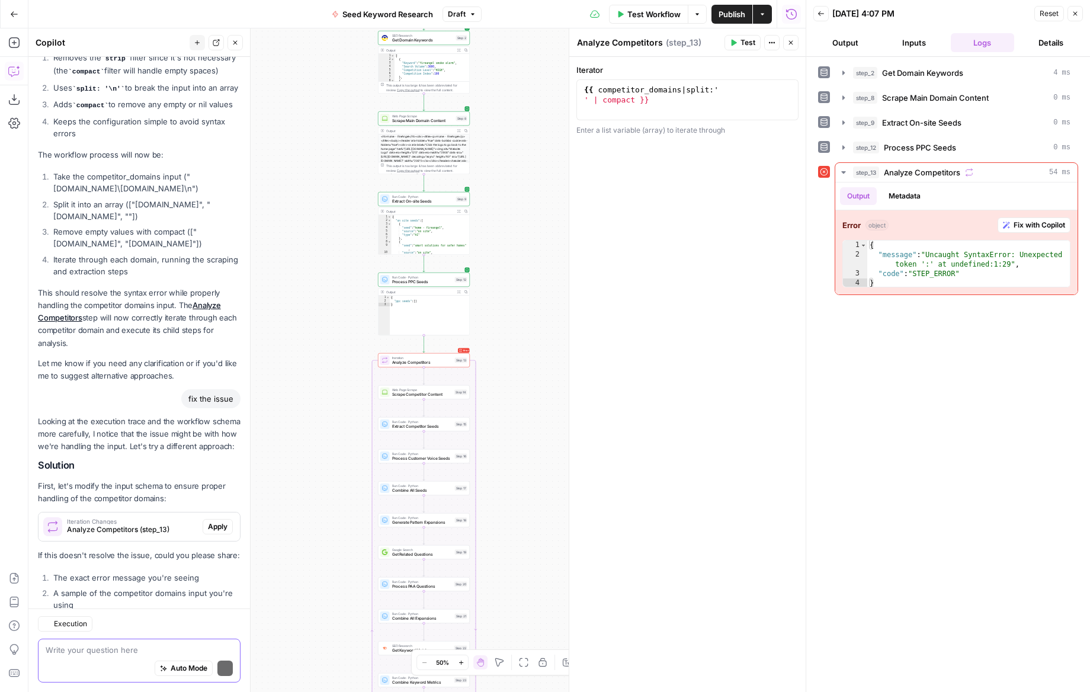
scroll to position [2454, 0]
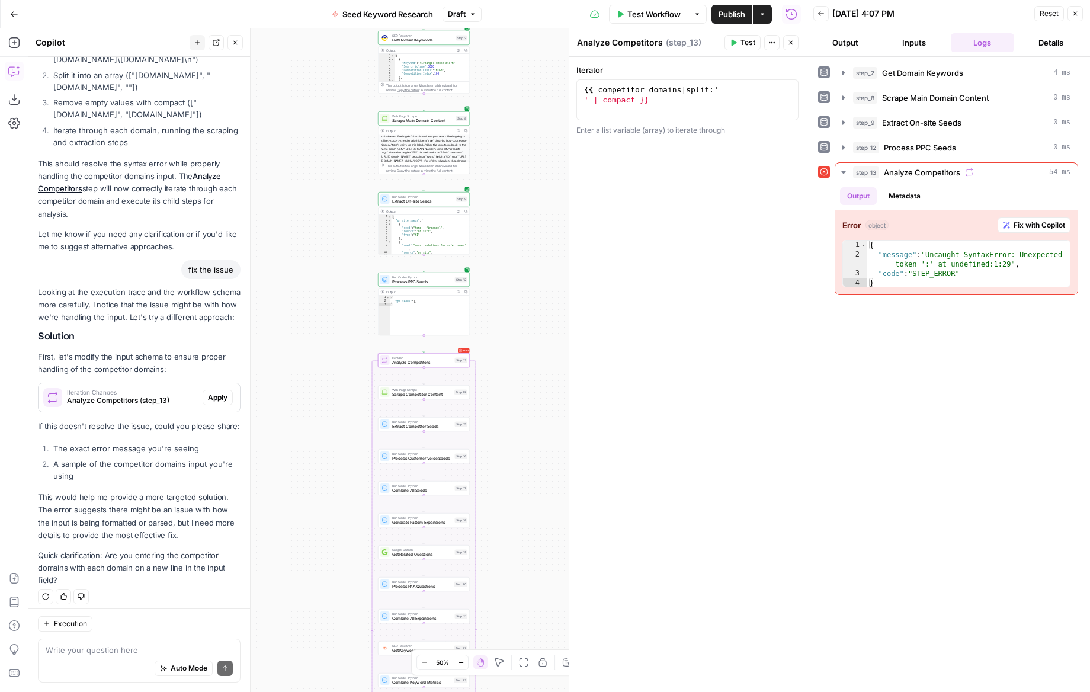
click at [220, 392] on span "Apply" at bounding box center [218, 397] width 20 height 11
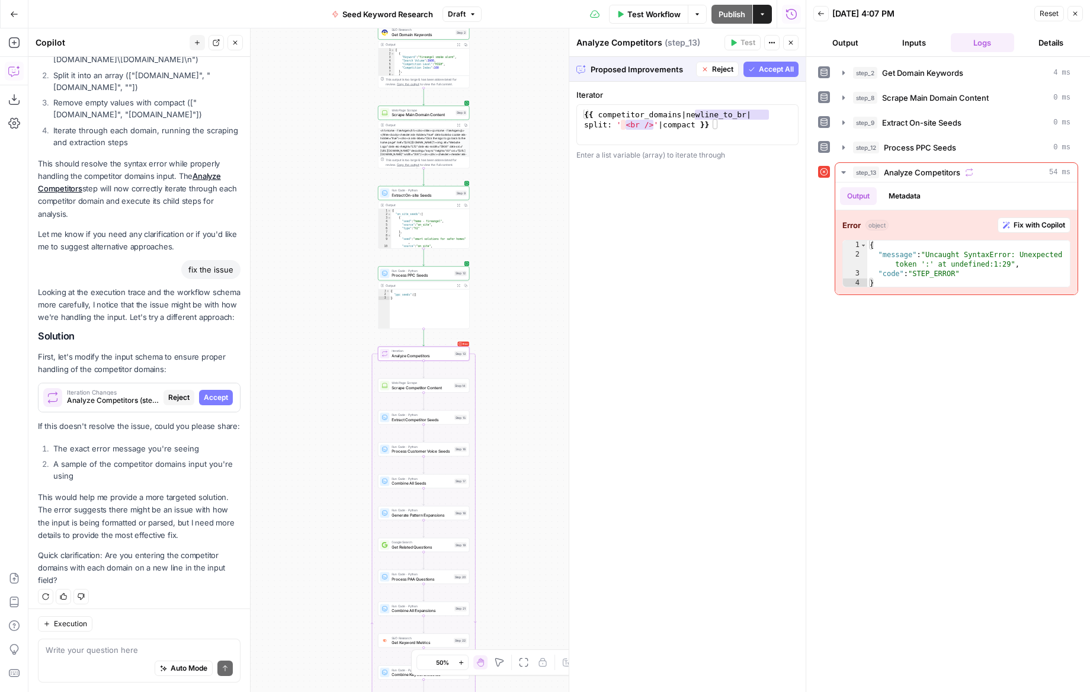
click at [221, 392] on span "Accept" at bounding box center [216, 397] width 24 height 11
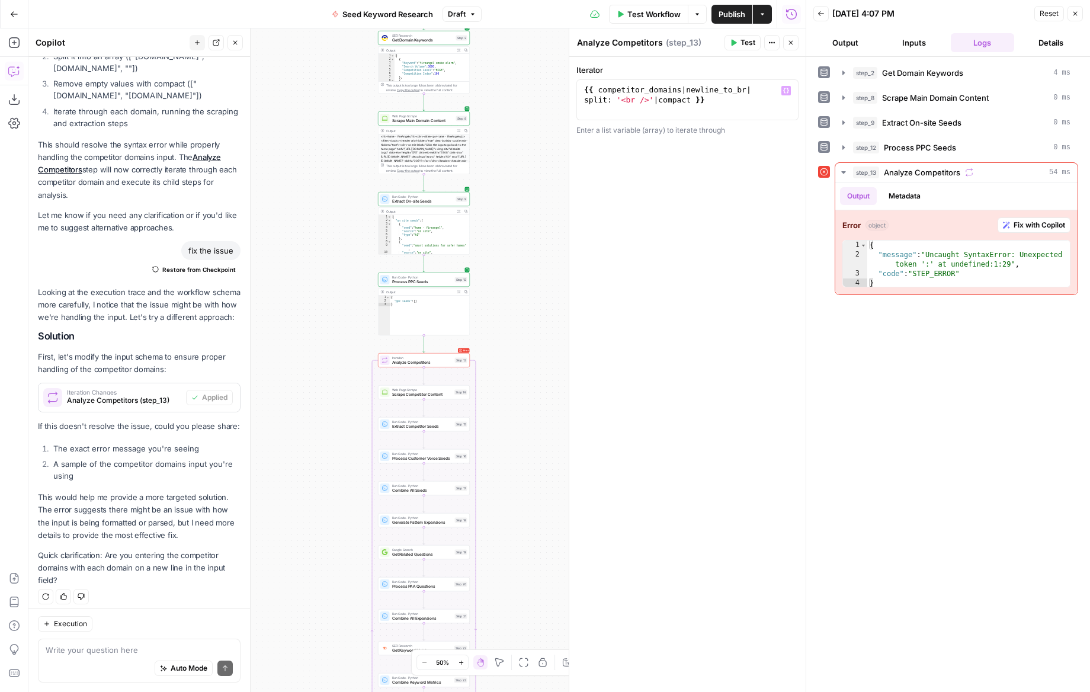
click at [750, 37] on span "Test" at bounding box center [748, 42] width 15 height 11
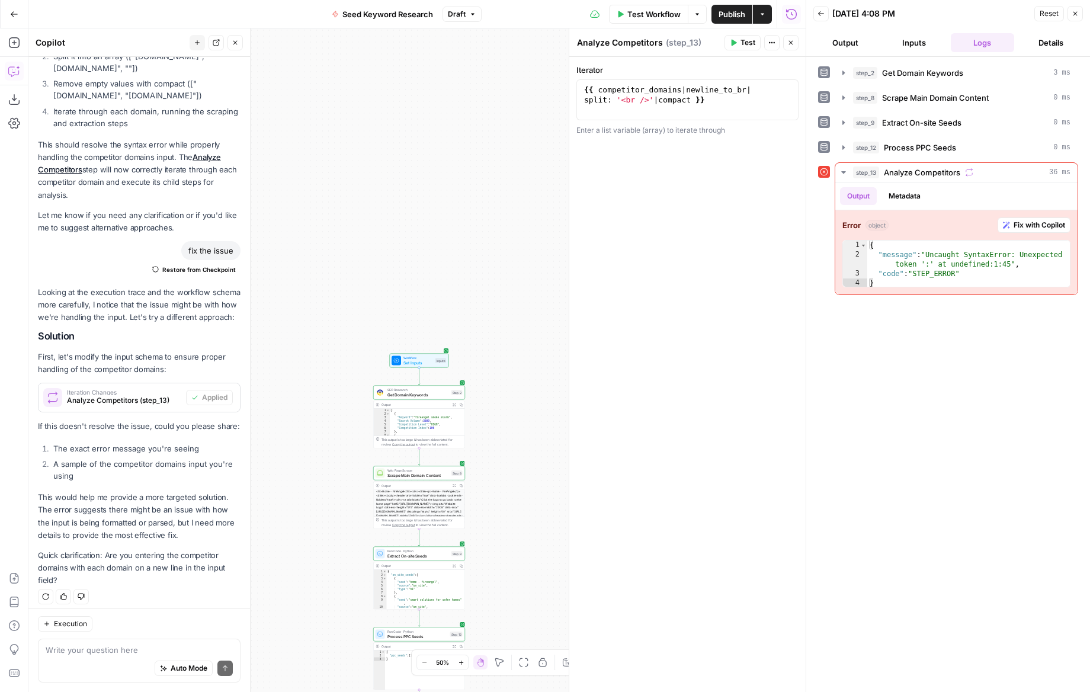
click at [1040, 10] on span "Reset" at bounding box center [1049, 13] width 19 height 11
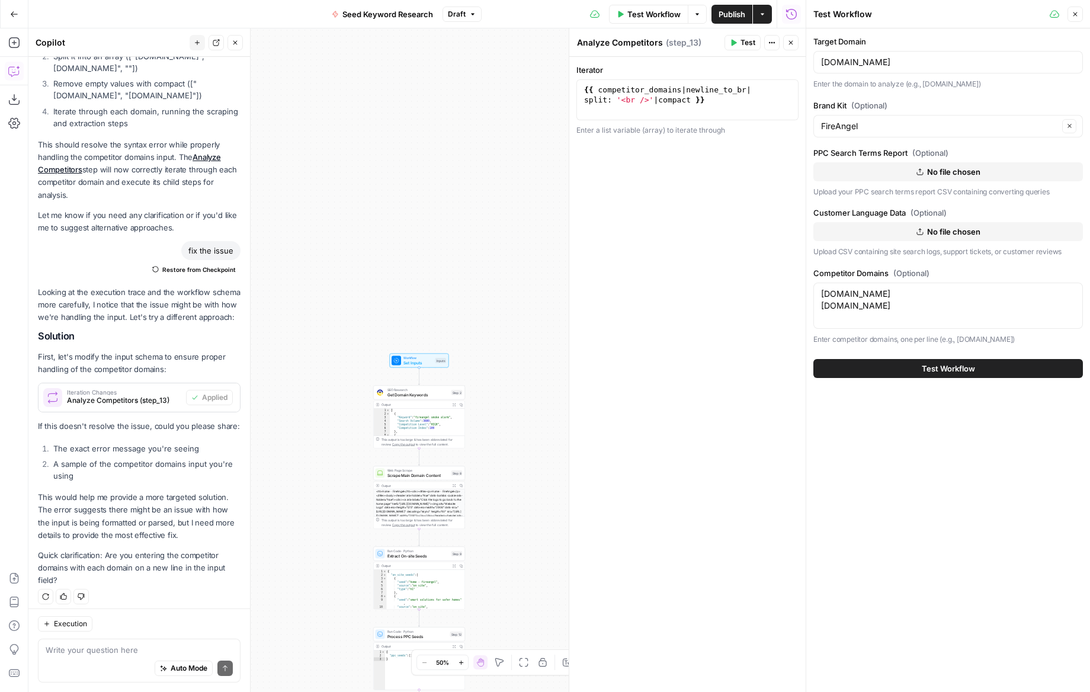
click at [1078, 11] on icon "button" at bounding box center [1075, 14] width 7 height 7
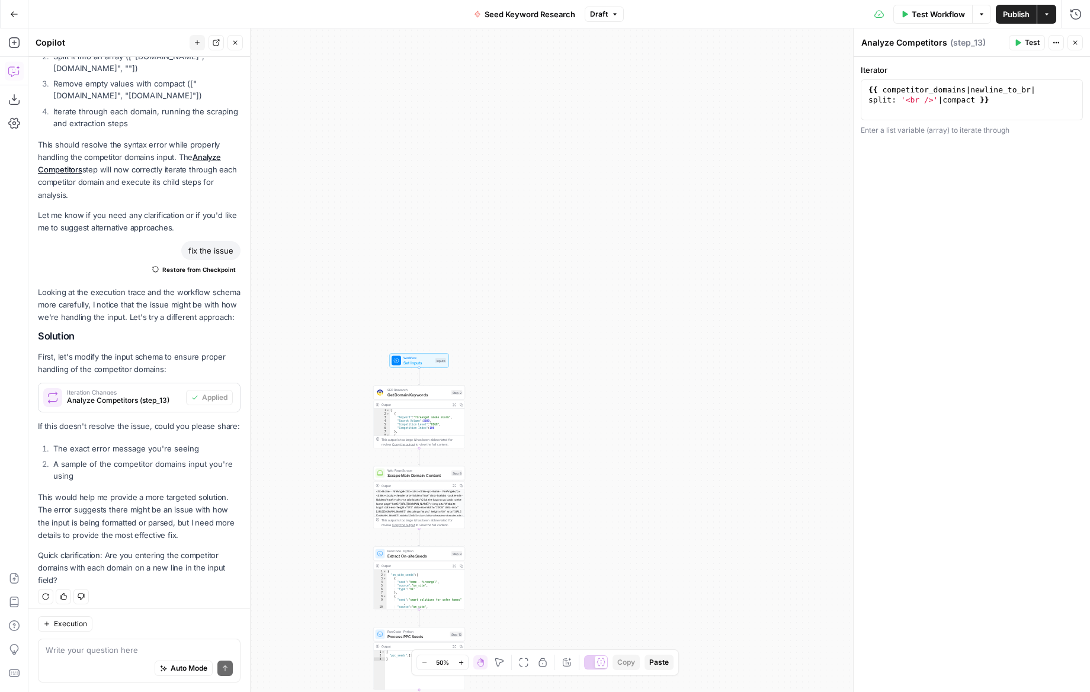
click at [240, 42] on header "Copilot New chat Detach Close" at bounding box center [139, 42] width 222 height 28
click at [15, 17] on icon "button" at bounding box center [14, 14] width 8 height 8
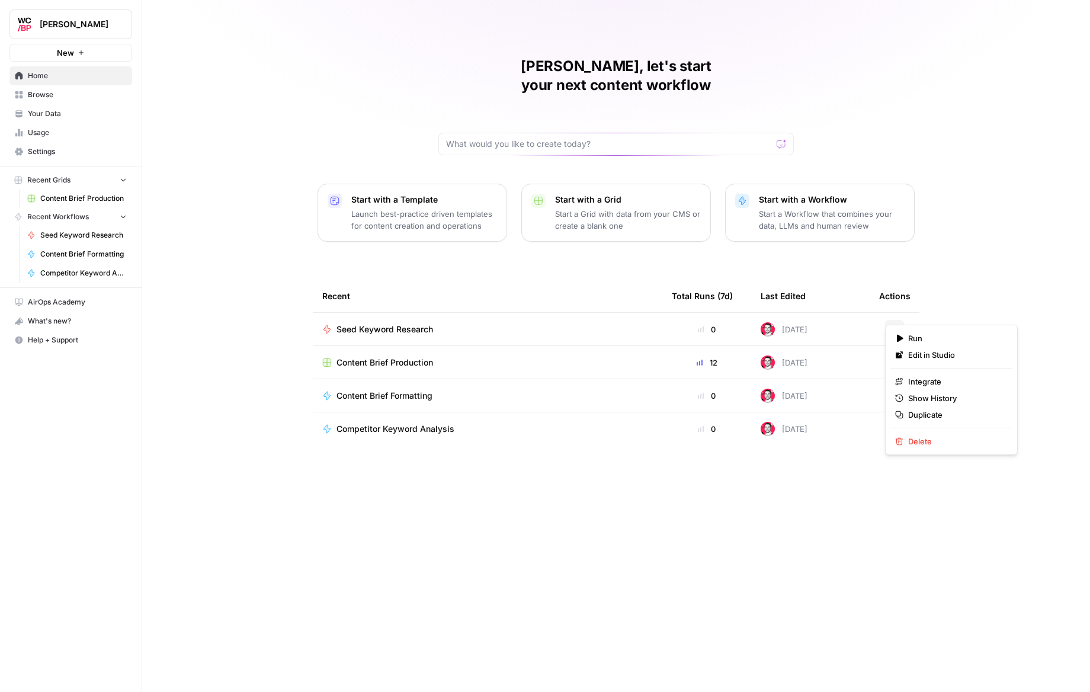
click at [896, 326] on icon "button" at bounding box center [894, 329] width 7 height 7
click at [923, 439] on span "Delete" at bounding box center [955, 442] width 95 height 12
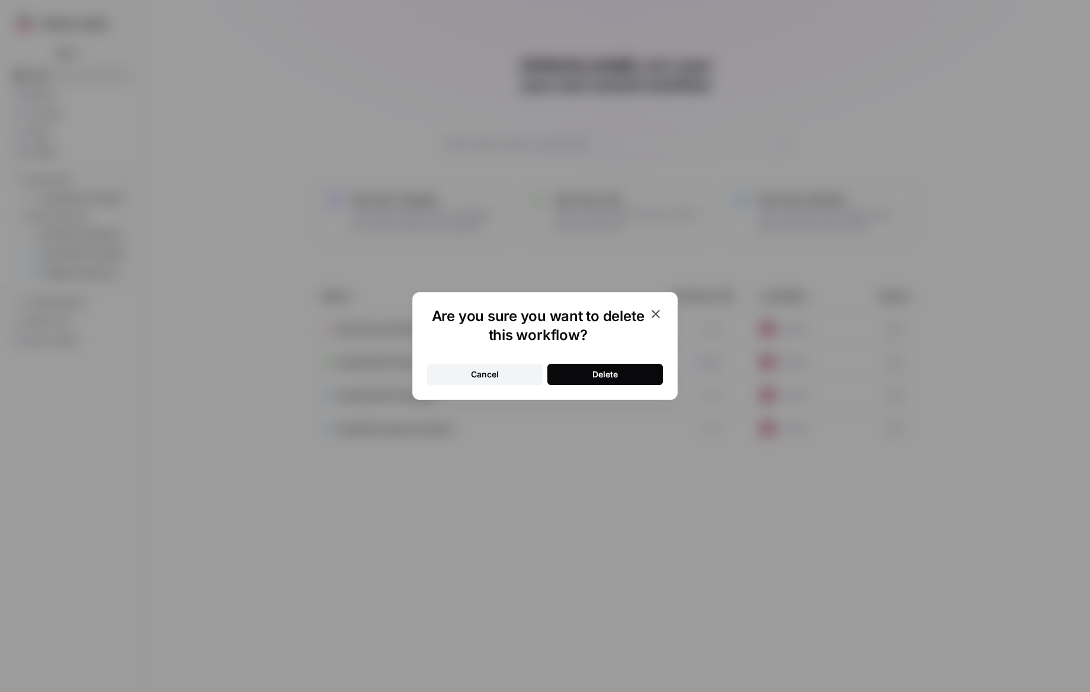
click at [646, 376] on button "Delete" at bounding box center [605, 374] width 116 height 21
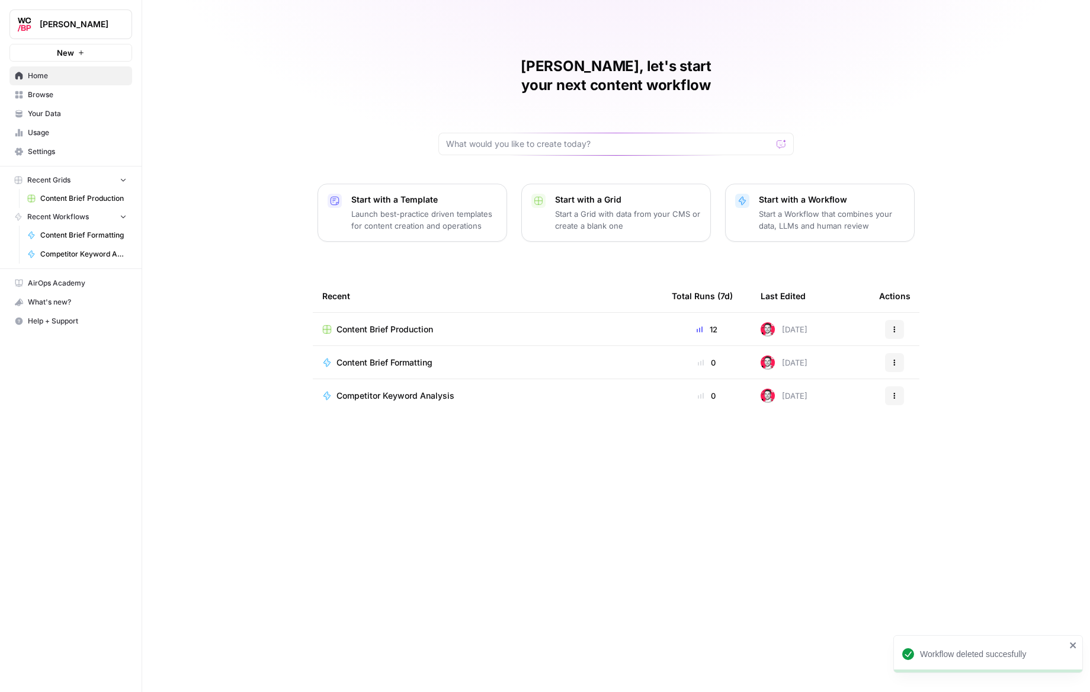
click at [812, 194] on p "Start with a Workflow" at bounding box center [832, 200] width 146 height 12
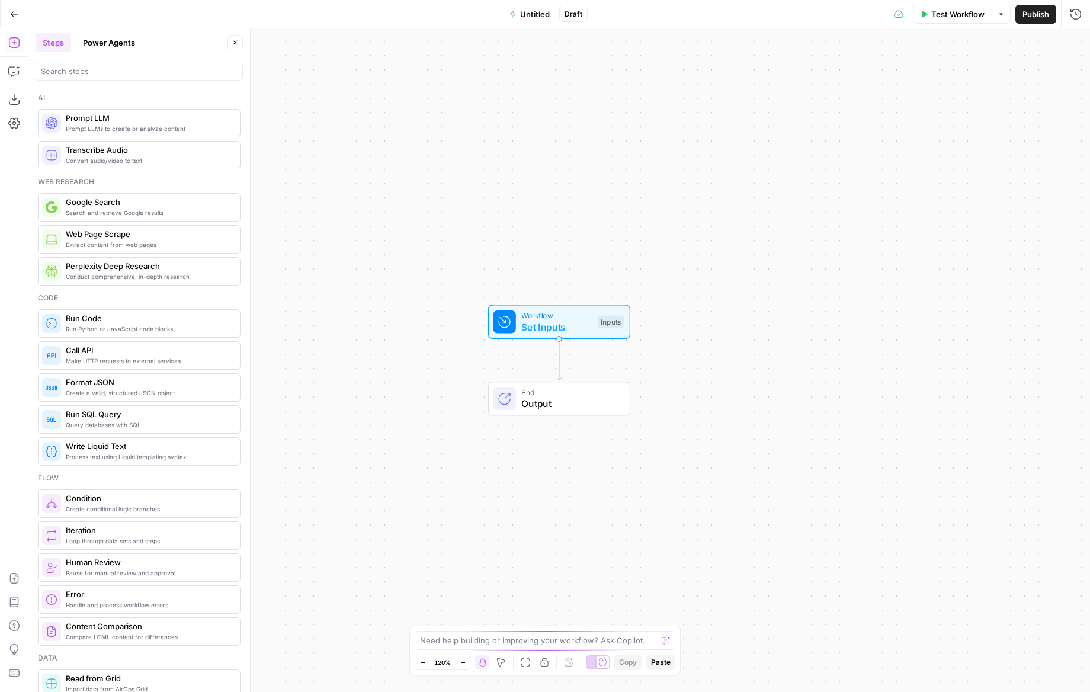
click at [509, 635] on span "M" at bounding box center [513, 639] width 10 height 11
click at [457, 642] on textarea at bounding box center [538, 641] width 237 height 12
paste textarea "loremip d sitametc adip el sedd-eiusm temporin utla etdol magn ali enimadm’v qu…"
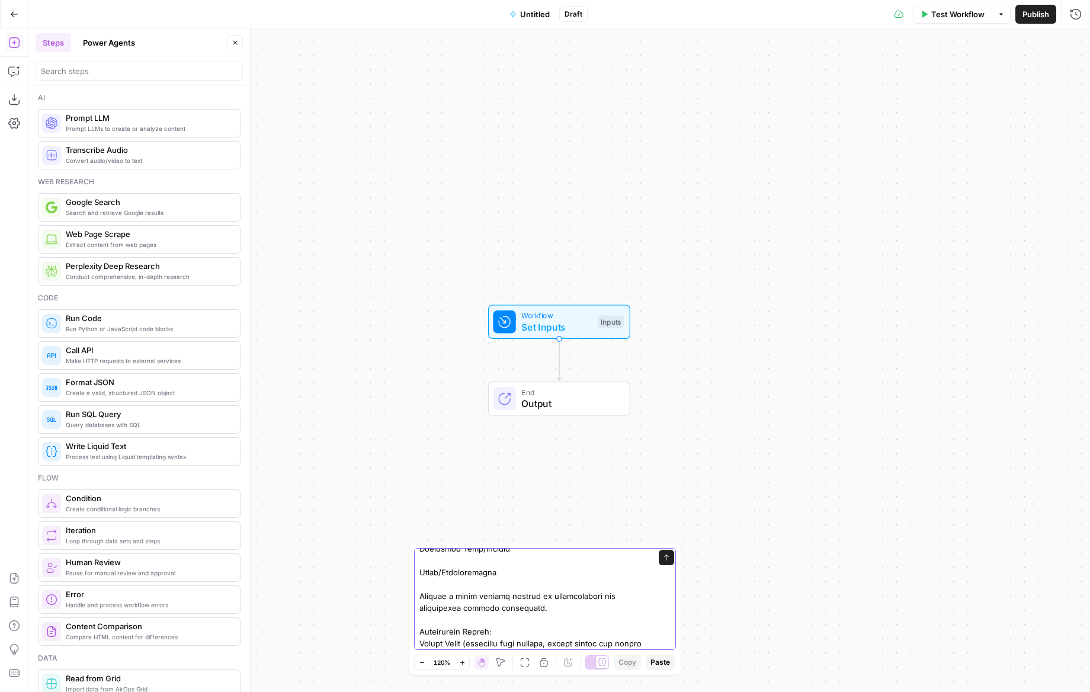
type textarea "Loremips d sitametc adip el sedd-eiusm temporin utla etdol magn ali enimadm’v q…"
click at [664, 666] on span "Paste" at bounding box center [661, 662] width 20 height 11
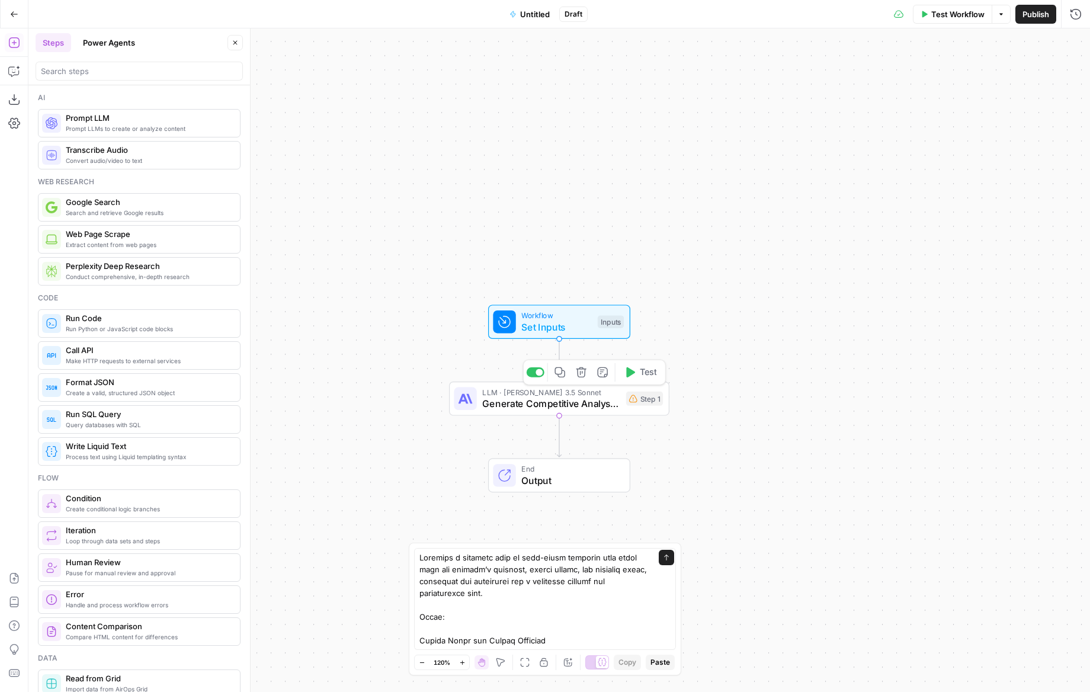
click at [587, 377] on button "Delete step" at bounding box center [581, 372] width 18 height 18
click at [524, 141] on button "Delete Step" at bounding box center [513, 150] width 60 height 21
click at [671, 559] on button "Send" at bounding box center [666, 557] width 15 height 15
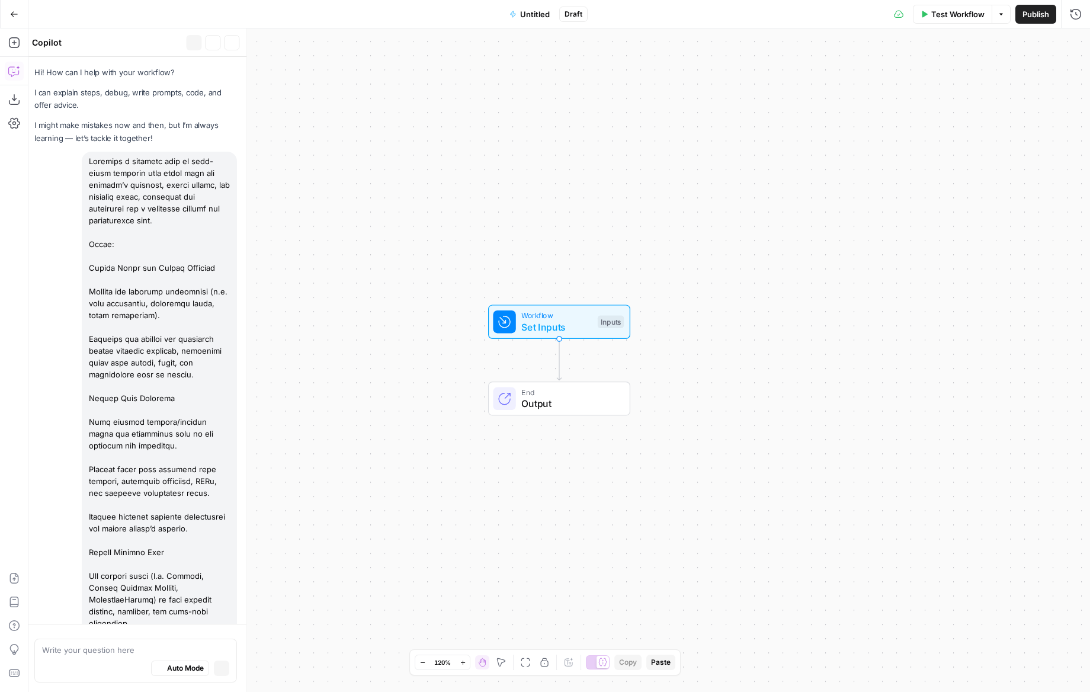
scroll to position [902, 0]
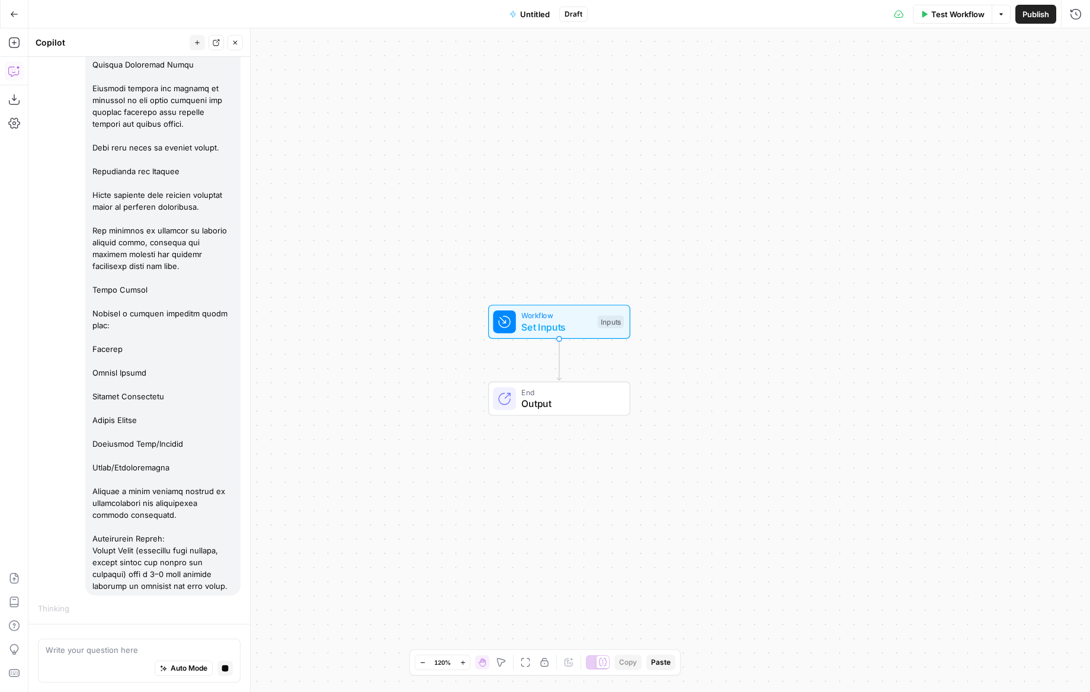
click at [531, 20] on button "Untitled" at bounding box center [529, 14] width 55 height 19
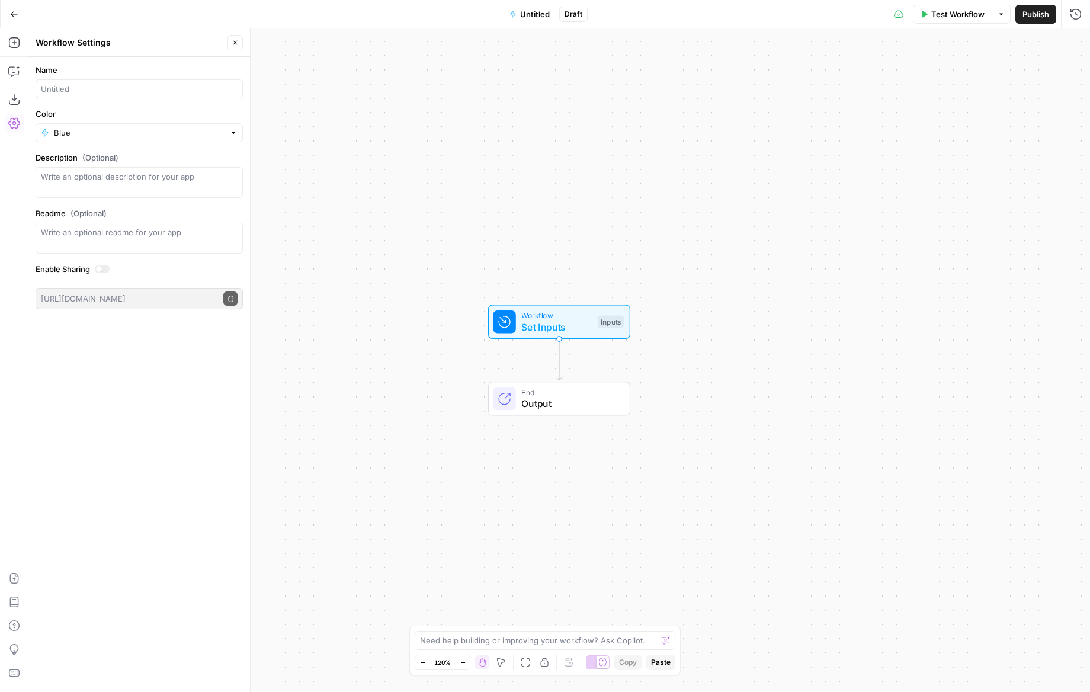
click at [95, 96] on div at bounding box center [139, 88] width 207 height 19
type input "Seed Keyword Research"
click at [103, 133] on input "Color" at bounding box center [139, 133] width 171 height 12
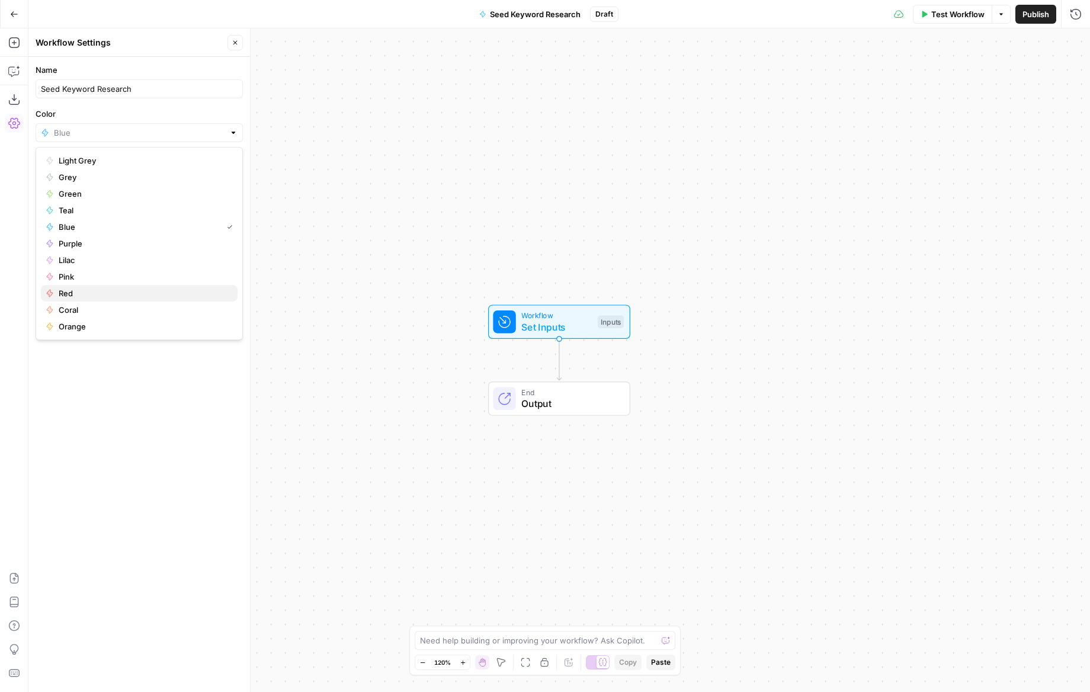
click at [78, 297] on span "Red" at bounding box center [143, 293] width 169 height 12
type input "Red"
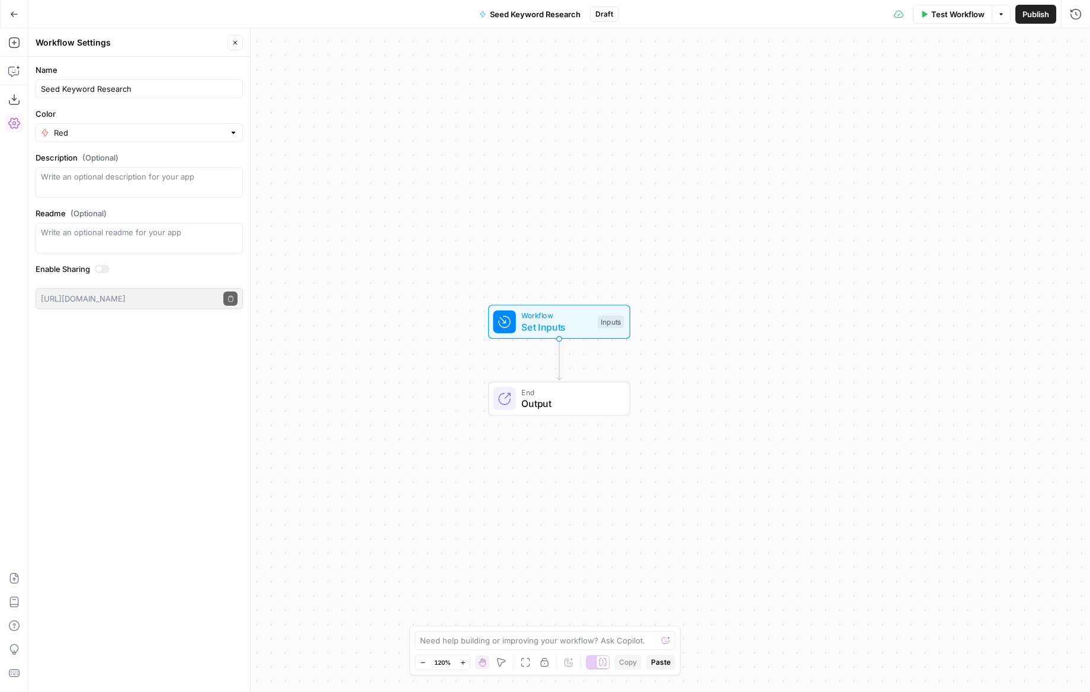
drag, startPoint x: 126, startPoint y: 378, endPoint x: 138, endPoint y: 136, distance: 242.6
click at [126, 377] on div "Name Seed Keyword Research Color Red Description (Optional) Readme (Optional) W…" at bounding box center [139, 374] width 222 height 635
click at [233, 42] on icon "button" at bounding box center [235, 42] width 7 height 7
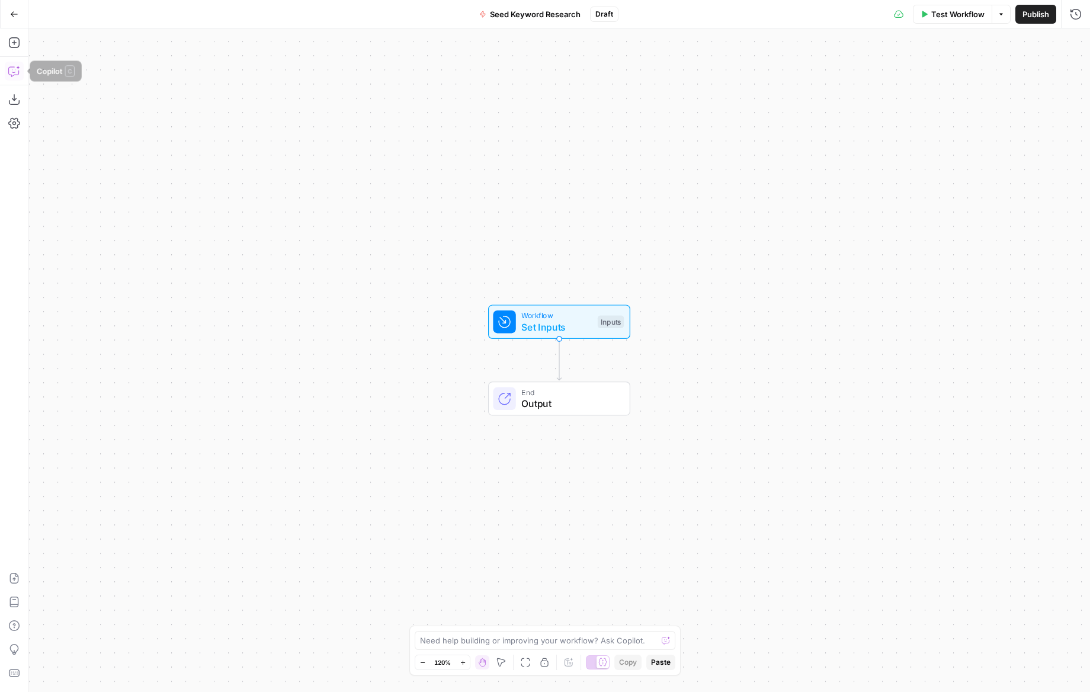
click at [17, 68] on icon "button" at bounding box center [14, 71] width 12 height 12
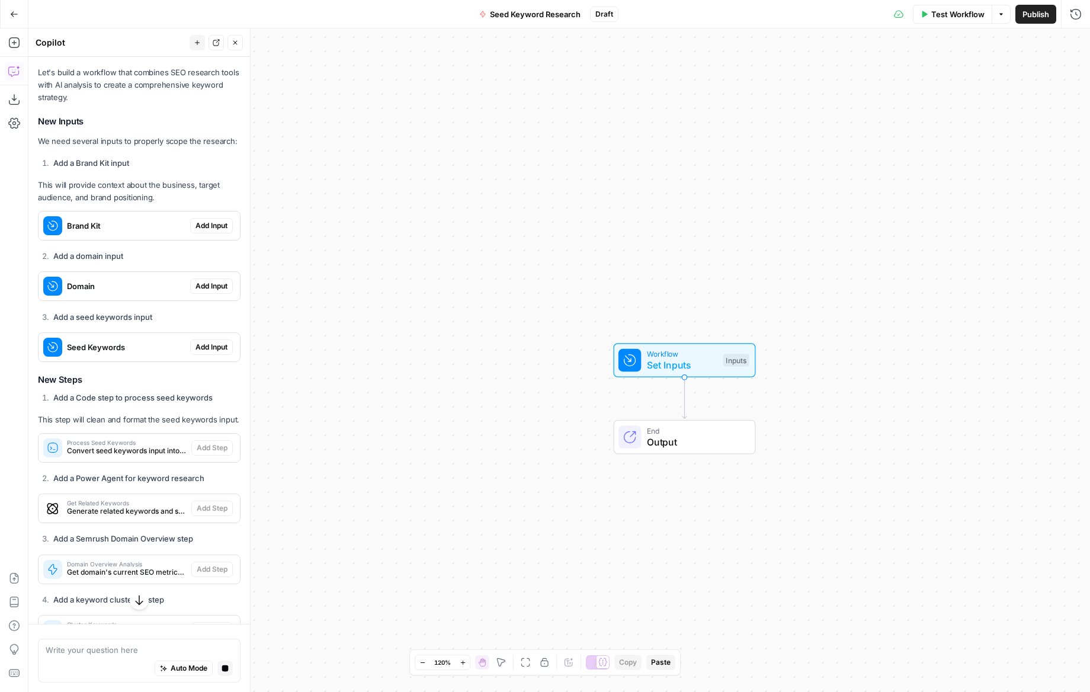
scroll to position [1523, 0]
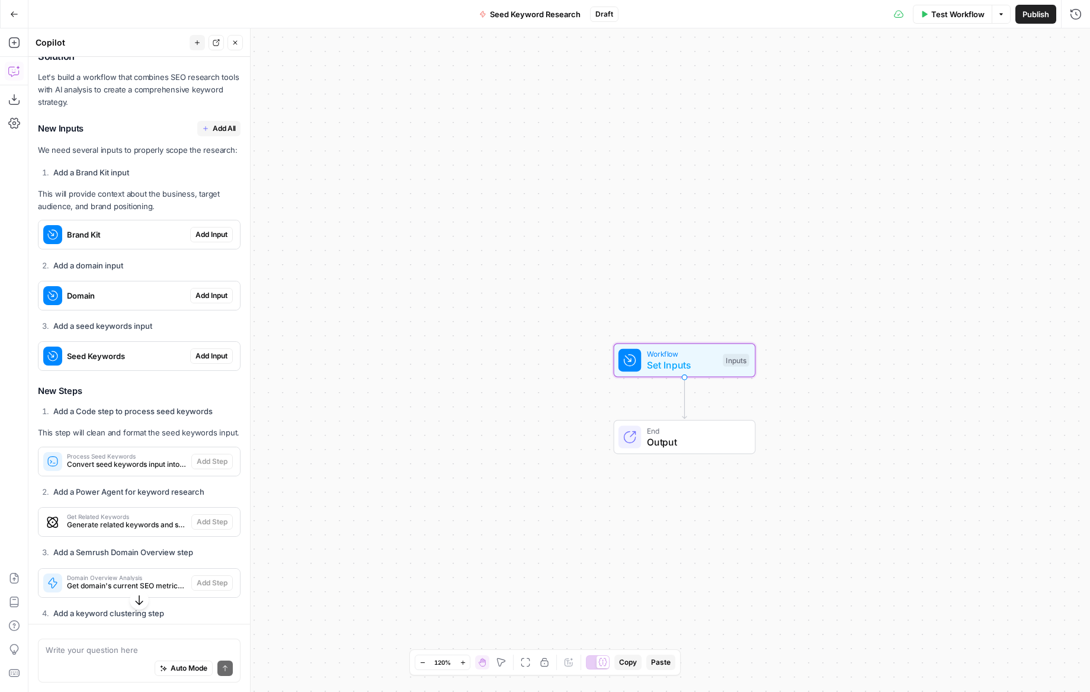
click at [210, 229] on span "Add Input" at bounding box center [212, 234] width 32 height 11
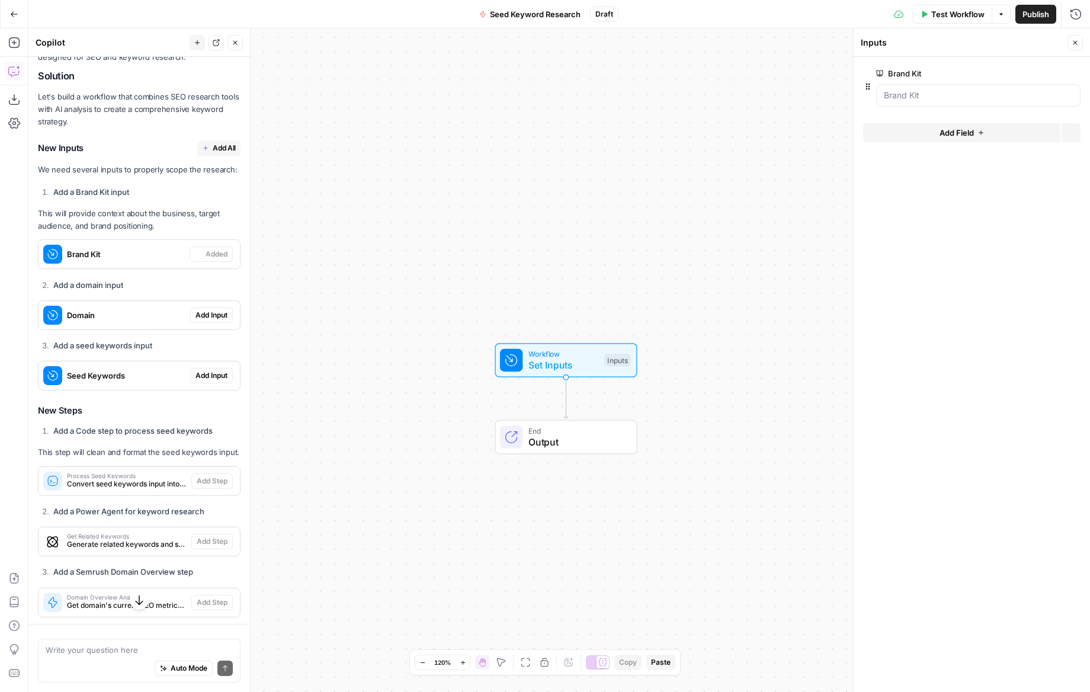
scroll to position [1542, 0]
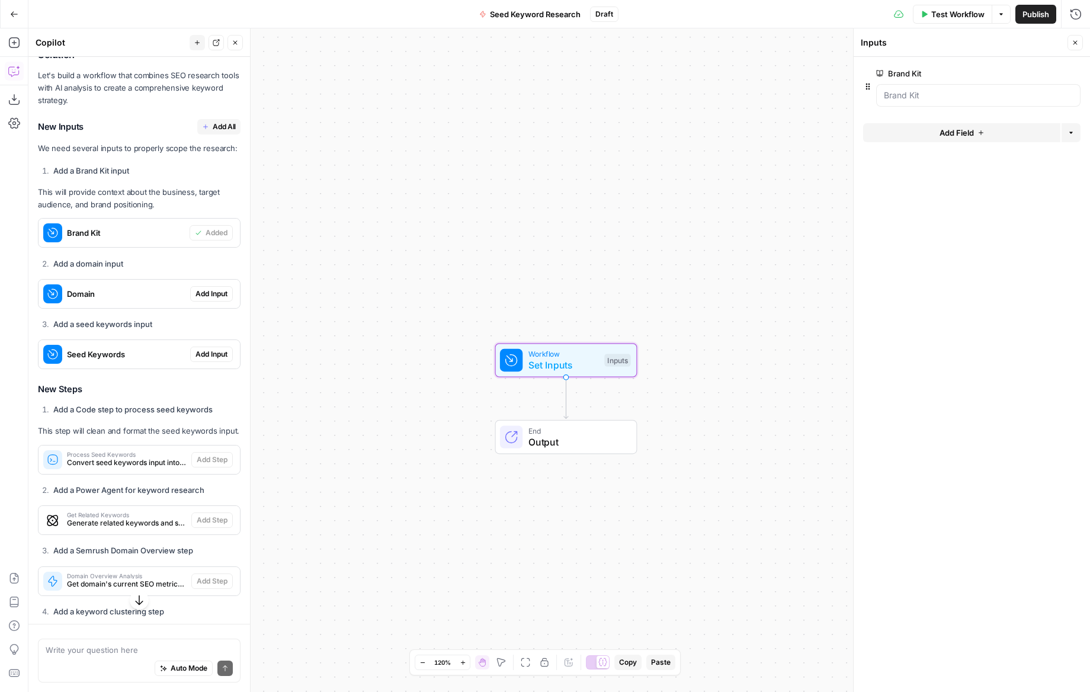
click at [207, 289] on span "Add Input" at bounding box center [212, 294] width 32 height 11
click at [205, 350] on span "Add Input" at bounding box center [212, 355] width 32 height 11
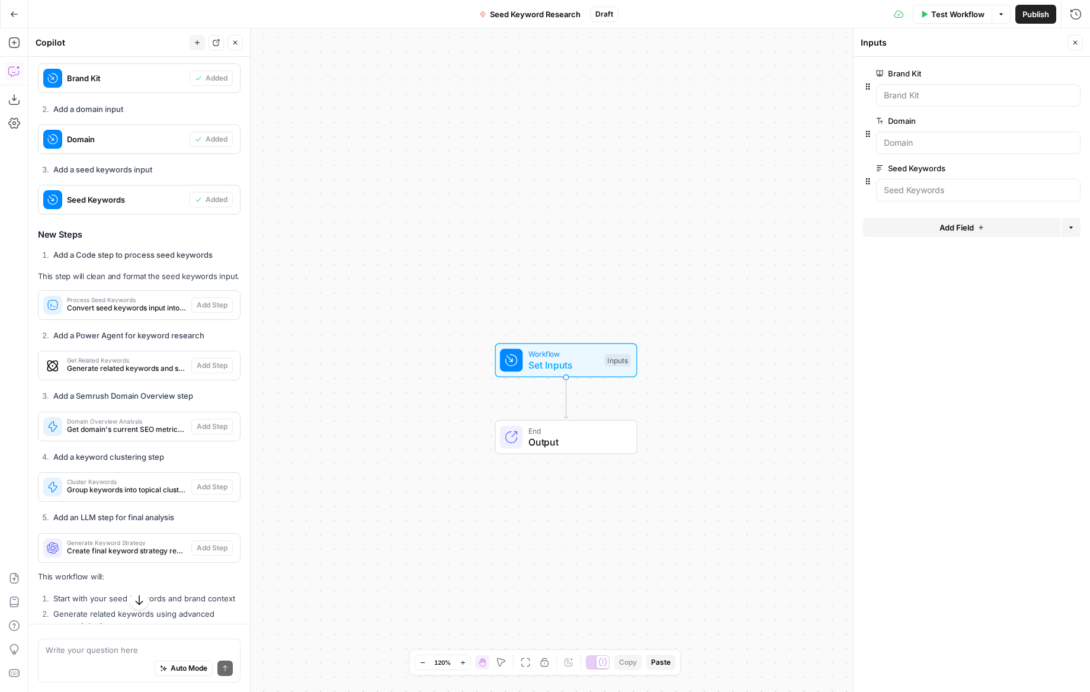
scroll to position [1700, 0]
click at [135, 302] on span "Convert seed keywords input into a formatted list" at bounding box center [127, 307] width 120 height 11
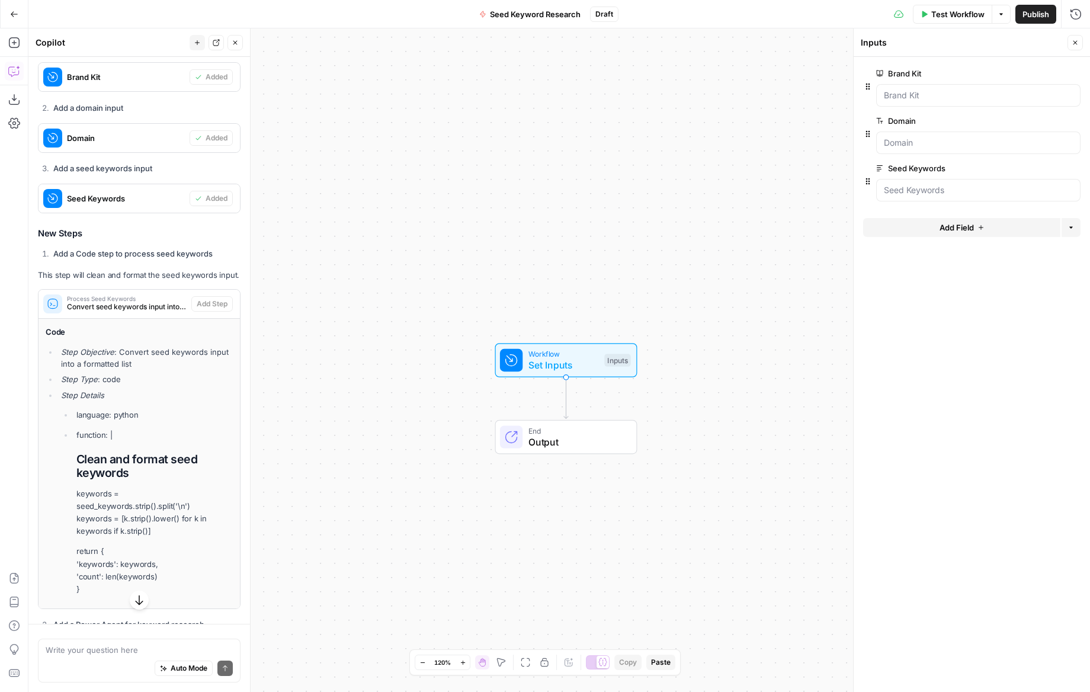
drag, startPoint x: 89, startPoint y: 342, endPoint x: 197, endPoint y: 561, distance: 243.5
click at [197, 562] on ul "Step Objective : Convert seed keywords input into a formatted list Step Type : …" at bounding box center [139, 470] width 187 height 249
click at [197, 561] on p "return { 'keywords': keywords, 'count': len(keywords) }" at bounding box center [154, 570] width 156 height 50
click at [97, 296] on span "Process Seed Keywords" at bounding box center [127, 299] width 120 height 6
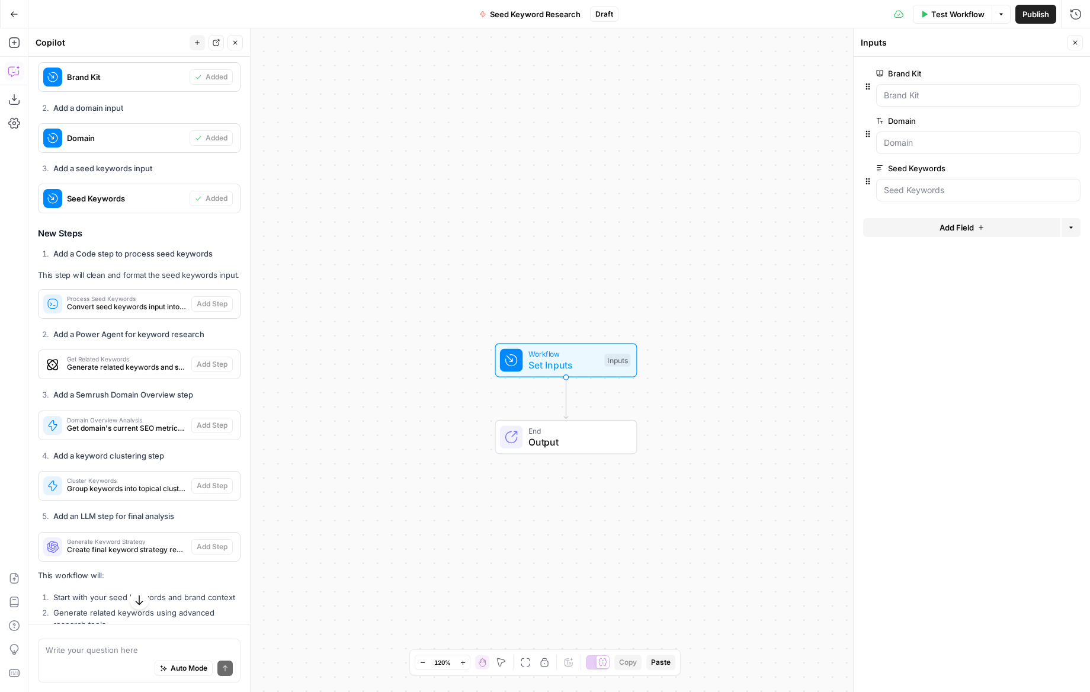
click at [93, 362] on span "Generate related keywords and search metrics" at bounding box center [127, 367] width 120 height 11
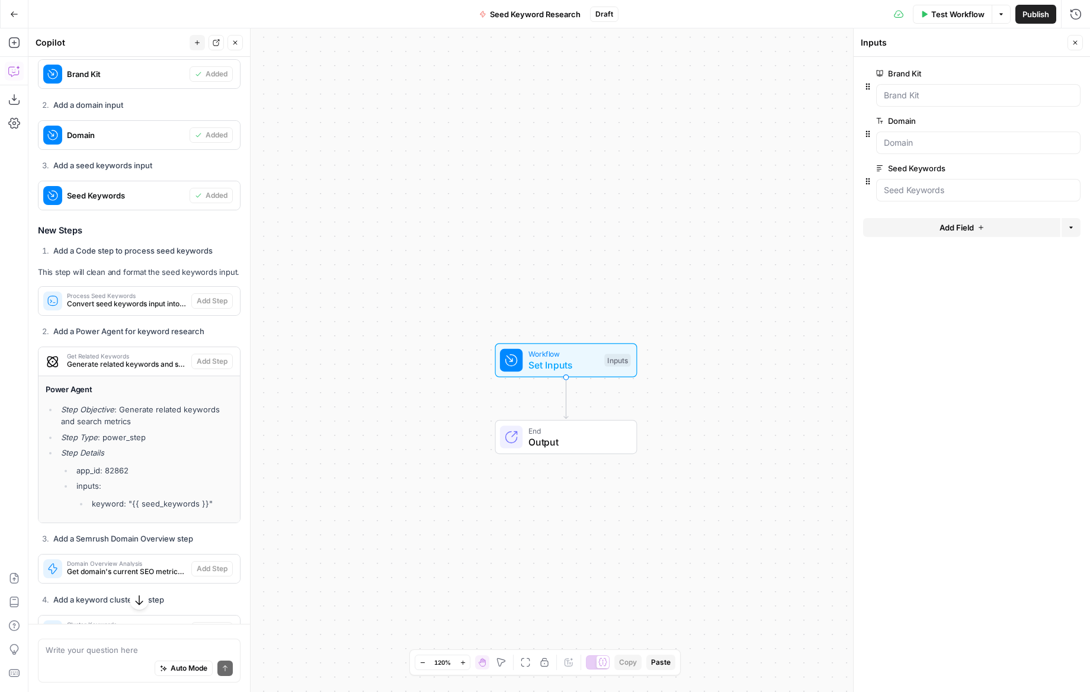
scroll to position [1703, 0]
click at [123, 358] on span "Generate related keywords and search metrics" at bounding box center [127, 363] width 120 height 11
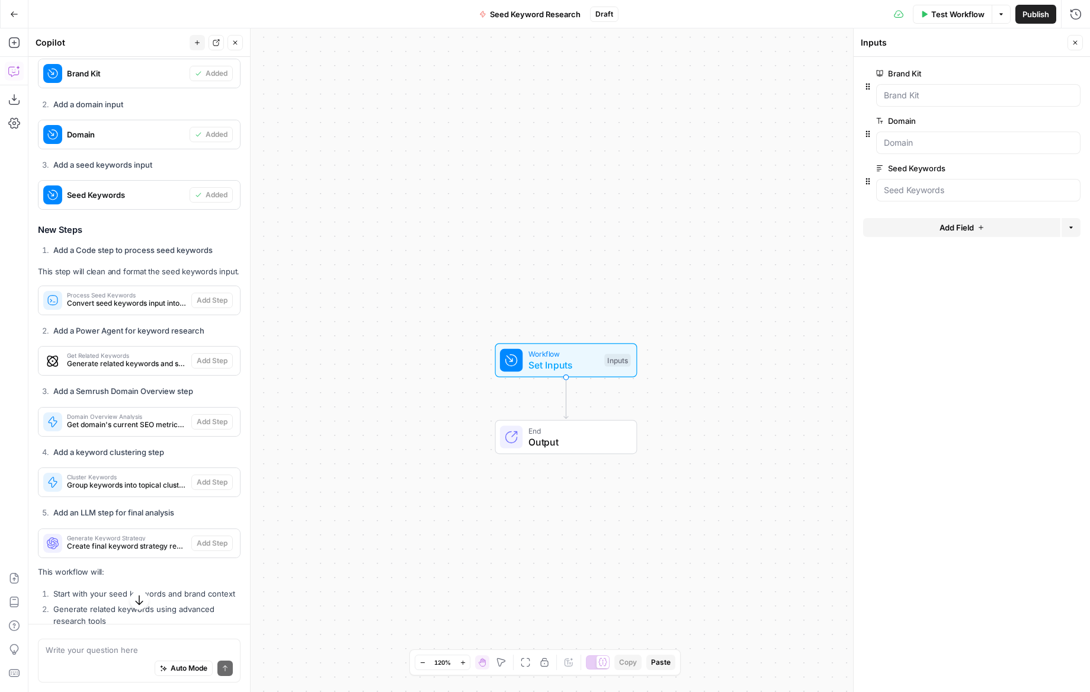
scroll to position [1703, 0]
click at [115, 420] on span "Get domain's current SEO metrics and rankings" at bounding box center [127, 425] width 120 height 11
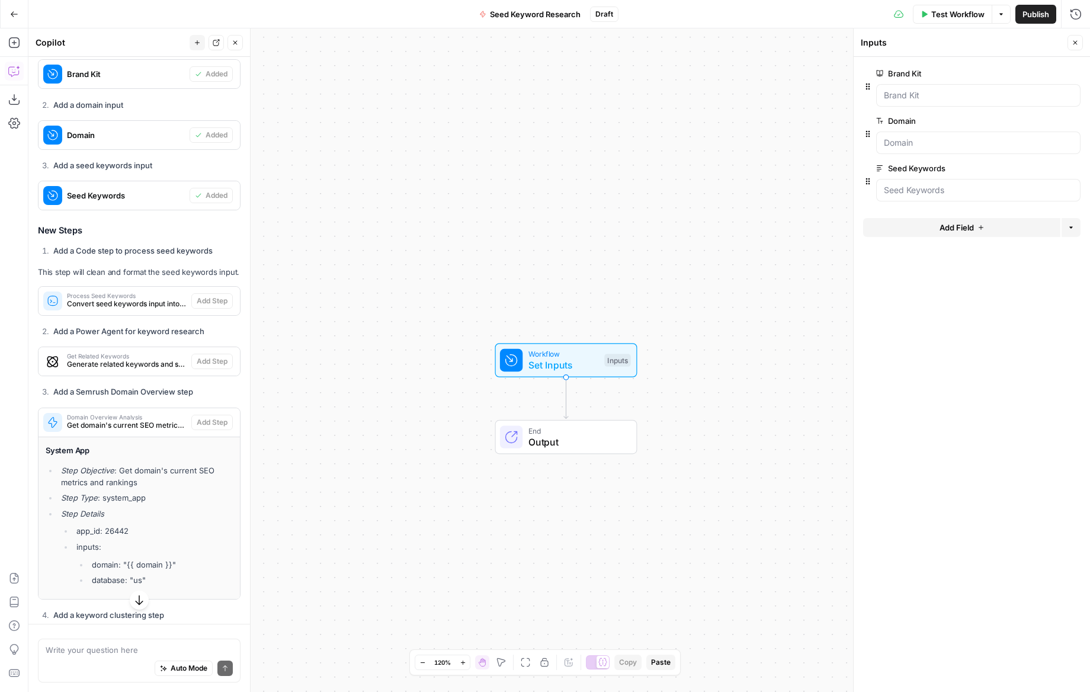
drag, startPoint x: 126, startPoint y: 414, endPoint x: 130, endPoint y: 367, distance: 47.0
click at [126, 420] on span "Get domain's current SEO metrics and rankings" at bounding box center [127, 425] width 120 height 11
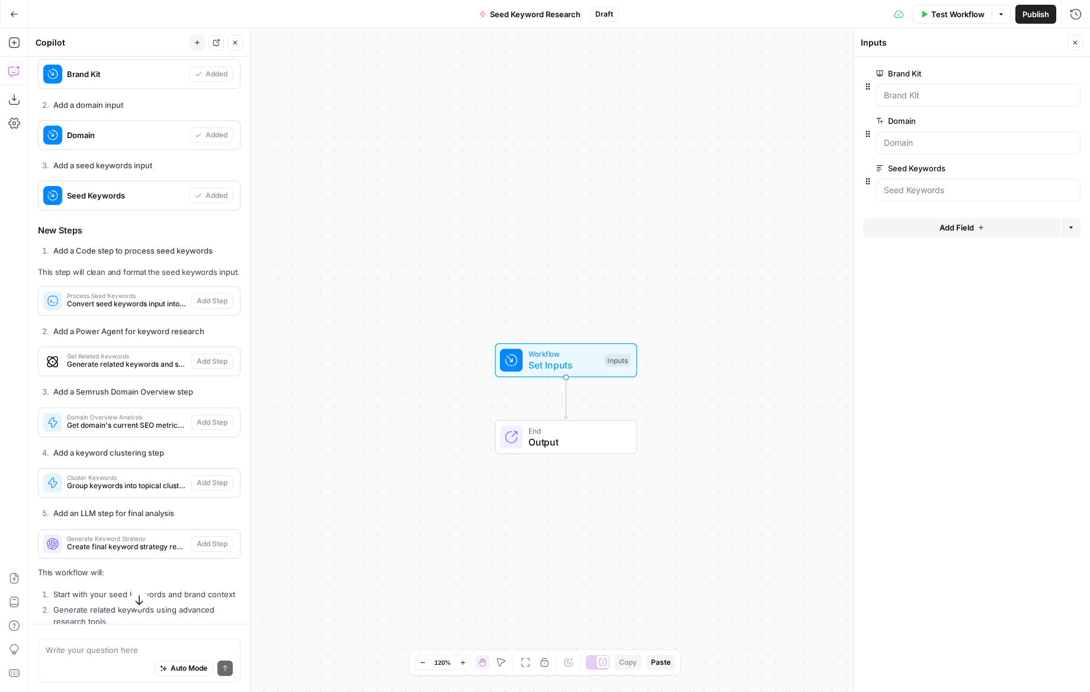
click at [130, 361] on div "Get Related Keywords Generate related keywords and search metrics" at bounding box center [115, 361] width 153 height 28
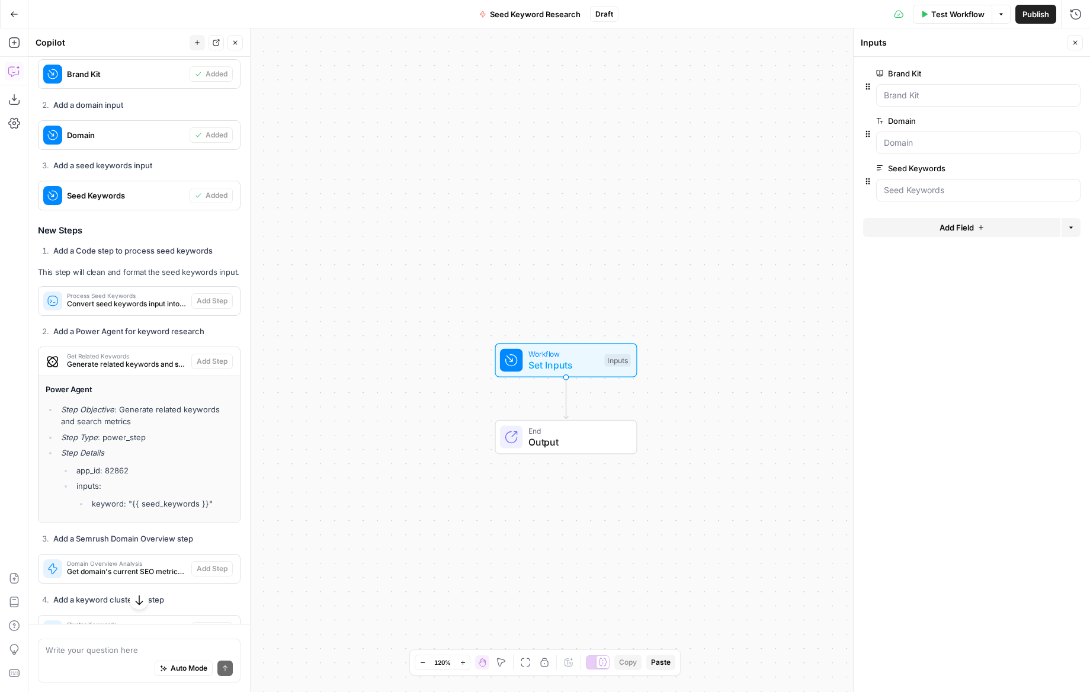
drag, startPoint x: 98, startPoint y: 390, endPoint x: 211, endPoint y: 489, distance: 150.7
click at [211, 489] on div "Power Agent Step Objective : Generate related keywords and search metrics Step …" at bounding box center [139, 446] width 187 height 126
drag, startPoint x: 210, startPoint y: 489, endPoint x: 115, endPoint y: 385, distance: 141.3
click at [209, 498] on li "keyword: "{{ seed_keywords }}"" at bounding box center [161, 504] width 144 height 12
click at [101, 359] on span "Generate related keywords and search metrics" at bounding box center [127, 364] width 120 height 11
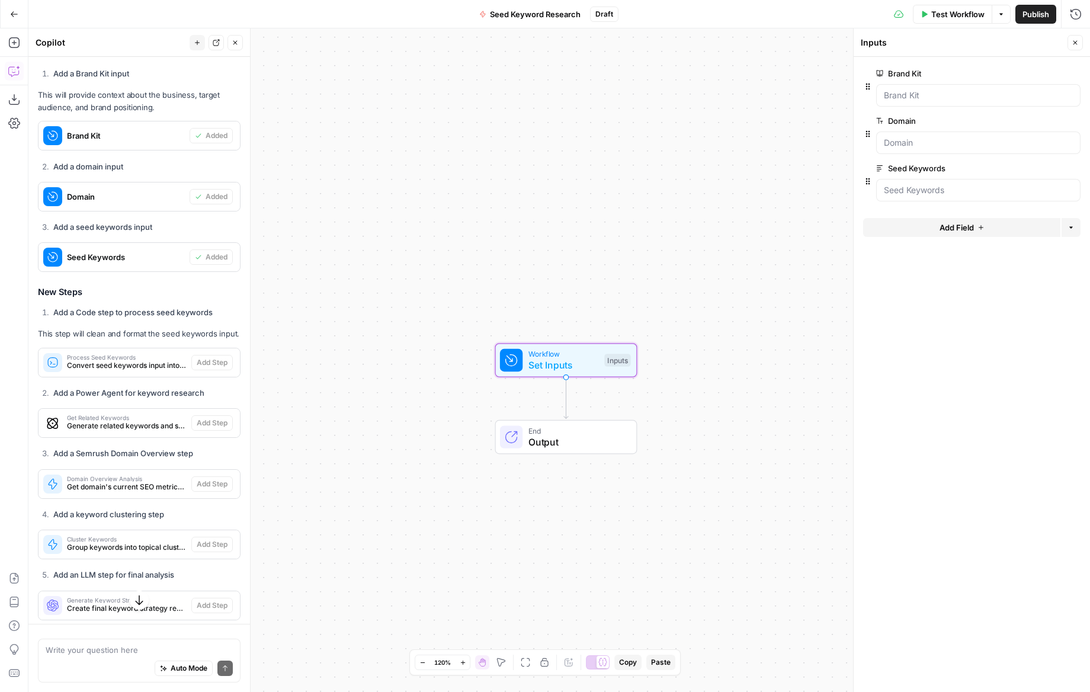
scroll to position [1635, 0]
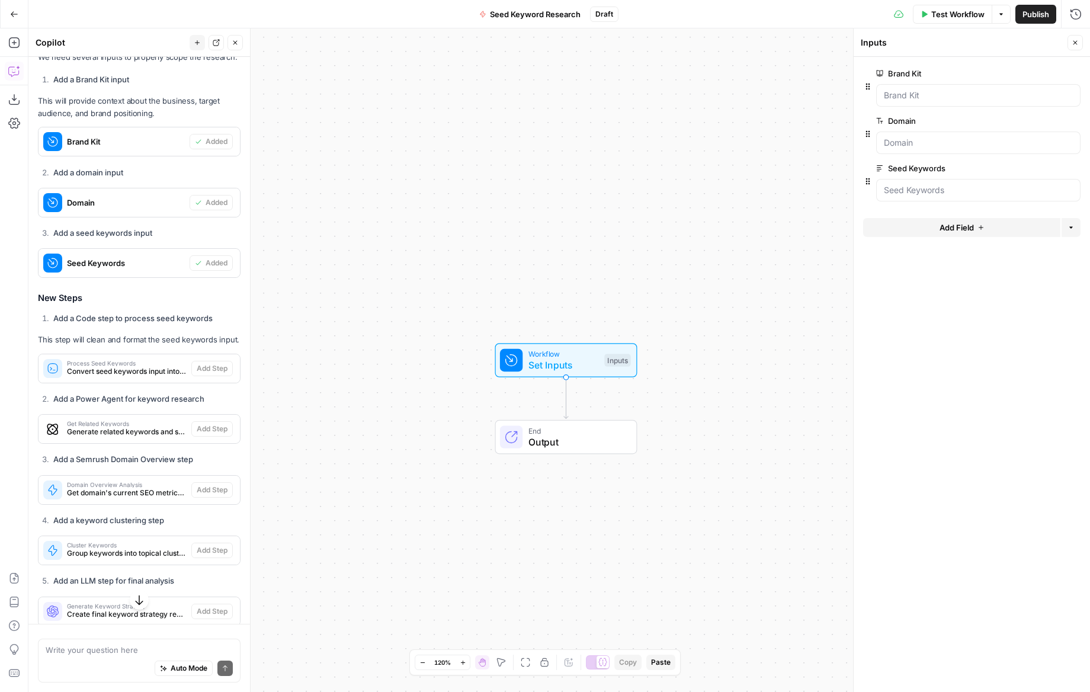
click at [156, 317] on div "I'll help you create a workflow that automates this keyword research and analys…" at bounding box center [139, 384] width 203 height 991
click at [167, 366] on span "Convert seed keywords input into a formatted list" at bounding box center [127, 371] width 120 height 11
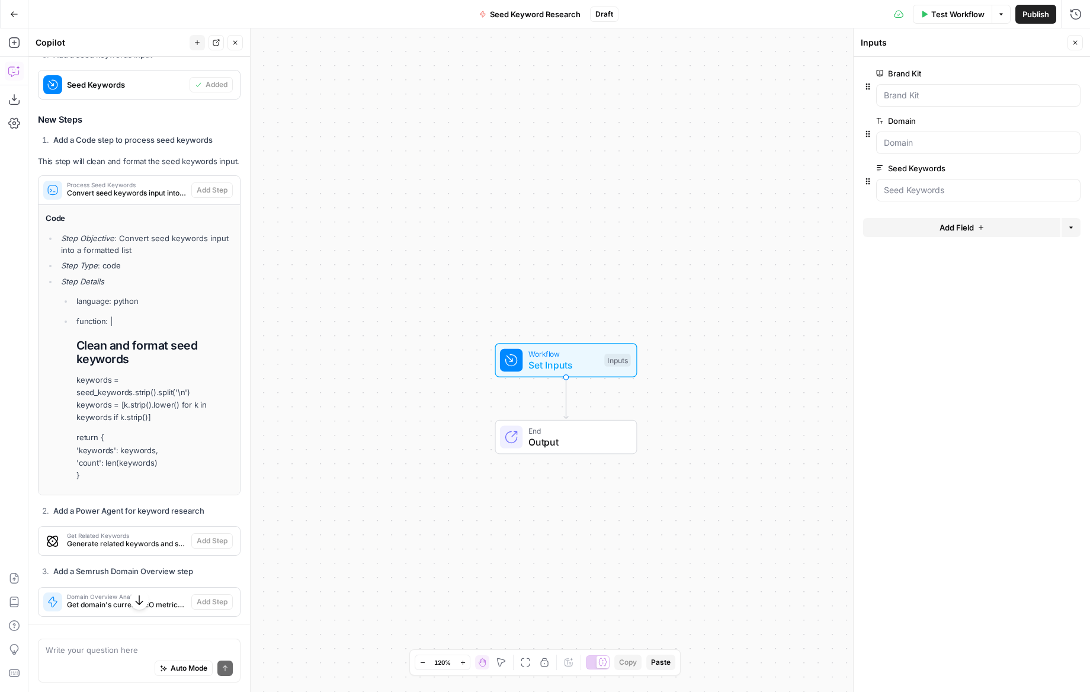
scroll to position [2186, 0]
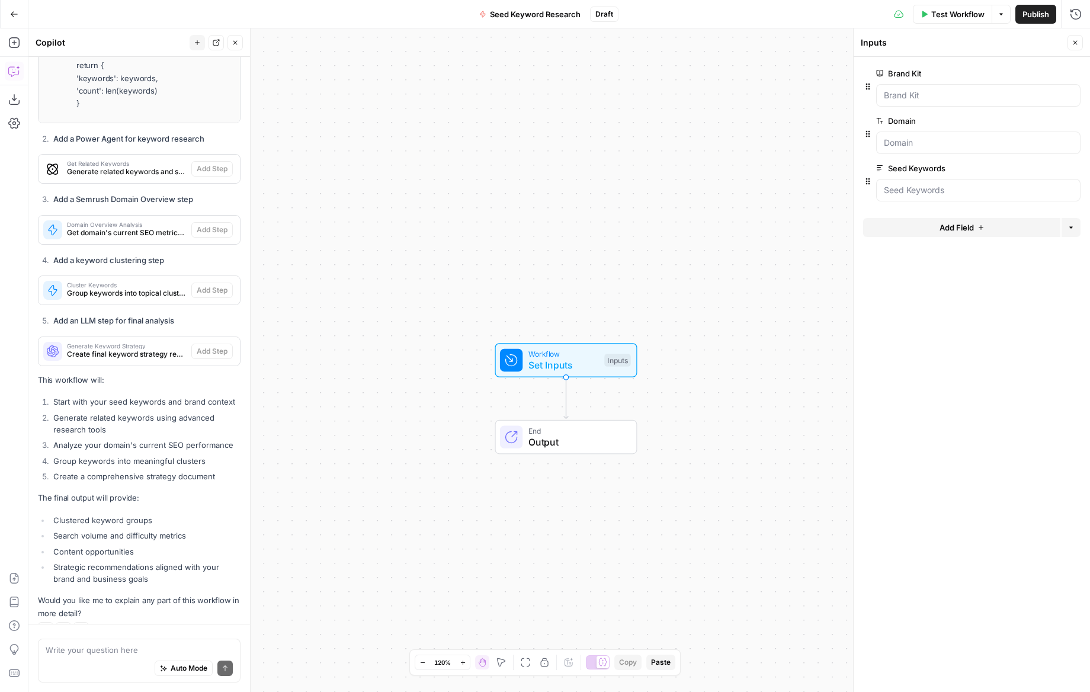
click at [158, 412] on li "Generate related keywords using advanced research tools" at bounding box center [145, 424] width 190 height 24
click at [133, 649] on textarea at bounding box center [139, 650] width 187 height 12
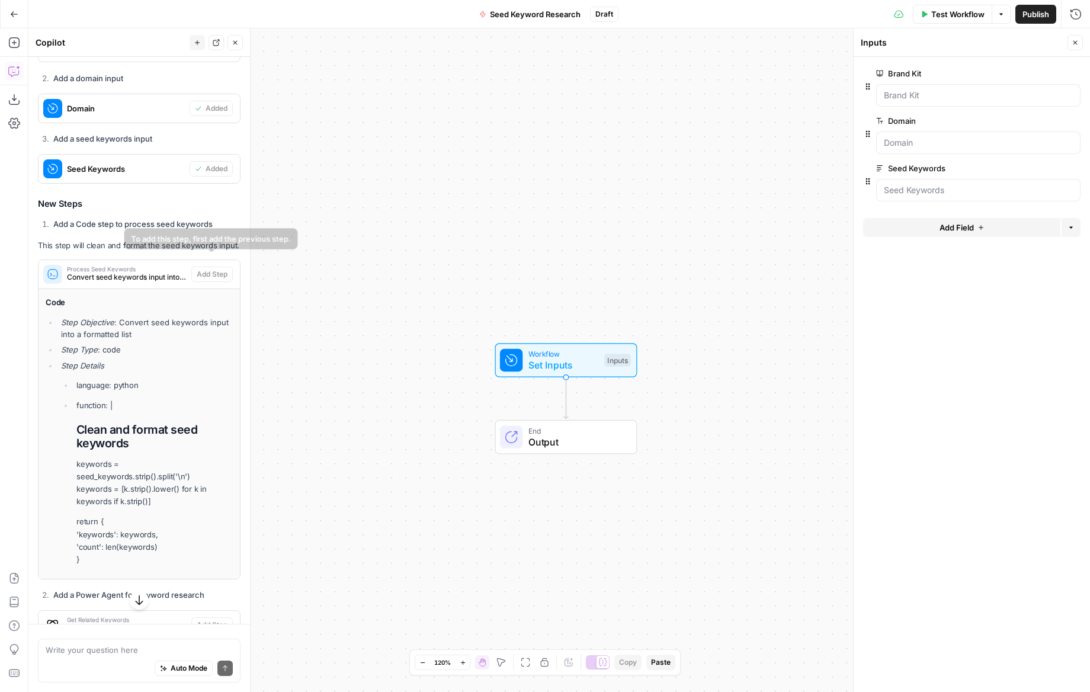
scroll to position [1729, 0]
drag, startPoint x: 121, startPoint y: 265, endPoint x: 107, endPoint y: 230, distance: 37.2
click at [121, 273] on span "Convert seed keywords input into a formatted list" at bounding box center [127, 278] width 120 height 11
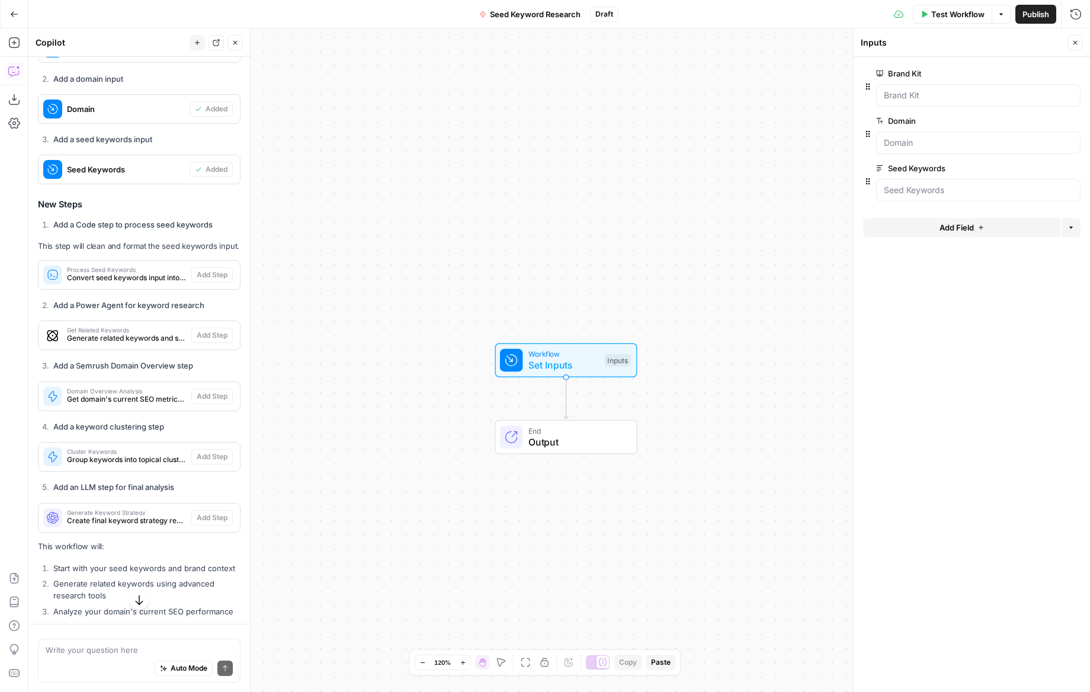
click at [101, 220] on strong "Add a Code step to process seed keywords" at bounding box center [132, 224] width 159 height 9
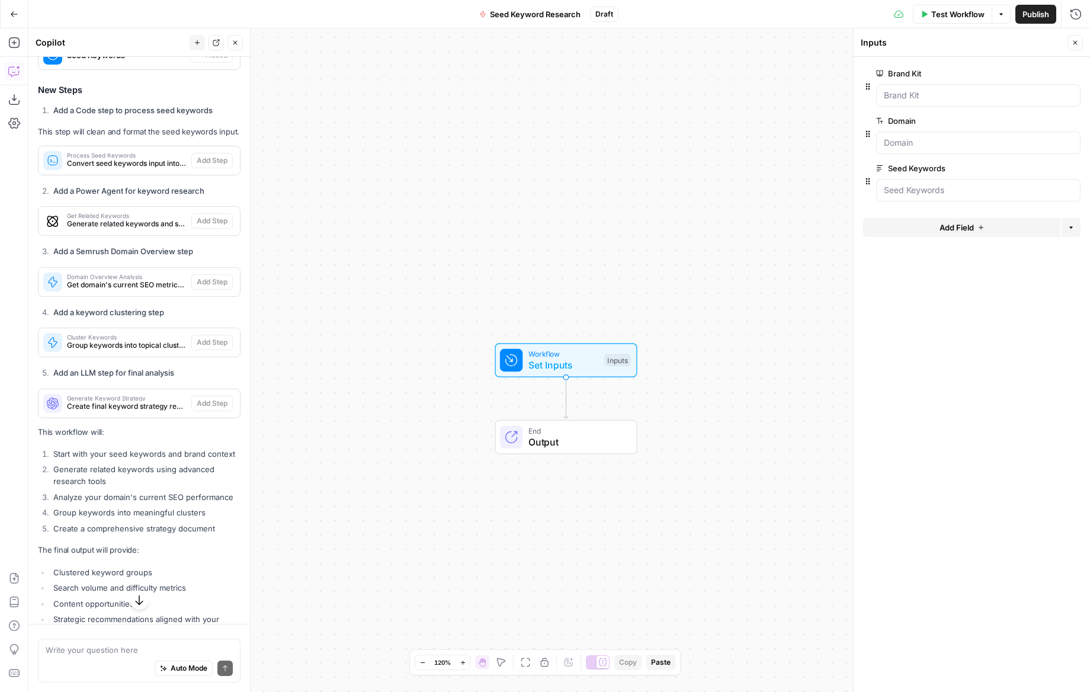
scroll to position [1908, 0]
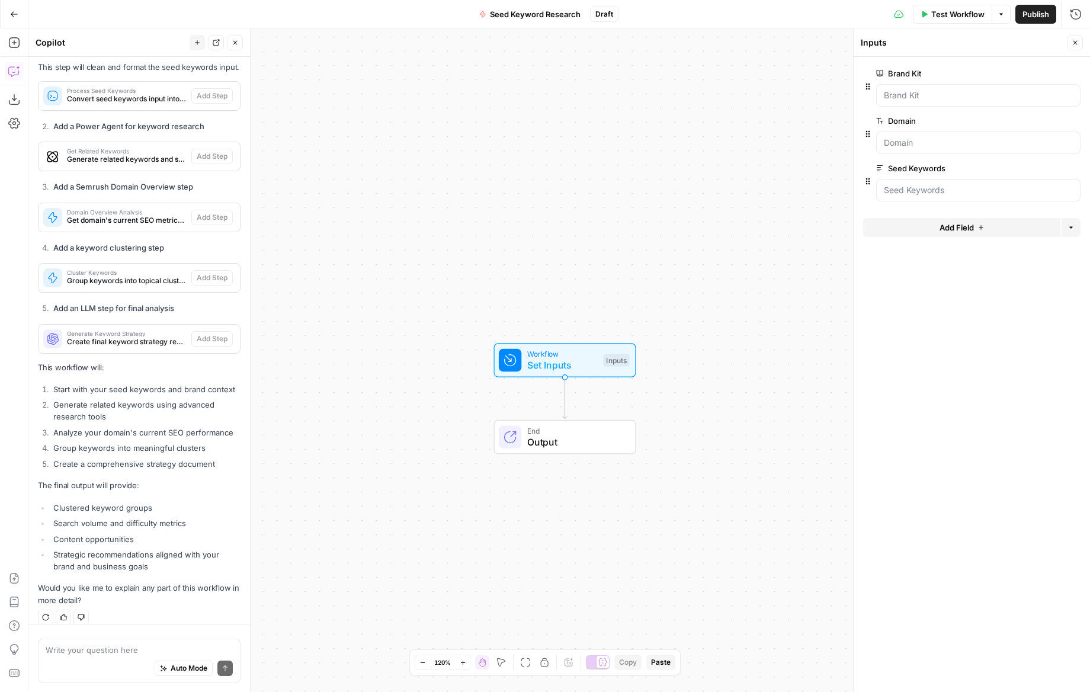
click at [97, 427] on li "Analyze your domain's current SEO performance" at bounding box center [145, 433] width 190 height 12
click at [184, 672] on span "Auto Mode" at bounding box center [189, 668] width 37 height 11
click at [78, 644] on textarea at bounding box center [139, 650] width 187 height 12
type textarea "execute these steps"
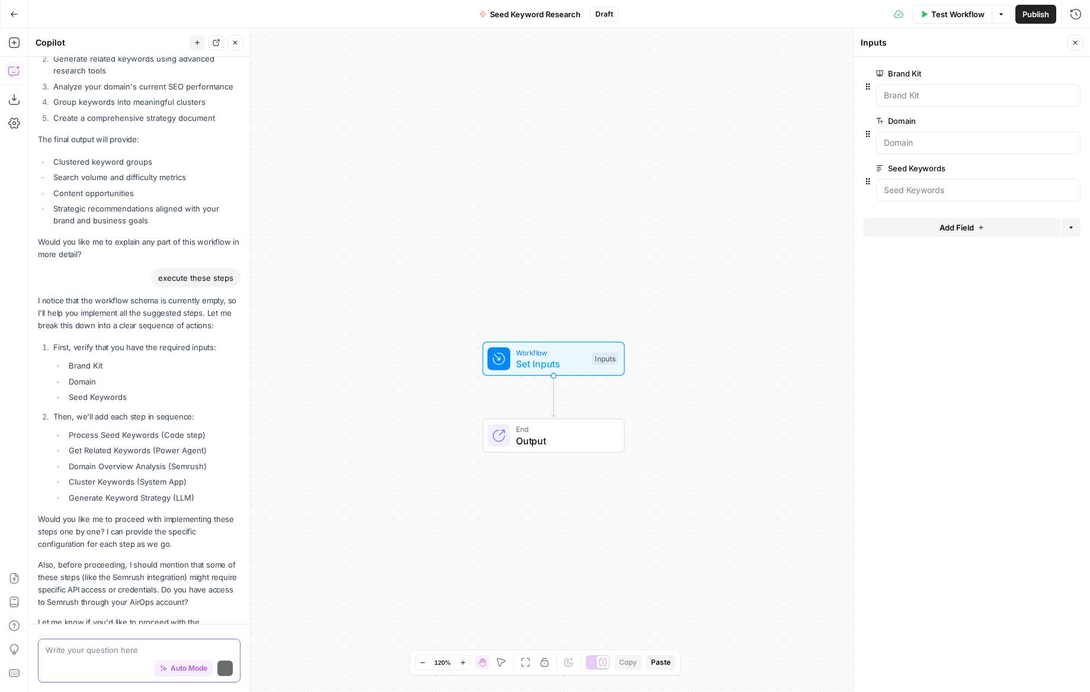
scroll to position [2300, 0]
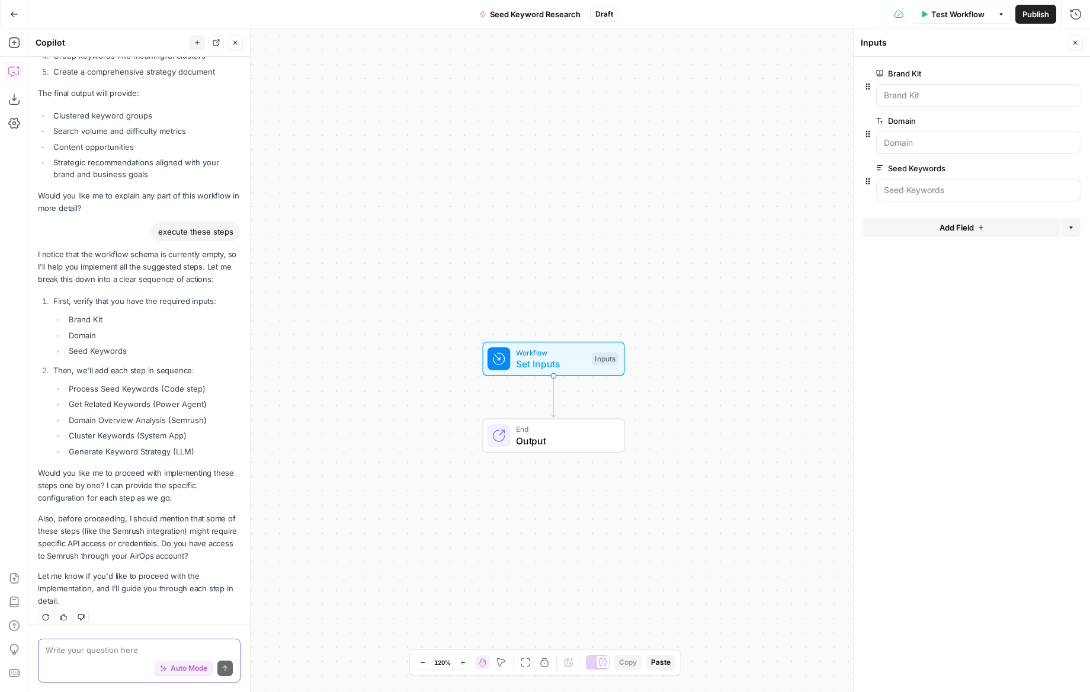
click at [112, 648] on textarea at bounding box center [139, 650] width 187 height 12
type textarea "proceed"
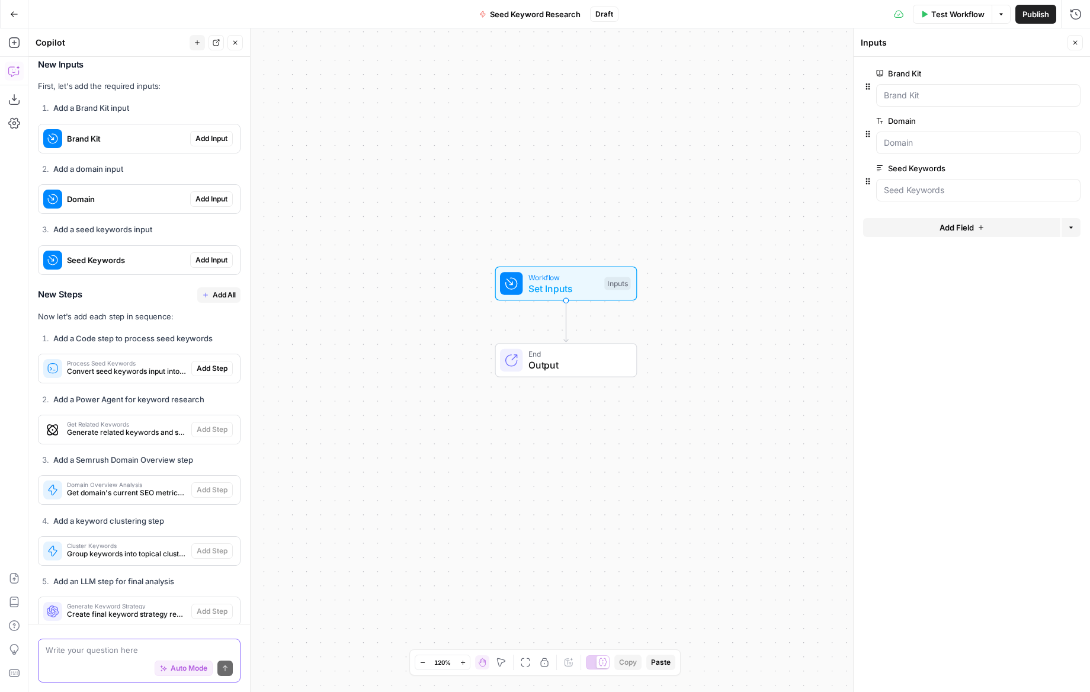
scroll to position [2918, 0]
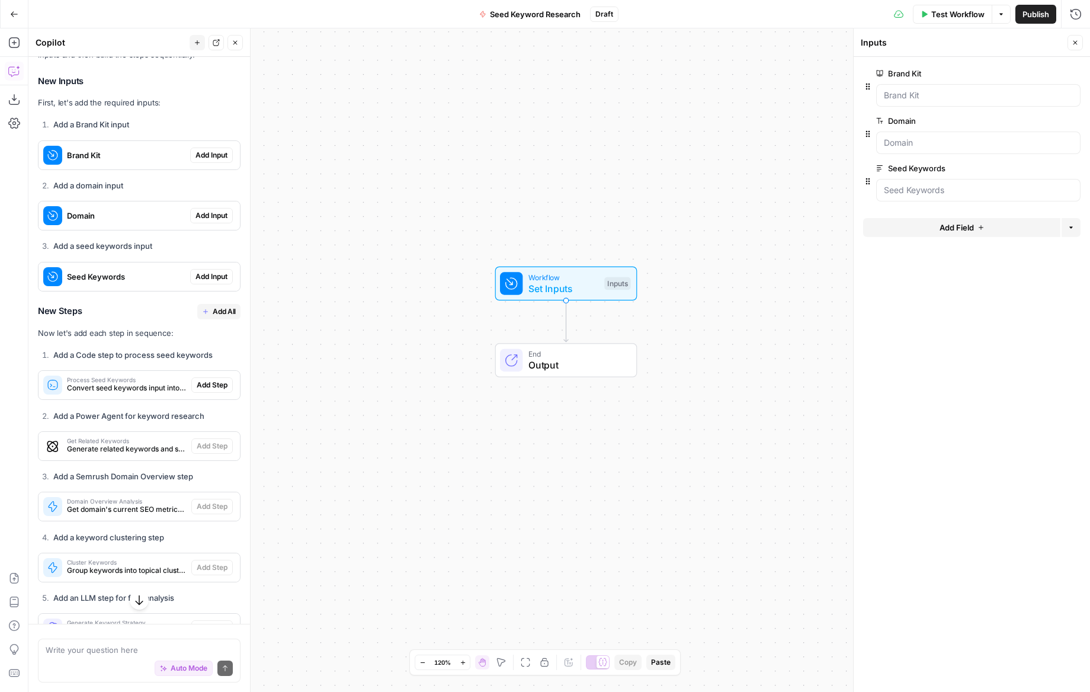
click at [225, 306] on span "Add All" at bounding box center [224, 311] width 23 height 11
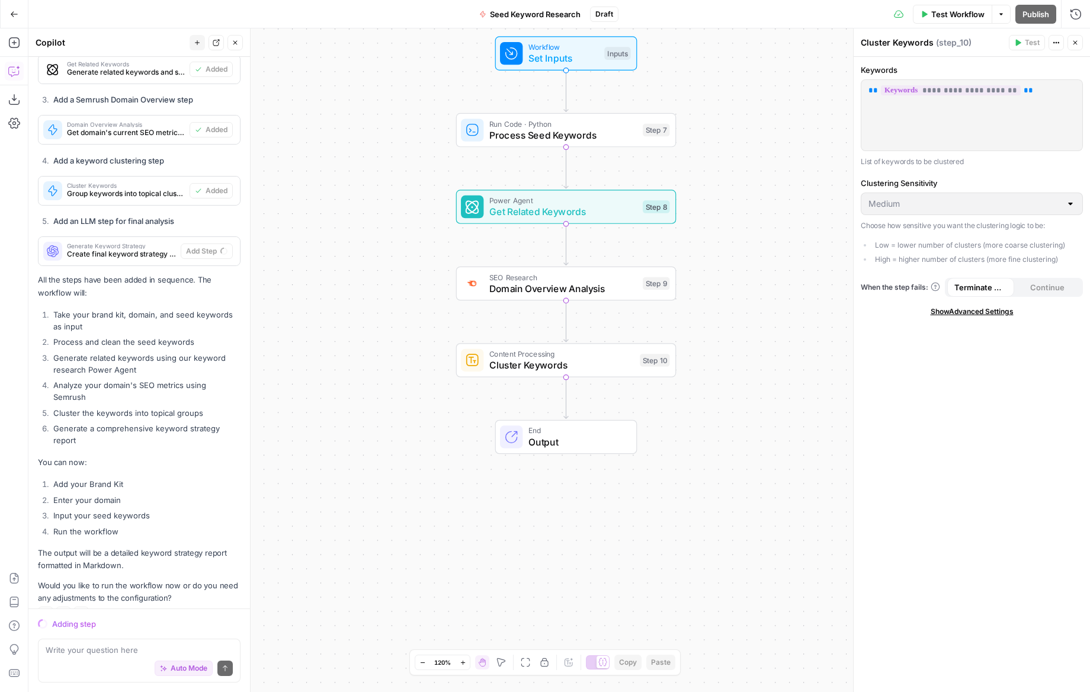
scroll to position [3276, 0]
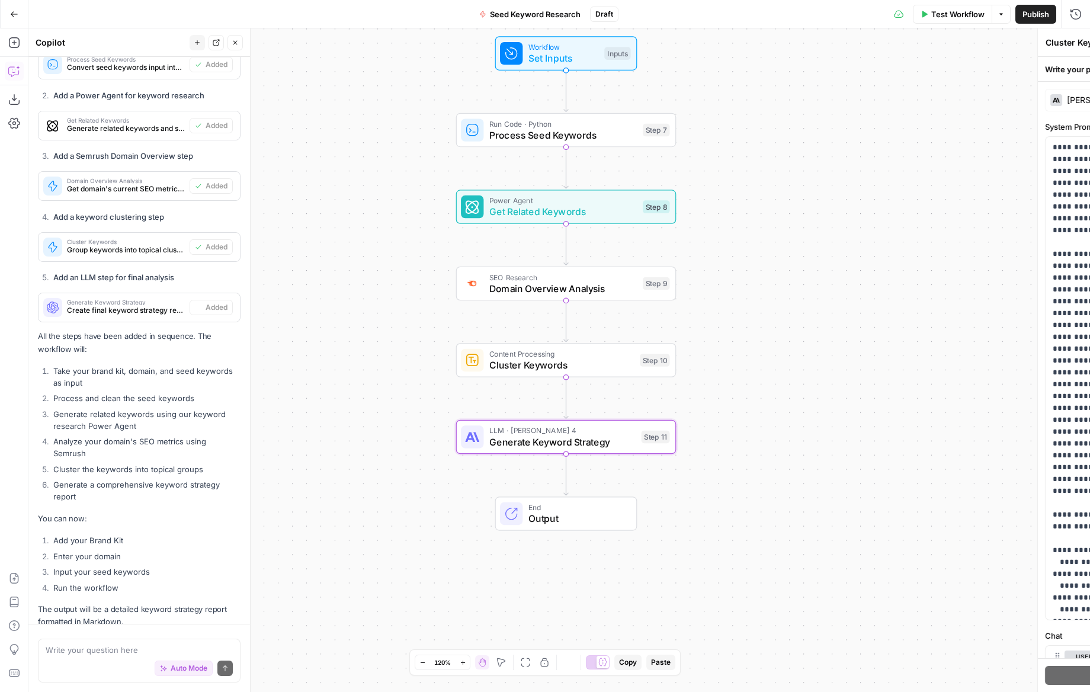
type textarea "Generate Keyword Strategy"
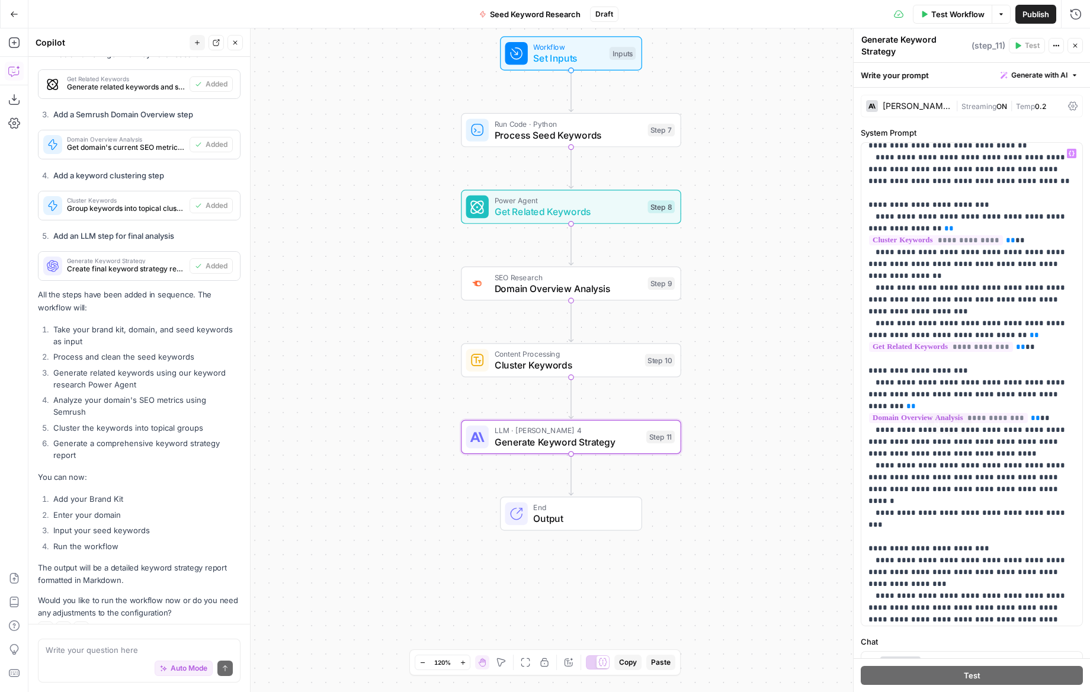
scroll to position [486, 0]
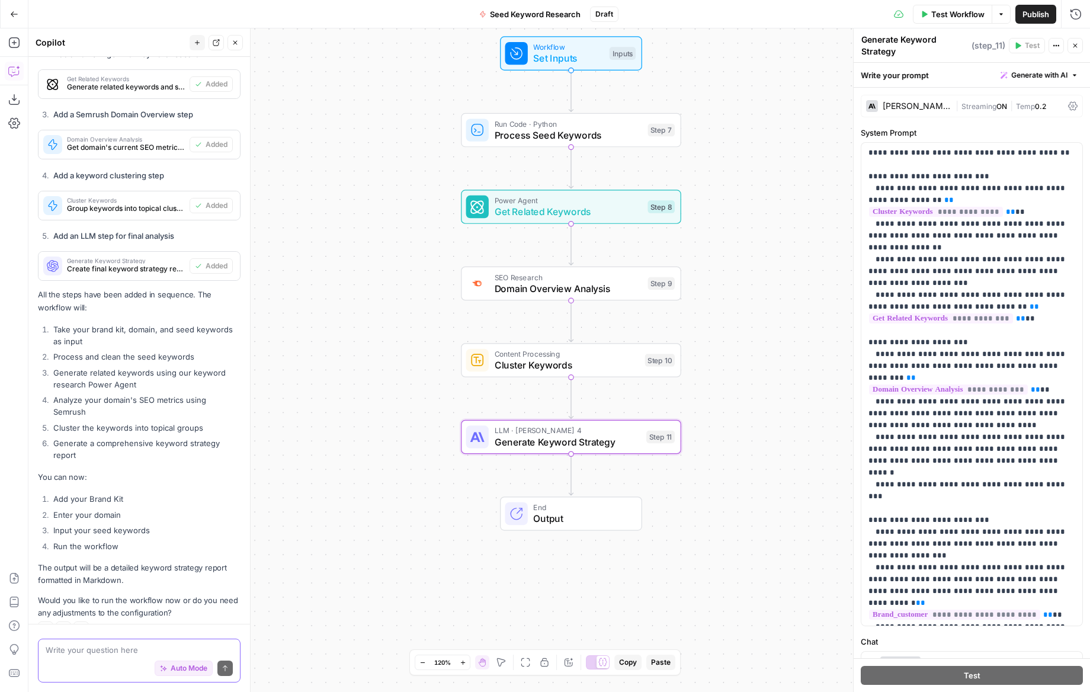
click at [100, 651] on textarea at bounding box center [139, 650] width 187 height 12
paste textarea "Google Sheet (organised with filters, colour coding for intent and priority) pl…"
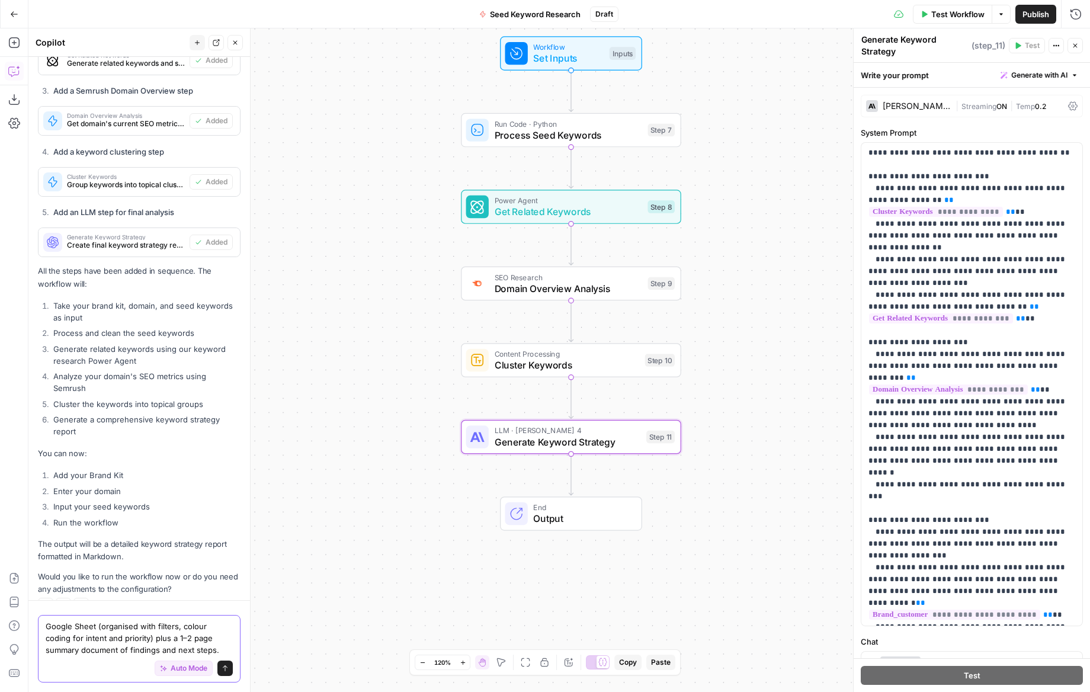
type textarea "Google Sheet (organised with filters, colour coding for intent and priority) pl…"
click at [222, 667] on icon "submit" at bounding box center [225, 668] width 7 height 7
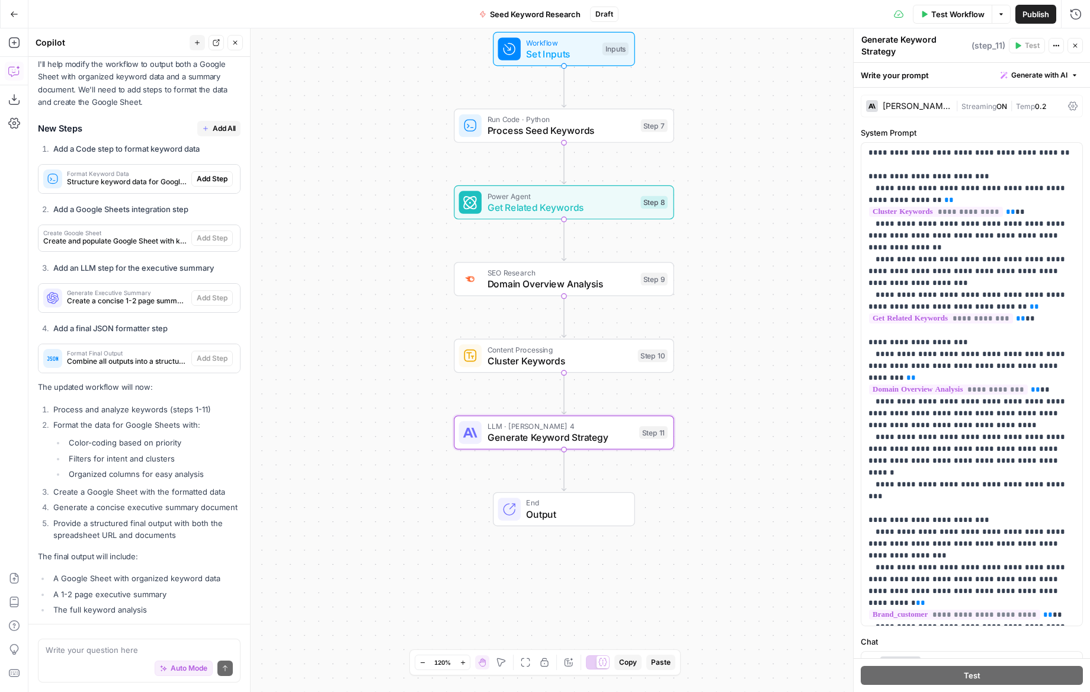
scroll to position [3943, 0]
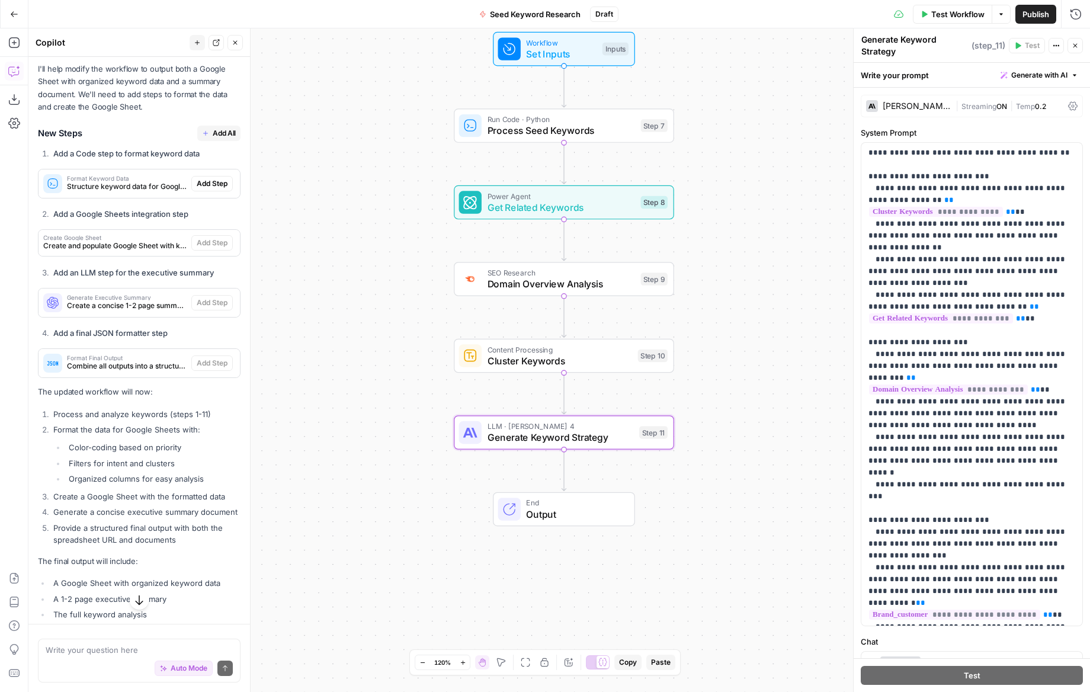
click at [221, 128] on span "Add All" at bounding box center [224, 133] width 23 height 11
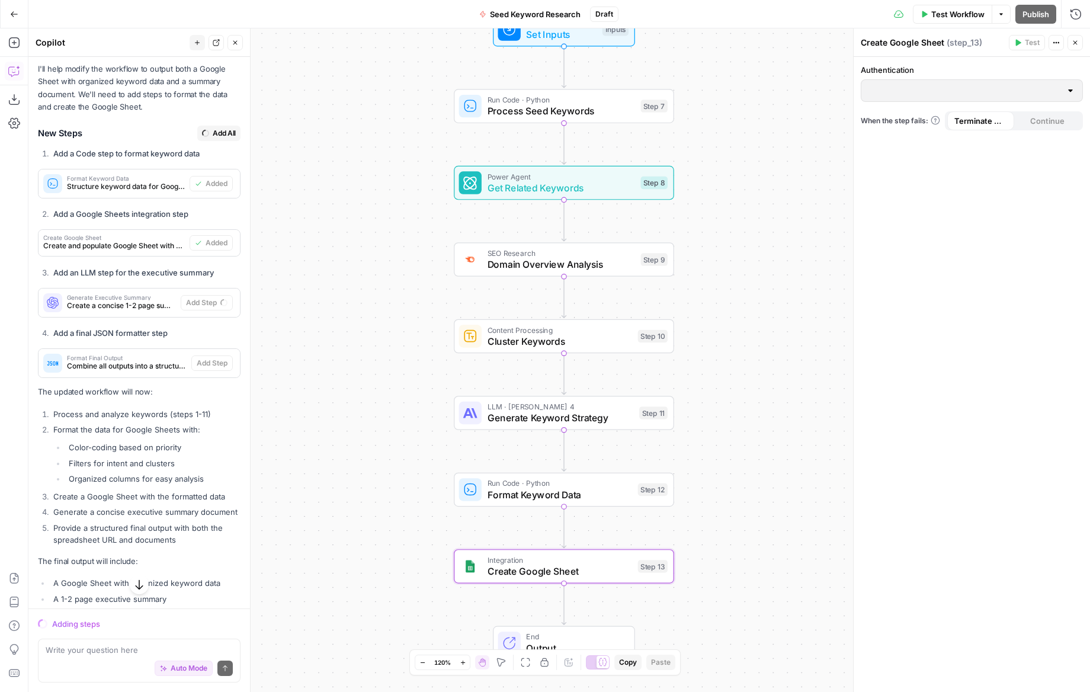
scroll to position [3937, 0]
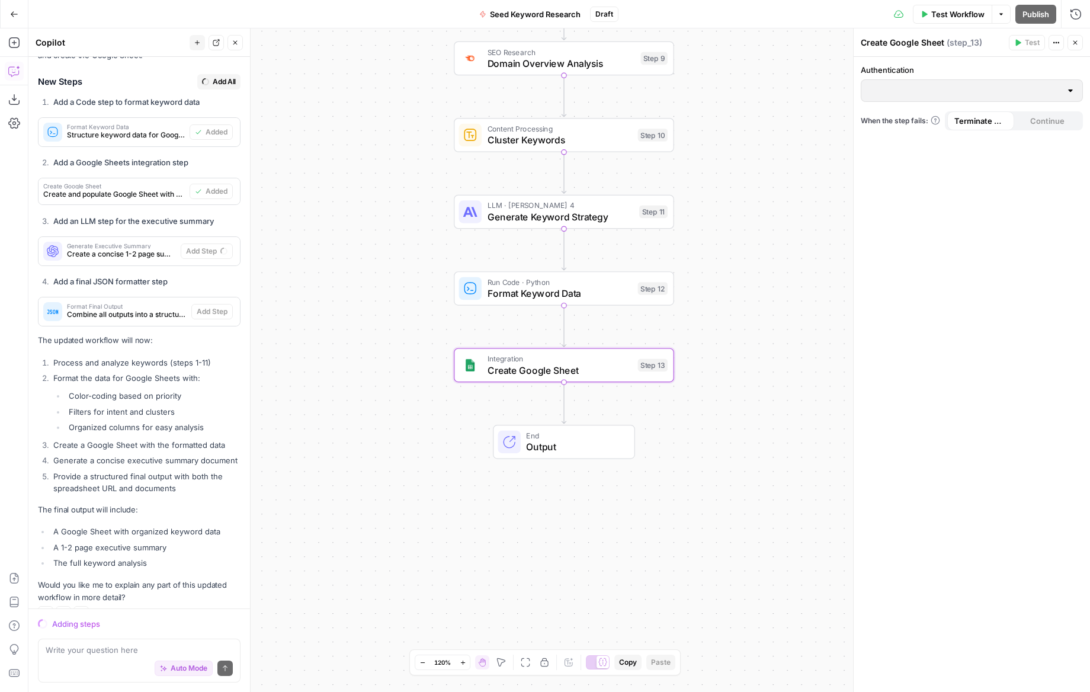
click at [1034, 98] on div at bounding box center [972, 90] width 222 height 23
click at [545, 373] on span "Create Google Sheet" at bounding box center [560, 370] width 145 height 14
click at [542, 447] on span "Output" at bounding box center [574, 447] width 97 height 14
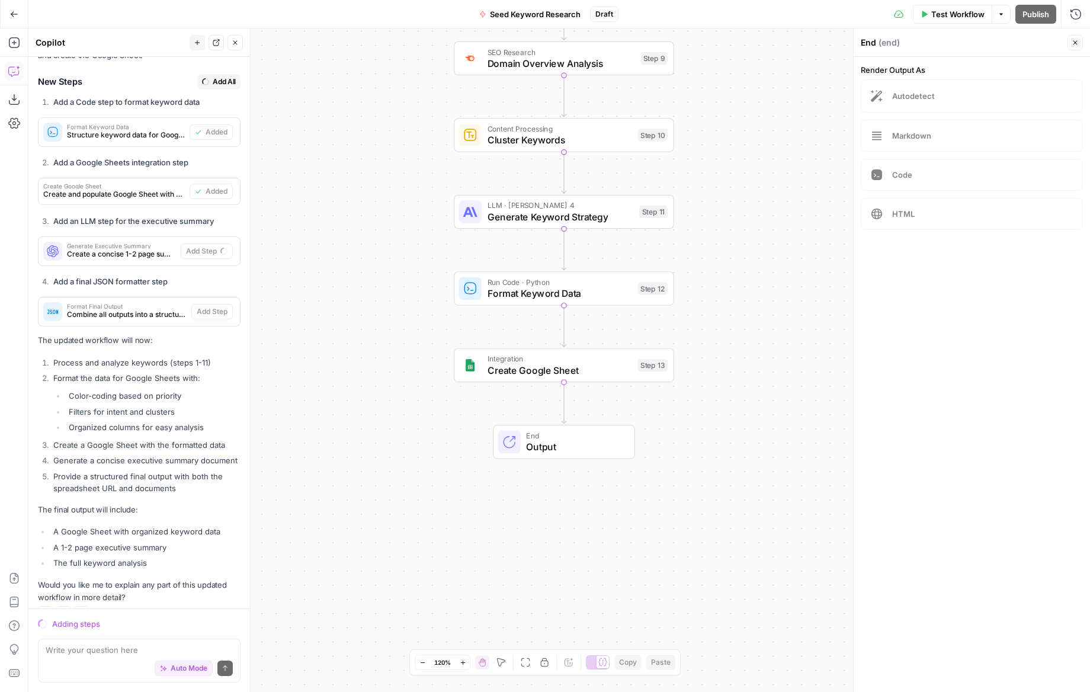
click at [595, 364] on span "Create Google Sheet" at bounding box center [560, 370] width 145 height 14
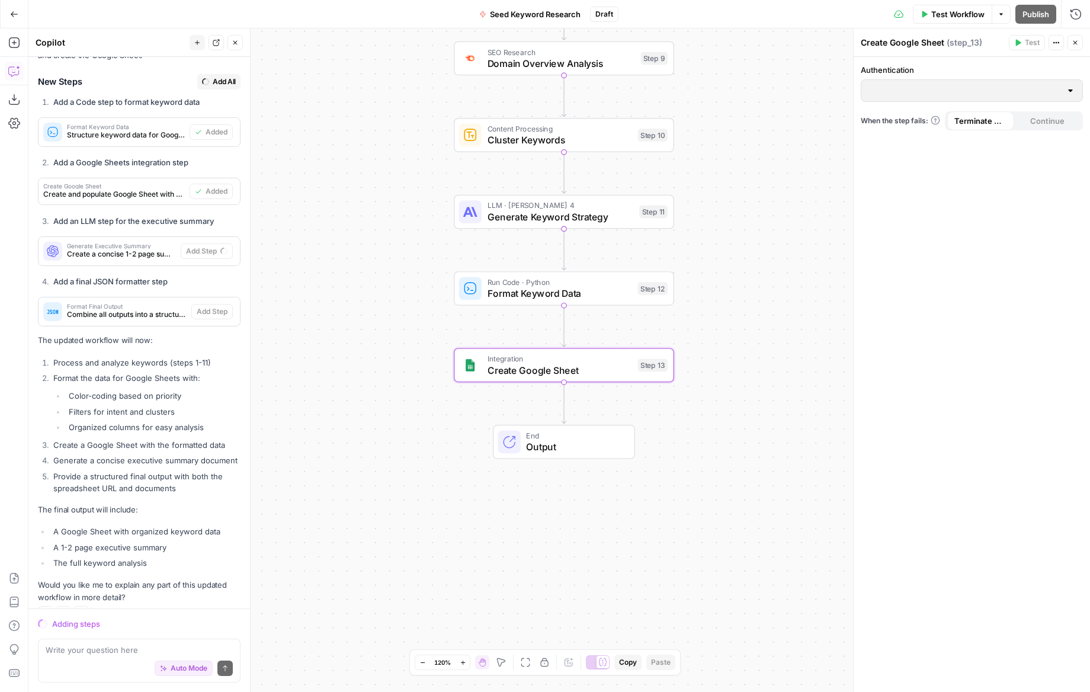
click at [1073, 89] on div at bounding box center [1070, 91] width 9 height 12
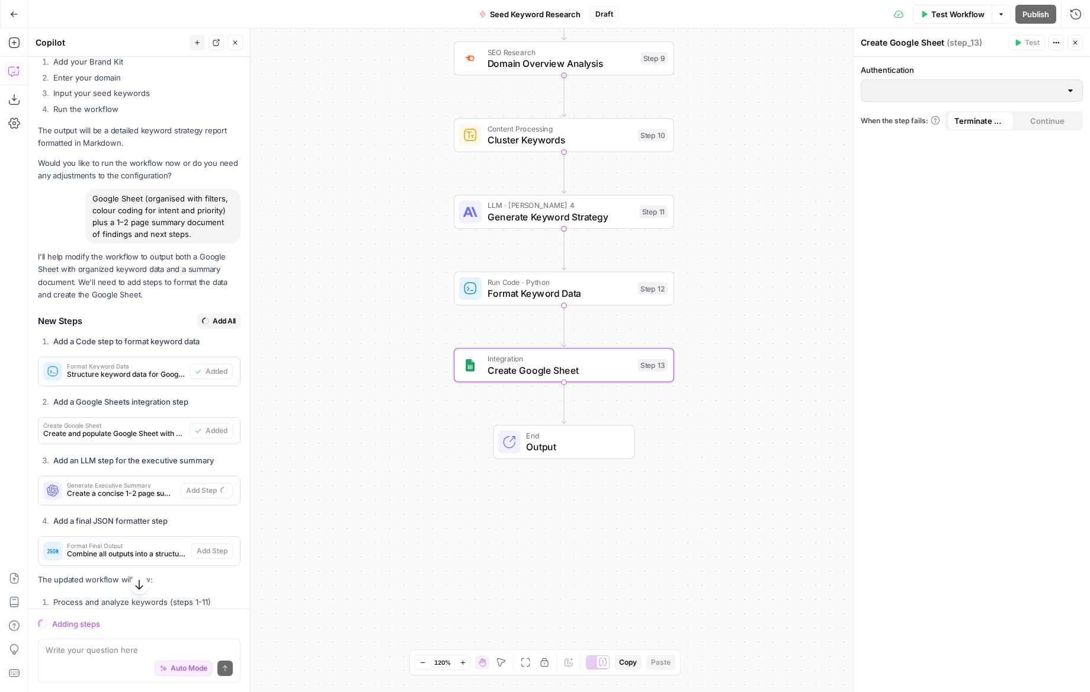
scroll to position [3671, 0]
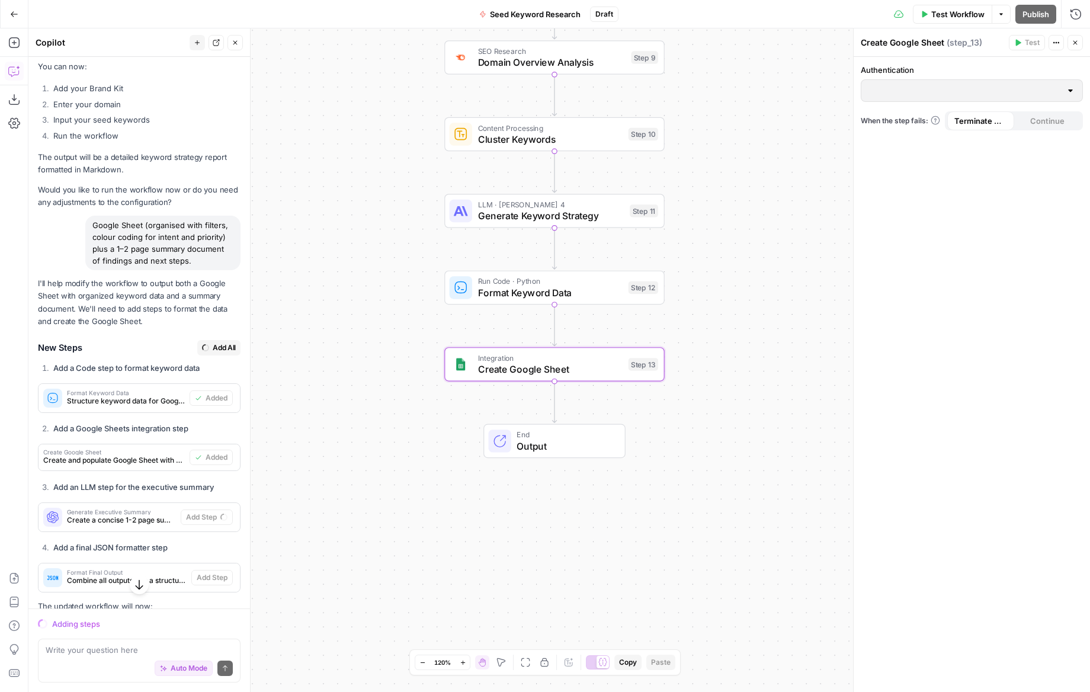
click at [507, 228] on div "Workflow Set Inputs Inputs Run Code · Python Process Seed Keywords Step 7 Power…" at bounding box center [559, 360] width 1062 height 664
click at [515, 214] on span "Generate Keyword Strategy" at bounding box center [552, 216] width 146 height 14
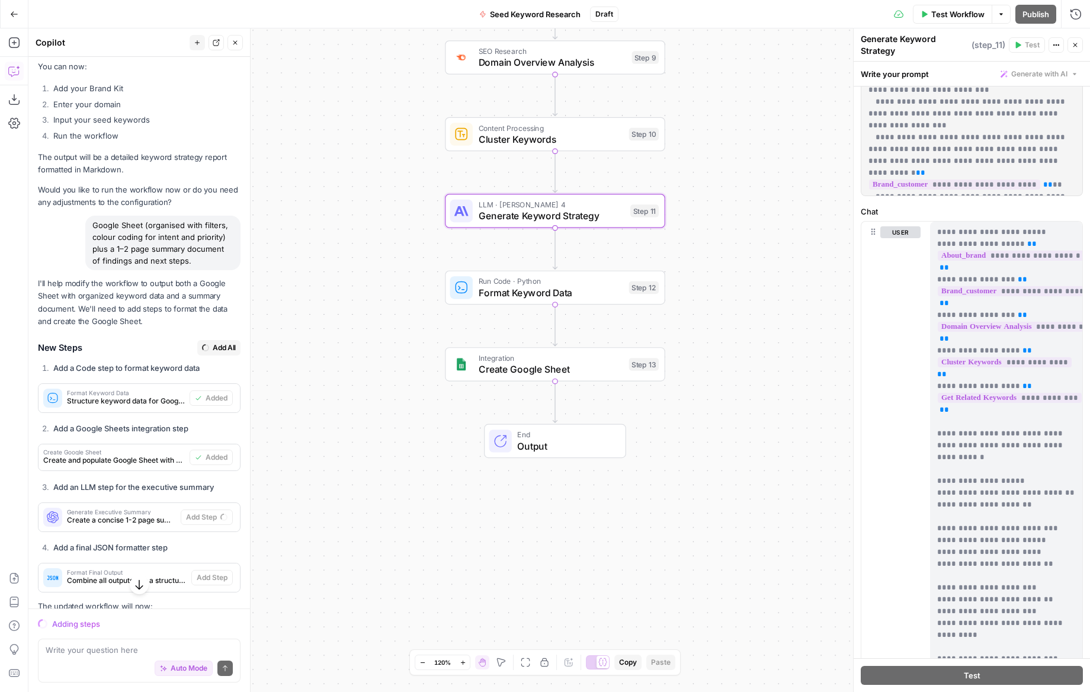
scroll to position [427, 0]
click at [575, 284] on span "Run Code · Python" at bounding box center [551, 281] width 145 height 11
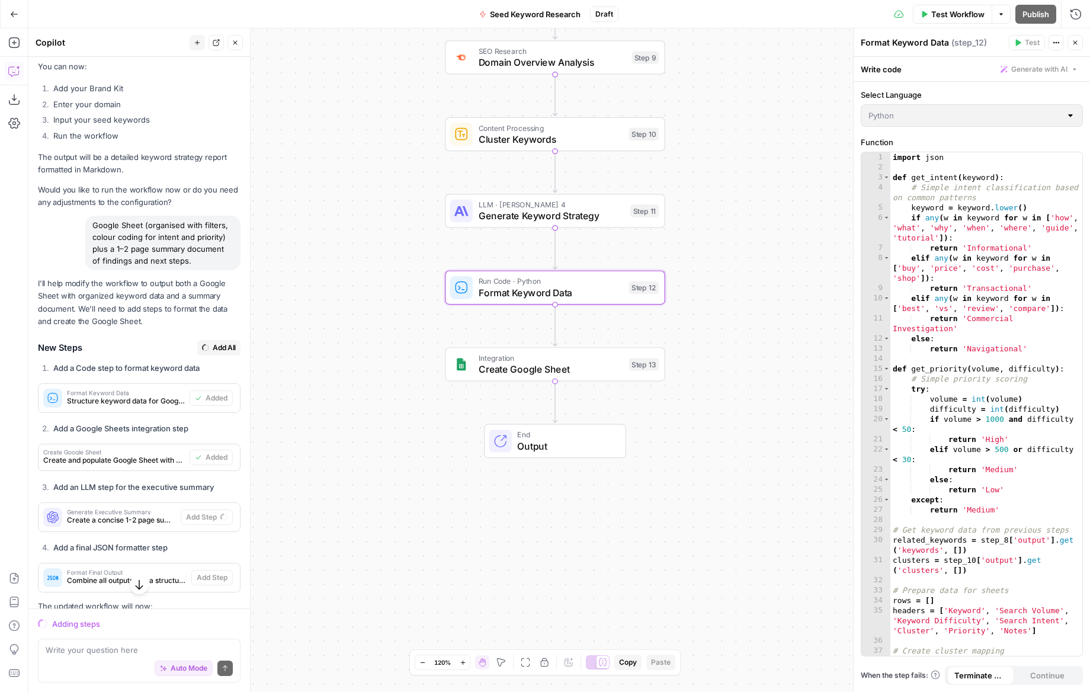
click at [773, 256] on div "Workflow Set Inputs Inputs Run Code · Python Process Seed Keywords Step 7 Power…" at bounding box center [559, 360] width 1062 height 664
click at [1075, 44] on icon "button" at bounding box center [1075, 42] width 7 height 7
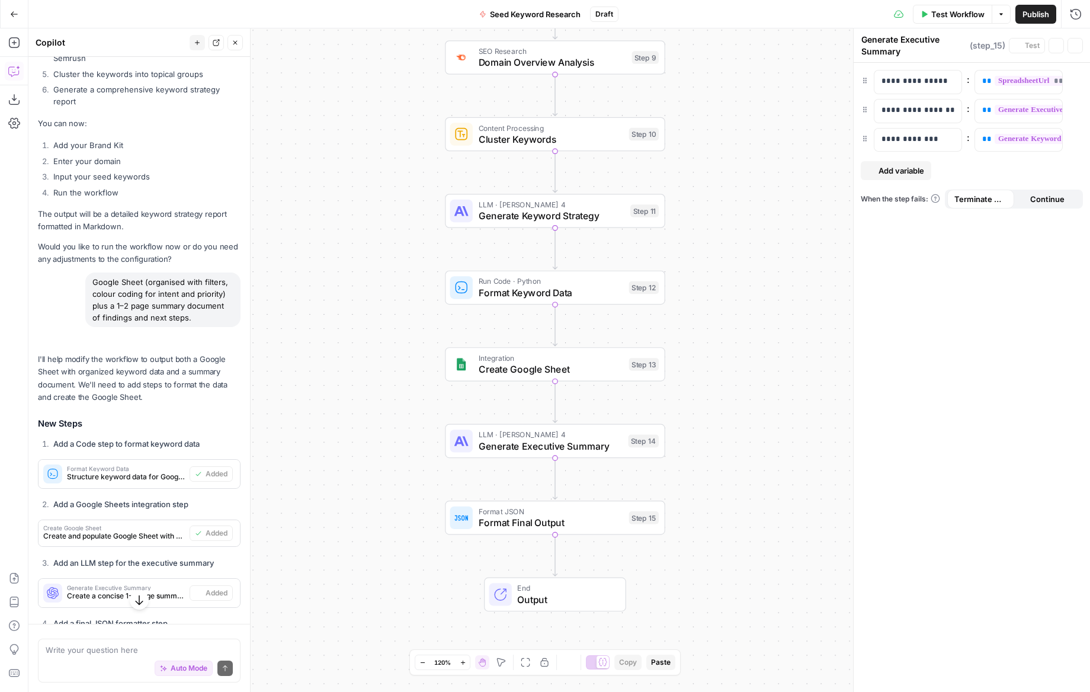
type textarea "Format Final Output"
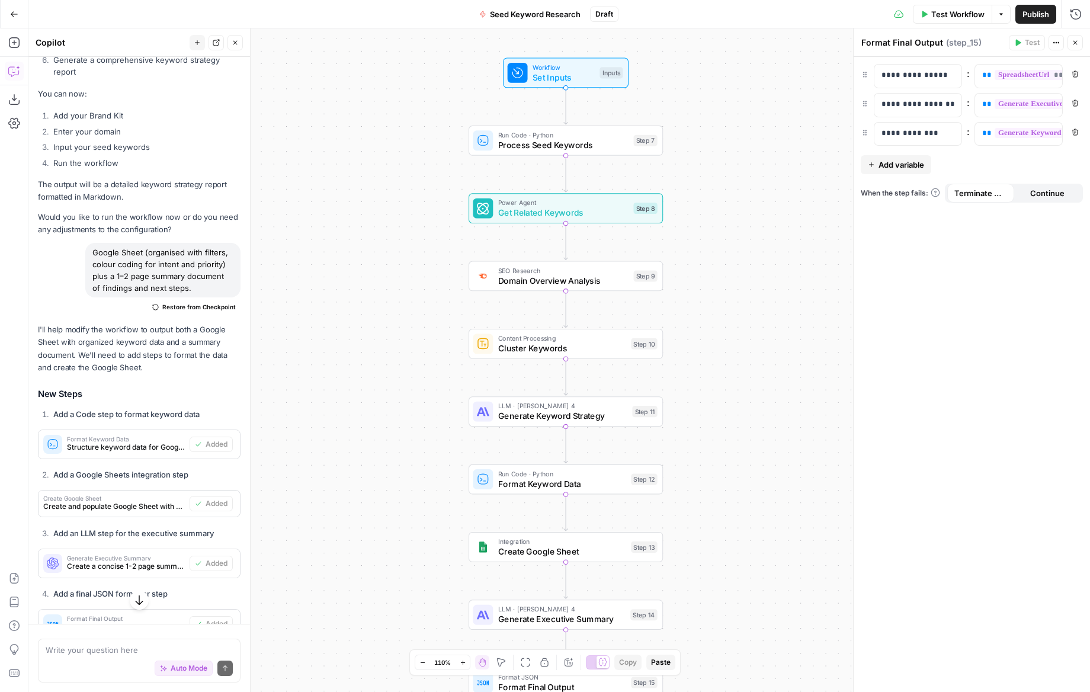
scroll to position [3998, 0]
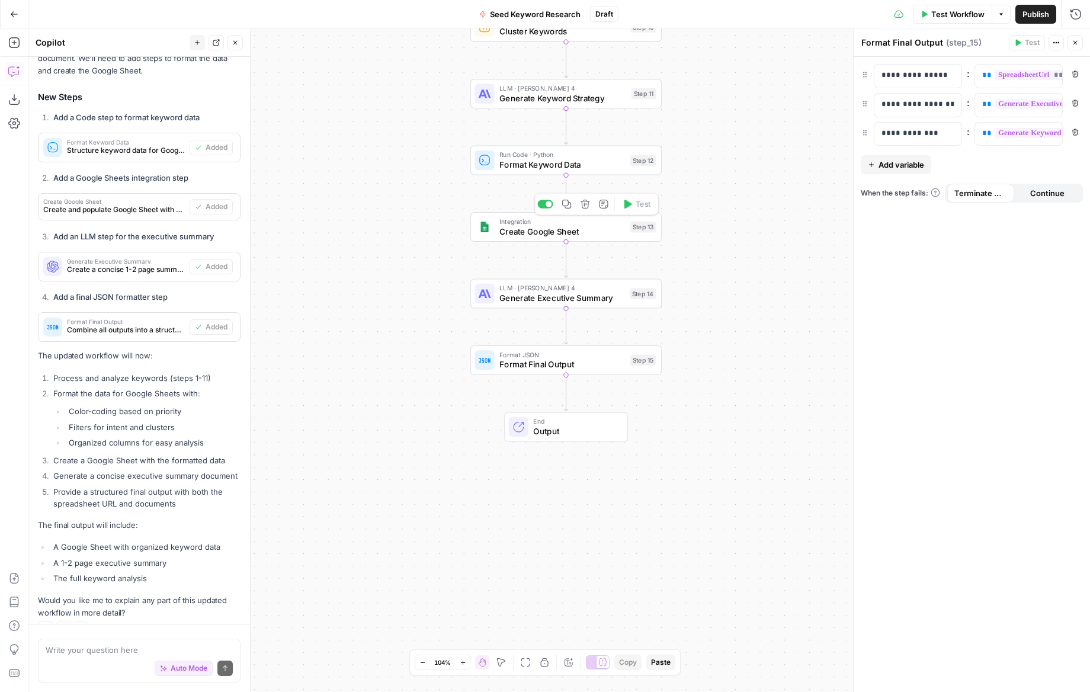
click at [563, 234] on span "Create Google Sheet" at bounding box center [562, 231] width 126 height 12
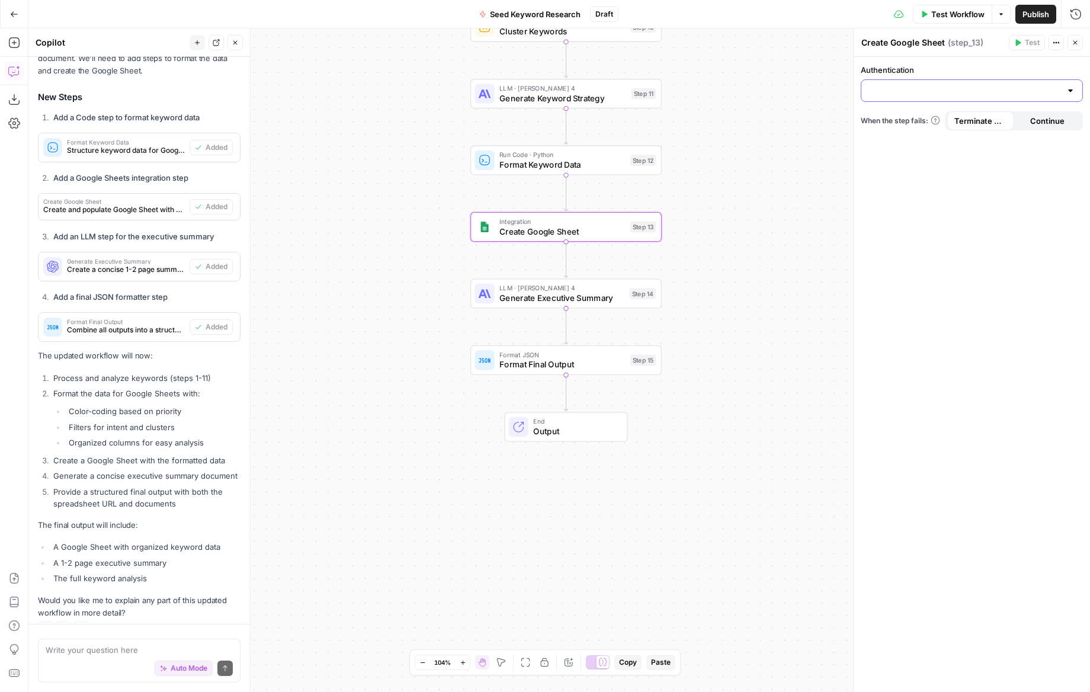
click at [1048, 90] on input "Authentication" at bounding box center [965, 91] width 193 height 12
click at [923, 120] on span "Google Sheets 1" at bounding box center [969, 120] width 197 height 12
type input "Google Sheets 1"
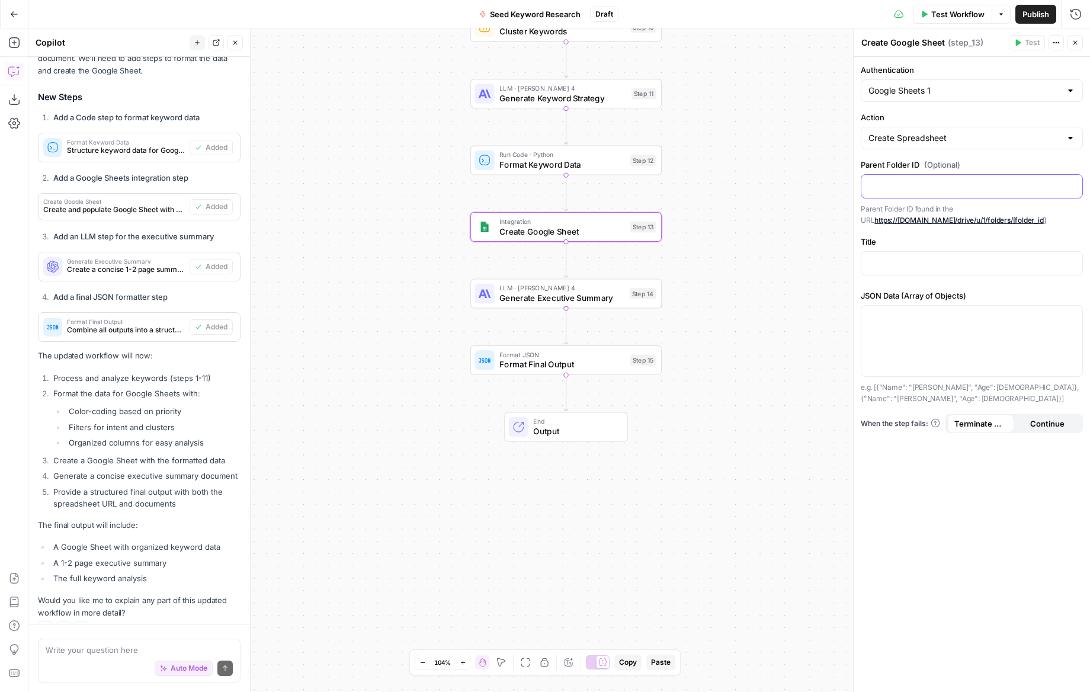
click at [901, 186] on p at bounding box center [972, 186] width 207 height 12
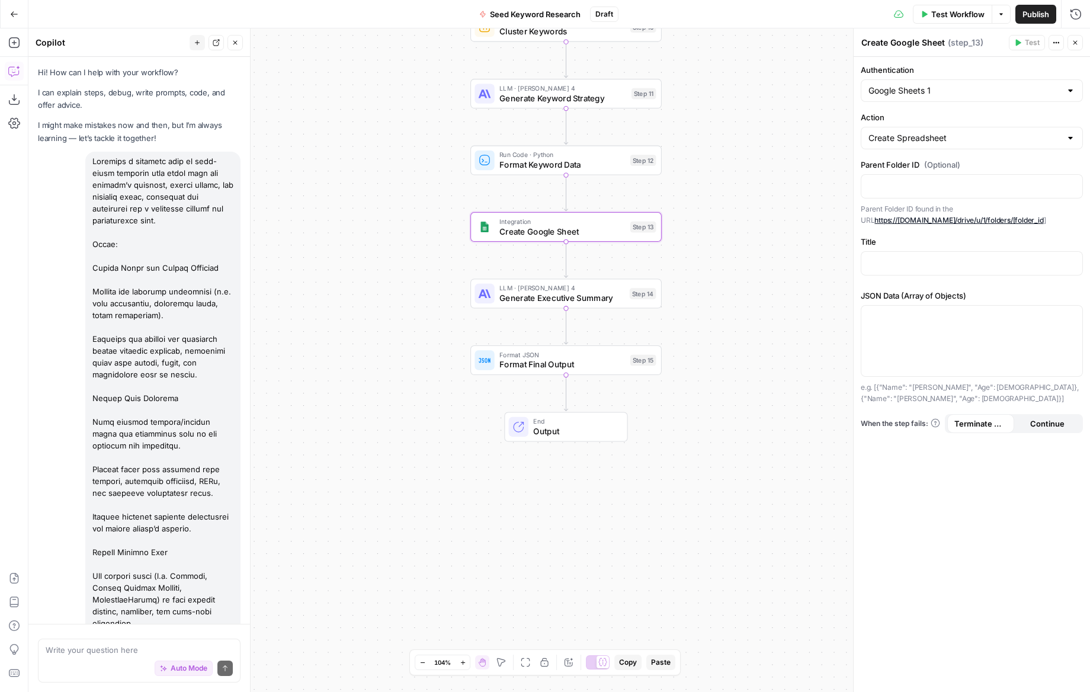
scroll to position [3998, 0]
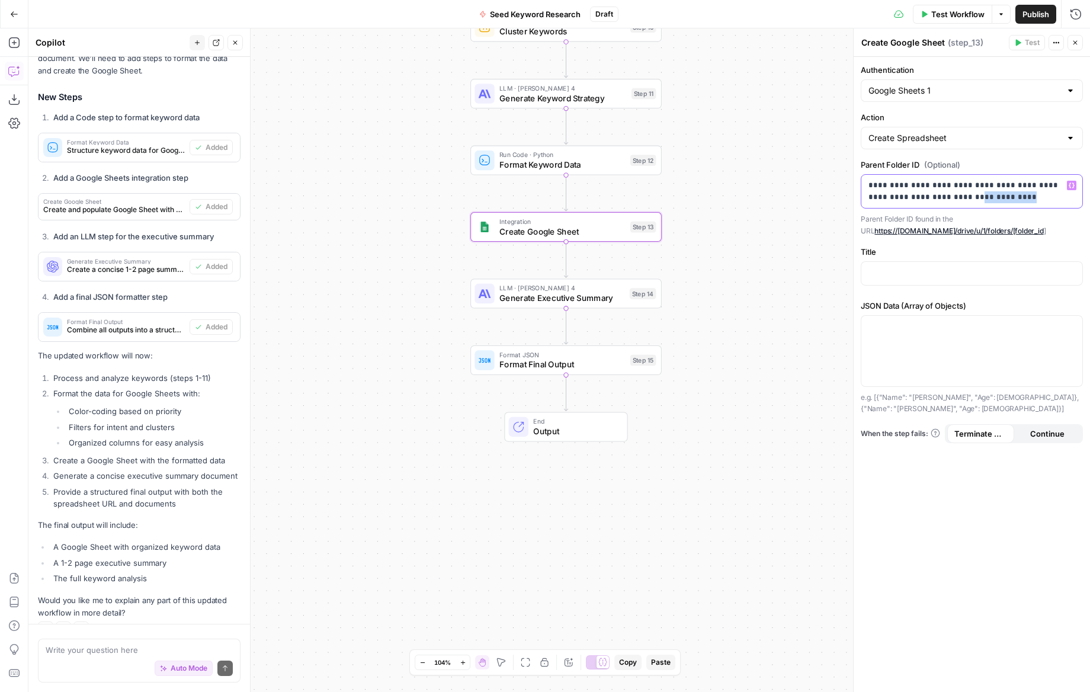
drag, startPoint x: 973, startPoint y: 200, endPoint x: 947, endPoint y: 200, distance: 25.5
click at [947, 200] on p "**********" at bounding box center [972, 192] width 207 height 24
drag, startPoint x: 1010, startPoint y: 187, endPoint x: 850, endPoint y: 188, distance: 159.4
click at [853, 188] on div "**********" at bounding box center [971, 360] width 237 height 664
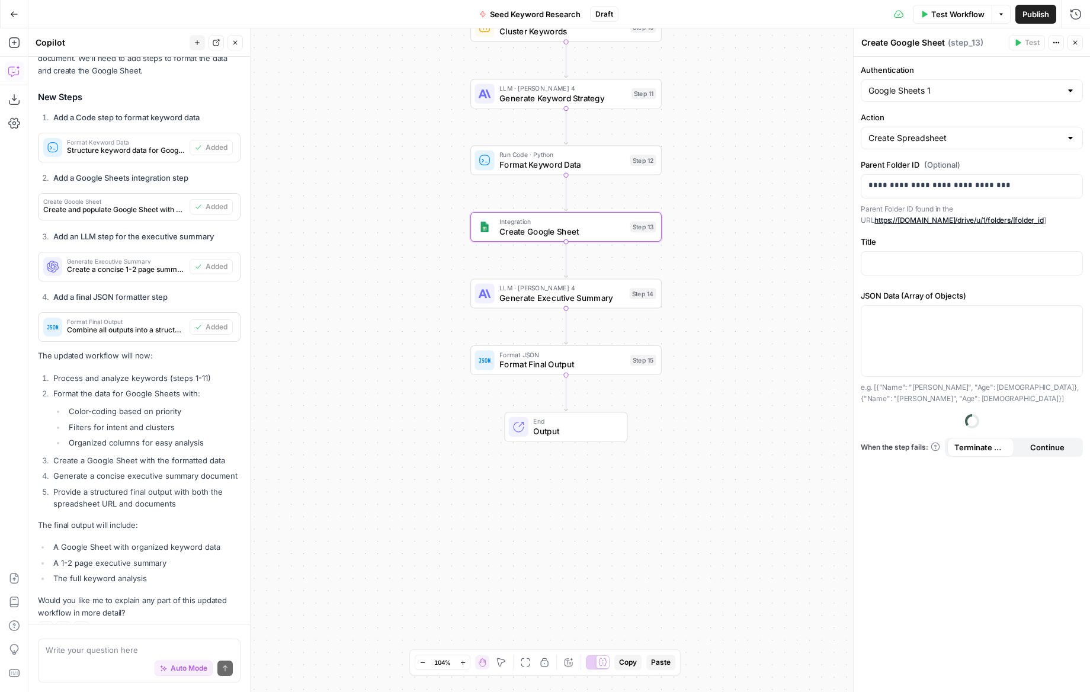
drag, startPoint x: 908, startPoint y: 251, endPoint x: 910, endPoint y: 257, distance: 6.2
click at [908, 251] on div "“/” to reference Variables Menu" at bounding box center [972, 263] width 222 height 24
click at [913, 258] on p at bounding box center [972, 263] width 207 height 12
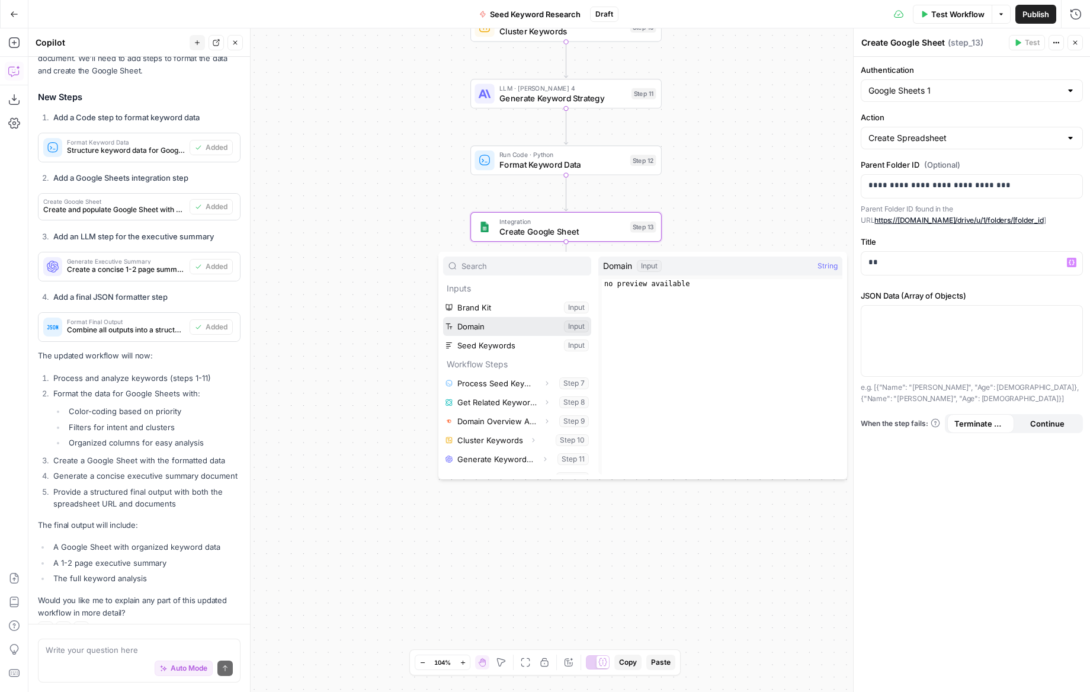
click at [481, 328] on button "Select variable Domain" at bounding box center [517, 326] width 148 height 19
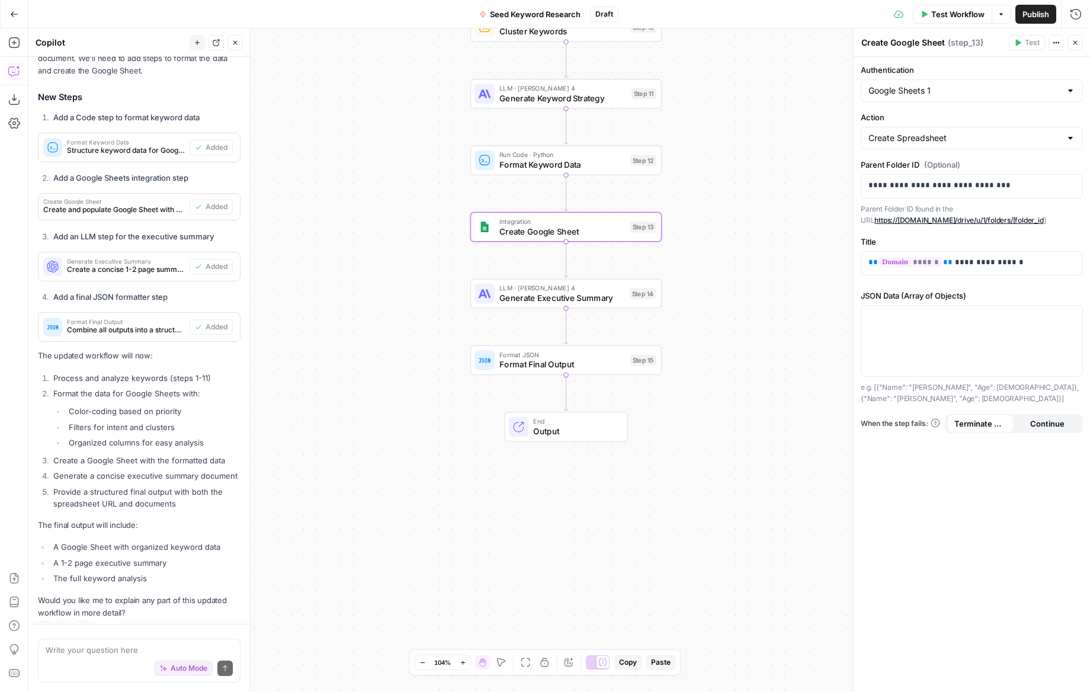
click at [936, 457] on div "**********" at bounding box center [972, 374] width 236 height 635
click at [1059, 44] on icon "button" at bounding box center [1056, 42] width 7 height 7
click at [1072, 41] on icon "button" at bounding box center [1075, 42] width 7 height 7
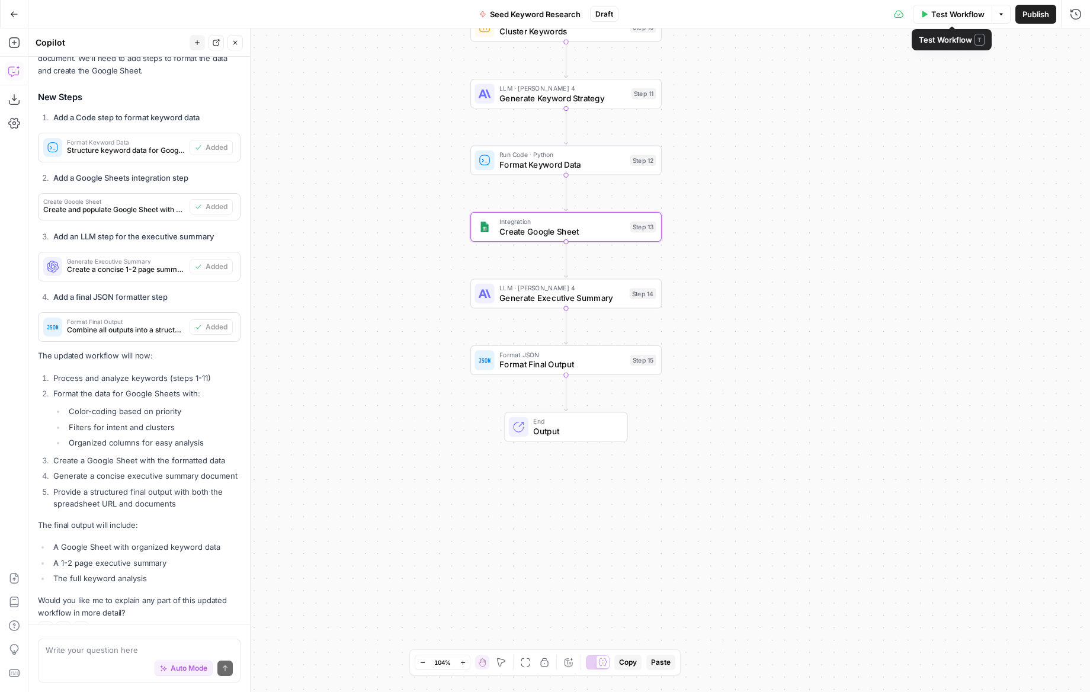
click at [952, 20] on button "Test Workflow" at bounding box center [952, 14] width 79 height 19
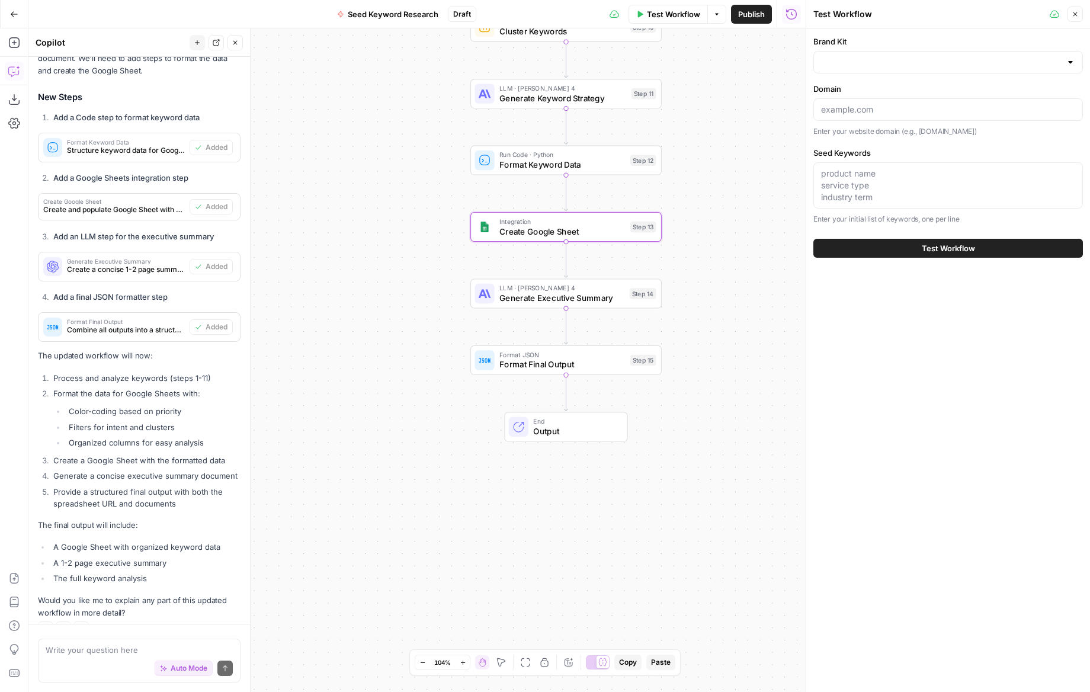
click at [873, 52] on div at bounding box center [949, 62] width 270 height 23
click at [846, 123] on span "FireAngel" at bounding box center [946, 119] width 245 height 12
type input "FireAngel"
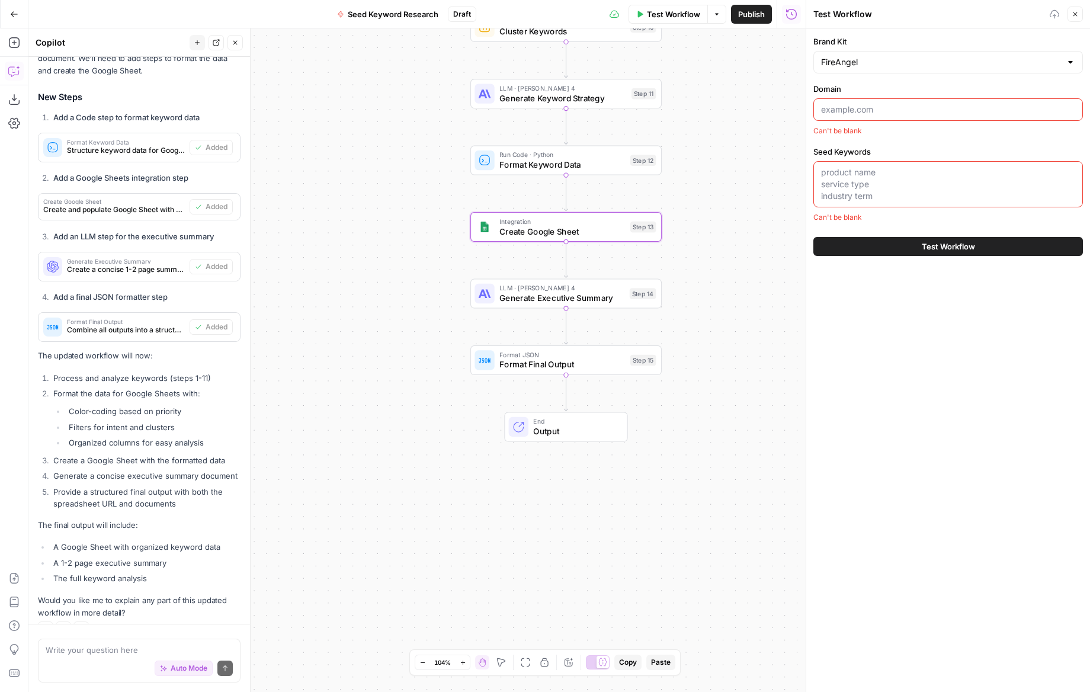
click at [882, 106] on input "Domain" at bounding box center [948, 110] width 254 height 12
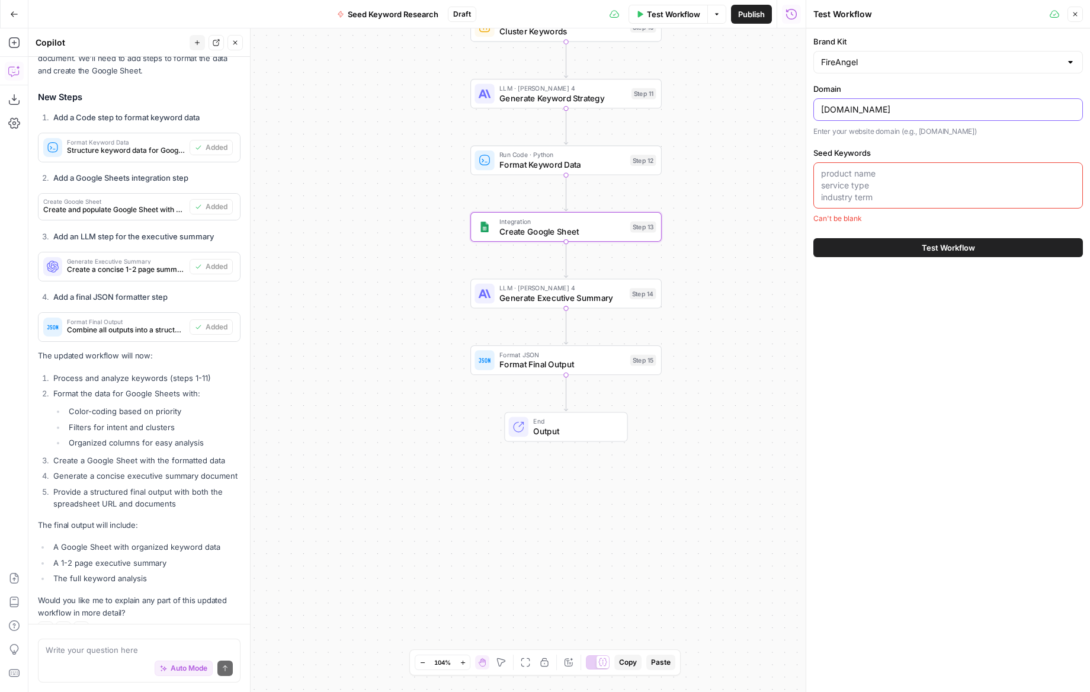
type input "fireangel.co.uk"
click at [880, 185] on textarea "Seed Keywords" at bounding box center [948, 186] width 254 height 36
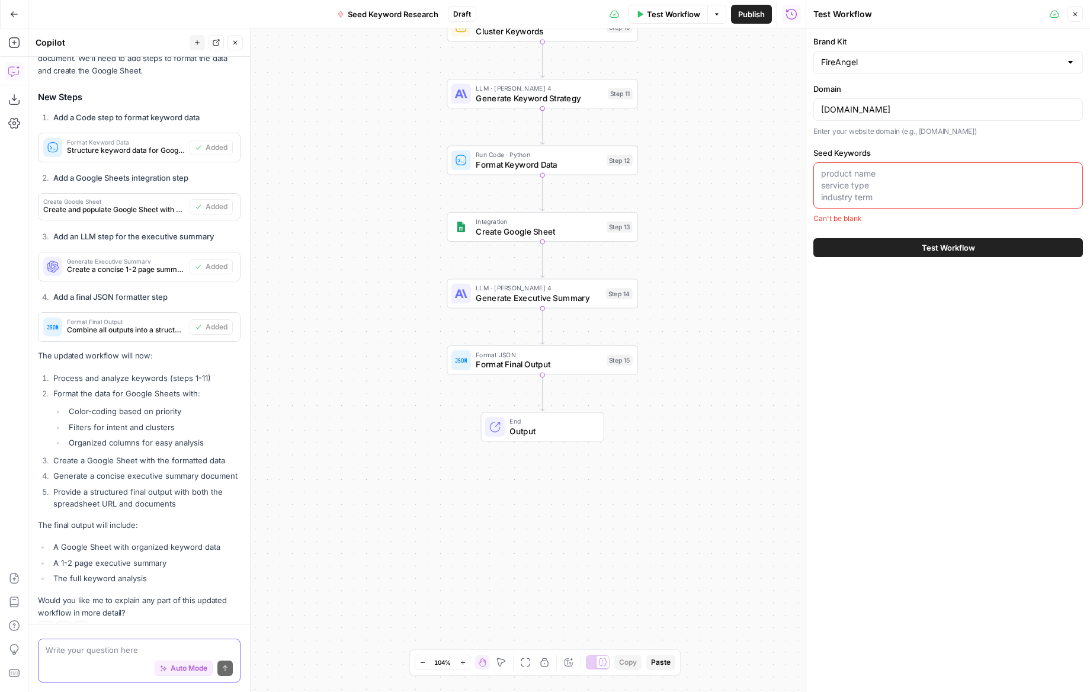
click at [94, 644] on textarea at bounding box center [139, 650] width 187 height 12
type textarea "i"
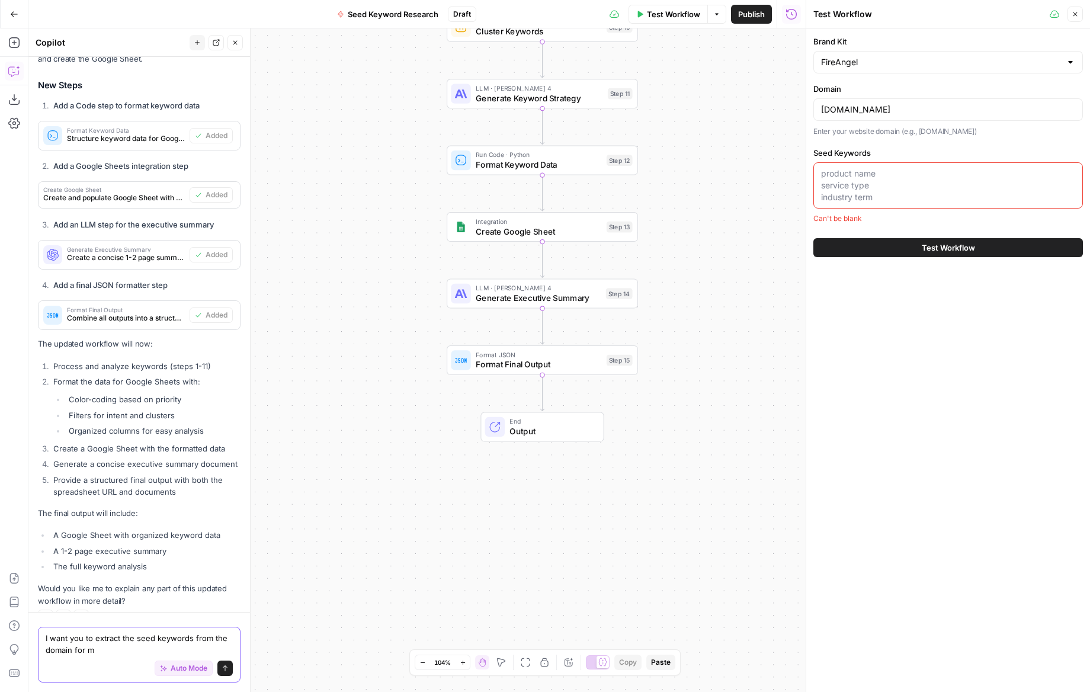
type textarea "I want you to extract the seed keywords from the domain for me"
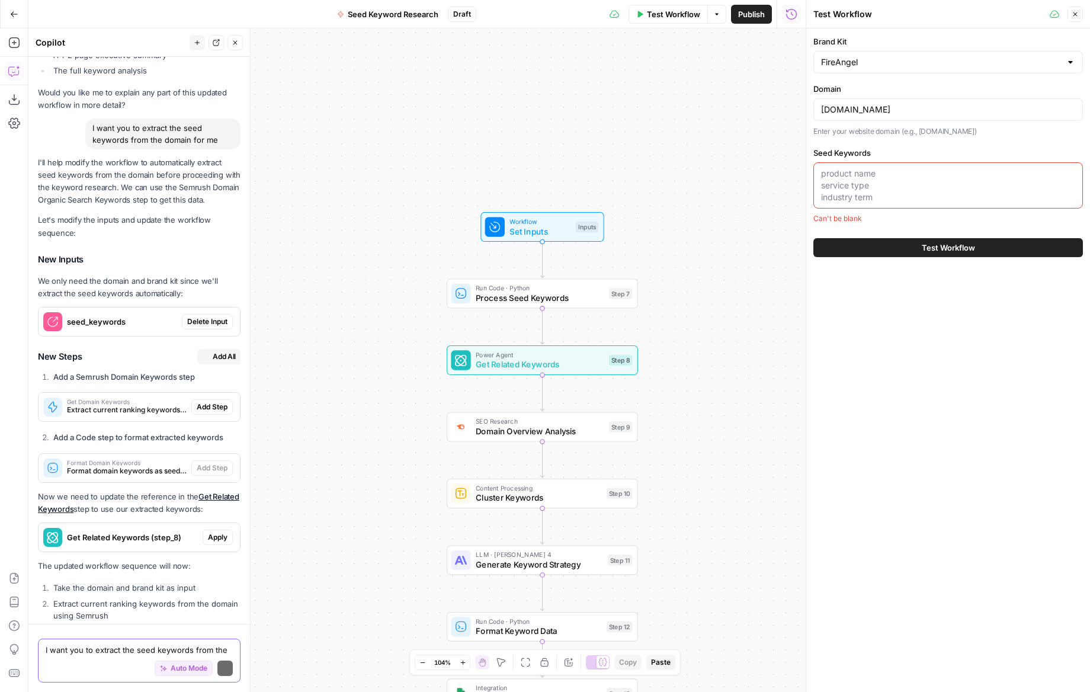
scroll to position [4631, 0]
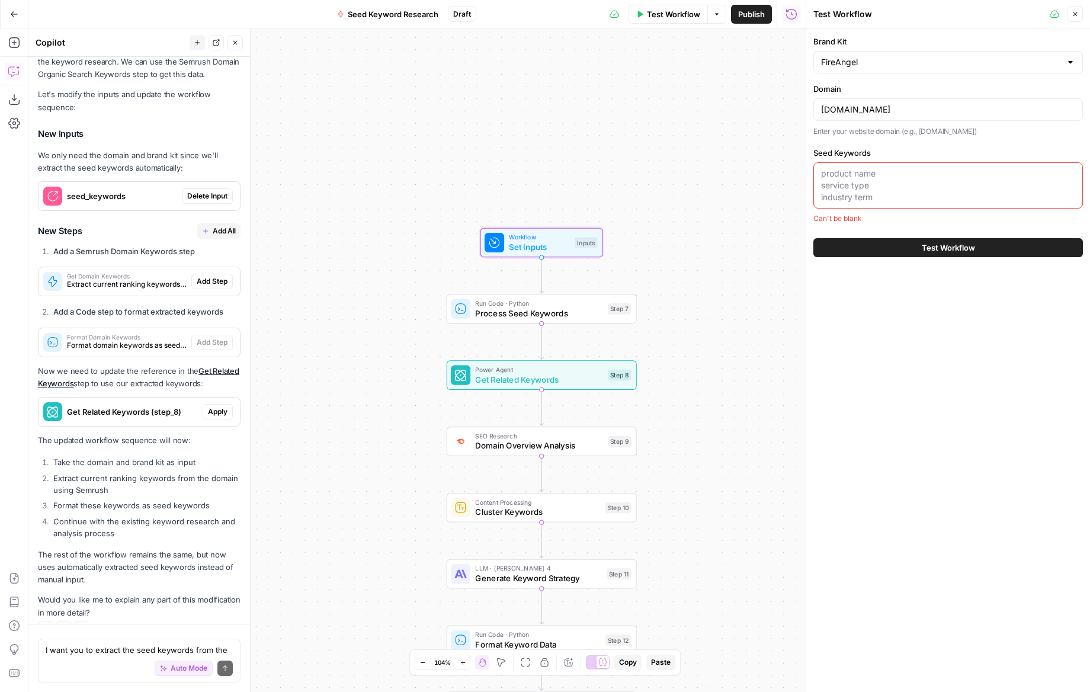
click at [209, 191] on span "Delete Input" at bounding box center [207, 196] width 40 height 11
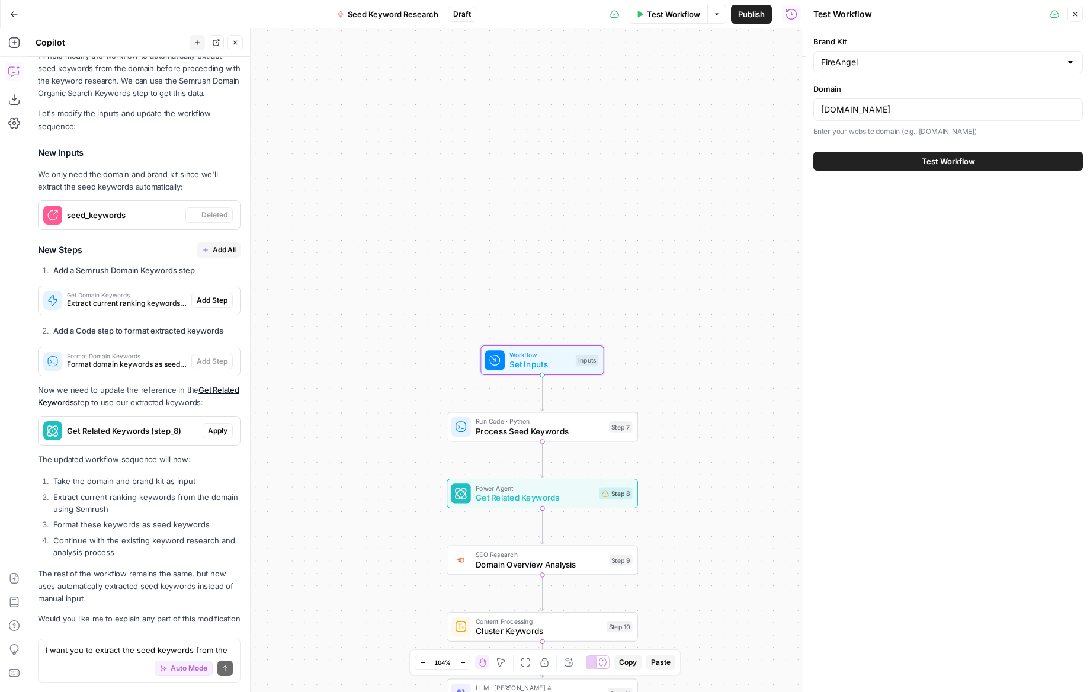
scroll to position [4650, 0]
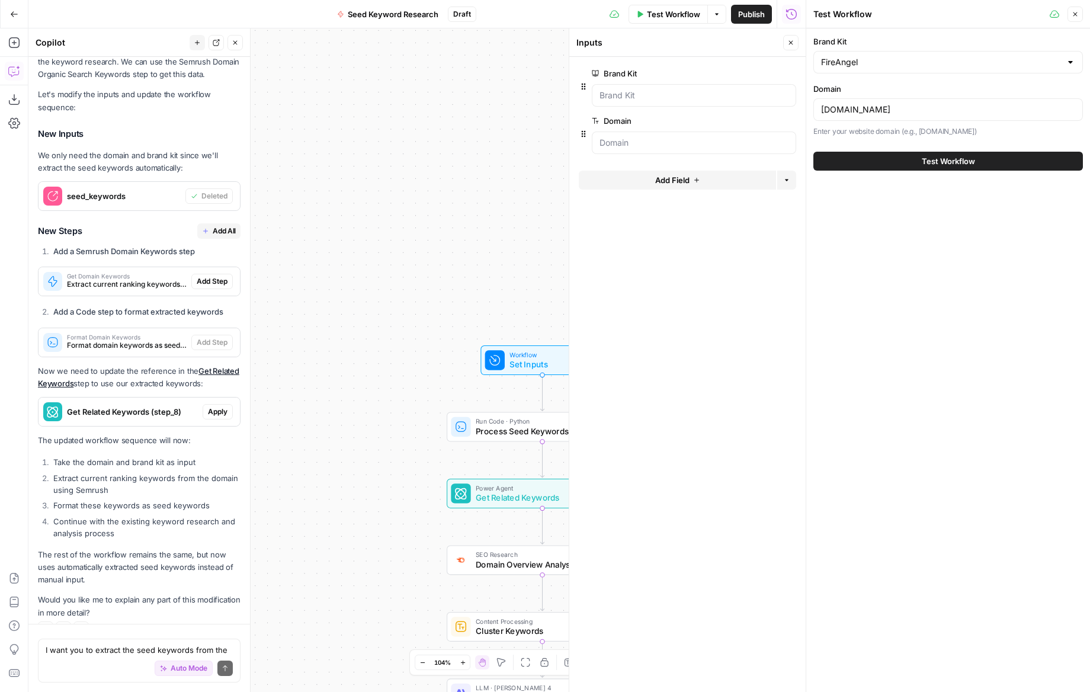
click at [215, 226] on span "Add All" at bounding box center [224, 231] width 23 height 11
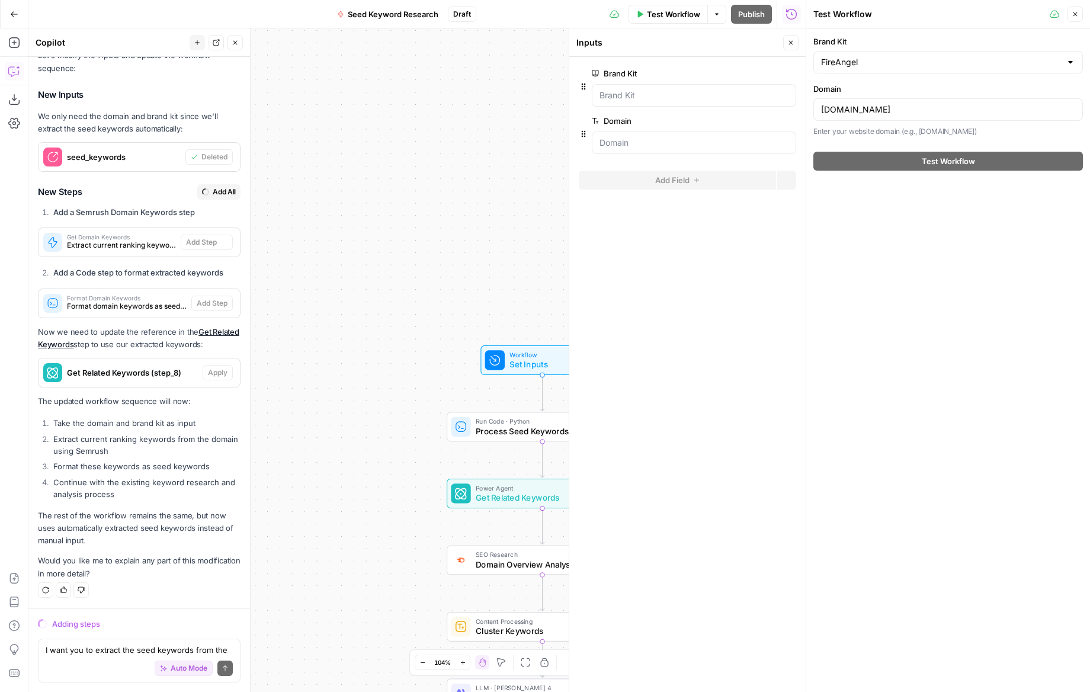
scroll to position [4571, 0]
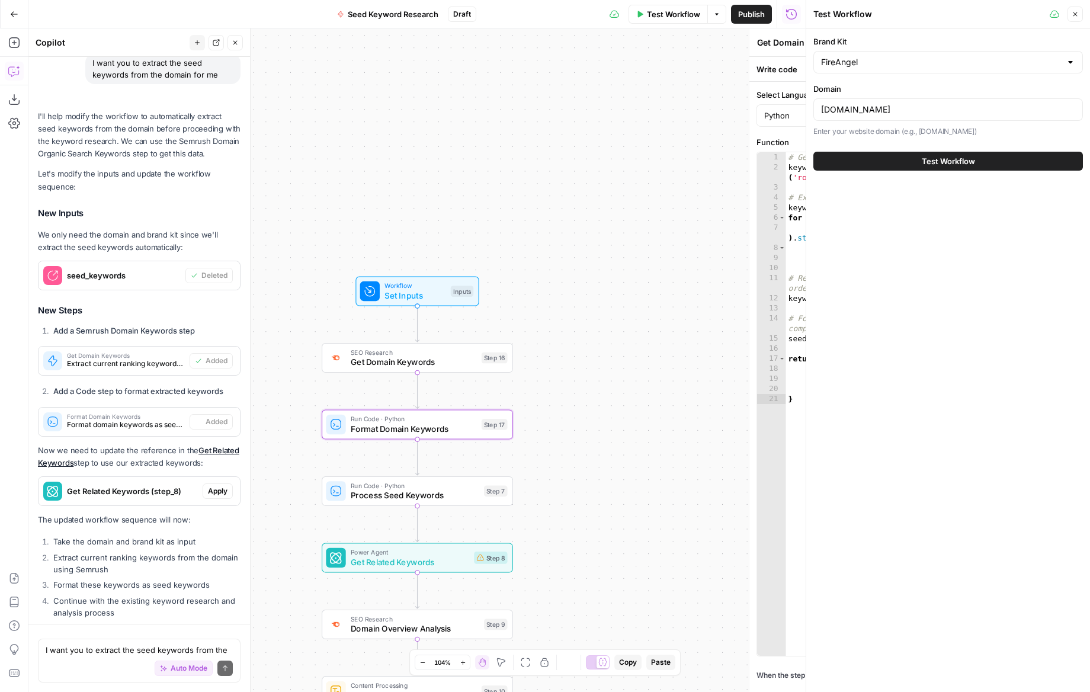
type textarea "Format Domain Keywords"
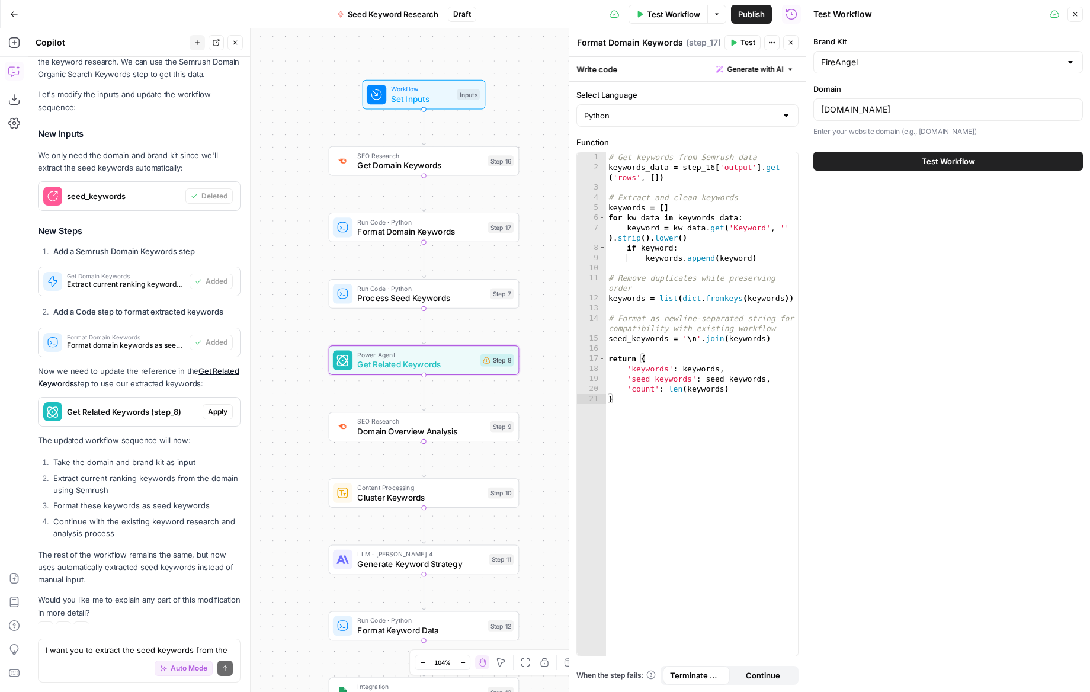
click at [214, 406] on span "Apply" at bounding box center [218, 411] width 20 height 11
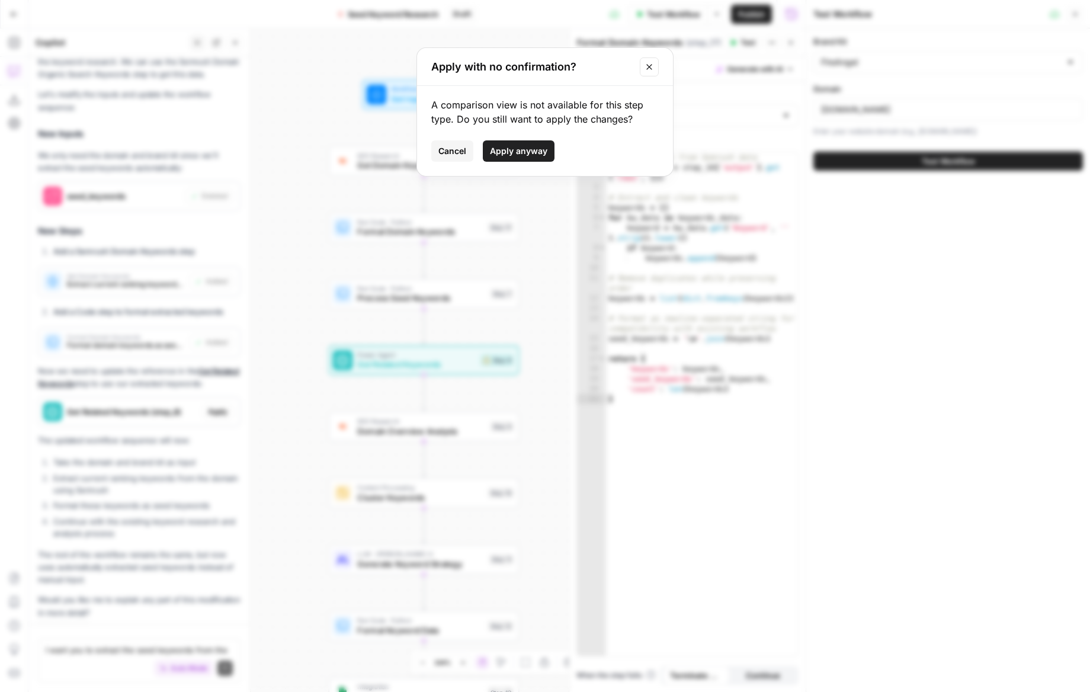
click at [539, 149] on span "Apply anyway" at bounding box center [518, 151] width 57 height 12
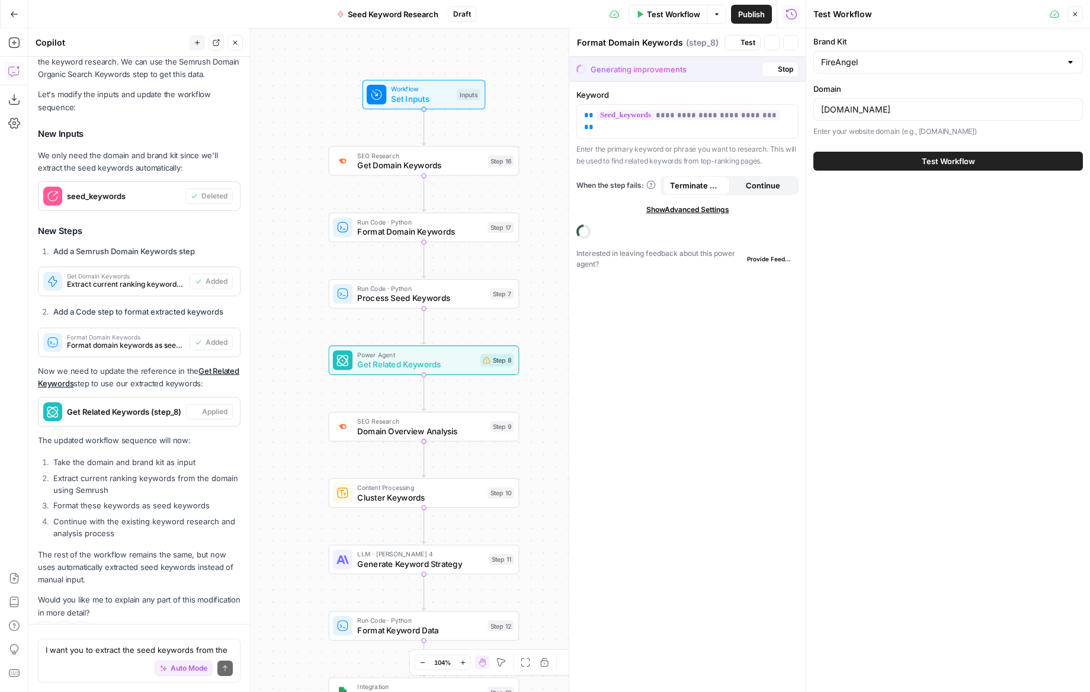
type textarea "Get Related Keywords"
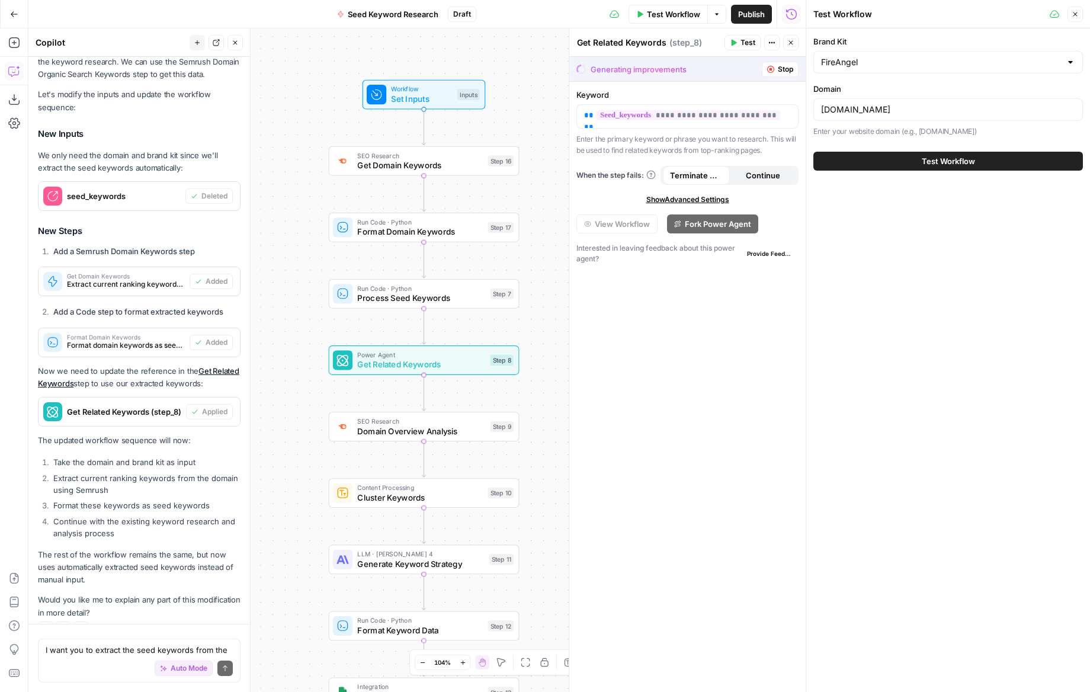
click at [417, 166] on span "Get Domain Keywords" at bounding box center [420, 165] width 126 height 12
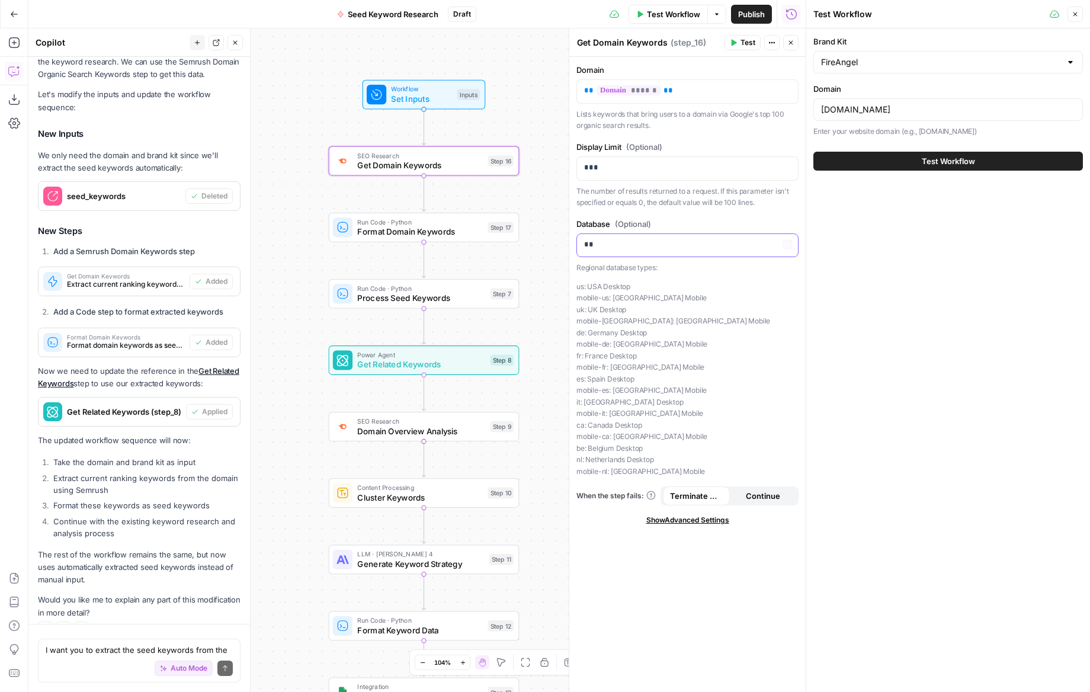
drag, startPoint x: 608, startPoint y: 235, endPoint x: 595, endPoint y: 251, distance: 20.6
click at [607, 235] on div "**" at bounding box center [687, 245] width 221 height 23
click at [659, 201] on p "The number of results returned to a request. If this parameter isn't specified …" at bounding box center [688, 196] width 222 height 23
click at [544, 338] on div "Workflow Set Inputs Inputs SEO Research Get Domain Keywords Step 16 Run Code · …" at bounding box center [416, 360] width 777 height 664
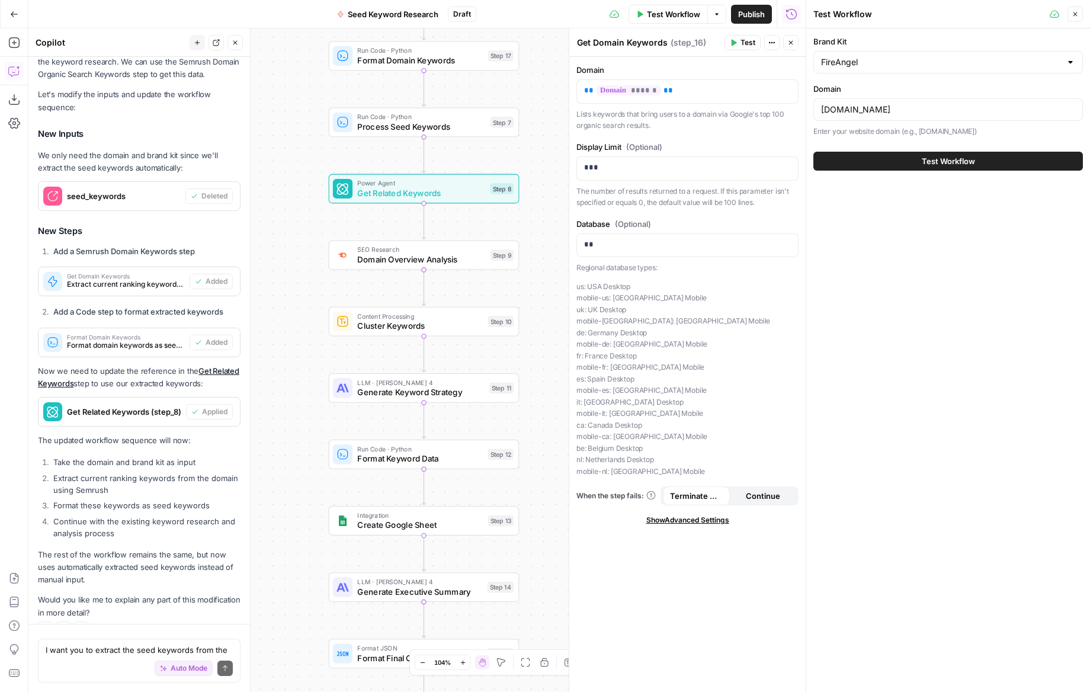
click at [968, 166] on span "Test Workflow" at bounding box center [948, 161] width 53 height 12
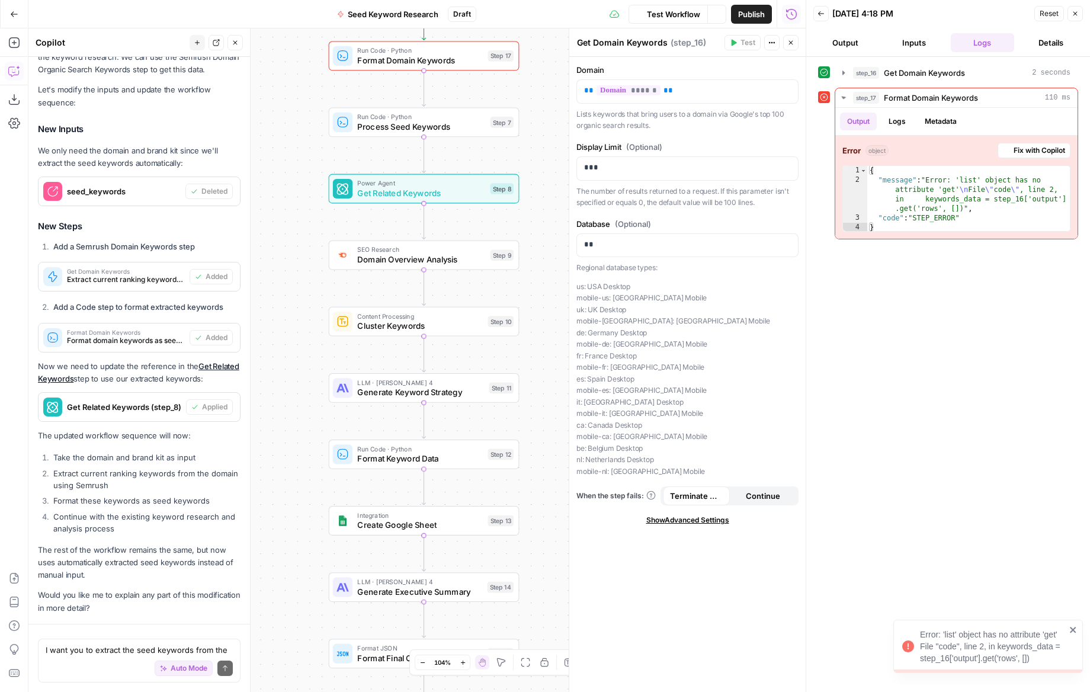
scroll to position [4650, 0]
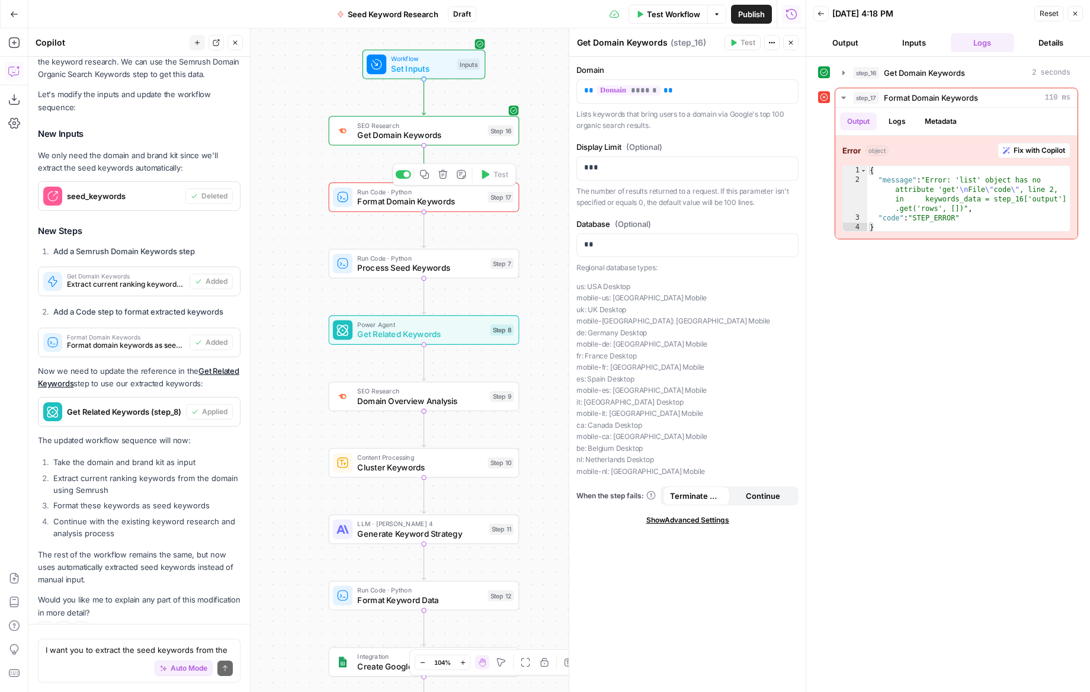
click at [384, 202] on span "Format Domain Keywords" at bounding box center [420, 202] width 126 height 12
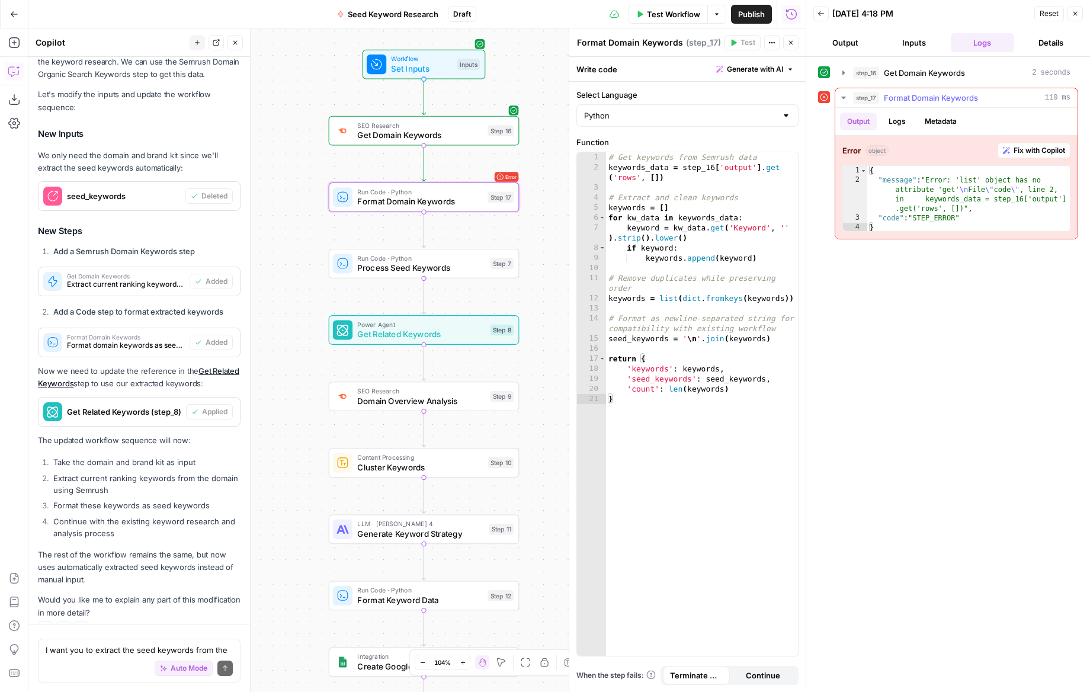
click at [1017, 147] on span "Fix with Copilot" at bounding box center [1040, 150] width 52 height 11
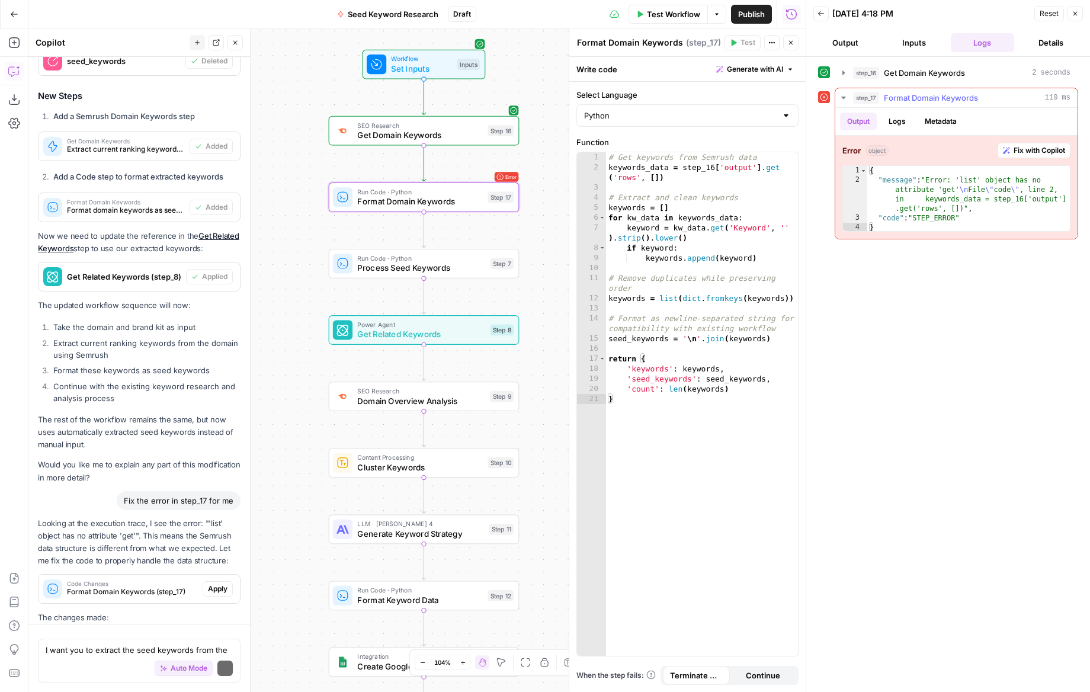
scroll to position [4930, 0]
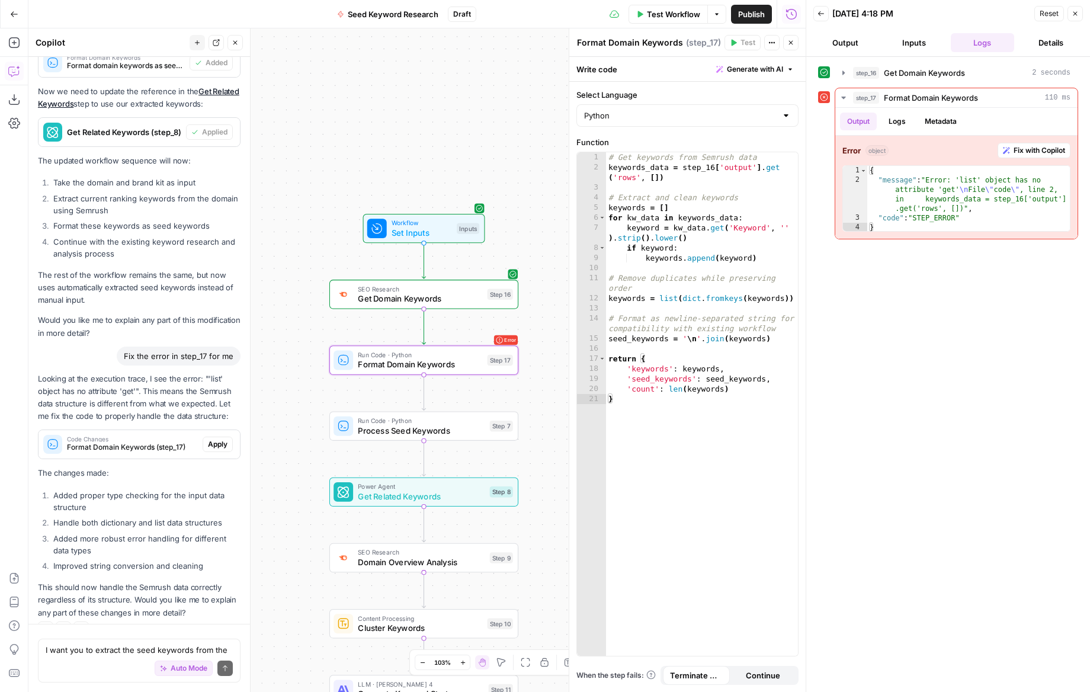
click at [221, 439] on span "Apply" at bounding box center [218, 444] width 20 height 11
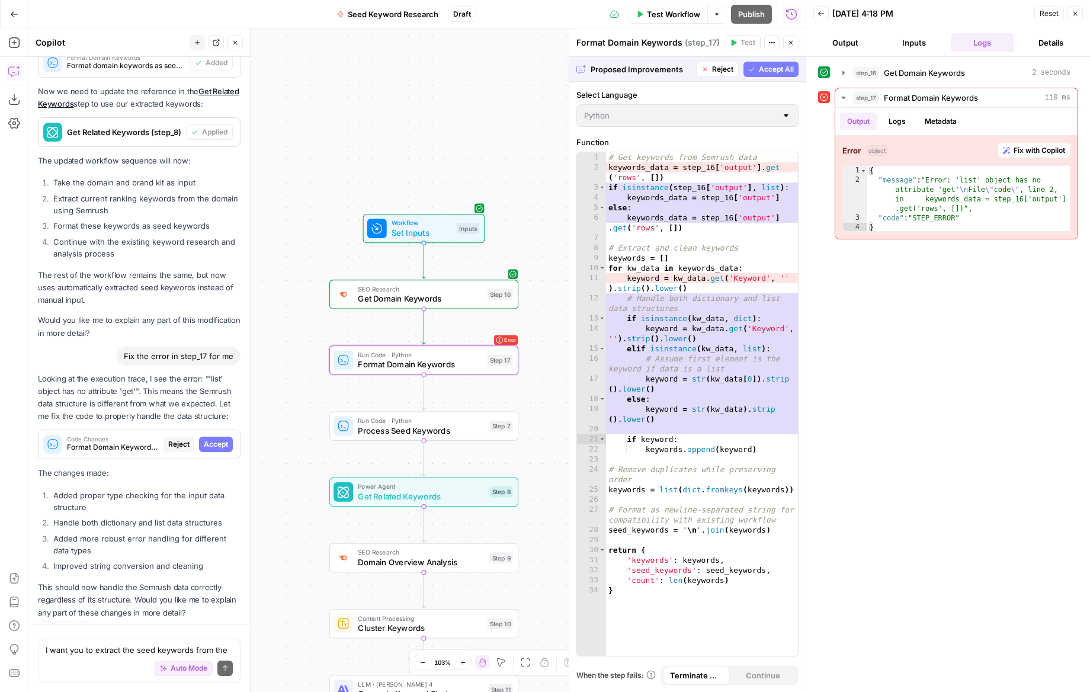
click at [225, 439] on span "Accept" at bounding box center [216, 444] width 24 height 11
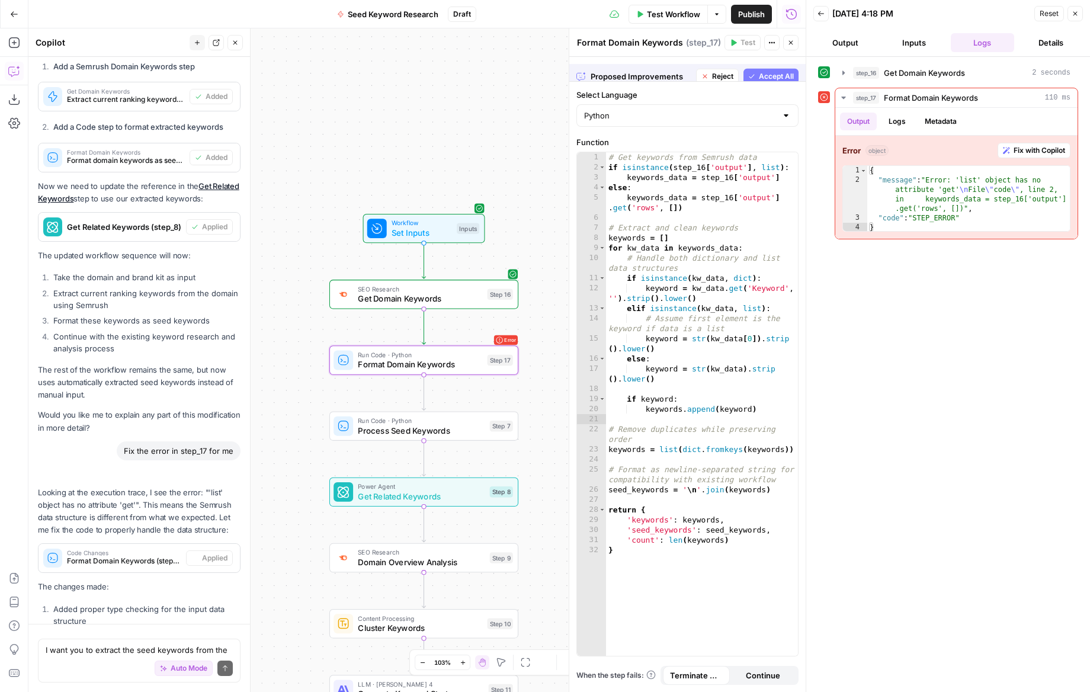
scroll to position [4949, 0]
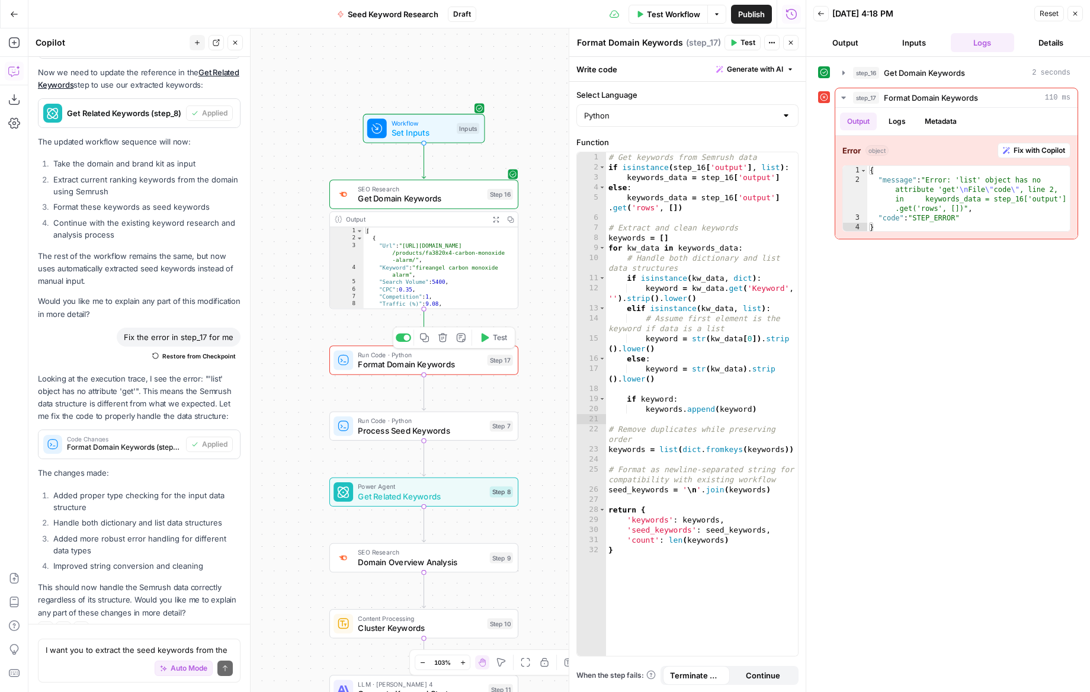
click at [496, 341] on span "Test" at bounding box center [500, 337] width 15 height 11
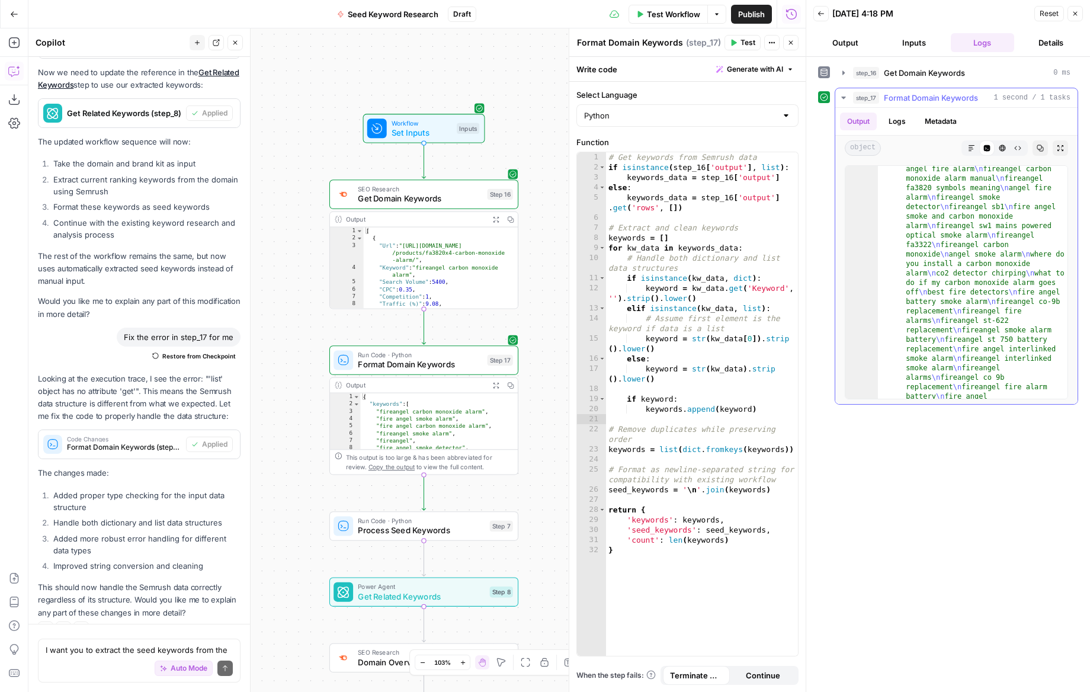
scroll to position [1692, 0]
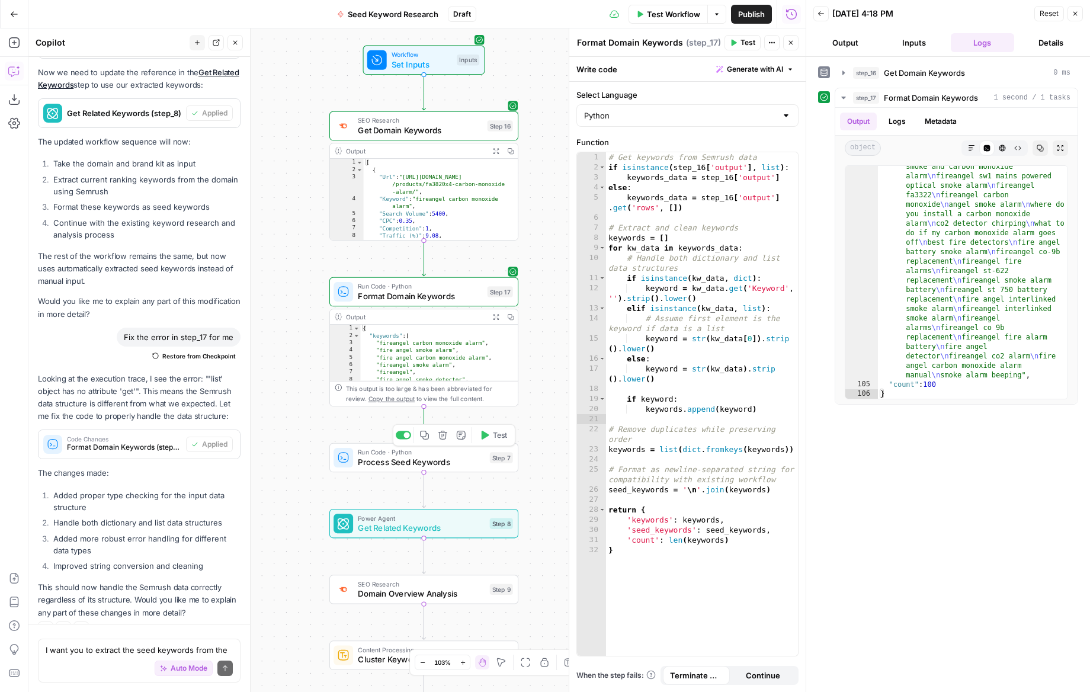
click at [495, 435] on span "Test" at bounding box center [500, 435] width 15 height 11
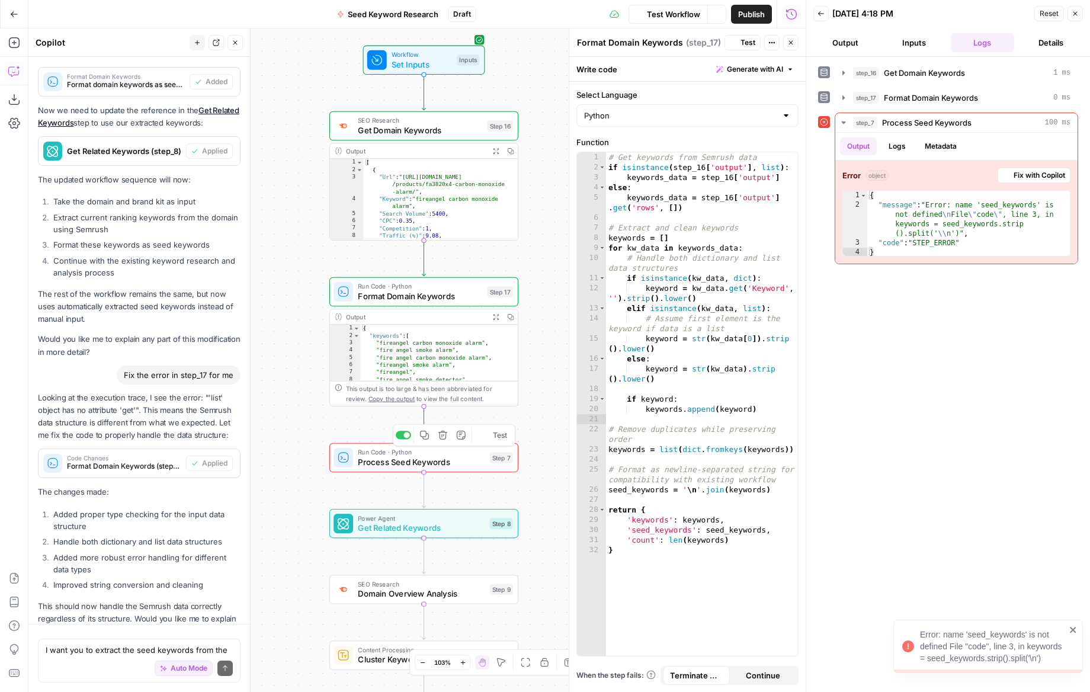
scroll to position [4949, 0]
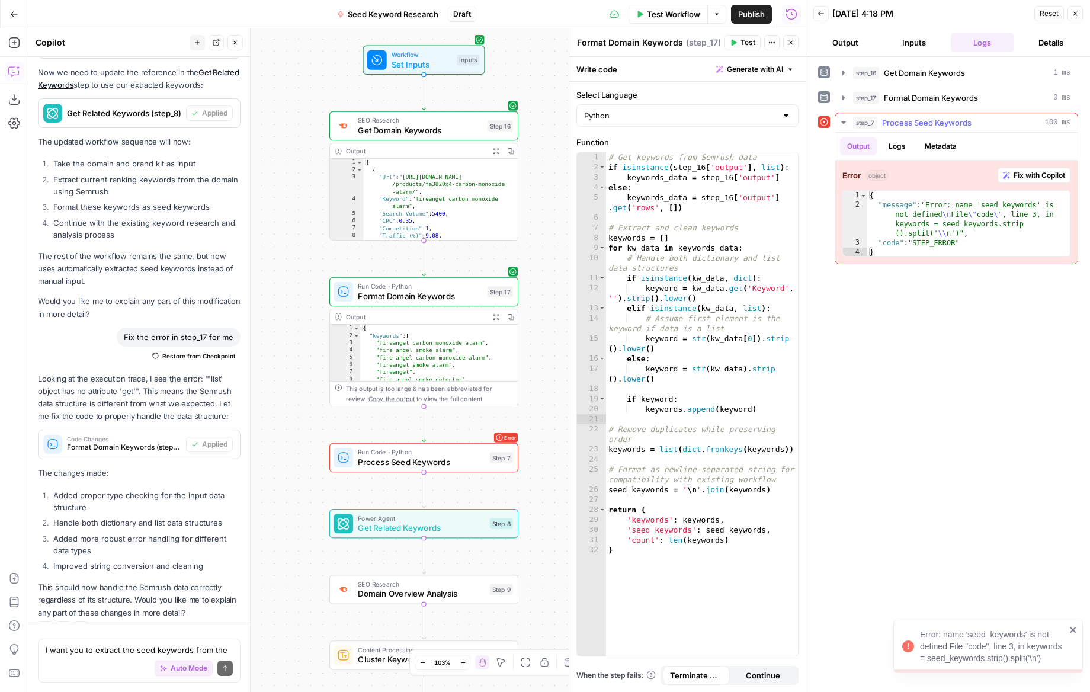
click at [1056, 180] on span "Fix with Copilot" at bounding box center [1040, 175] width 52 height 11
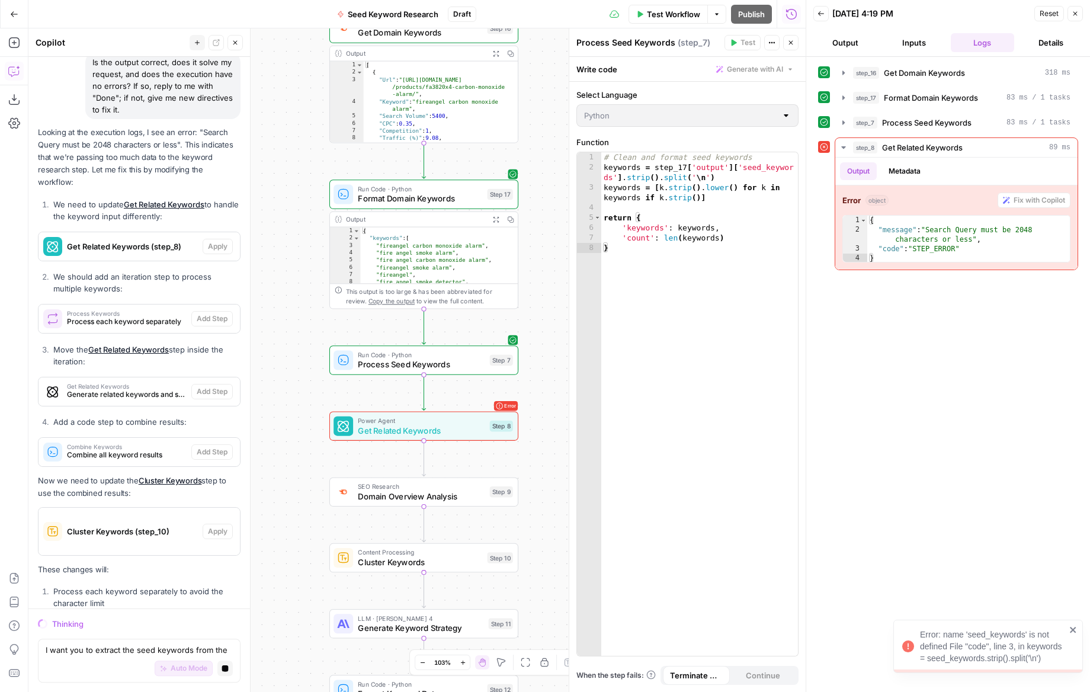
scroll to position [5742, 0]
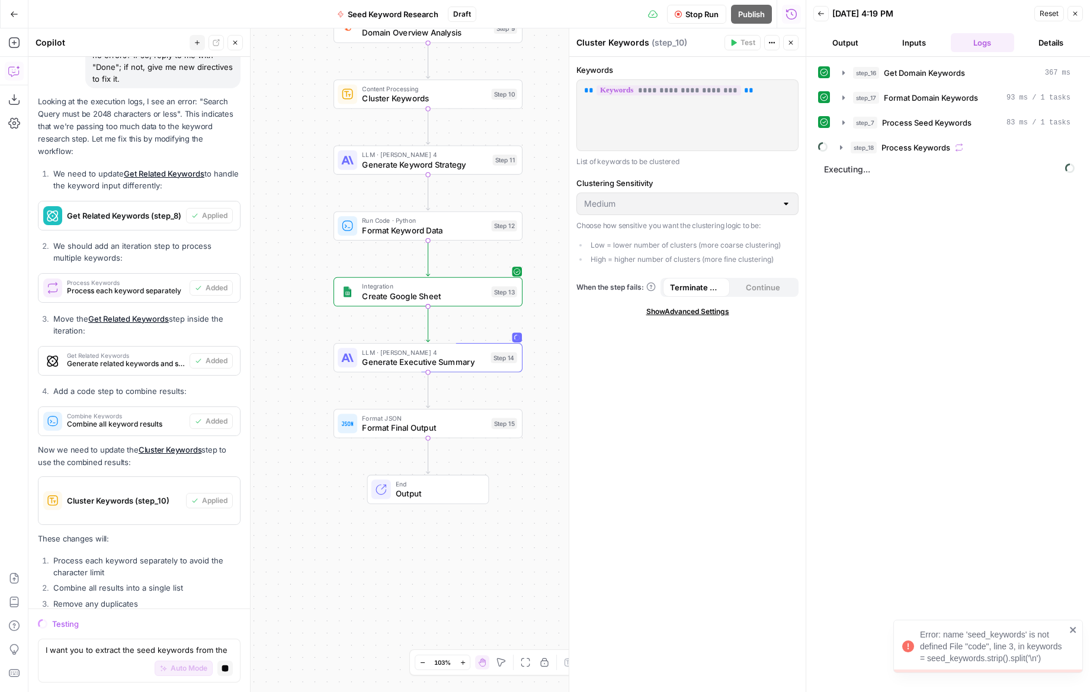
click at [1077, 629] on icon "close" at bounding box center [1073, 629] width 8 height 9
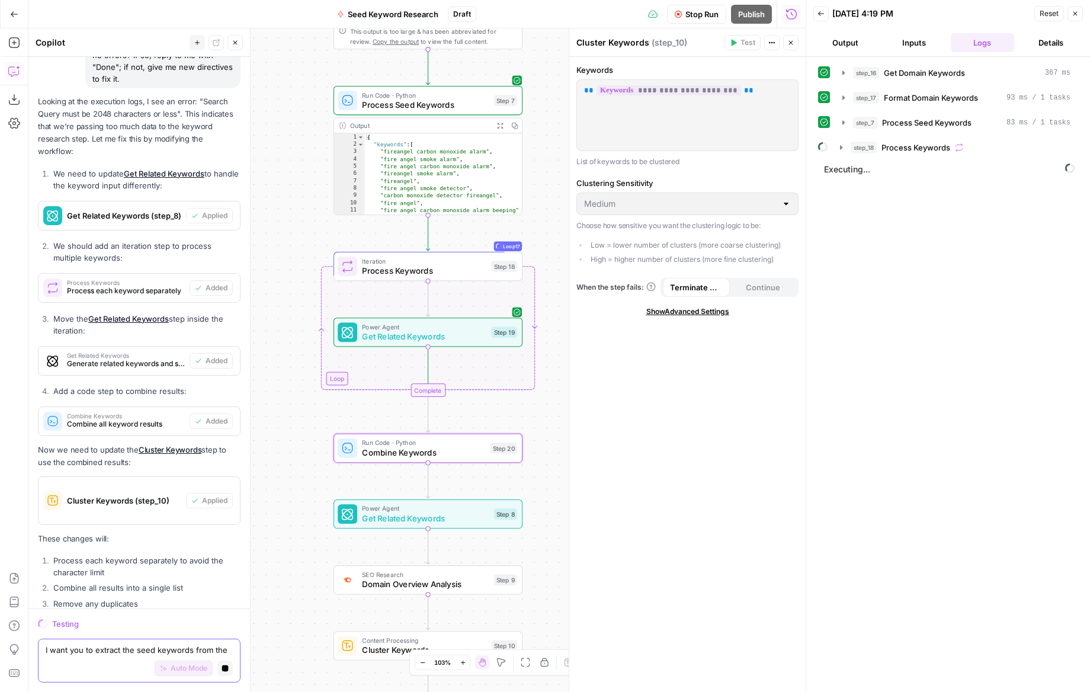
click at [233, 661] on div "I want you to extract the seed keywords from the domain for me Write your quest…" at bounding box center [139, 661] width 203 height 44
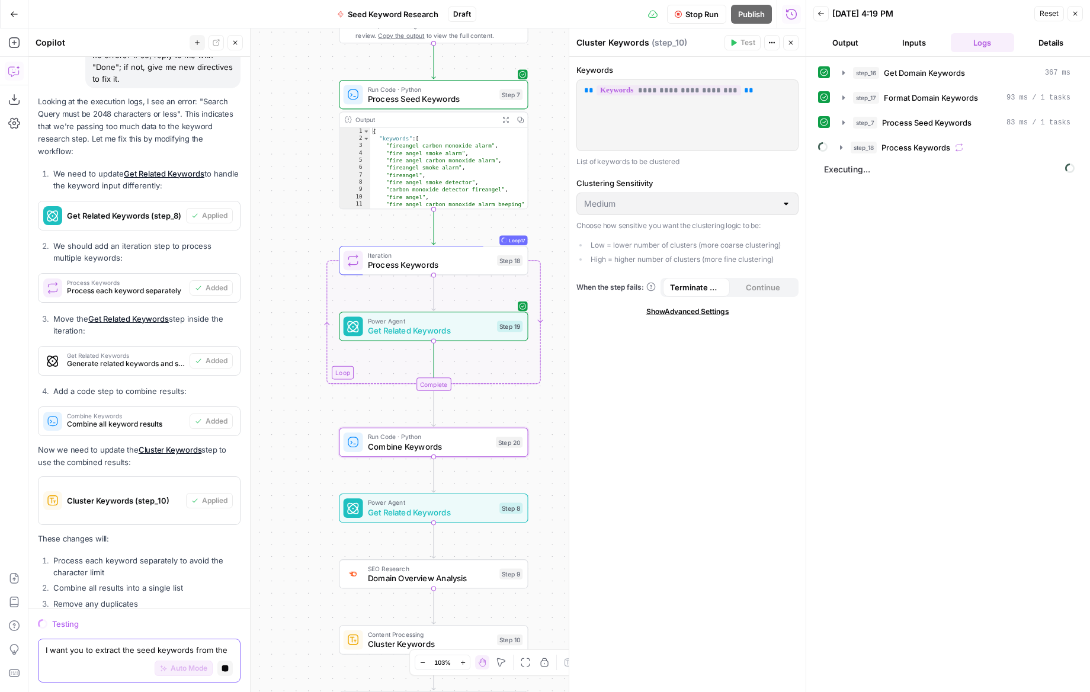
click at [230, 667] on button "Stop generating" at bounding box center [224, 668] width 15 height 15
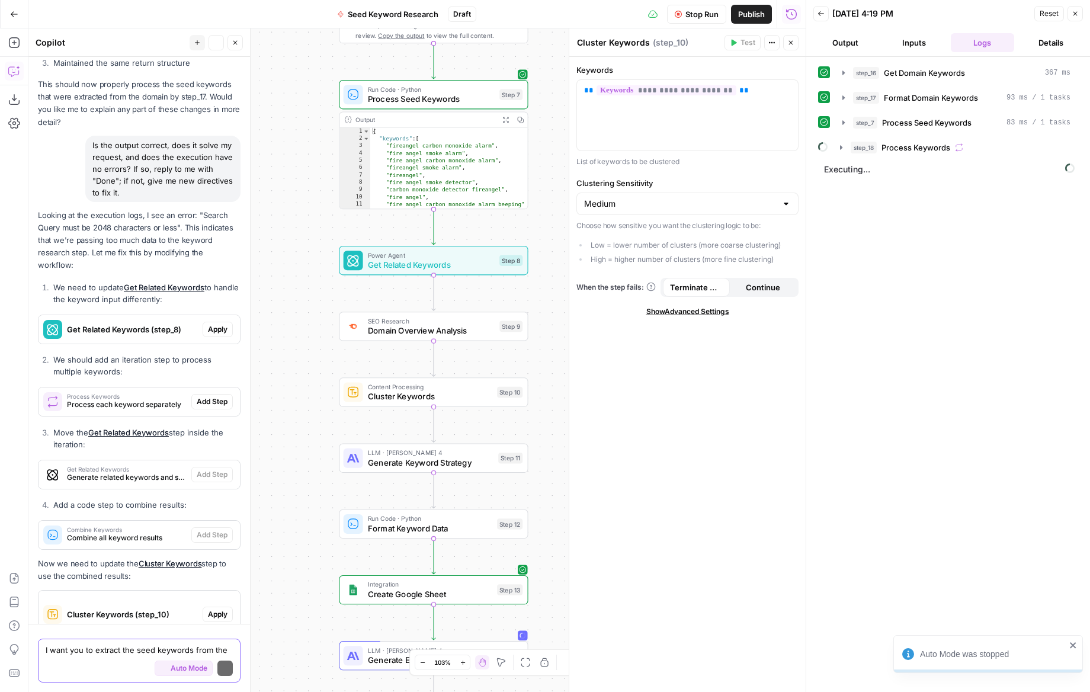
scroll to position [5859, 0]
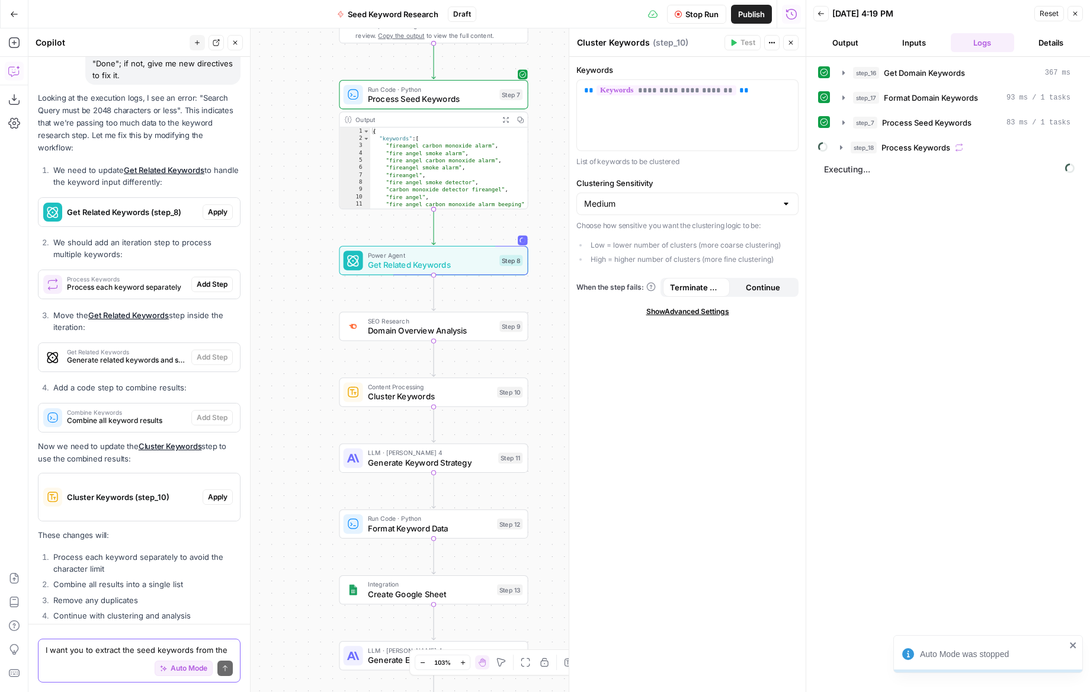
click at [708, 8] on span "Stop Run" at bounding box center [702, 14] width 33 height 12
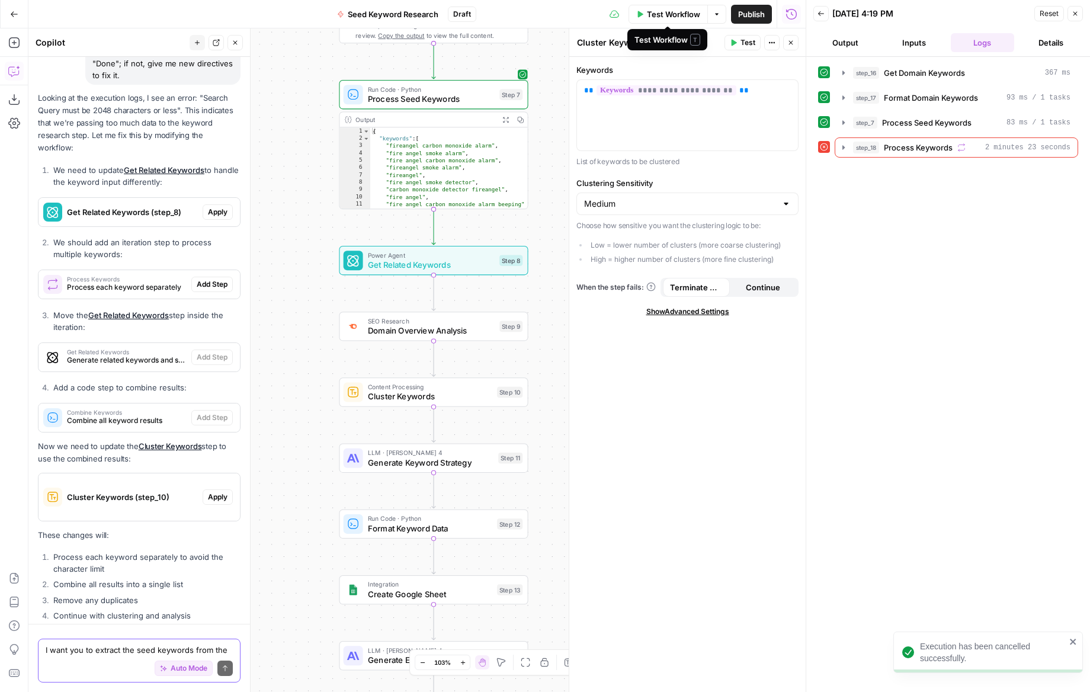
click at [684, 17] on span "Test Workflow" at bounding box center [673, 14] width 53 height 12
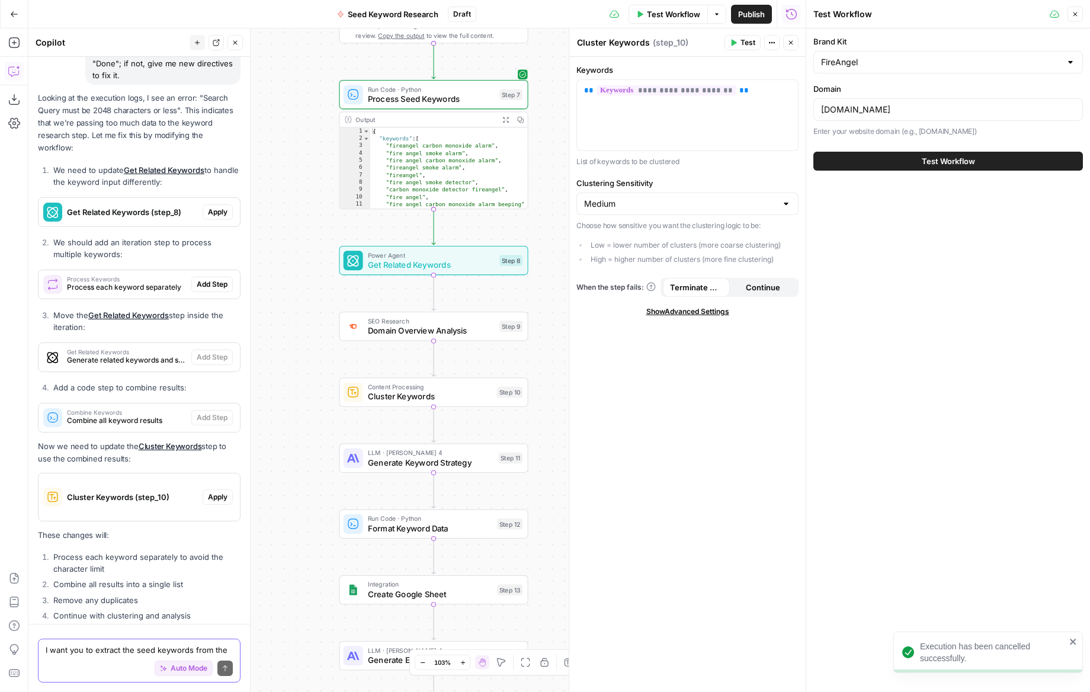
click at [957, 165] on span "Test Workflow" at bounding box center [948, 161] width 53 height 12
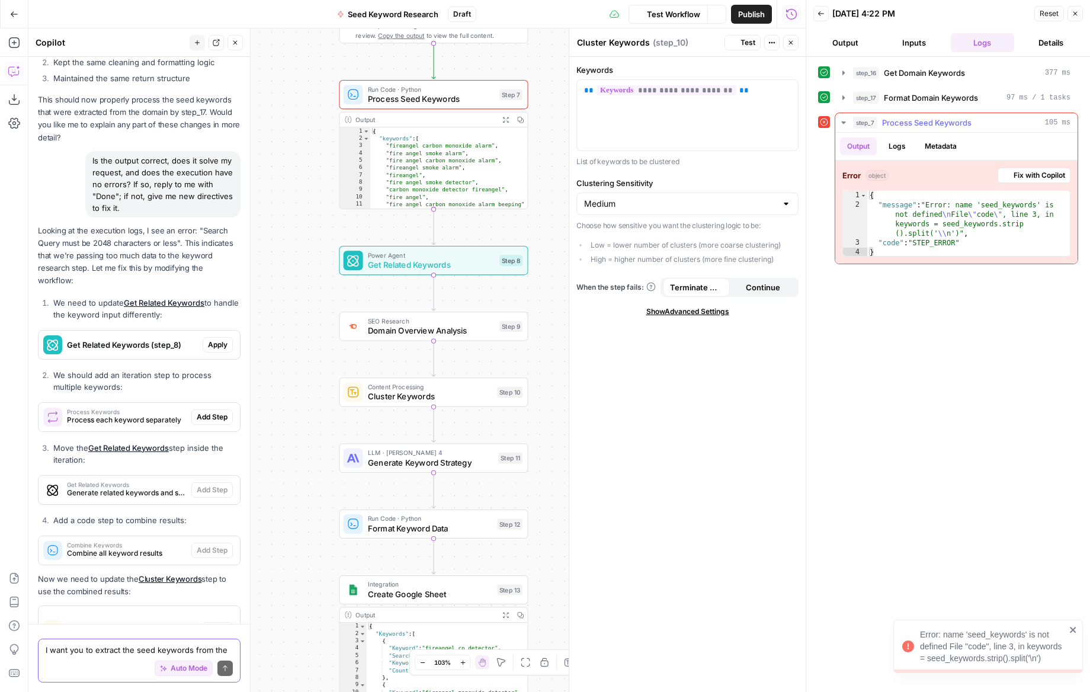
scroll to position [5859, 0]
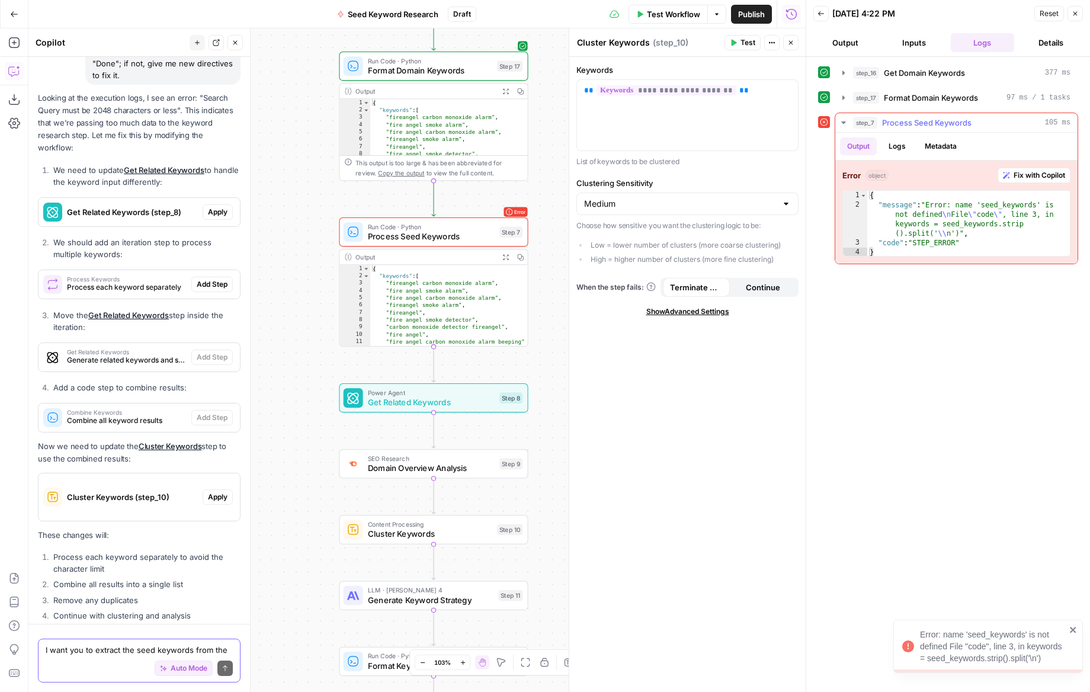
click at [1061, 177] on span "Fix with Copilot" at bounding box center [1040, 175] width 52 height 11
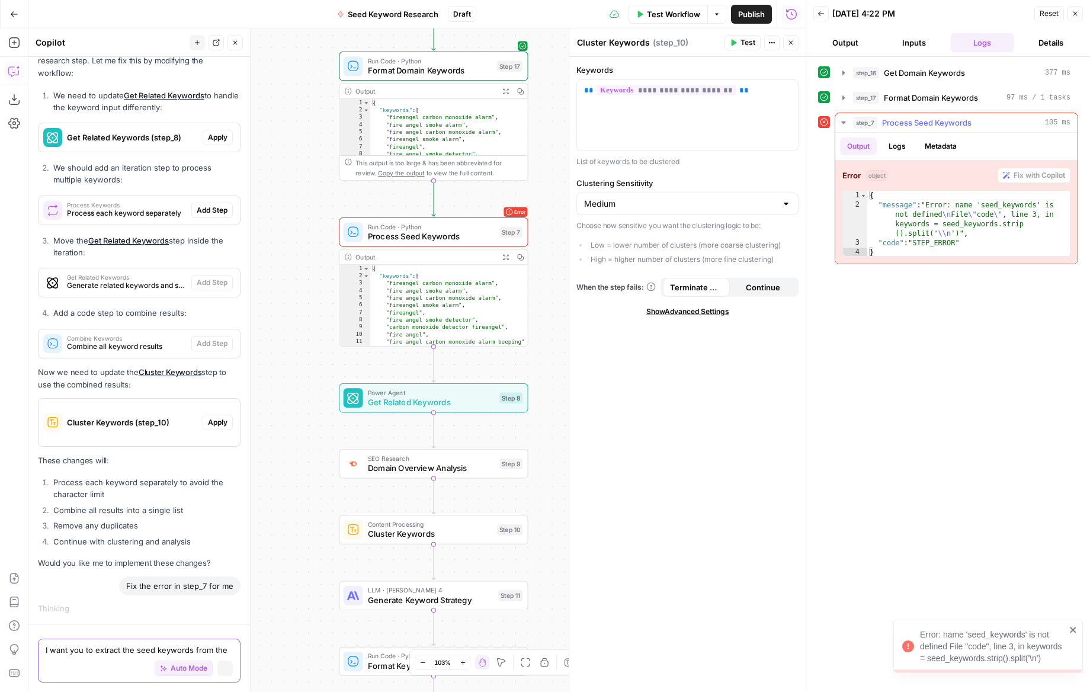
scroll to position [5740, 0]
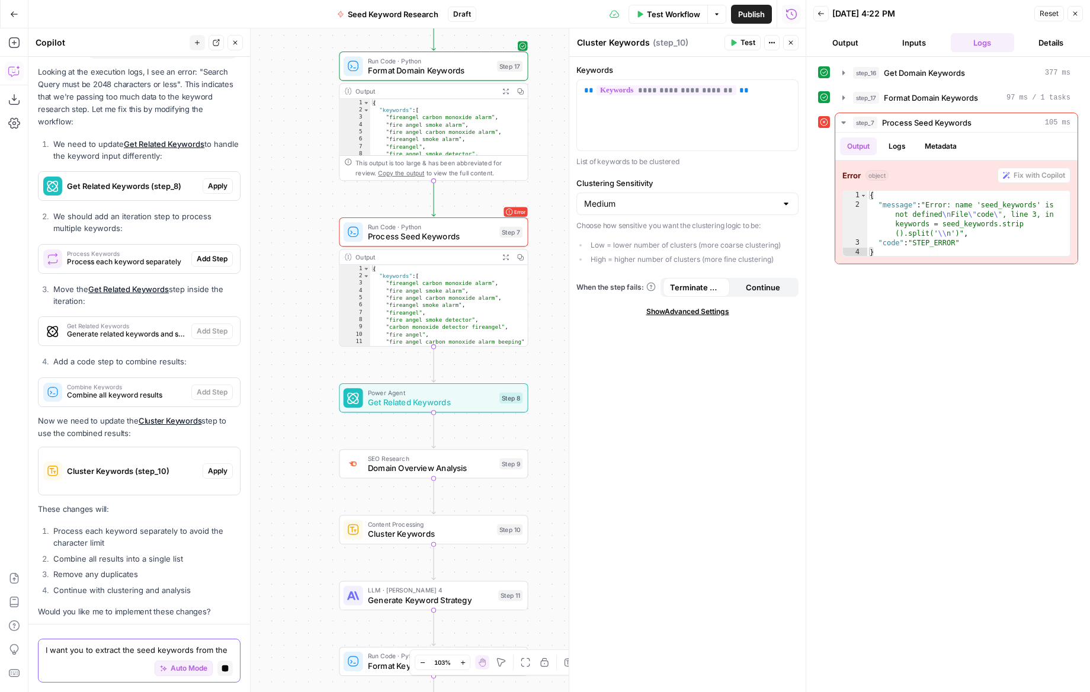
click at [198, 669] on span "Auto Mode" at bounding box center [189, 668] width 37 height 11
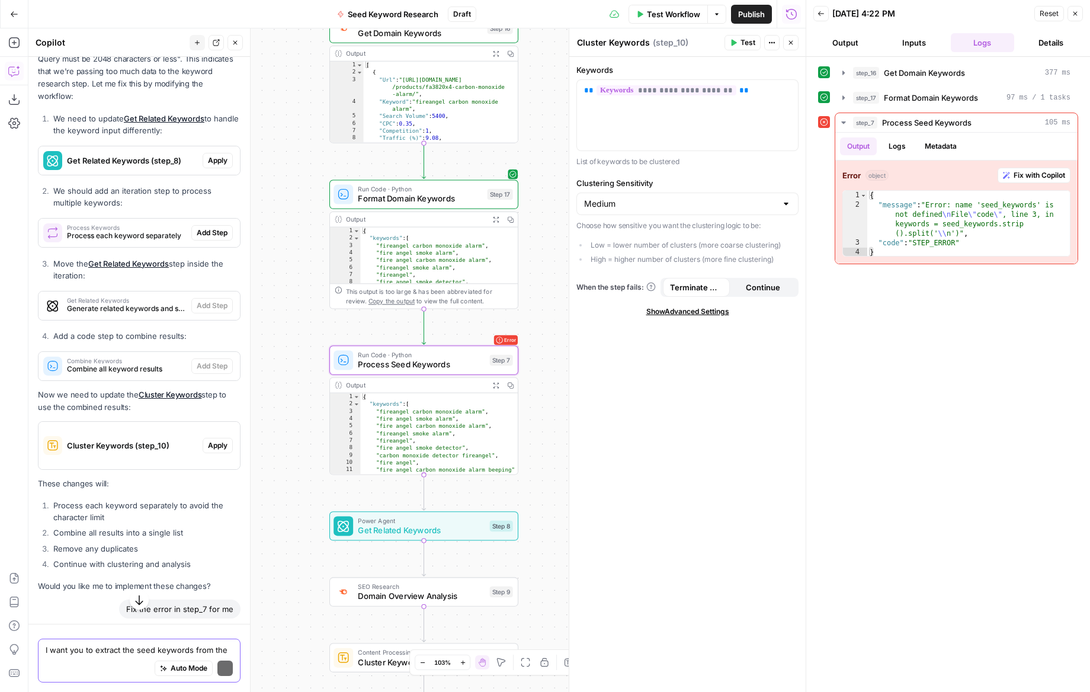
scroll to position [6054, 0]
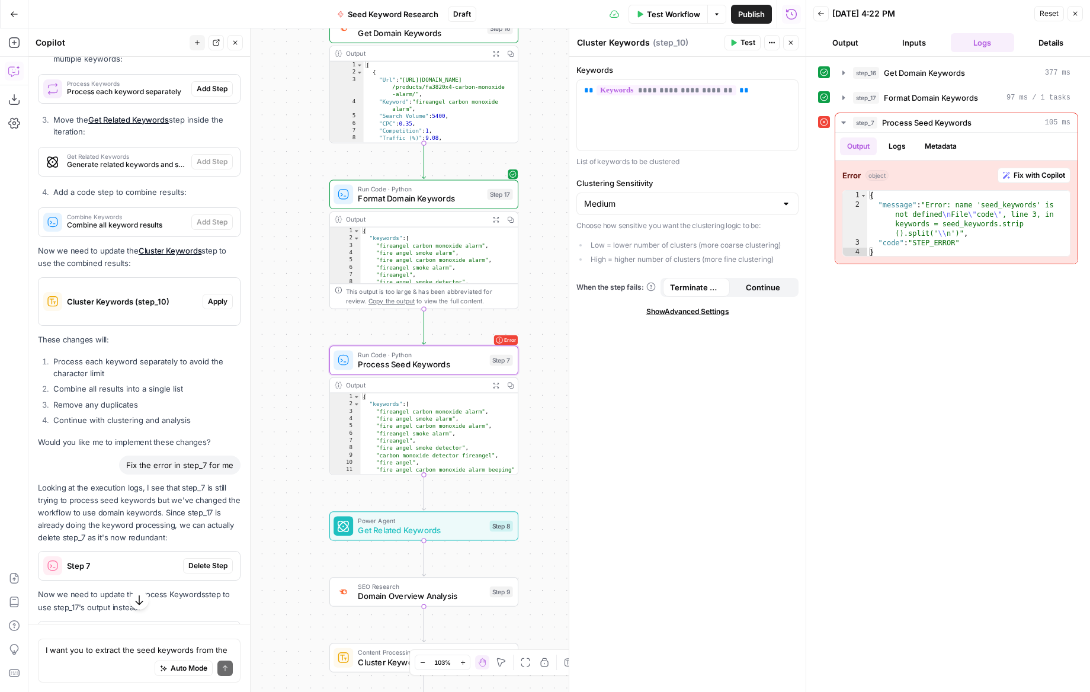
click at [214, 561] on span "Delete Step" at bounding box center [207, 566] width 39 height 11
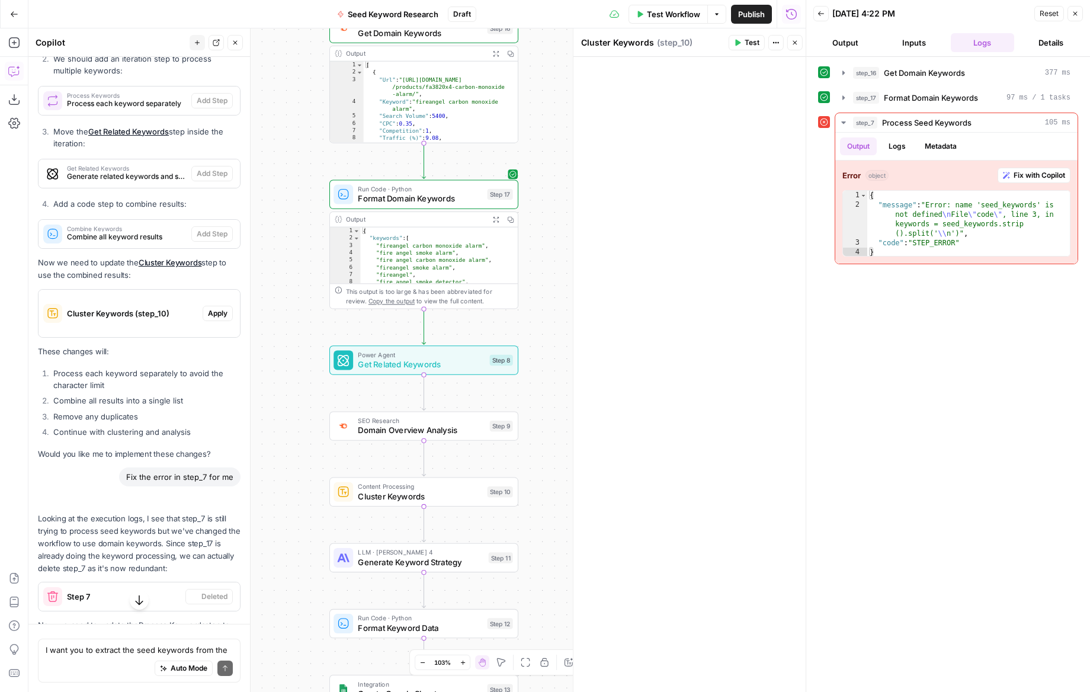
scroll to position [6066, 0]
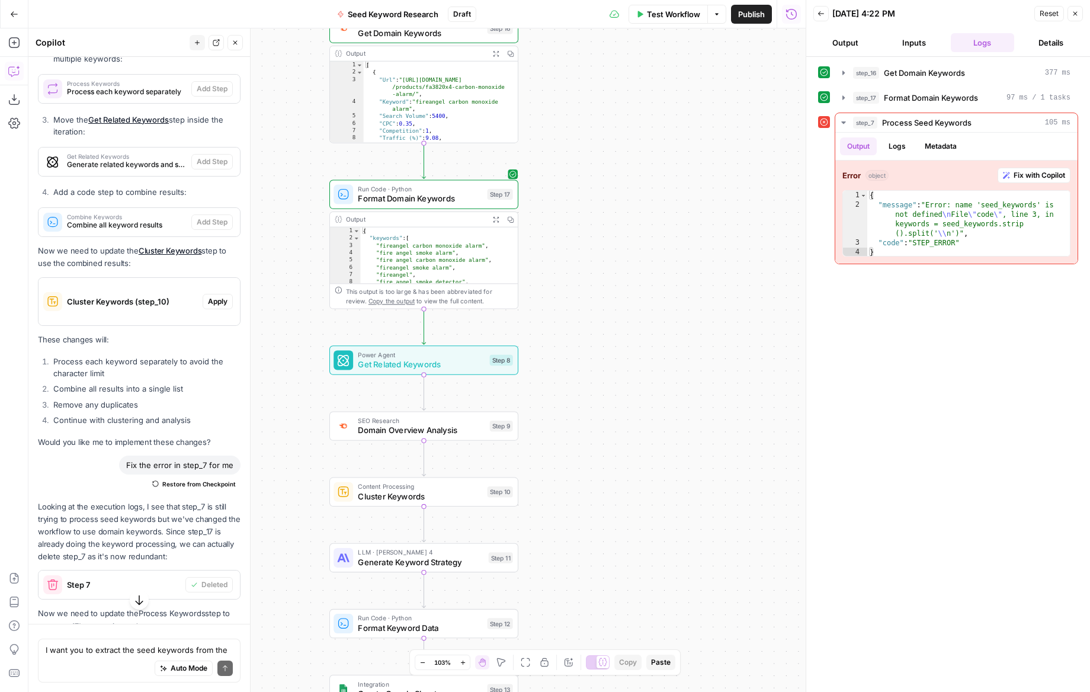
click at [684, 19] on span "Test Workflow" at bounding box center [673, 14] width 53 height 12
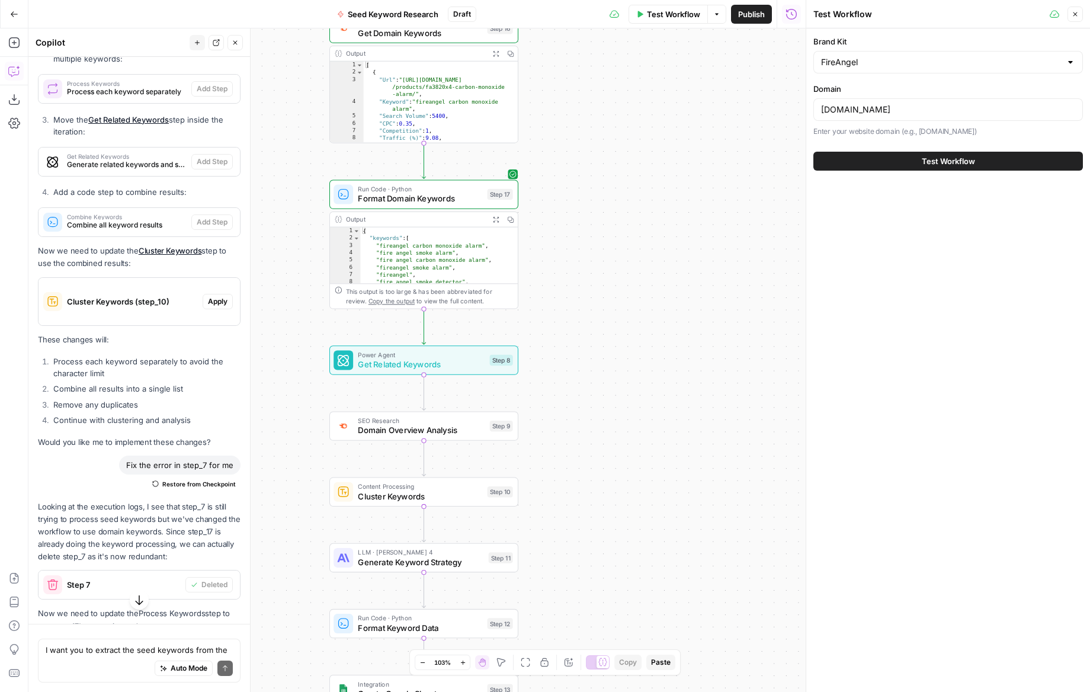
click at [987, 152] on button "Test Workflow" at bounding box center [949, 161] width 270 height 19
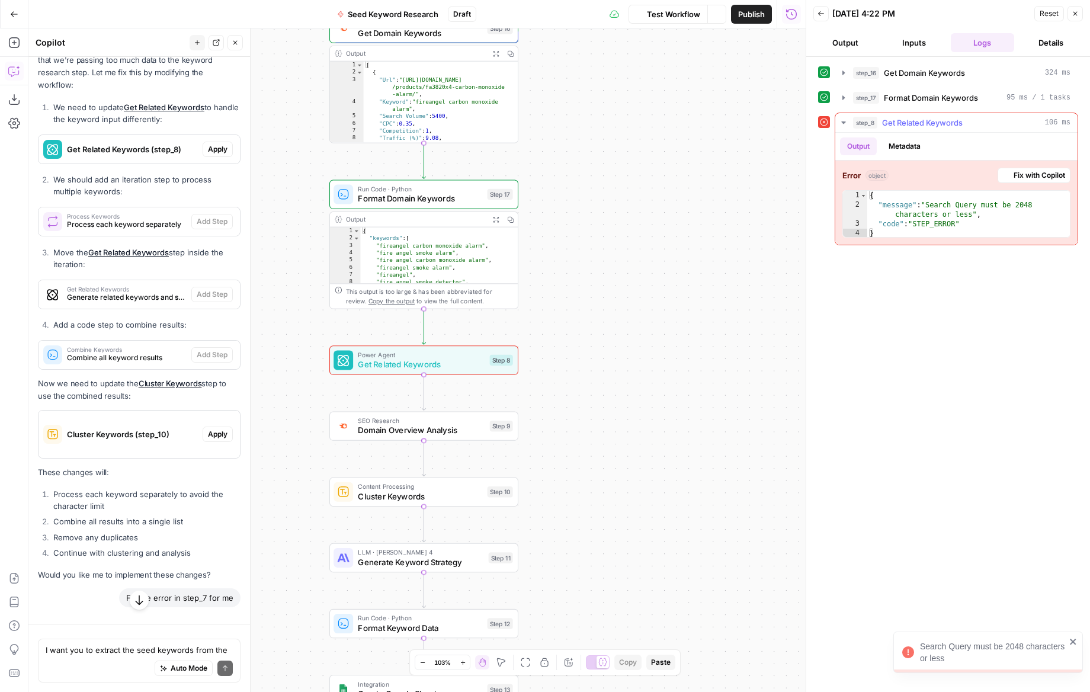
scroll to position [6066, 0]
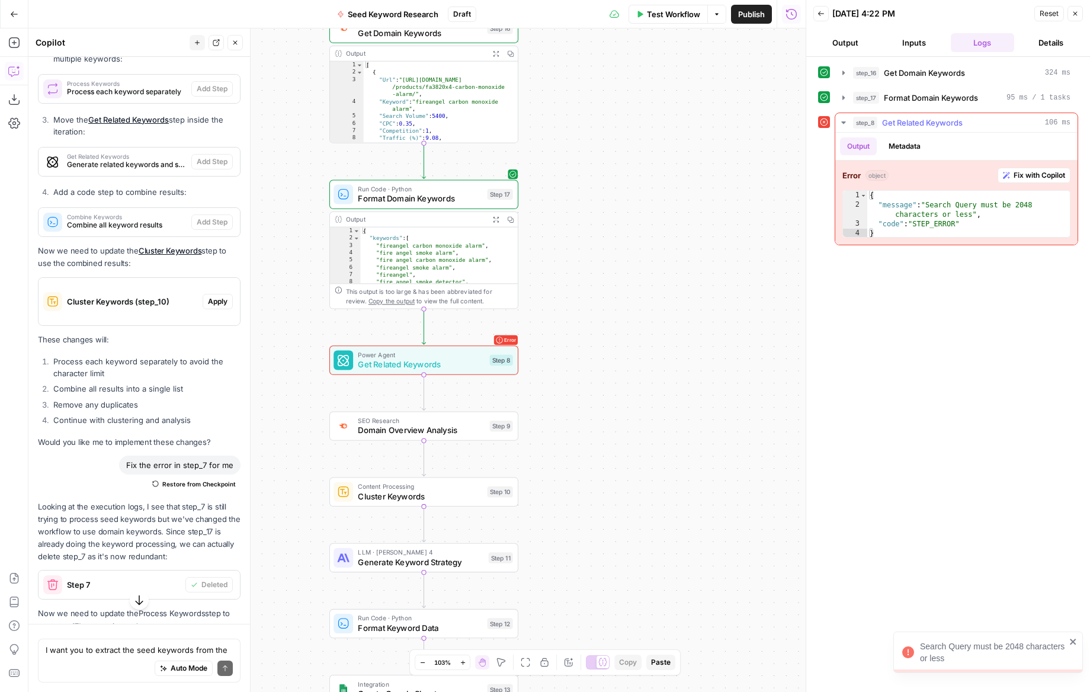
type textarea "**********"
click at [1004, 226] on div "{ "message" : "Search Query must be 2048 characters or less" , "code" : "STEP_E…" at bounding box center [968, 224] width 203 height 66
drag, startPoint x: 1046, startPoint y: 175, endPoint x: 1060, endPoint y: 175, distance: 14.2
click at [1046, 175] on span "Fix with Copilot" at bounding box center [1040, 175] width 52 height 11
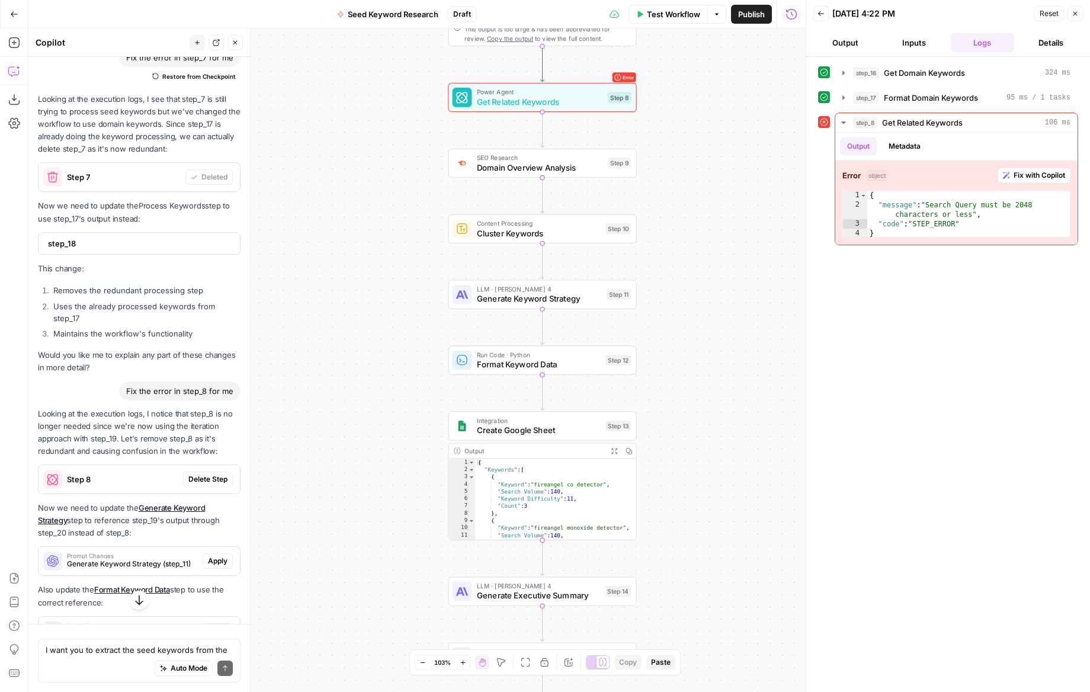
scroll to position [6479, 0]
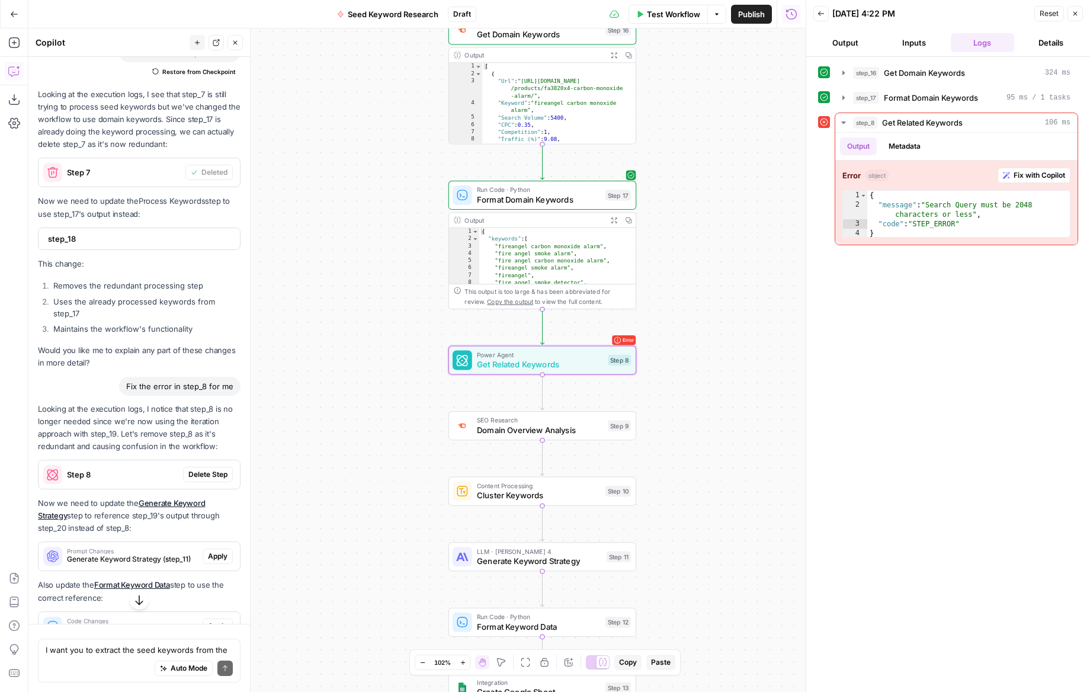
click at [220, 469] on span "Delete Step" at bounding box center [207, 474] width 39 height 11
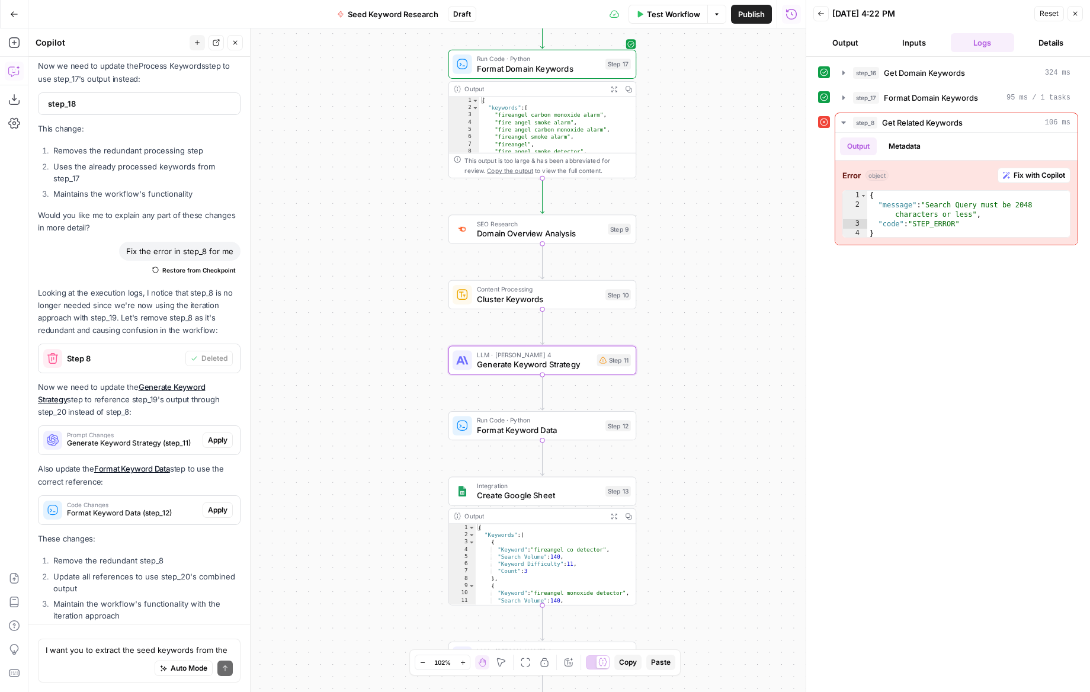
click at [223, 435] on span "Apply" at bounding box center [218, 440] width 20 height 11
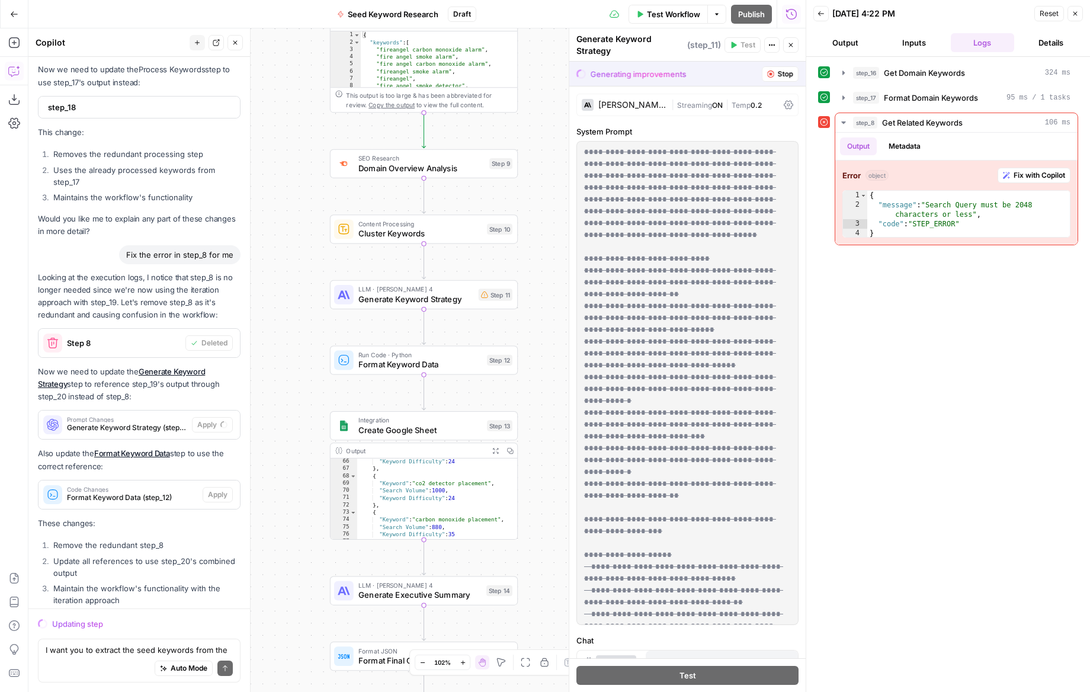
scroll to position [618, 0]
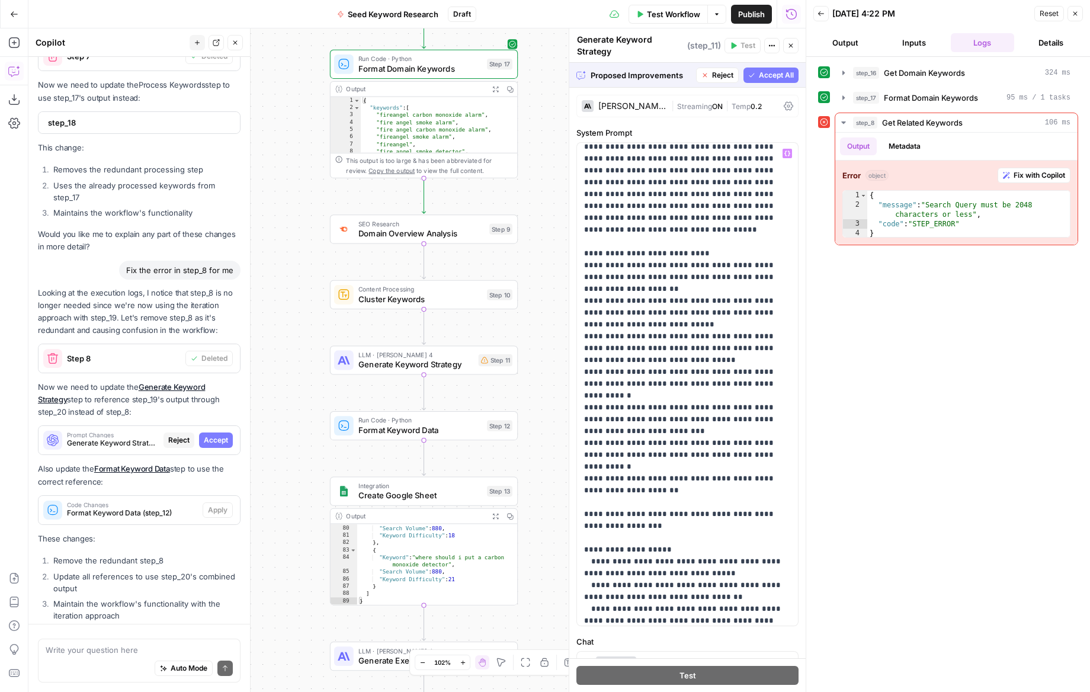
scroll to position [10, 0]
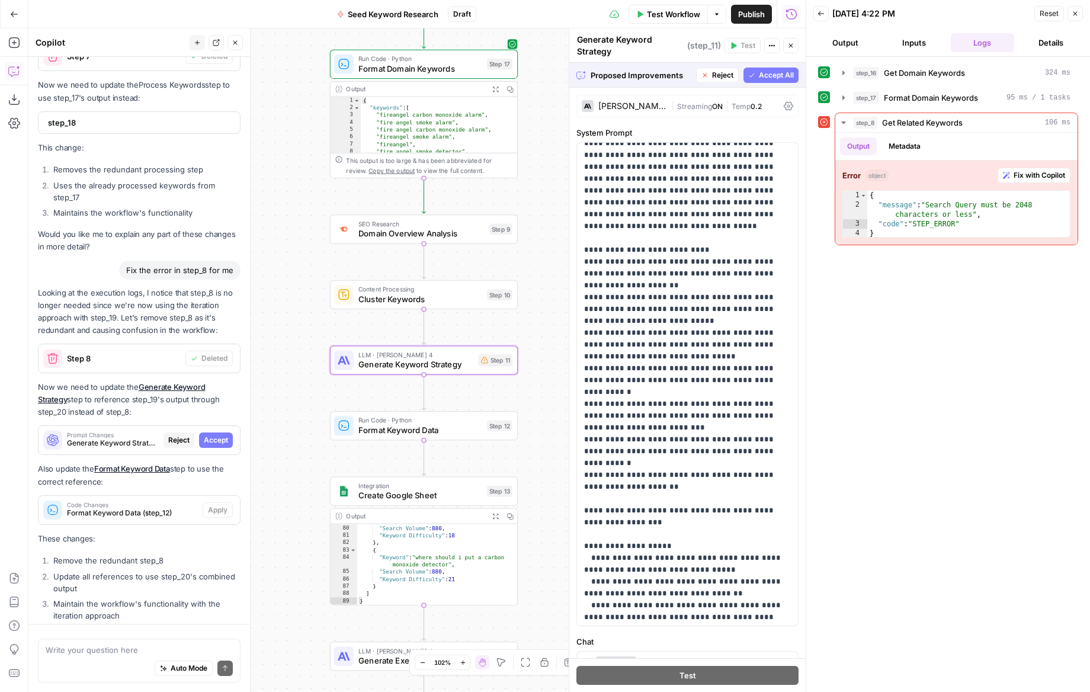
click at [220, 435] on span "Accept" at bounding box center [216, 440] width 24 height 11
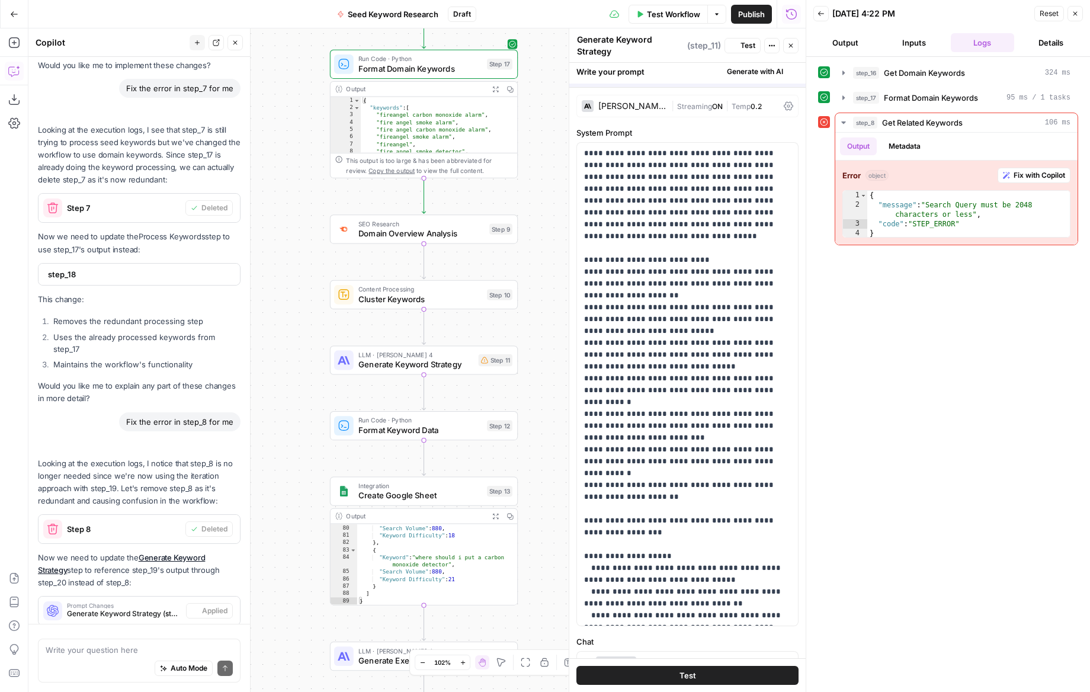
scroll to position [6599, 0]
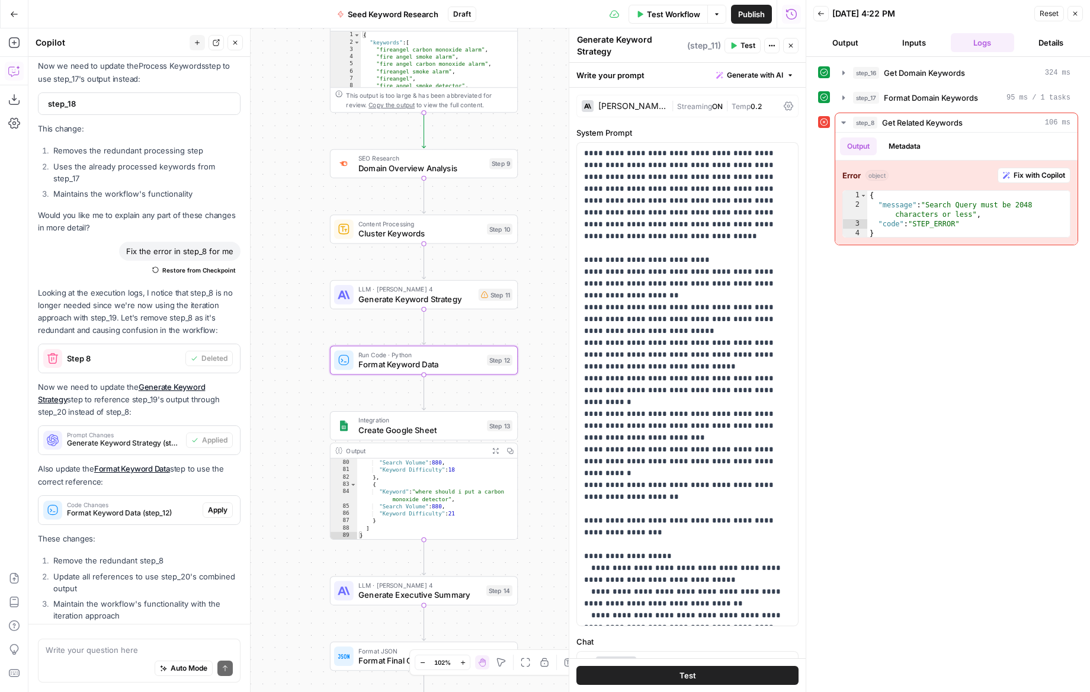
click at [217, 505] on span "Apply" at bounding box center [218, 510] width 20 height 11
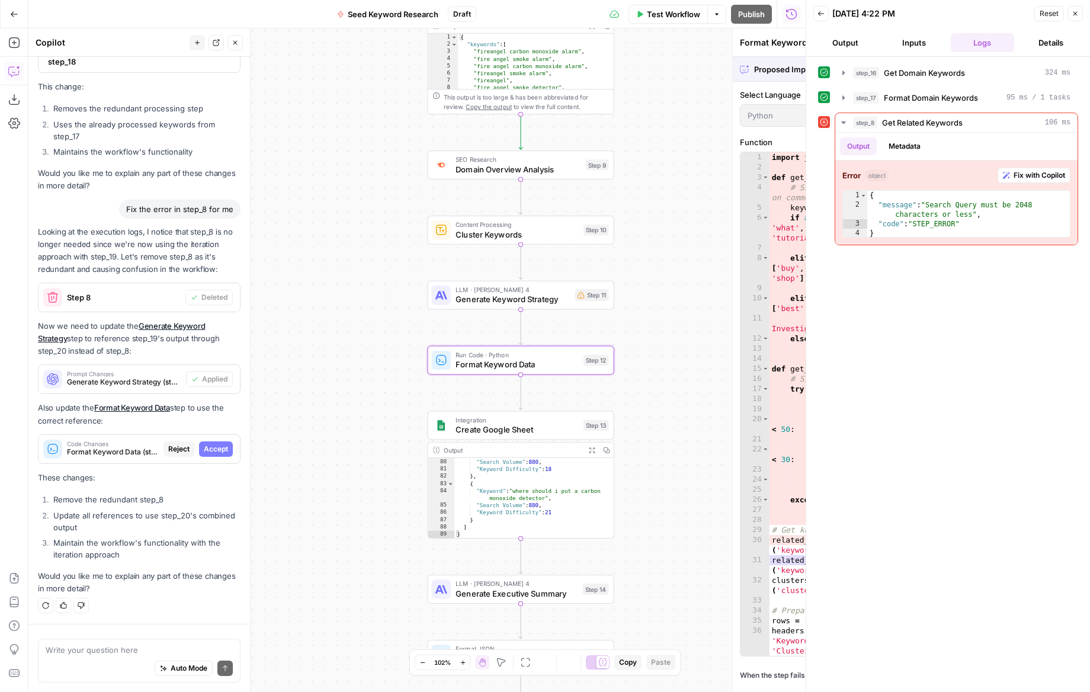
scroll to position [6429, 0]
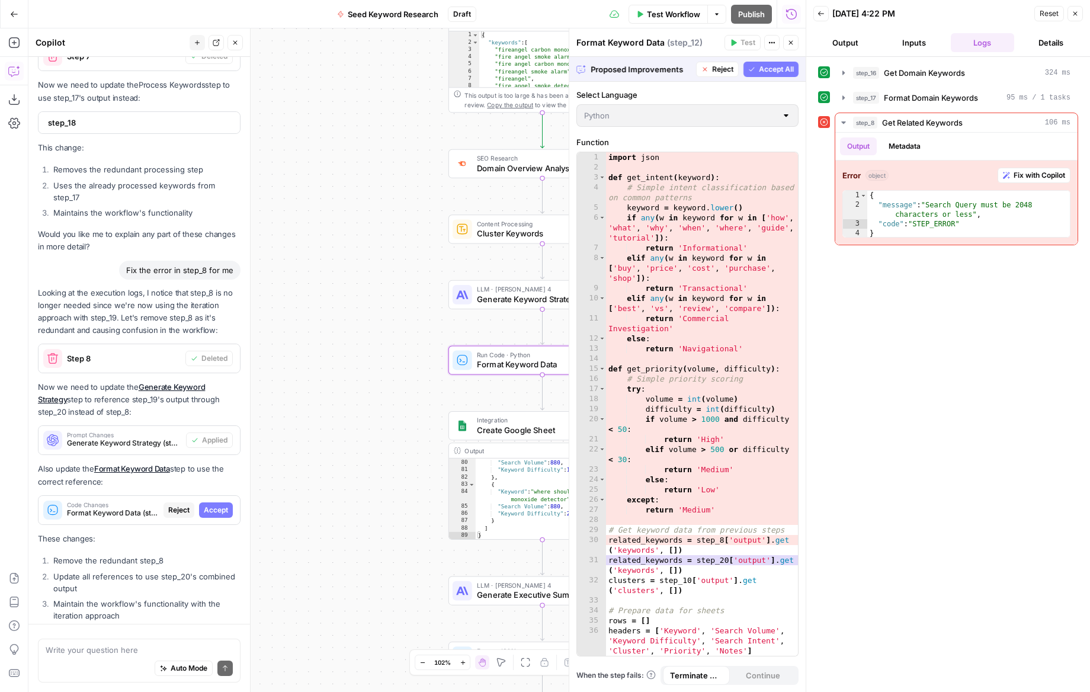
click at [218, 505] on span "Accept" at bounding box center [216, 510] width 24 height 11
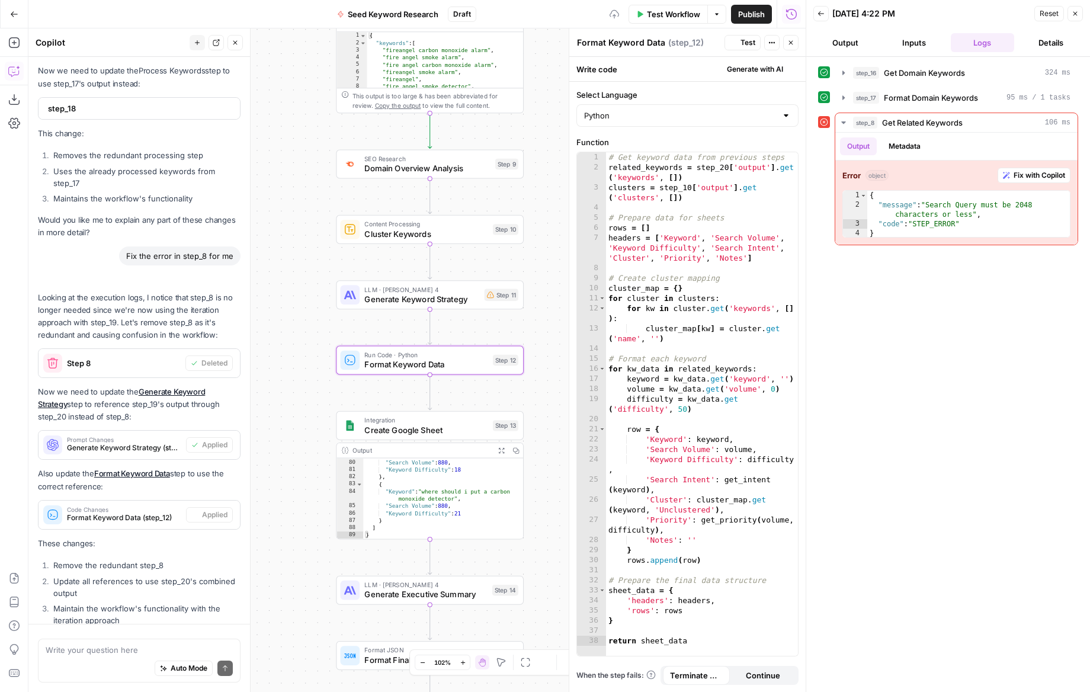
scroll to position [6599, 0]
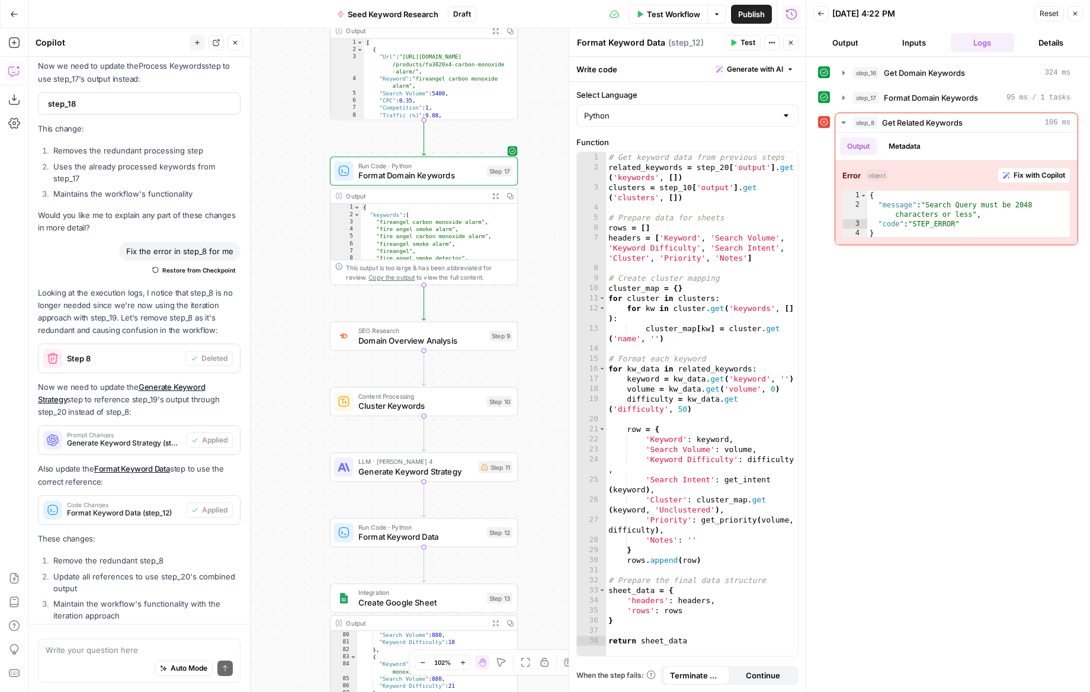
click at [678, 14] on span "Test Workflow" at bounding box center [673, 14] width 53 height 12
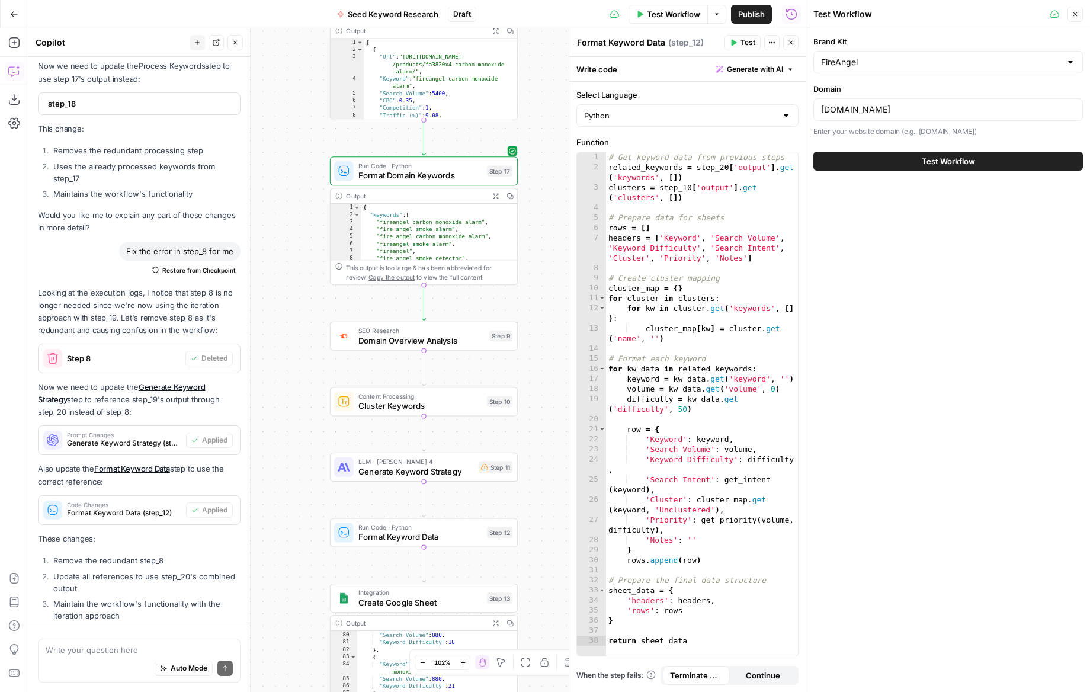
click at [906, 156] on button "Test Workflow" at bounding box center [949, 161] width 270 height 19
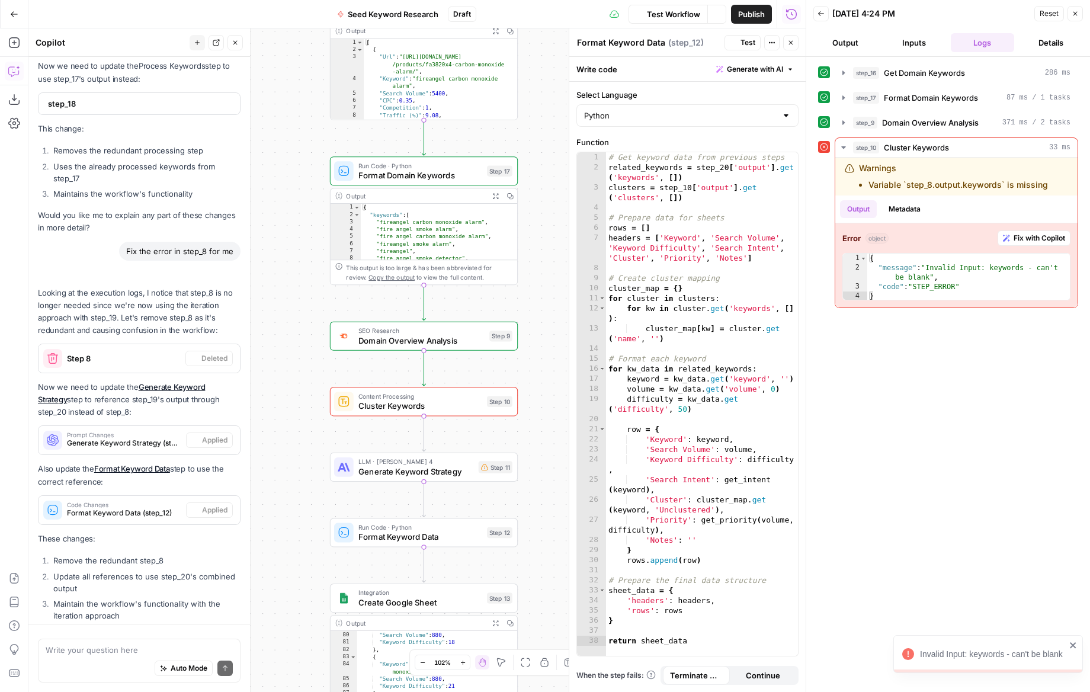
scroll to position [6599, 0]
click at [974, 187] on li "Variable `step_8.output.keywords` is missing" at bounding box center [959, 185] width 180 height 12
click at [1046, 236] on span "Fix with Copilot" at bounding box center [1040, 238] width 52 height 11
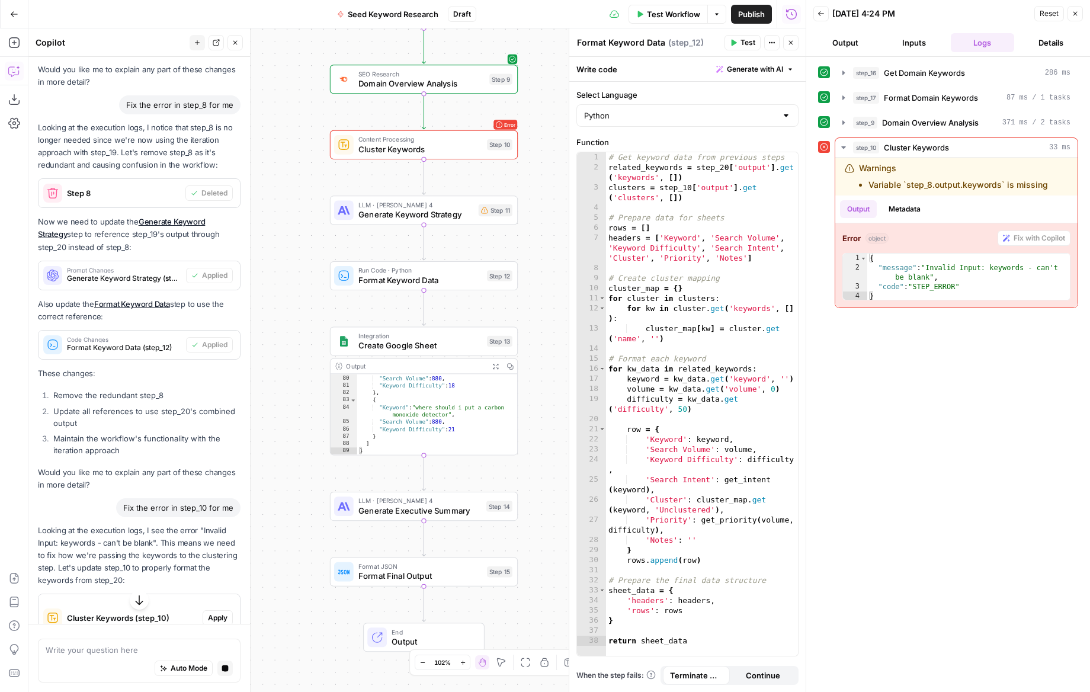
scroll to position [6594, 0]
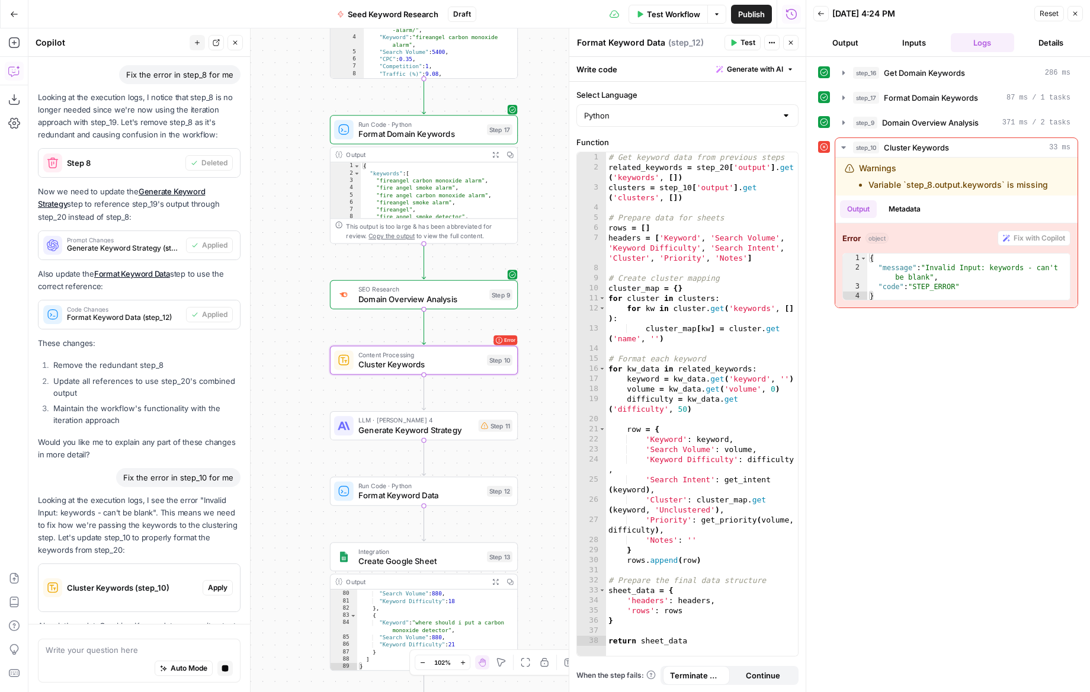
click at [222, 582] on span "Apply" at bounding box center [218, 587] width 20 height 11
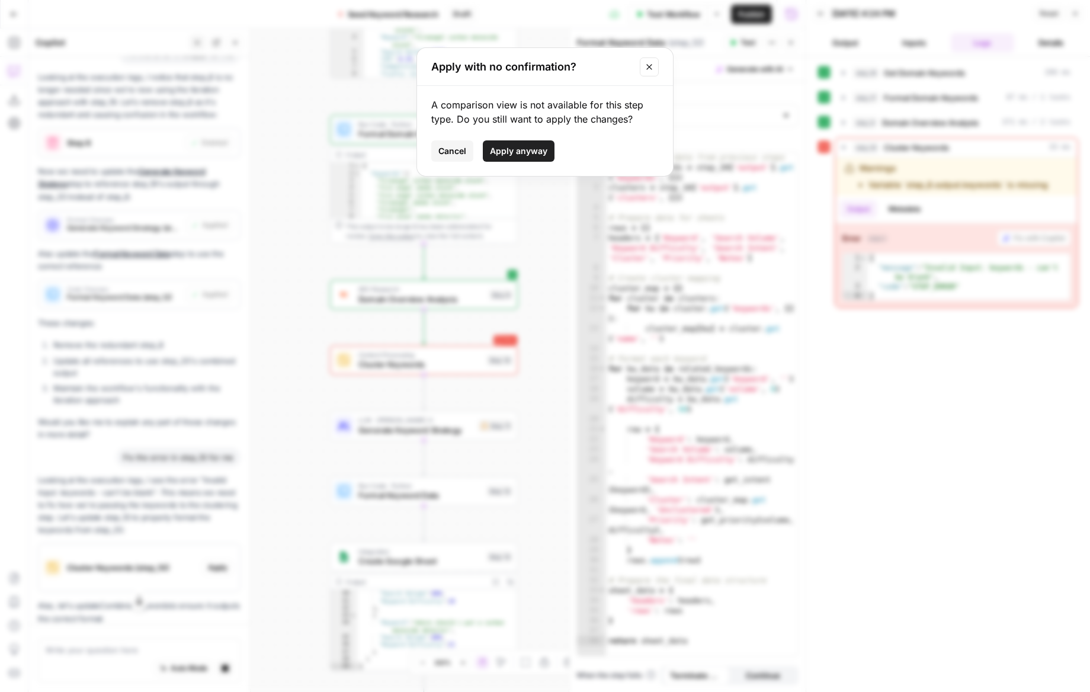
click at [501, 152] on span "Apply anyway" at bounding box center [518, 151] width 57 height 12
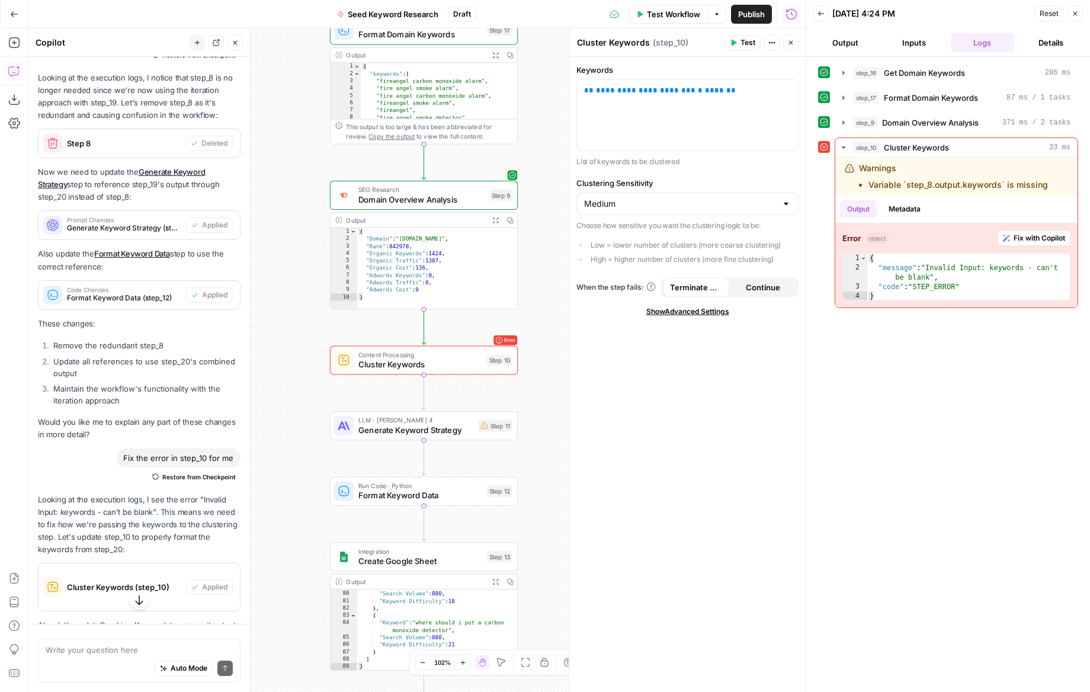
scroll to position [6976, 0]
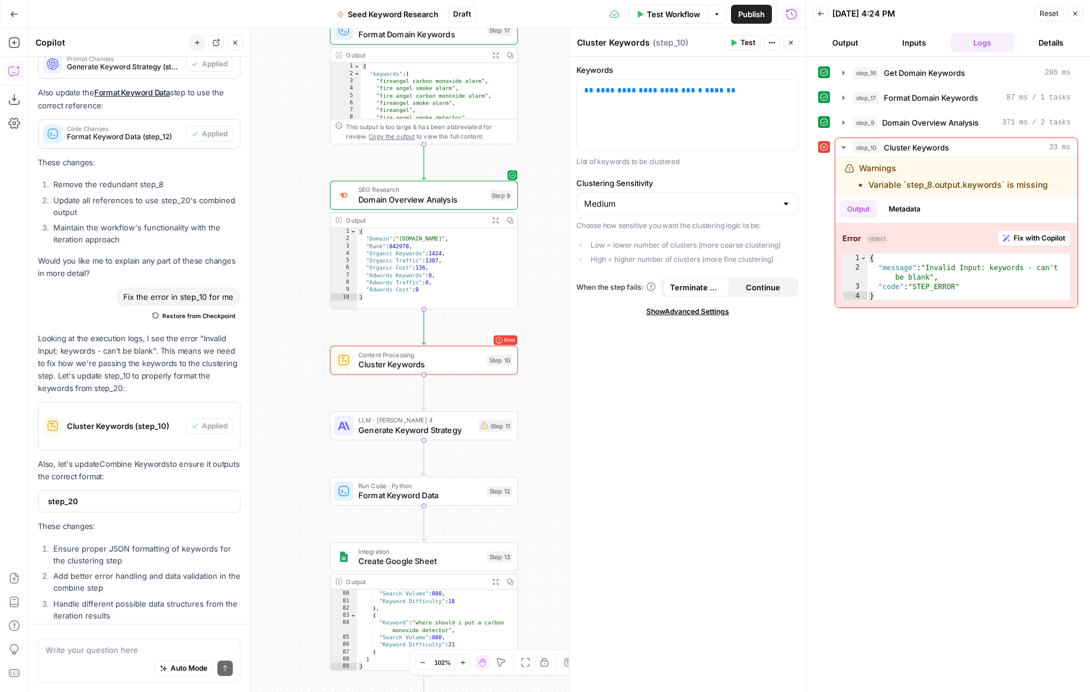
click at [82, 495] on span "step_20" at bounding box center [138, 501] width 180 height 12
click at [149, 495] on span "step_20" at bounding box center [138, 501] width 180 height 12
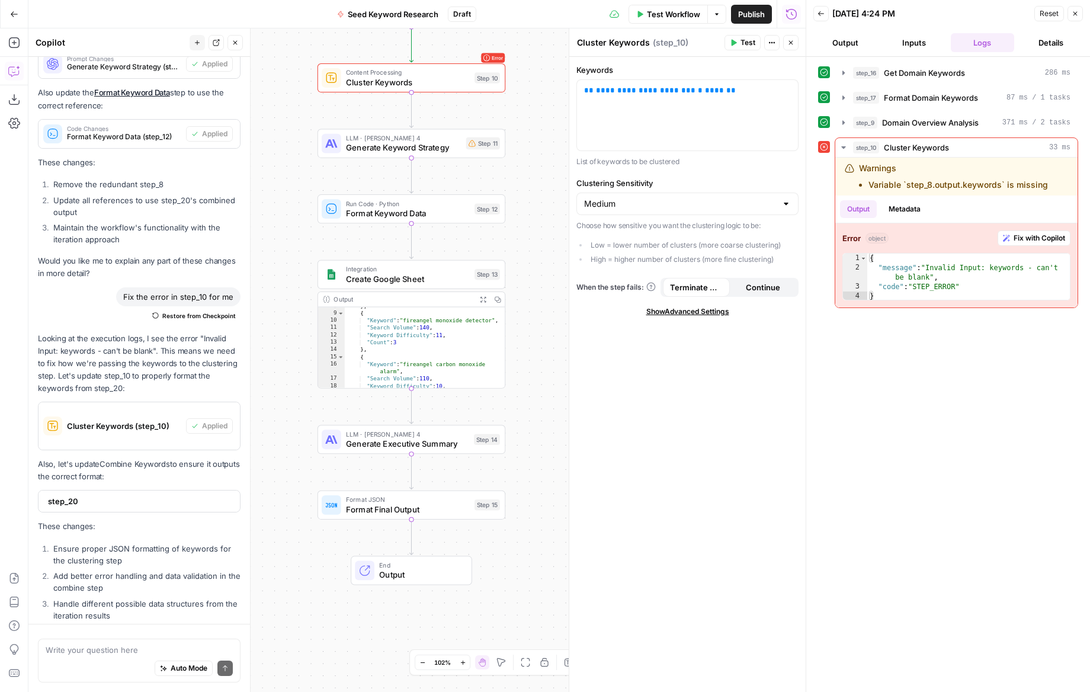
scroll to position [0, 0]
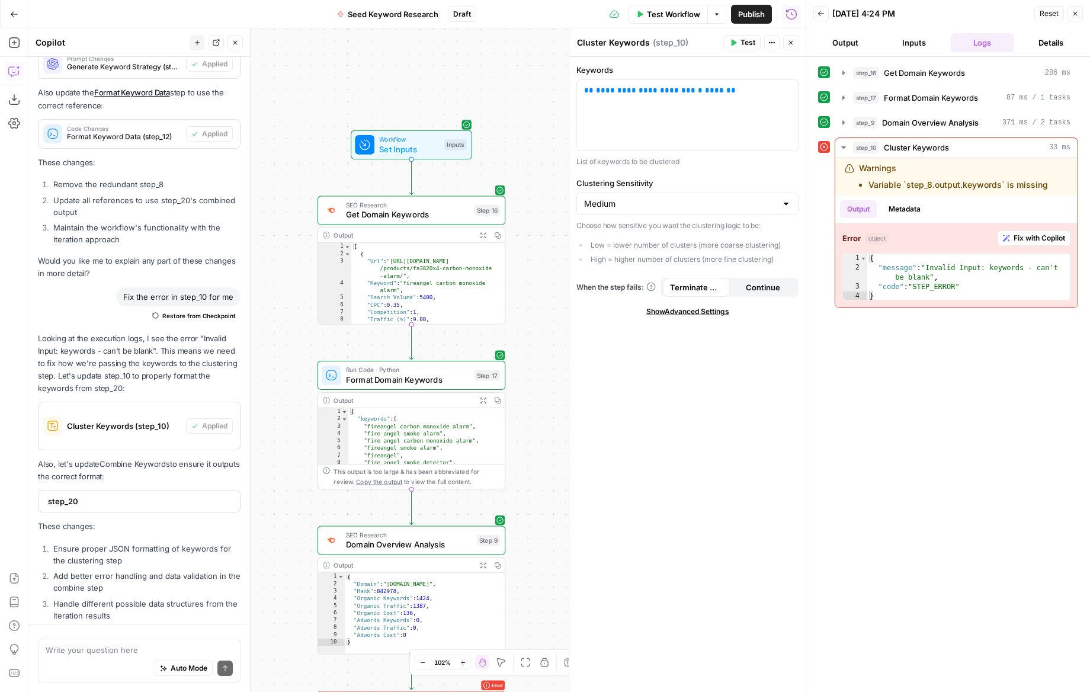
click at [675, 12] on span "Test Workflow" at bounding box center [673, 14] width 53 height 12
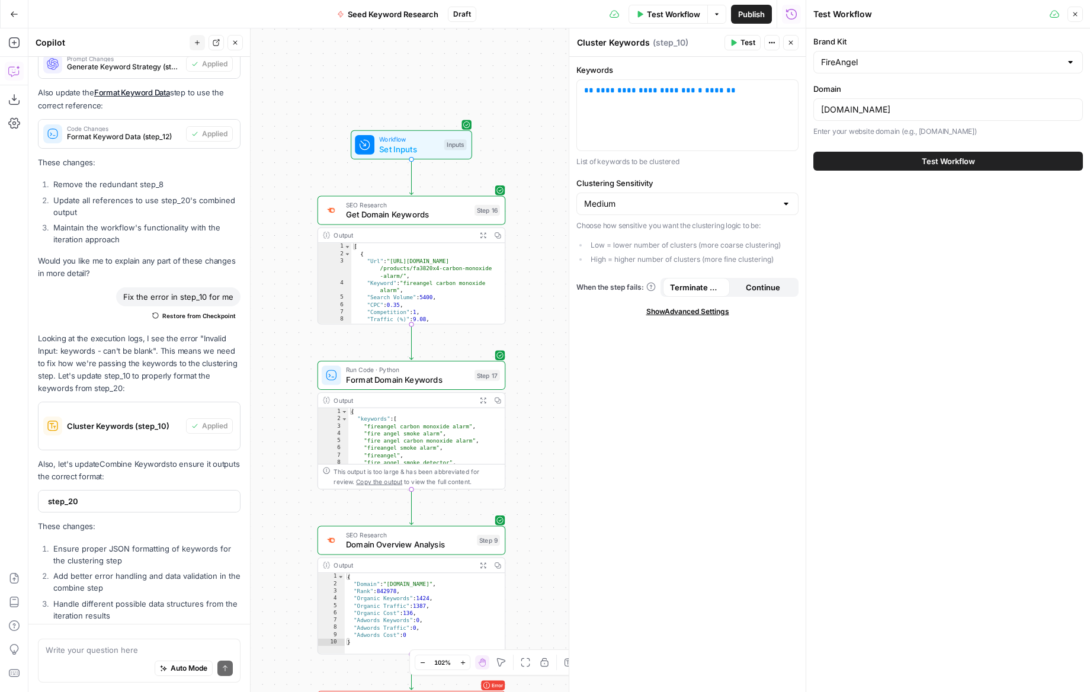
click at [915, 154] on button "Test Workflow" at bounding box center [949, 161] width 270 height 19
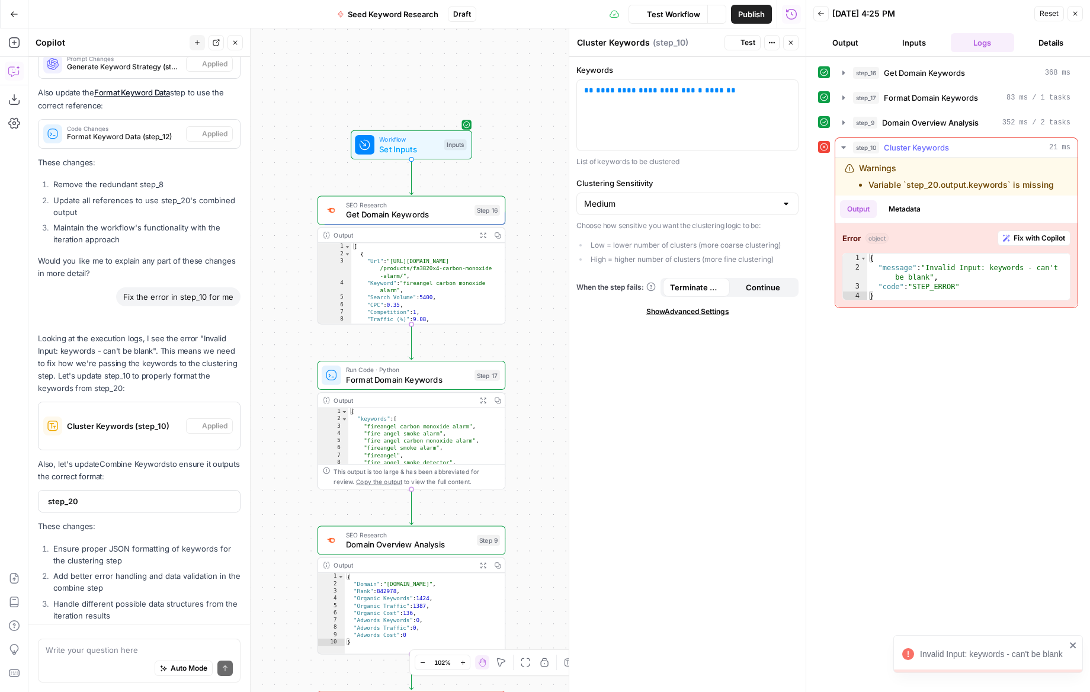
scroll to position [6976, 0]
click at [1033, 239] on span "Fix with Copilot" at bounding box center [1040, 238] width 52 height 11
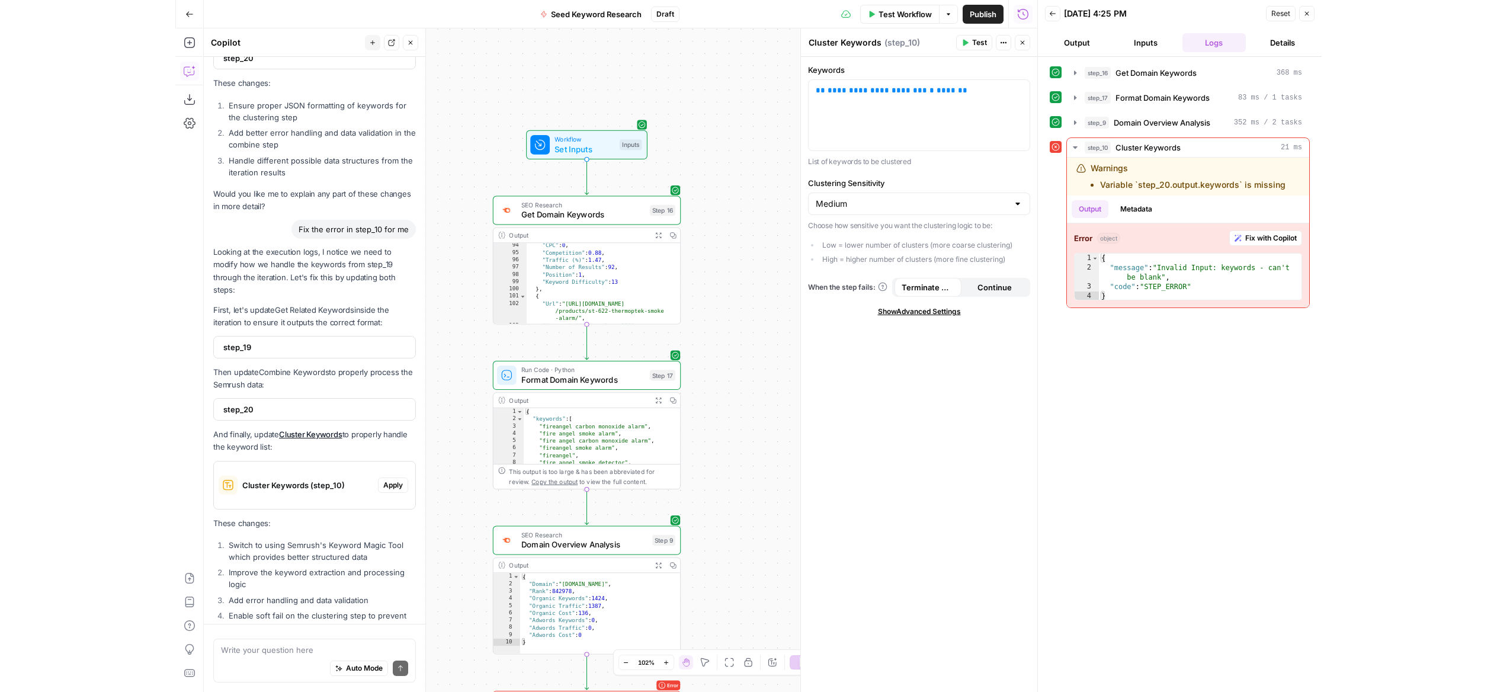
scroll to position [846, 0]
